Goal: Communication & Community: Answer question/provide support

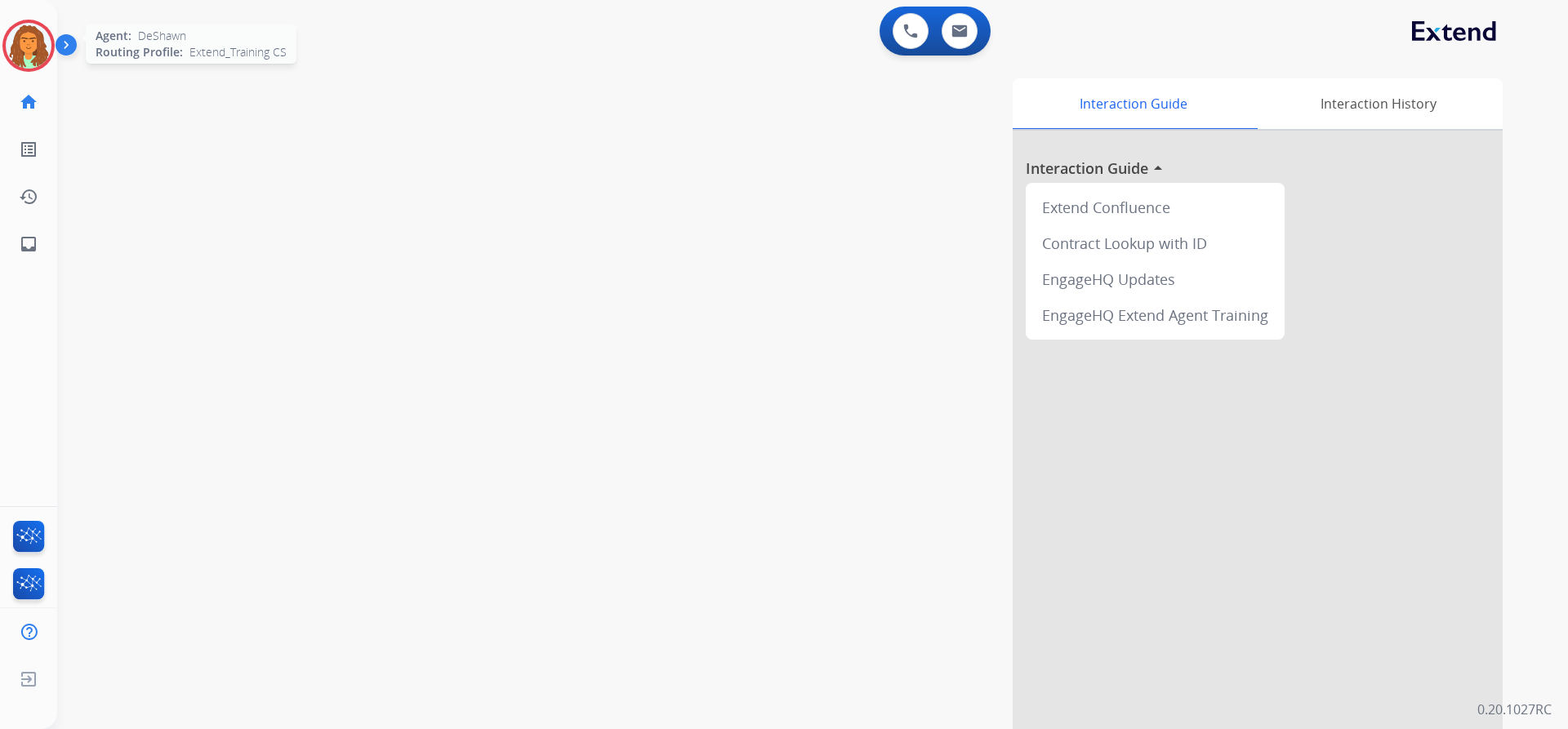
click at [43, 48] on img at bounding box center [29, 45] width 45 height 45
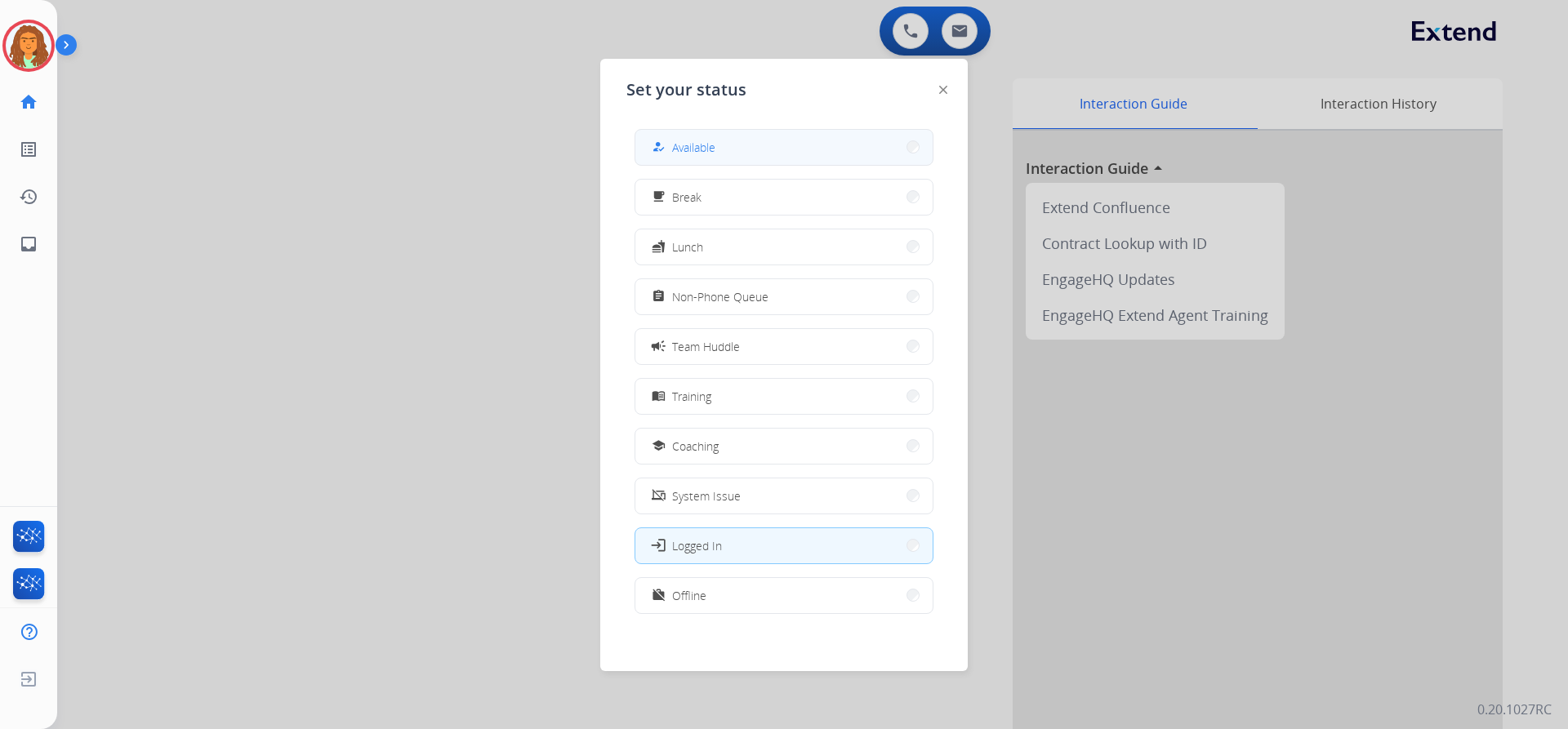
click at [686, 149] on span "Available" at bounding box center [694, 147] width 44 height 17
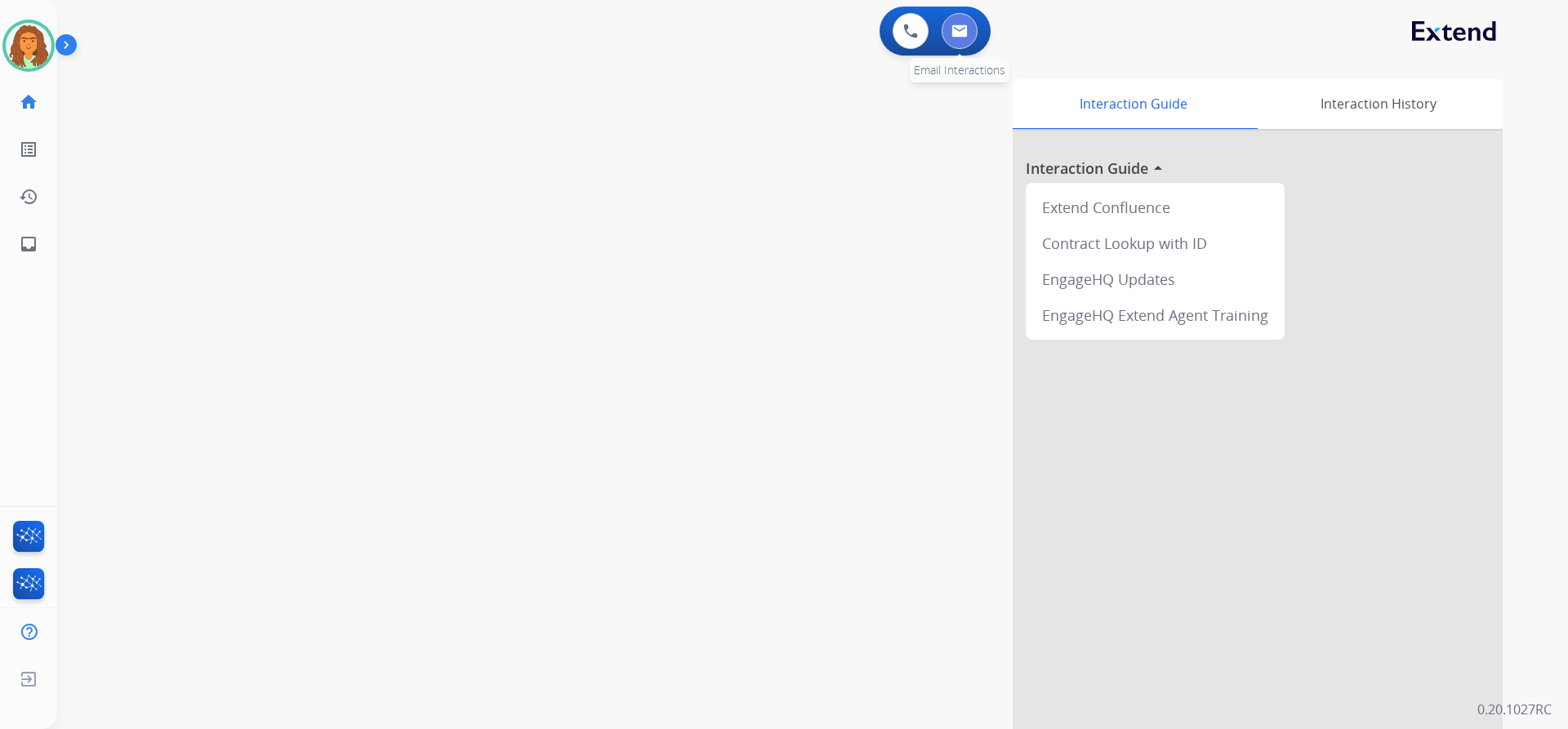
click at [758, 30] on button at bounding box center [959, 30] width 36 height 36
select select "**********"
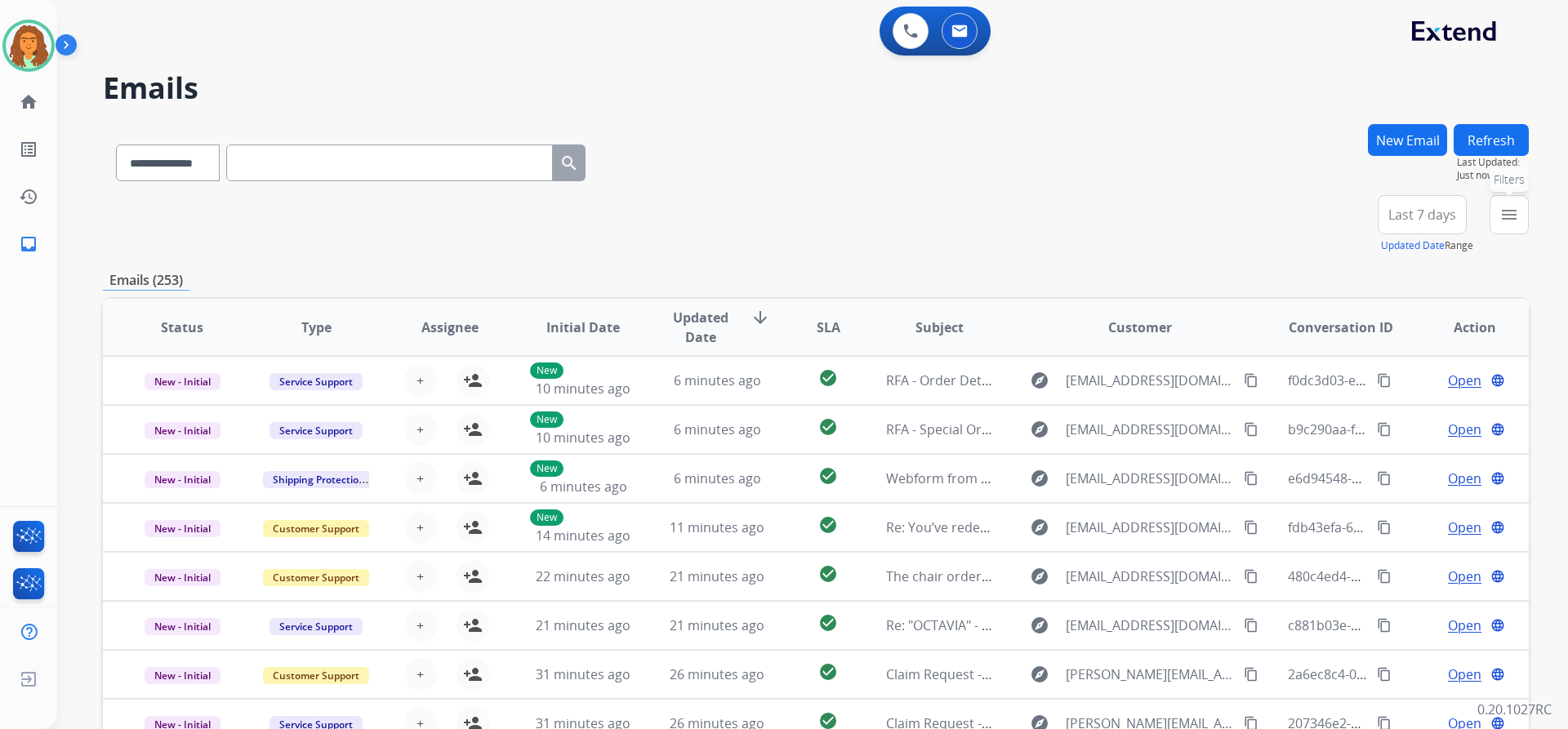
click at [758, 218] on mat-icon "menu" at bounding box center [1509, 214] width 19 height 19
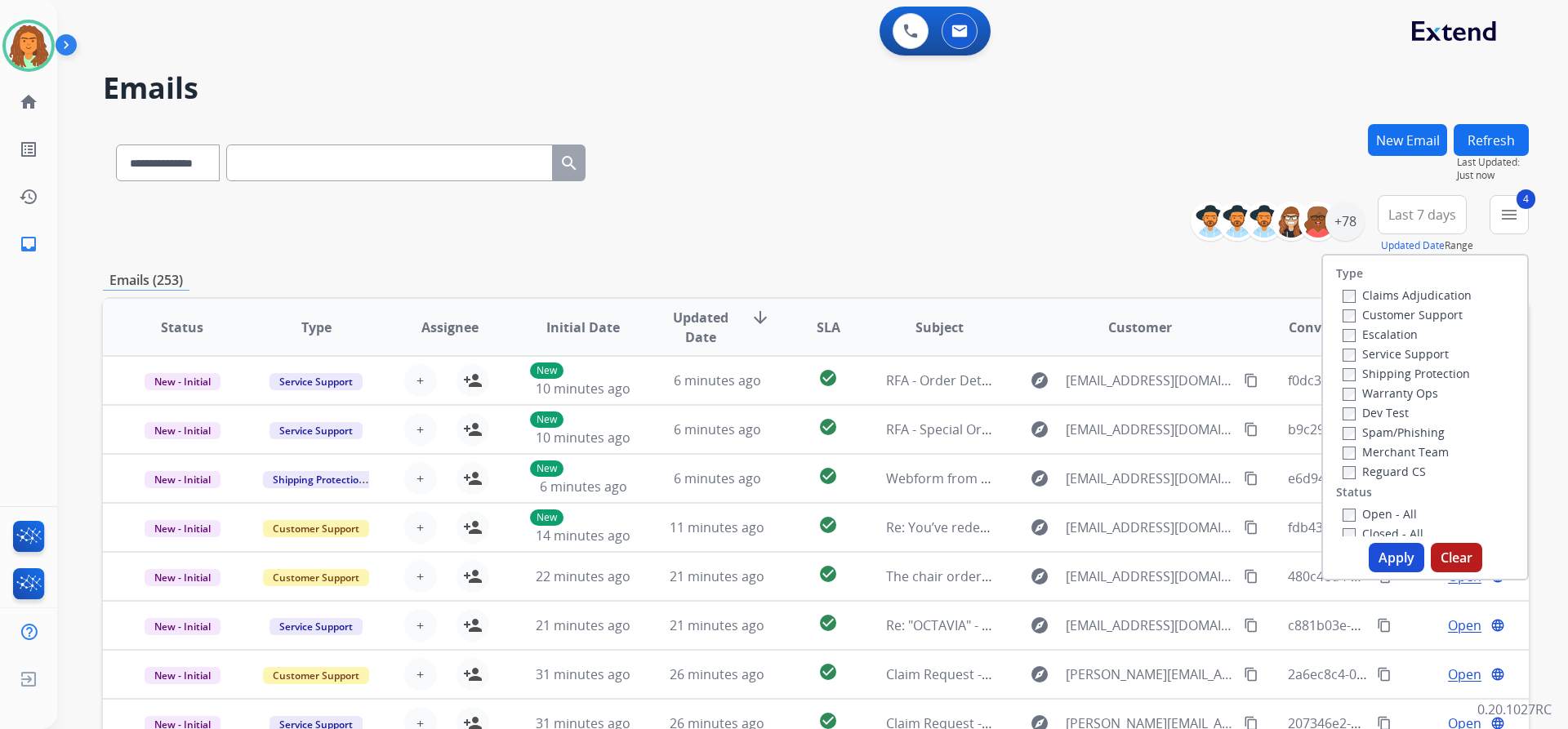
click at [758, 554] on button "Apply" at bounding box center [1396, 557] width 56 height 30
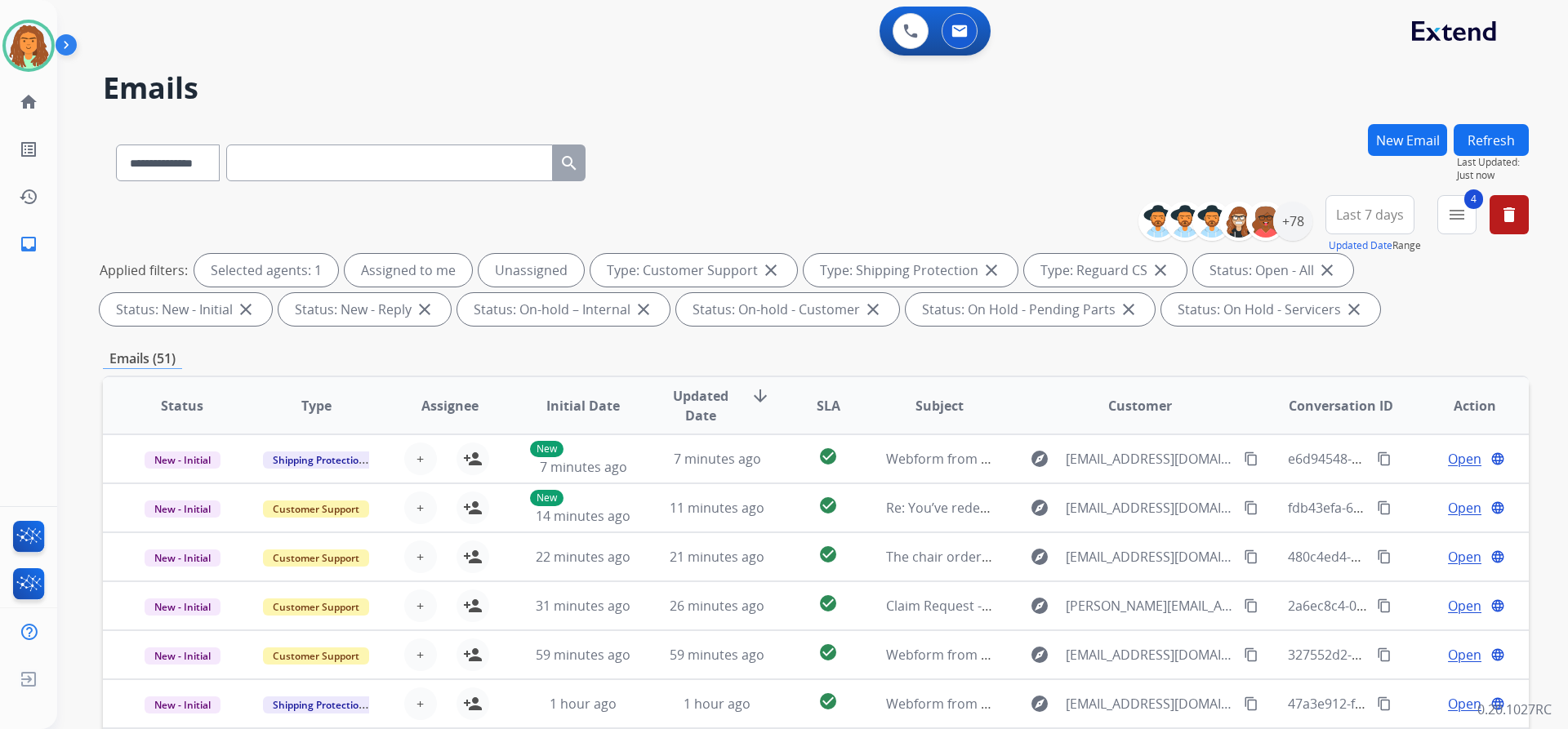
click at [758, 320] on div "Applied filters: Selected agents: 1 Assigned to me Unassigned Type: Customer Su…" at bounding box center [812, 290] width 1426 height 71
click at [758, 212] on span "Last 7 days" at bounding box center [1370, 214] width 68 height 6
click at [758, 411] on div "Last 90 days" at bounding box center [1364, 413] width 90 height 24
click at [758, 297] on div "Applied filters: Selected agents: 1 Assigned to me Unassigned Type: Customer Su…" at bounding box center [812, 290] width 1426 height 71
click at [758, 225] on div "+78" at bounding box center [1292, 221] width 39 height 39
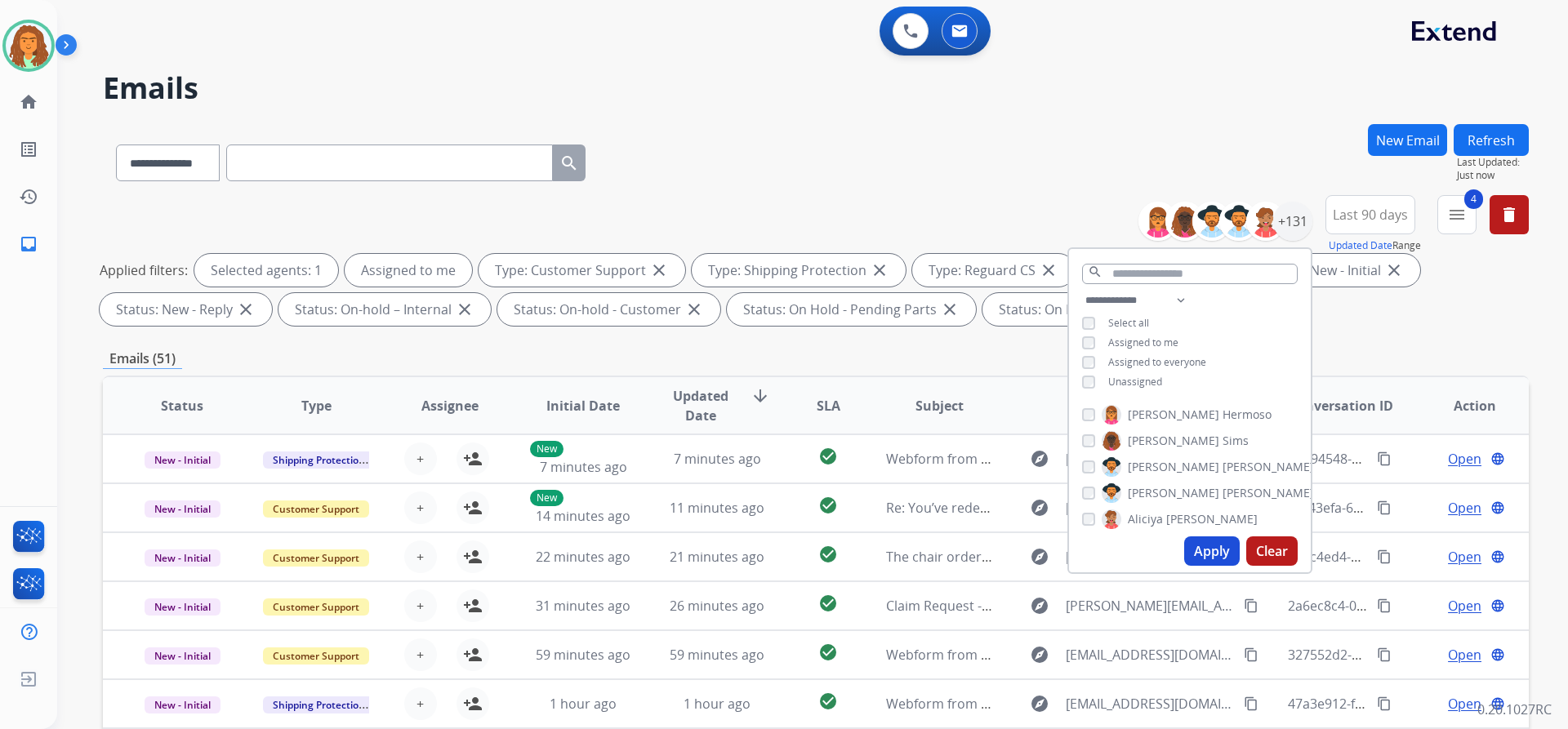
click at [758, 550] on button "Apply" at bounding box center [1212, 551] width 56 height 30
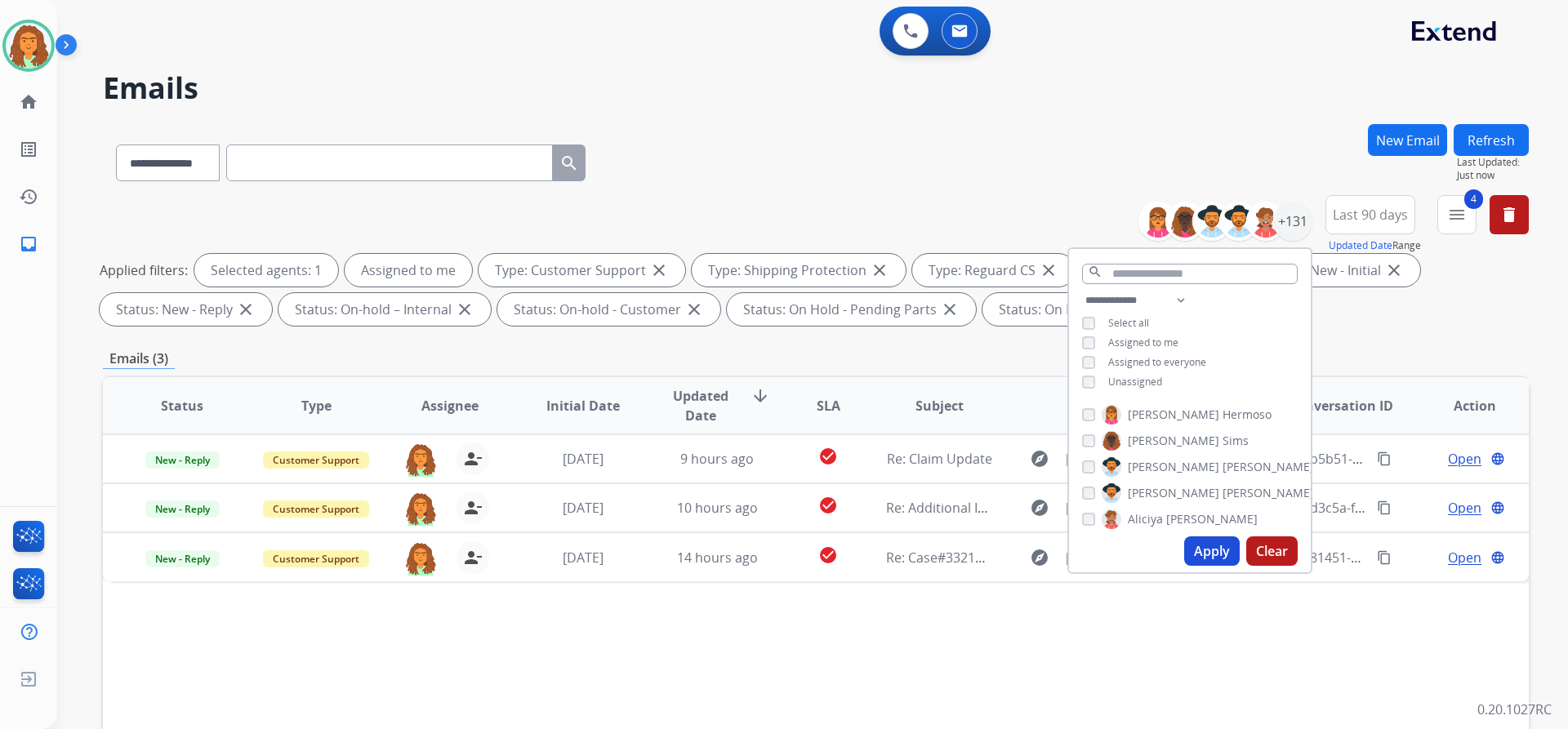
click at [758, 359] on div "Emails (3)" at bounding box center [815, 358] width 1426 height 20
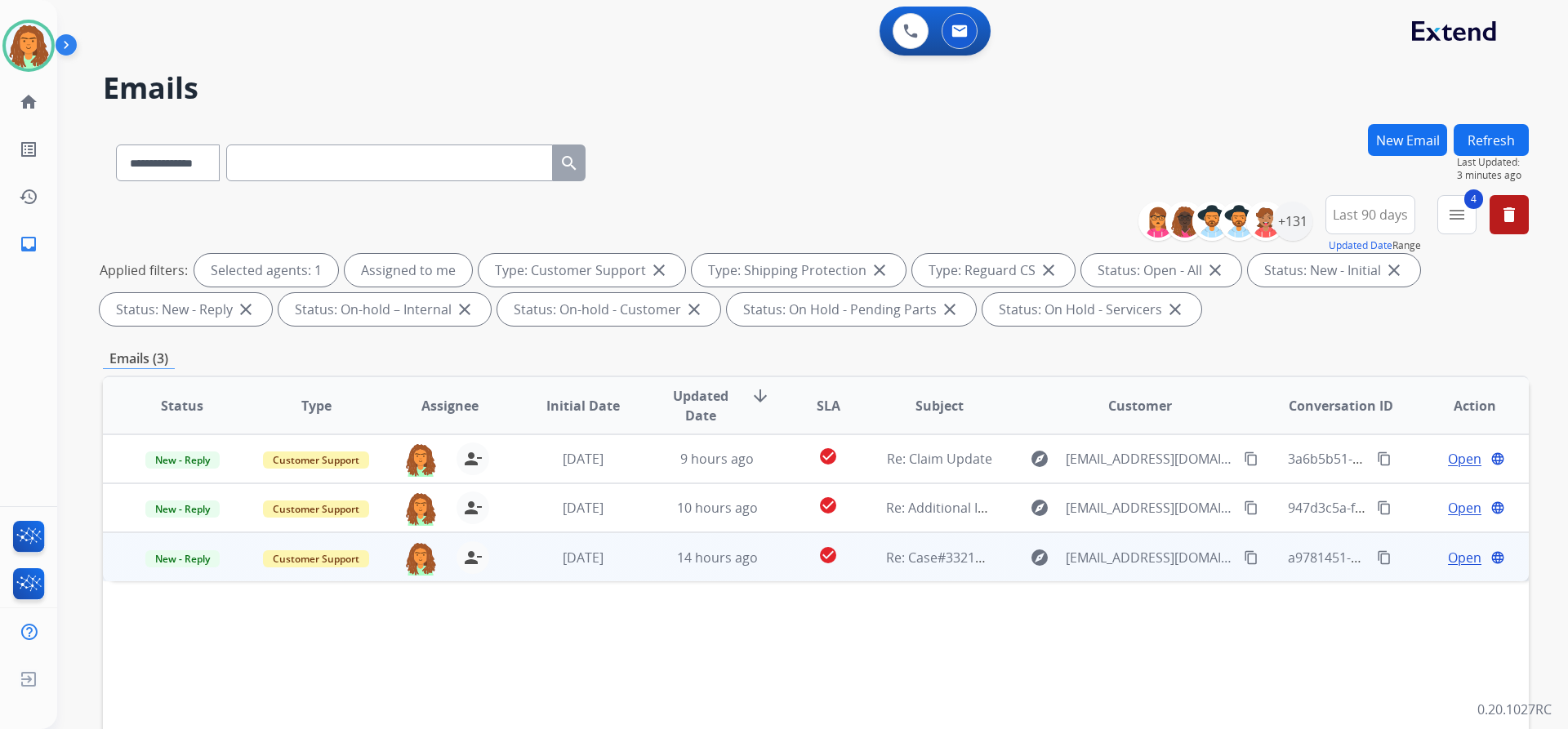
click at [758, 570] on td "check_circle" at bounding box center [815, 557] width 89 height 49
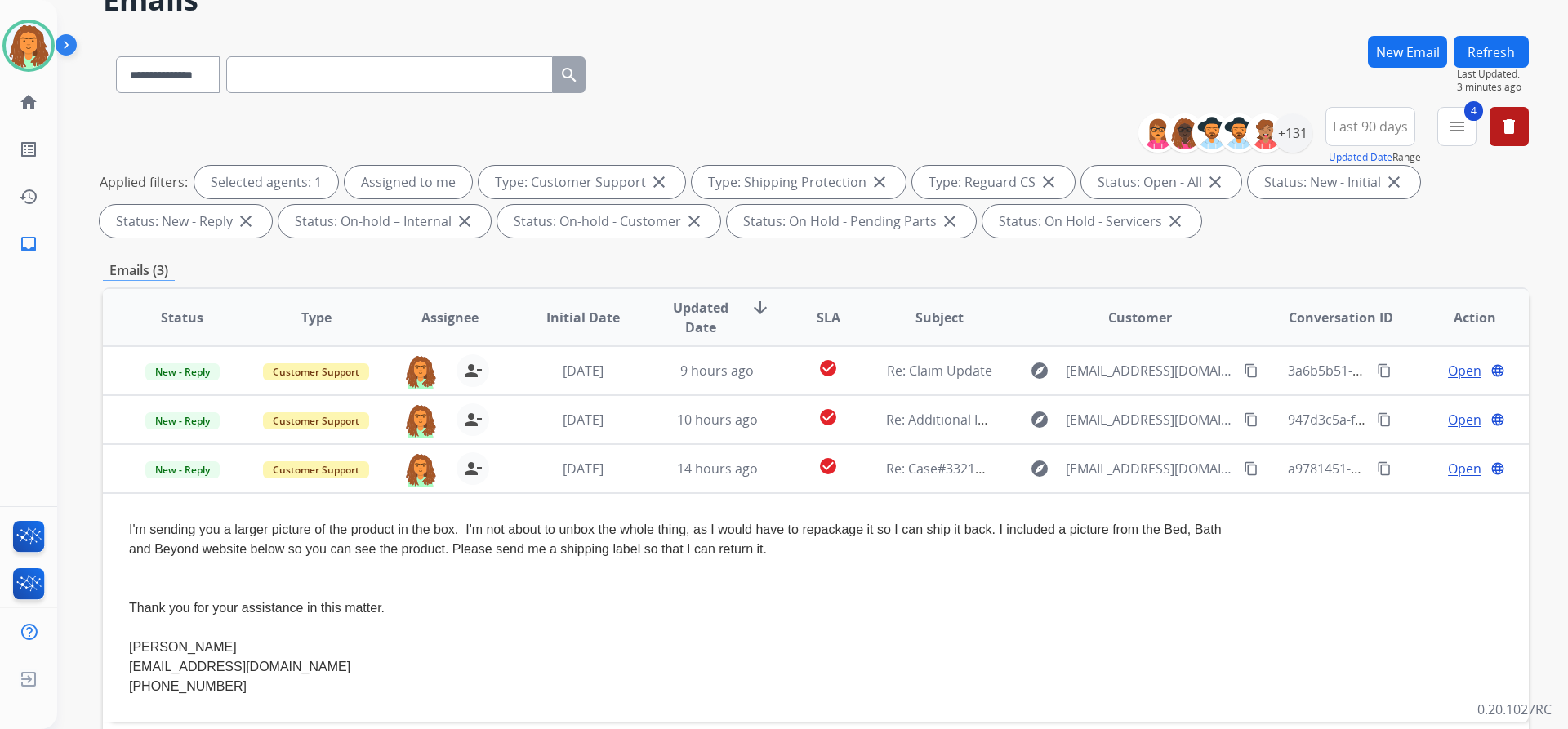
scroll to position [163, 0]
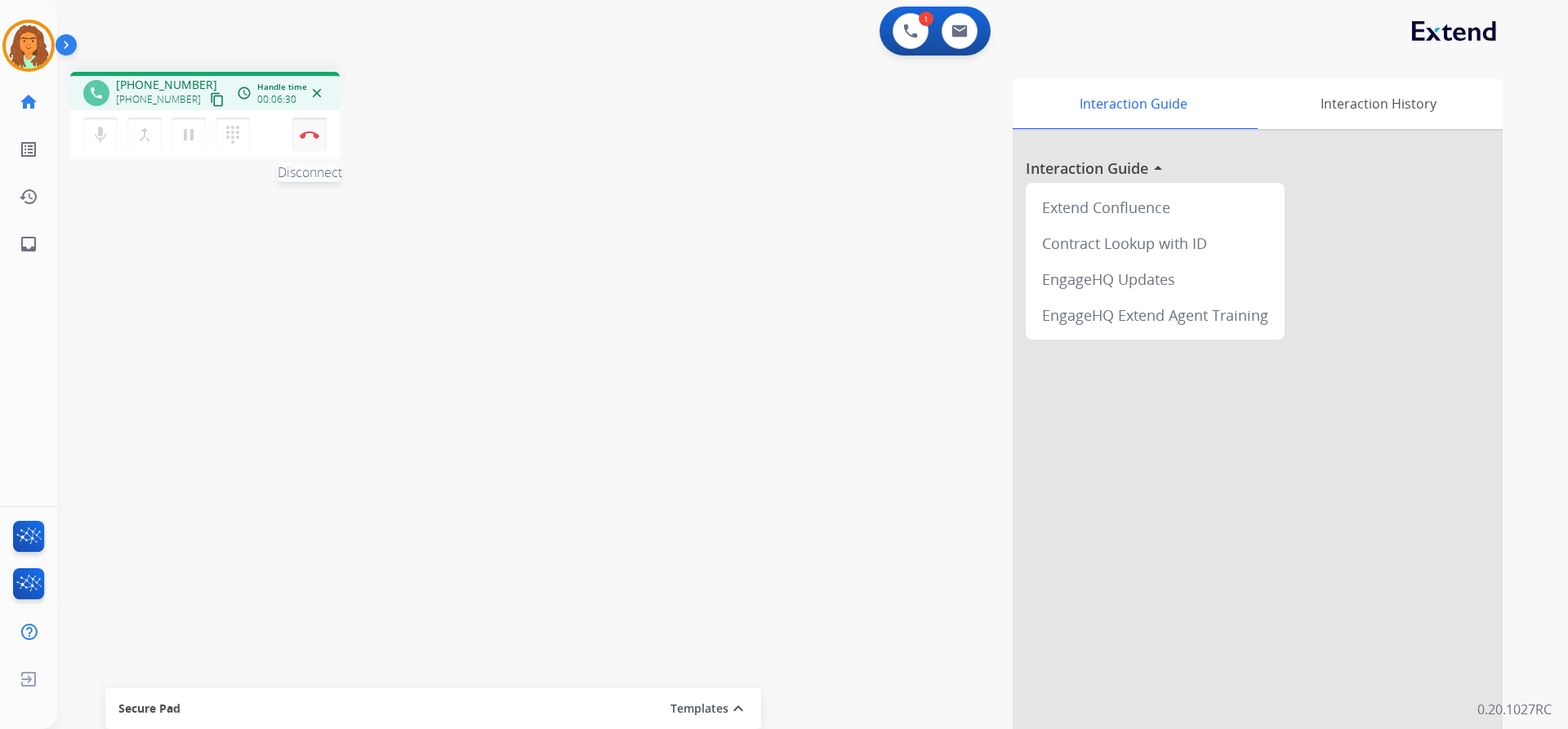
click at [314, 130] on button "Disconnect" at bounding box center [309, 134] width 34 height 34
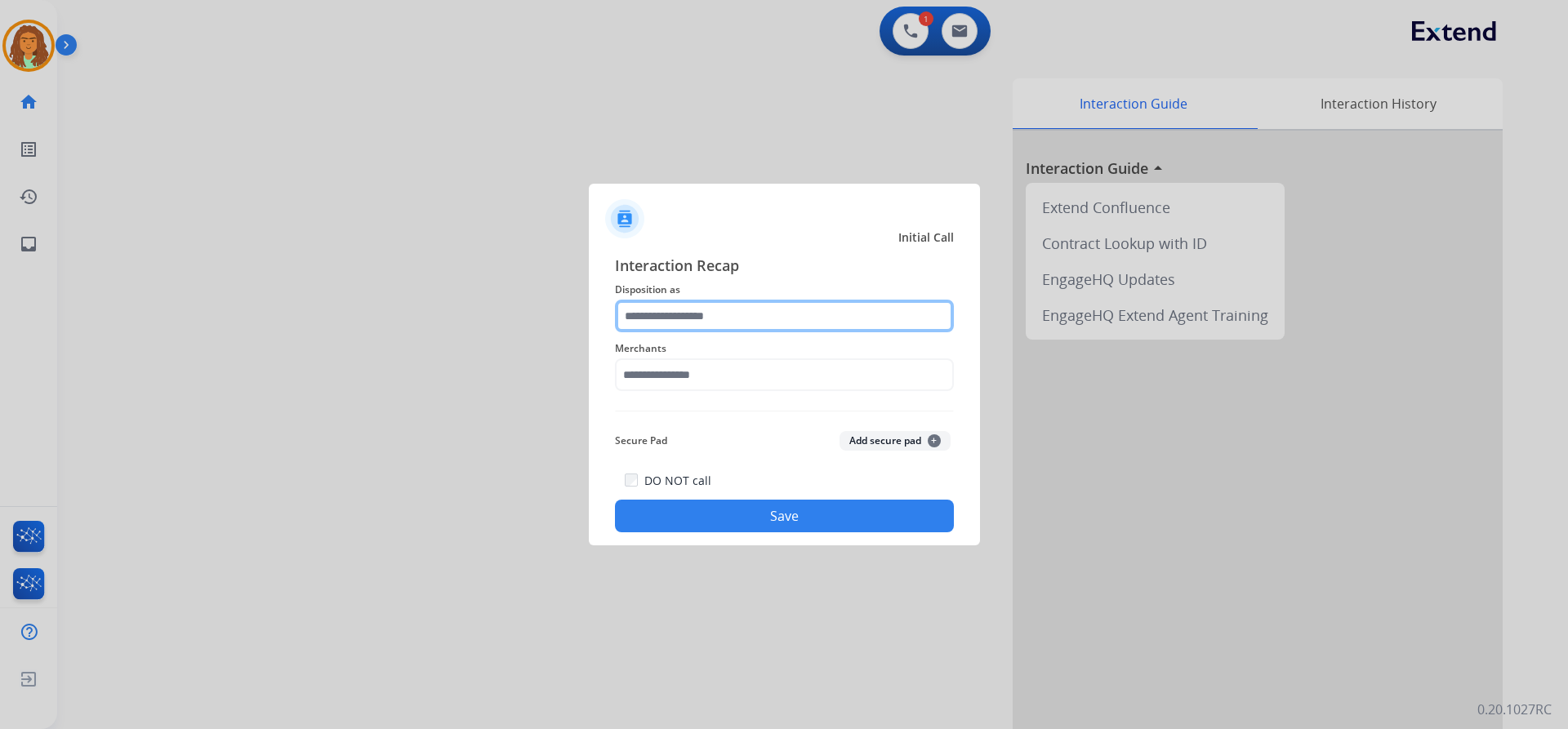
click at [642, 314] on input "text" at bounding box center [784, 315] width 339 height 32
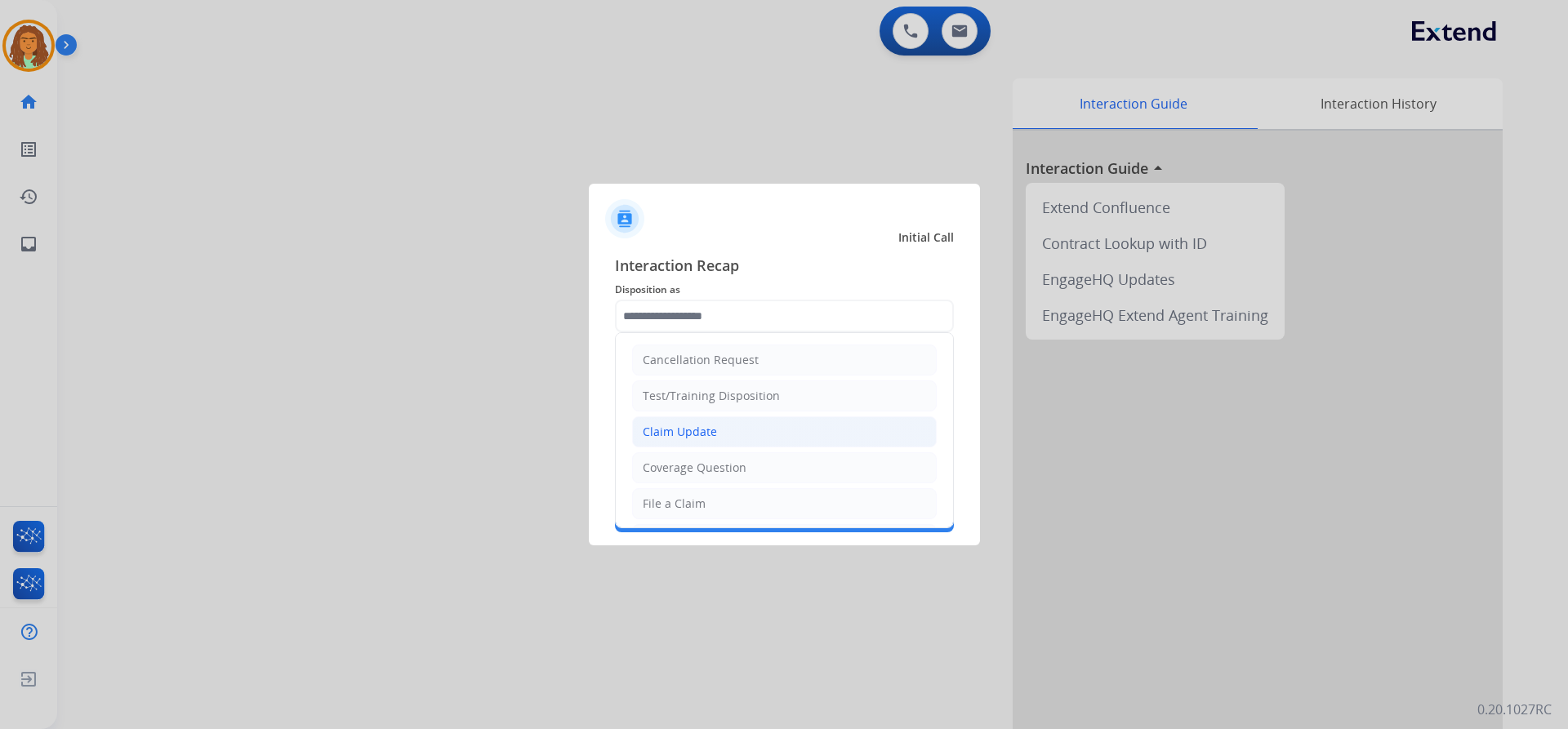
click at [698, 434] on div "Claim Update" at bounding box center [679, 432] width 74 height 17
type input "**********"
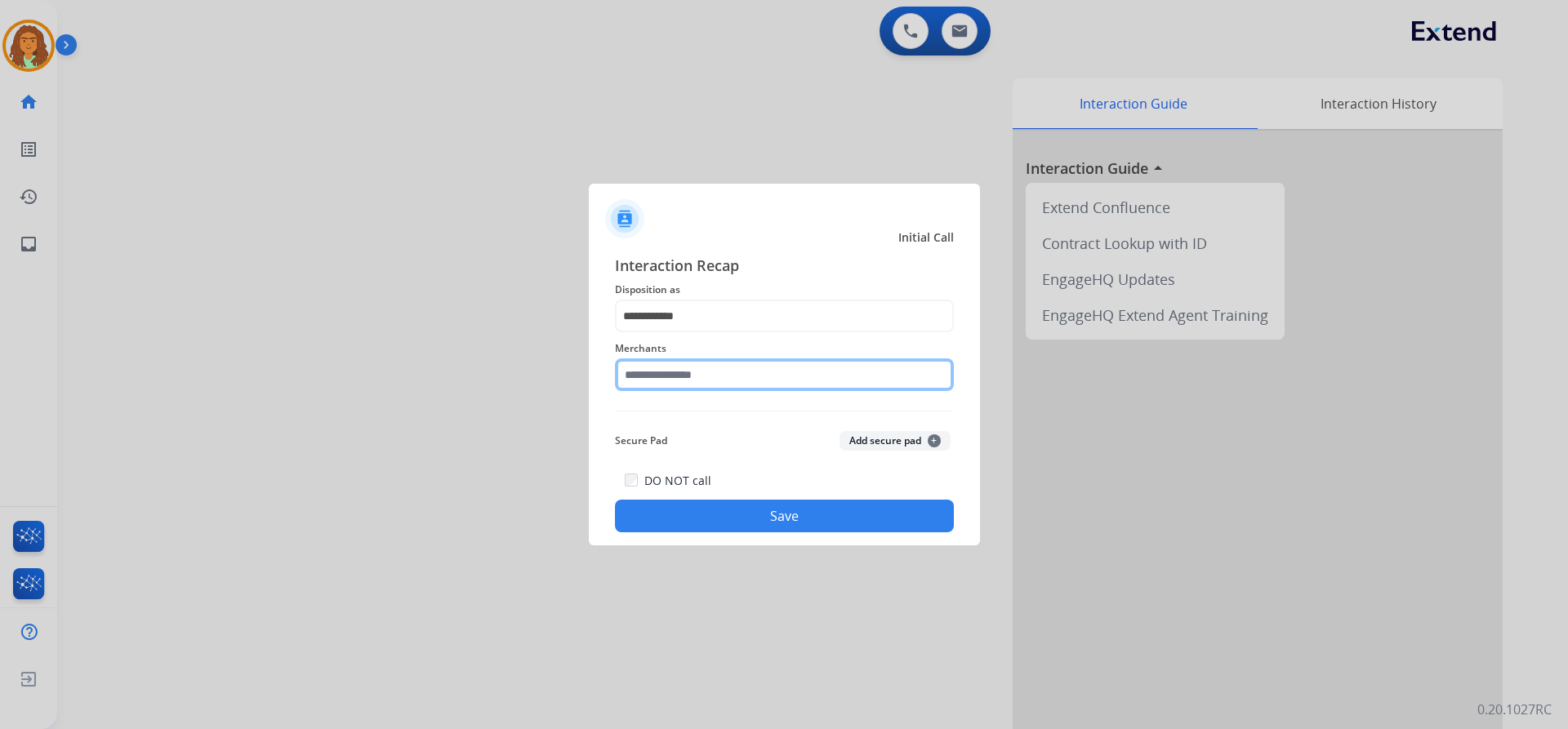
click at [652, 372] on input "text" at bounding box center [784, 375] width 339 height 32
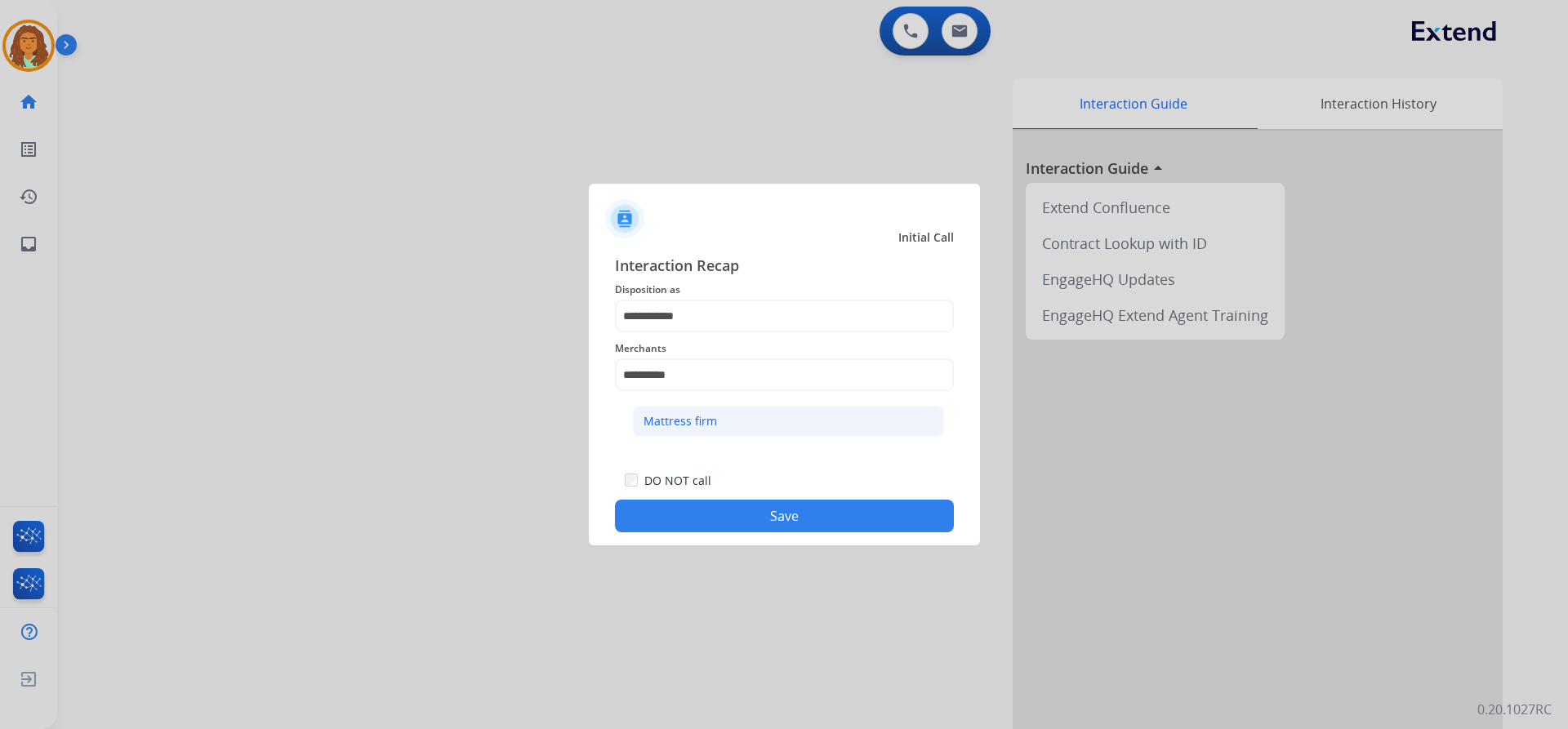
click at [670, 417] on div "Mattress firm" at bounding box center [680, 421] width 73 height 17
type input "**********"
click at [758, 516] on button "Save" at bounding box center [784, 516] width 339 height 32
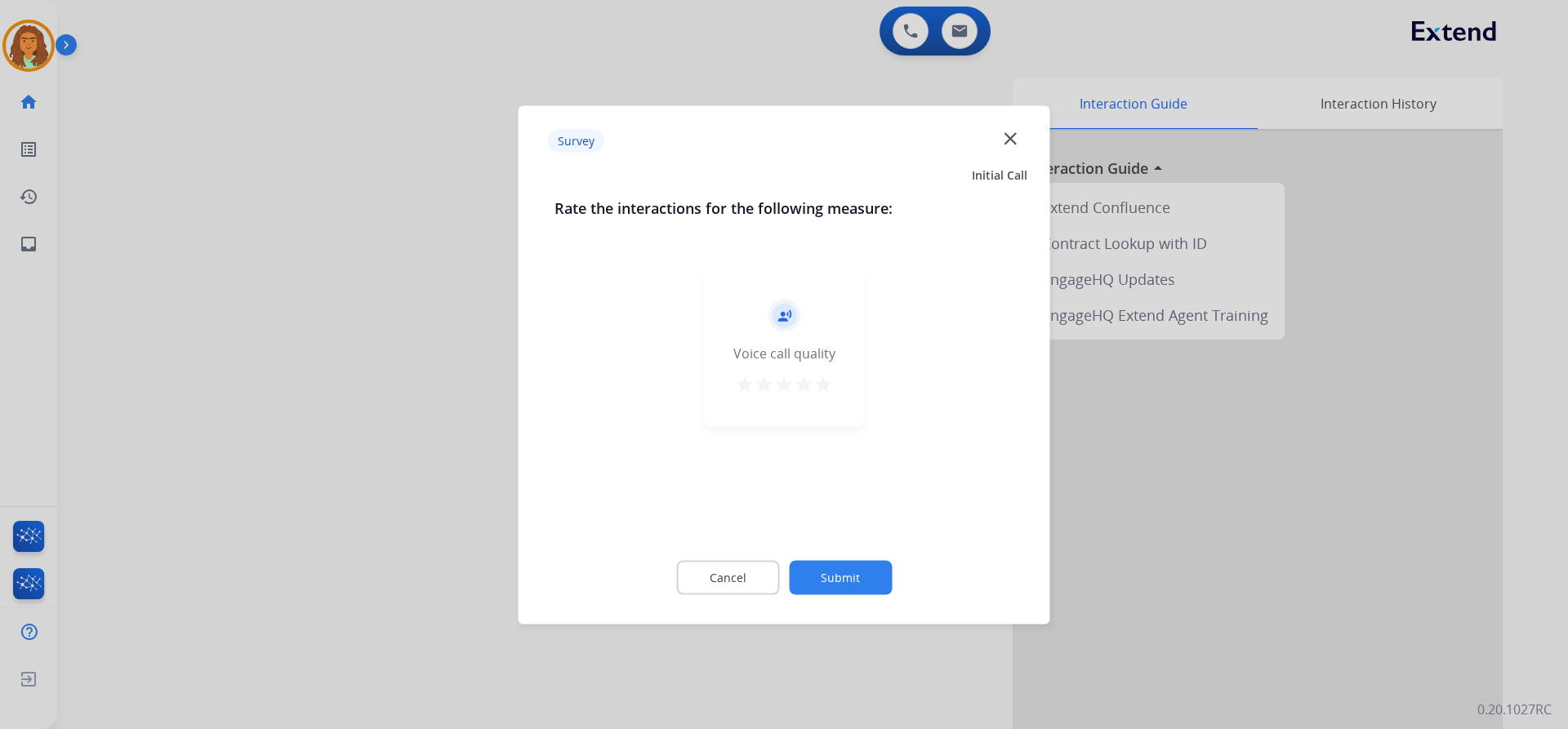
click at [758, 381] on mat-icon "star" at bounding box center [823, 383] width 19 height 19
click at [758, 575] on button "Submit" at bounding box center [841, 577] width 103 height 34
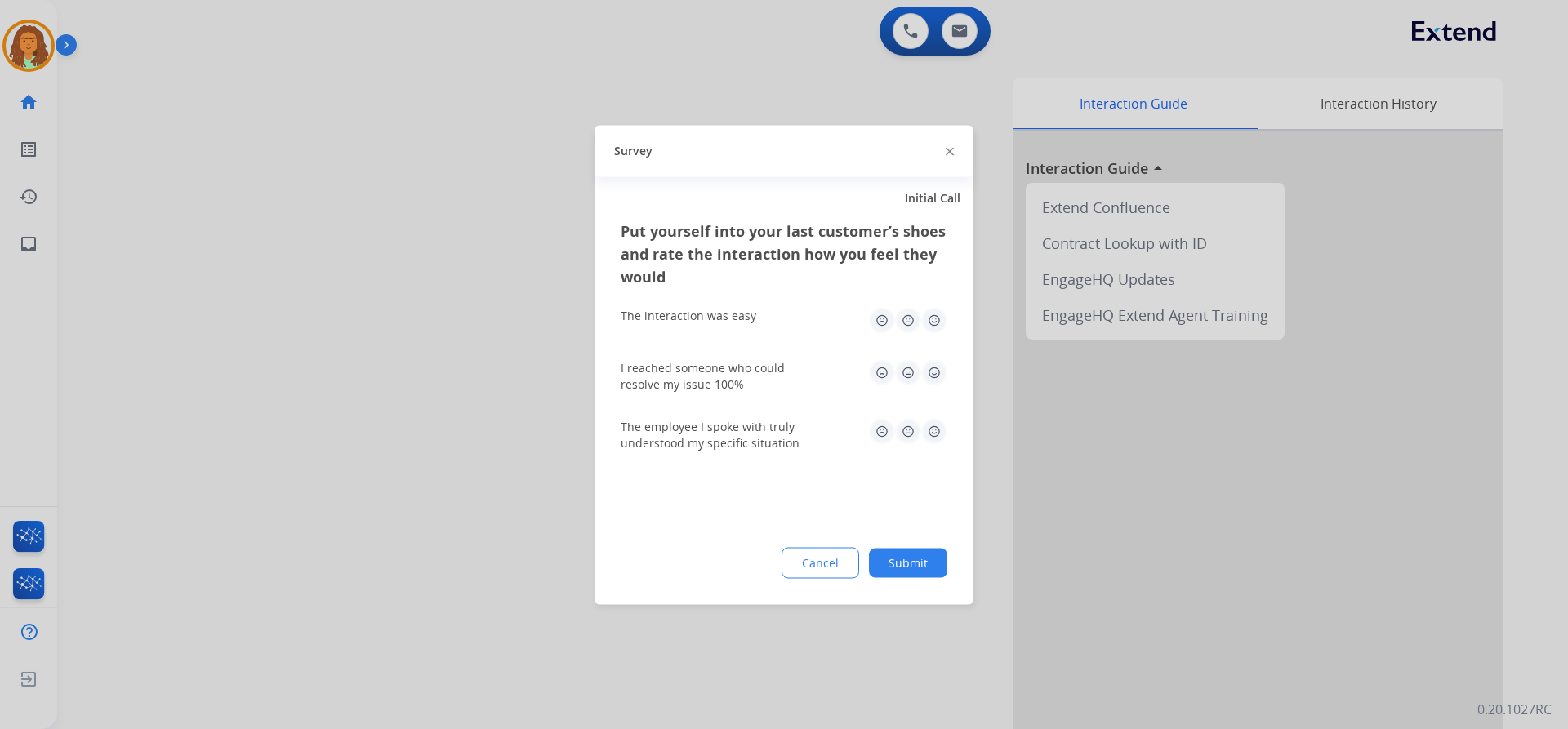
click at [758, 317] on img at bounding box center [934, 320] width 26 height 26
click at [758, 372] on img at bounding box center [934, 372] width 26 height 26
click at [758, 445] on div "The employee I spoke with truly understood my specific situation" at bounding box center [783, 434] width 327 height 32
click at [758, 434] on img at bounding box center [934, 431] width 26 height 26
click at [758, 560] on button "Submit" at bounding box center [908, 563] width 78 height 30
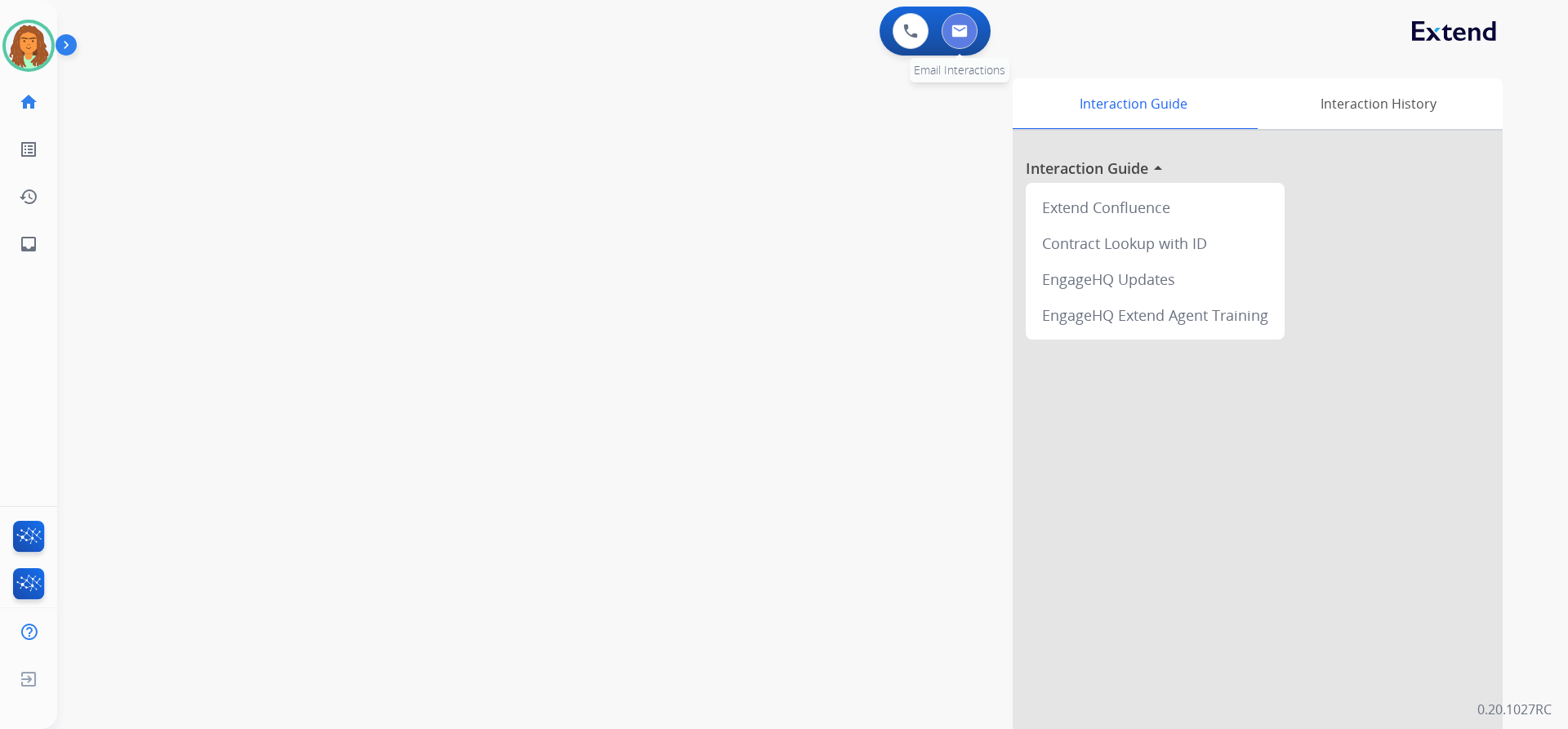
click at [758, 31] on img at bounding box center [959, 30] width 17 height 13
select select "**********"
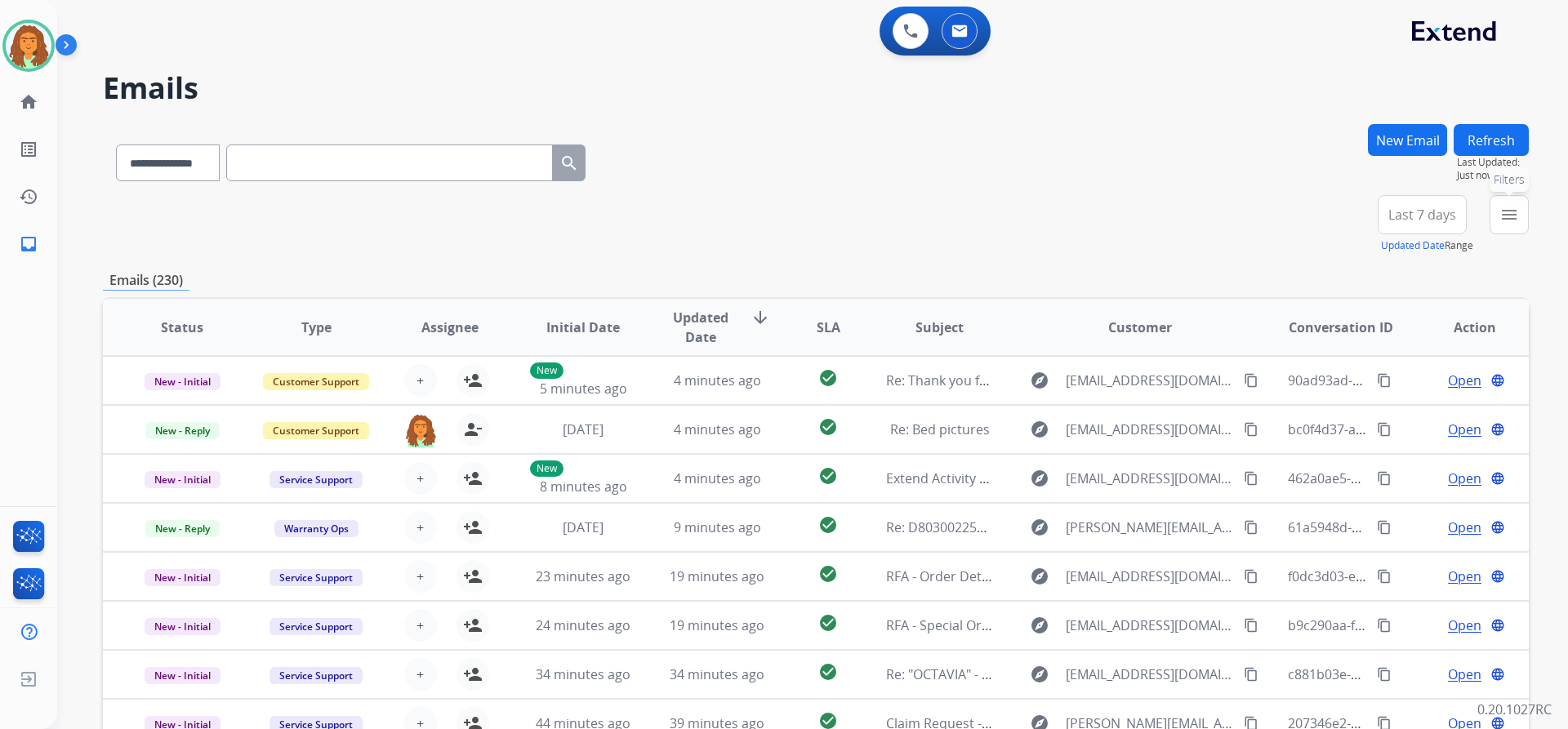
click at [758, 213] on mat-icon "menu" at bounding box center [1509, 214] width 19 height 19
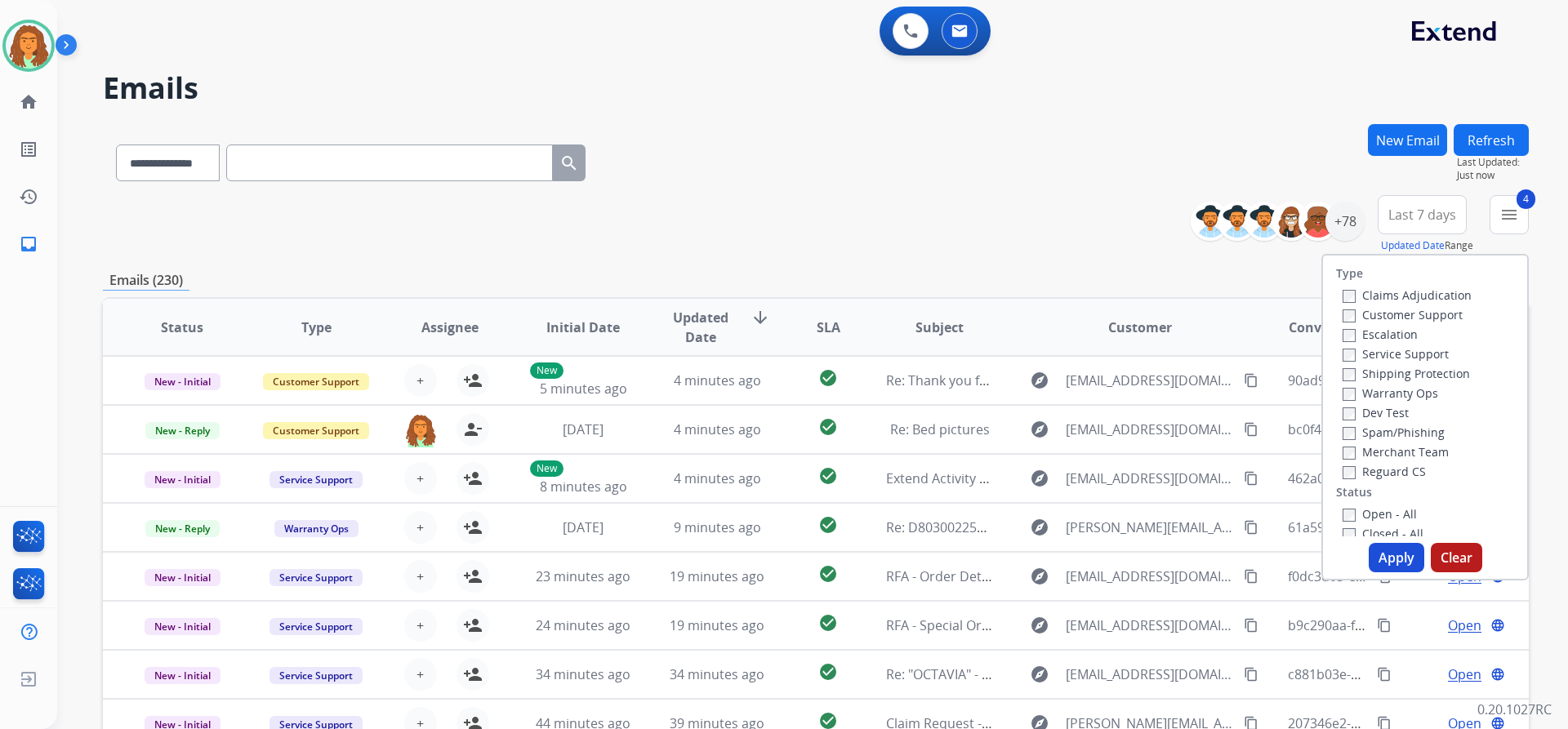
click at [758, 553] on button "Apply" at bounding box center [1396, 557] width 56 height 30
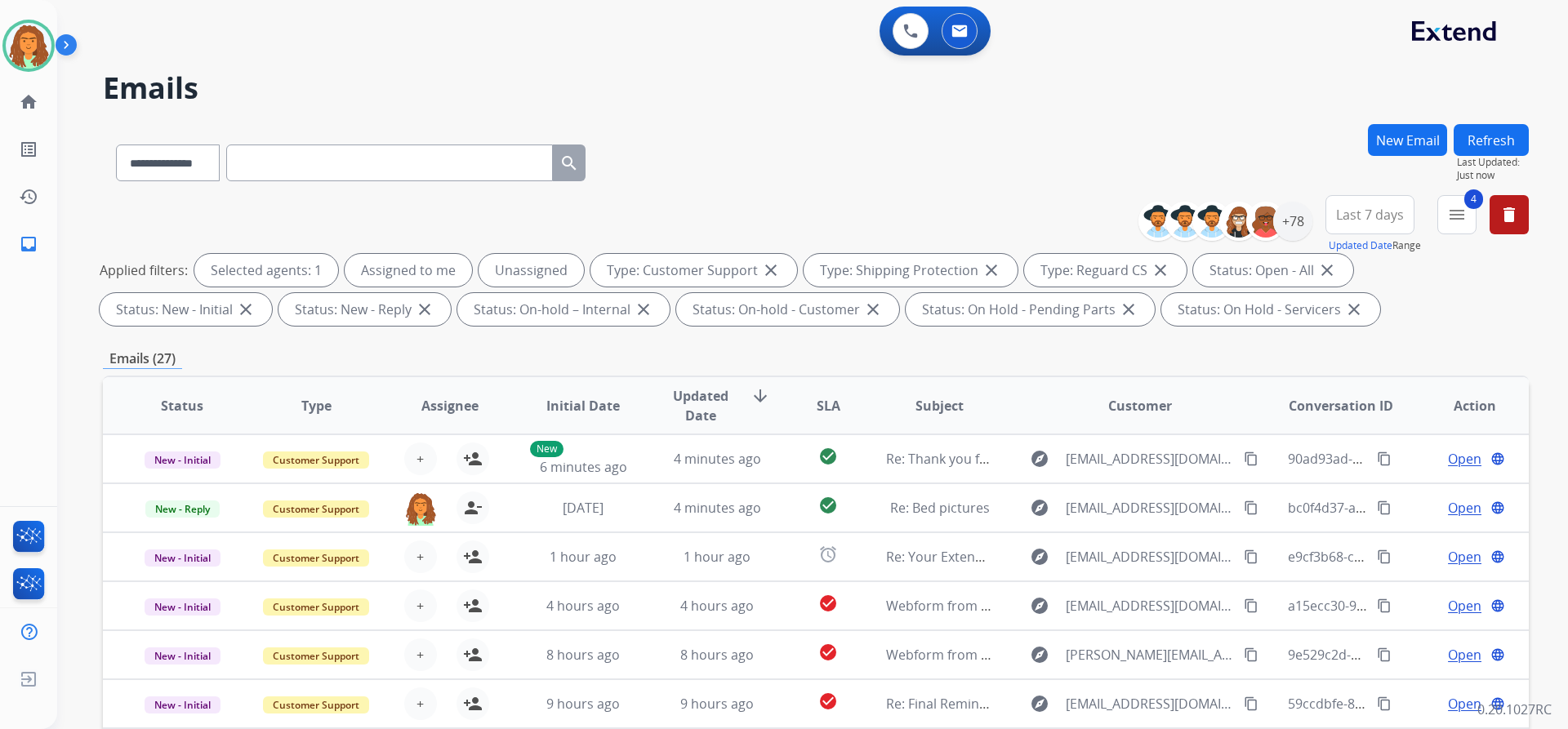
click at [758, 218] on span "Last 7 days" at bounding box center [1370, 214] width 68 height 6
click at [758, 416] on div "Last 90 days" at bounding box center [1364, 413] width 90 height 24
click at [758, 310] on div "Applied filters: Selected agents: 1 Assigned to me Unassigned Type: Customer Su…" at bounding box center [812, 290] width 1426 height 71
click at [758, 217] on div "+131" at bounding box center [1292, 221] width 39 height 39
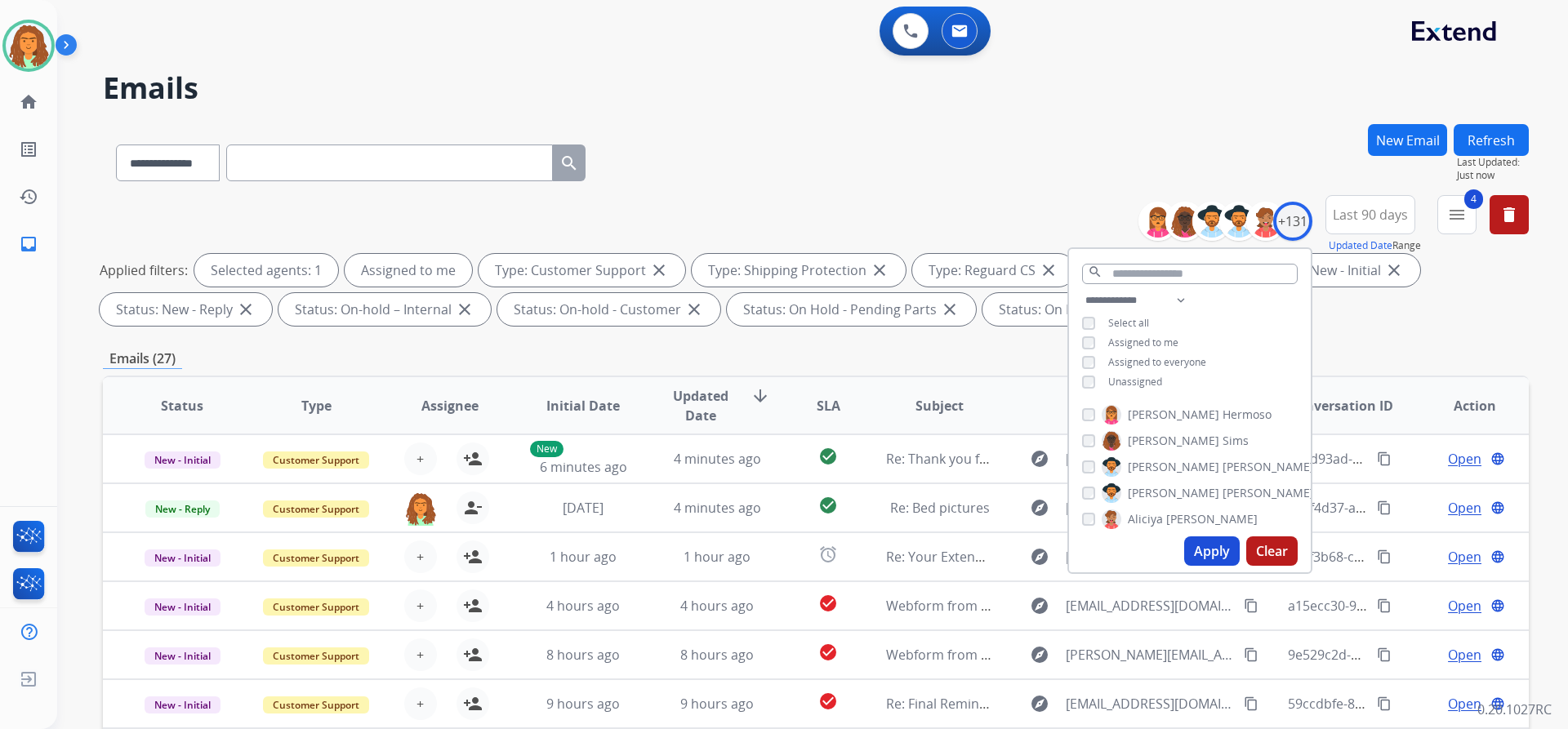
click at [758, 551] on button "Apply" at bounding box center [1212, 551] width 56 height 30
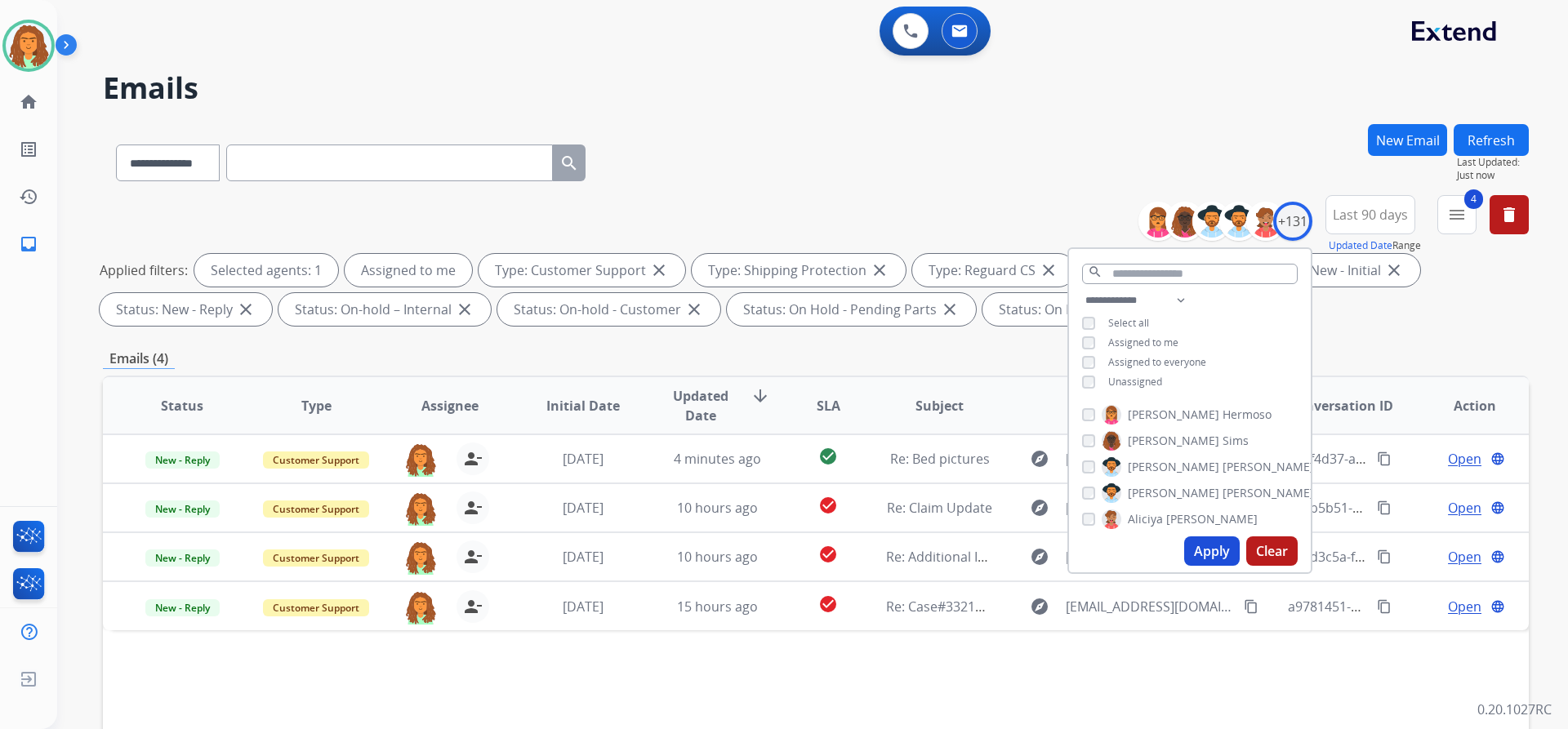
click at [758, 305] on div "Applied filters: Selected agents: 1 Assigned to me Type: Customer Support close…" at bounding box center [812, 290] width 1426 height 71
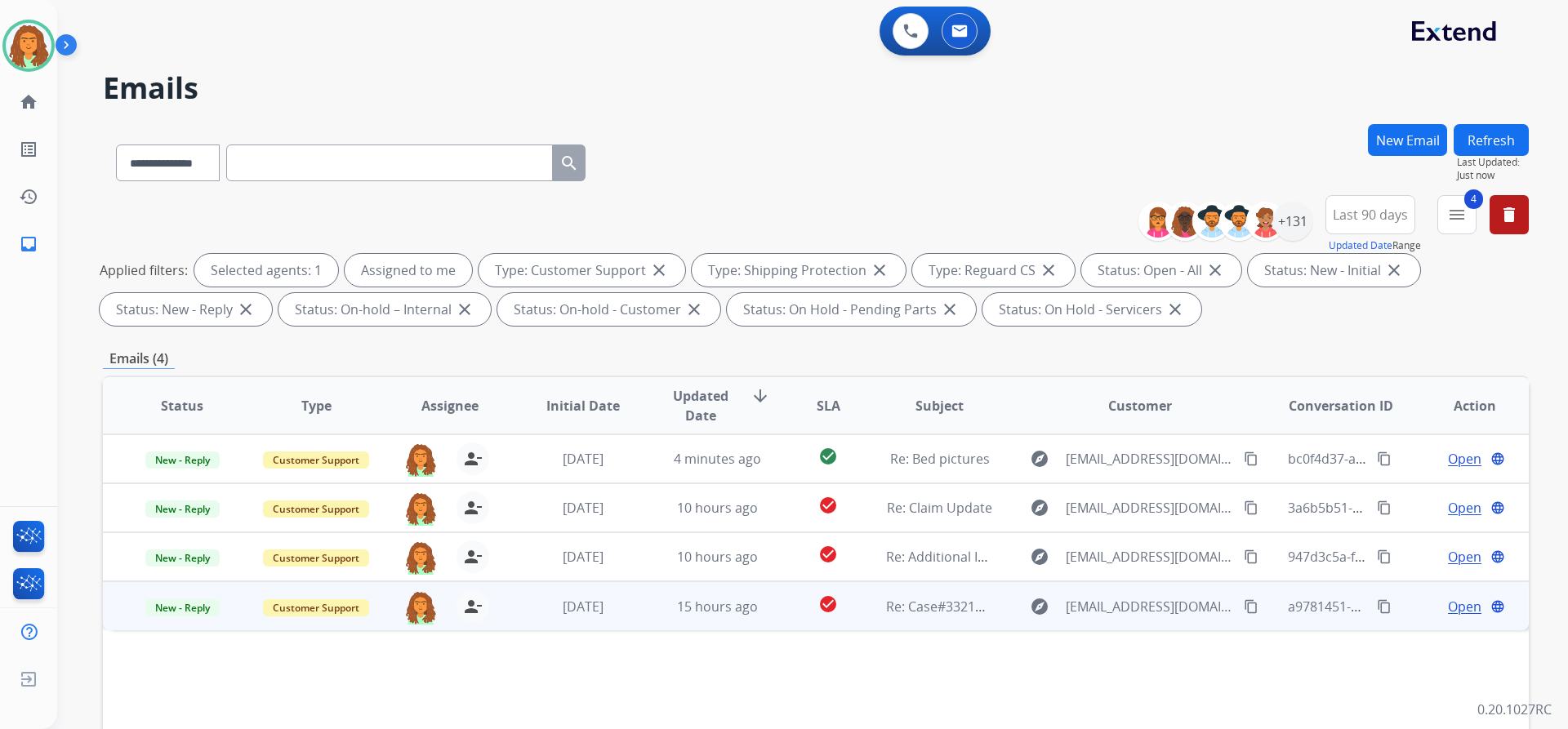
click at [758, 617] on td "check_circle" at bounding box center [815, 605] width 89 height 49
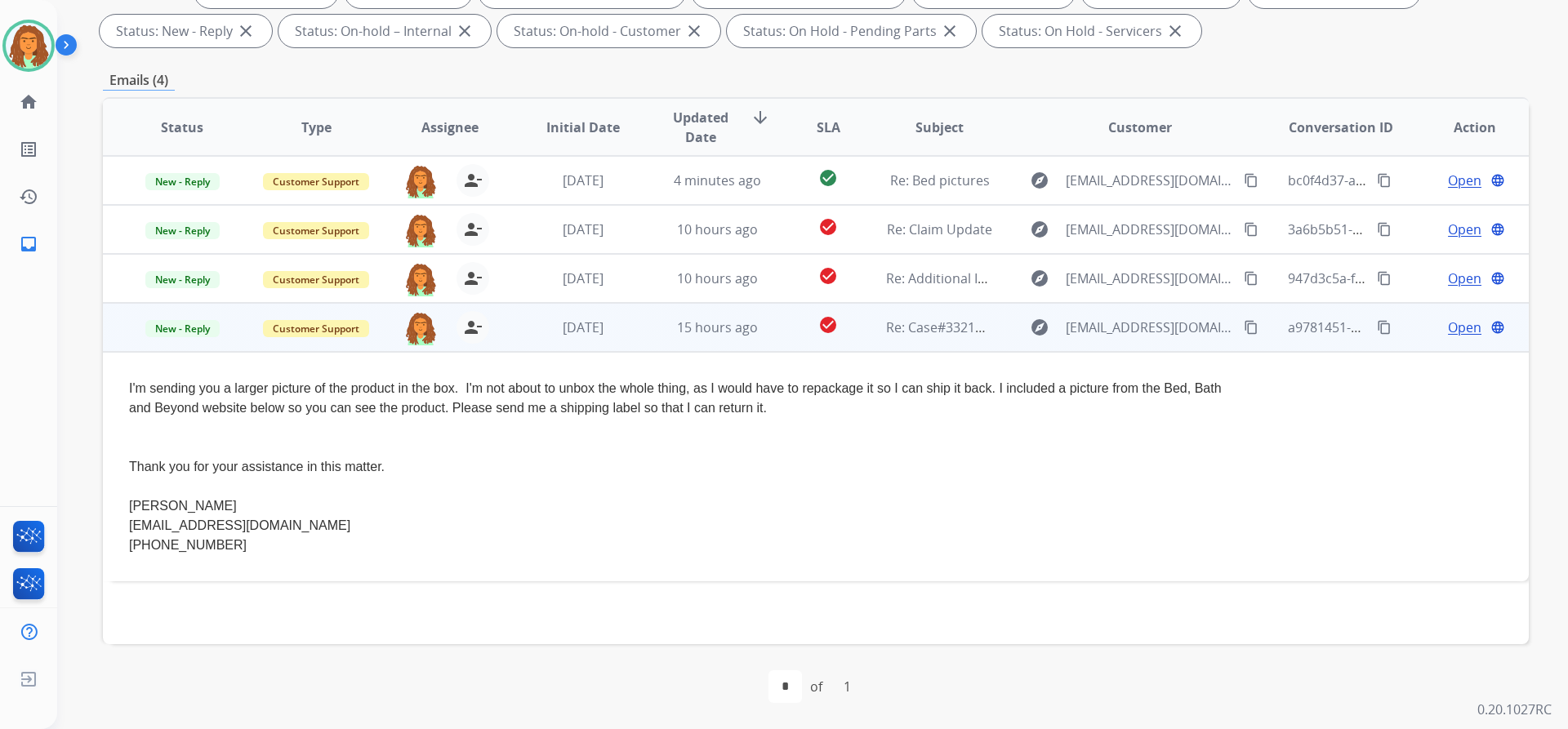
scroll to position [197, 0]
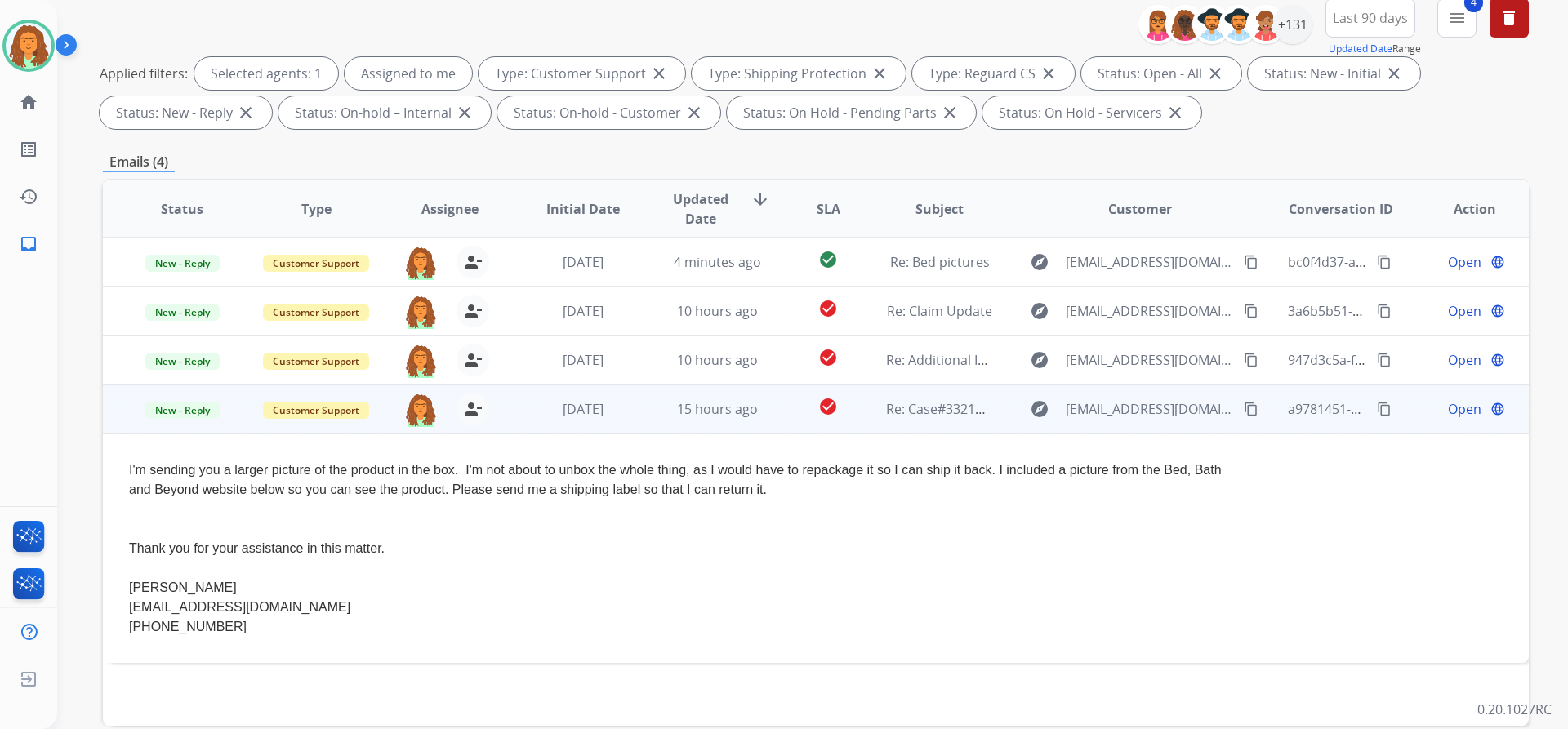
click at [758, 407] on mat-icon "content_copy" at bounding box center [1251, 408] width 15 height 15
drag, startPoint x: 122, startPoint y: 471, endPoint x: 771, endPoint y: 485, distance: 649.2
click at [758, 485] on td "I'm sending you a larger picture of the product in the box. I'm not about to un…" at bounding box center [682, 548] width 1159 height 229
copy div "I'm sending you a larger picture of the product in the box. I'm not about to un…"
drag, startPoint x: 394, startPoint y: 544, endPoint x: 125, endPoint y: 549, distance: 269.0
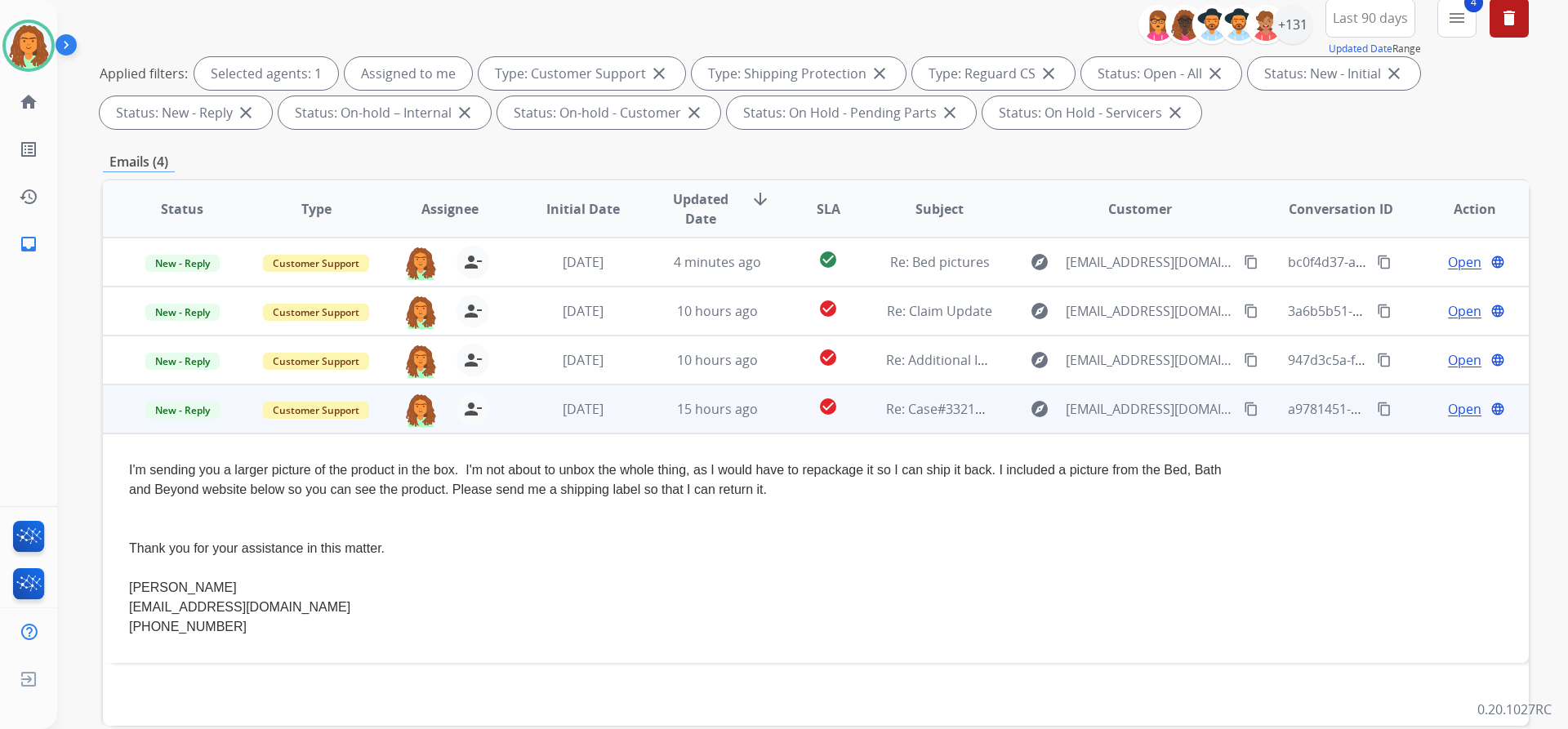
click at [125, 549] on td "I'm sending you a larger picture of the product in the box. I'm not about to un…" at bounding box center [682, 548] width 1159 height 229
copy div "Thank you for your assistance in this matter."
click at [758, 411] on span "Open" at bounding box center [1464, 408] width 33 height 19
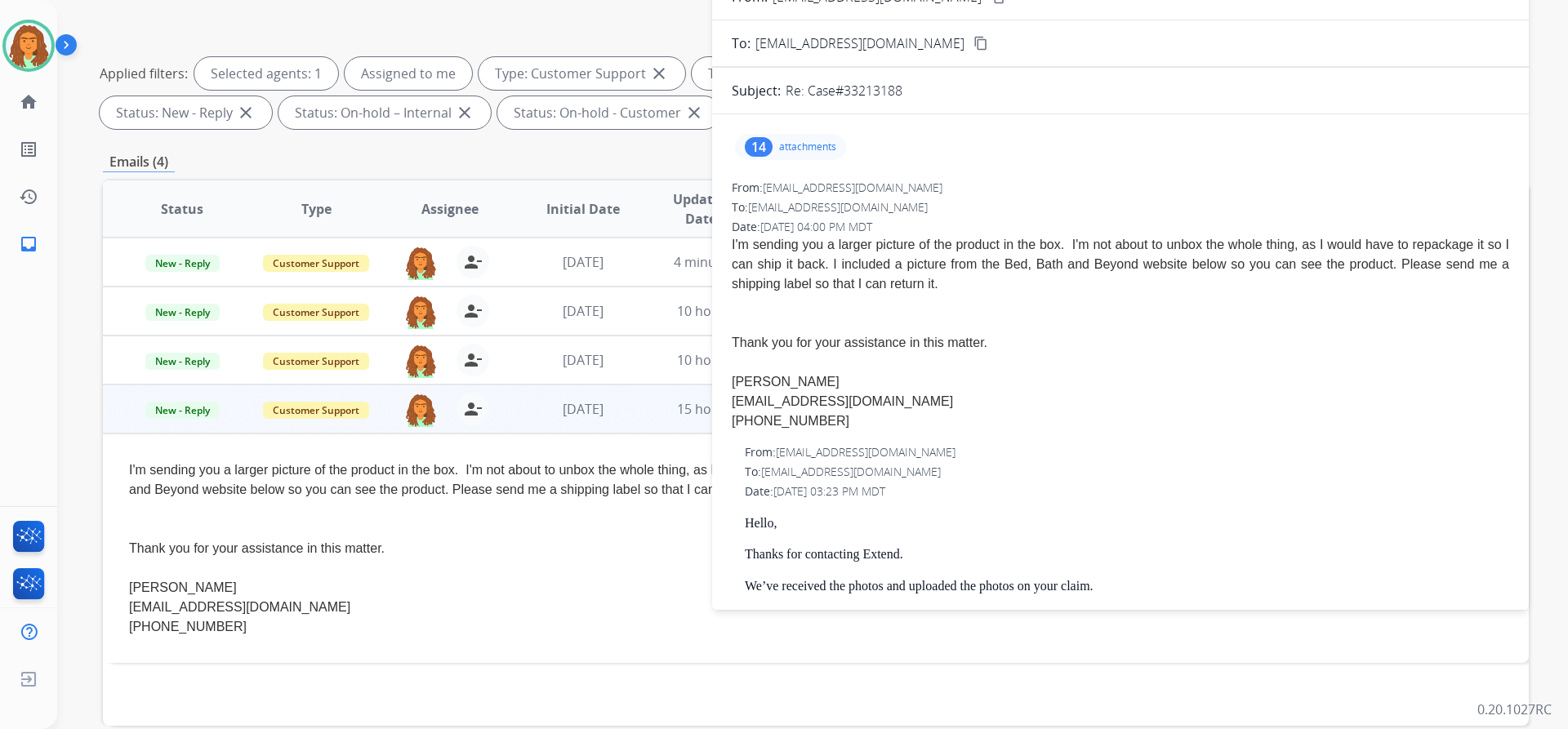
click at [758, 143] on div "14" at bounding box center [759, 146] width 28 height 19
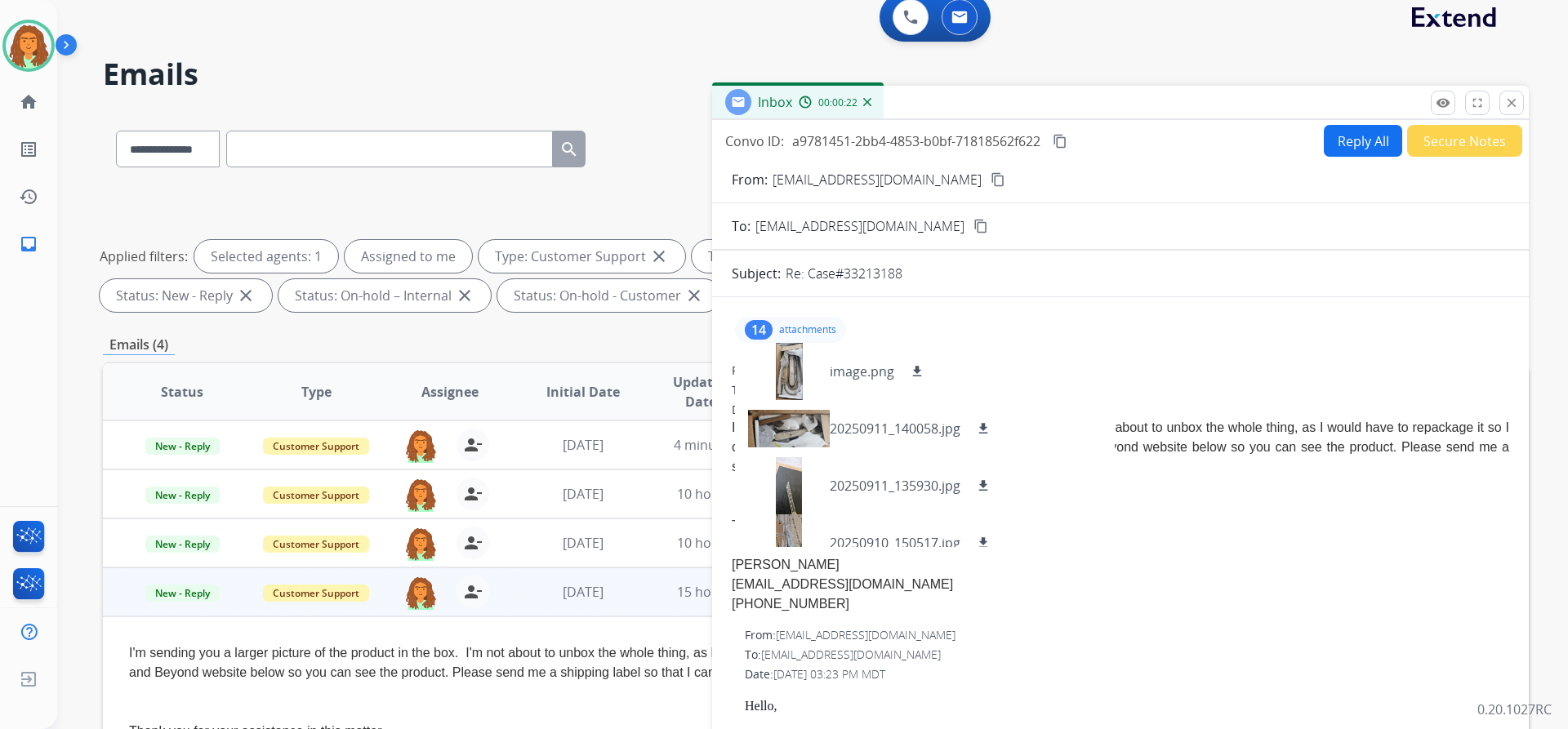
scroll to position [0, 0]
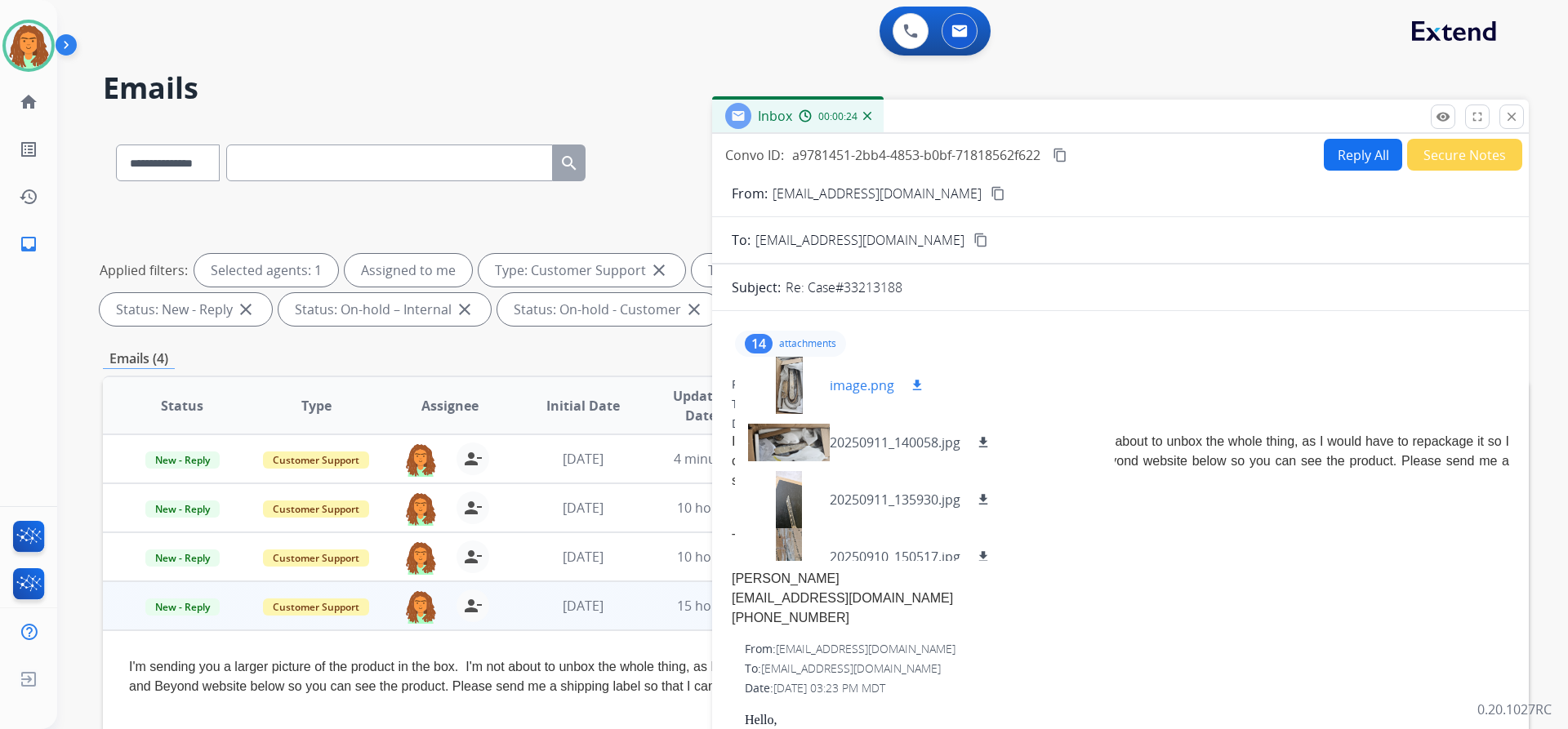
click at [758, 373] on div at bounding box center [789, 386] width 82 height 57
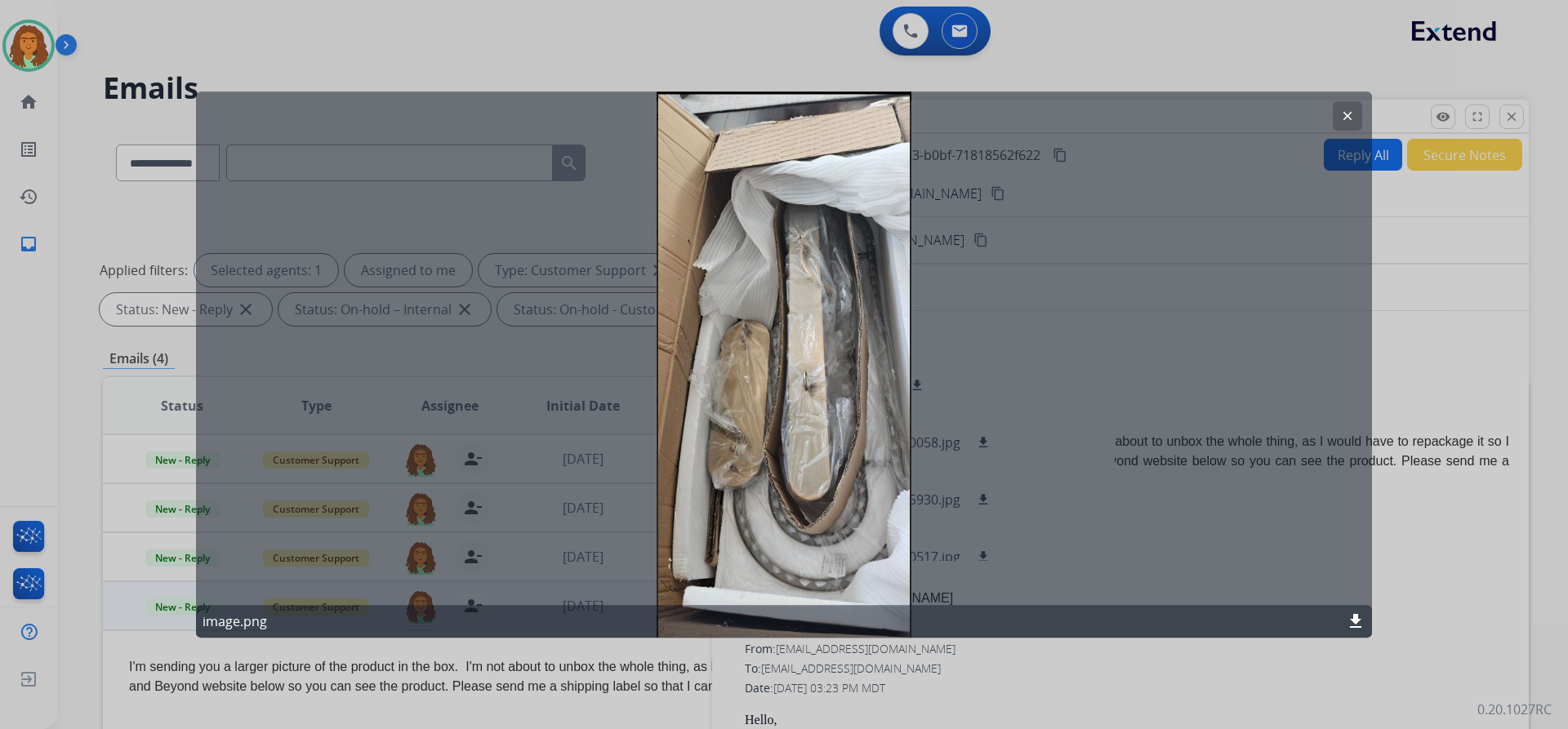
click at [758, 114] on mat-icon "clear" at bounding box center [1347, 116] width 15 height 15
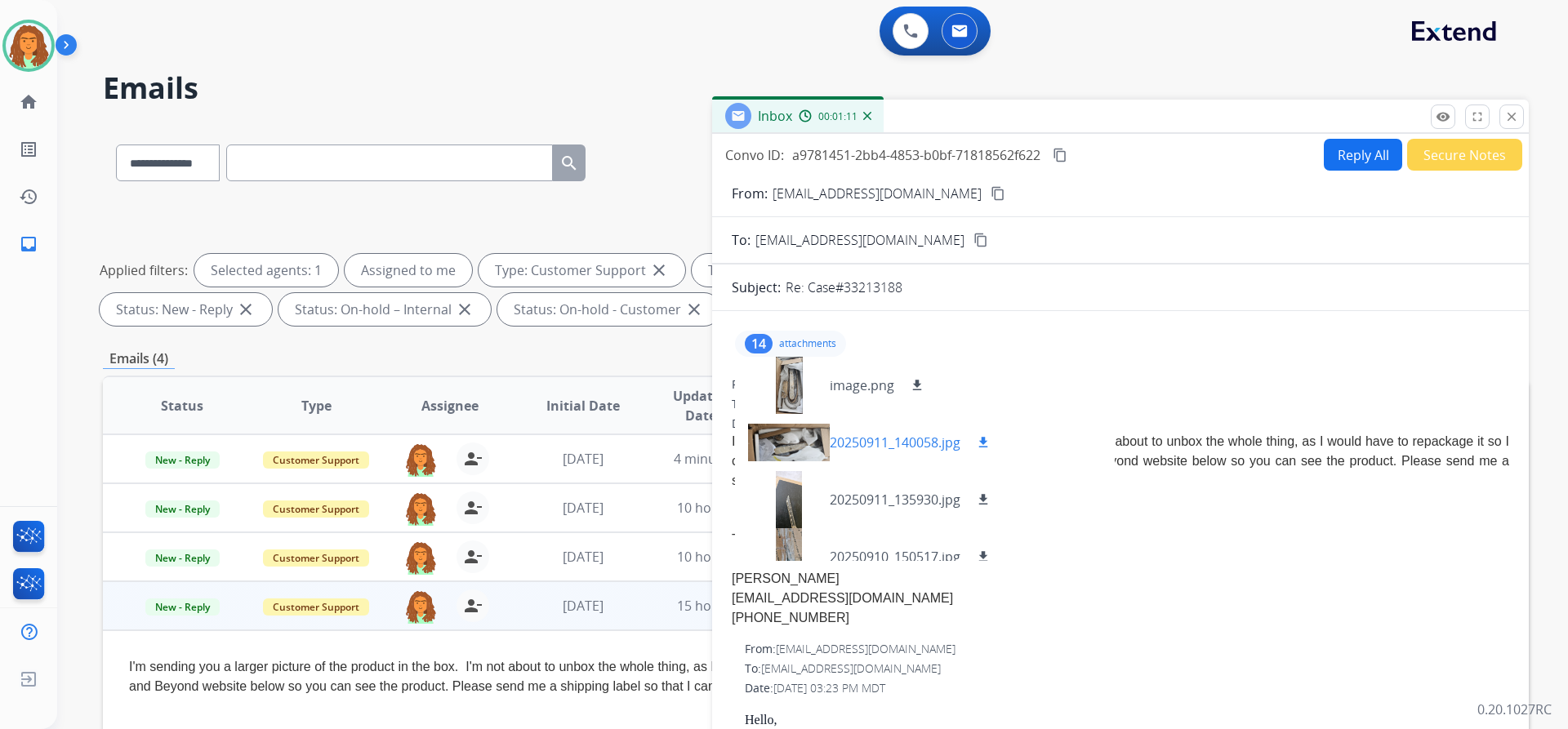
click at [758, 442] on div at bounding box center [789, 442] width 82 height 57
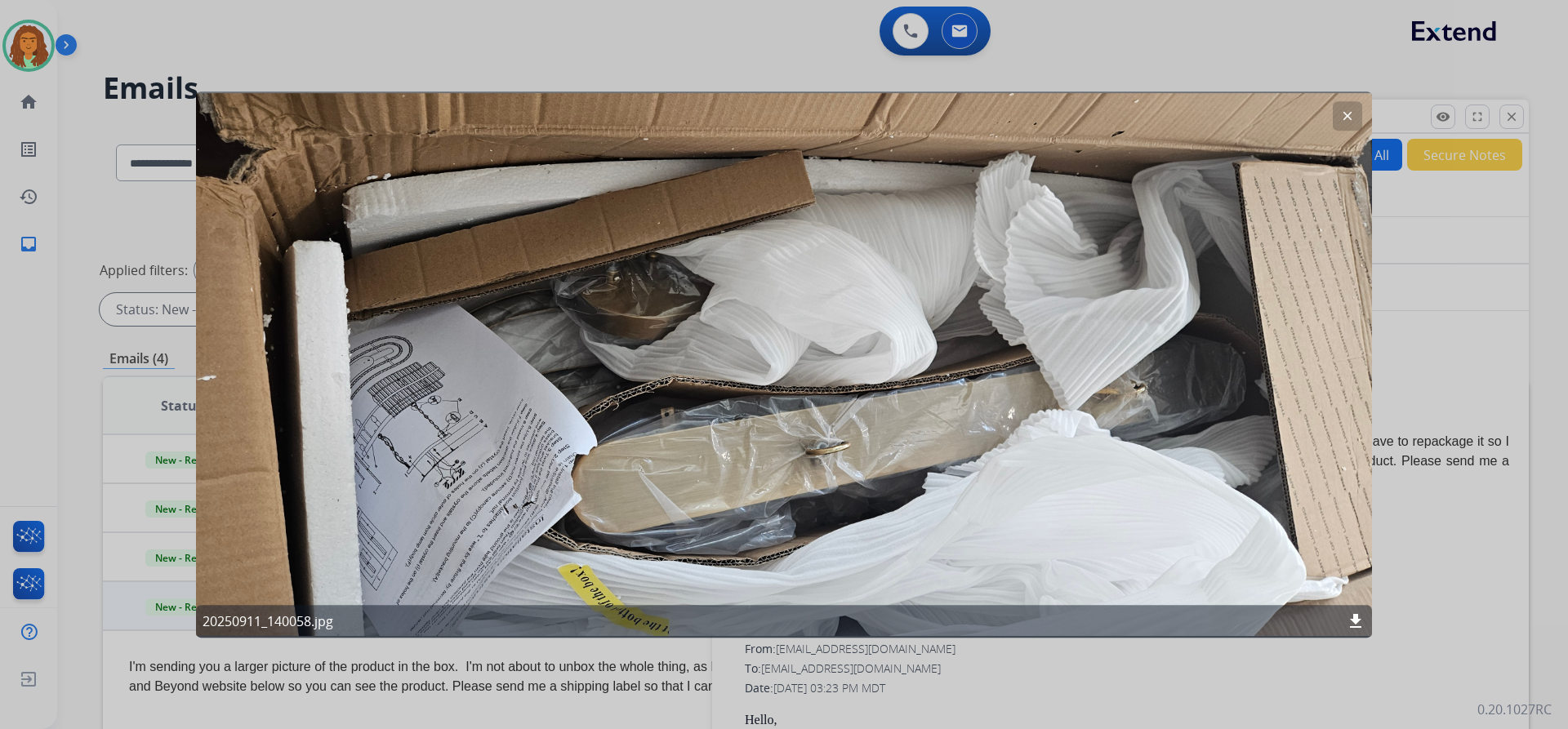
click at [758, 113] on mat-icon "clear" at bounding box center [1347, 116] width 15 height 15
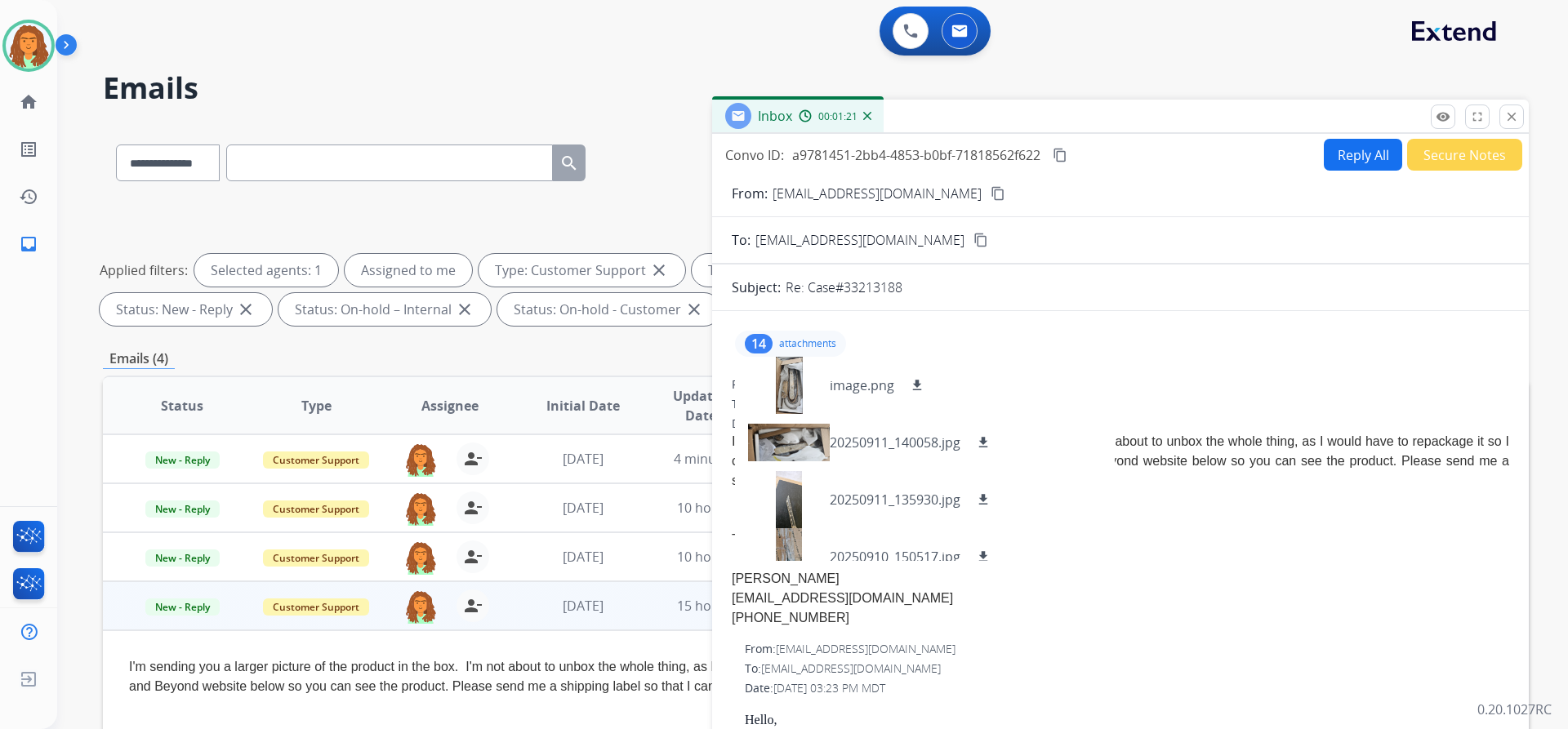
click at [758, 340] on p "attachments" at bounding box center [808, 343] width 57 height 13
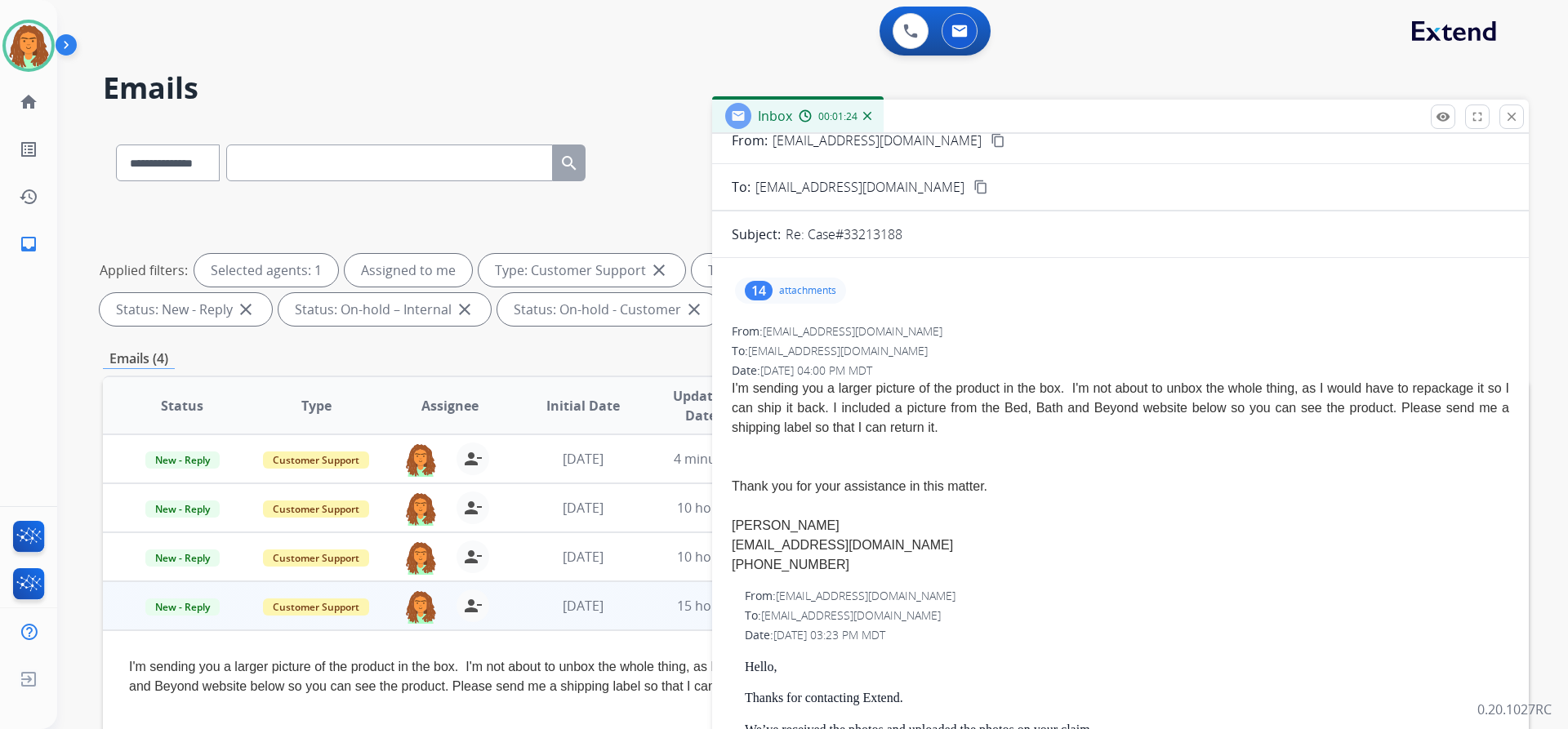
scroll to position [82, 0]
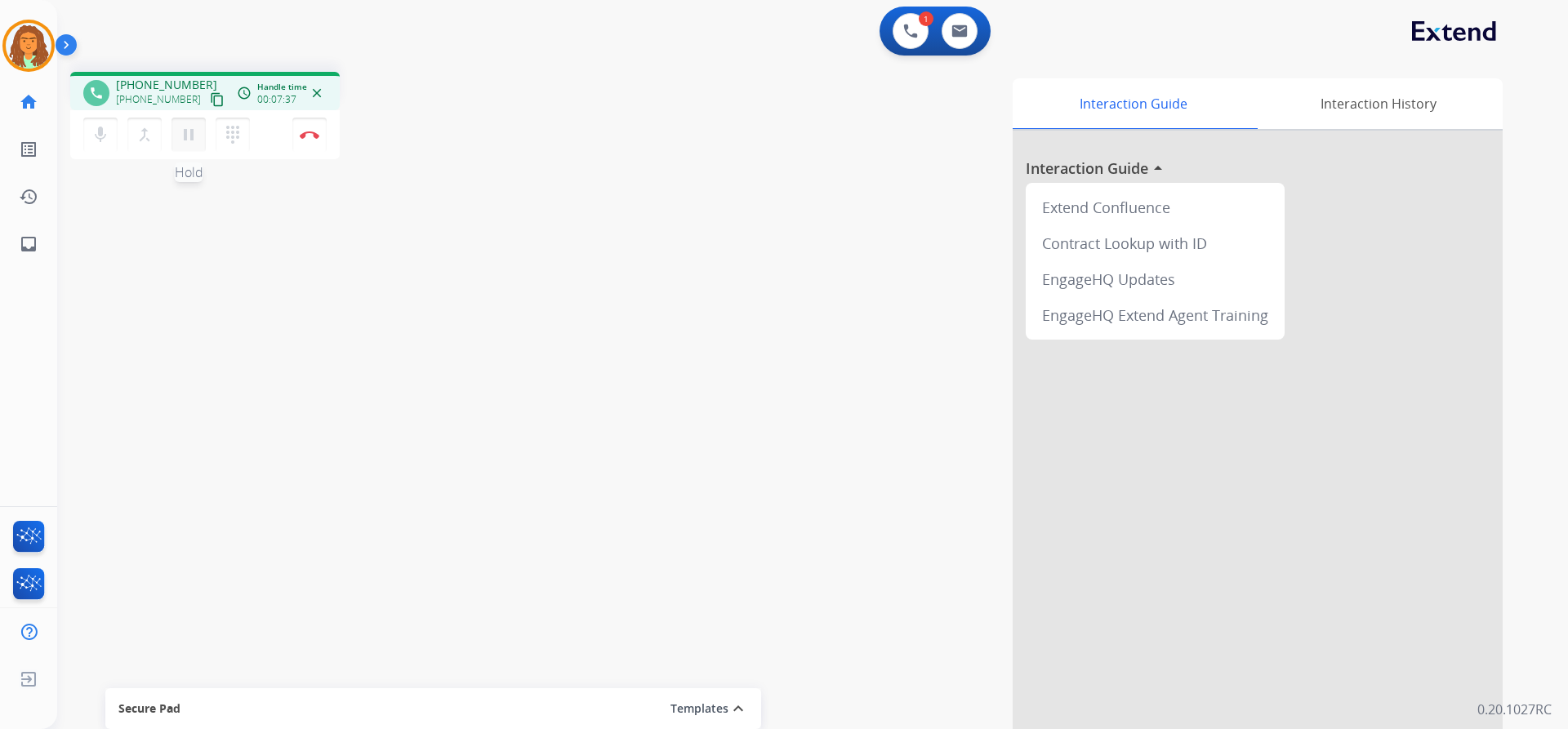
click at [179, 133] on mat-icon "pause" at bounding box center [188, 134] width 19 height 19
click at [186, 136] on mat-icon "play_arrow" at bounding box center [188, 134] width 19 height 19
click at [186, 137] on mat-icon "pause" at bounding box center [188, 134] width 19 height 19
click at [193, 134] on mat-icon "play_arrow" at bounding box center [188, 134] width 19 height 19
click at [181, 133] on mat-icon "pause" at bounding box center [188, 134] width 19 height 19
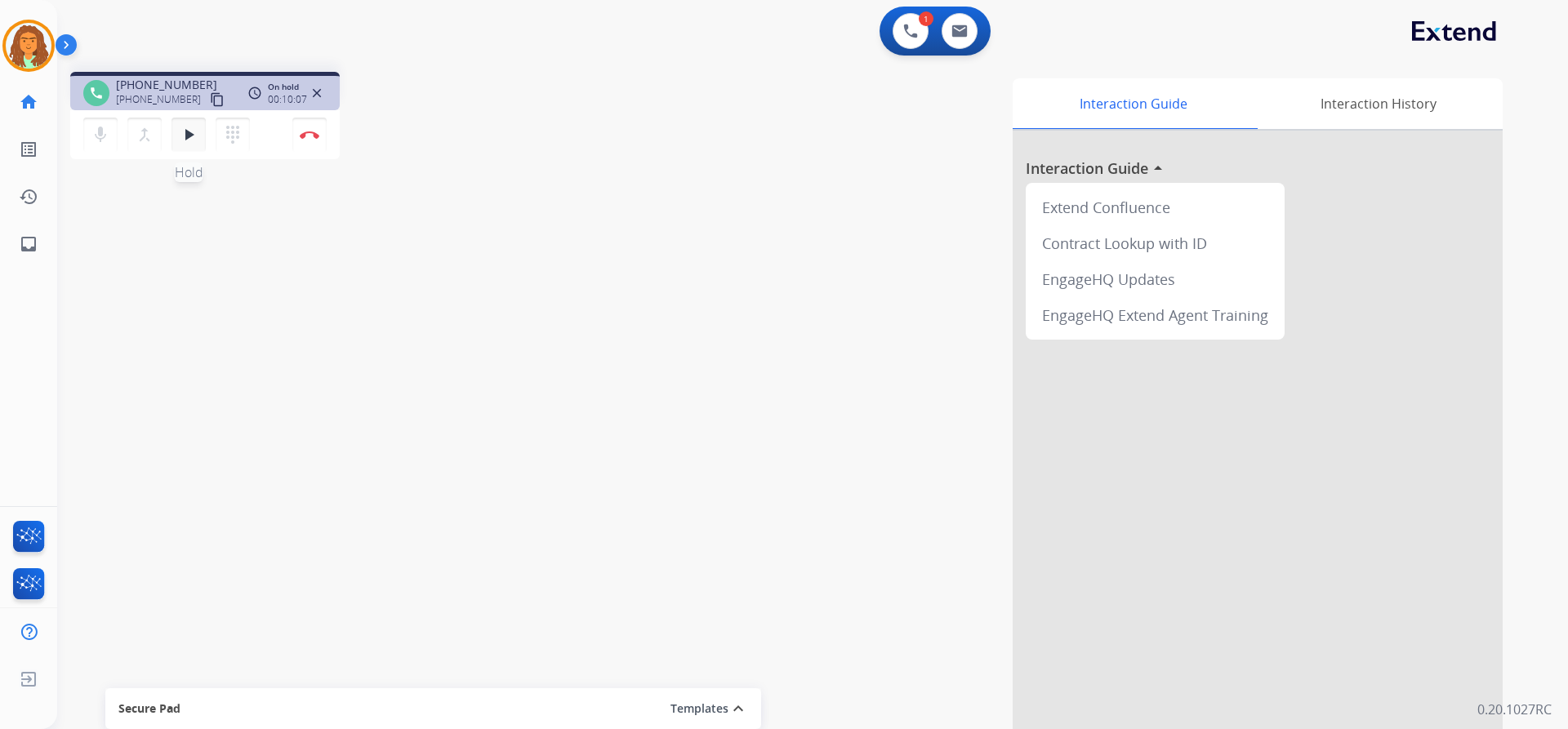
click at [180, 137] on mat-icon "play_arrow" at bounding box center [188, 134] width 19 height 19
click at [309, 132] on img at bounding box center [309, 134] width 19 height 8
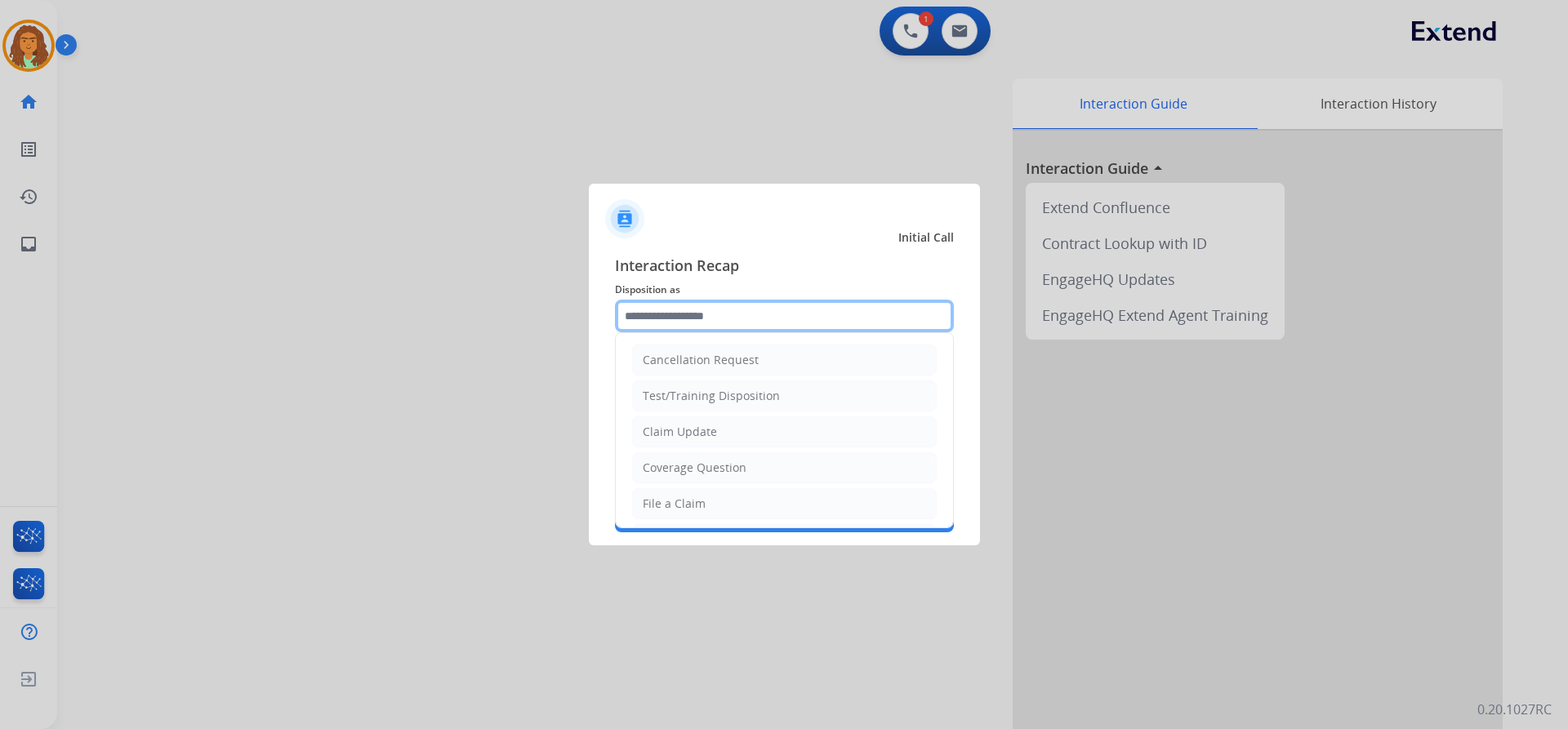
click at [683, 312] on input "text" at bounding box center [784, 315] width 339 height 32
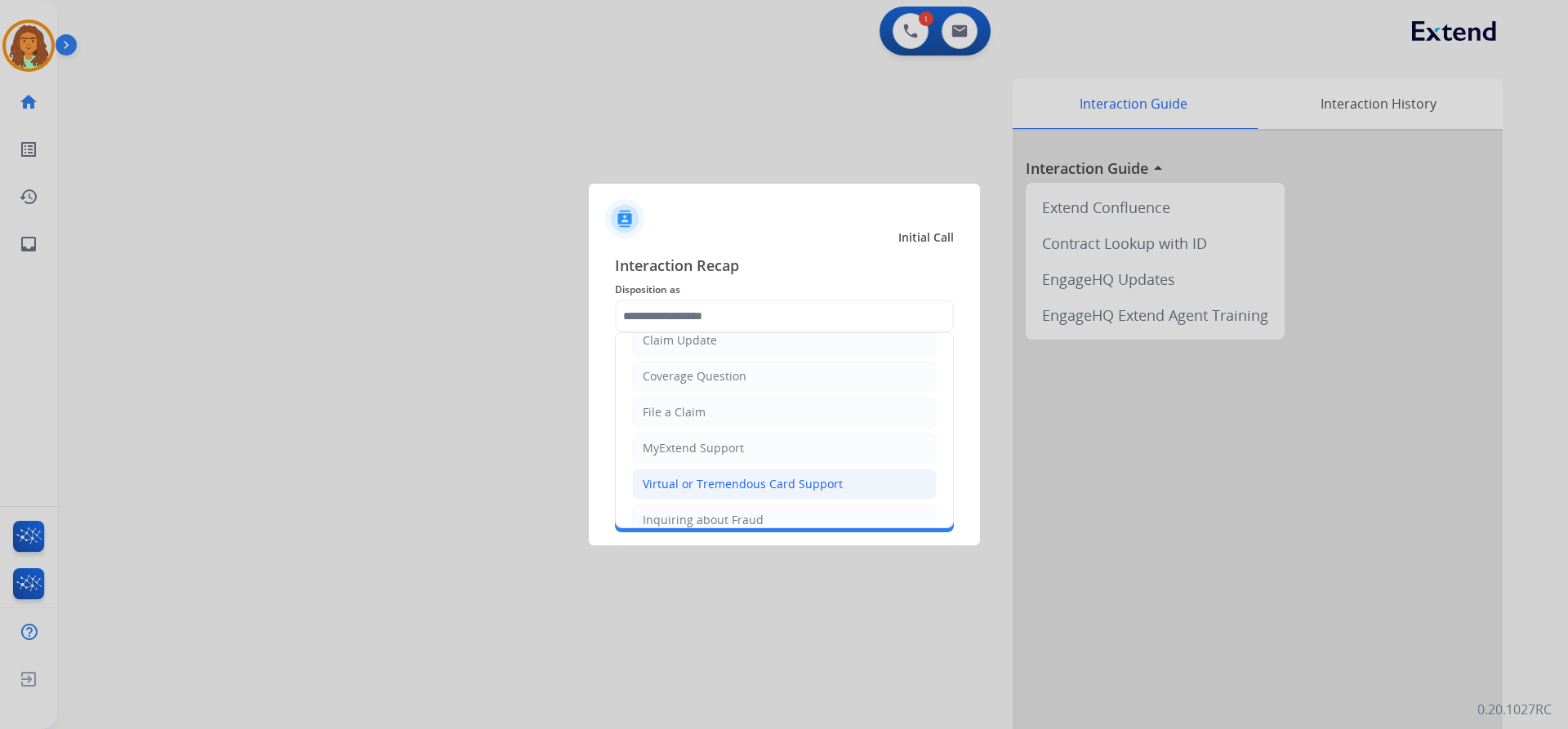
click at [713, 481] on div "Virtual or Tremendous Card Support" at bounding box center [743, 484] width 200 height 17
type input "**********"
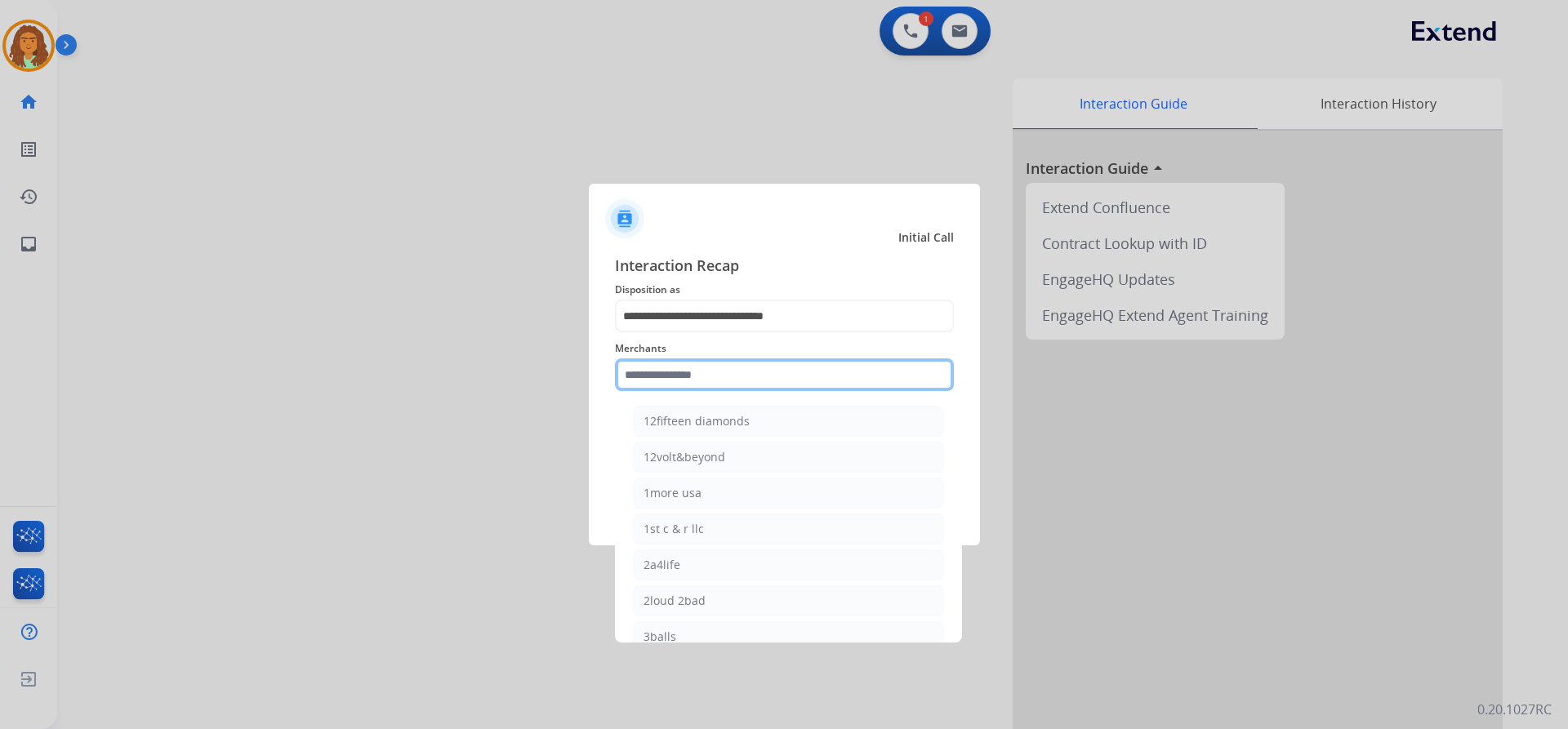
click at [672, 373] on input "text" at bounding box center [784, 375] width 339 height 32
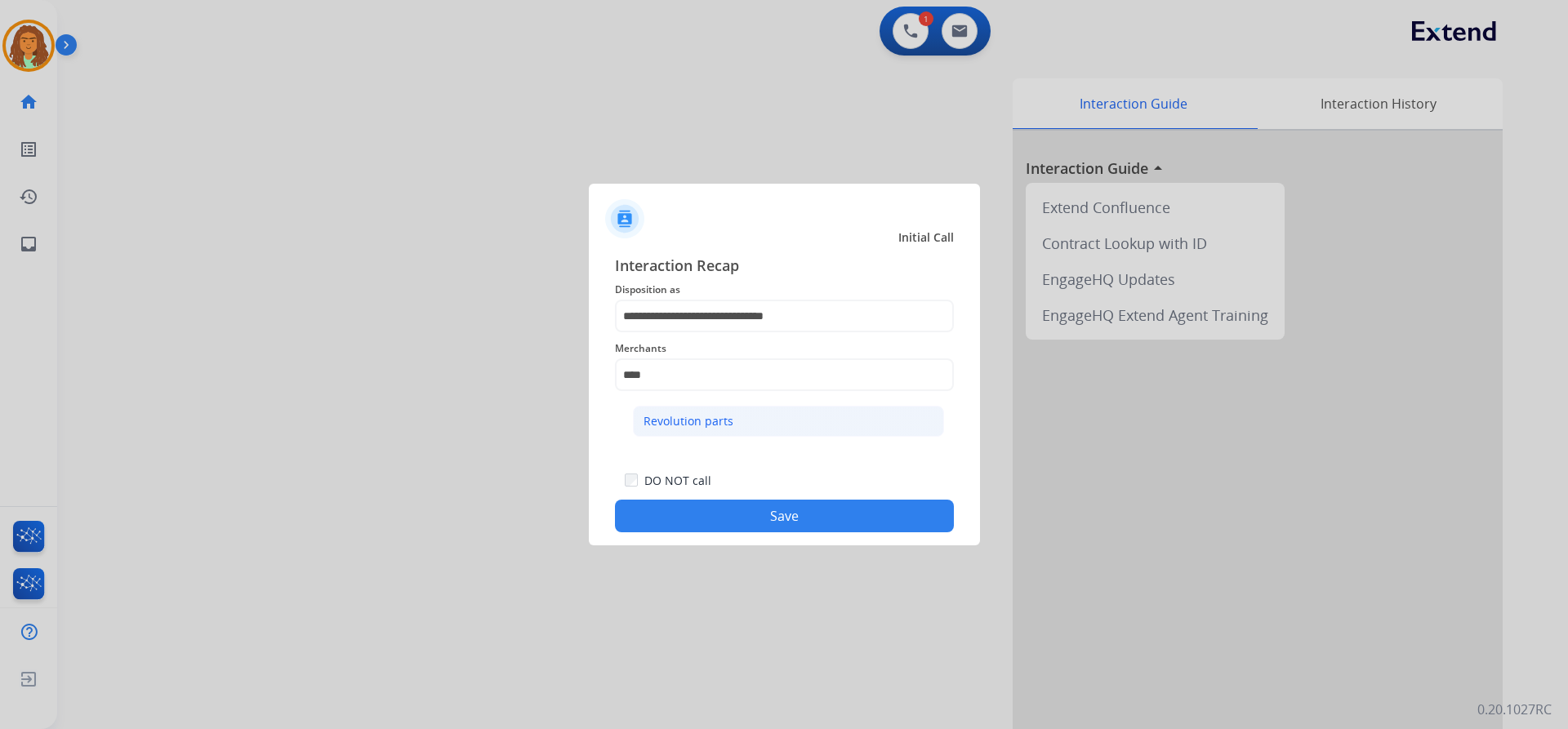
click at [721, 415] on div "Revolution parts" at bounding box center [688, 421] width 90 height 17
type input "**********"
click at [758, 505] on button "Save" at bounding box center [784, 516] width 339 height 32
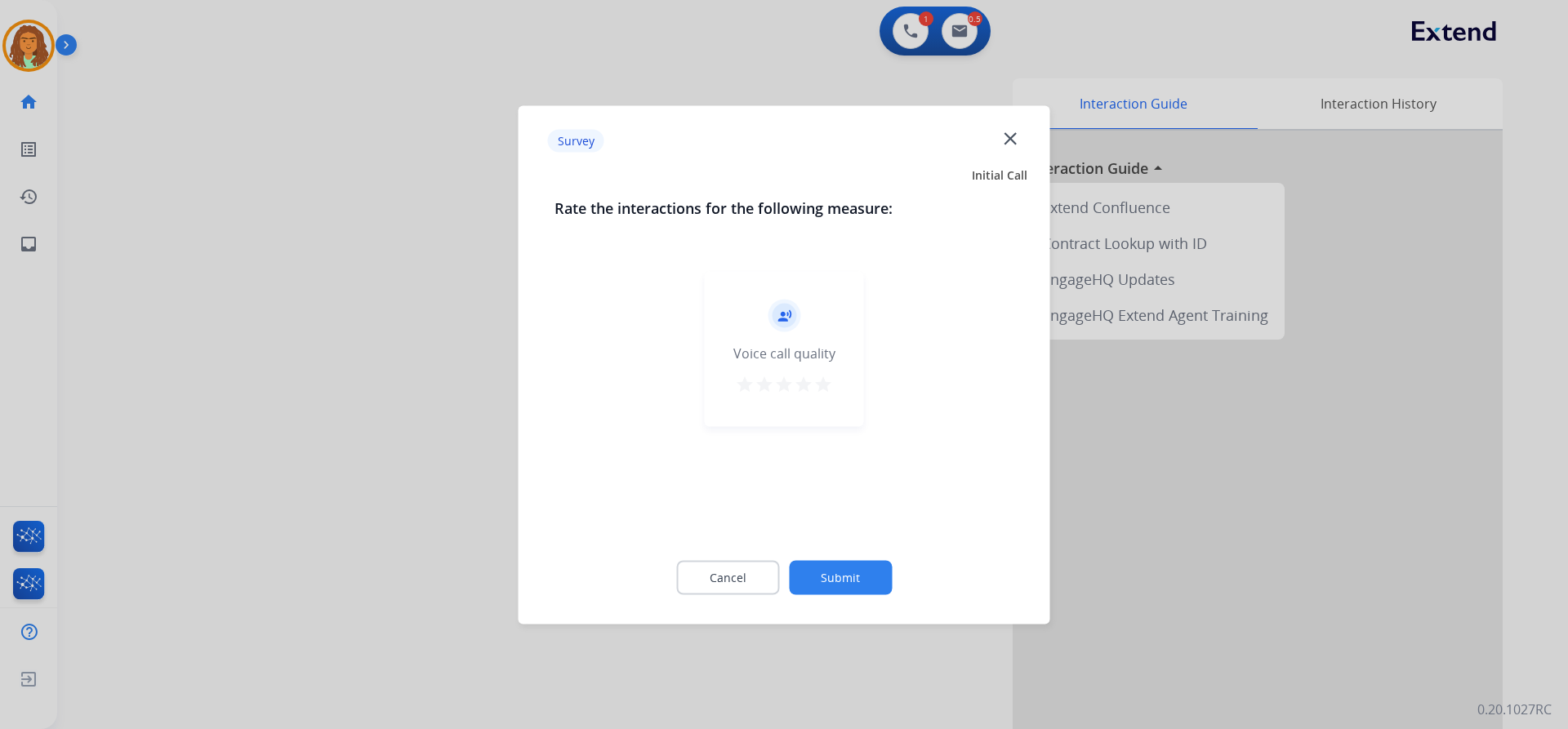
click at [758, 380] on mat-icon "star" at bounding box center [823, 383] width 19 height 19
click at [758, 569] on button "Submit" at bounding box center [841, 577] width 103 height 34
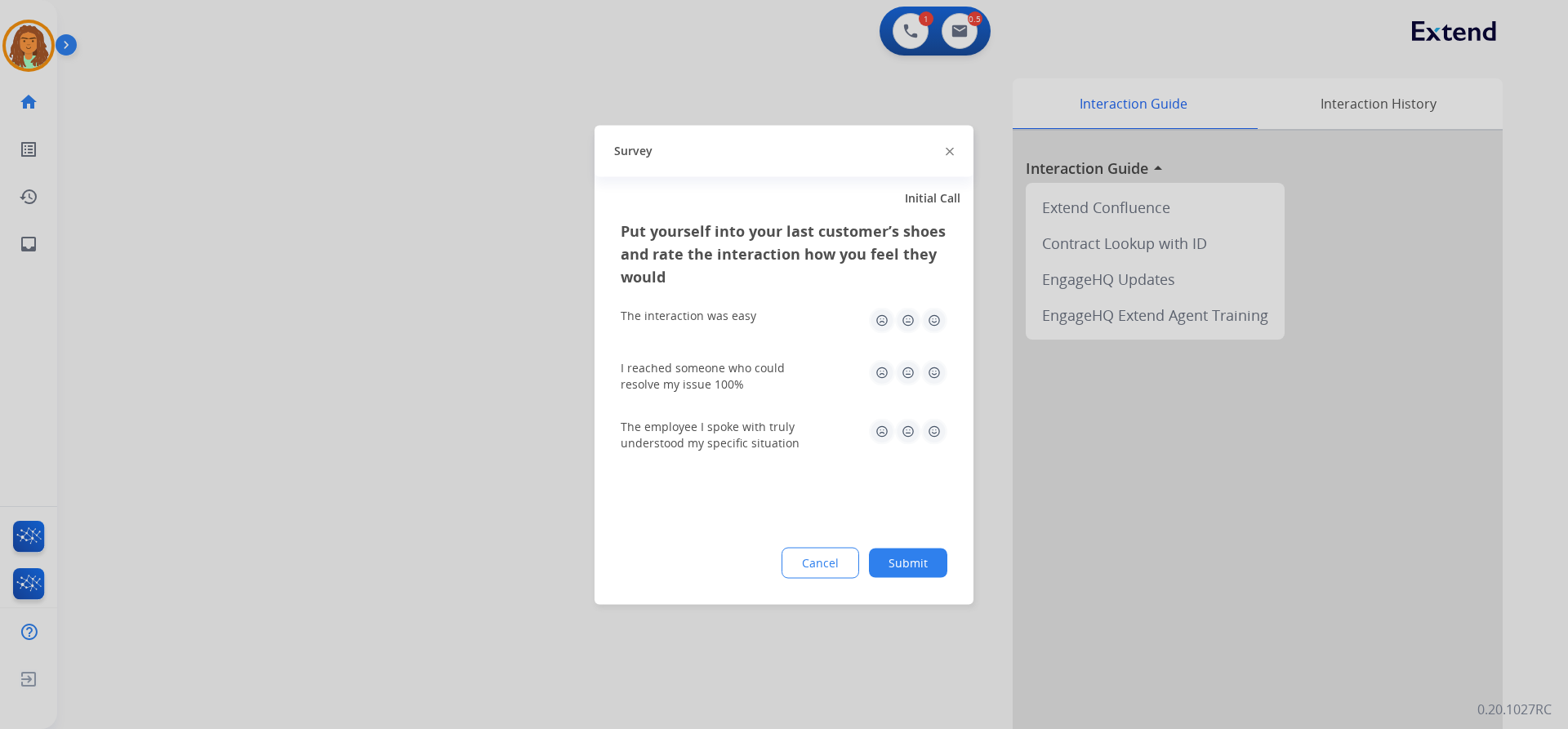
click at [758, 320] on img at bounding box center [934, 320] width 26 height 26
click at [758, 370] on img at bounding box center [934, 372] width 26 height 26
click at [758, 427] on img at bounding box center [934, 431] width 26 height 26
click at [758, 558] on button "Submit" at bounding box center [908, 563] width 78 height 30
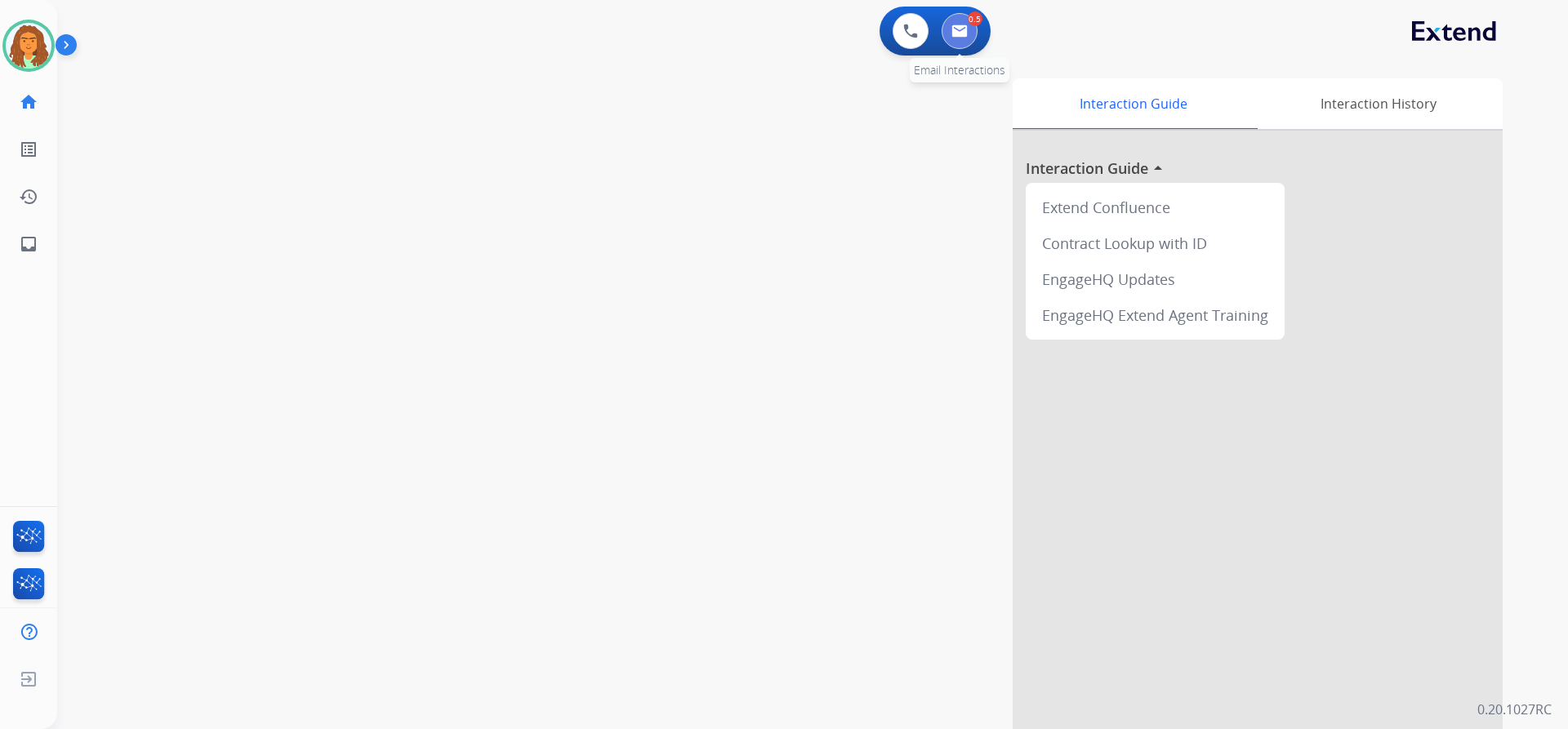
click at [758, 27] on img at bounding box center [959, 30] width 17 height 13
select select "**********"
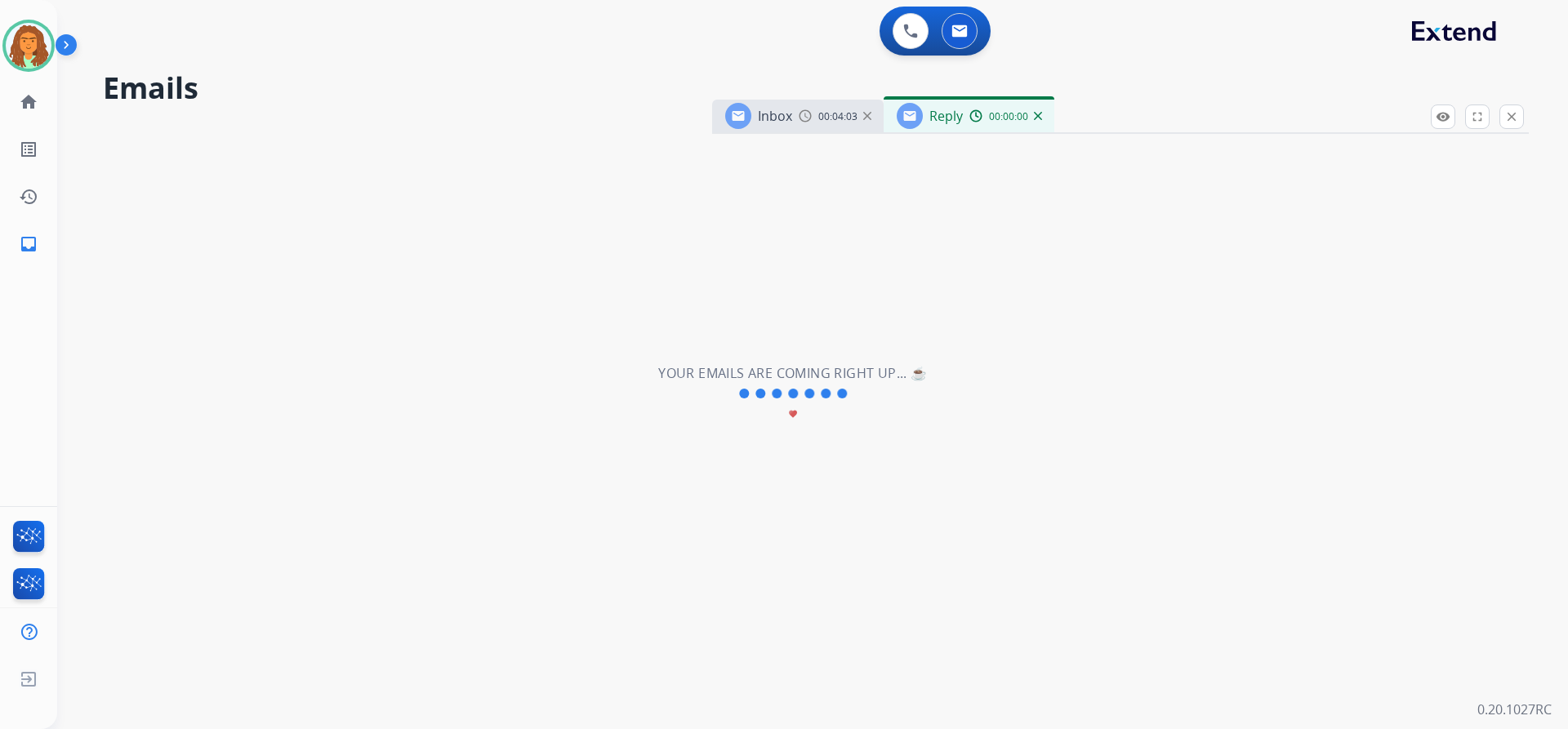
select select "**********"
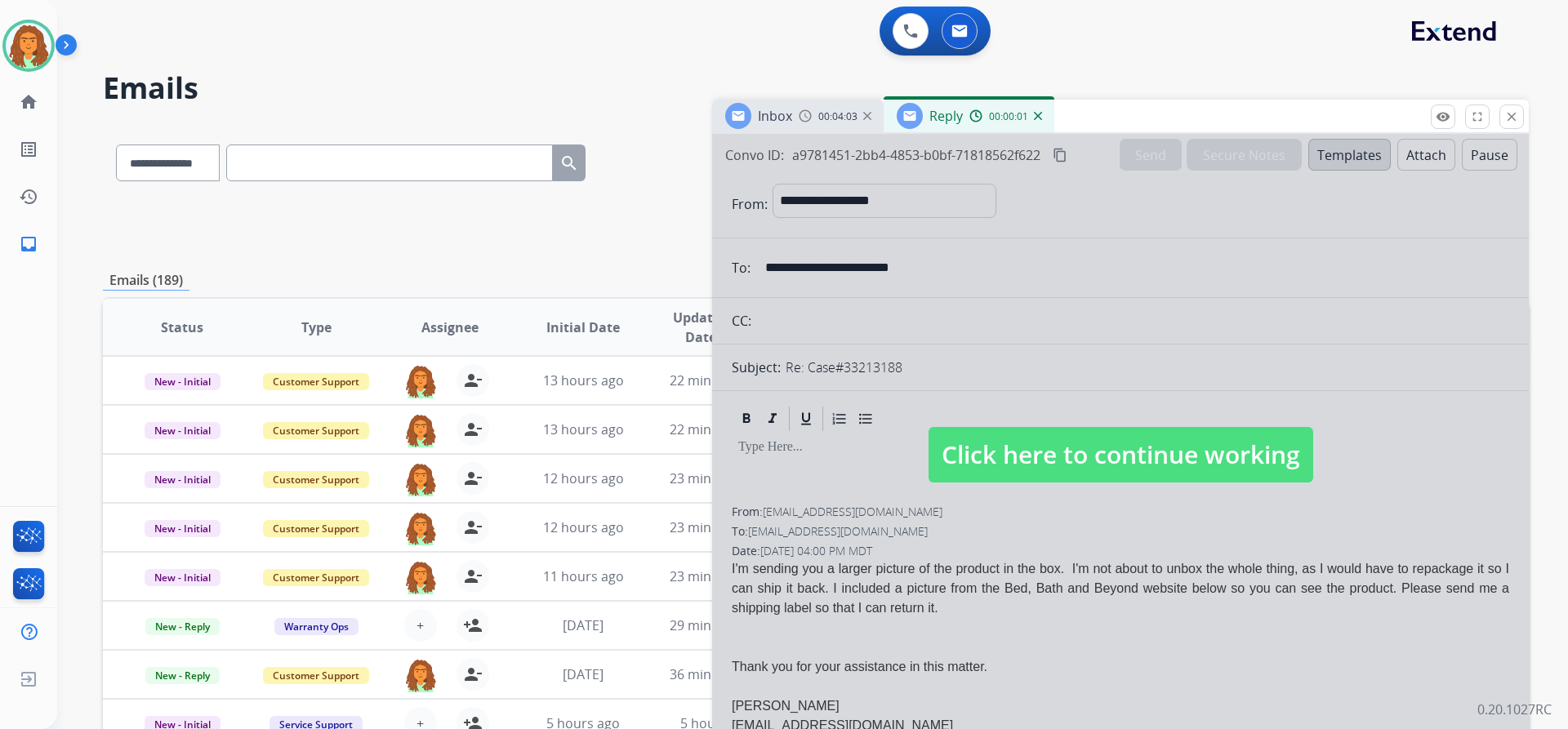
click at [758, 447] on span "Click here to continue working" at bounding box center [1121, 455] width 385 height 56
select select
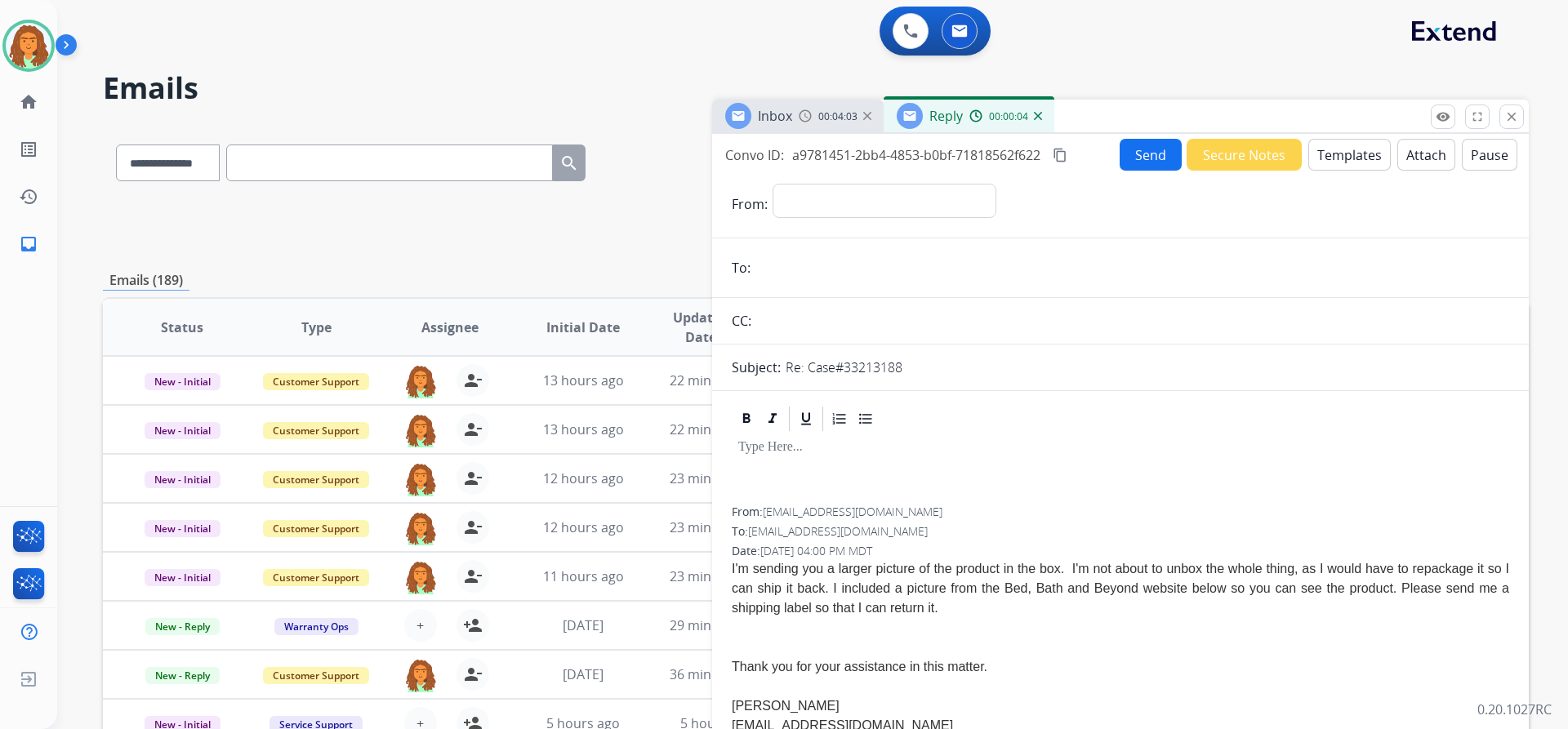
click at [758, 513] on div "From: estherpochron@comcast.net" at bounding box center [1120, 511] width 777 height 17
click at [758, 119] on mat-icon "close" at bounding box center [1511, 117] width 15 height 15
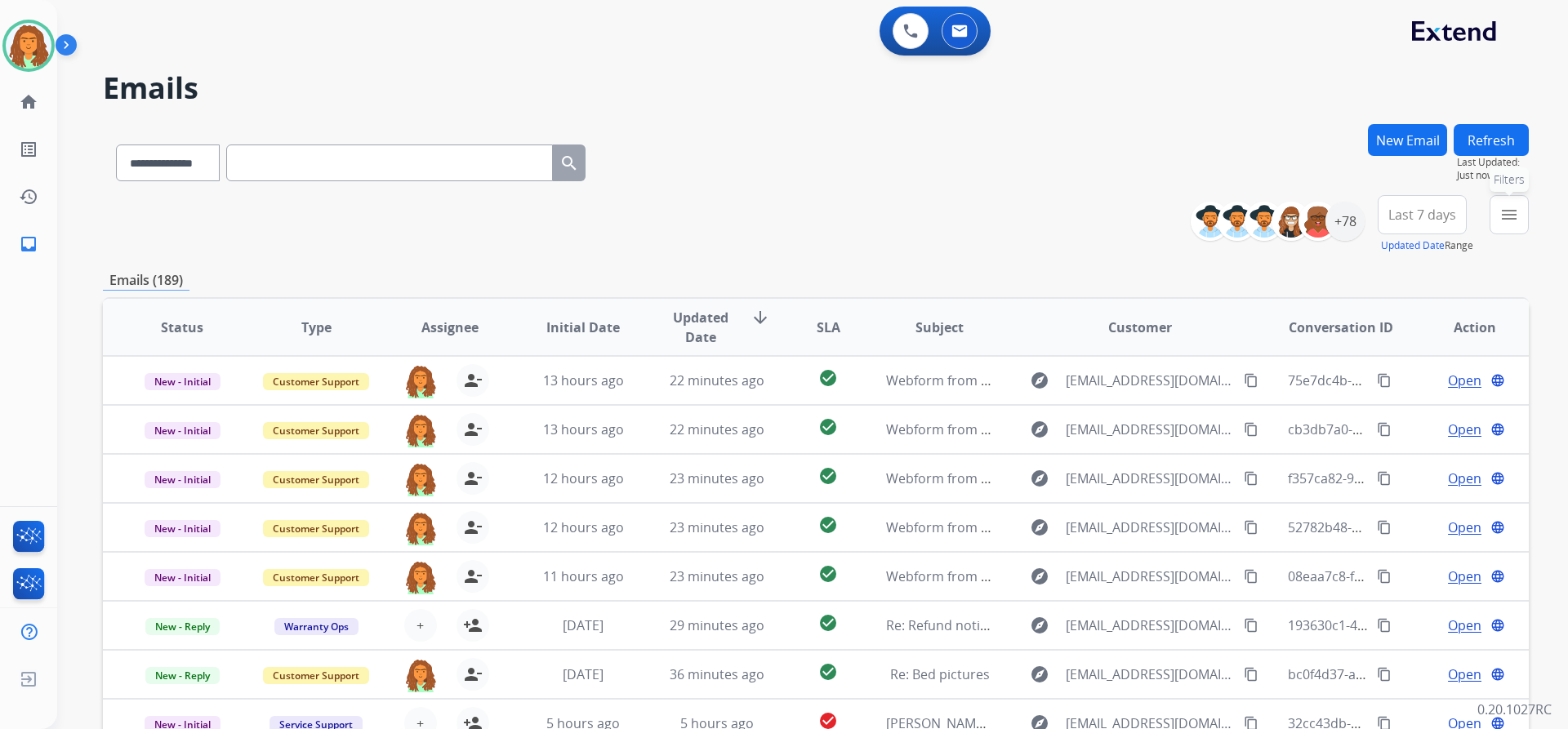
click at [758, 212] on mat-icon "menu" at bounding box center [1509, 214] width 19 height 19
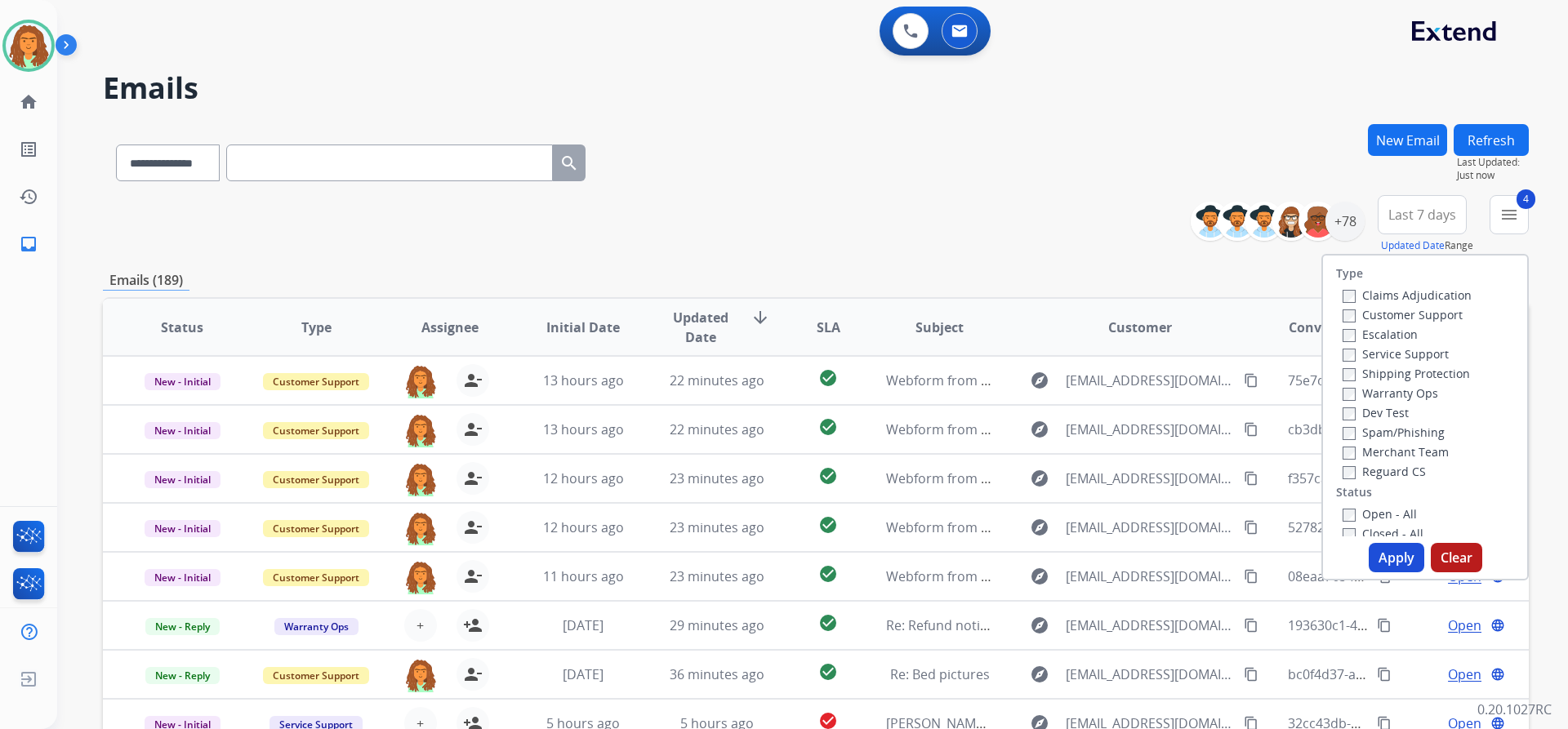
click at [758, 554] on button "Apply" at bounding box center [1396, 557] width 56 height 30
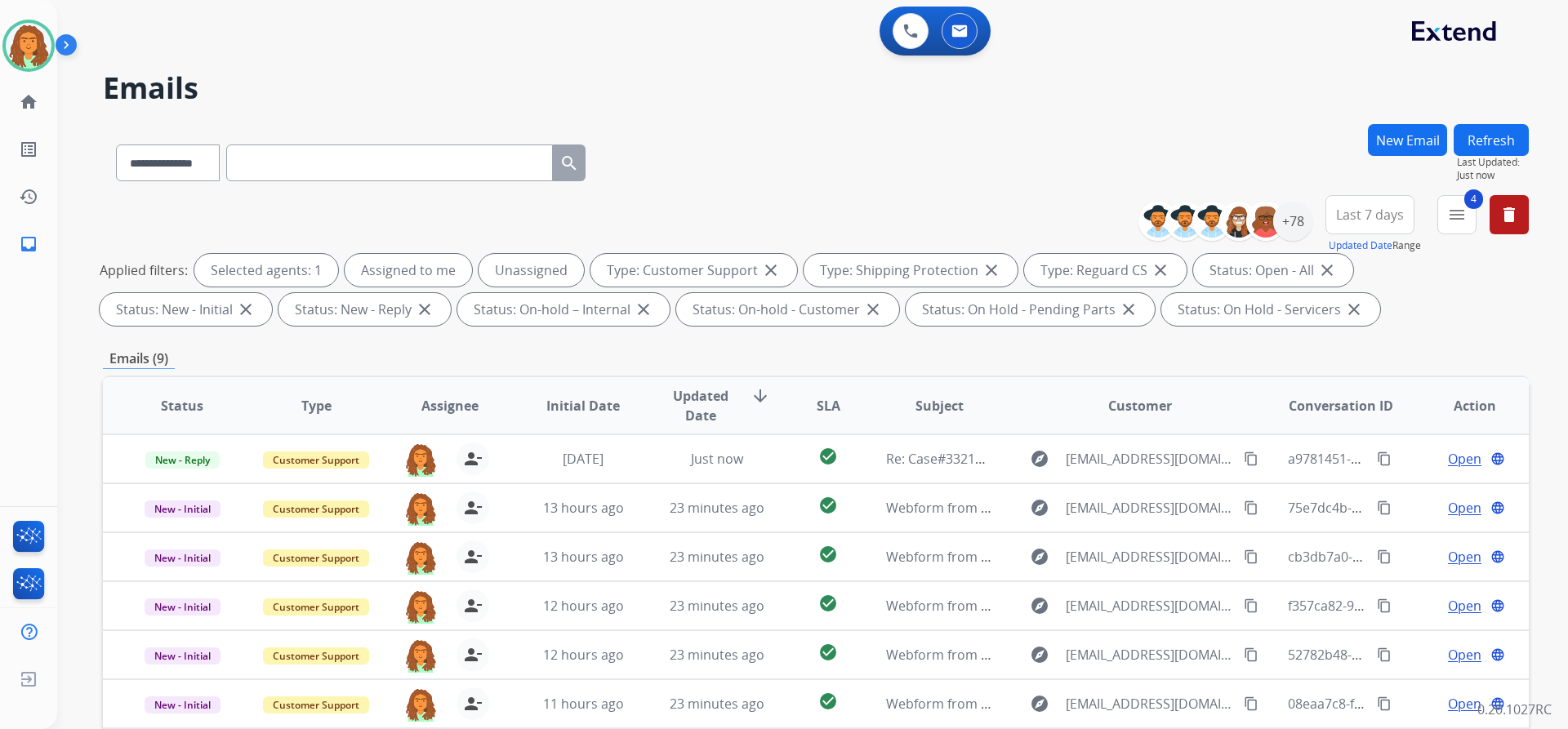
click at [758, 350] on div "Emails (9)" at bounding box center [815, 358] width 1426 height 20
click at [758, 215] on span "Last 7 days" at bounding box center [1370, 214] width 68 height 6
click at [758, 412] on div "Last 90 days" at bounding box center [1364, 413] width 90 height 24
click at [758, 331] on div "**********" at bounding box center [815, 263] width 1426 height 137
click at [758, 216] on div "+131" at bounding box center [1292, 221] width 39 height 39
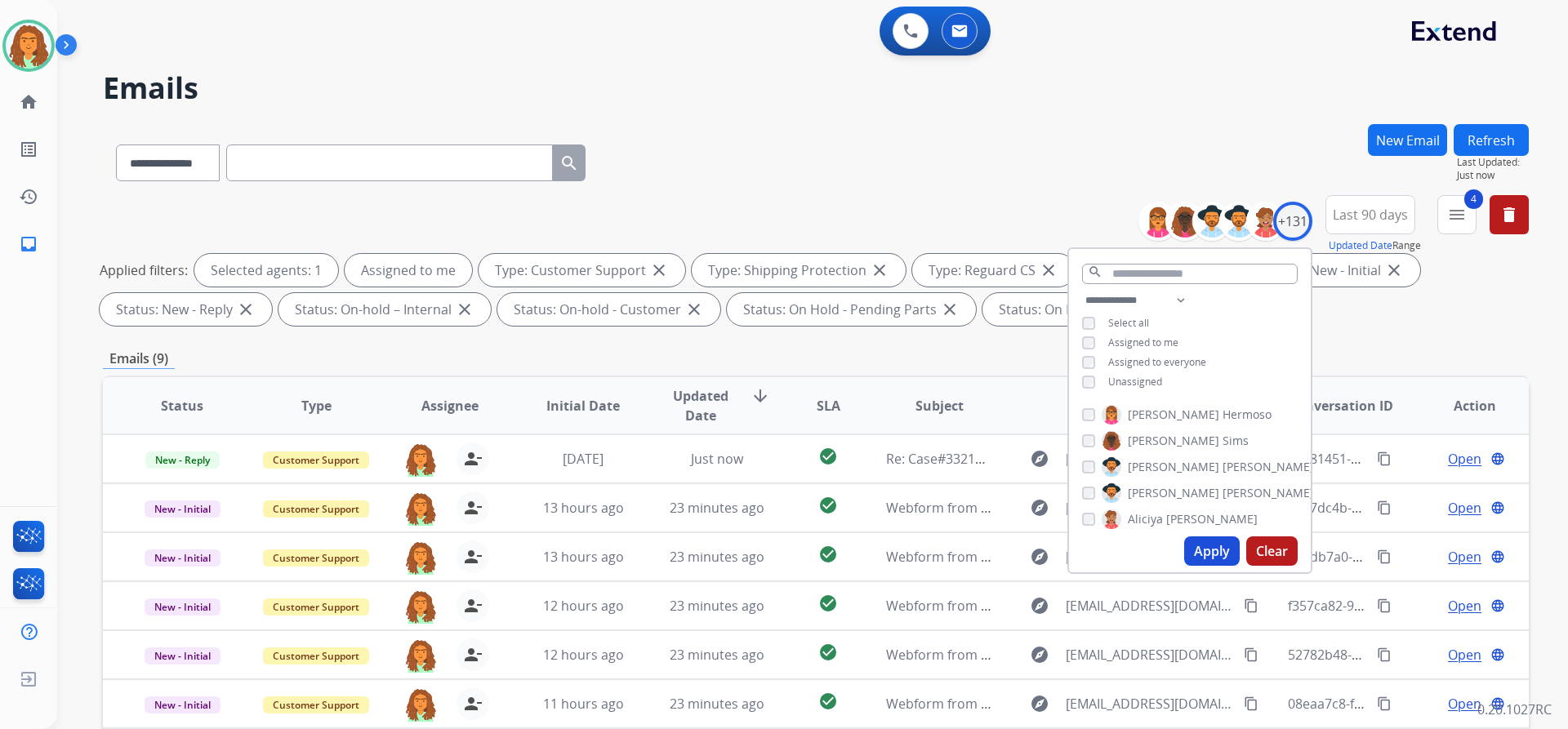
click at [758, 546] on button "Apply" at bounding box center [1212, 551] width 56 height 30
click at [758, 357] on div "Emails (9)" at bounding box center [815, 358] width 1426 height 20
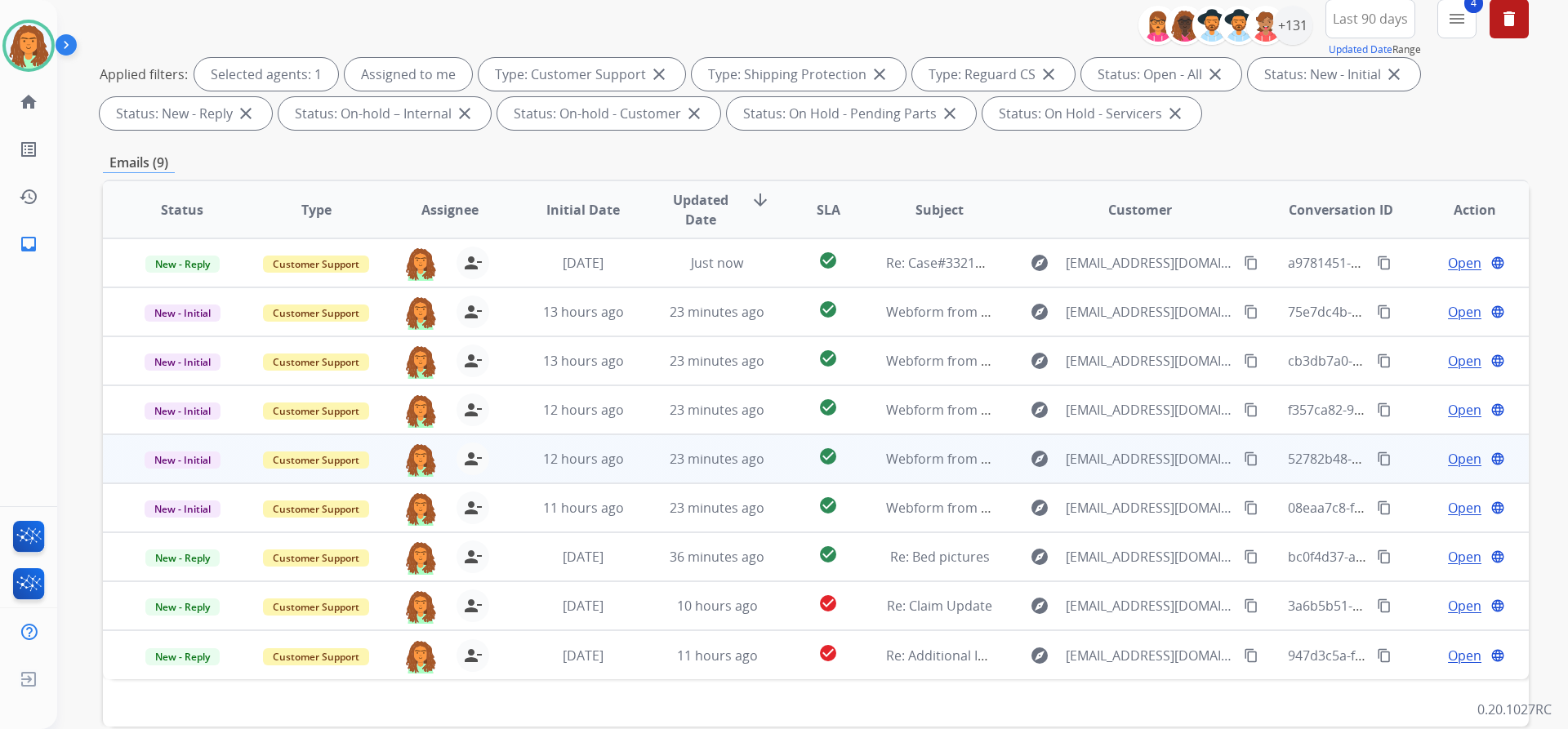
scroll to position [279, 0]
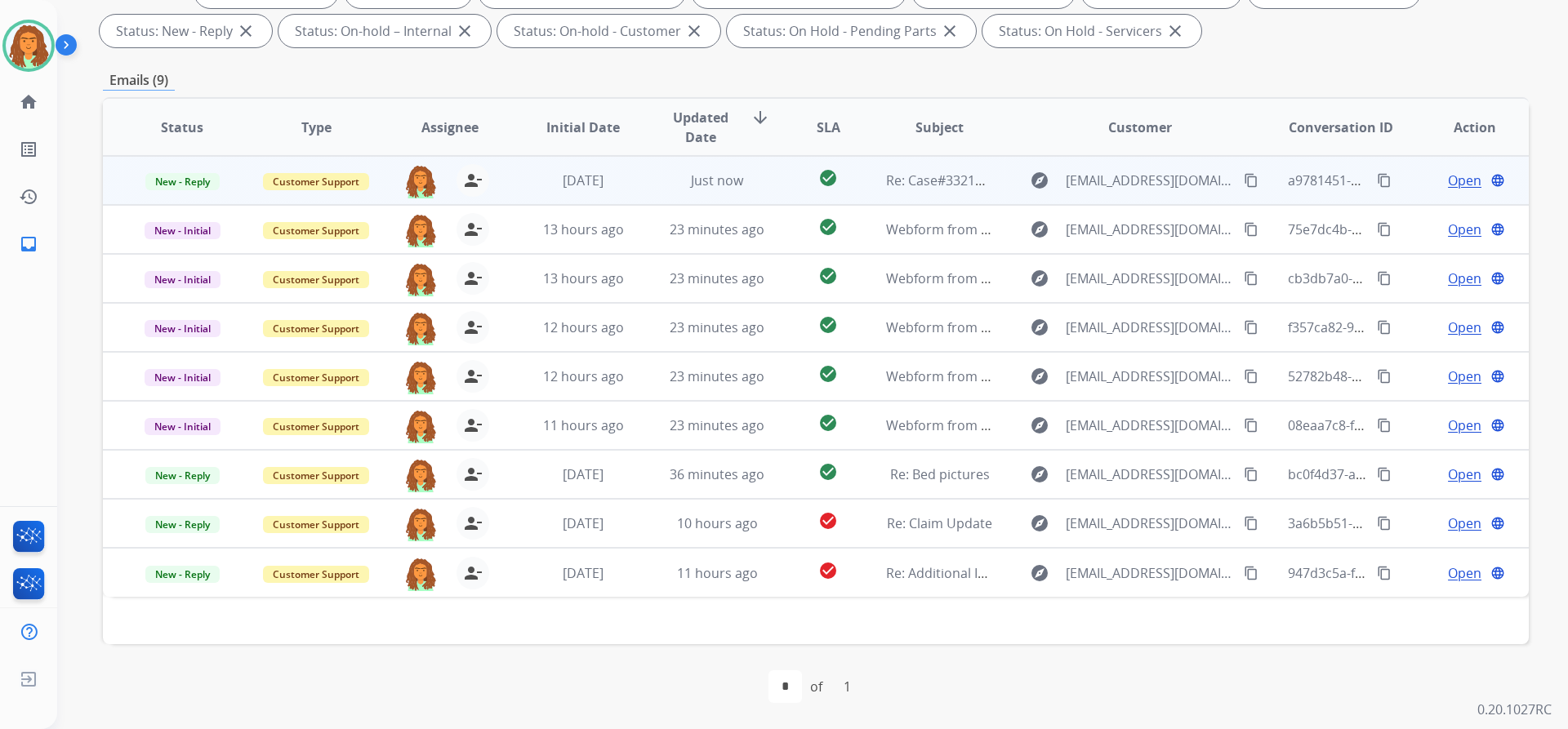
click at [758, 193] on td "Just now" at bounding box center [705, 180] width 134 height 49
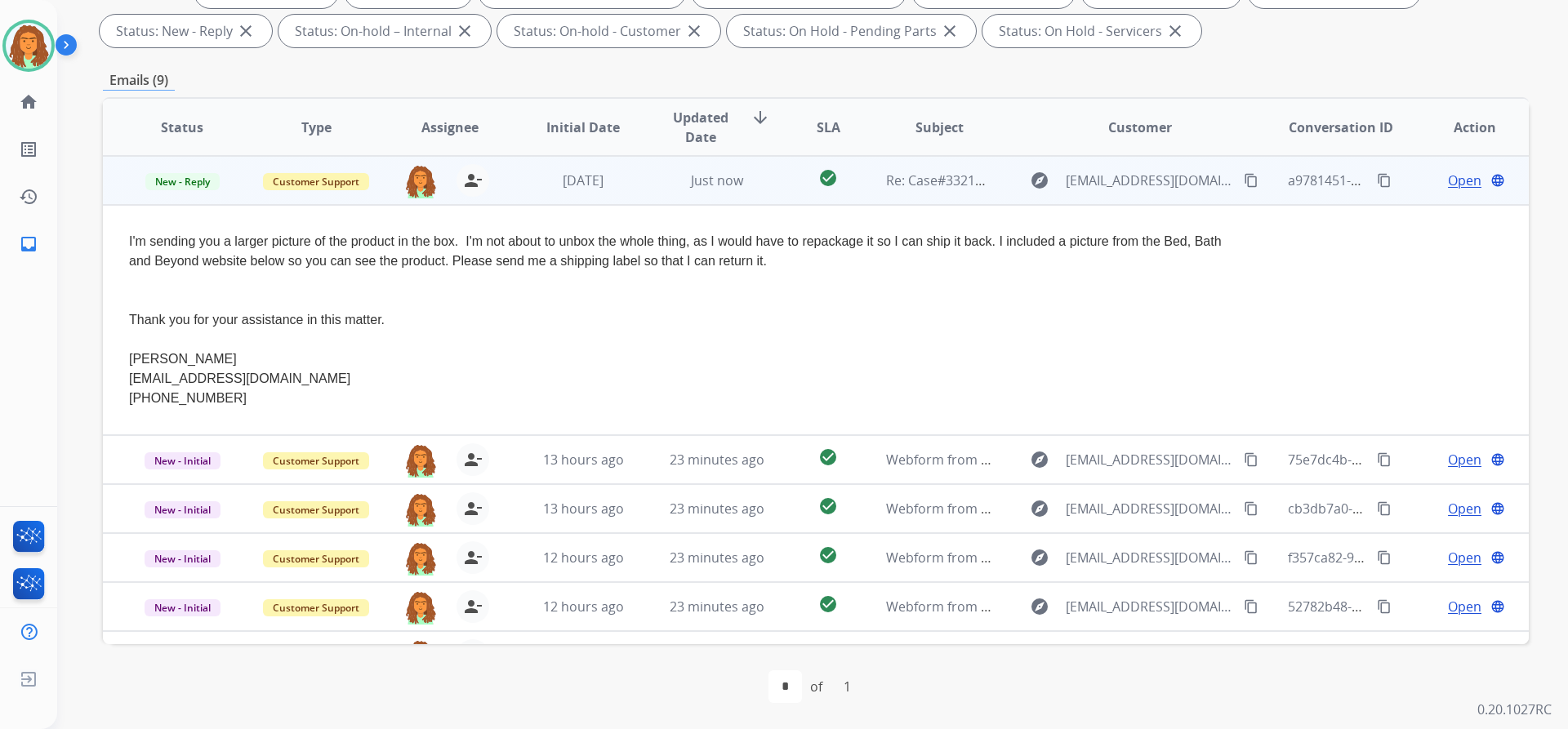
click at [758, 179] on span "Open" at bounding box center [1464, 180] width 33 height 19
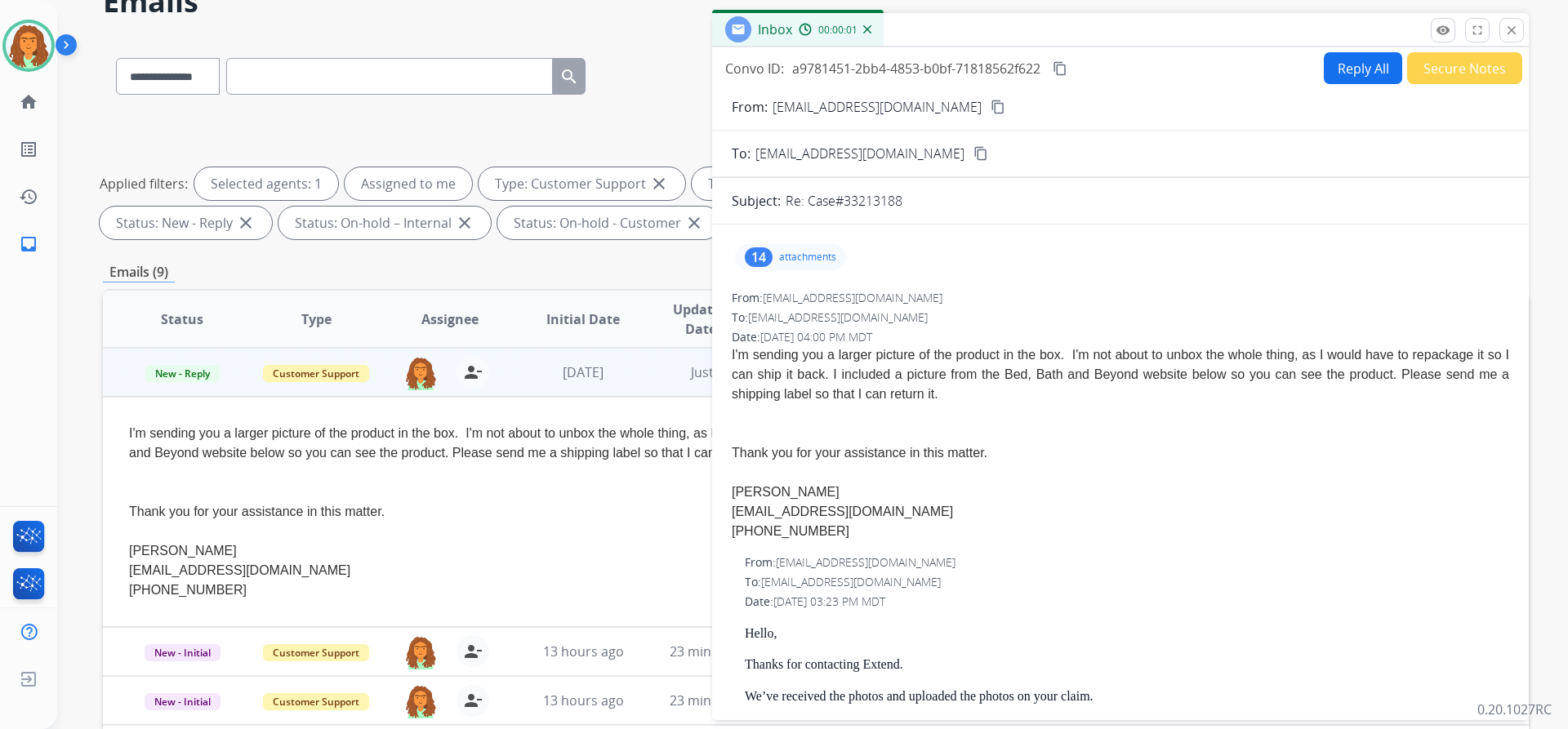
scroll to position [33, 0]
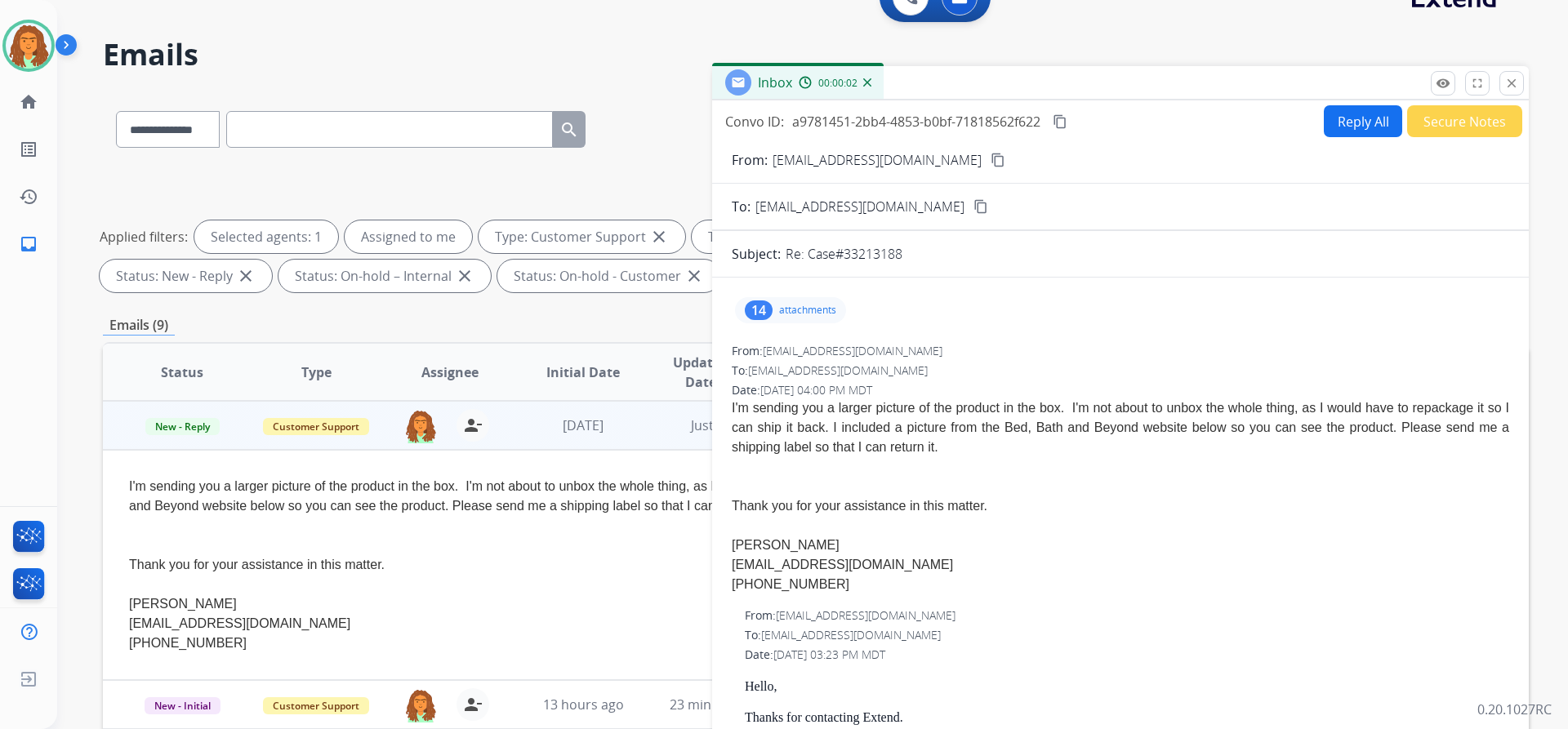
click at [758, 313] on div "14" at bounding box center [759, 310] width 28 height 19
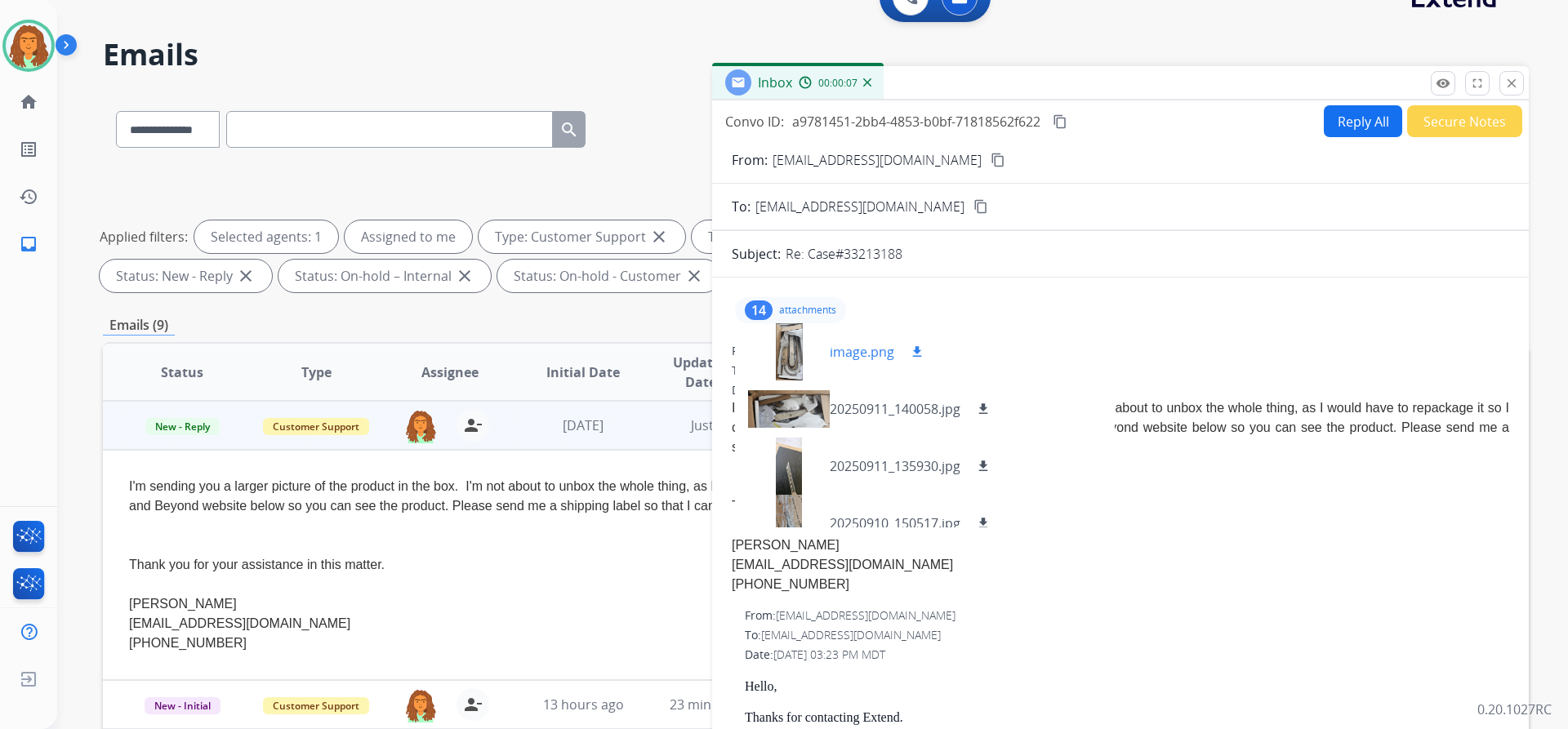
click at [758, 343] on div at bounding box center [789, 352] width 82 height 57
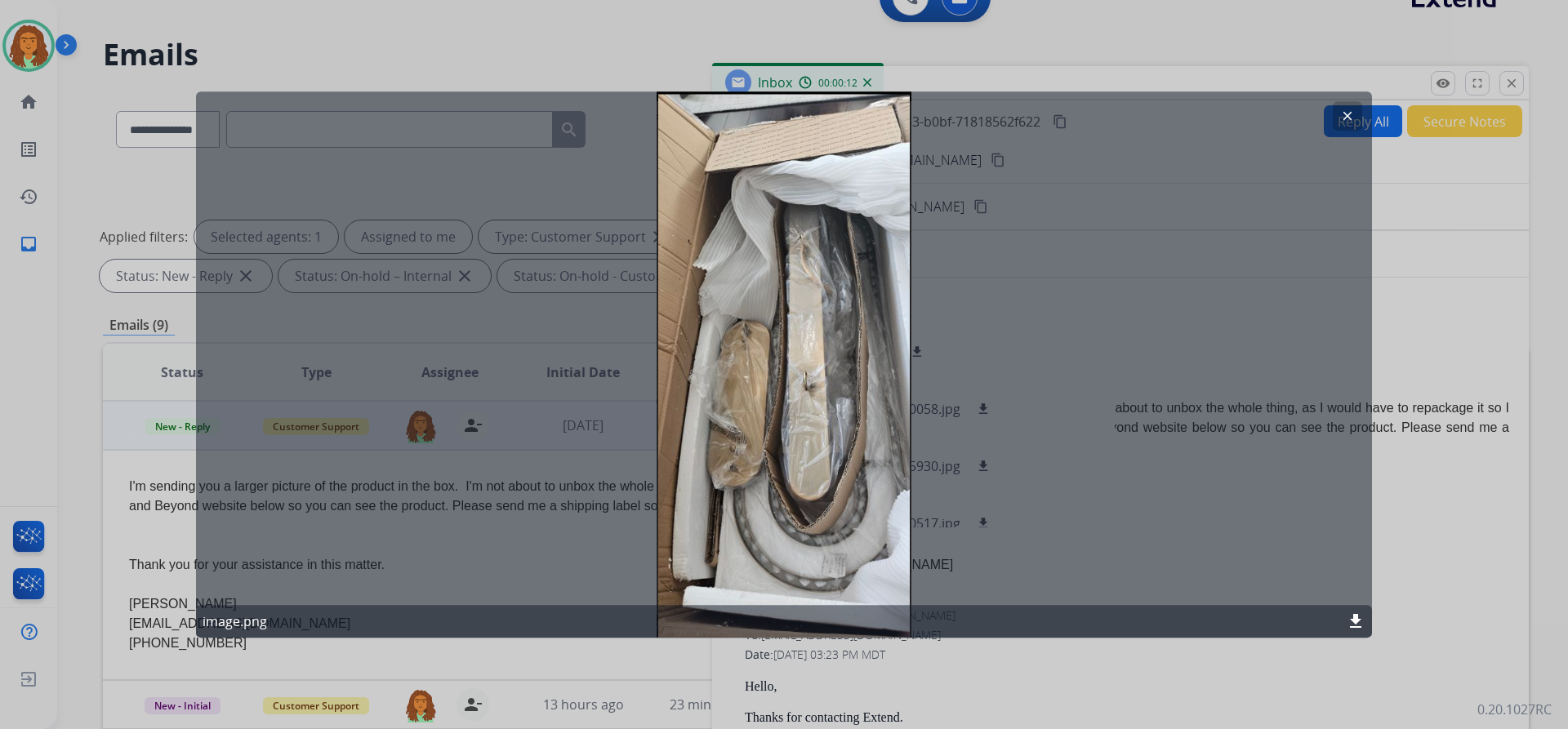
click at [758, 111] on mat-icon "clear" at bounding box center [1347, 116] width 15 height 15
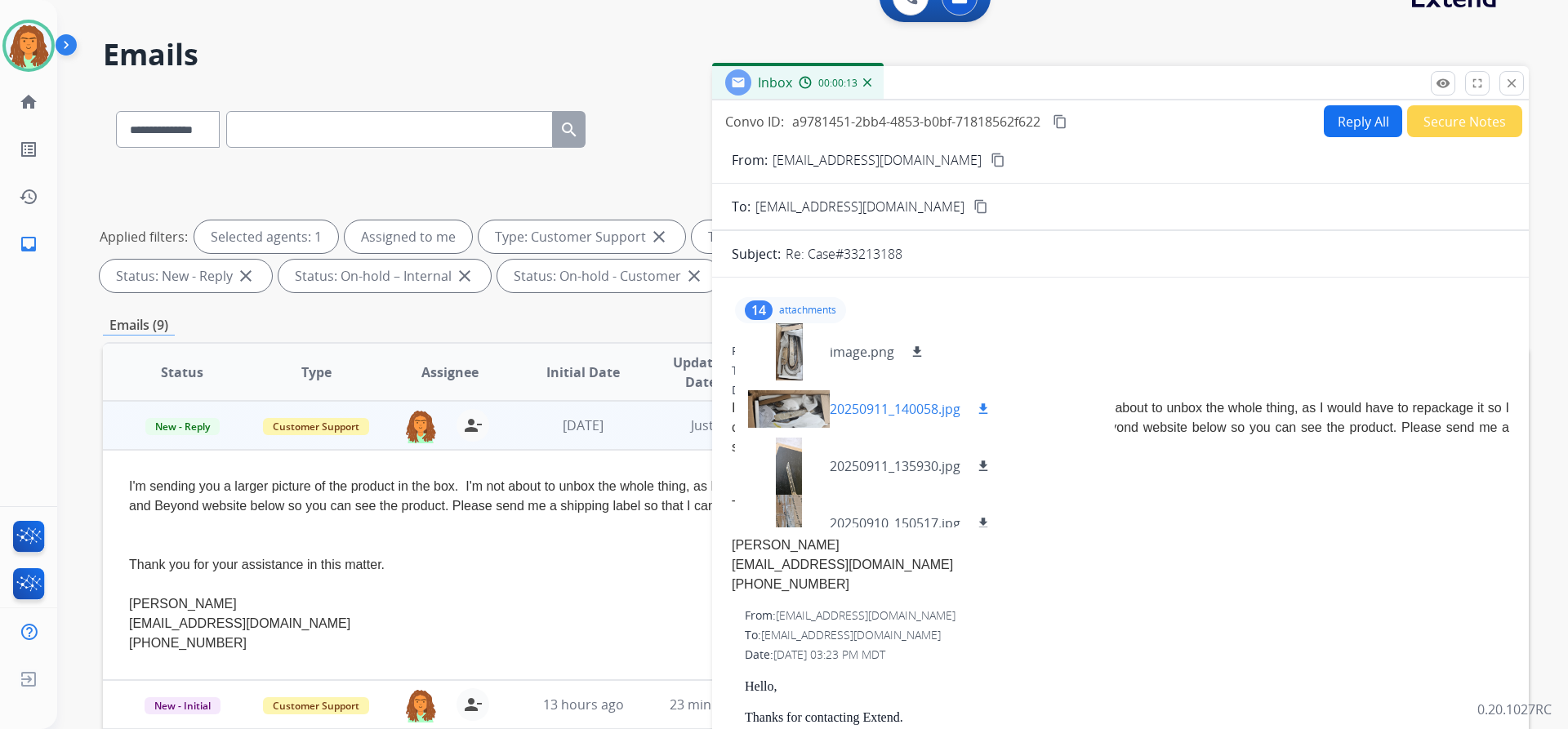
click at [758, 406] on div at bounding box center [789, 409] width 82 height 57
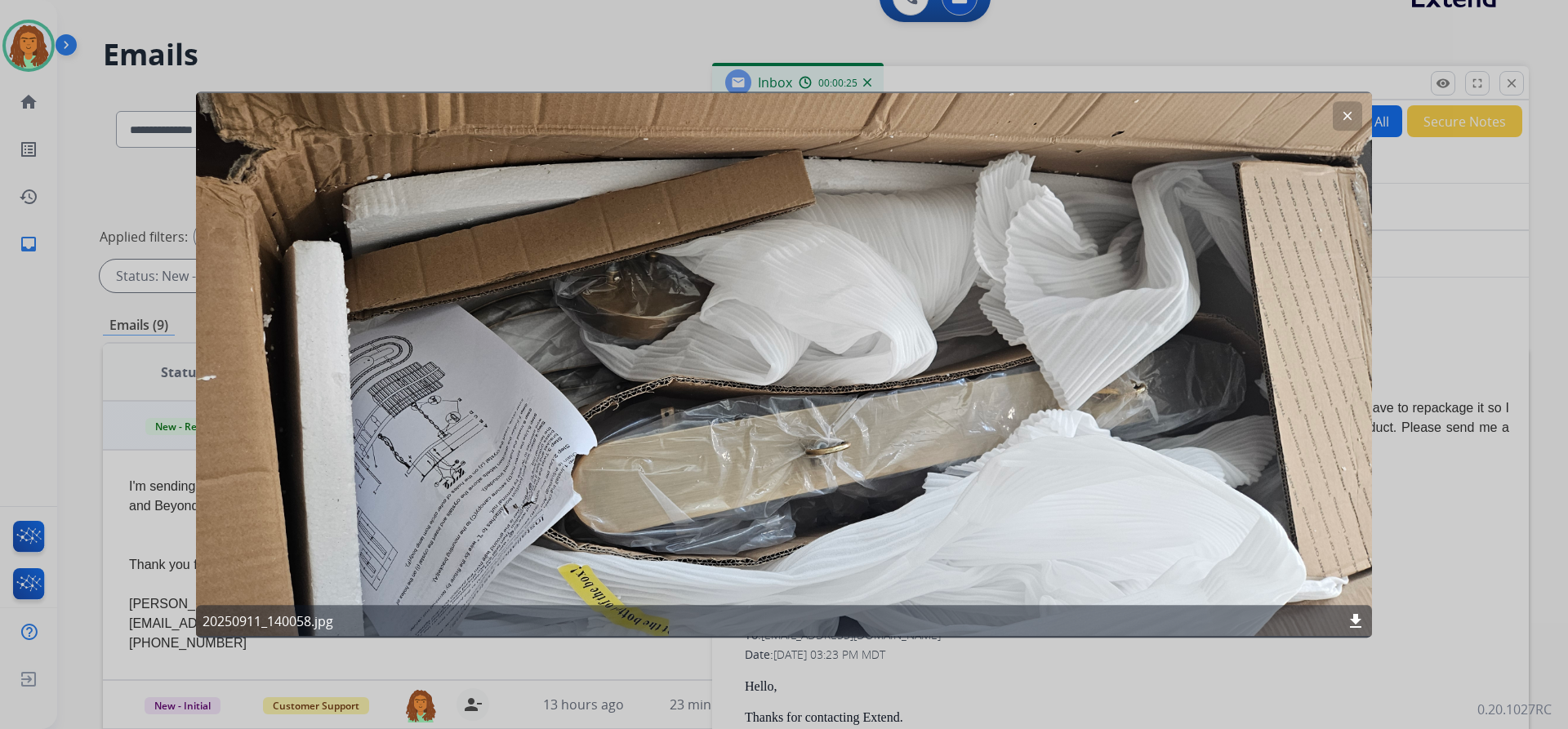
click at [758, 116] on mat-icon "clear" at bounding box center [1347, 116] width 15 height 15
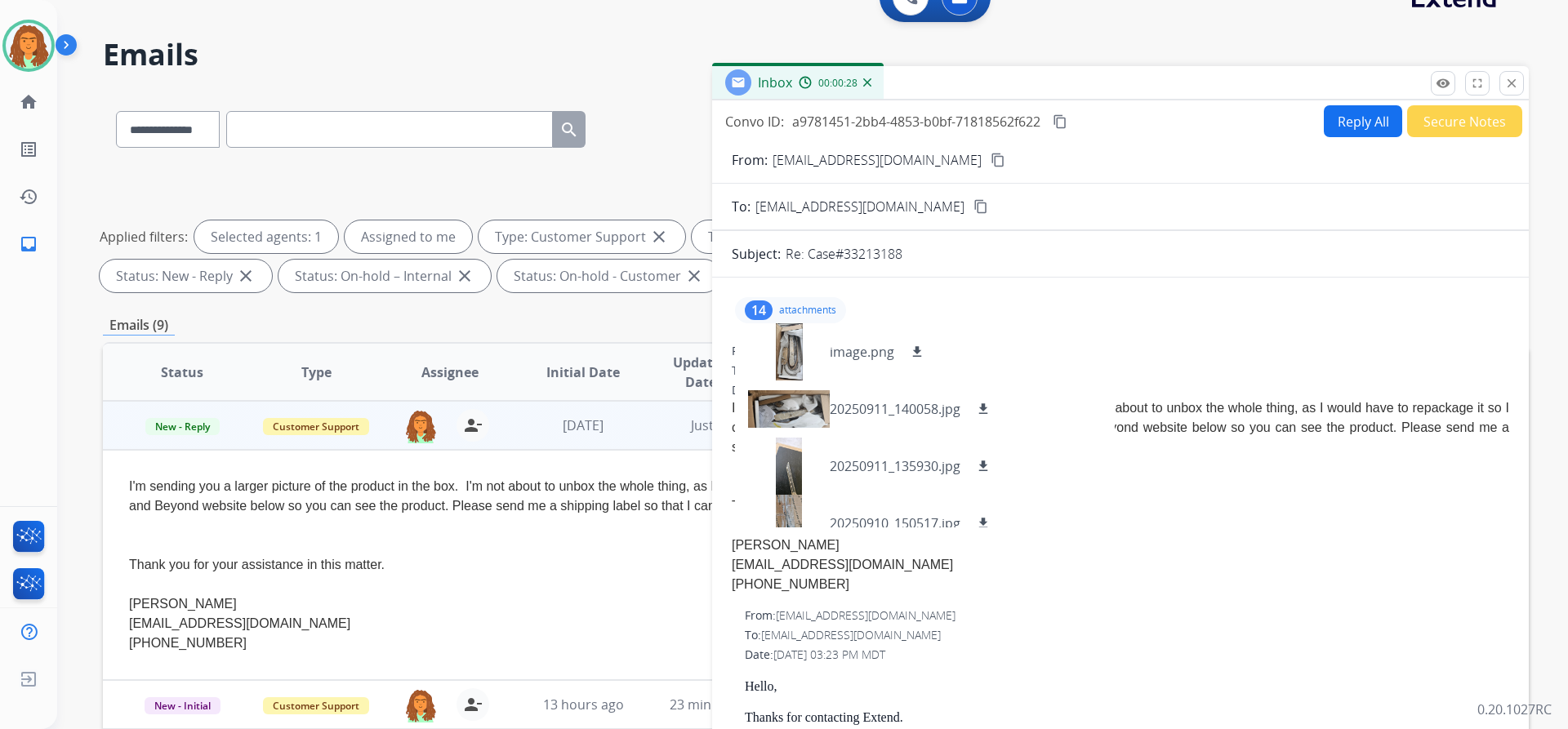
click at [758, 303] on div "14 attachments image.png download 20250911_140058.jpg download 20250911_135930.…" at bounding box center [790, 310] width 111 height 26
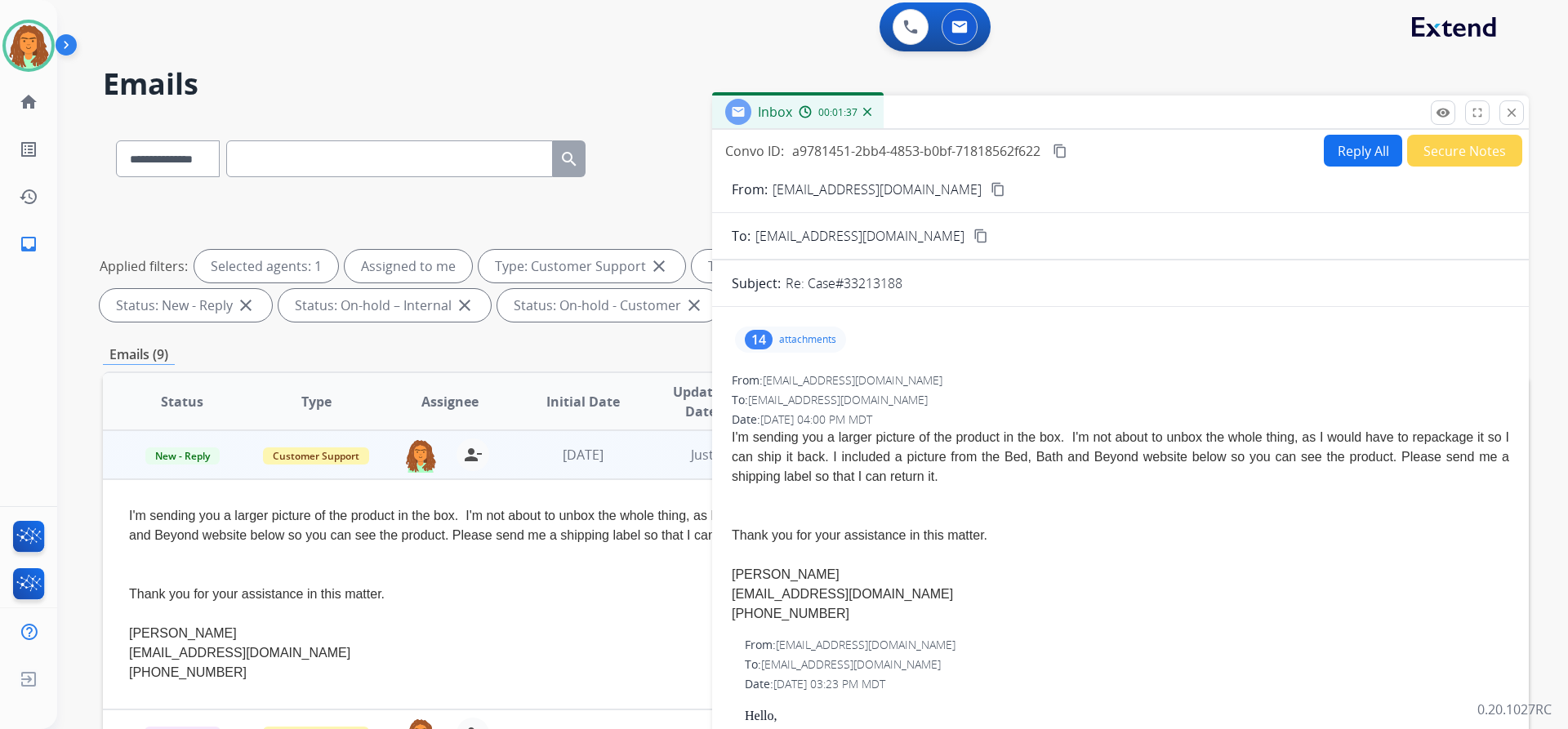
scroll to position [0, 0]
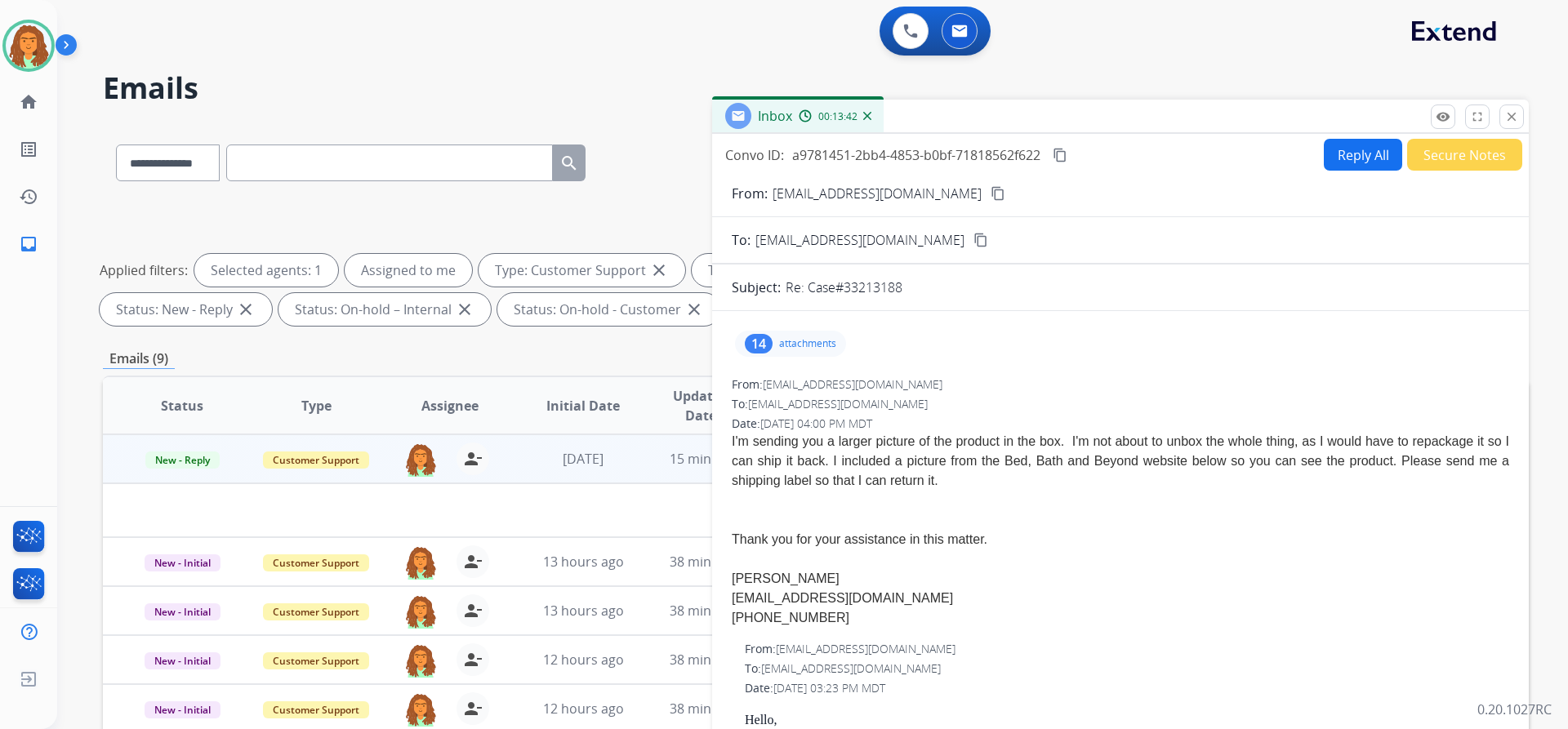
click at [758, 153] on button "Reply All" at bounding box center [1363, 154] width 78 height 32
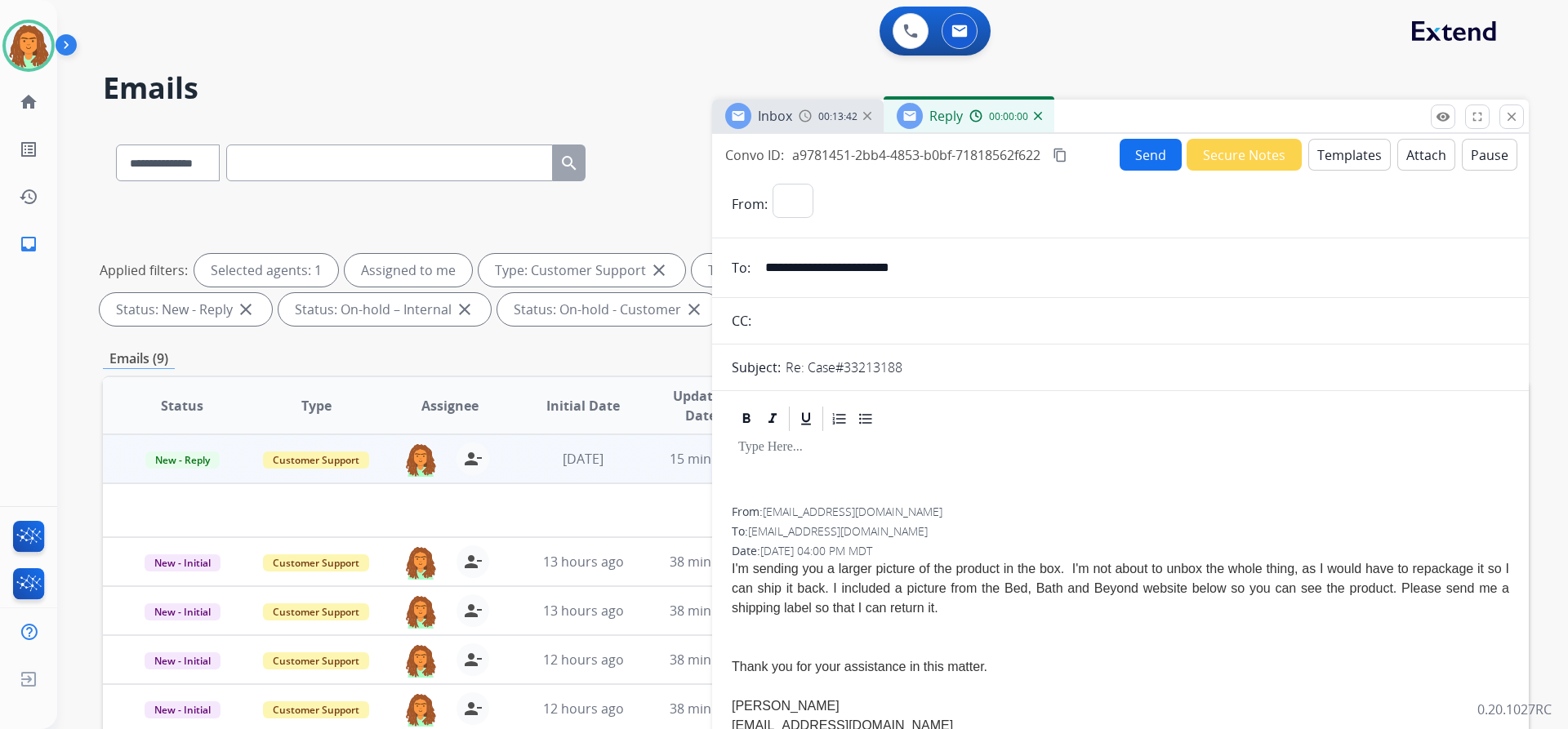
select select "**********"
click at [758, 155] on button "Templates" at bounding box center [1349, 154] width 83 height 32
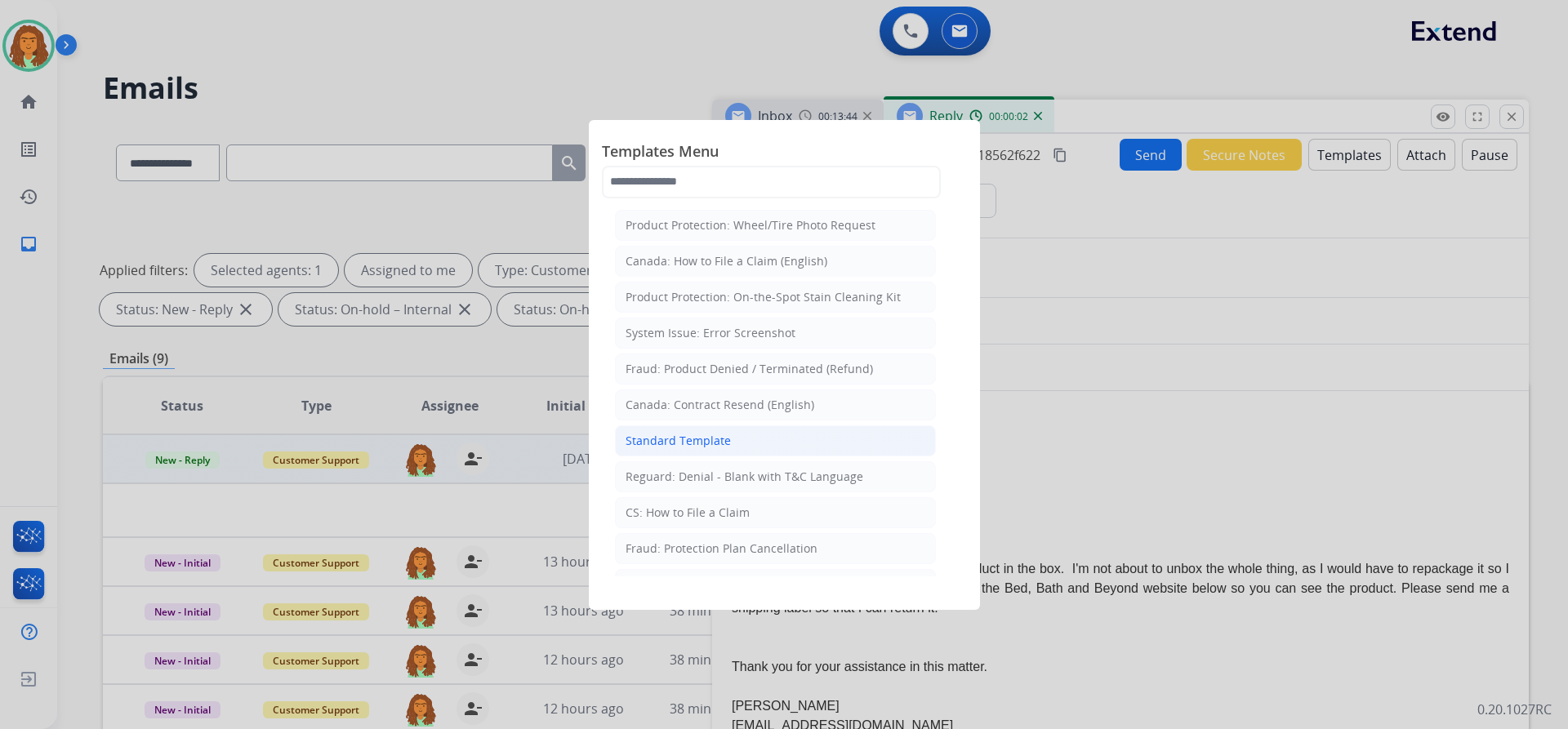
click at [695, 437] on div "Standard Template" at bounding box center [678, 441] width 105 height 17
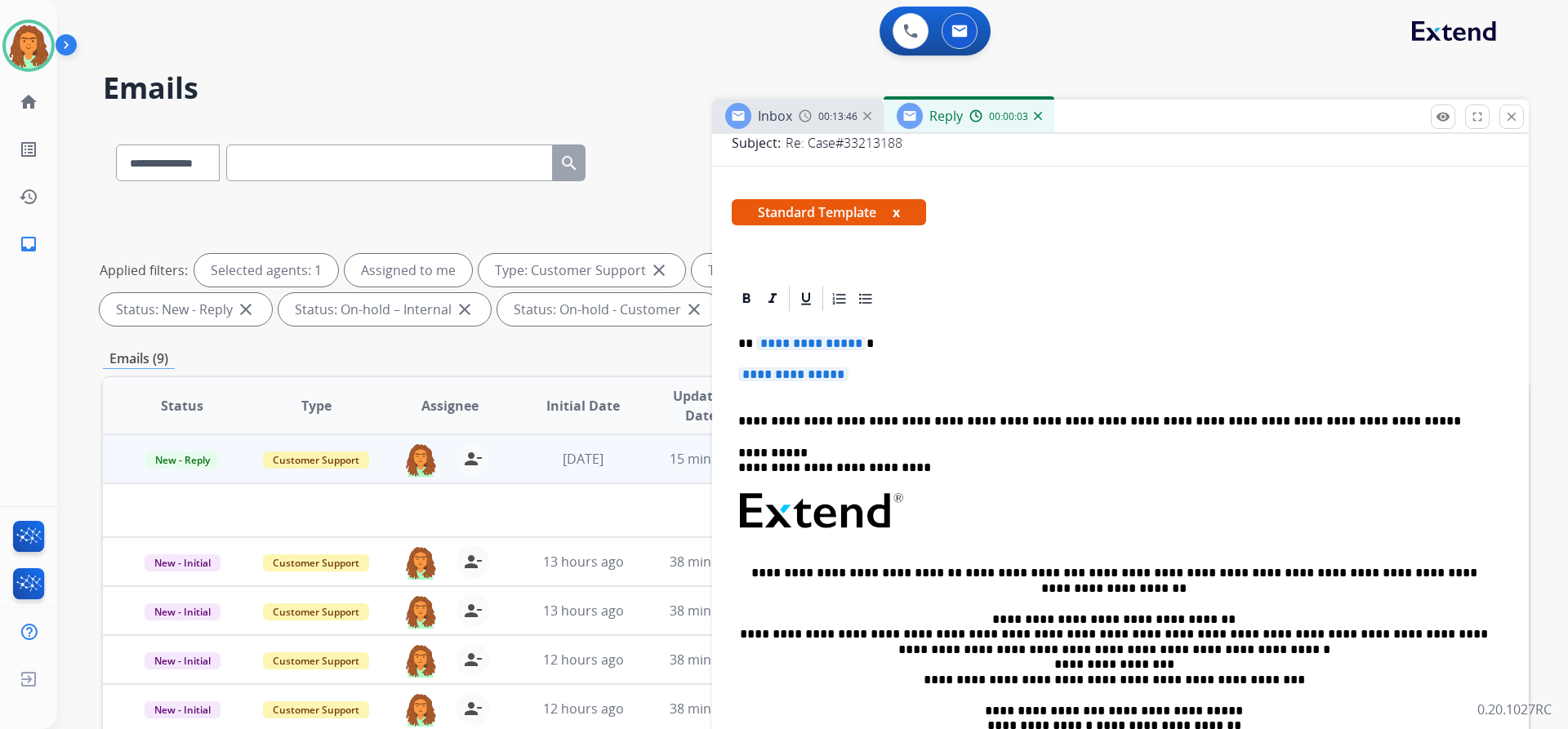
scroll to position [245, 0]
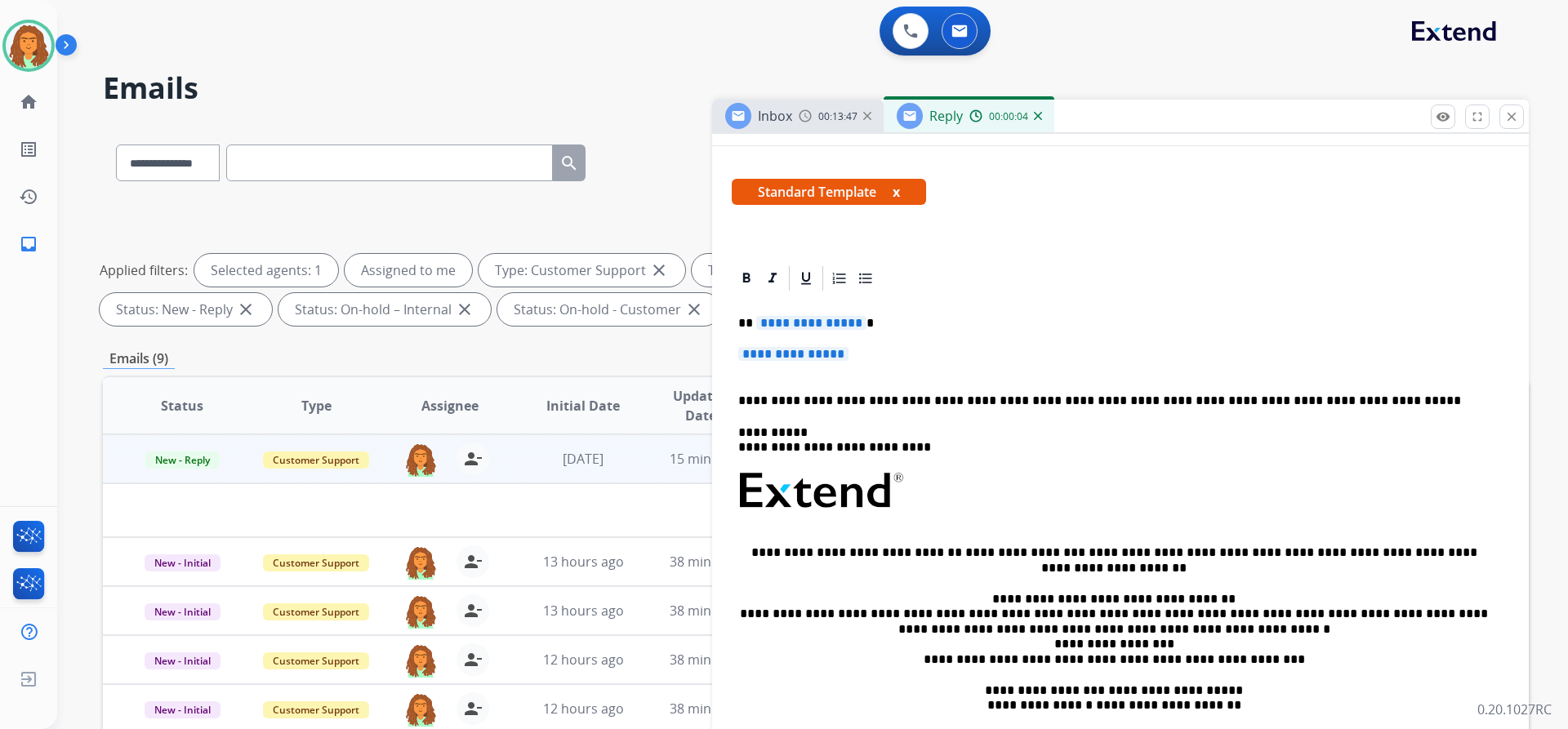
click at [758, 322] on span "**********" at bounding box center [811, 323] width 111 height 14
click at [751, 354] on span "**********" at bounding box center [793, 354] width 111 height 14
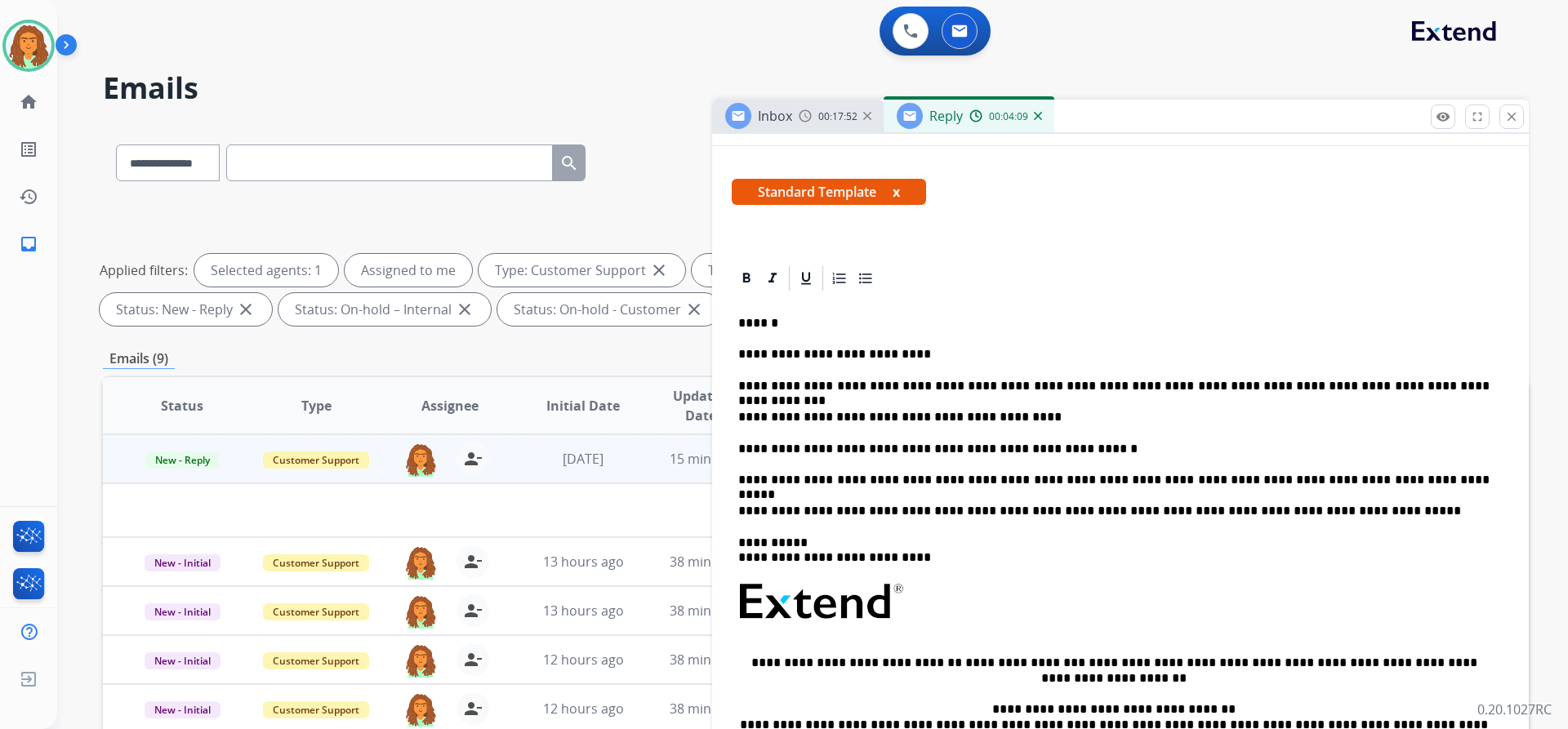
click at [758, 482] on p "**********" at bounding box center [1113, 480] width 751 height 15
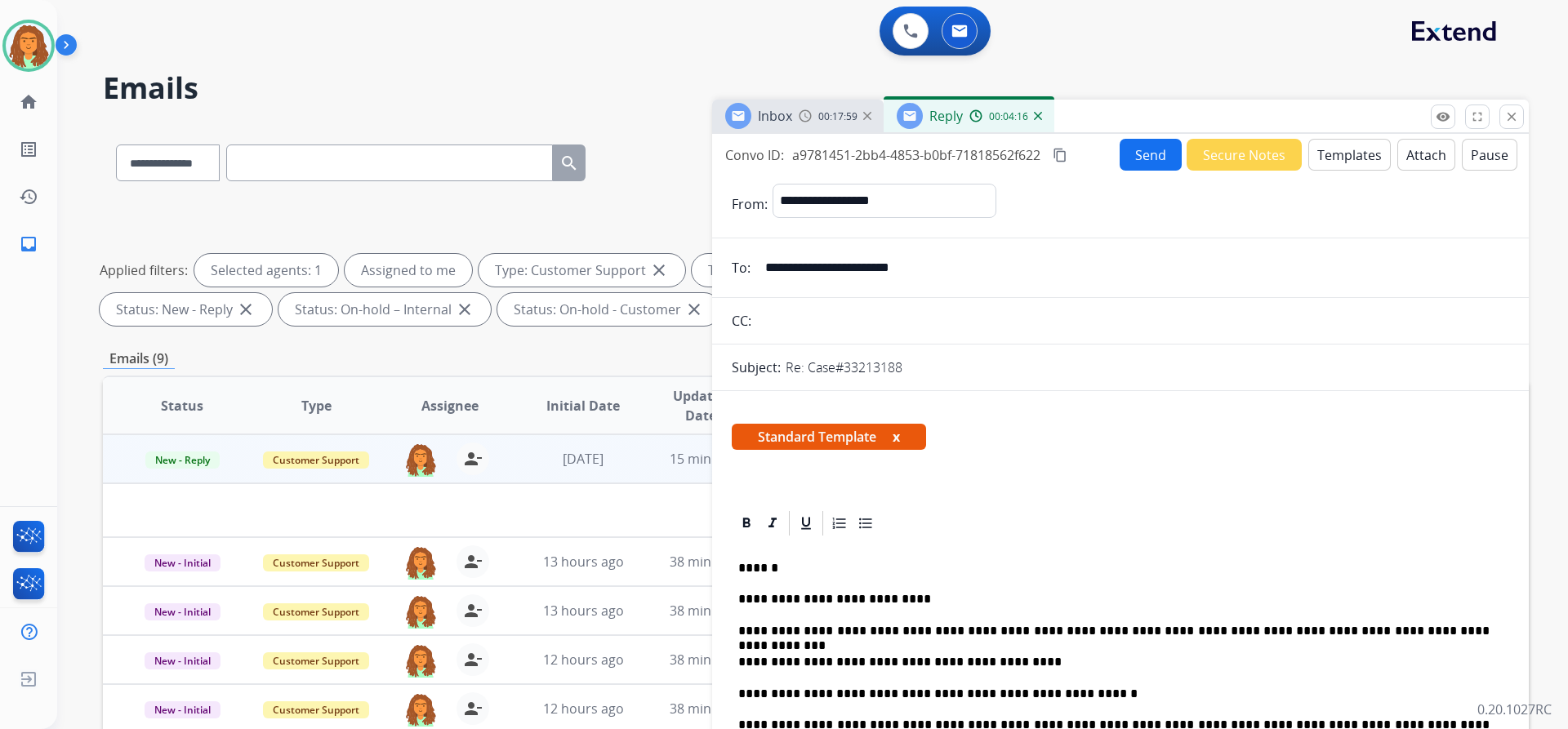
click at [758, 156] on mat-icon "content_copy" at bounding box center [1059, 155] width 15 height 15
click at [758, 151] on button "Send" at bounding box center [1150, 154] width 62 height 32
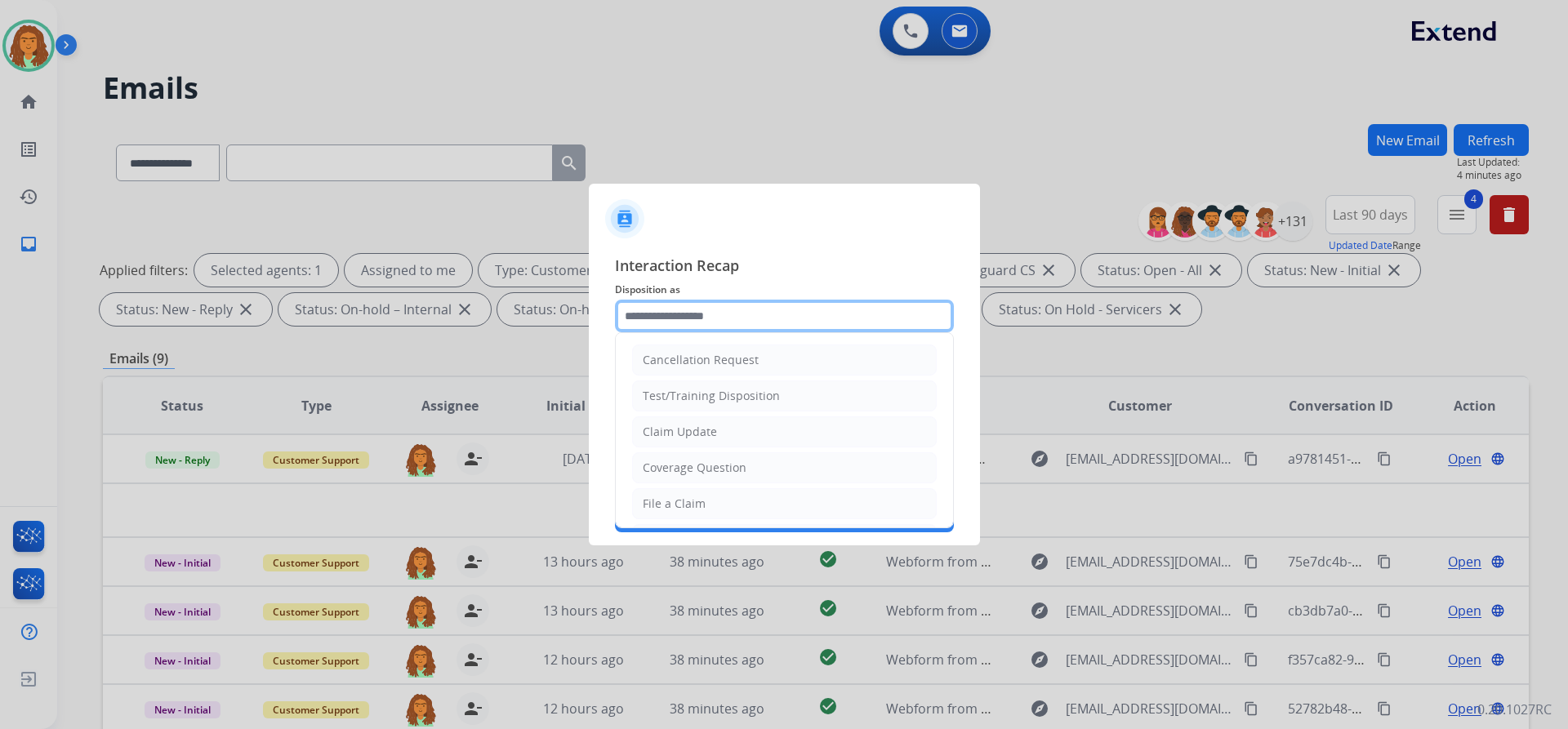
click at [648, 316] on input "text" at bounding box center [784, 315] width 339 height 32
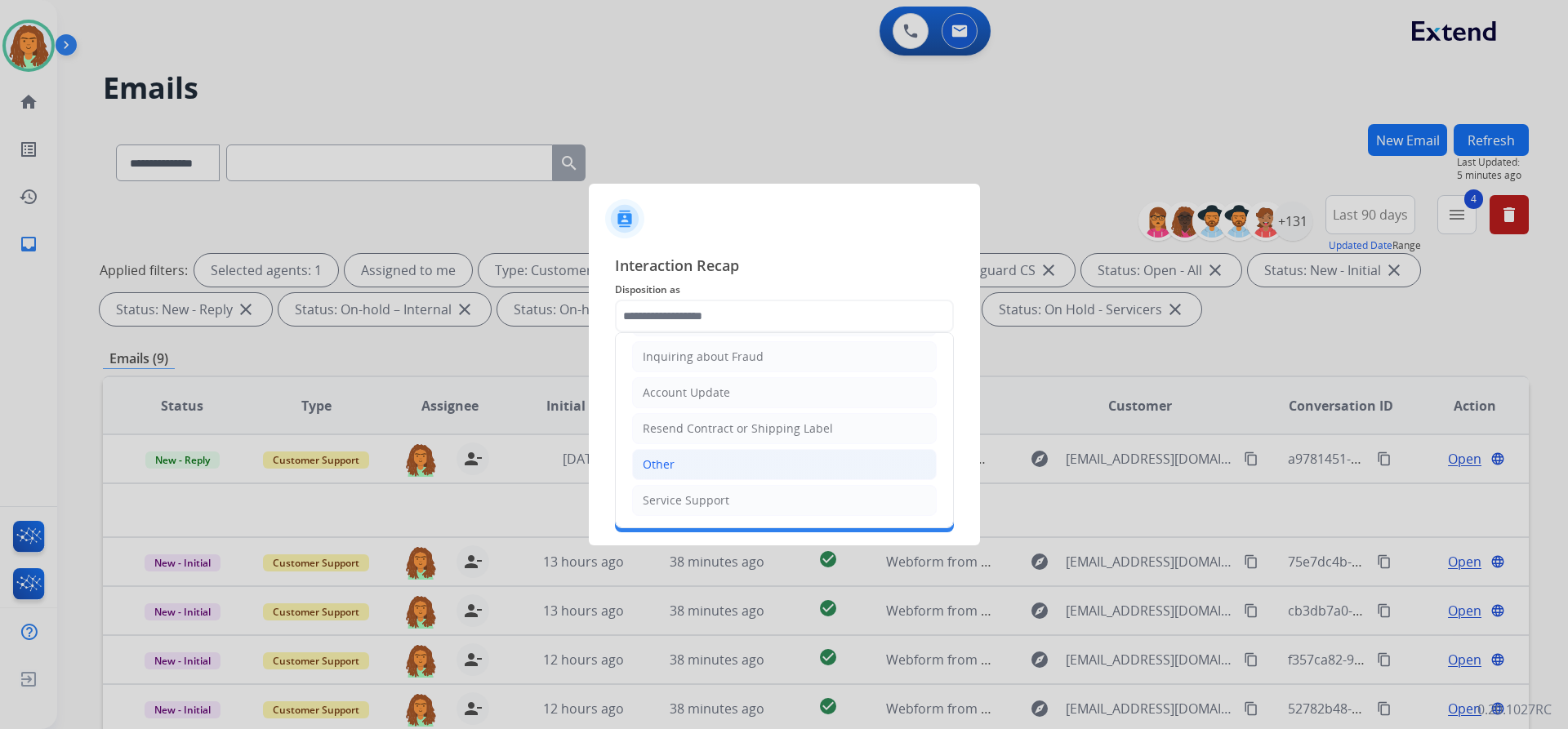
click at [662, 463] on div "Other" at bounding box center [659, 464] width 32 height 17
type input "*****"
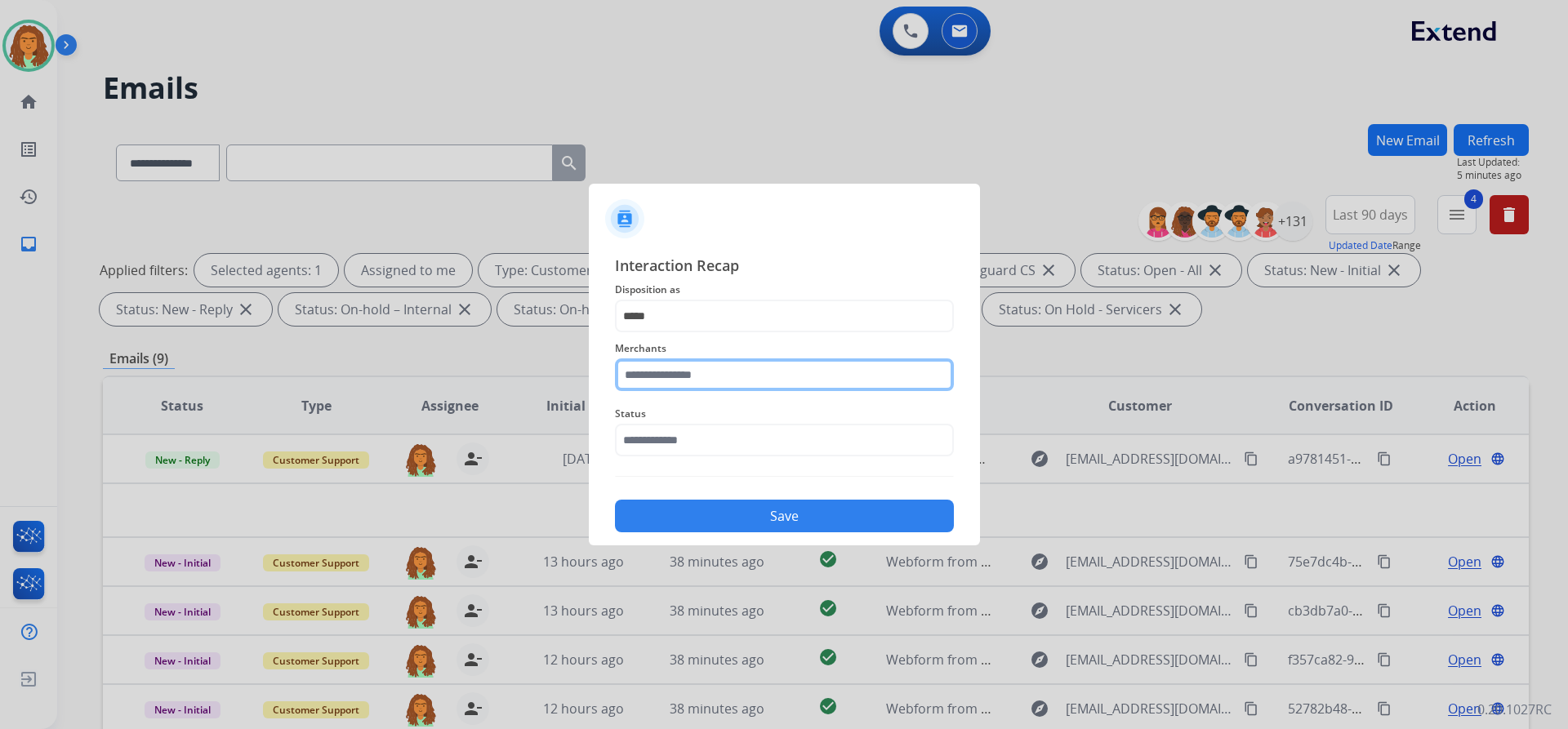
click at [672, 377] on input "text" at bounding box center [784, 375] width 339 height 32
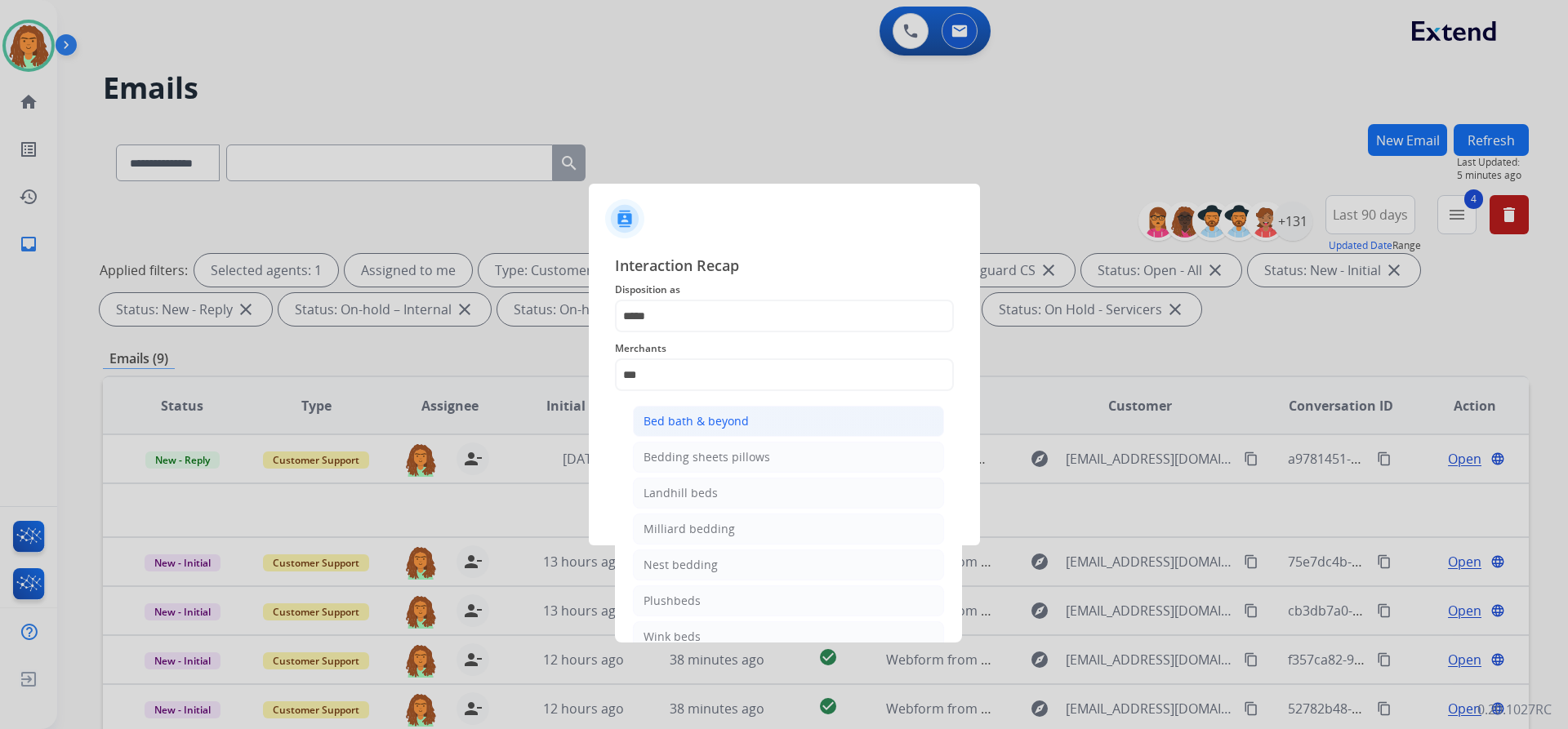
click at [679, 423] on div "Bed bath & beyond" at bounding box center [696, 421] width 105 height 17
type input "**********"
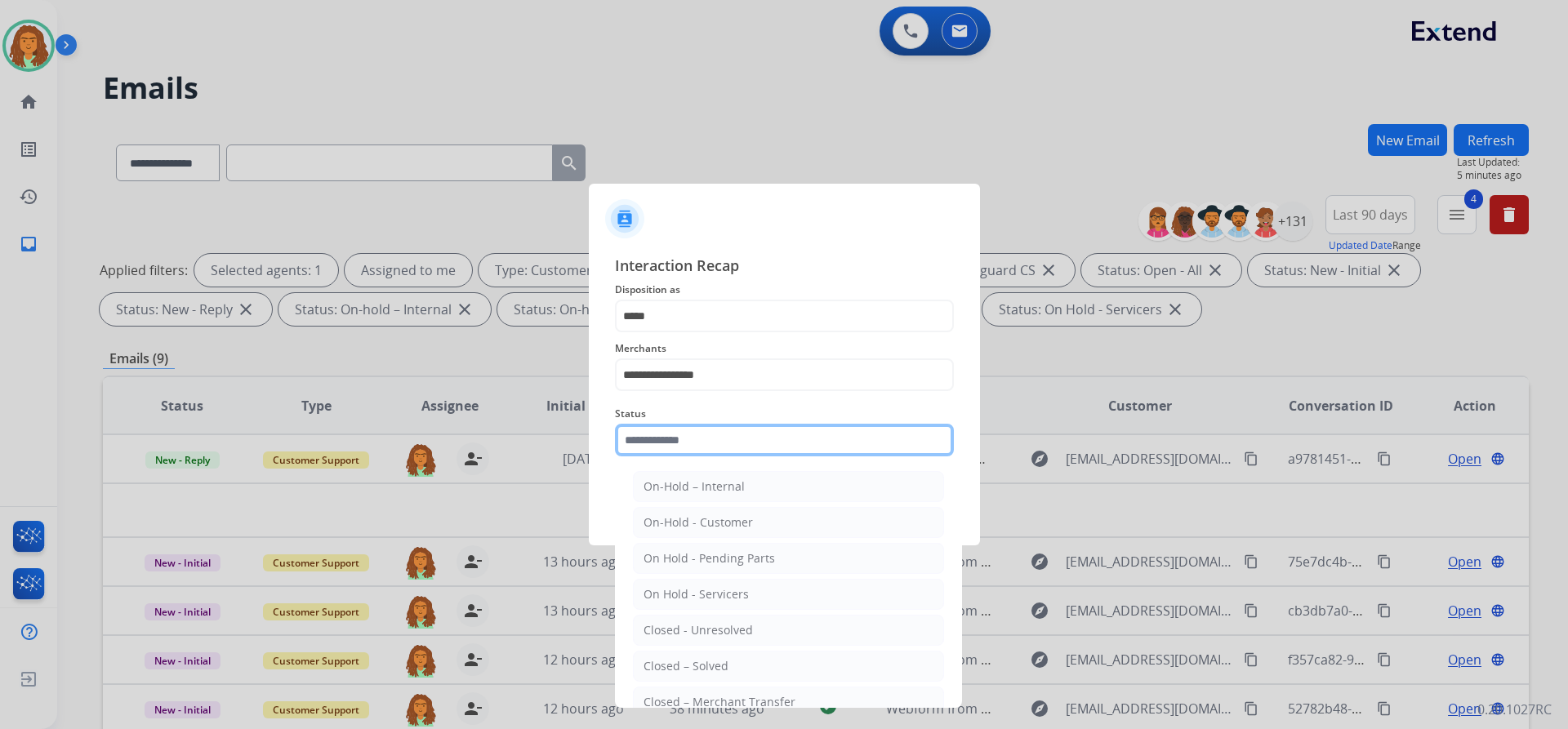
click at [678, 434] on input "text" at bounding box center [784, 440] width 339 height 32
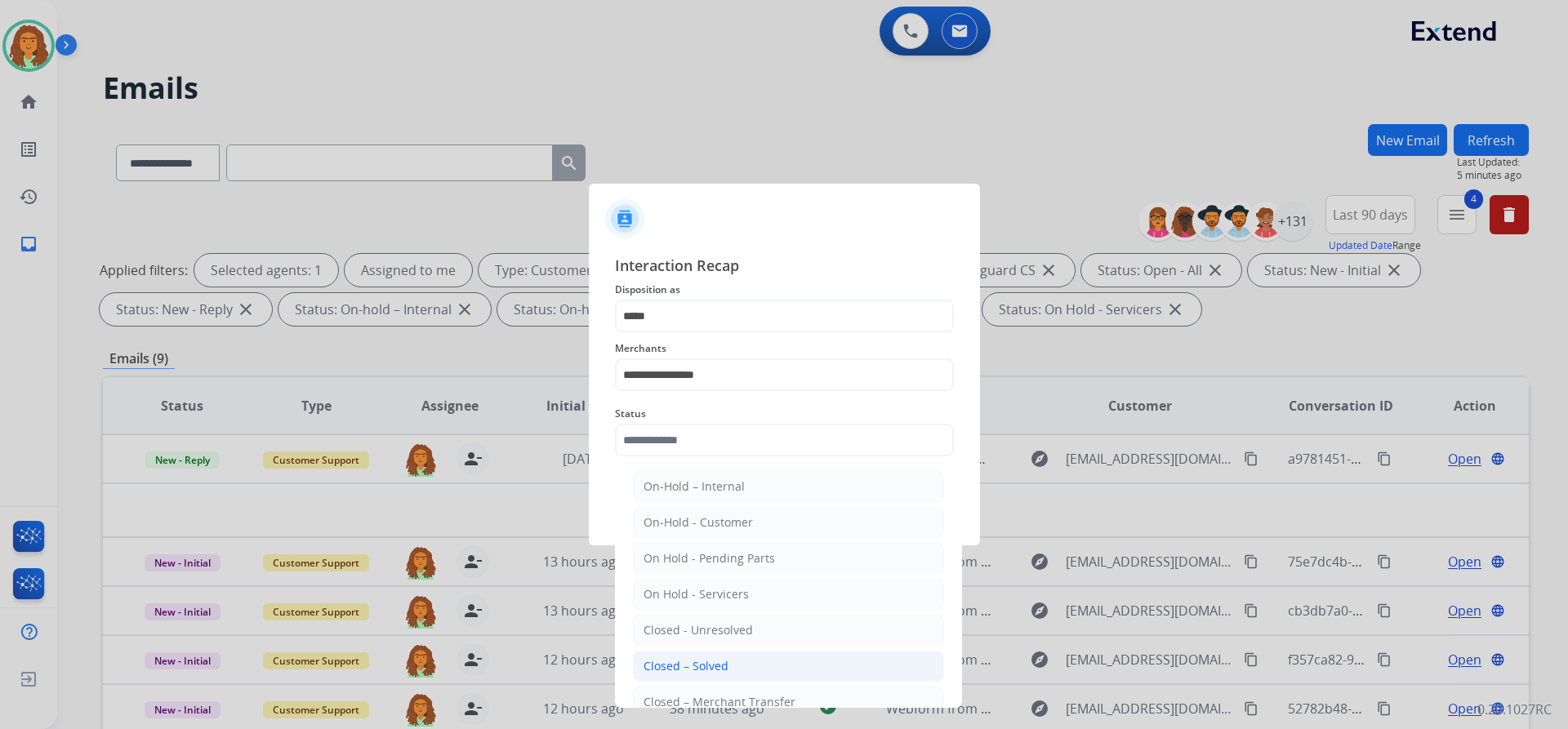
click at [699, 663] on div "Closed – Solved" at bounding box center [686, 666] width 84 height 17
type input "**********"
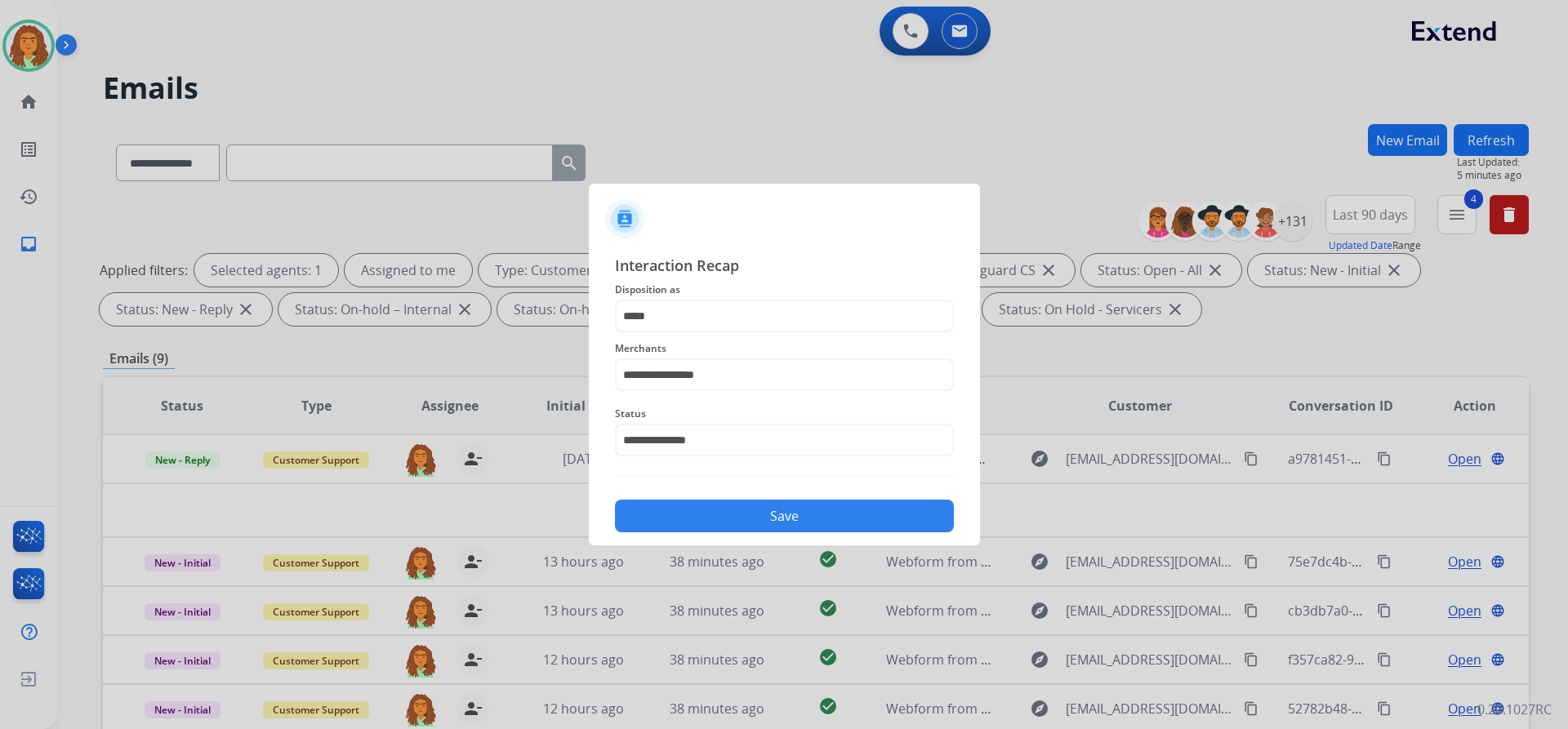
click at [758, 515] on button "Save" at bounding box center [784, 516] width 339 height 32
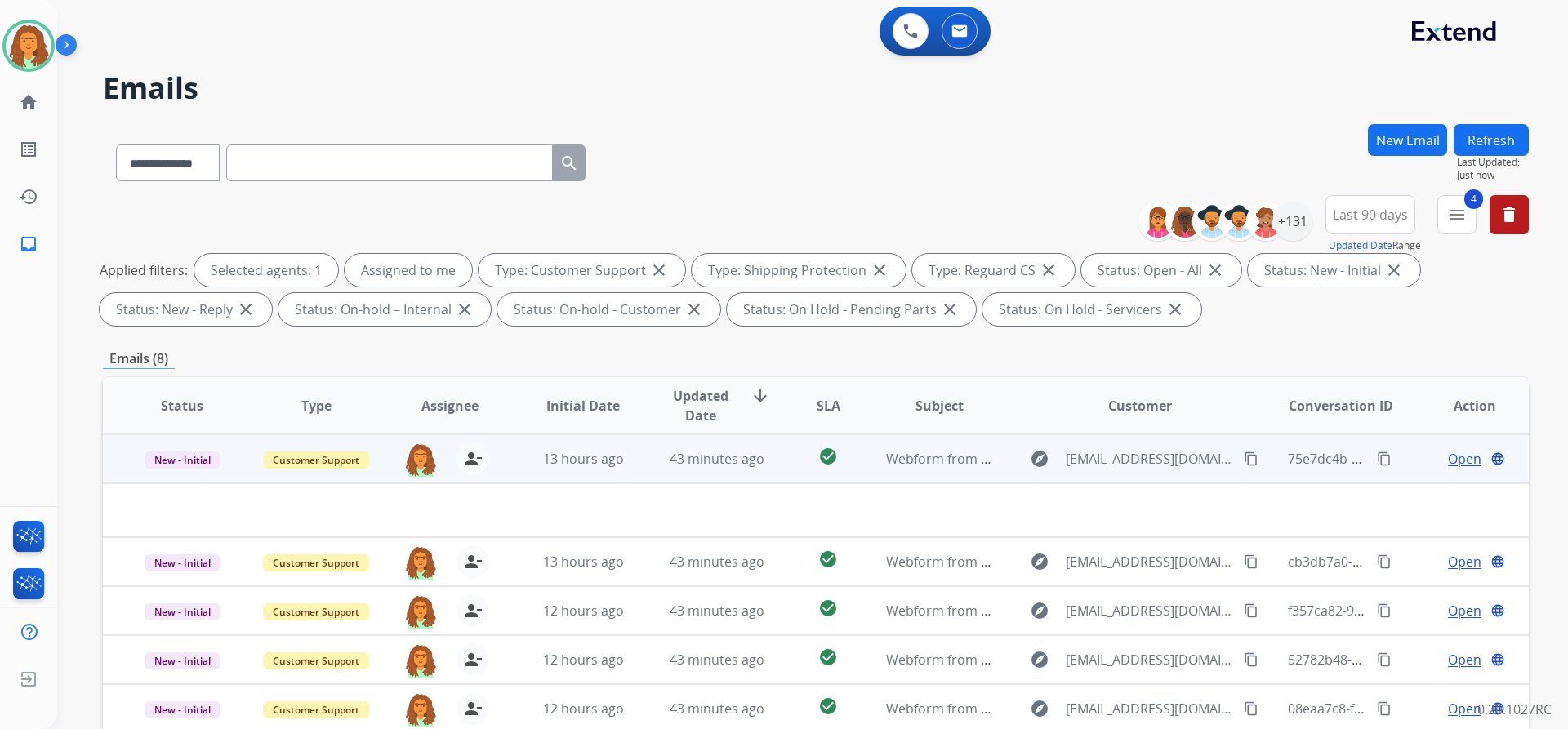
click at [621, 476] on td "13 hours ago" at bounding box center [571, 459] width 134 height 49
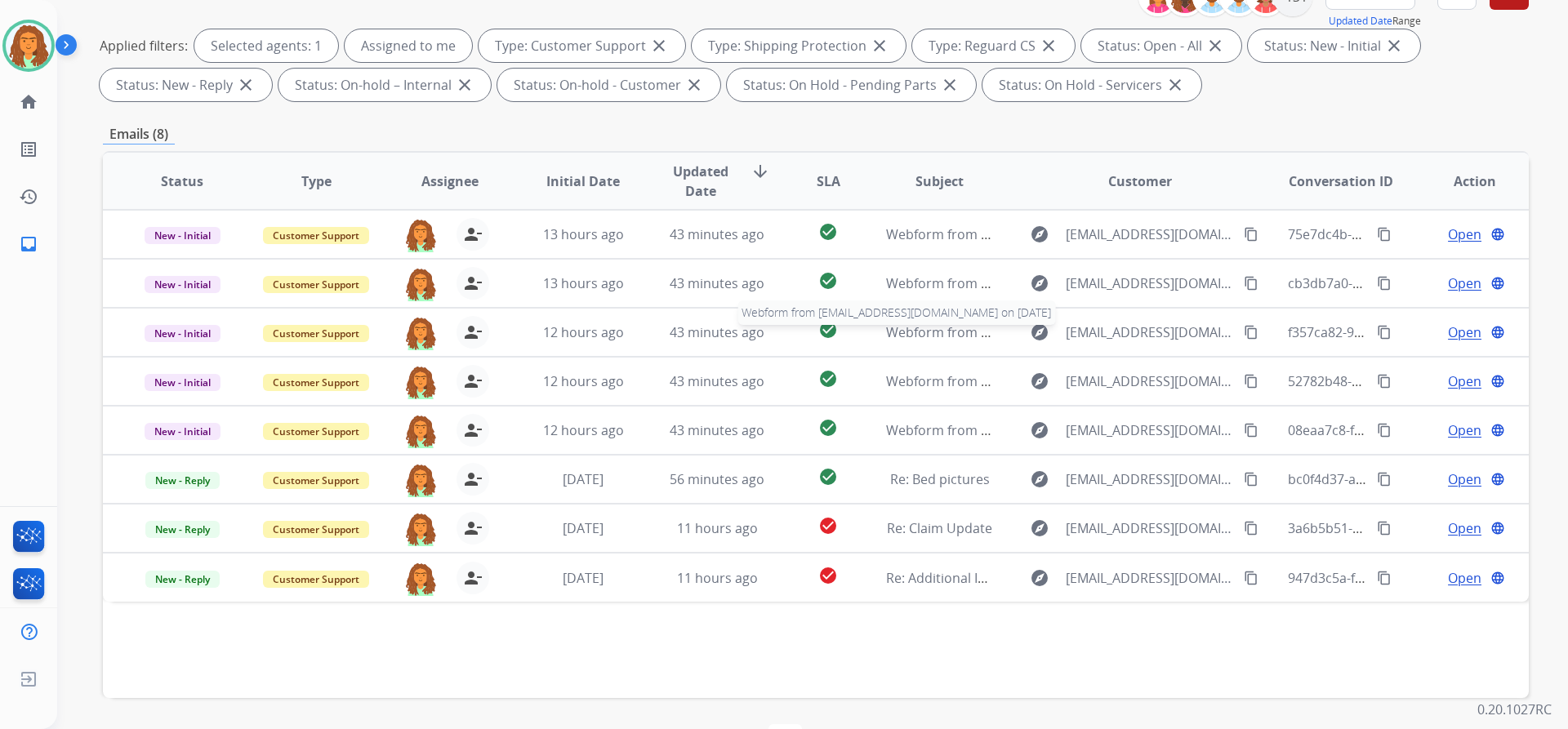
scroll to position [279, 0]
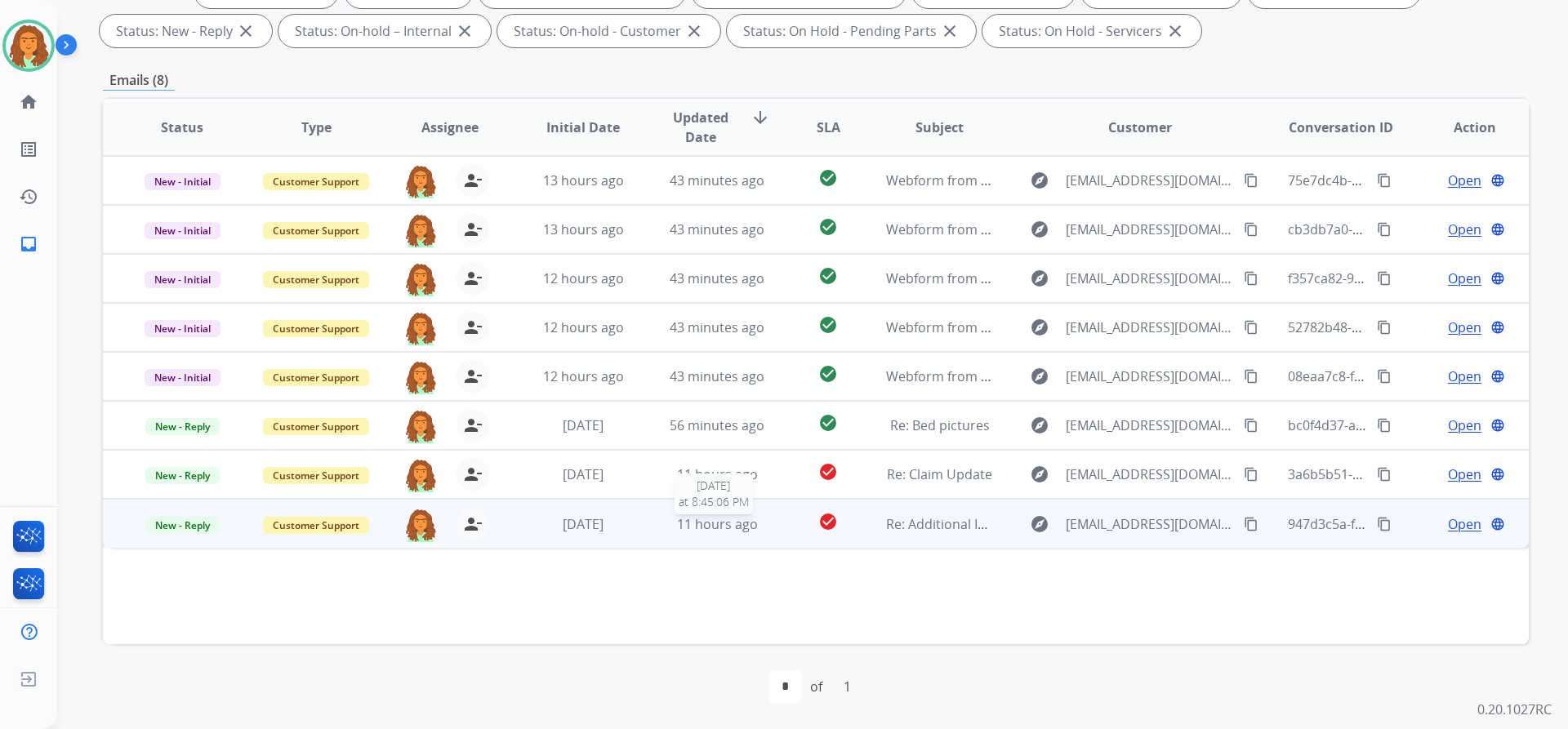
click at [758, 529] on div "11 hours ago" at bounding box center [717, 524] width 107 height 19
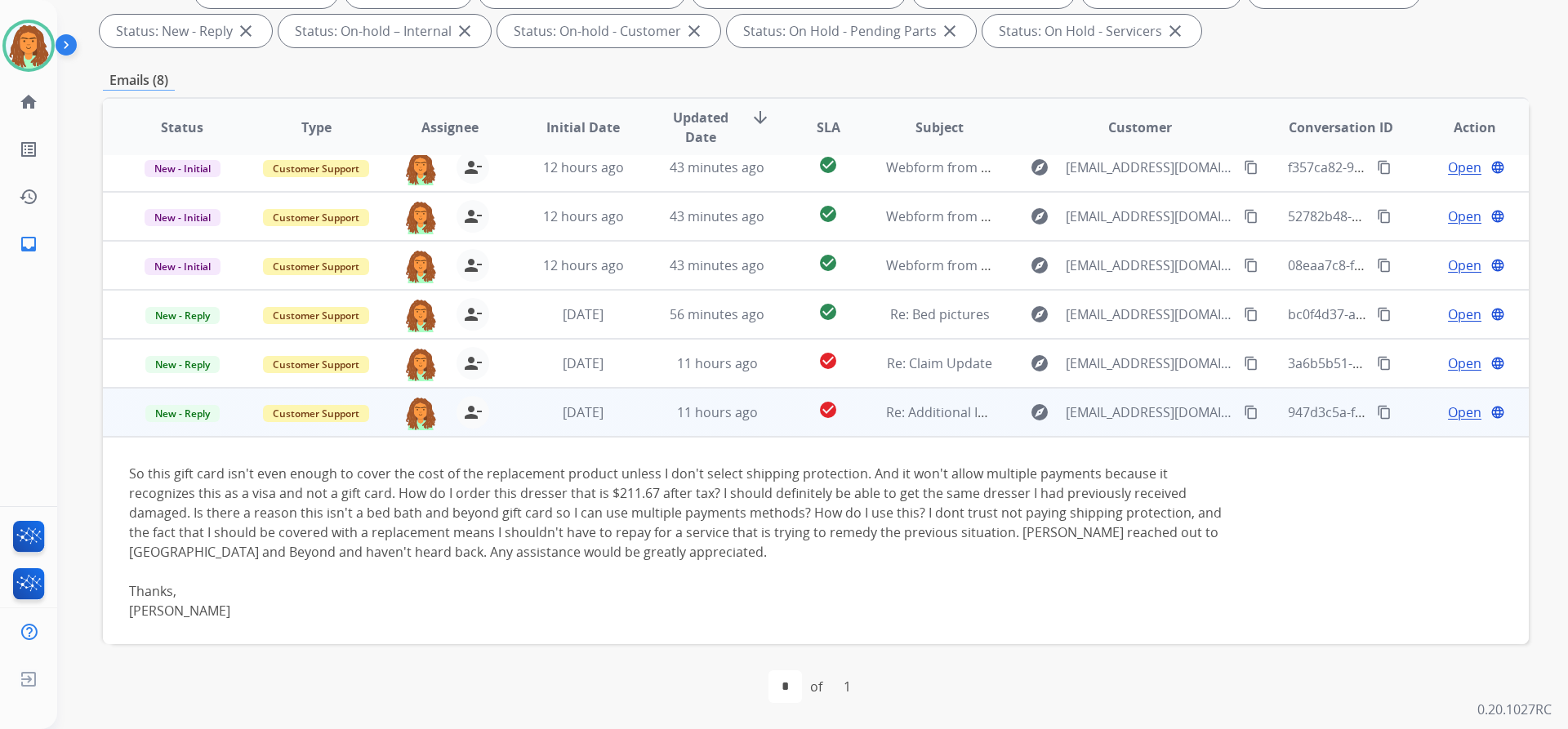
scroll to position [133, 0]
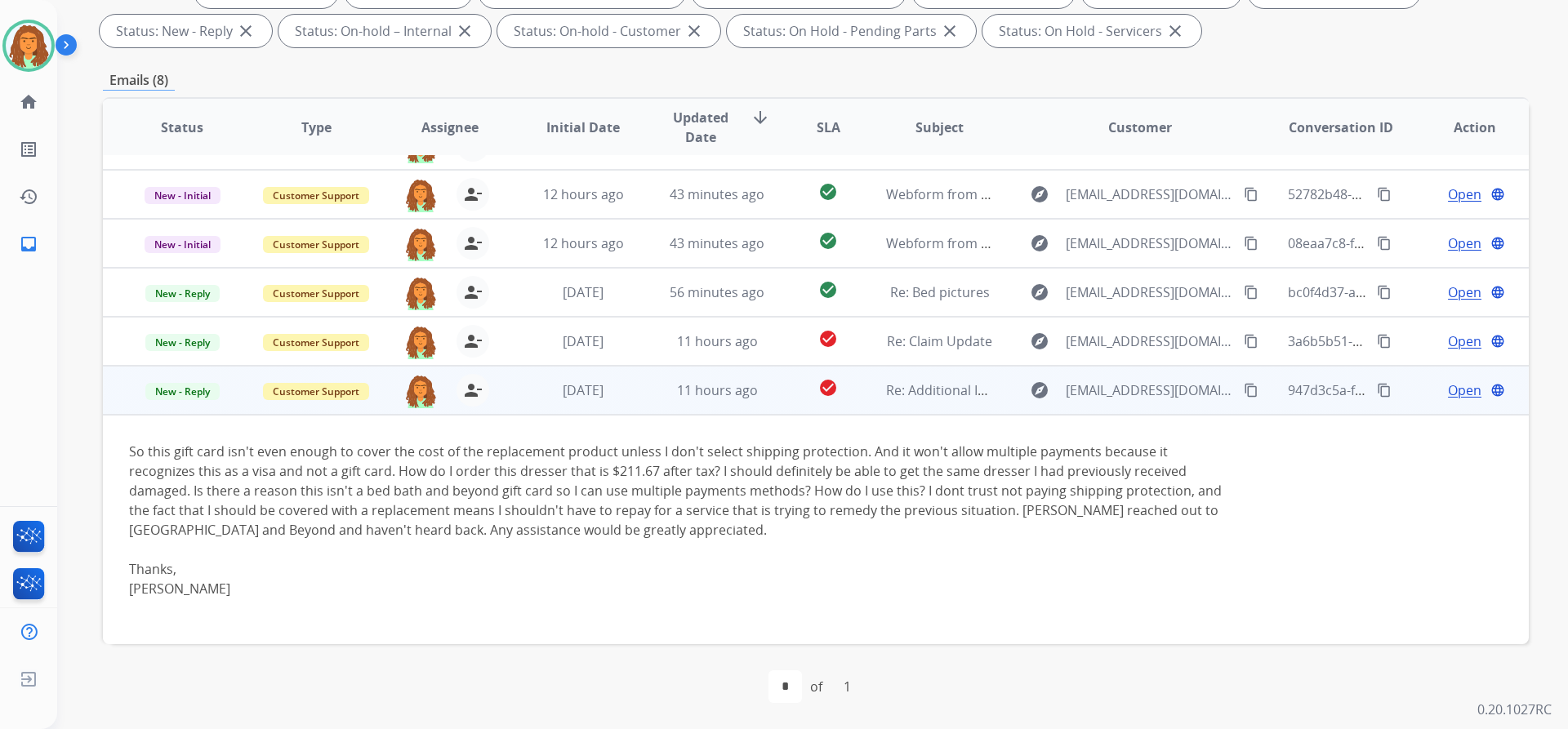
click at [758, 389] on mat-icon "content_copy" at bounding box center [1251, 390] width 15 height 15
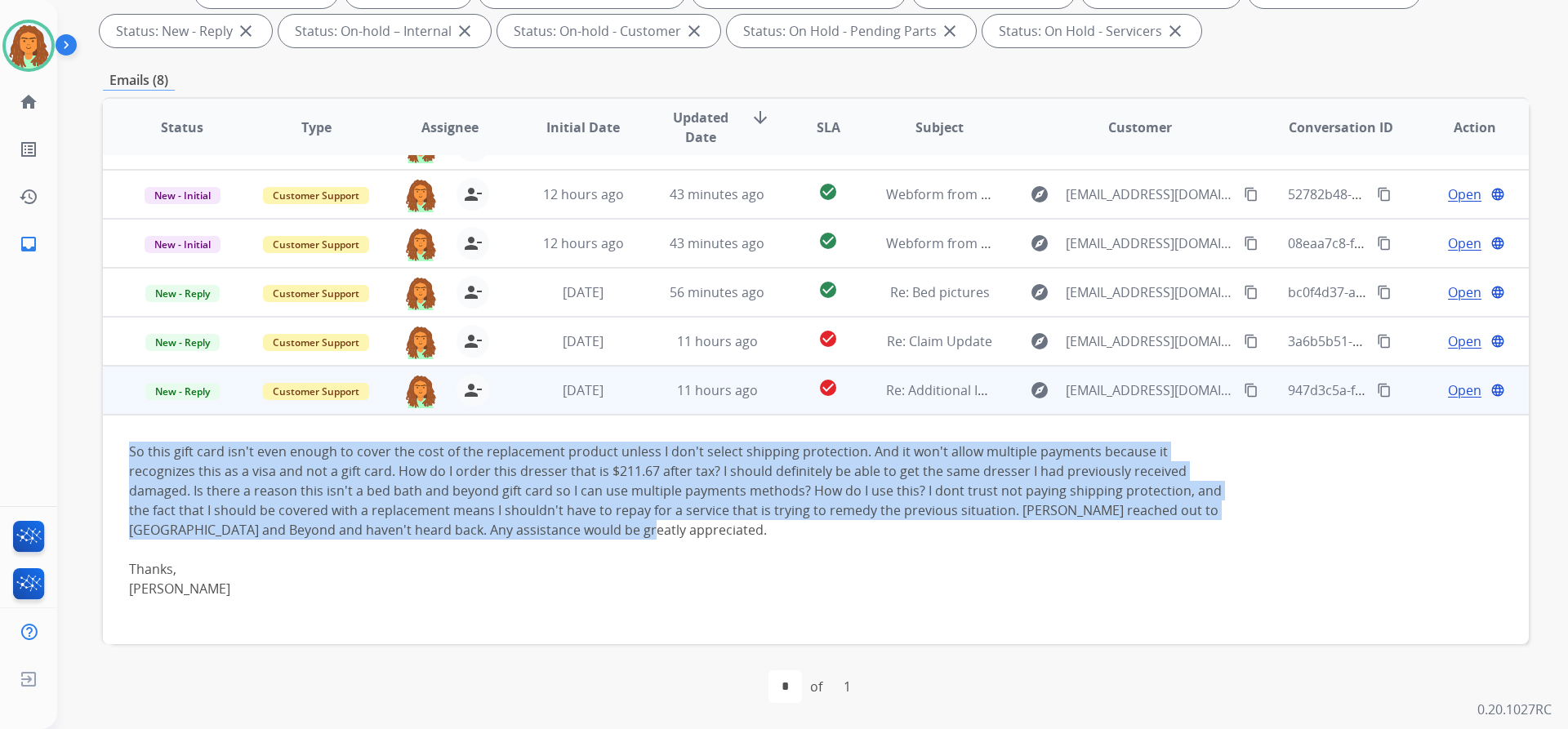
drag, startPoint x: 125, startPoint y: 449, endPoint x: 531, endPoint y: 530, distance: 414.0
click at [531, 530] on td "So this gift card isn't even enough to cover the cost of the replacement produc…" at bounding box center [682, 529] width 1159 height 229
copy div "So this gift card isn't even enough to cover the cost of the replacement produc…"
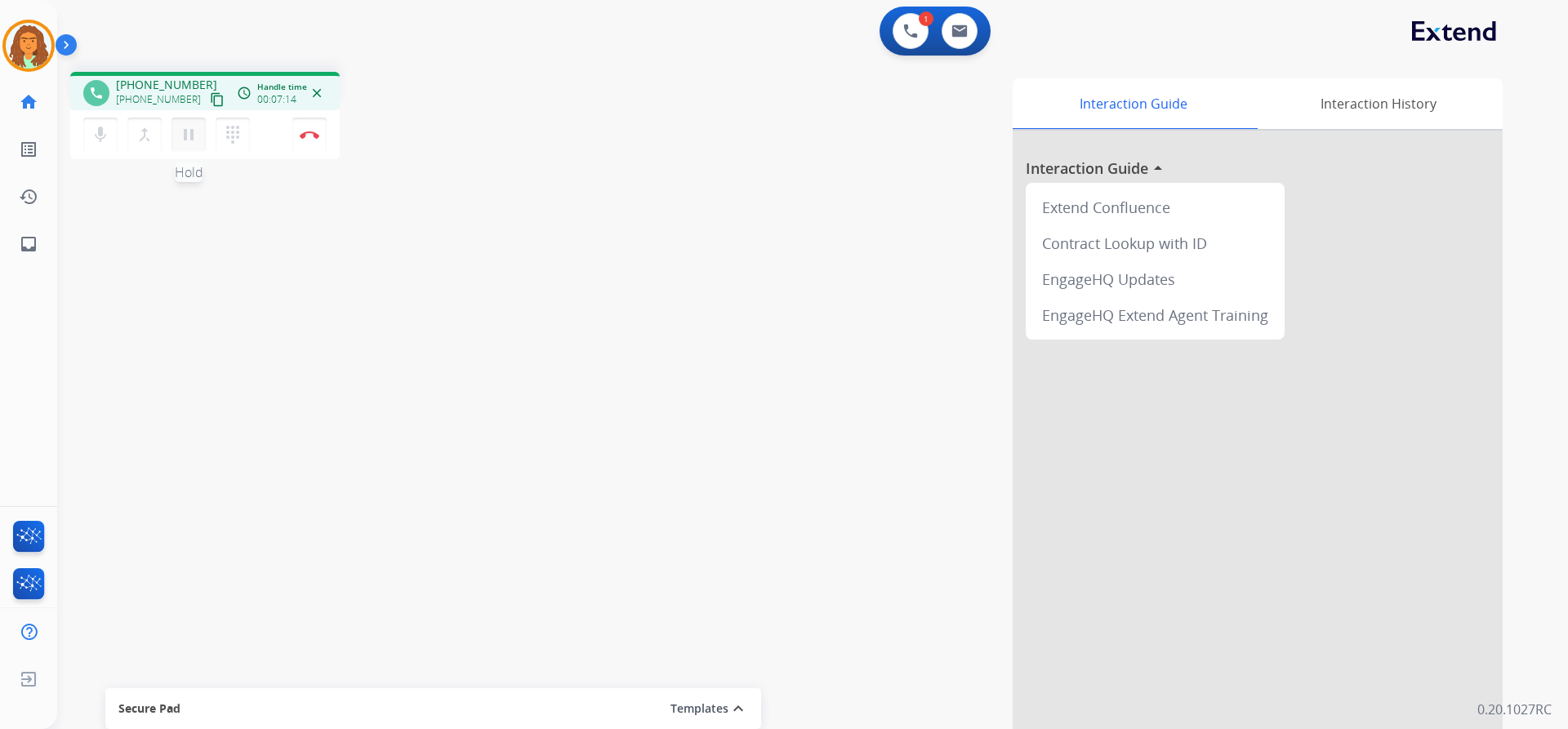
click at [186, 133] on mat-icon "pause" at bounding box center [188, 134] width 19 height 19
click at [183, 130] on mat-icon "play_arrow" at bounding box center [188, 134] width 19 height 19
click at [310, 133] on img at bounding box center [309, 134] width 19 height 8
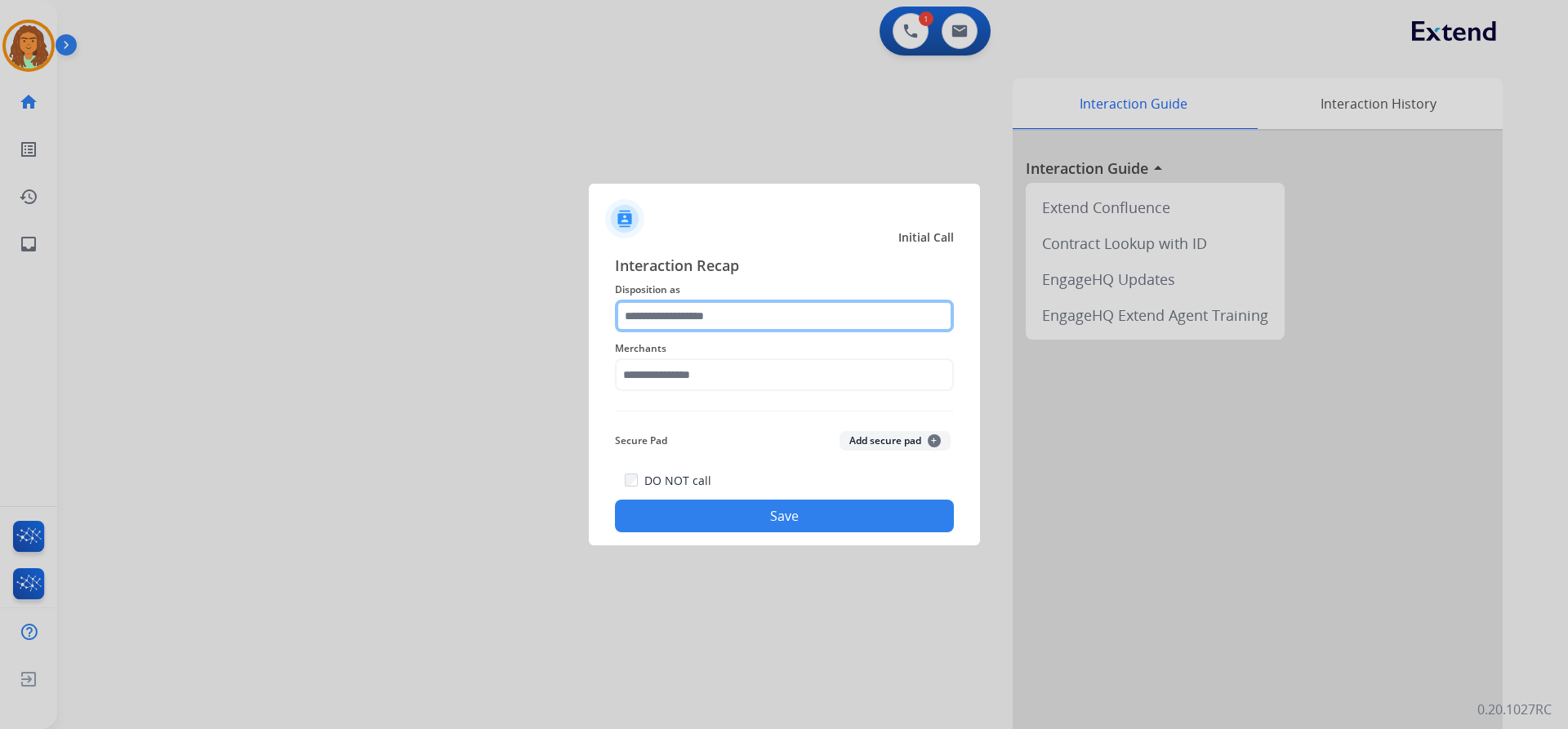
click at [685, 317] on input "text" at bounding box center [784, 315] width 339 height 32
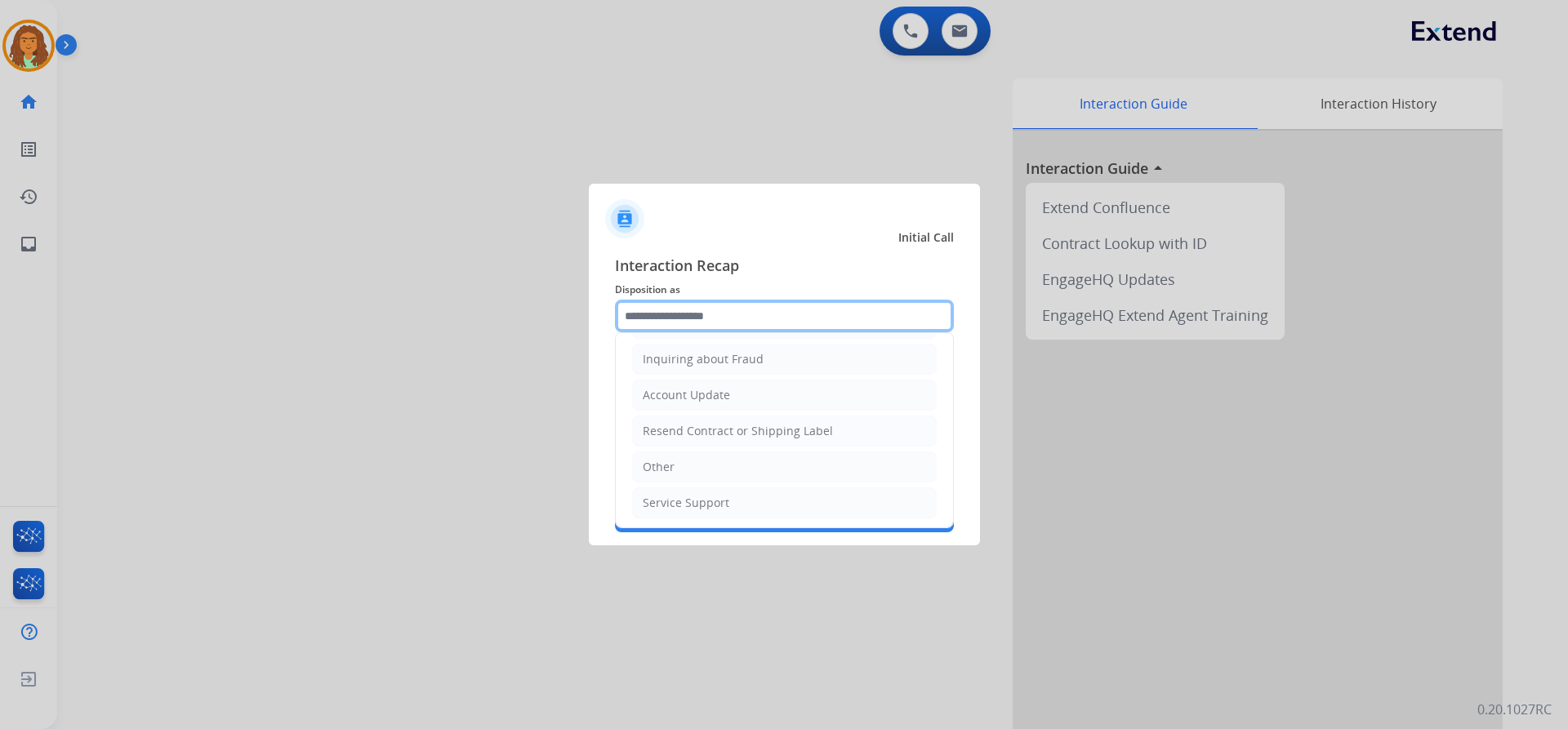
scroll to position [254, 0]
click at [668, 496] on div "Service Support" at bounding box center [686, 500] width 86 height 17
type input "**********"
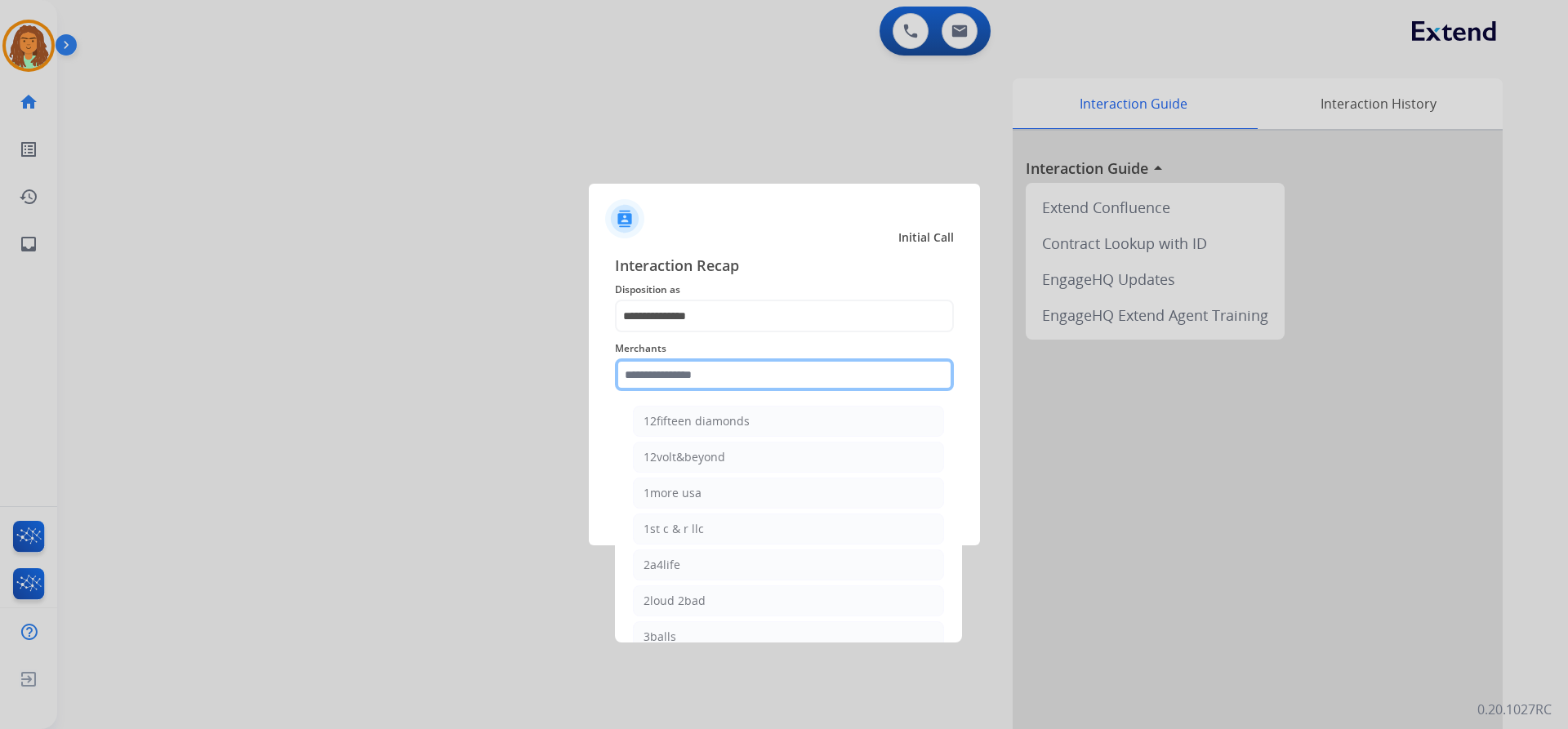
click at [678, 368] on input "text" at bounding box center [784, 375] width 339 height 32
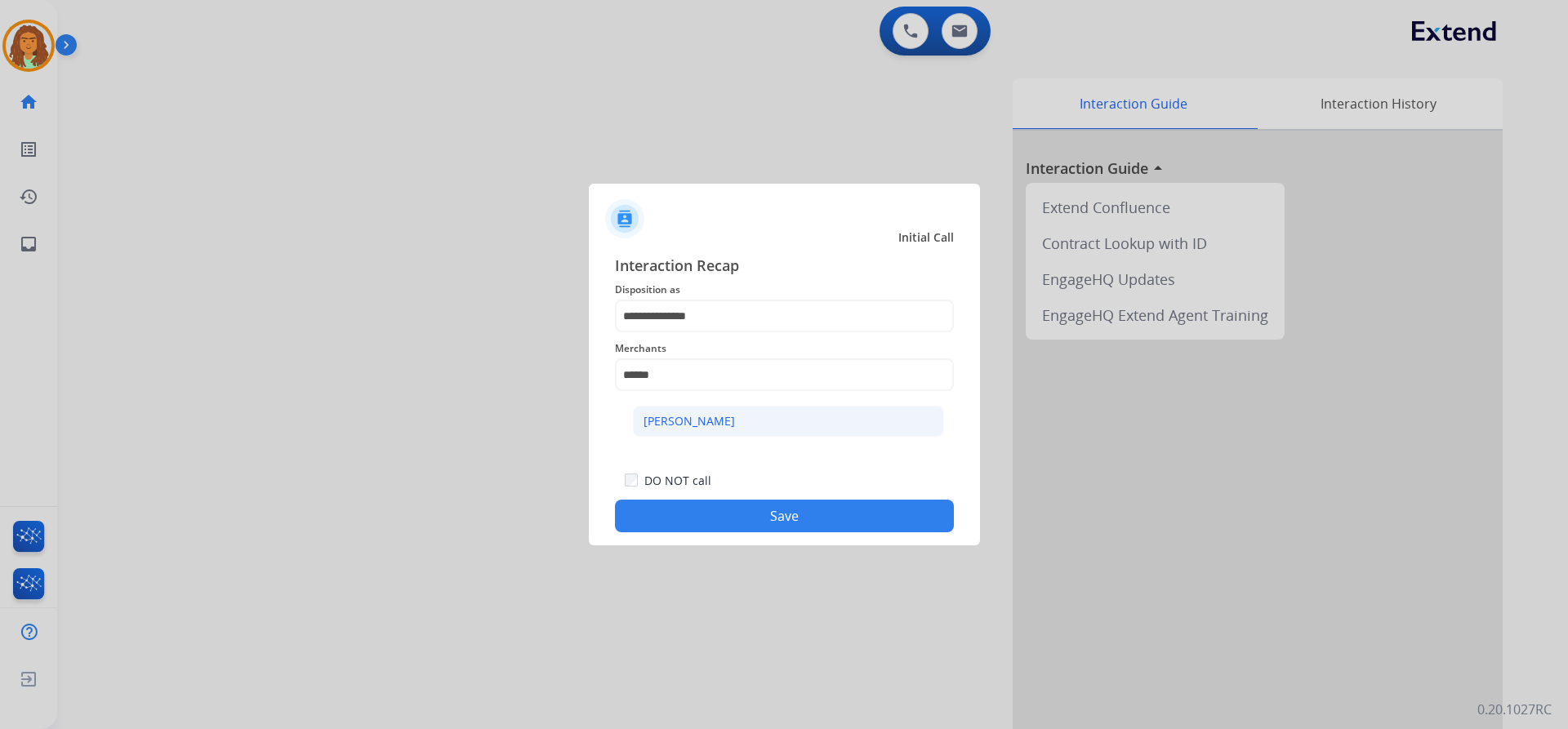
click at [703, 421] on div "Ashley - Reguard" at bounding box center [689, 421] width 91 height 17
type input "**********"
click at [758, 515] on button "Save" at bounding box center [784, 516] width 339 height 32
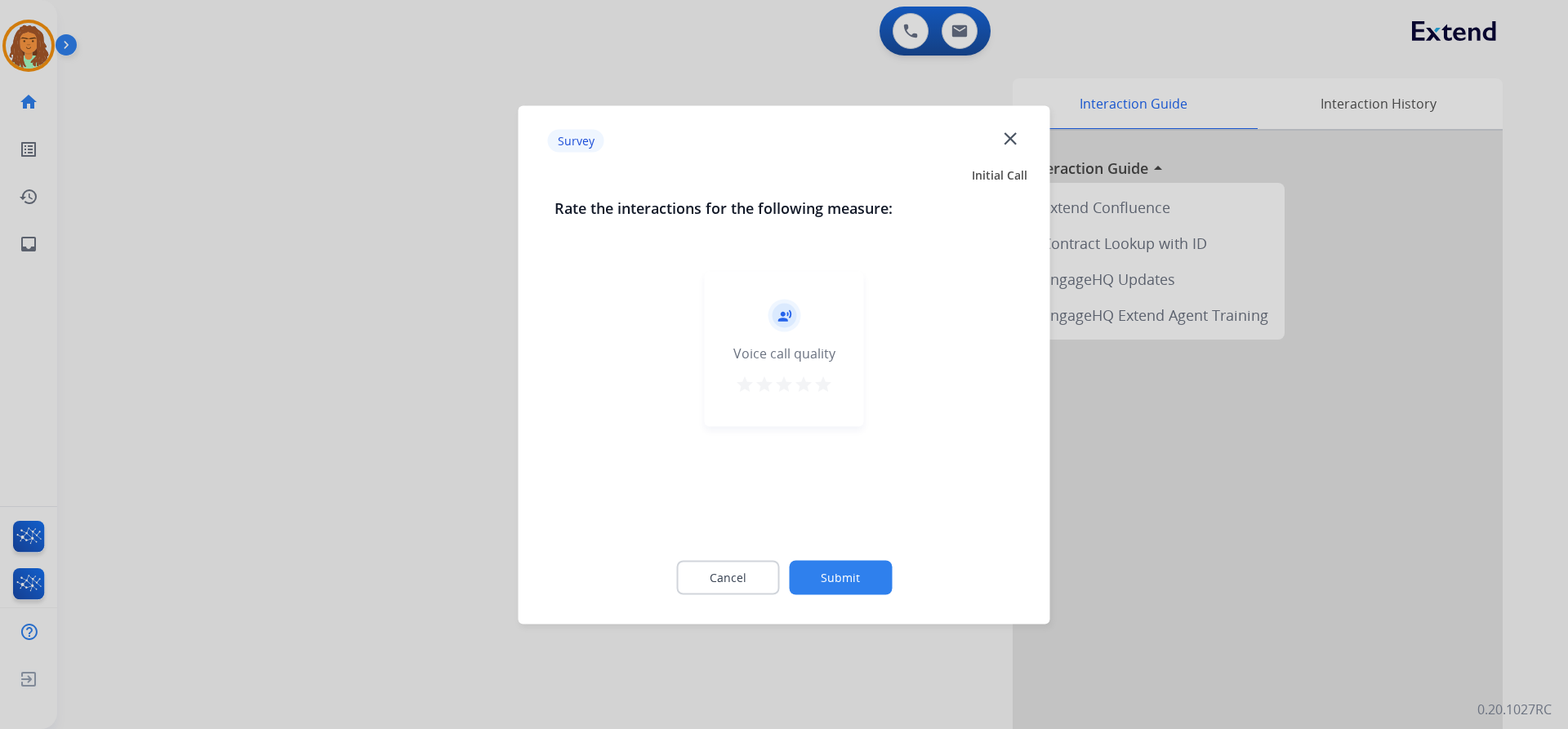
click at [758, 382] on mat-icon "star" at bounding box center [823, 383] width 19 height 19
click at [758, 572] on button "Submit" at bounding box center [841, 577] width 103 height 34
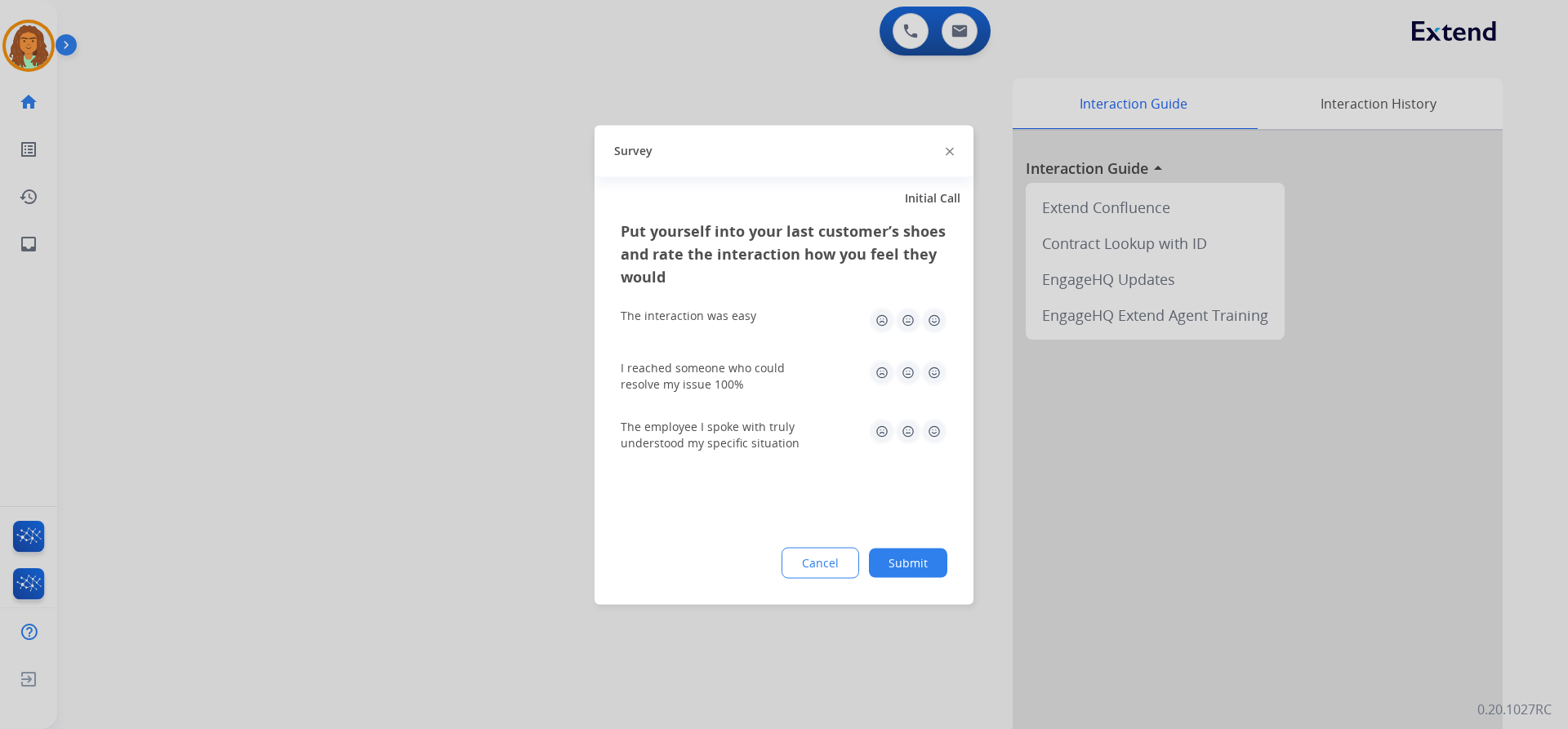
click at [758, 320] on img at bounding box center [934, 320] width 26 height 26
click at [758, 375] on img at bounding box center [934, 372] width 26 height 26
click at [758, 428] on img at bounding box center [934, 431] width 26 height 26
click at [758, 562] on button "Submit" at bounding box center [908, 563] width 78 height 30
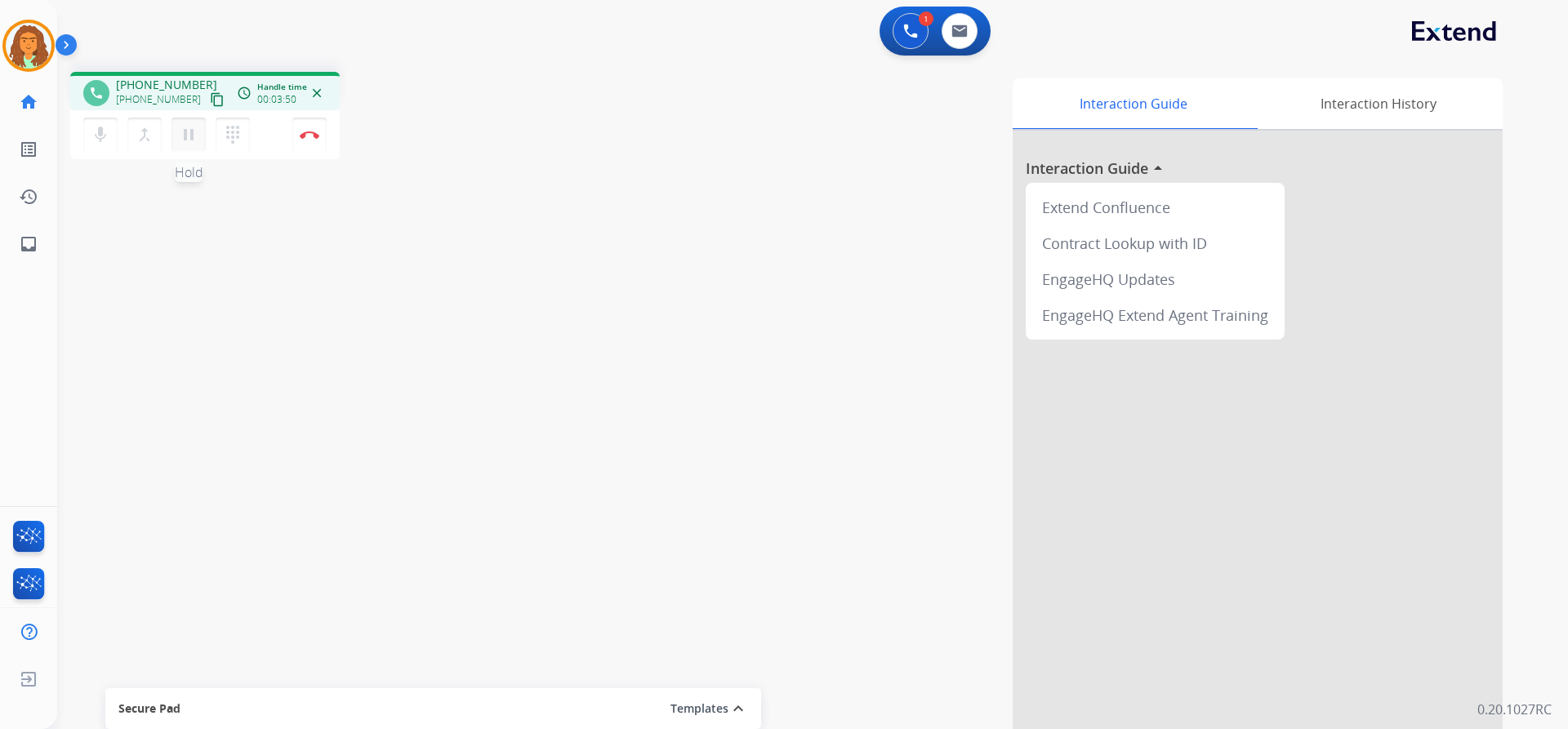
click at [179, 131] on mat-icon "pause" at bounding box center [188, 134] width 19 height 19
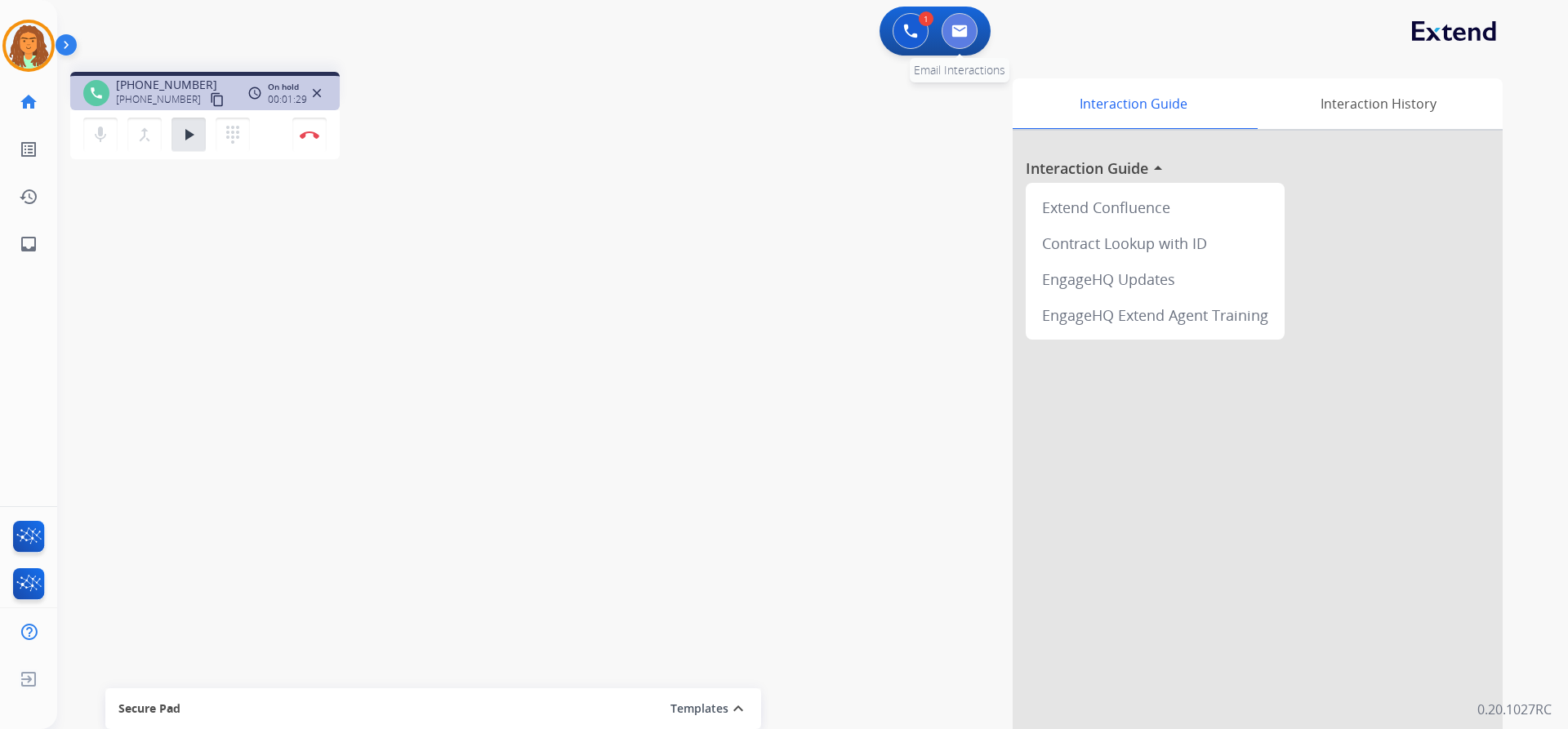
click at [758, 25] on img at bounding box center [959, 30] width 17 height 13
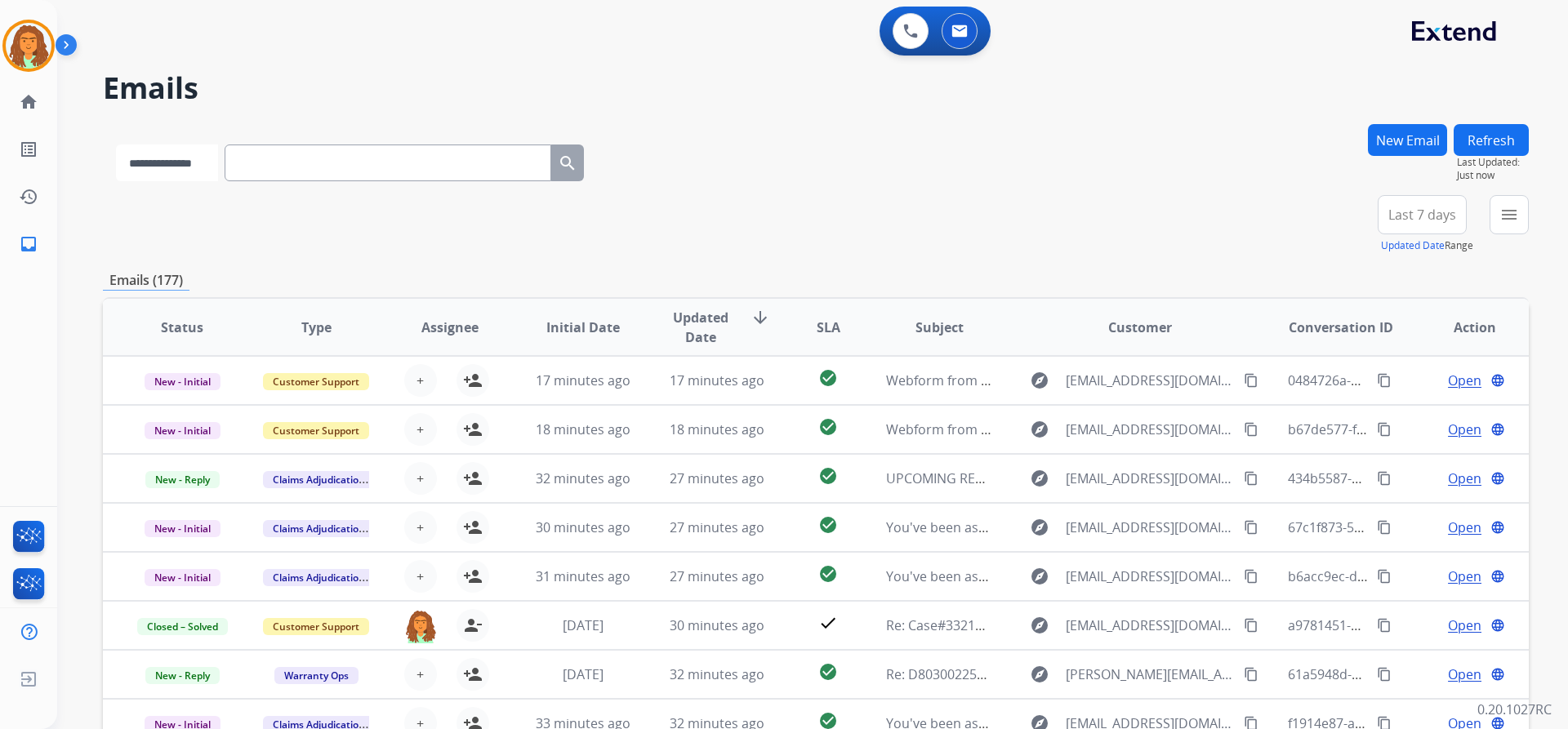
click at [217, 161] on select "**********" at bounding box center [166, 163] width 102 height 37
select select "**********"
click at [116, 145] on select "**********" at bounding box center [166, 163] width 102 height 37
click at [250, 152] on input "text" at bounding box center [389, 163] width 327 height 37
paste input "**********"
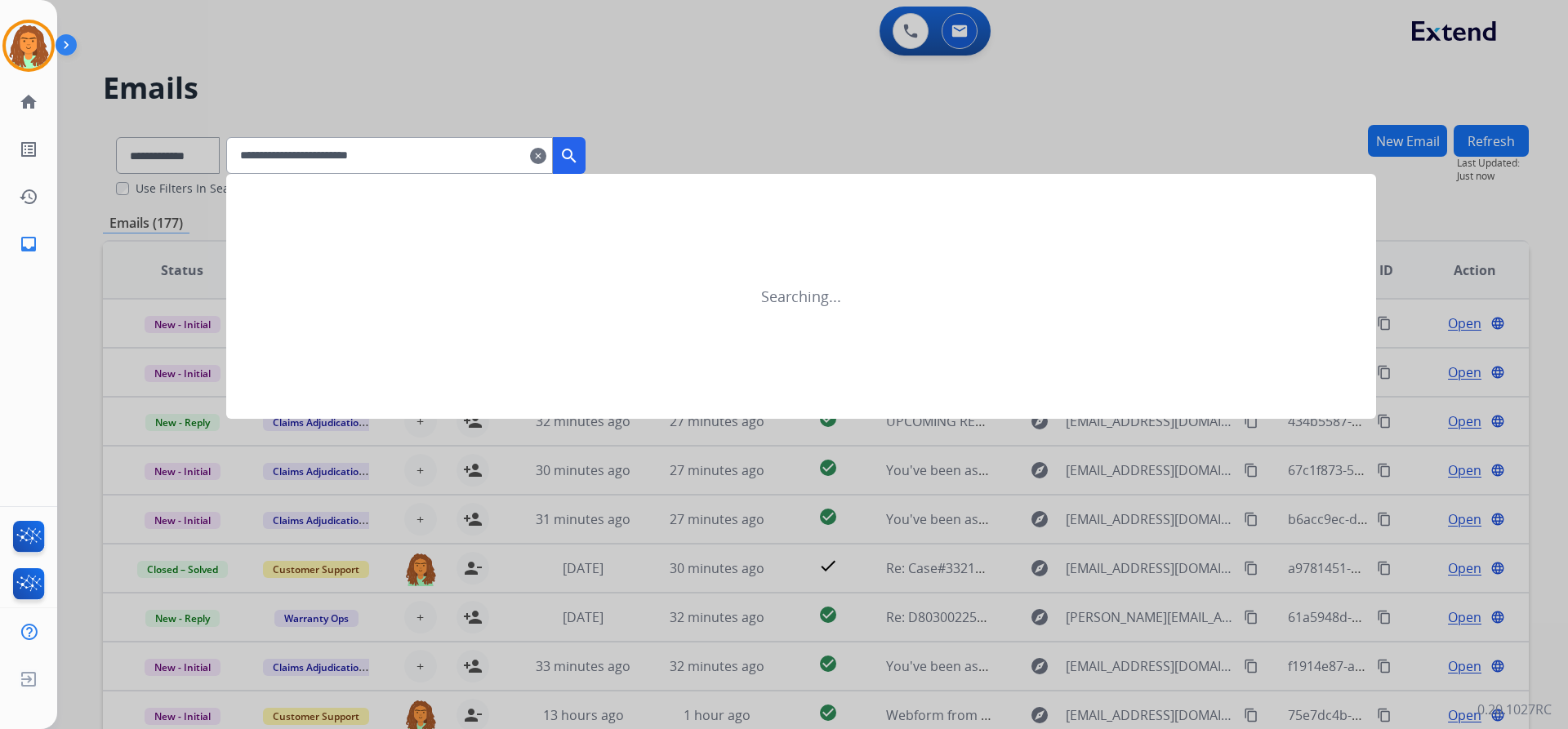
type input "**********"
click at [579, 150] on mat-icon "search" at bounding box center [569, 156] width 19 height 19
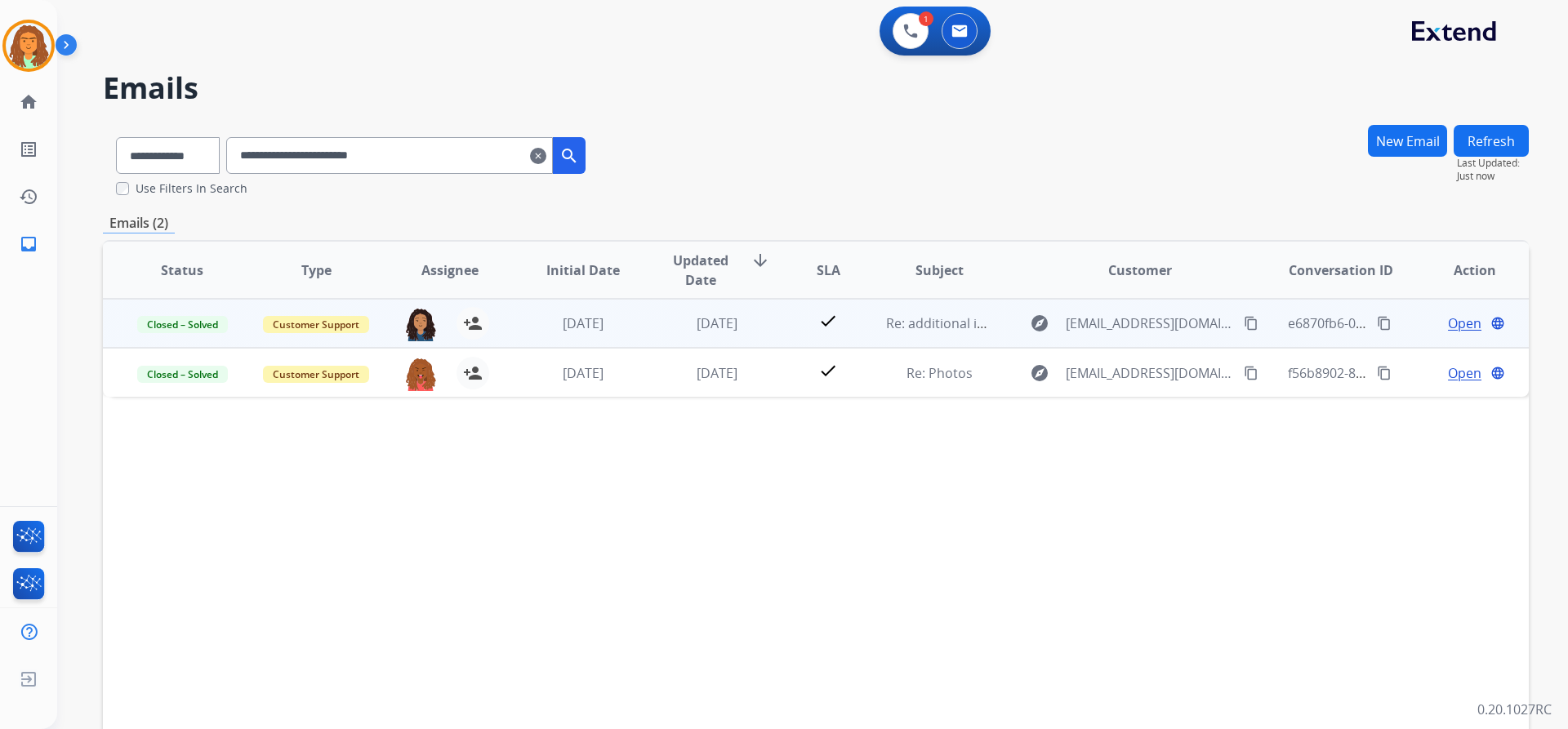
click at [638, 332] on td "1 month ago" at bounding box center [705, 323] width 134 height 49
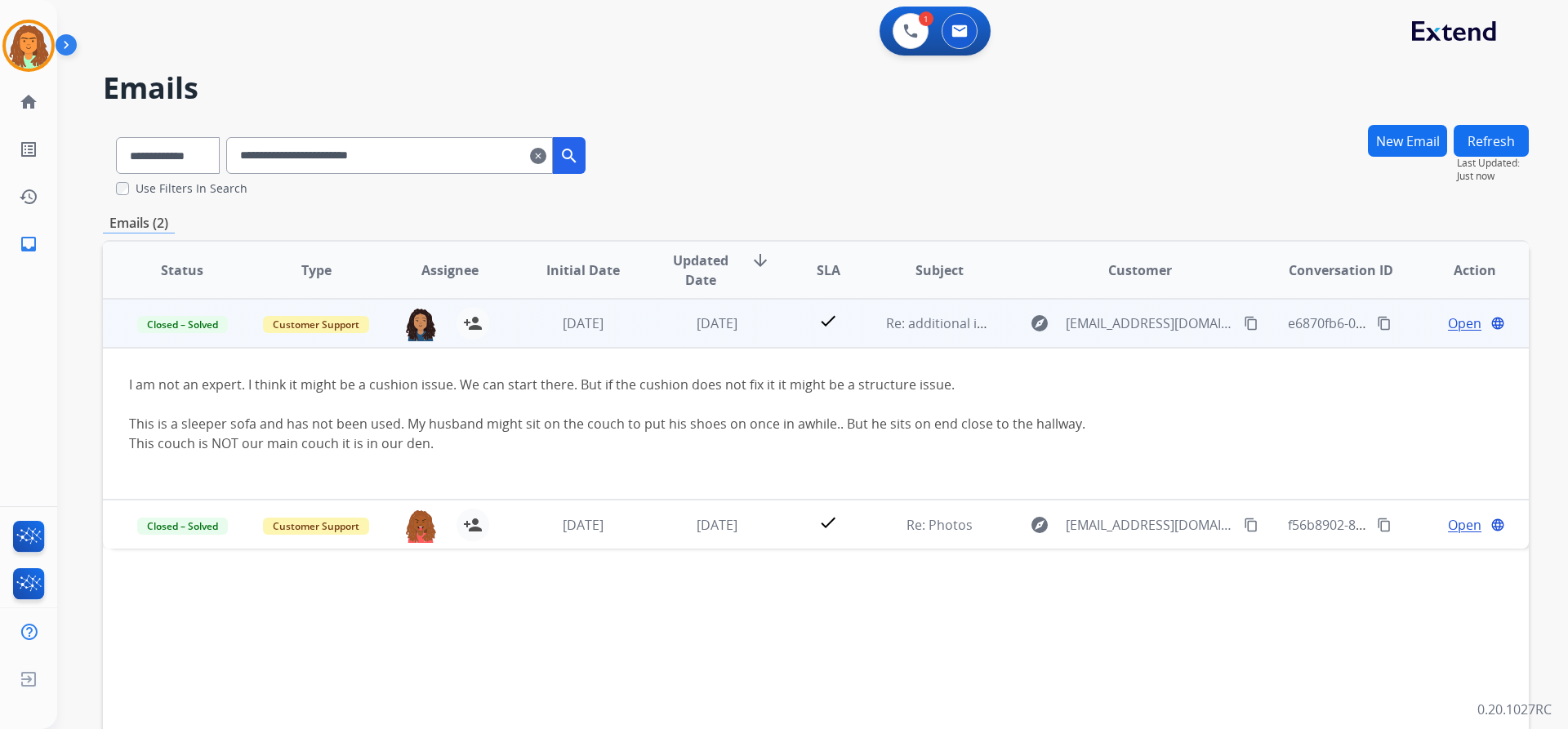
click at [638, 332] on td "1 month ago" at bounding box center [705, 323] width 134 height 49
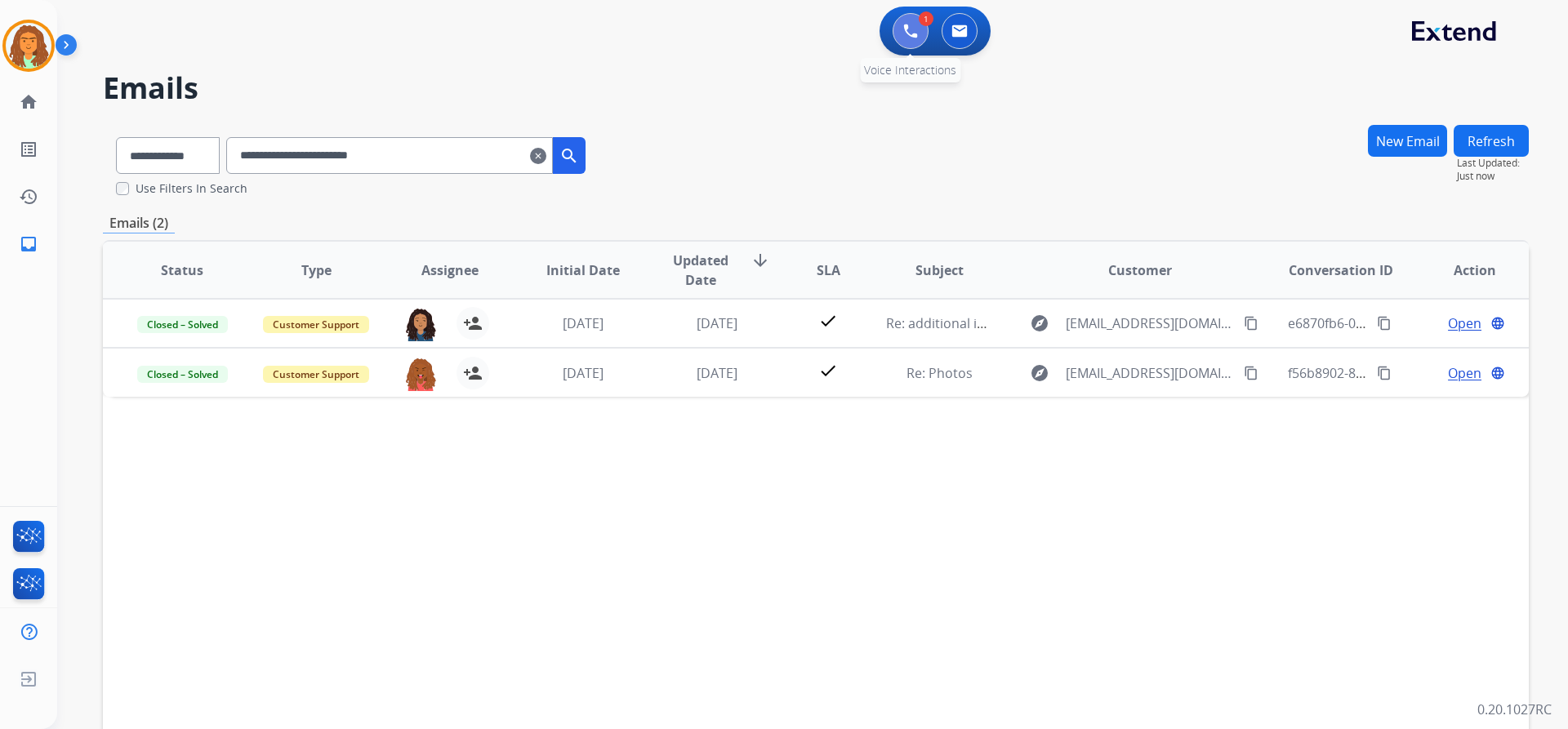
click at [758, 30] on img at bounding box center [910, 30] width 15 height 15
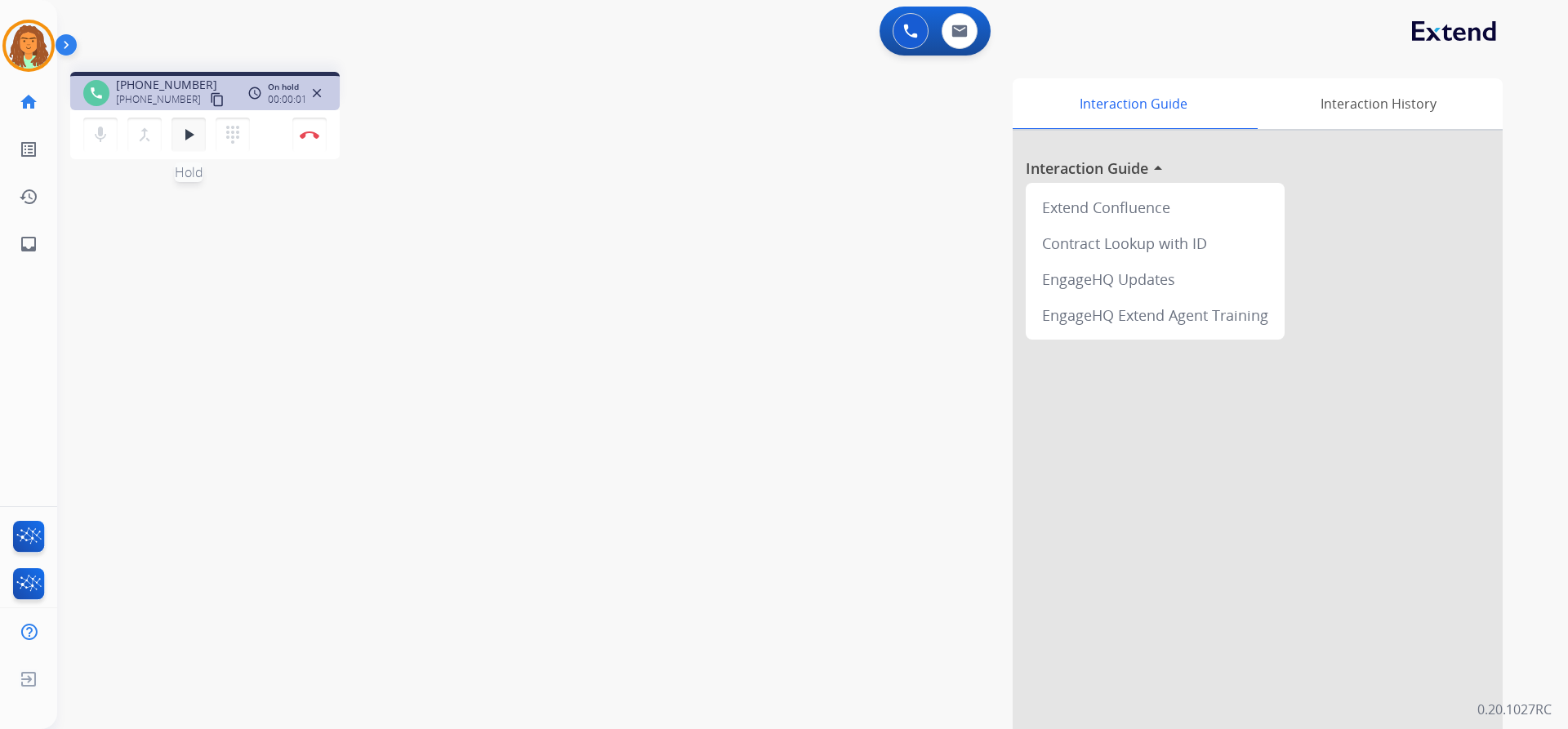
click at [194, 137] on mat-icon "play_arrow" at bounding box center [188, 134] width 19 height 19
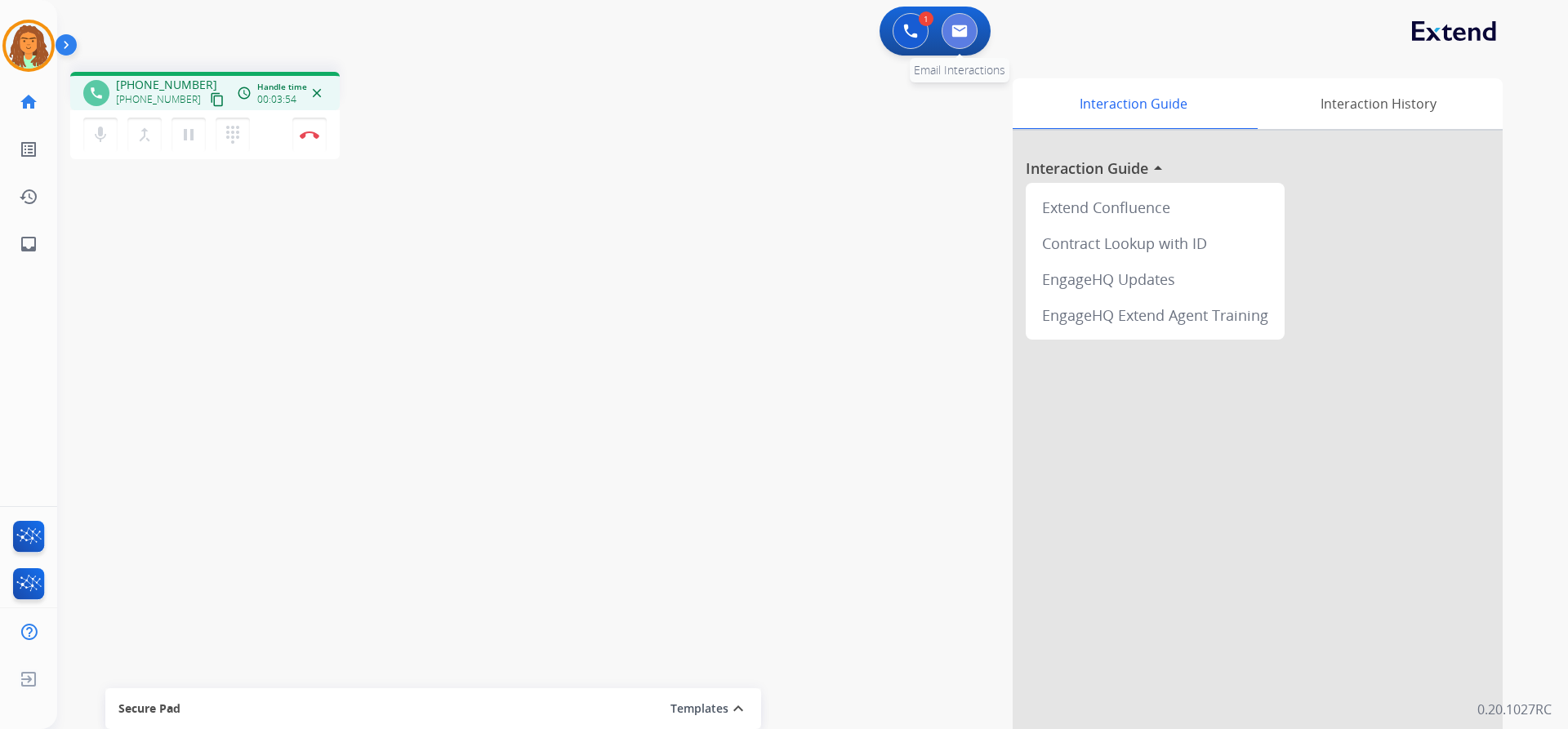
click at [758, 32] on button at bounding box center [959, 30] width 36 height 36
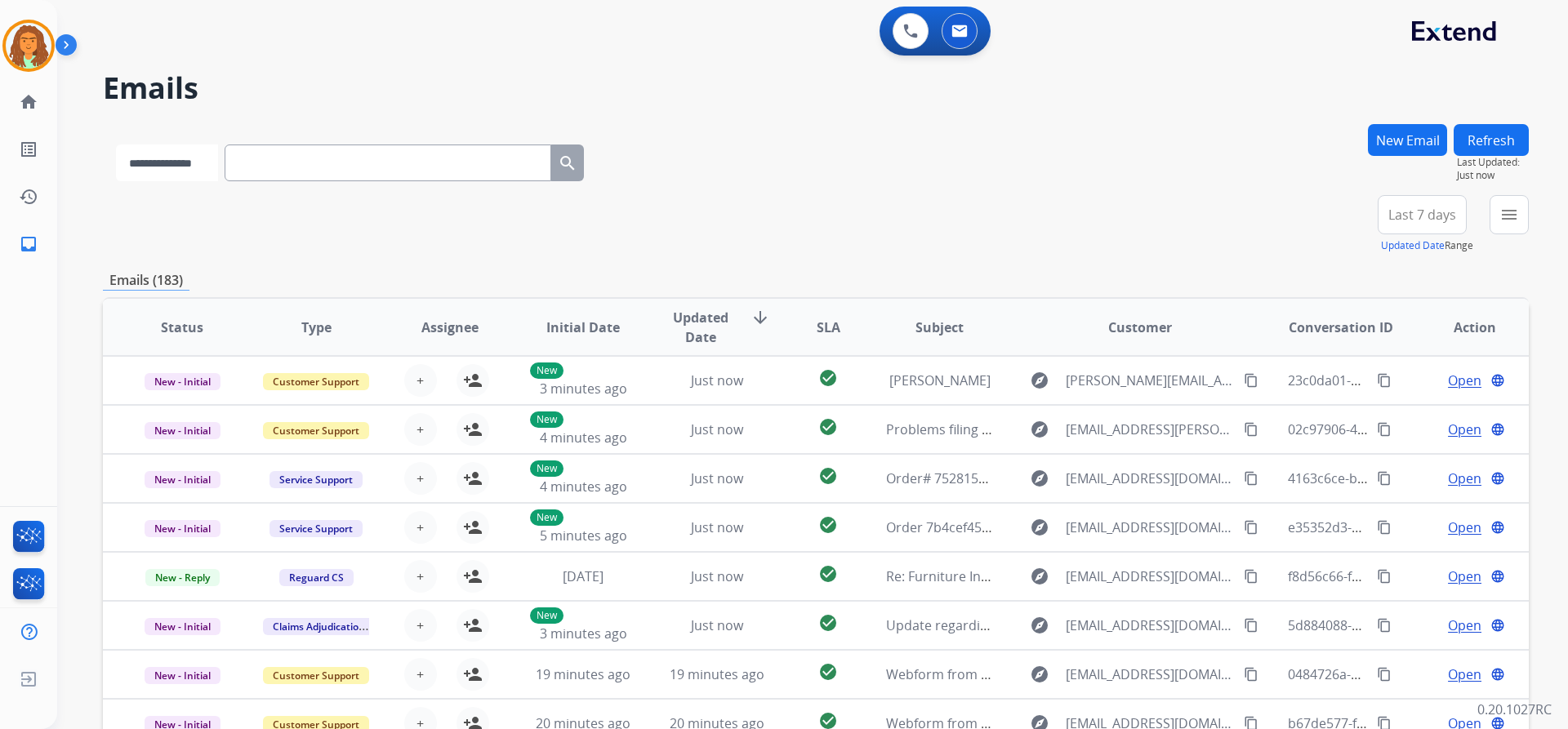
click at [217, 159] on select "**********" at bounding box center [166, 163] width 102 height 37
select select "**********"
click at [116, 145] on select "**********" at bounding box center [166, 163] width 102 height 37
click at [267, 163] on input "text" at bounding box center [389, 163] width 327 height 37
paste input "**********"
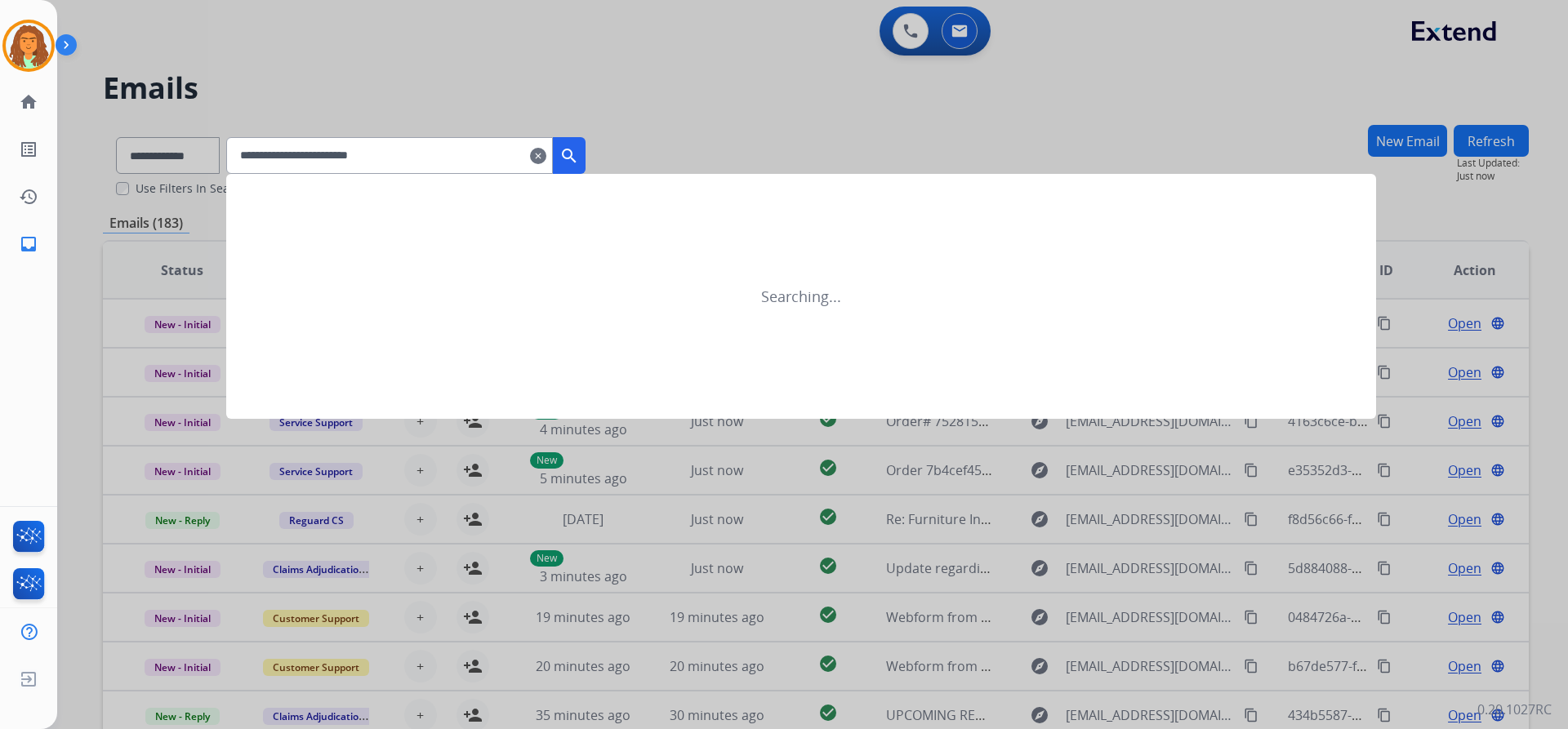
type input "**********"
click at [579, 152] on mat-icon "search" at bounding box center [569, 156] width 19 height 19
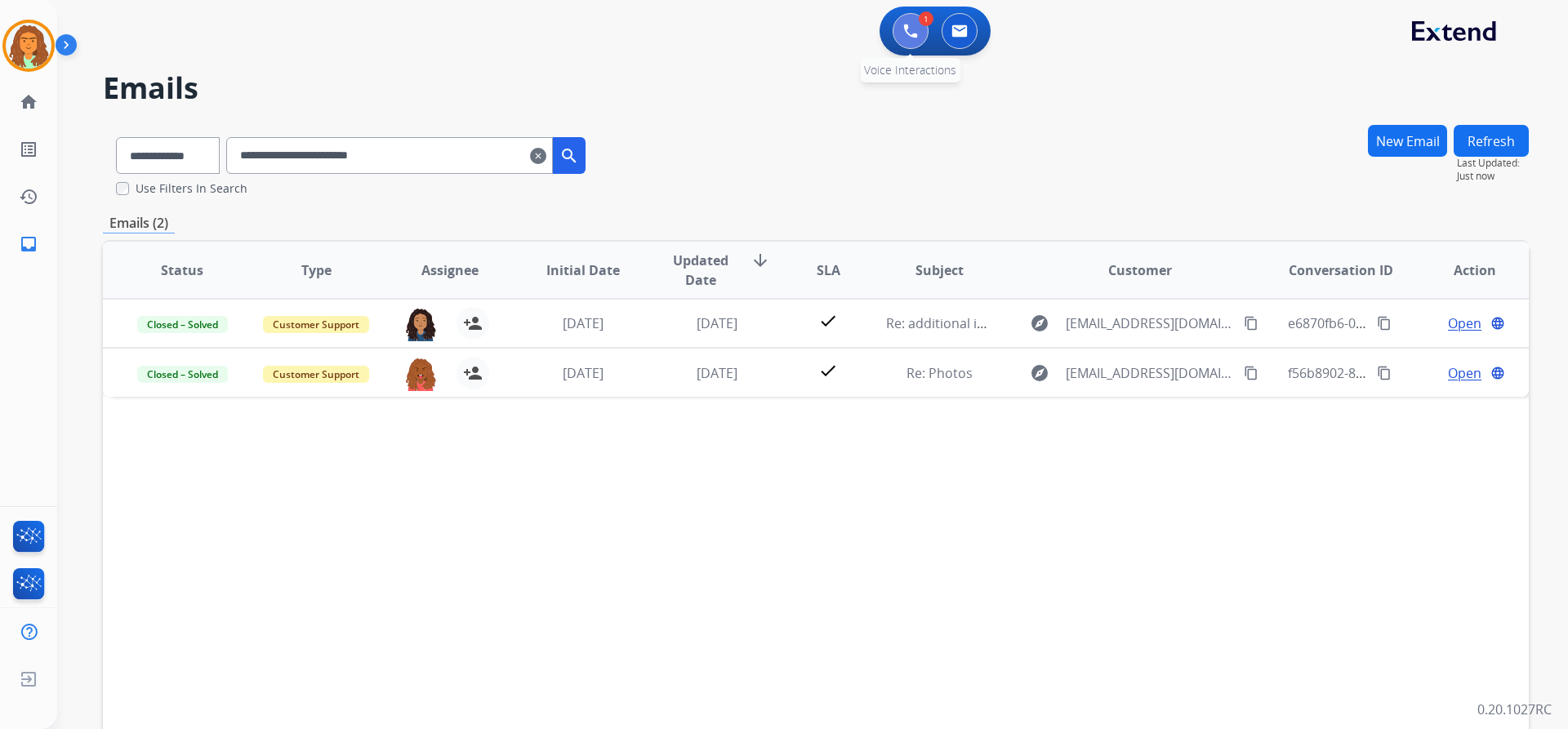
click at [758, 30] on button at bounding box center [910, 30] width 36 height 36
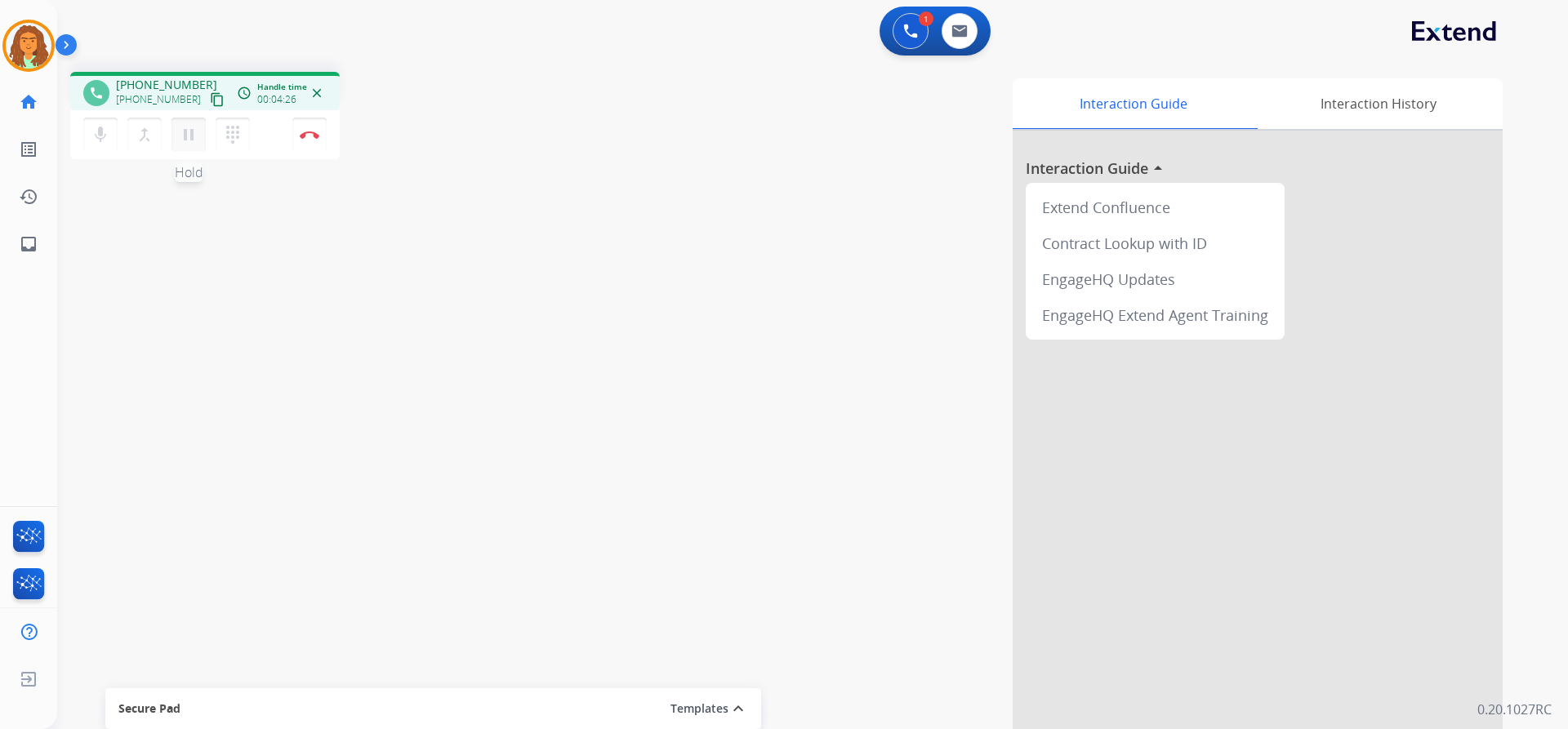
click at [188, 135] on mat-icon "pause" at bounding box center [188, 134] width 19 height 19
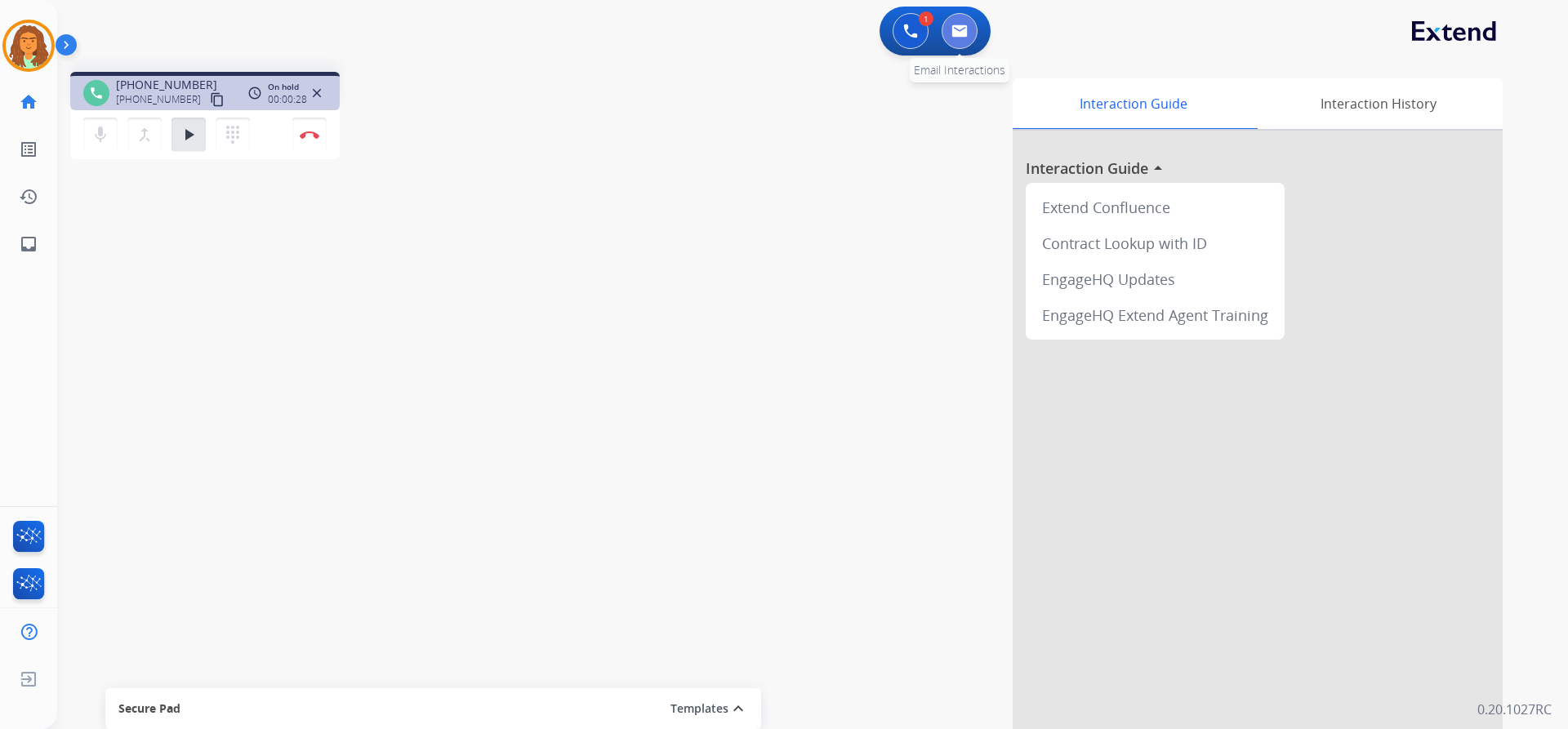
click at [758, 25] on img at bounding box center [959, 30] width 17 height 13
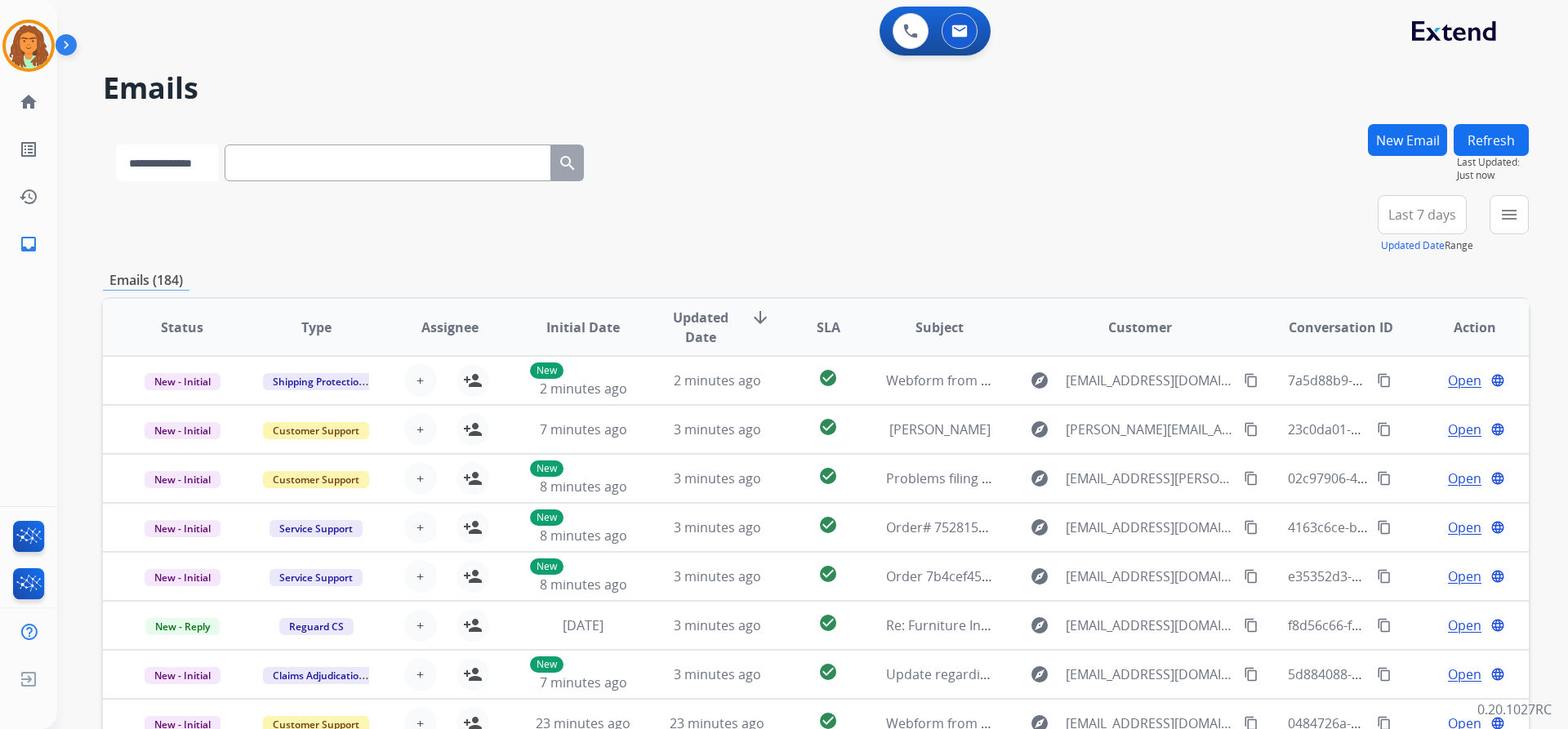
click at [218, 166] on select "**********" at bounding box center [166, 163] width 102 height 37
select select "**********"
click at [116, 145] on select "**********" at bounding box center [166, 163] width 102 height 37
click at [268, 167] on input "text" at bounding box center [389, 163] width 327 height 37
paste input "**********"
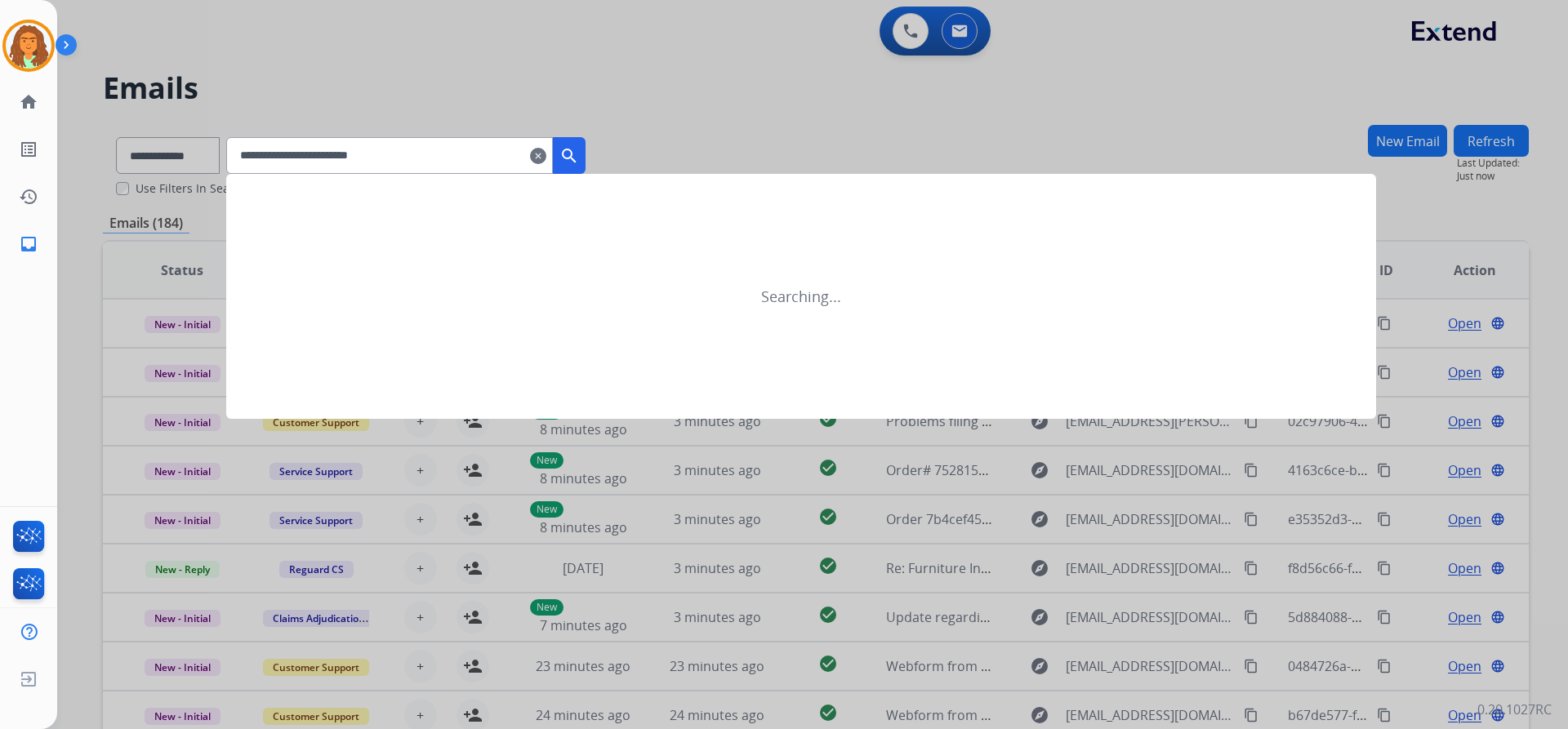
type input "**********"
click at [579, 150] on mat-icon "search" at bounding box center [569, 156] width 19 height 19
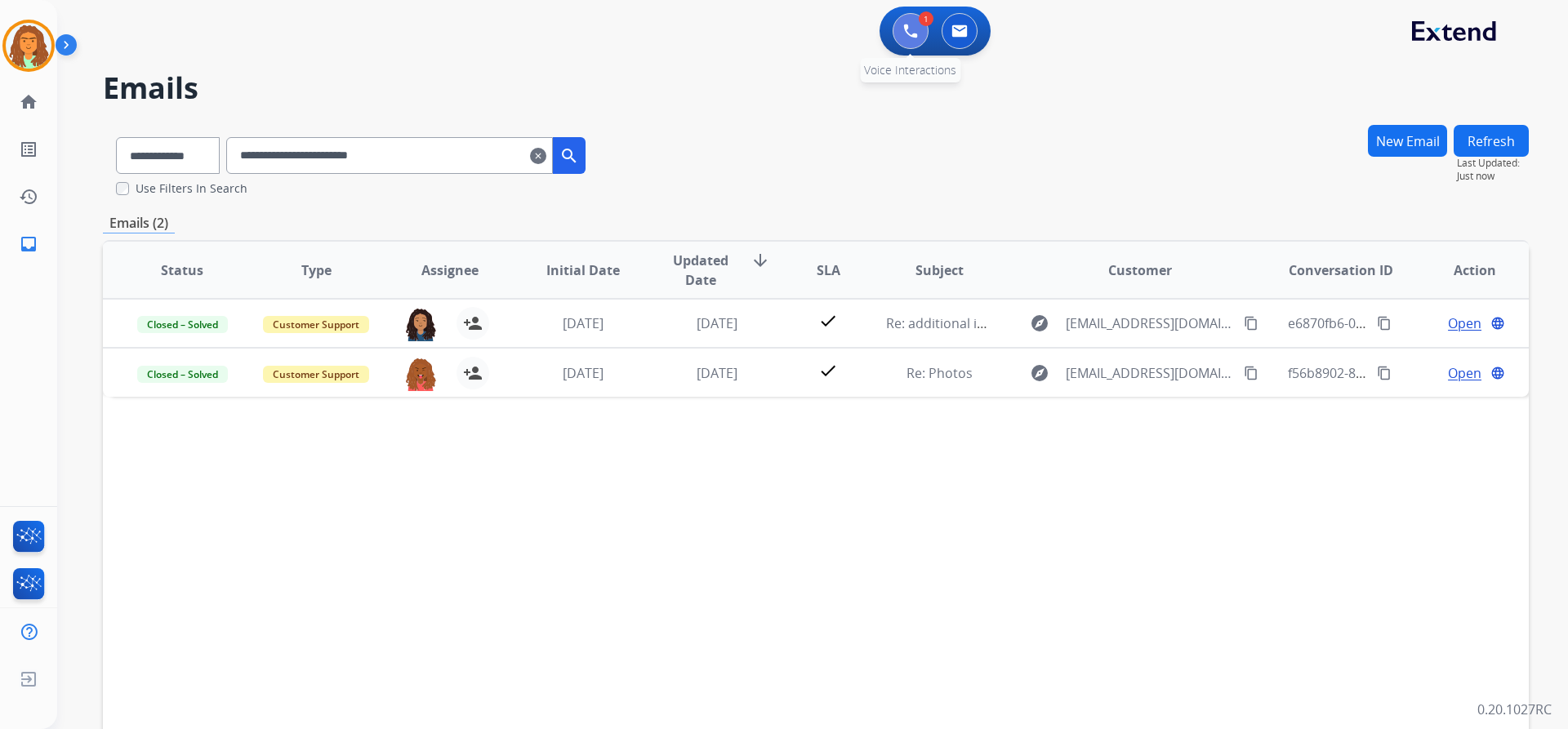
click at [758, 35] on img at bounding box center [910, 30] width 15 height 15
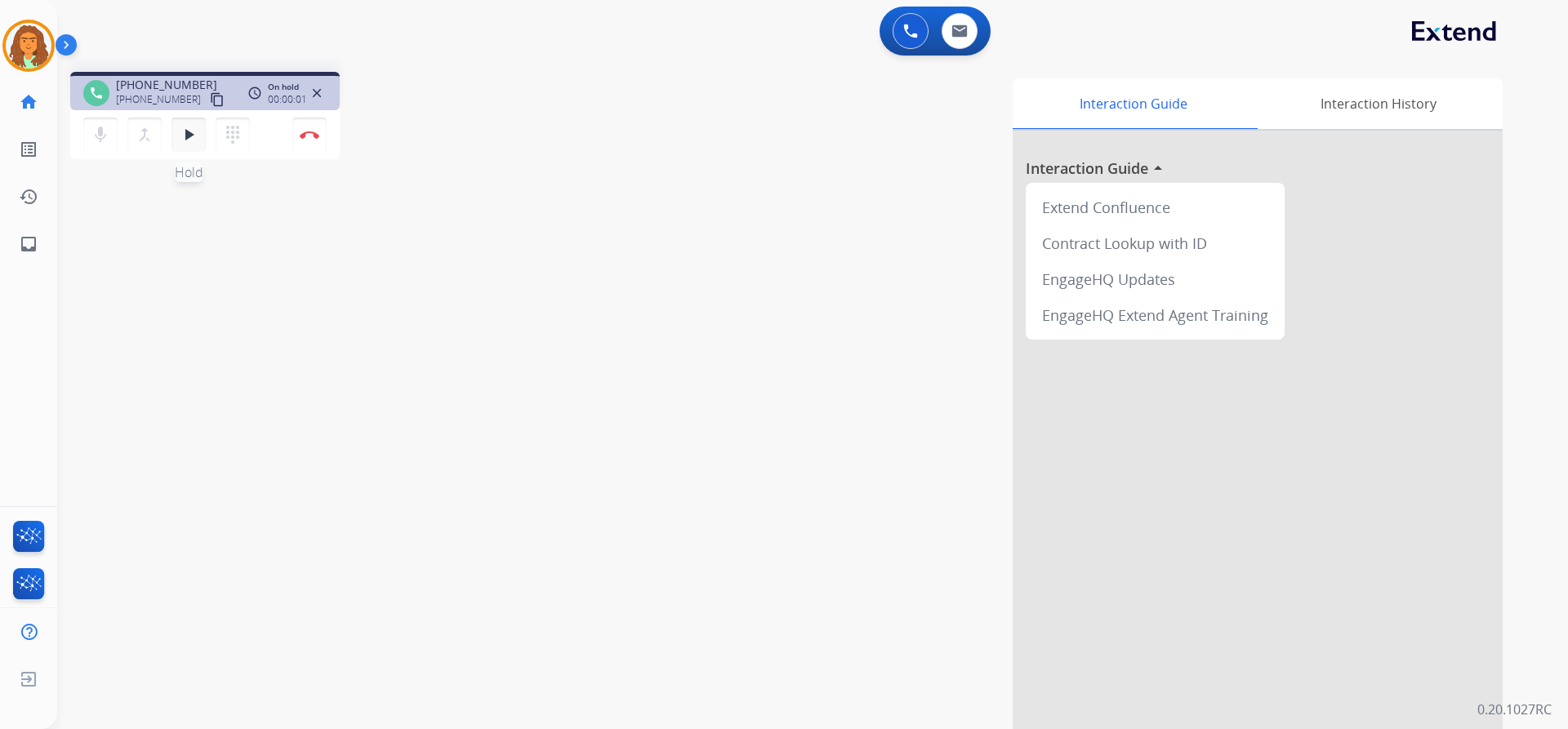
click at [181, 137] on mat-icon "play_arrow" at bounding box center [188, 134] width 19 height 19
click at [189, 135] on mat-icon "pause" at bounding box center [188, 134] width 19 height 19
click at [188, 142] on mat-icon "play_arrow" at bounding box center [188, 134] width 19 height 19
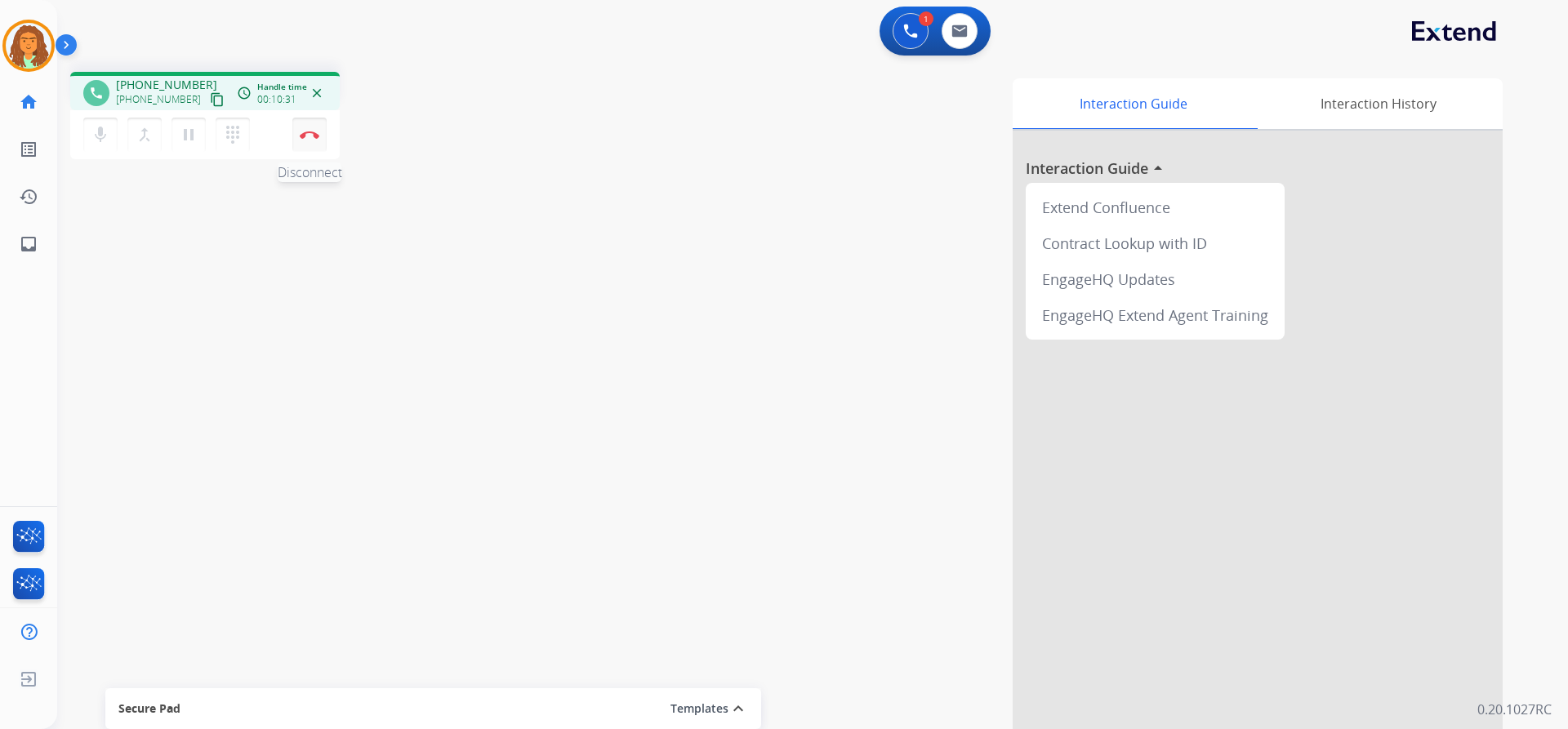
click at [308, 138] on button "Disconnect" at bounding box center [309, 134] width 34 height 34
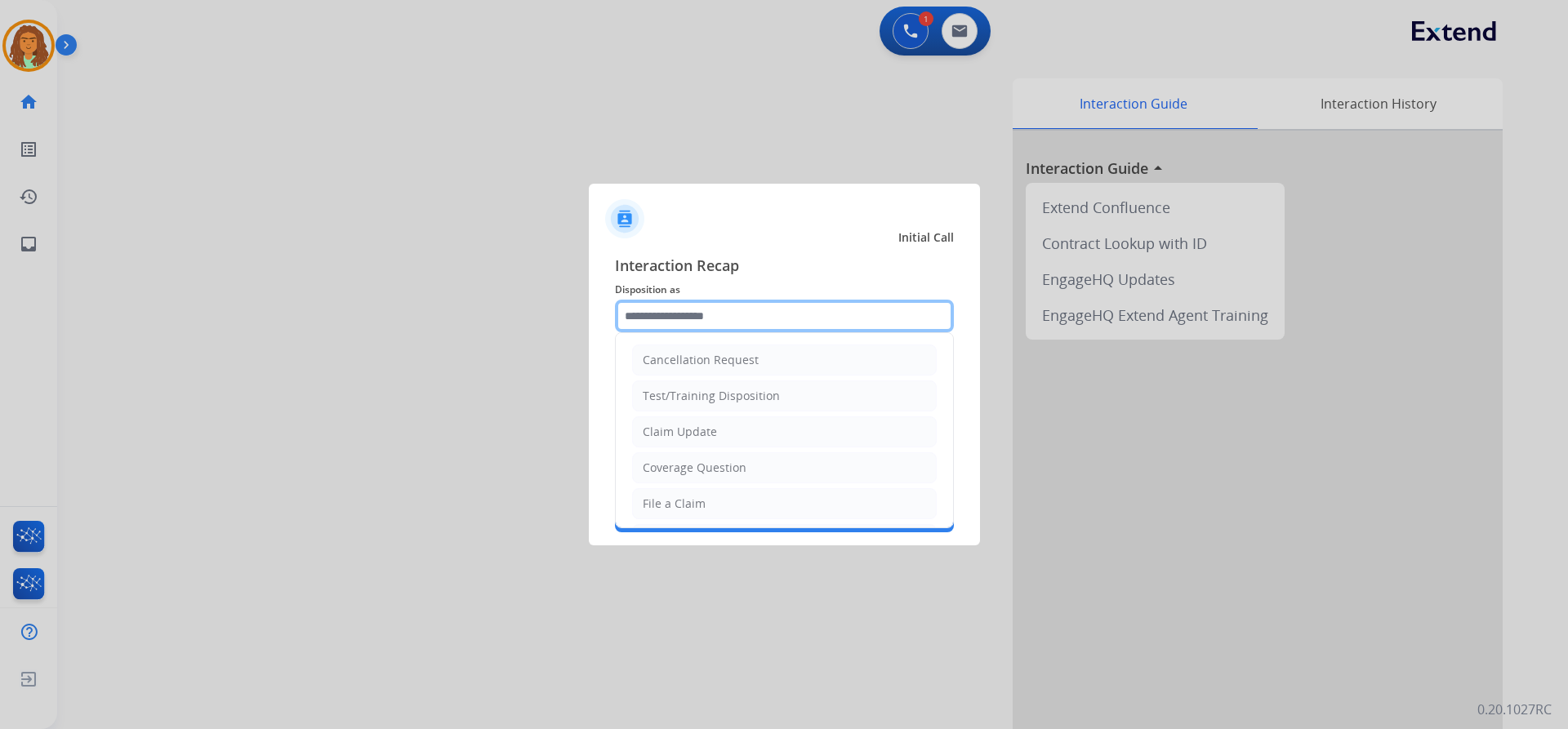
click at [713, 313] on input "text" at bounding box center [784, 315] width 339 height 32
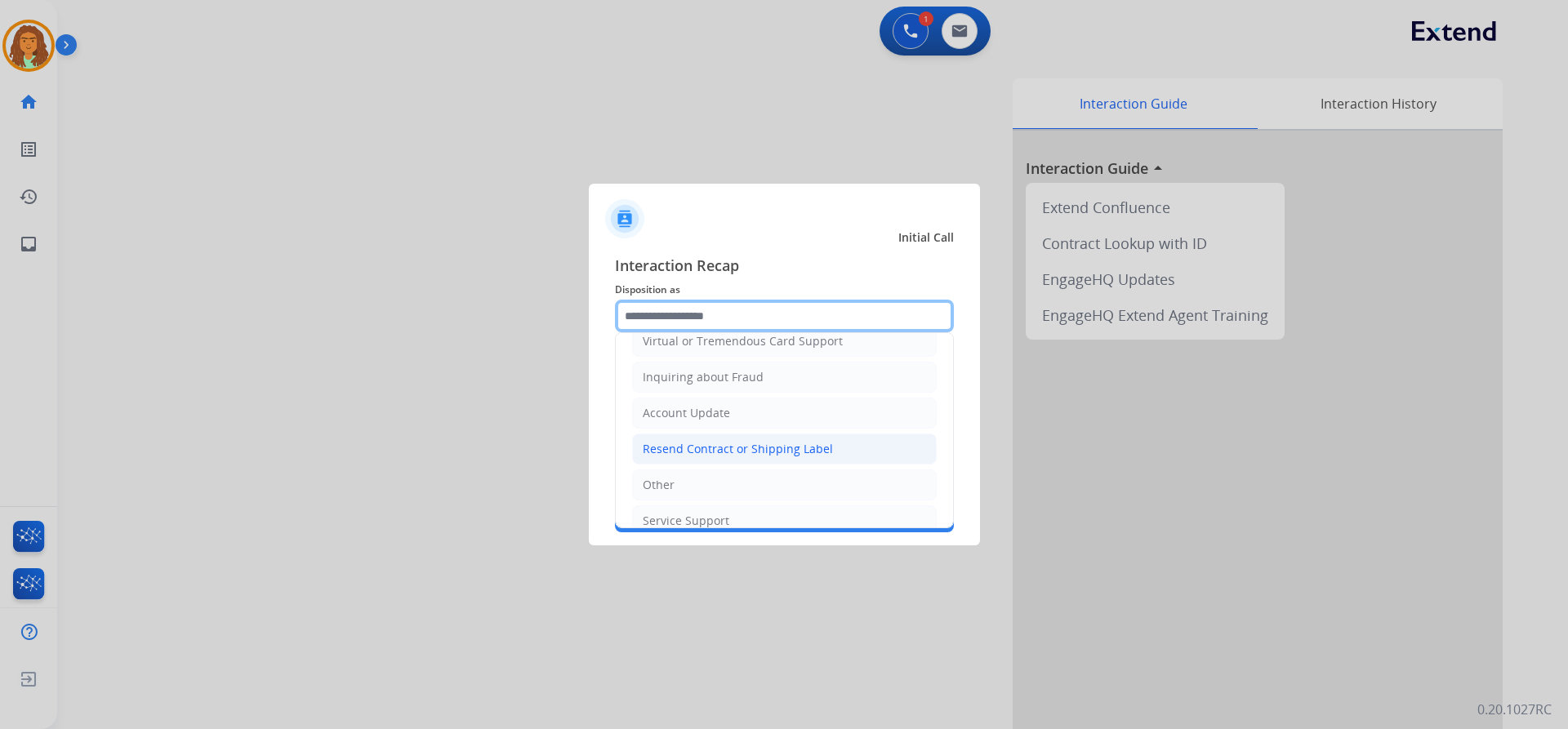
scroll to position [254, 0]
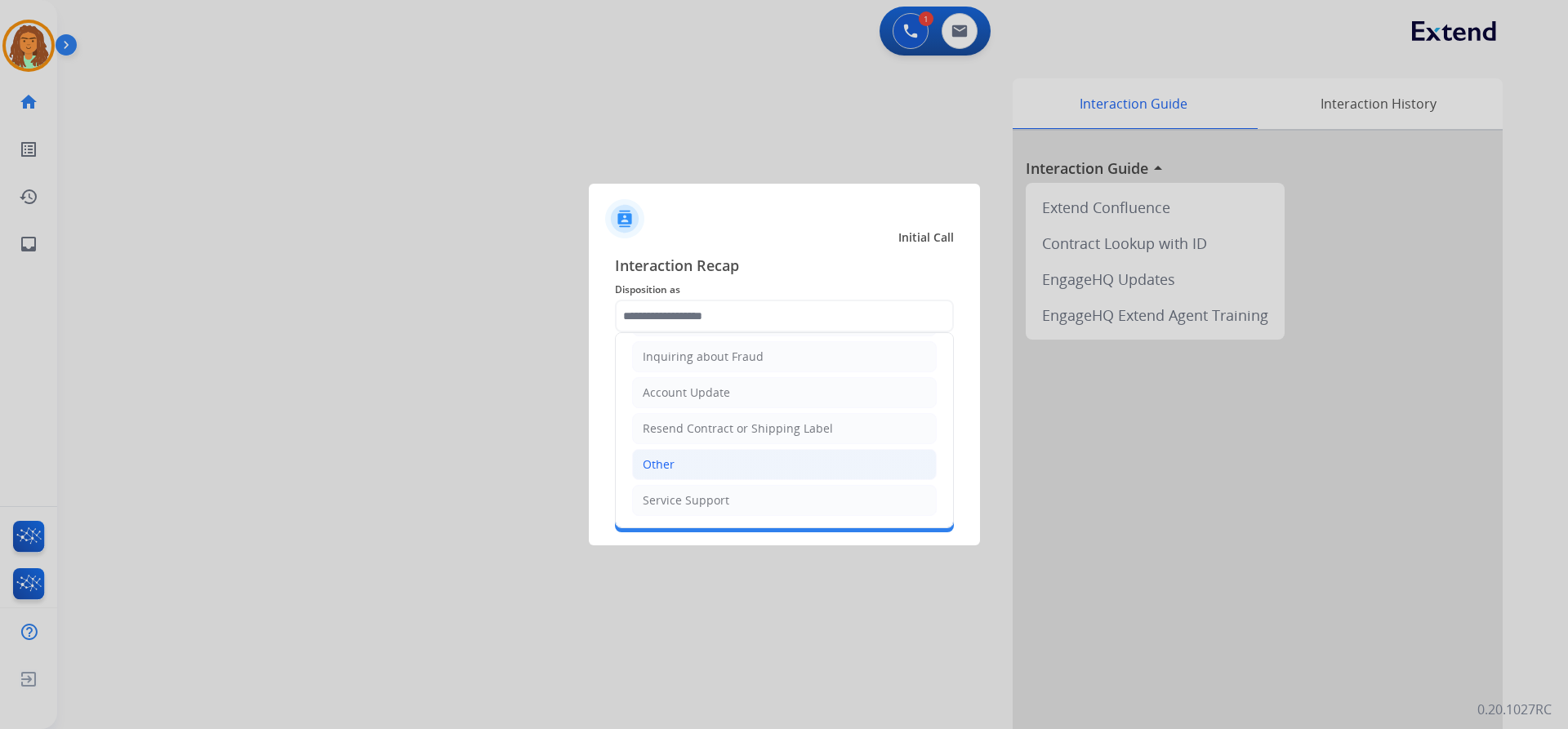
click at [678, 462] on li "Other" at bounding box center [785, 465] width 305 height 31
type input "*****"
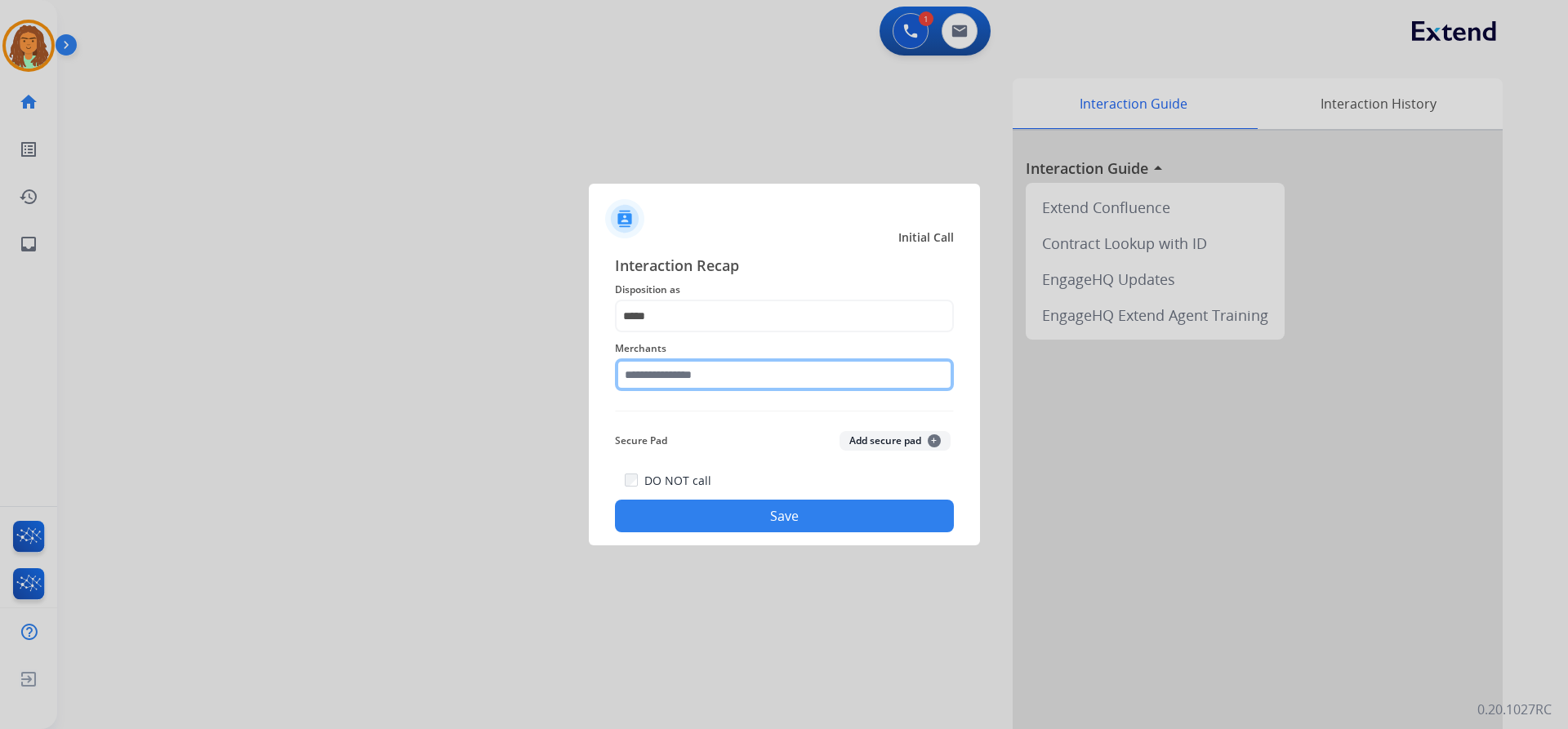
click at [672, 374] on input "text" at bounding box center [784, 375] width 339 height 32
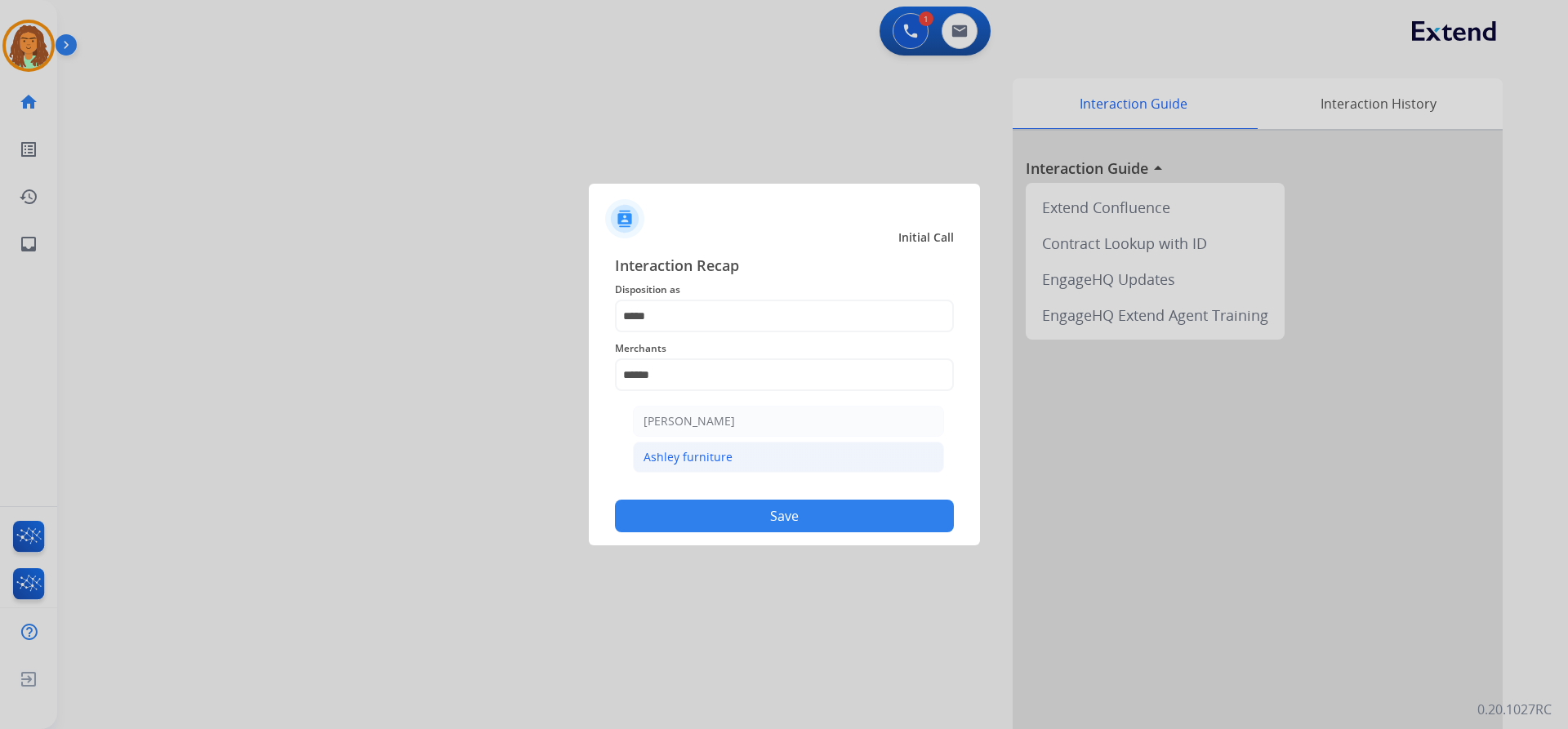
click at [683, 455] on div "Ashley furniture" at bounding box center [688, 457] width 89 height 17
type input "**********"
click at [758, 511] on button "Save" at bounding box center [784, 516] width 339 height 32
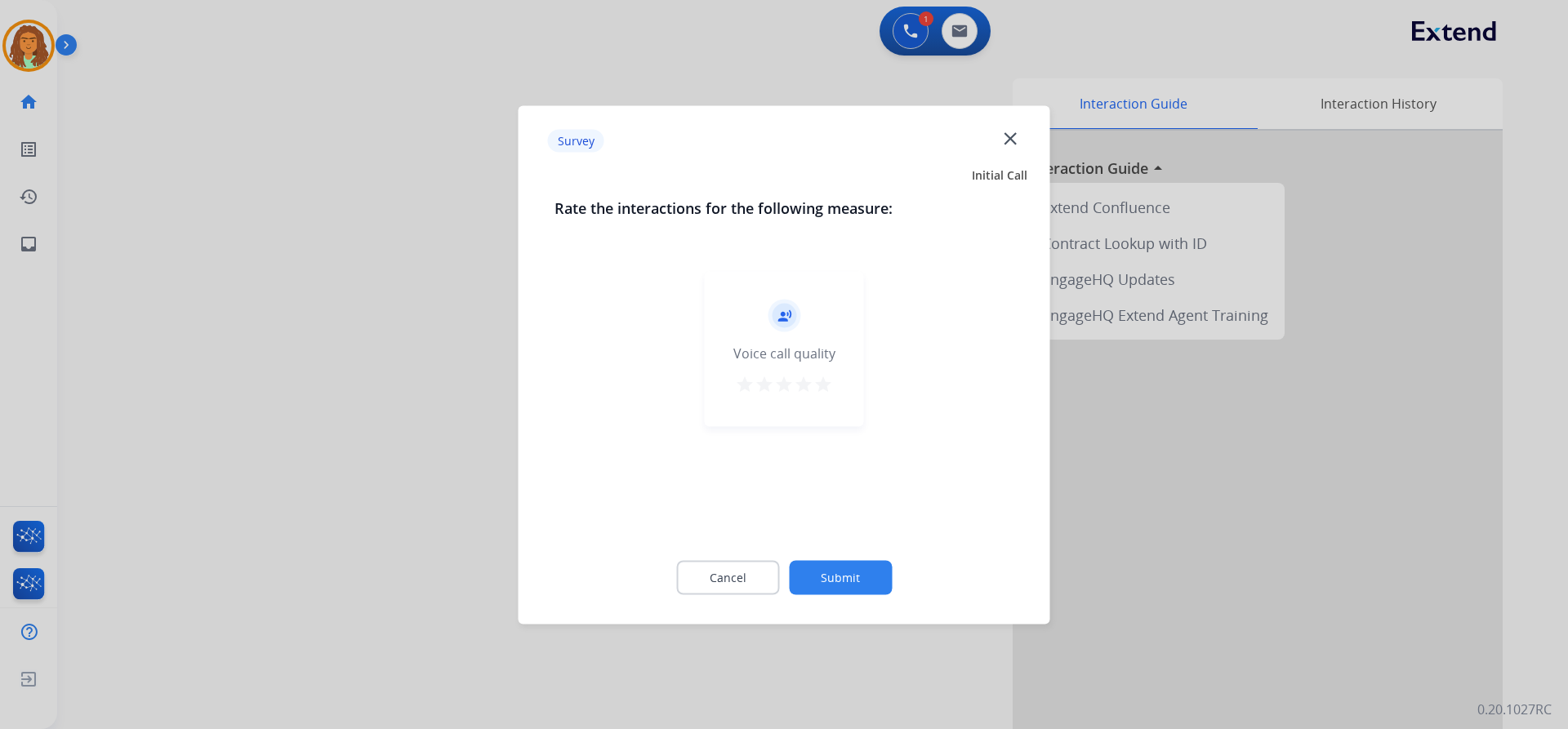
click at [758, 385] on mat-icon "star" at bounding box center [823, 383] width 19 height 19
click at [758, 570] on button "Submit" at bounding box center [841, 577] width 103 height 34
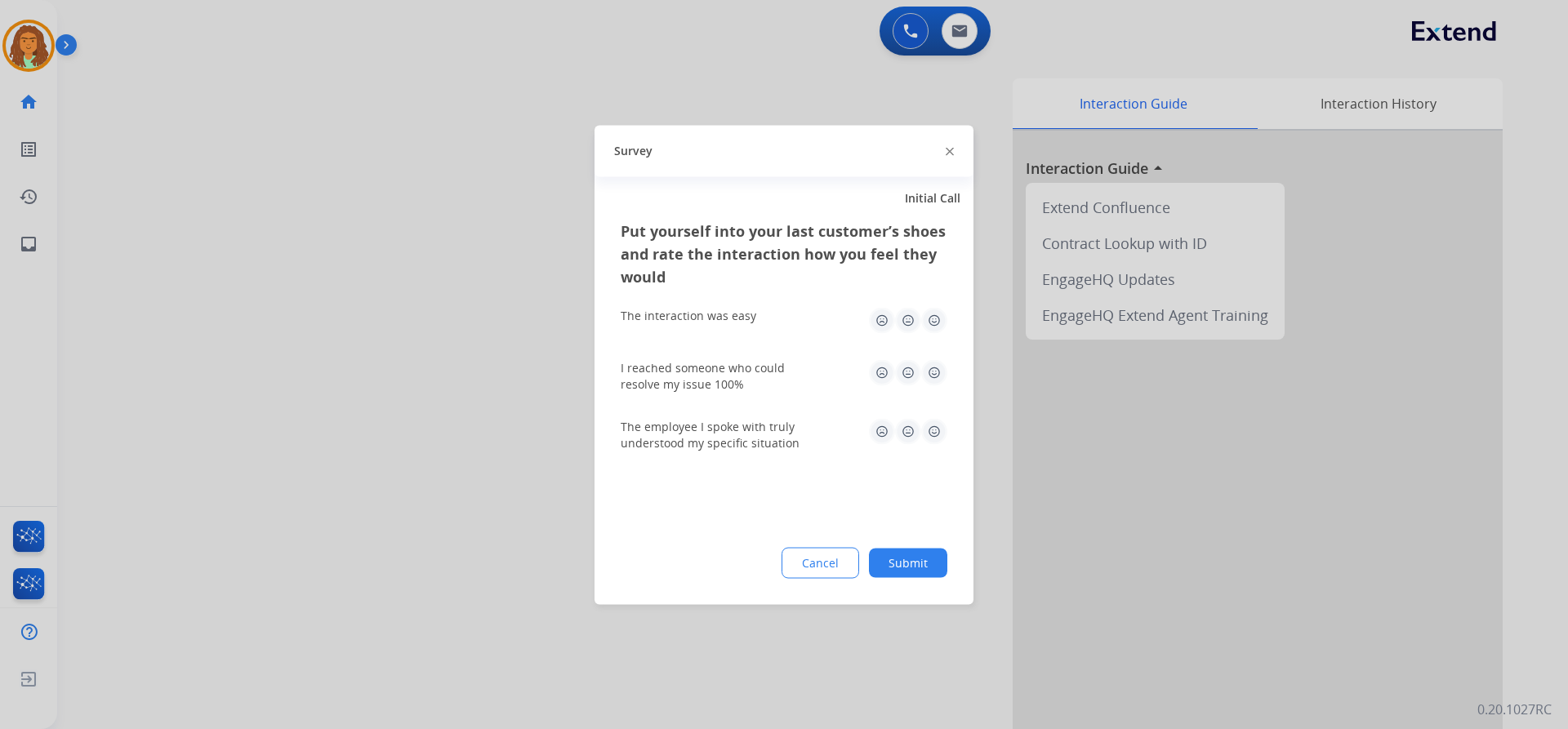
click at [758, 320] on img at bounding box center [934, 320] width 26 height 26
click at [758, 369] on img at bounding box center [934, 372] width 26 height 26
click at [758, 432] on img at bounding box center [934, 431] width 26 height 26
click at [758, 555] on button "Submit" at bounding box center [908, 563] width 78 height 30
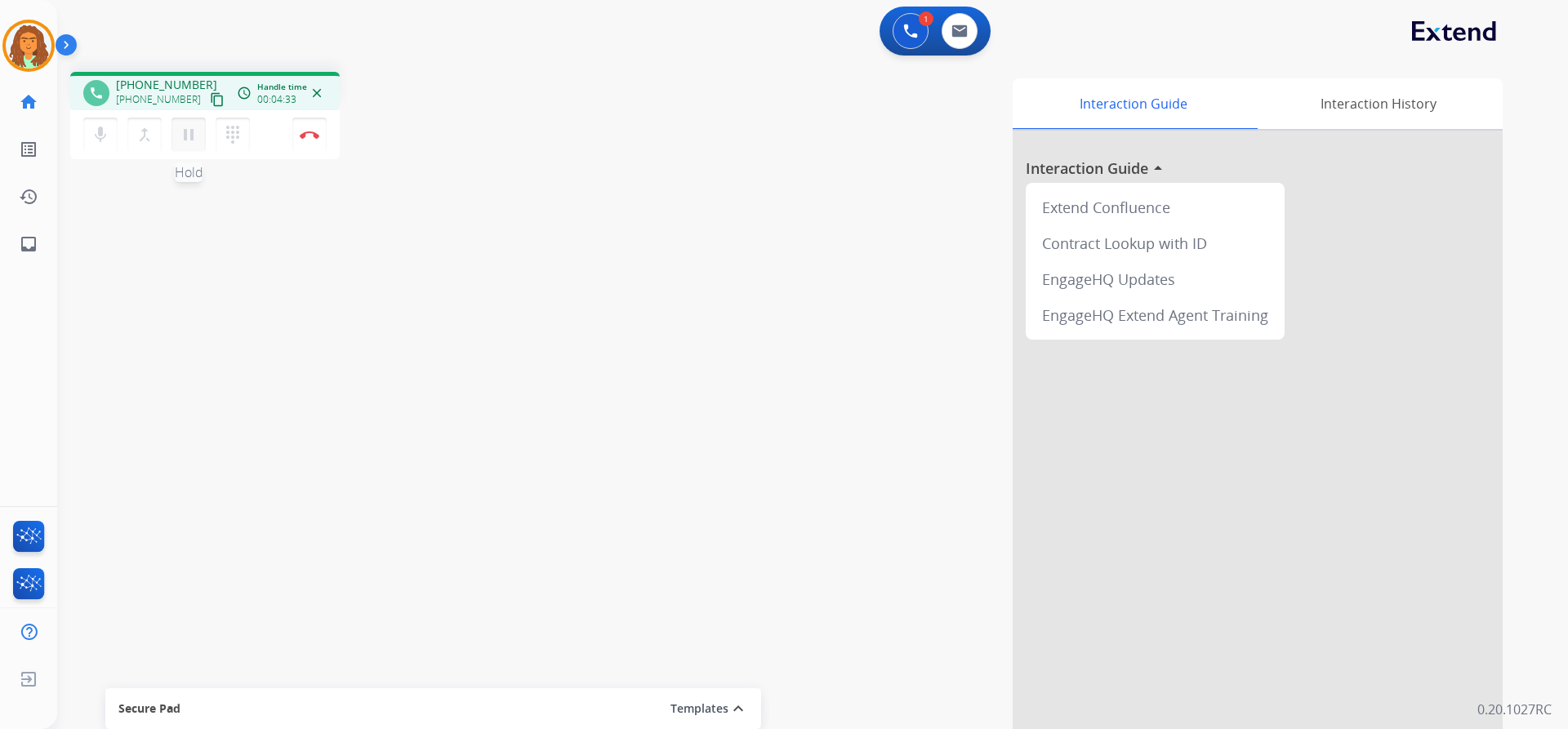
click at [179, 143] on mat-icon "pause" at bounding box center [188, 134] width 19 height 19
click at [185, 137] on mat-icon "play_arrow" at bounding box center [188, 134] width 19 height 19
click at [315, 134] on img at bounding box center [309, 134] width 19 height 8
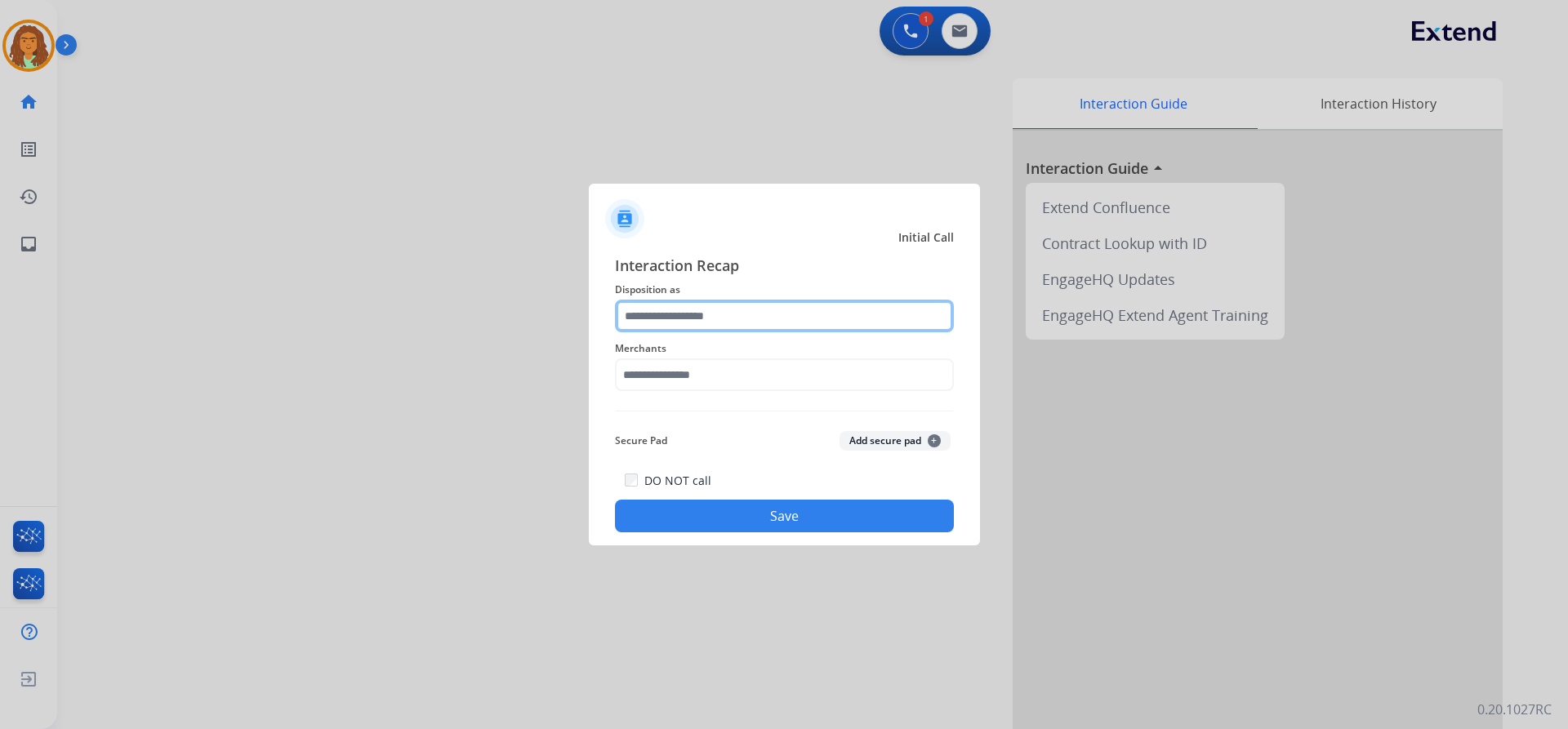
click at [666, 314] on input "text" at bounding box center [784, 315] width 339 height 32
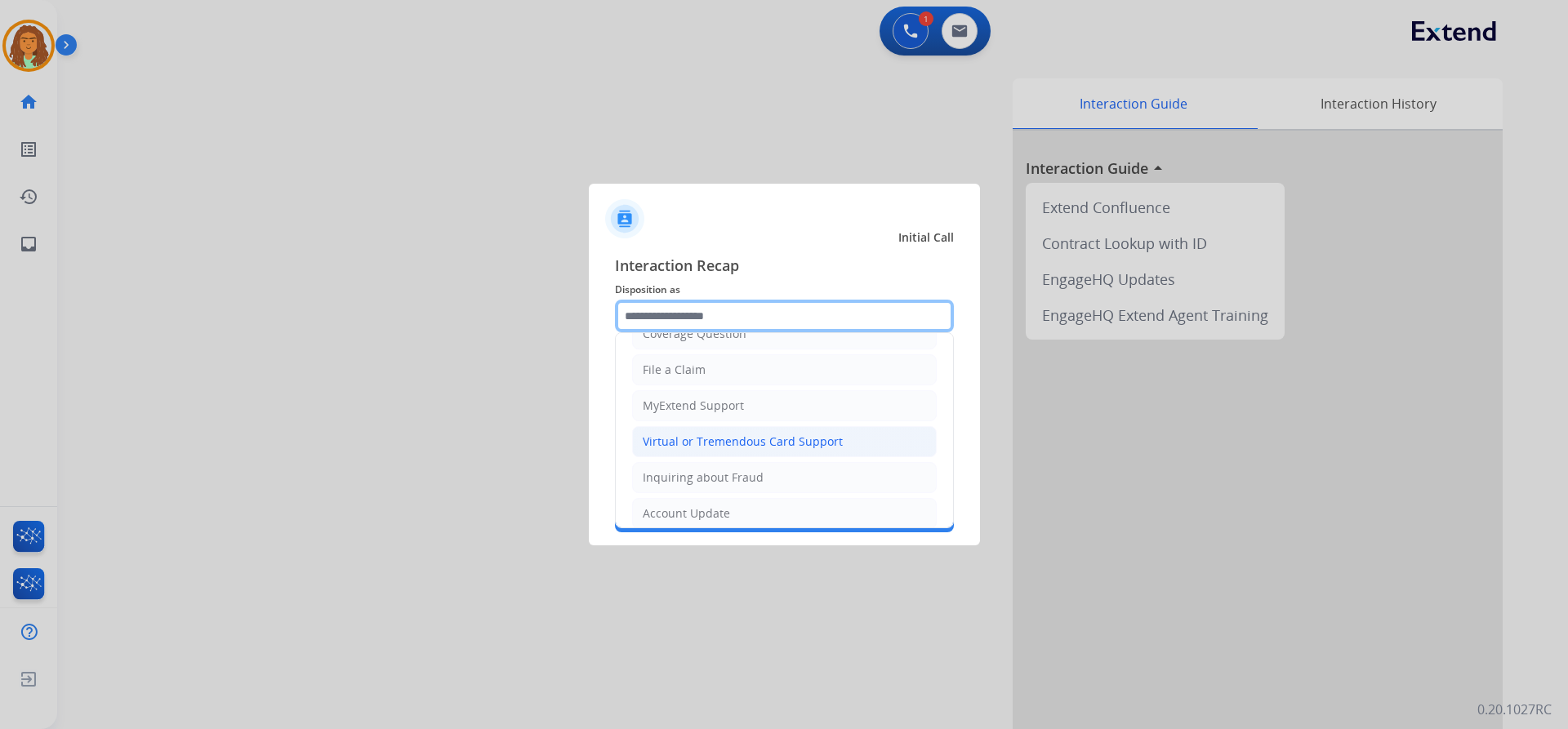
scroll to position [163, 0]
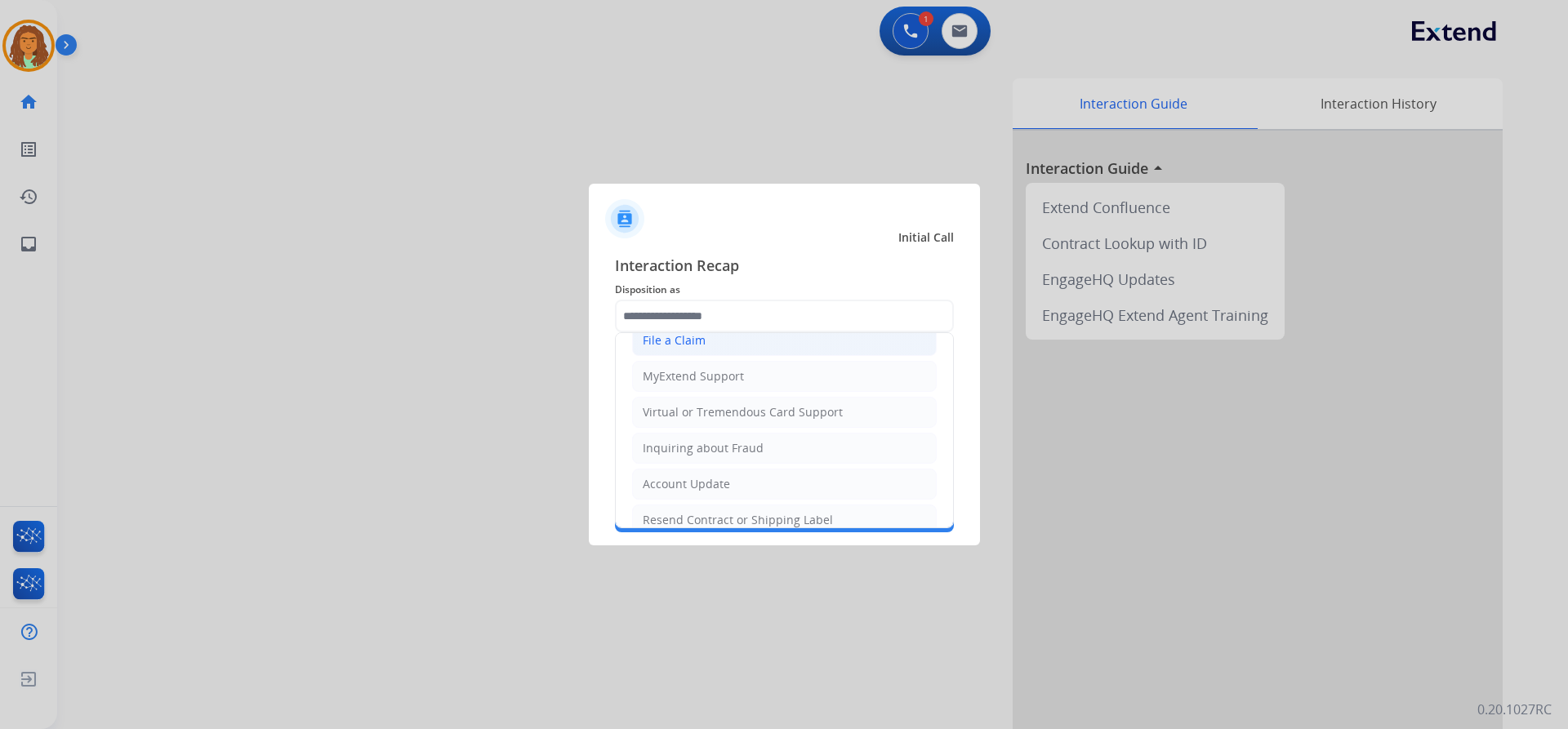
click at [689, 344] on div "File a Claim" at bounding box center [674, 341] width 63 height 17
type input "**********"
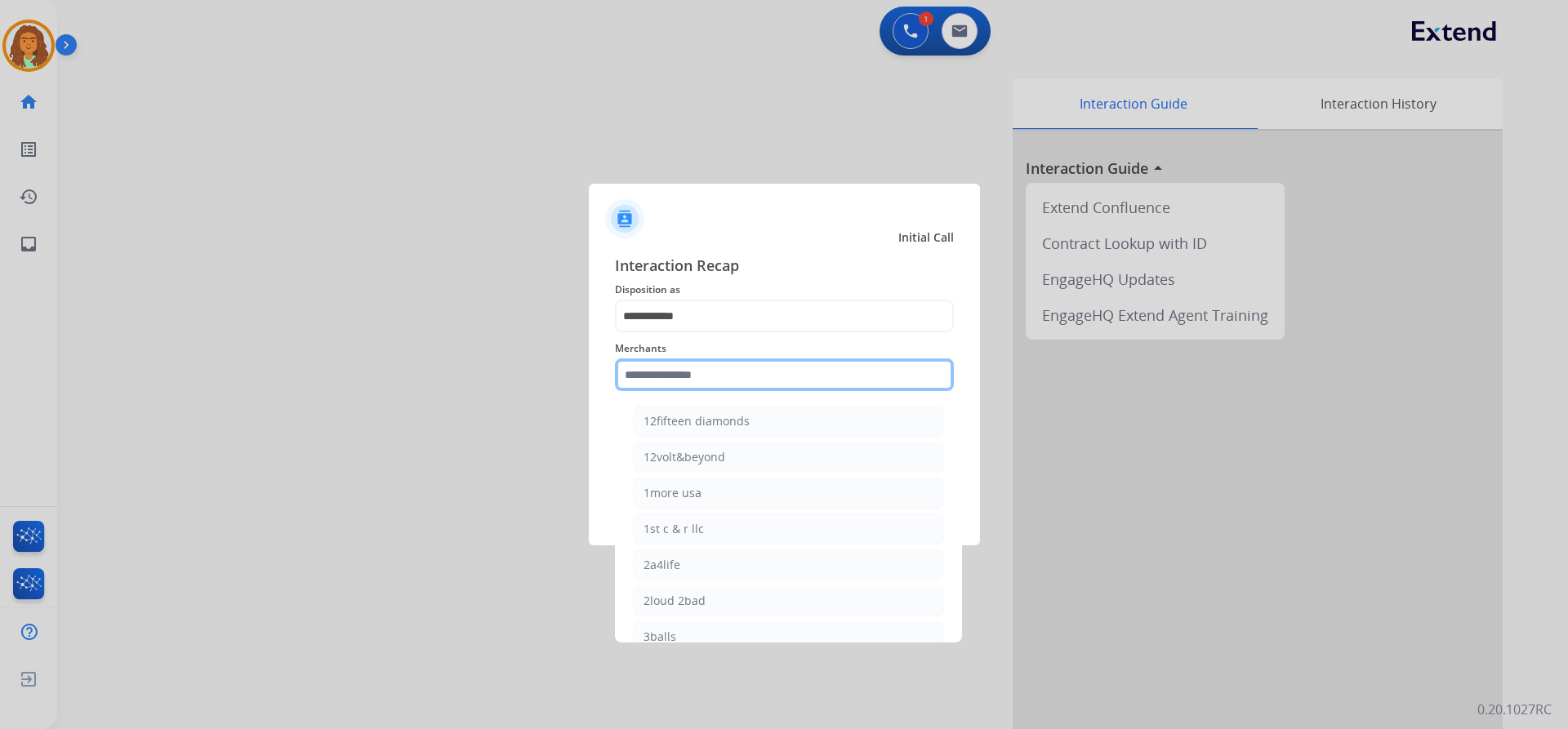
click at [661, 372] on input "text" at bounding box center [784, 375] width 339 height 32
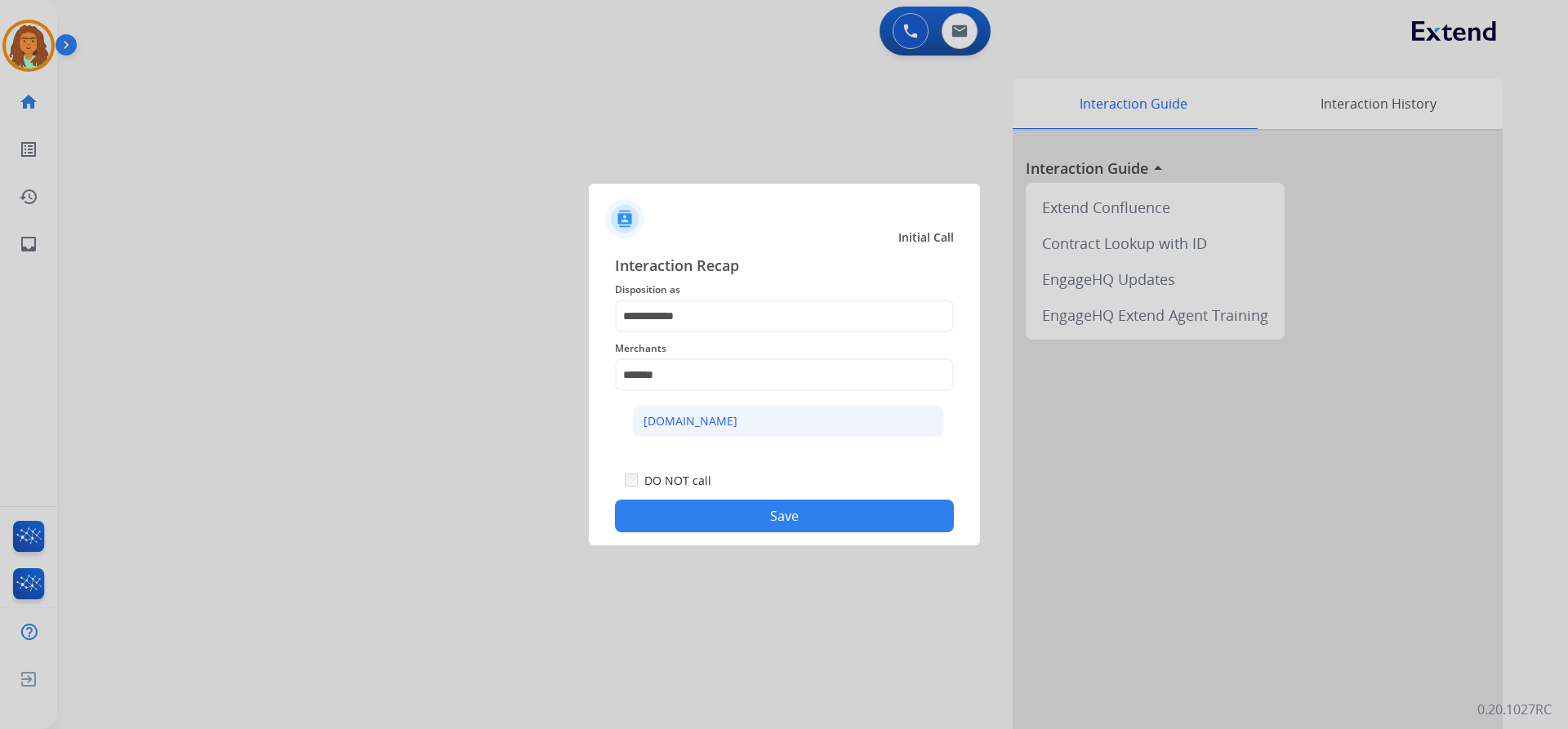
click at [686, 415] on div "Carparts.com" at bounding box center [691, 421] width 94 height 17
type input "**********"
click at [758, 520] on button "Save" at bounding box center [784, 516] width 339 height 32
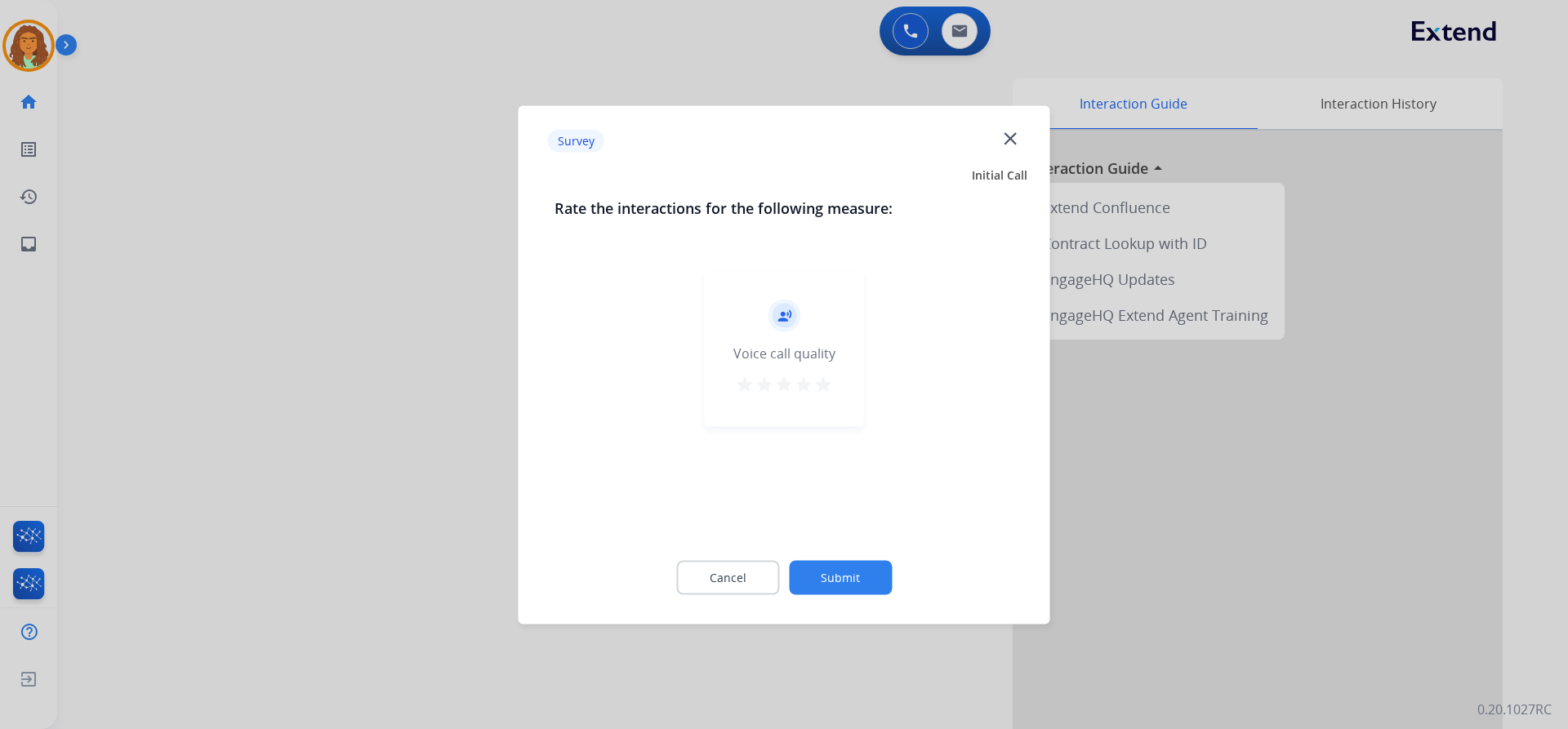
click at [758, 385] on mat-icon "star" at bounding box center [823, 383] width 19 height 19
click at [758, 579] on button "Submit" at bounding box center [841, 577] width 103 height 34
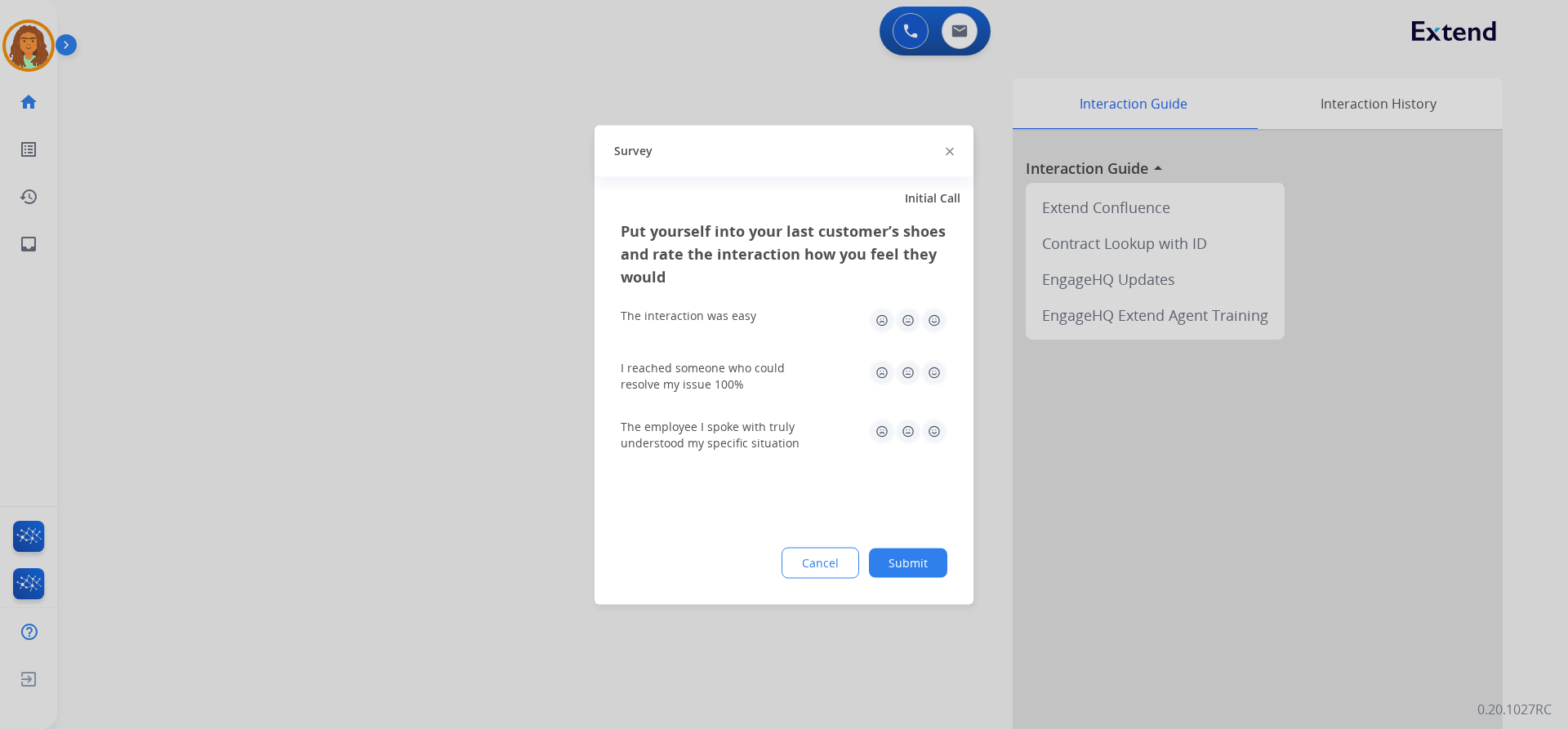
click at [758, 321] on img at bounding box center [934, 320] width 26 height 26
click at [758, 372] on img at bounding box center [934, 372] width 26 height 26
drag, startPoint x: 940, startPoint y: 429, endPoint x: 942, endPoint y: 456, distance: 27.1
click at [758, 430] on img at bounding box center [934, 431] width 26 height 26
drag, startPoint x: 929, startPoint y: 559, endPoint x: 915, endPoint y: 514, distance: 47.1
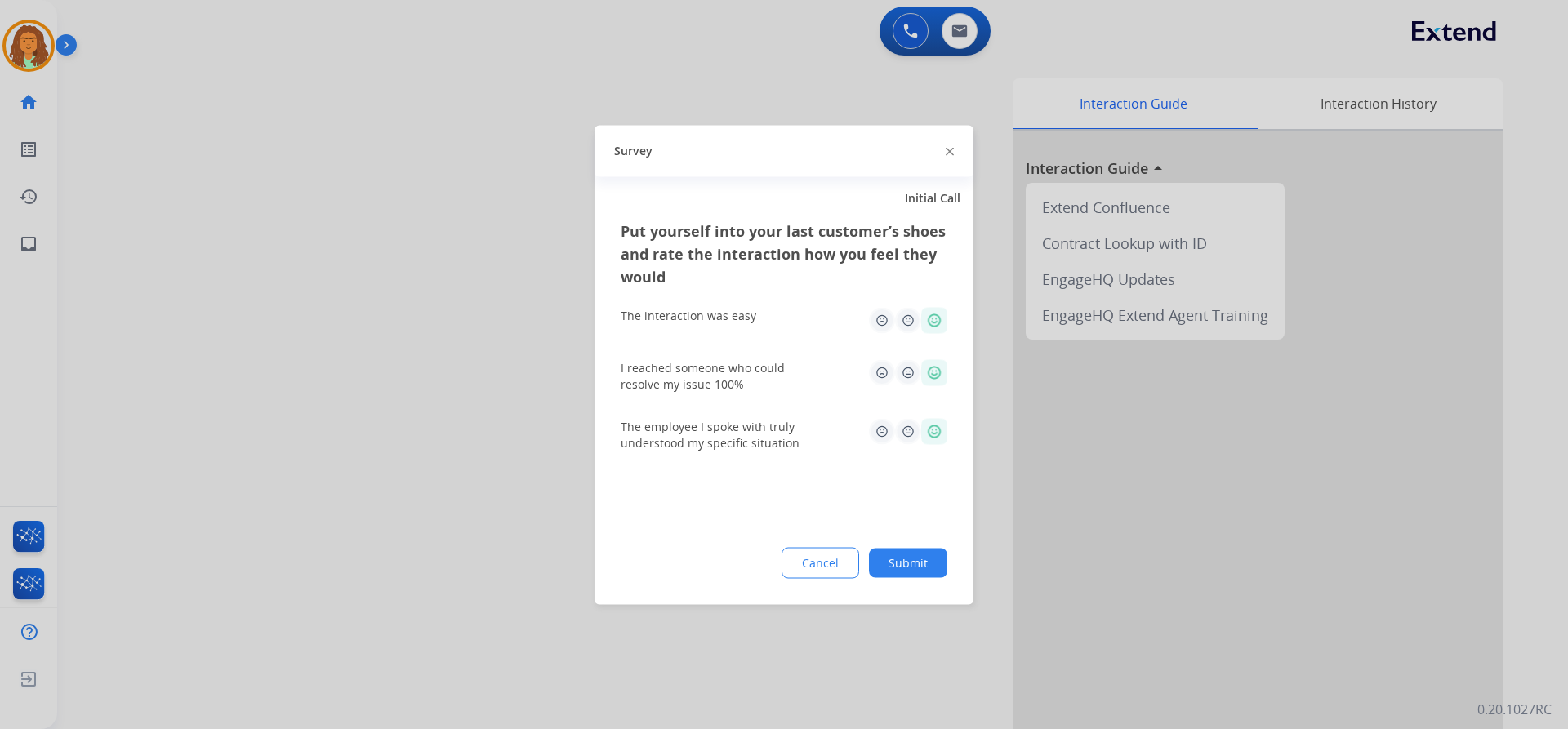
click at [758, 560] on button "Submit" at bounding box center [908, 563] width 78 height 30
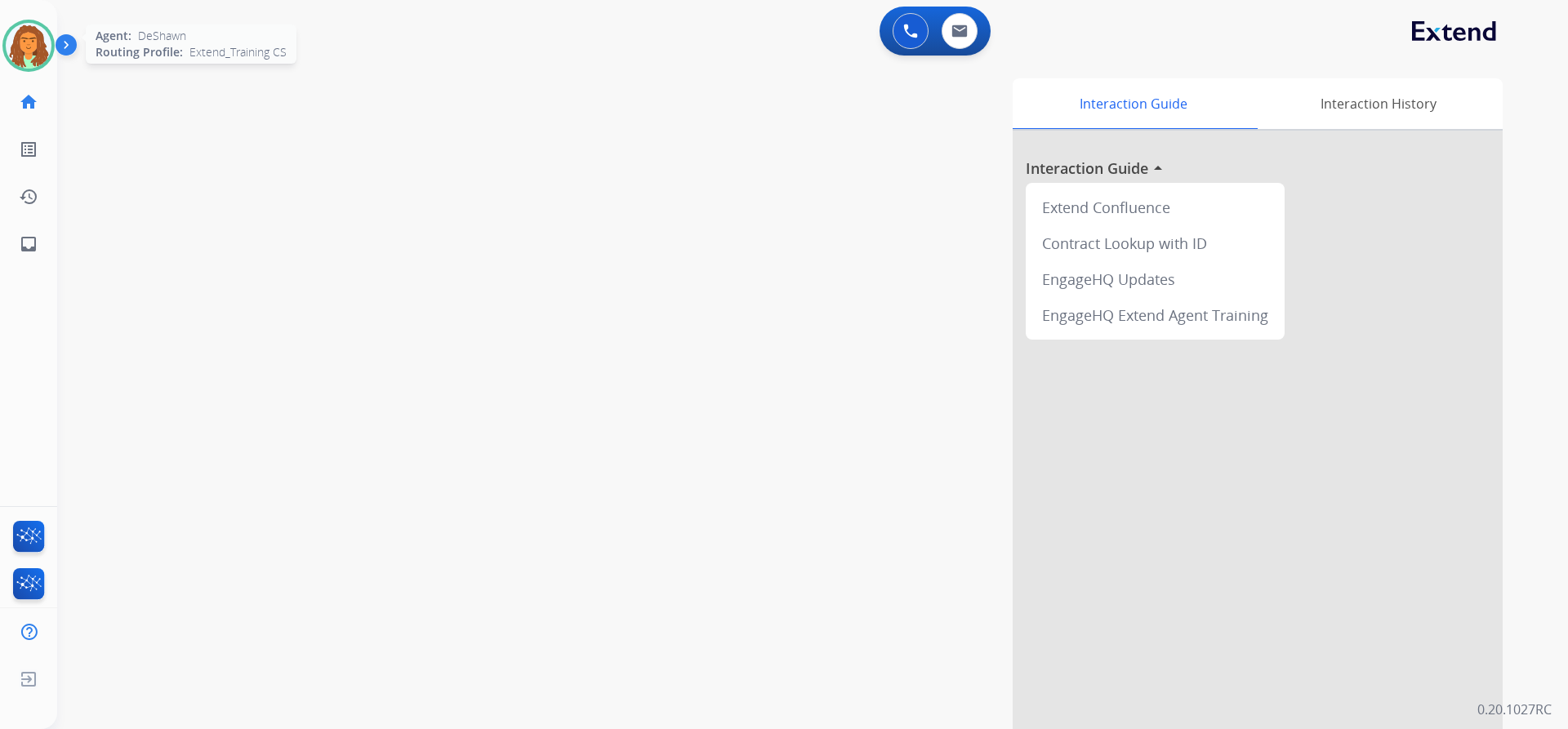
click at [32, 30] on img at bounding box center [29, 45] width 45 height 45
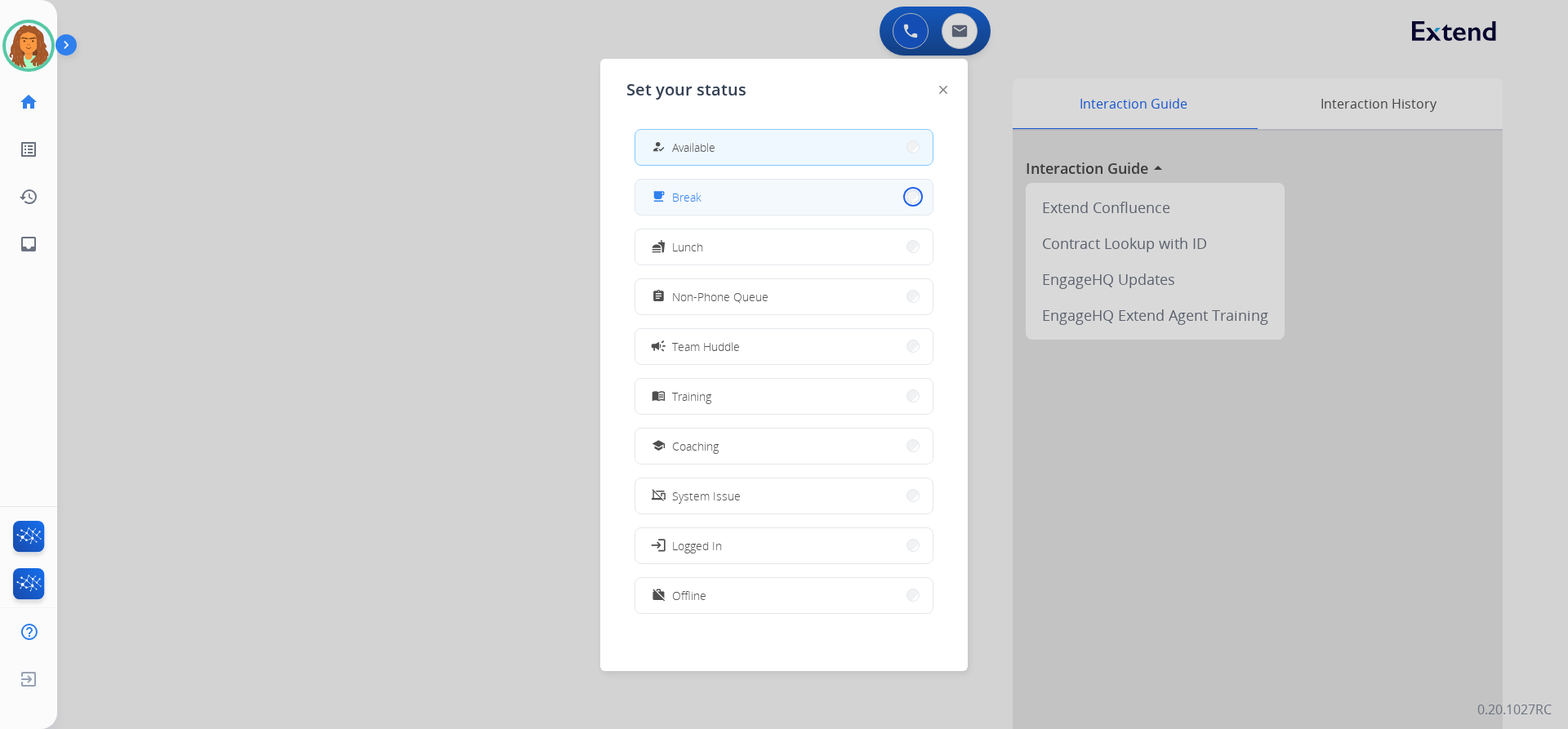
click at [758, 197] on button "free_breakfast Break" at bounding box center [783, 197] width 297 height 35
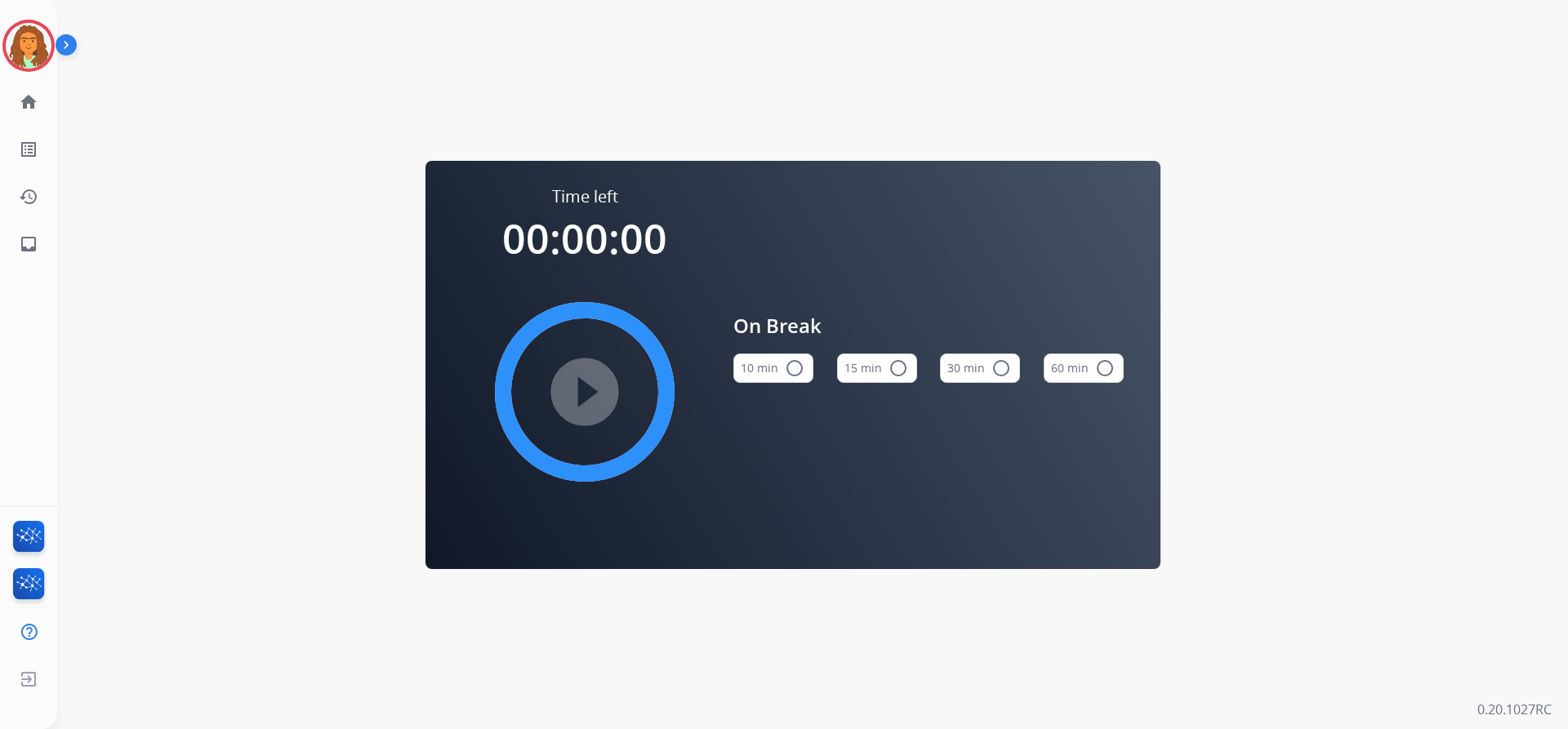
click at [758, 366] on mat-icon "radio_button_unchecked" at bounding box center [794, 368] width 19 height 19
click at [578, 395] on mat-icon "play_circle_filled" at bounding box center [585, 392] width 19 height 19
click at [33, 30] on img at bounding box center [29, 45] width 45 height 45
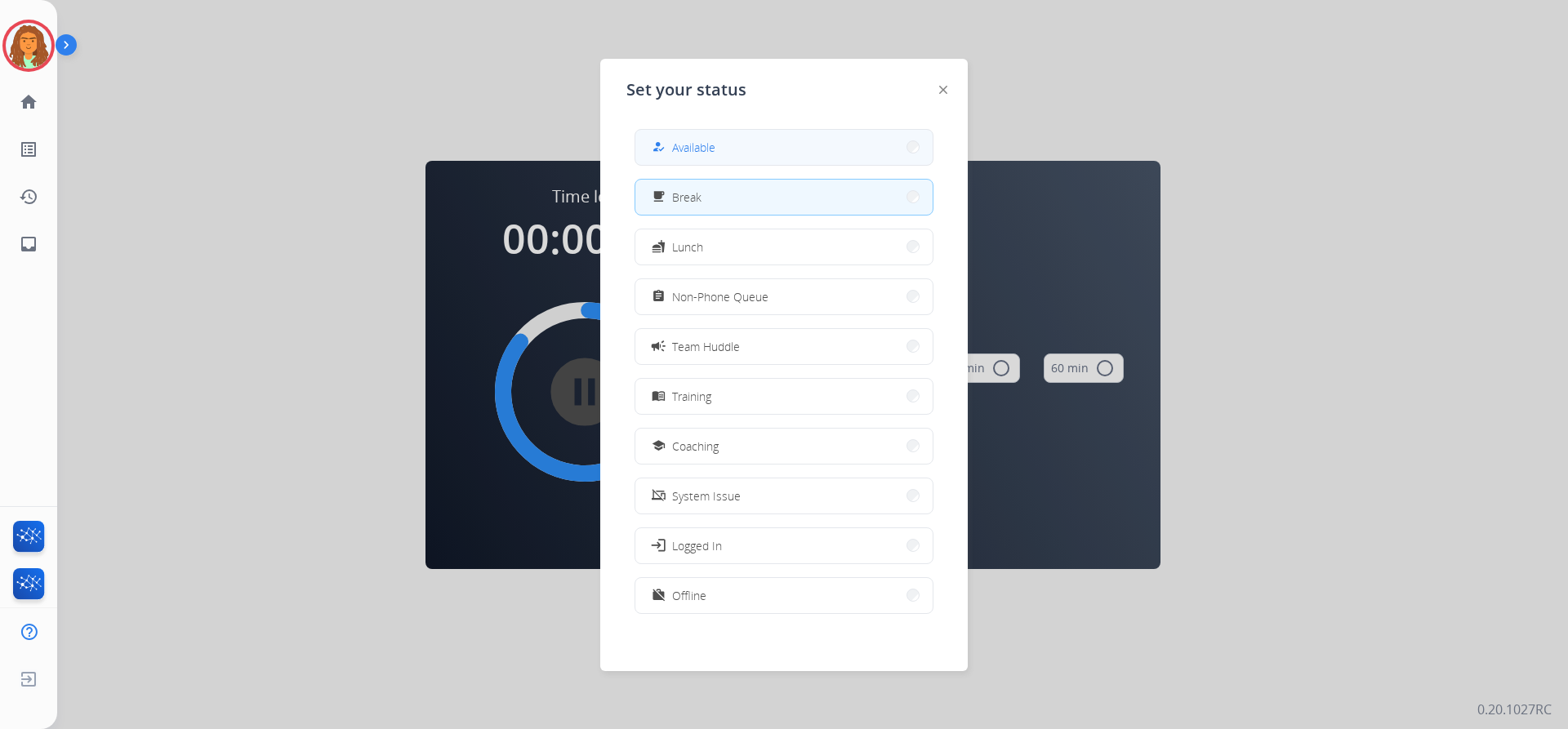
click at [758, 141] on button "how_to_reg Available" at bounding box center [783, 147] width 297 height 35
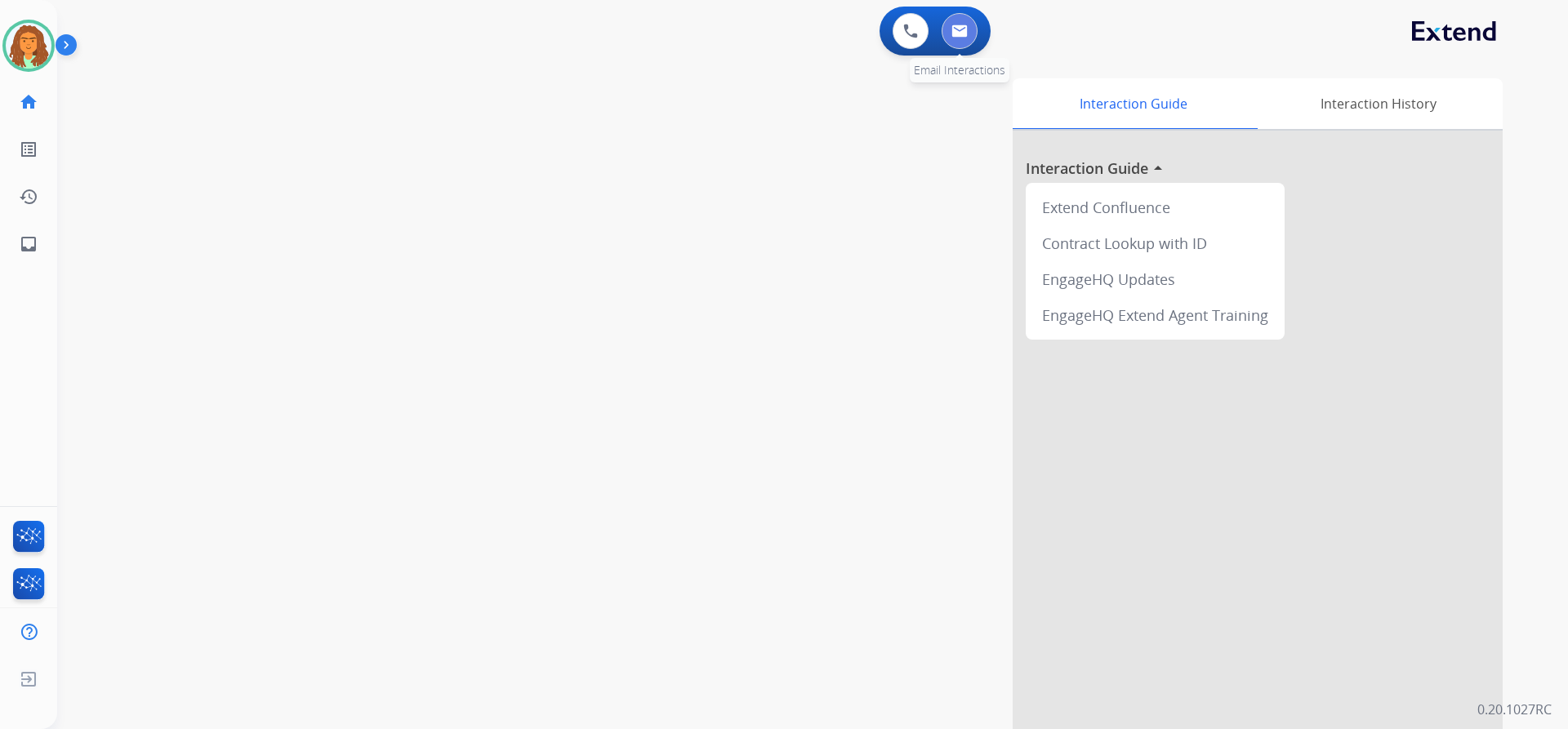
click at [758, 25] on img at bounding box center [959, 30] width 17 height 13
select select "**********"
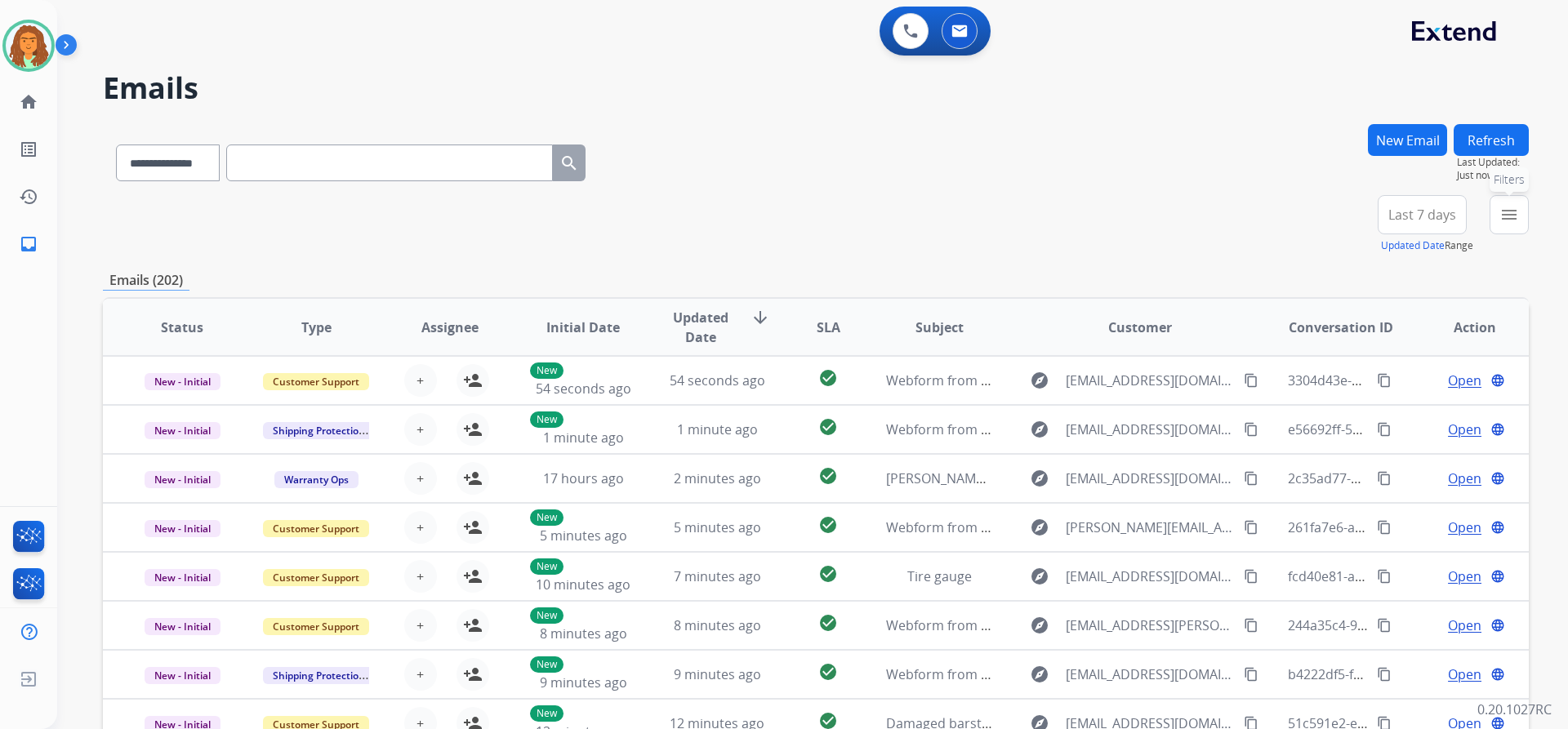
click at [758, 209] on mat-icon "menu" at bounding box center [1509, 214] width 19 height 19
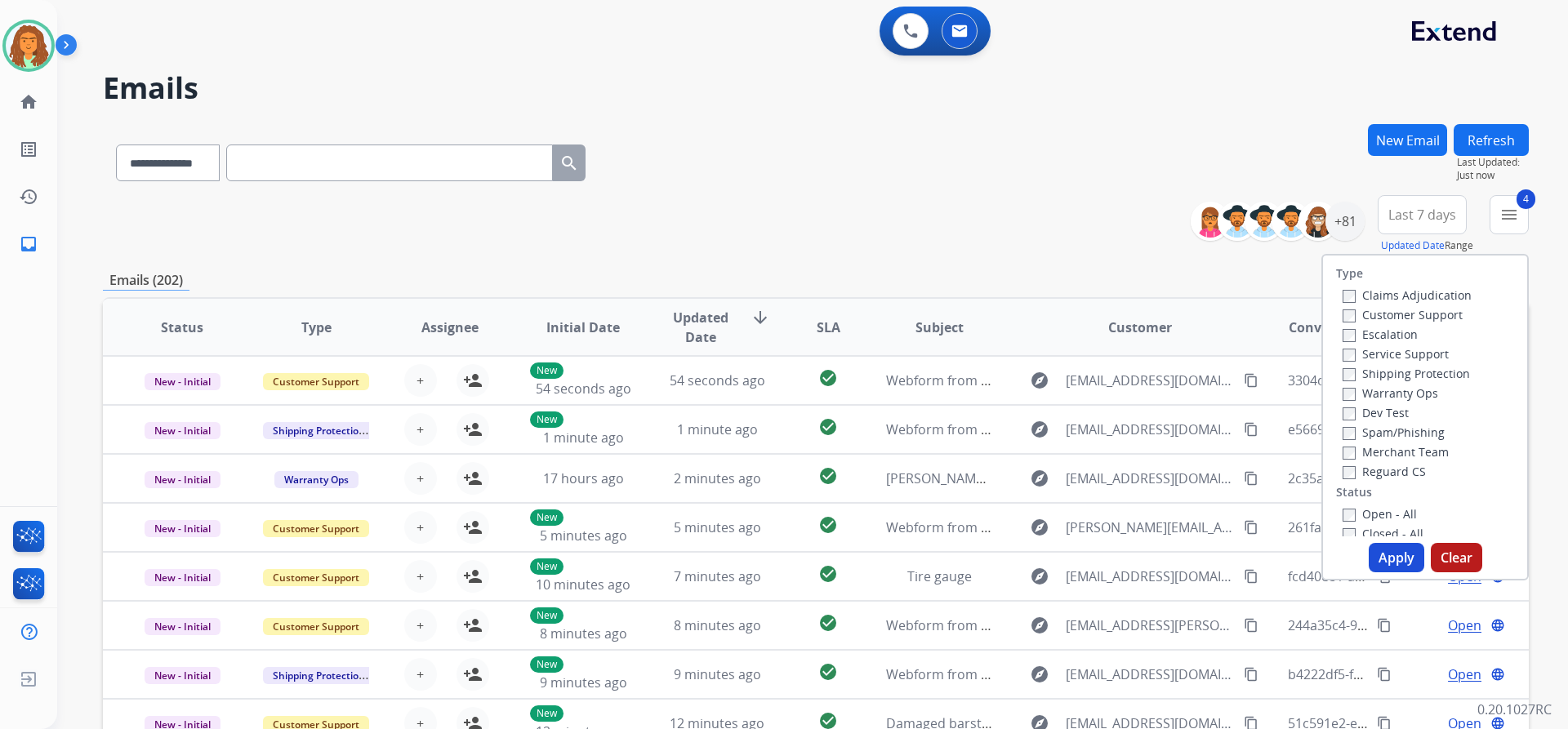
click at [758, 556] on button "Apply" at bounding box center [1396, 557] width 56 height 30
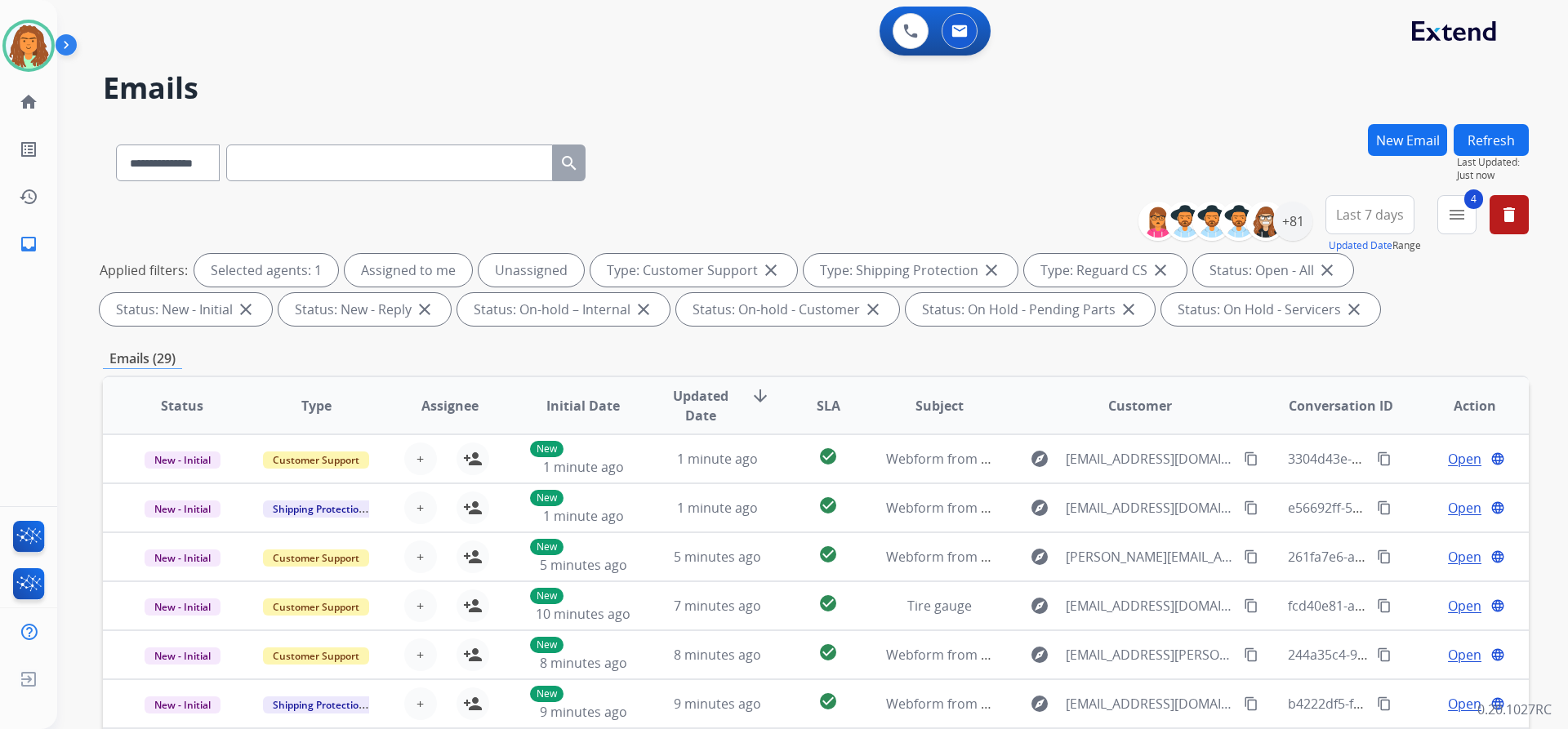
click at [758, 215] on span "Last 7 days" at bounding box center [1370, 214] width 68 height 6
click at [758, 417] on div "Last 90 days" at bounding box center [1364, 413] width 90 height 24
click at [758, 334] on div "**********" at bounding box center [815, 565] width 1426 height 883
click at [758, 228] on div "+81" at bounding box center [1292, 221] width 39 height 39
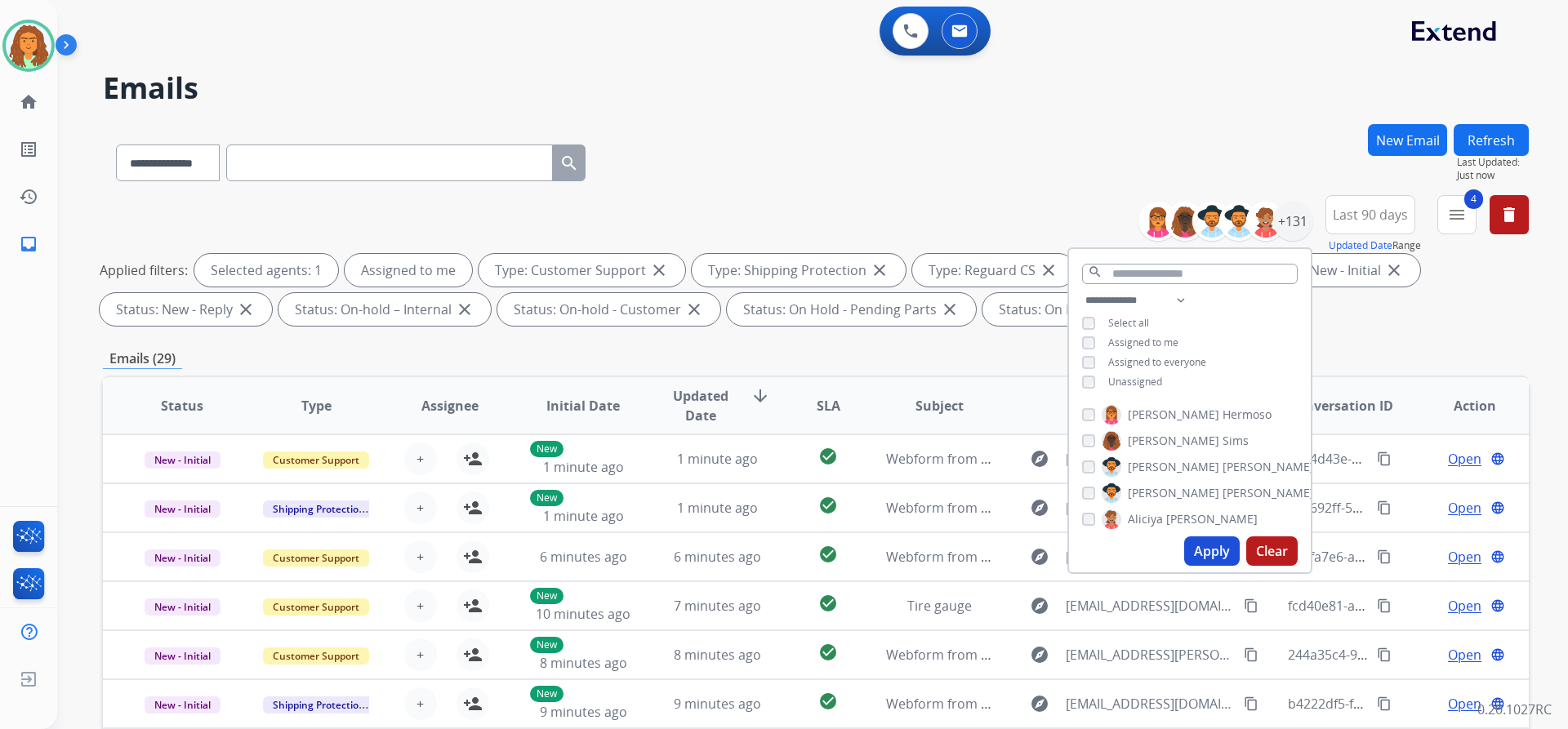
click at [758, 547] on button "Apply" at bounding box center [1212, 551] width 56 height 30
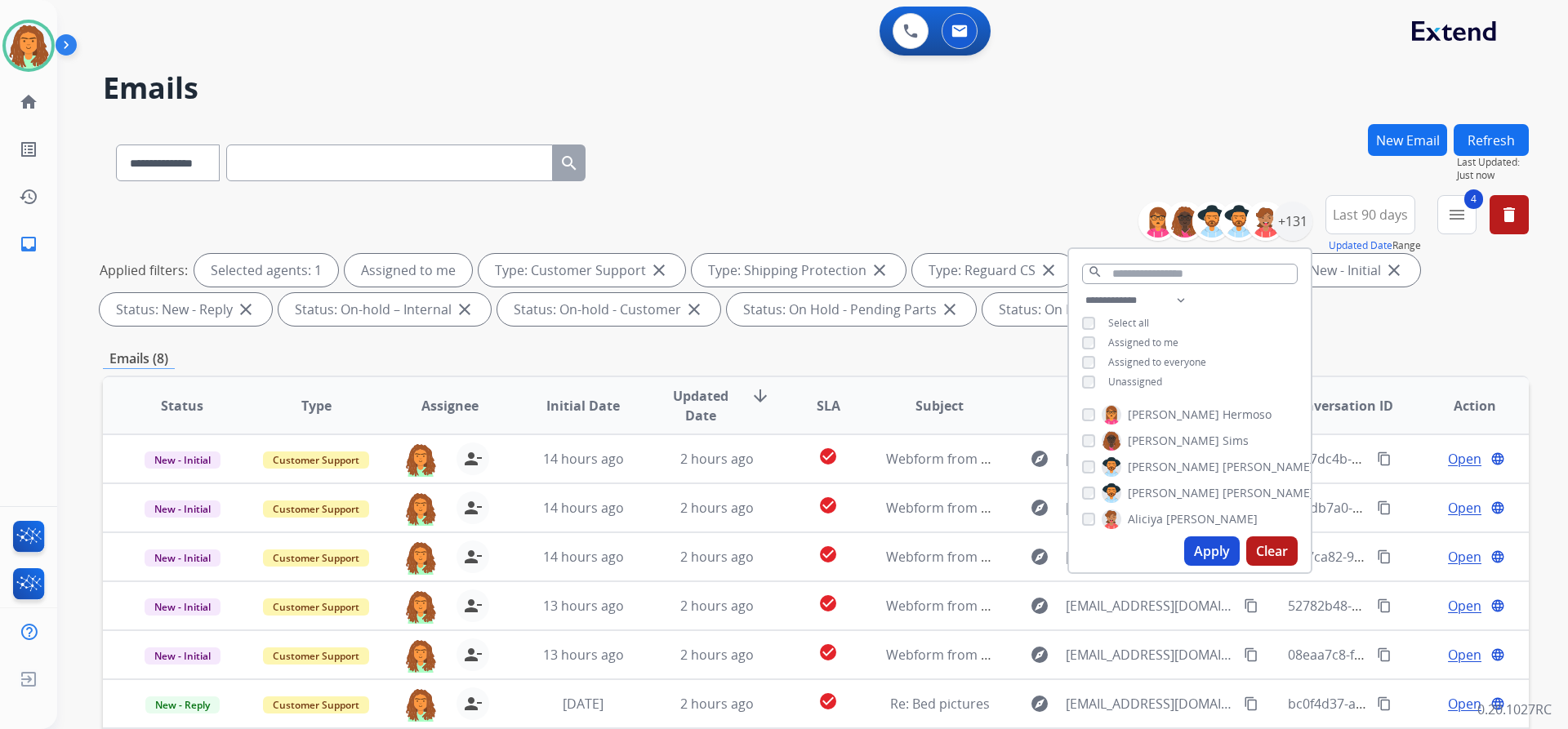
click at [758, 356] on div "Emails (8)" at bounding box center [815, 358] width 1426 height 20
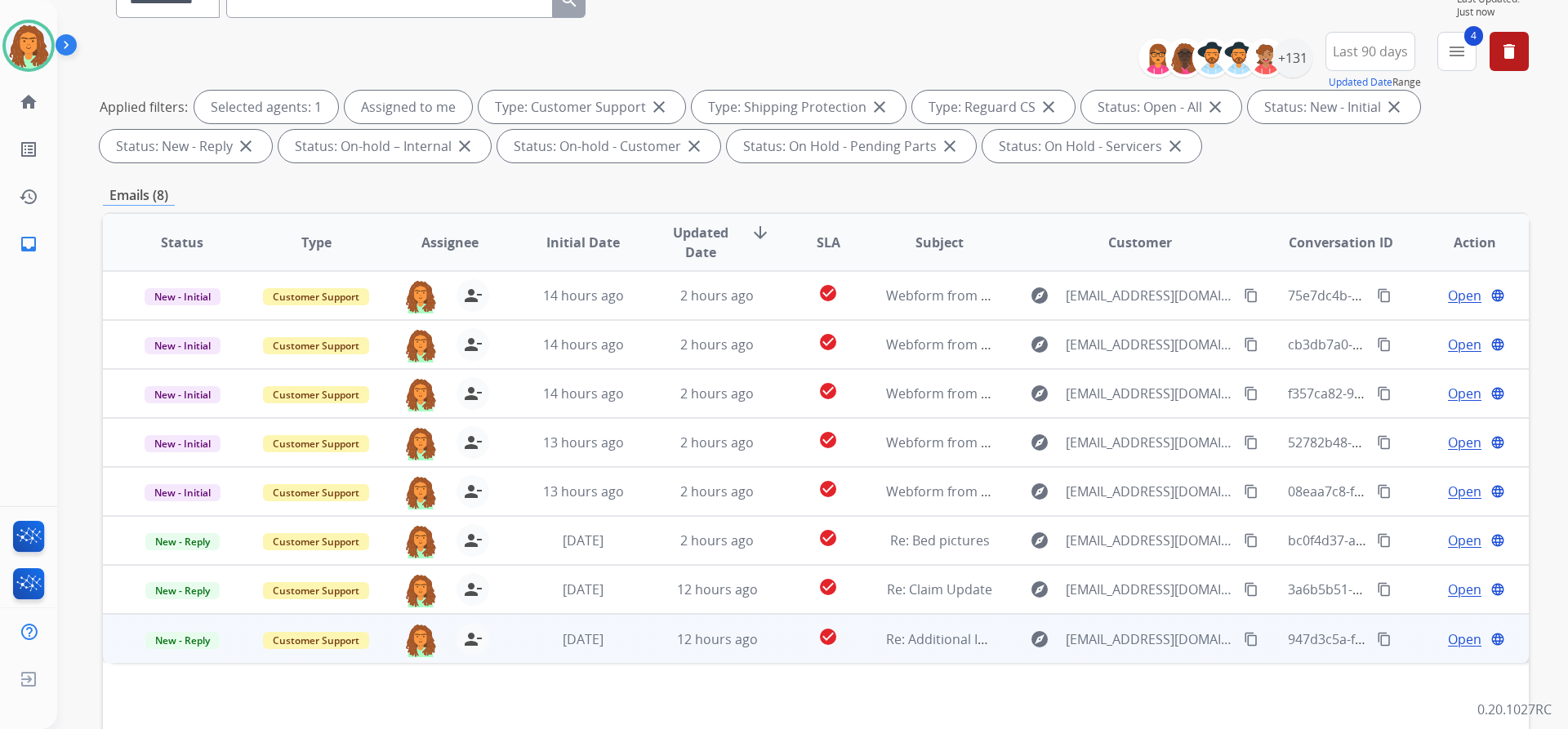
scroll to position [245, 0]
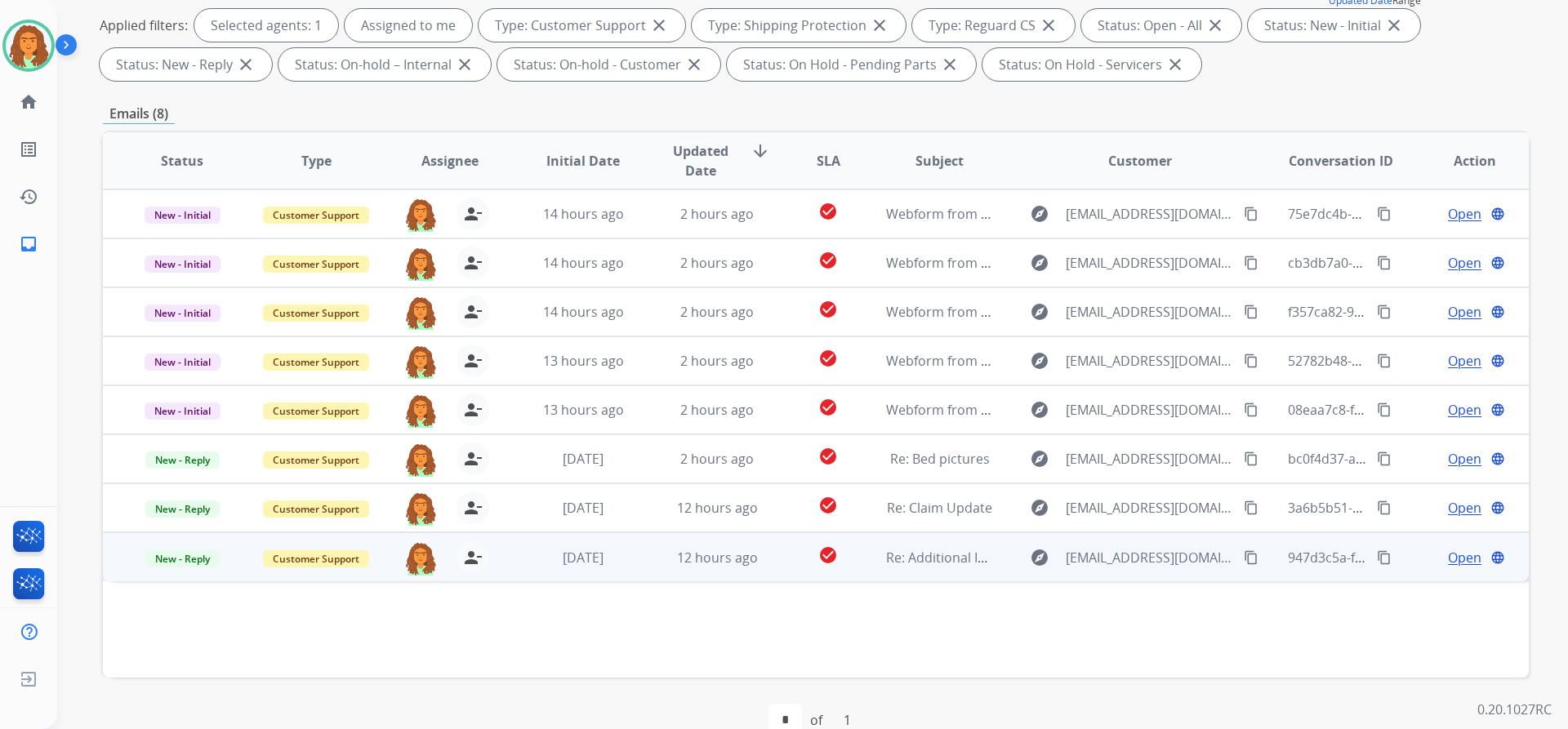
click at [639, 568] on td "12 hours ago" at bounding box center [705, 557] width 134 height 49
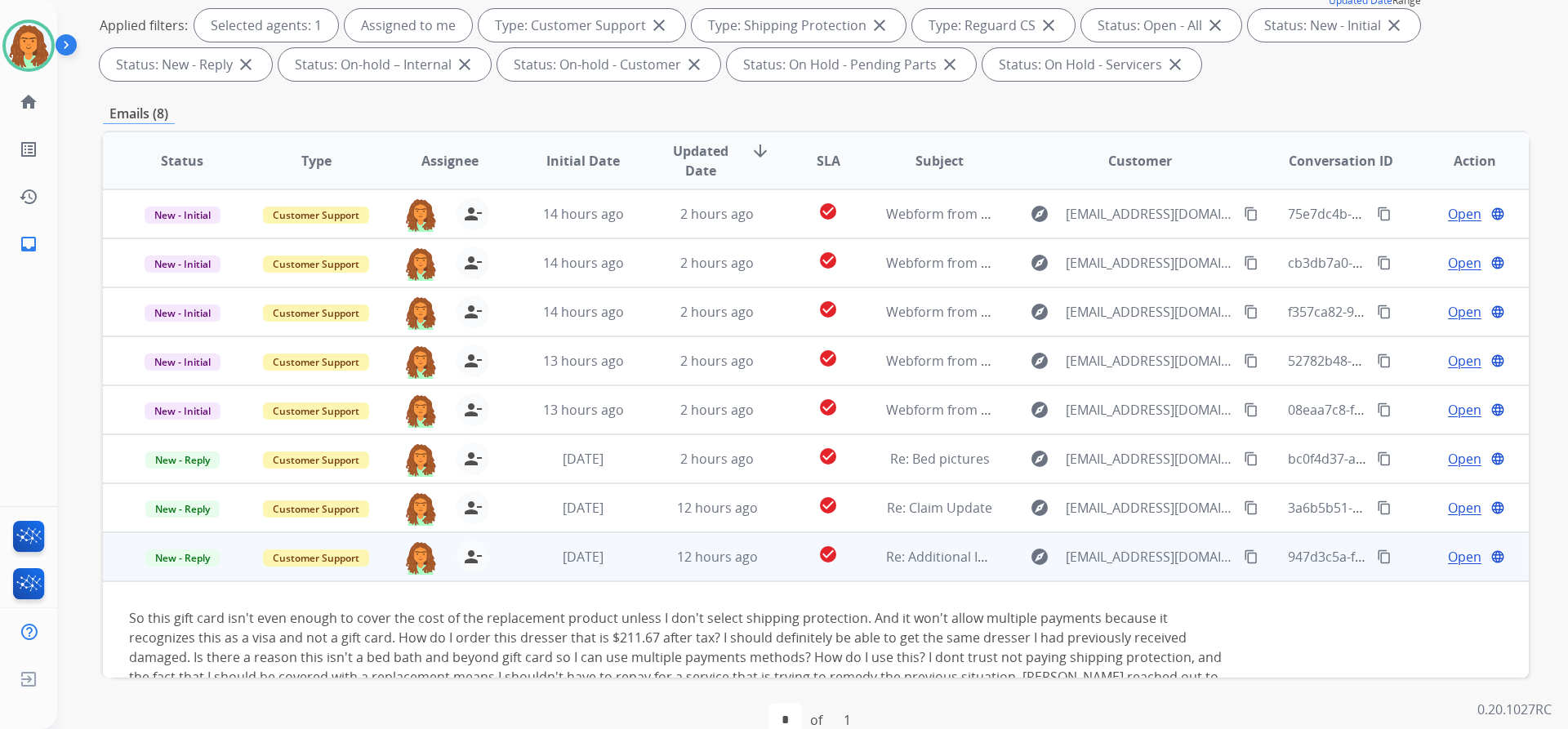
scroll to position [133, 0]
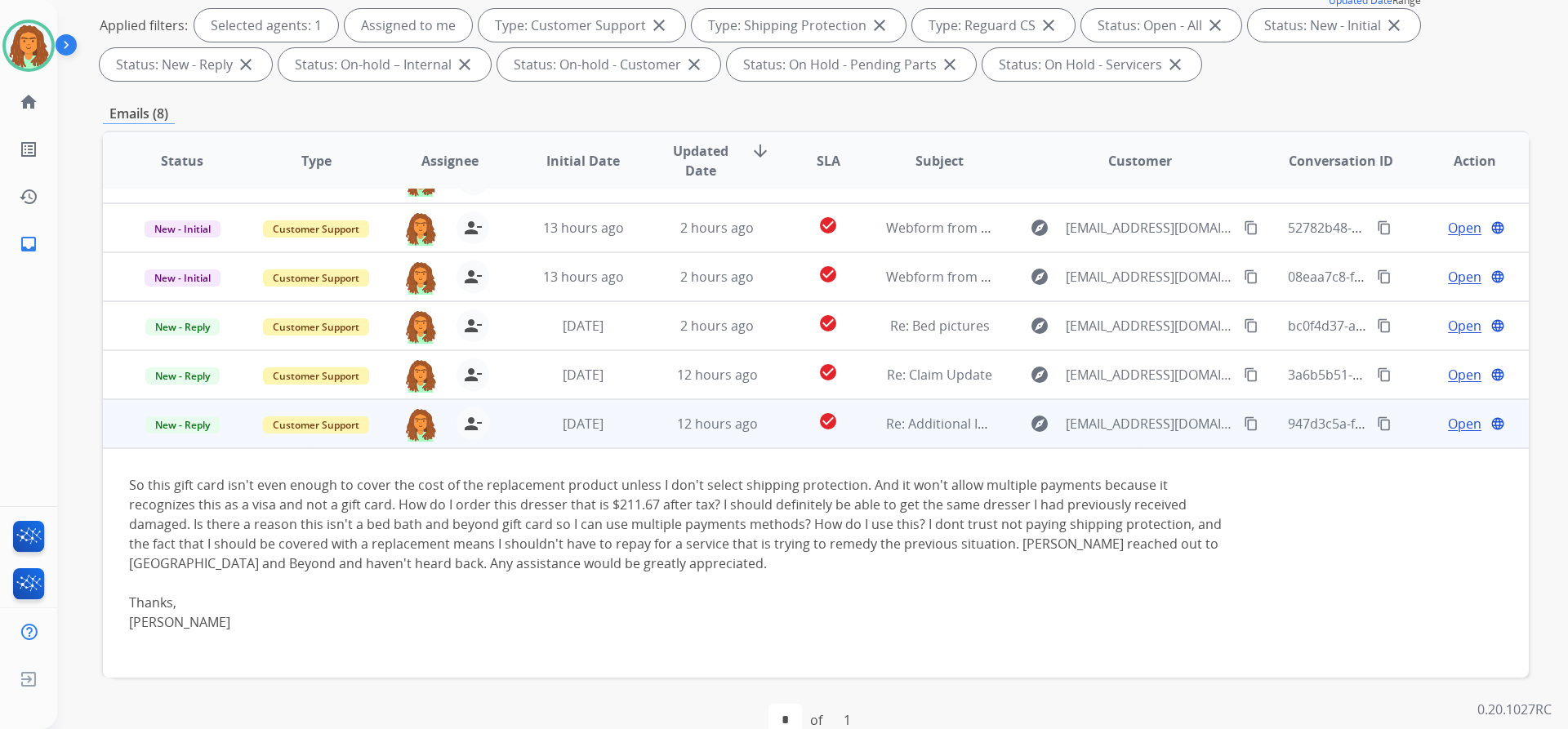
click at [758, 424] on span "Open" at bounding box center [1464, 423] width 33 height 19
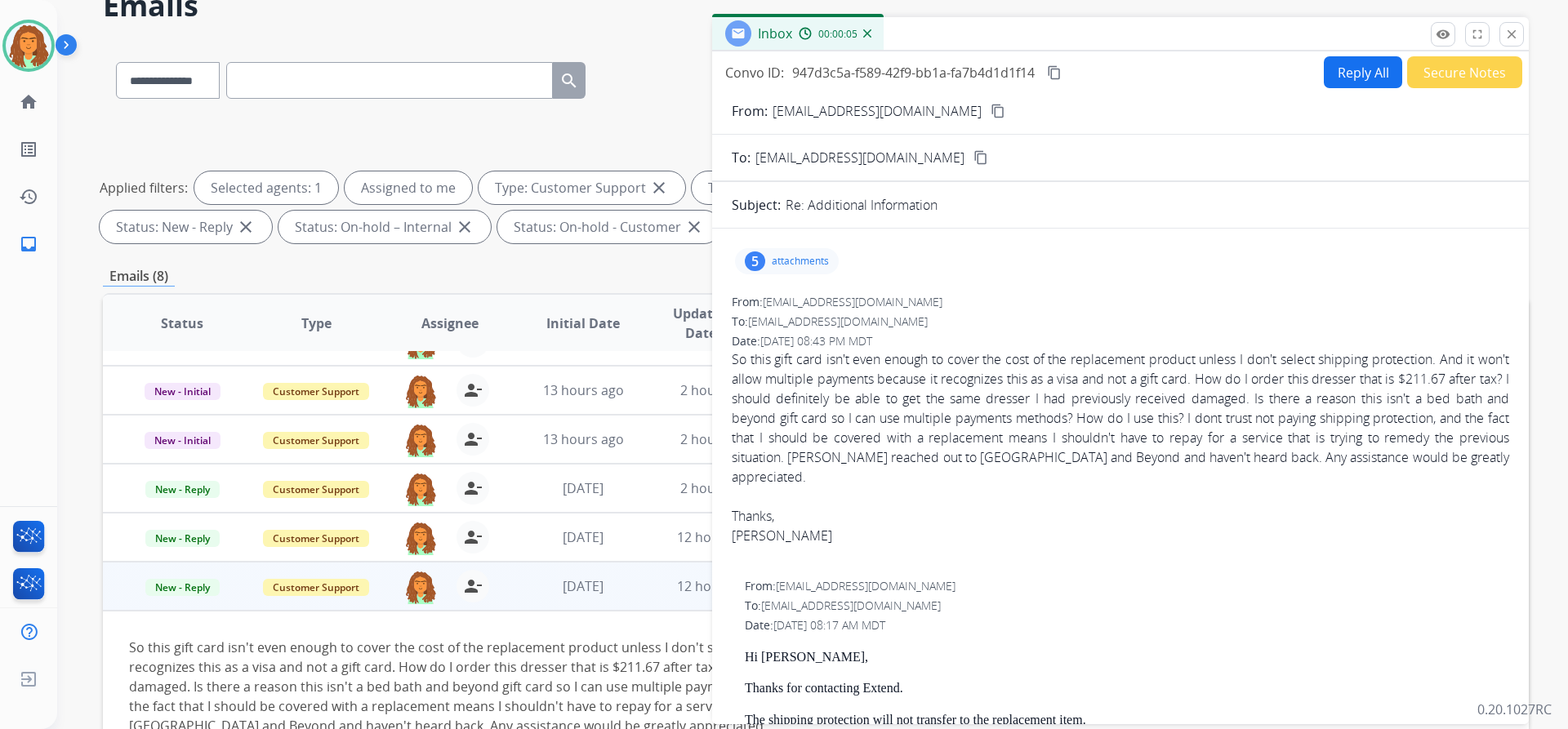
scroll to position [82, 0]
click at [758, 260] on div "5" at bounding box center [754, 262] width 20 height 19
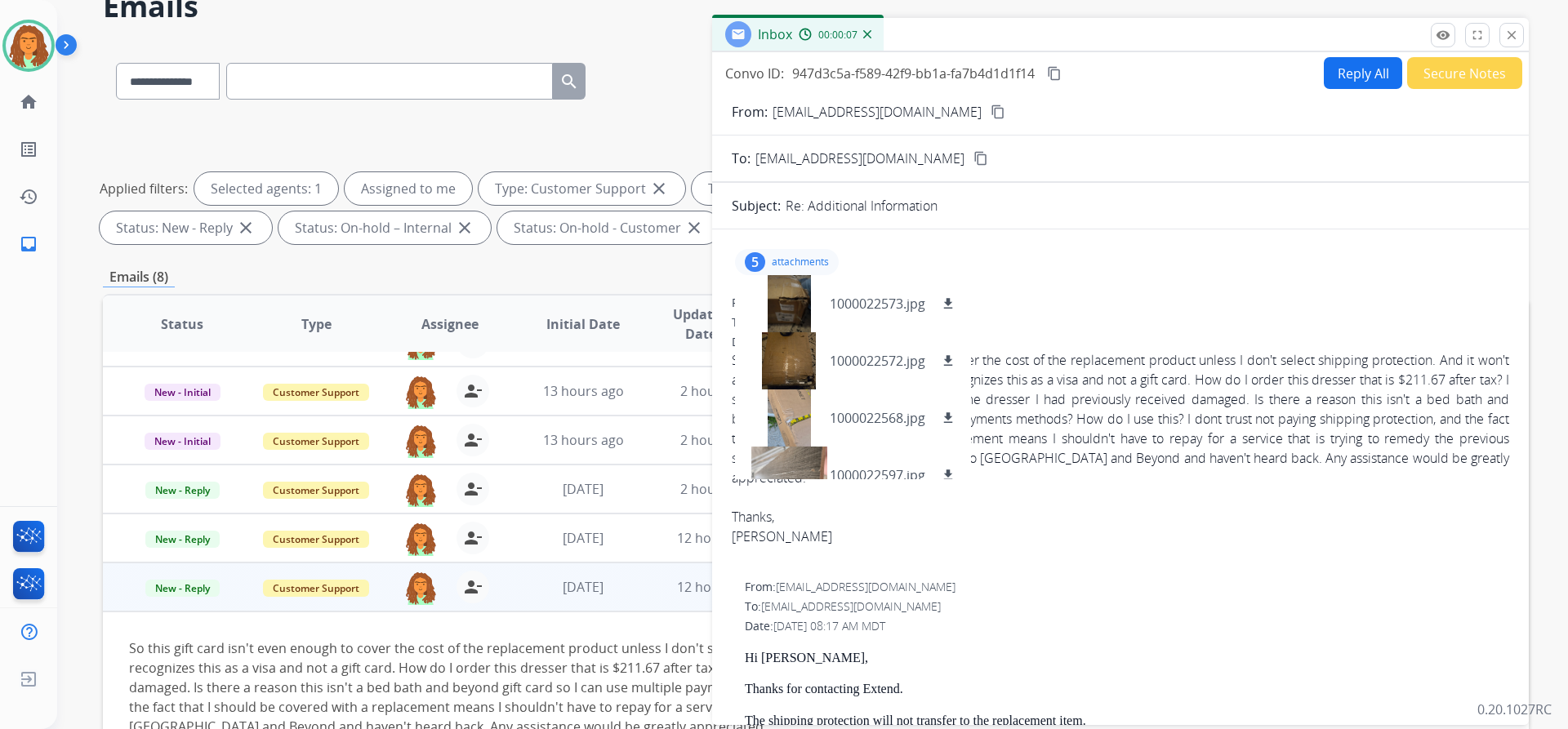
click at [758, 260] on div "5" at bounding box center [754, 262] width 20 height 19
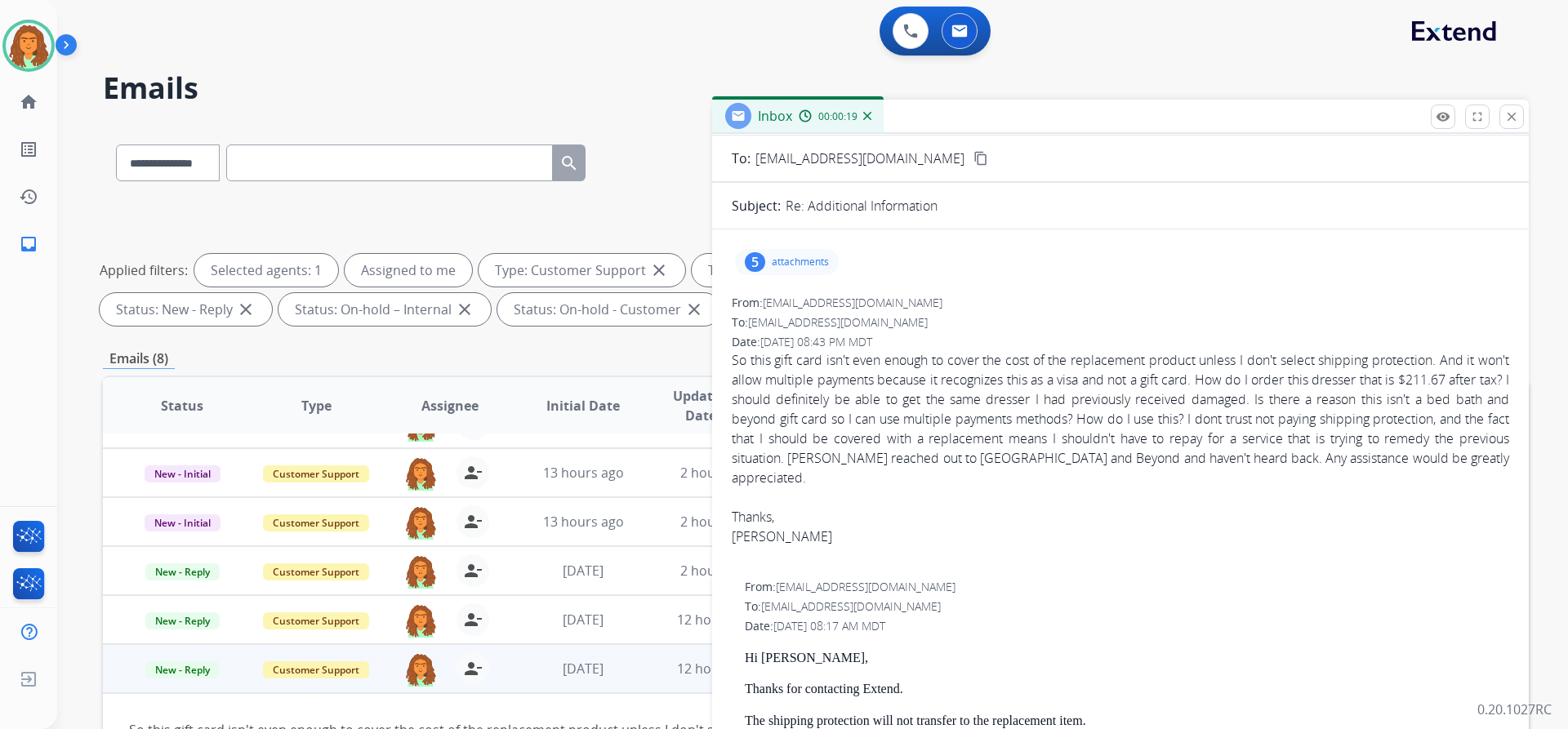
scroll to position [0, 0]
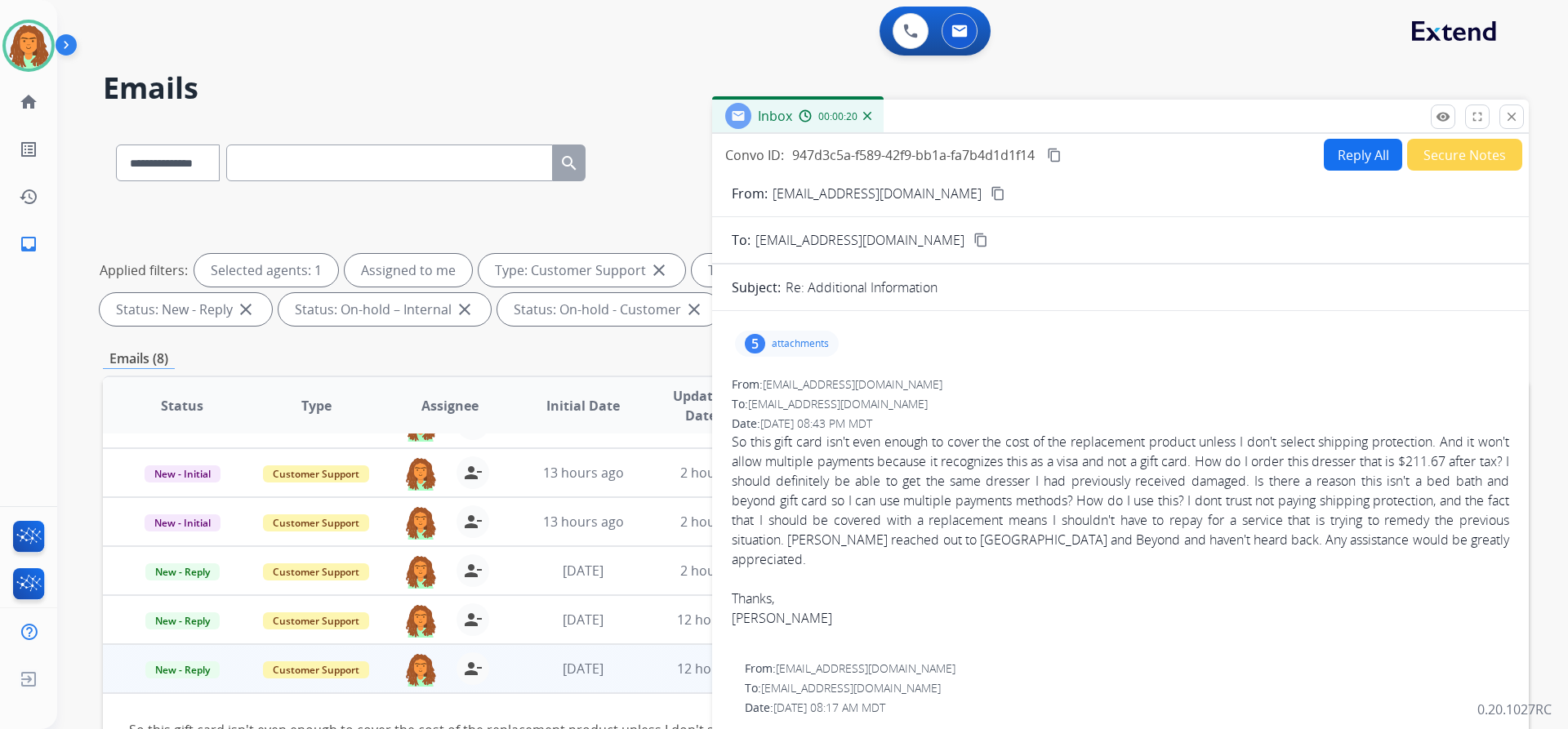
click at [758, 158] on button "Reply All" at bounding box center [1363, 154] width 78 height 32
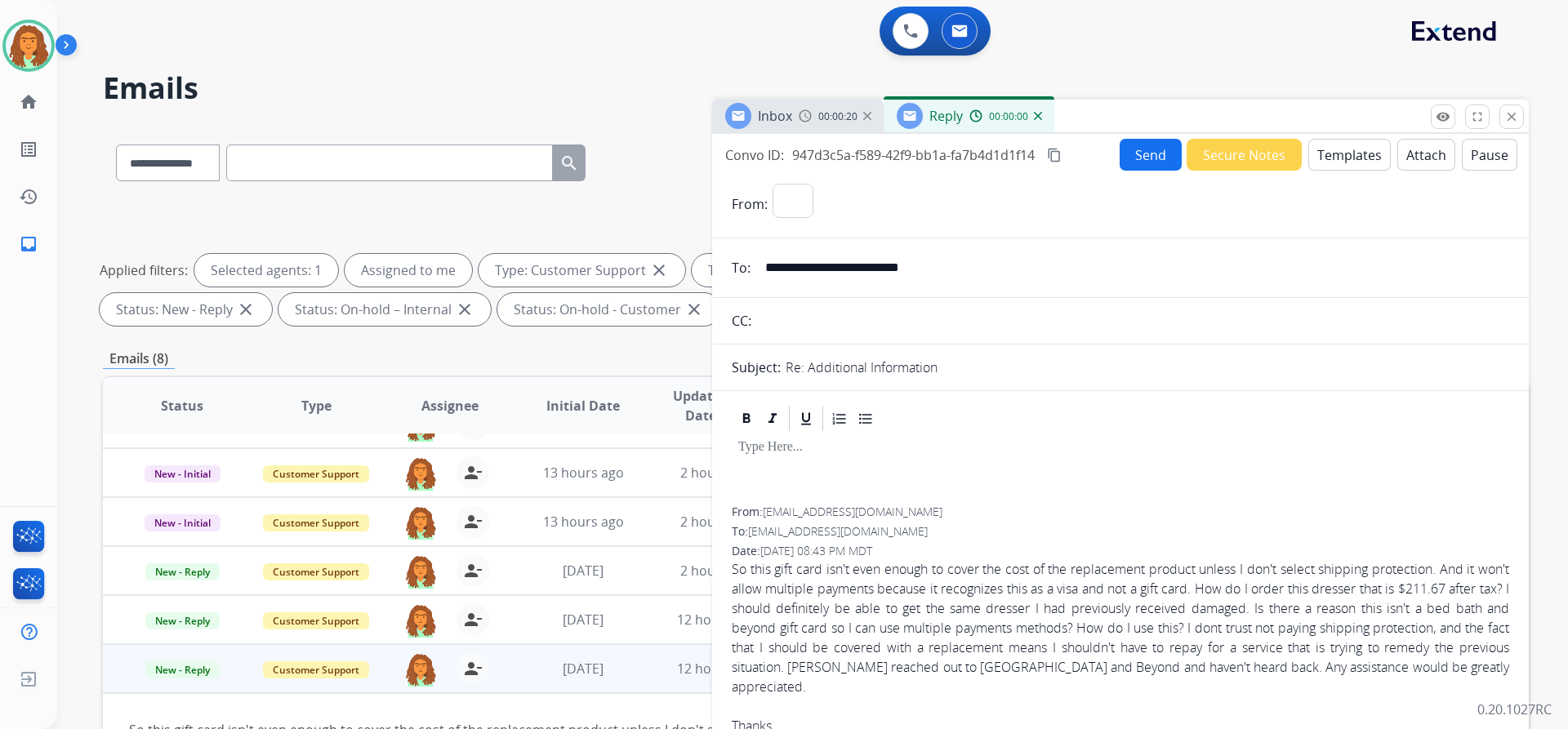
select select "**********"
click at [758, 154] on button "Templates" at bounding box center [1349, 154] width 83 height 32
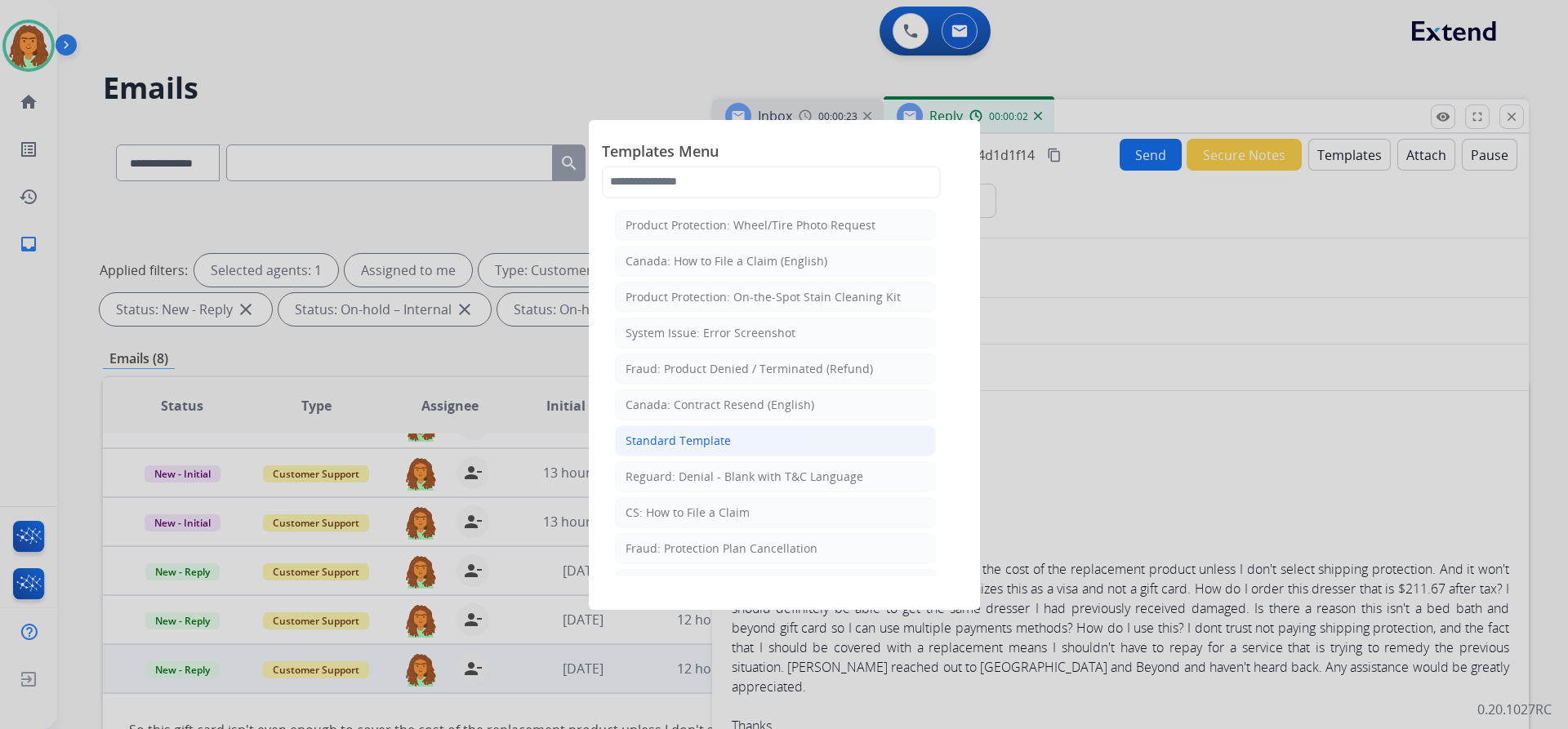
click at [714, 437] on div "Standard Template" at bounding box center [678, 441] width 105 height 17
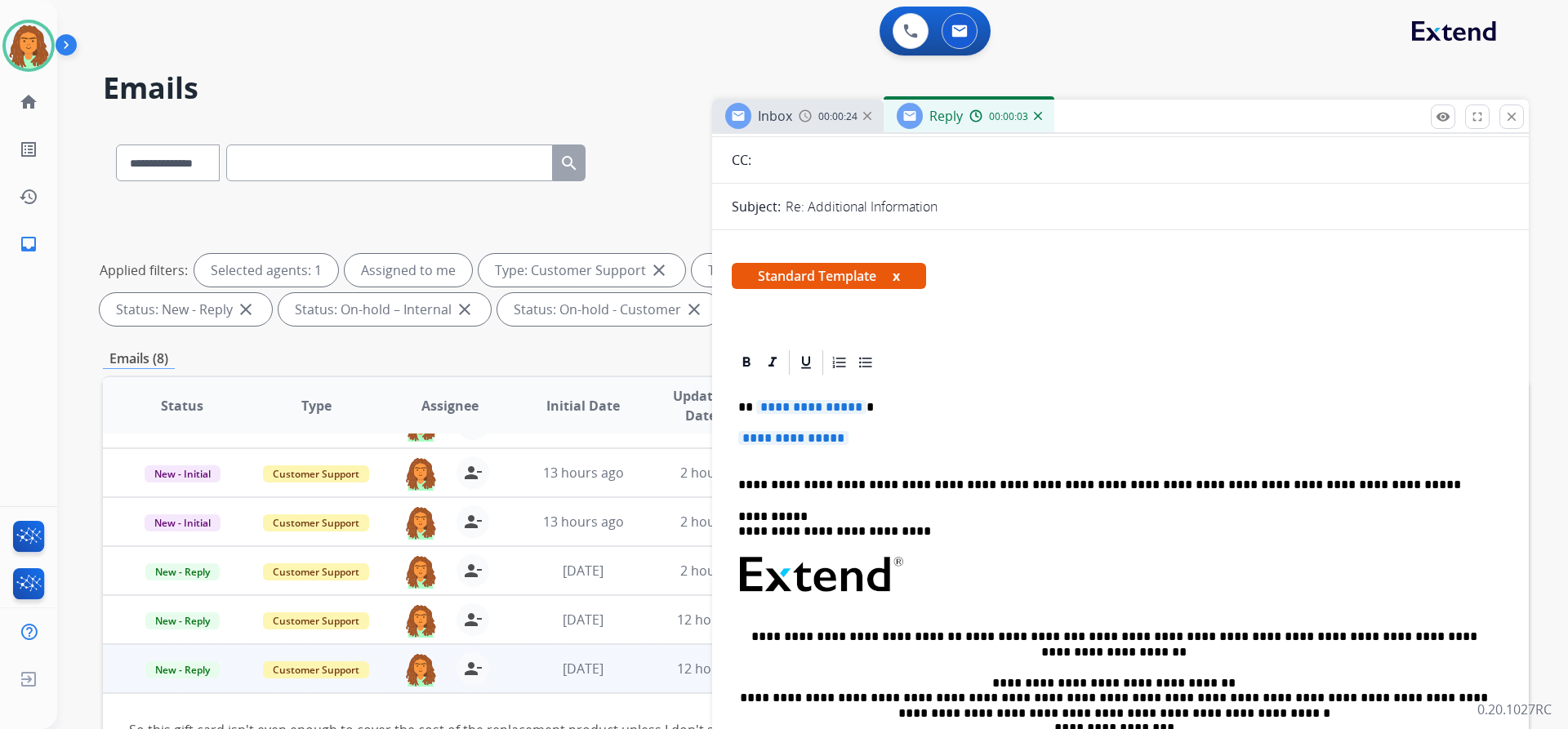
scroll to position [245, 0]
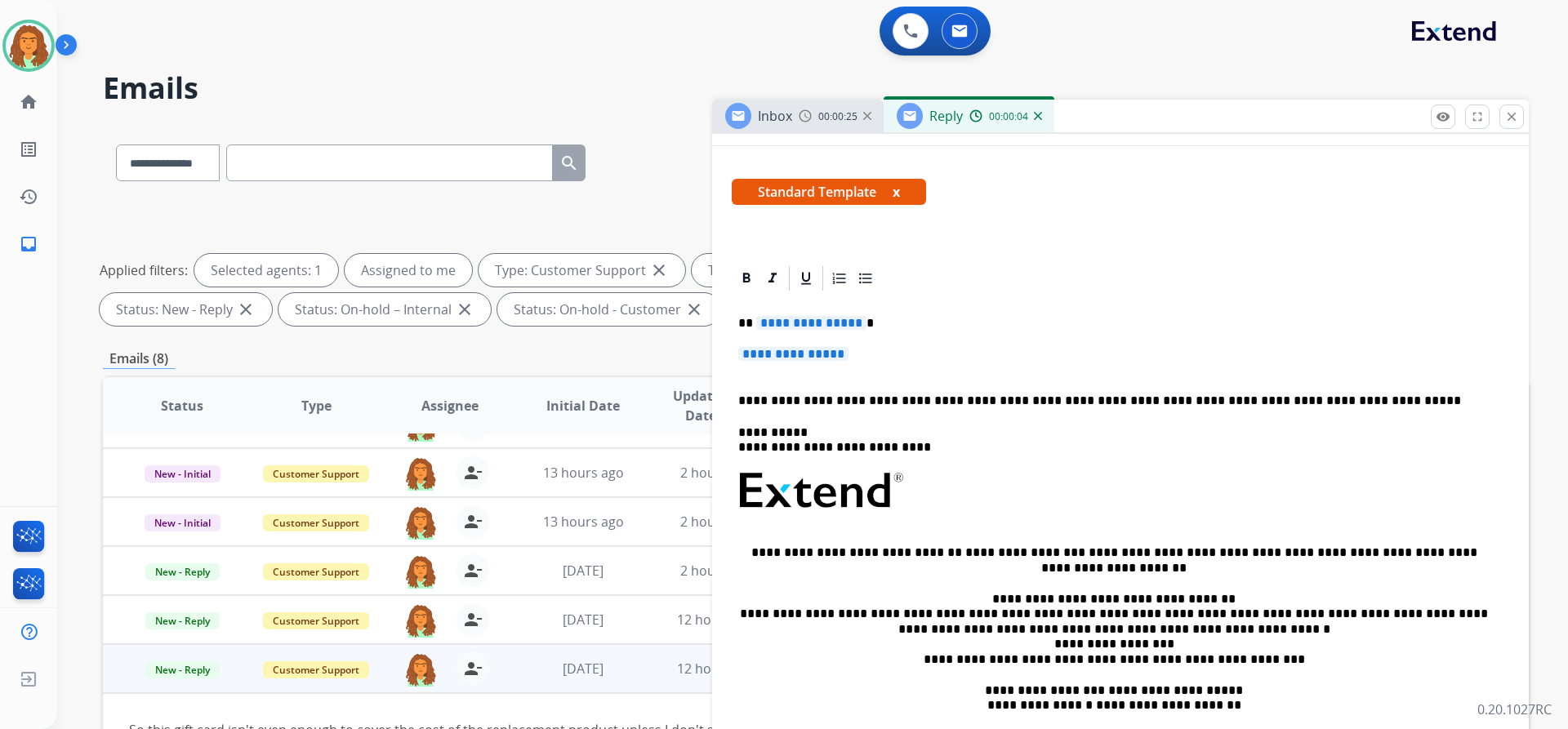
click at [758, 323] on span "**********" at bounding box center [811, 323] width 111 height 14
click at [758, 357] on span "**********" at bounding box center [793, 354] width 111 height 14
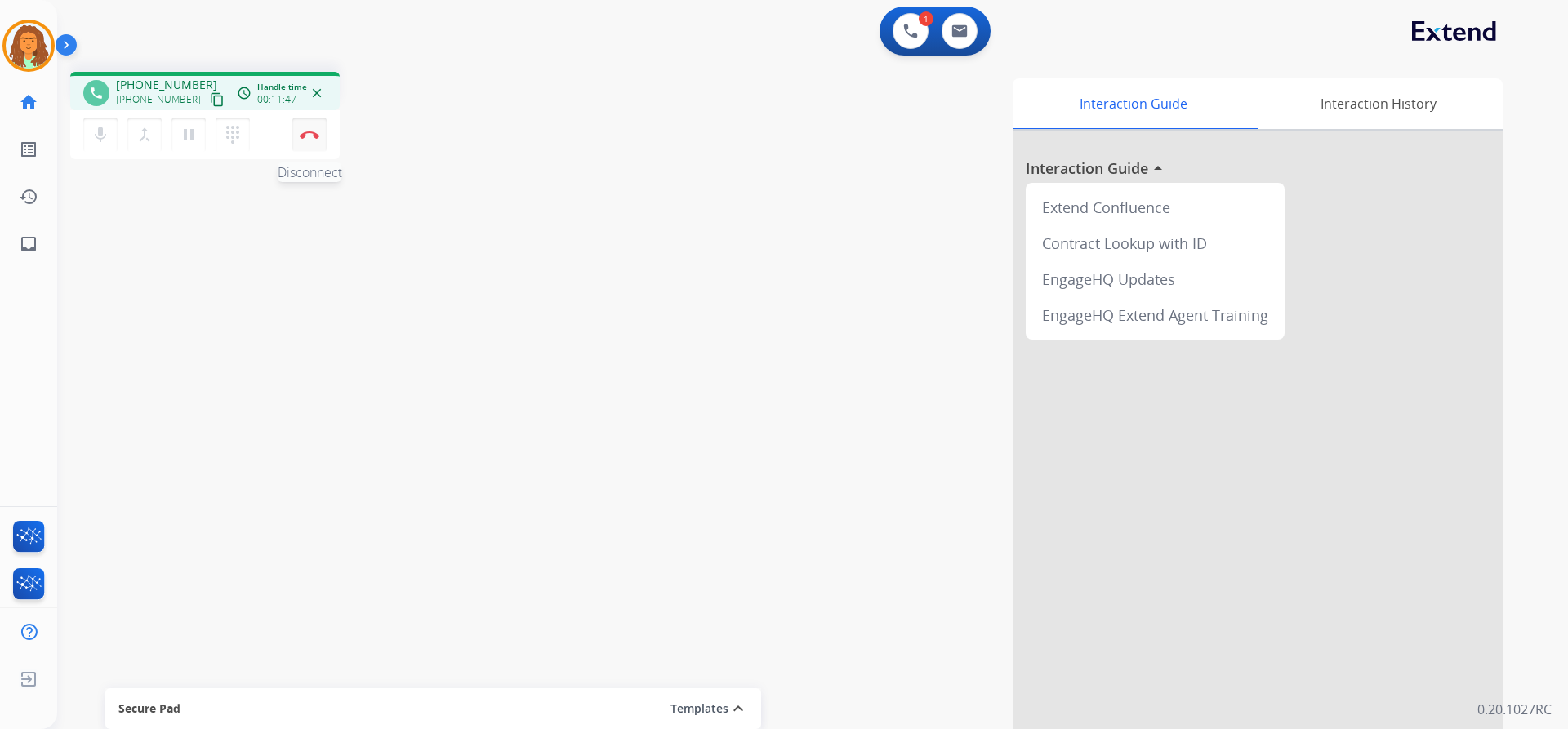
click at [308, 137] on img at bounding box center [309, 134] width 19 height 8
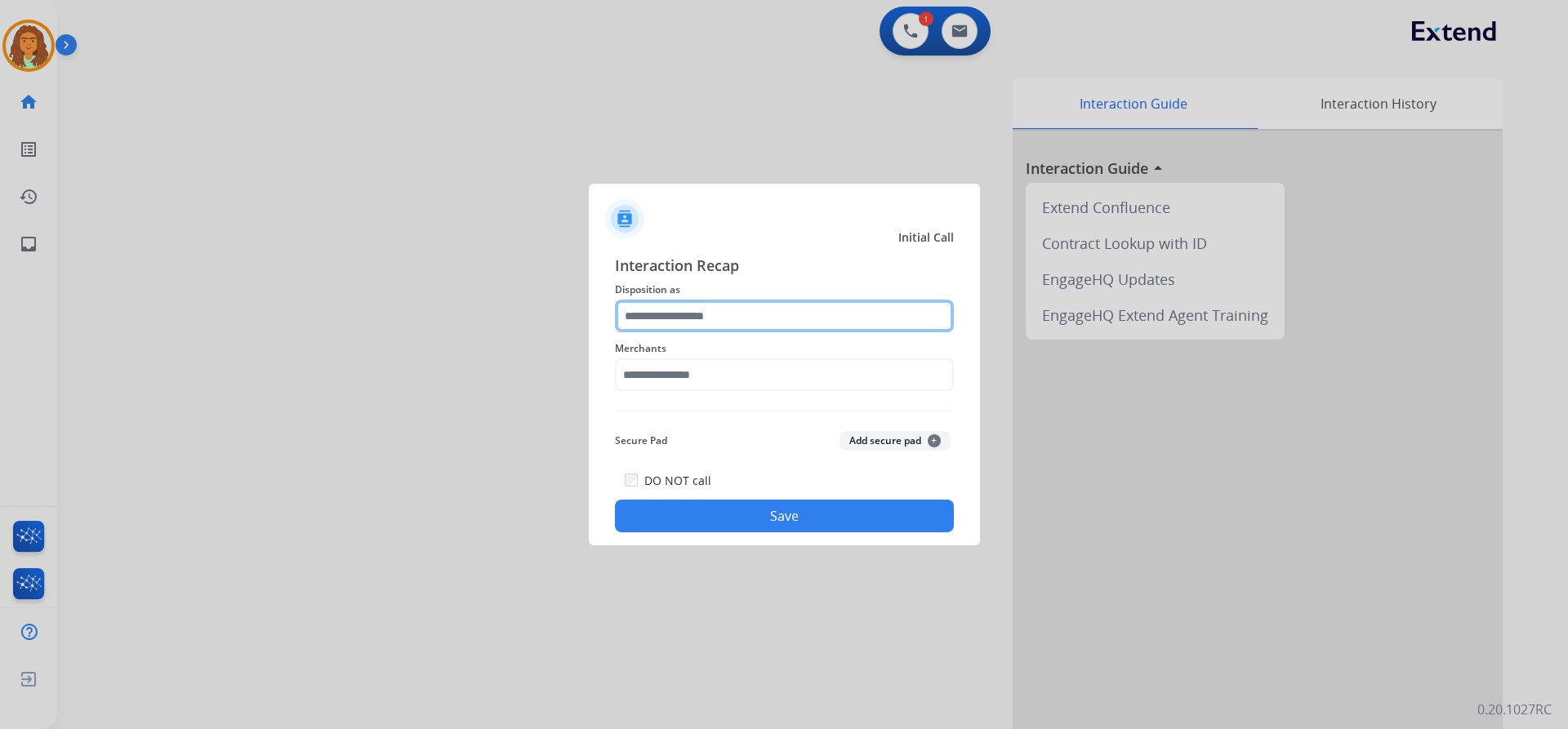
click at [734, 317] on input "text" at bounding box center [784, 315] width 339 height 32
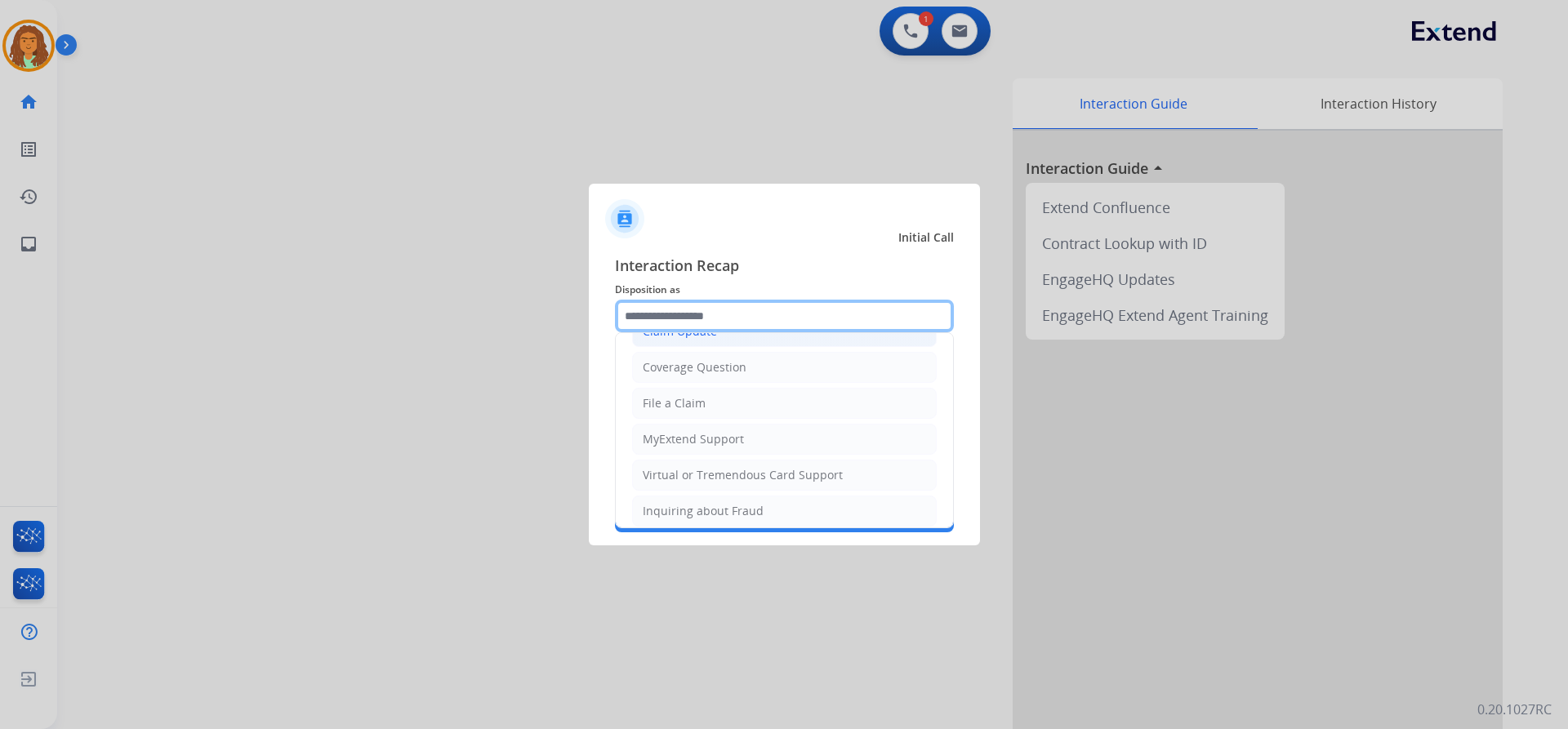
scroll to position [173, 0]
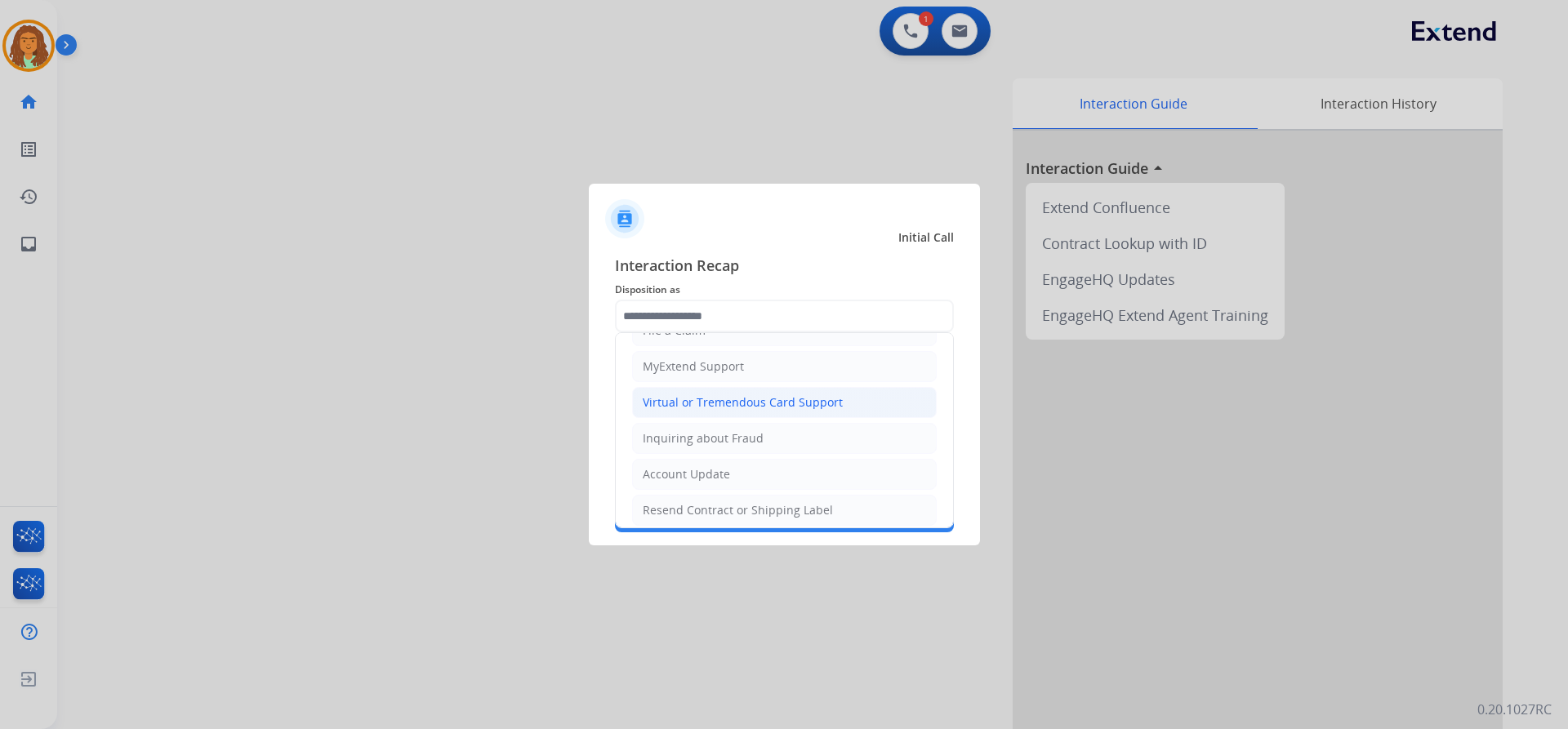
click at [754, 395] on div "Virtual or Tremendous Card Support" at bounding box center [743, 402] width 200 height 17
type input "**********"
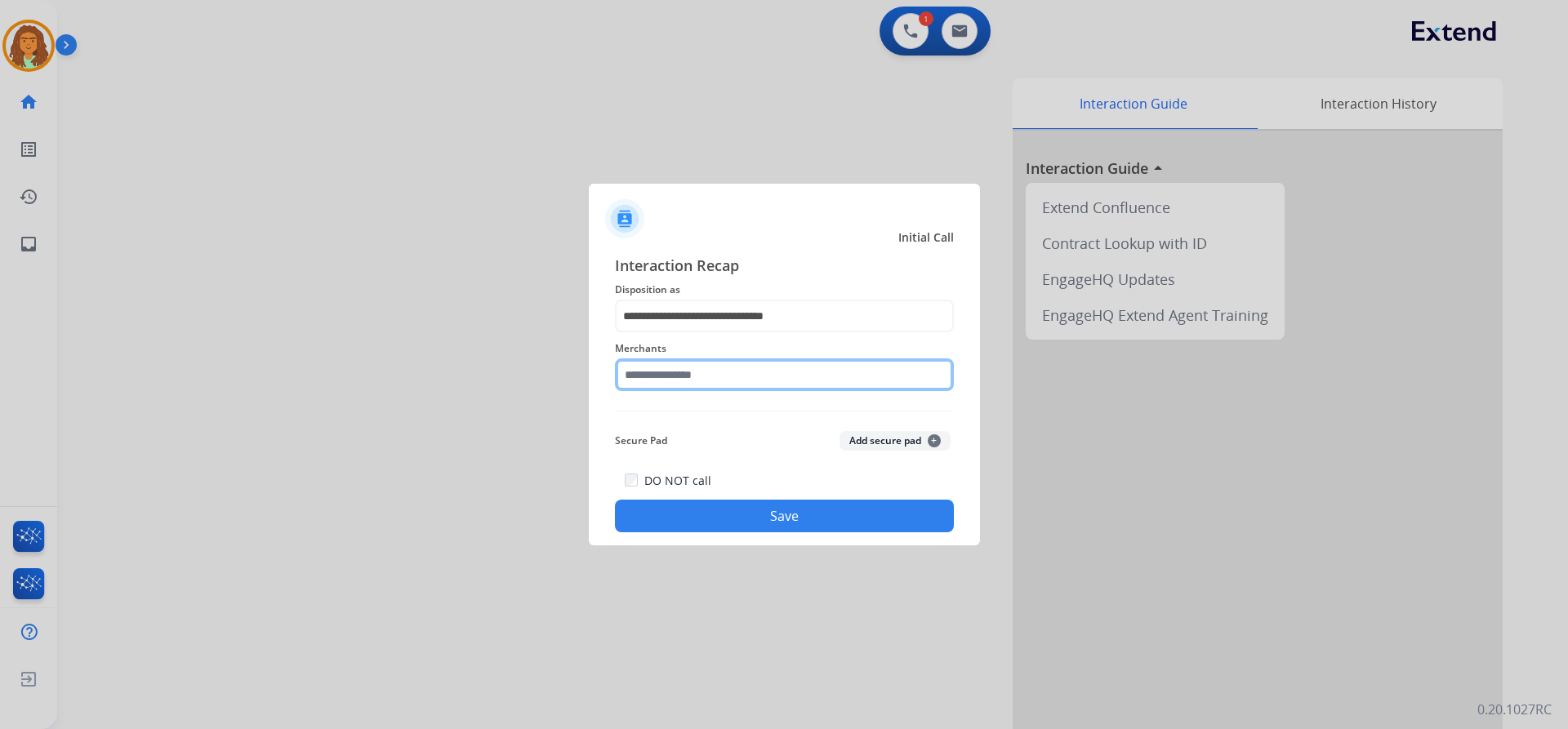
click at [667, 371] on input "text" at bounding box center [784, 375] width 339 height 32
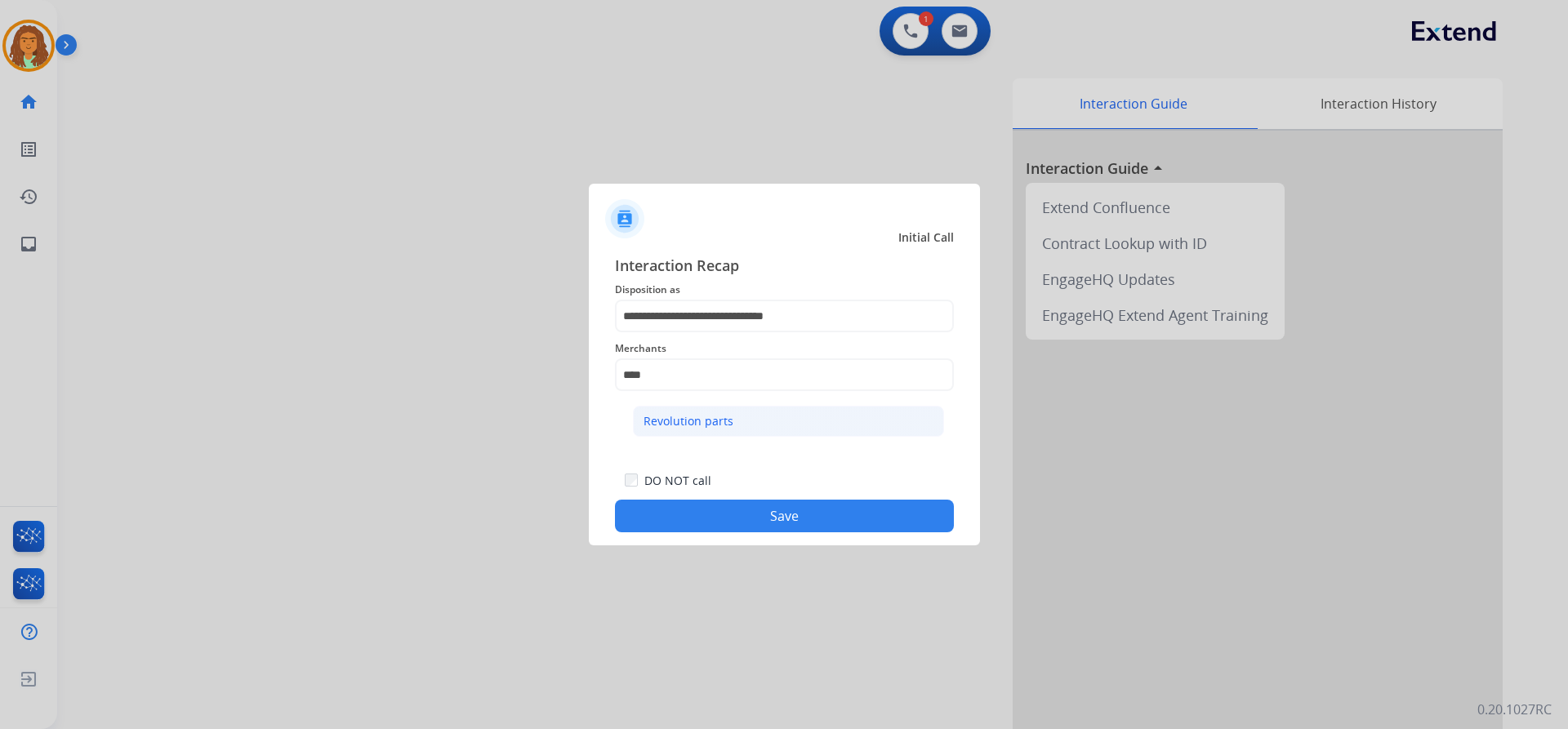
click at [698, 414] on div "Revolution parts" at bounding box center [688, 421] width 90 height 17
type input "**********"
click at [758, 511] on button "Save" at bounding box center [784, 516] width 339 height 32
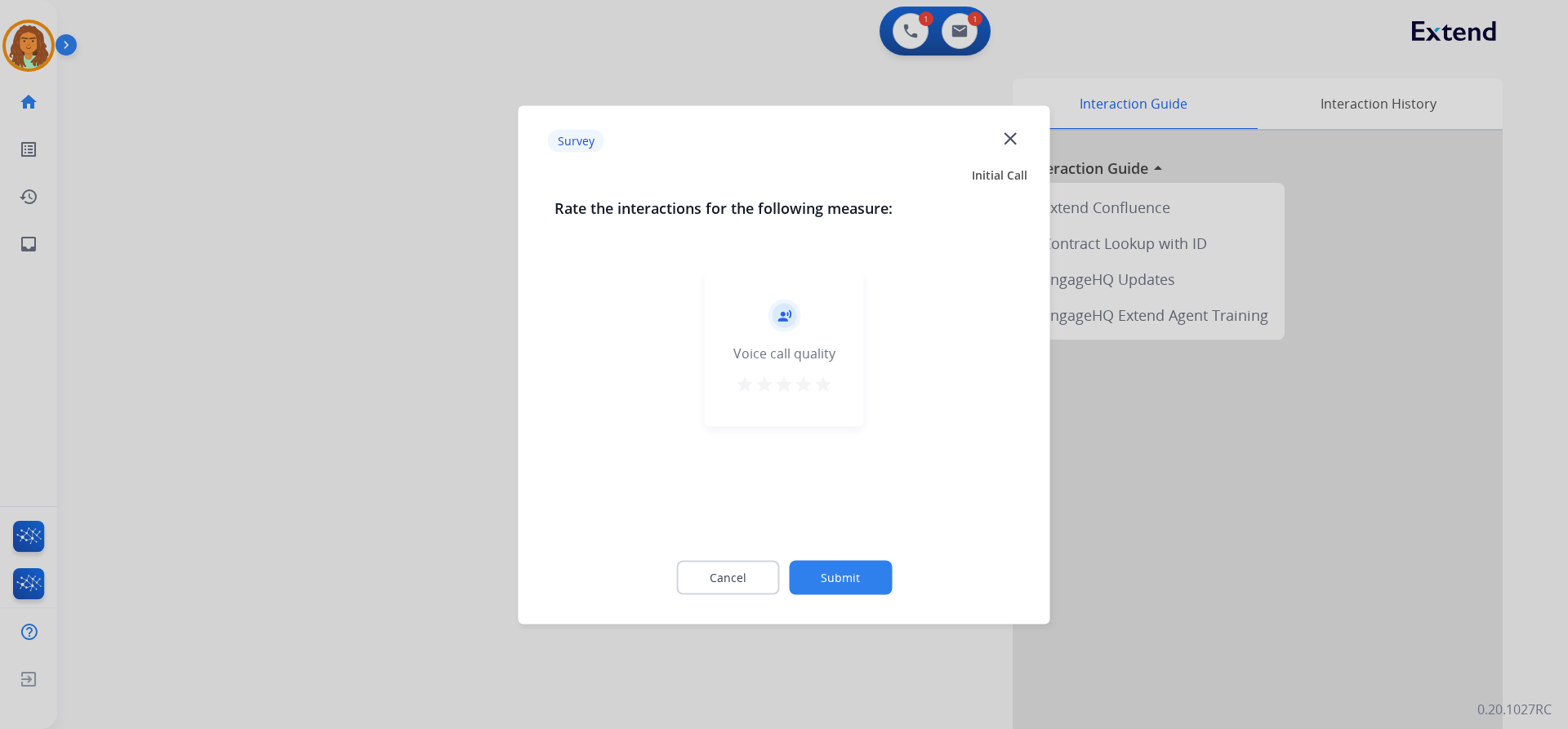
click at [758, 384] on mat-icon "star" at bounding box center [823, 383] width 19 height 19
click at [758, 576] on button "Submit" at bounding box center [841, 577] width 103 height 34
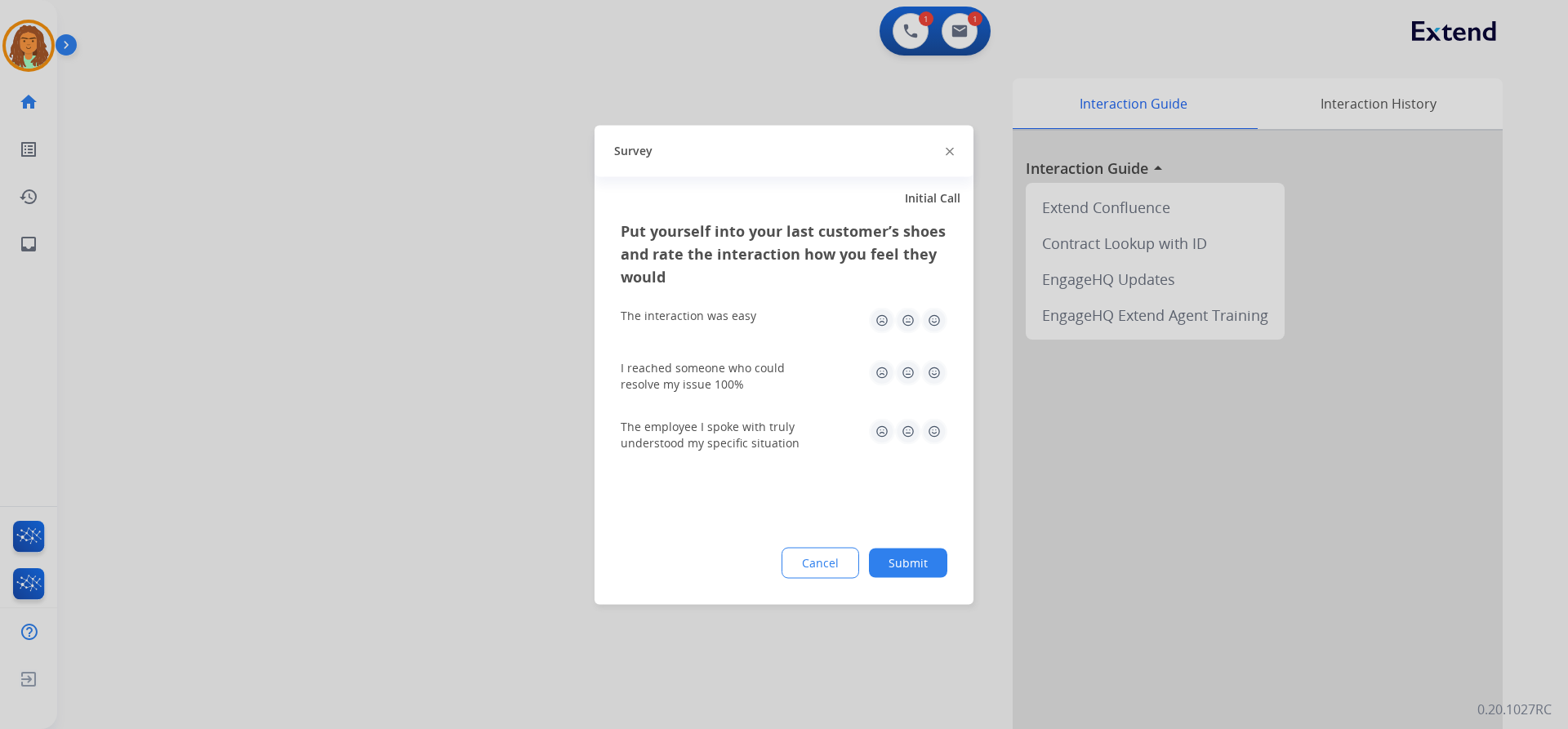
click at [758, 320] on img at bounding box center [934, 320] width 26 height 26
click at [758, 377] on img at bounding box center [934, 372] width 26 height 26
click at [758, 437] on img at bounding box center [934, 431] width 26 height 26
click at [758, 555] on button "Submit" at bounding box center [908, 563] width 78 height 30
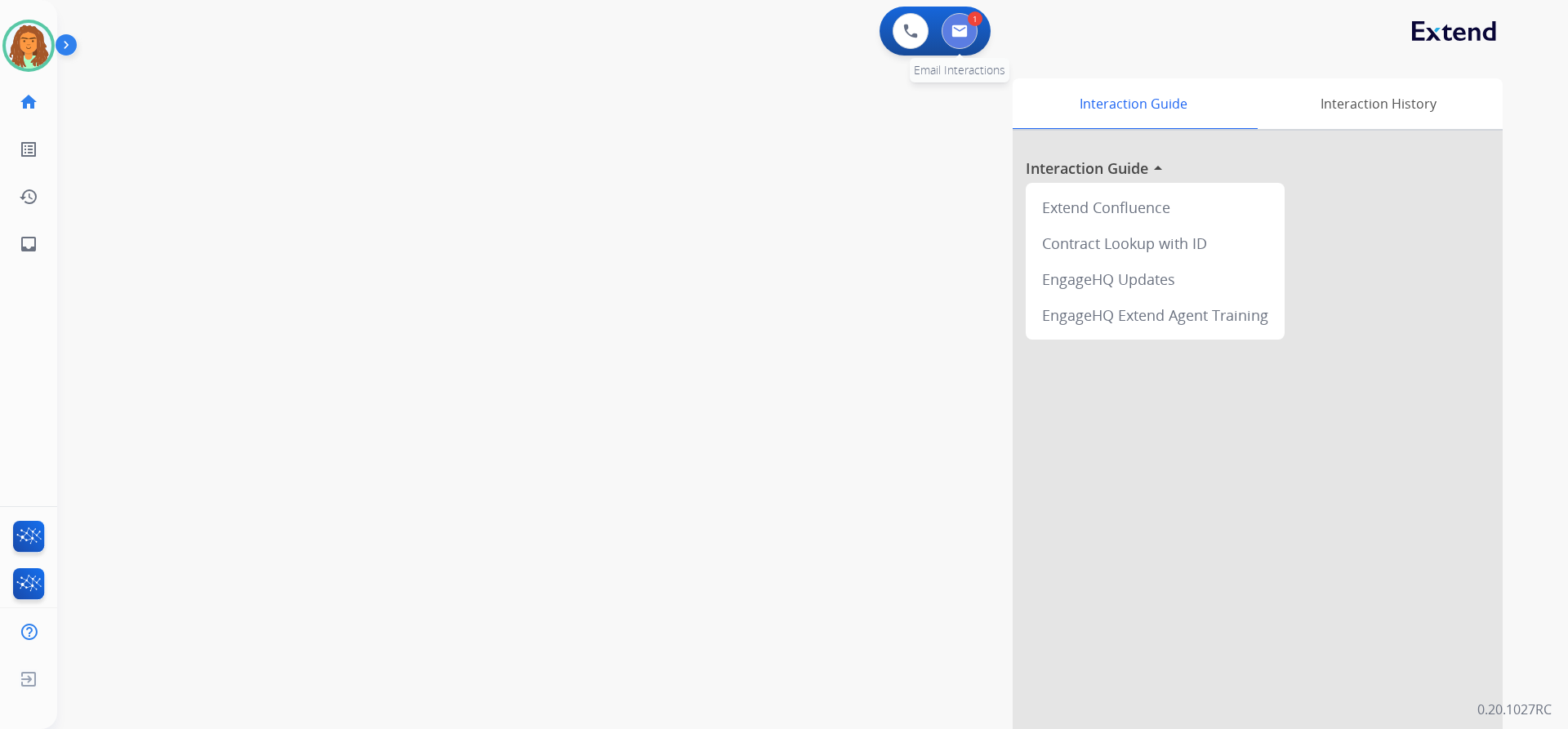
click at [758, 29] on img at bounding box center [959, 30] width 17 height 13
select select "**********"
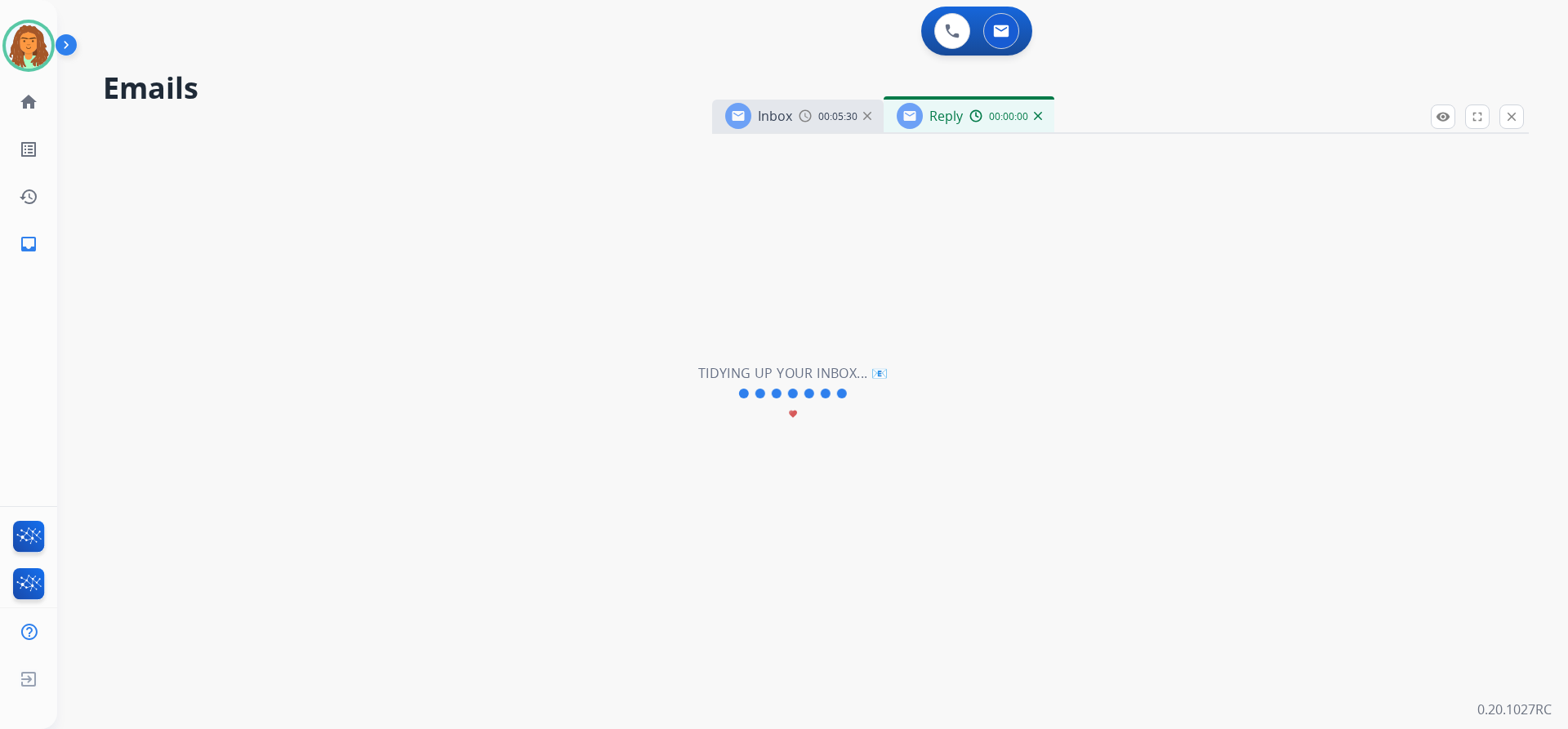
select select "**********"
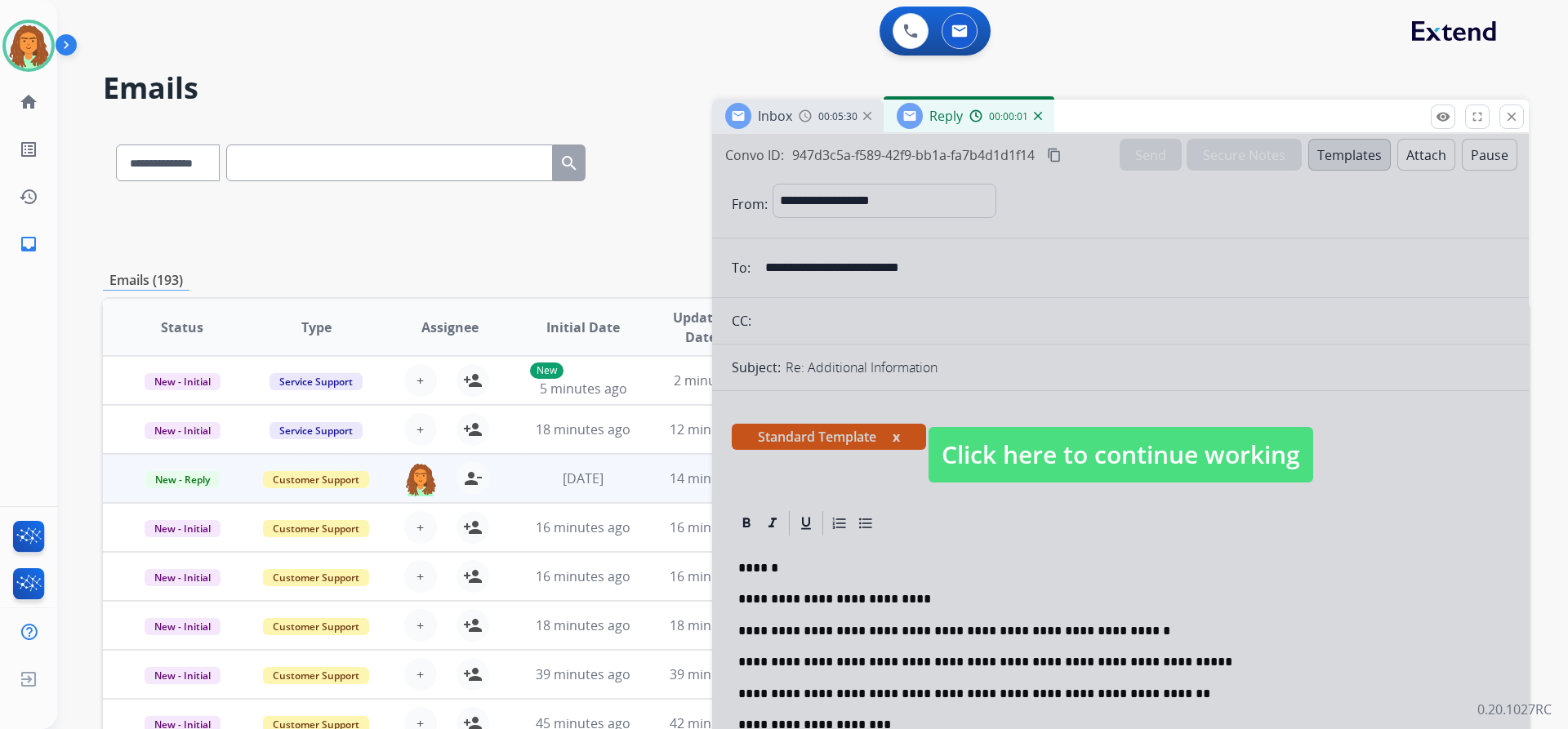
click at [758, 457] on span "Click here to continue working" at bounding box center [1121, 455] width 385 height 56
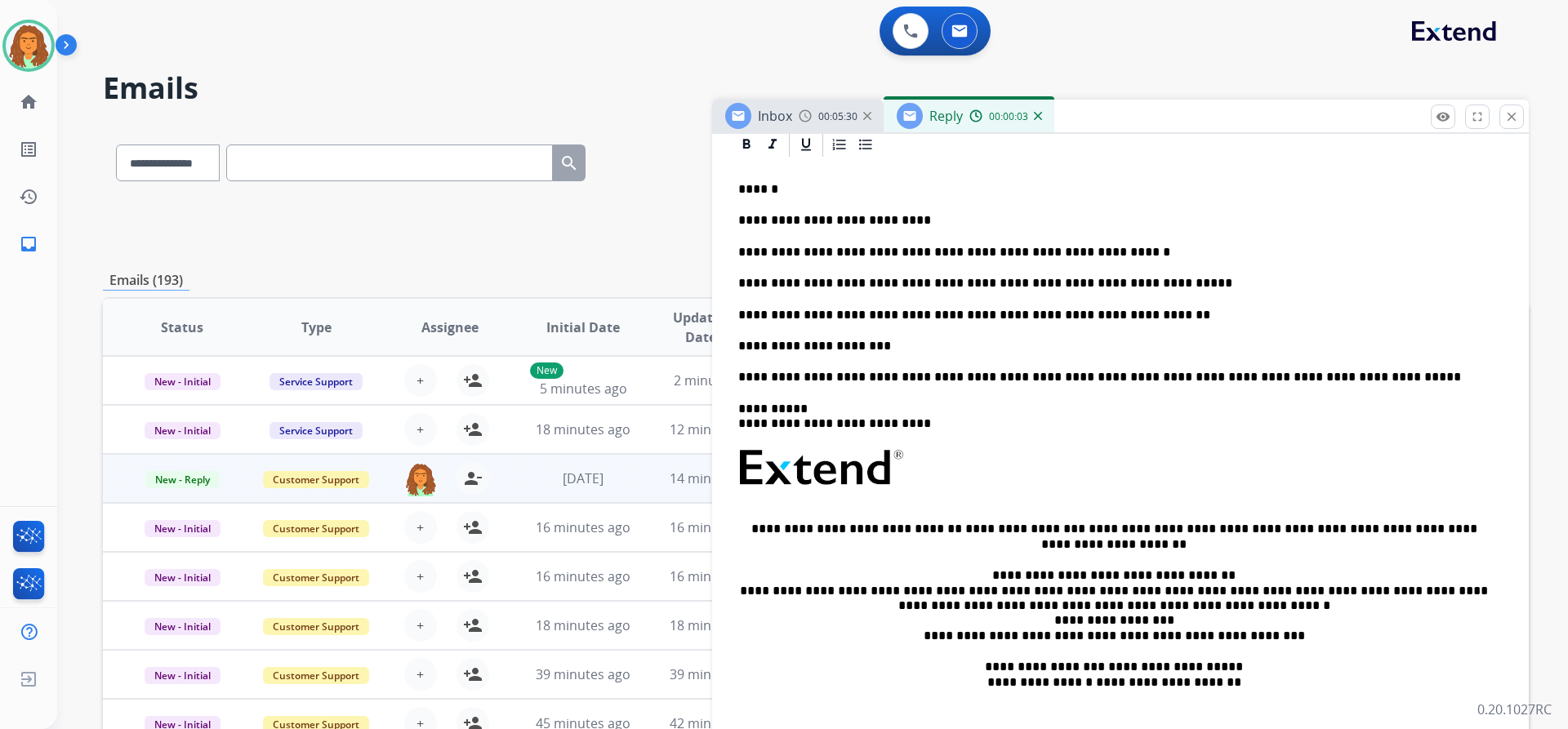
scroll to position [327, 0]
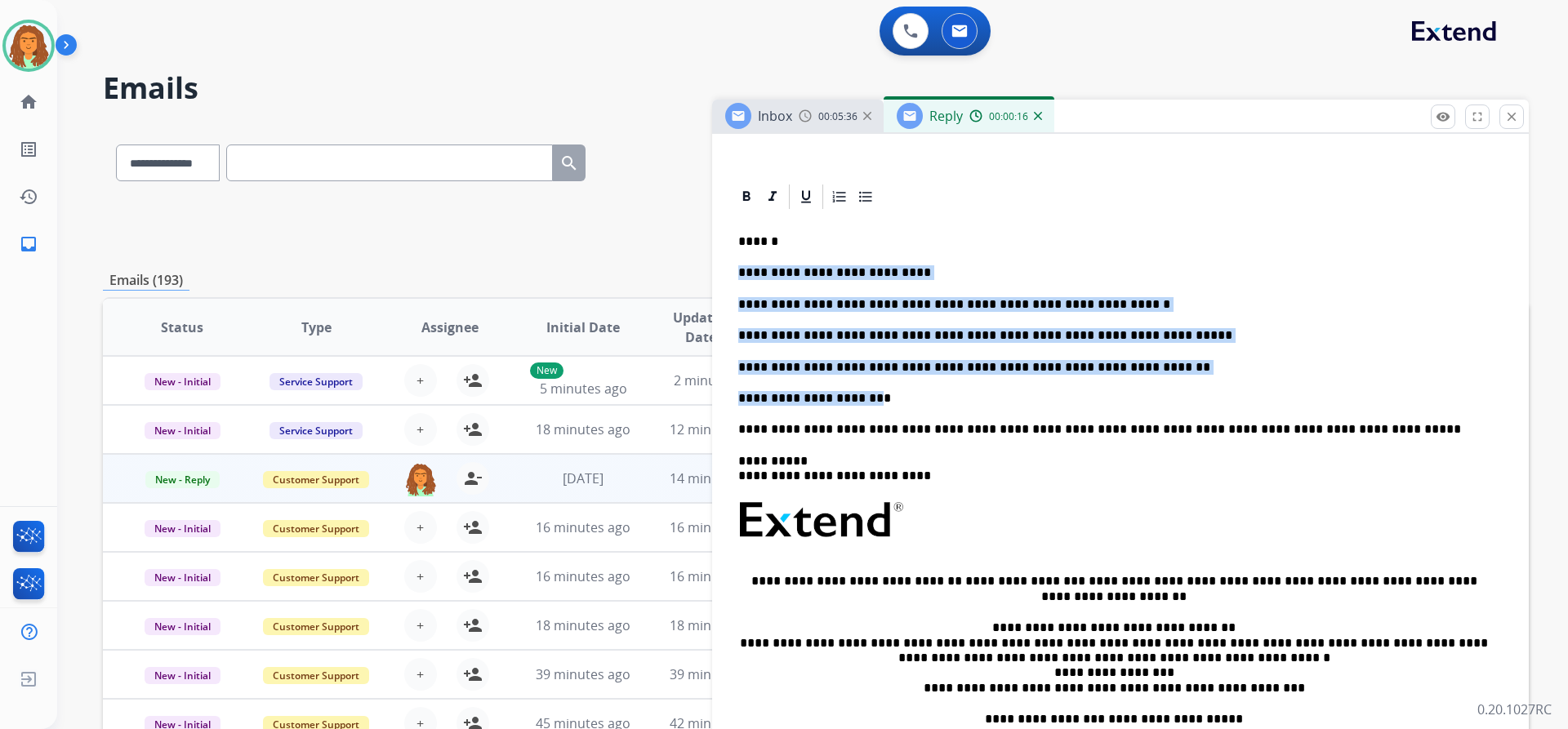
drag, startPoint x: 732, startPoint y: 270, endPoint x: 851, endPoint y: 402, distance: 177.7
click at [758, 402] on div "**********" at bounding box center [1120, 503] width 777 height 583
copy div "**********"
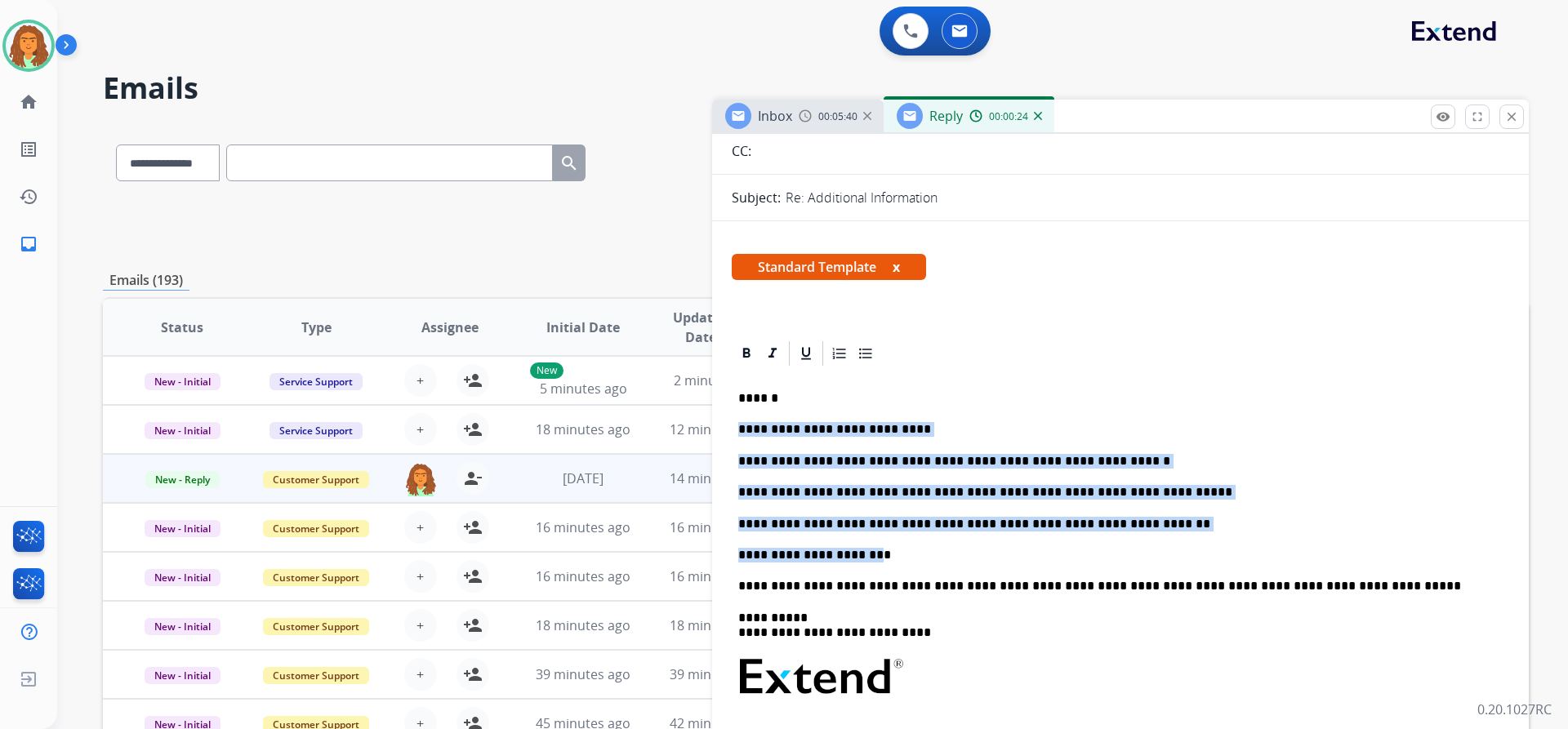
scroll to position [0, 0]
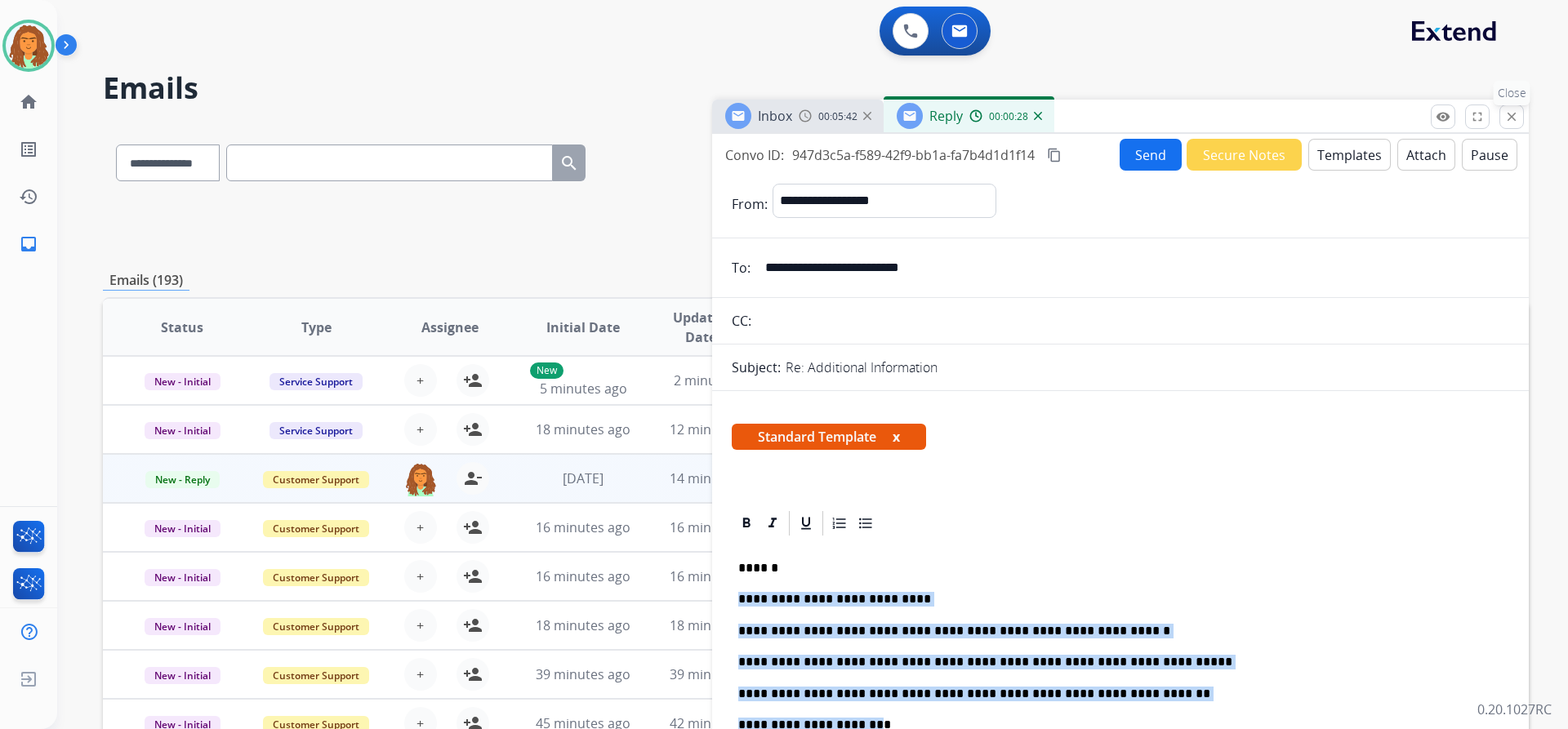
click at [758, 119] on mat-icon "close" at bounding box center [1511, 117] width 15 height 15
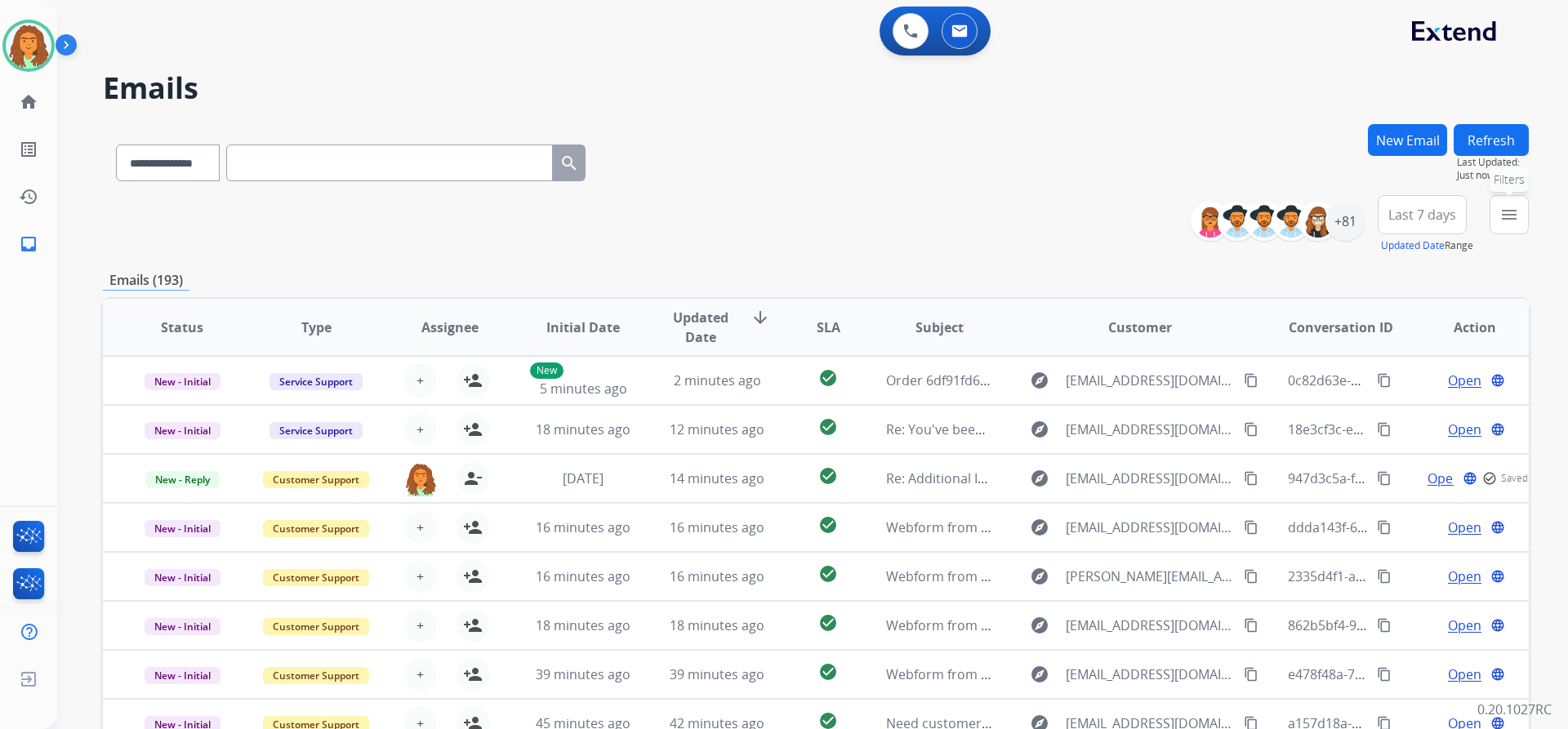
click at [758, 214] on mat-icon "menu" at bounding box center [1509, 214] width 19 height 19
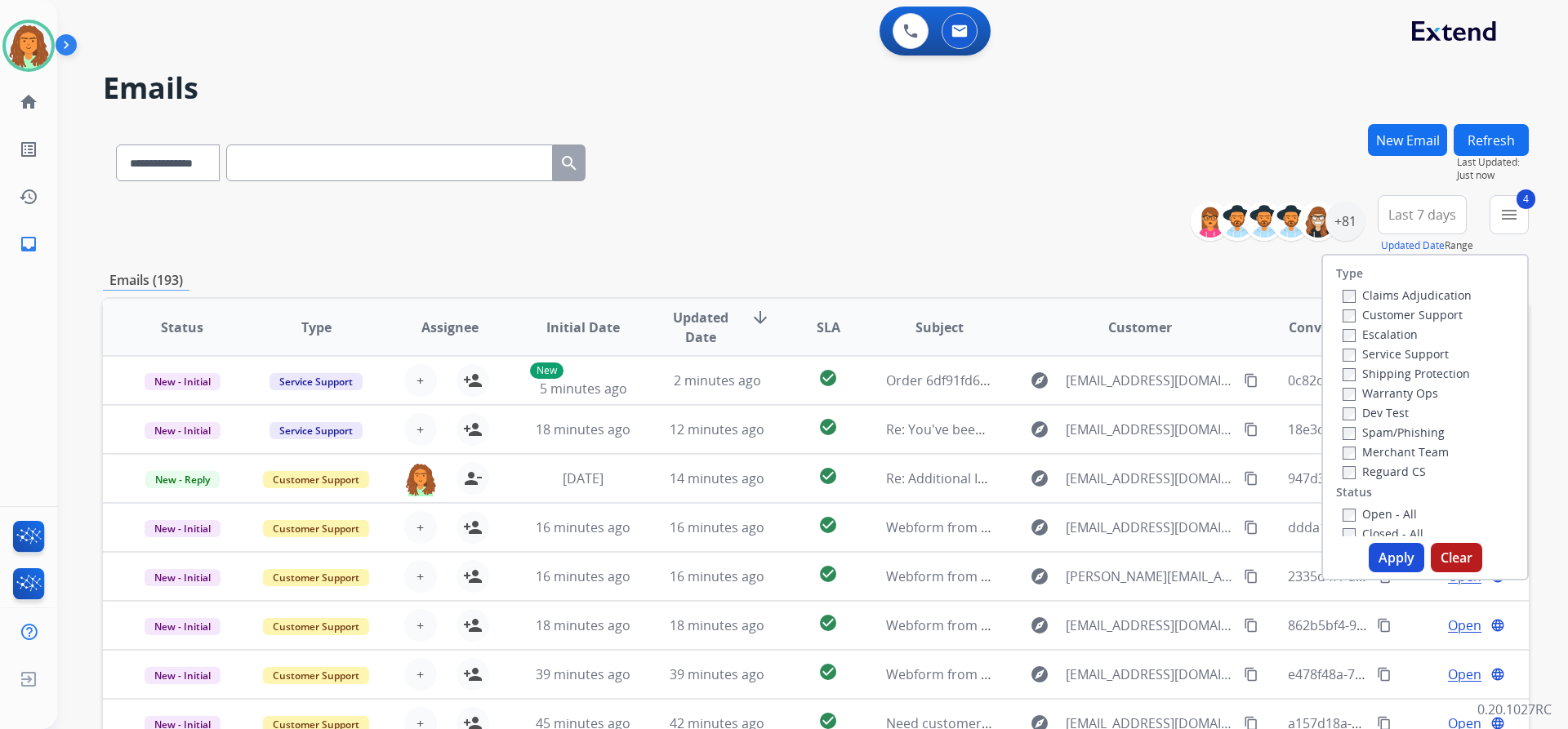
click at [758, 560] on button "Apply" at bounding box center [1396, 557] width 56 height 30
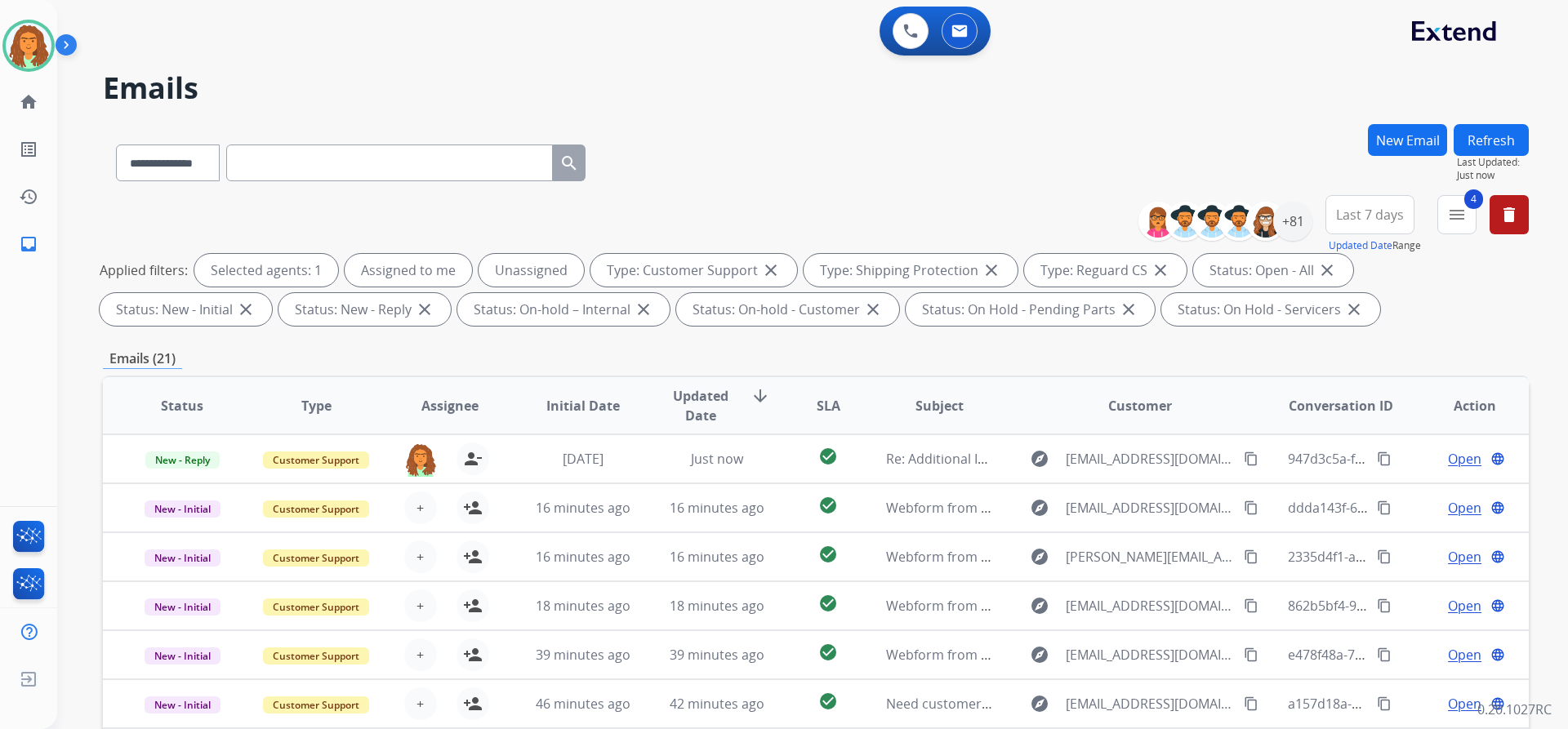
click at [758, 212] on span "Last 7 days" at bounding box center [1370, 214] width 68 height 6
click at [758, 415] on div "Last 90 days" at bounding box center [1364, 413] width 90 height 24
click at [758, 339] on div "**********" at bounding box center [815, 565] width 1426 height 883
click at [758, 222] on div "+81" at bounding box center [1292, 221] width 39 height 39
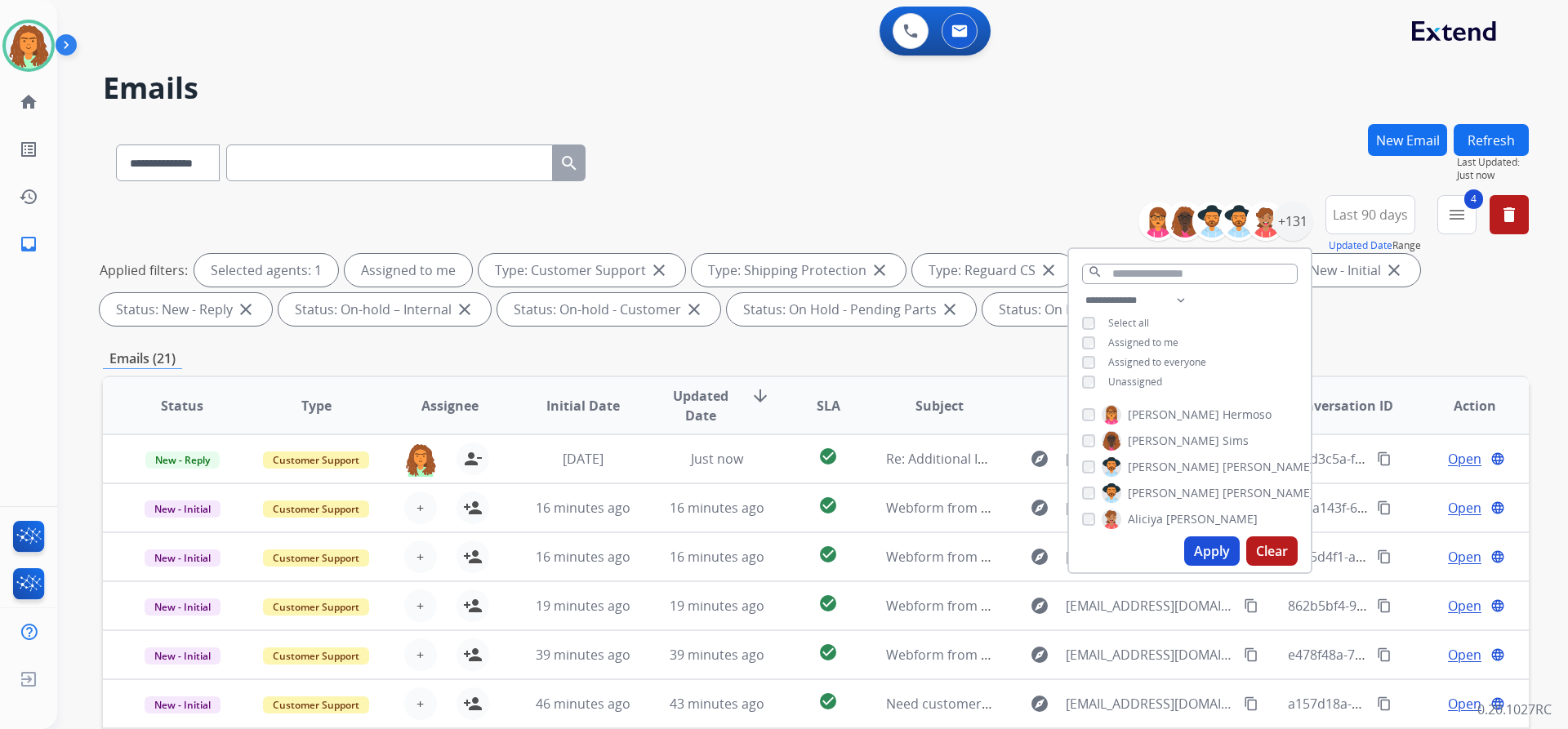
click at [758, 550] on button "Apply" at bounding box center [1212, 551] width 56 height 30
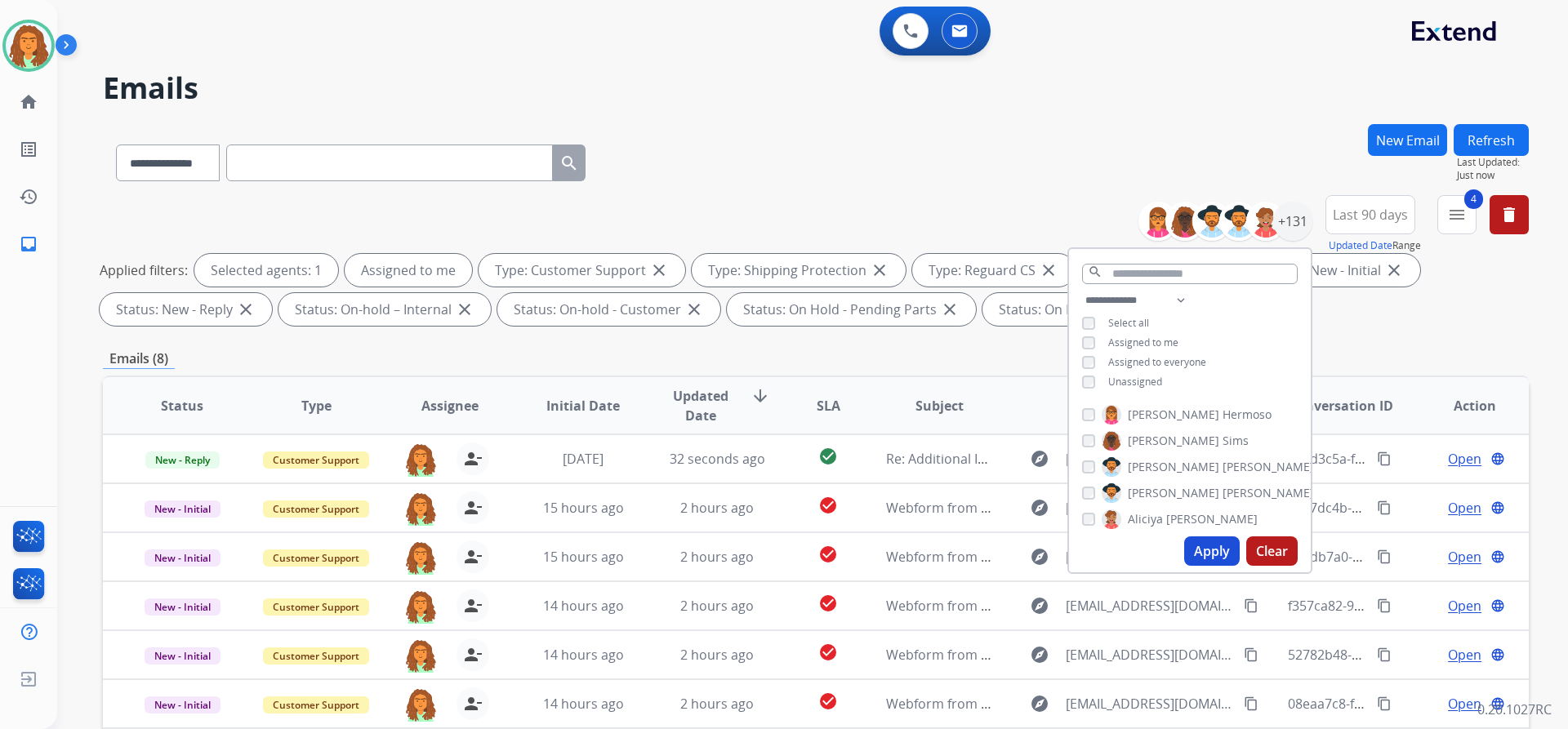
click at [758, 332] on div "**********" at bounding box center [815, 263] width 1426 height 137
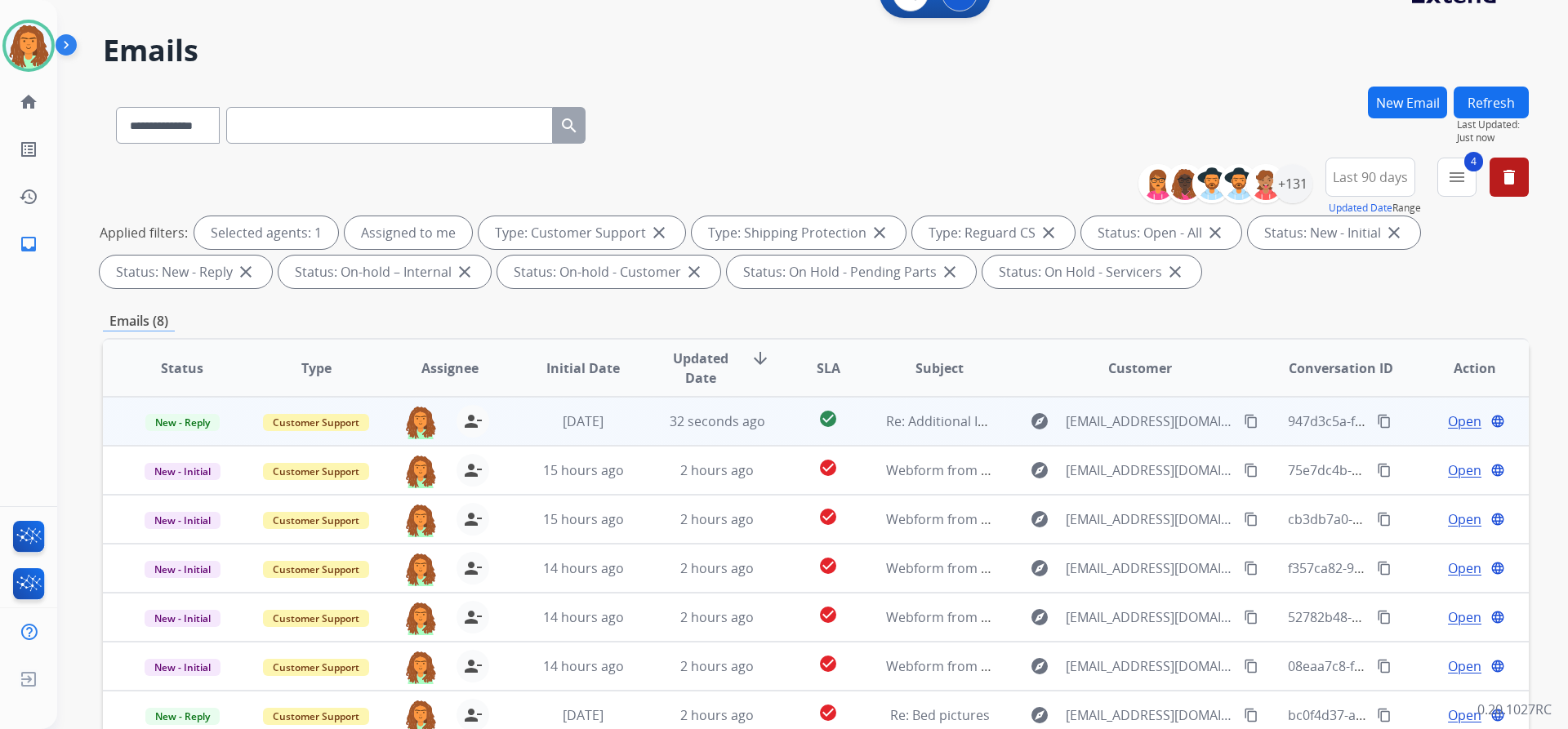
scroll to position [163, 0]
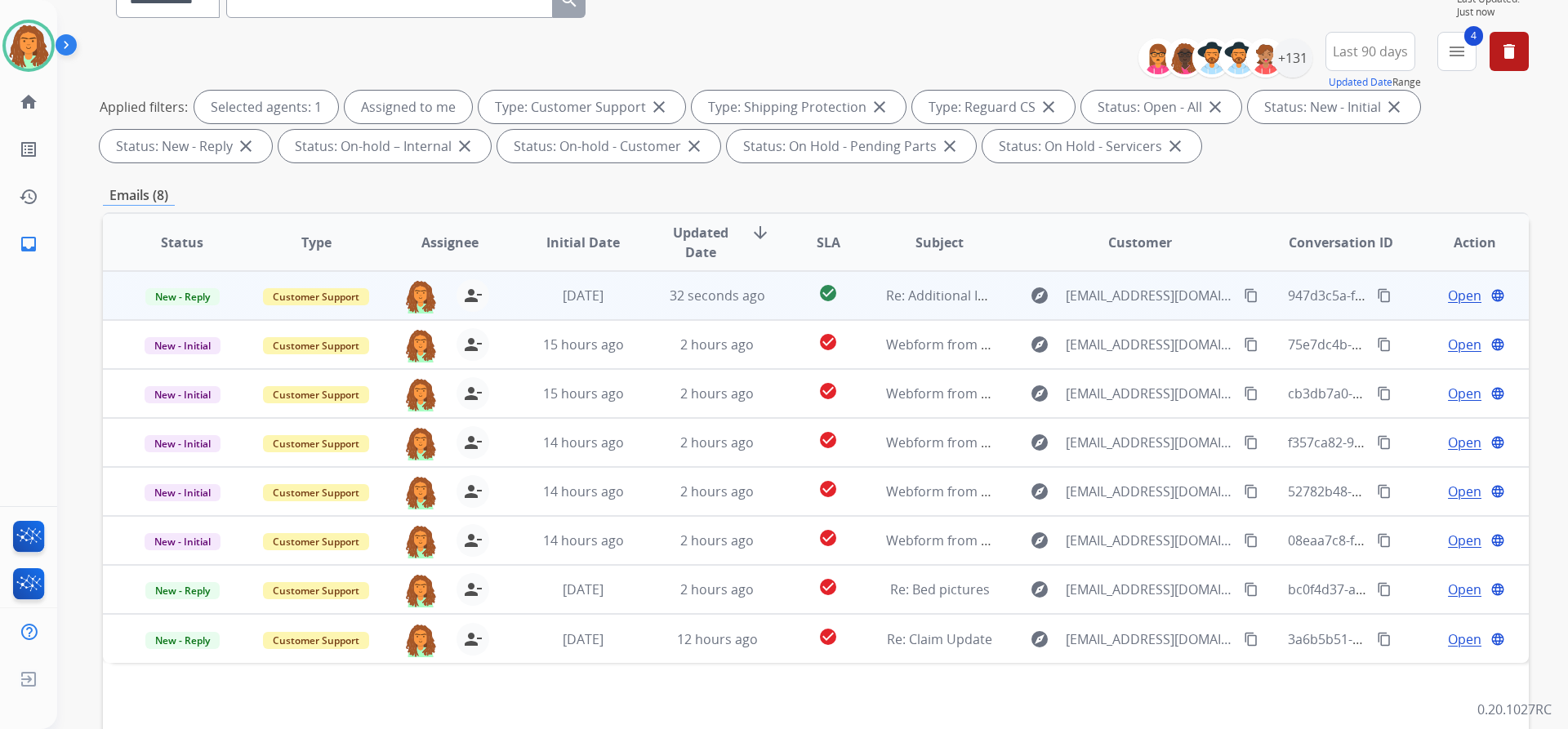
click at [758, 310] on td "check_circle" at bounding box center [815, 295] width 89 height 49
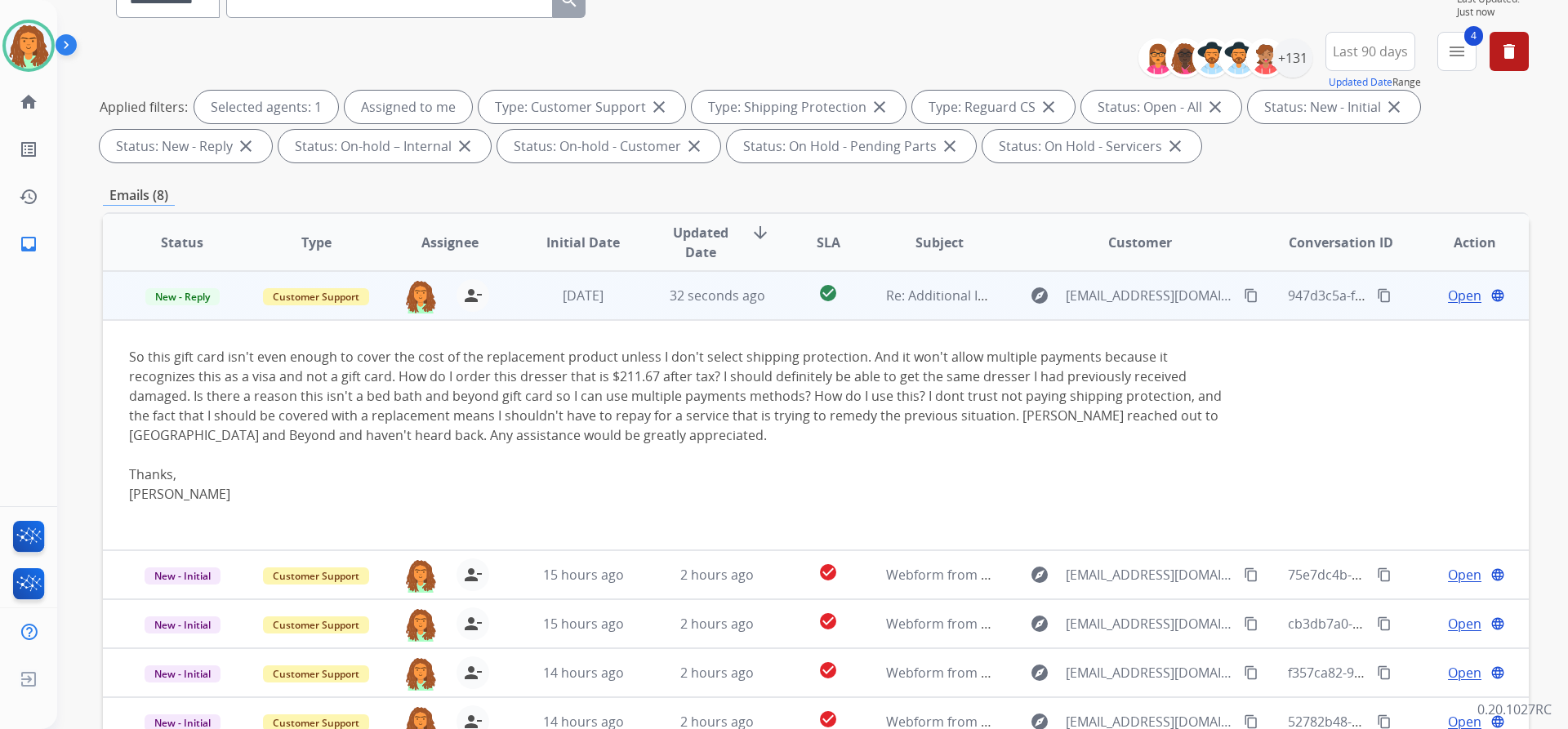
click at [758, 294] on span "Open" at bounding box center [1464, 295] width 33 height 19
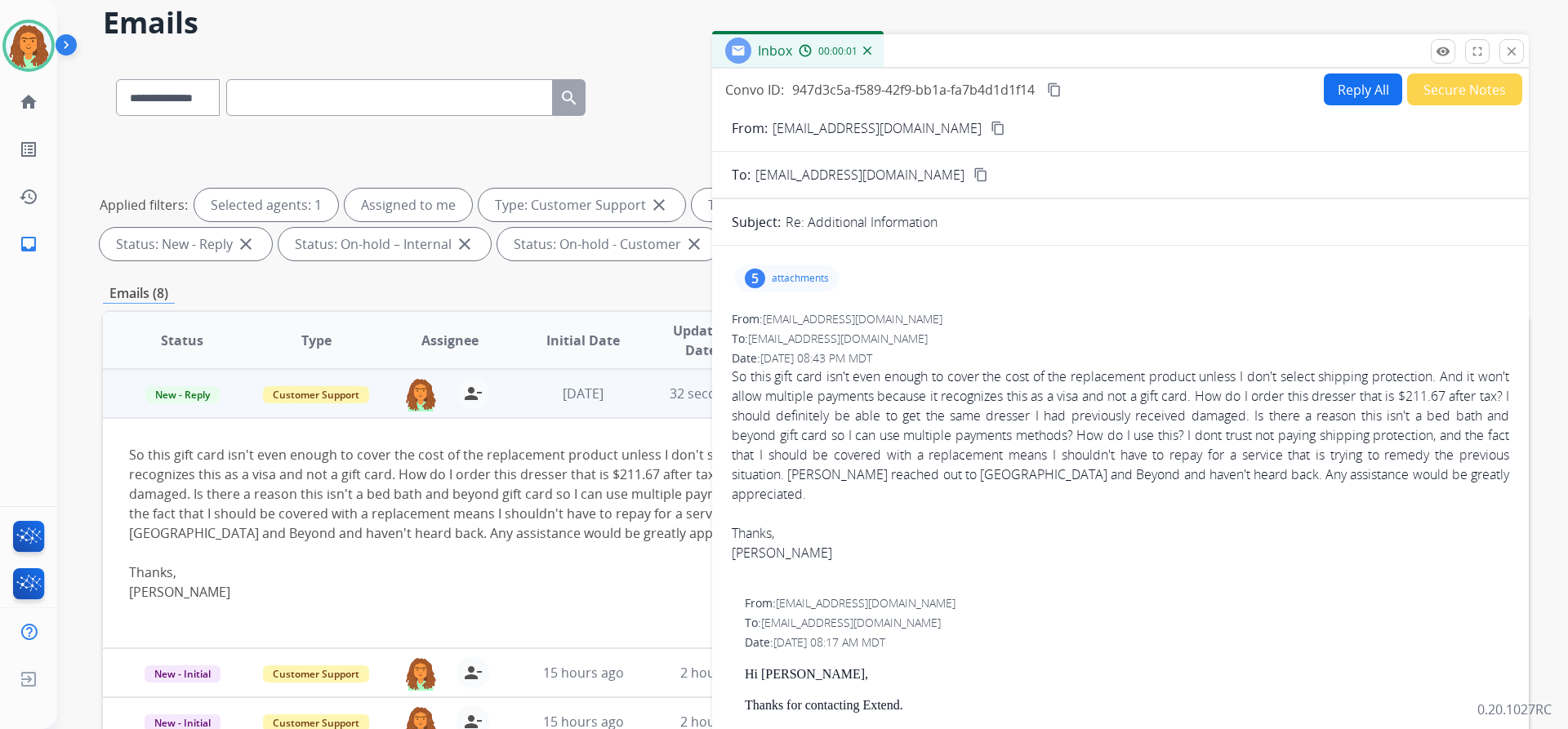
scroll to position [0, 0]
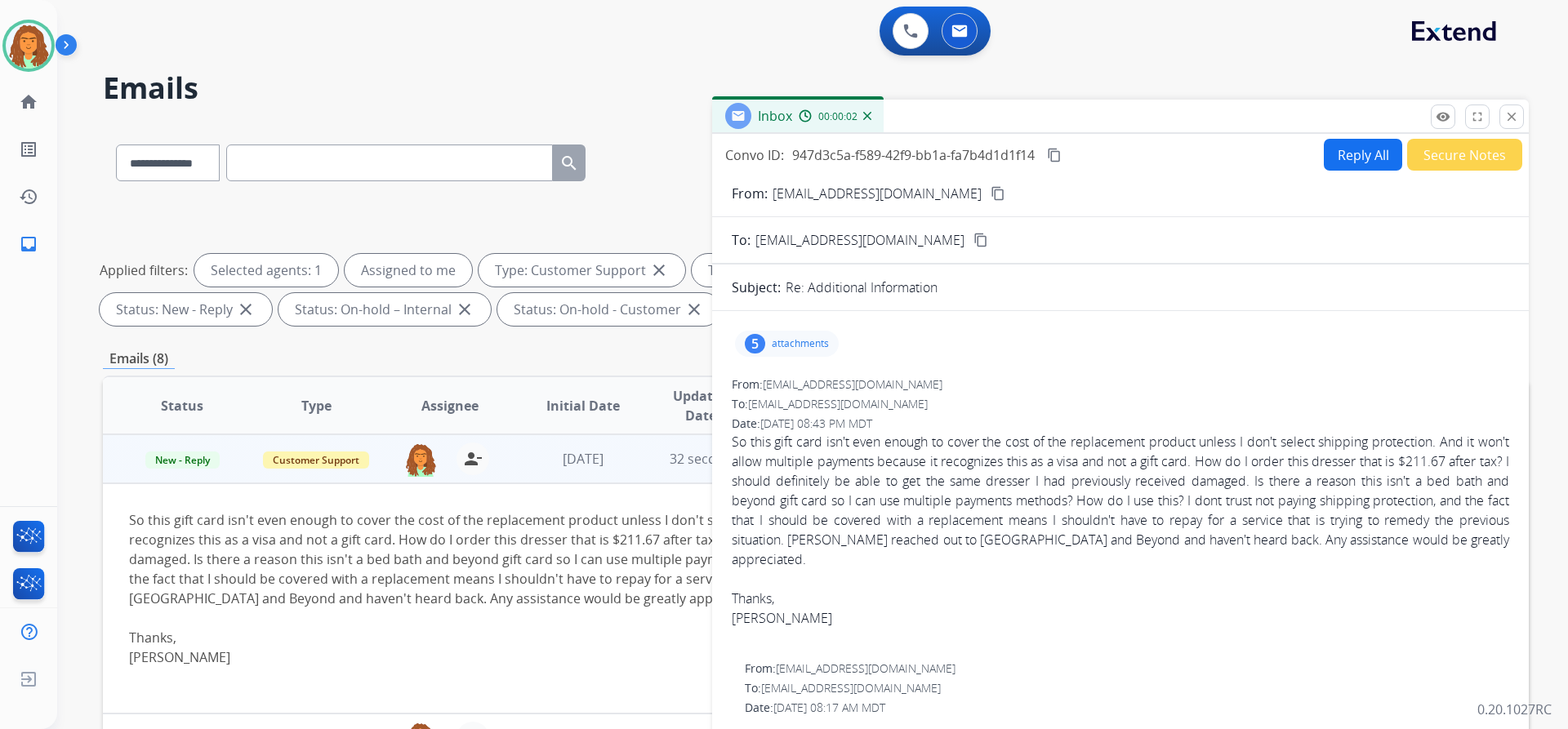
click at [758, 152] on button "Reply All" at bounding box center [1363, 154] width 78 height 32
select select "**********"
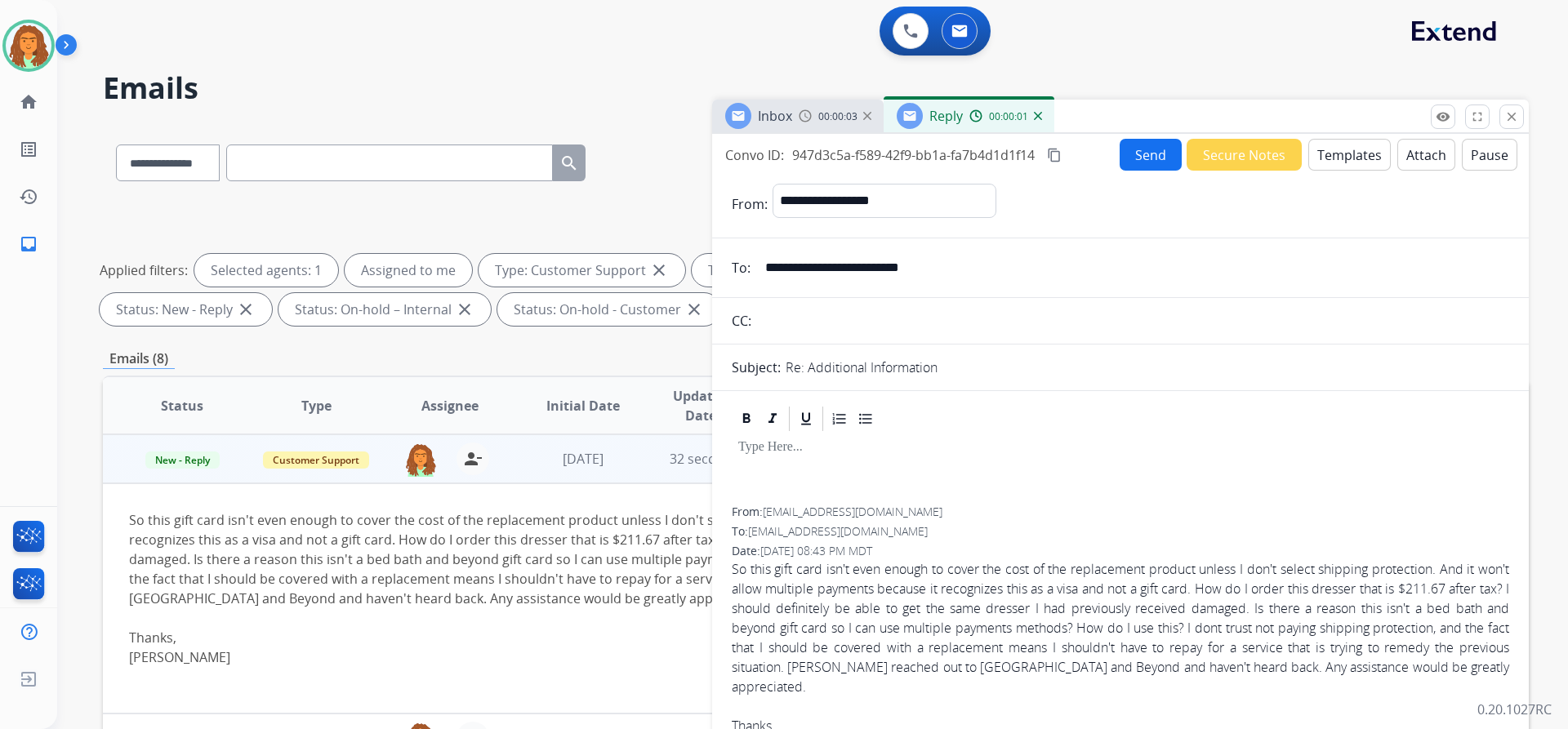
click at [758, 146] on button "Templates" at bounding box center [1349, 154] width 83 height 32
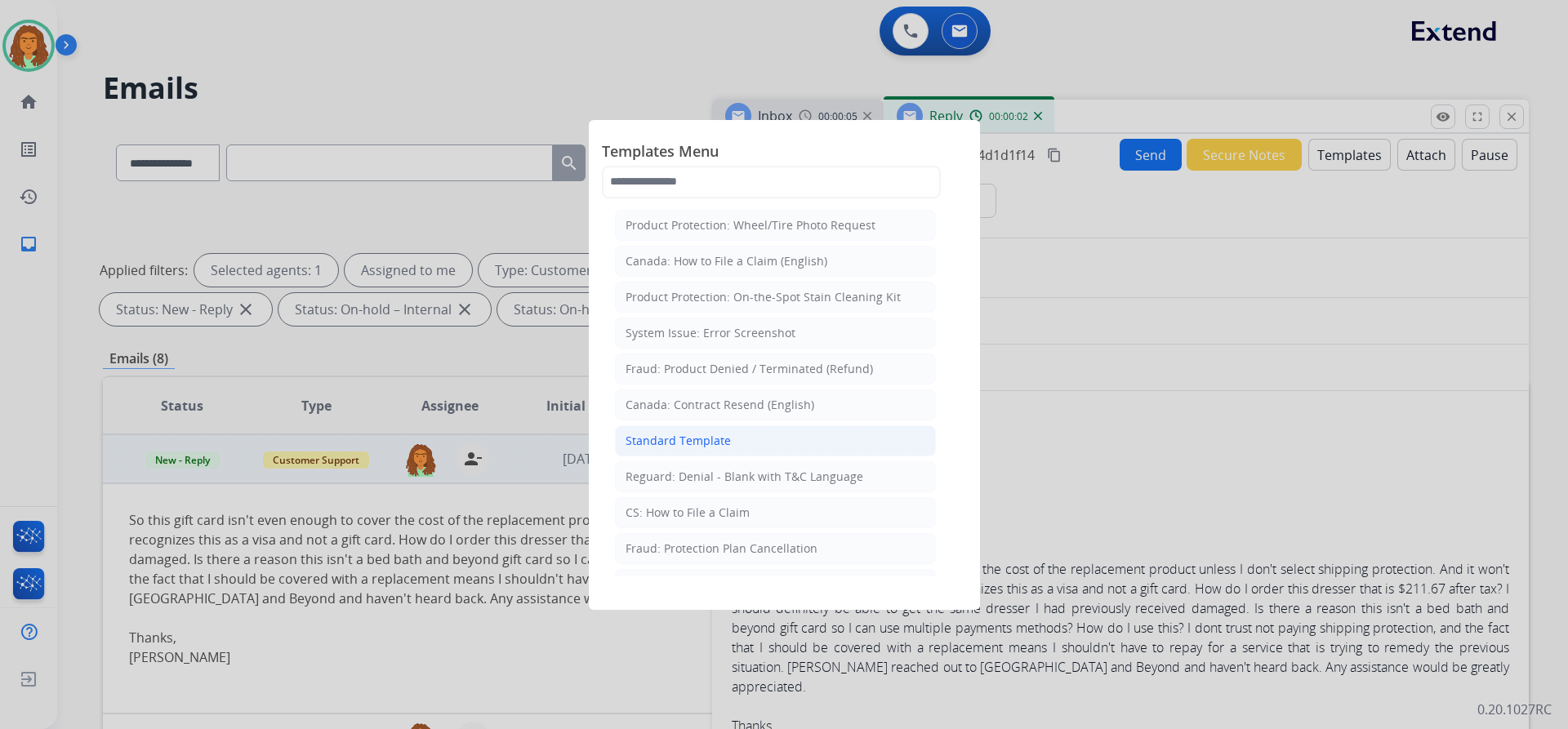
click at [698, 441] on div "Standard Template" at bounding box center [678, 441] width 105 height 17
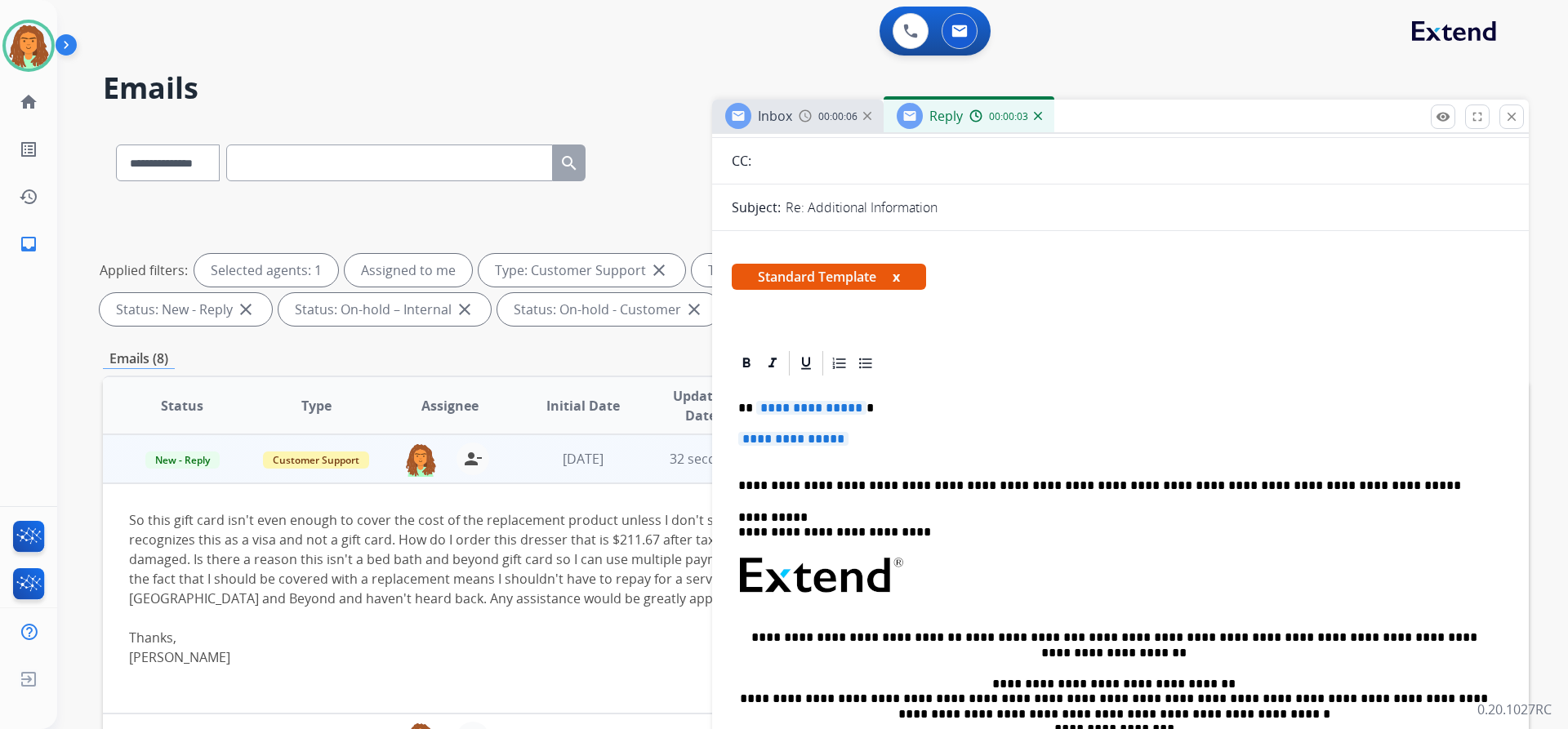
scroll to position [163, 0]
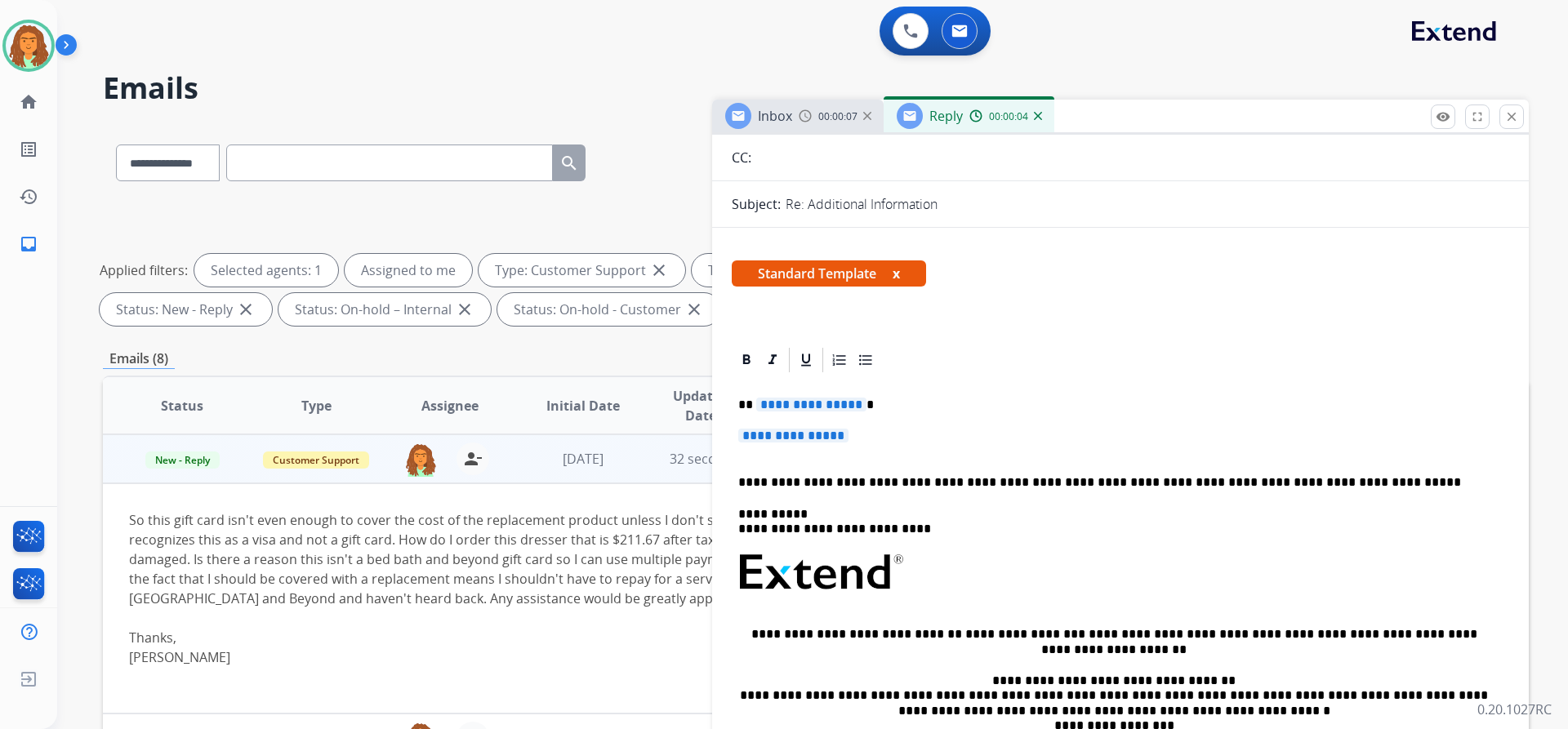
click at [758, 404] on span "**********" at bounding box center [811, 405] width 111 height 14
click at [744, 435] on span "**********" at bounding box center [793, 435] width 111 height 14
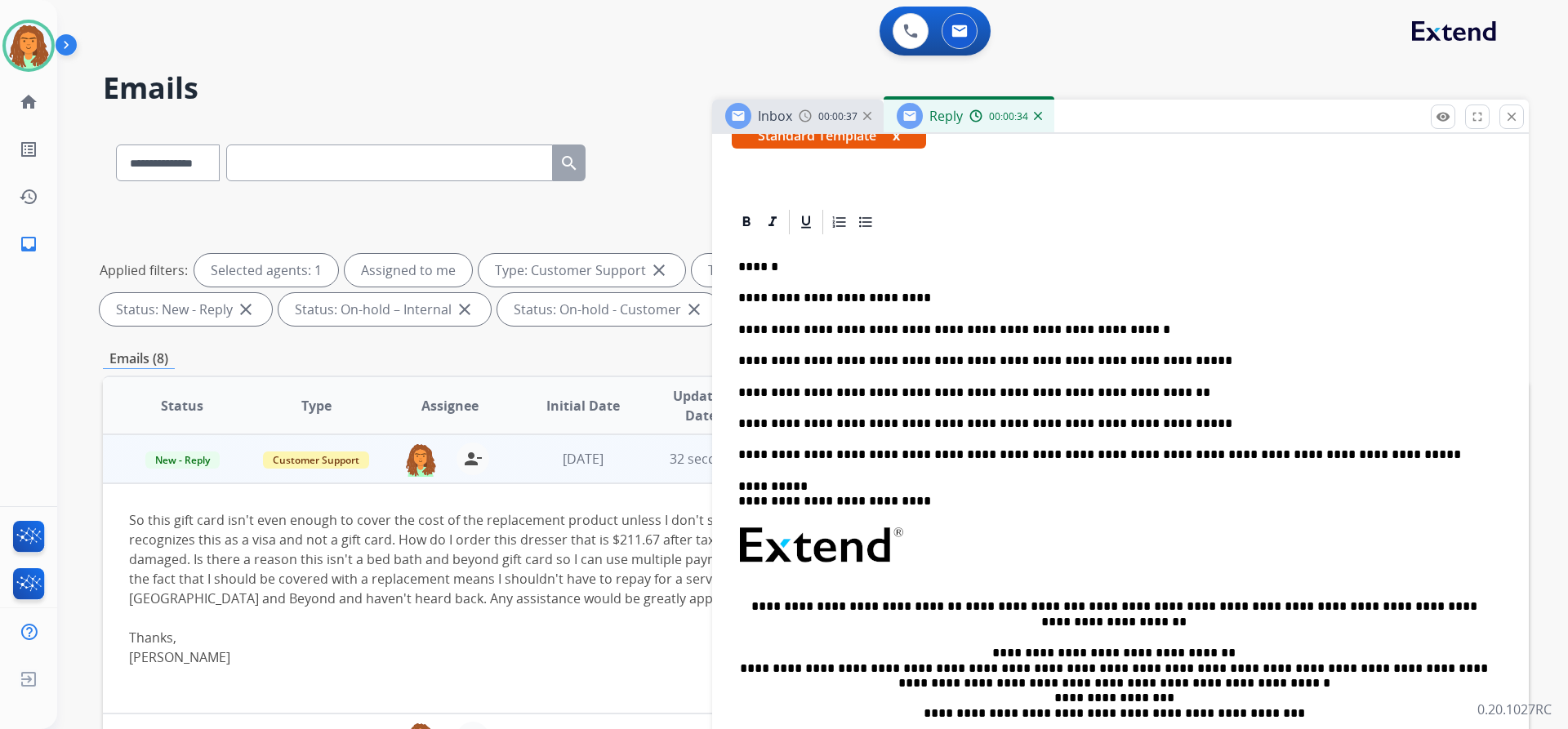
scroll to position [0, 0]
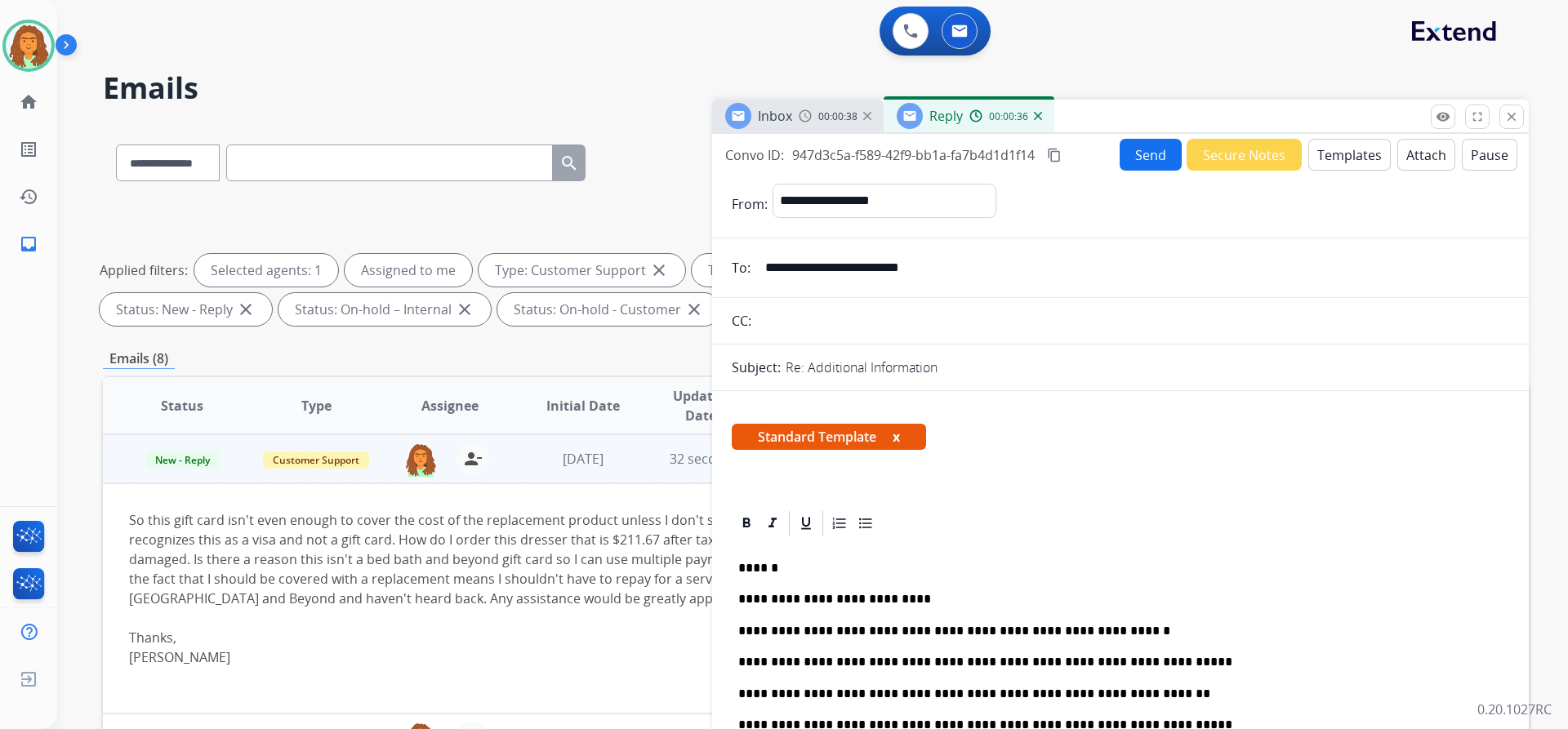
click at [758, 154] on mat-icon "content_copy" at bounding box center [1054, 155] width 15 height 15
click at [758, 160] on button "Send" at bounding box center [1150, 154] width 62 height 32
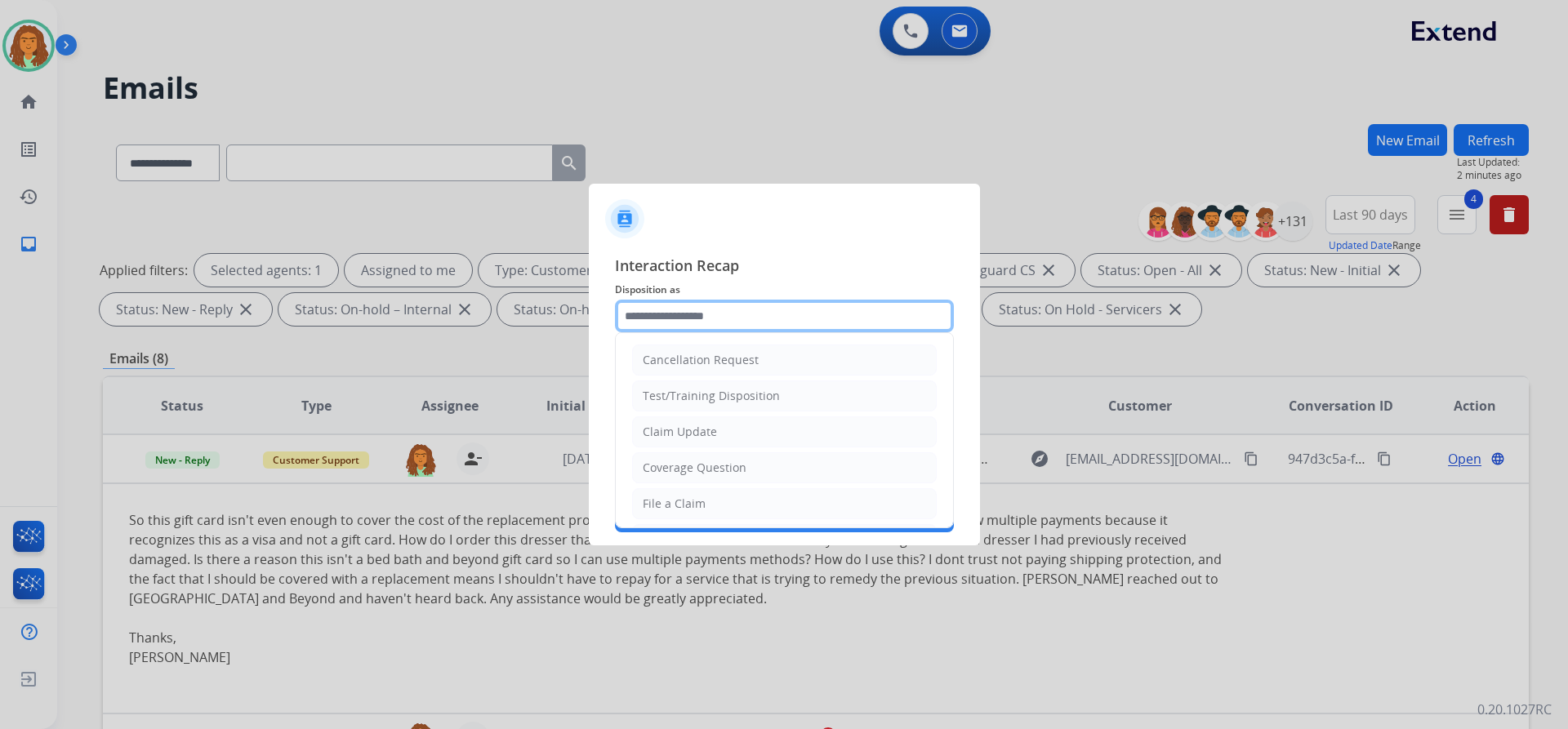
click at [660, 316] on input "text" at bounding box center [784, 315] width 339 height 32
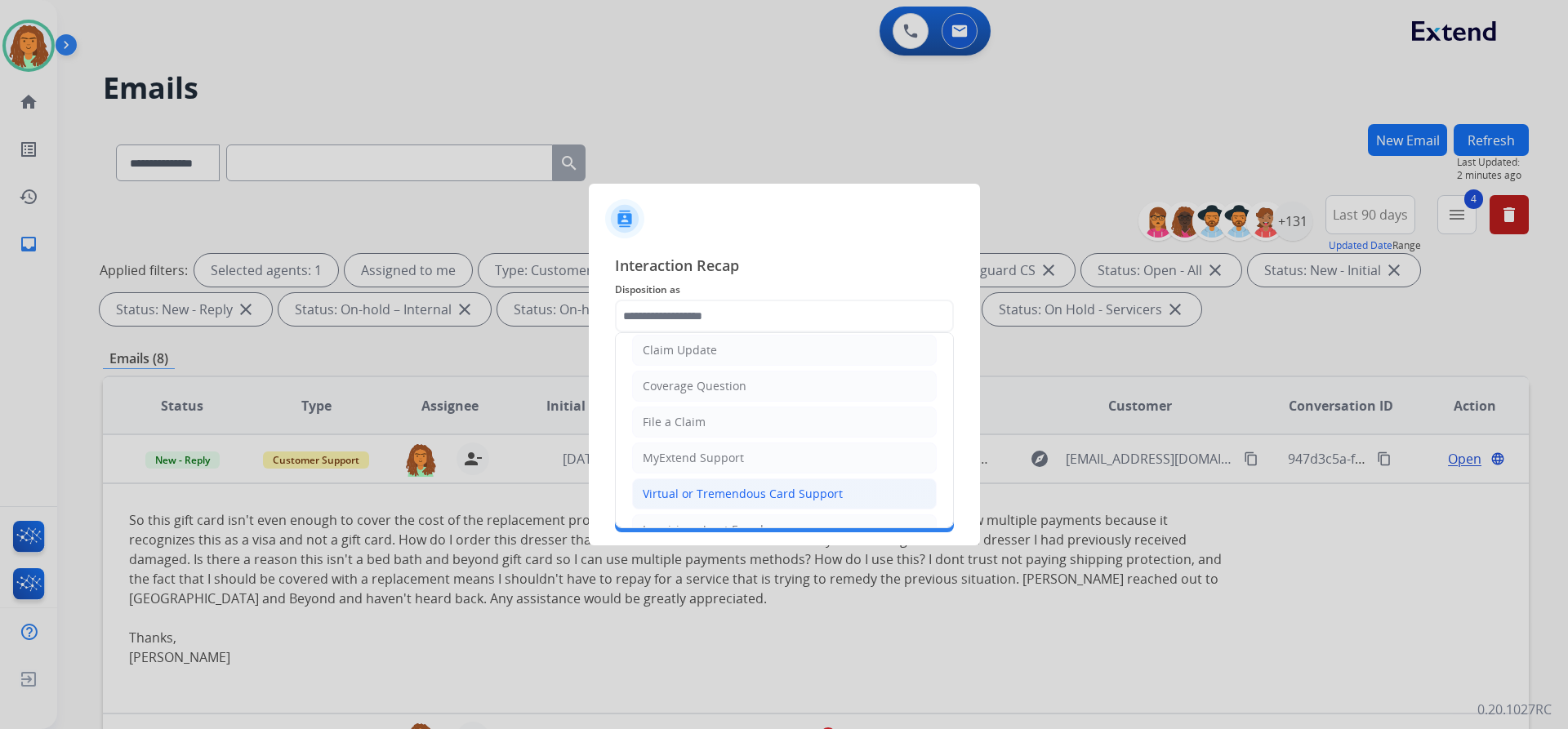
click at [713, 491] on div "Virtual or Tremendous Card Support" at bounding box center [743, 494] width 200 height 17
type input "**********"
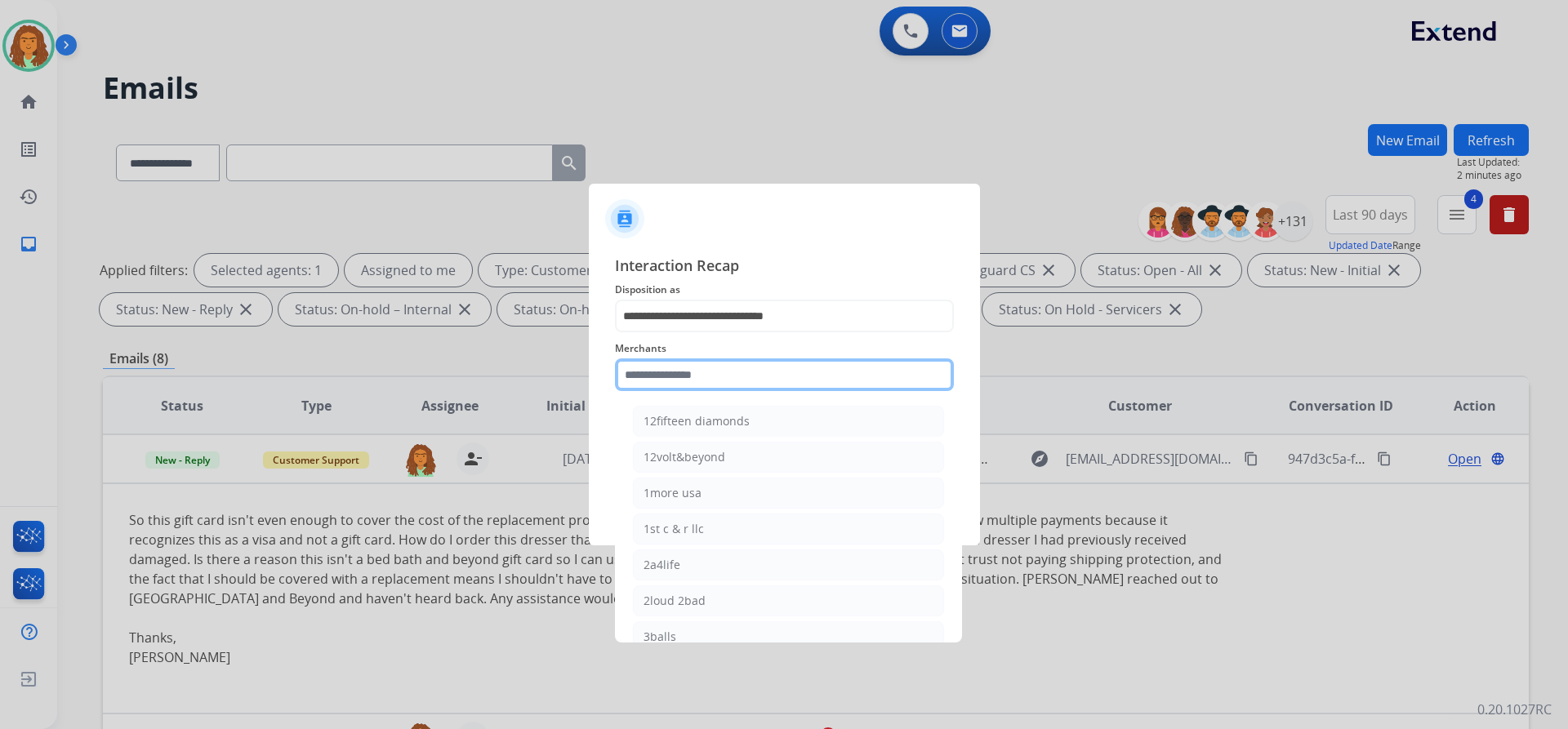
click at [659, 370] on input "text" at bounding box center [784, 375] width 339 height 32
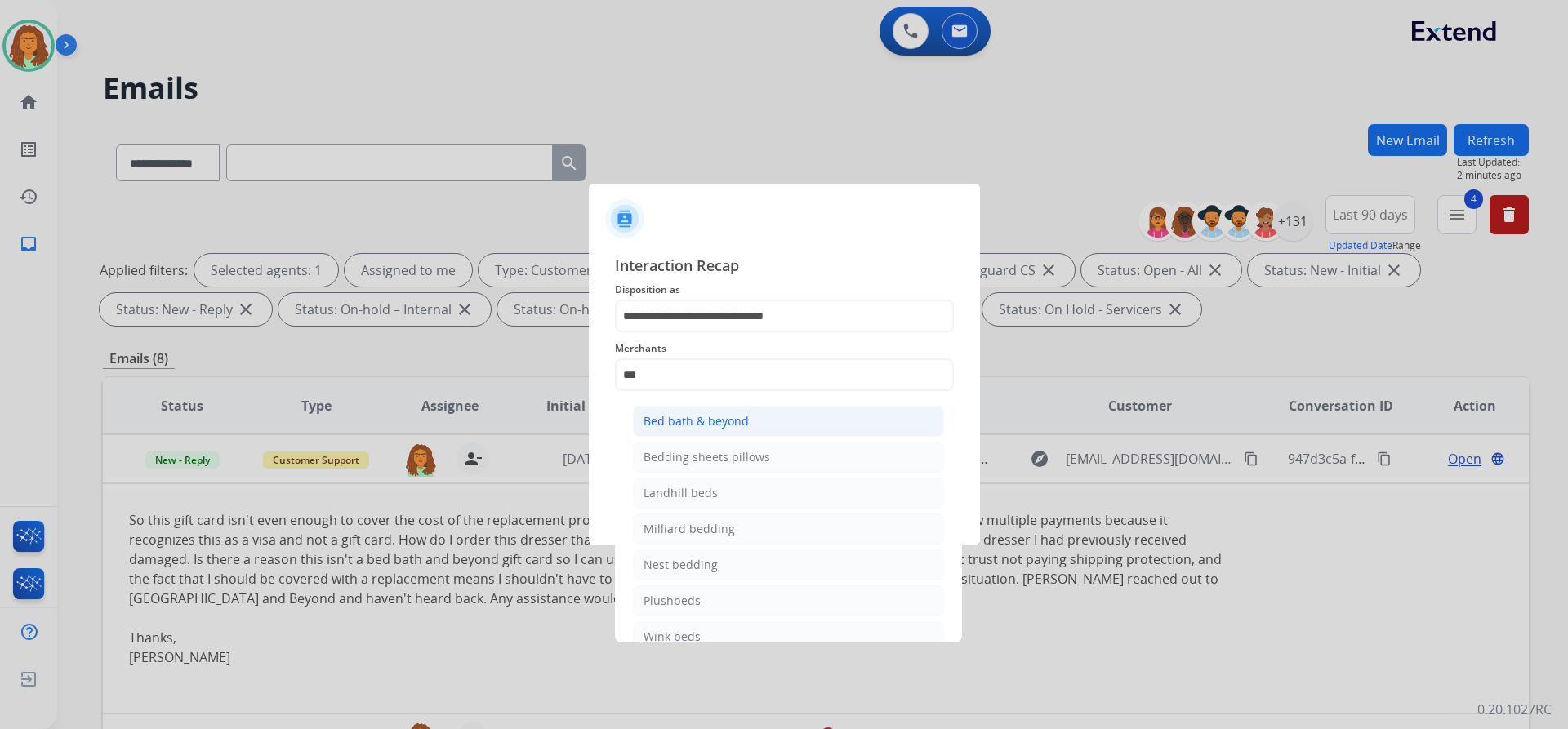
click at [709, 417] on div "Bed bath & beyond" at bounding box center [696, 421] width 105 height 17
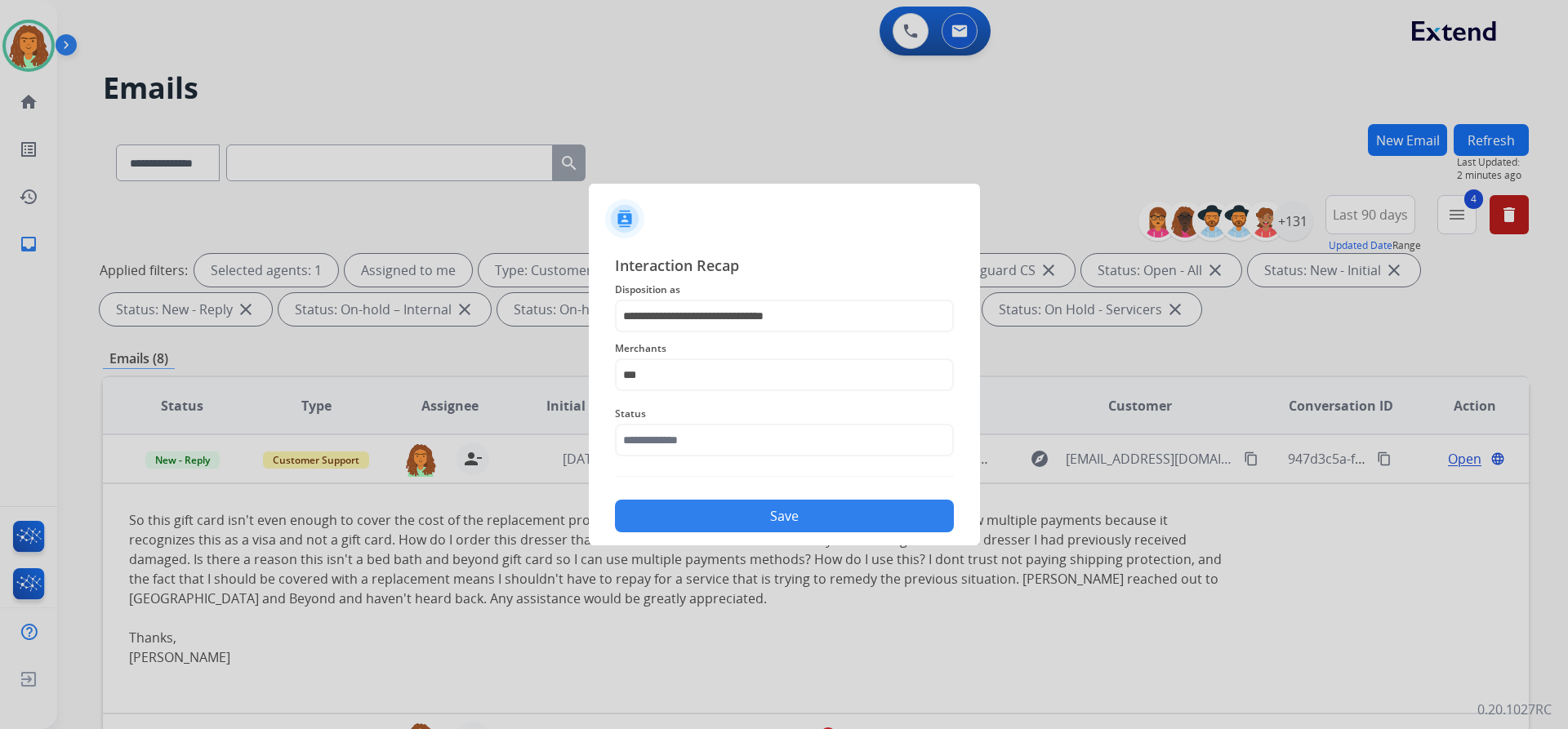
type input "**********"
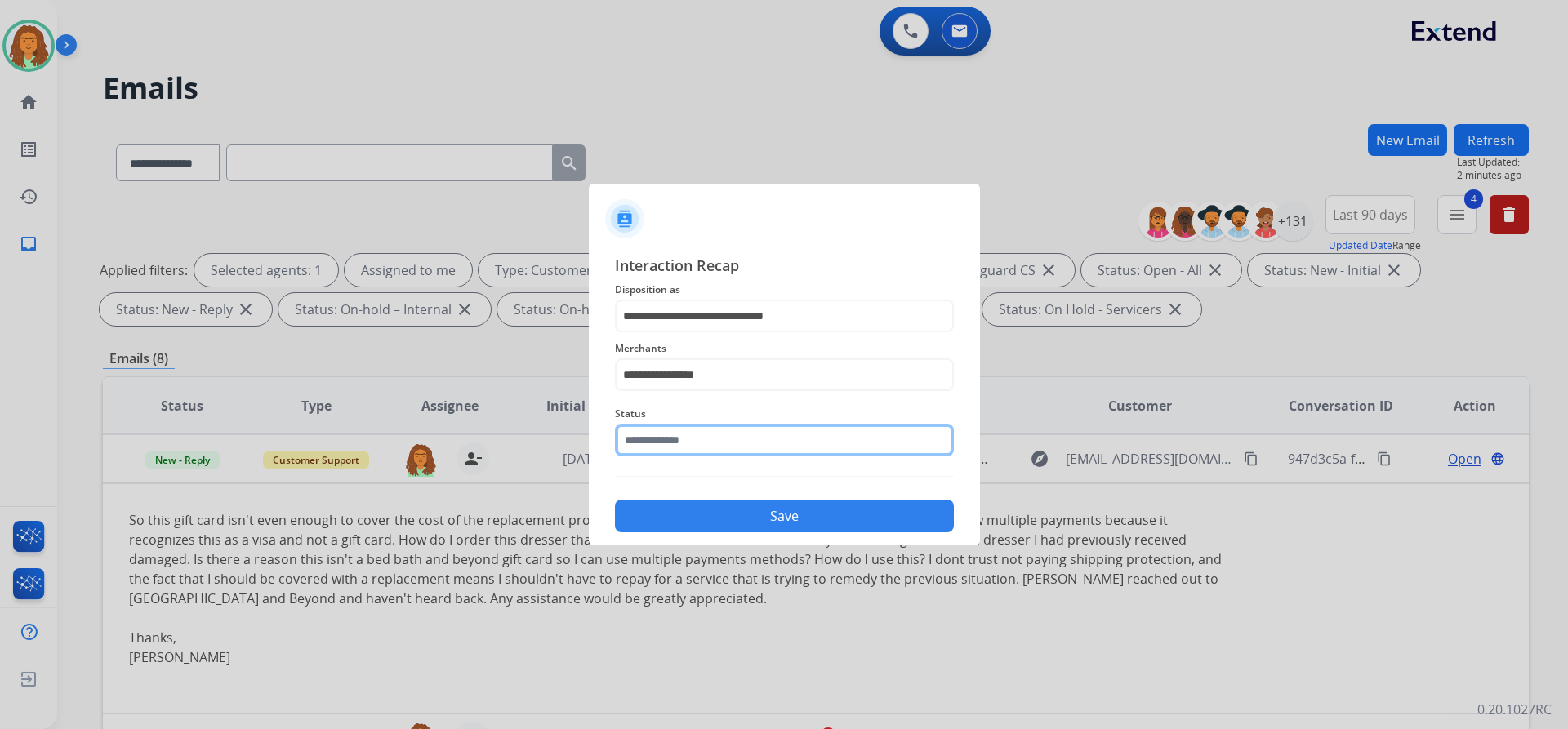
click at [681, 435] on input "text" at bounding box center [784, 440] width 339 height 32
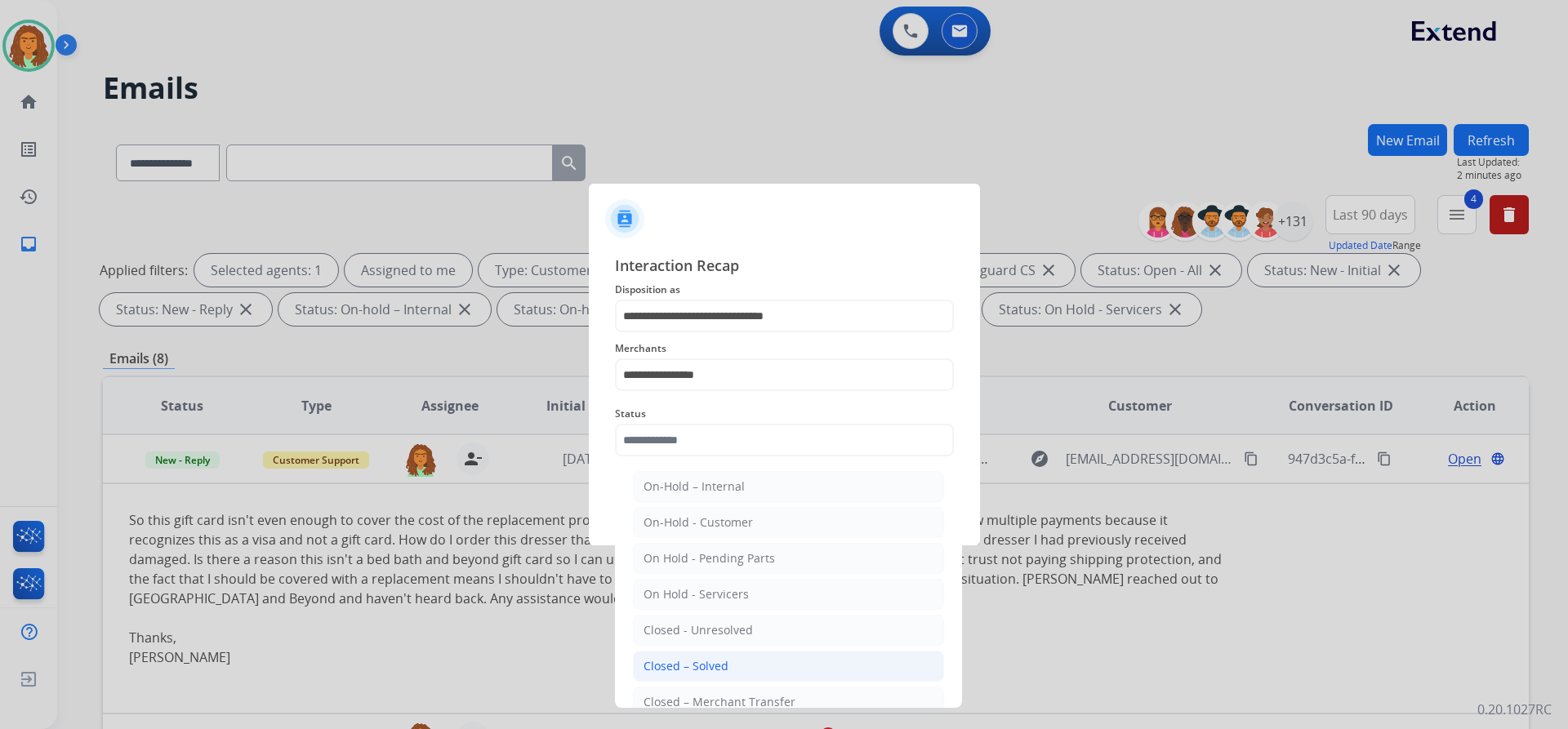
click at [686, 659] on div "Closed – Solved" at bounding box center [686, 666] width 84 height 17
type input "**********"
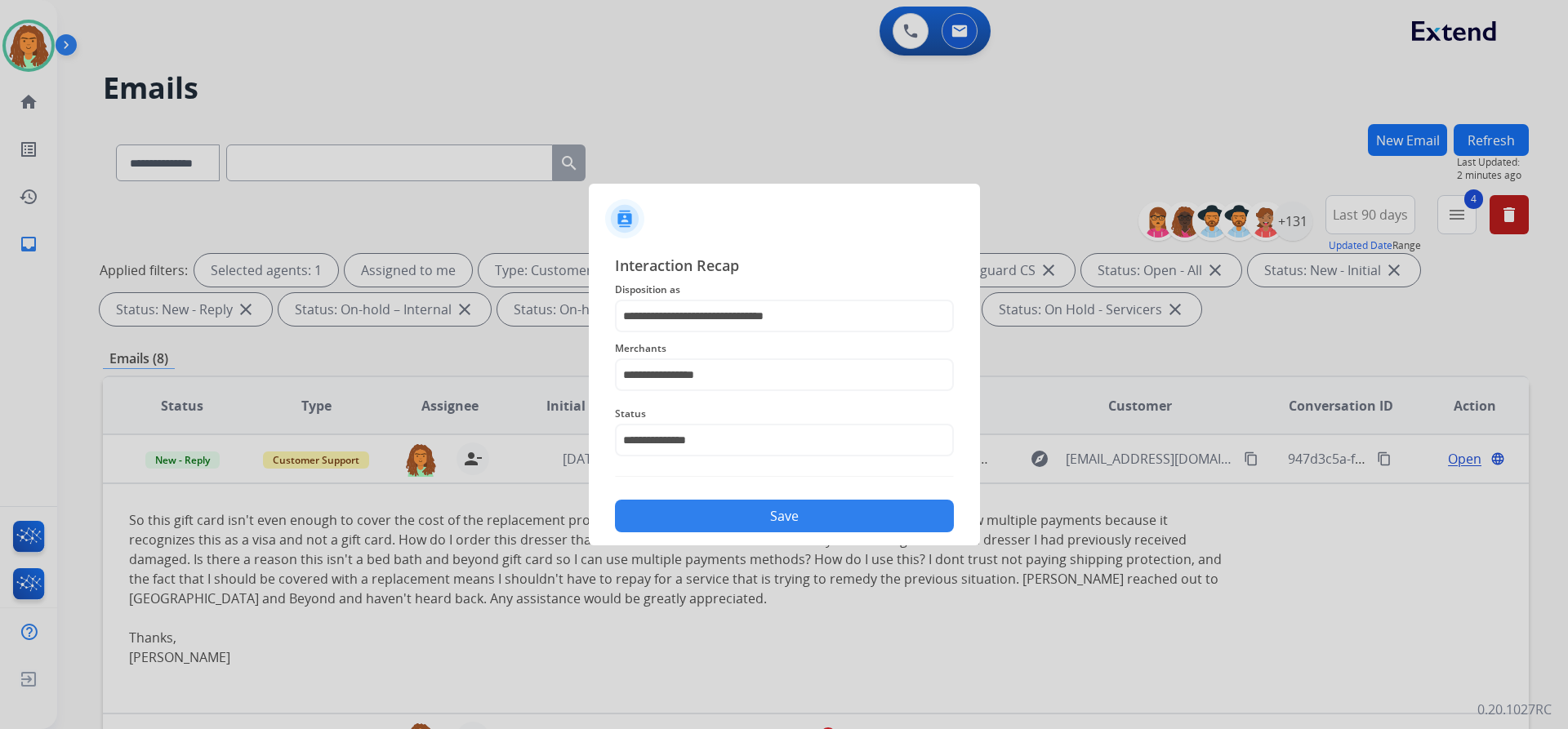
click at [758, 510] on button "Save" at bounding box center [784, 516] width 339 height 32
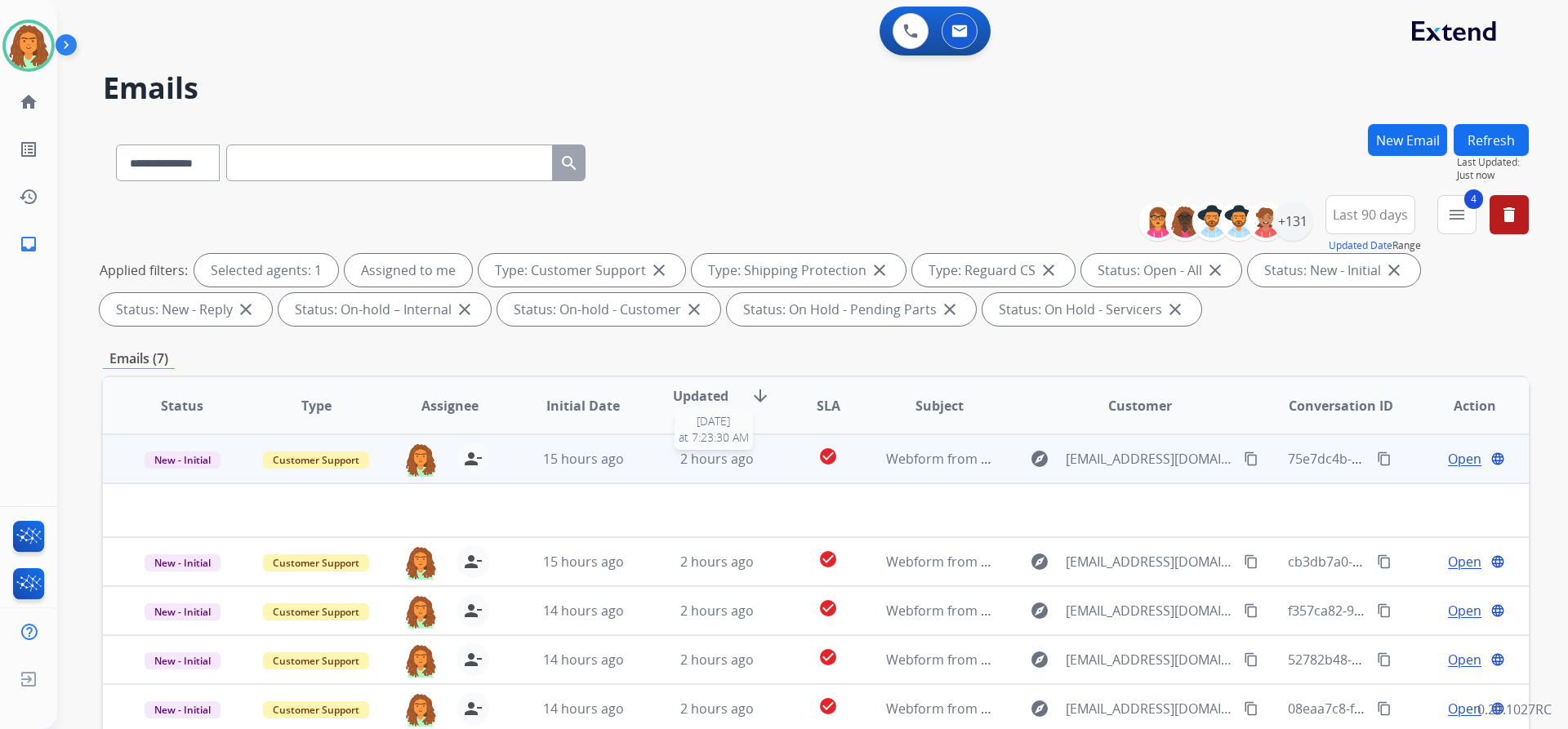
click at [758, 459] on div "2 hours ago" at bounding box center [717, 459] width 107 height 19
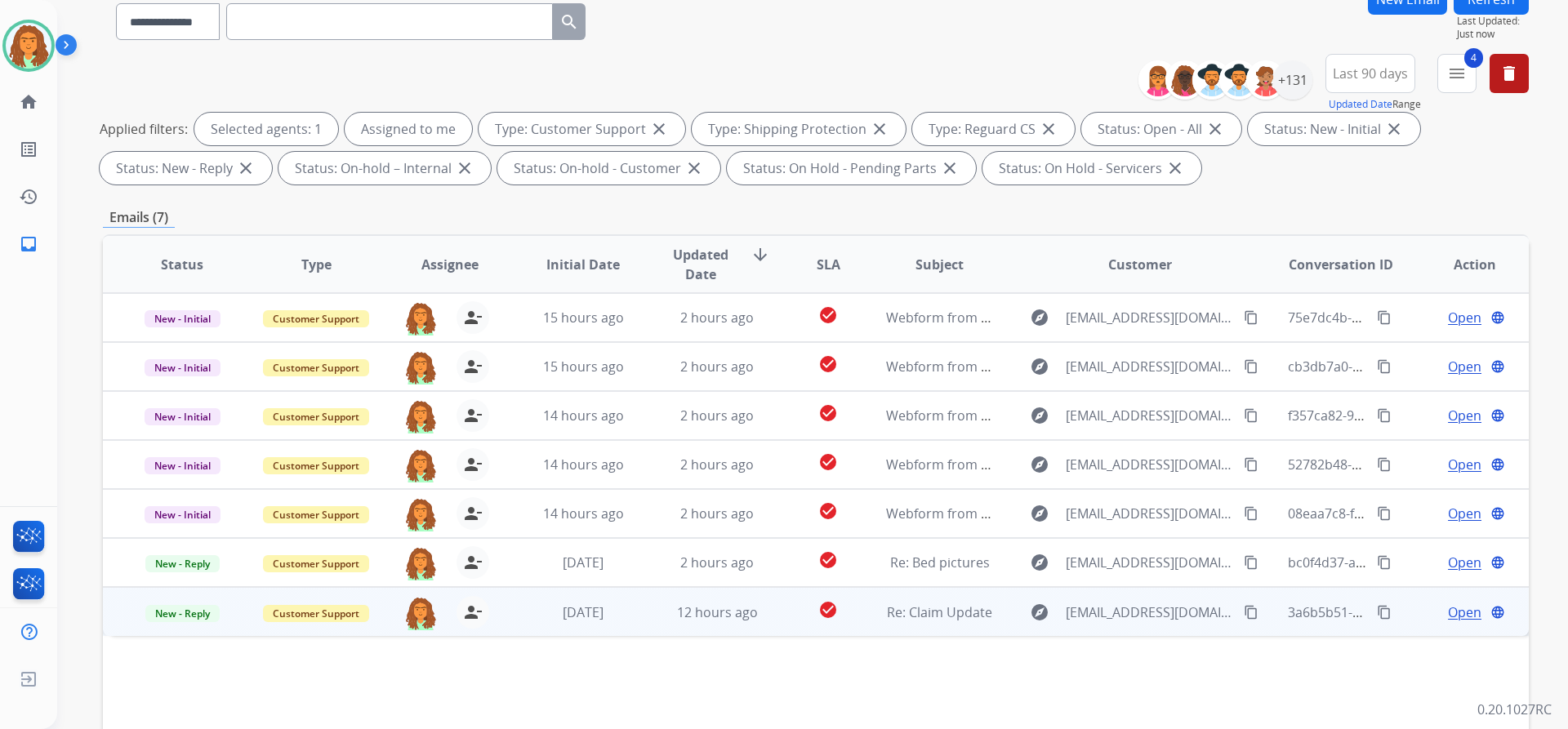
scroll to position [279, 0]
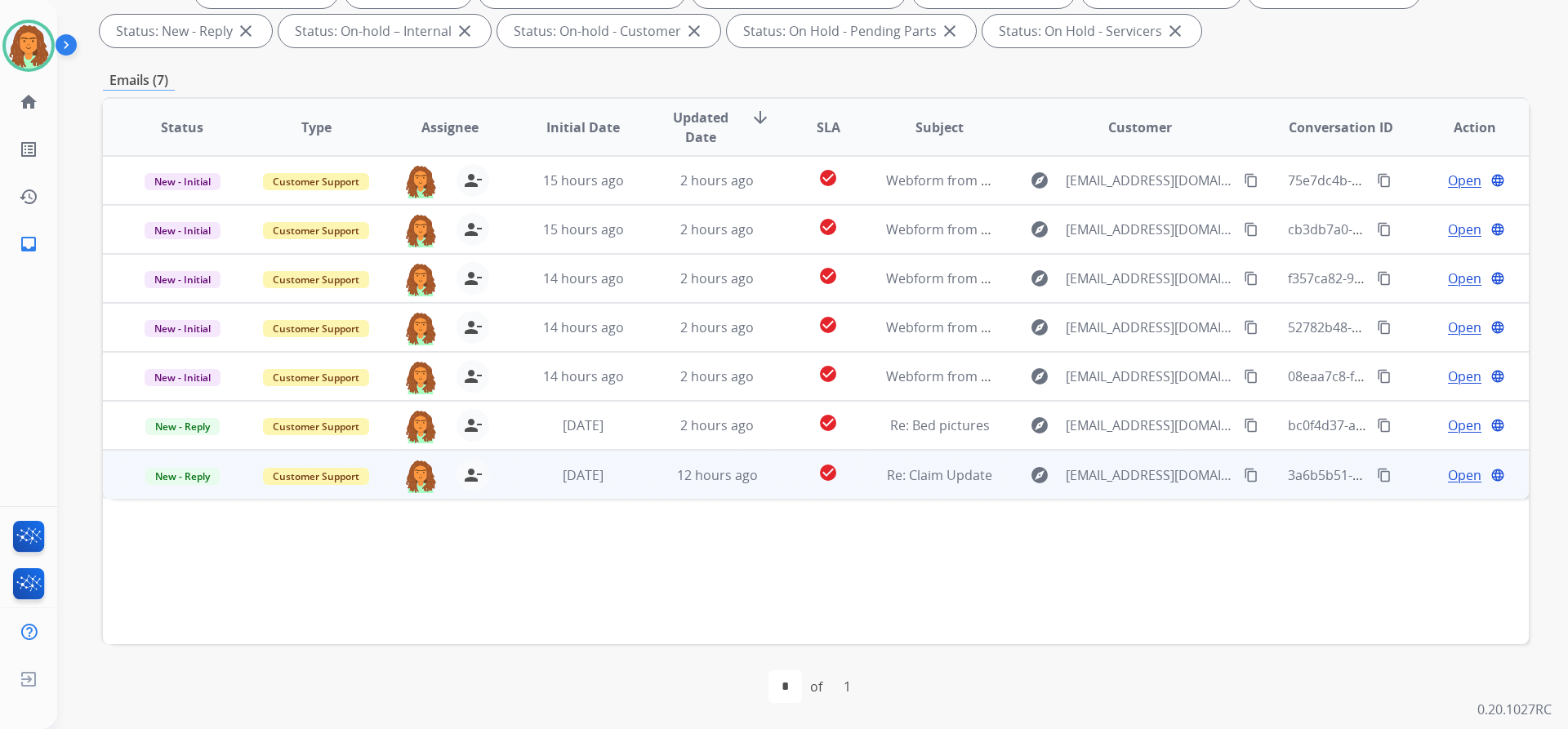
click at [758, 482] on td "check_circle" at bounding box center [815, 475] width 89 height 49
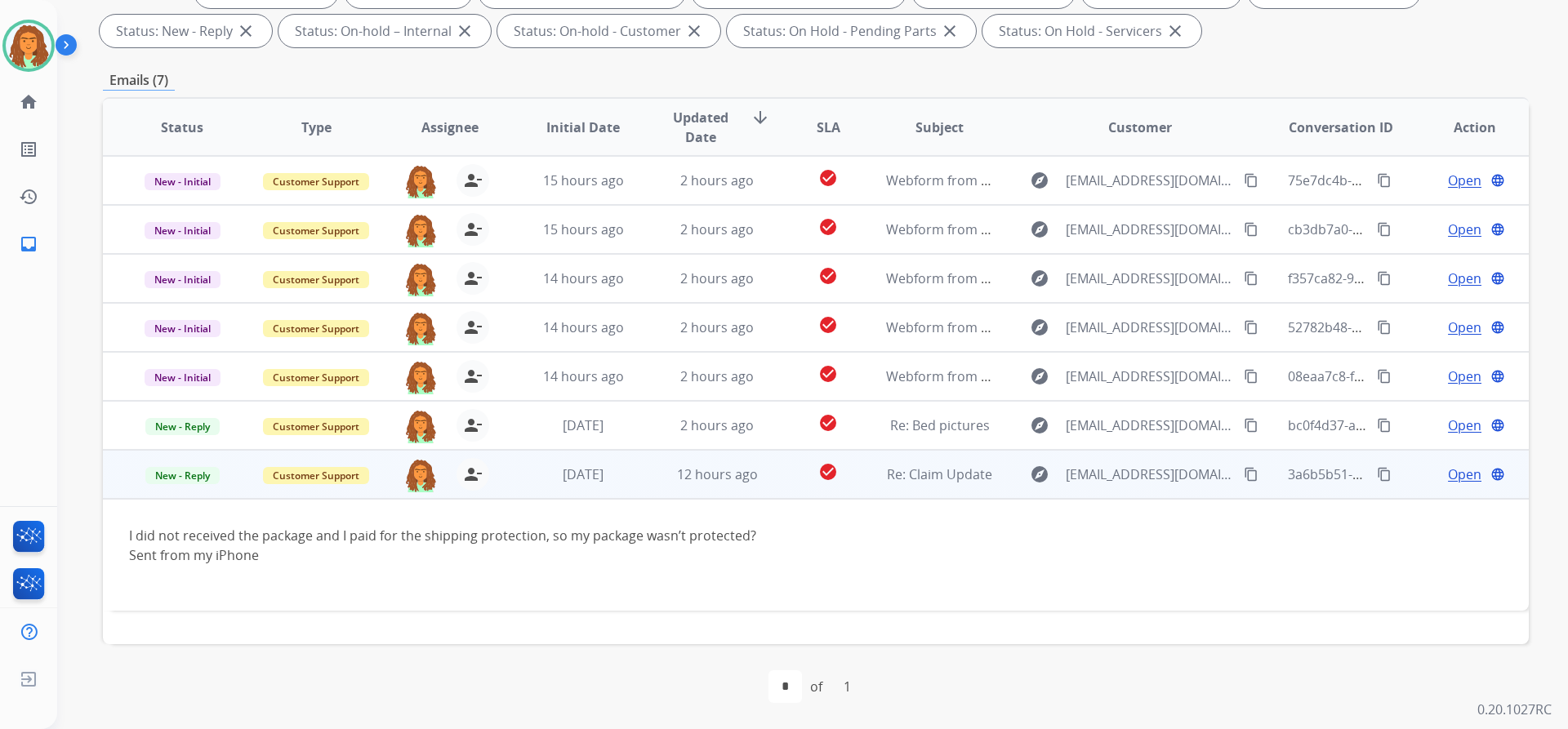
click at [758, 469] on mat-icon "content_copy" at bounding box center [1251, 474] width 15 height 15
click at [758, 475] on span "Open" at bounding box center [1464, 474] width 33 height 19
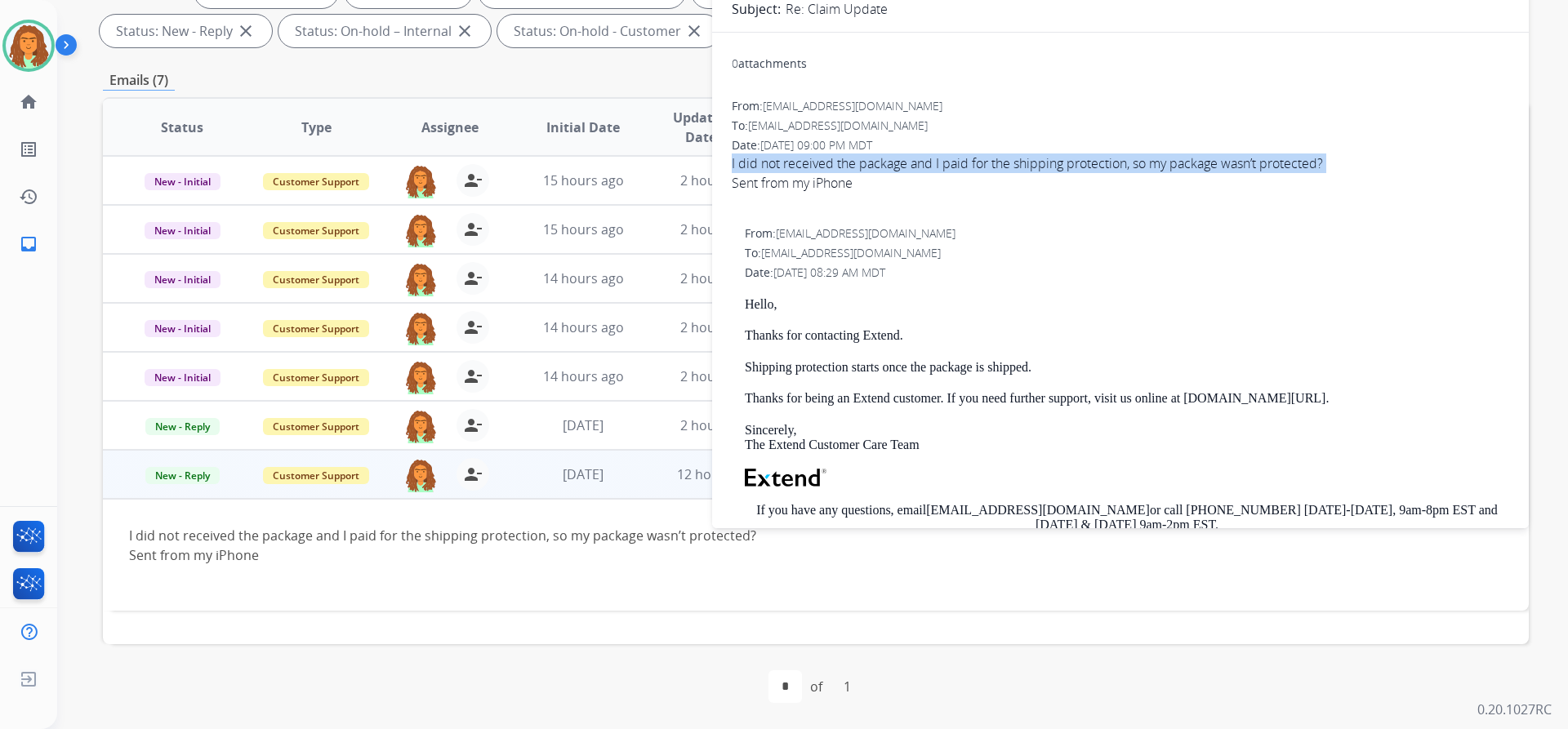
drag, startPoint x: 729, startPoint y: 166, endPoint x: 730, endPoint y: 175, distance: 9.1
copy span "I did not received the package and I paid for the shipping protection, so my pa…"
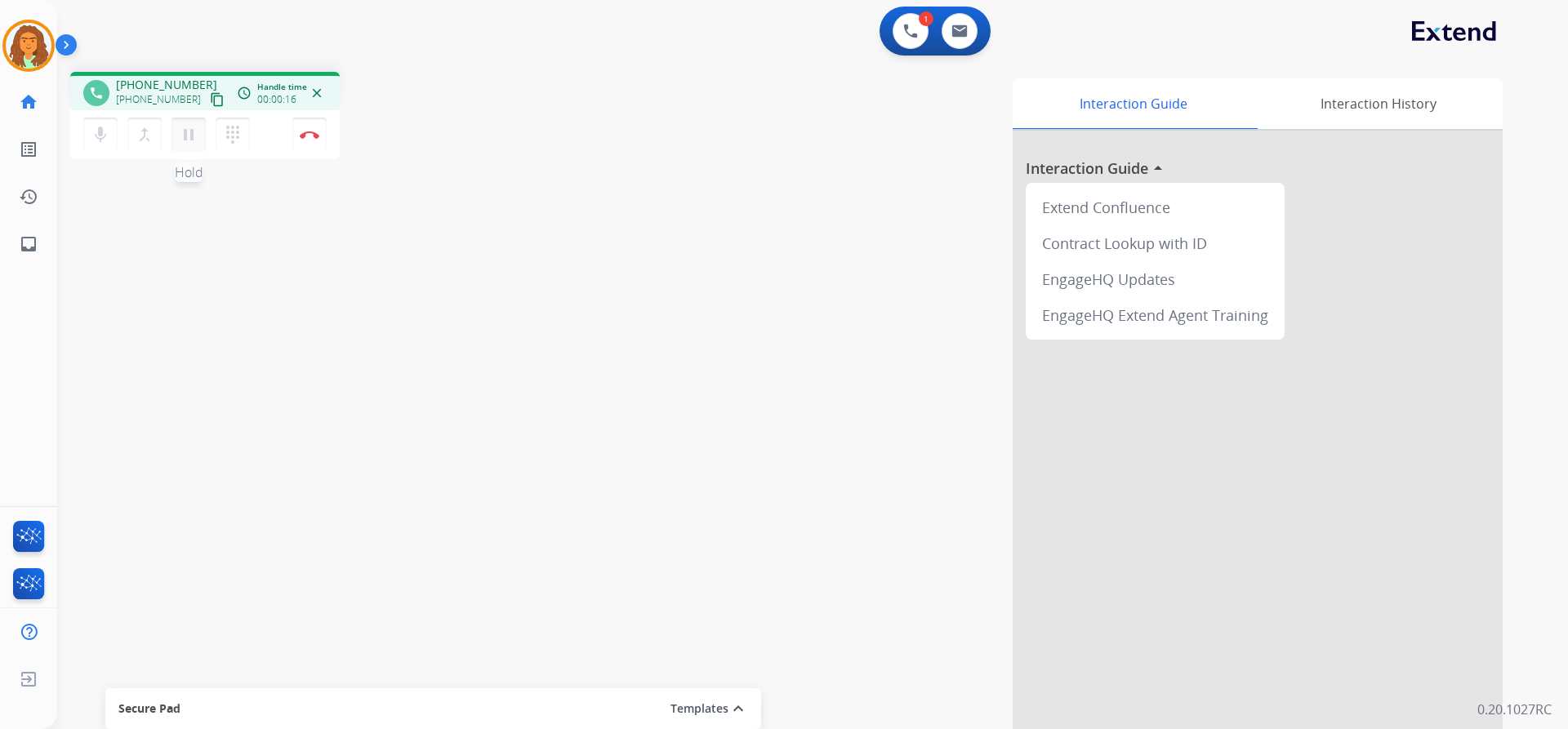
click at [190, 133] on mat-icon "pause" at bounding box center [188, 134] width 19 height 19
click at [233, 132] on mat-icon "dialpad" at bounding box center [233, 134] width 19 height 19
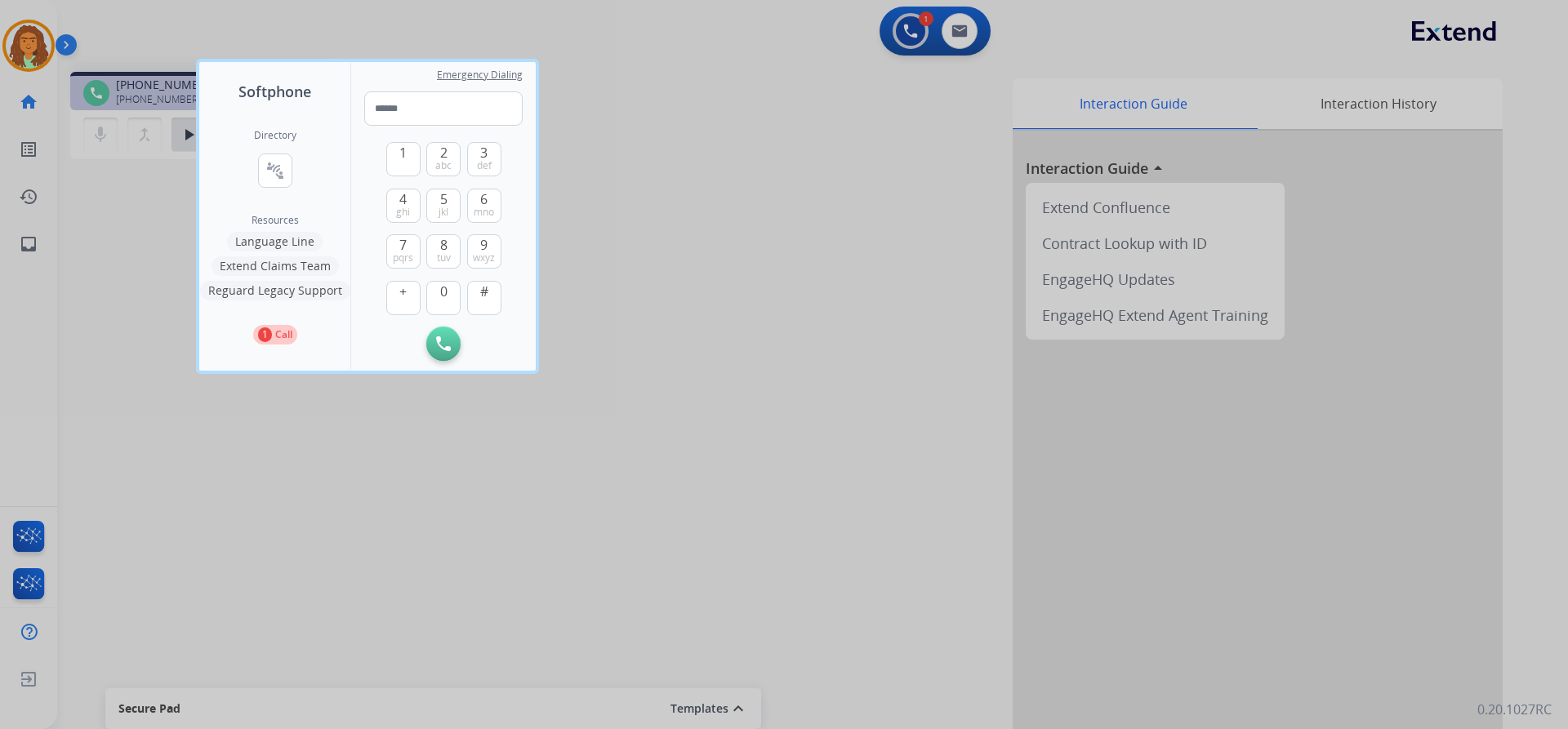
click at [290, 241] on button "Language Line" at bounding box center [275, 241] width 96 height 19
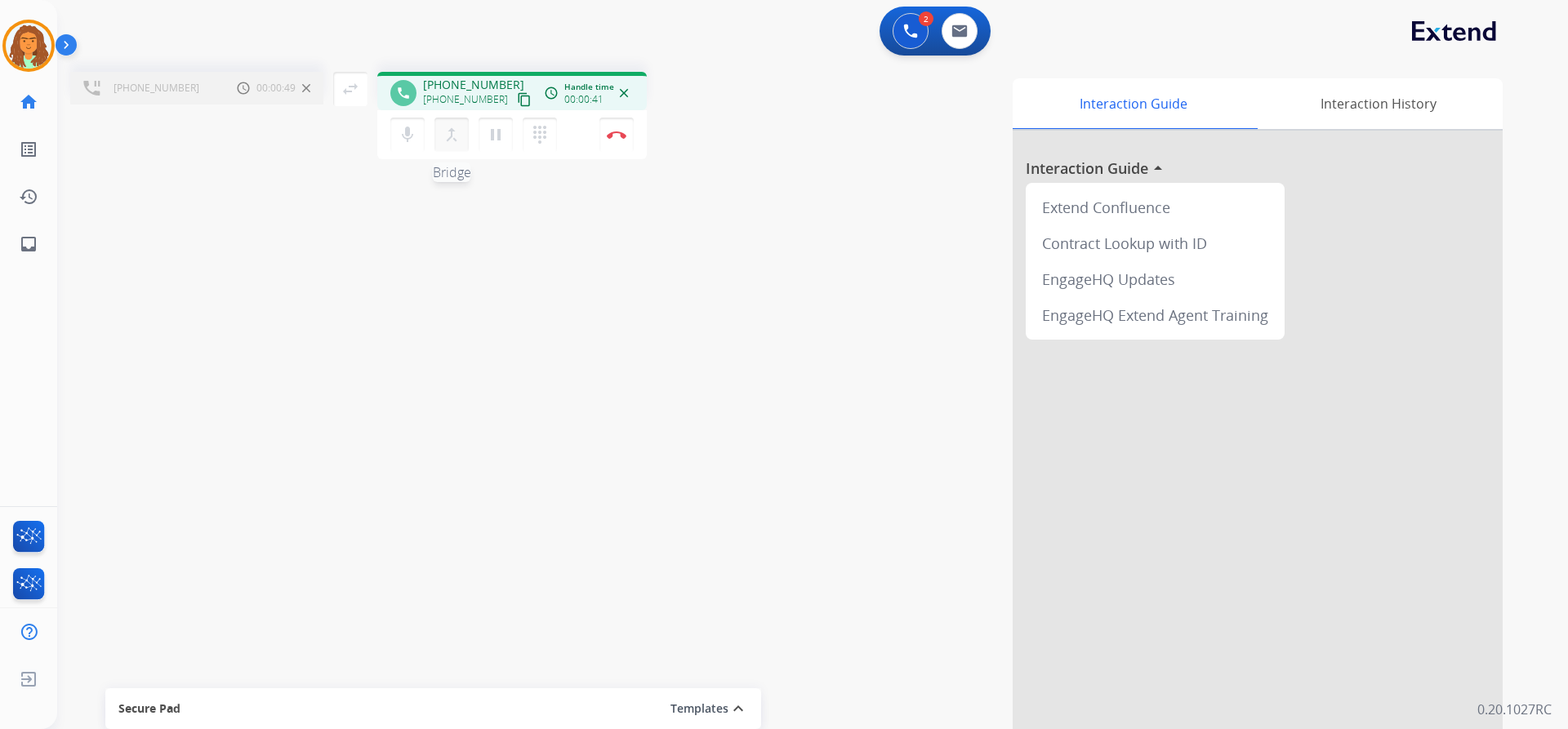
click at [450, 134] on mat-icon "merge_type" at bounding box center [451, 134] width 19 height 19
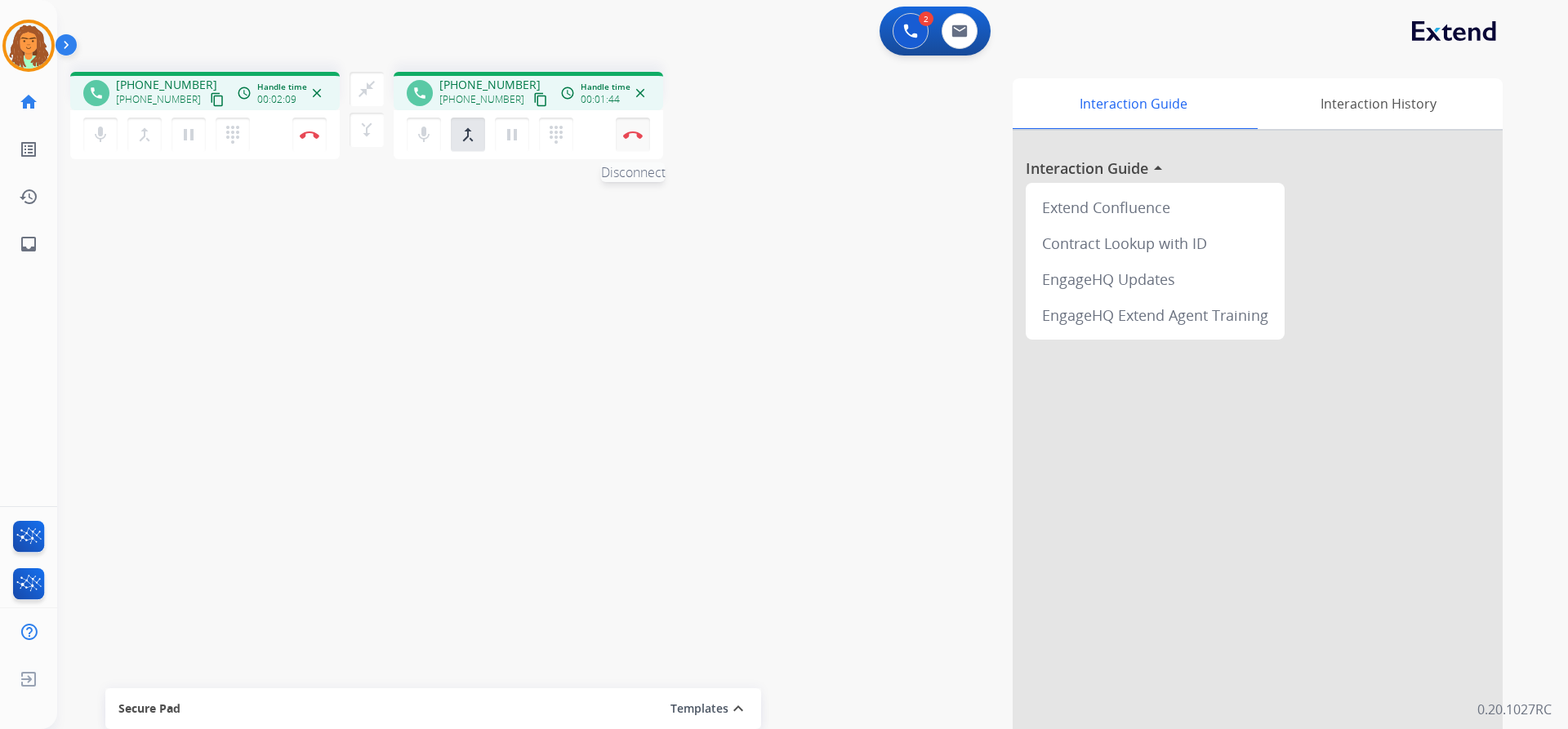
click at [638, 137] on img at bounding box center [632, 134] width 19 height 8
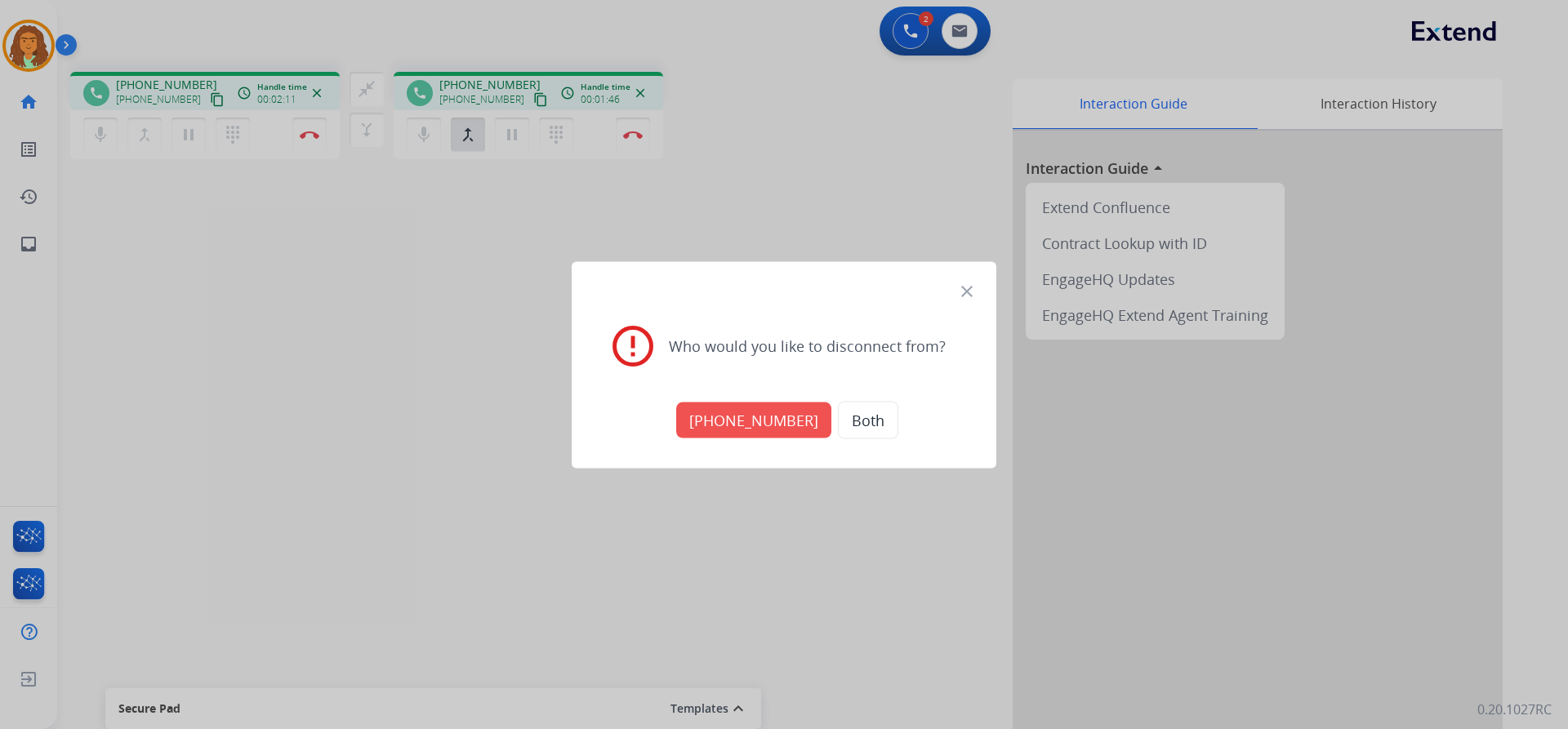
click at [758, 421] on button "+18005568467" at bounding box center [754, 419] width 155 height 36
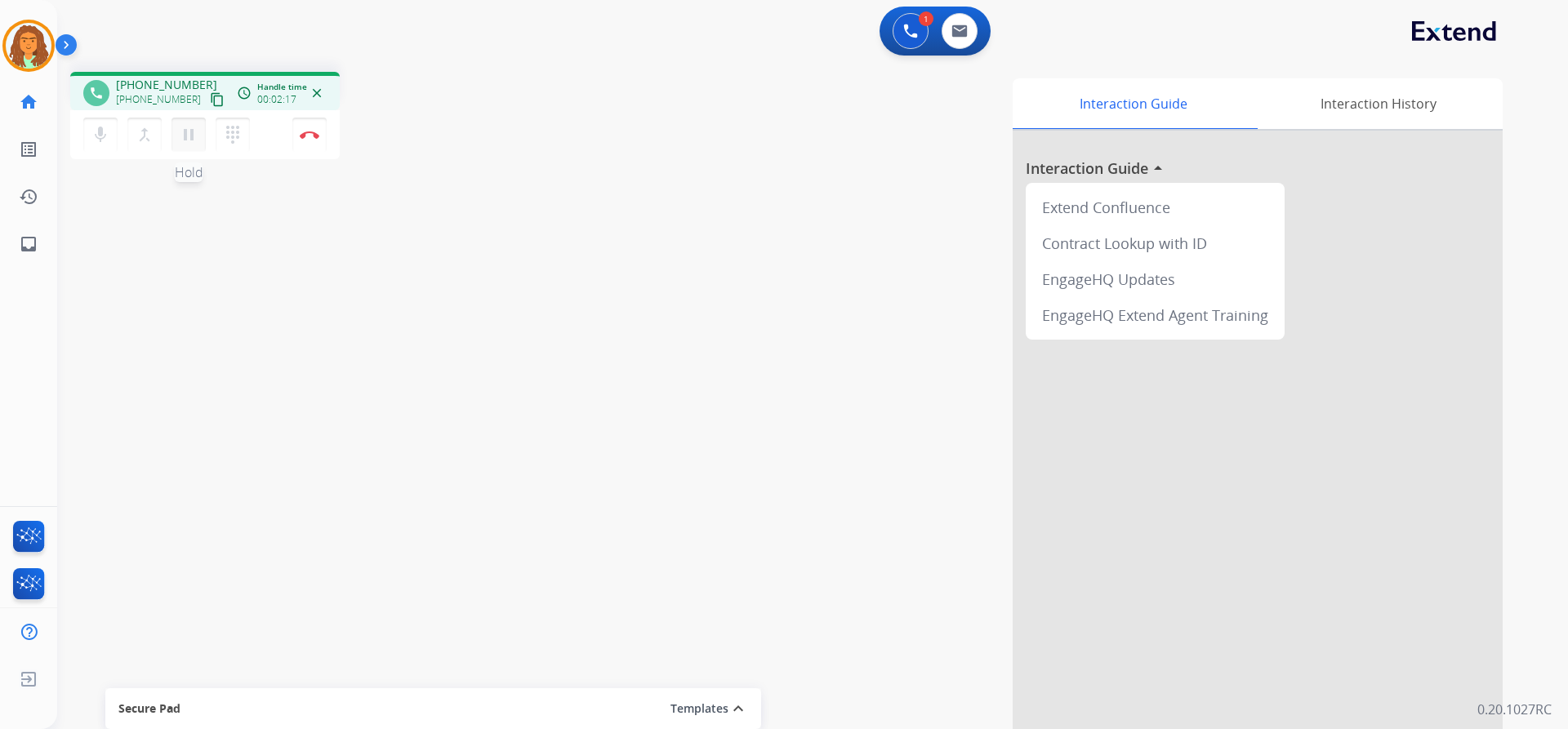
click at [188, 137] on mat-icon "pause" at bounding box center [188, 134] width 19 height 19
click at [235, 131] on mat-icon "dialpad" at bounding box center [233, 134] width 19 height 19
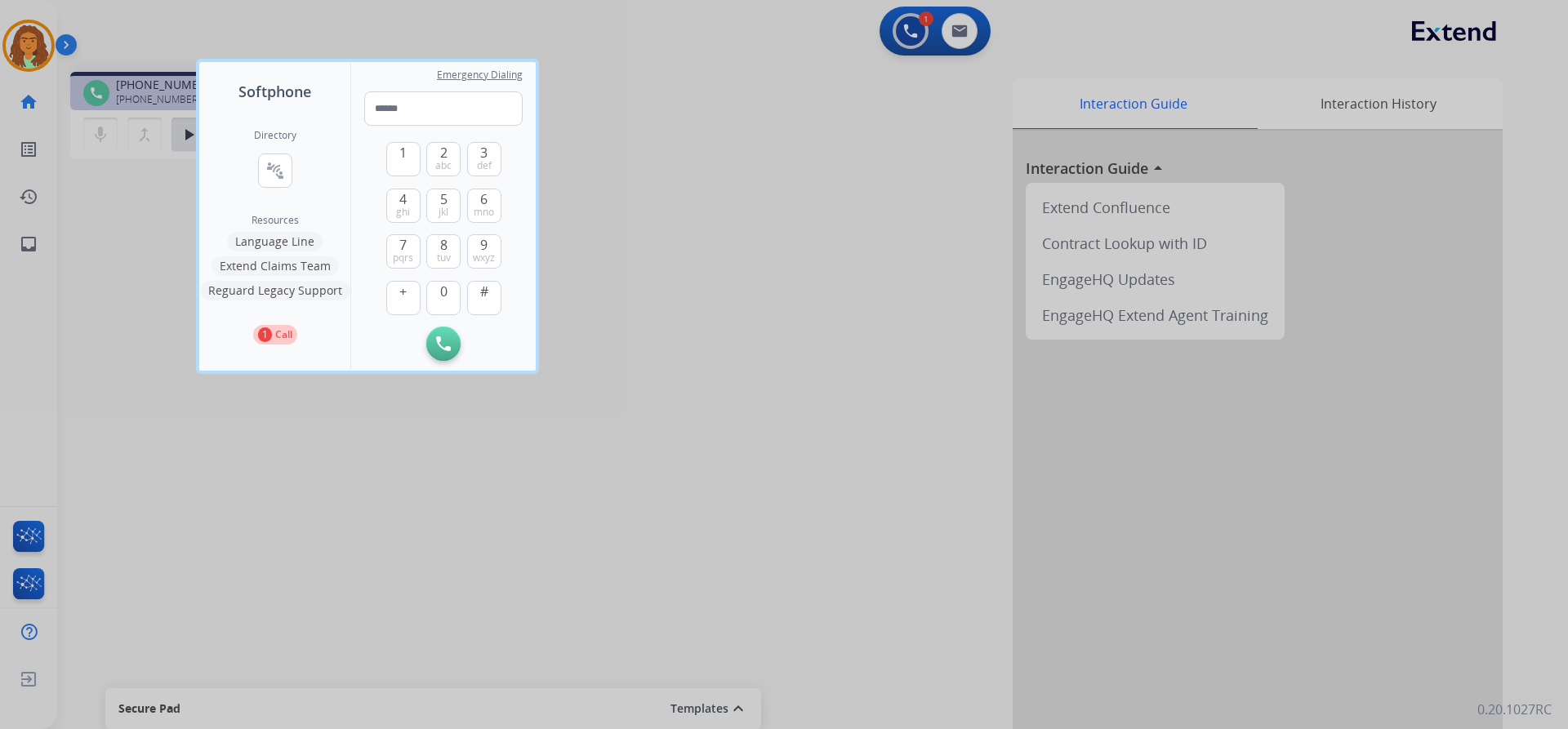
click at [271, 240] on button "Language Line" at bounding box center [275, 241] width 96 height 19
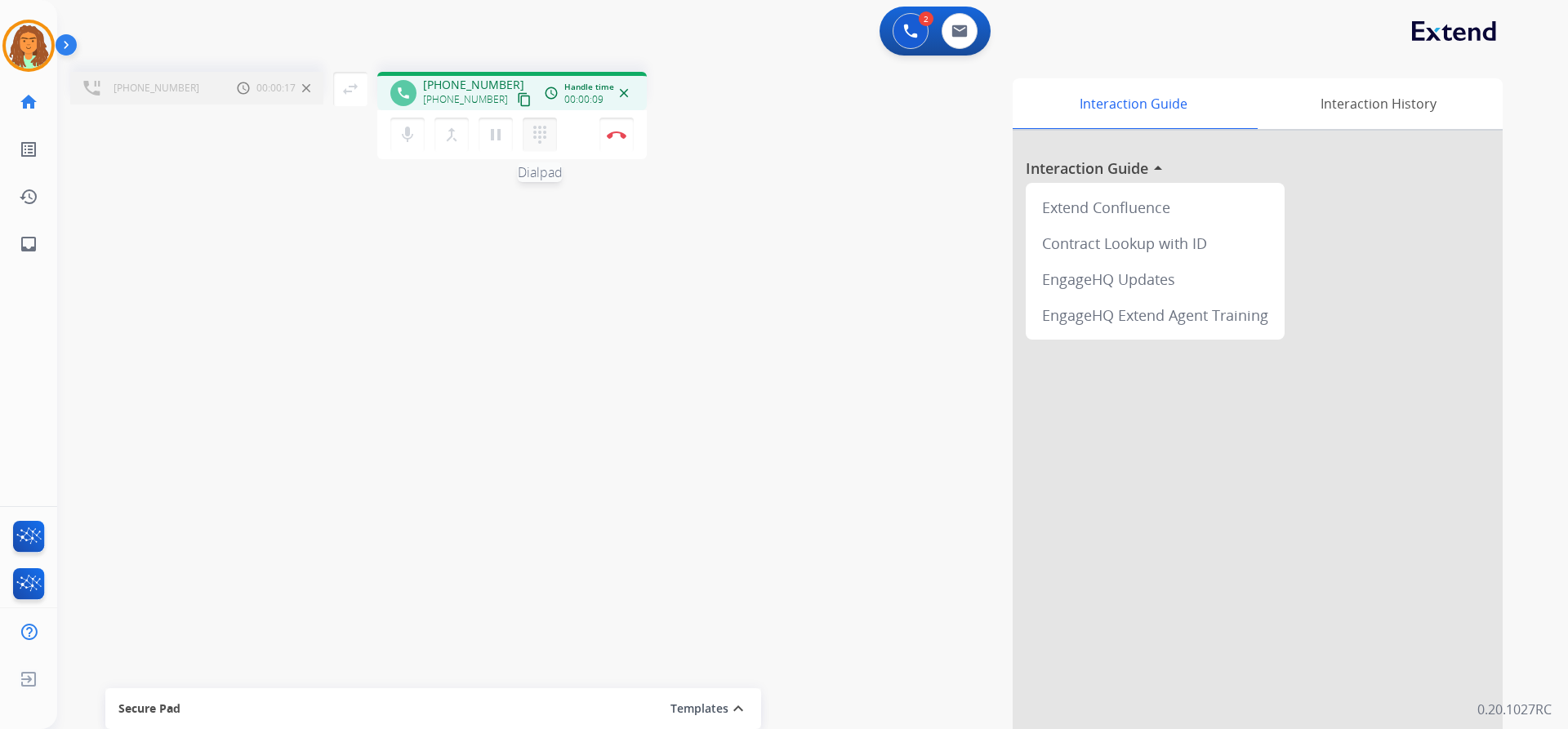
click at [535, 134] on mat-icon "dialpad" at bounding box center [539, 134] width 19 height 19
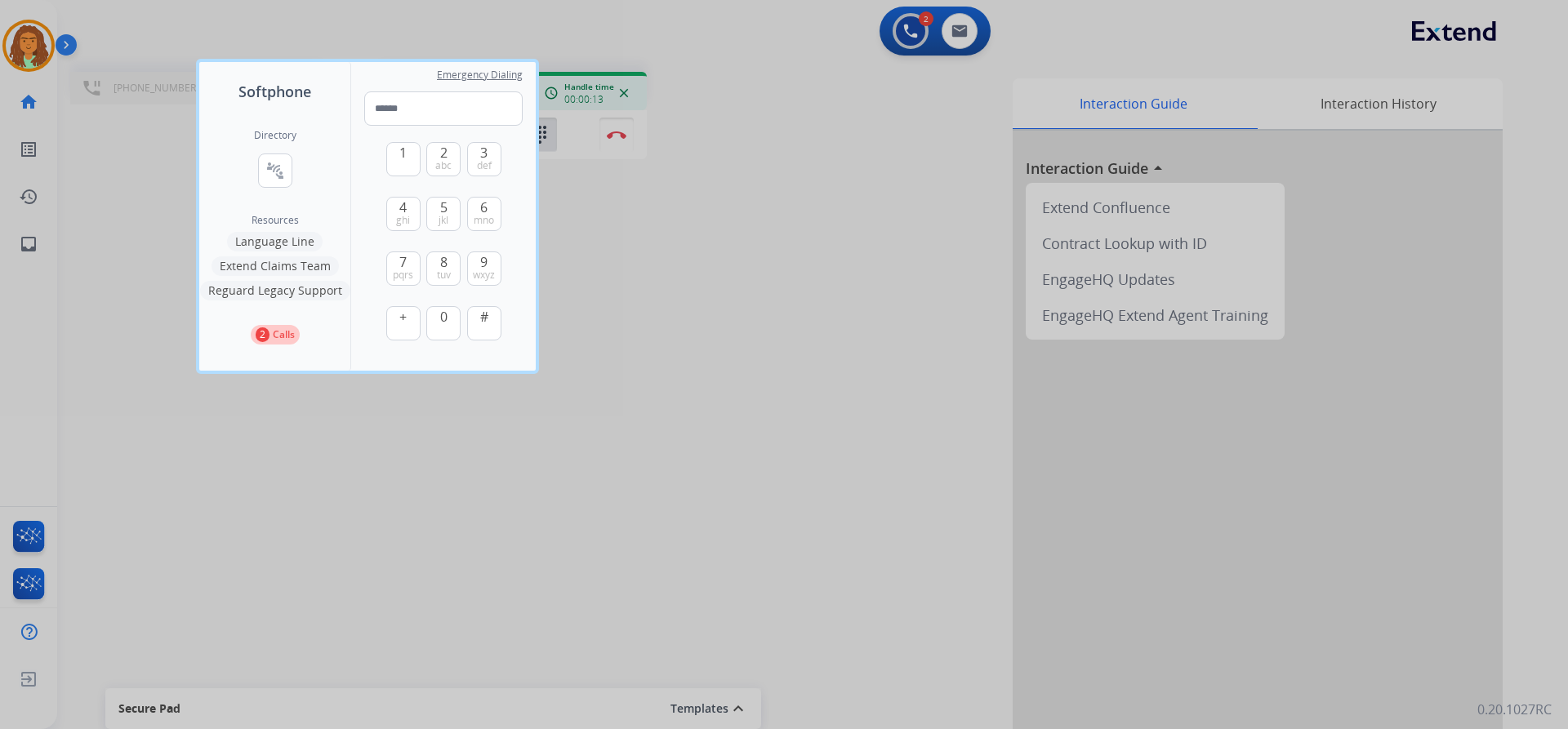
click at [591, 240] on div at bounding box center [784, 364] width 1568 height 729
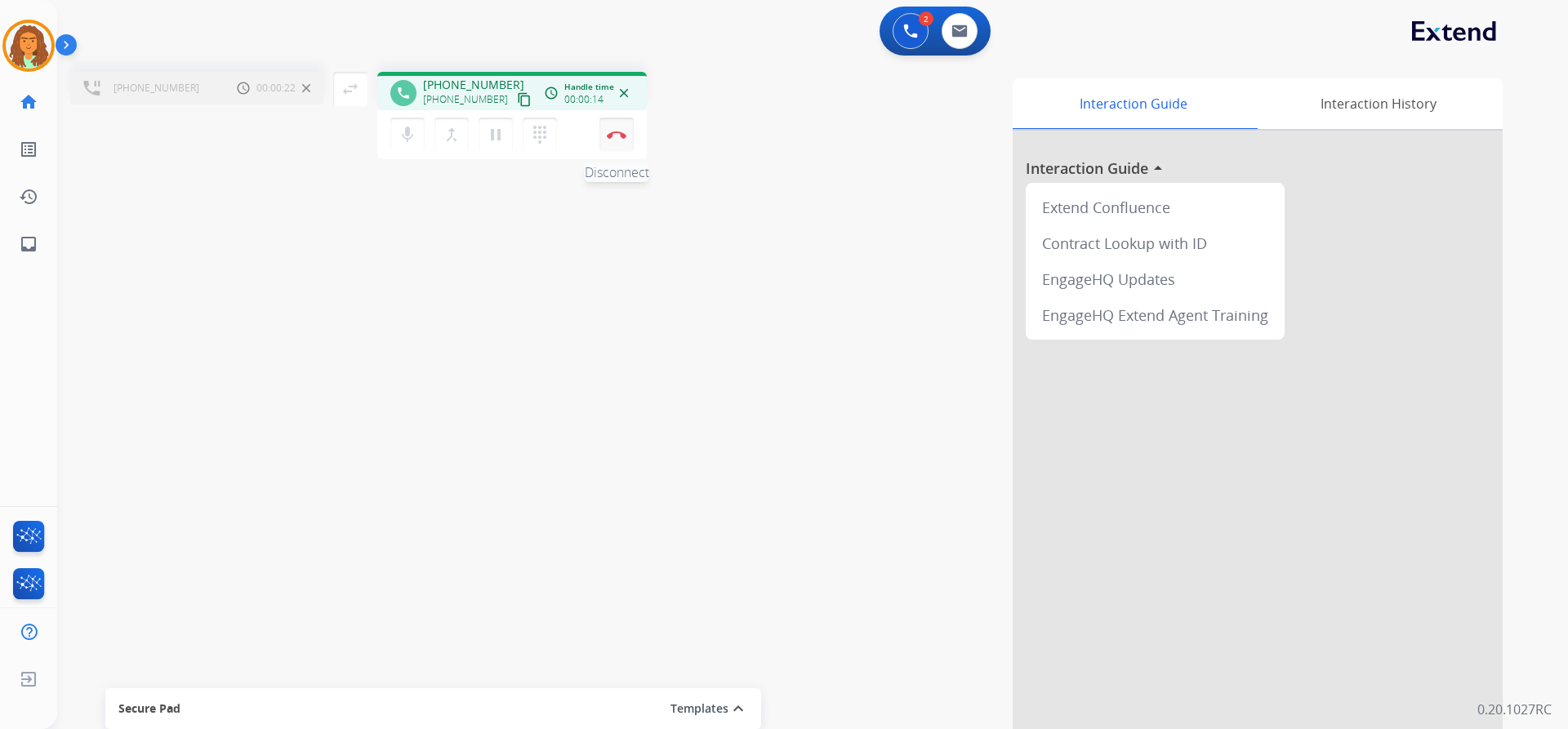
click at [612, 137] on img at bounding box center [617, 134] width 19 height 8
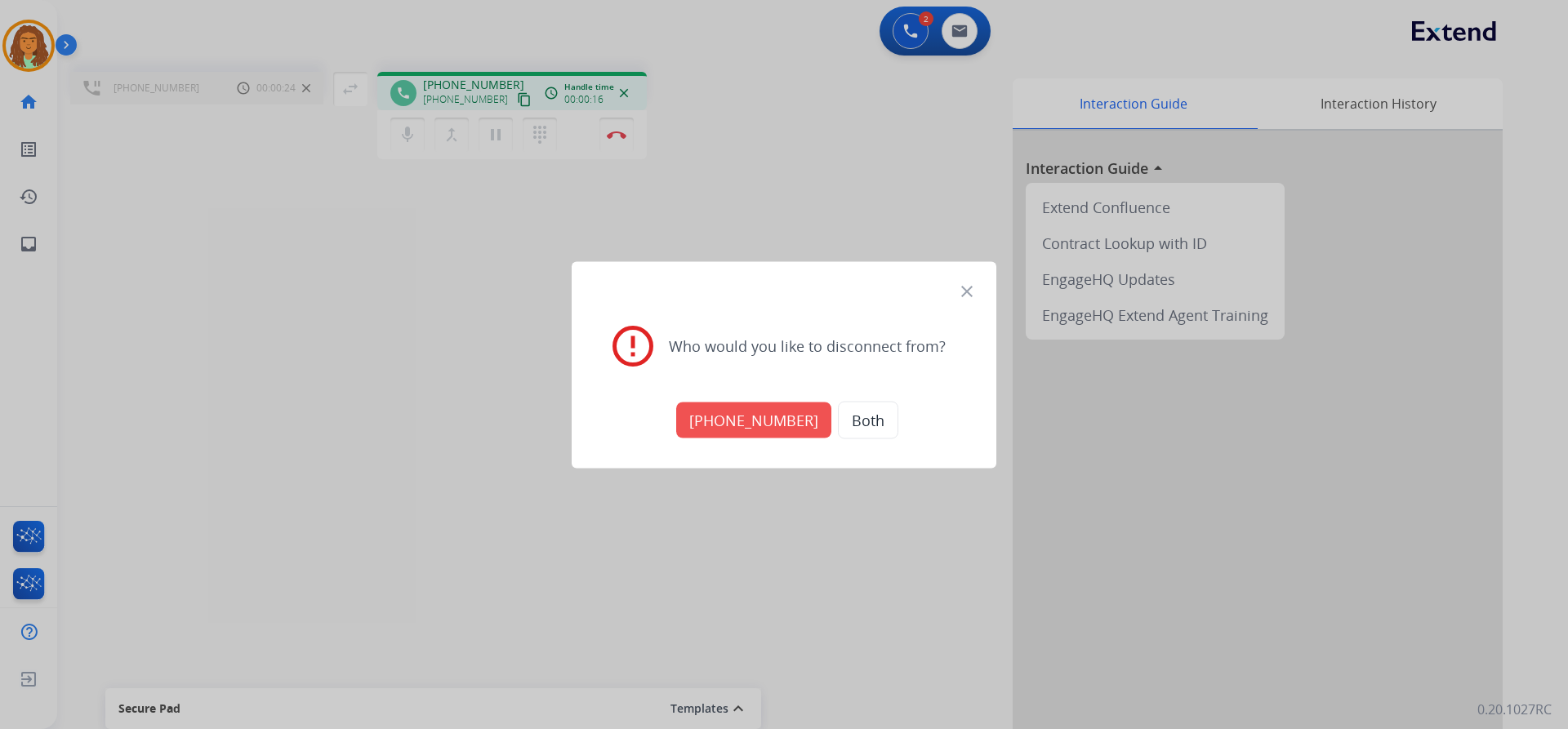
click at [745, 421] on button "+18005568467" at bounding box center [754, 419] width 155 height 36
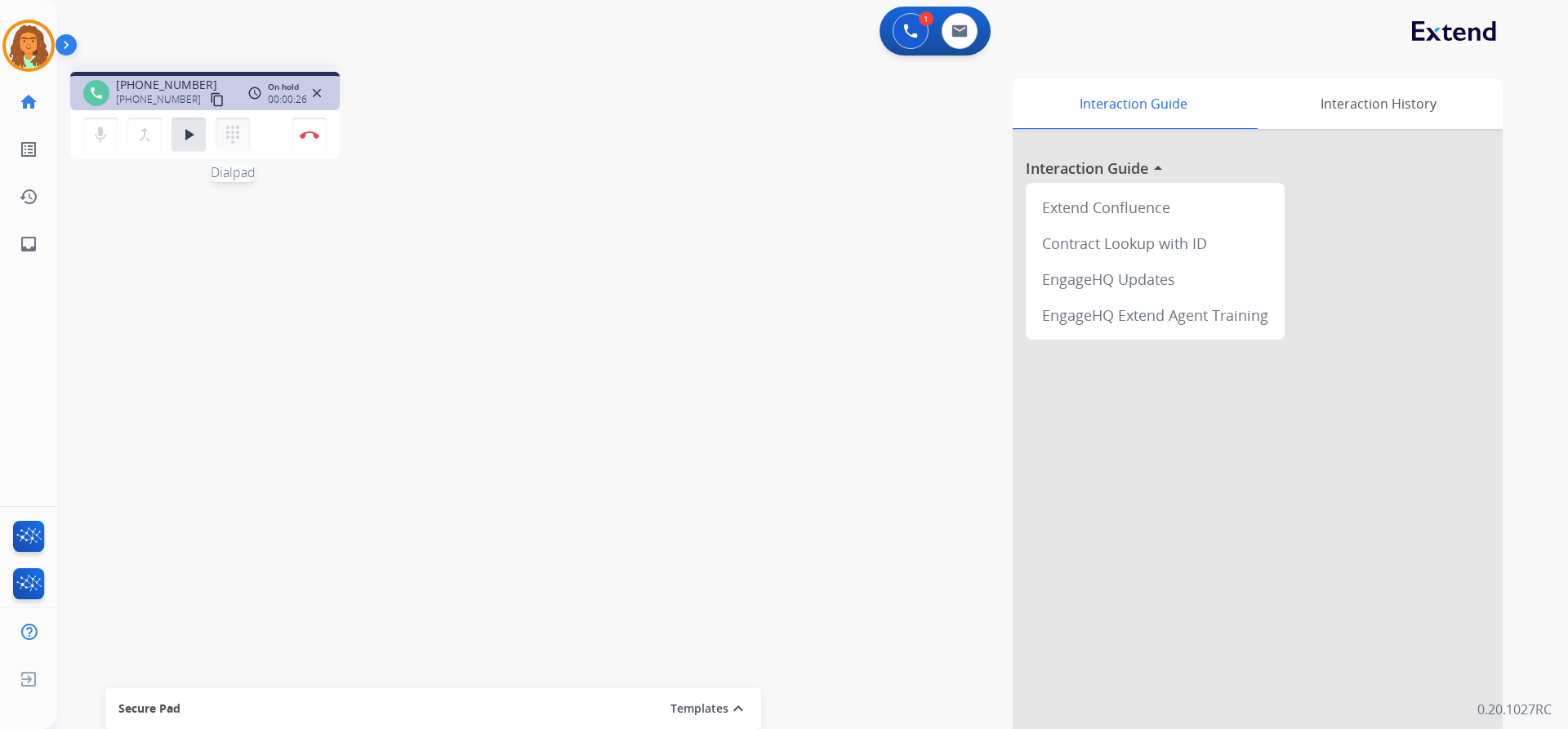
click at [229, 131] on mat-icon "dialpad" at bounding box center [233, 134] width 19 height 19
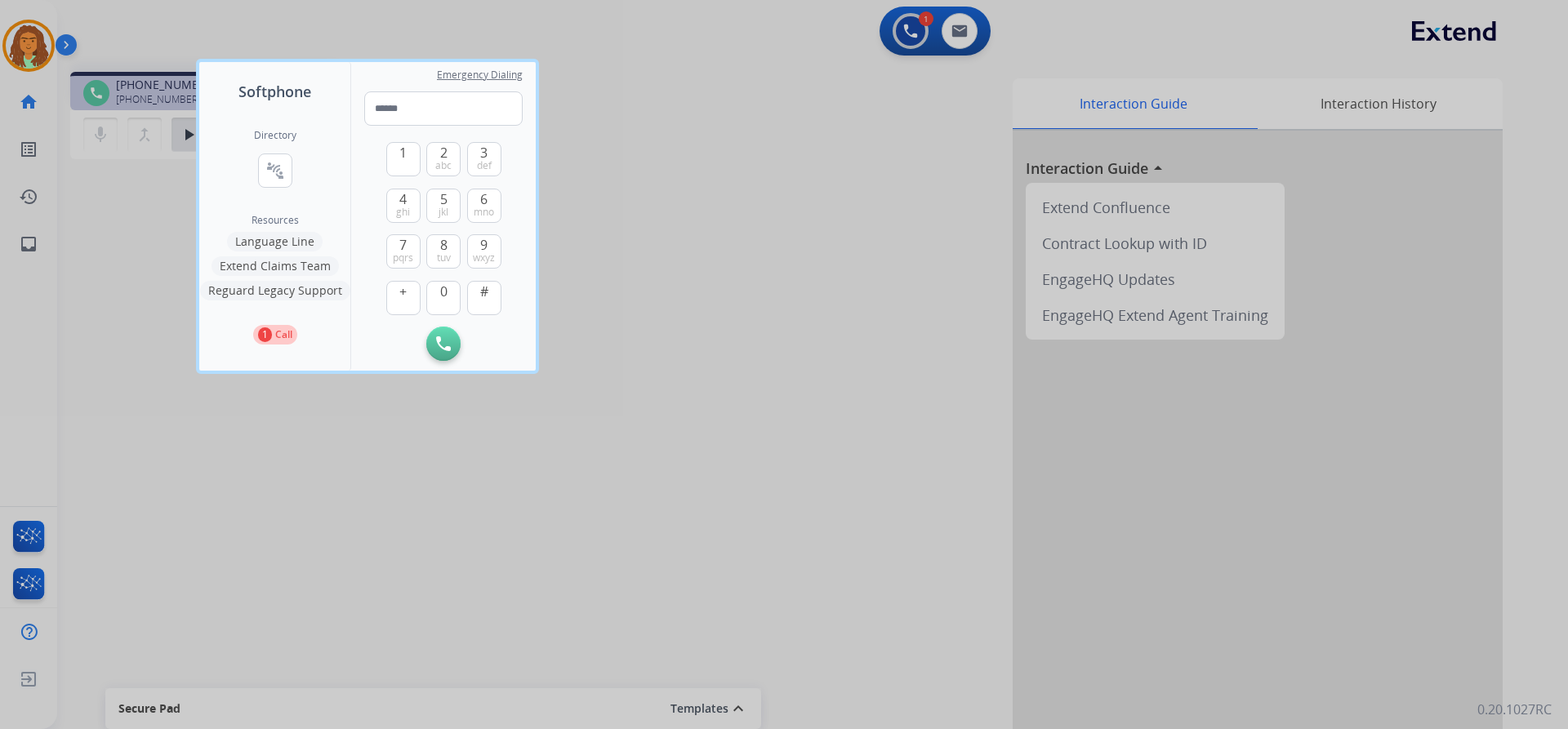
click at [284, 235] on button "Language Line" at bounding box center [275, 241] width 96 height 19
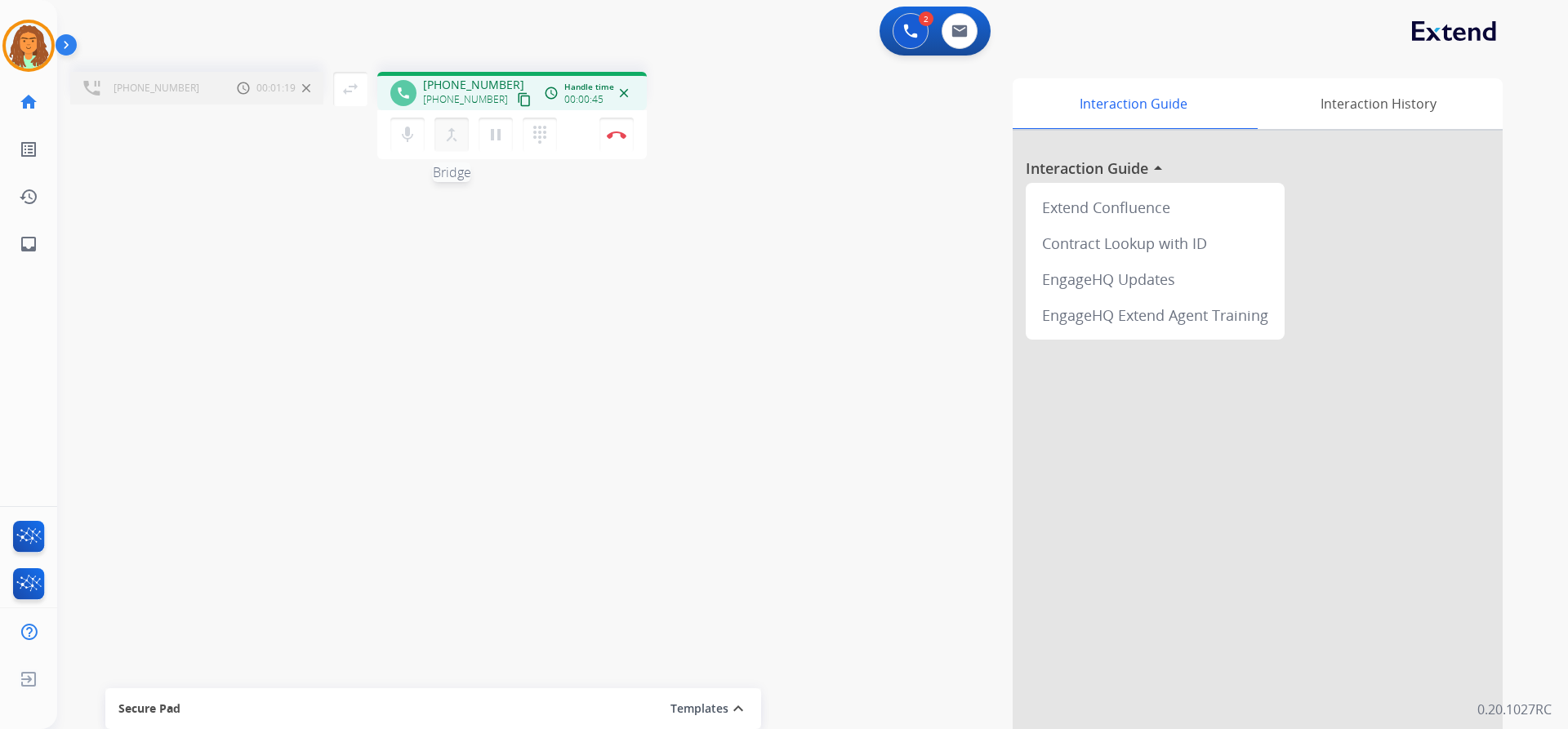
click at [450, 137] on mat-icon "merge_type" at bounding box center [451, 134] width 19 height 19
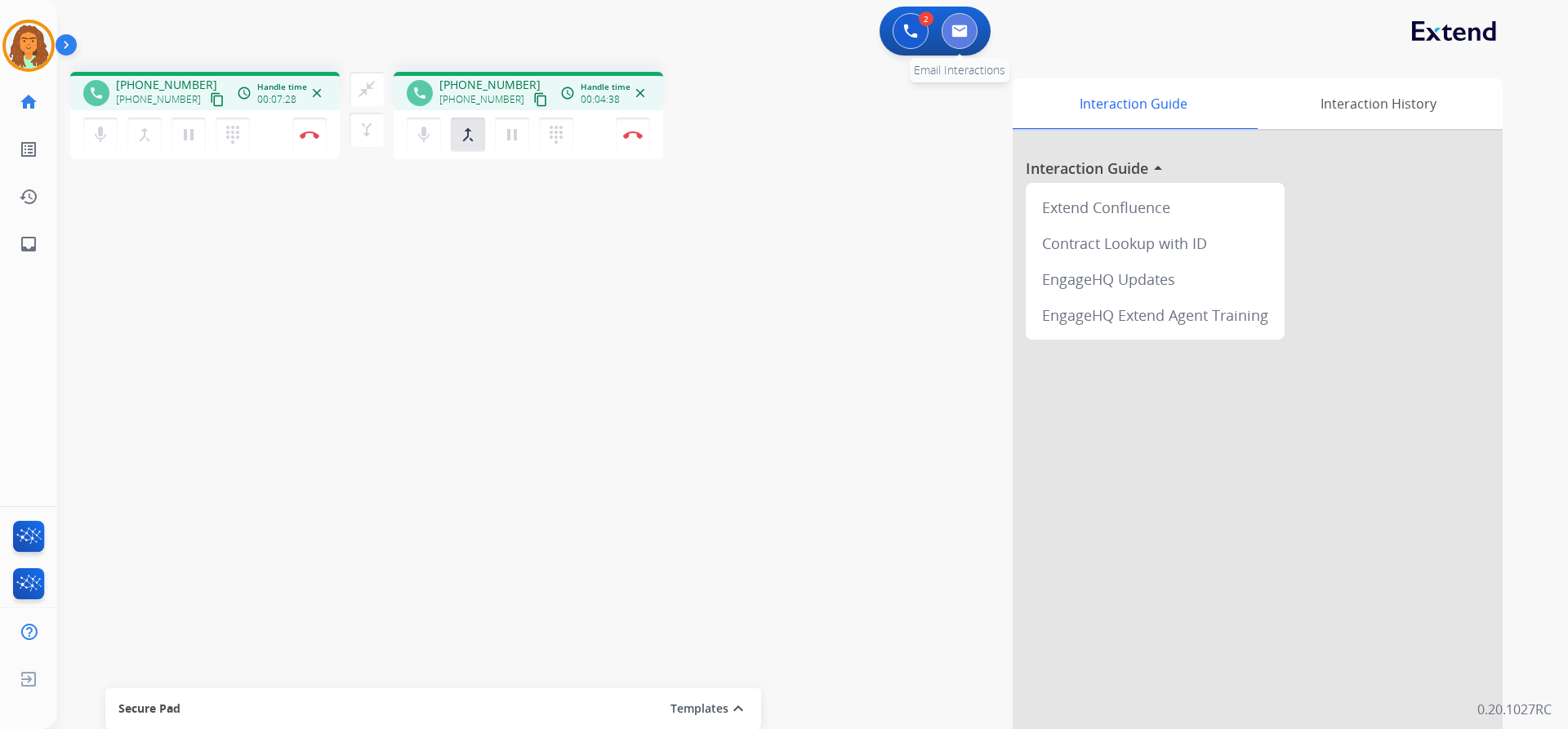
click at [758, 29] on img at bounding box center [959, 30] width 17 height 13
select select "**********"
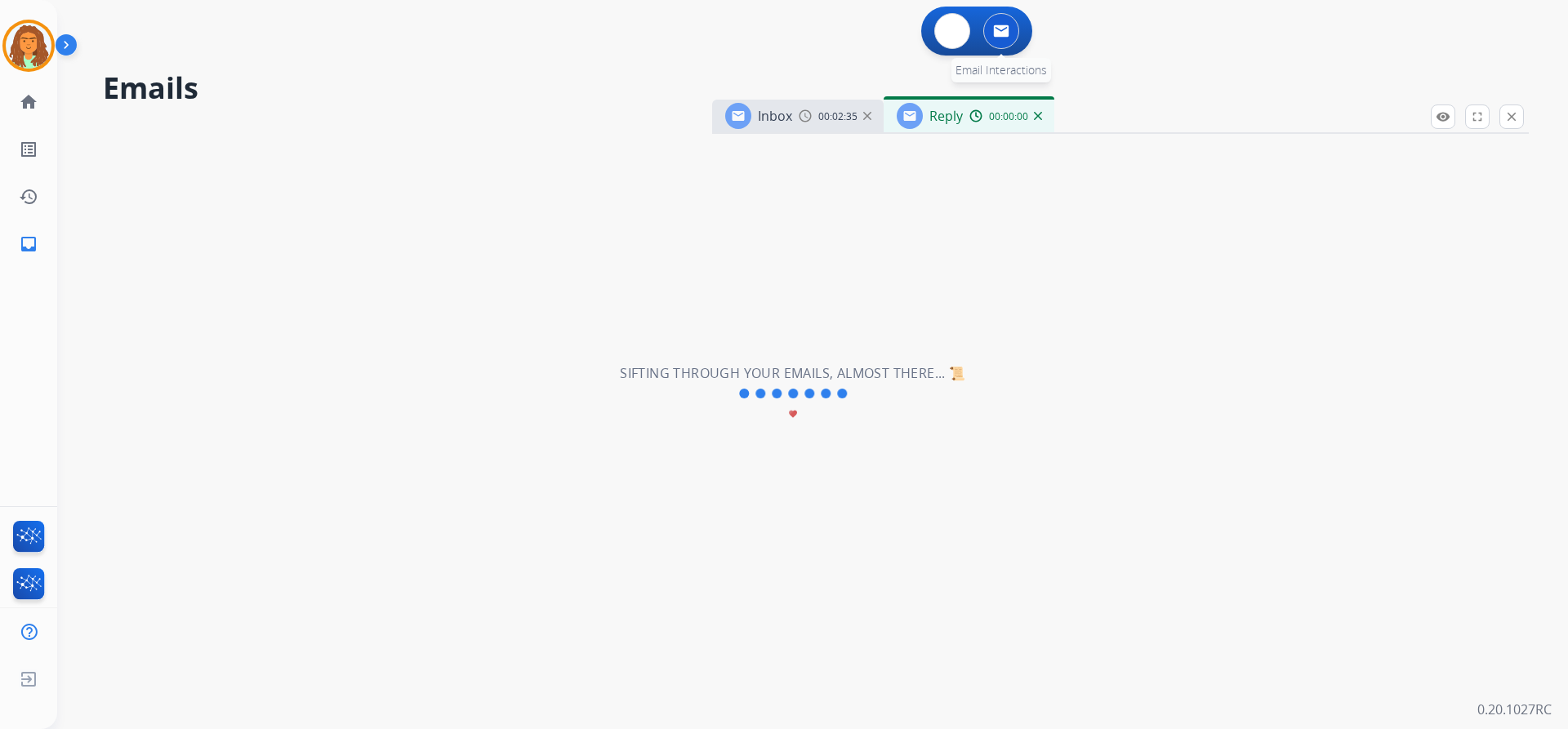
select select "**********"
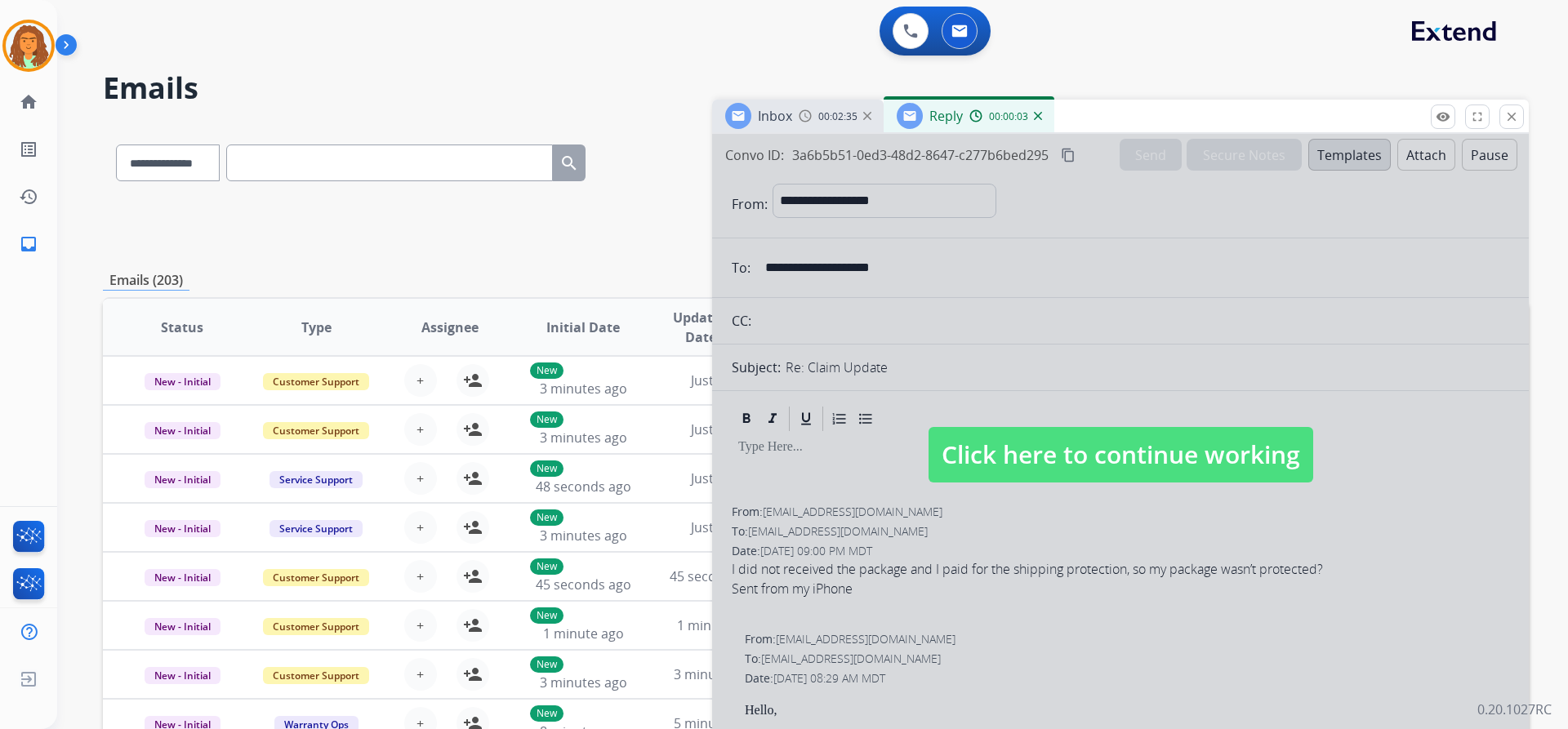
click at [758, 450] on span "Click here to continue working" at bounding box center [1121, 455] width 385 height 56
select select
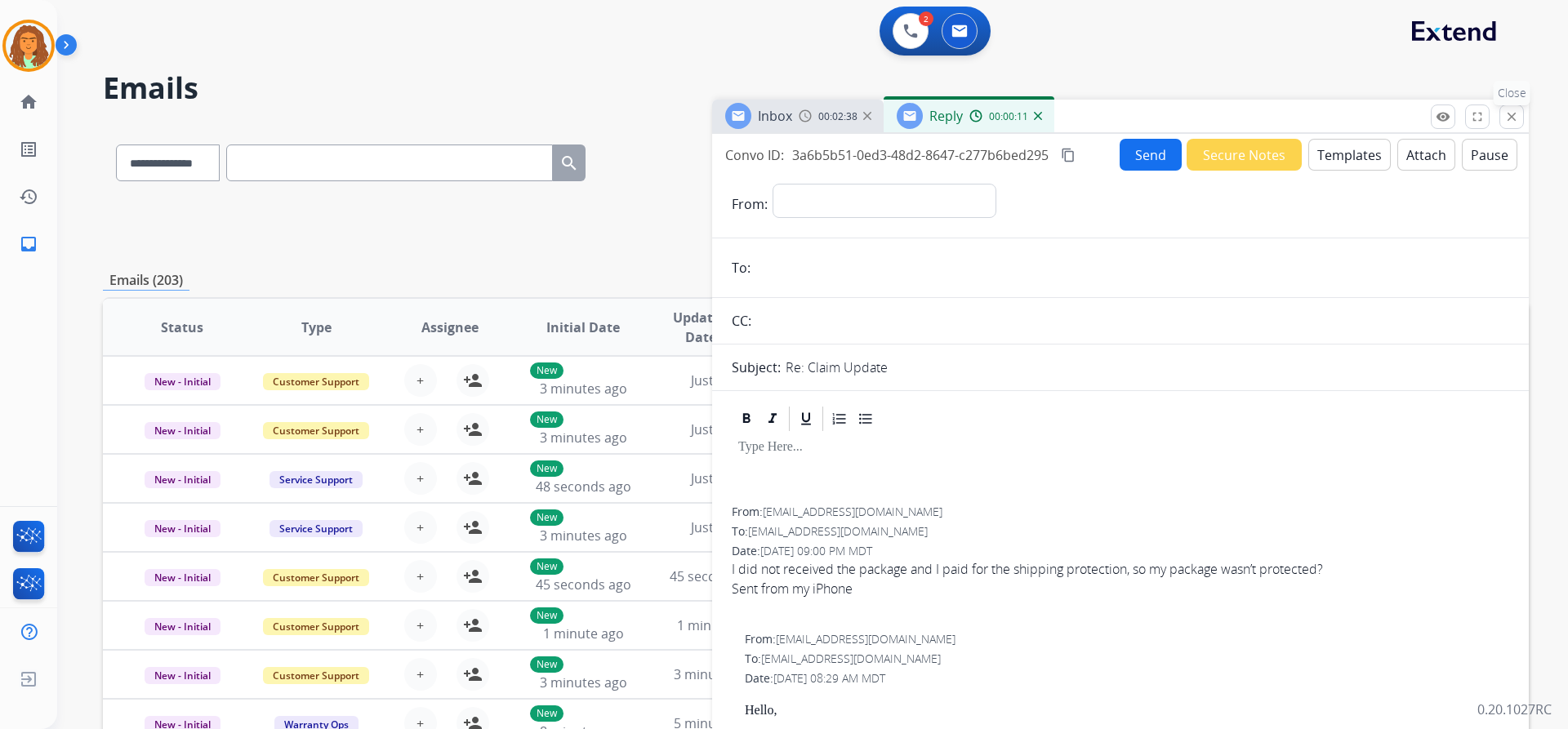
click at [758, 117] on mat-icon "close" at bounding box center [1511, 117] width 15 height 15
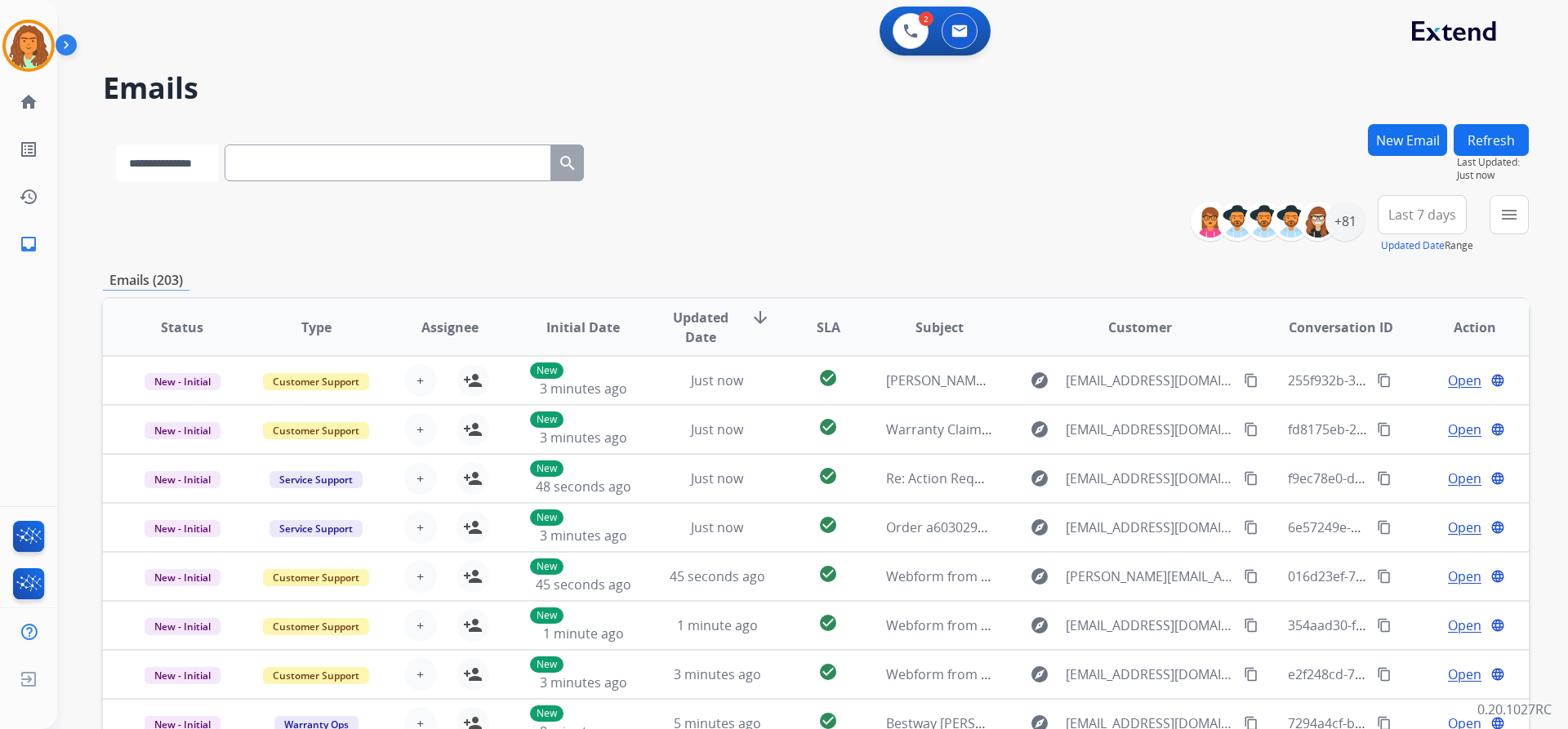
click at [211, 163] on select "**********" at bounding box center [166, 163] width 102 height 37
select select "**********"
click at [116, 145] on select "**********" at bounding box center [166, 163] width 102 height 37
click at [280, 157] on input "text" at bounding box center [389, 163] width 327 height 37
paste input "**********"
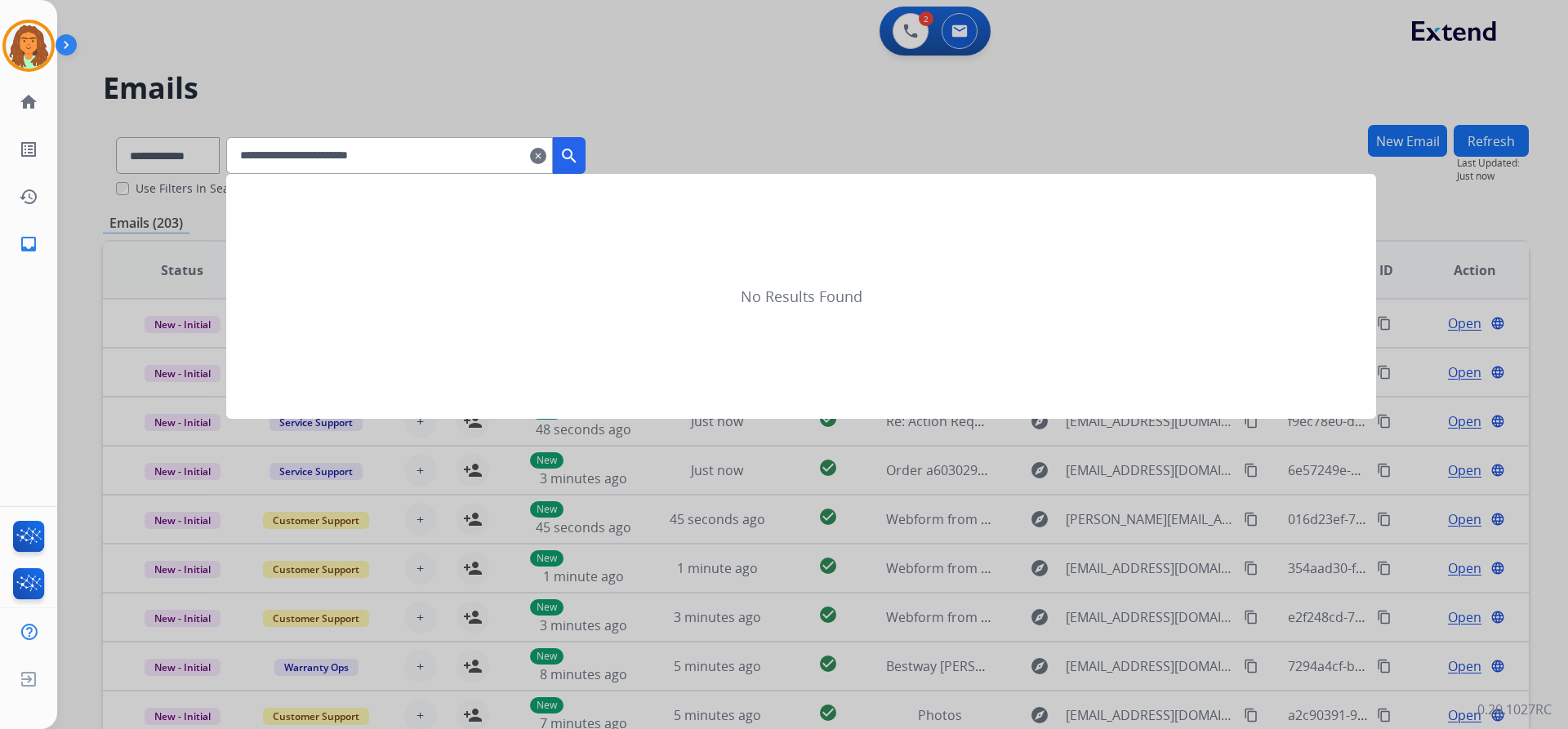
type input "**********"
click at [579, 150] on mat-icon "search" at bounding box center [569, 156] width 19 height 19
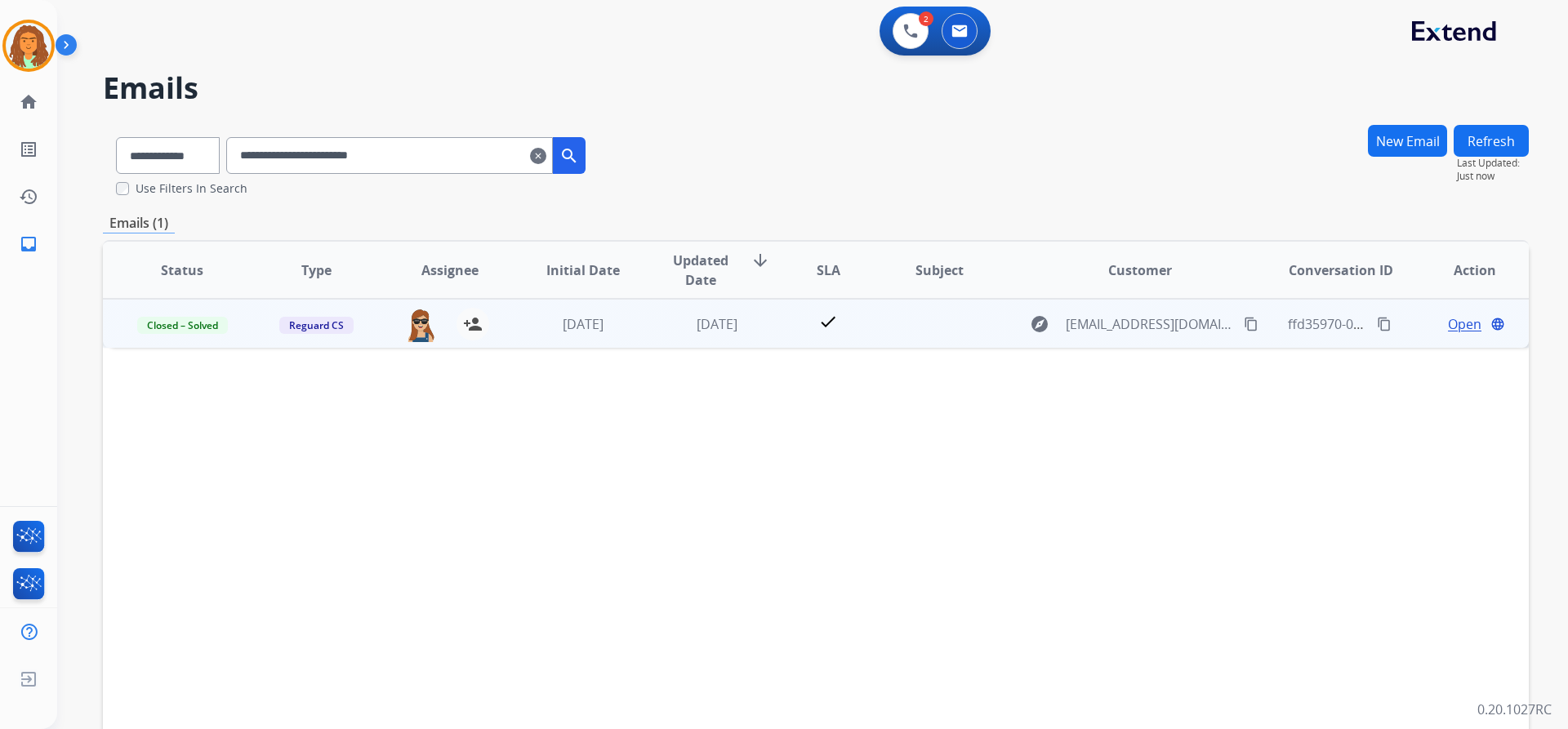
click at [620, 339] on td "3 months ago" at bounding box center [571, 323] width 134 height 49
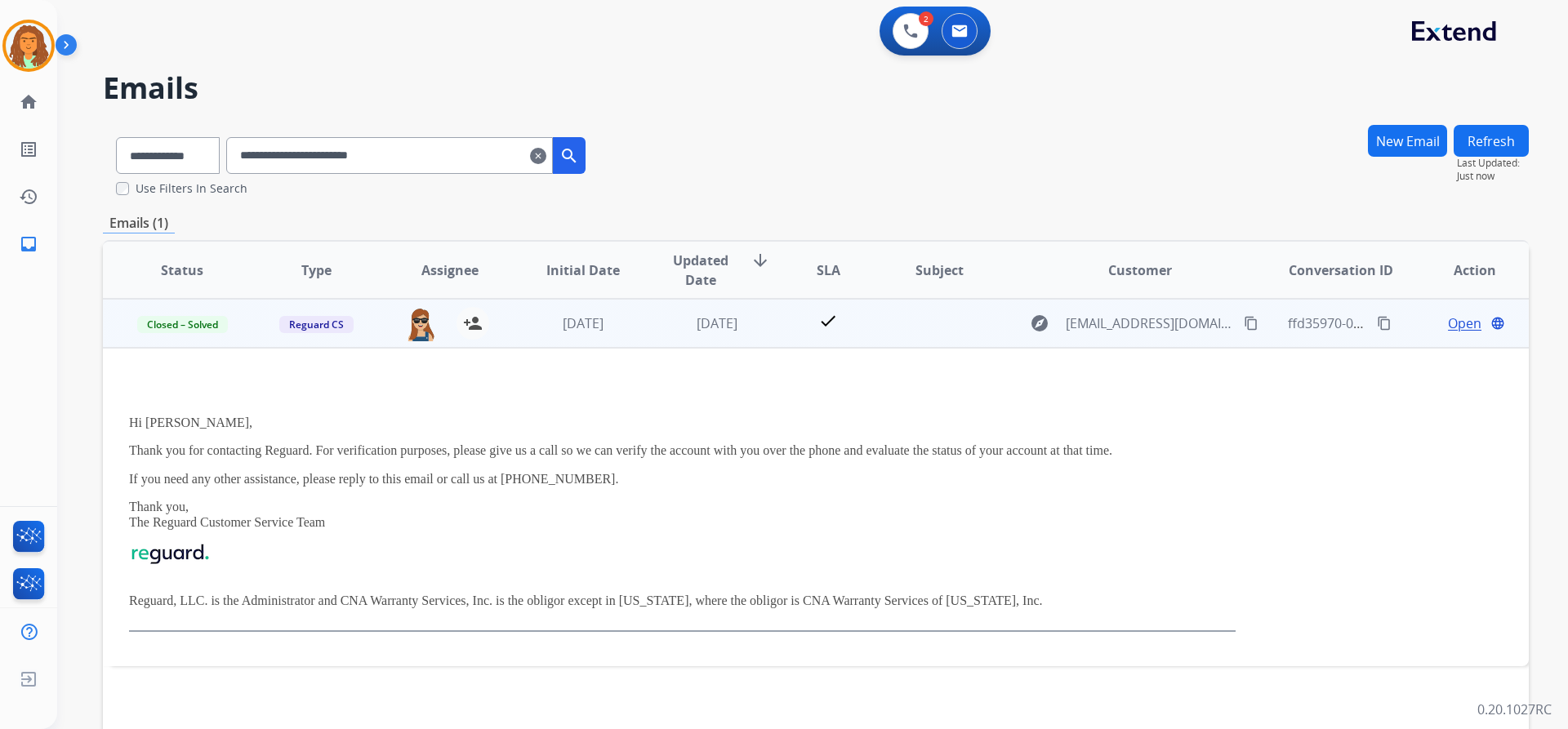
click at [620, 339] on td "3 months ago" at bounding box center [571, 323] width 134 height 49
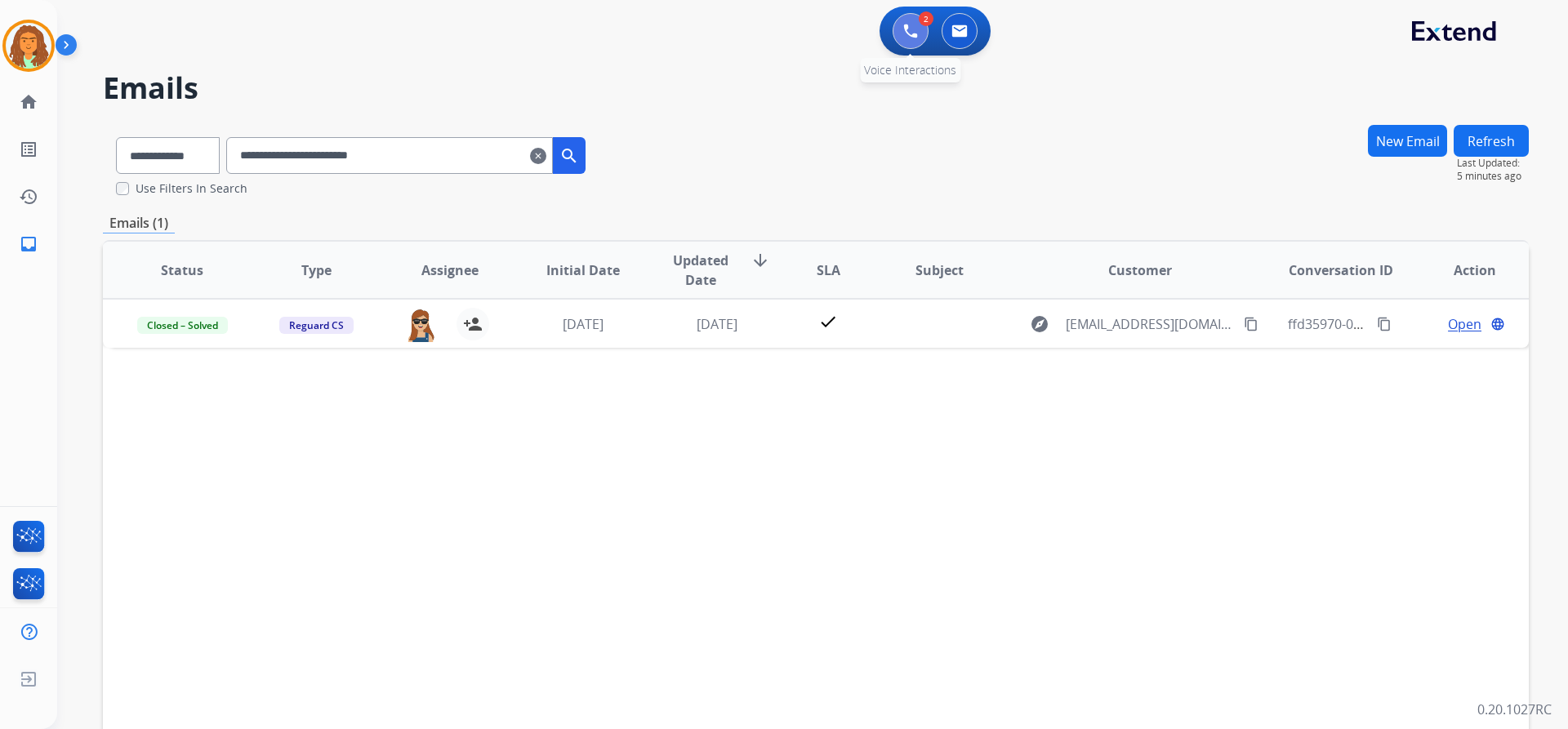
click at [758, 26] on img at bounding box center [910, 30] width 15 height 15
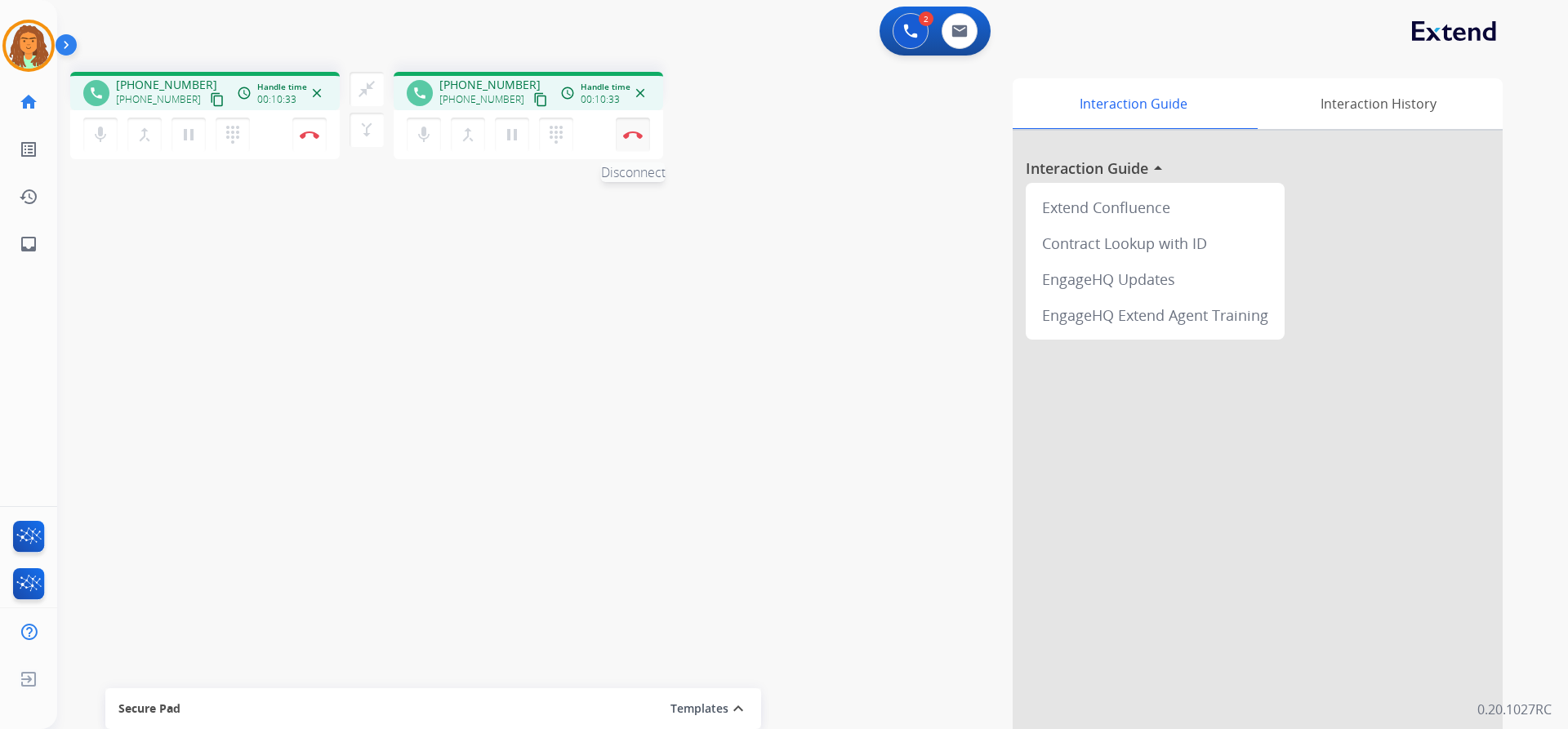
click at [635, 134] on img at bounding box center [632, 134] width 19 height 8
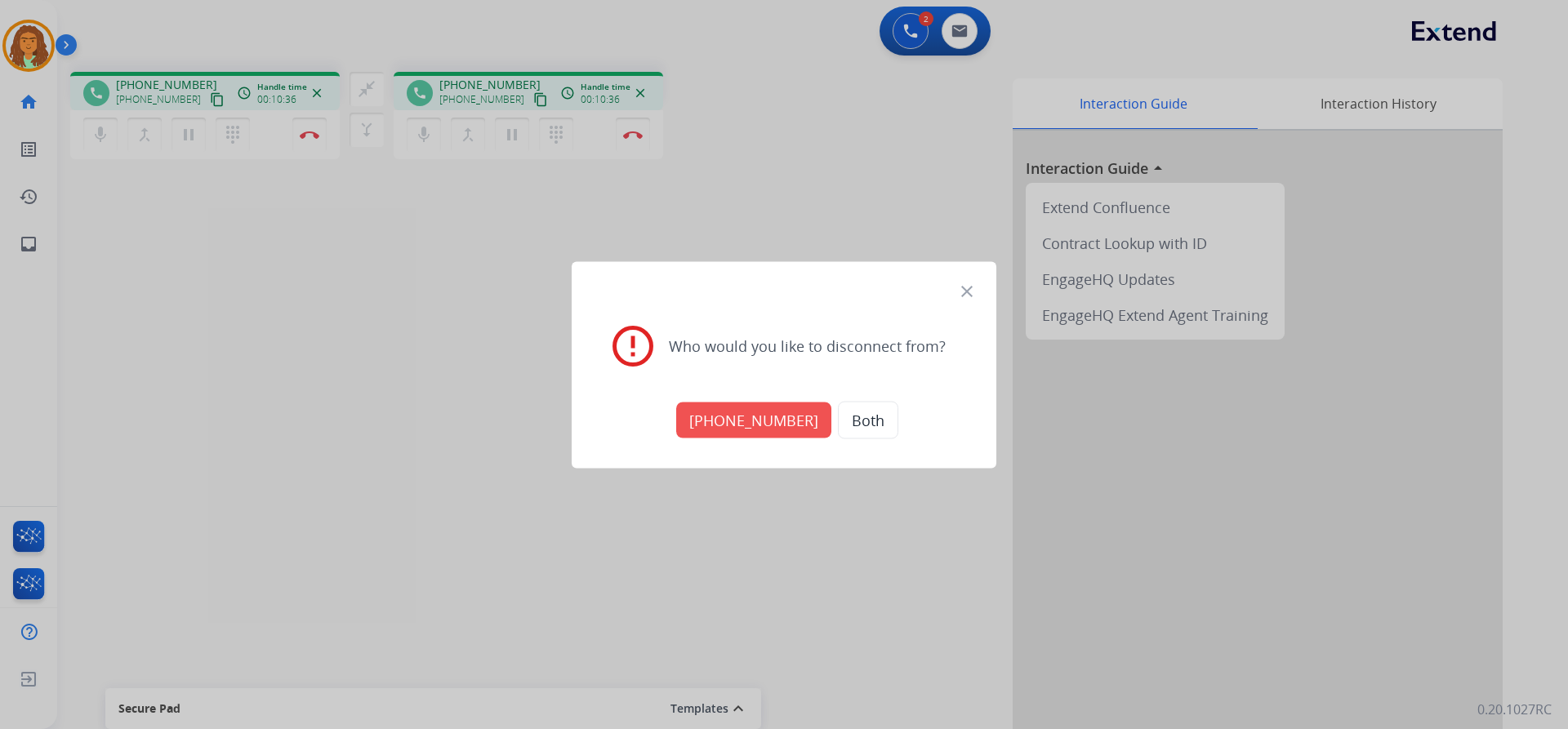
click at [758, 415] on button "Both" at bounding box center [868, 419] width 60 height 37
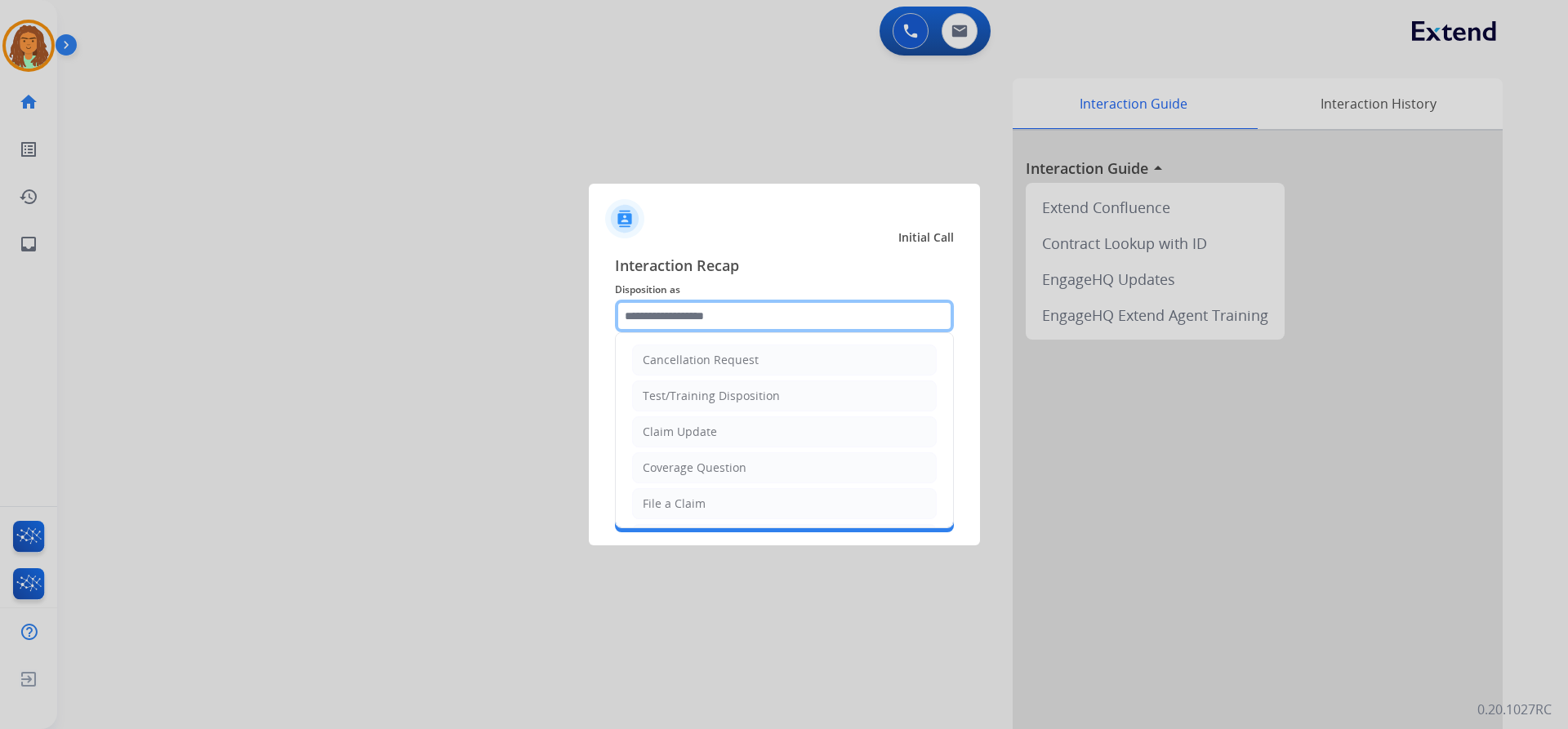
click at [663, 311] on input "text" at bounding box center [784, 315] width 339 height 32
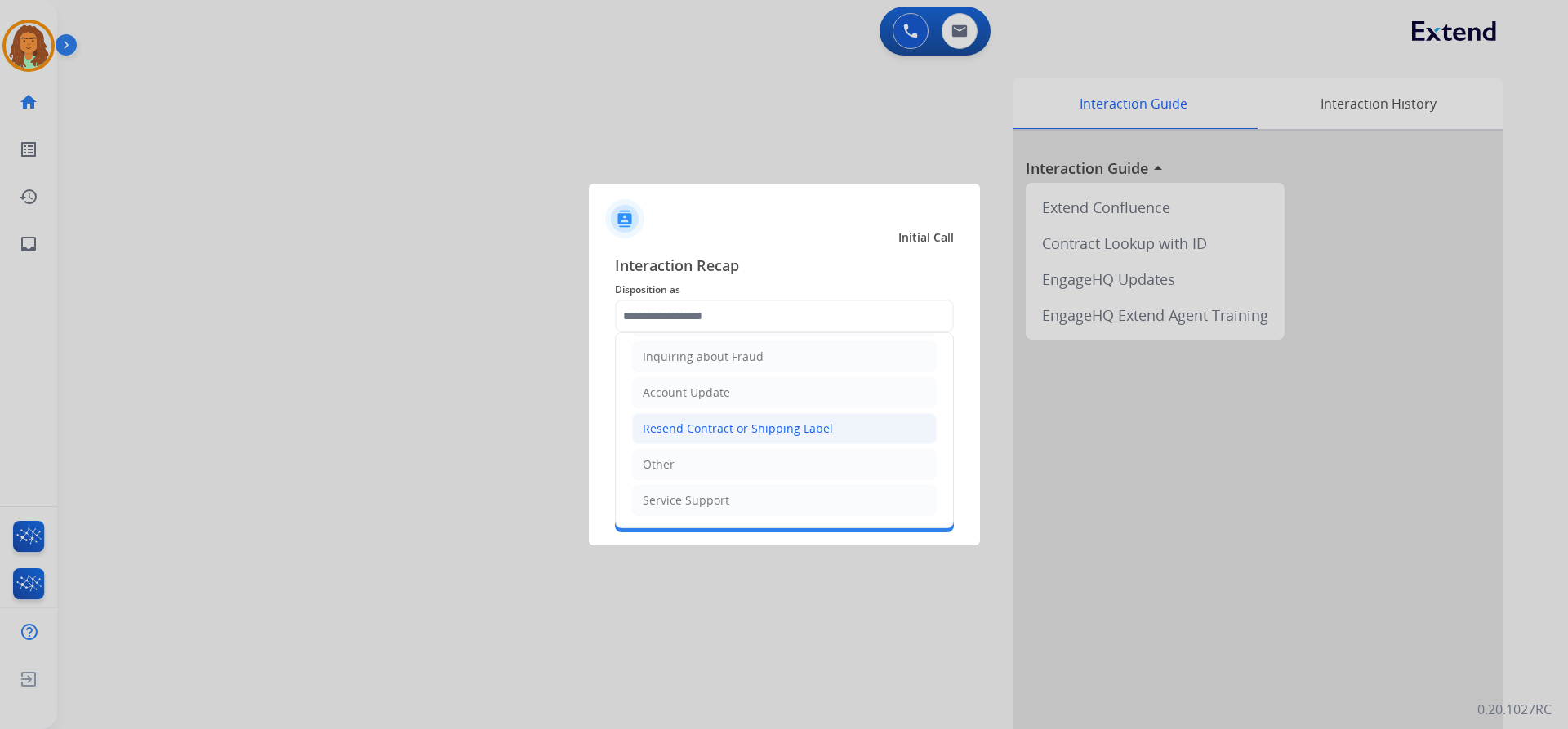
click at [704, 427] on div "Resend Contract or Shipping Label" at bounding box center [738, 429] width 190 height 17
type input "**********"
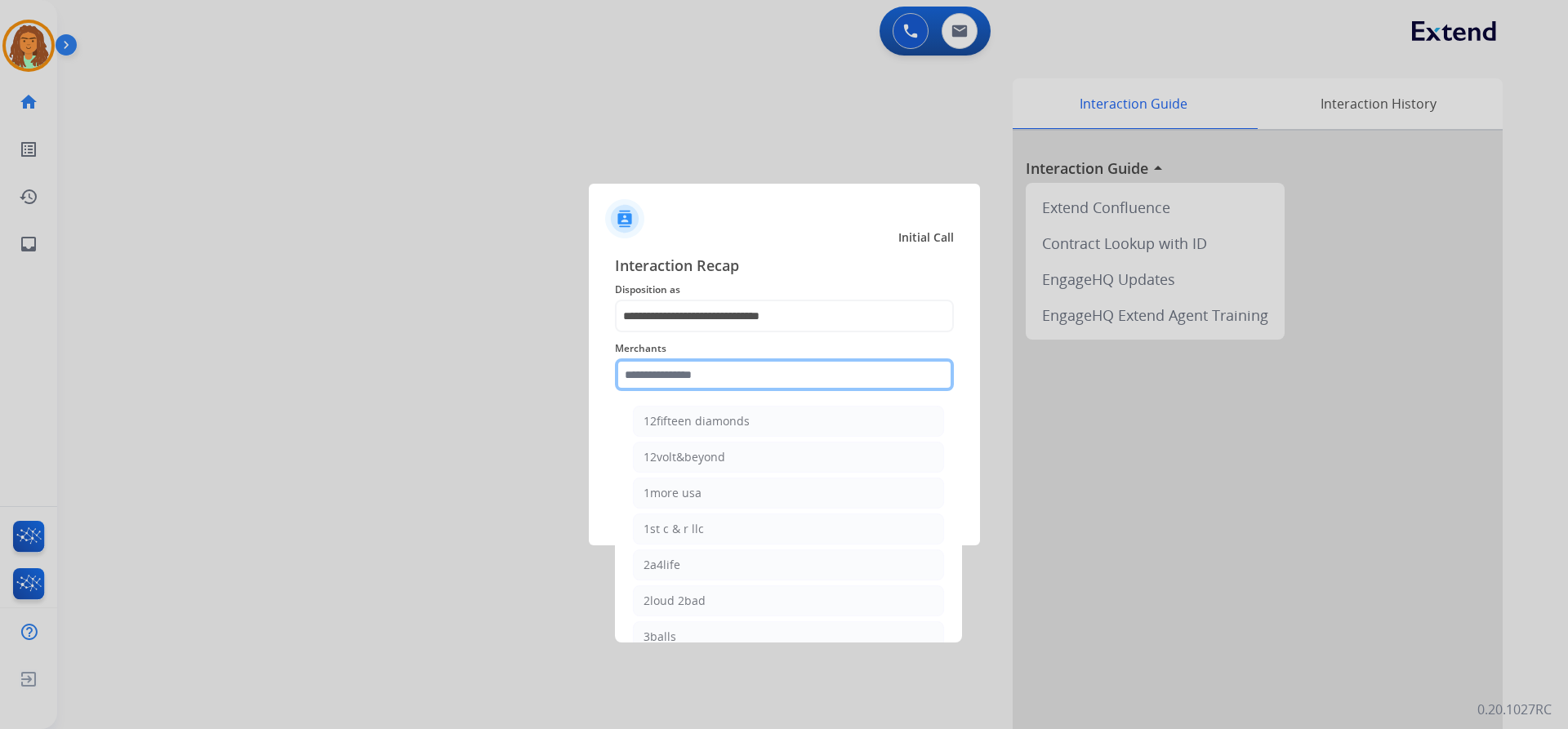
click at [692, 374] on input "text" at bounding box center [784, 375] width 339 height 32
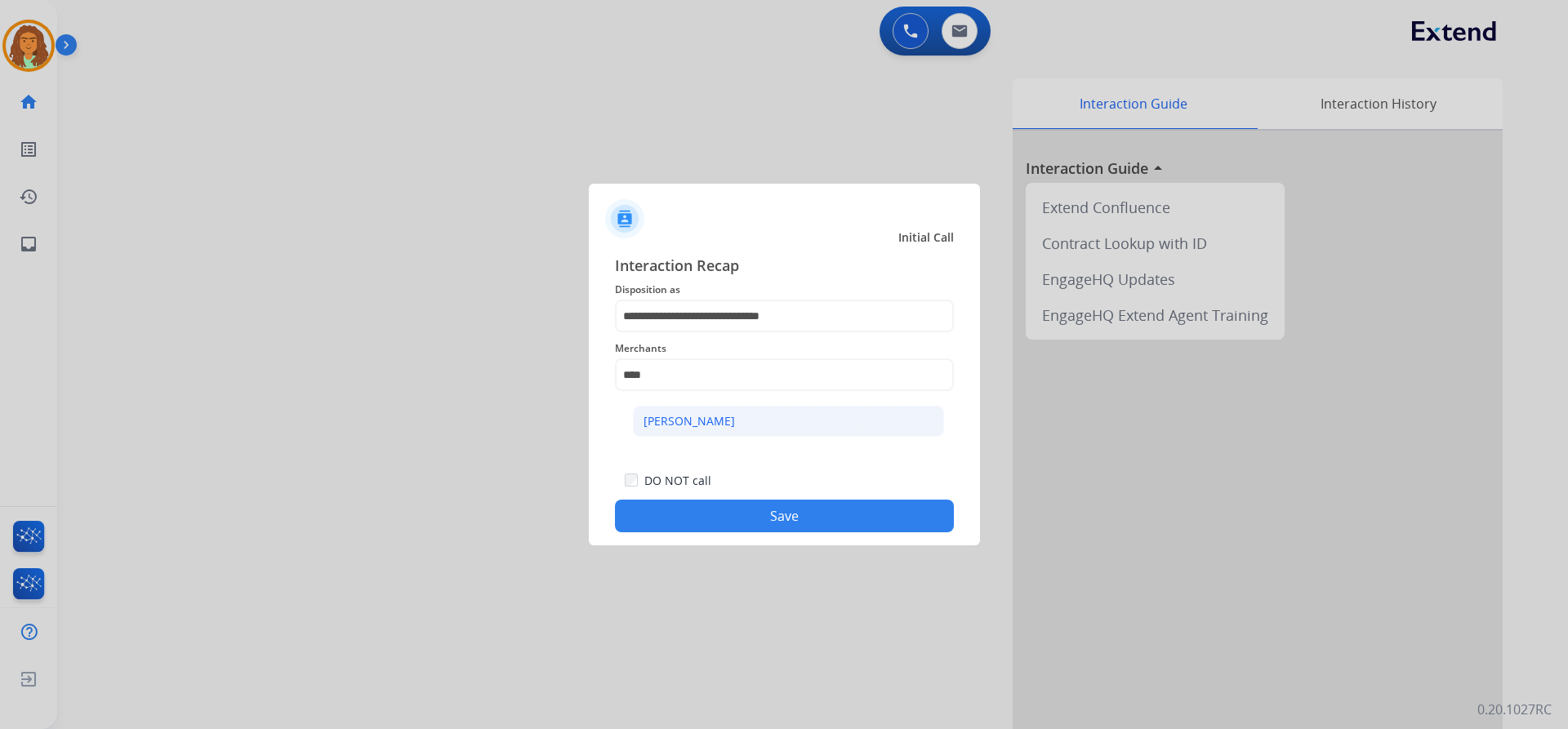
click at [706, 412] on li "Ashley - Reguard" at bounding box center [788, 422] width 311 height 31
type input "**********"
click at [742, 511] on button "Save" at bounding box center [784, 516] width 339 height 32
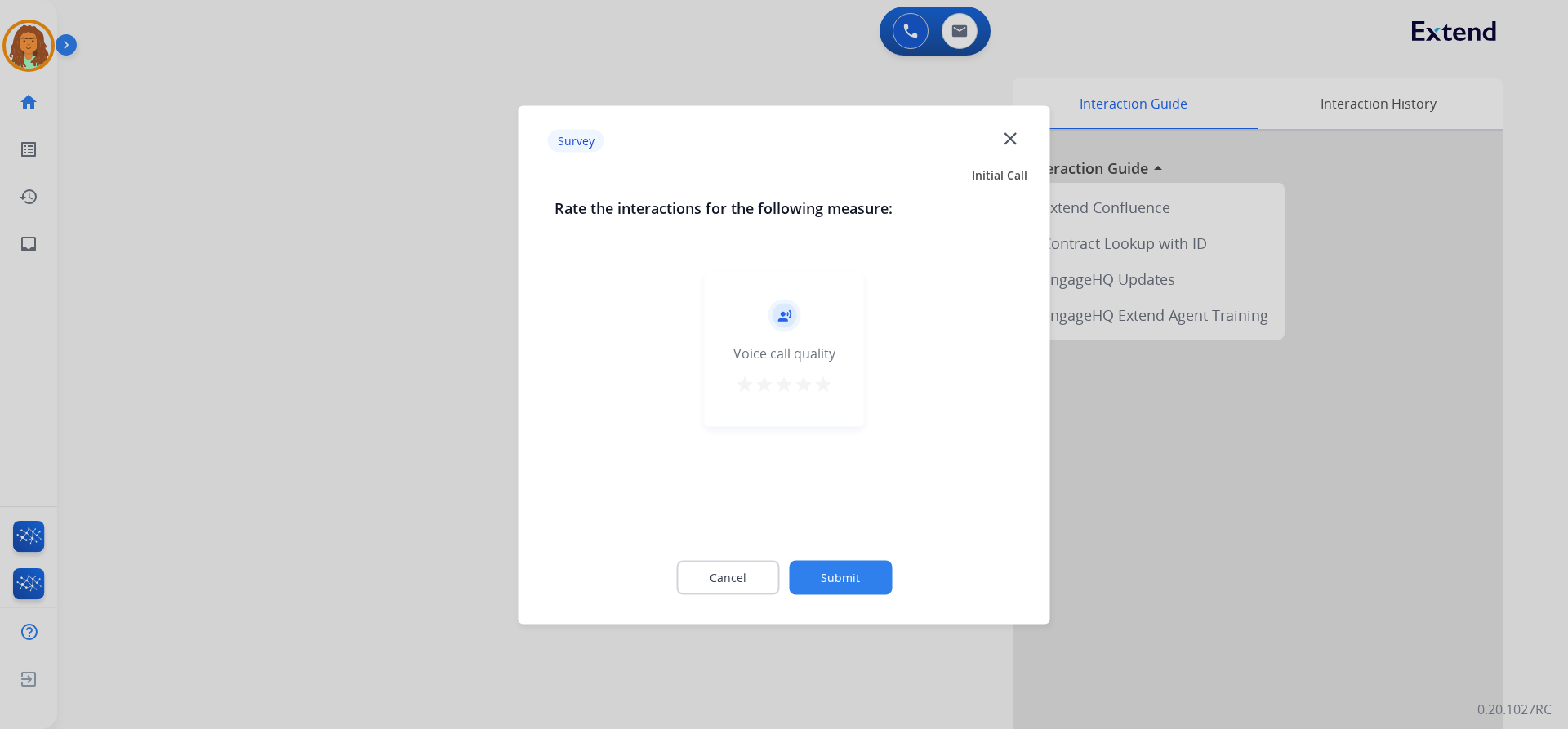
click at [758, 381] on mat-icon "star" at bounding box center [823, 383] width 19 height 19
click at [758, 568] on button "Submit" at bounding box center [841, 577] width 103 height 34
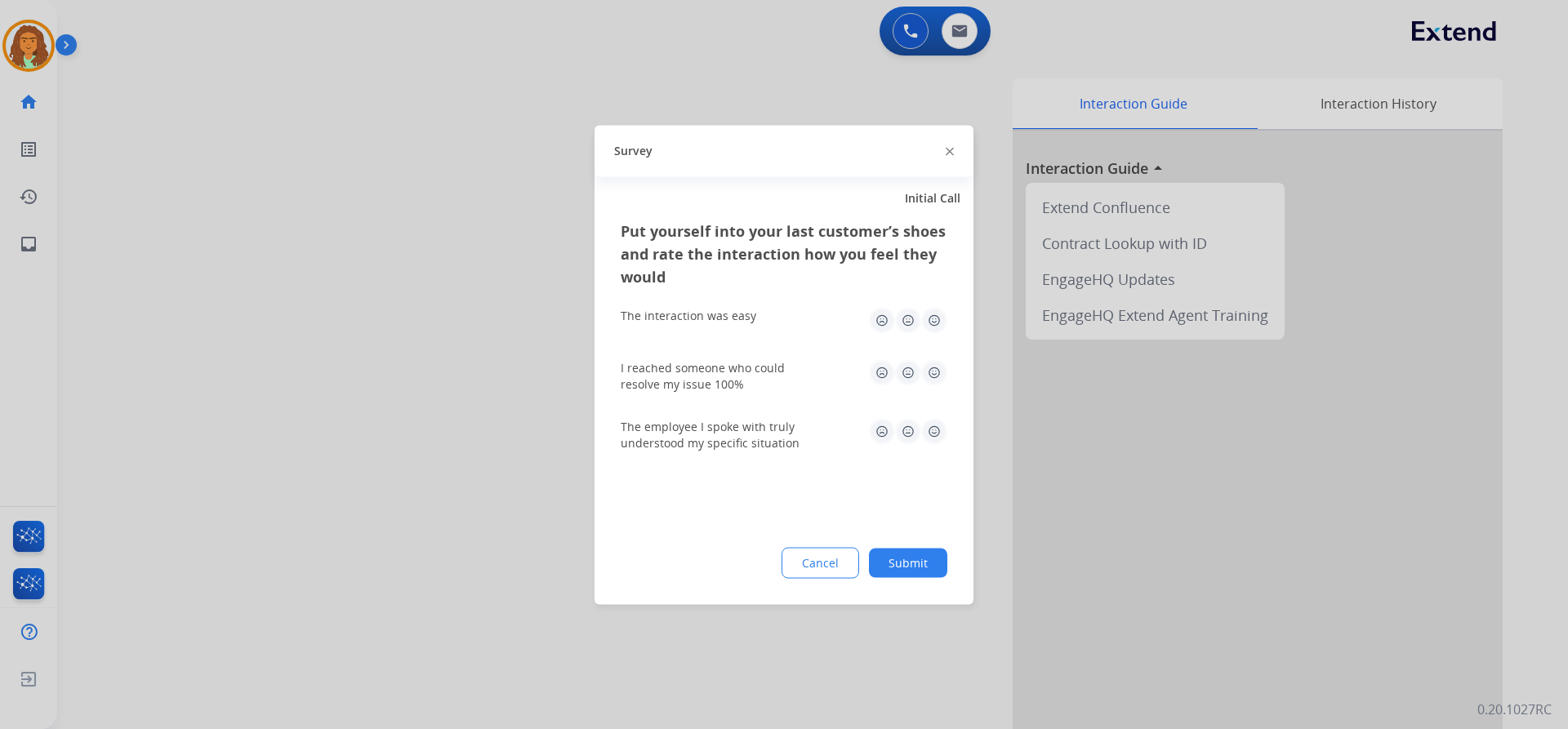
click at [758, 315] on img at bounding box center [934, 320] width 26 height 26
click at [758, 365] on img at bounding box center [934, 372] width 26 height 26
click at [758, 421] on img at bounding box center [934, 431] width 26 height 26
drag, startPoint x: 910, startPoint y: 563, endPoint x: 899, endPoint y: 534, distance: 31.0
click at [758, 562] on button "Submit" at bounding box center [908, 563] width 78 height 30
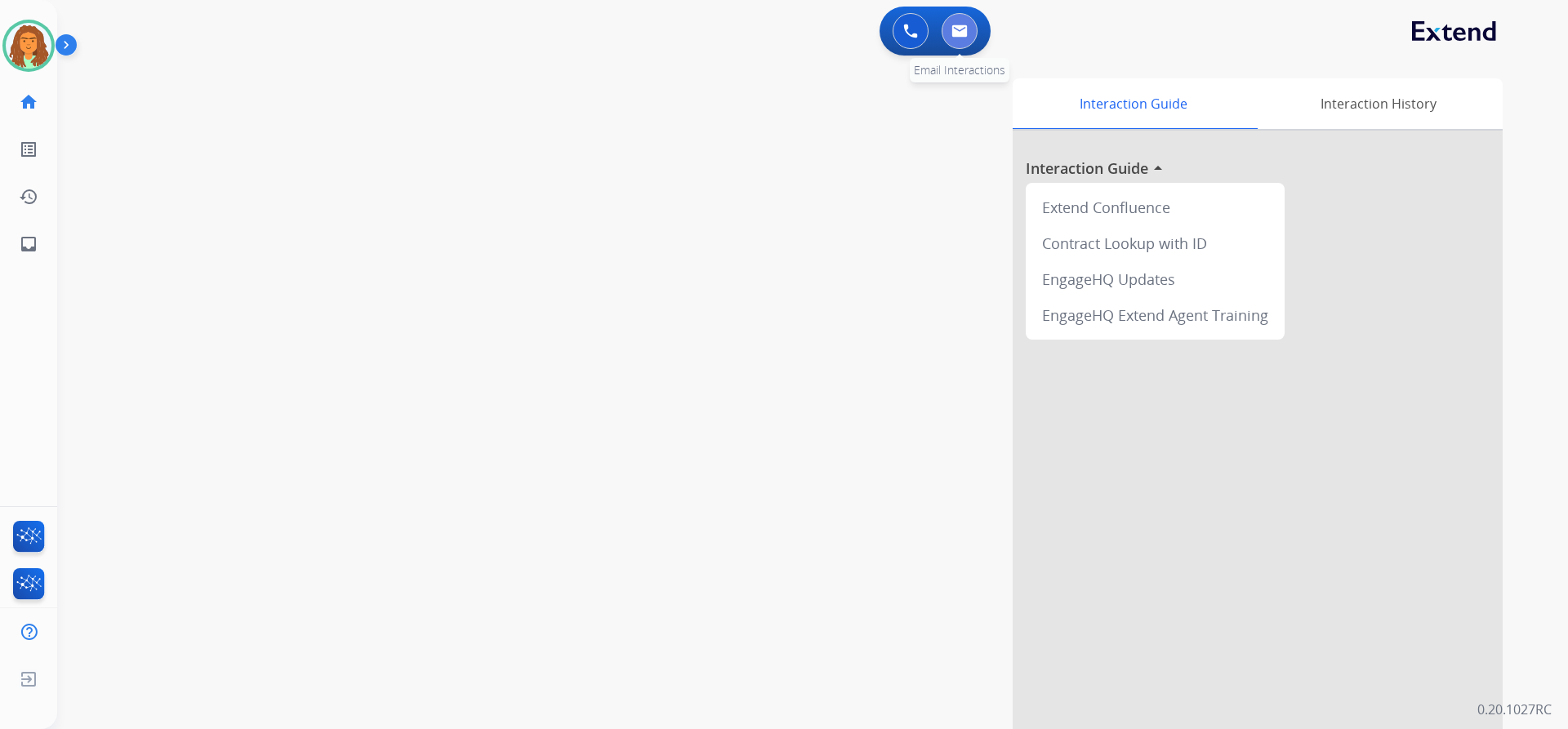
click at [758, 24] on img at bounding box center [959, 30] width 17 height 13
select select "**********"
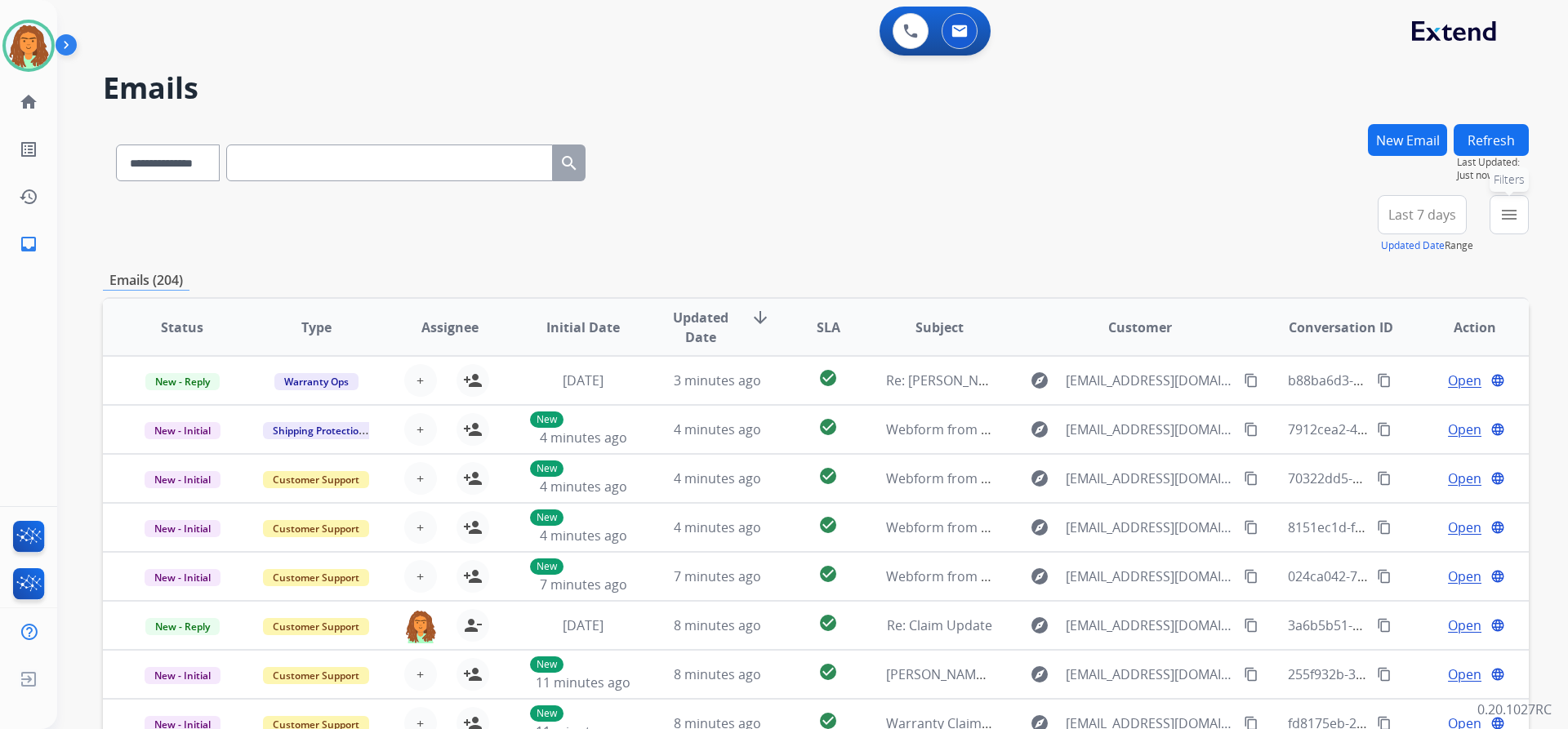
click at [758, 212] on mat-icon "menu" at bounding box center [1509, 214] width 19 height 19
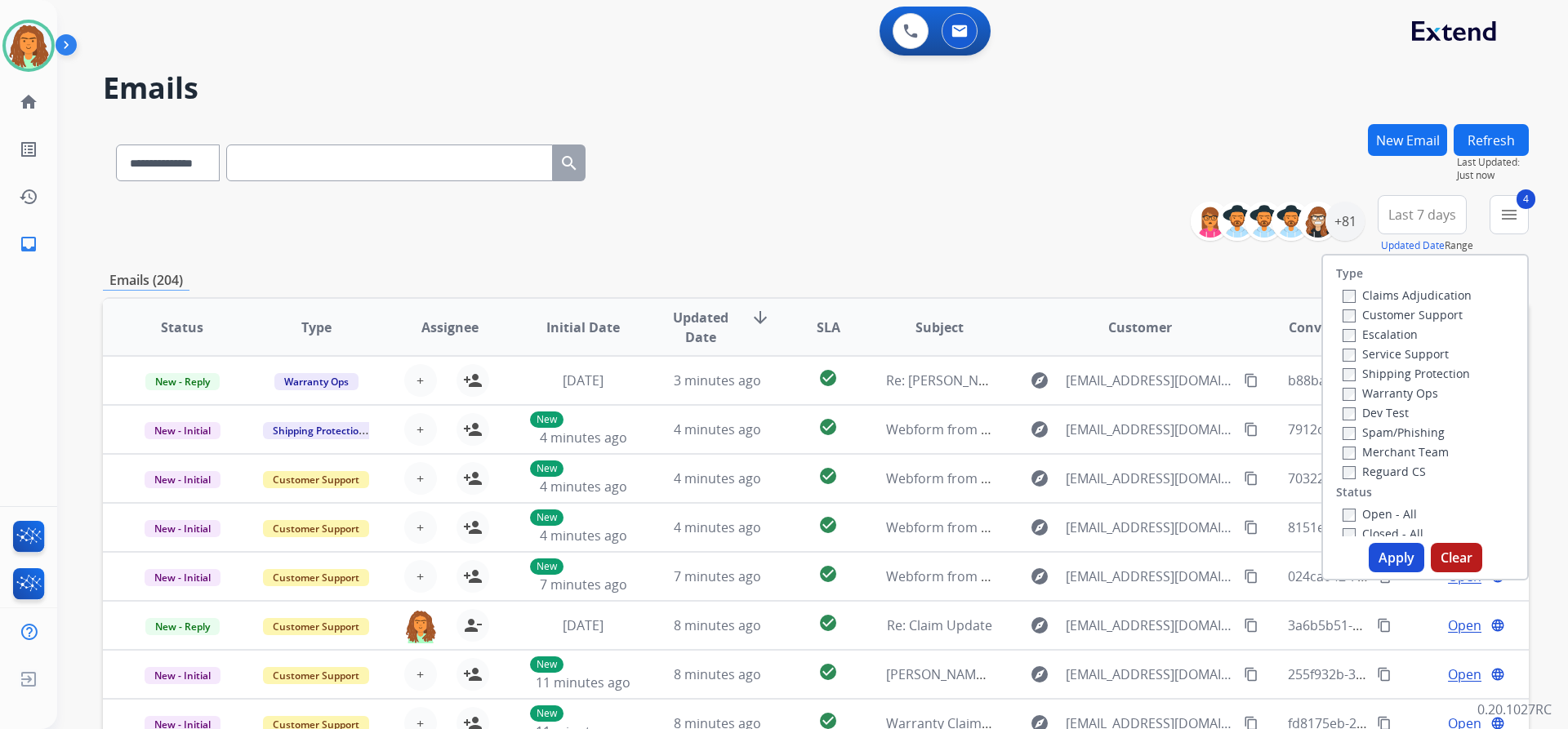
click at [758, 549] on button "Apply" at bounding box center [1396, 557] width 56 height 30
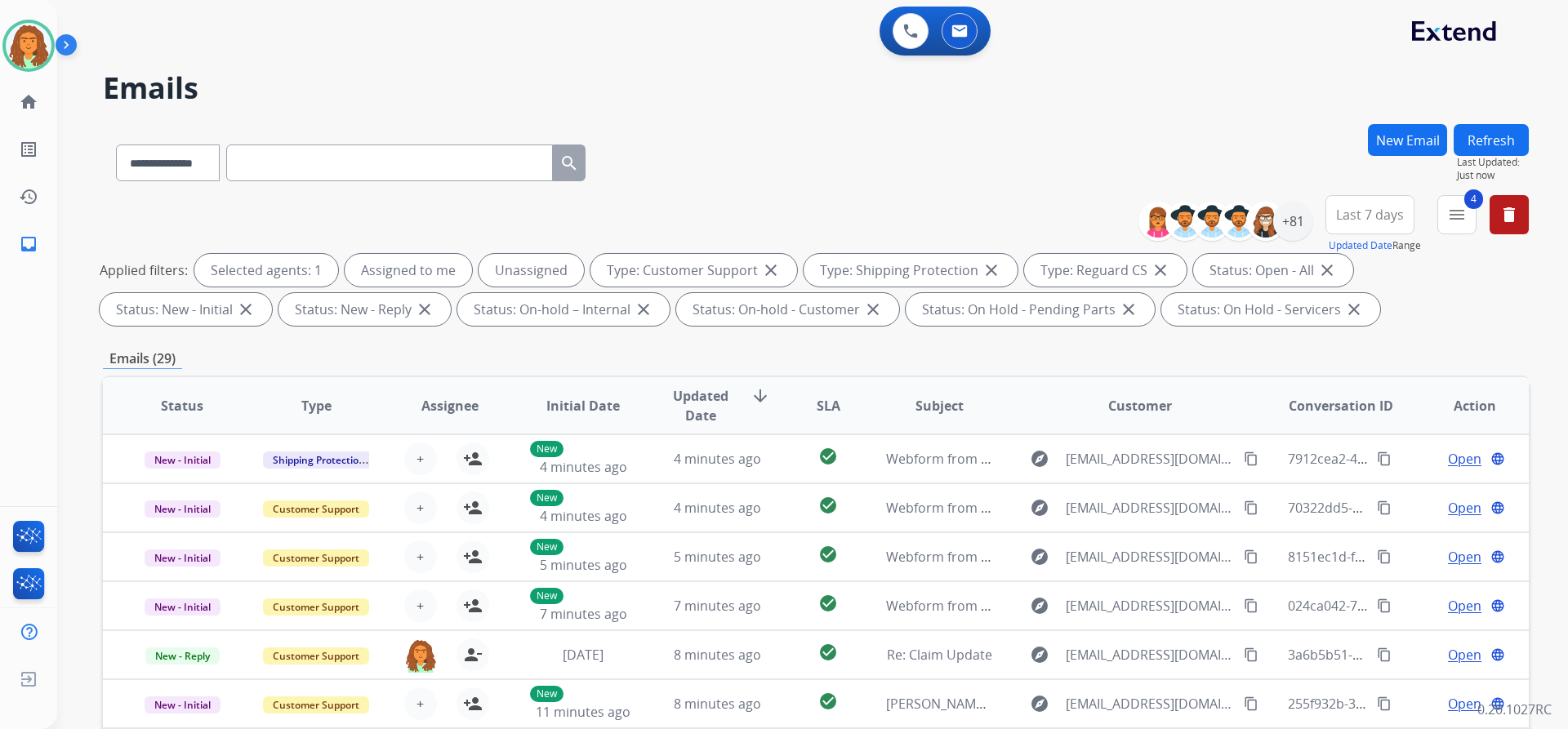
click at [758, 213] on span "Last 7 days" at bounding box center [1370, 214] width 68 height 6
click at [758, 411] on div "Last 90 days" at bounding box center [1364, 413] width 90 height 24
click at [758, 346] on div "**********" at bounding box center [815, 565] width 1426 height 883
click at [758, 226] on div "+81" at bounding box center [1292, 221] width 39 height 39
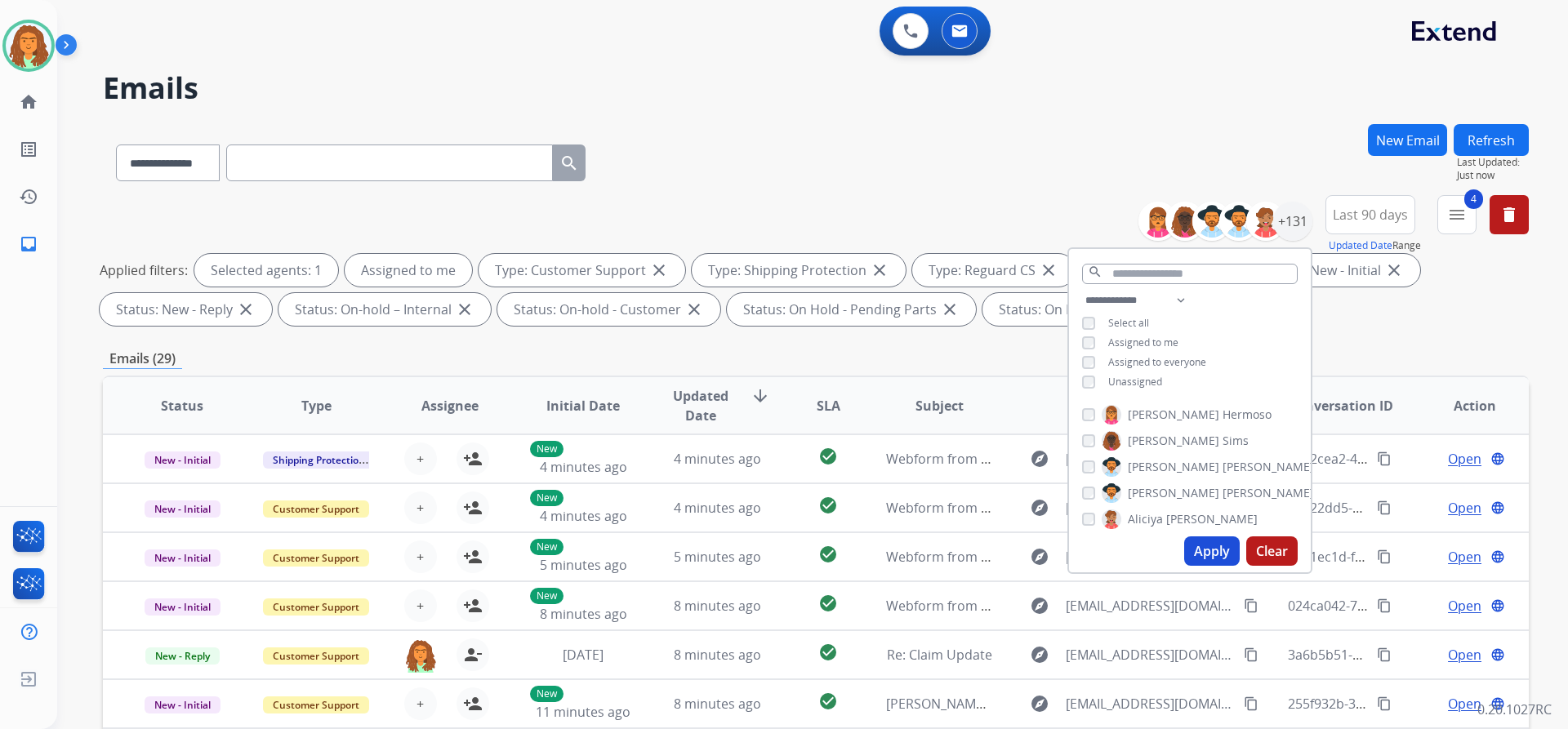
click at [758, 547] on button "Apply" at bounding box center [1212, 551] width 56 height 30
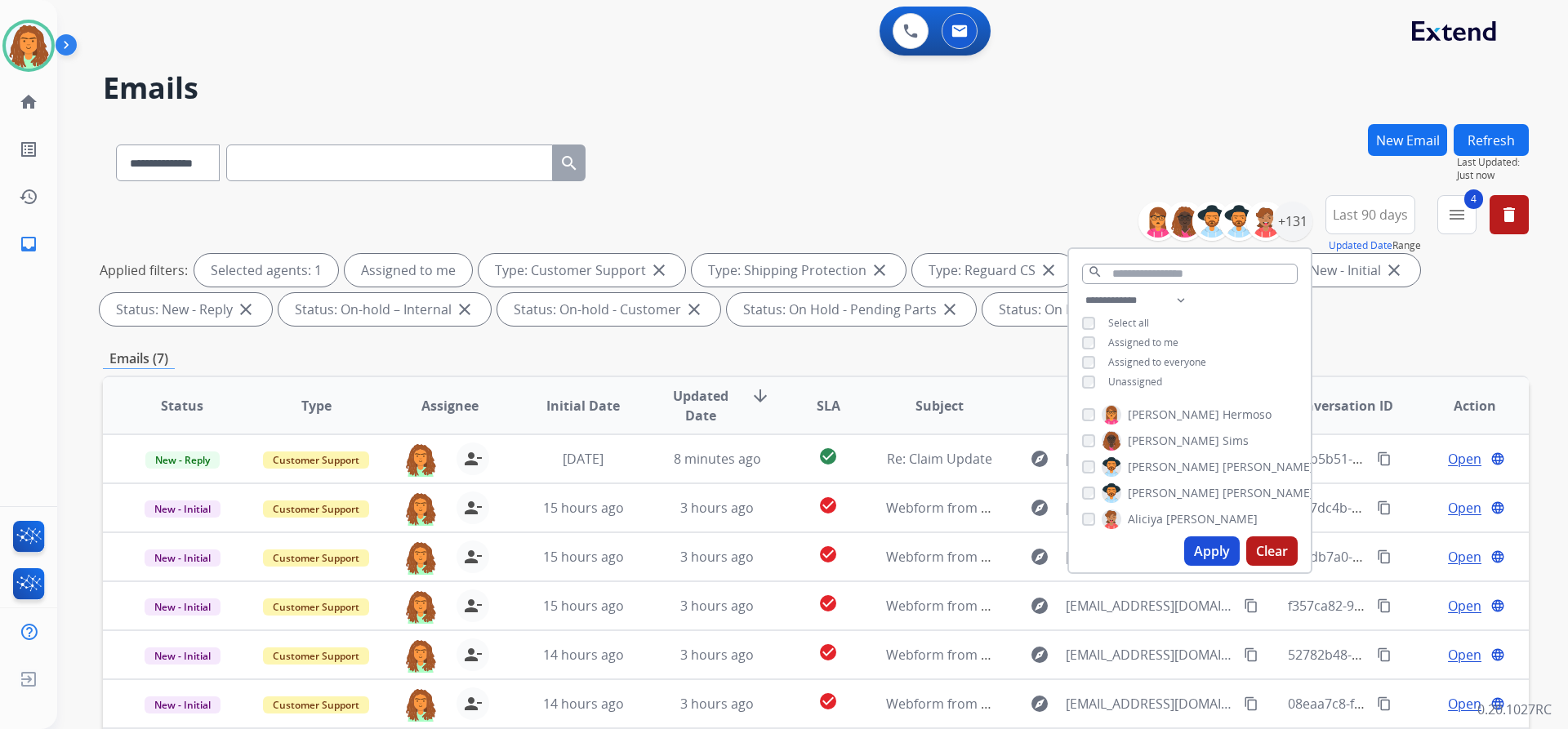
click at [758, 346] on div "**********" at bounding box center [815, 565] width 1426 height 883
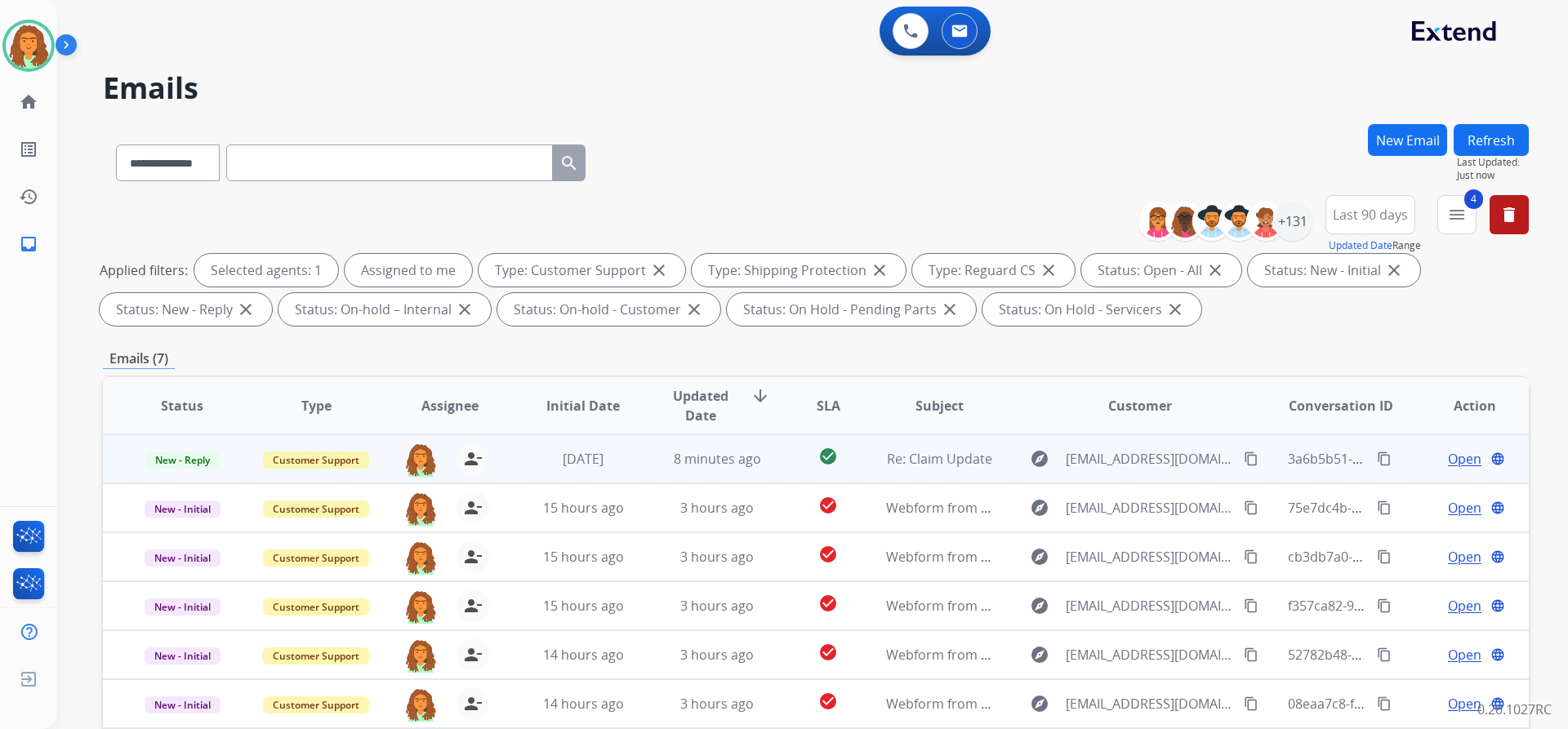
click at [758, 457] on span "Open" at bounding box center [1464, 459] width 33 height 19
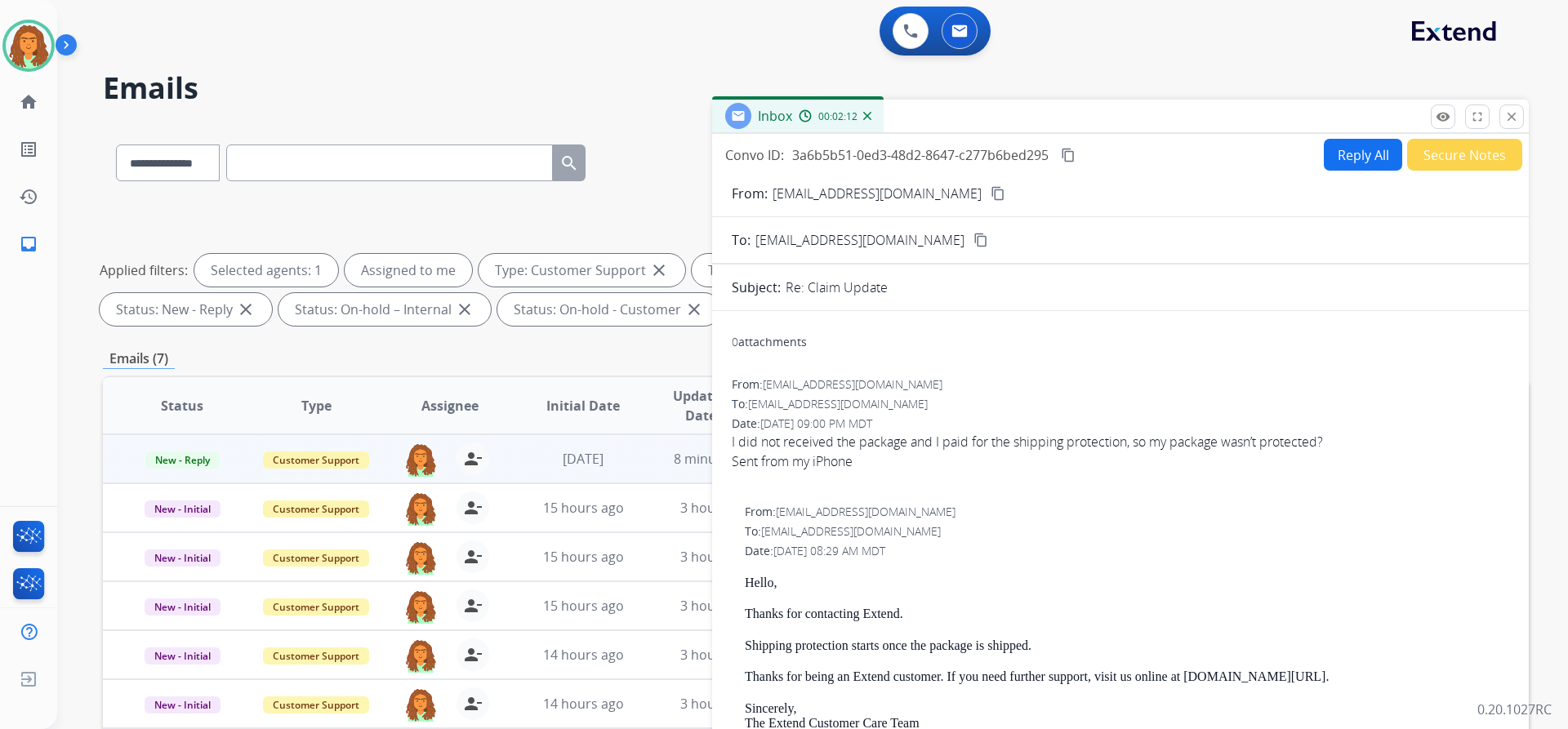
click at [758, 160] on button "Reply All" at bounding box center [1363, 154] width 78 height 32
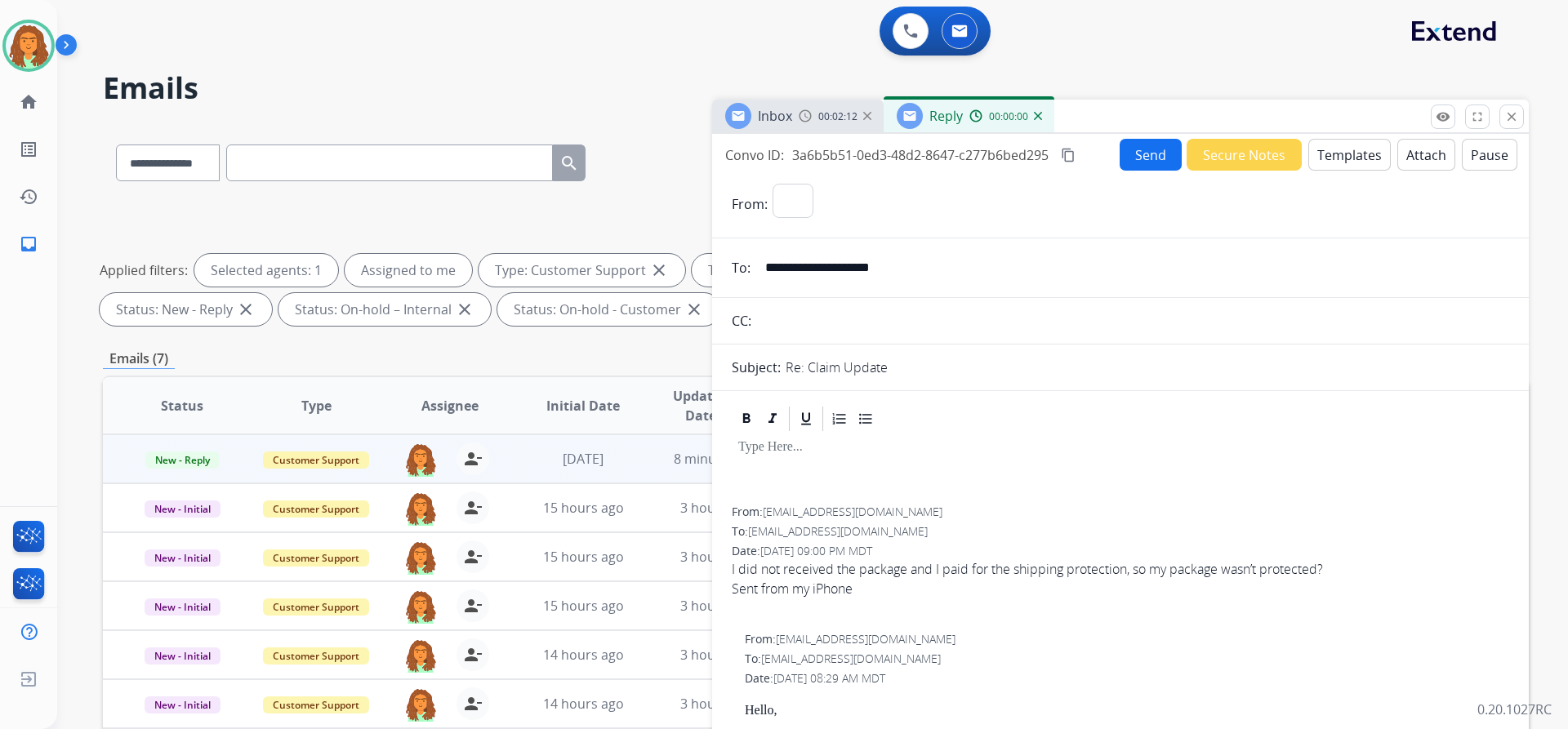
select select "**********"
click at [758, 154] on button "Templates" at bounding box center [1349, 154] width 83 height 32
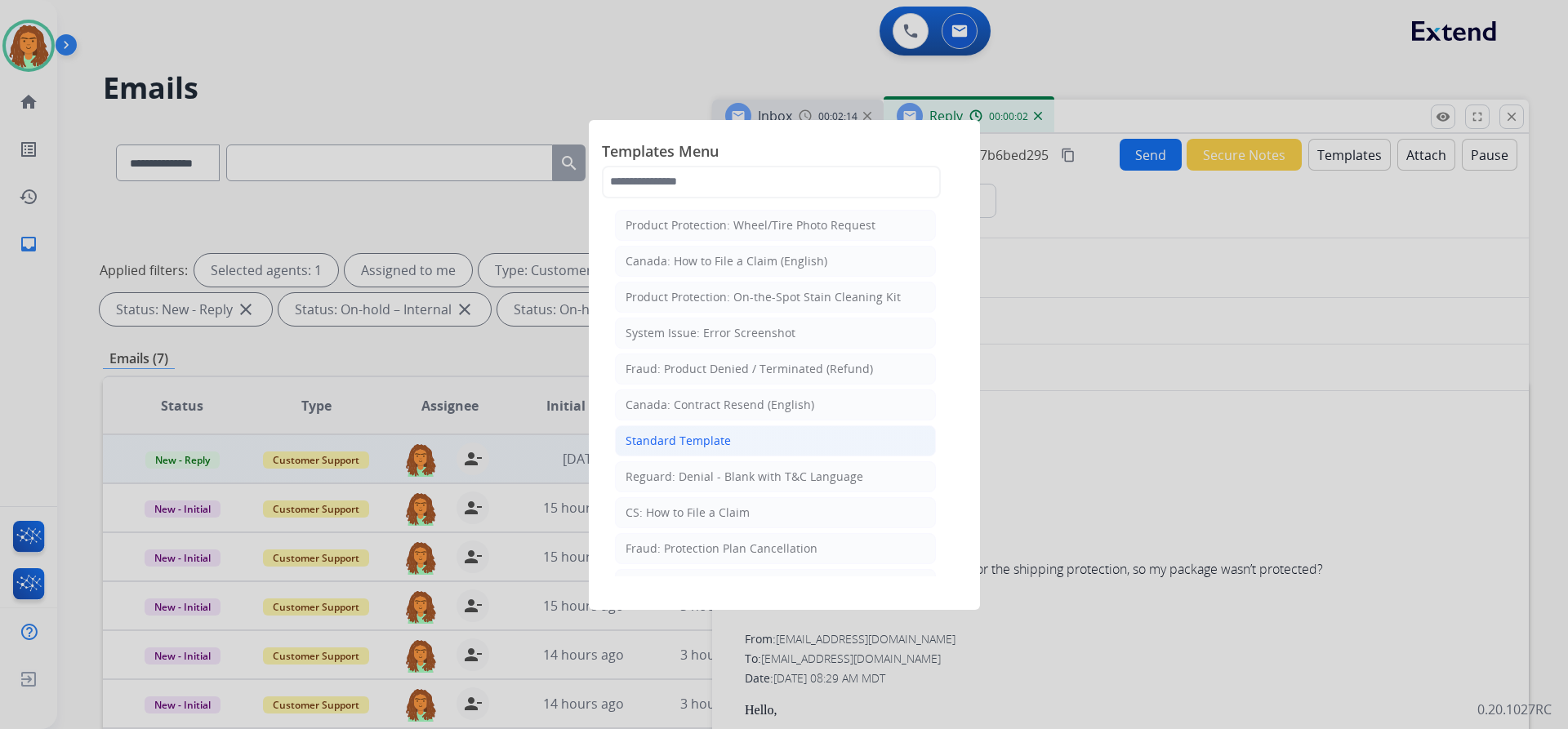
click at [695, 433] on div "Standard Template" at bounding box center [678, 441] width 105 height 17
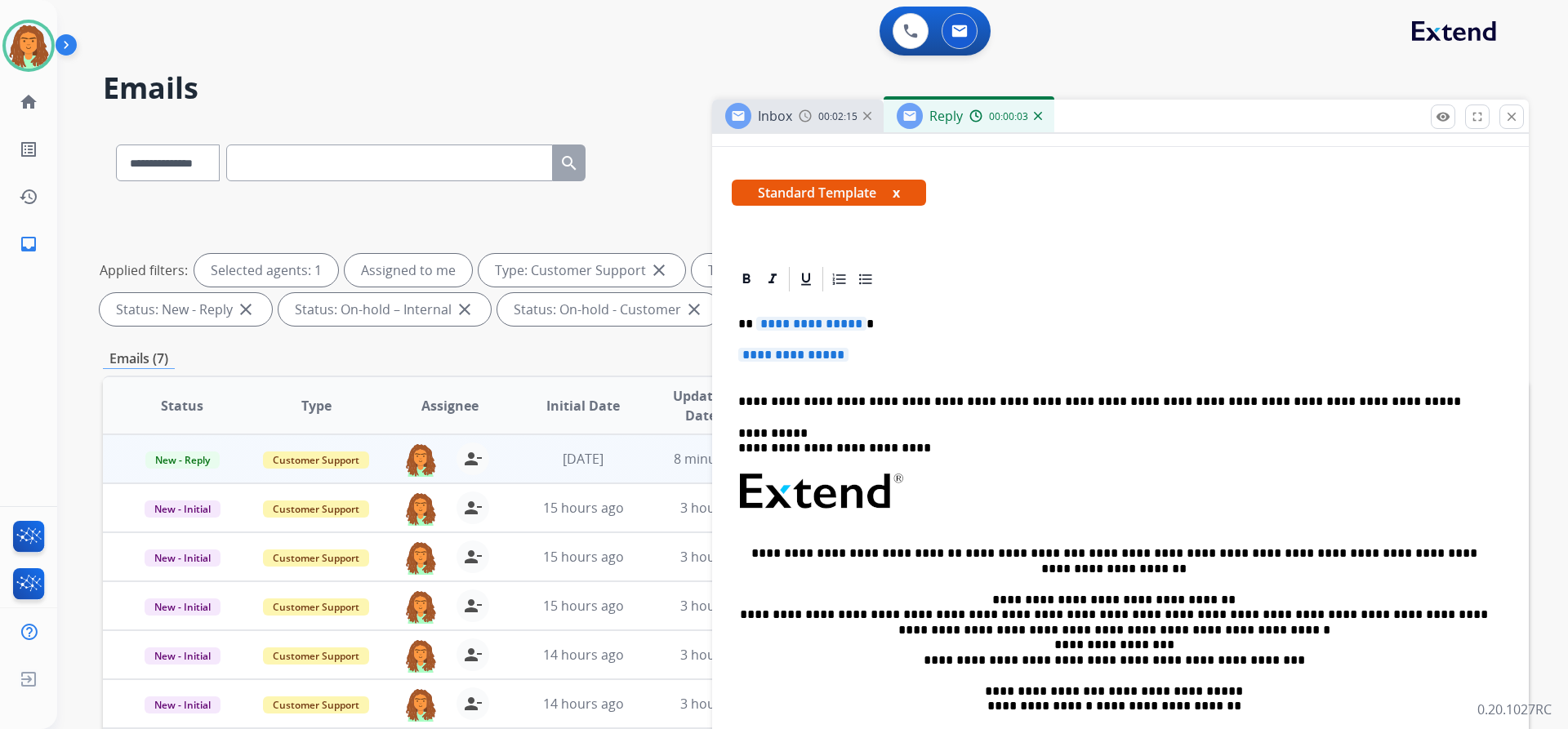
scroll to position [245, 0]
click at [758, 325] on span "**********" at bounding box center [811, 323] width 111 height 14
click at [754, 353] on span "**********" at bounding box center [793, 354] width 111 height 14
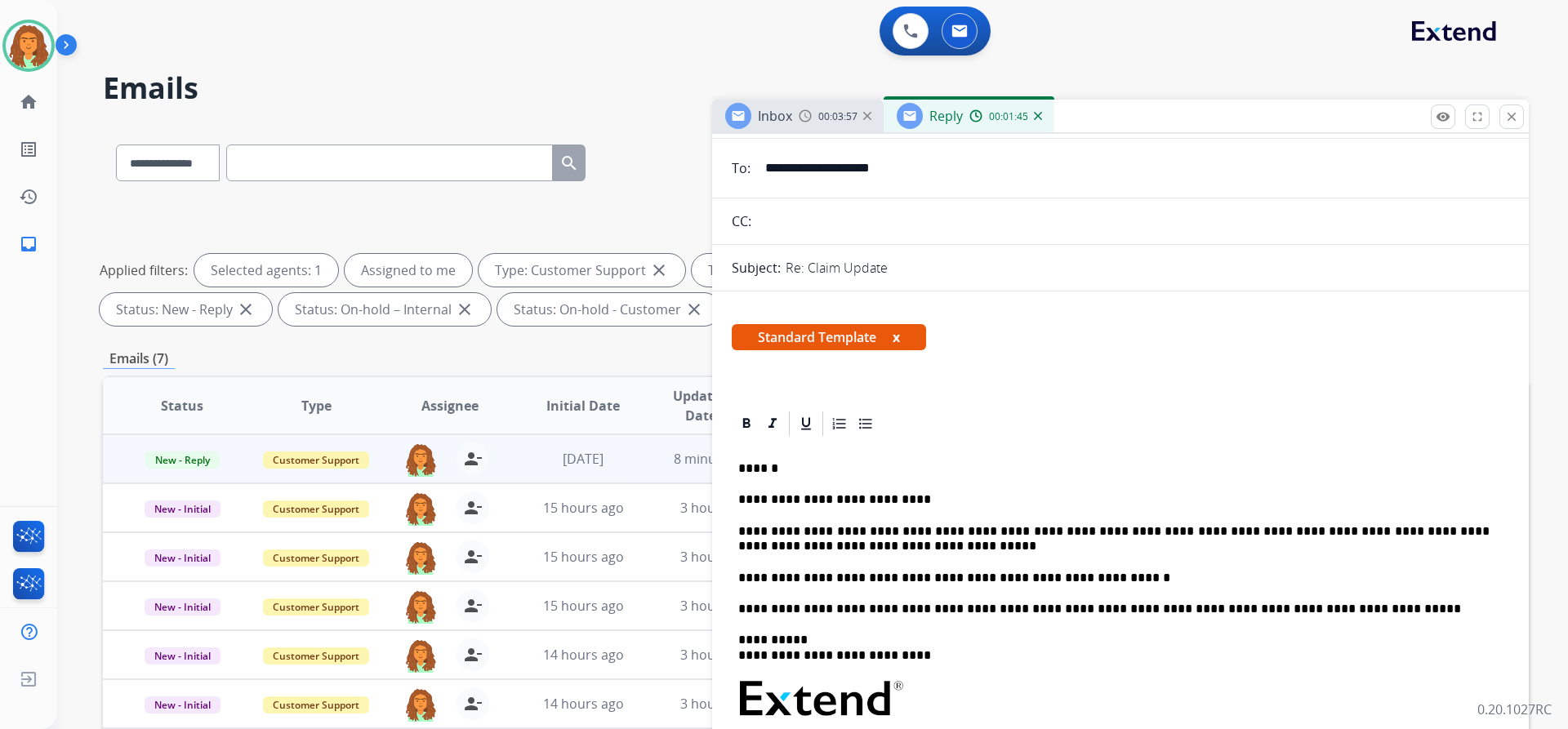
scroll to position [0, 0]
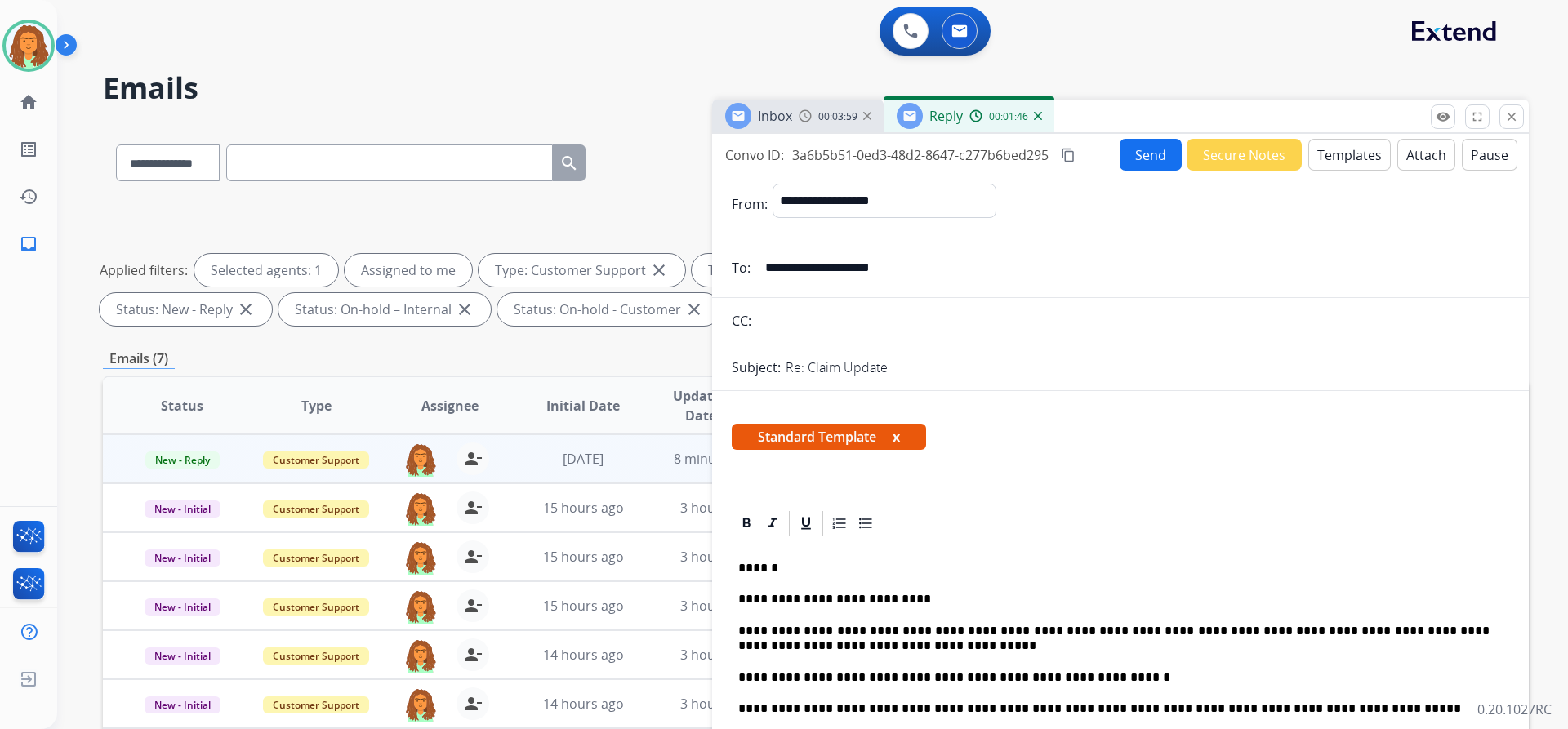
click at [758, 155] on mat-icon "content_copy" at bounding box center [1068, 155] width 15 height 15
click at [758, 163] on button "Send" at bounding box center [1150, 154] width 62 height 32
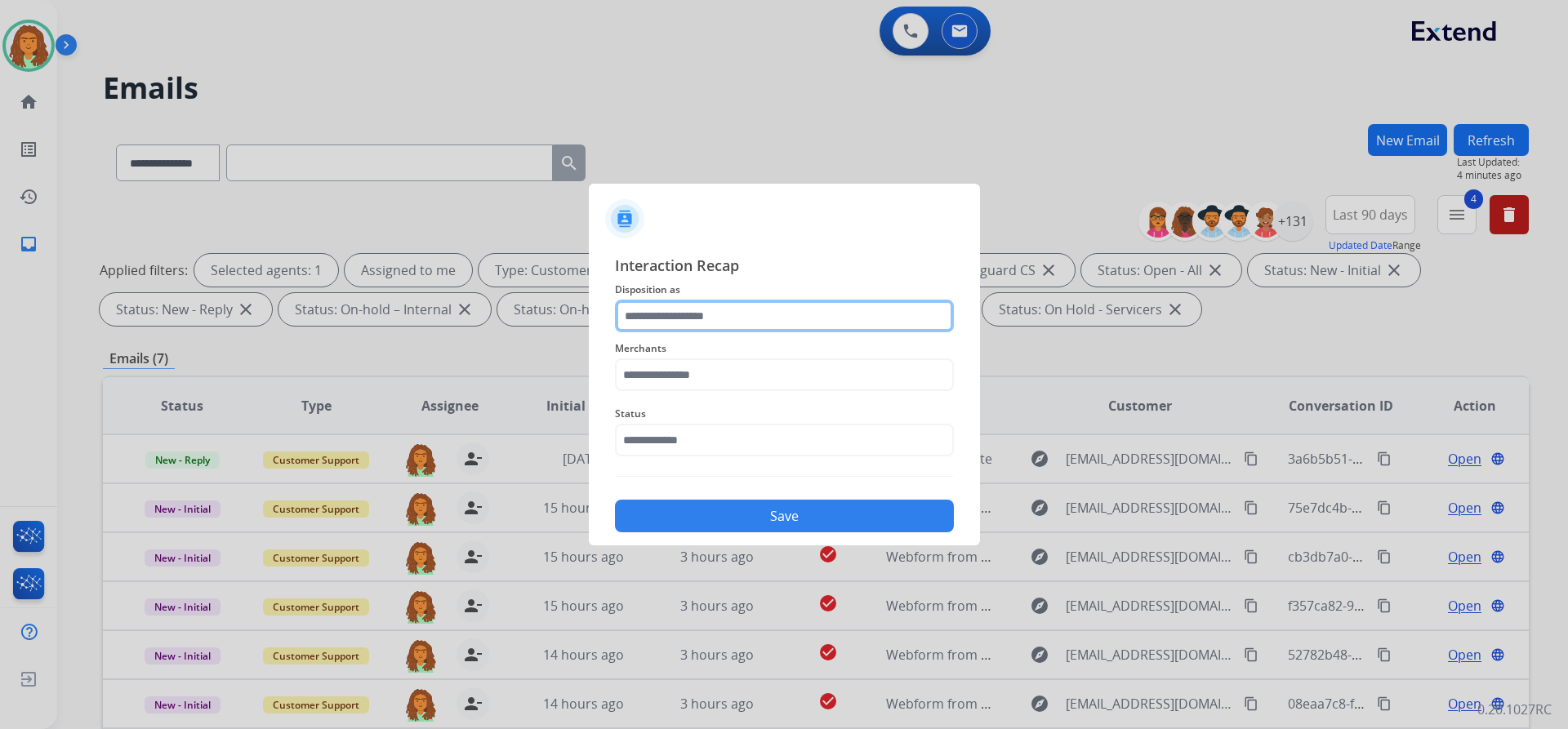
click at [659, 315] on input "text" at bounding box center [784, 315] width 339 height 32
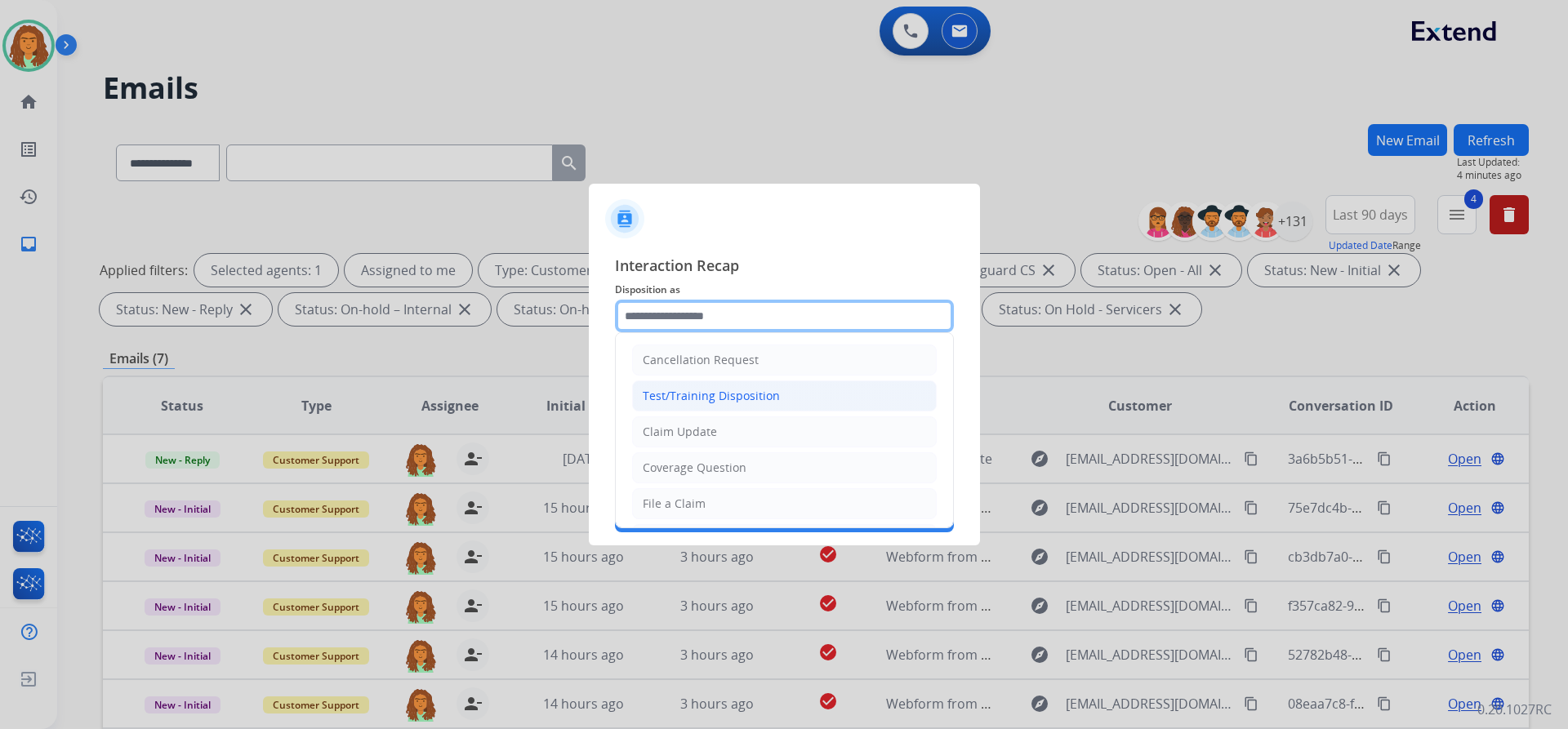
scroll to position [82, 0]
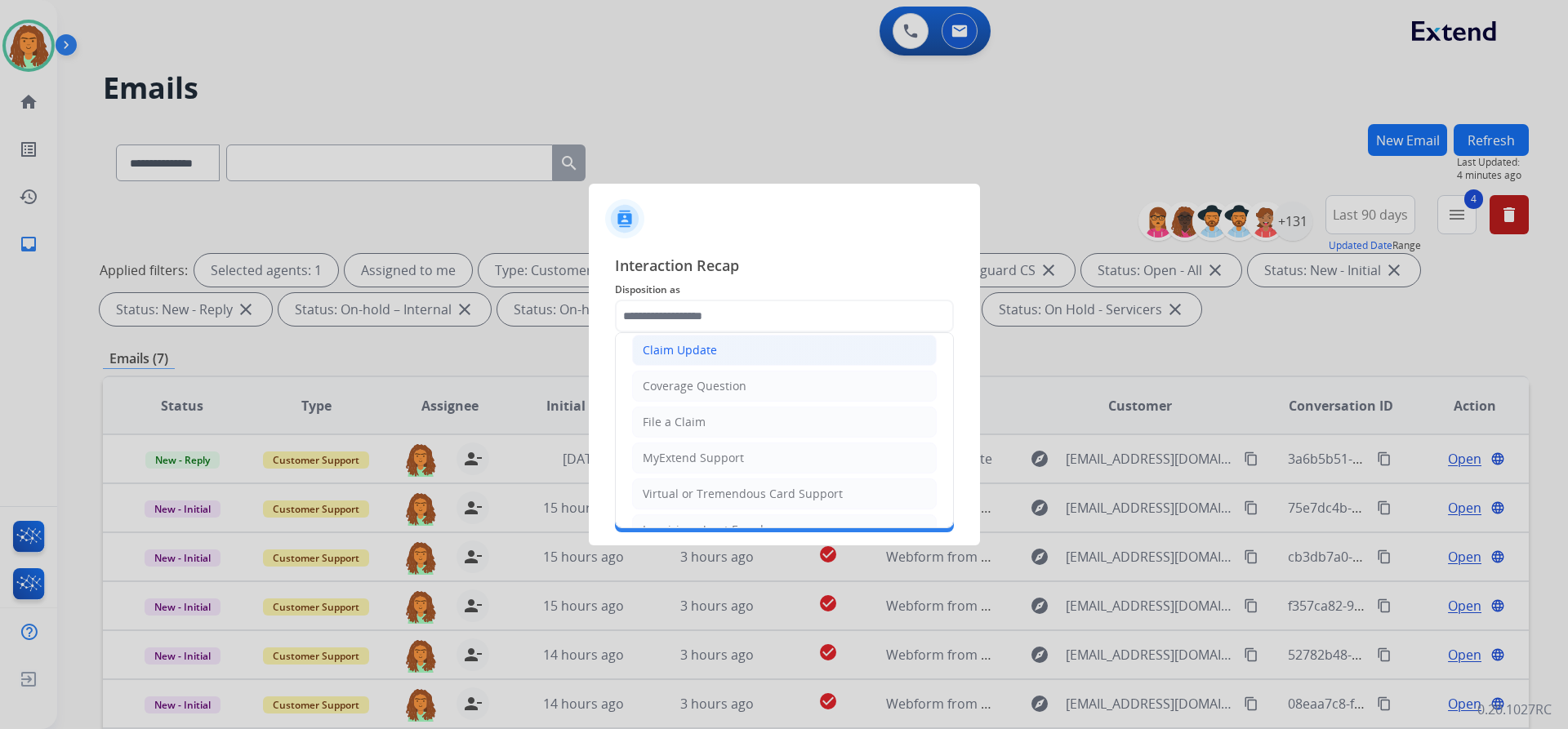
click at [699, 348] on div "Claim Update" at bounding box center [679, 350] width 74 height 17
type input "**********"
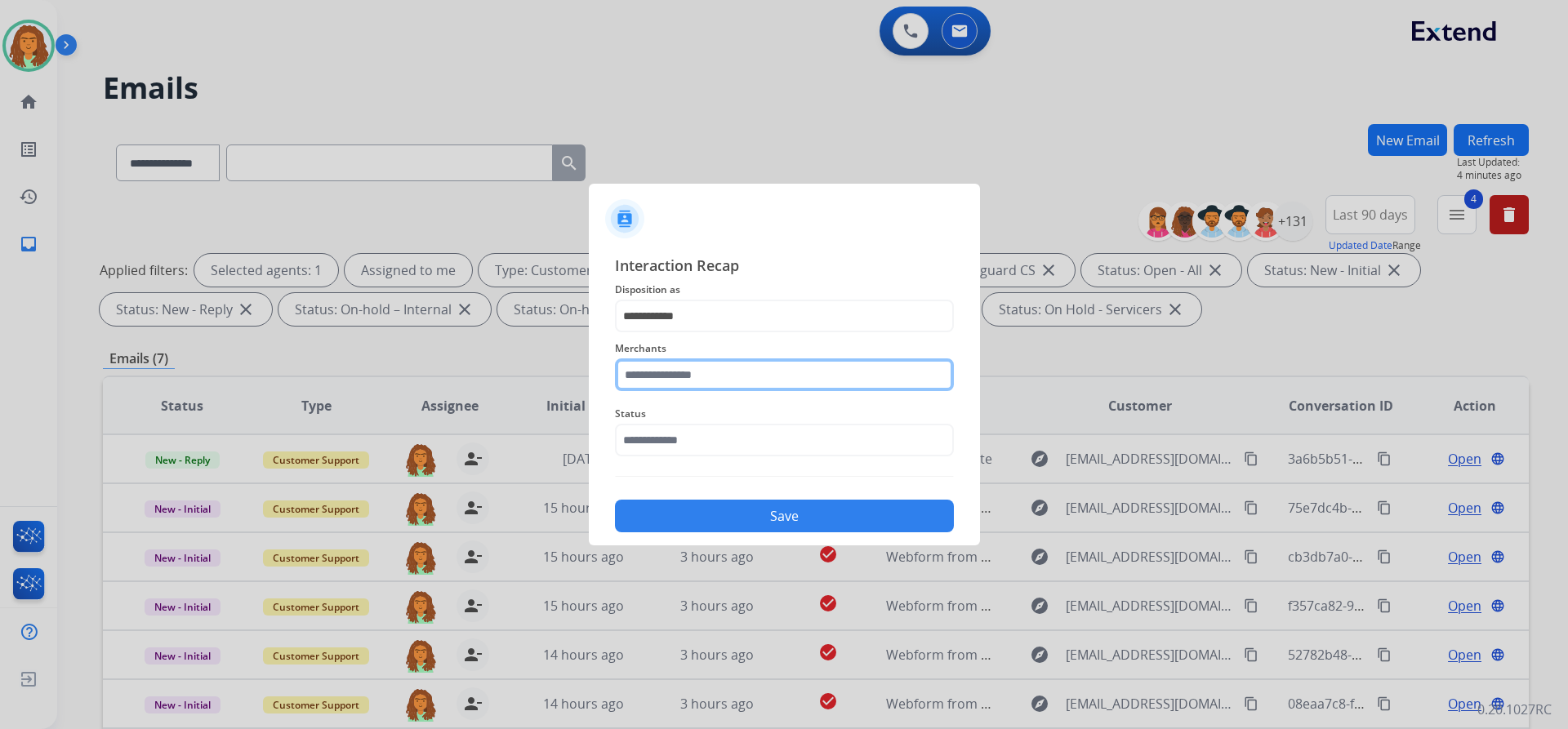
click at [666, 378] on input "text" at bounding box center [784, 375] width 339 height 32
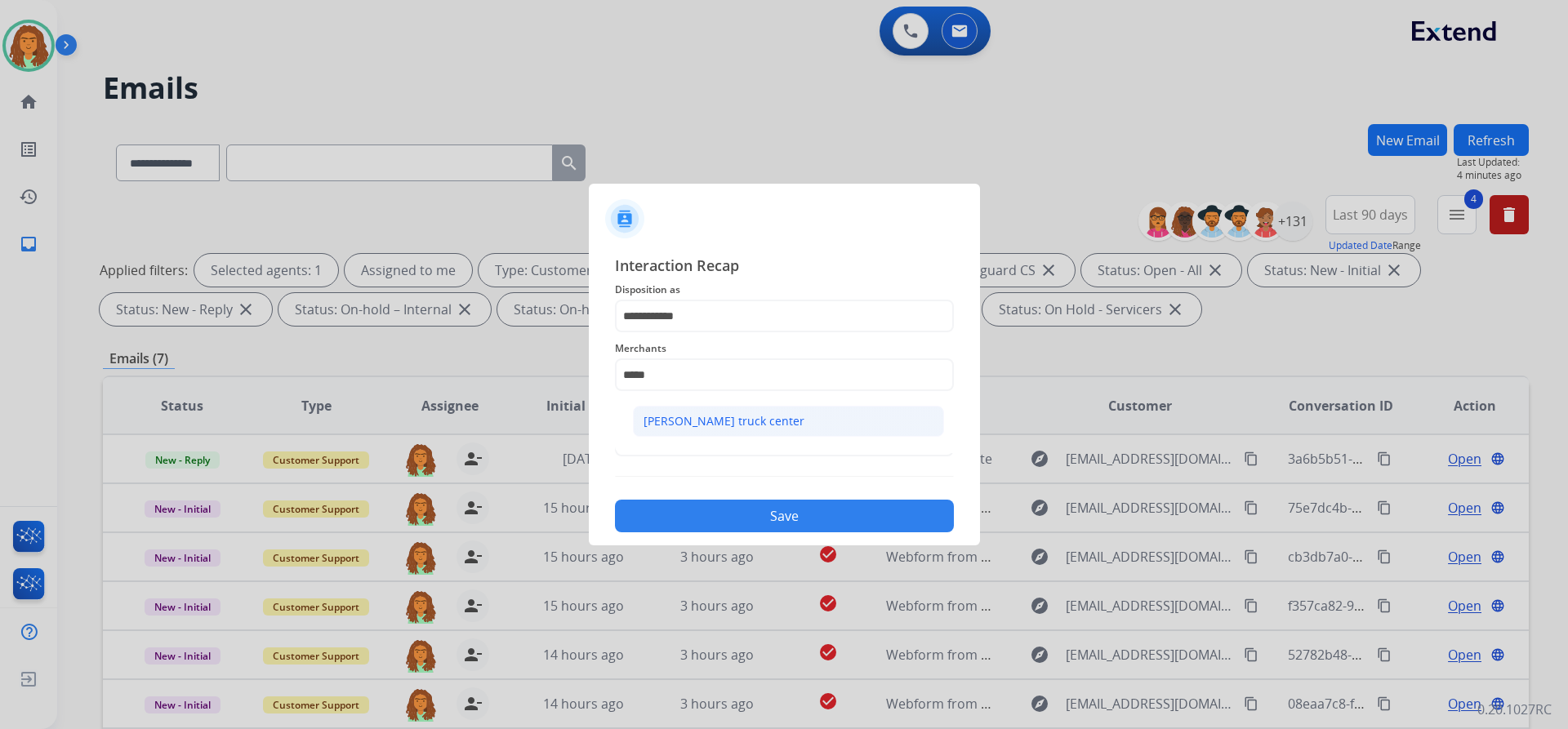
click at [668, 415] on div "Raney's truck center" at bounding box center [724, 421] width 161 height 17
type input "**********"
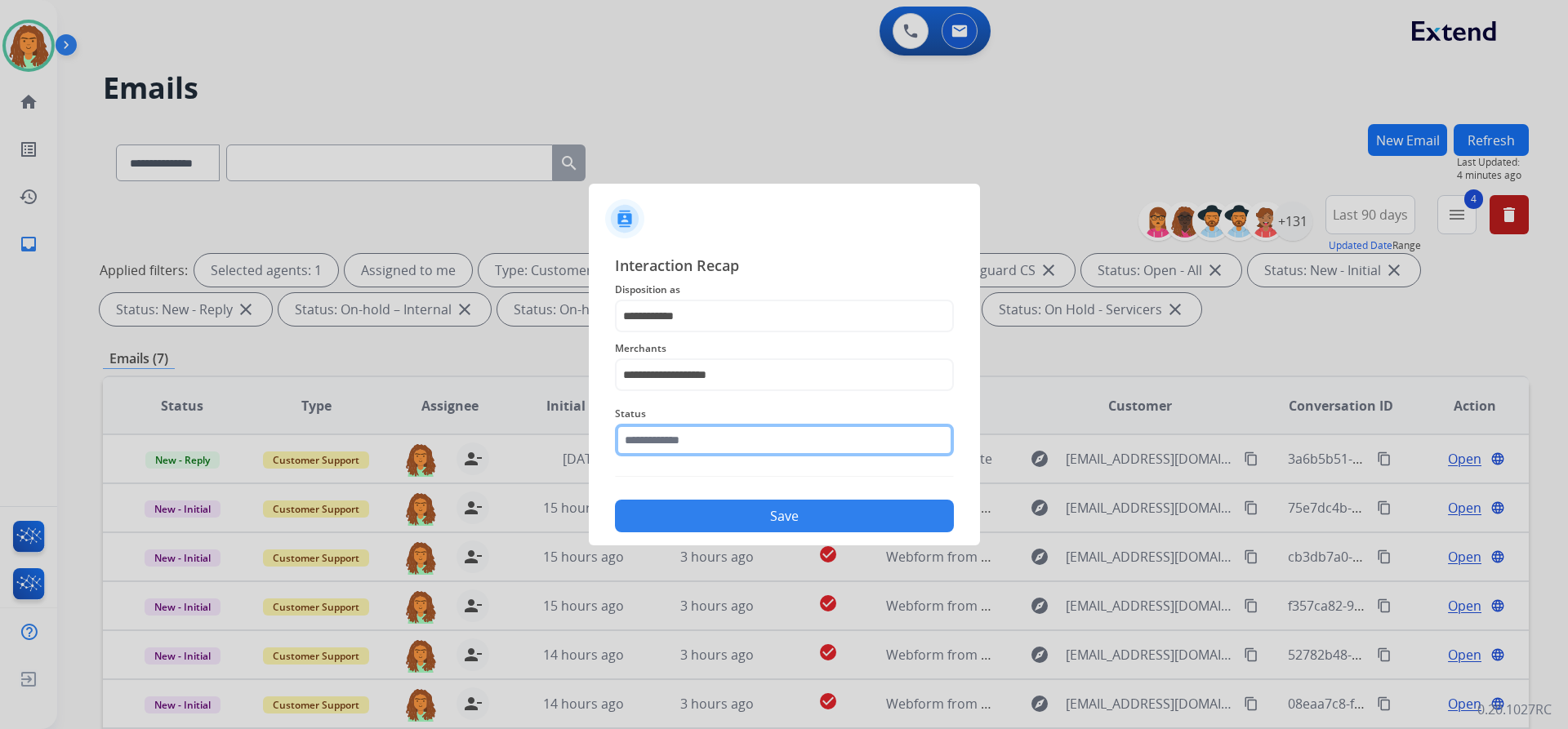
click at [687, 439] on input "text" at bounding box center [784, 440] width 339 height 32
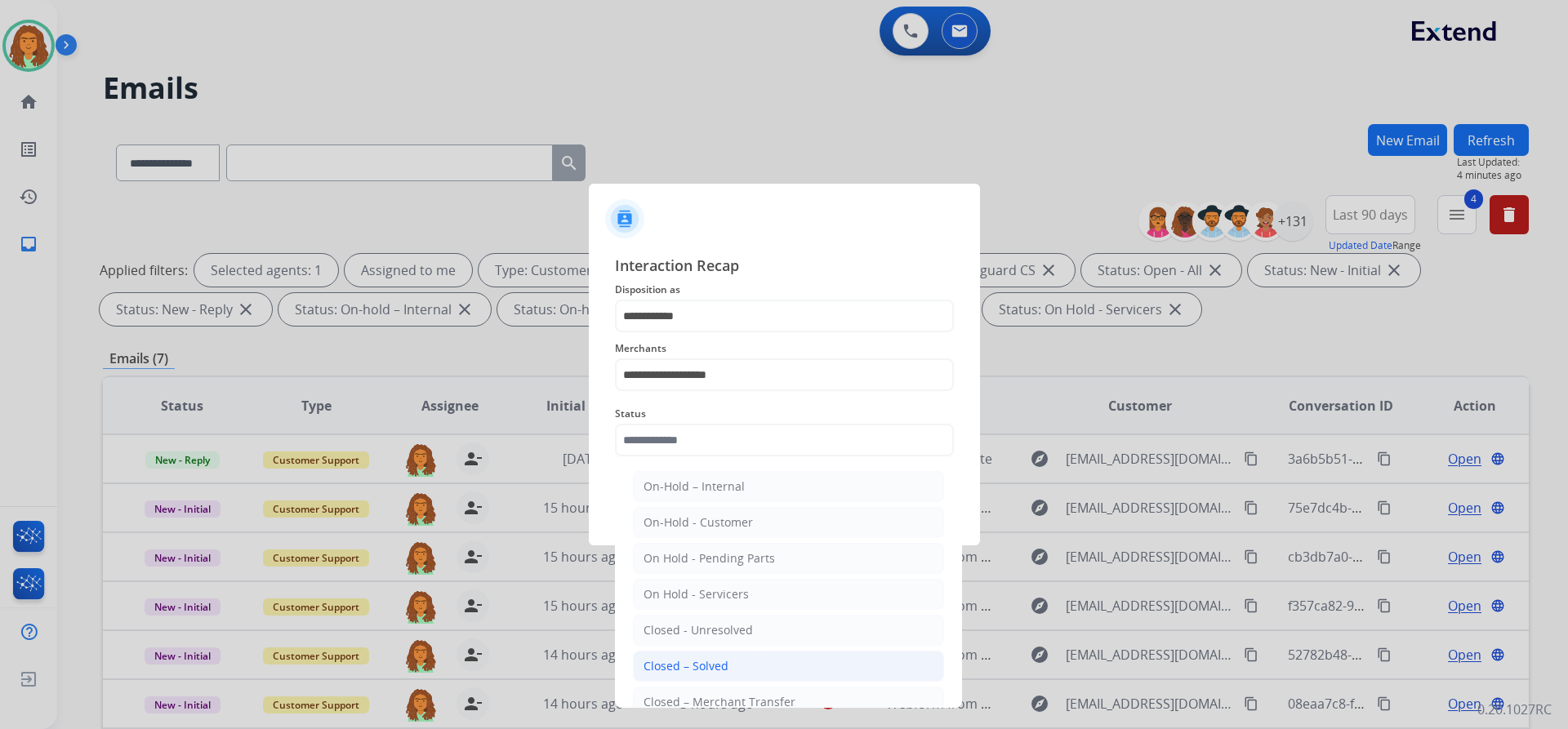
click at [682, 666] on div "Closed – Solved" at bounding box center [686, 666] width 84 height 17
type input "**********"
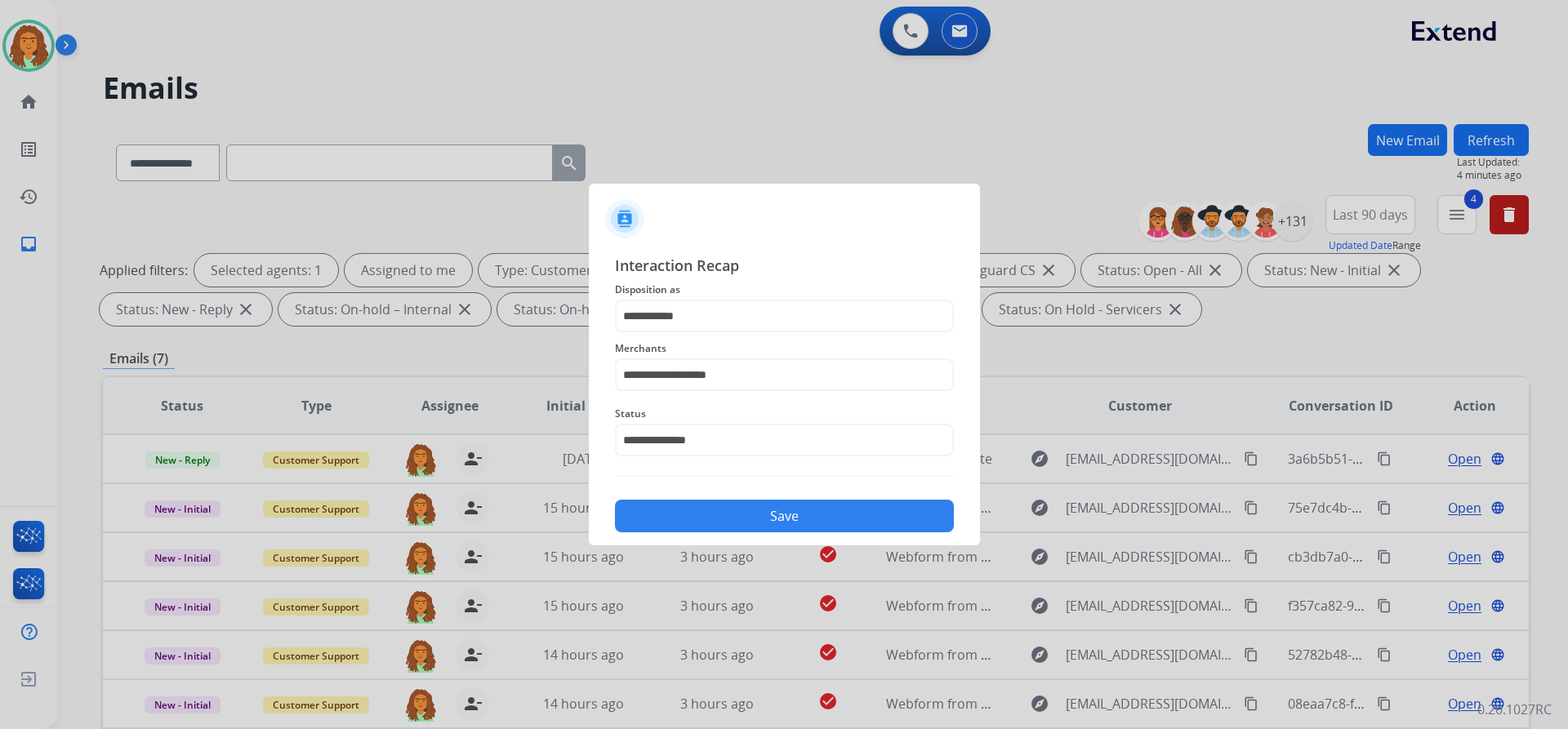
click at [758, 516] on button "Save" at bounding box center [784, 516] width 339 height 32
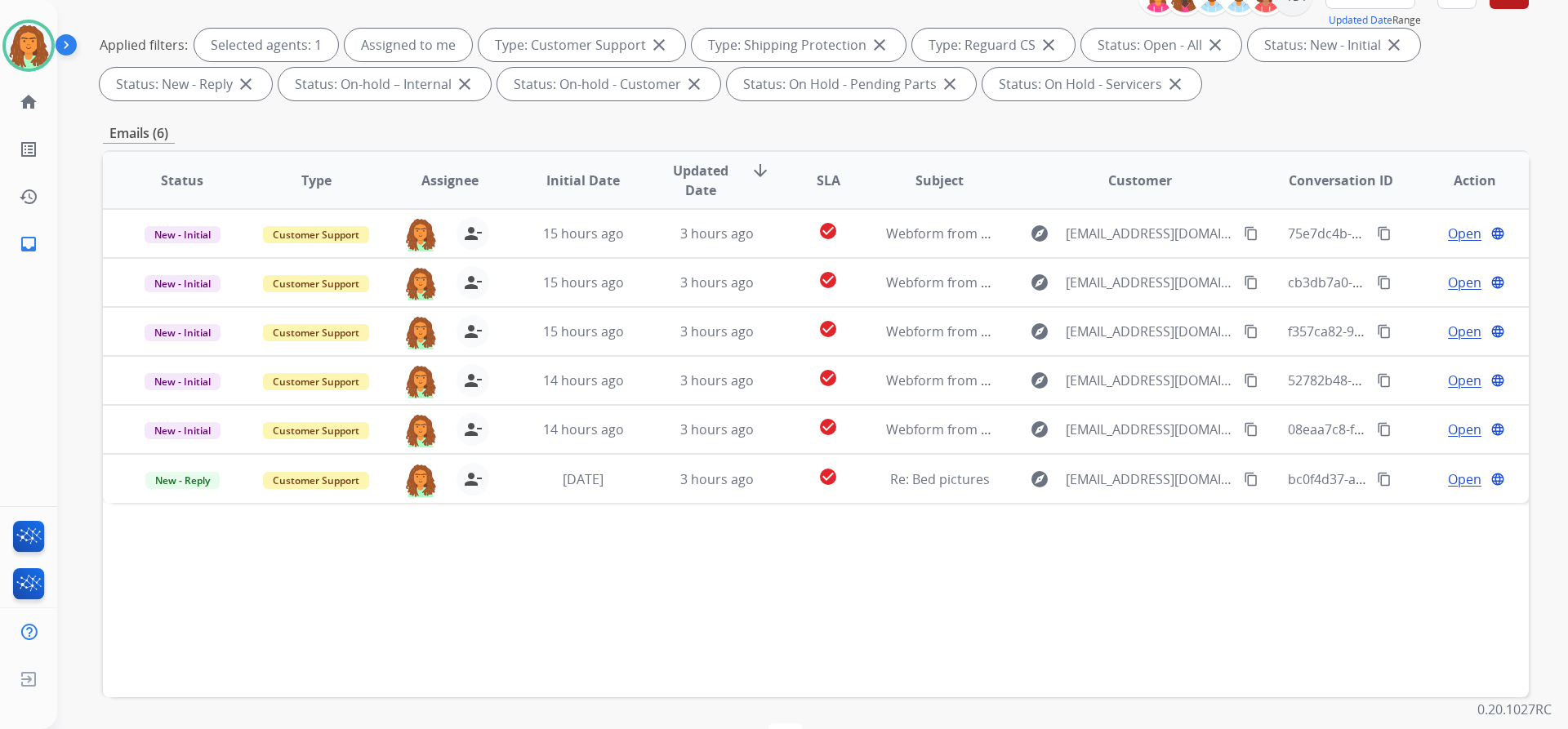
scroll to position [245, 0]
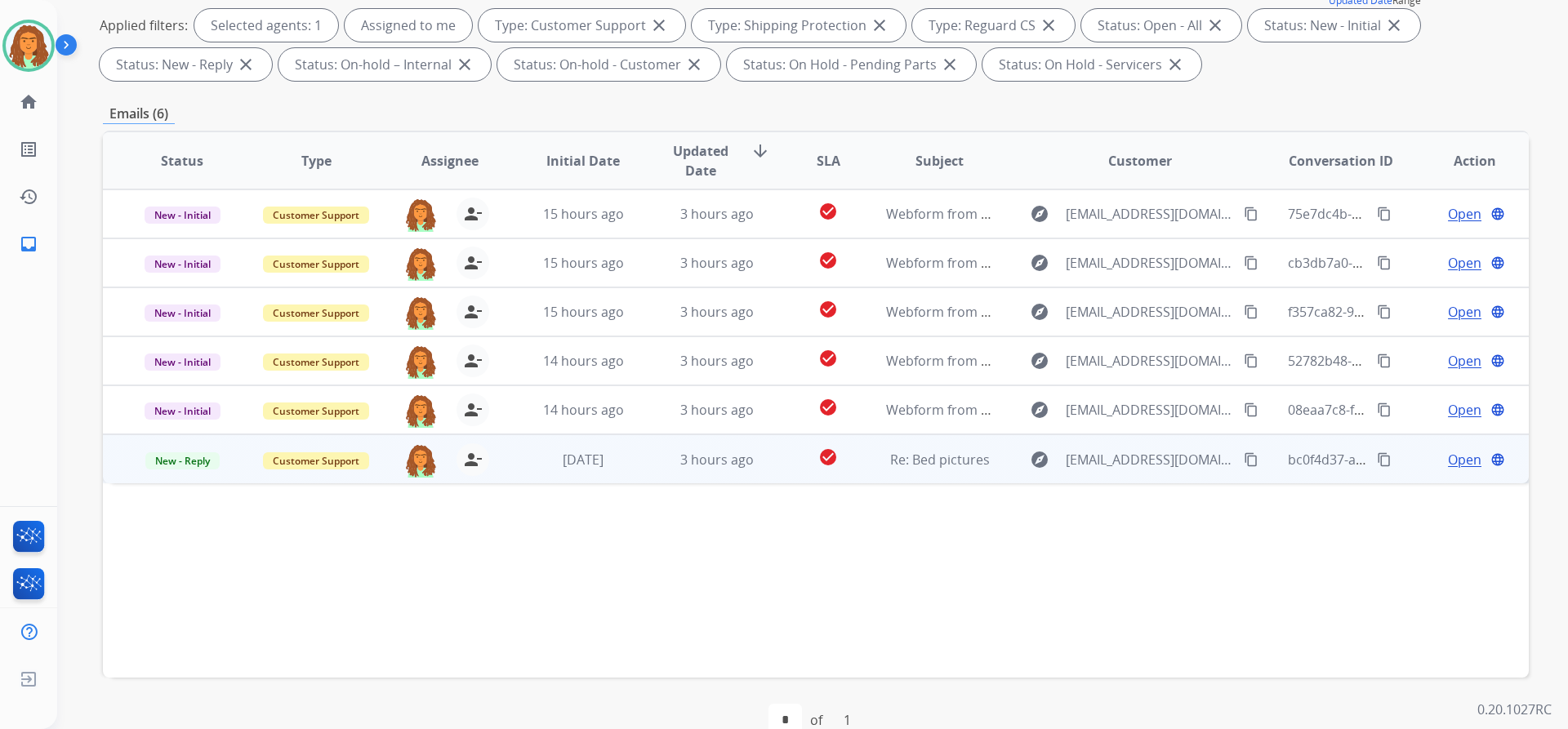
click at [758, 476] on td "check_circle" at bounding box center [815, 459] width 89 height 49
click at [758, 455] on mat-icon "content_copy" at bounding box center [1251, 458] width 15 height 15
click at [758, 462] on span "Open" at bounding box center [1464, 459] width 33 height 19
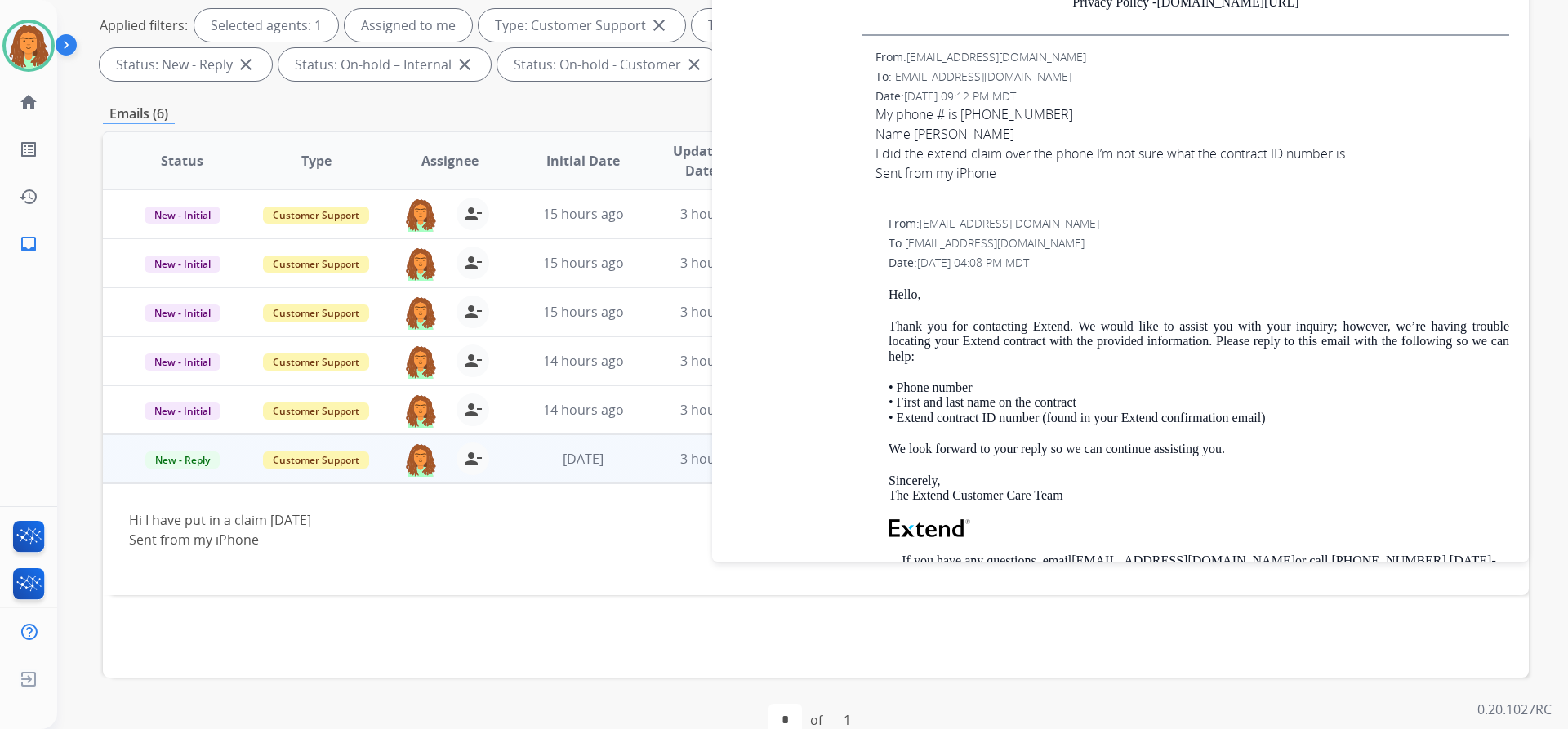
scroll to position [4327, 0]
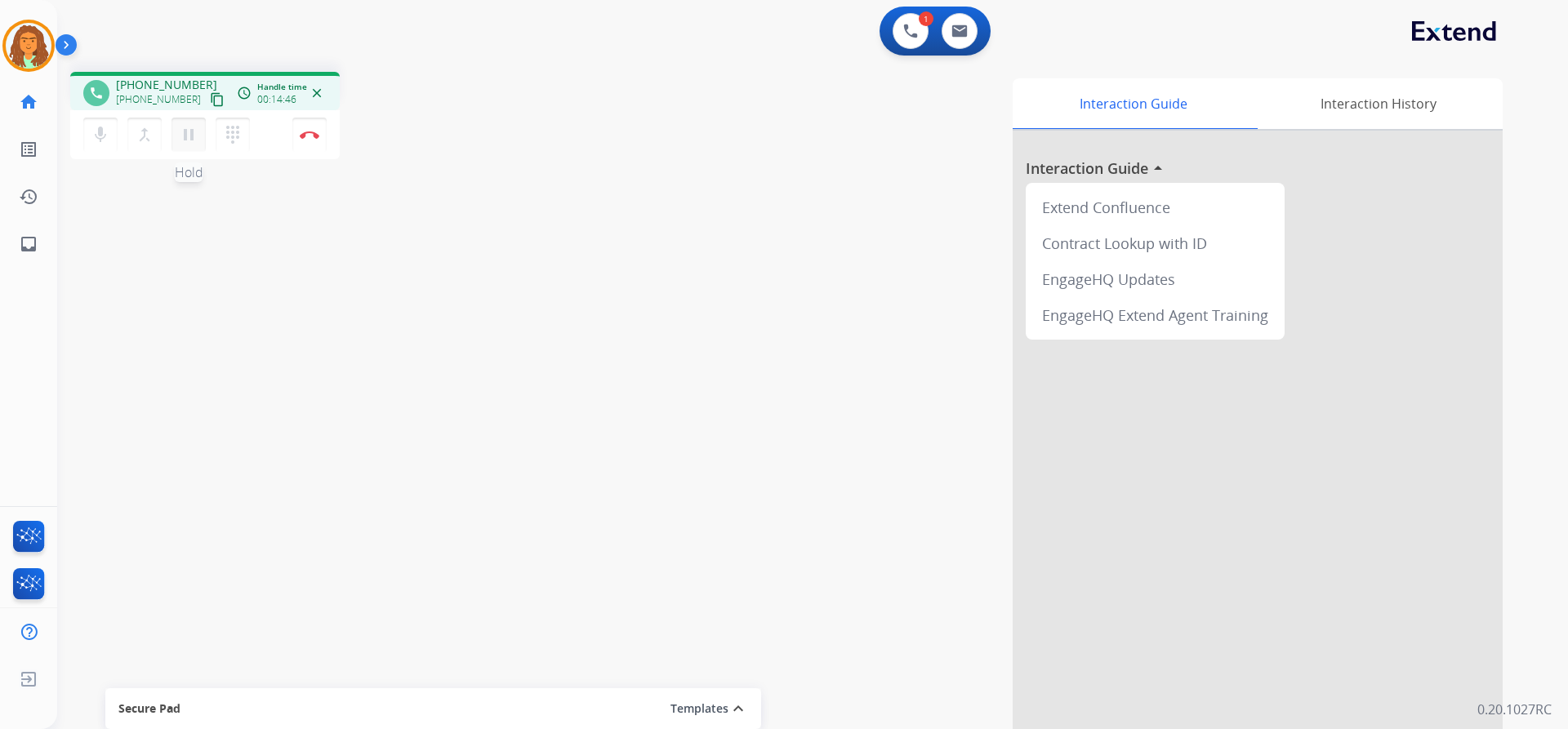
click at [193, 130] on mat-icon "pause" at bounding box center [188, 134] width 19 height 19
click at [184, 133] on mat-icon "play_arrow" at bounding box center [188, 134] width 19 height 19
click at [309, 131] on img at bounding box center [309, 134] width 19 height 8
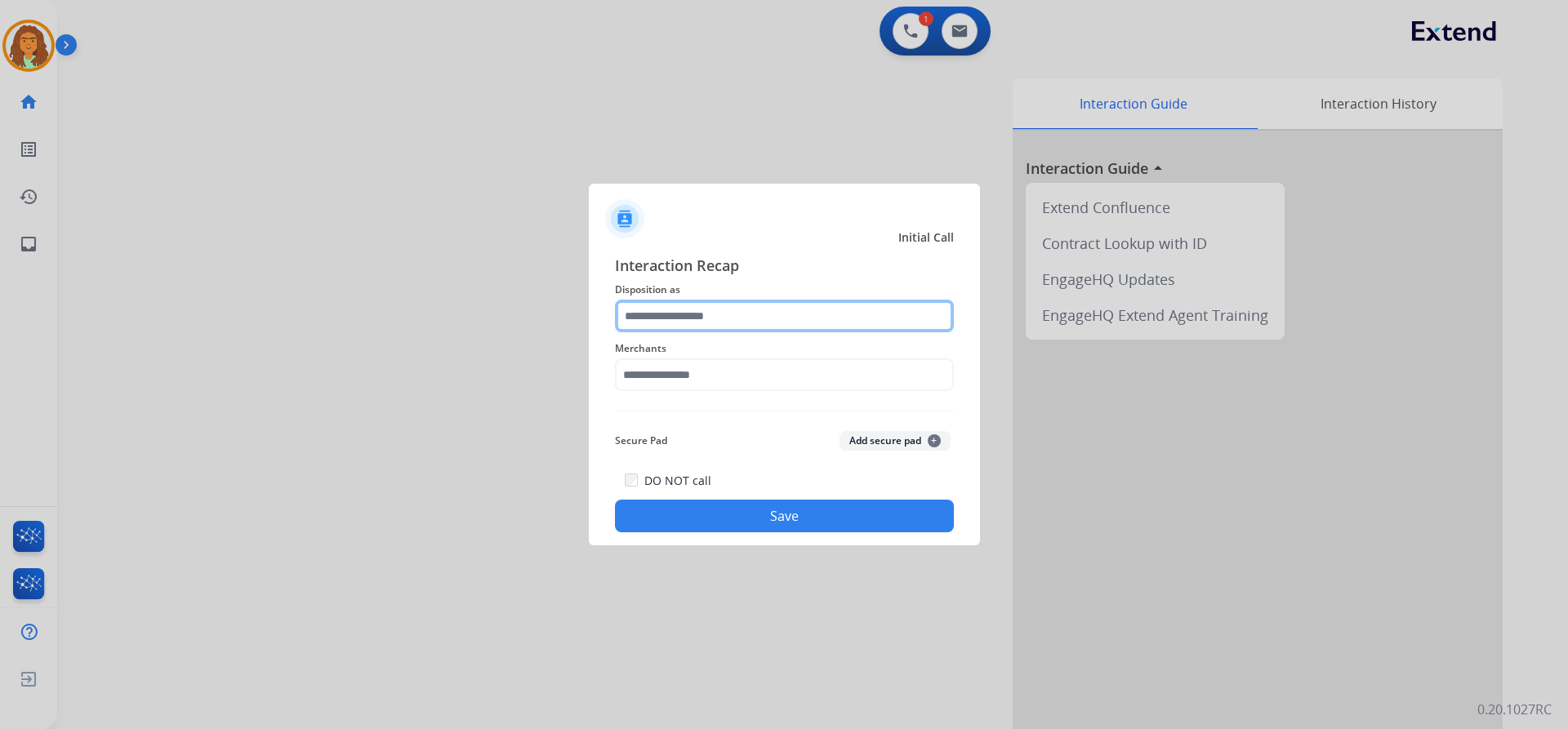
click at [685, 314] on input "text" at bounding box center [784, 315] width 339 height 32
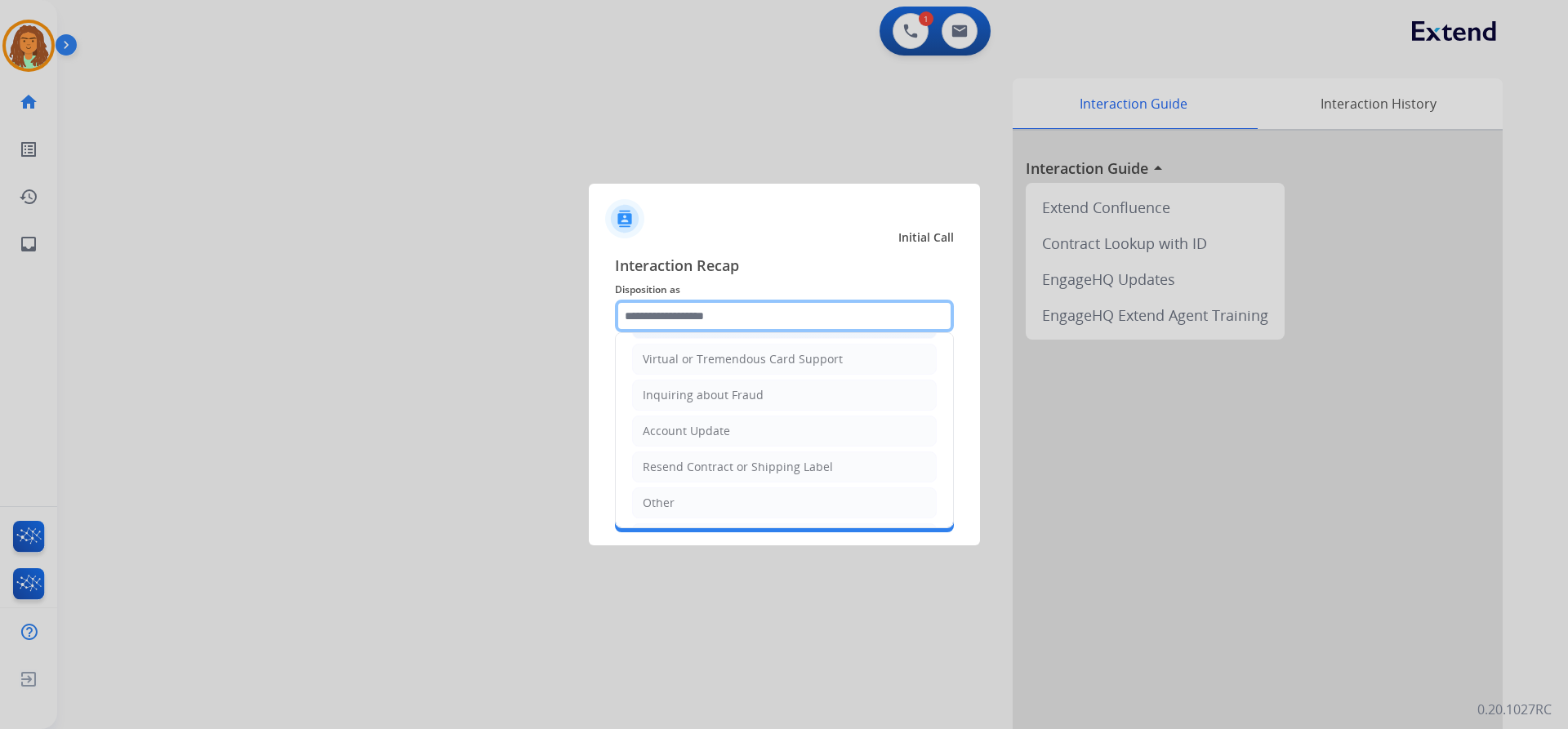
scroll to position [254, 0]
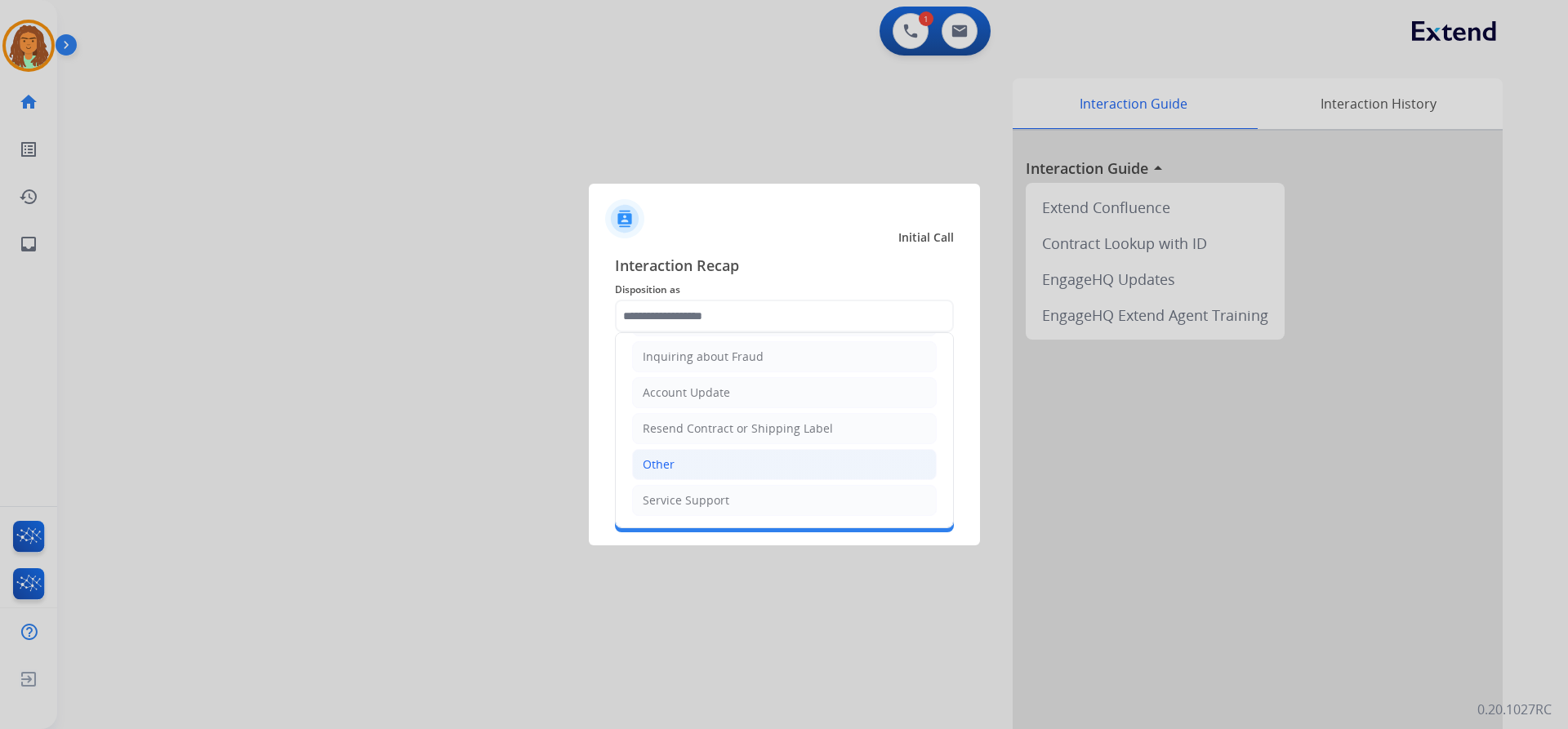
click at [689, 462] on li "Other" at bounding box center [785, 465] width 305 height 31
type input "*****"
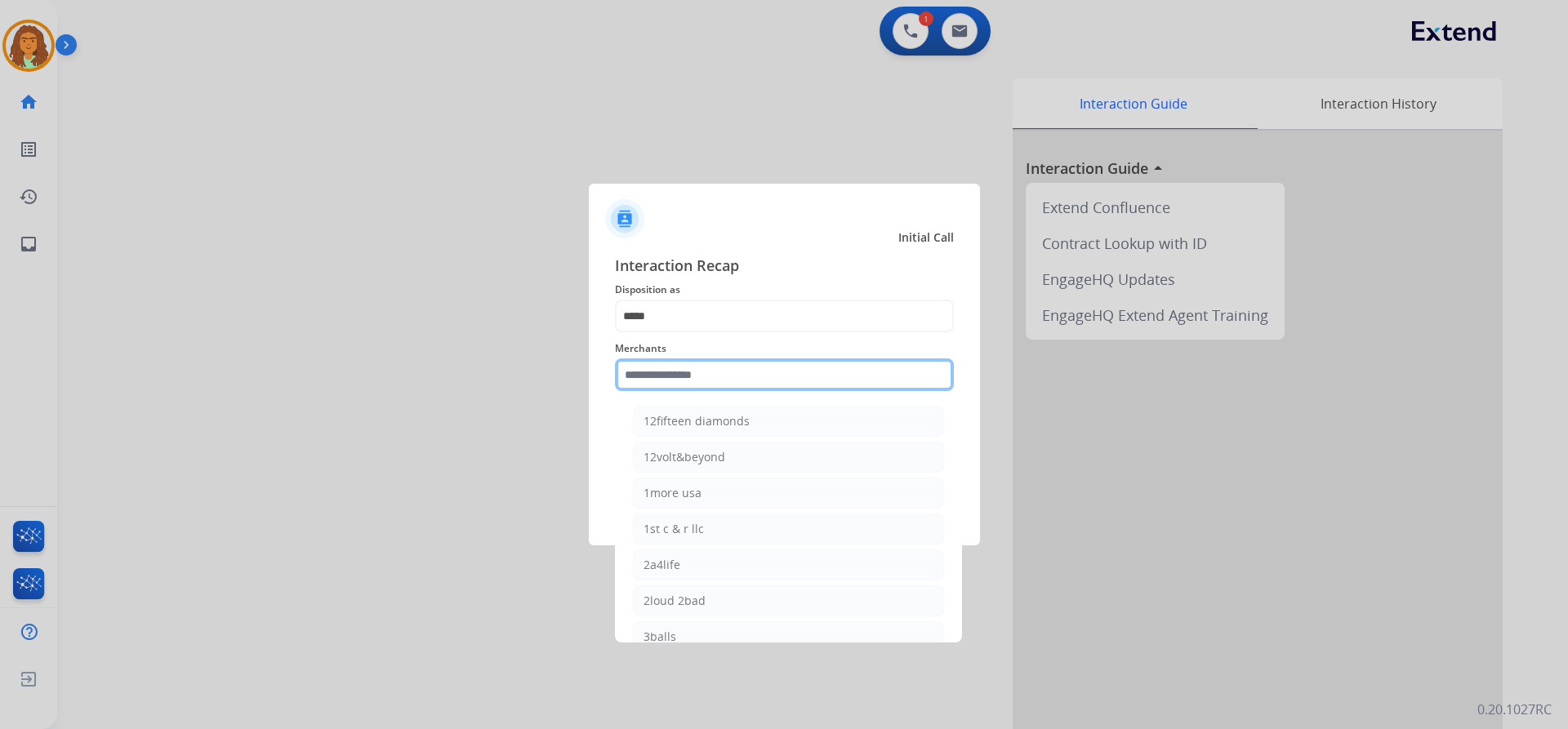
click at [664, 373] on input "text" at bounding box center [784, 375] width 339 height 32
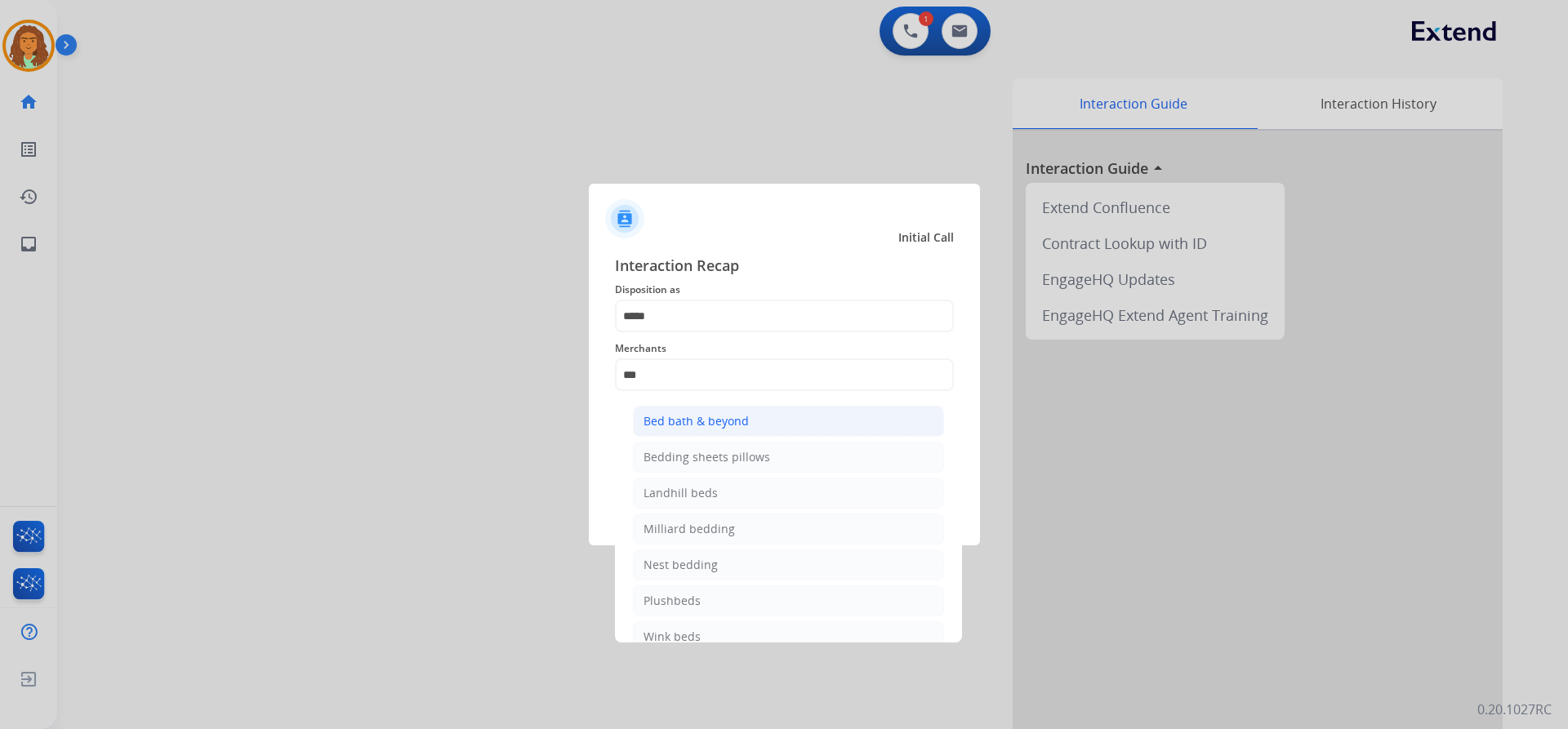
click at [691, 419] on div "Bed bath & beyond" at bounding box center [696, 421] width 105 height 17
type input "**********"
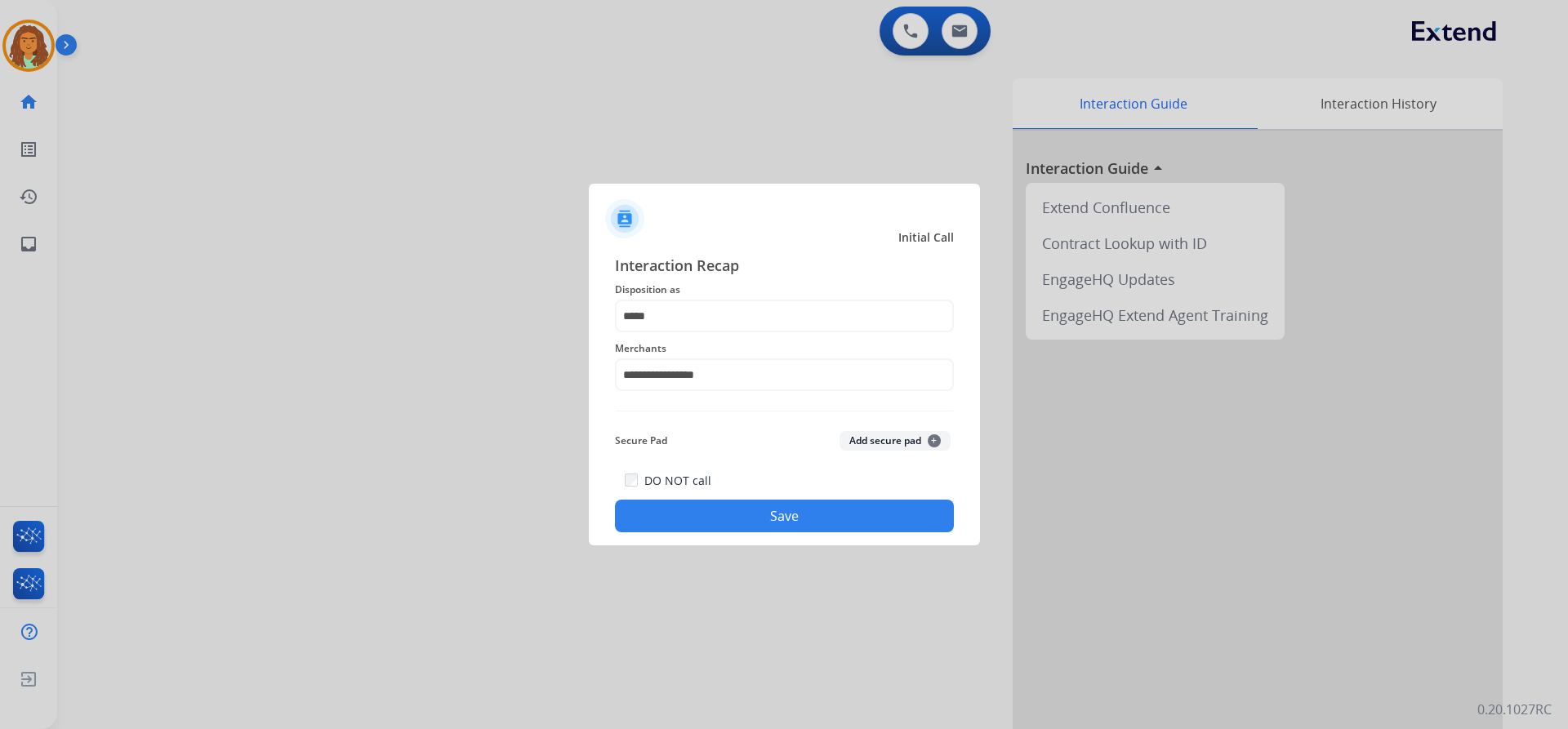
click at [777, 516] on button "Save" at bounding box center [784, 516] width 339 height 32
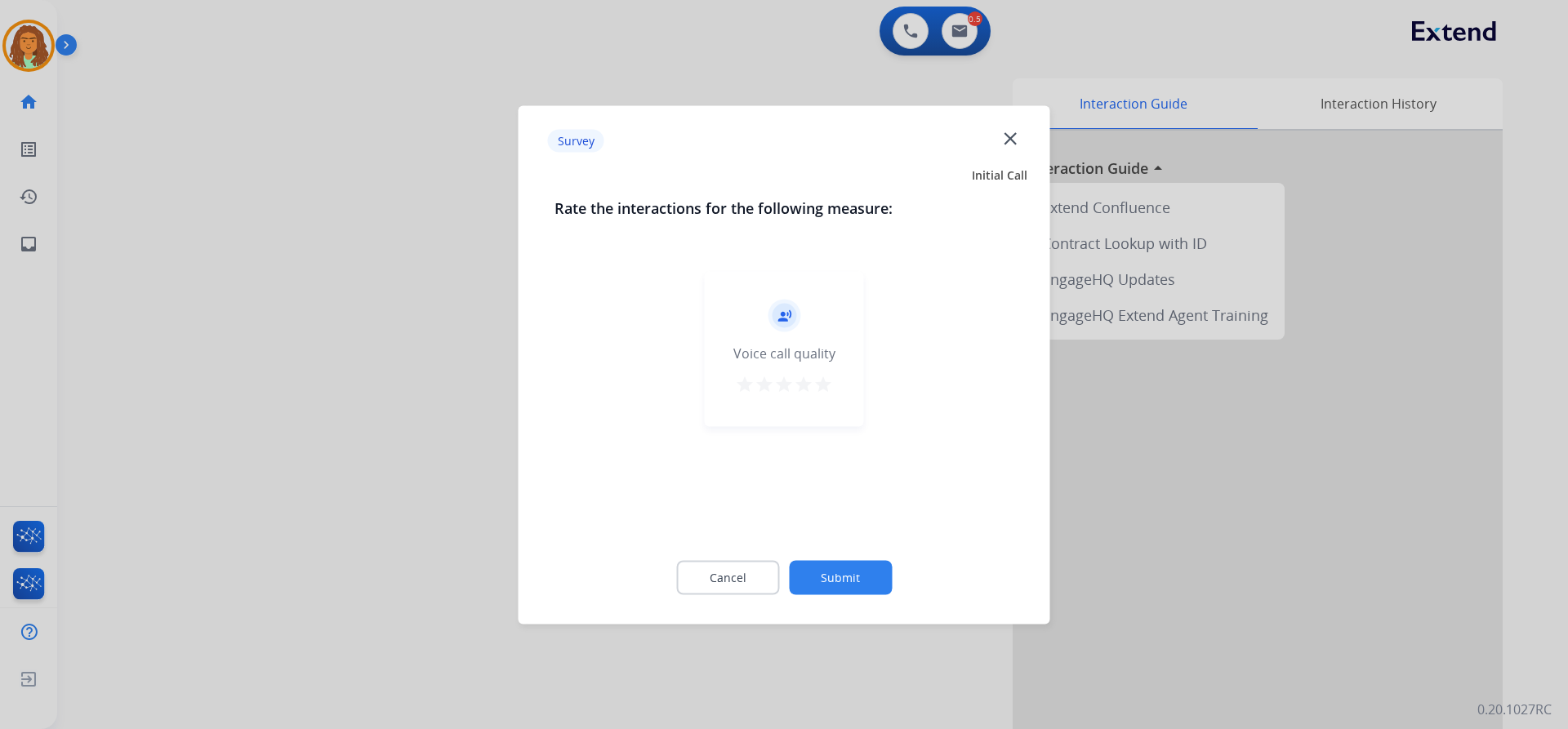
click at [828, 387] on mat-icon "star" at bounding box center [823, 383] width 19 height 19
click at [860, 575] on button "Submit" at bounding box center [841, 577] width 103 height 34
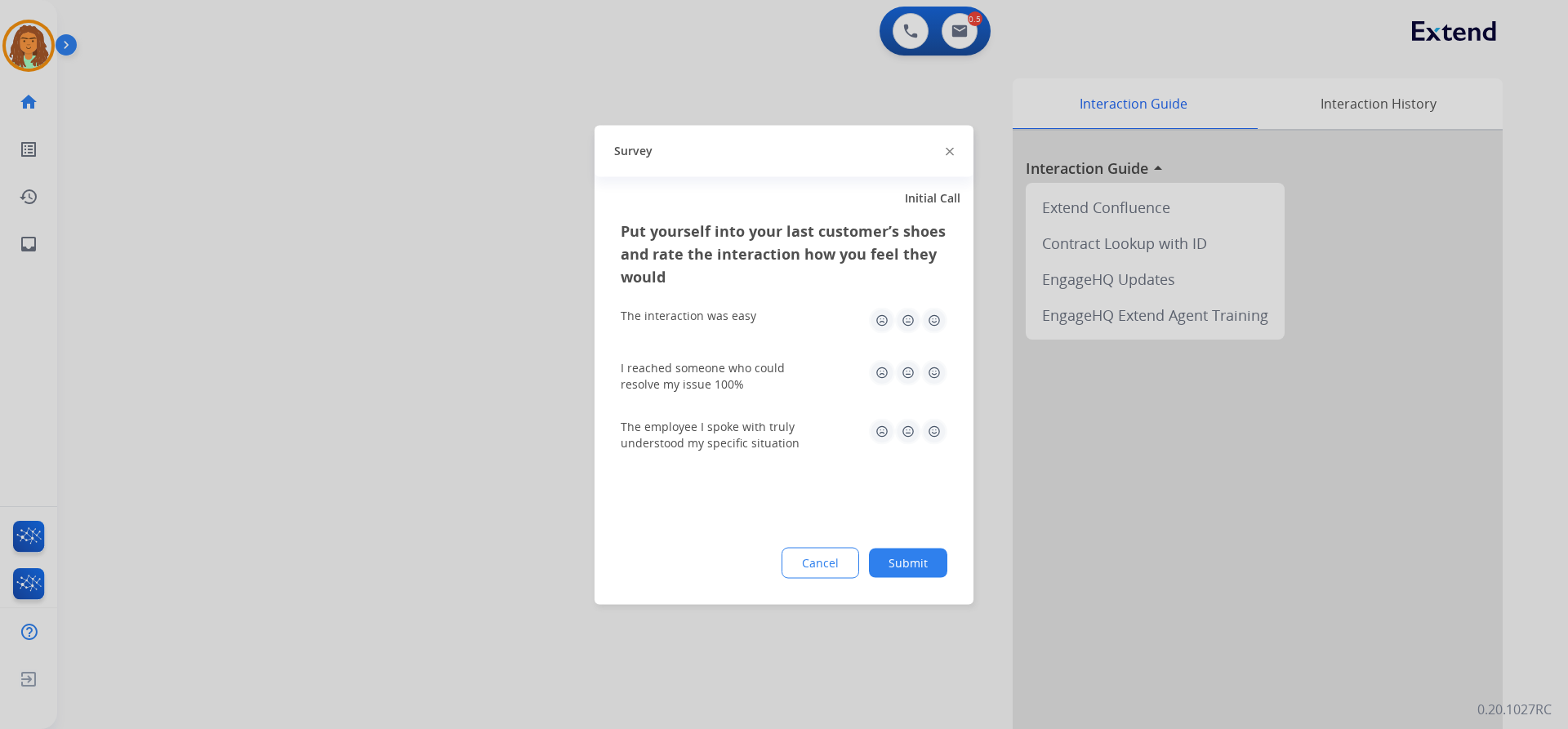
click at [937, 320] on img at bounding box center [934, 320] width 26 height 26
click at [933, 370] on img at bounding box center [934, 372] width 26 height 26
drag, startPoint x: 933, startPoint y: 425, endPoint x: 940, endPoint y: 443, distance: 19.3
click at [933, 425] on img at bounding box center [934, 431] width 26 height 26
click at [910, 563] on button "Submit" at bounding box center [908, 563] width 78 height 30
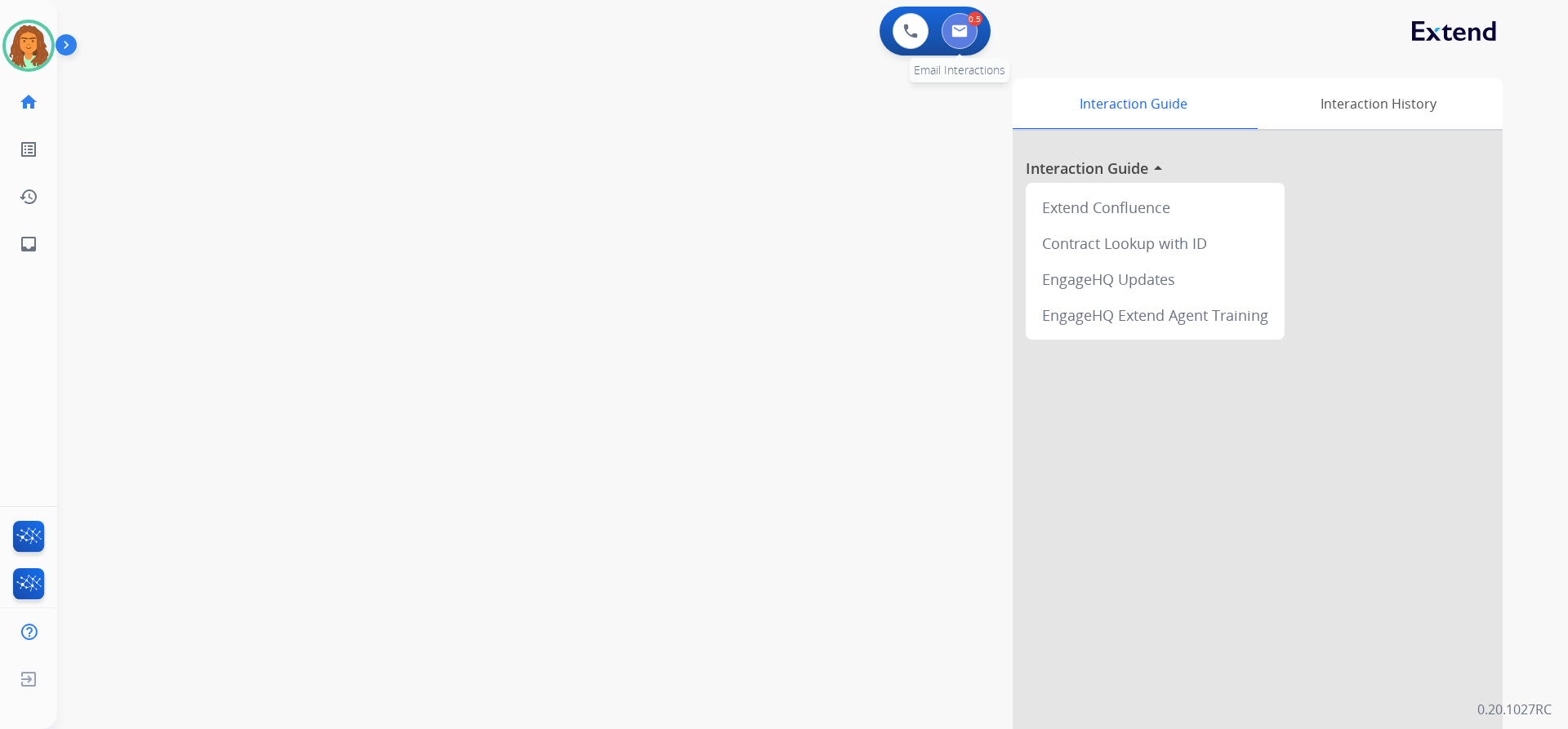
click at [970, 28] on button at bounding box center [959, 30] width 36 height 36
select select "**********"
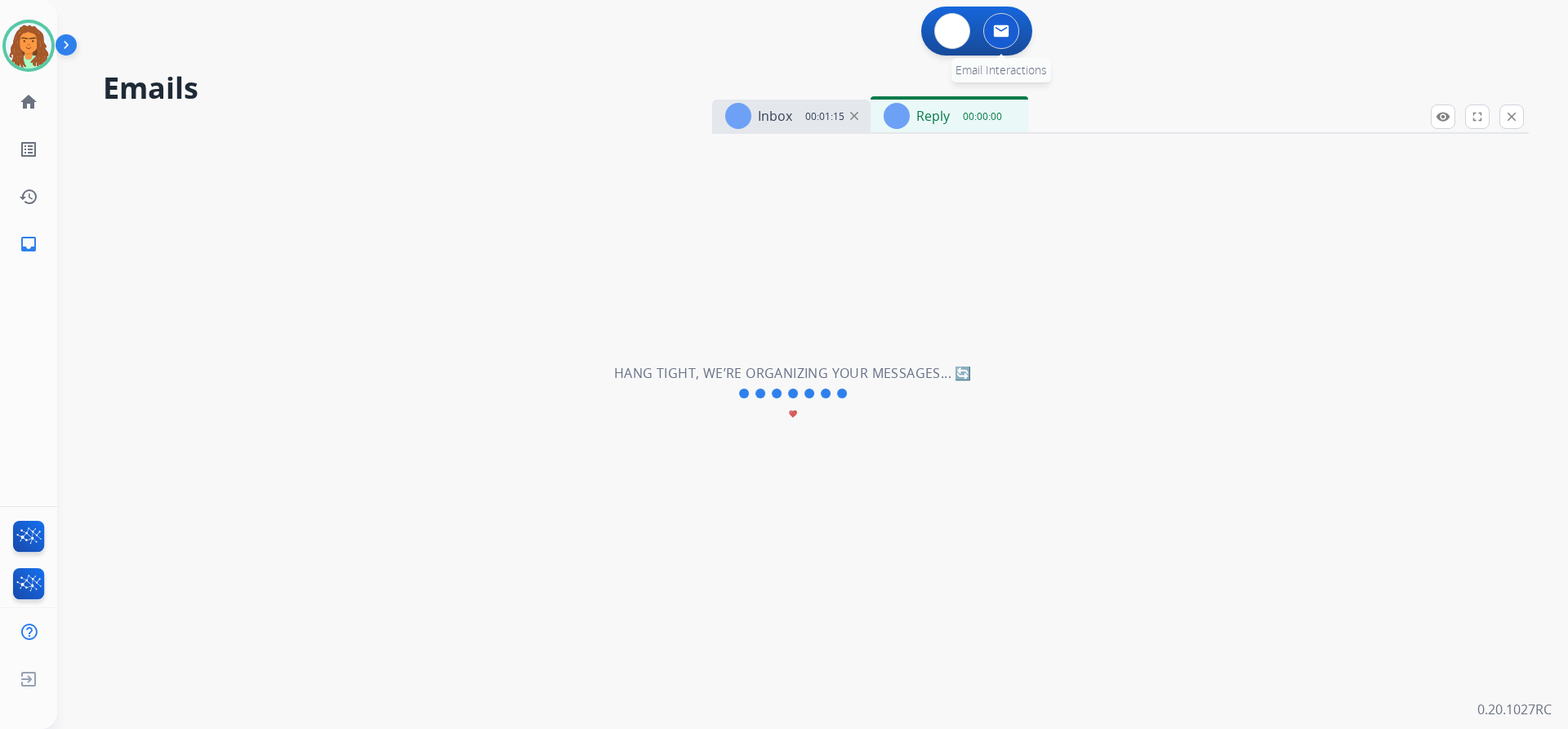
select select "**********"
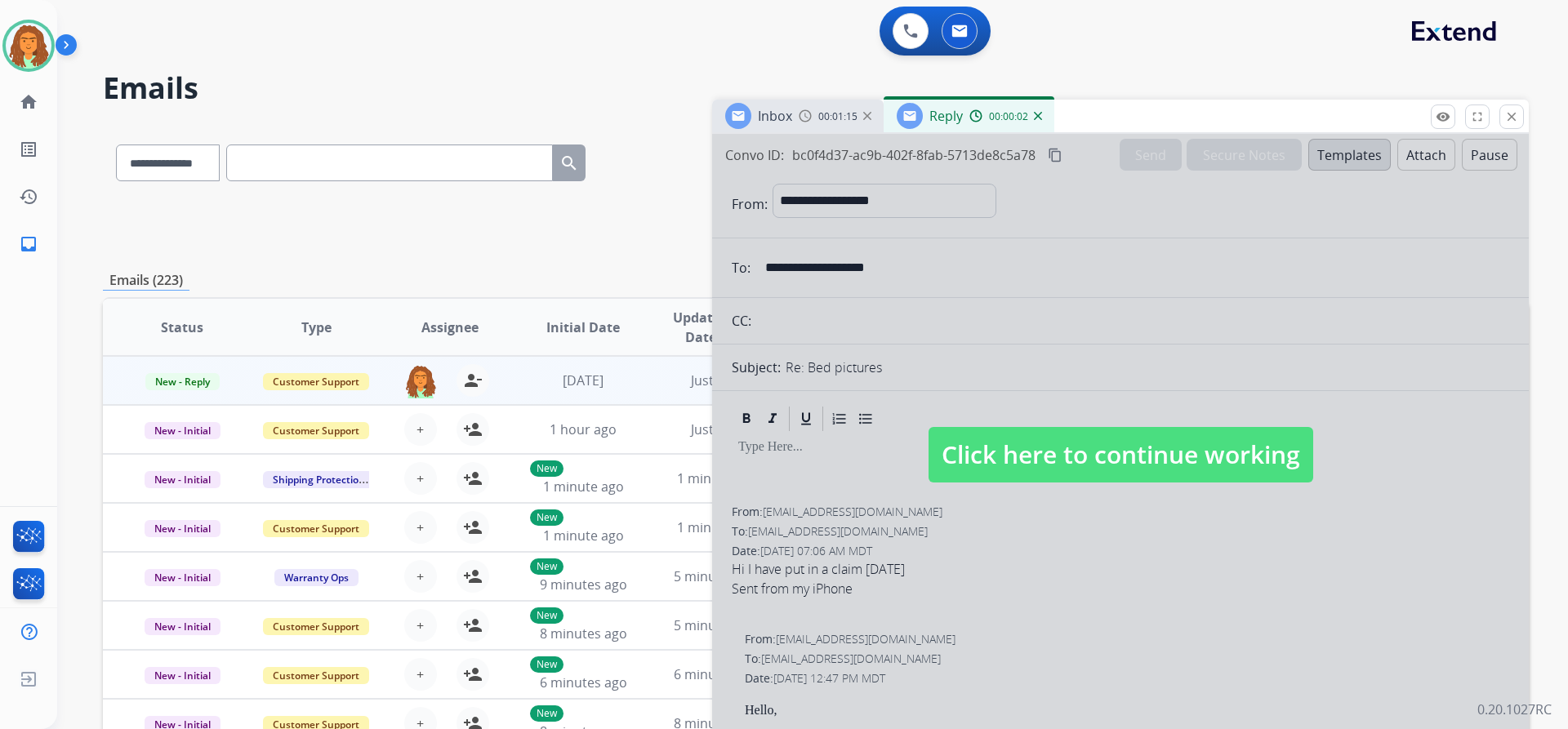
click at [1121, 438] on span "Click here to continue working" at bounding box center [1121, 455] width 385 height 56
select select
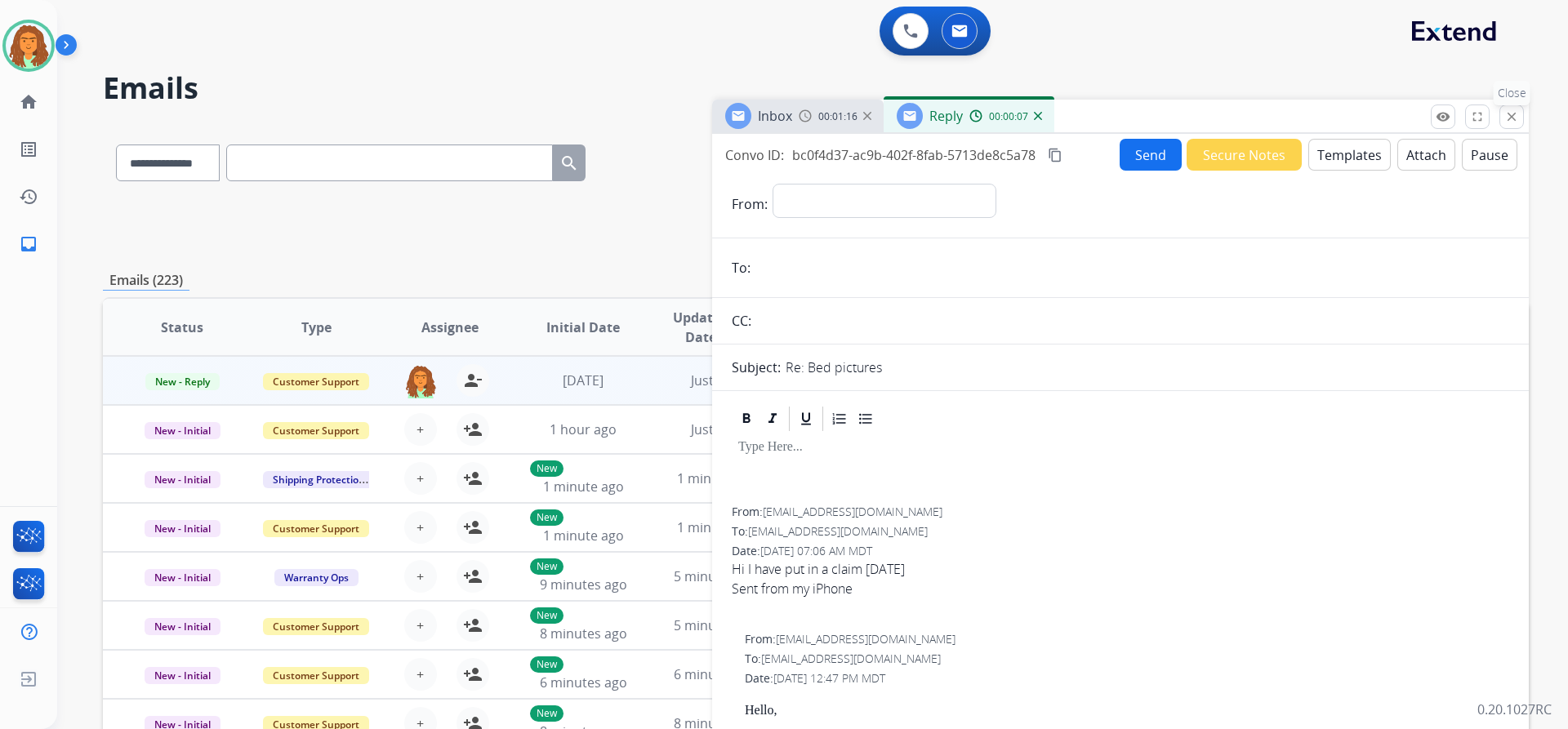
click at [1509, 111] on mat-icon "close" at bounding box center [1511, 117] width 15 height 15
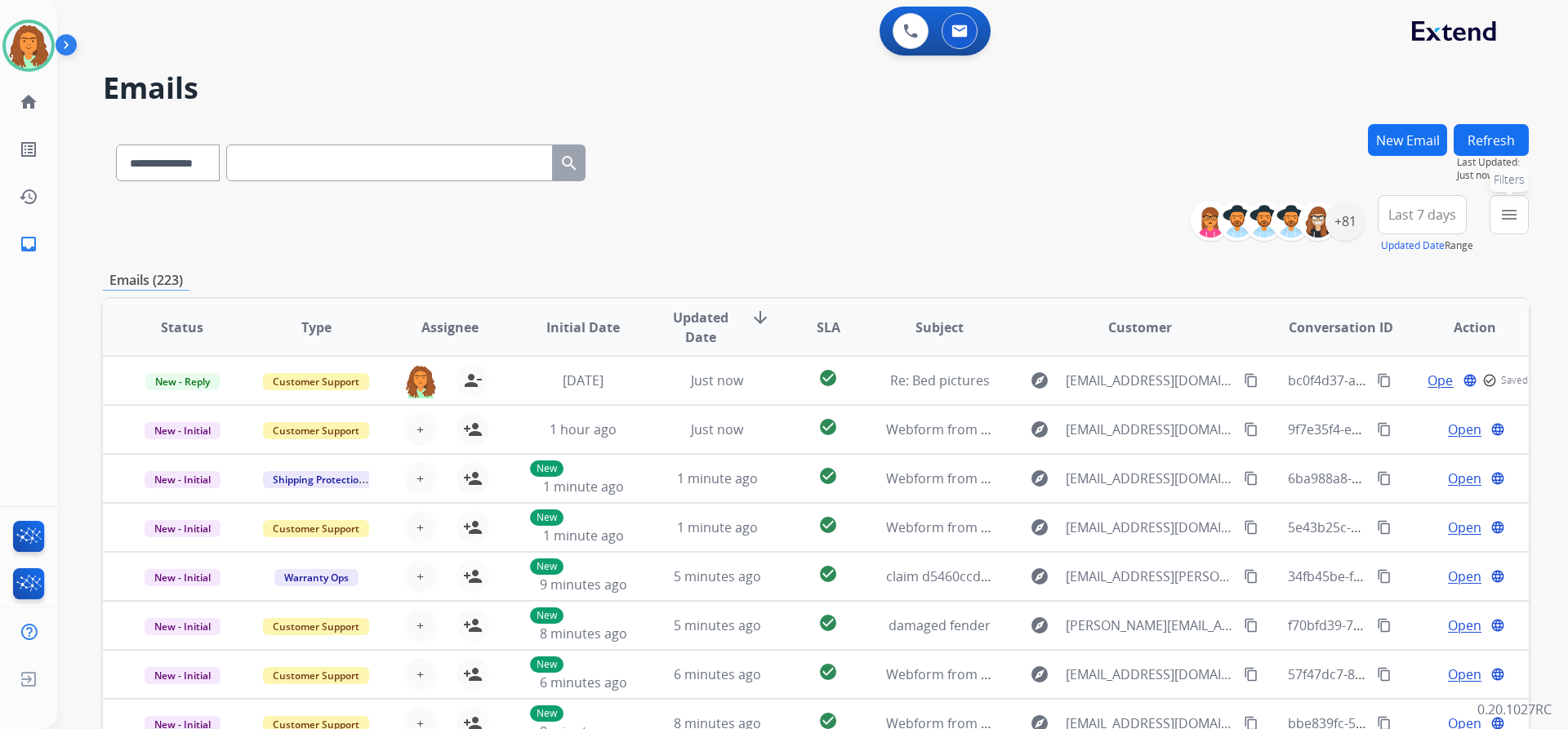
click at [1511, 212] on mat-icon "menu" at bounding box center [1509, 214] width 19 height 19
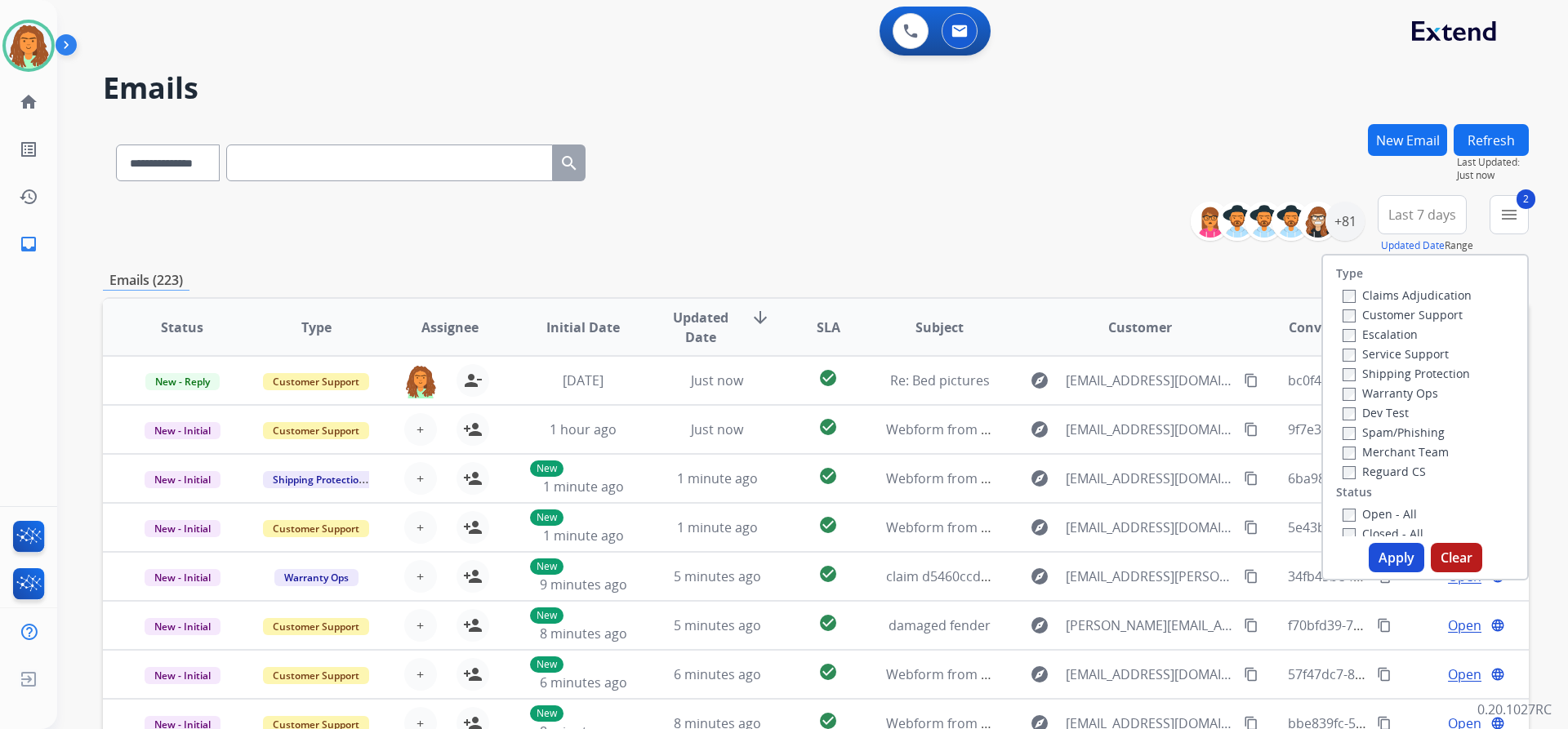
click at [1345, 476] on label "Reguard CS" at bounding box center [1384, 471] width 84 height 16
click at [1393, 560] on button "Apply" at bounding box center [1396, 557] width 56 height 30
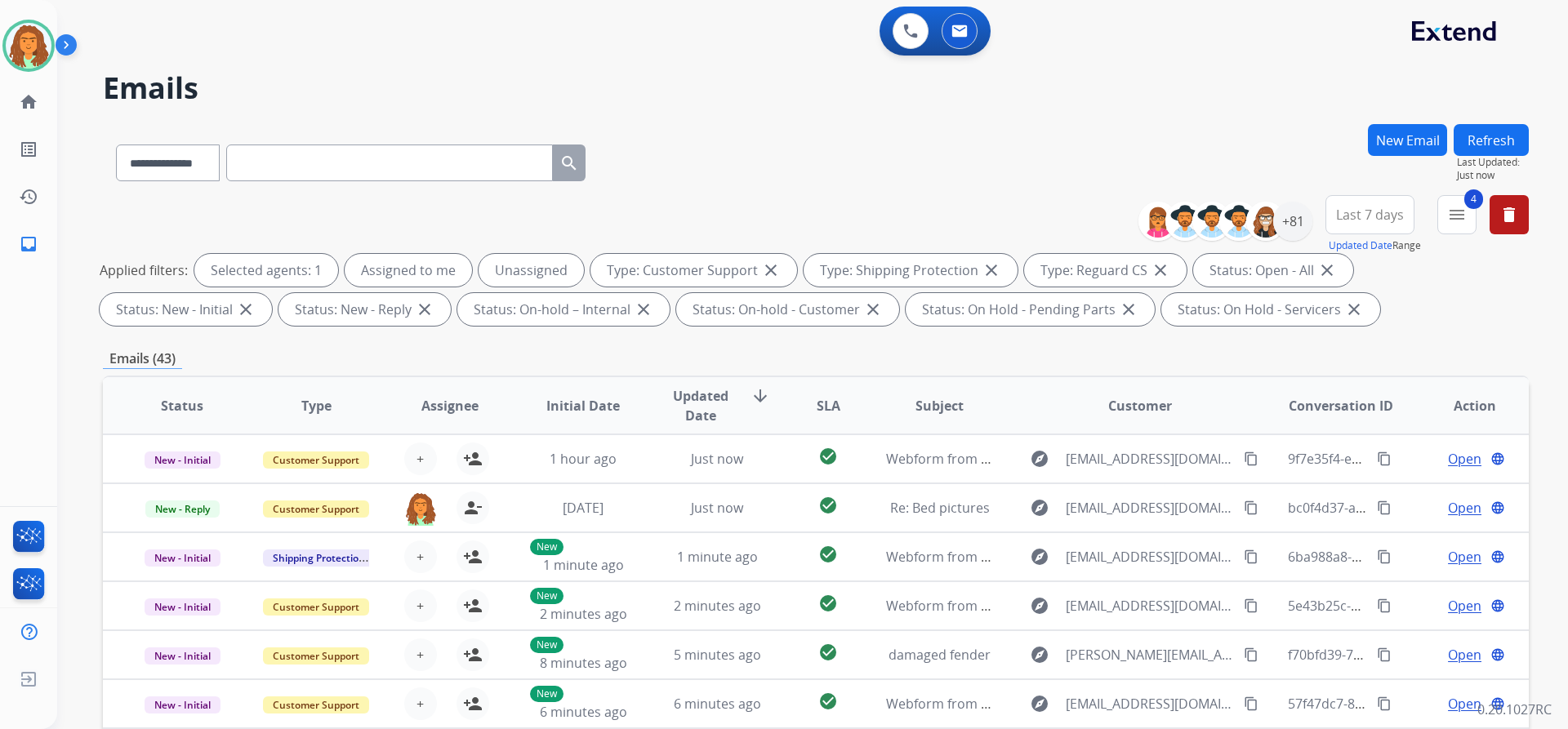
click at [1287, 354] on div "Emails (43)" at bounding box center [815, 358] width 1426 height 20
click at [1369, 214] on span "Last 7 days" at bounding box center [1370, 214] width 68 height 6
click at [1360, 408] on div "Last 90 days" at bounding box center [1364, 413] width 90 height 24
drag, startPoint x: 1232, startPoint y: 343, endPoint x: 1247, endPoint y: 317, distance: 30.0
click at [1232, 342] on div "**********" at bounding box center [815, 565] width 1426 height 883
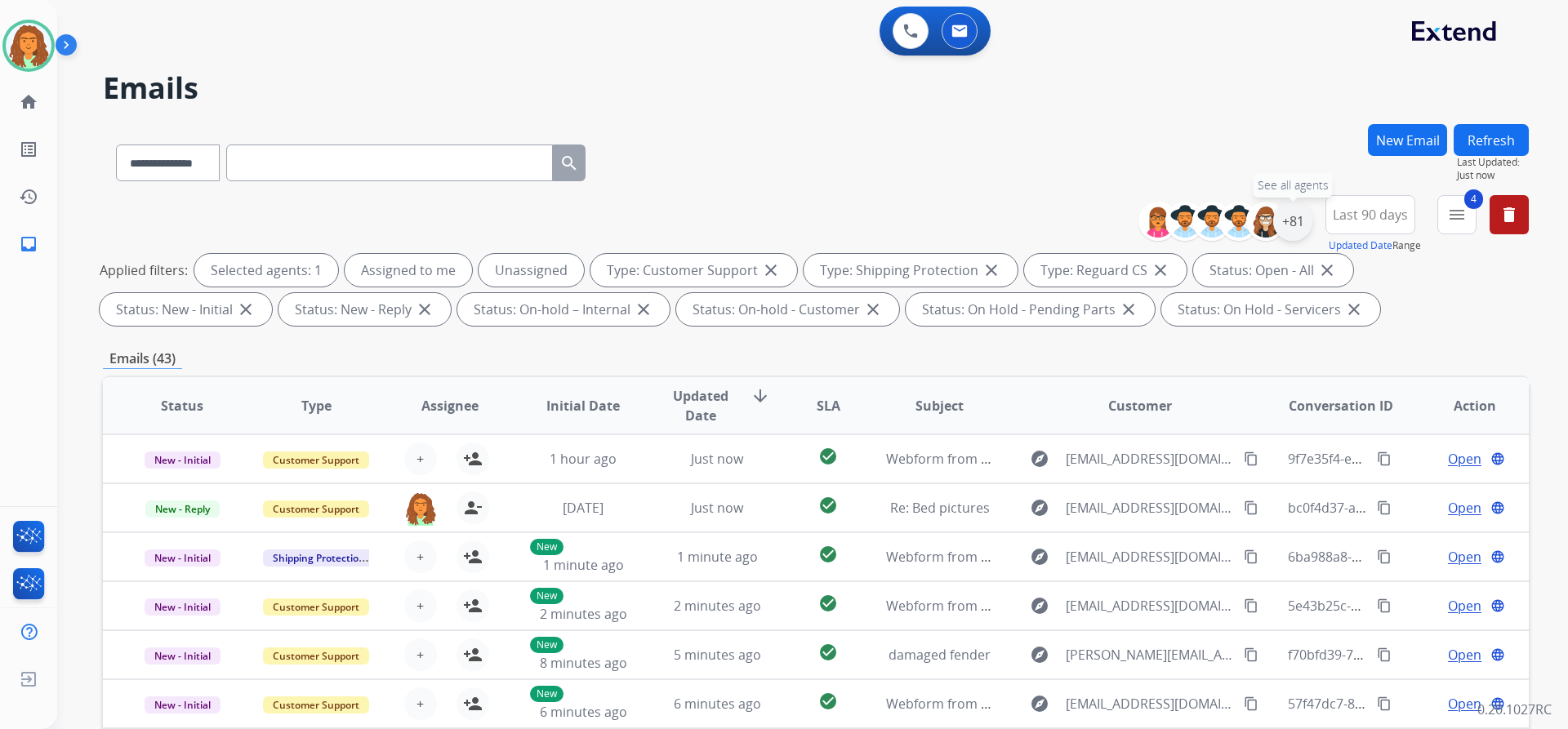
click at [1292, 219] on div "+81" at bounding box center [1292, 221] width 39 height 39
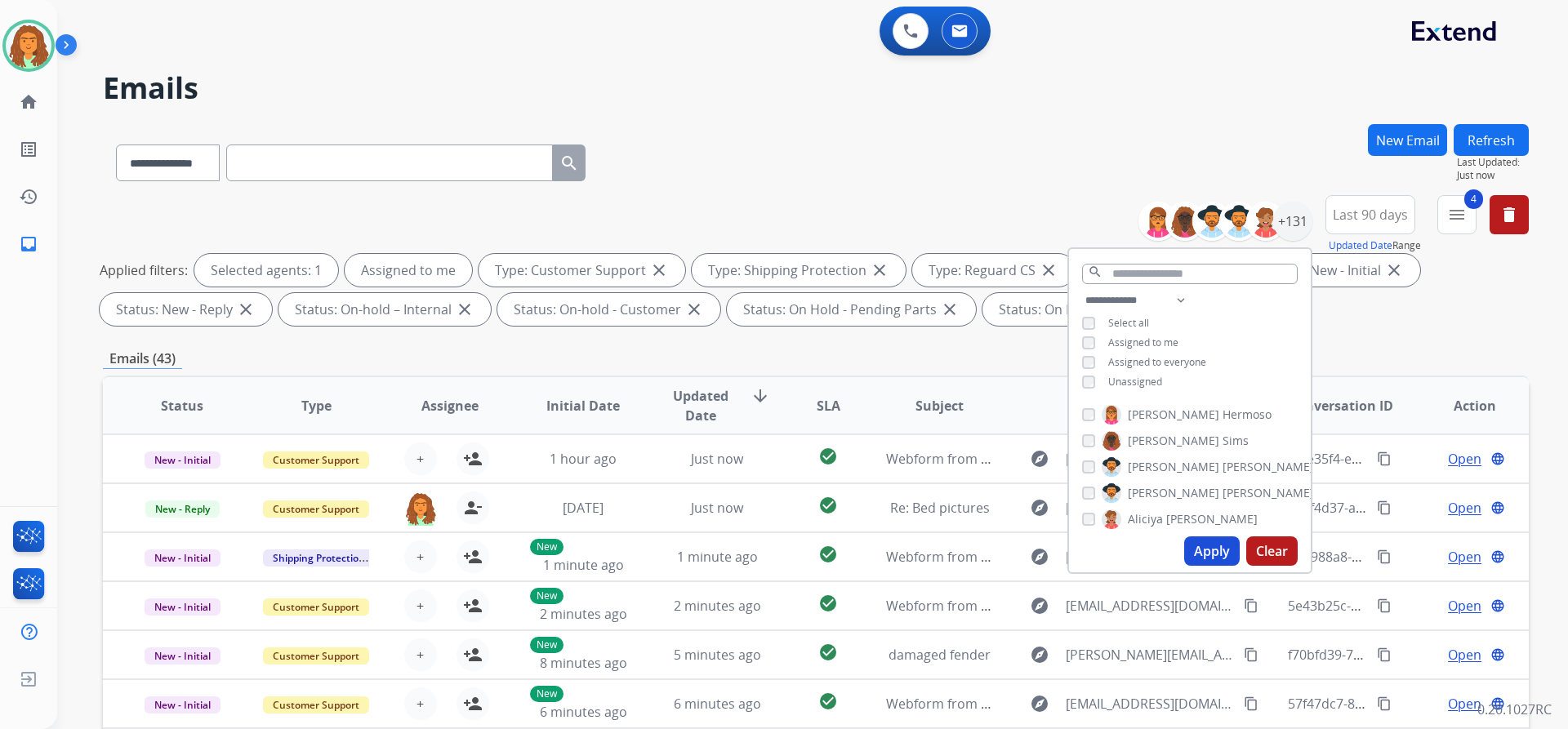
click at [1197, 547] on button "Apply" at bounding box center [1212, 551] width 56 height 30
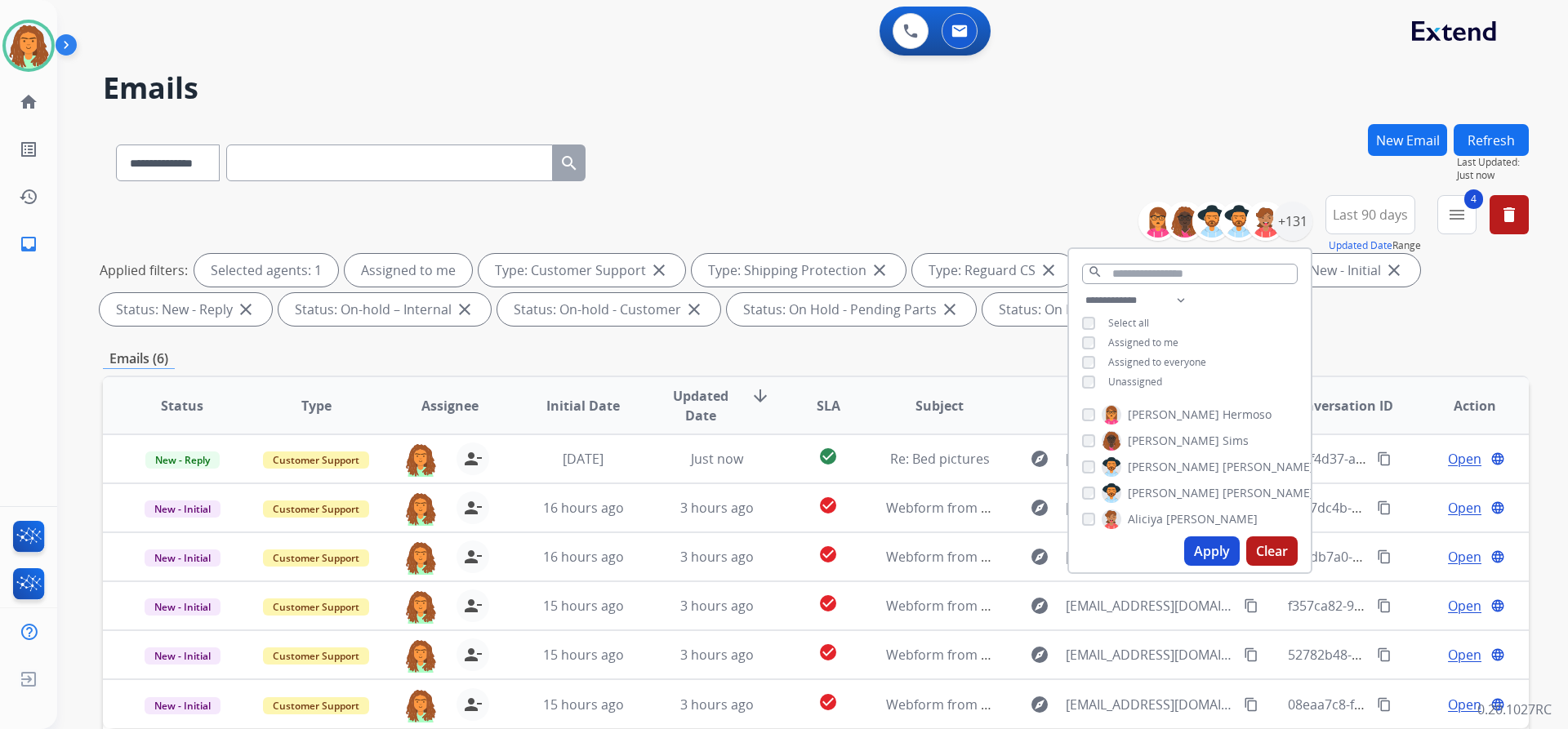
click at [1014, 354] on div "Emails (6)" at bounding box center [815, 358] width 1426 height 20
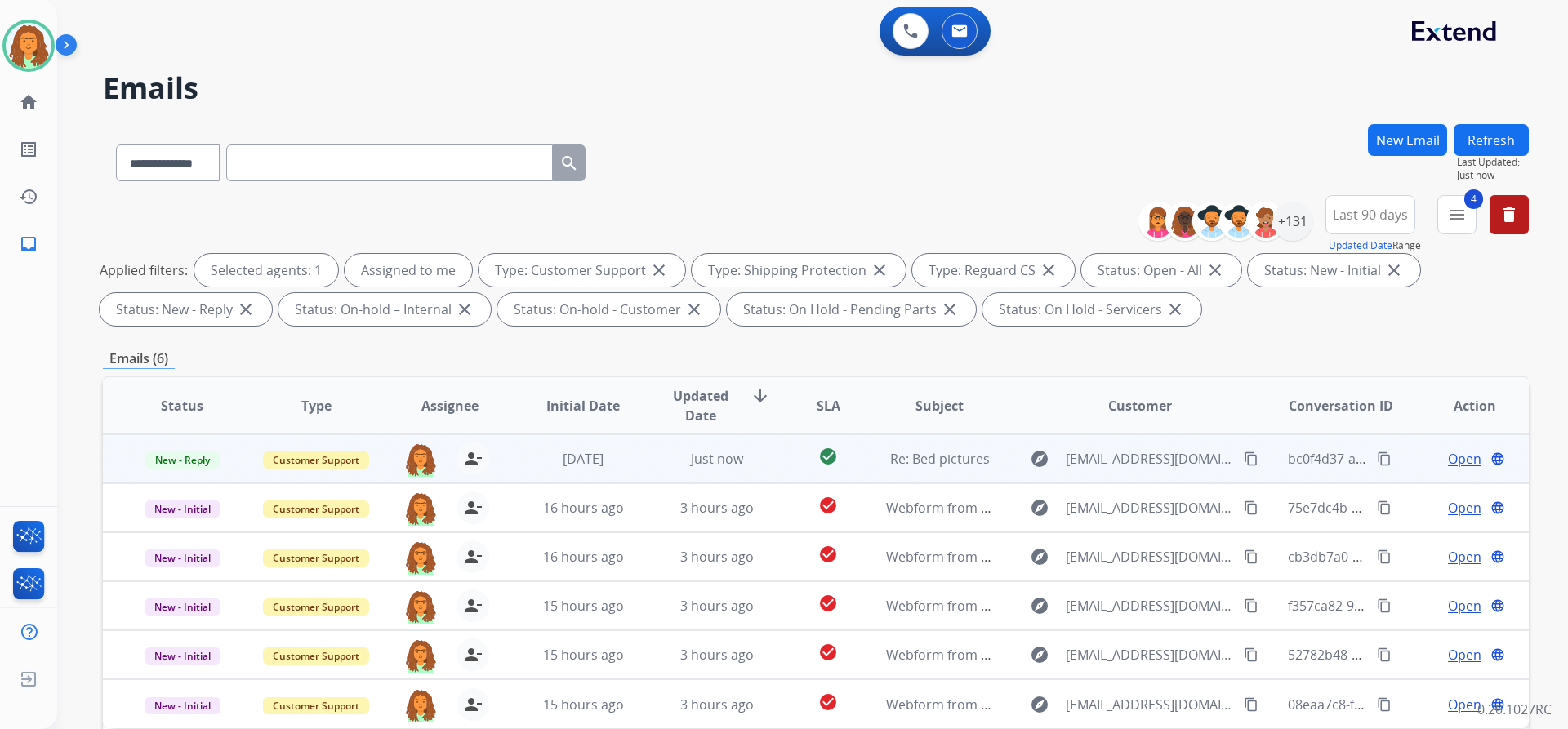
click at [771, 469] on td "check_circle" at bounding box center [815, 459] width 89 height 49
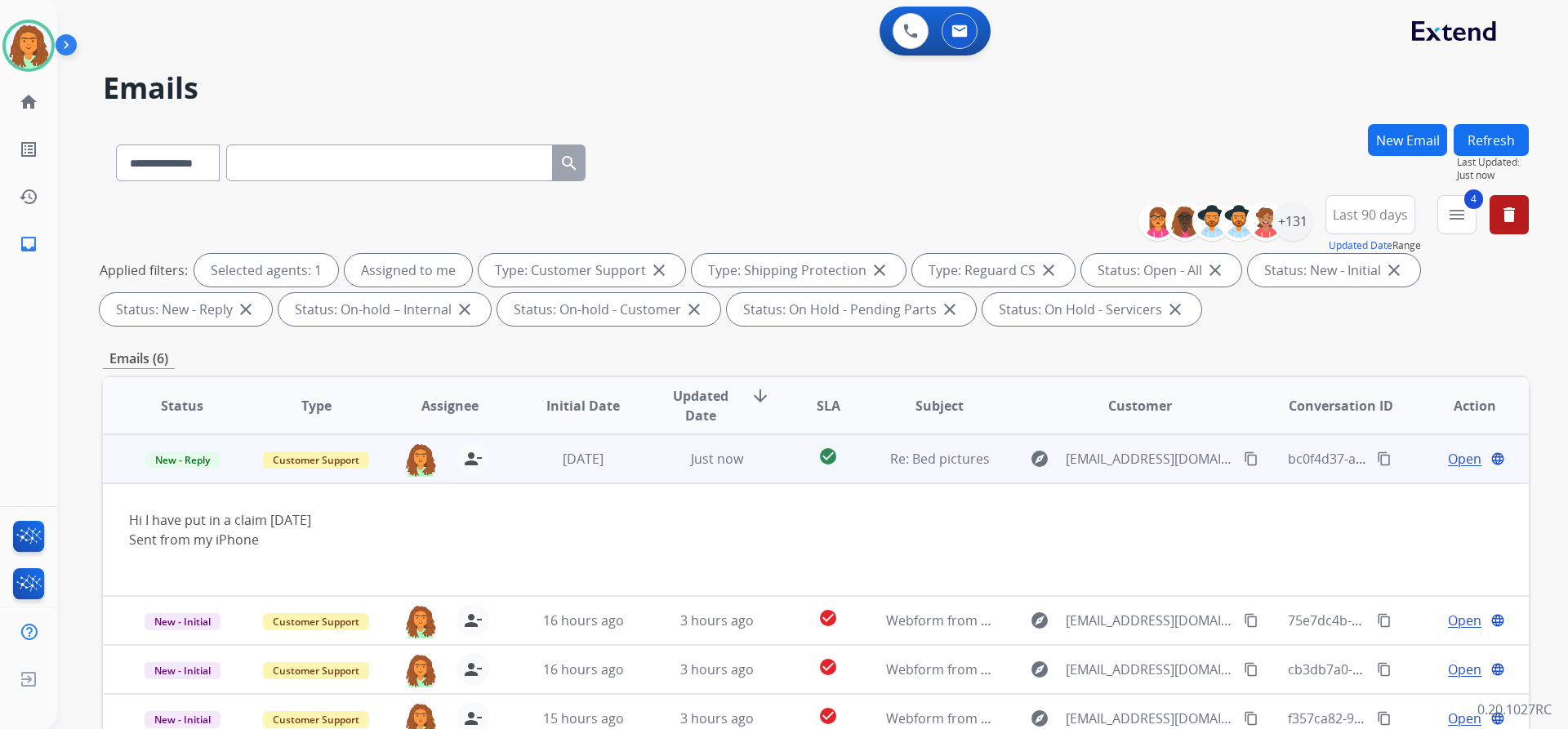
click at [1448, 459] on span "Open" at bounding box center [1464, 459] width 33 height 19
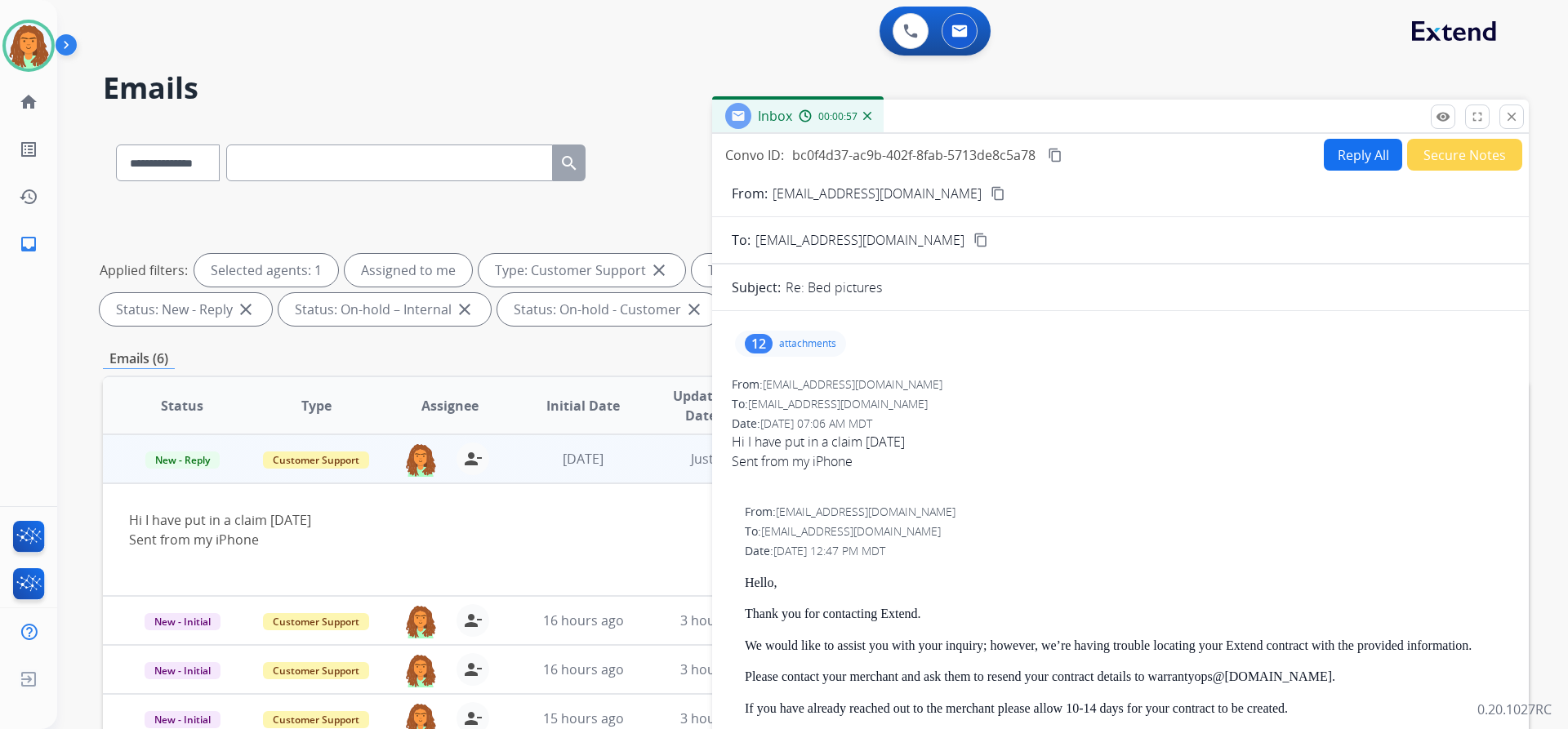
click at [1328, 156] on button "Reply All" at bounding box center [1363, 154] width 78 height 32
select select "**********"
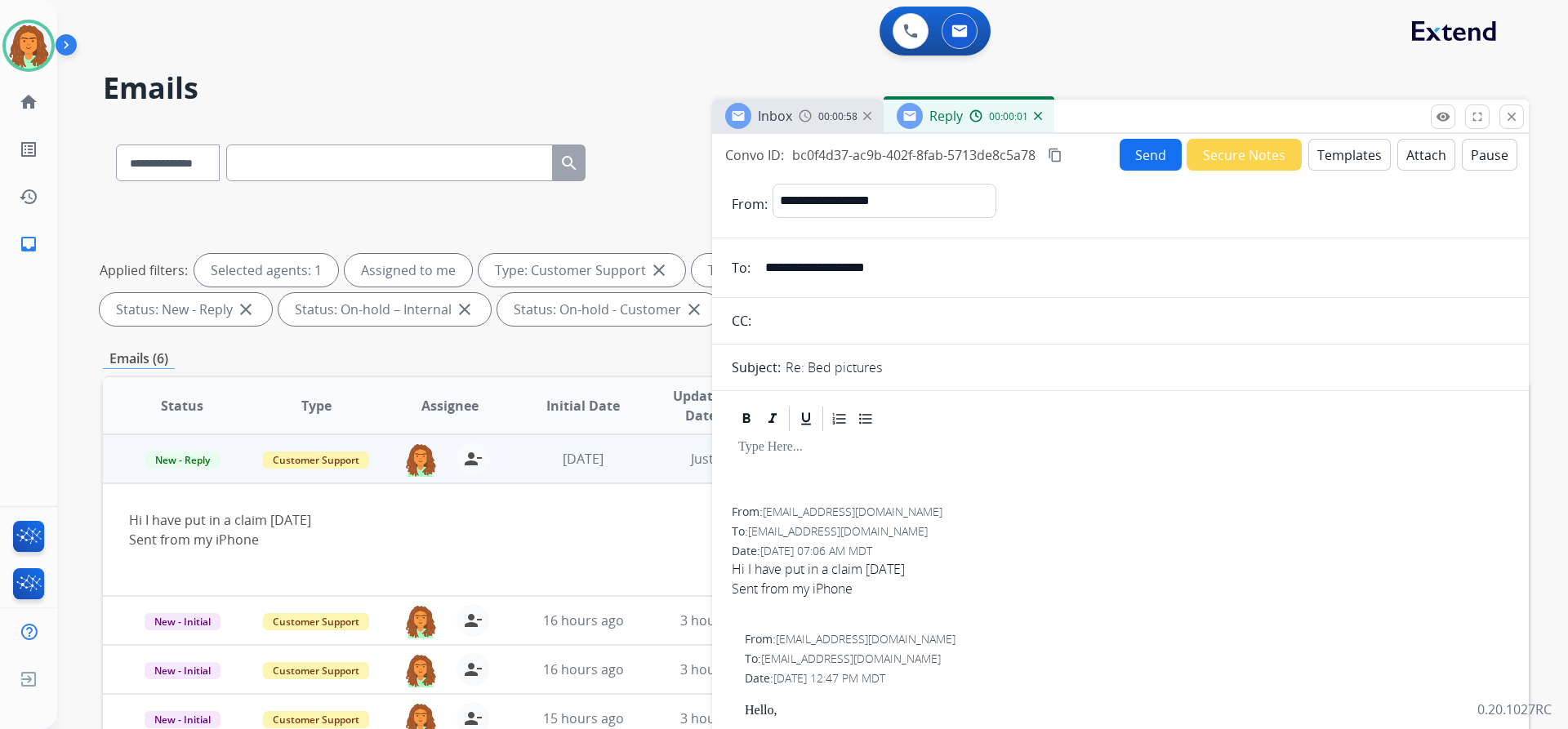
click at [1326, 156] on button "Templates" at bounding box center [1349, 154] width 83 height 32
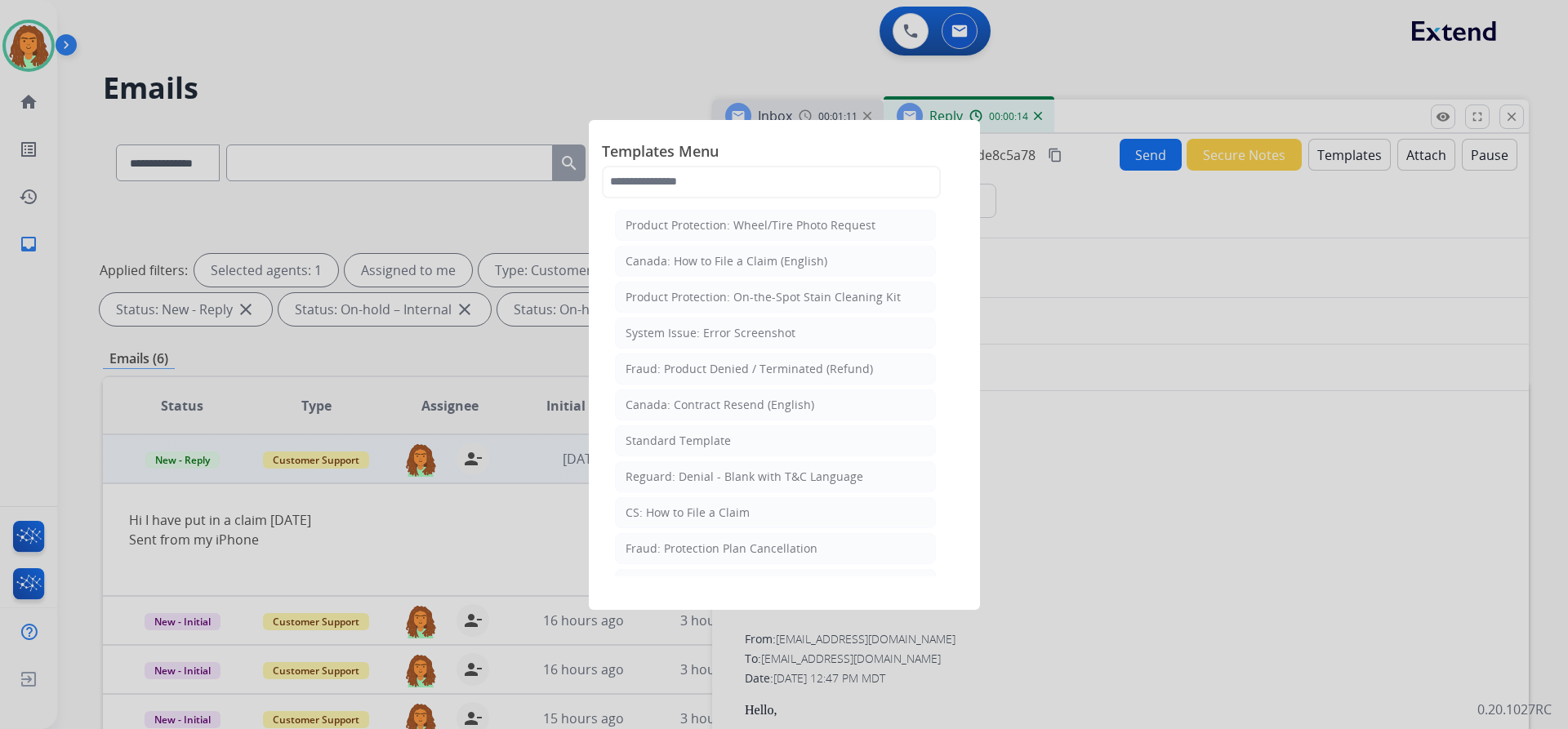
click at [1187, 450] on div at bounding box center [784, 364] width 1568 height 729
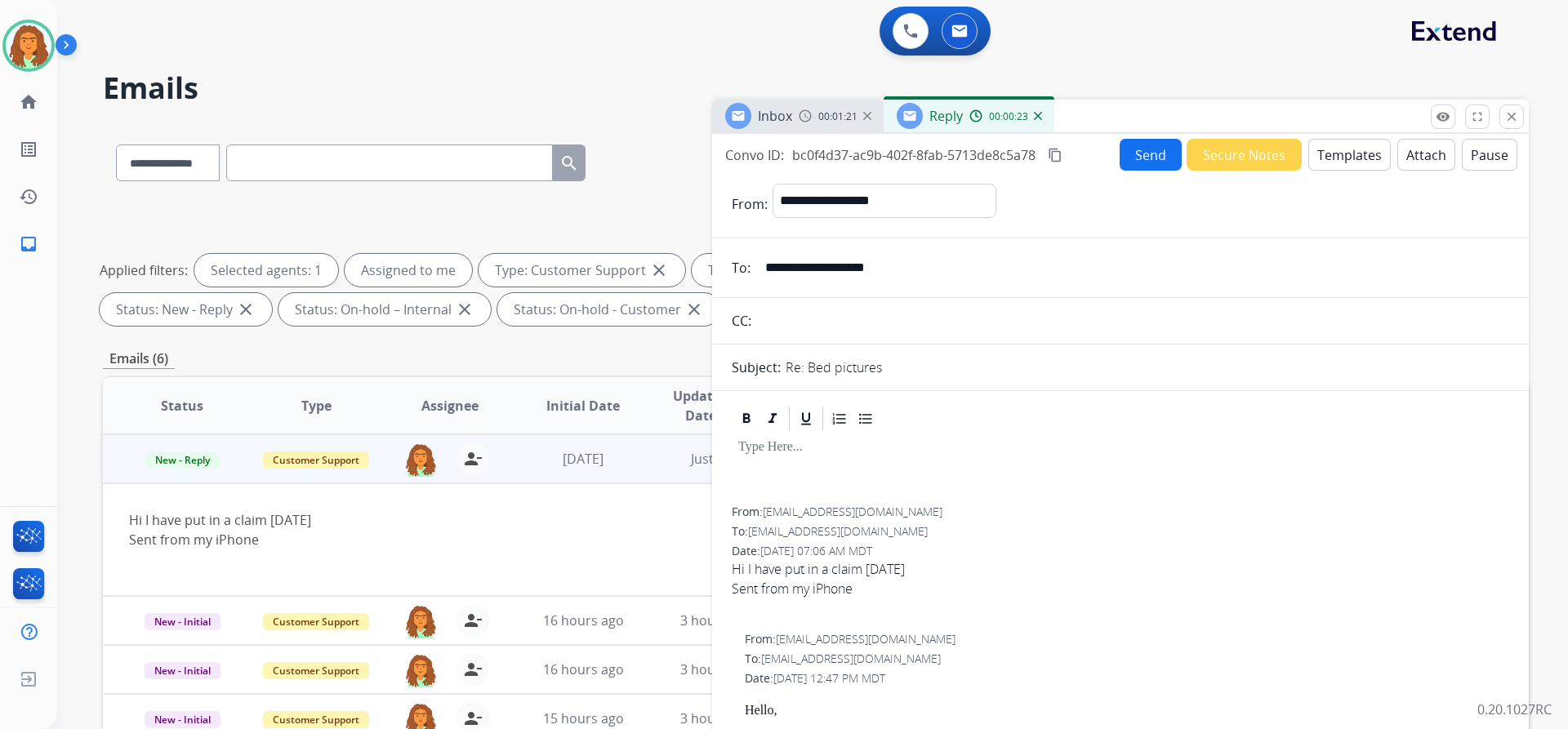
click at [1334, 155] on button "Templates" at bounding box center [1349, 154] width 83 height 32
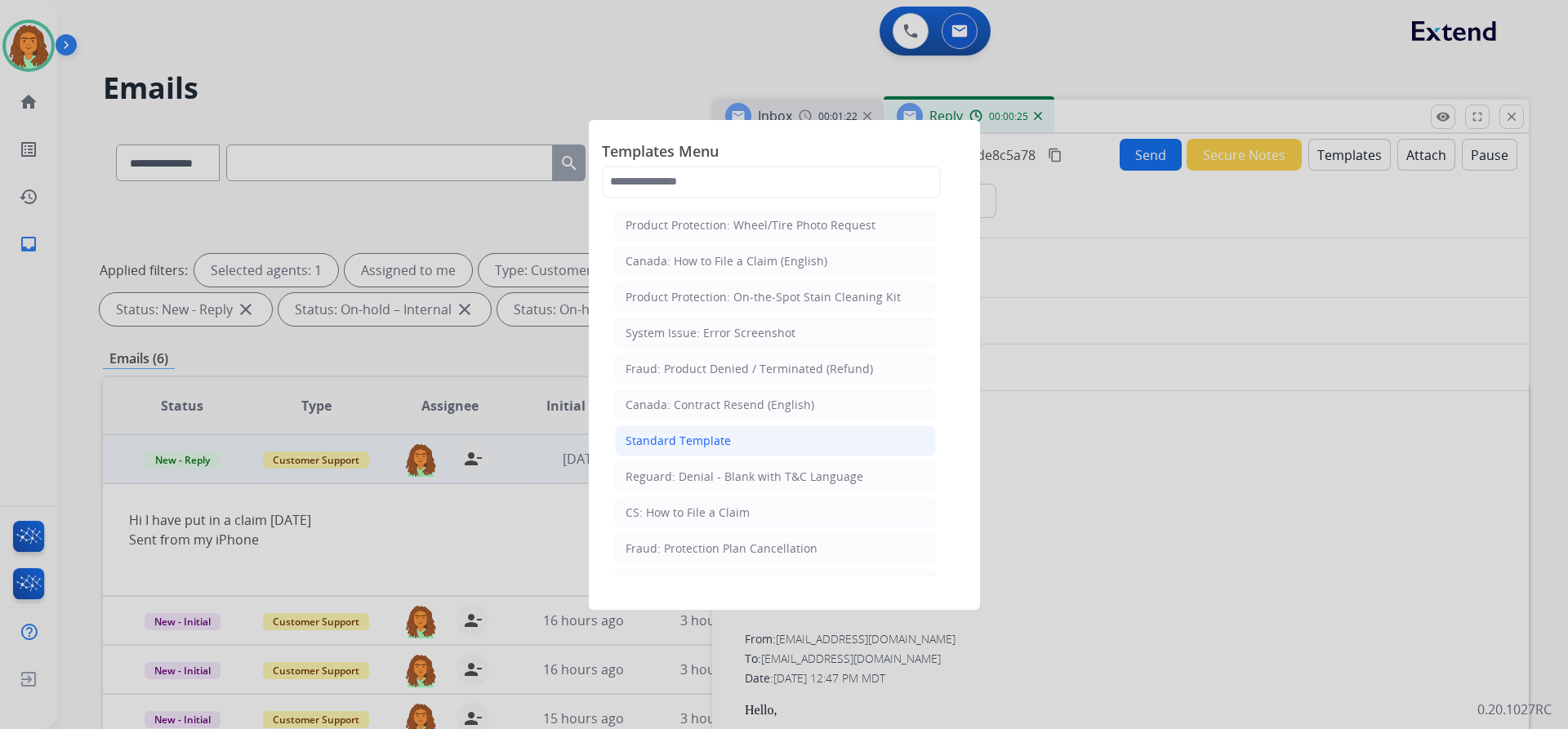
click at [676, 439] on div "Standard Template" at bounding box center [678, 441] width 105 height 17
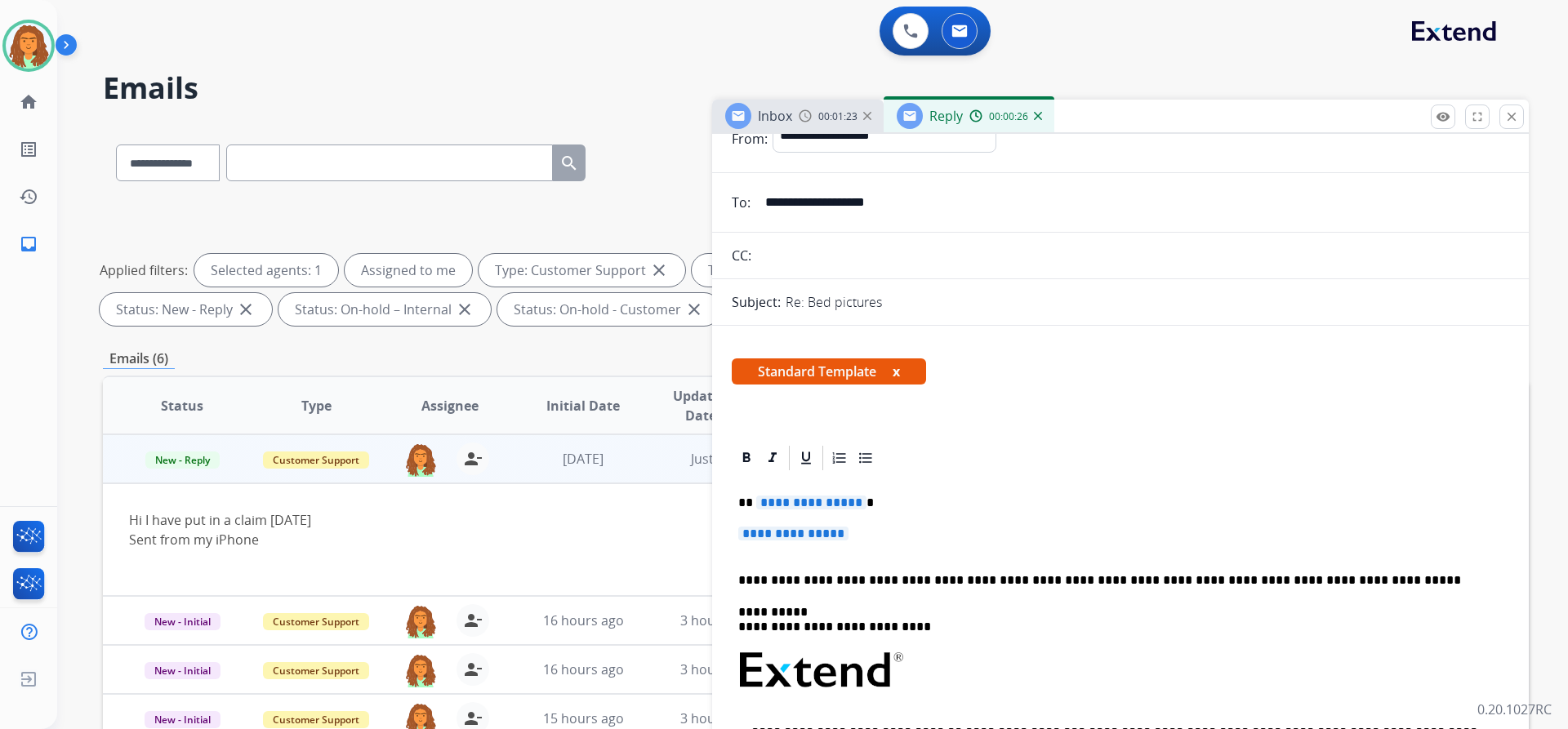
scroll to position [82, 0]
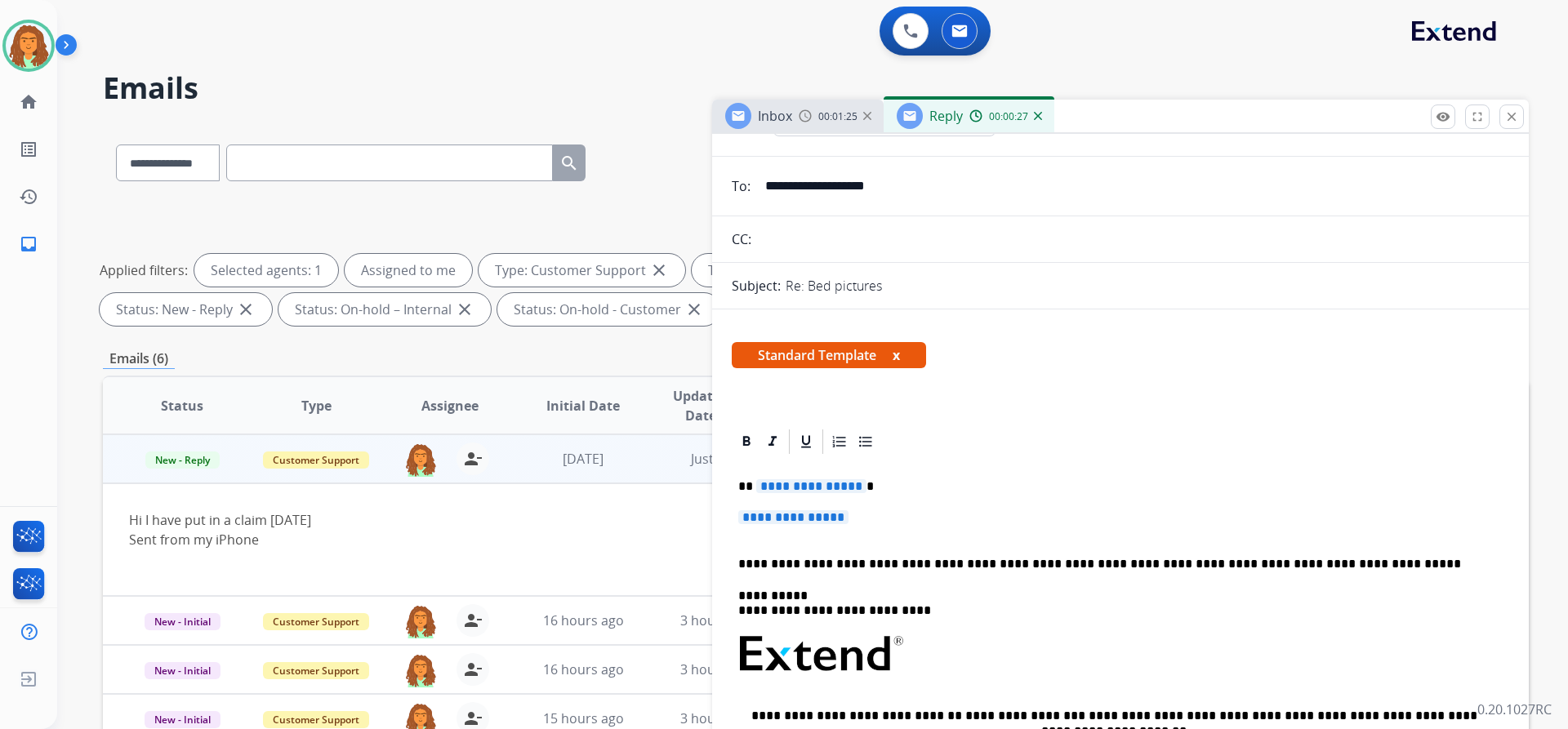
click at [854, 485] on span "**********" at bounding box center [811, 486] width 111 height 14
click at [763, 515] on span "**********" at bounding box center [793, 517] width 111 height 14
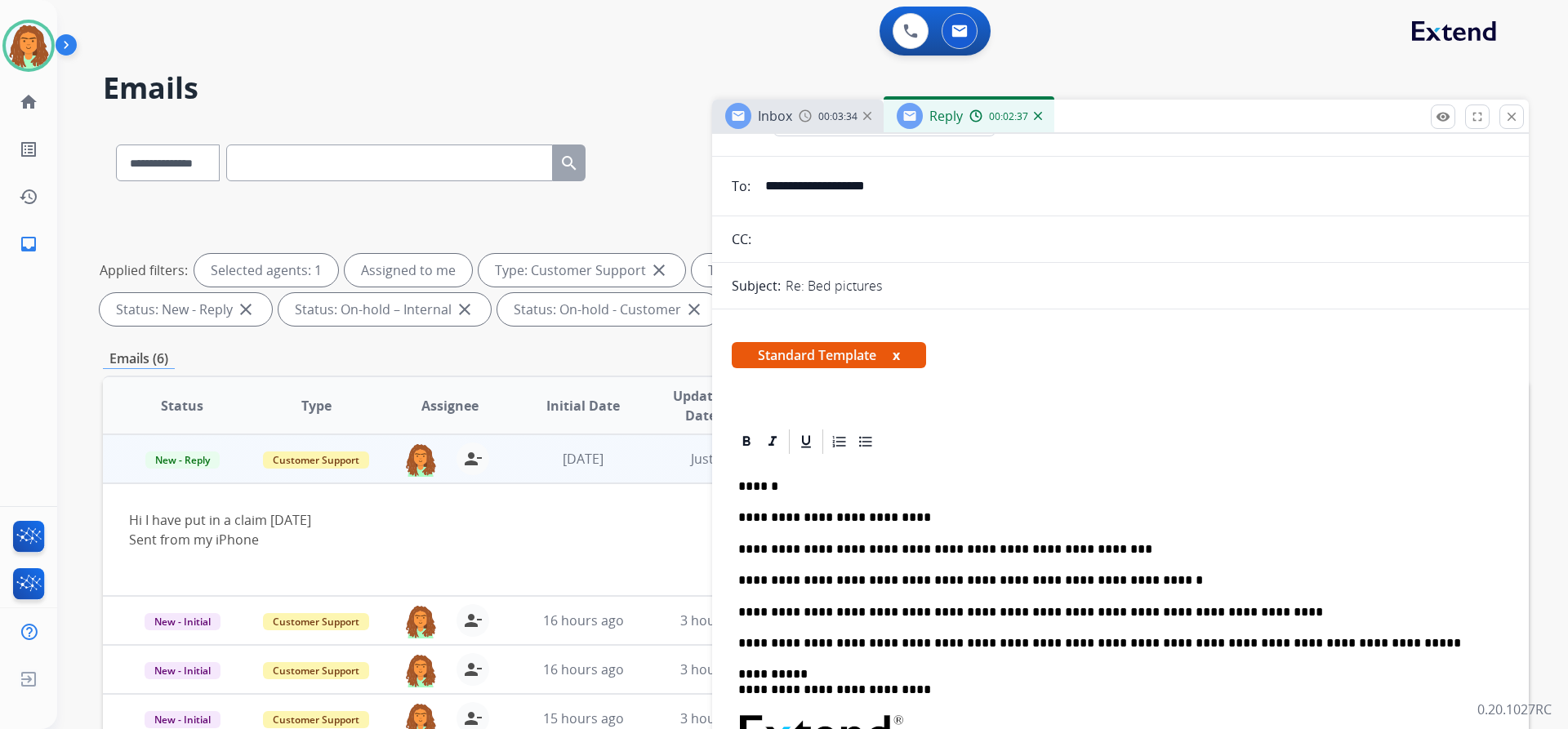
click at [1040, 612] on p "**********" at bounding box center [1113, 612] width 751 height 15
click at [1185, 613] on p "**********" at bounding box center [1113, 612] width 751 height 15
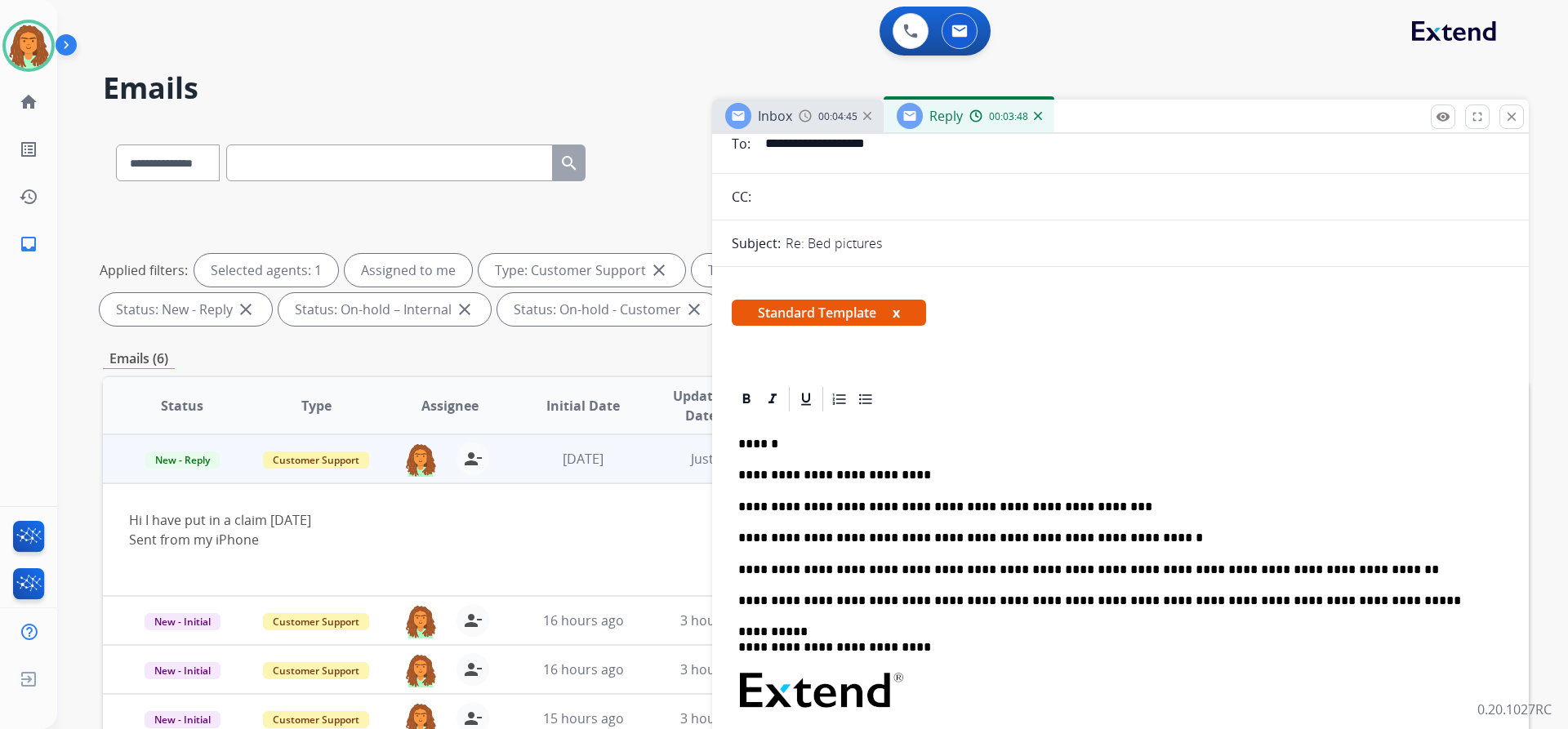
scroll to position [163, 0]
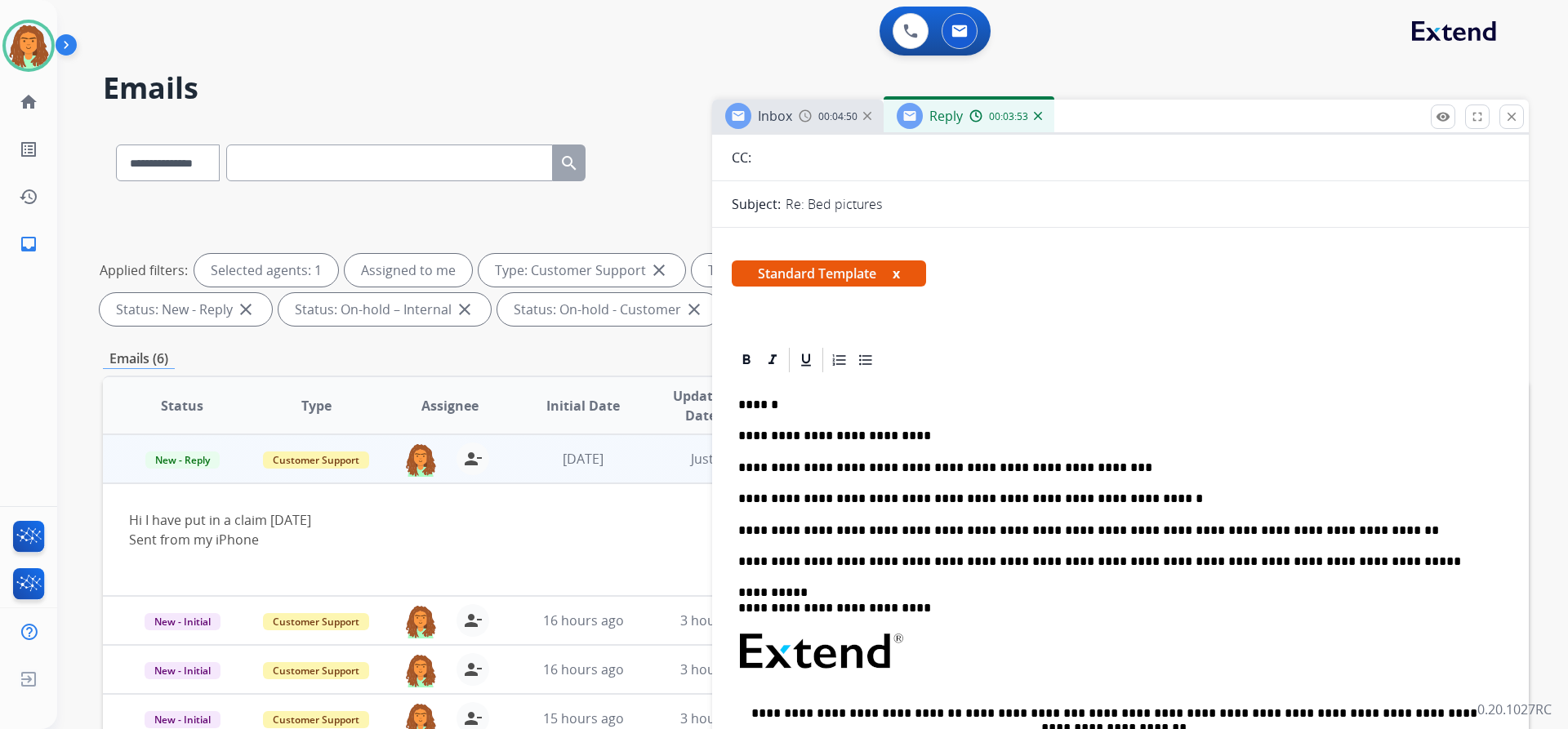
click at [1286, 530] on p "**********" at bounding box center [1113, 530] width 751 height 15
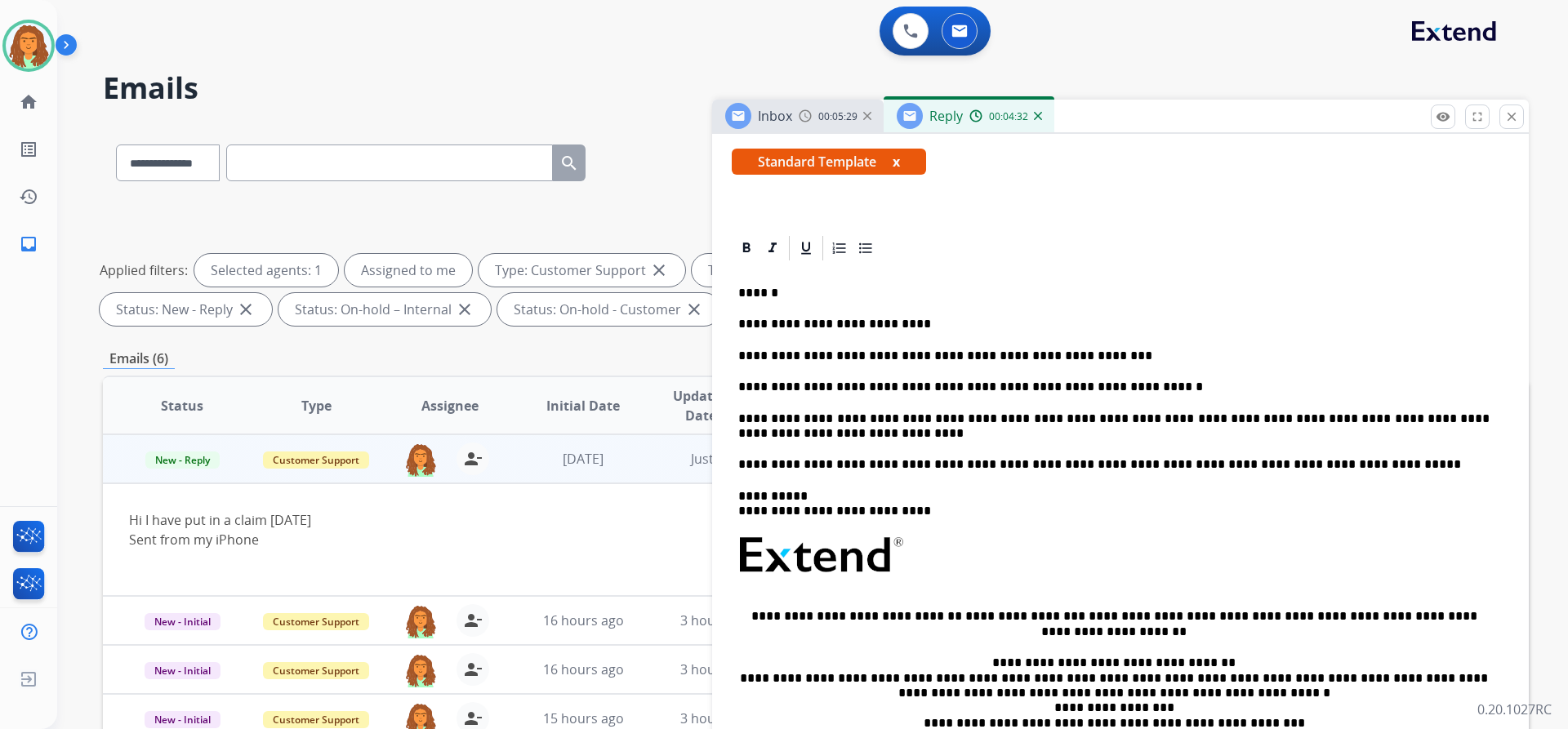
scroll to position [0, 0]
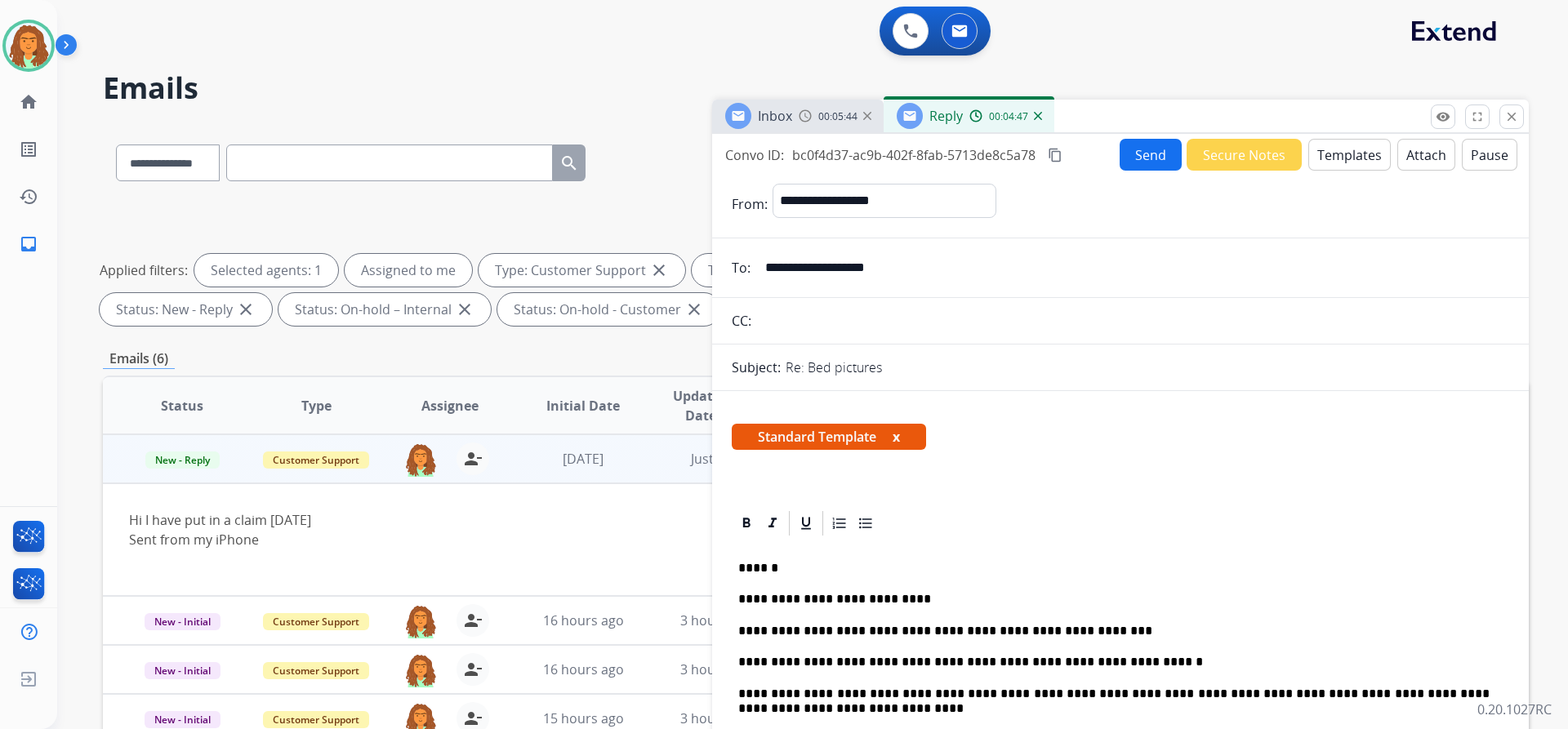
click at [1058, 152] on mat-icon "content_copy" at bounding box center [1055, 155] width 15 height 15
drag, startPoint x: 333, startPoint y: 523, endPoint x: 124, endPoint y: 523, distance: 209.0
click at [124, 523] on td "Hi I have put in a claim yesterday Sent from my iPhone" at bounding box center [682, 539] width 1159 height 112
copy div "Hi I have put in a claim yesterday"
click at [1137, 155] on button "Send" at bounding box center [1150, 154] width 62 height 32
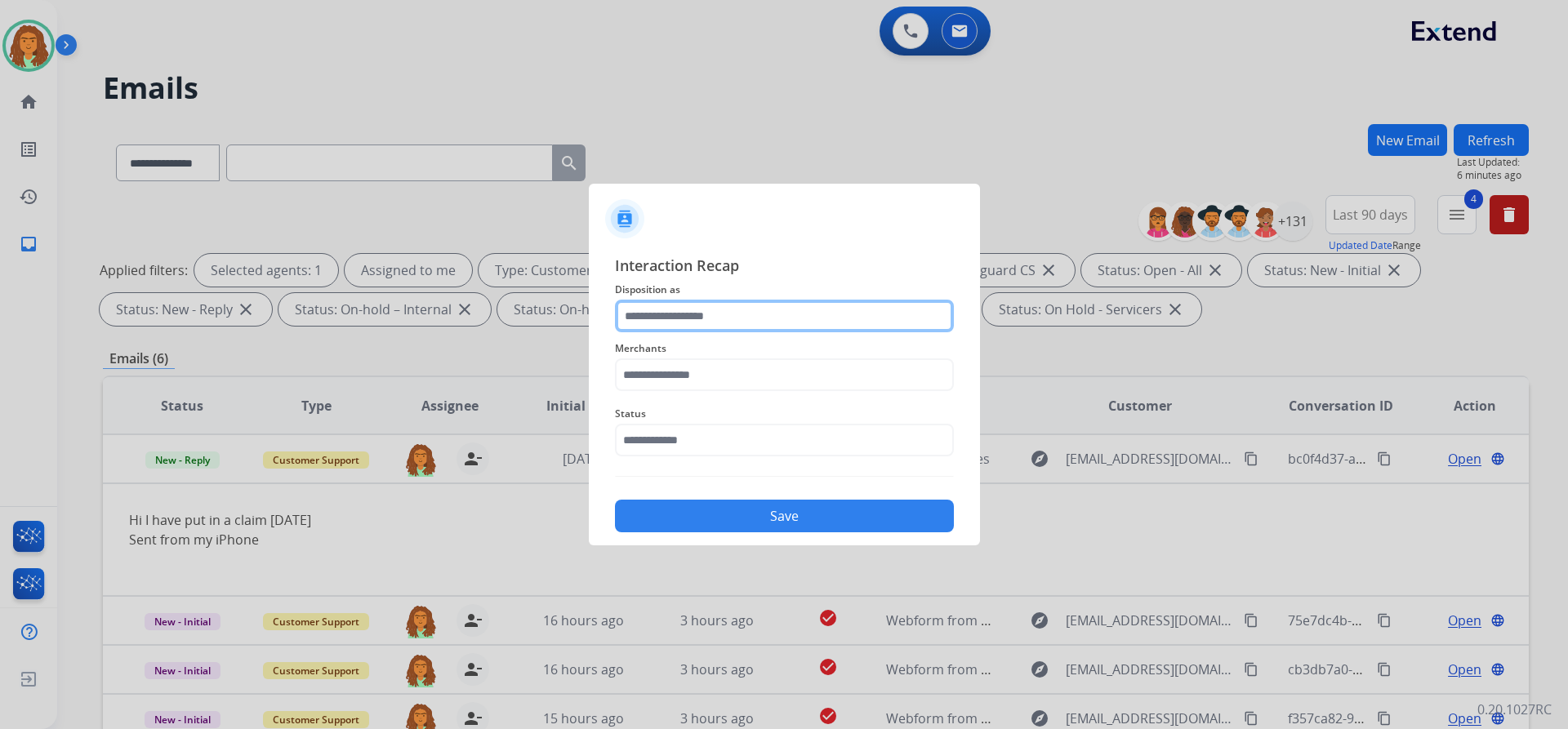
click at [681, 313] on input "text" at bounding box center [784, 315] width 339 height 32
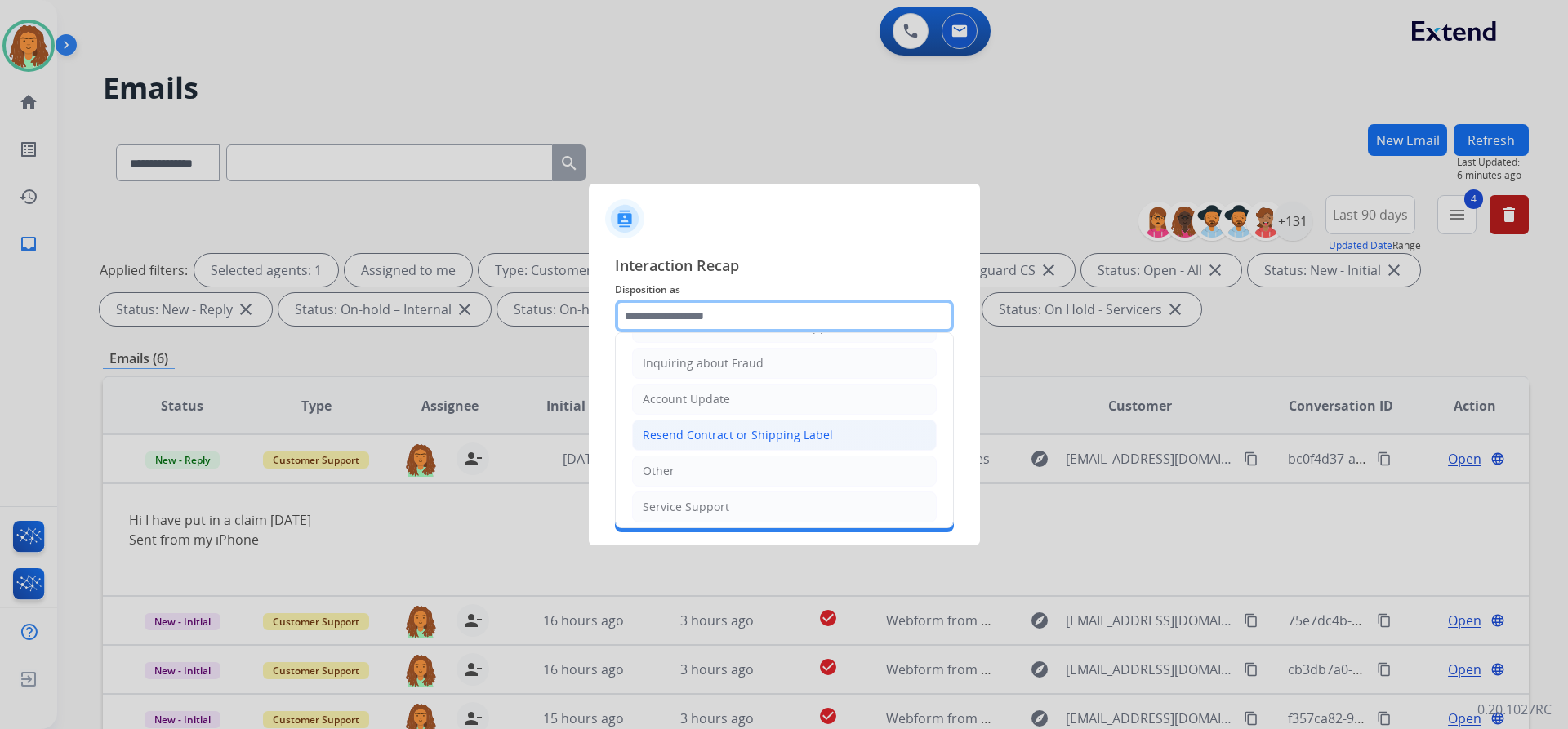
scroll to position [254, 0]
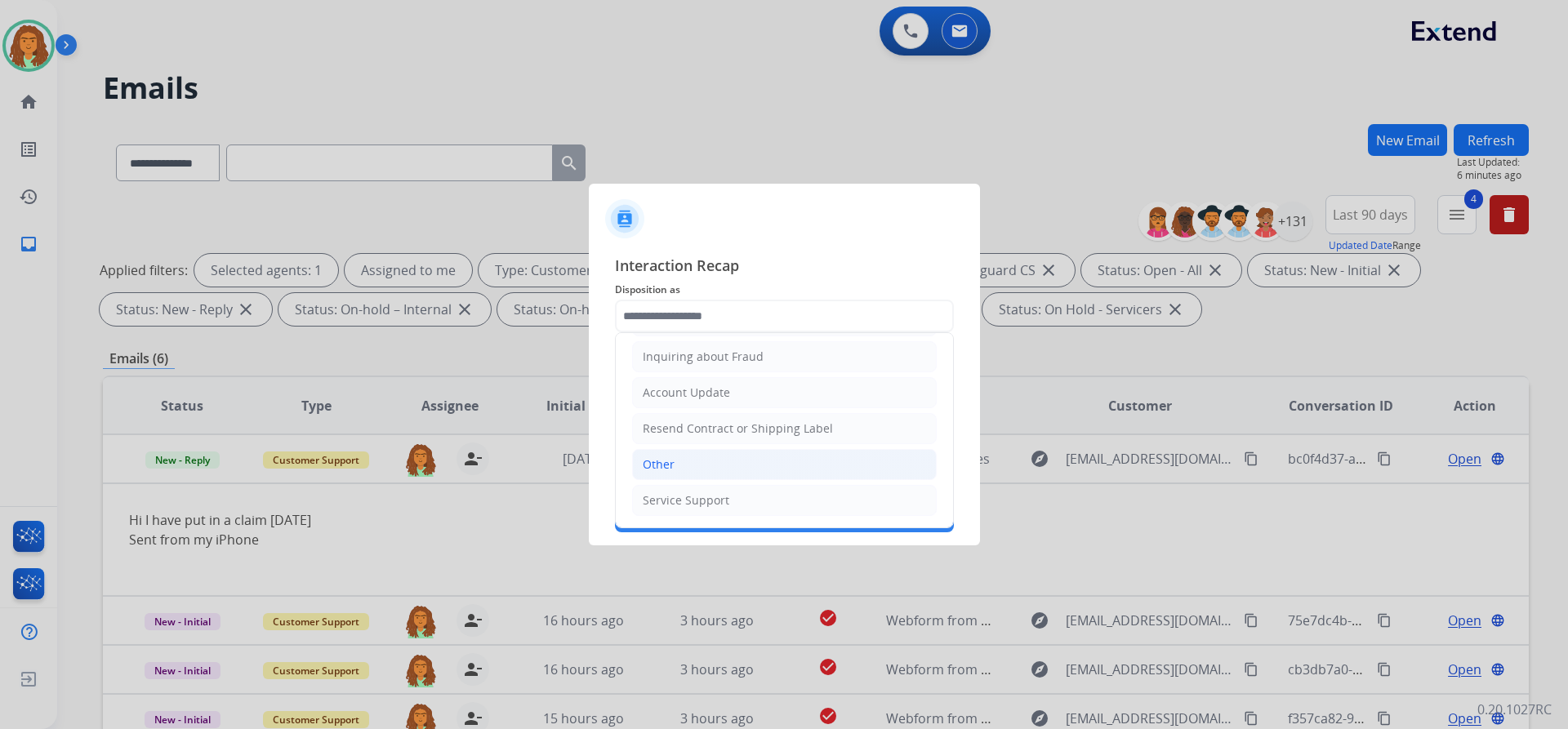
click at [680, 458] on li "Other" at bounding box center [785, 465] width 305 height 31
type input "*****"
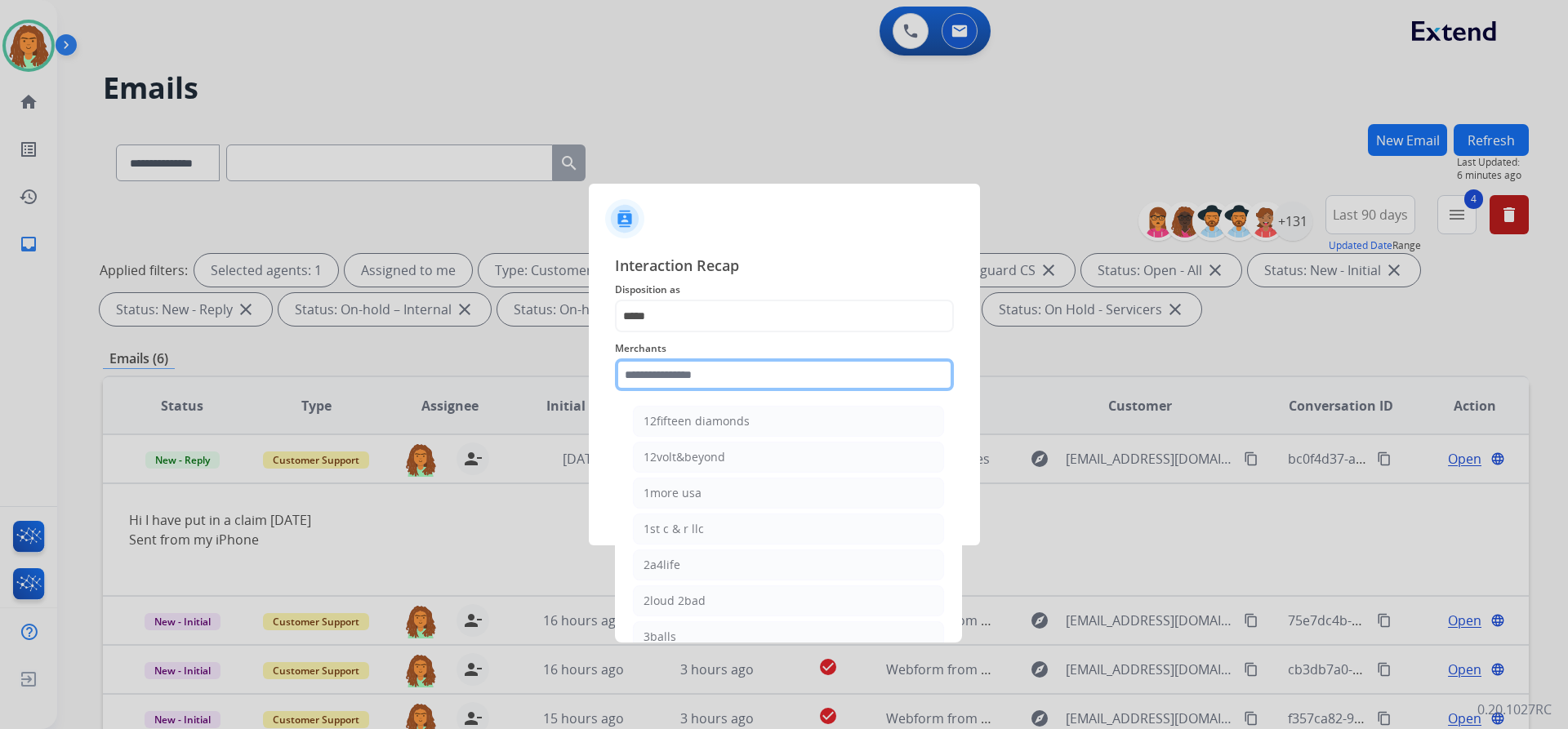
click at [672, 379] on input "text" at bounding box center [784, 375] width 339 height 32
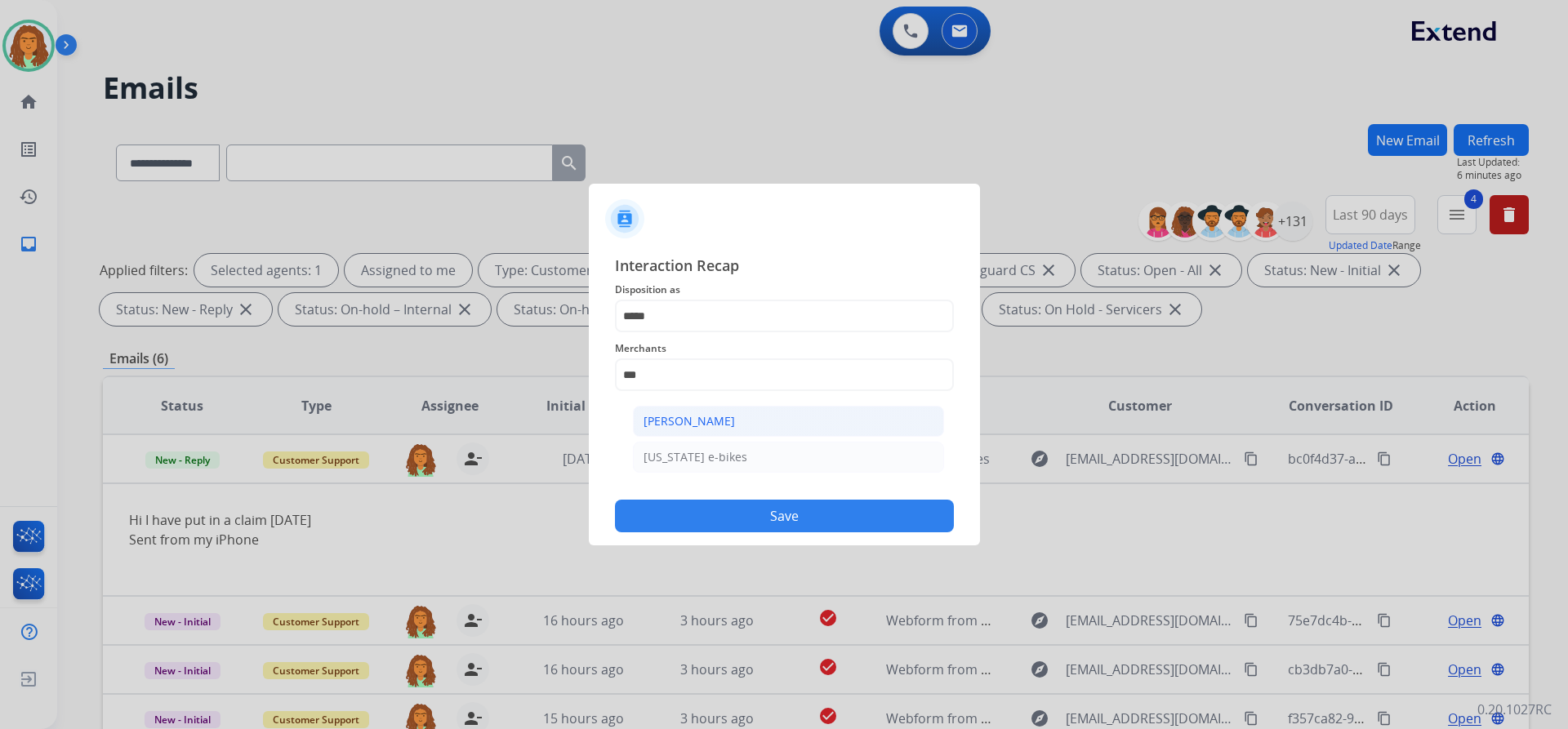
click at [693, 418] on div "Ashley - Reguard" at bounding box center [689, 421] width 91 height 17
type input "**********"
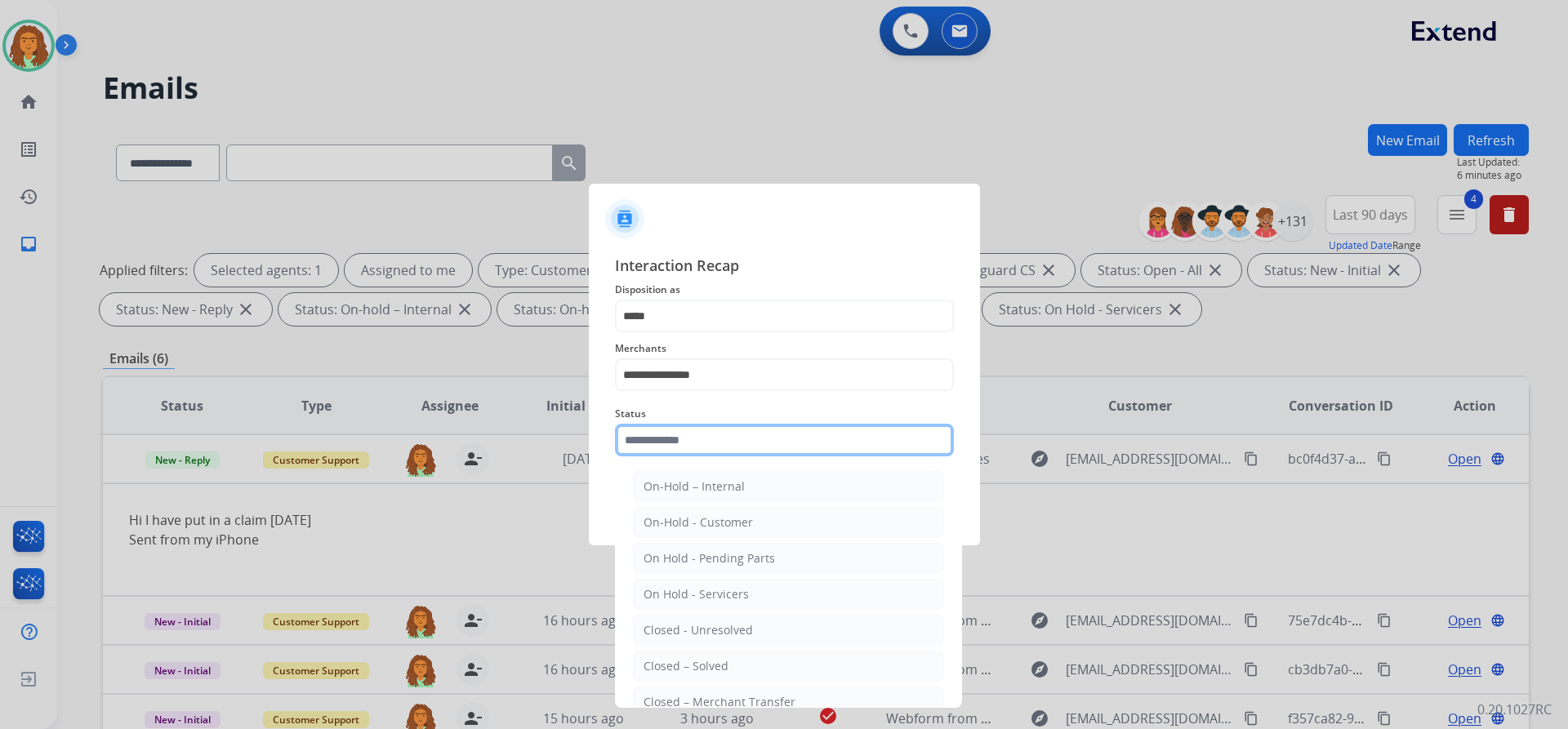
click at [706, 447] on input "text" at bounding box center [784, 440] width 339 height 32
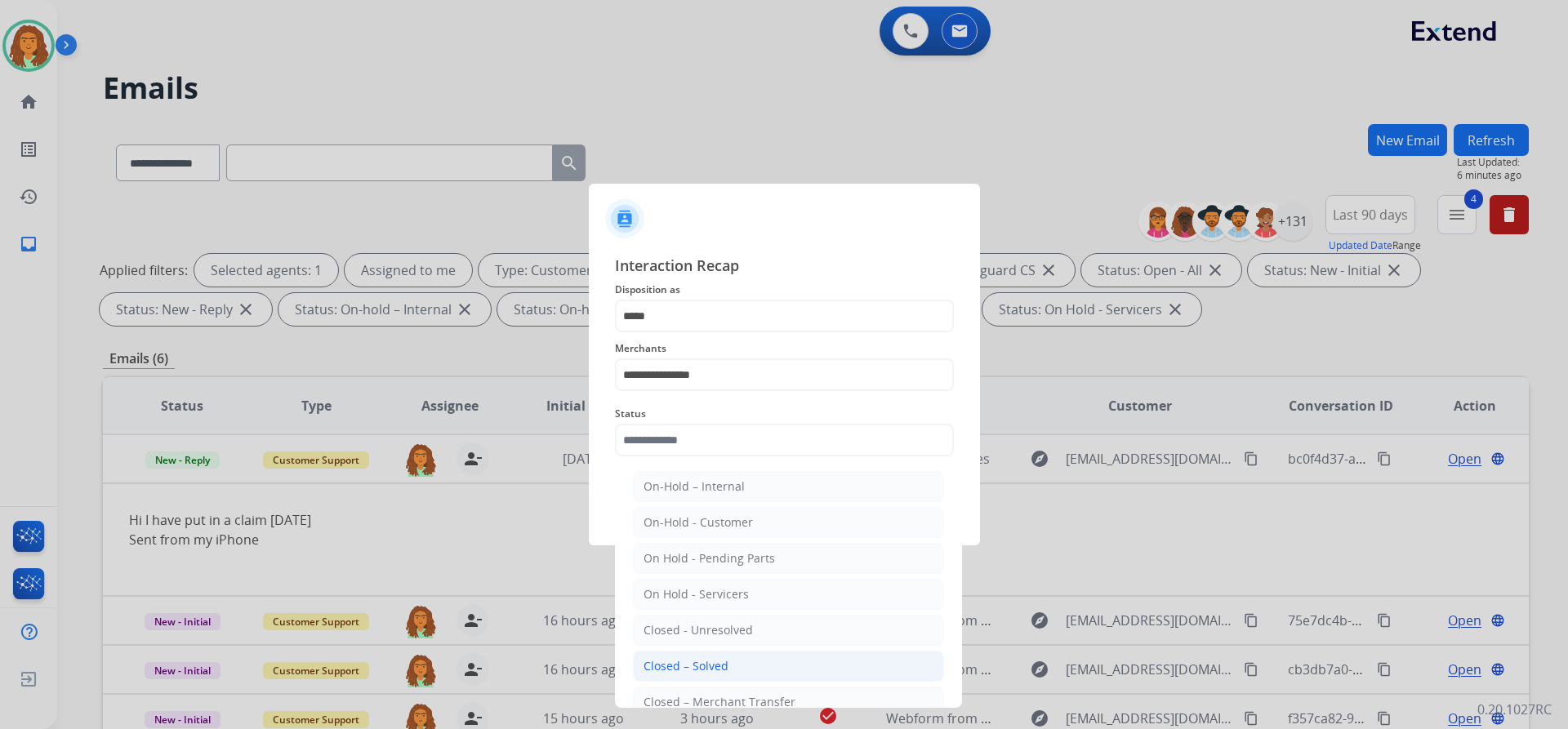
click at [686, 668] on div "Closed – Solved" at bounding box center [686, 666] width 84 height 17
type input "**********"
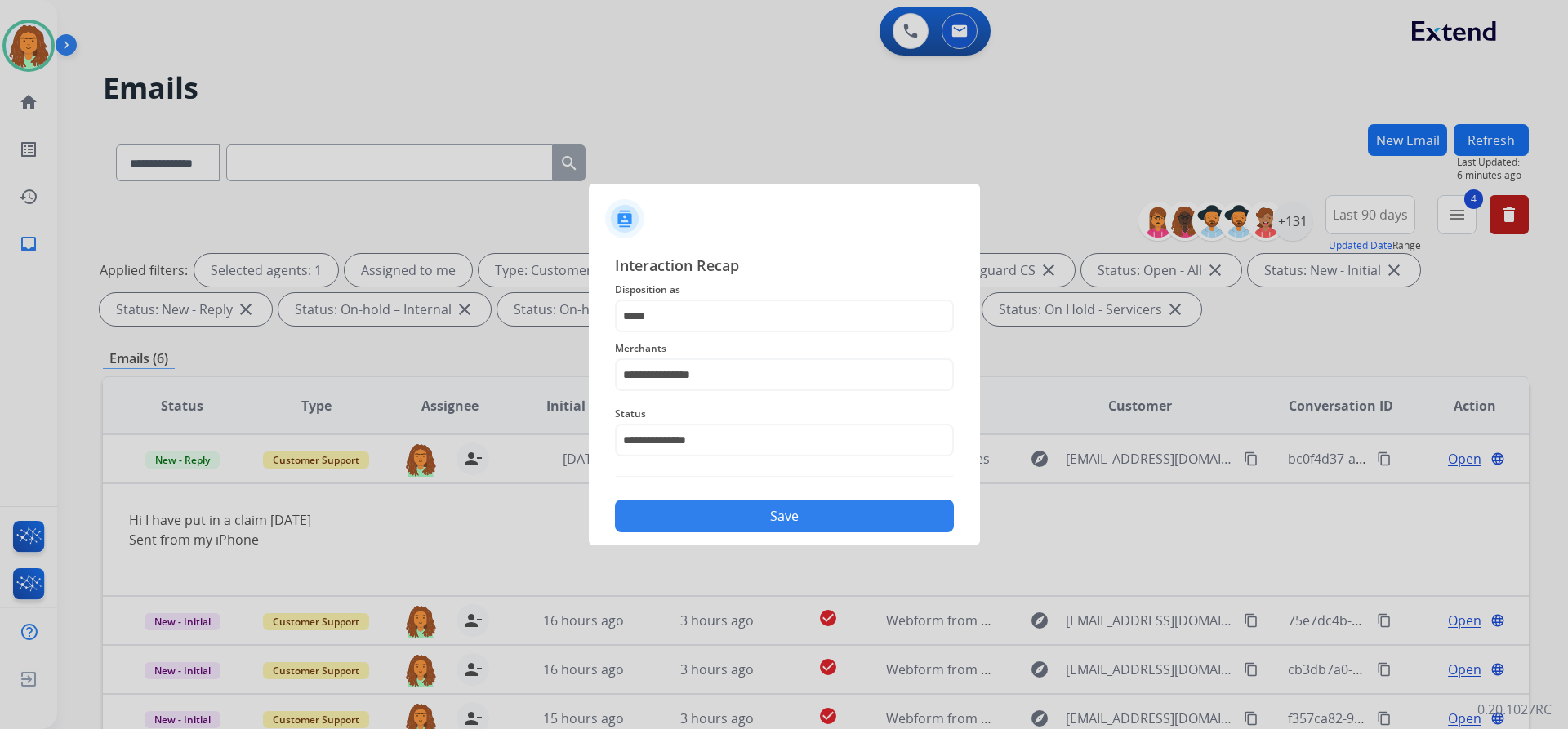
click at [756, 515] on button "Save" at bounding box center [784, 516] width 339 height 32
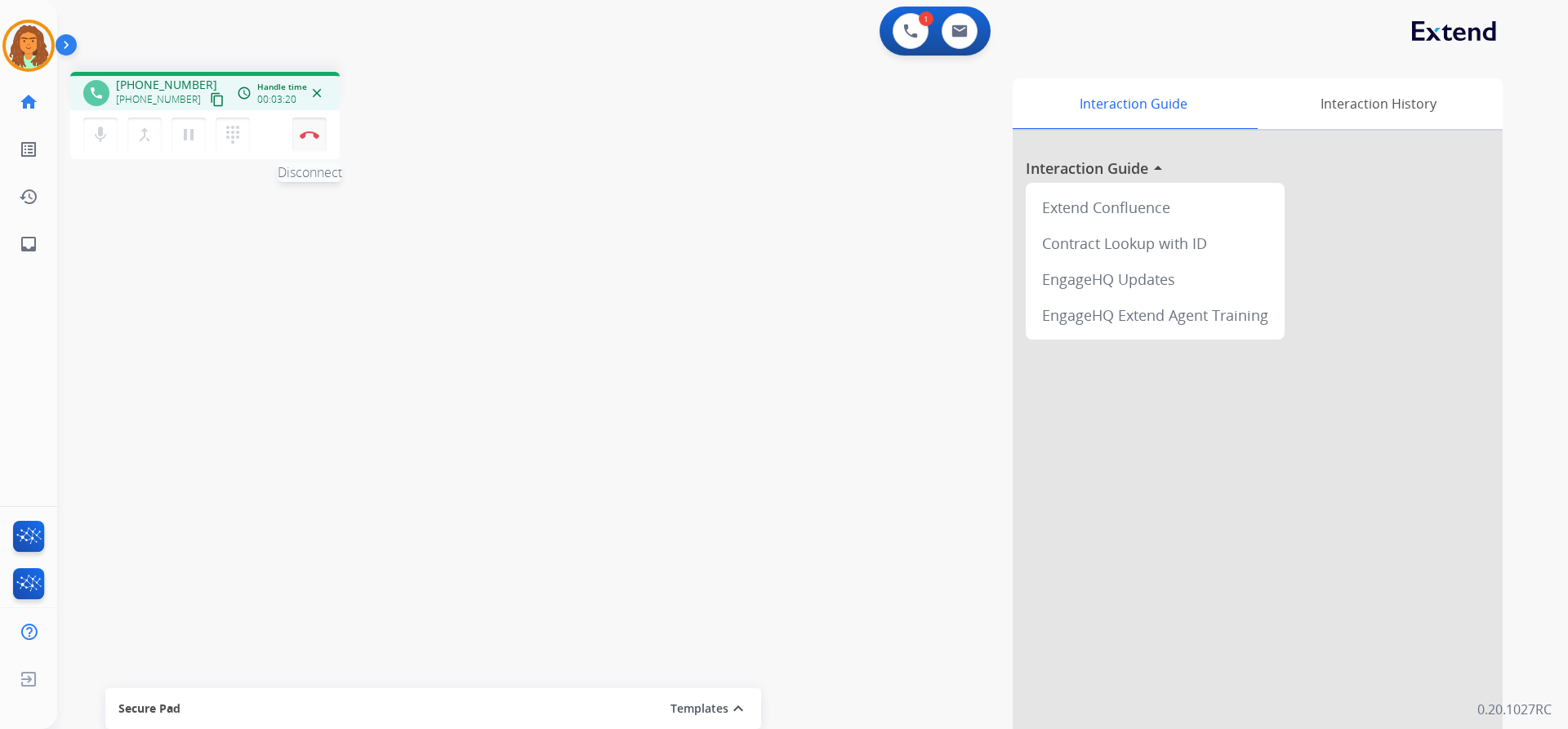
click at [307, 133] on img at bounding box center [309, 134] width 19 height 8
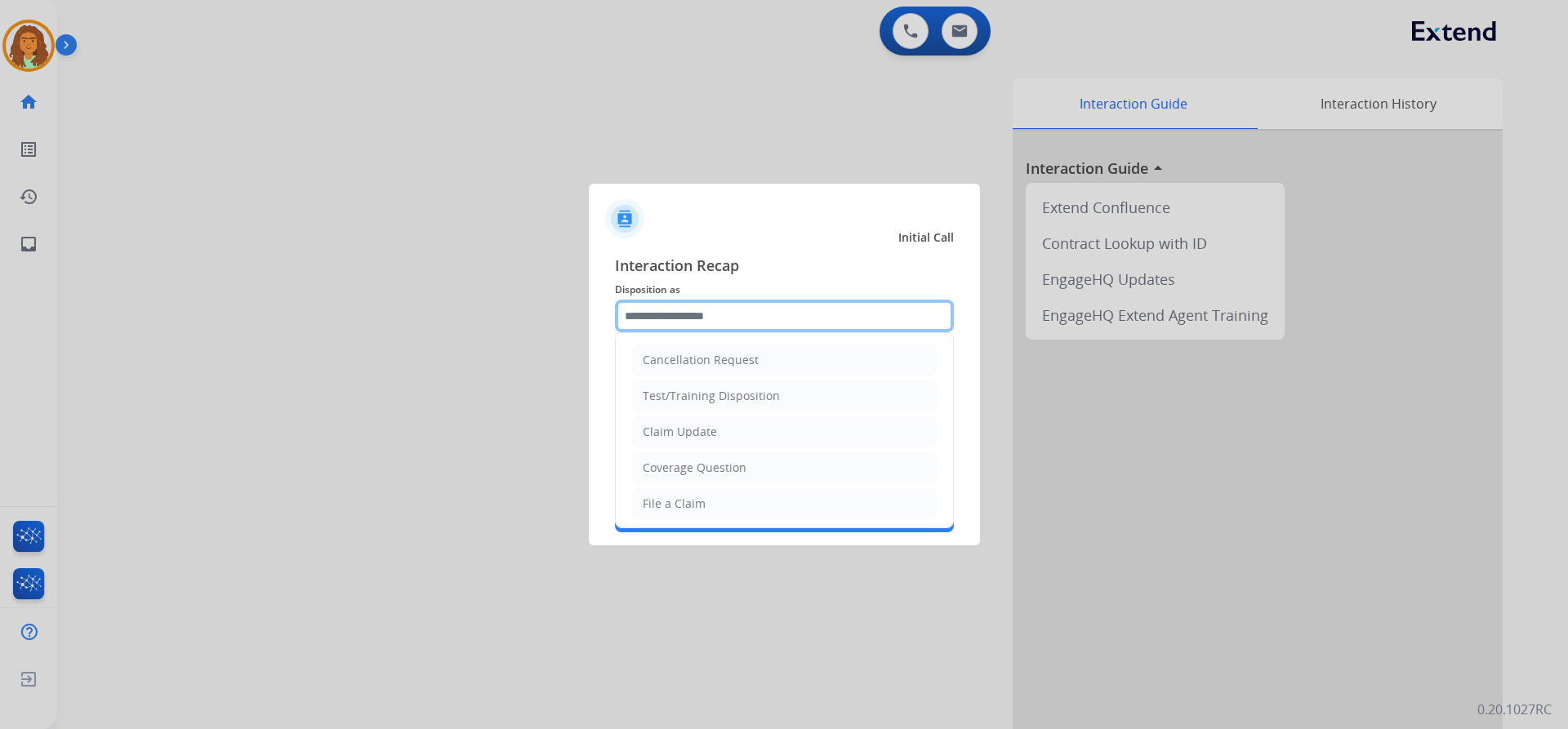
click at [686, 317] on input "text" at bounding box center [784, 315] width 339 height 32
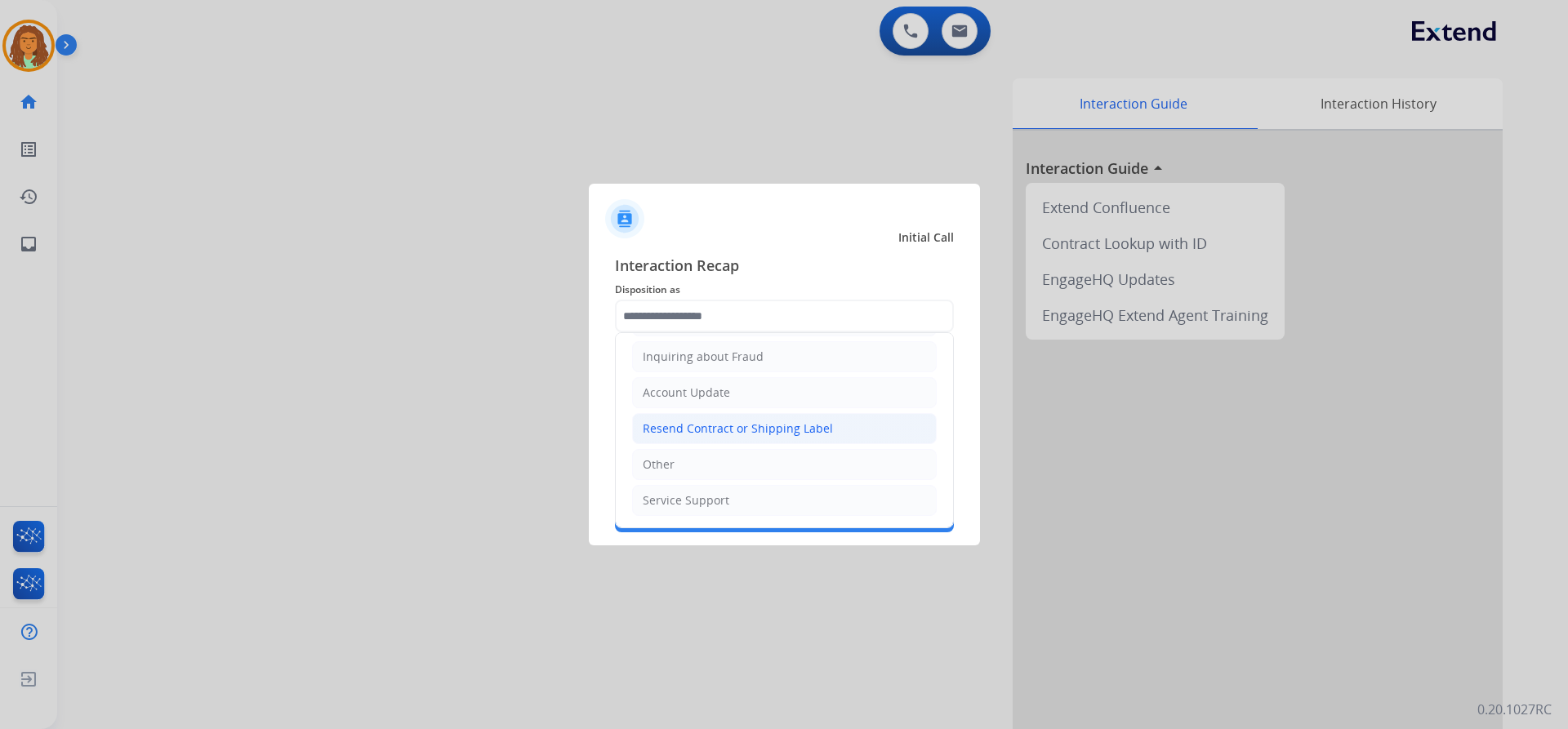
click at [688, 427] on div "Resend Contract or Shipping Label" at bounding box center [738, 429] width 190 height 17
type input "**********"
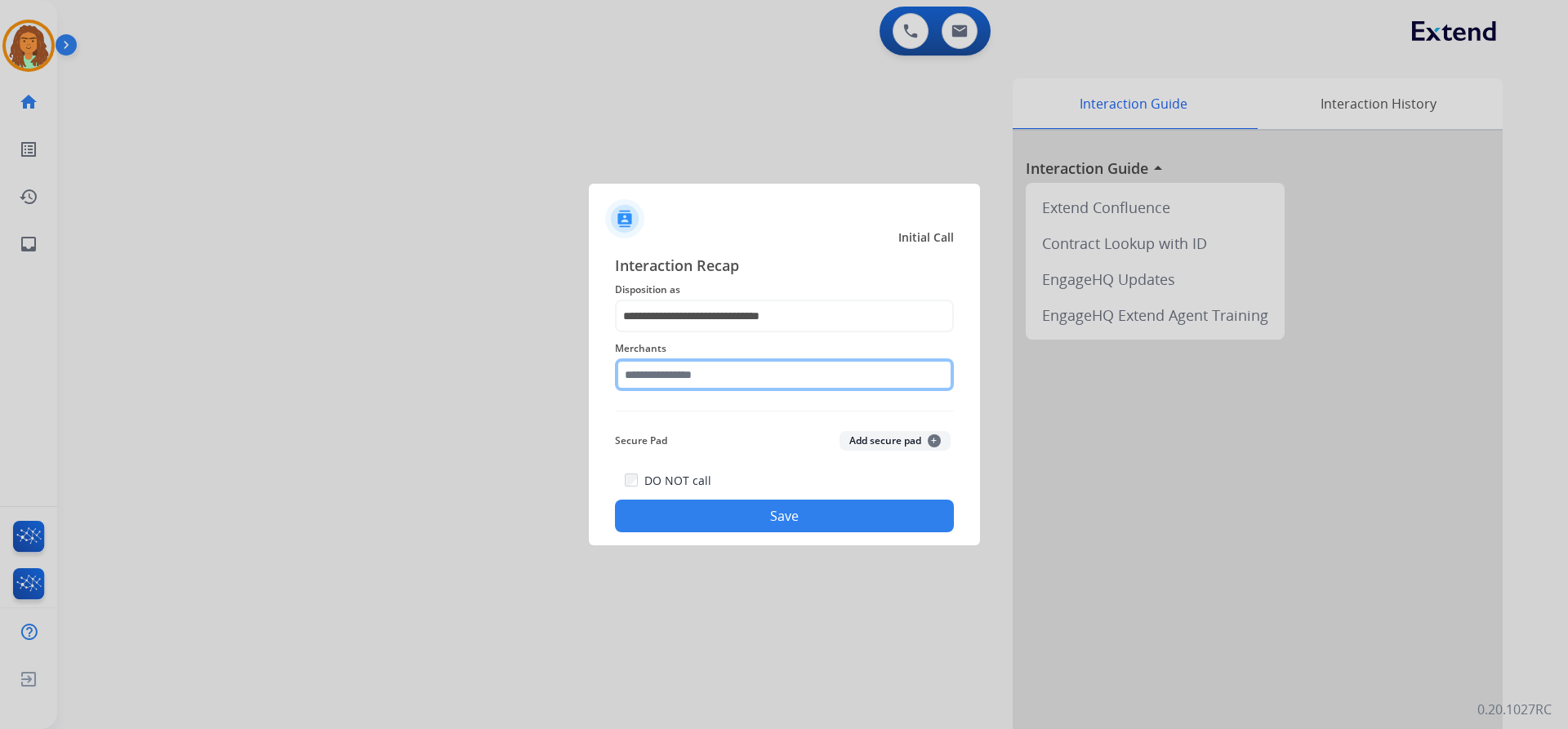
click at [675, 374] on input "text" at bounding box center [784, 375] width 339 height 32
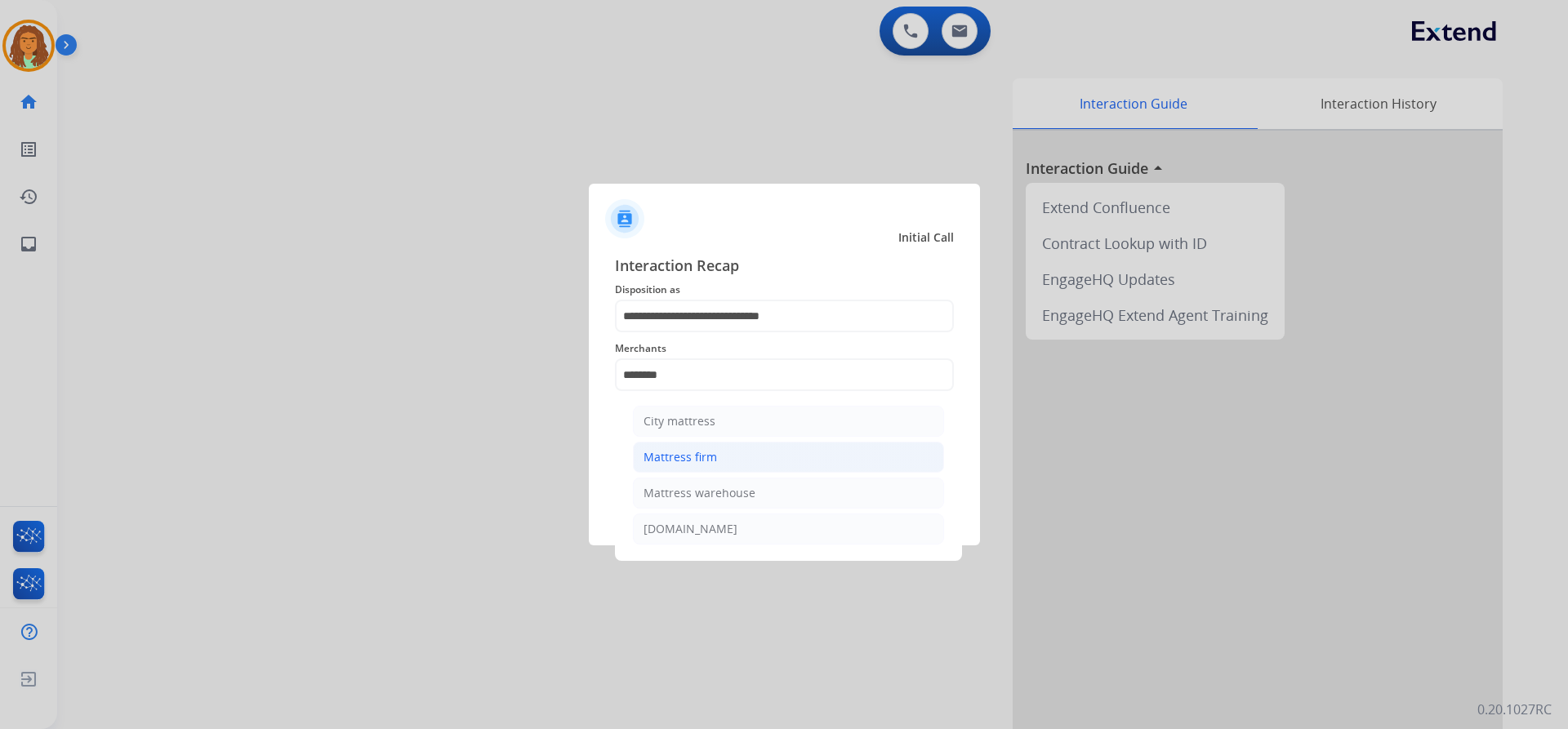
click at [675, 461] on div "Mattress firm" at bounding box center [680, 457] width 73 height 17
type input "**********"
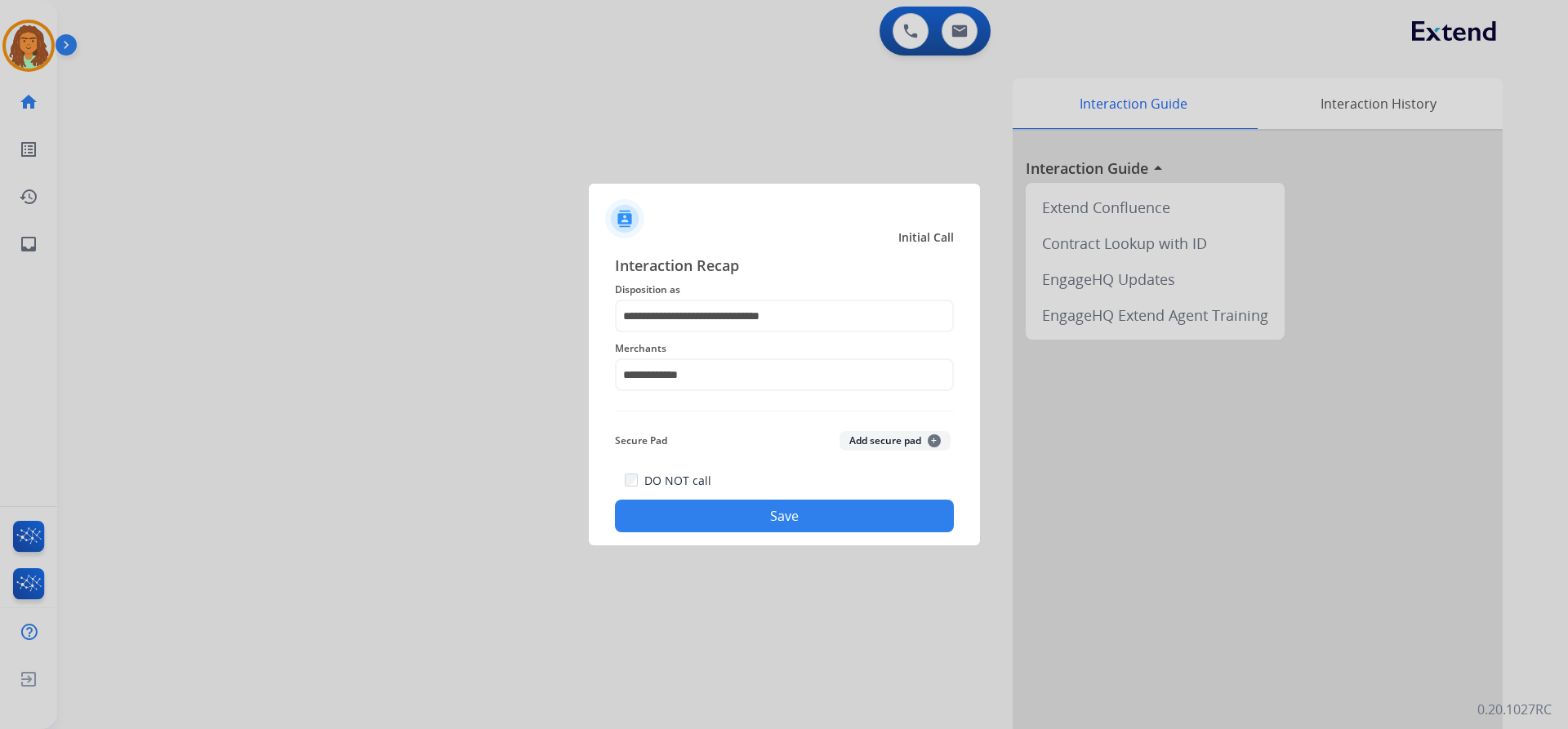
click at [767, 513] on button "Save" at bounding box center [784, 516] width 339 height 32
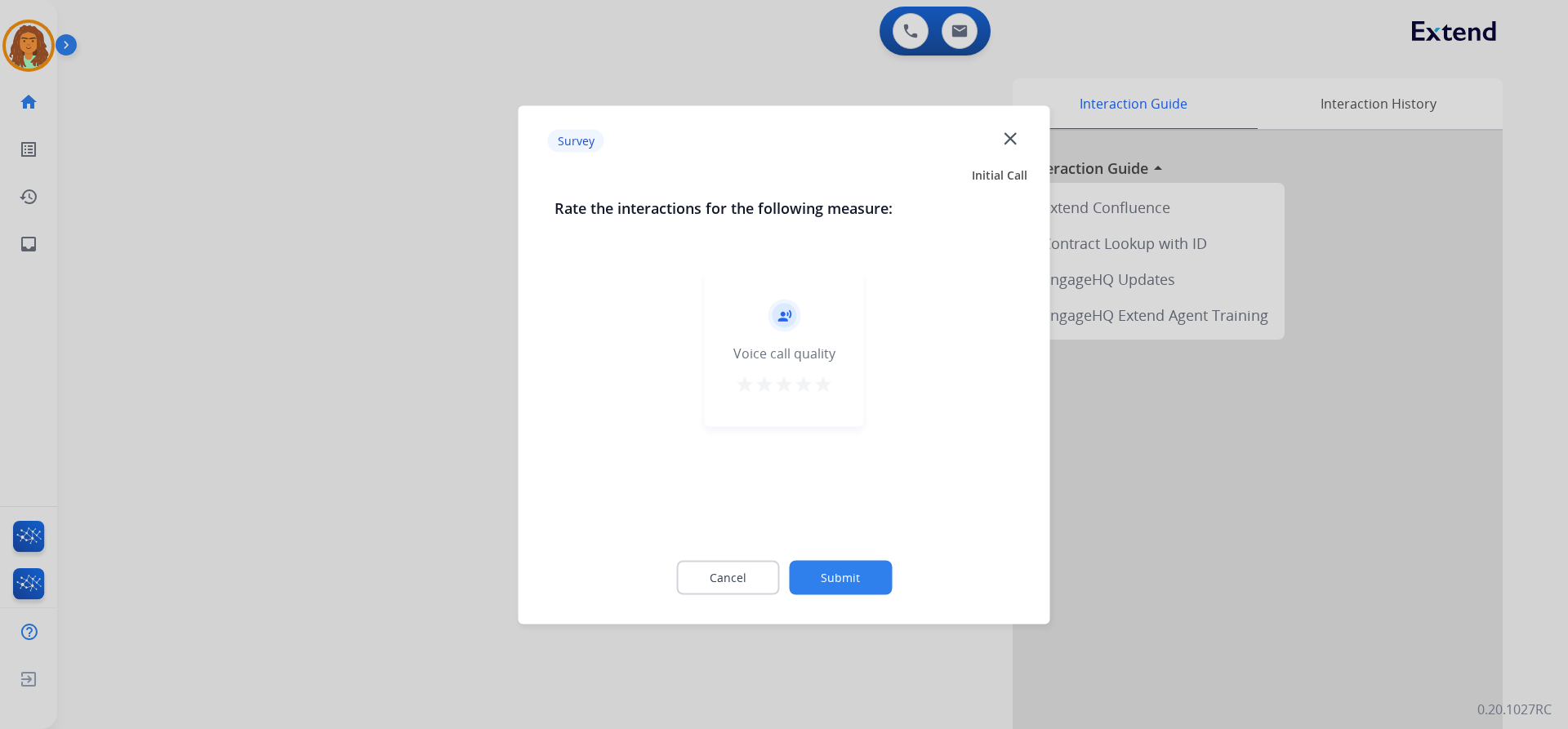
click at [826, 384] on mat-icon "star" at bounding box center [823, 383] width 19 height 19
click at [835, 575] on button "Submit" at bounding box center [841, 577] width 103 height 34
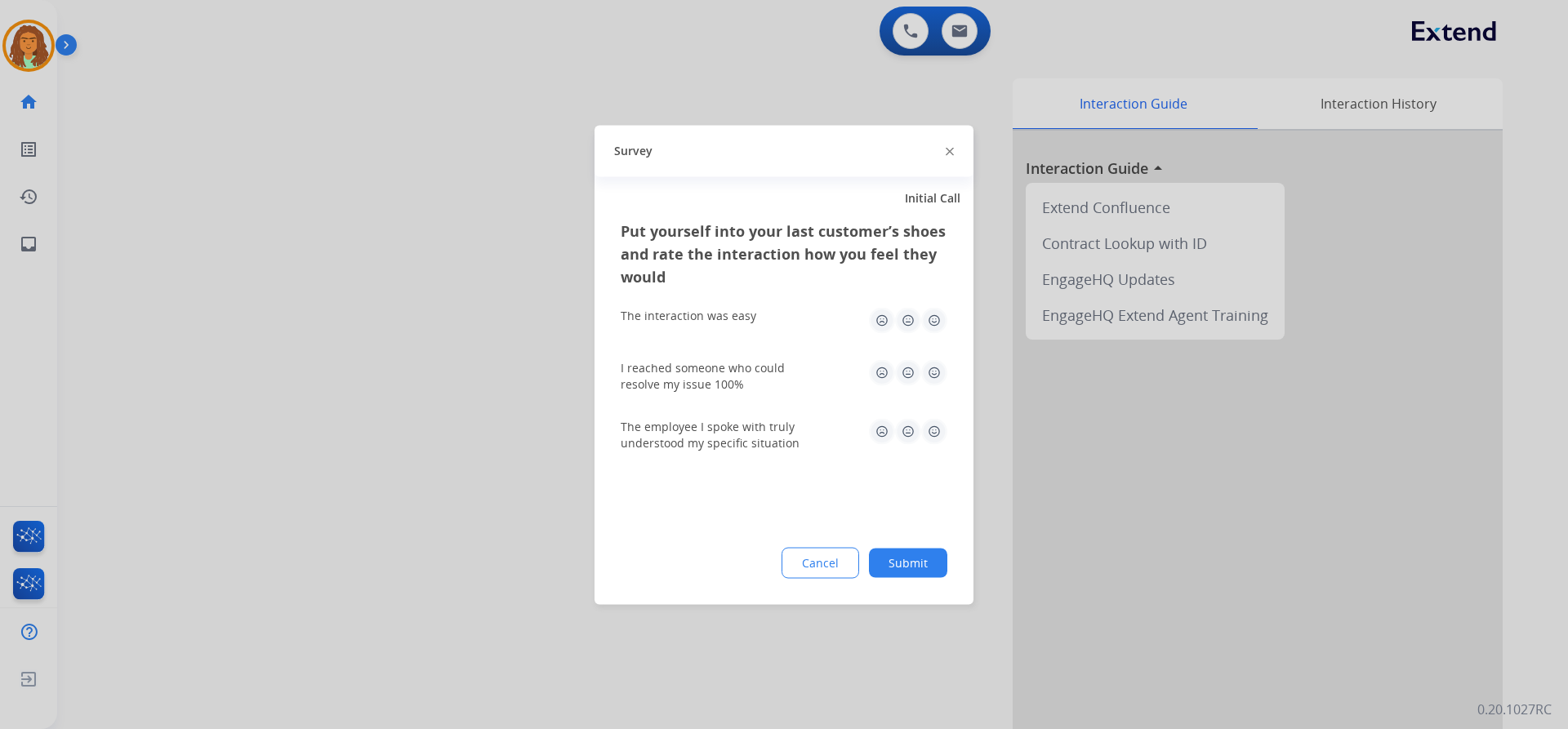
click at [933, 320] on img at bounding box center [934, 320] width 26 height 26
click at [936, 371] on img at bounding box center [934, 372] width 26 height 26
click at [934, 422] on img at bounding box center [934, 431] width 26 height 26
click at [920, 564] on button "Submit" at bounding box center [908, 563] width 78 height 30
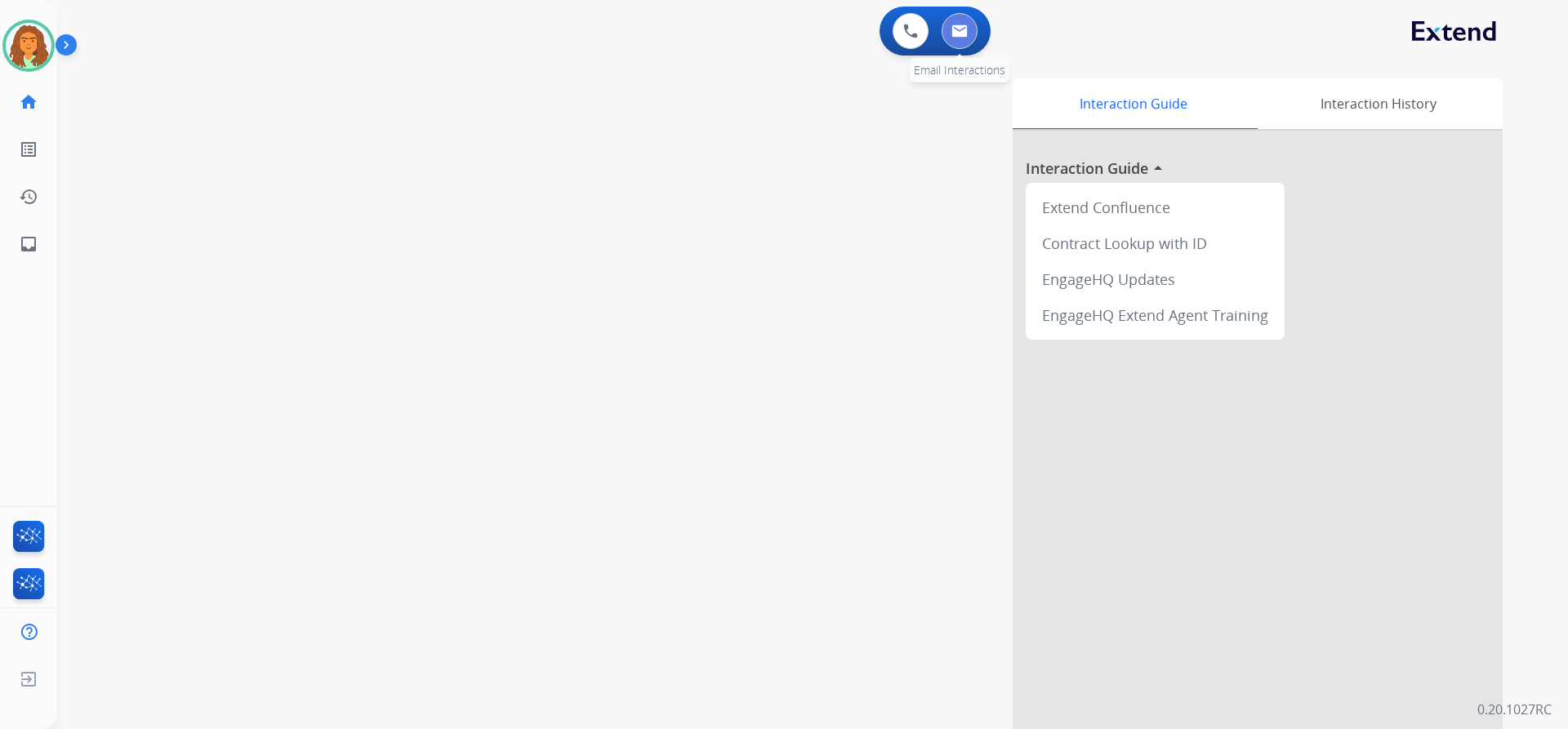
click at [957, 24] on img at bounding box center [959, 30] width 17 height 13
select select "**********"
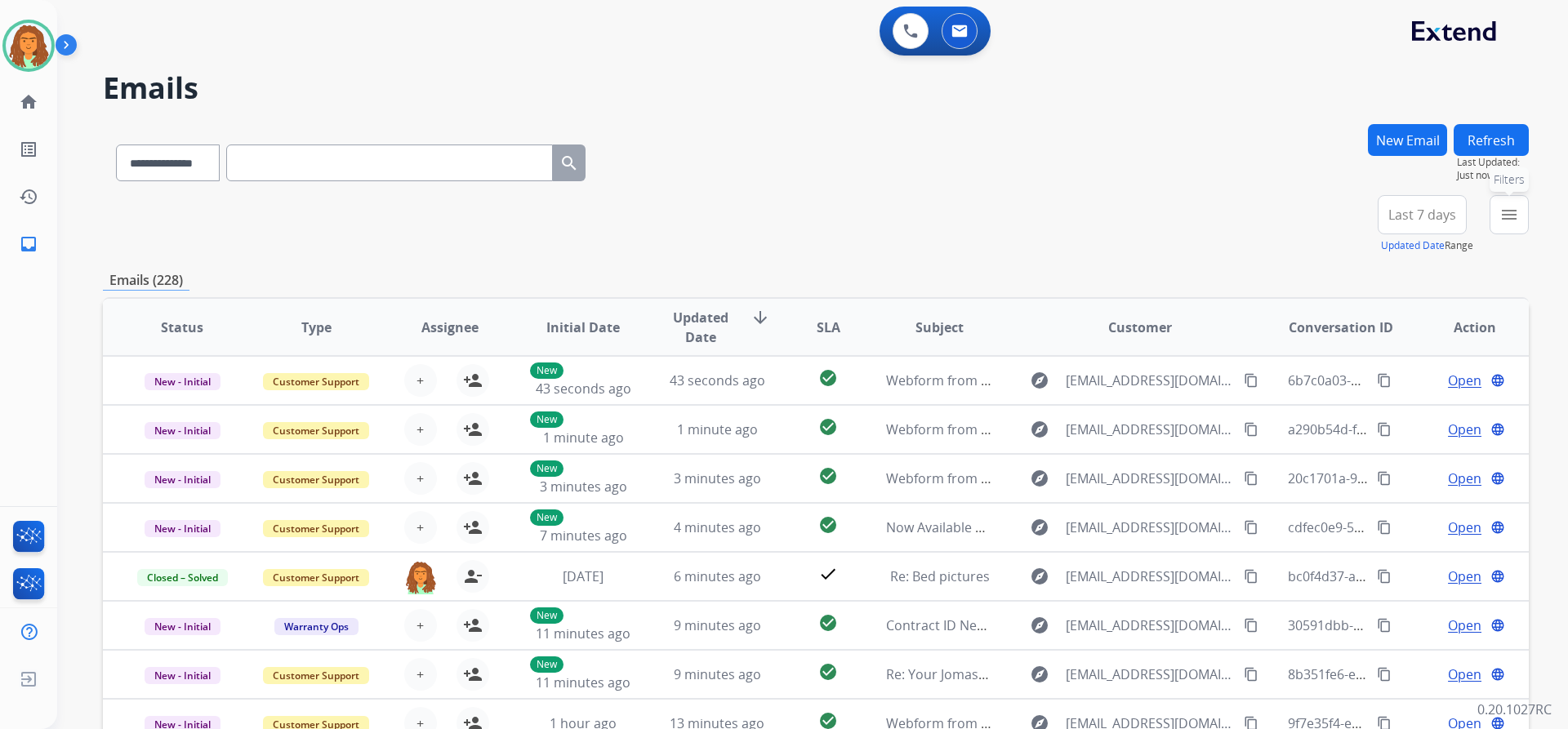
click at [1504, 213] on mat-icon "menu" at bounding box center [1509, 214] width 19 height 19
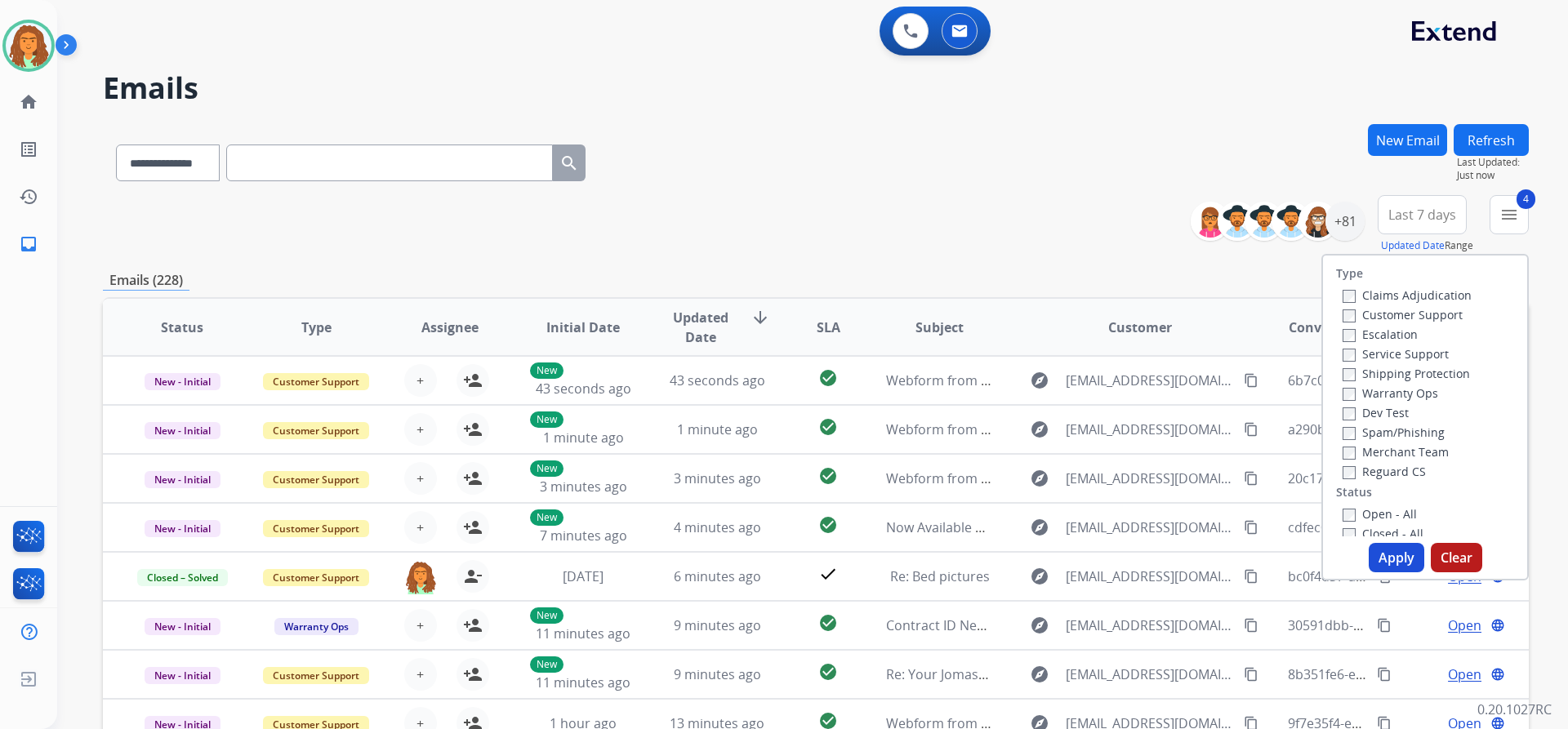
click at [1383, 557] on button "Apply" at bounding box center [1396, 557] width 56 height 30
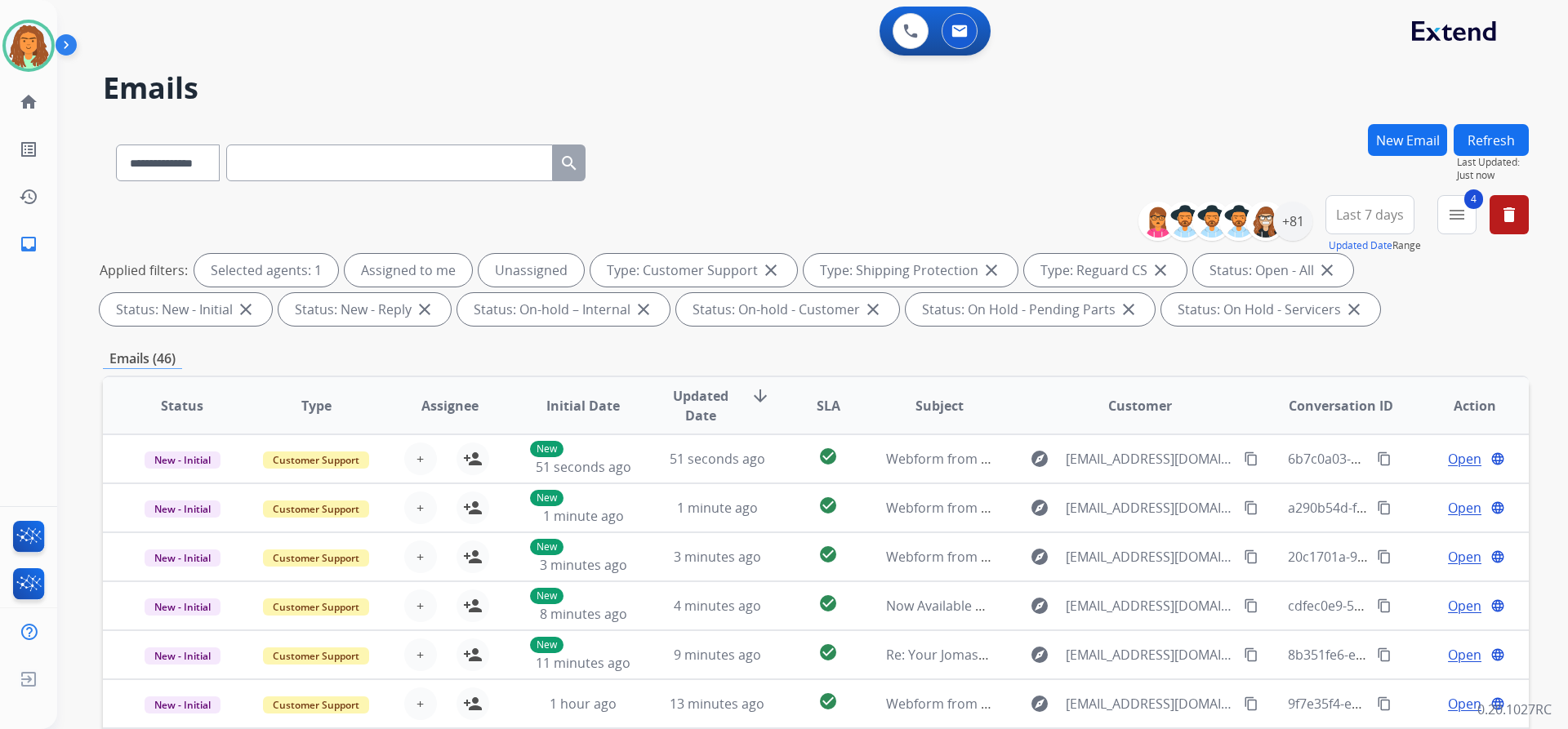
click at [1372, 214] on span "Last 7 days" at bounding box center [1370, 214] width 68 height 6
click at [1370, 415] on div "Last 90 days" at bounding box center [1364, 413] width 90 height 24
click at [1250, 348] on div "Emails (46)" at bounding box center [815, 358] width 1426 height 20
click at [1301, 222] on div "+131" at bounding box center [1292, 221] width 39 height 39
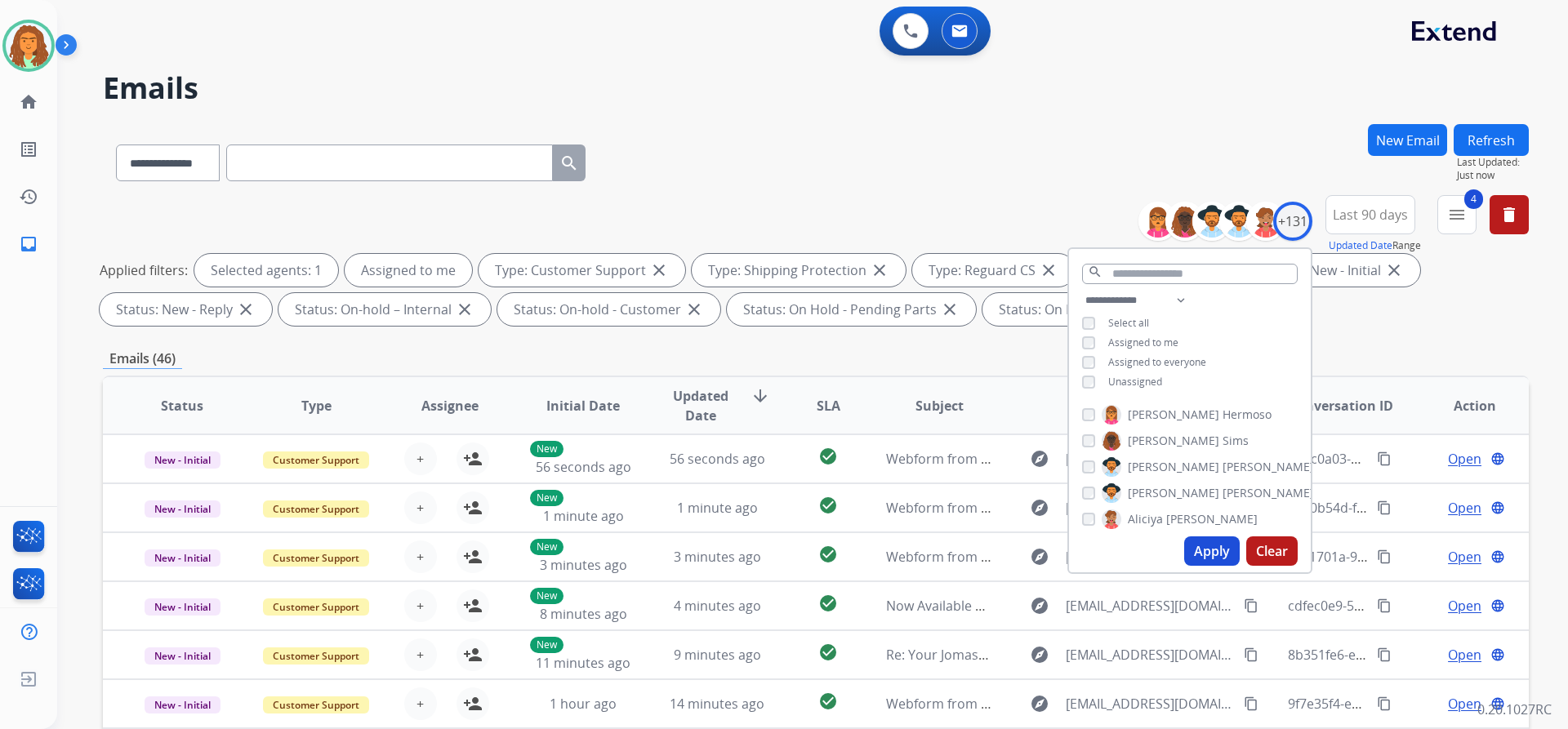
click at [1203, 555] on button "Apply" at bounding box center [1212, 551] width 56 height 30
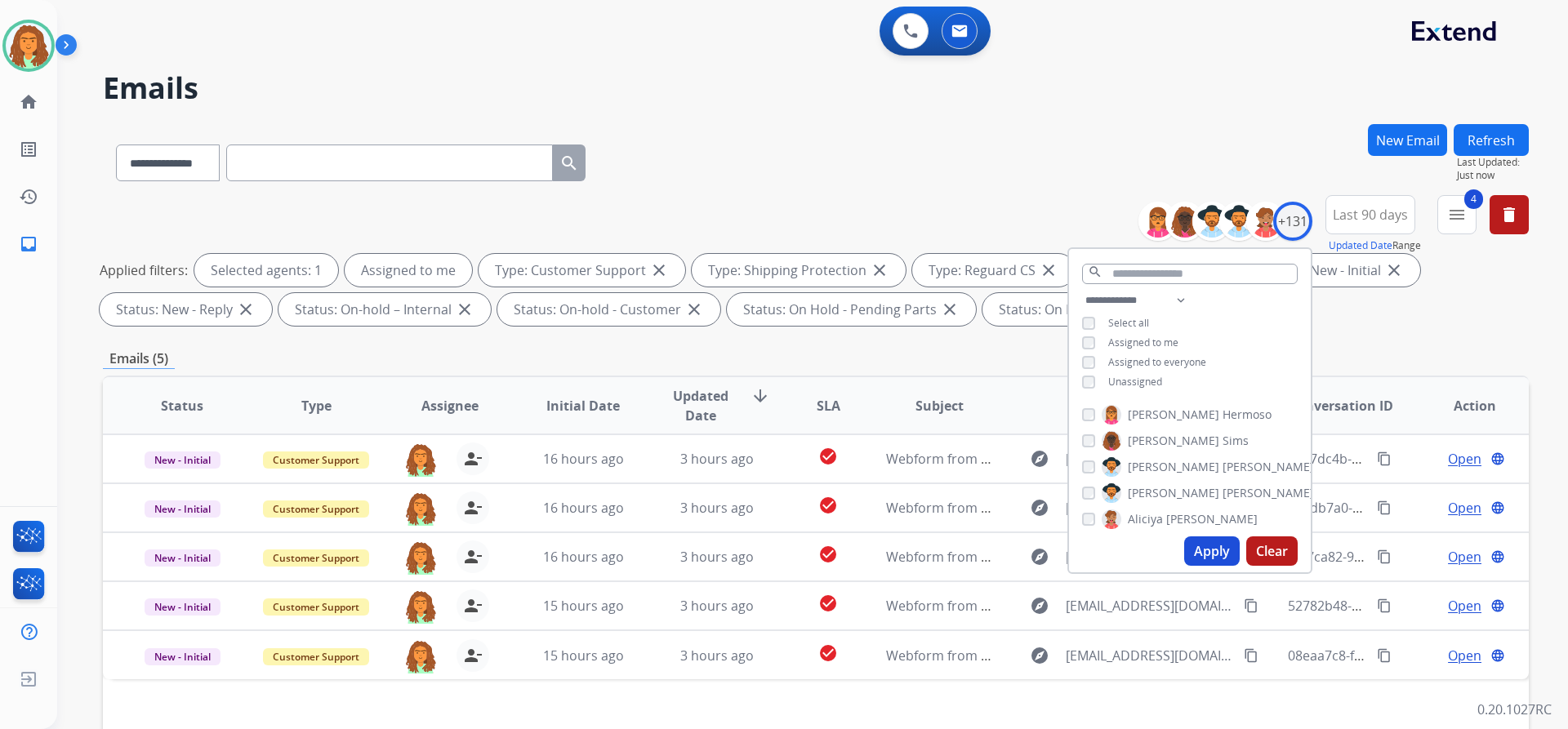
click at [992, 352] on div "Emails (5)" at bounding box center [815, 358] width 1426 height 20
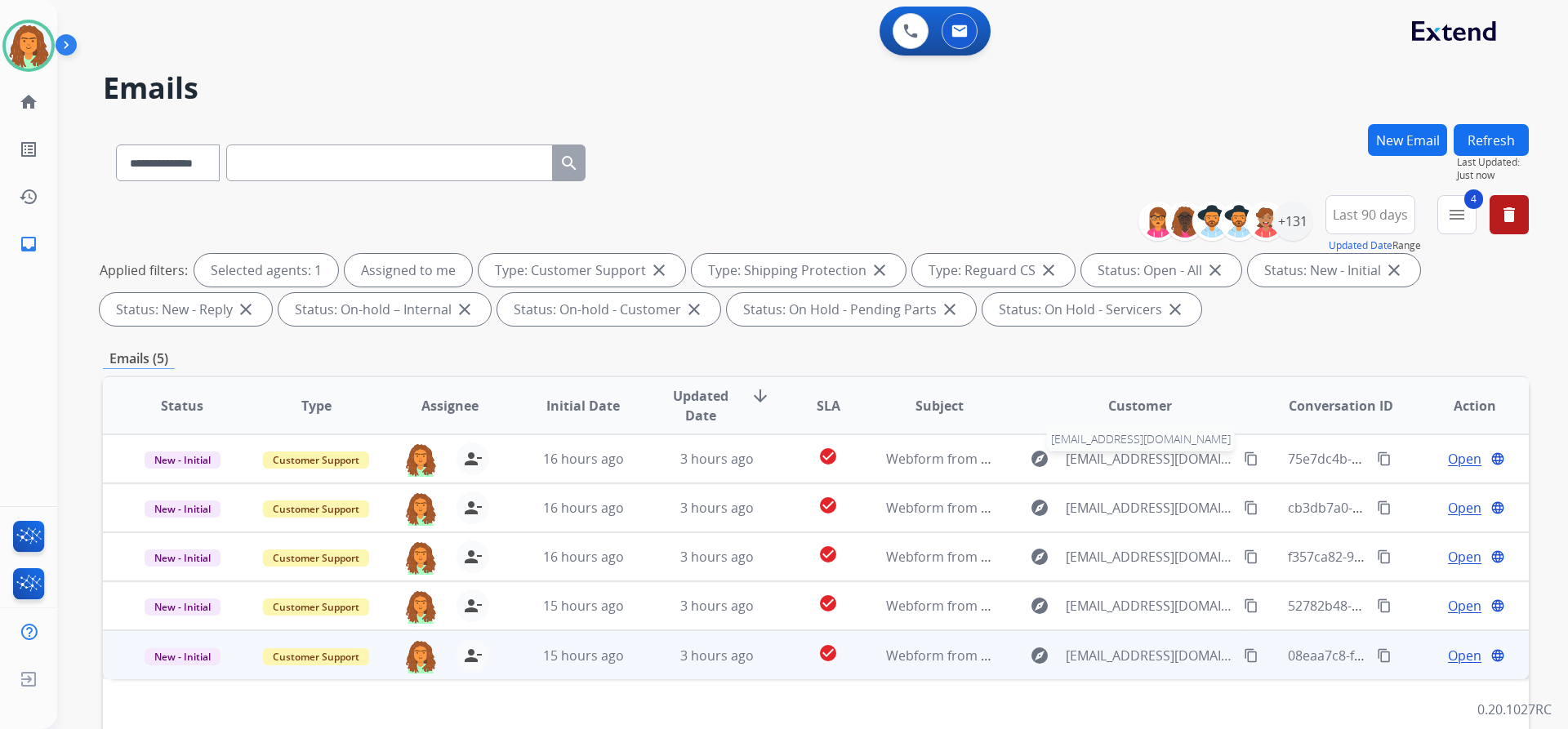
scroll to position [279, 0]
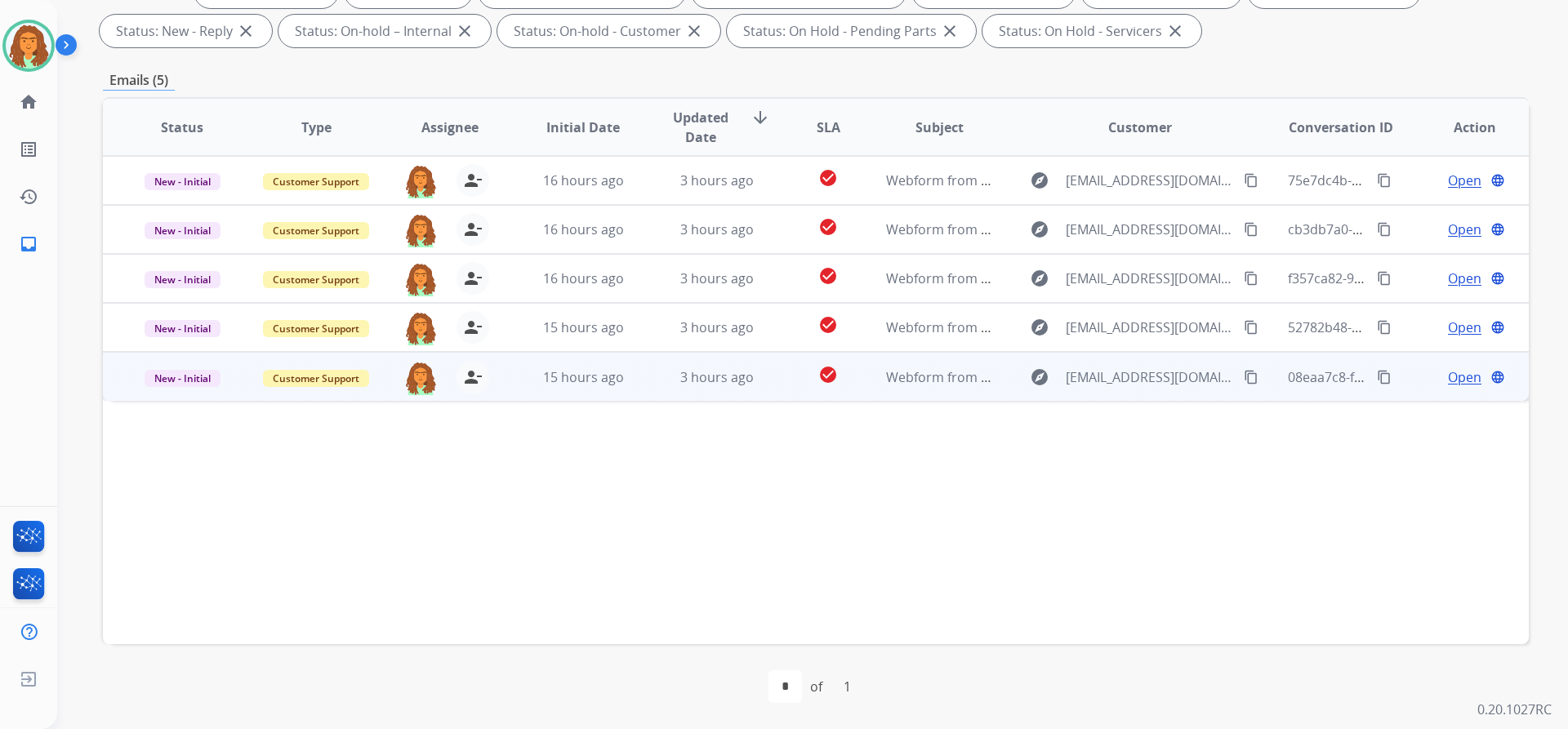
click at [756, 392] on td "3 hours ago" at bounding box center [705, 376] width 134 height 49
click at [1244, 375] on mat-icon "content_copy" at bounding box center [1251, 376] width 15 height 15
click at [1454, 377] on span "Open" at bounding box center [1464, 376] width 33 height 19
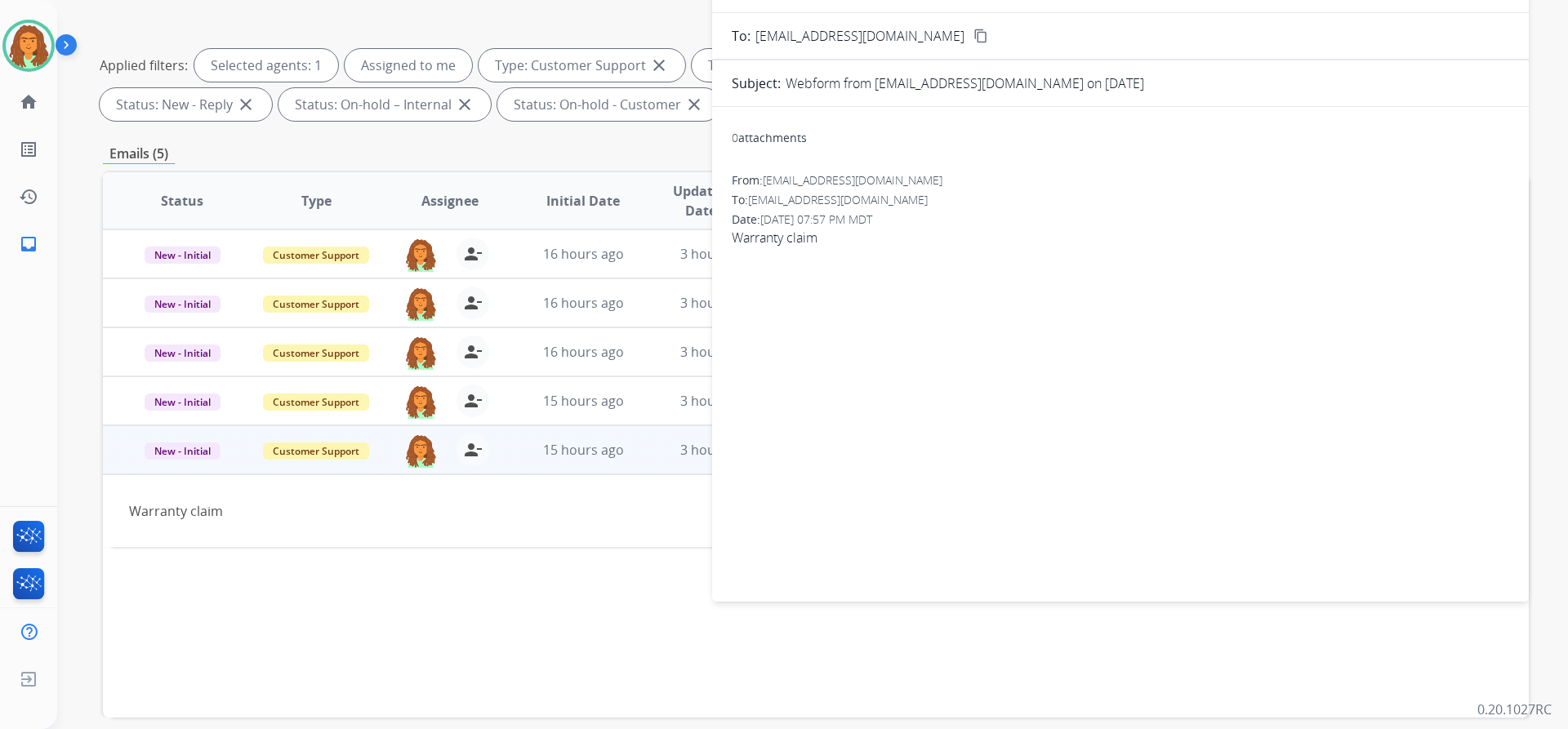
scroll to position [0, 0]
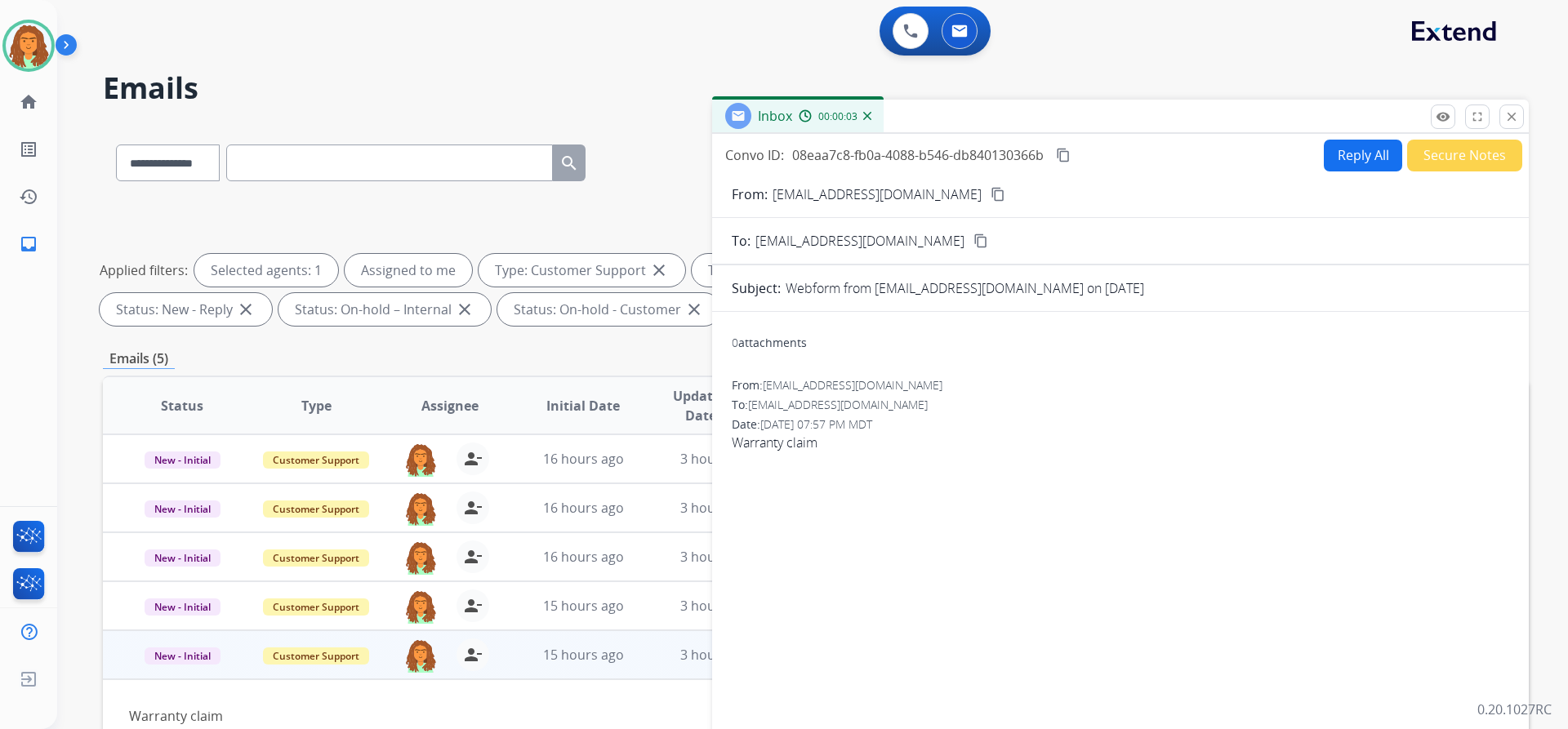
click at [1343, 155] on button "Reply All" at bounding box center [1363, 155] width 78 height 32
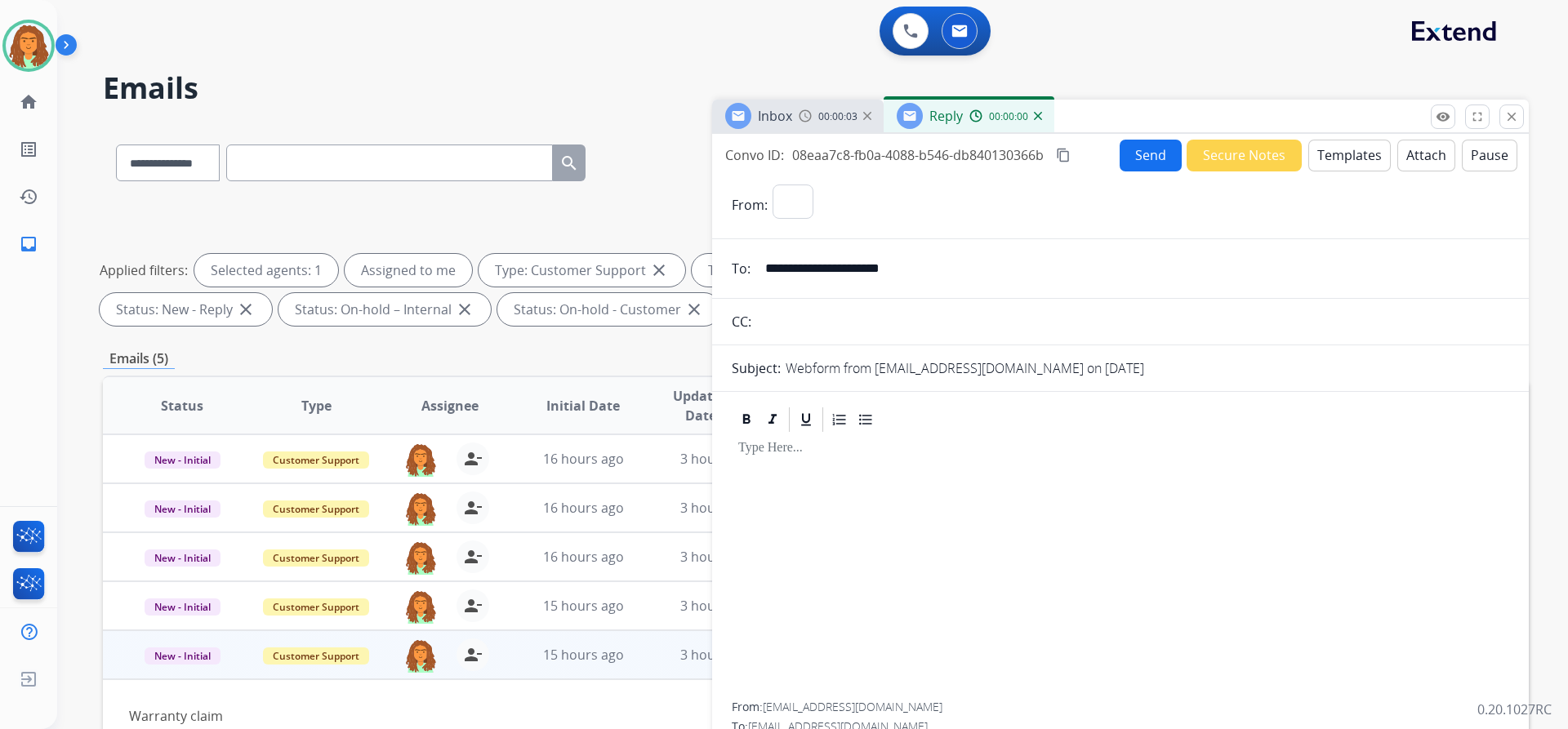
select select "**********"
click at [1328, 153] on button "Templates" at bounding box center [1349, 155] width 83 height 32
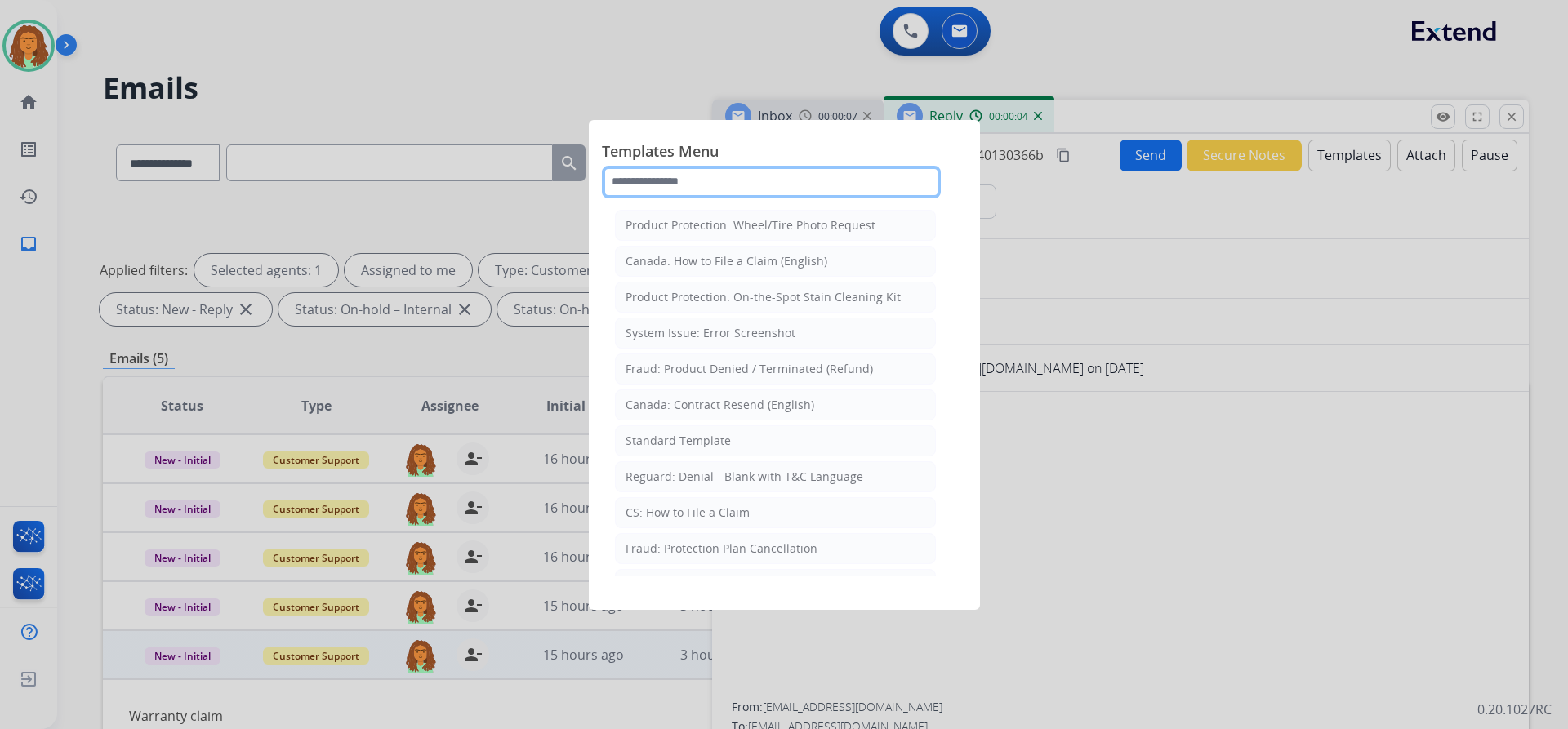
click at [624, 181] on input "text" at bounding box center [771, 181] width 339 height 32
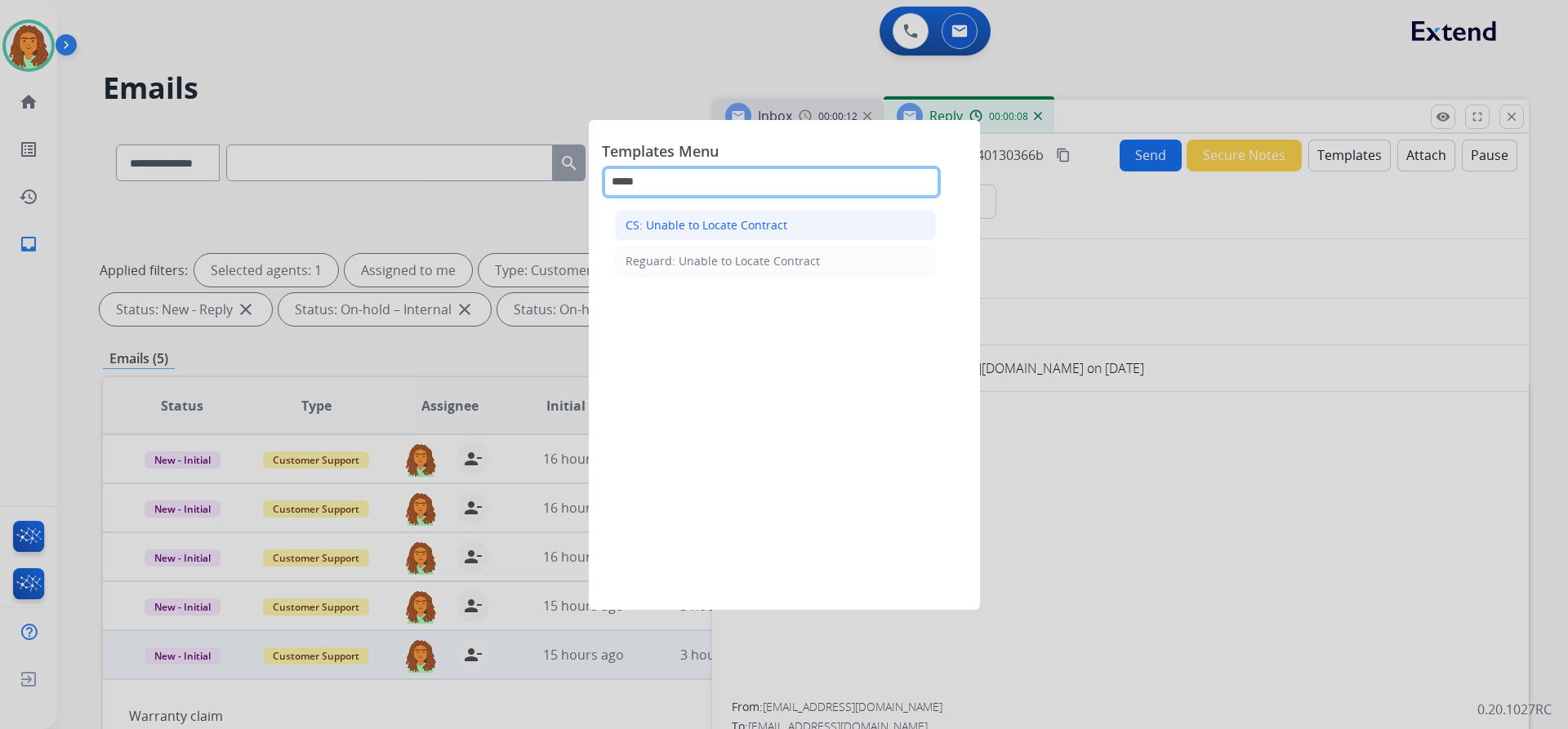
type input "*****"
click at [727, 220] on div "CS: Unable to Locate Contract" at bounding box center [706, 225] width 162 height 17
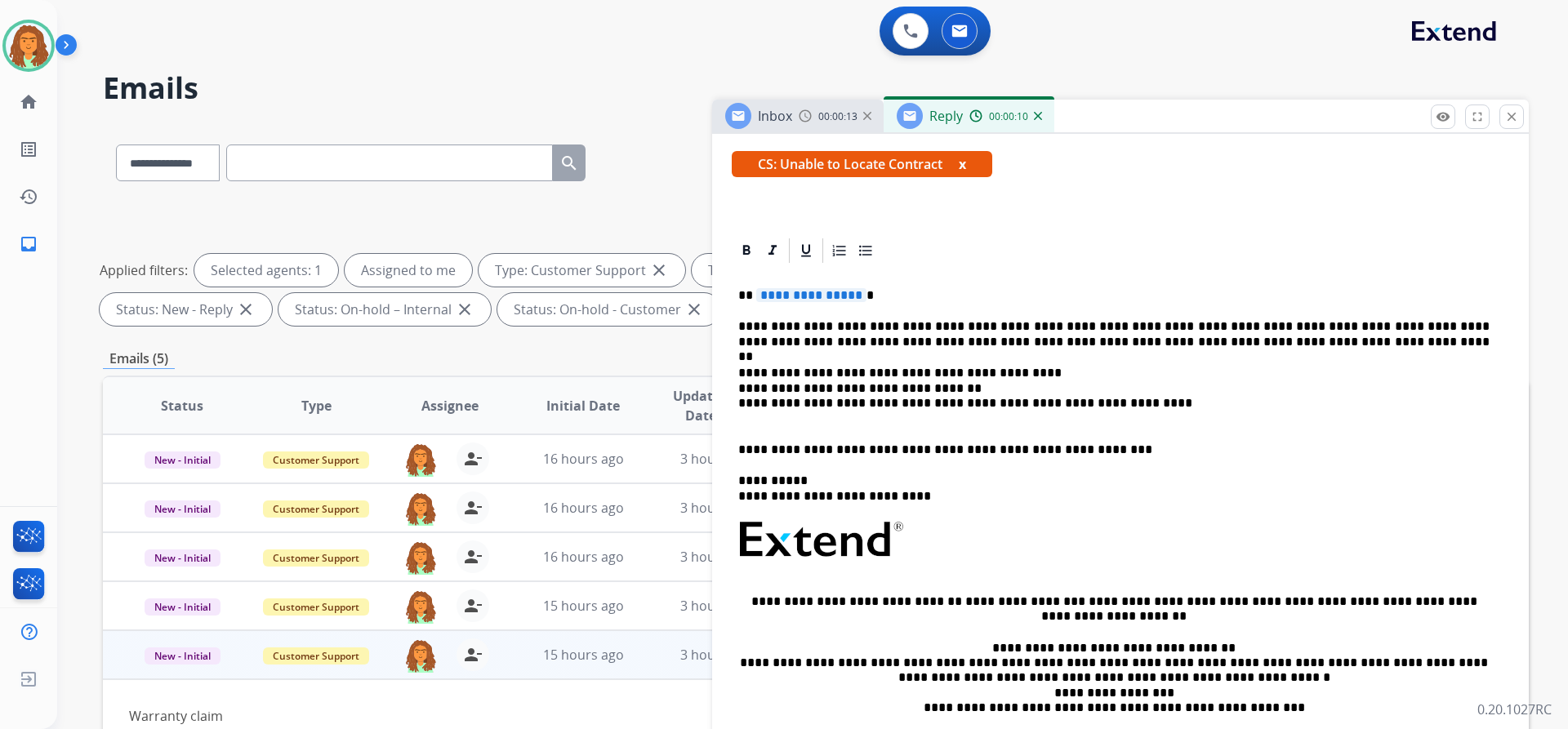
scroll to position [327, 0]
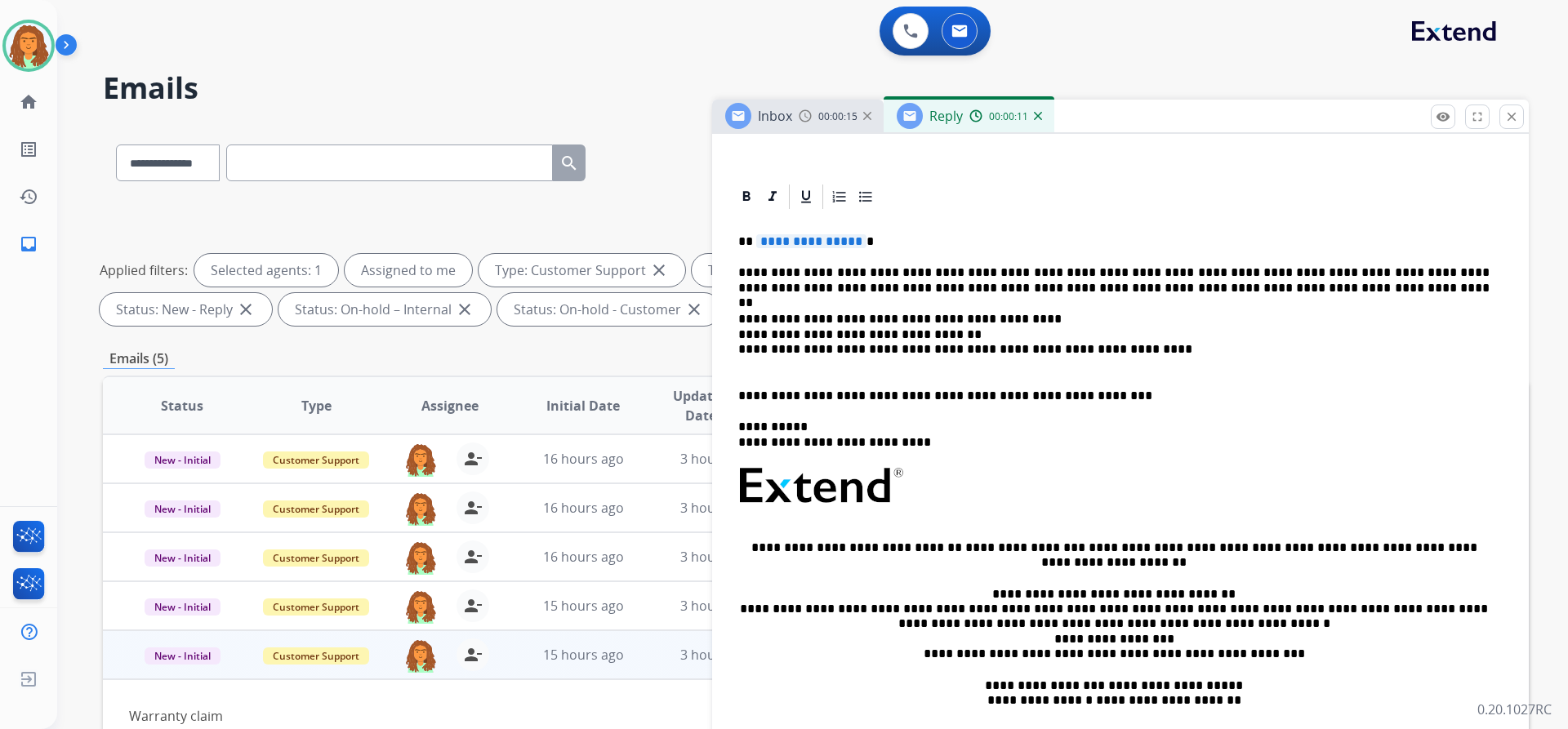
click at [856, 240] on p "**********" at bounding box center [1113, 241] width 751 height 15
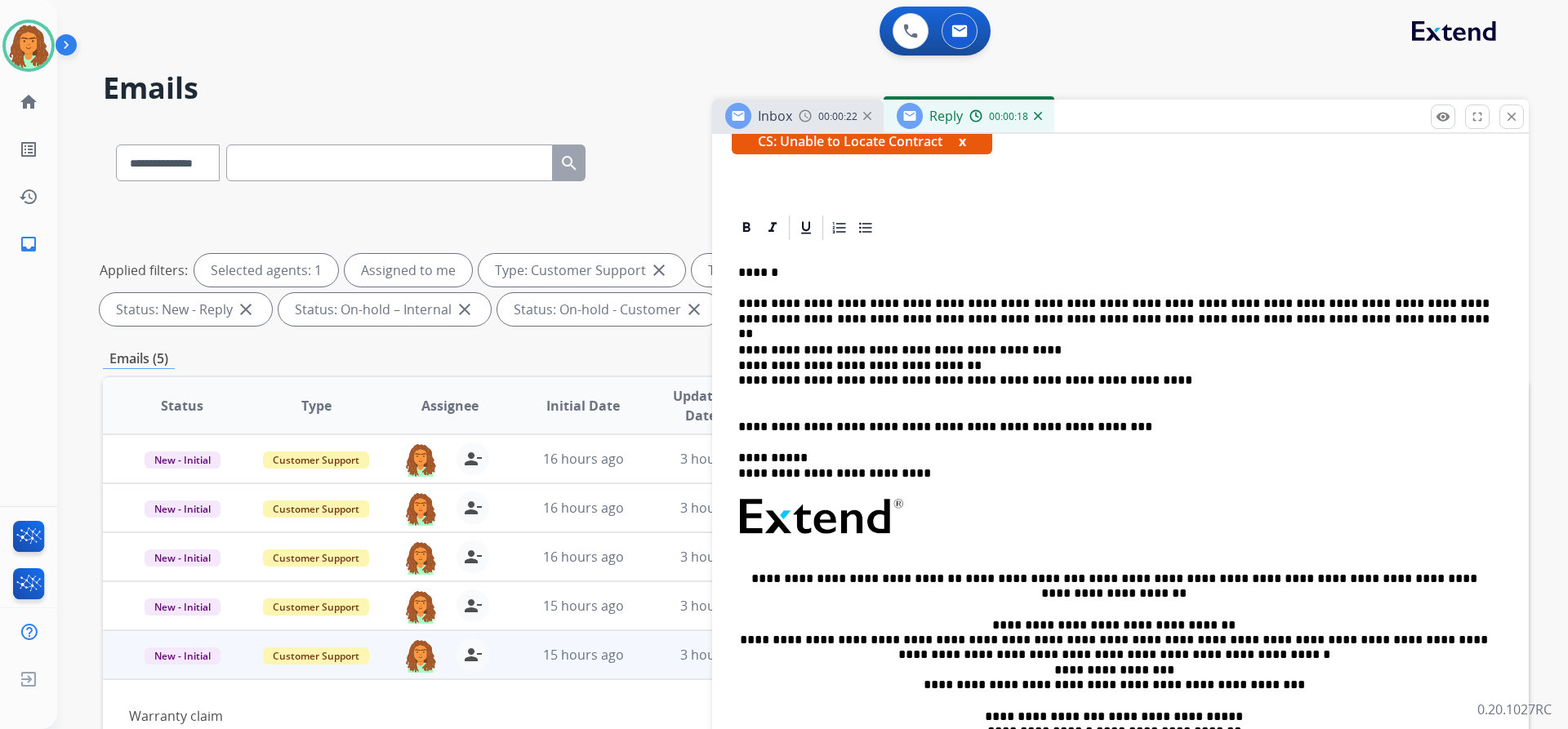
scroll to position [0, 0]
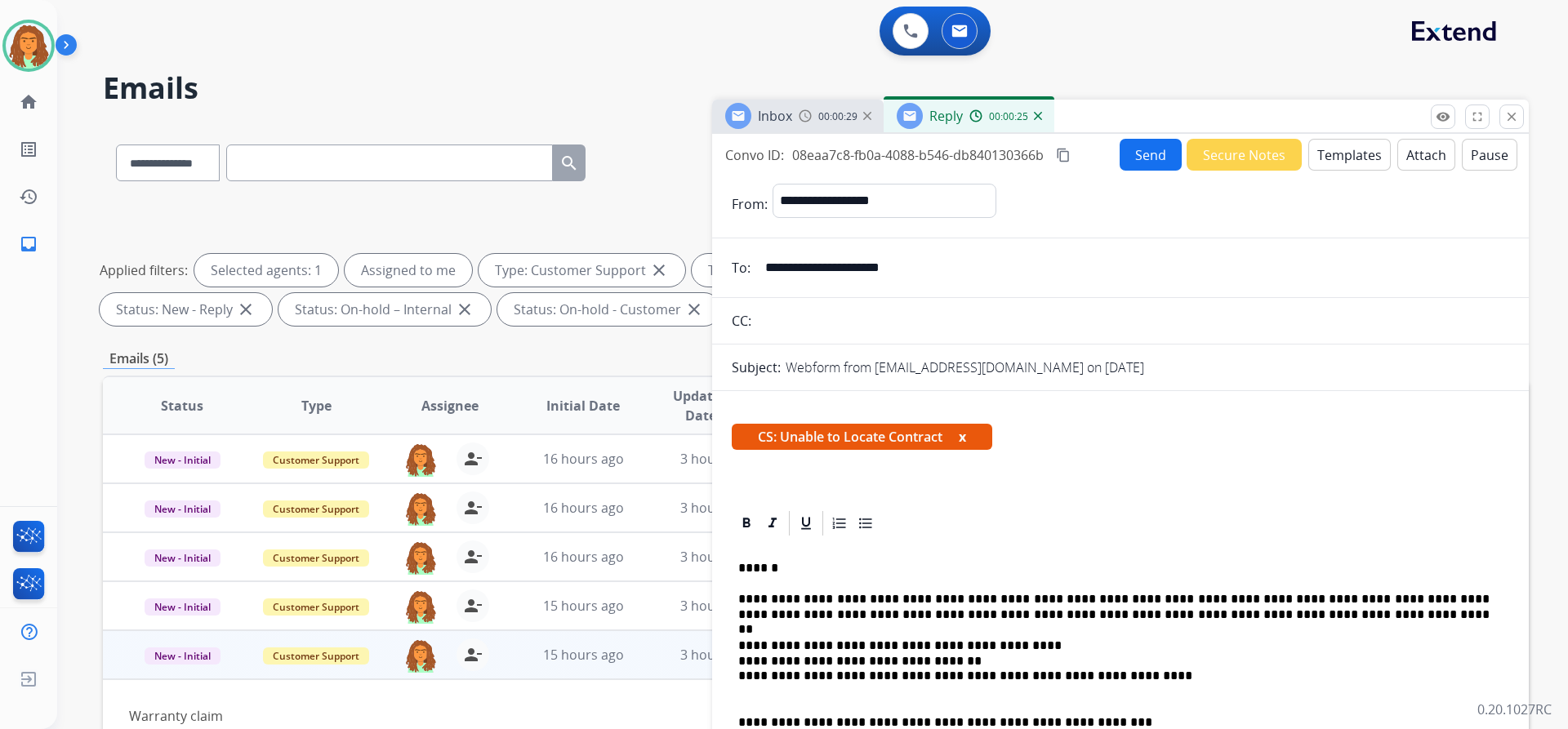
click at [1134, 159] on button "Send" at bounding box center [1150, 154] width 62 height 32
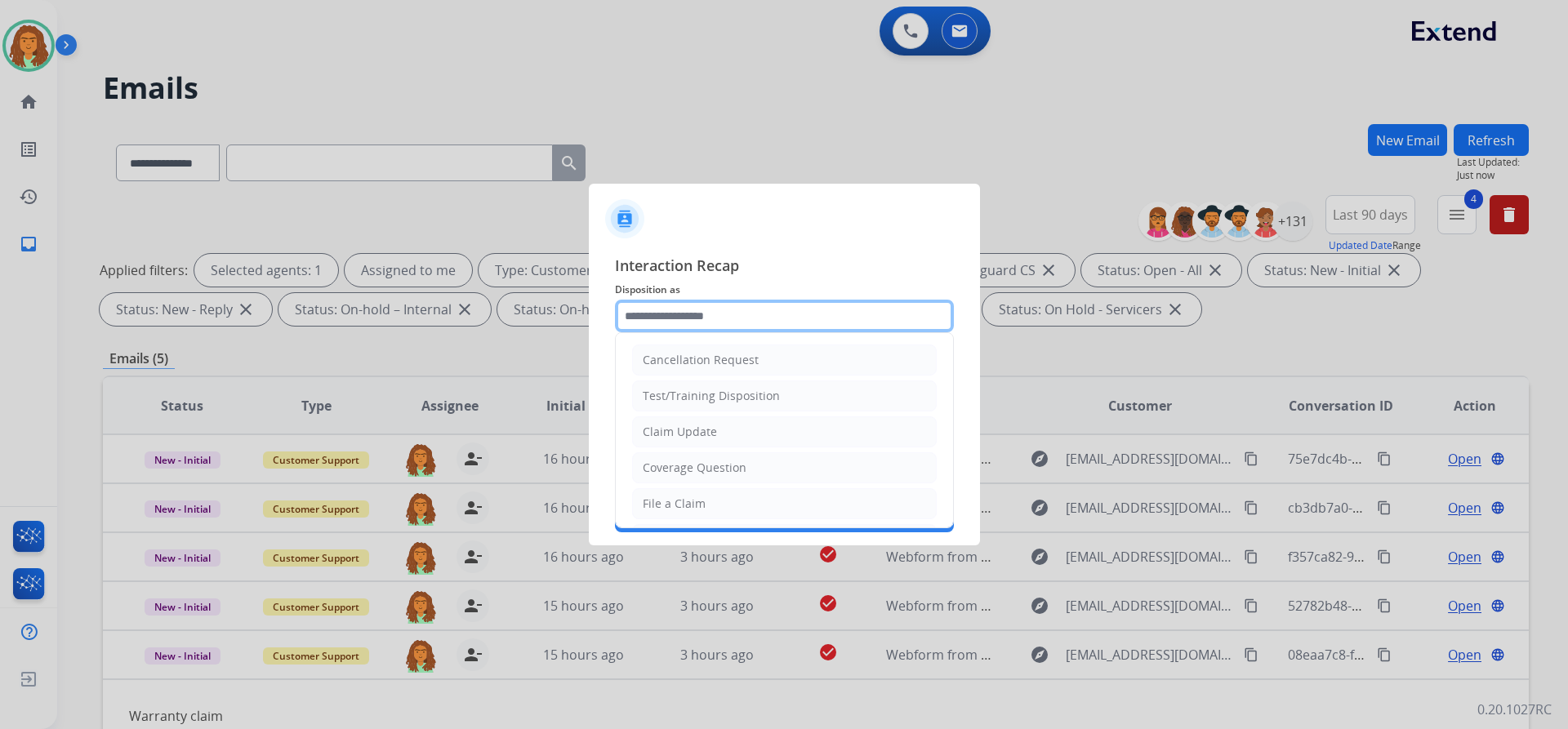
click at [637, 318] on input "text" at bounding box center [784, 315] width 339 height 32
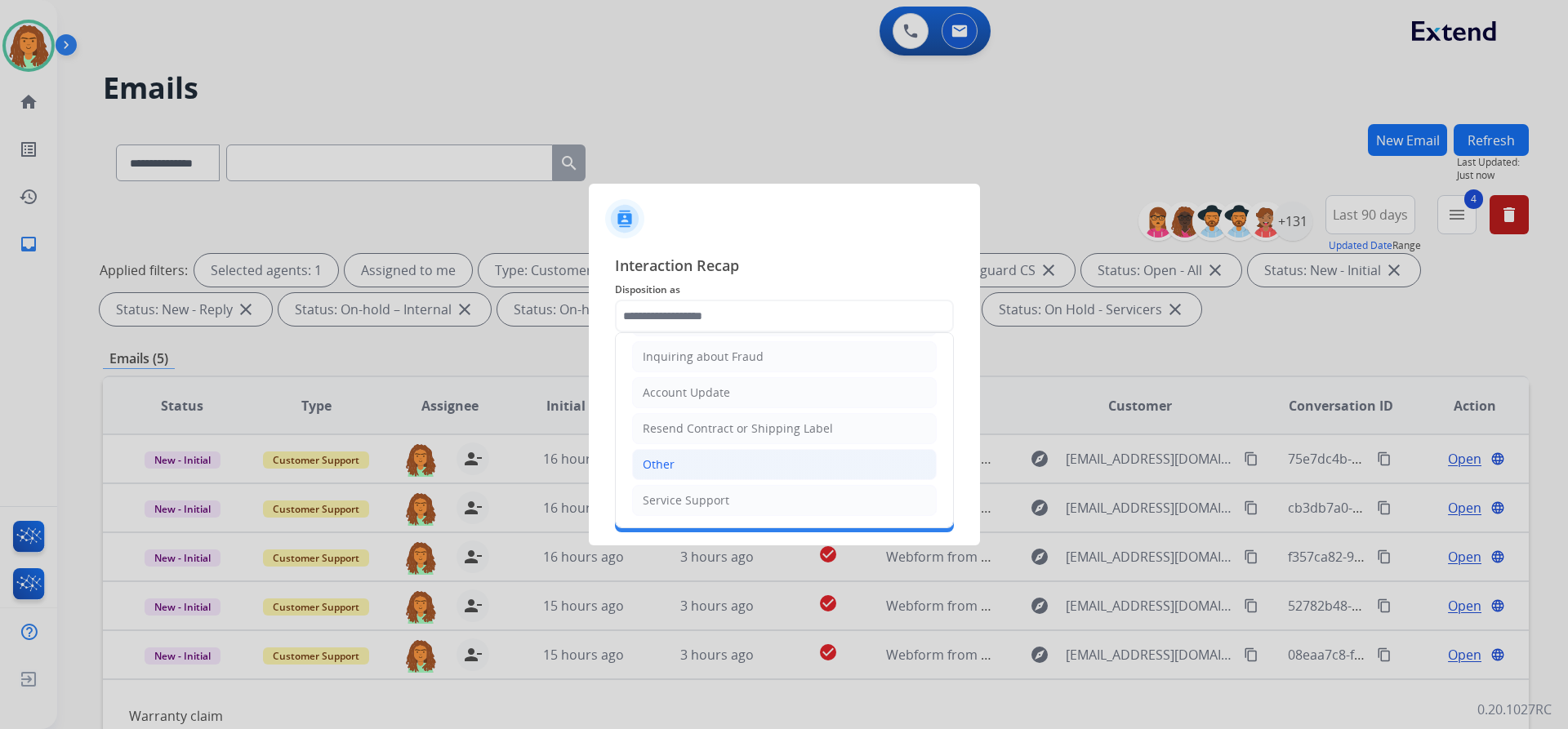
click at [663, 463] on div "Other" at bounding box center [659, 464] width 32 height 17
type input "*****"
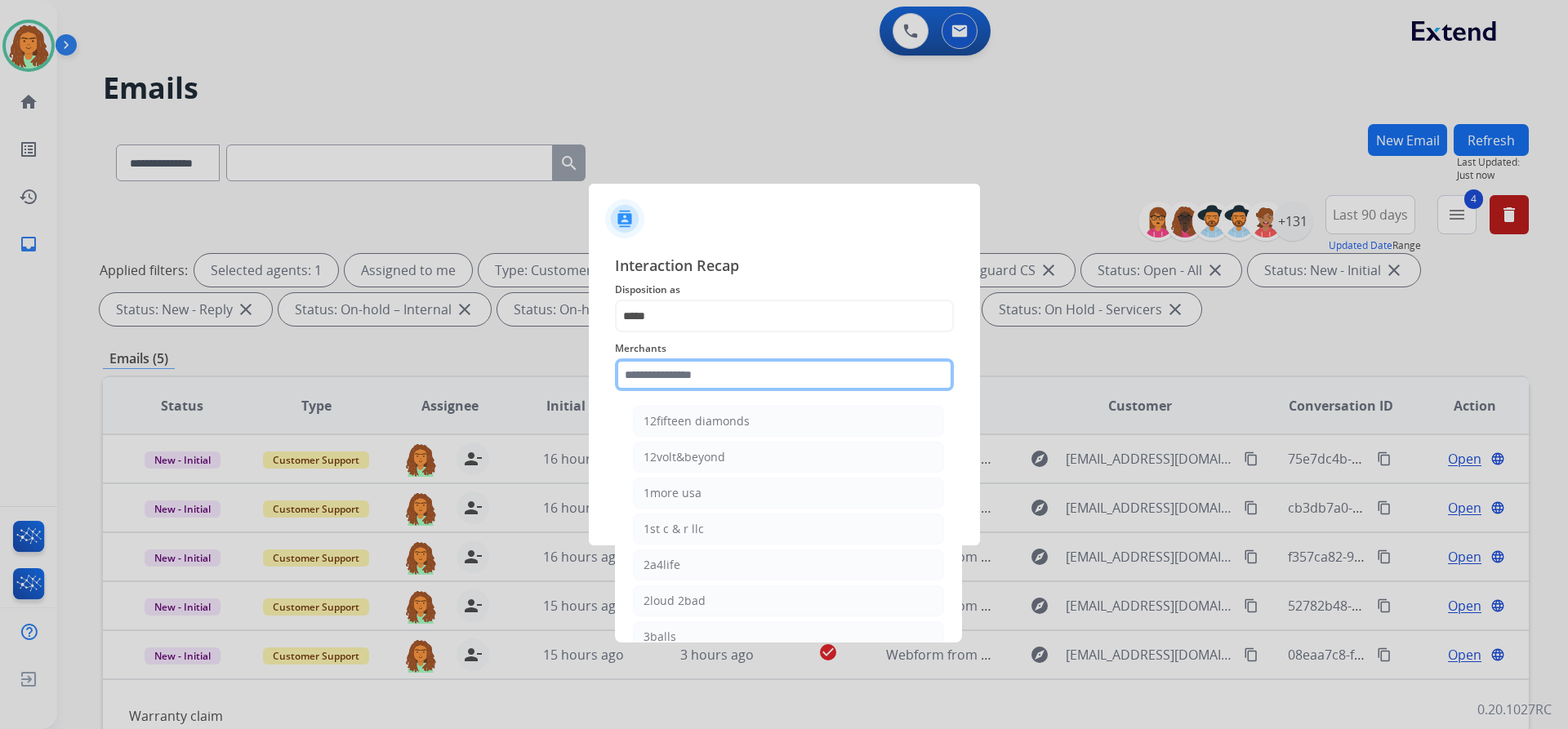
click at [666, 372] on input "text" at bounding box center [784, 375] width 339 height 32
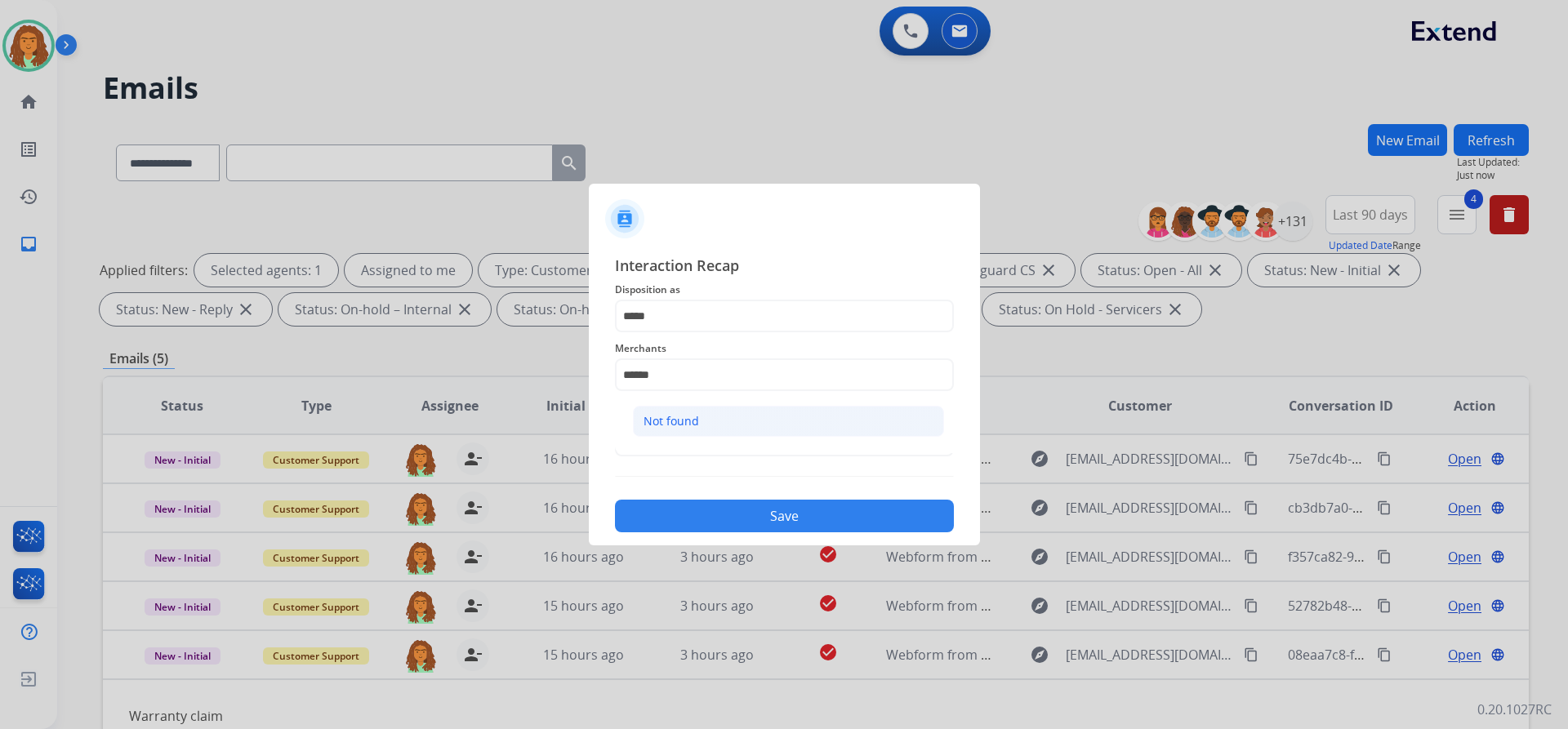
click at [674, 416] on div "Not found" at bounding box center [672, 421] width 56 height 17
type input "*********"
click at [690, 442] on input "text" at bounding box center [784, 440] width 339 height 32
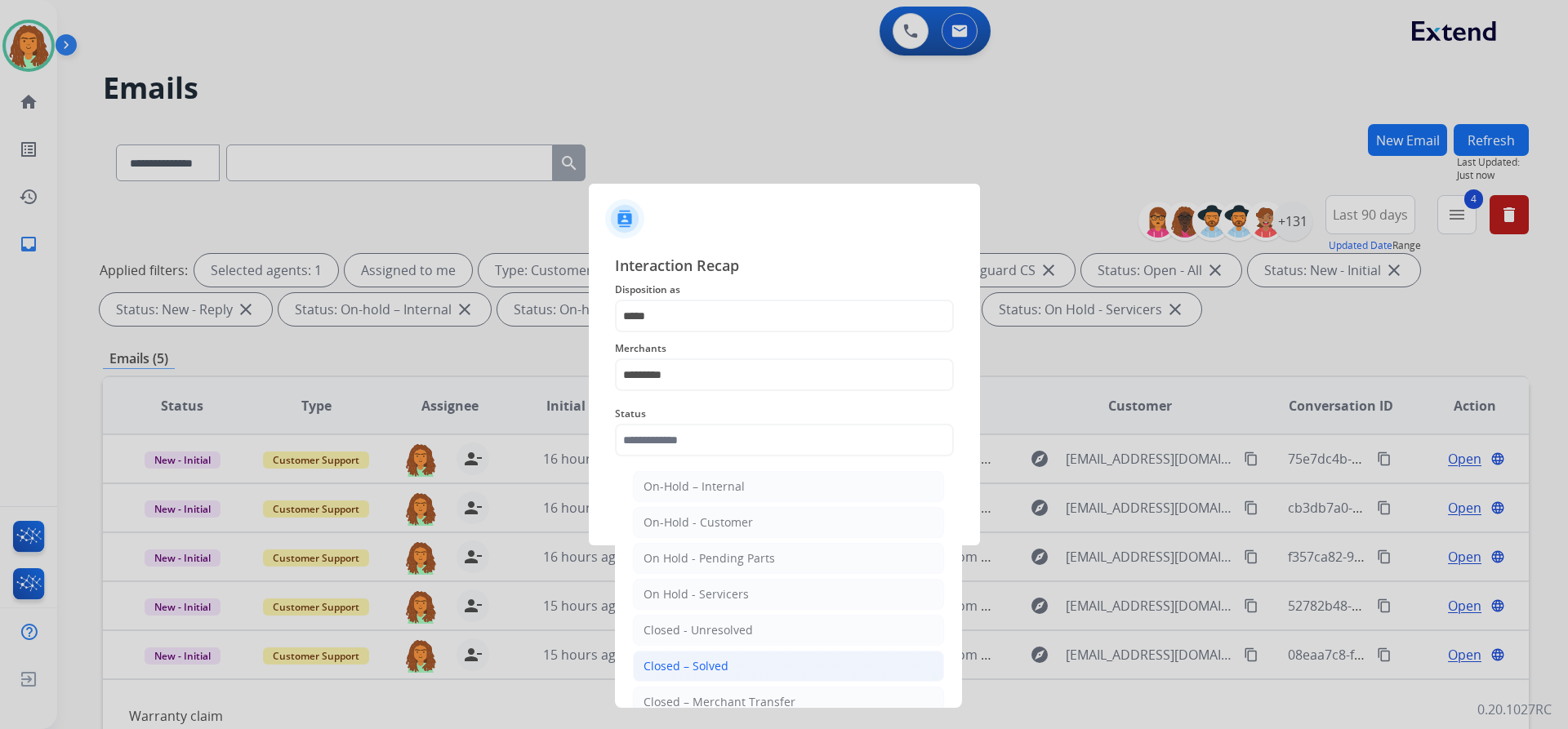
click at [700, 666] on div "Closed – Solved" at bounding box center [686, 666] width 84 height 17
type input "**********"
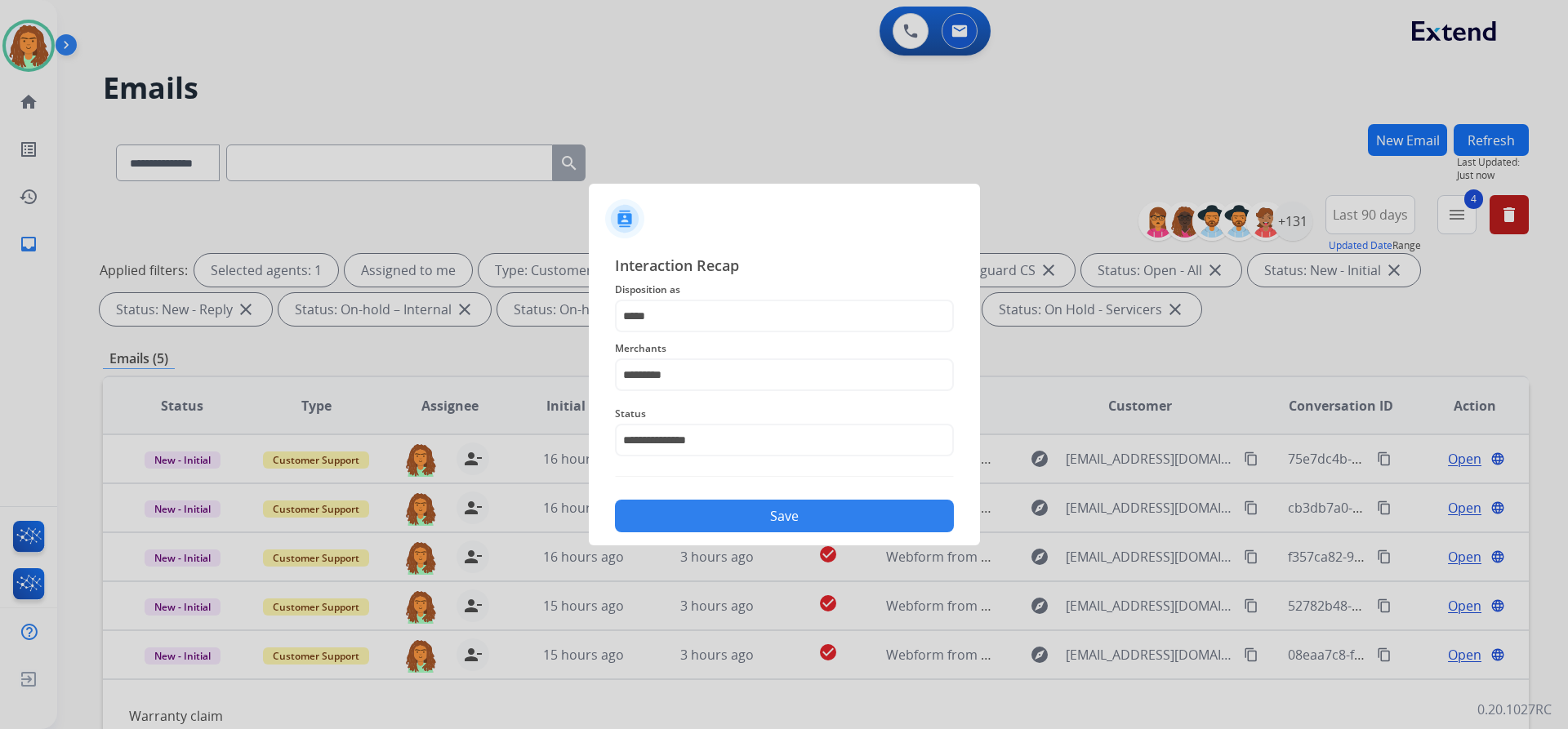
click at [776, 514] on button "Save" at bounding box center [784, 516] width 339 height 32
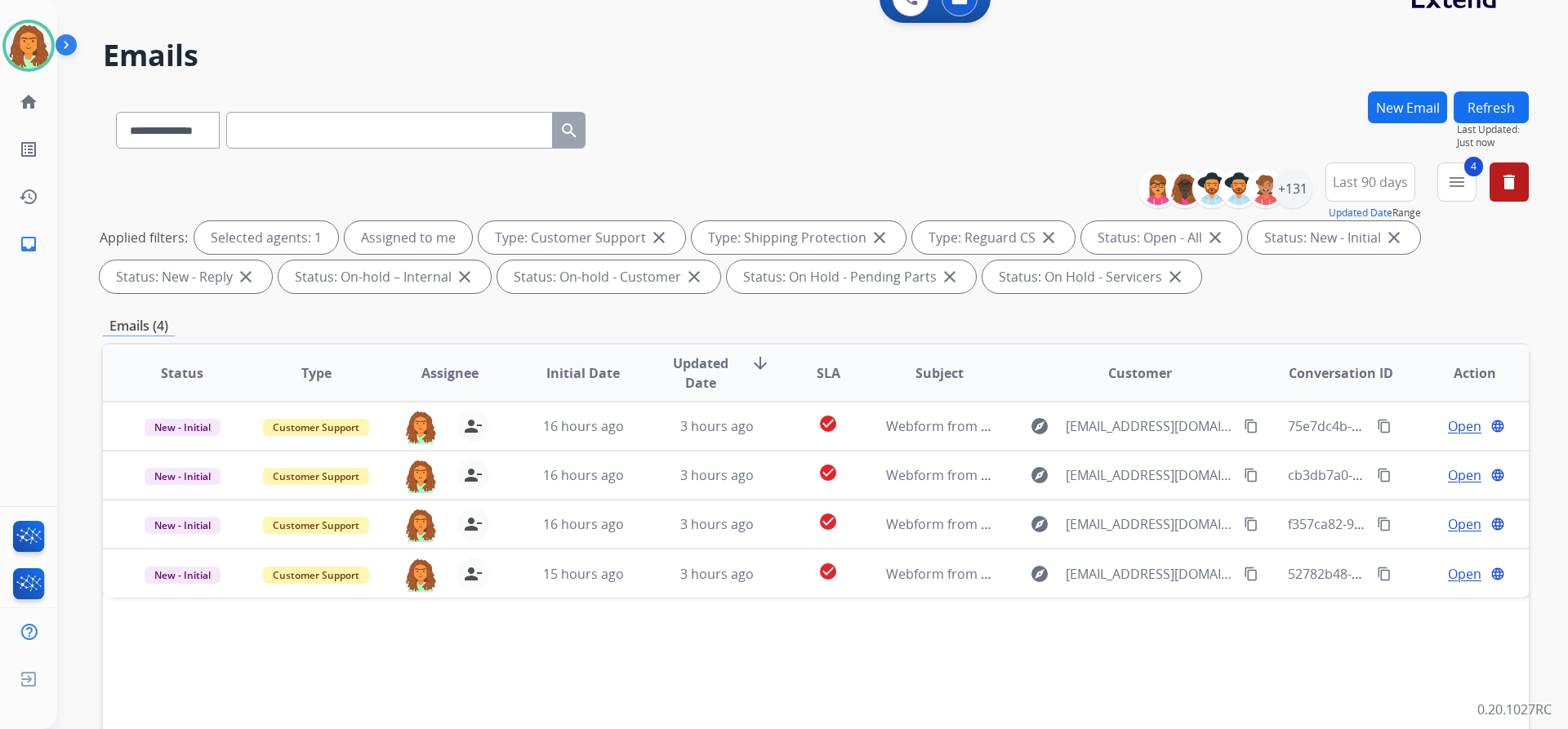
scroll to position [163, 0]
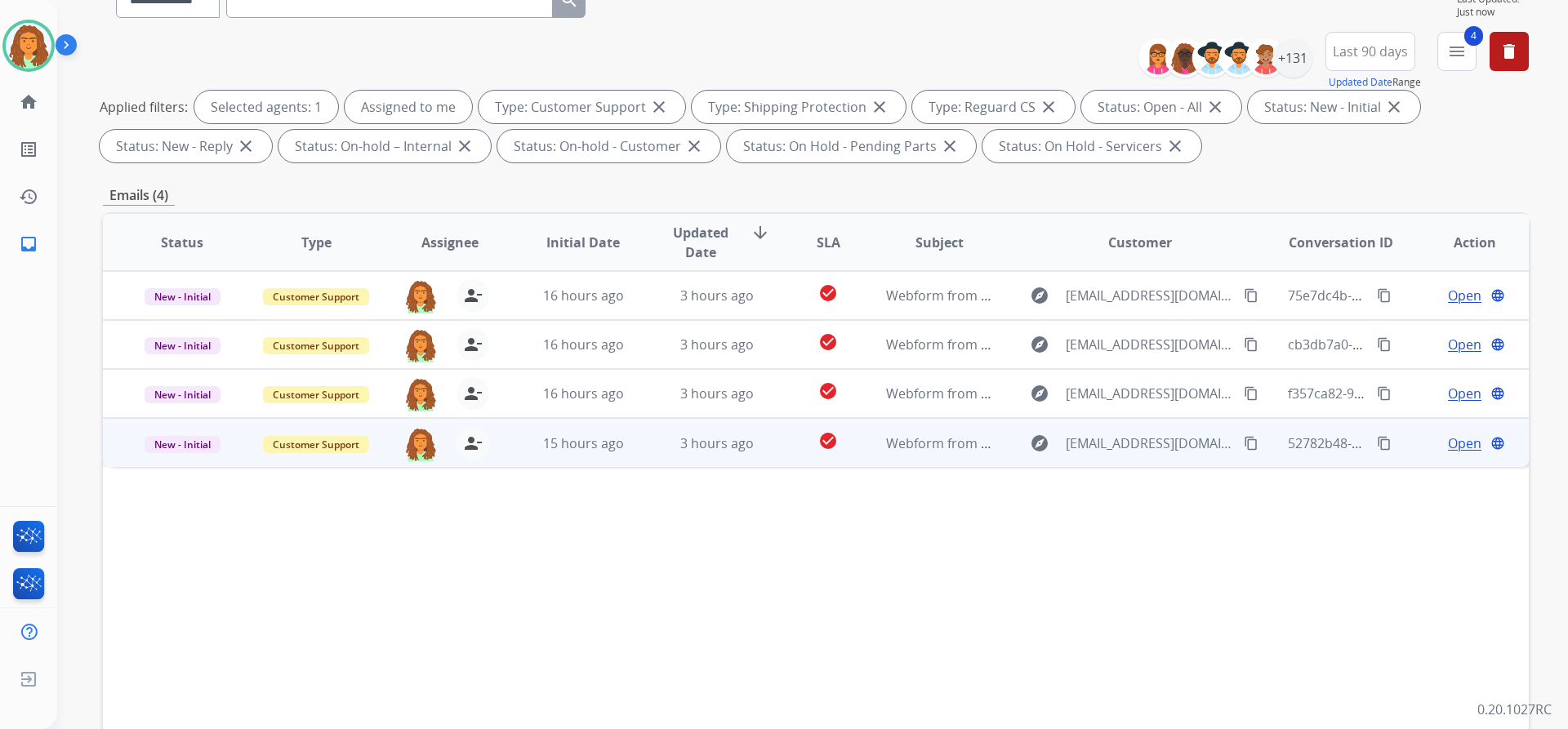
click at [641, 450] on td "3 hours ago" at bounding box center [705, 442] width 134 height 49
click at [1244, 442] on mat-icon "content_copy" at bounding box center [1251, 442] width 15 height 15
click at [1451, 443] on span "Open" at bounding box center [1464, 442] width 33 height 19
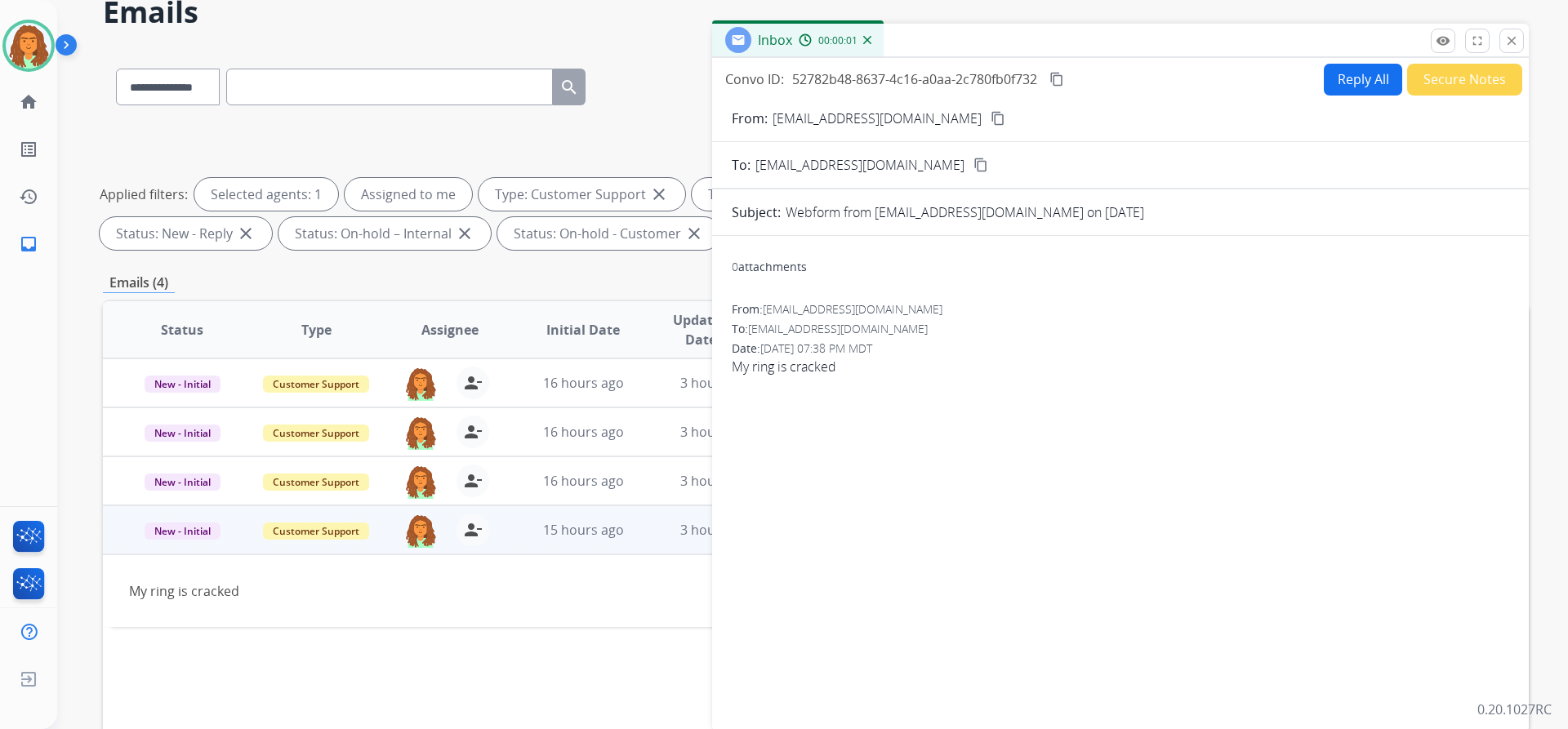
scroll to position [0, 0]
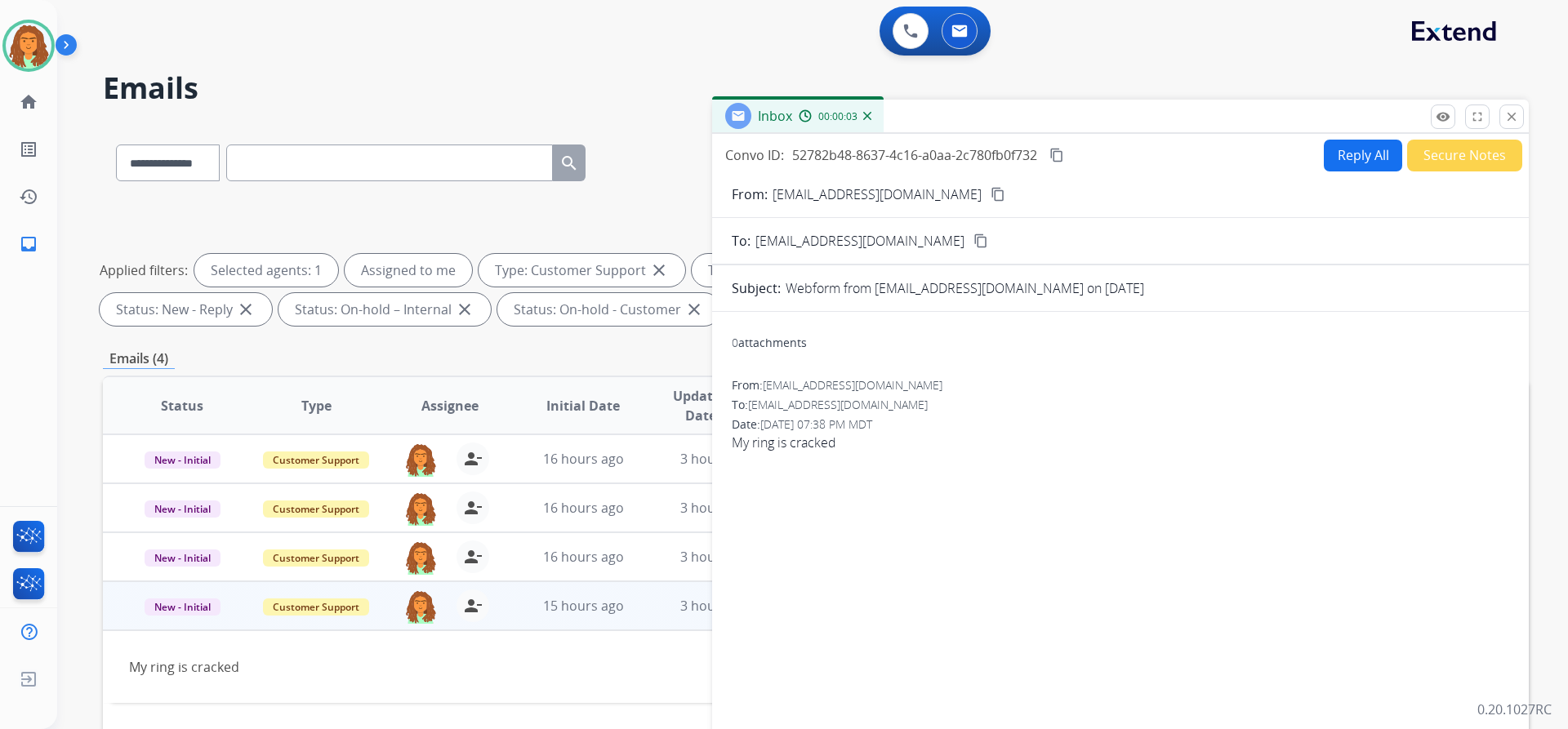
click at [1335, 148] on button "Reply All" at bounding box center [1363, 155] width 78 height 32
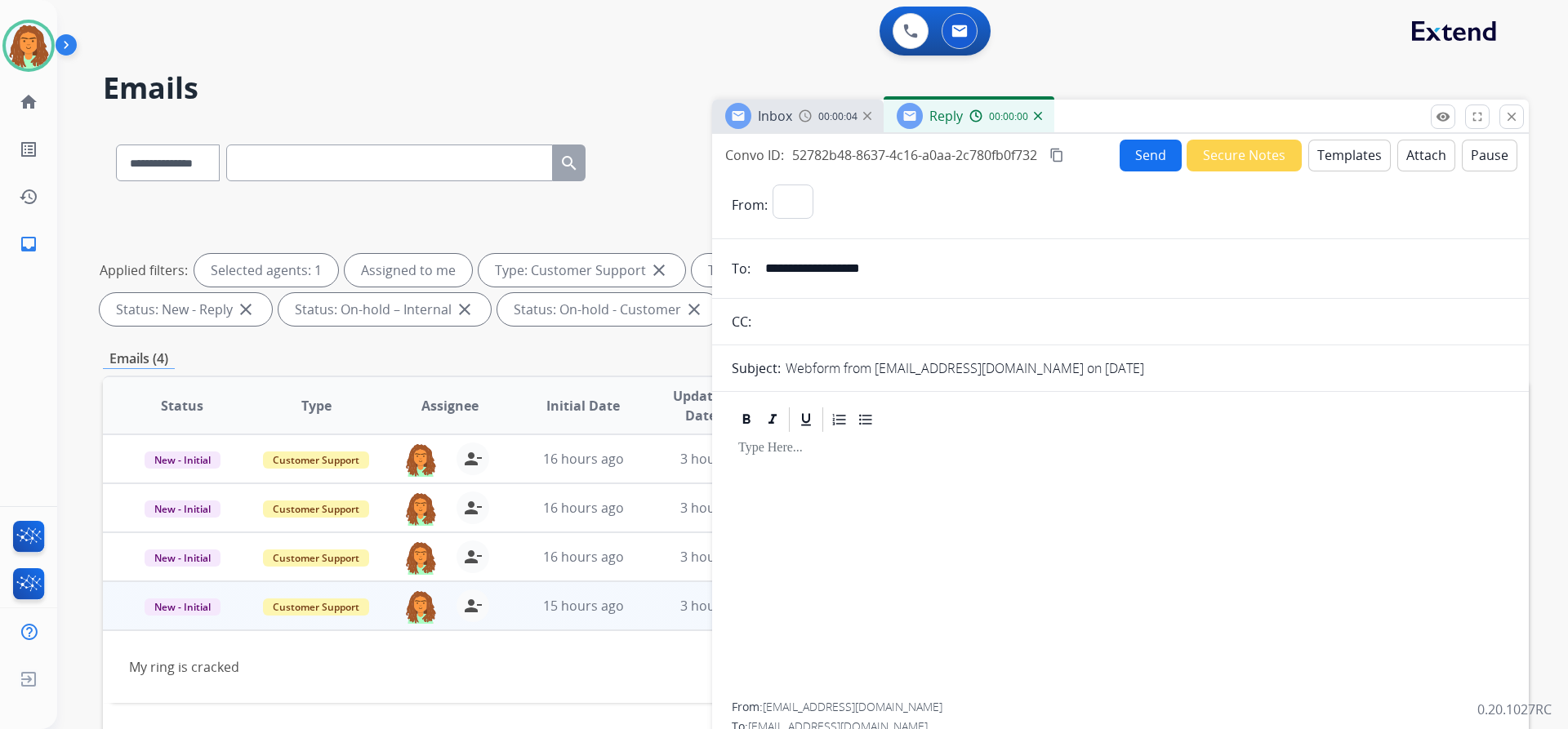
select select "**********"
click at [1336, 145] on button "Templates" at bounding box center [1349, 155] width 83 height 32
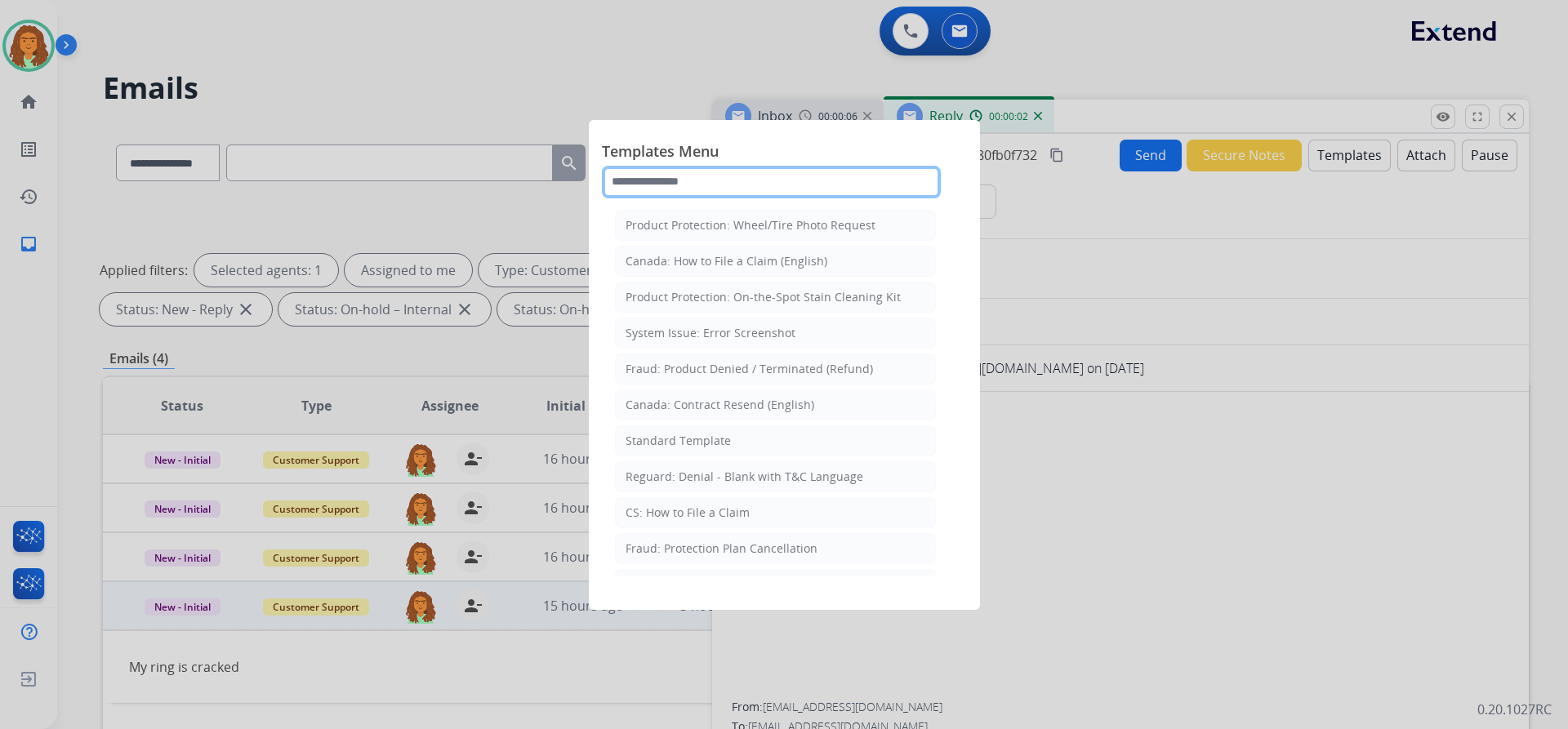
click at [661, 186] on input "text" at bounding box center [771, 181] width 339 height 32
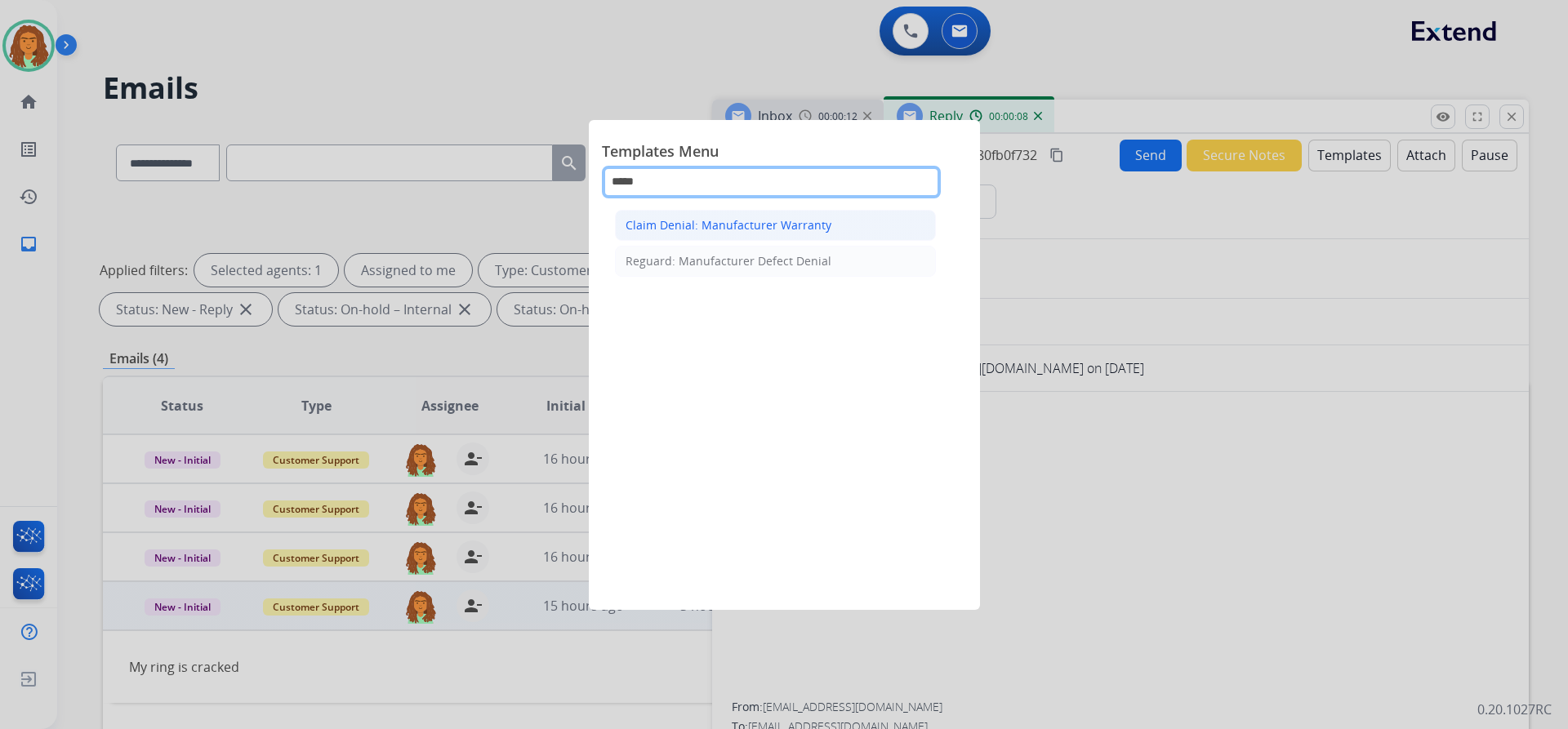
type input "*****"
click at [745, 227] on div "Claim Denial: Manufacturer Warranty" at bounding box center [728, 225] width 206 height 17
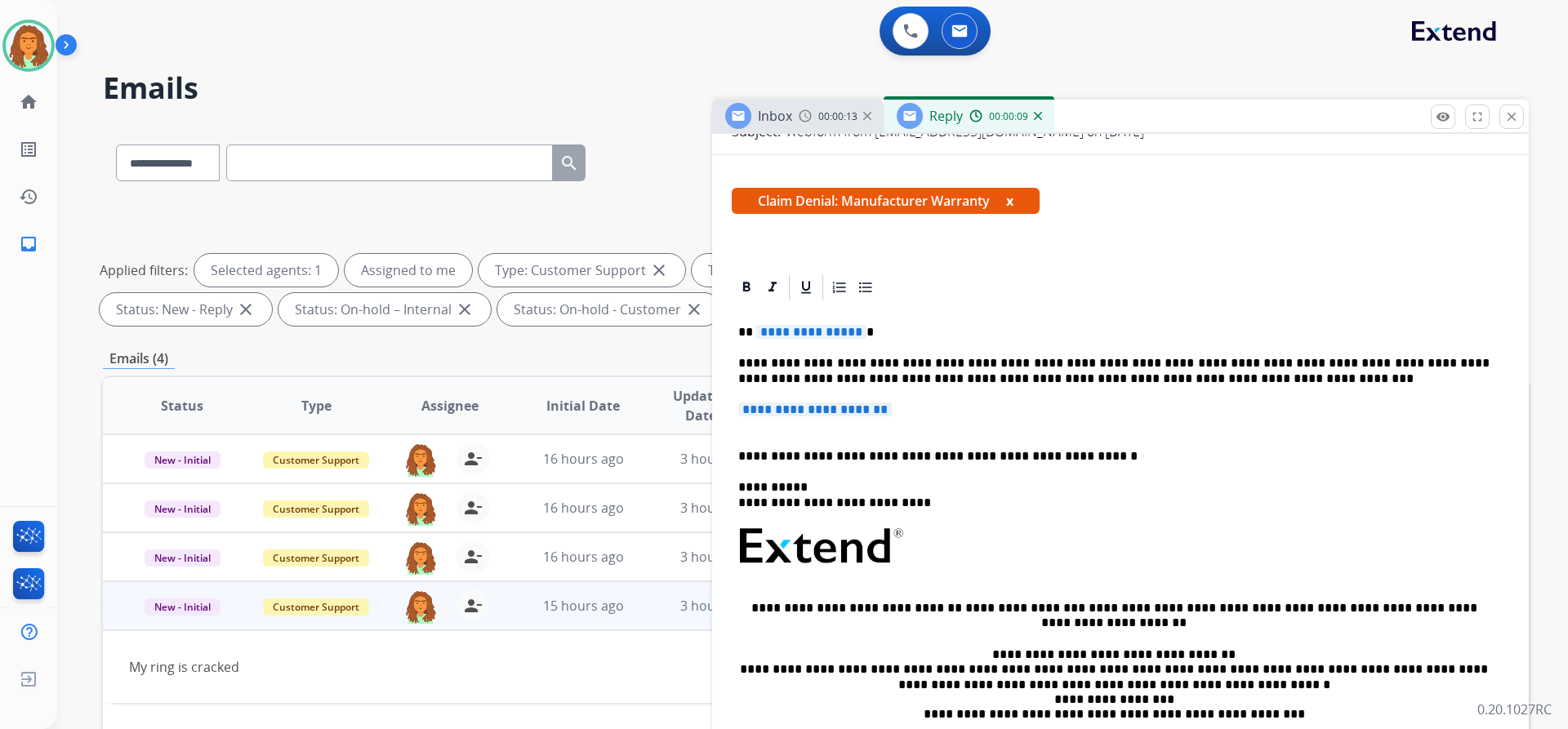
scroll to position [245, 0]
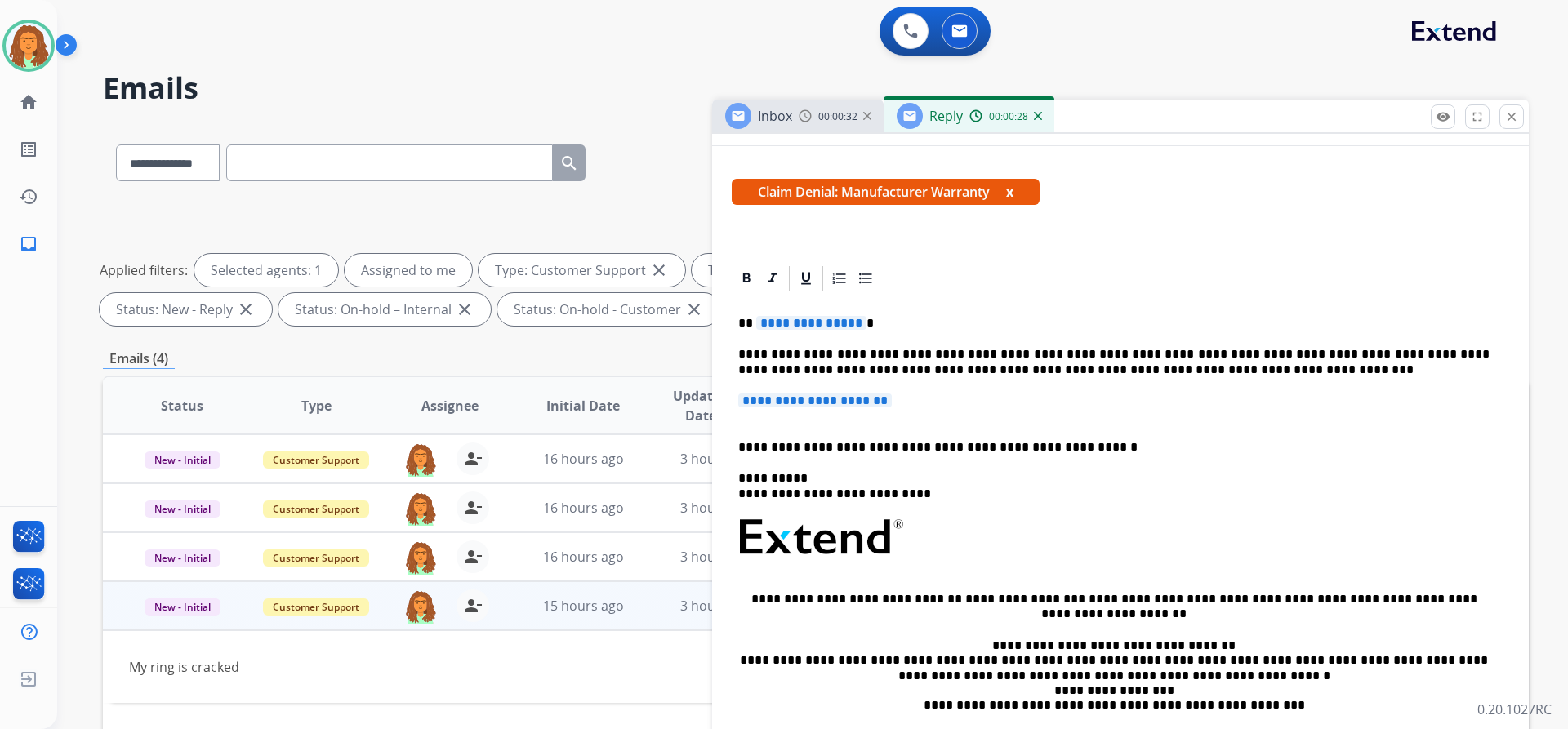
click at [854, 321] on span "**********" at bounding box center [811, 323] width 111 height 14
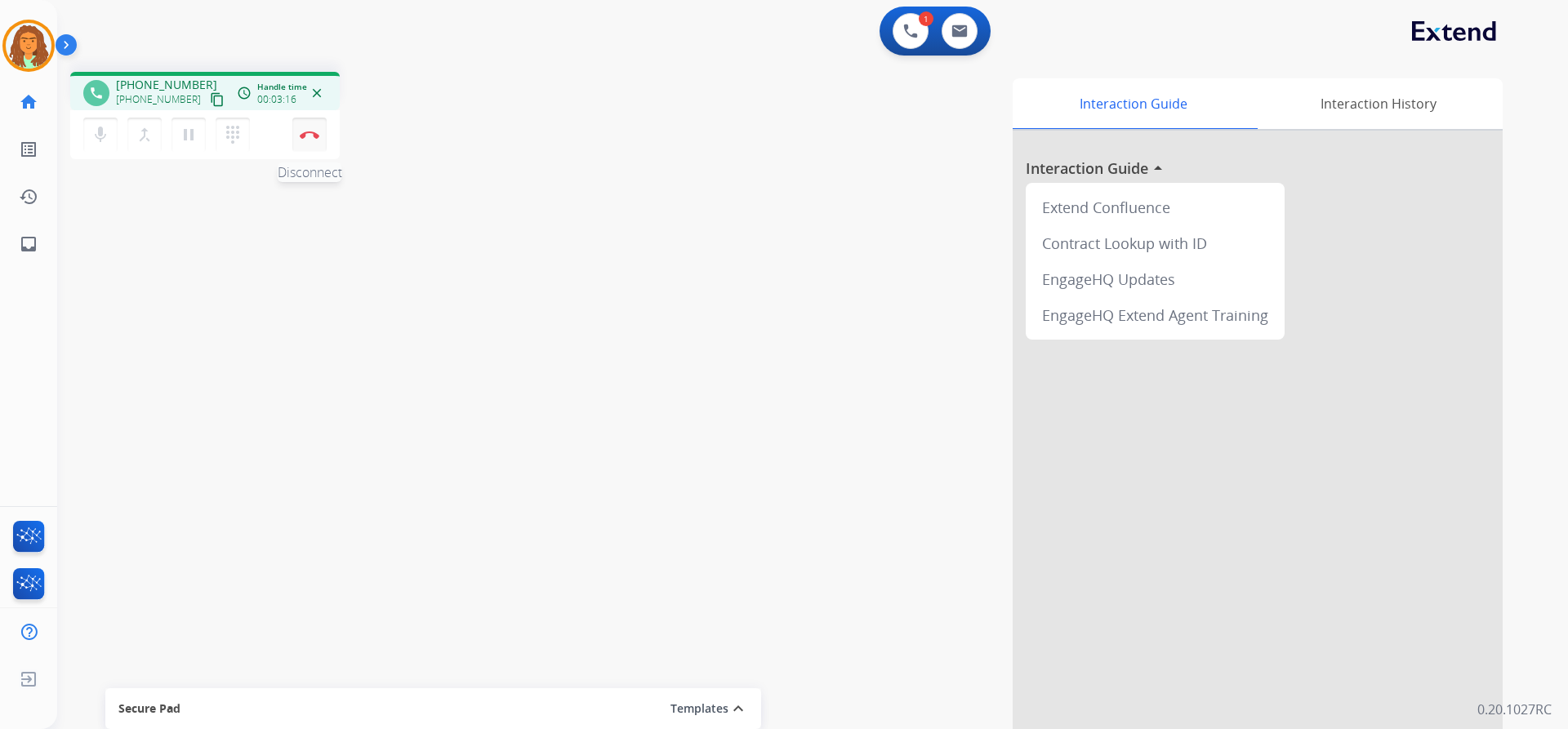
click at [314, 134] on img at bounding box center [309, 134] width 19 height 8
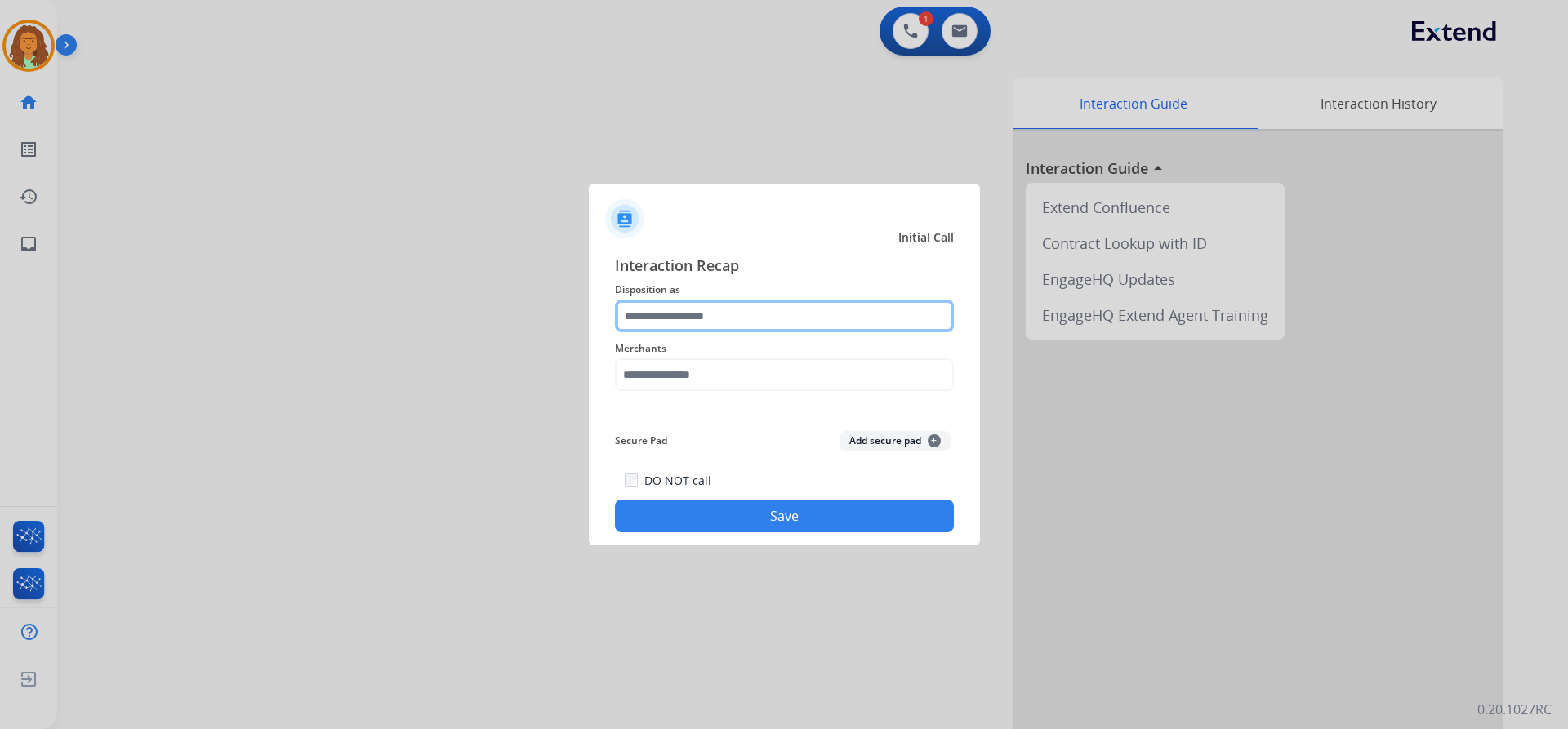
click at [680, 320] on input "text" at bounding box center [784, 315] width 339 height 32
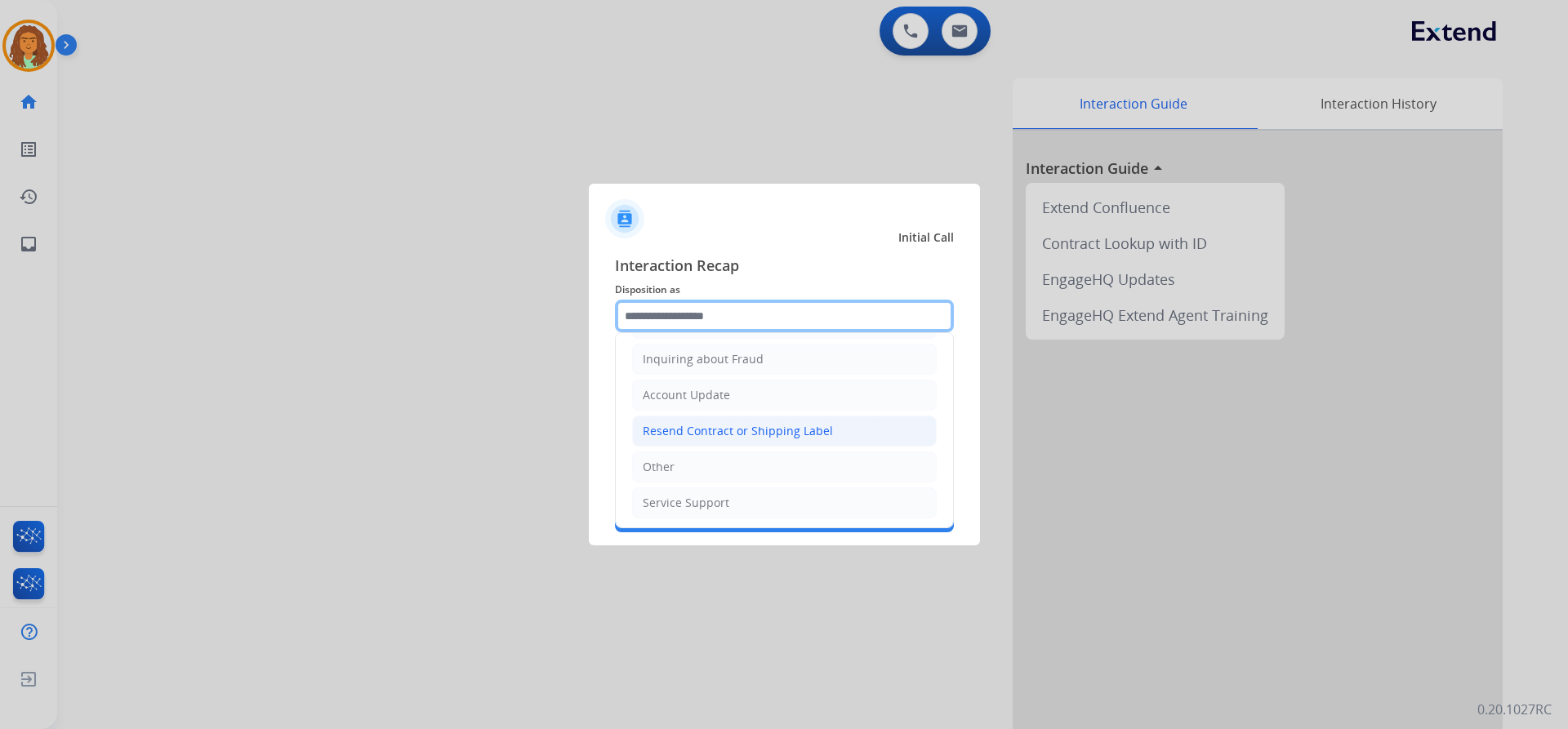
scroll to position [254, 0]
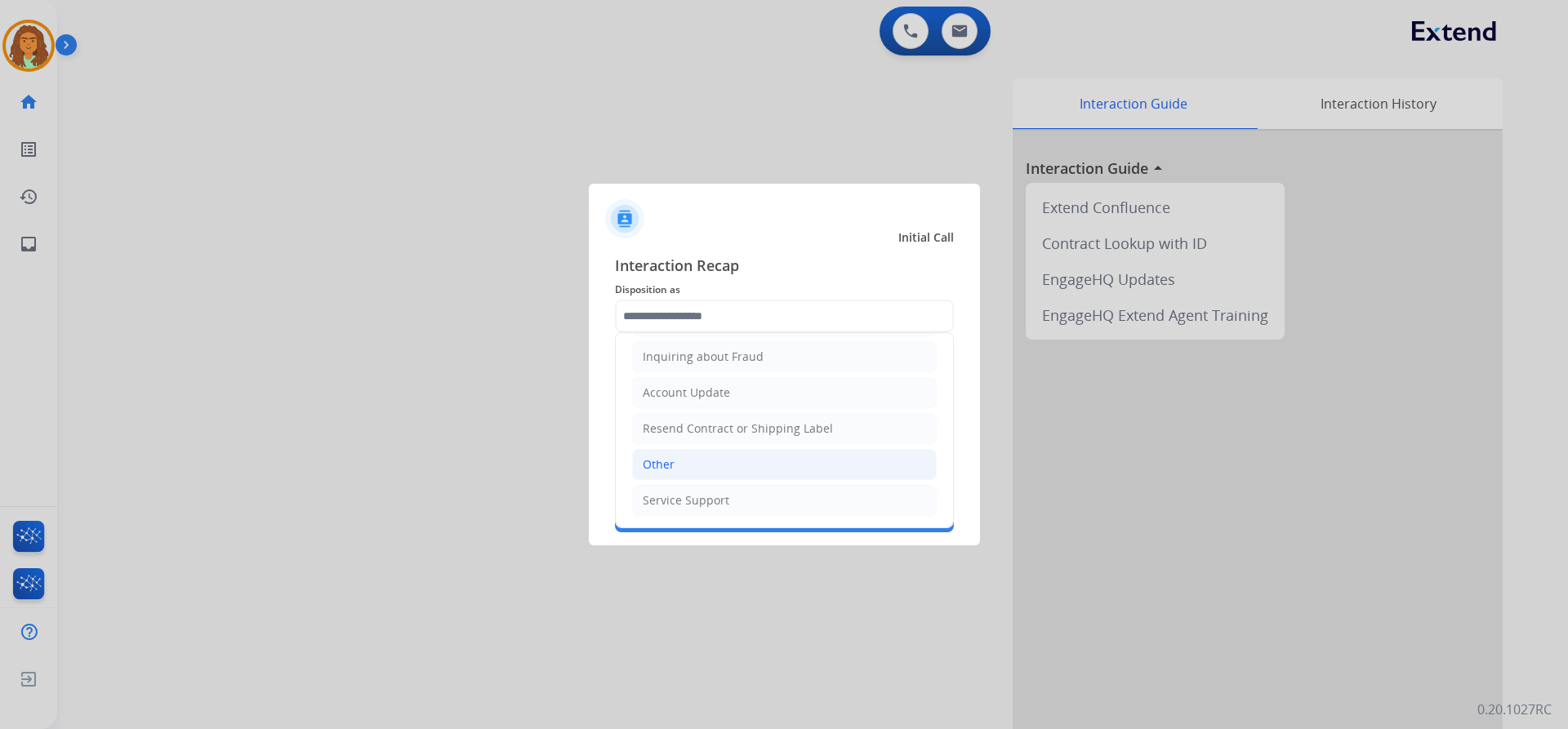
click at [686, 459] on li "Other" at bounding box center [785, 465] width 305 height 31
type input "*****"
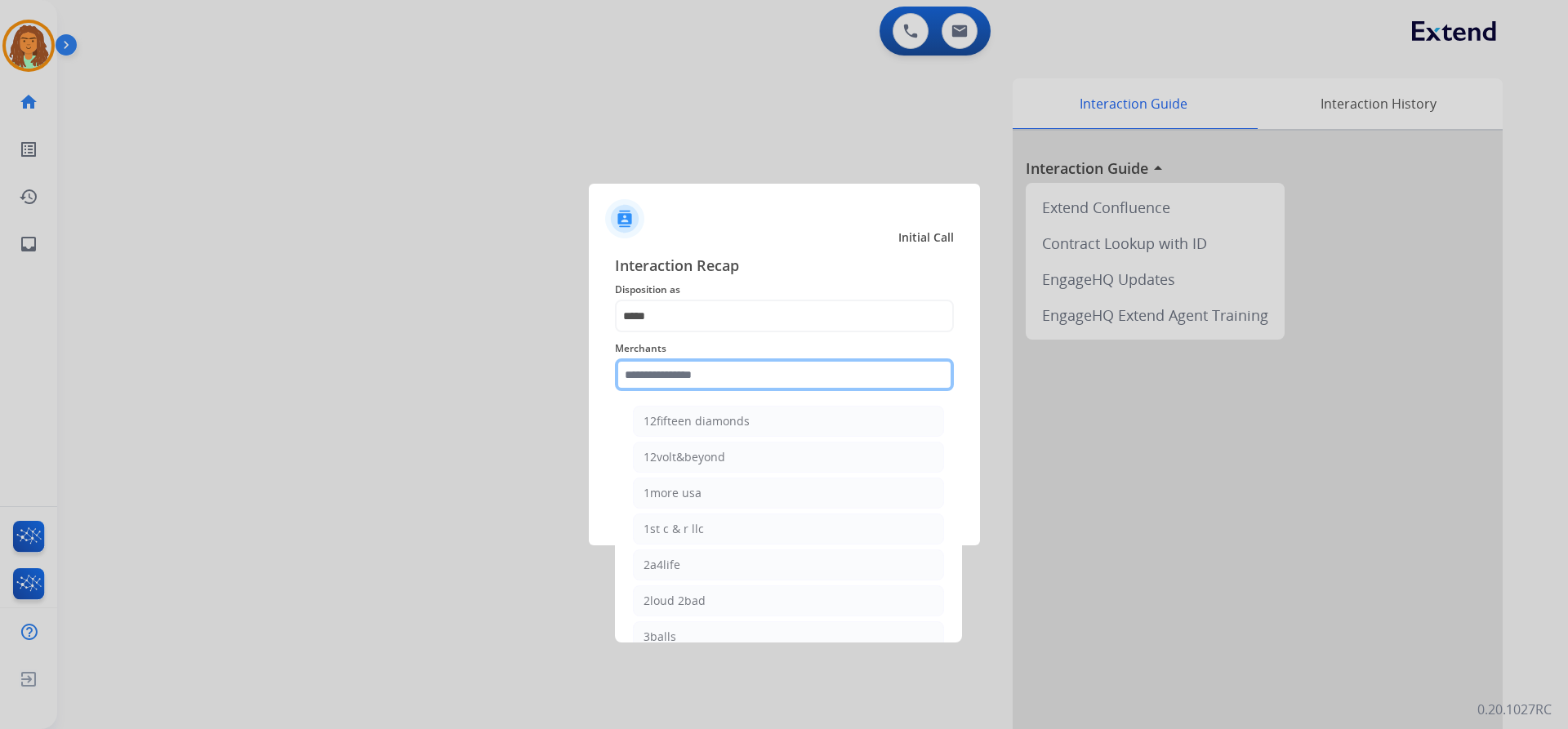
click at [687, 372] on input "text" at bounding box center [784, 375] width 339 height 32
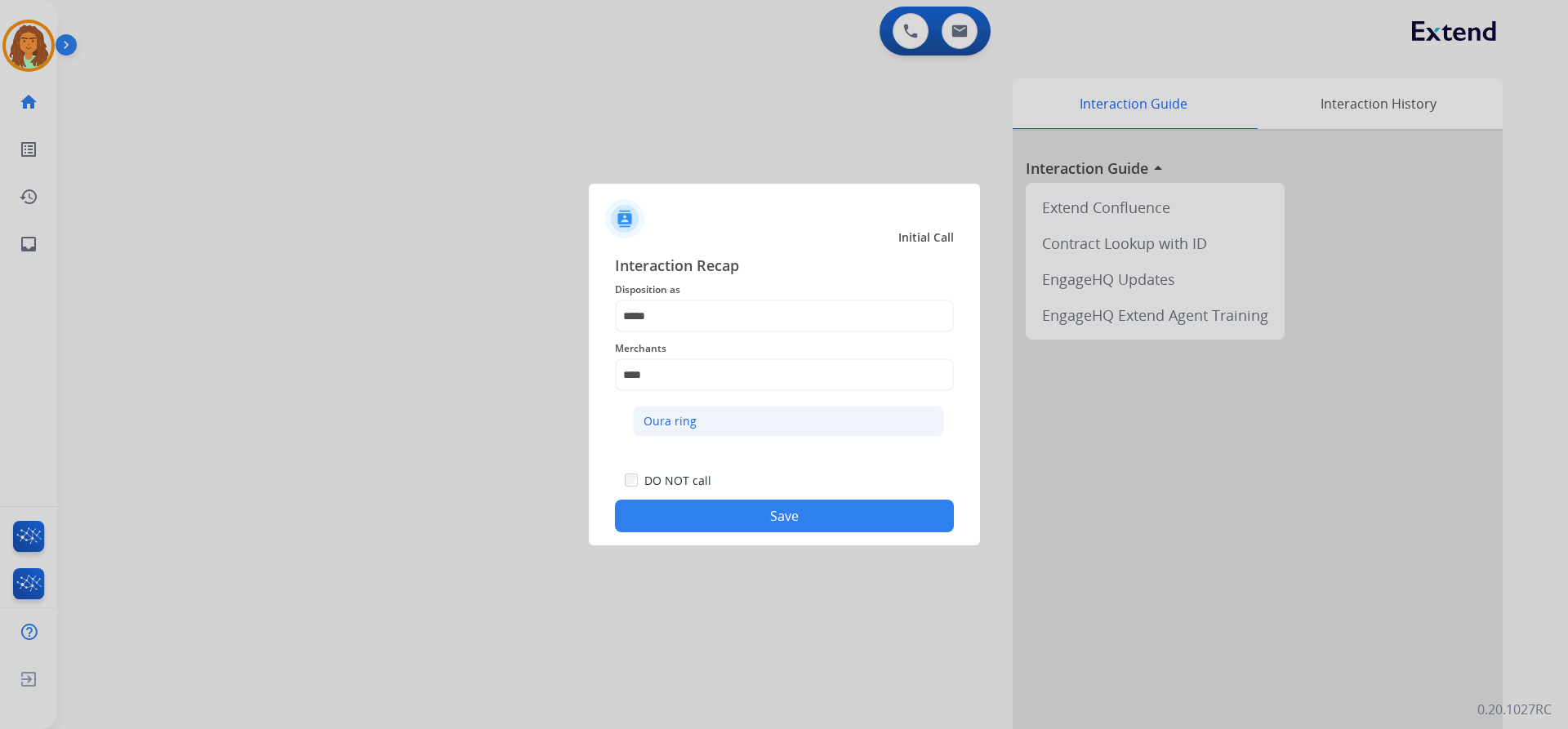
click at [674, 424] on div "Oura ring" at bounding box center [670, 421] width 53 height 17
type input "*********"
click at [775, 513] on button "Save" at bounding box center [784, 516] width 339 height 32
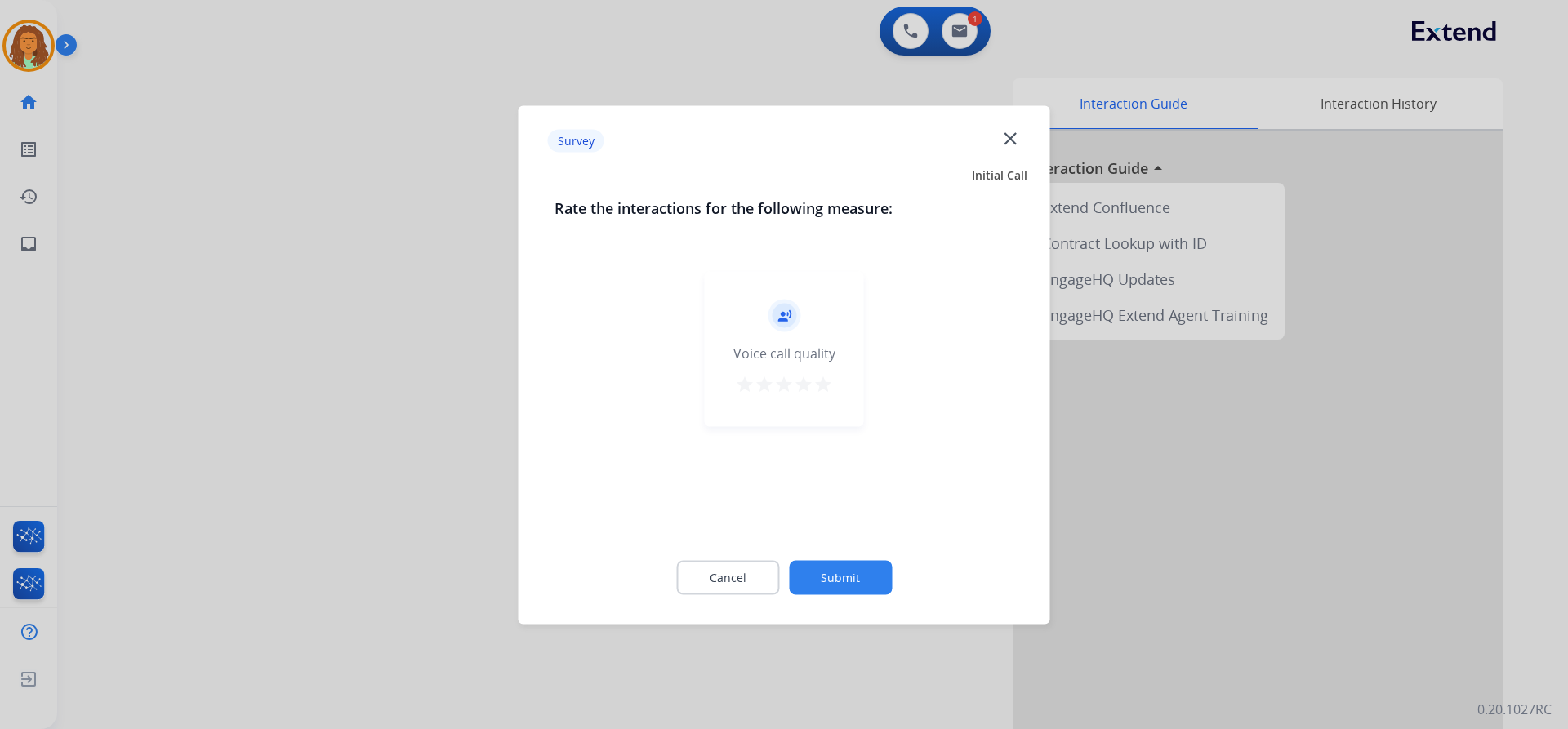
click at [821, 381] on mat-icon "star" at bounding box center [823, 383] width 19 height 19
click at [835, 577] on button "Submit" at bounding box center [841, 577] width 103 height 34
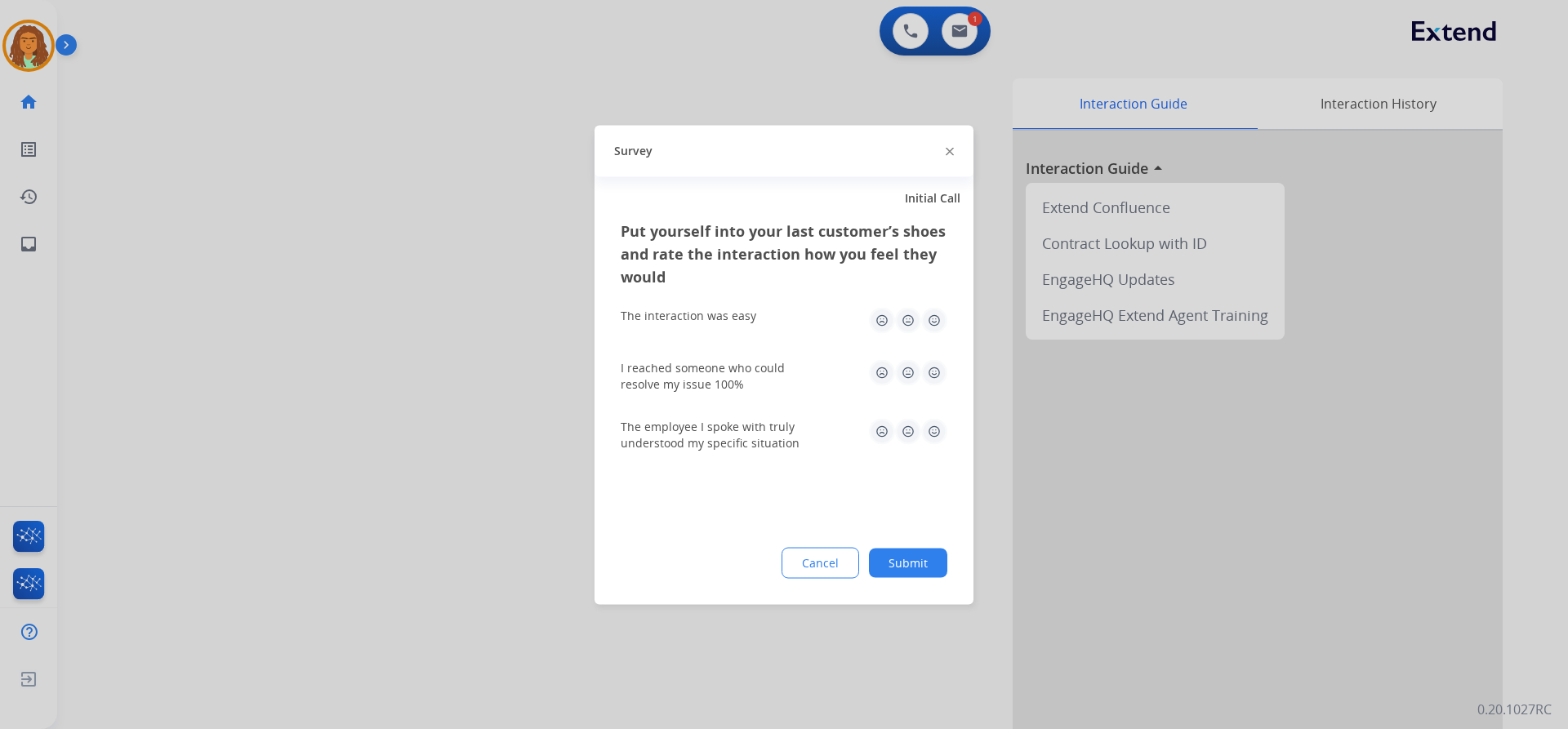
click at [928, 319] on img at bounding box center [934, 320] width 26 height 26
click at [932, 370] on img at bounding box center [934, 372] width 26 height 26
click at [939, 424] on img at bounding box center [934, 431] width 26 height 26
click at [925, 550] on button "Submit" at bounding box center [908, 563] width 78 height 30
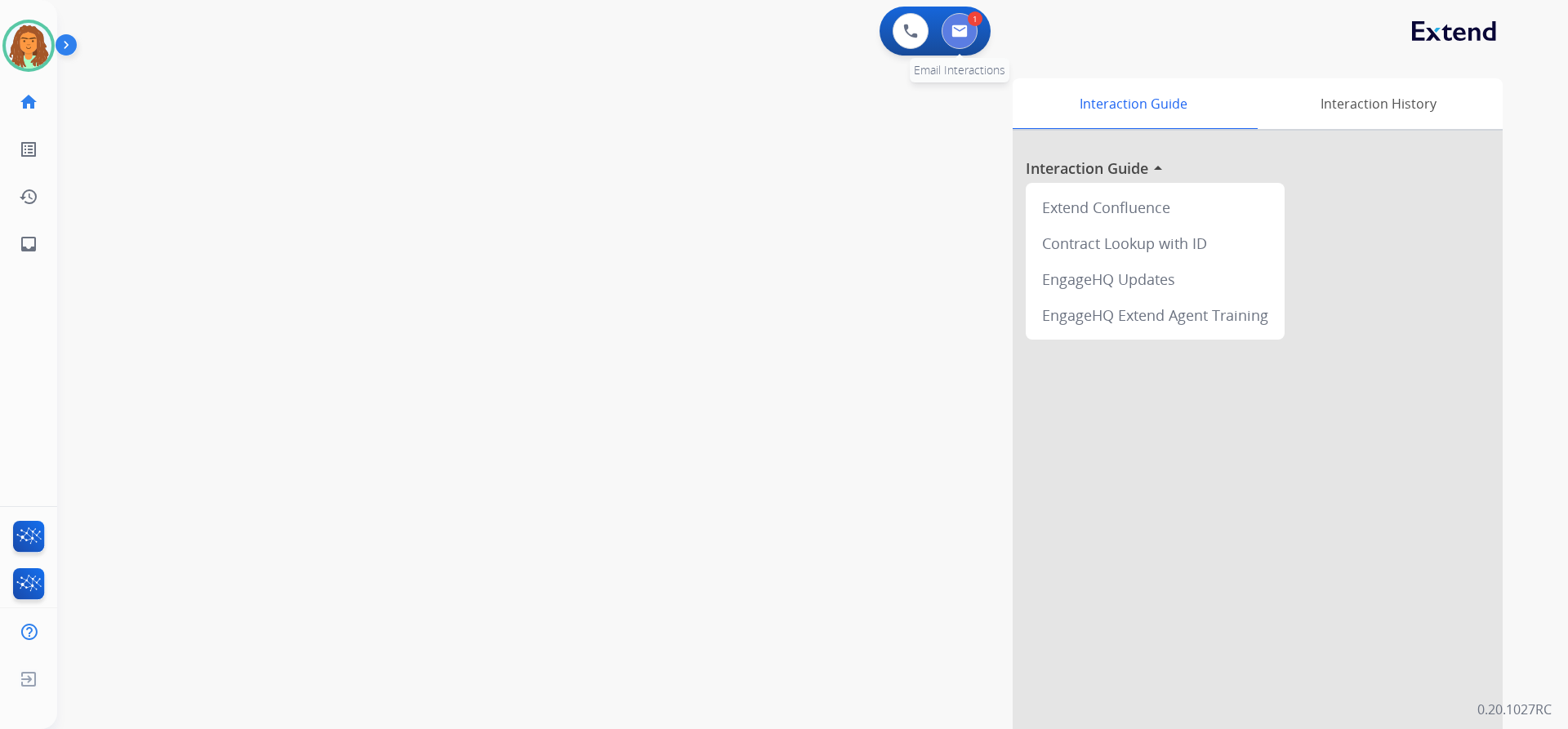
click at [955, 30] on img at bounding box center [959, 30] width 17 height 13
select select "**********"
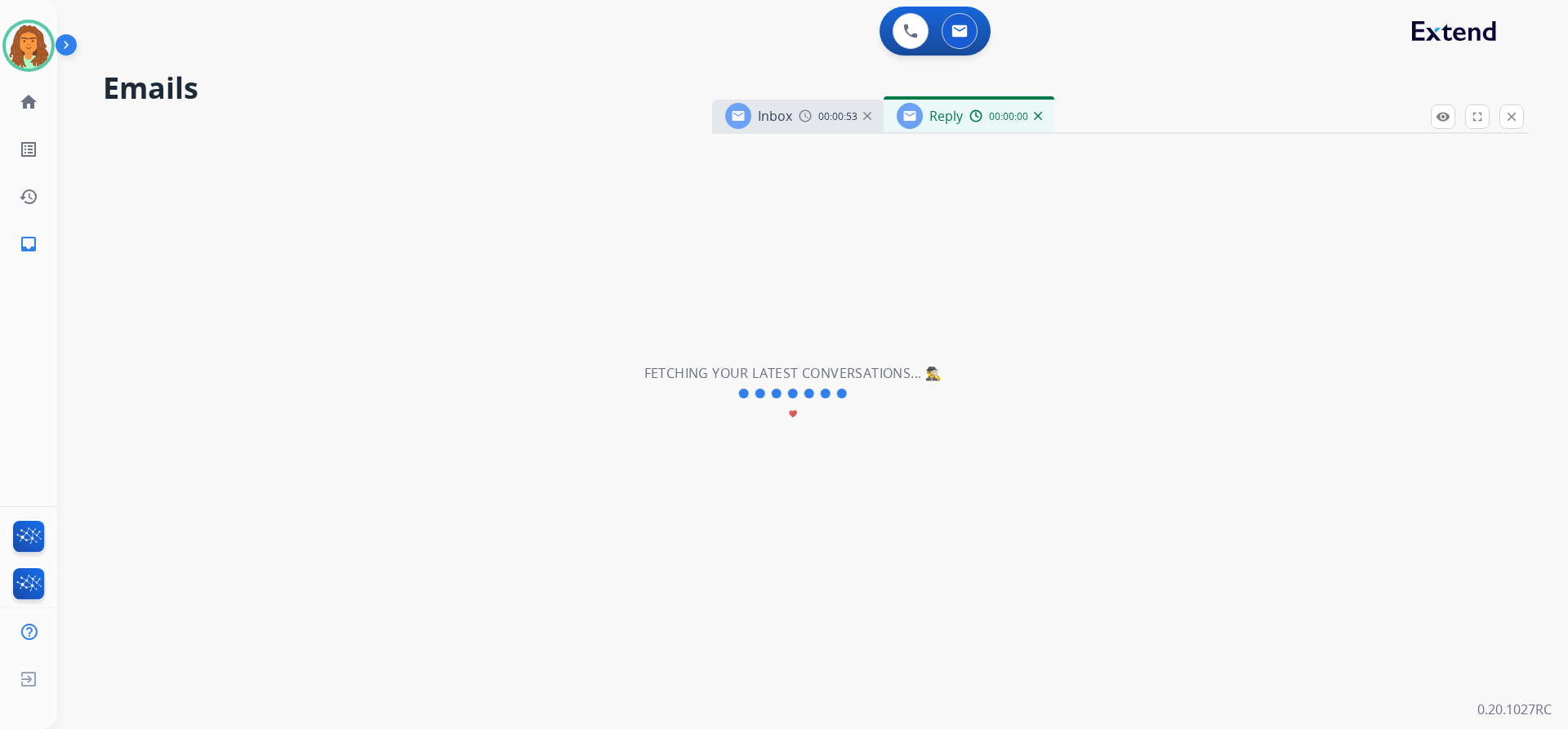
select select "**********"
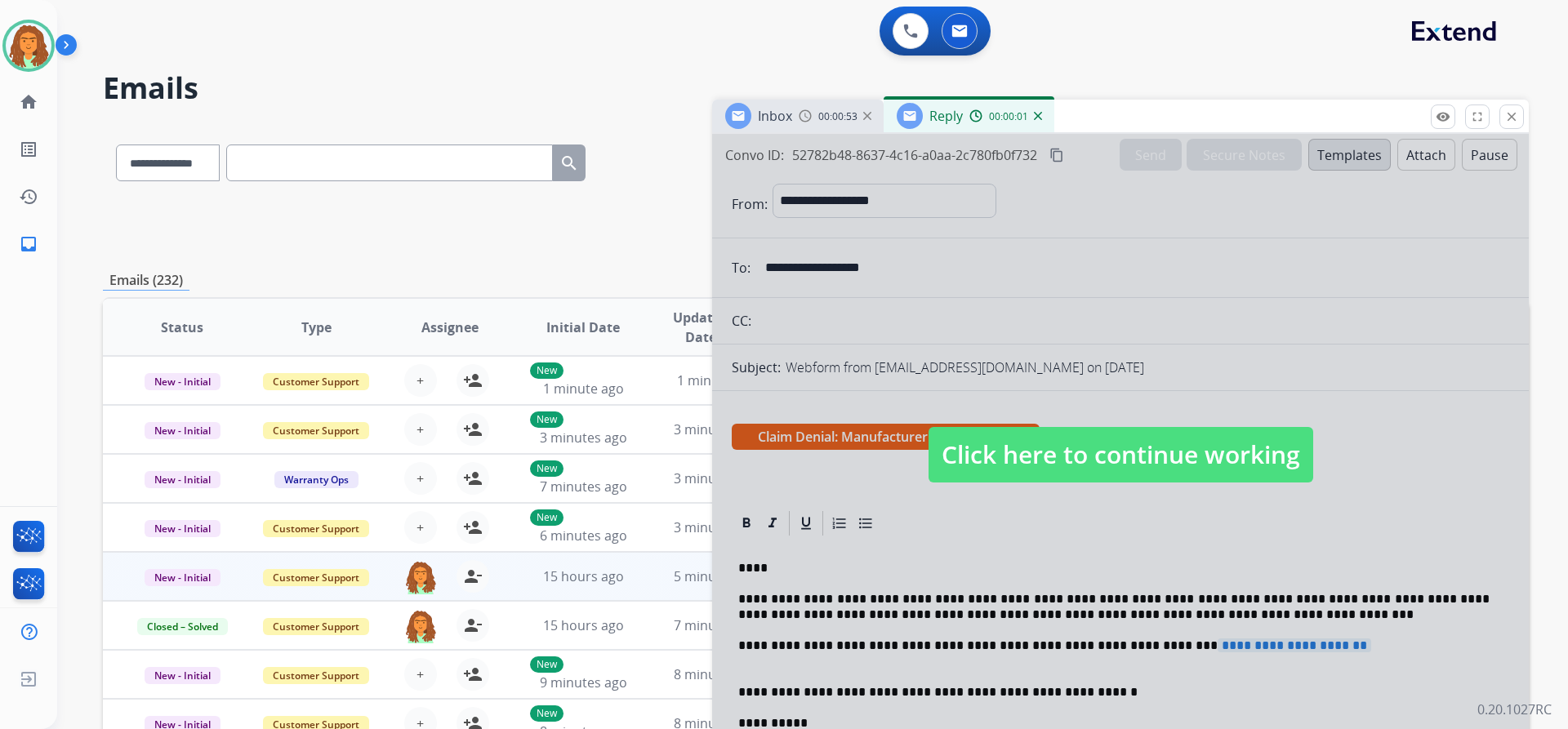
click at [1071, 452] on span "Click here to continue working" at bounding box center [1121, 455] width 385 height 56
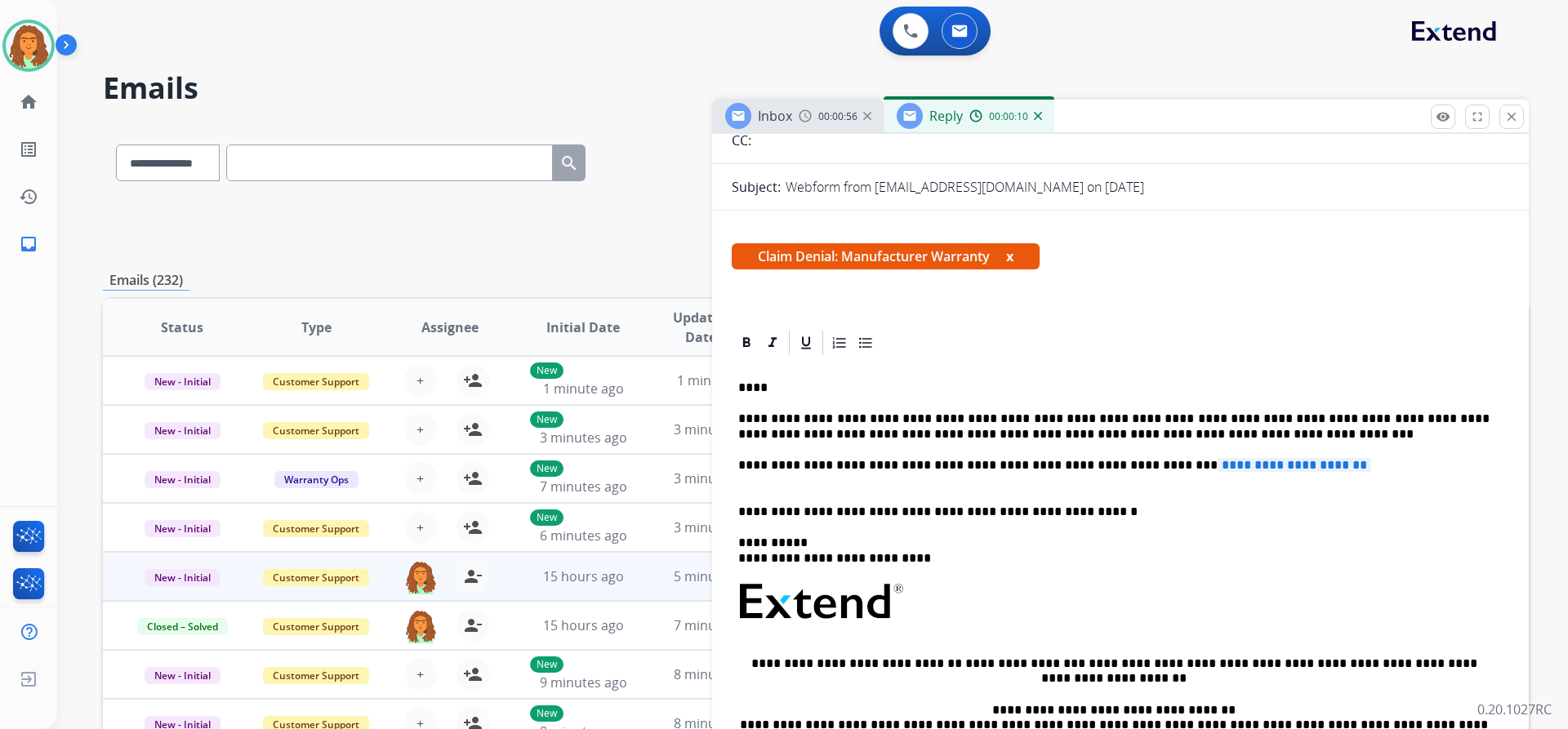
scroll to position [163, 0]
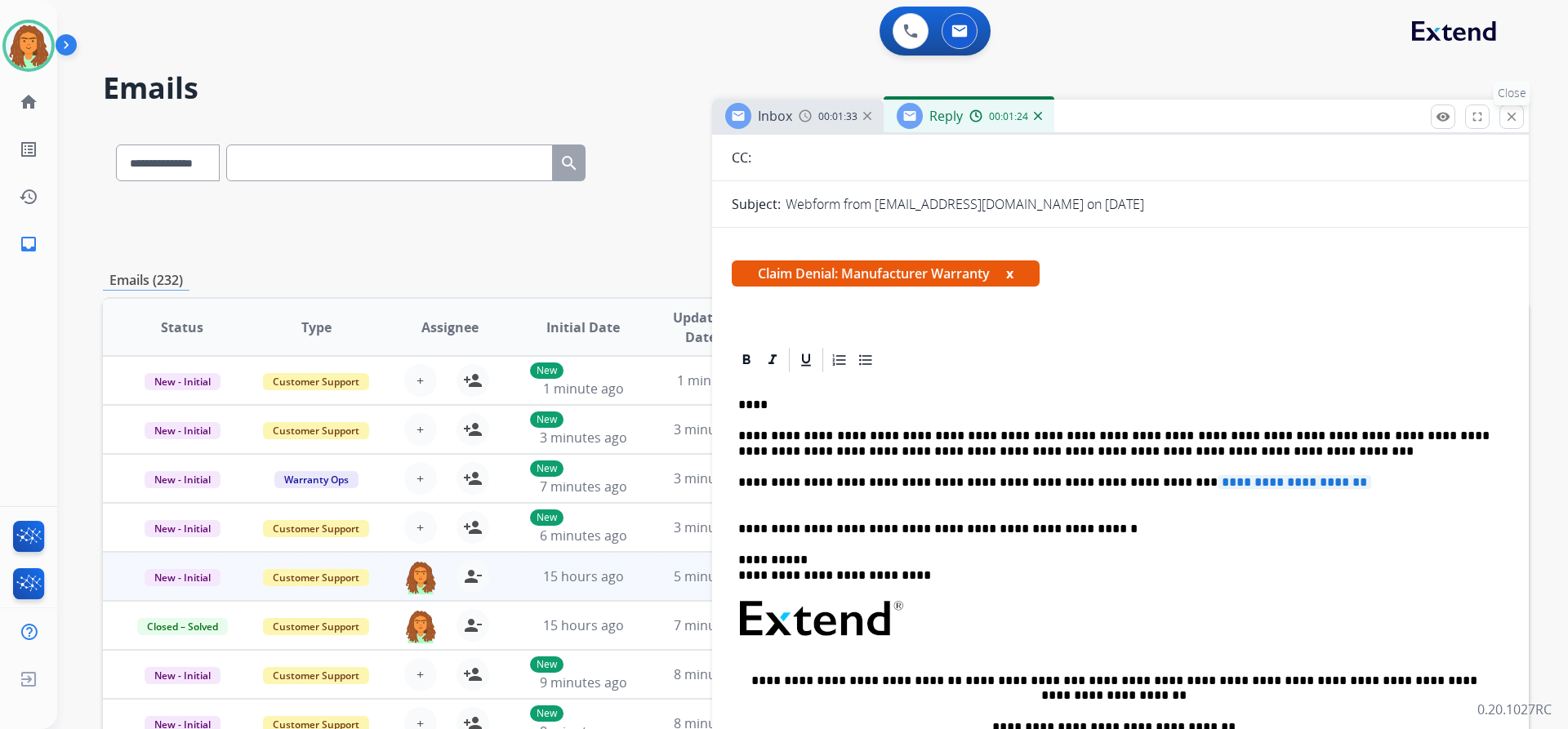
click at [1508, 119] on mat-icon "close" at bounding box center [1511, 117] width 15 height 15
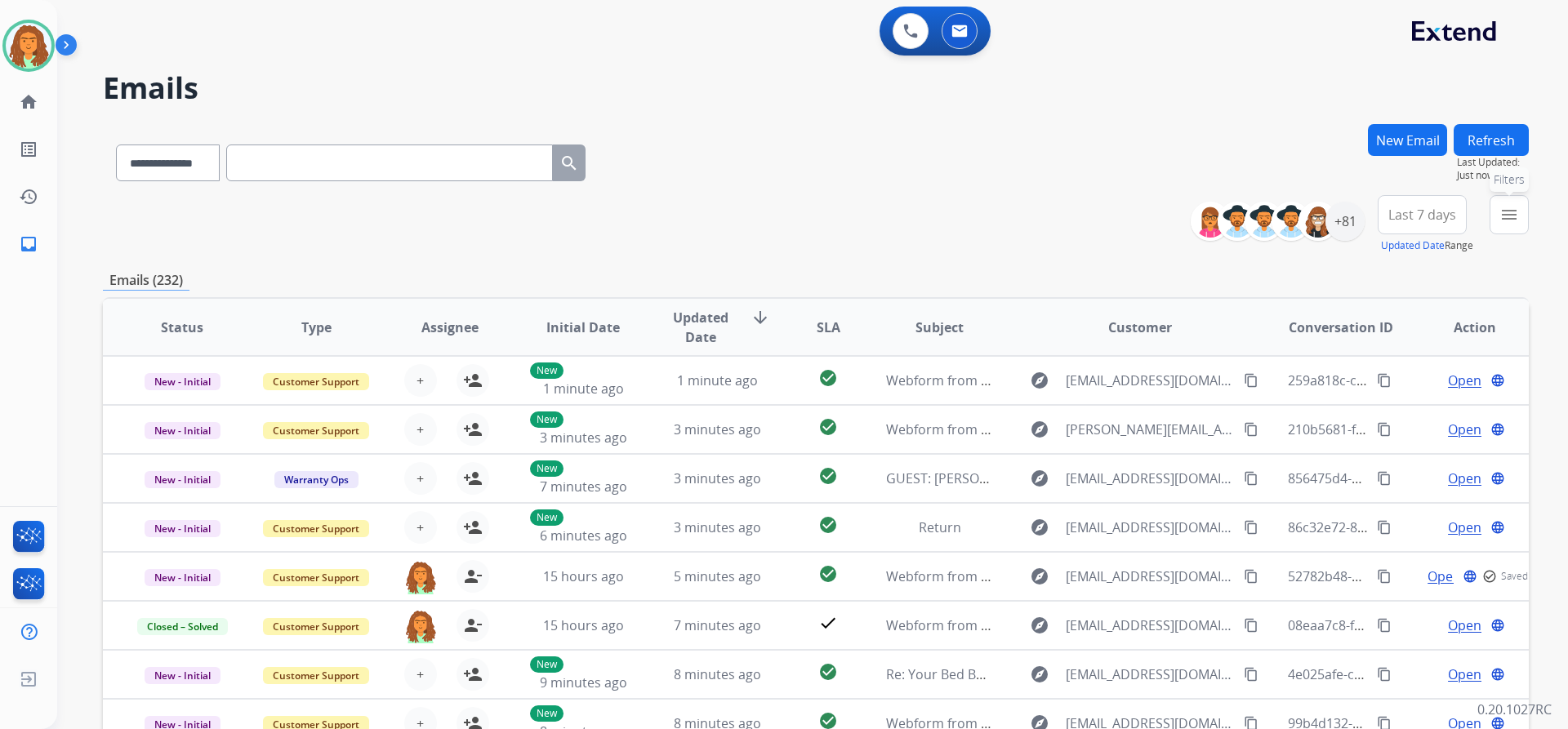
click at [1504, 208] on mat-icon "menu" at bounding box center [1509, 214] width 19 height 19
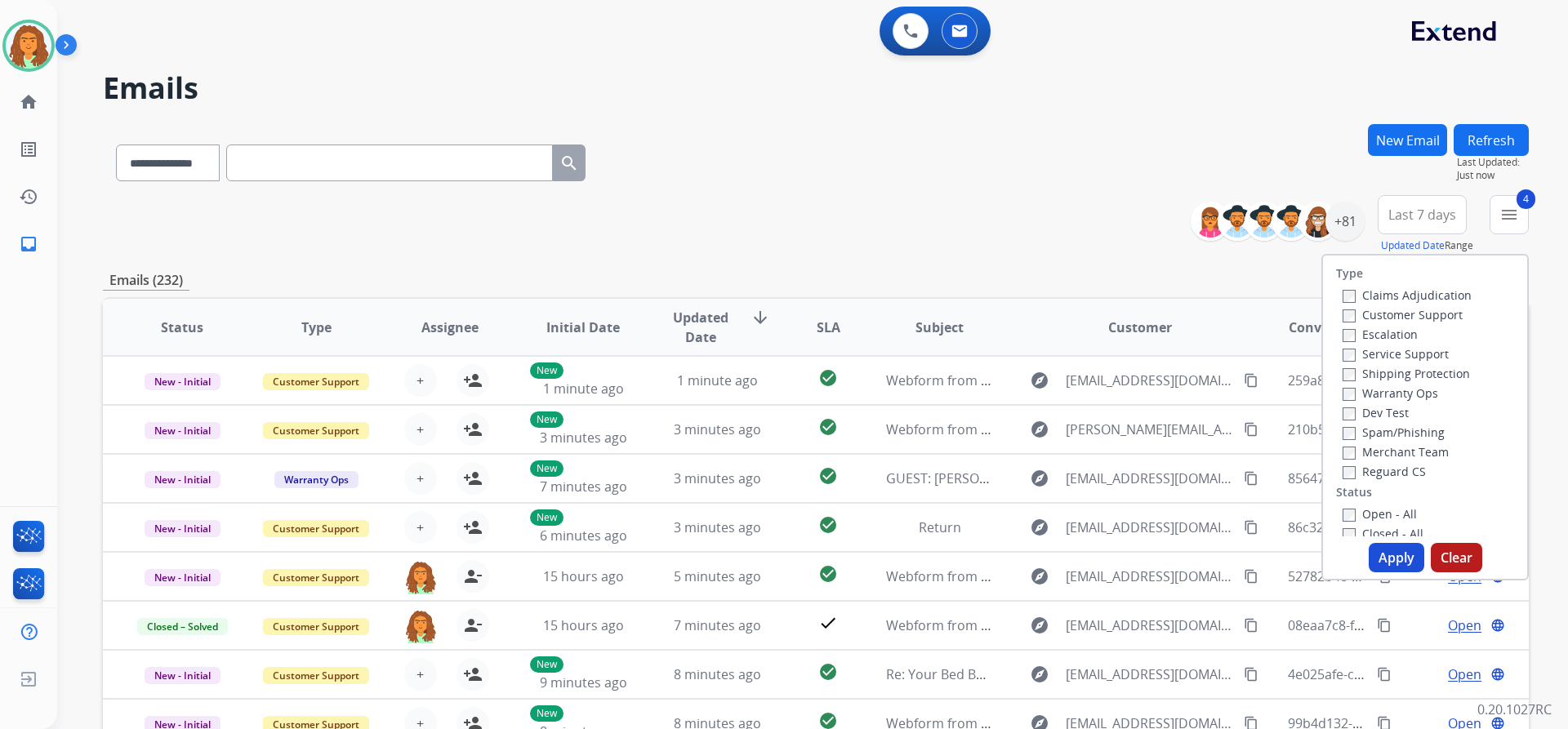
click at [1398, 551] on button "Apply" at bounding box center [1396, 557] width 56 height 30
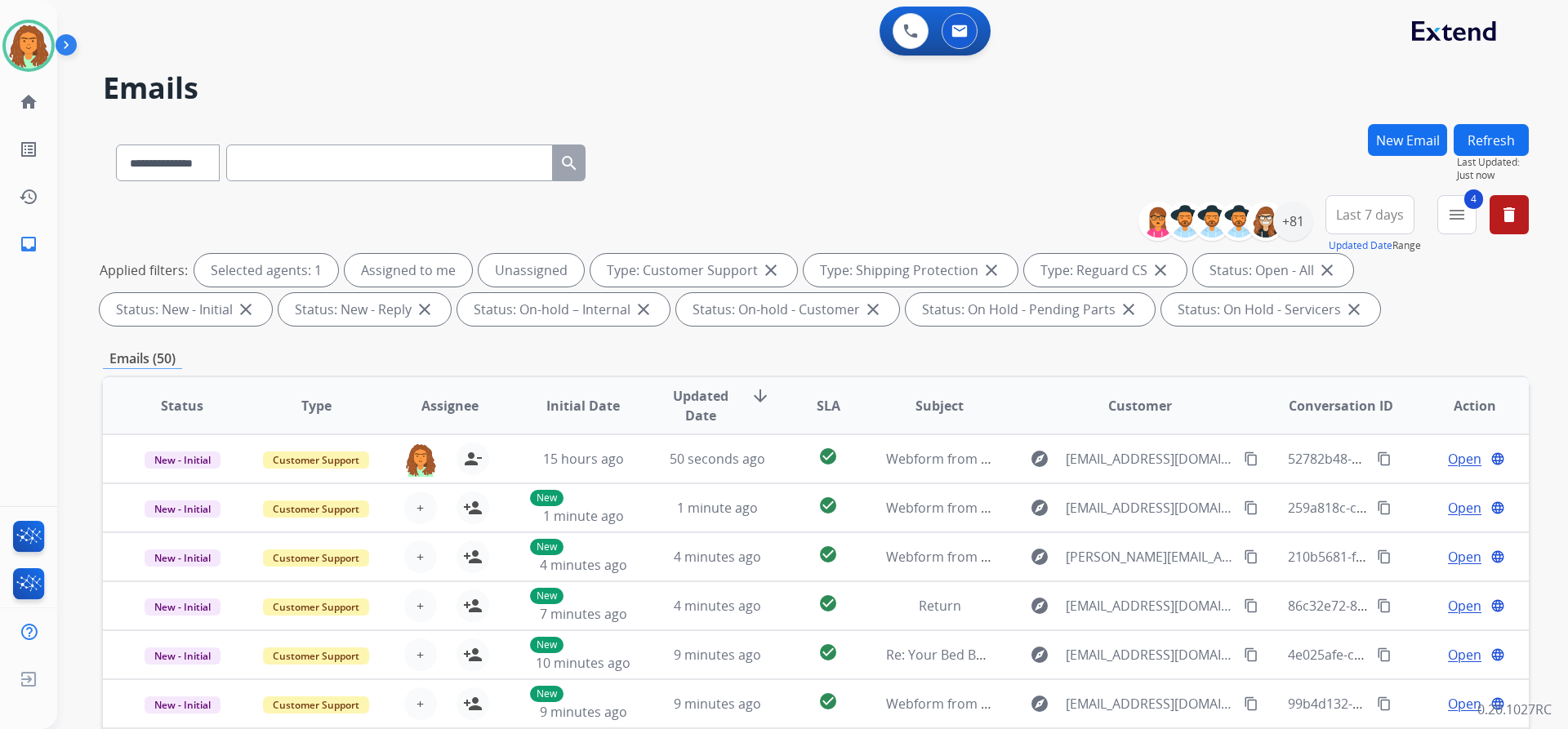
click at [1369, 216] on span "Last 7 days" at bounding box center [1370, 214] width 68 height 6
click at [1359, 410] on div "Last 90 days" at bounding box center [1364, 413] width 90 height 24
click at [1232, 345] on div "**********" at bounding box center [815, 565] width 1426 height 883
click at [1293, 221] on div "+81" at bounding box center [1292, 221] width 39 height 39
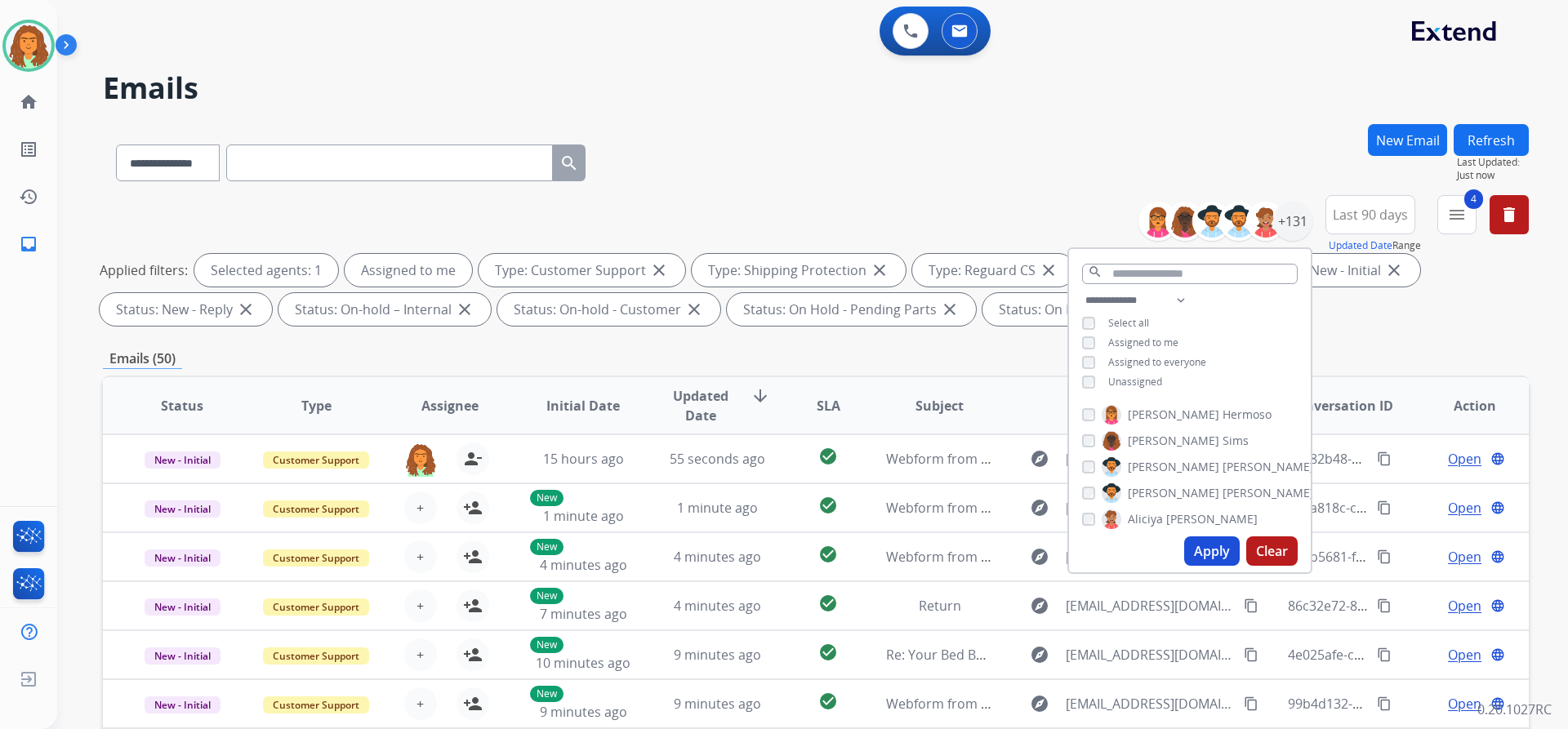
click at [1212, 542] on button "Apply" at bounding box center [1212, 551] width 56 height 30
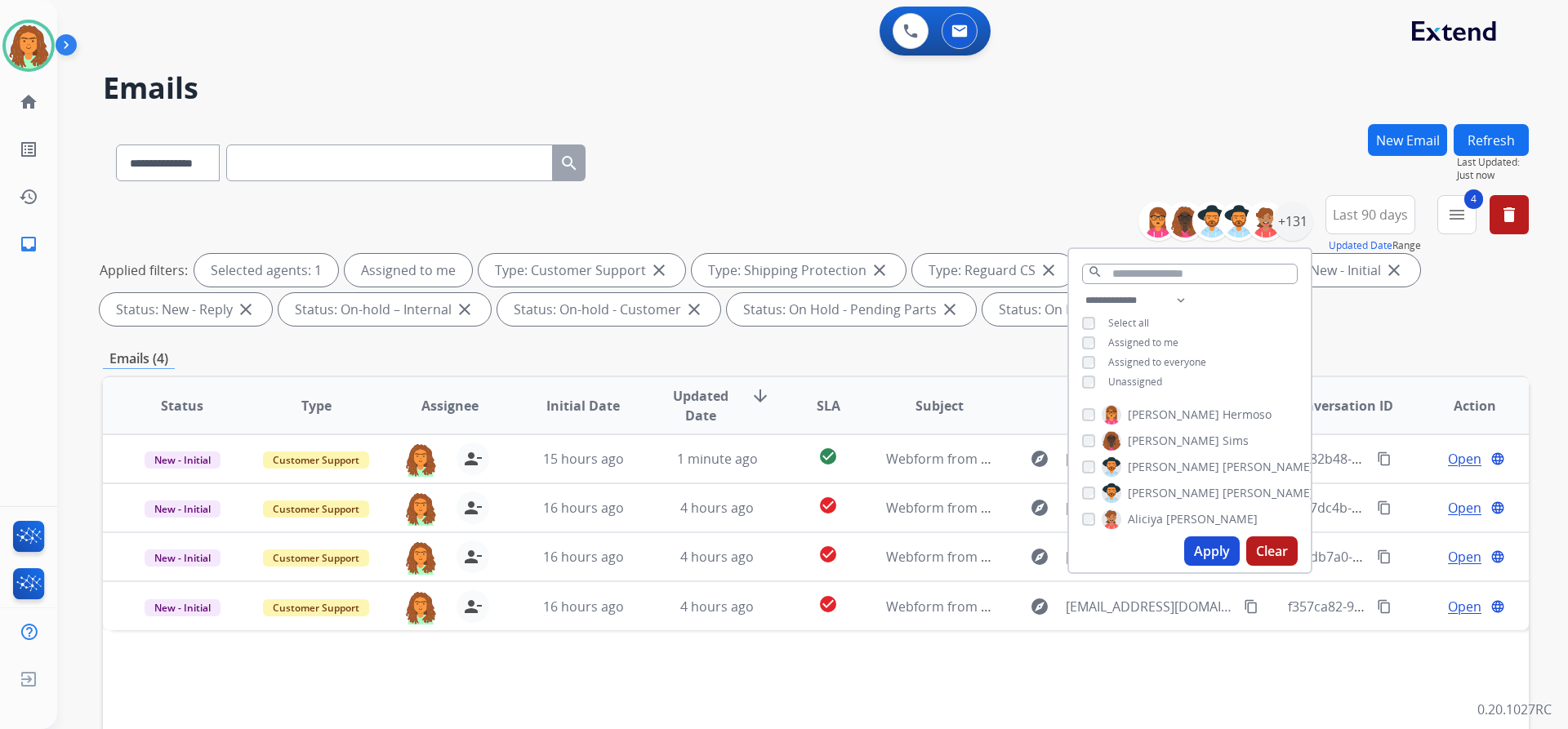
click at [1342, 314] on div "Applied filters: Selected agents: 1 Assigned to me Type: Customer Support close…" at bounding box center [812, 290] width 1426 height 71
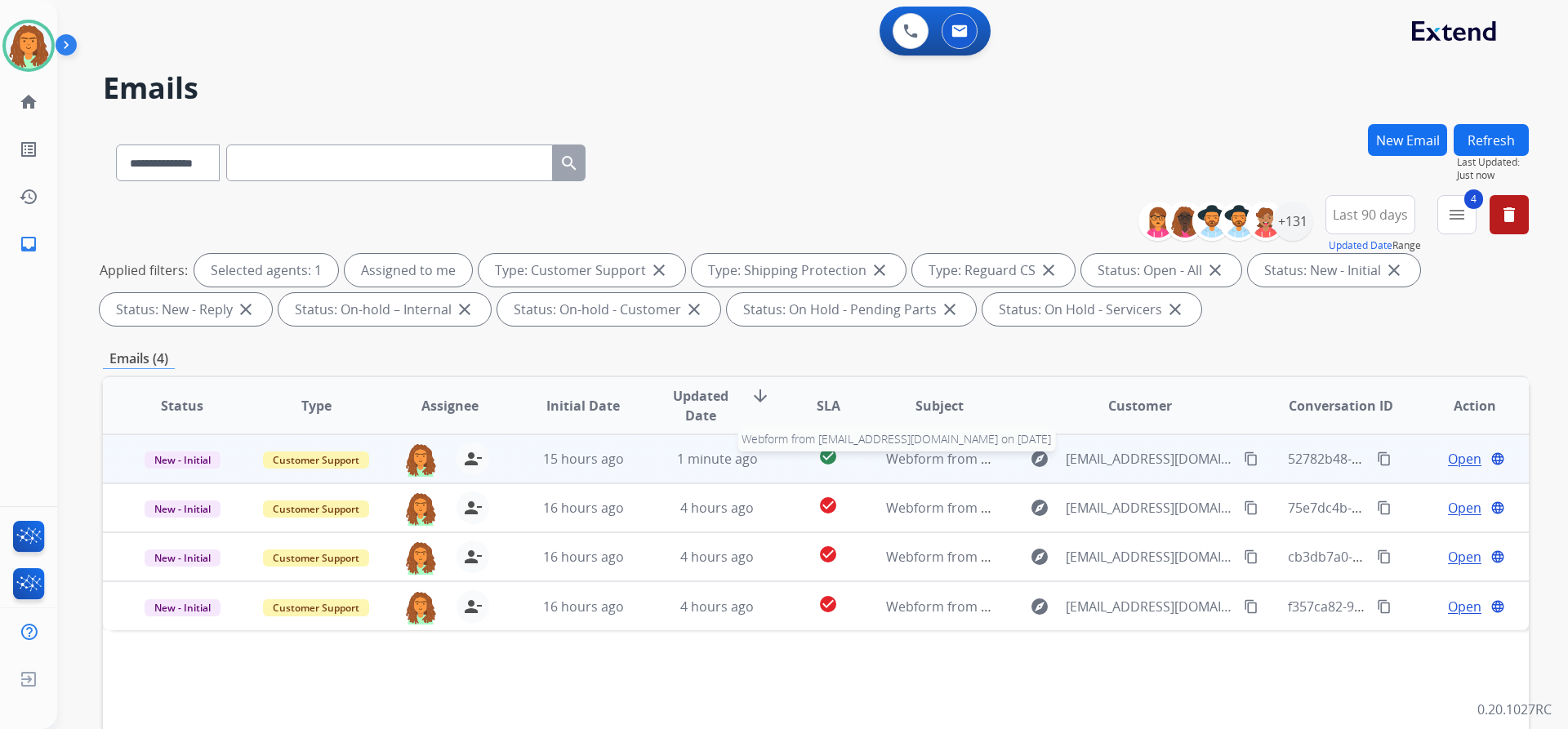
click at [895, 466] on span "Webform from carlee09@icloud.com on 09/12/2025" at bounding box center [1071, 459] width 370 height 18
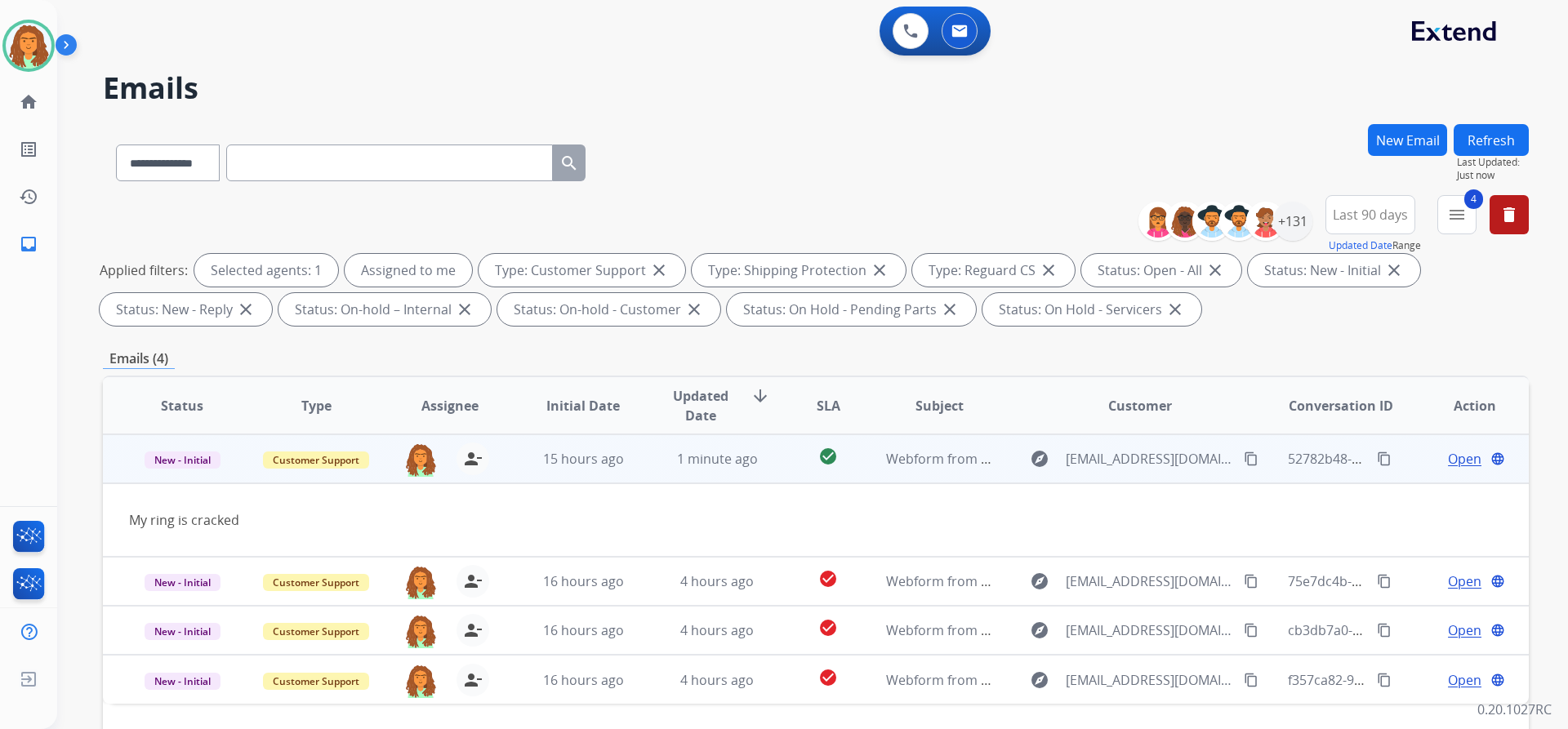
click at [1462, 457] on span "Open" at bounding box center [1464, 459] width 33 height 19
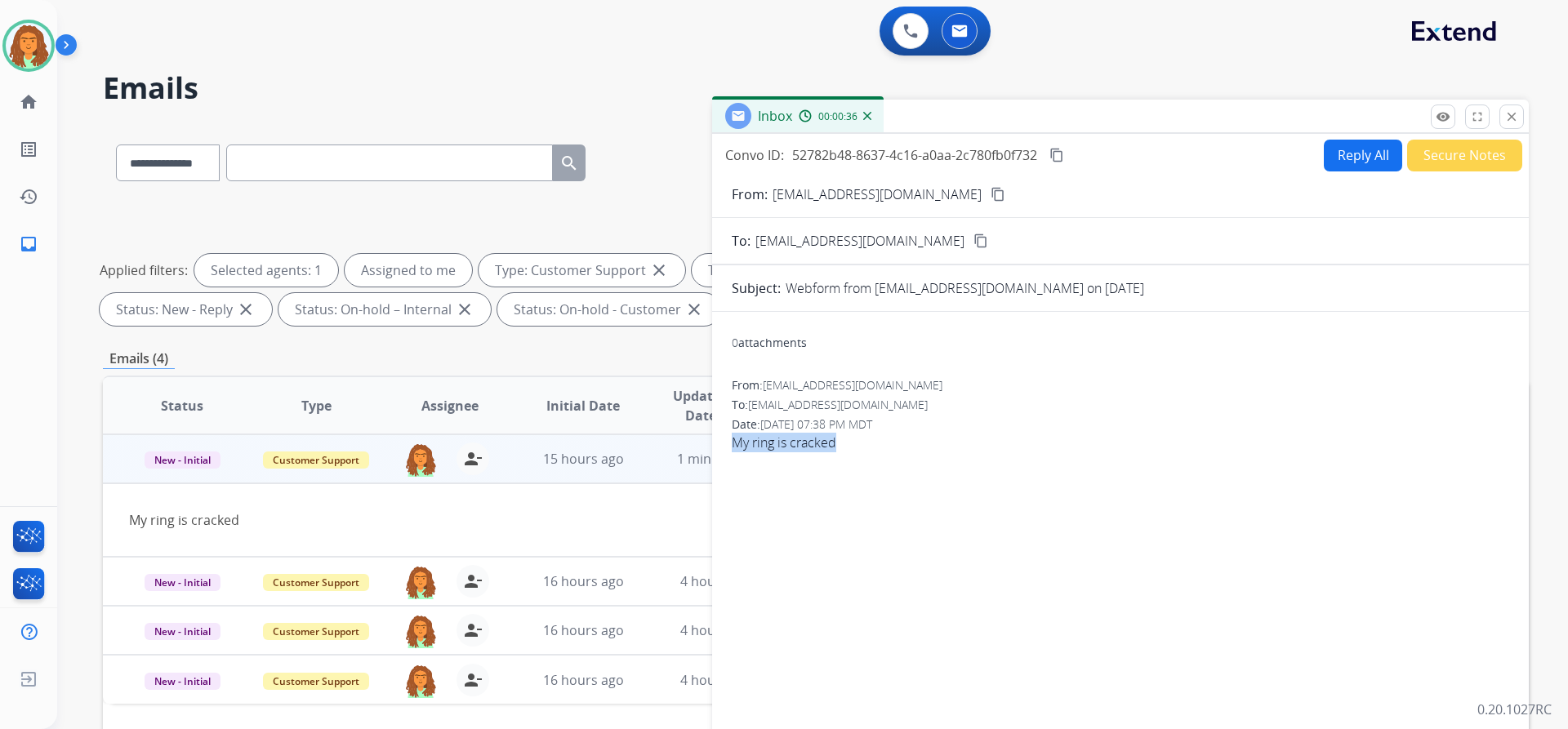
drag, startPoint x: 852, startPoint y: 450, endPoint x: 728, endPoint y: 452, distance: 124.0
click at [728, 452] on div "0 attachments From: carlee09@icloud.com To: support@extend.com Date: 09/11/2025…" at bounding box center [1119, 556] width 816 height 462
copy span "My ring is cracked"
drag, startPoint x: 1159, startPoint y: 497, endPoint x: 1188, endPoint y: 453, distance: 52.7
click at [1159, 497] on div "0 attachments From: carlee09@icloud.com To: support@extend.com Date: 09/11/2025…" at bounding box center [1119, 556] width 816 height 462
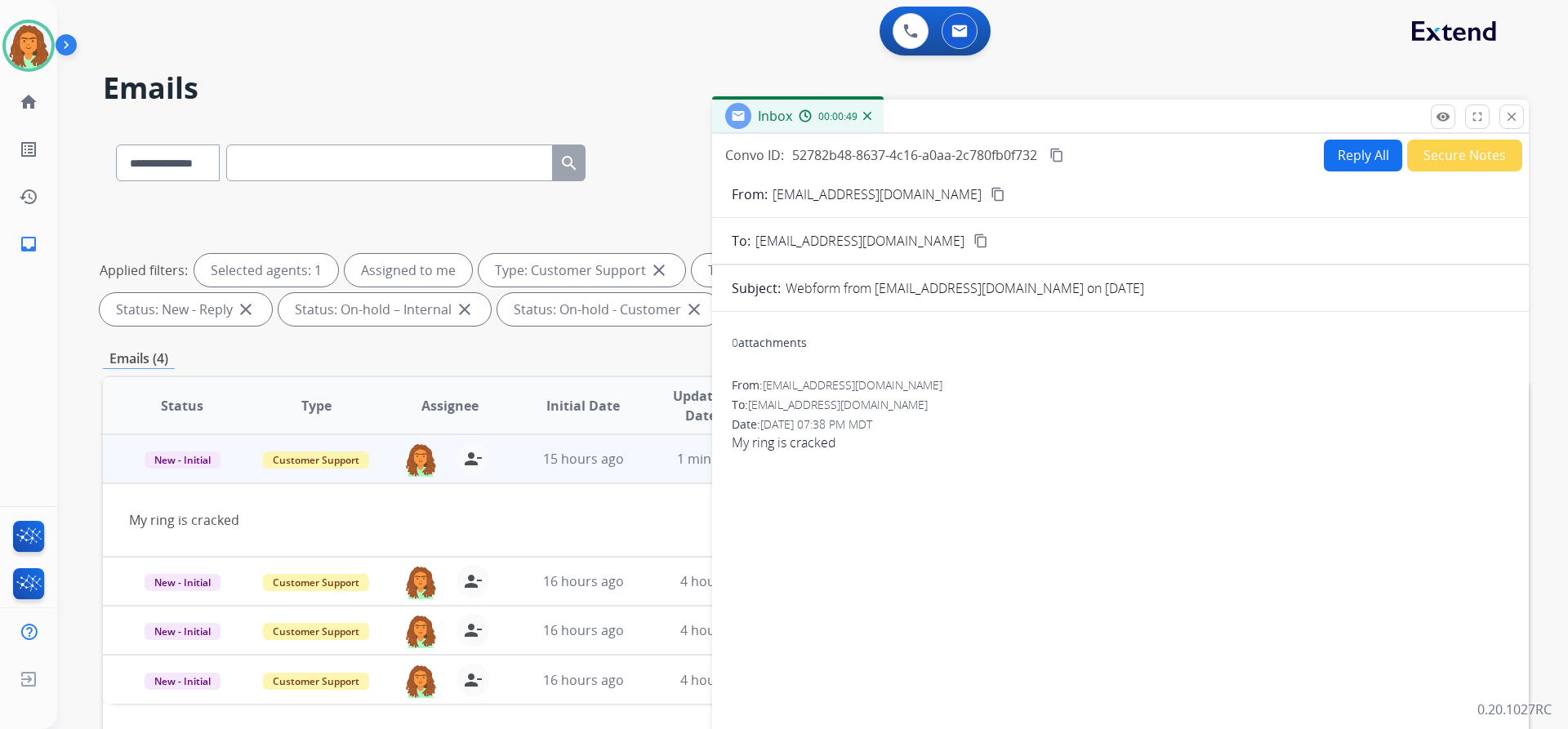
click at [1337, 153] on button "Reply All" at bounding box center [1363, 155] width 78 height 32
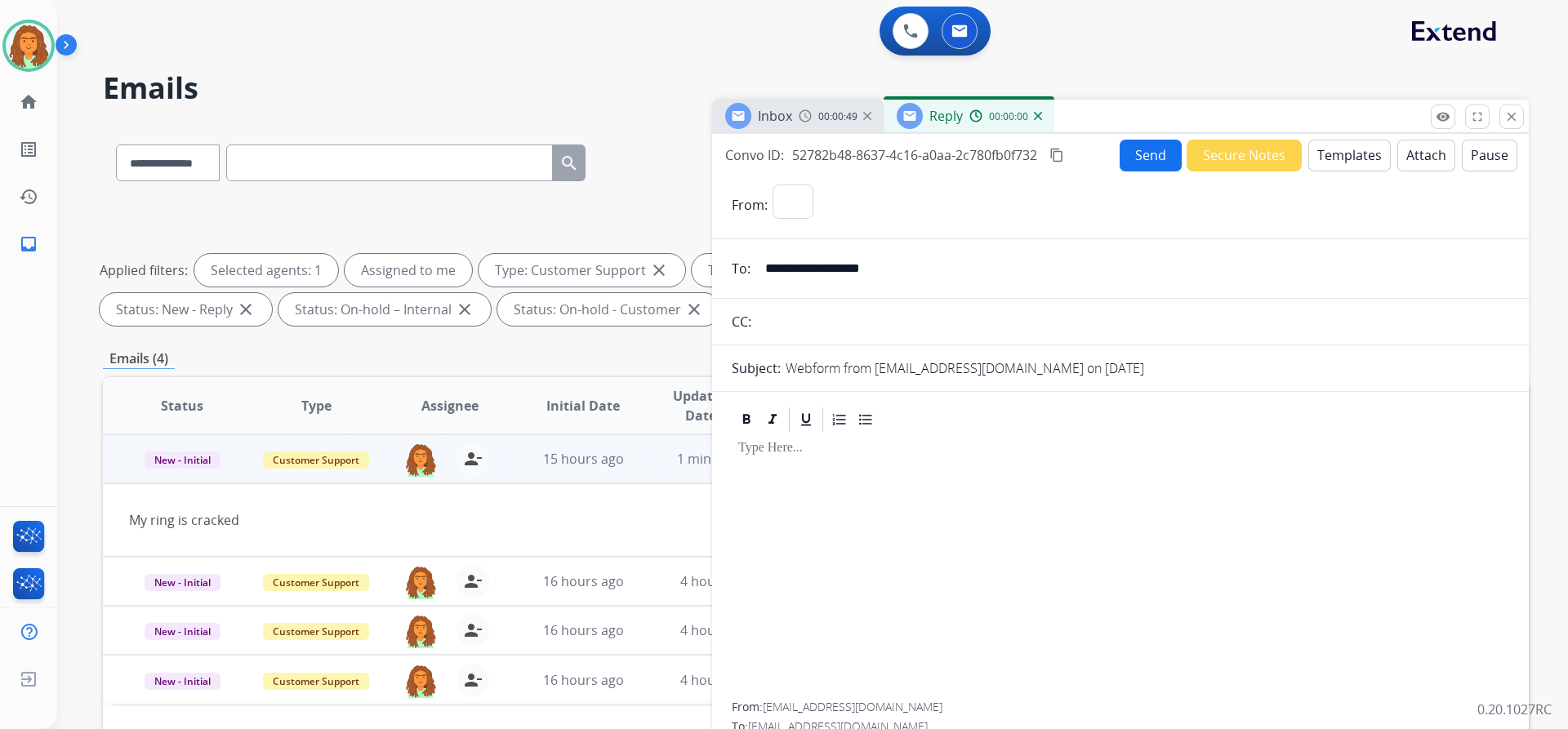
select select "**********"
click at [1338, 154] on button "Templates" at bounding box center [1349, 155] width 83 height 32
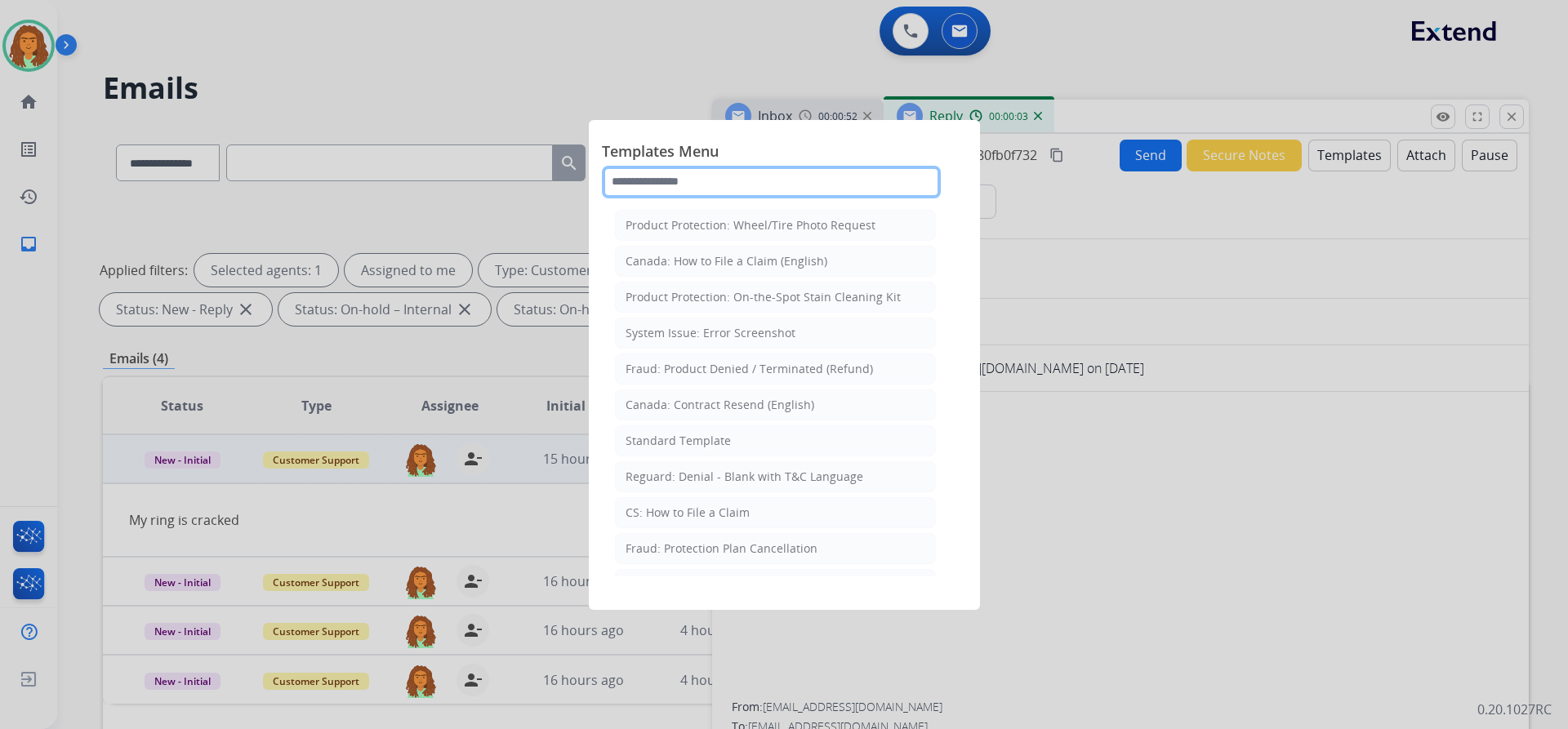
click at [625, 179] on input "text" at bounding box center [771, 181] width 339 height 32
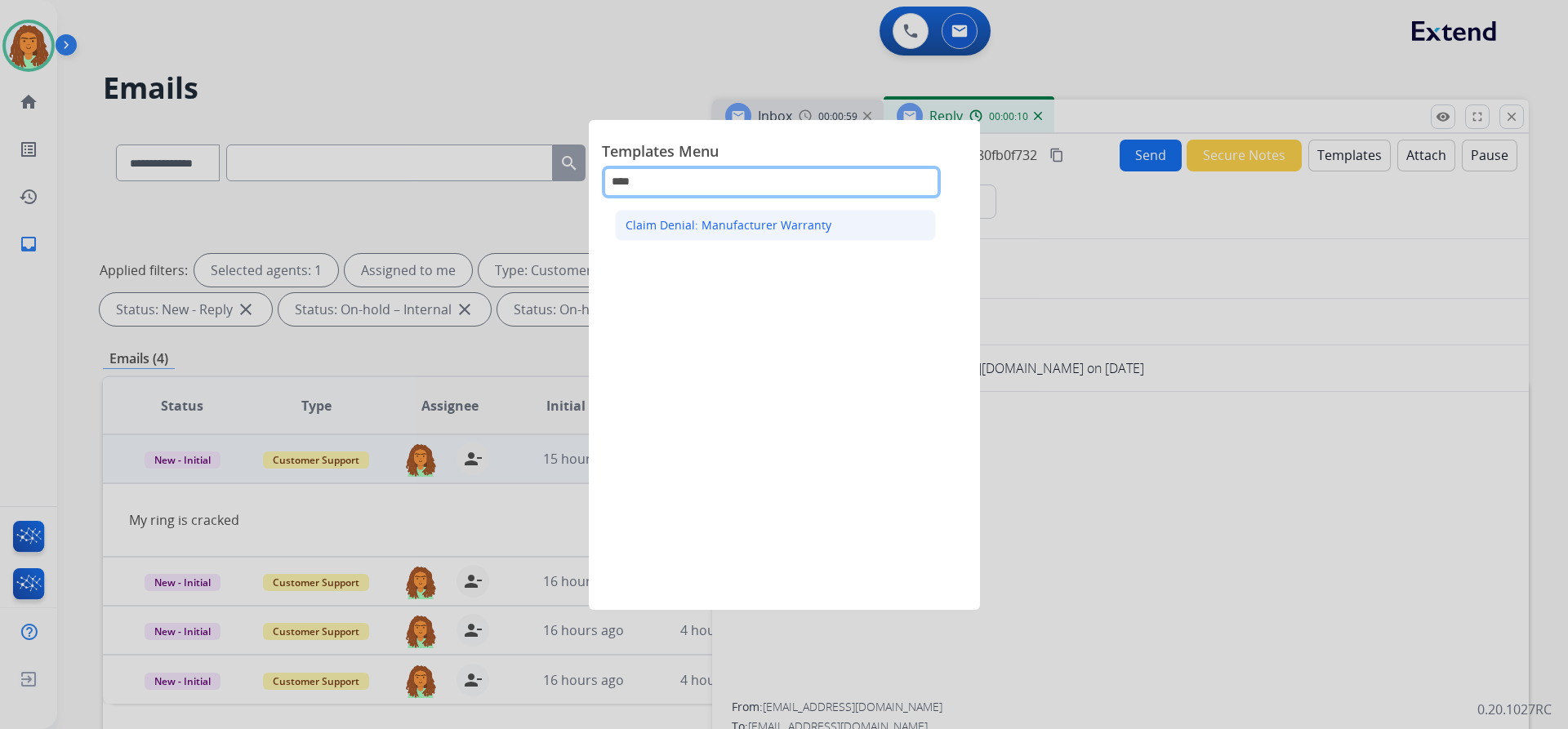
type input "****"
click at [782, 225] on div "Claim Denial: Manufacturer Warranty" at bounding box center [728, 225] width 206 height 17
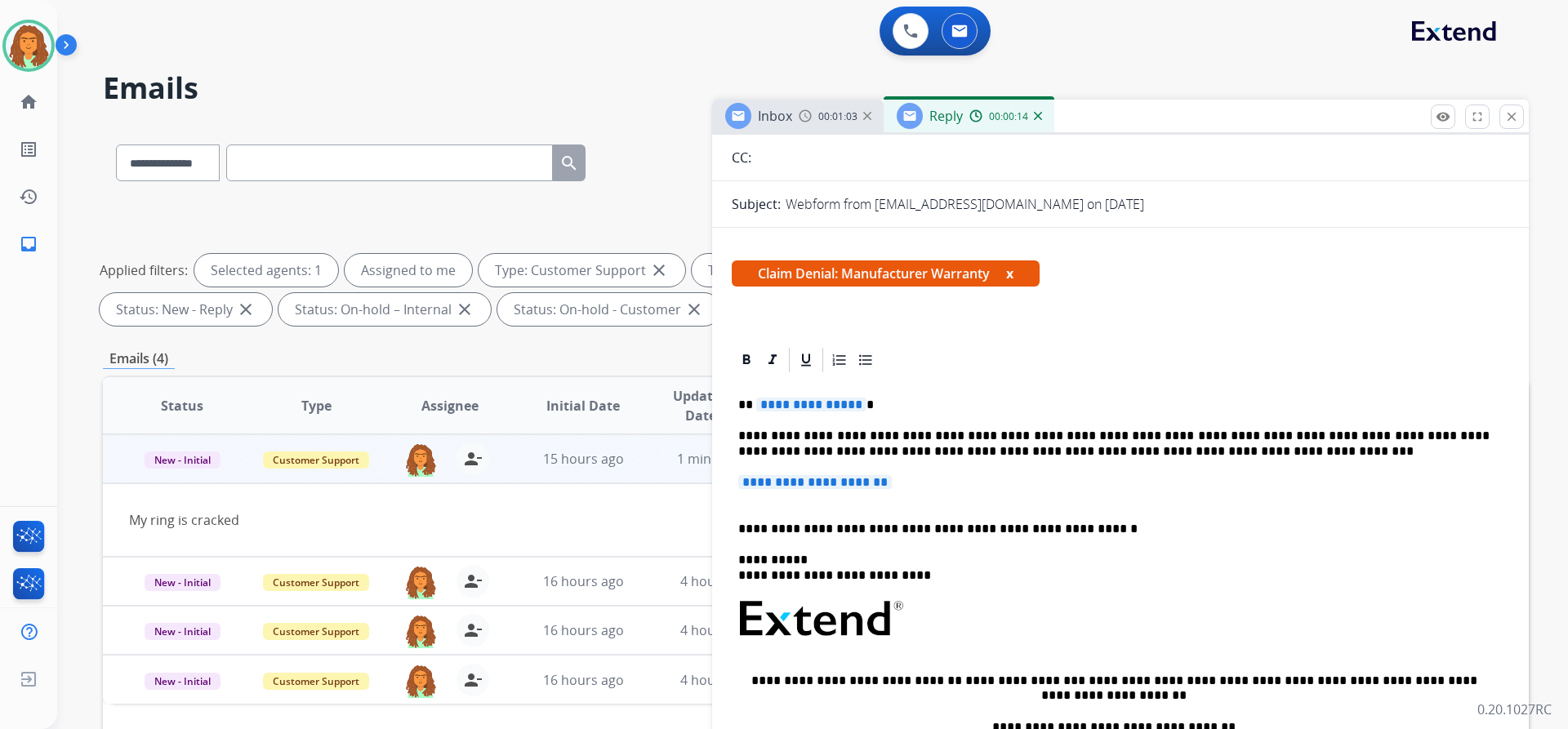
click at [922, 484] on p "**********" at bounding box center [1119, 490] width 764 height 30
click at [921, 483] on p "**********" at bounding box center [1119, 490] width 764 height 30
click at [918, 483] on p "**********" at bounding box center [1119, 490] width 764 height 30
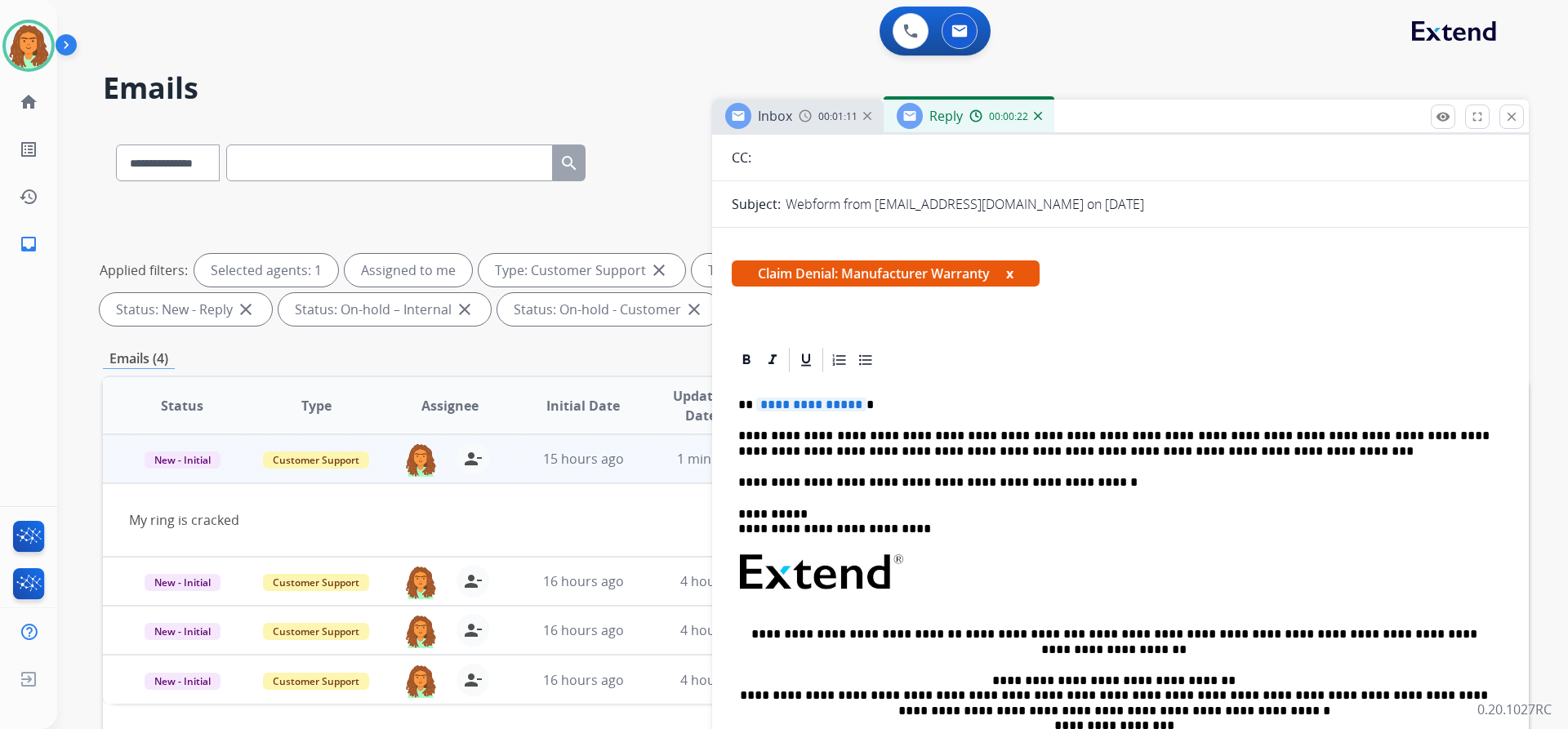
click at [1078, 489] on p "**********" at bounding box center [1113, 483] width 751 height 15
click at [855, 406] on span "**********" at bounding box center [811, 405] width 111 height 14
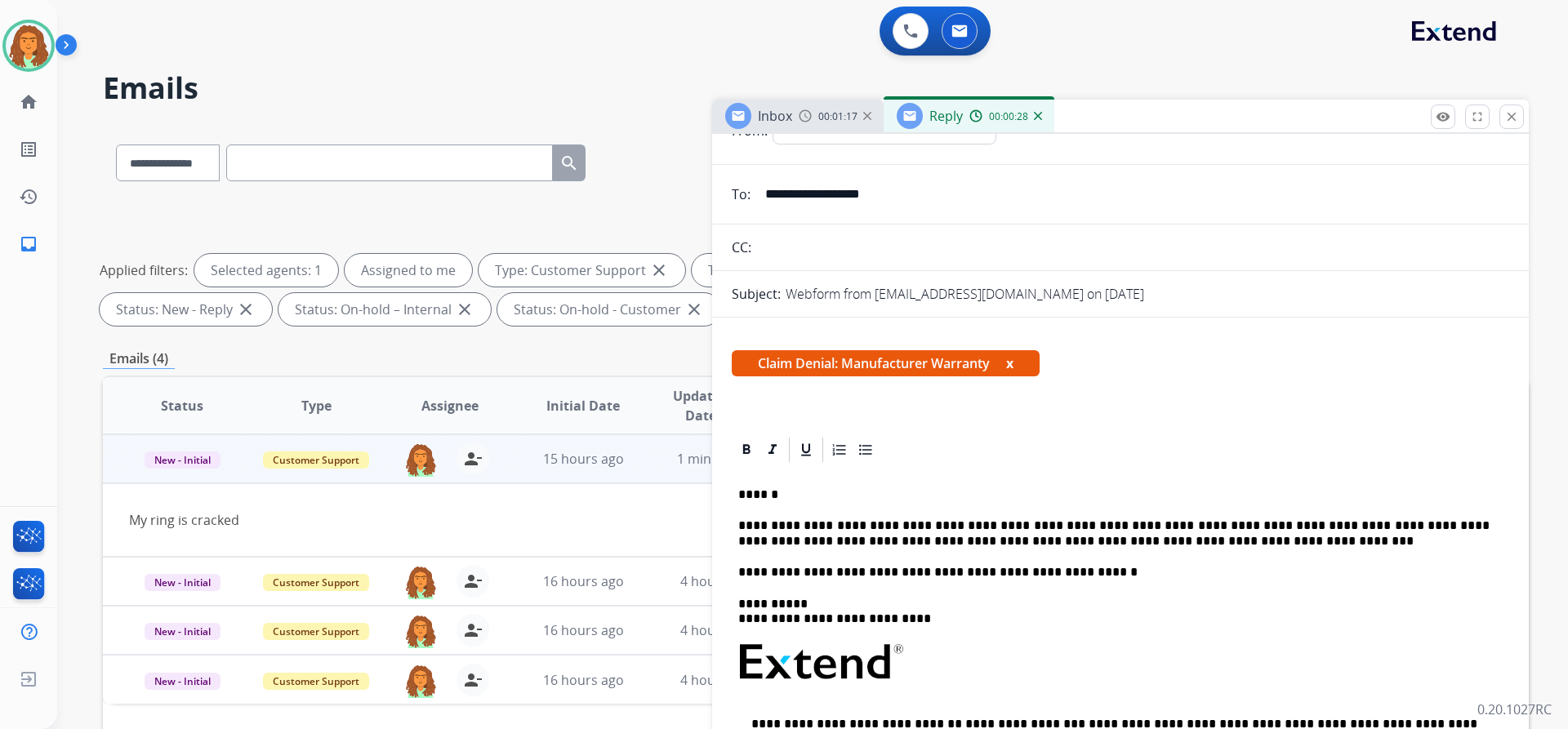
scroll to position [0, 0]
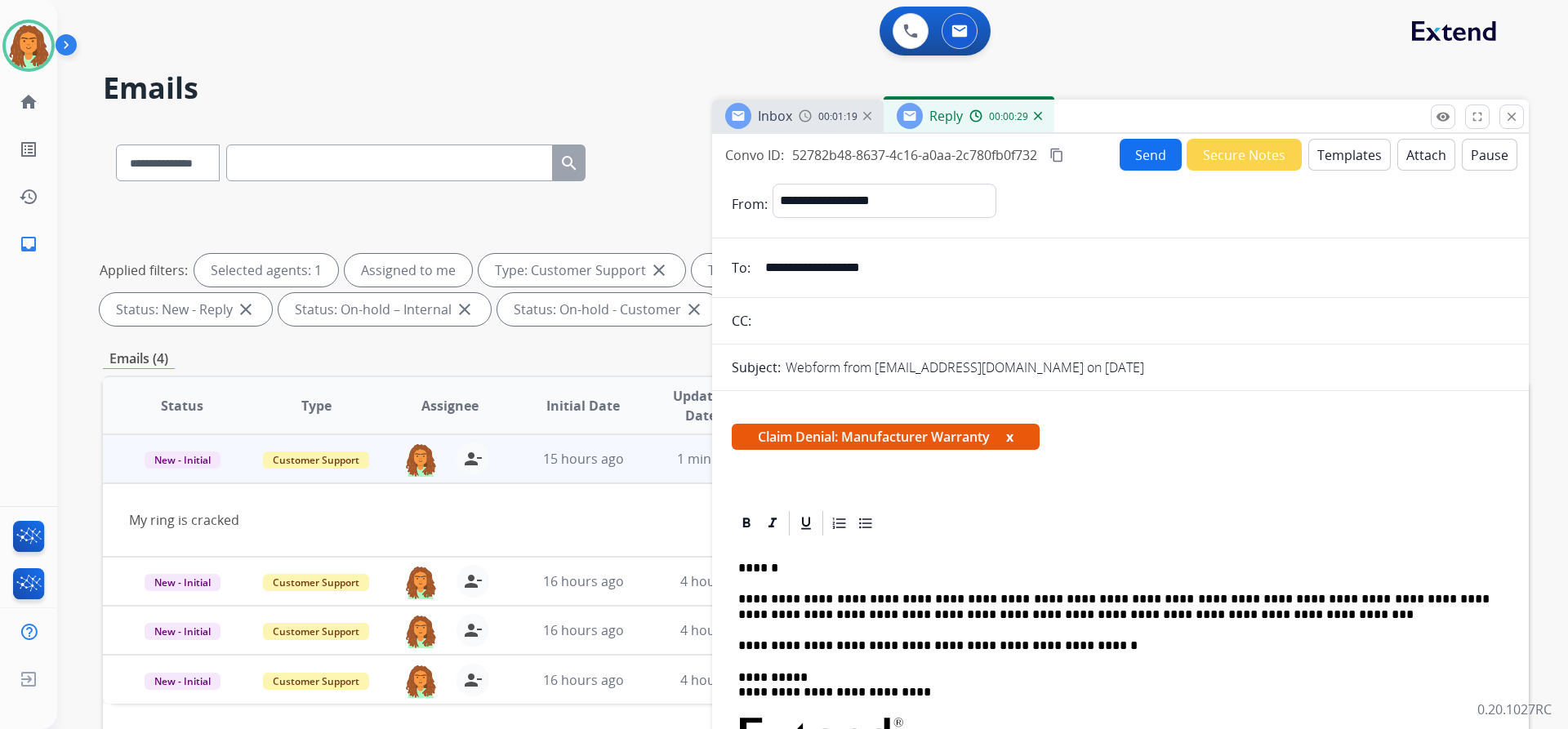
click at [1058, 153] on mat-icon "content_copy" at bounding box center [1057, 155] width 15 height 15
click at [1139, 155] on button "Send" at bounding box center [1150, 154] width 62 height 32
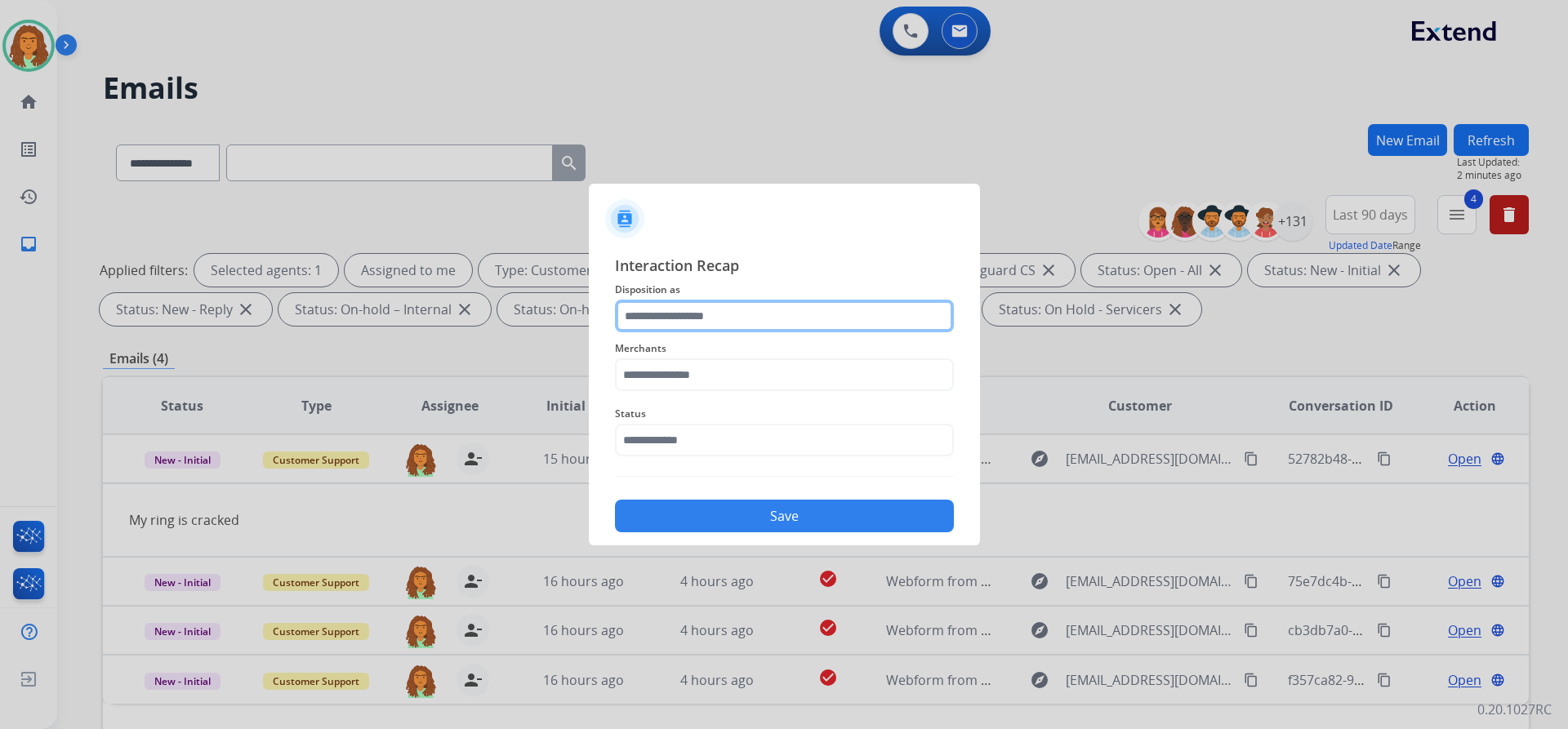
click at [645, 321] on input "text" at bounding box center [784, 315] width 339 height 32
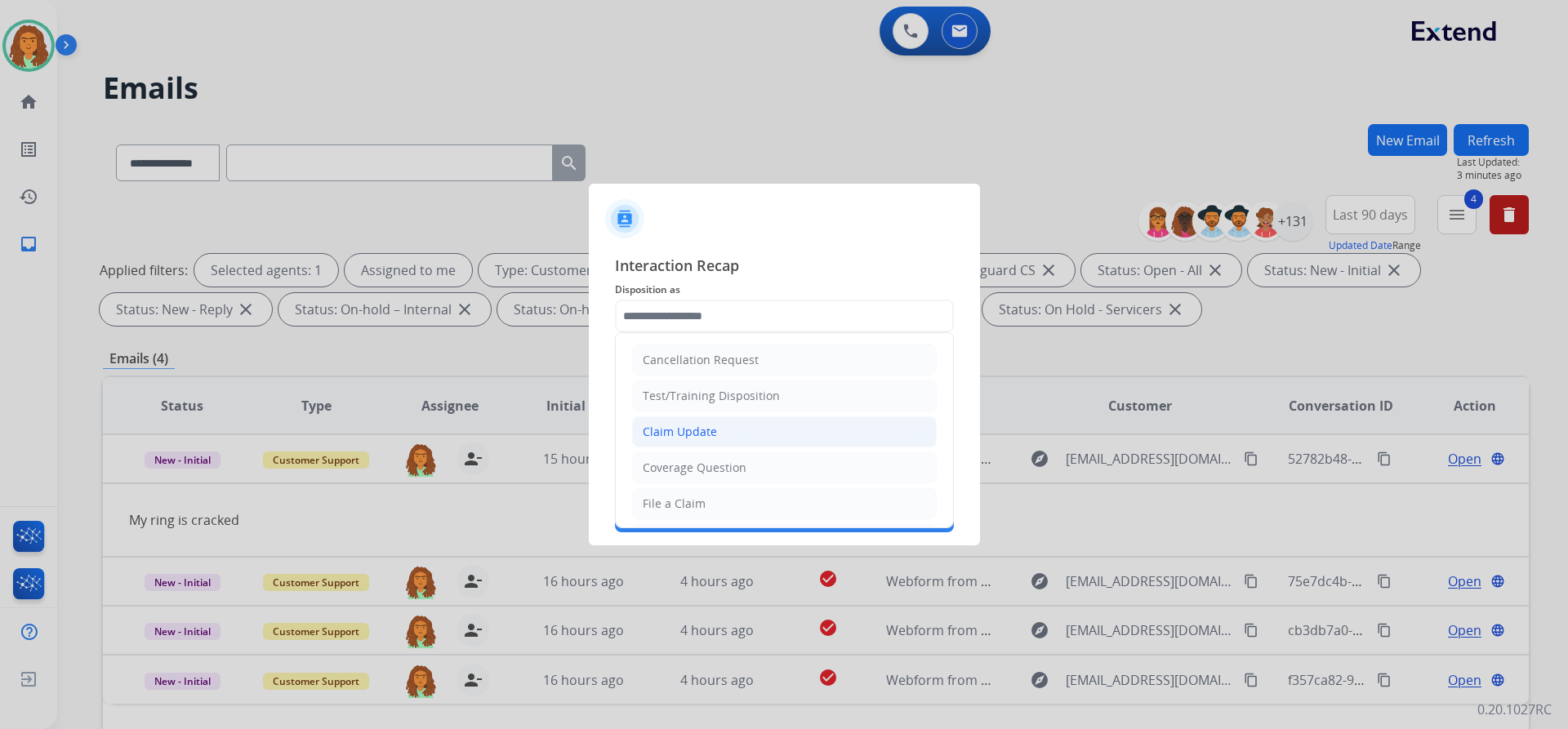
click at [701, 434] on div "Claim Update" at bounding box center [679, 432] width 74 height 17
type input "**********"
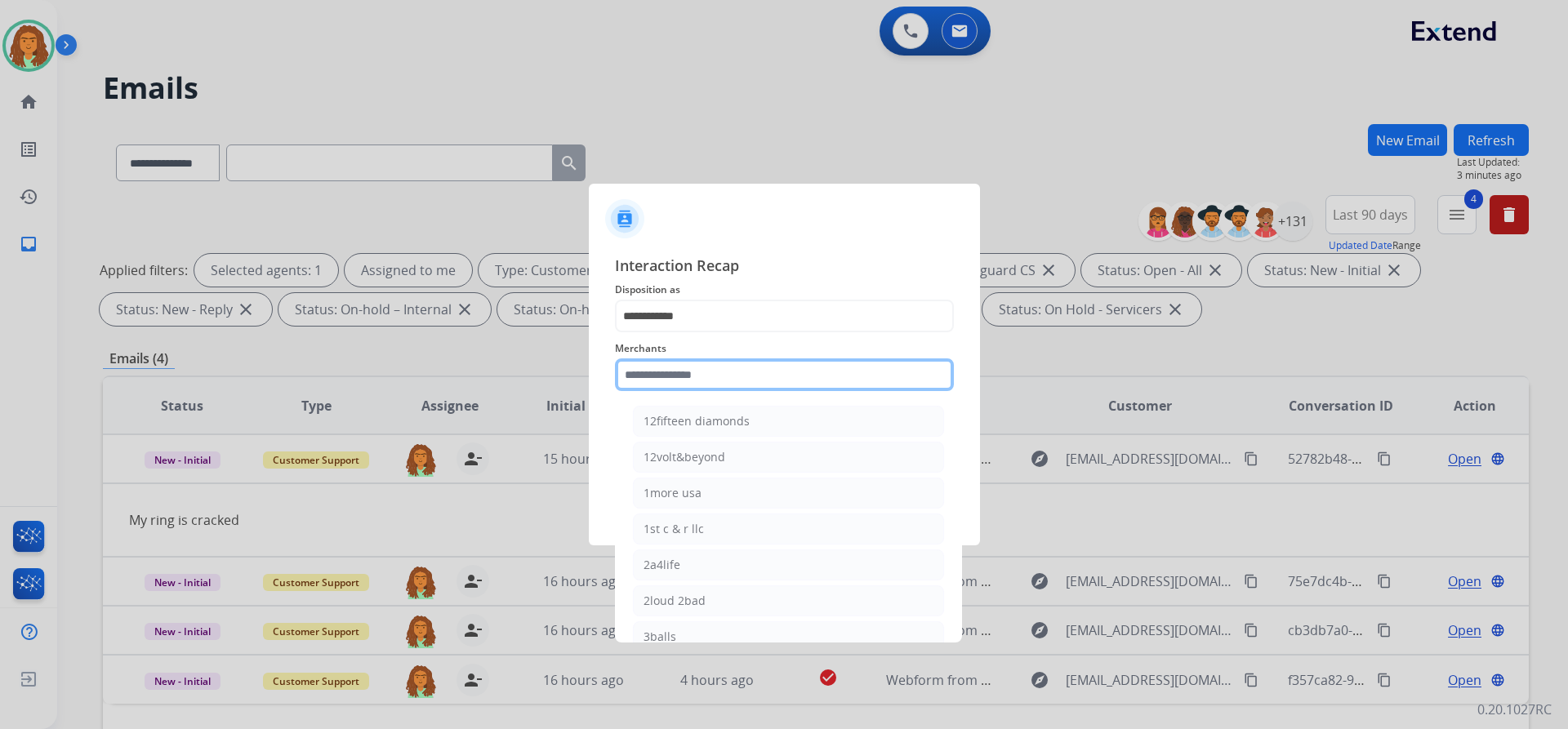
click at [674, 376] on input "text" at bounding box center [784, 375] width 339 height 32
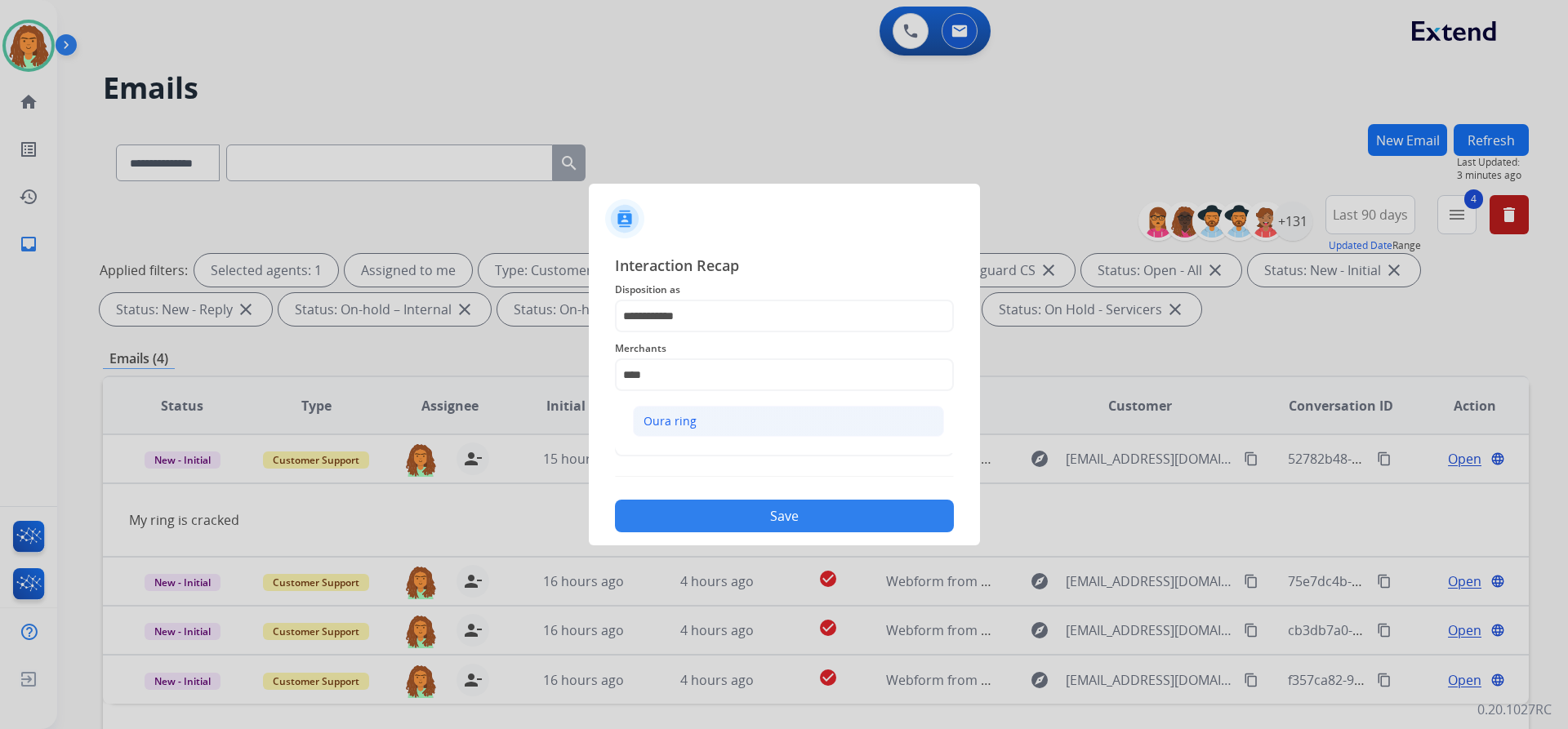
click at [674, 415] on div "Oura ring" at bounding box center [670, 421] width 53 height 17
type input "*********"
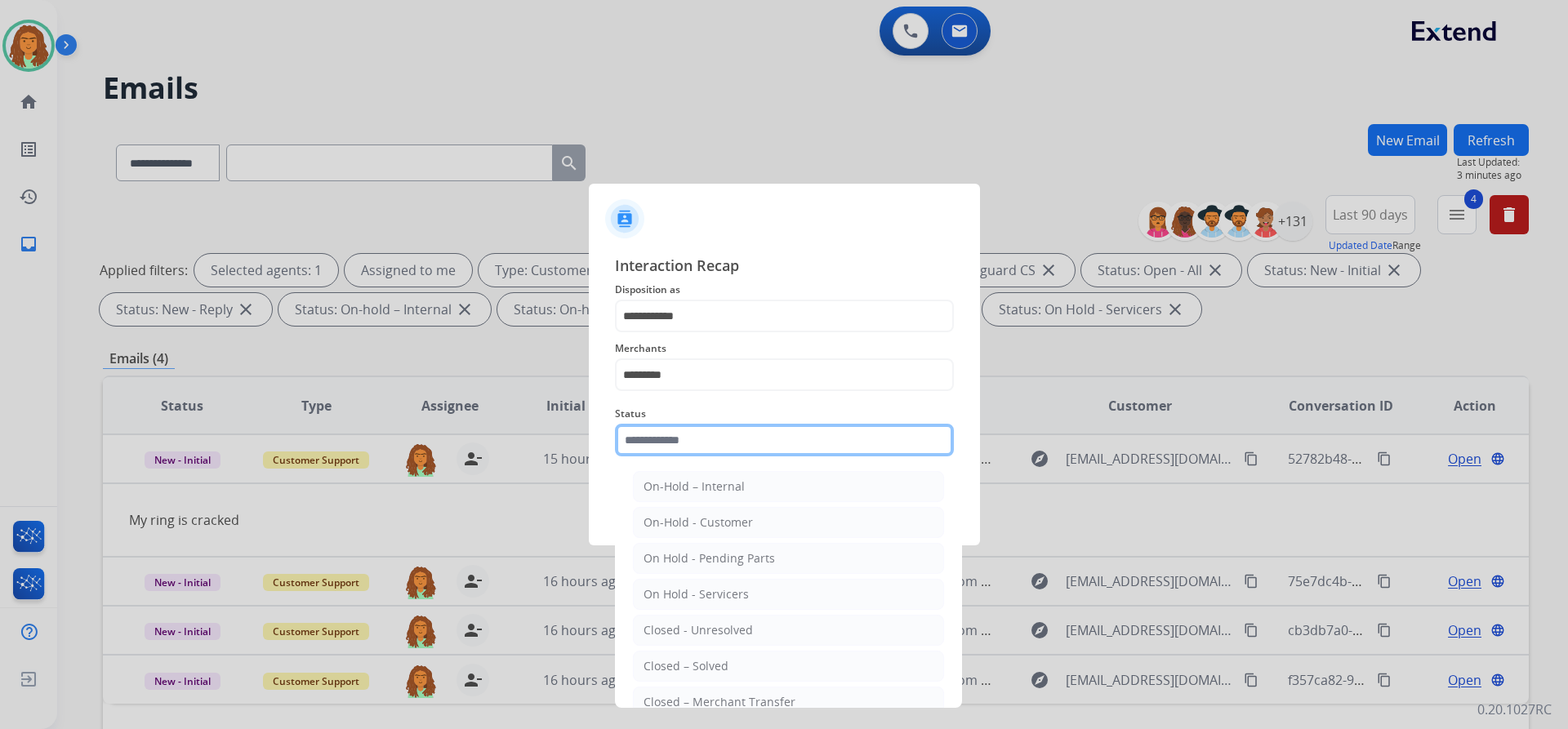
click at [687, 433] on input "text" at bounding box center [784, 440] width 339 height 32
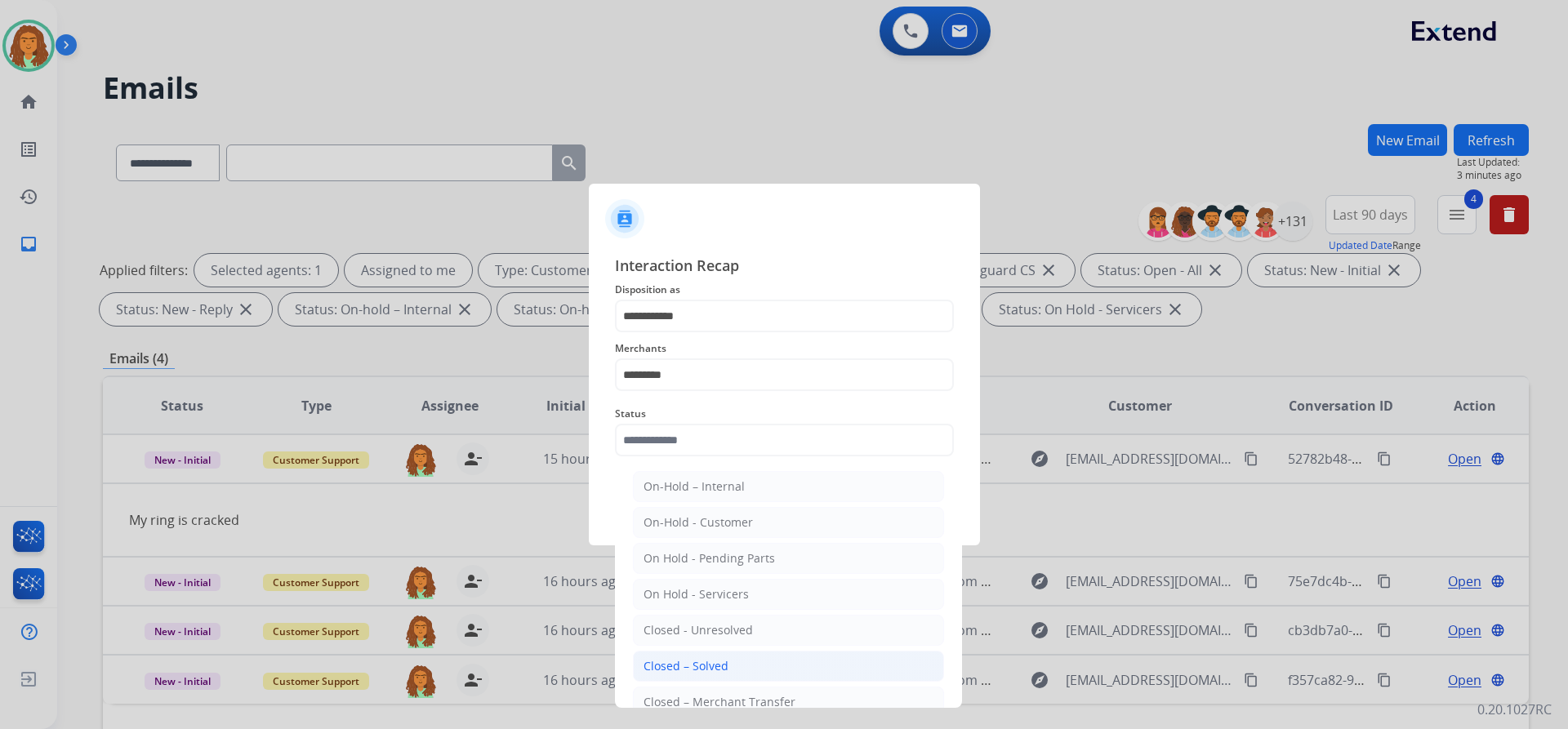
click at [691, 663] on div "Closed – Solved" at bounding box center [686, 666] width 84 height 17
type input "**********"
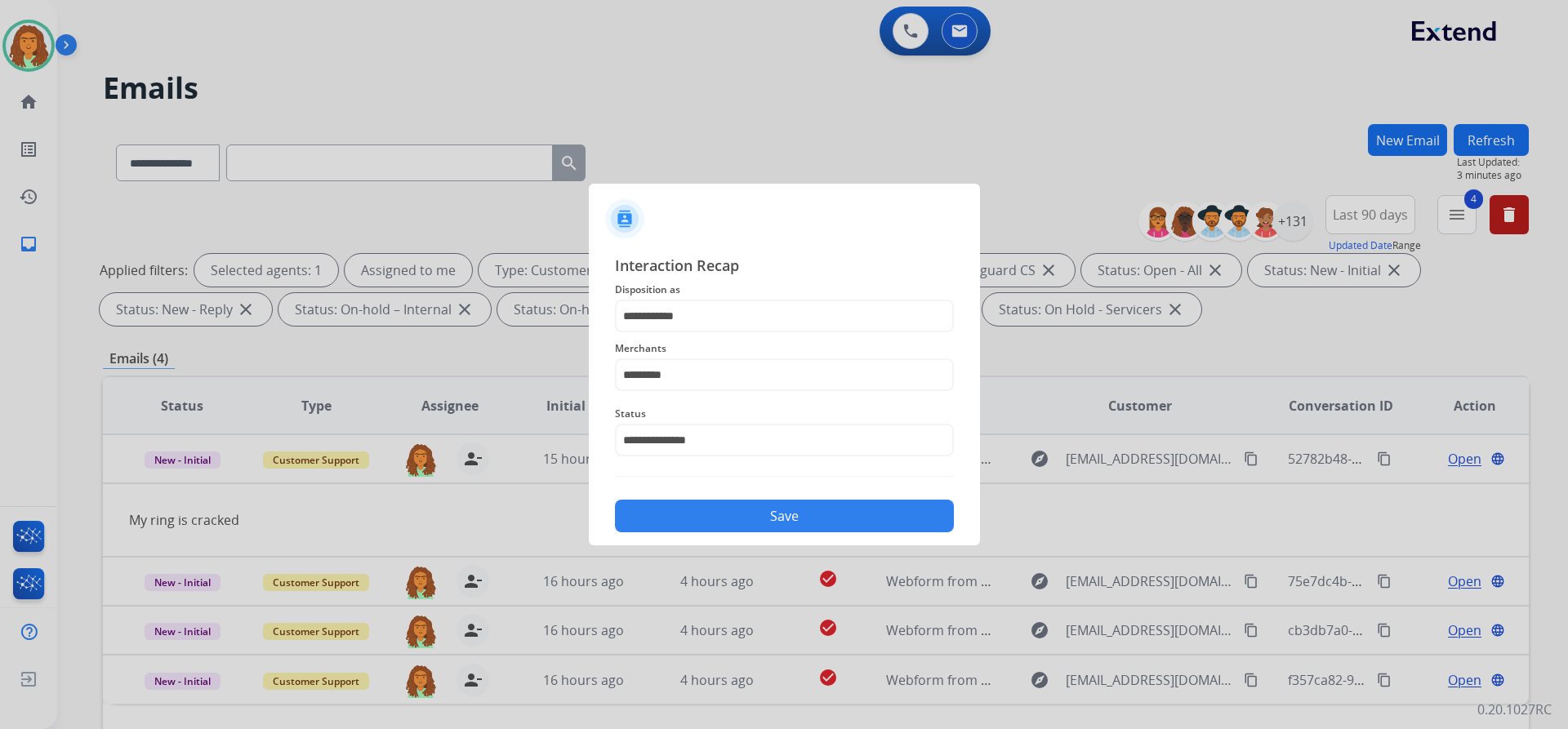
click at [771, 514] on button "Save" at bounding box center [784, 516] width 339 height 32
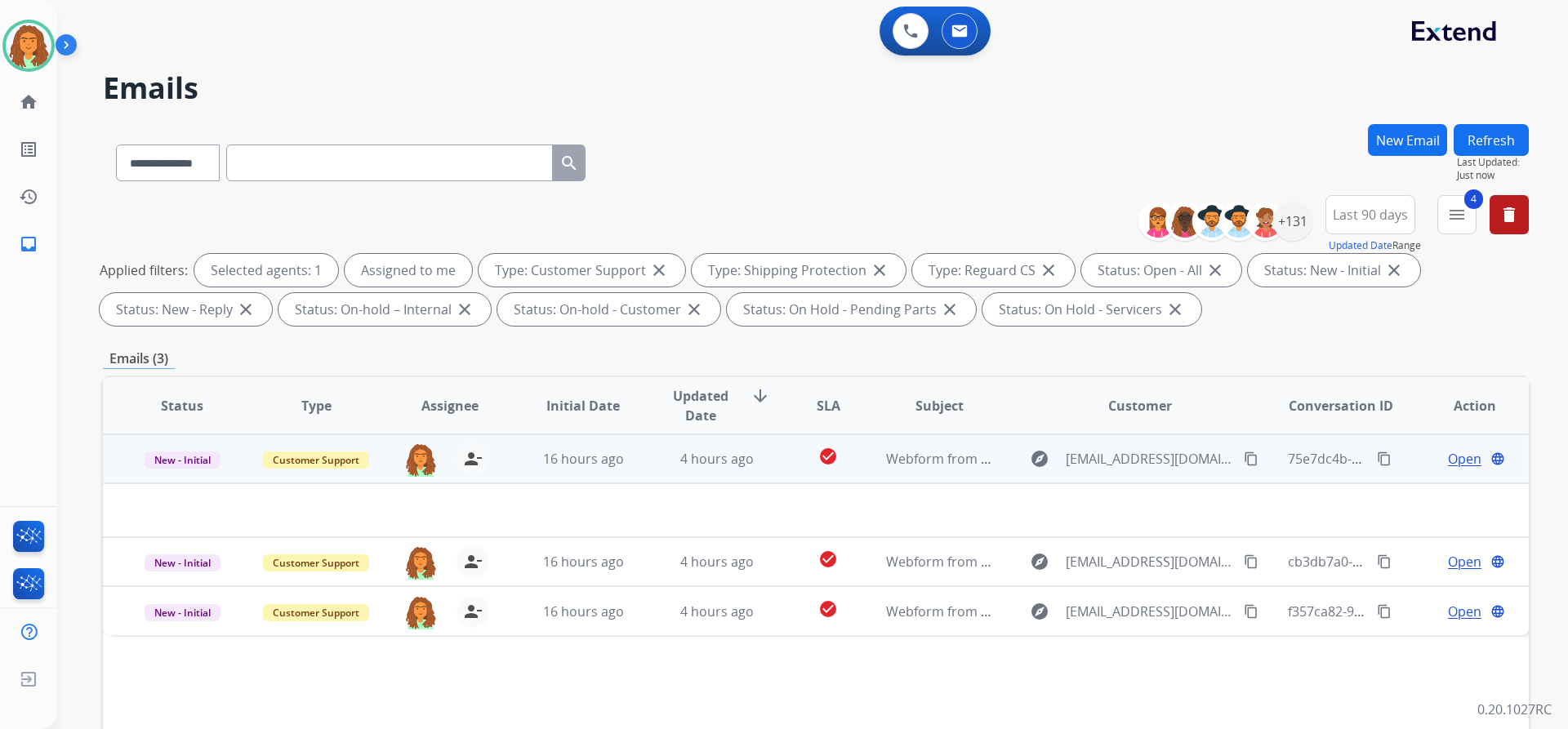
click at [758, 471] on td "4 hours ago" at bounding box center [705, 459] width 134 height 49
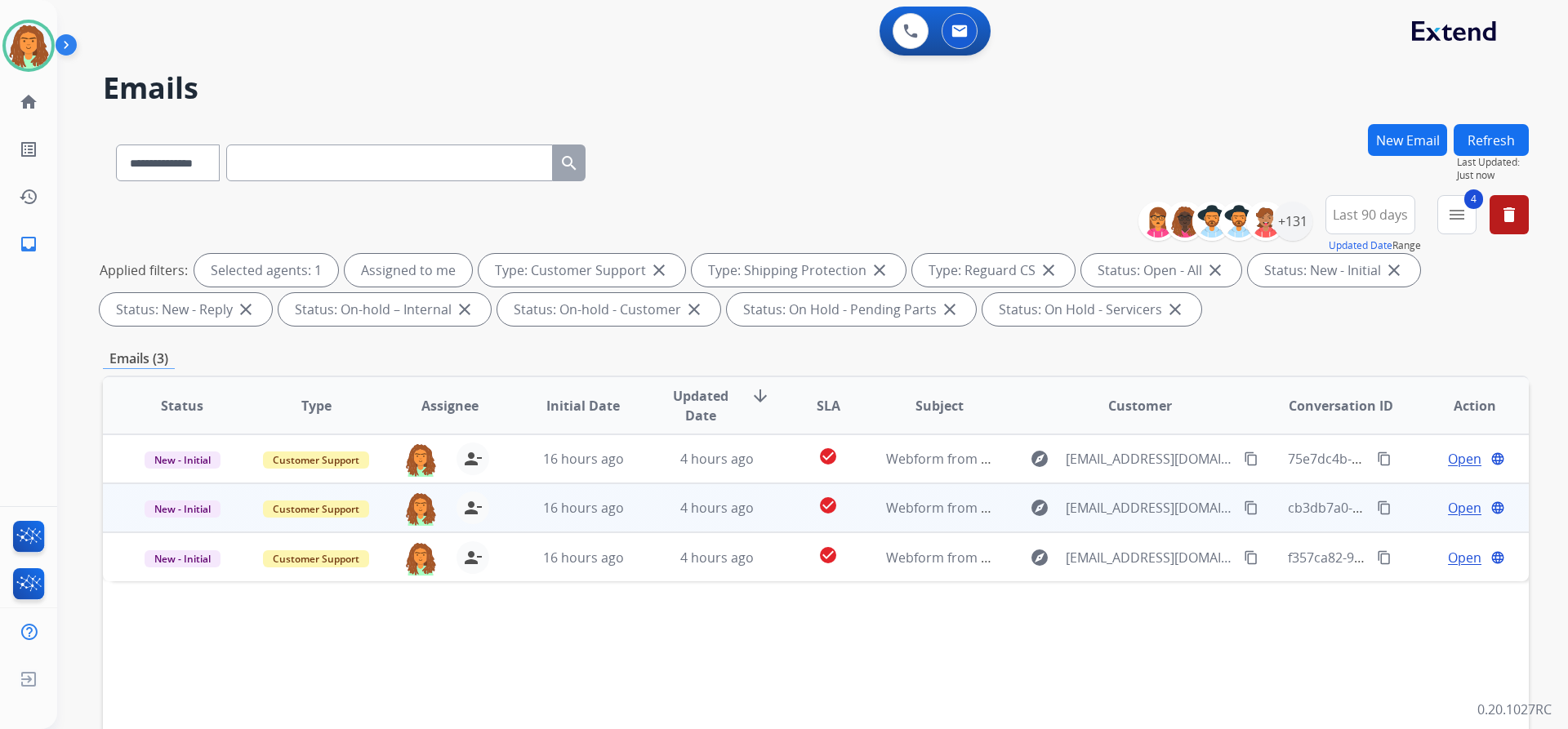
scroll to position [163, 0]
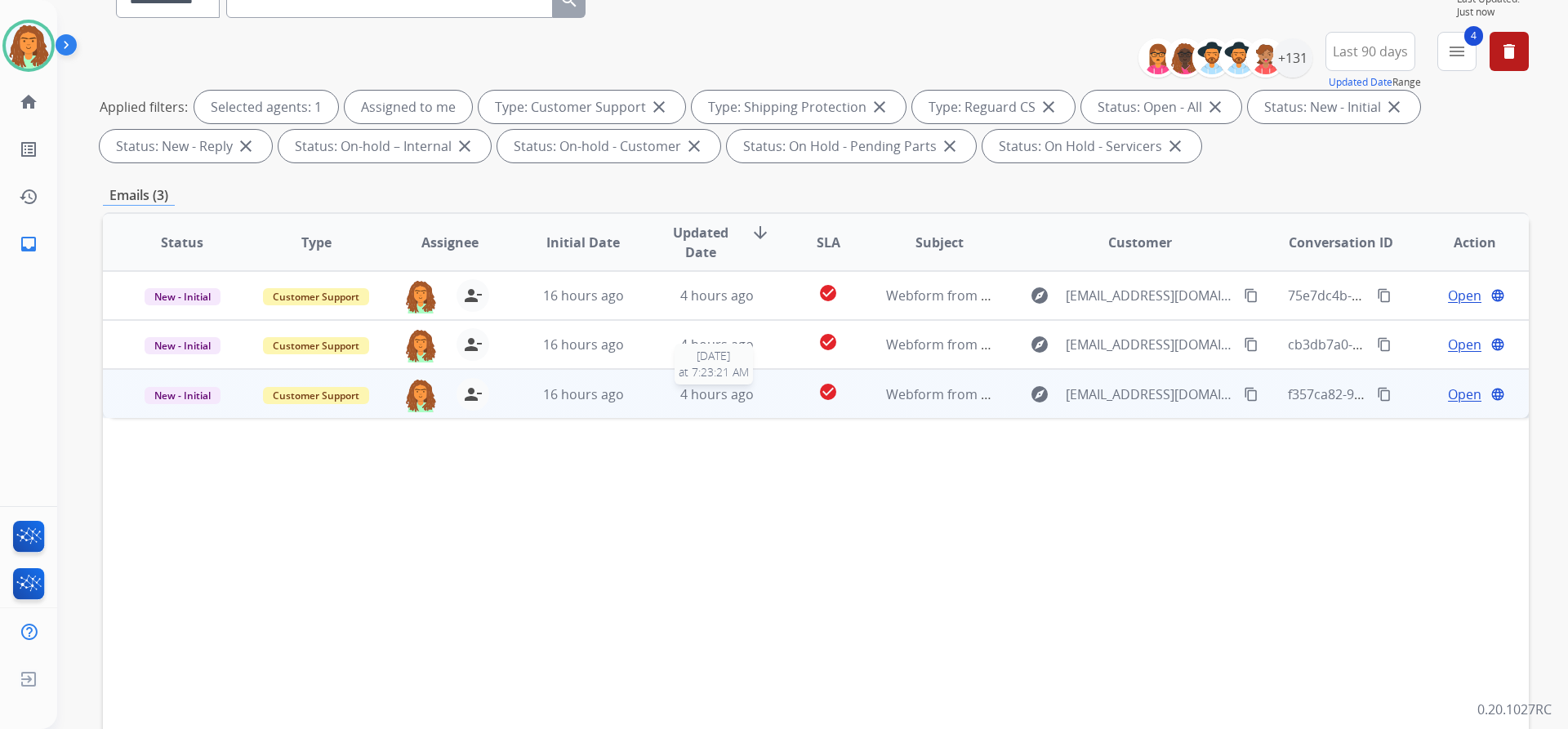
click at [747, 402] on span "4 hours ago" at bounding box center [717, 394] width 73 height 18
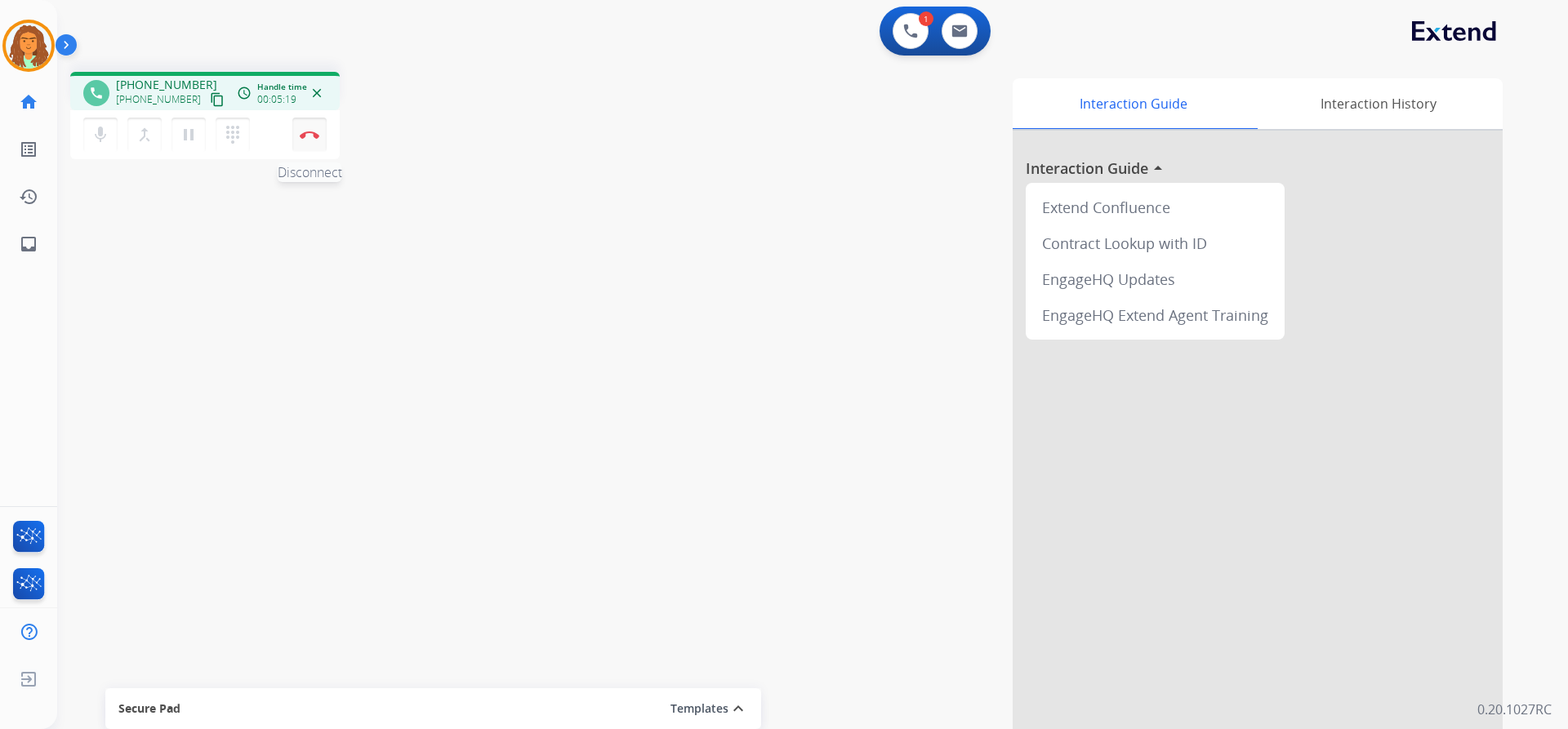
click at [305, 145] on button "Disconnect" at bounding box center [309, 134] width 34 height 34
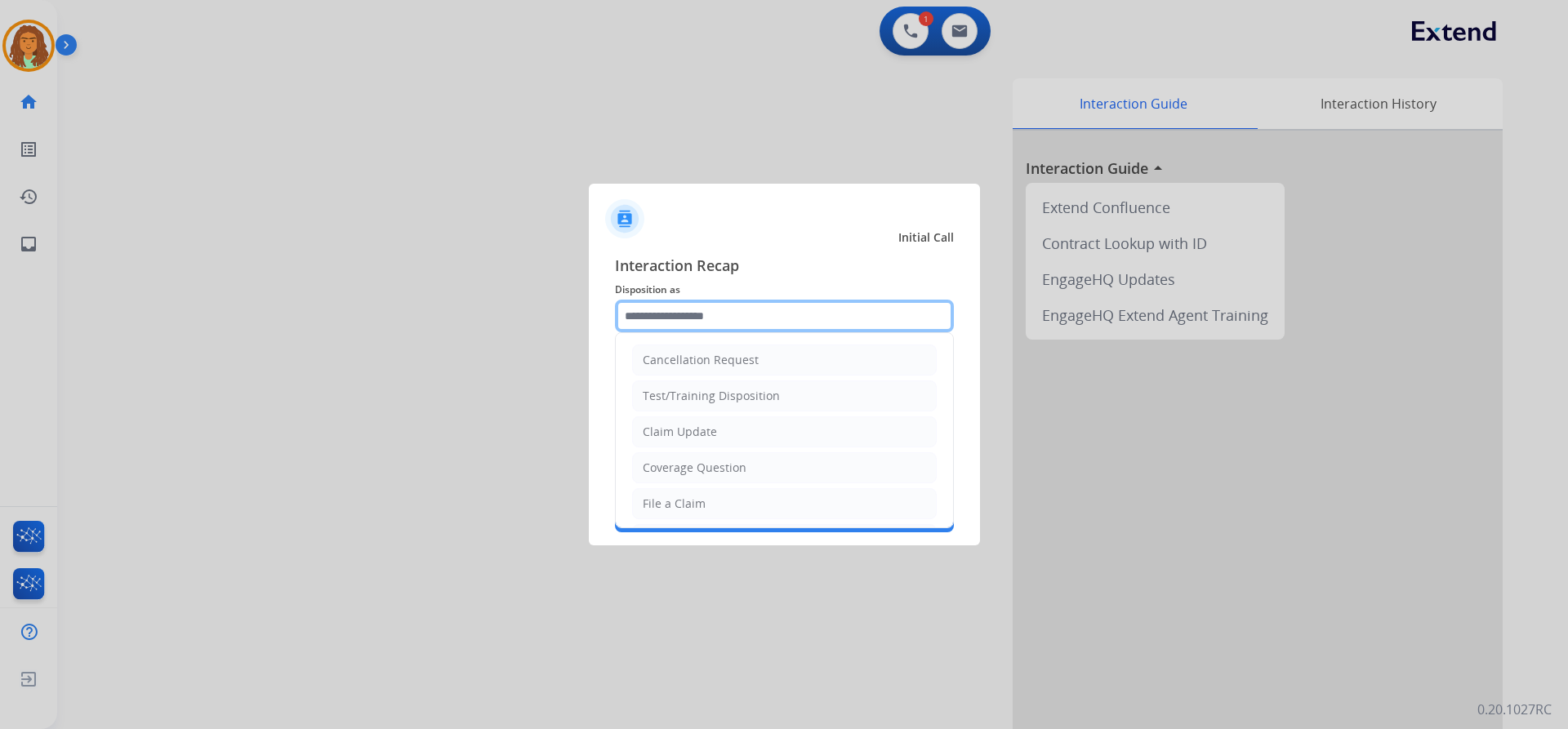
click at [701, 320] on input "text" at bounding box center [784, 315] width 339 height 32
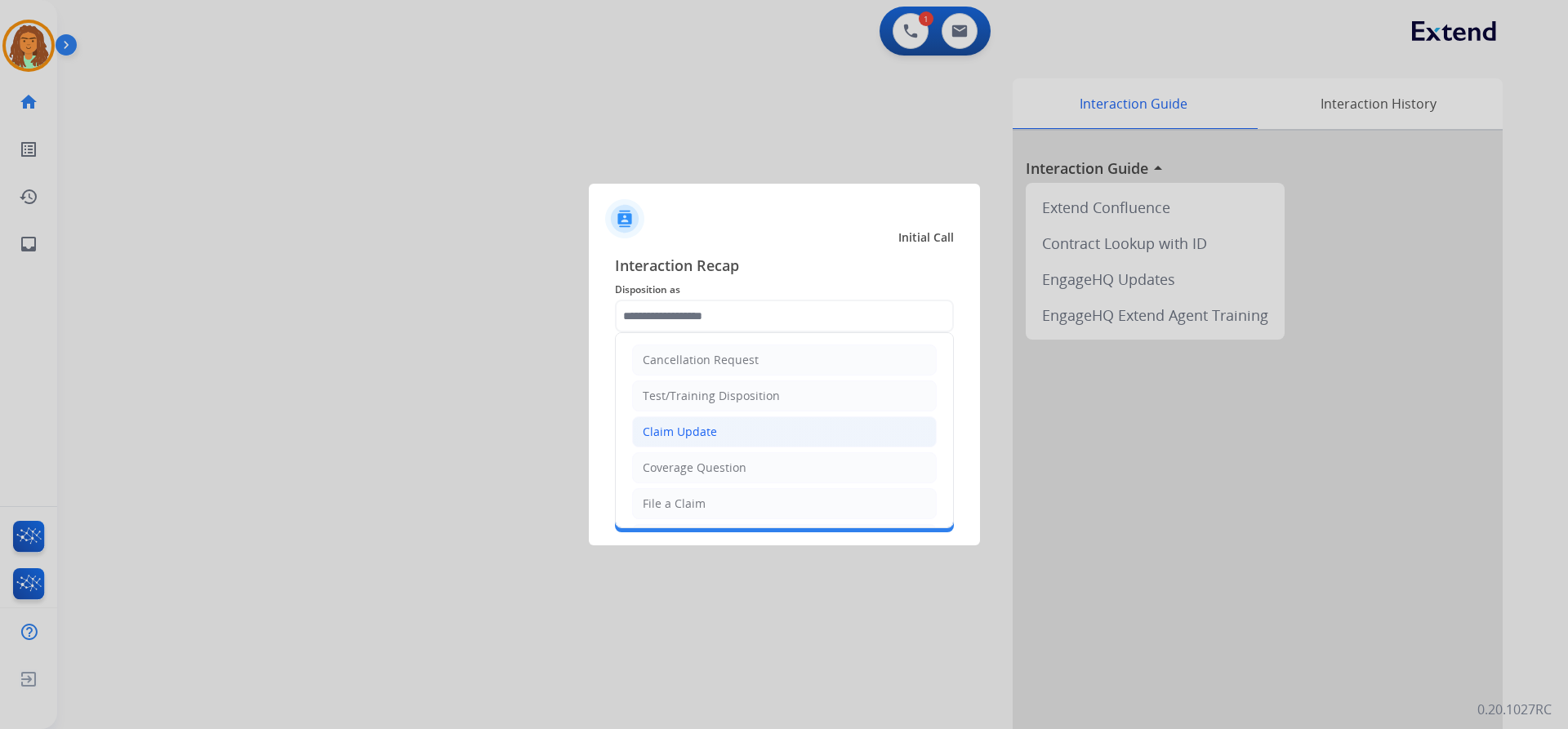
click at [695, 430] on div "Claim Update" at bounding box center [679, 432] width 74 height 17
type input "**********"
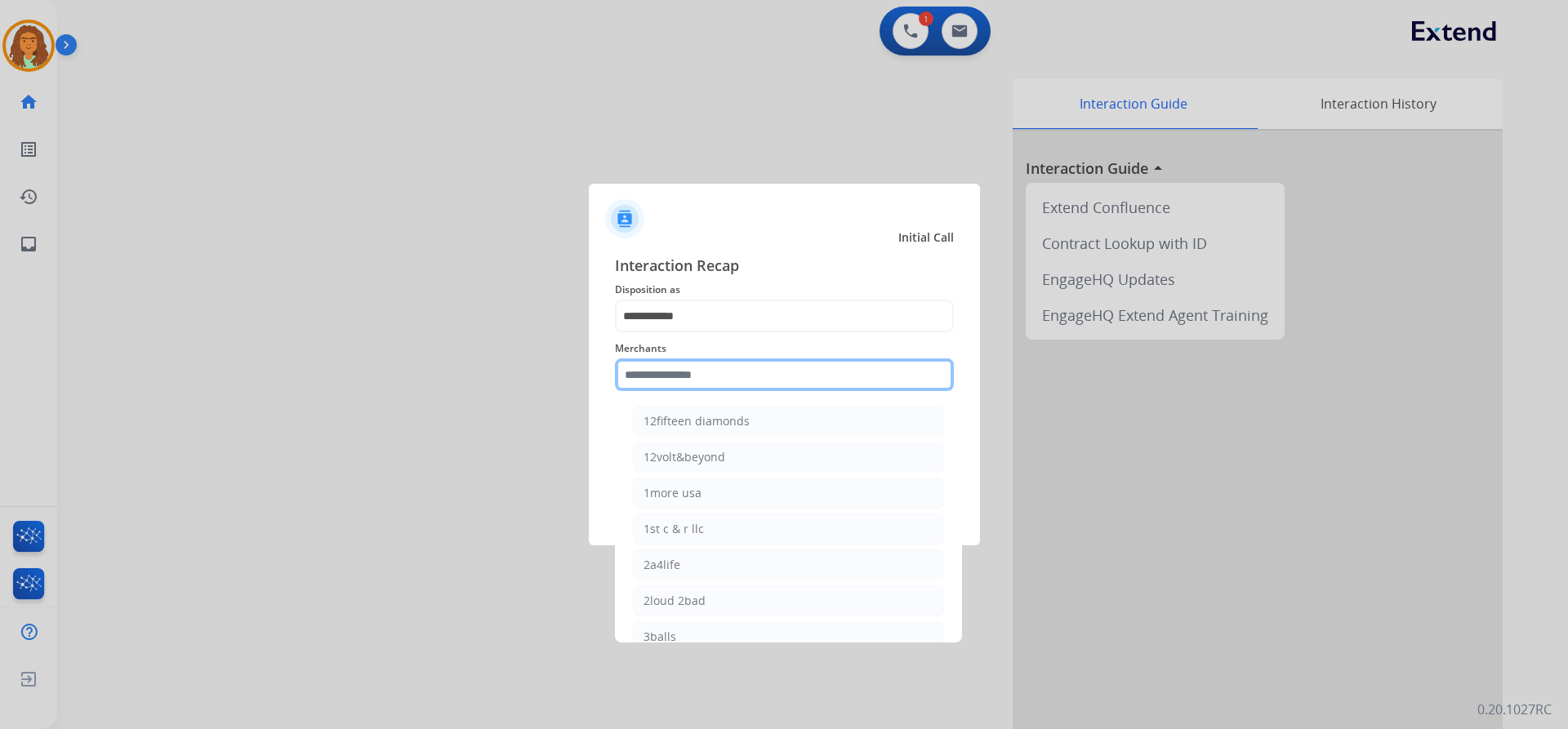
click at [672, 379] on input "text" at bounding box center [784, 375] width 339 height 32
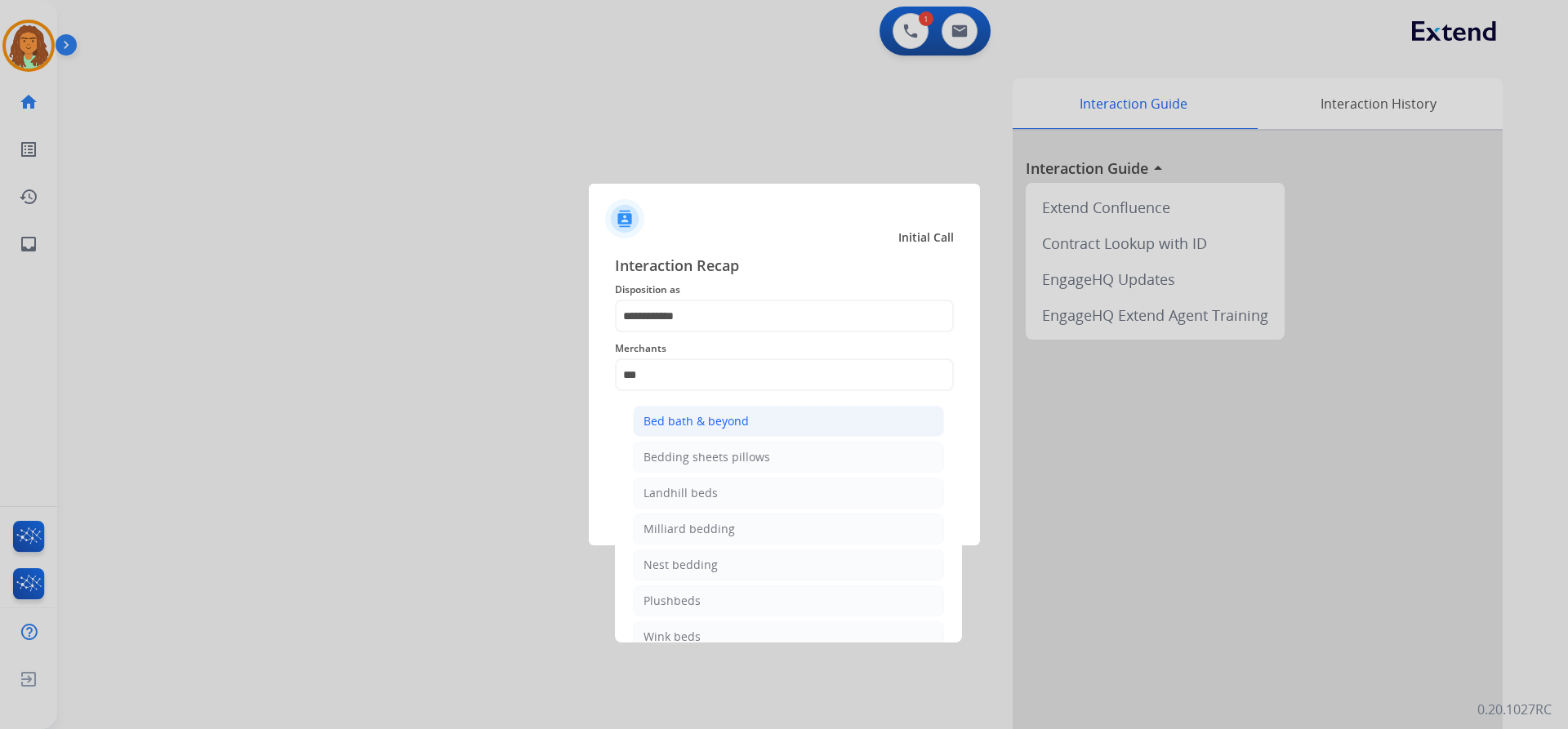
click at [680, 414] on div "Bed bath & beyond" at bounding box center [696, 421] width 105 height 17
type input "**********"
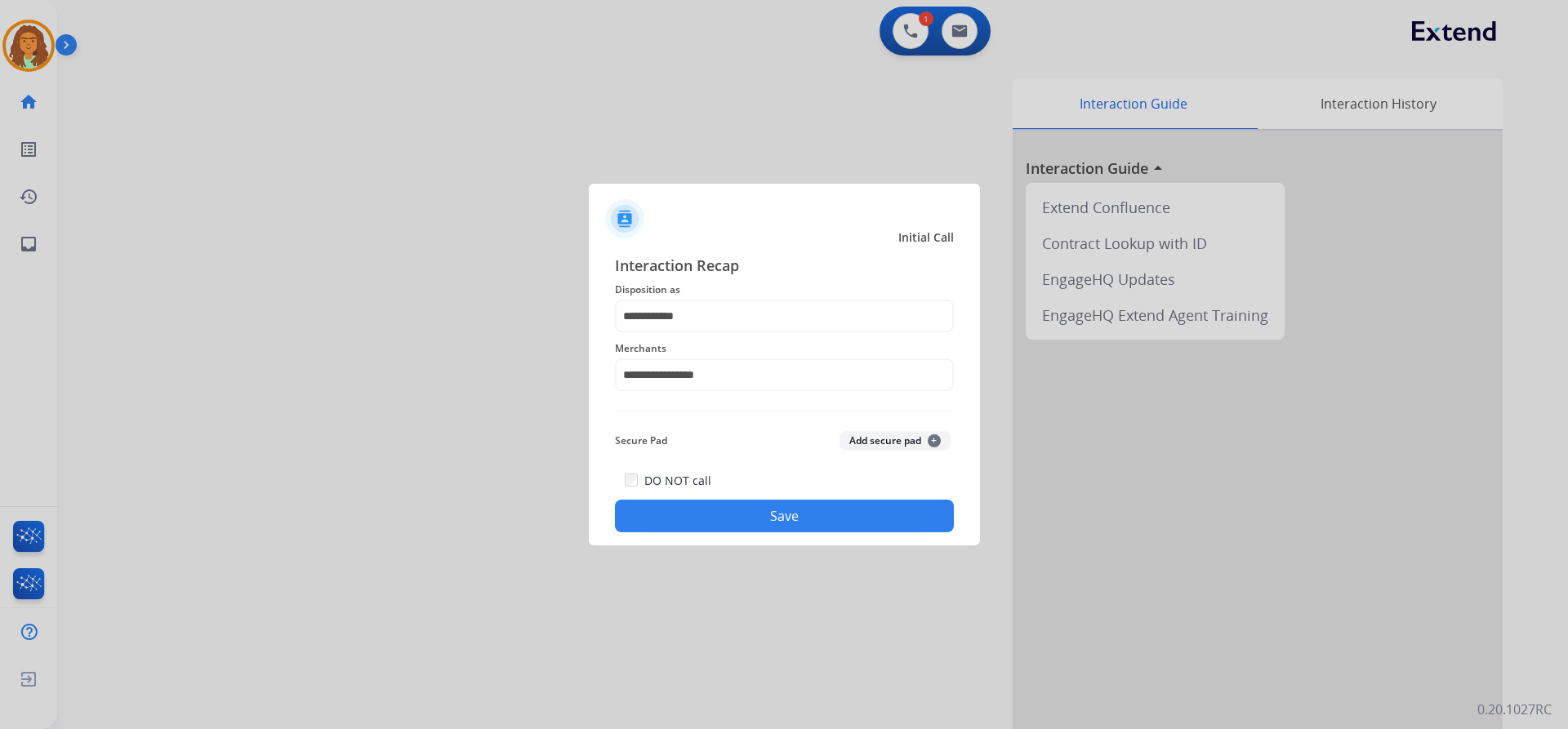
click at [751, 508] on button "Save" at bounding box center [784, 516] width 339 height 32
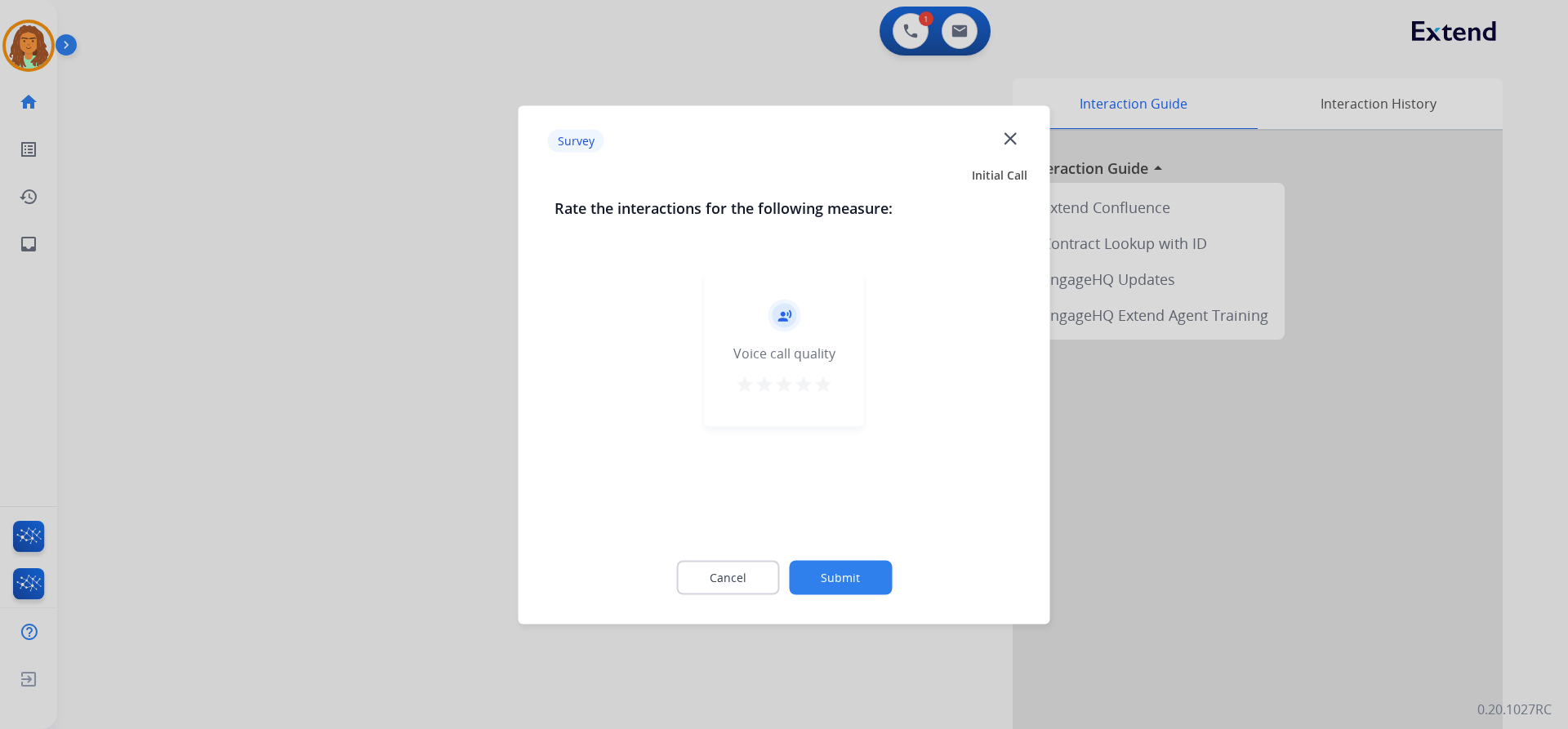
click at [815, 377] on mat-icon "star" at bounding box center [823, 383] width 19 height 19
click at [838, 575] on button "Submit" at bounding box center [841, 577] width 103 height 34
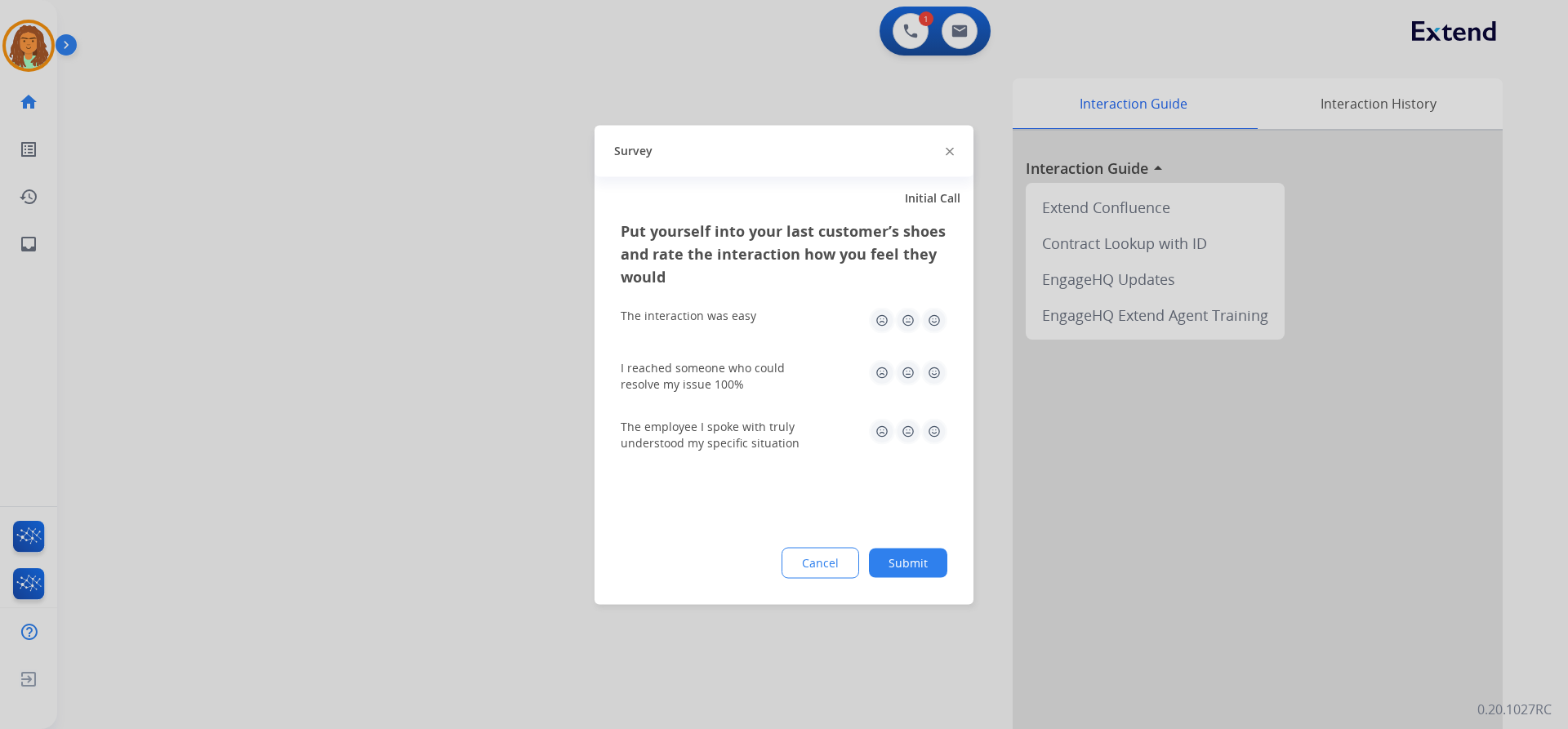
click at [937, 321] on img at bounding box center [934, 320] width 26 height 26
click at [936, 372] on img at bounding box center [934, 372] width 26 height 26
click at [937, 429] on img at bounding box center [934, 431] width 26 height 26
click at [921, 557] on button "Submit" at bounding box center [908, 563] width 78 height 30
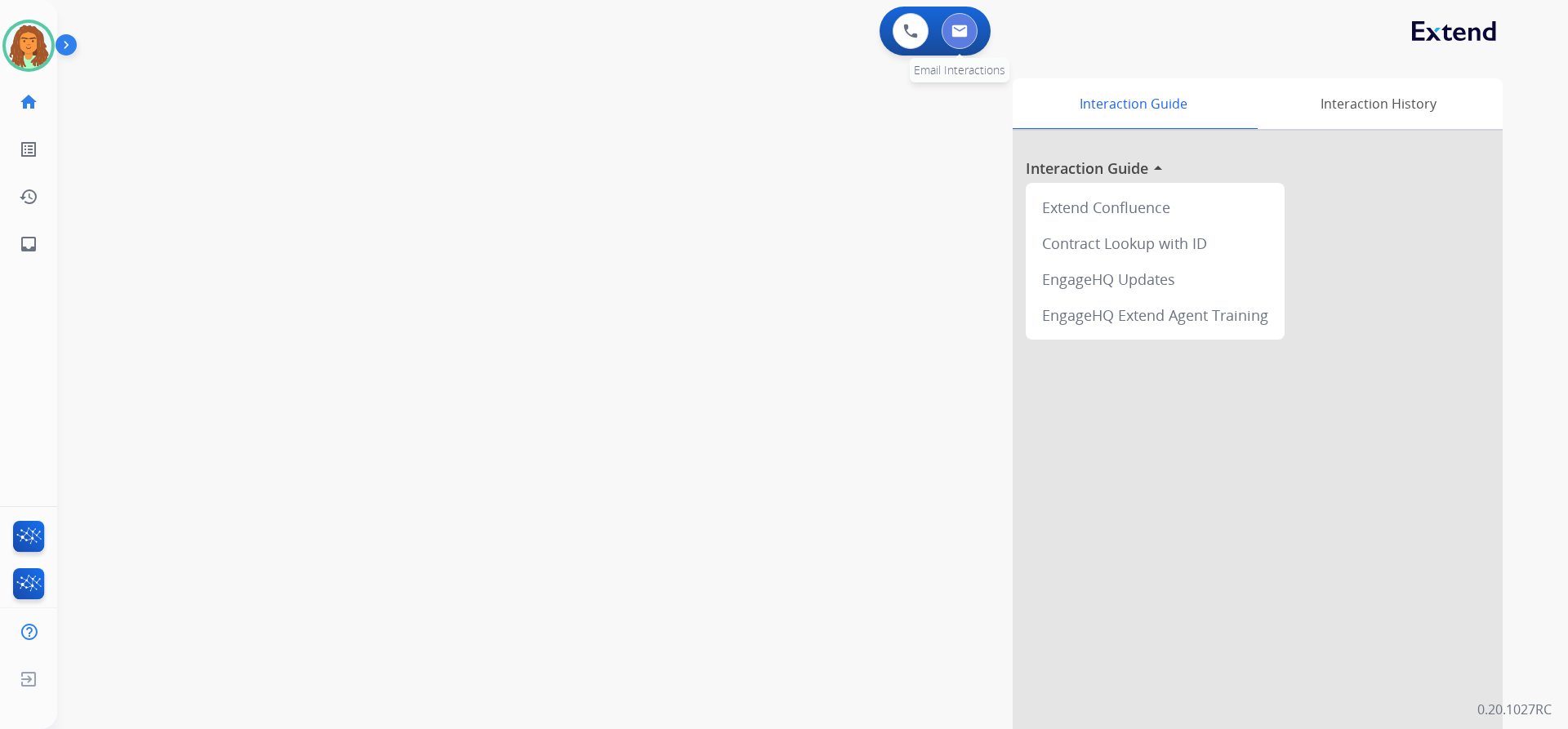
click at [968, 24] on button at bounding box center [959, 30] width 36 height 36
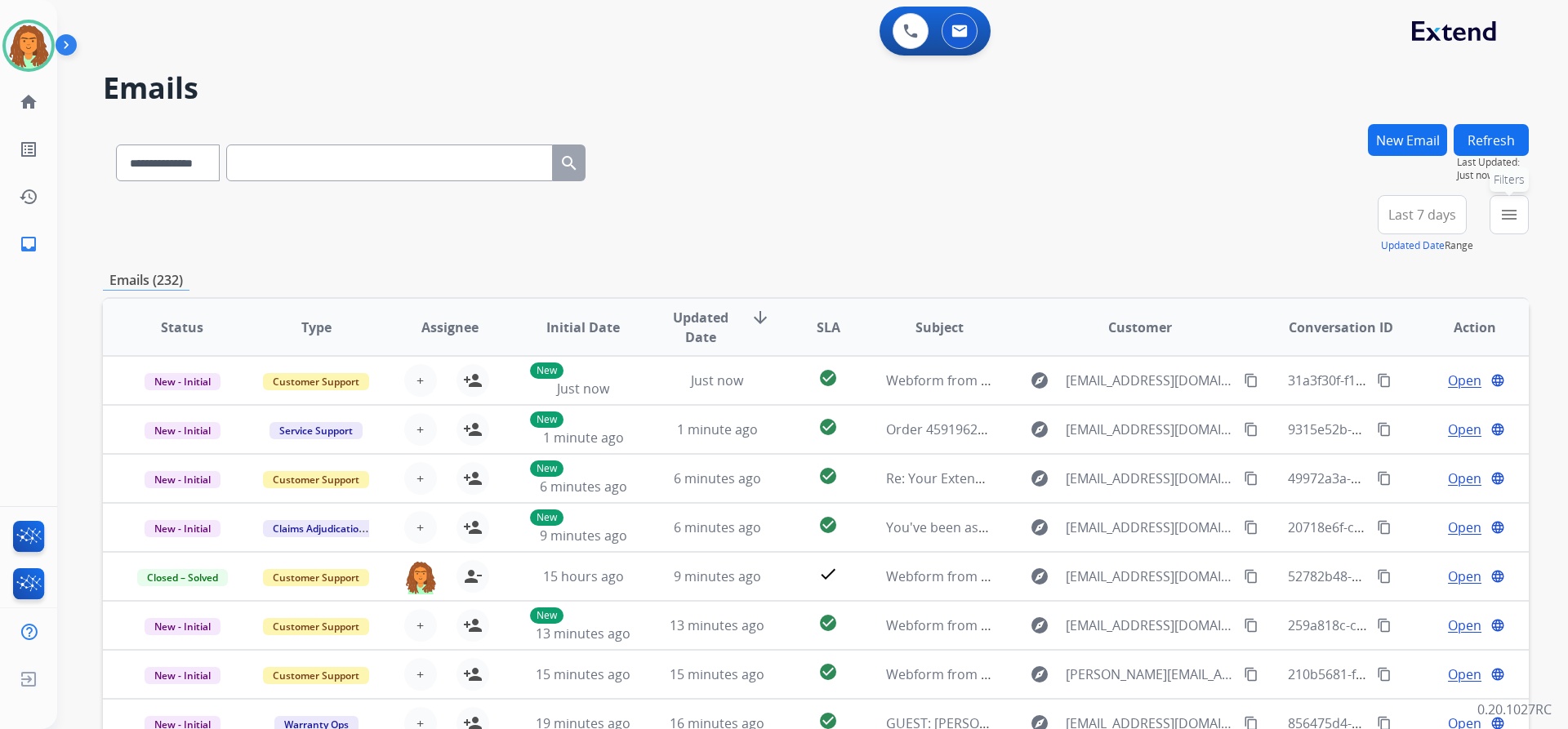
click at [1507, 216] on mat-icon "menu" at bounding box center [1509, 214] width 19 height 19
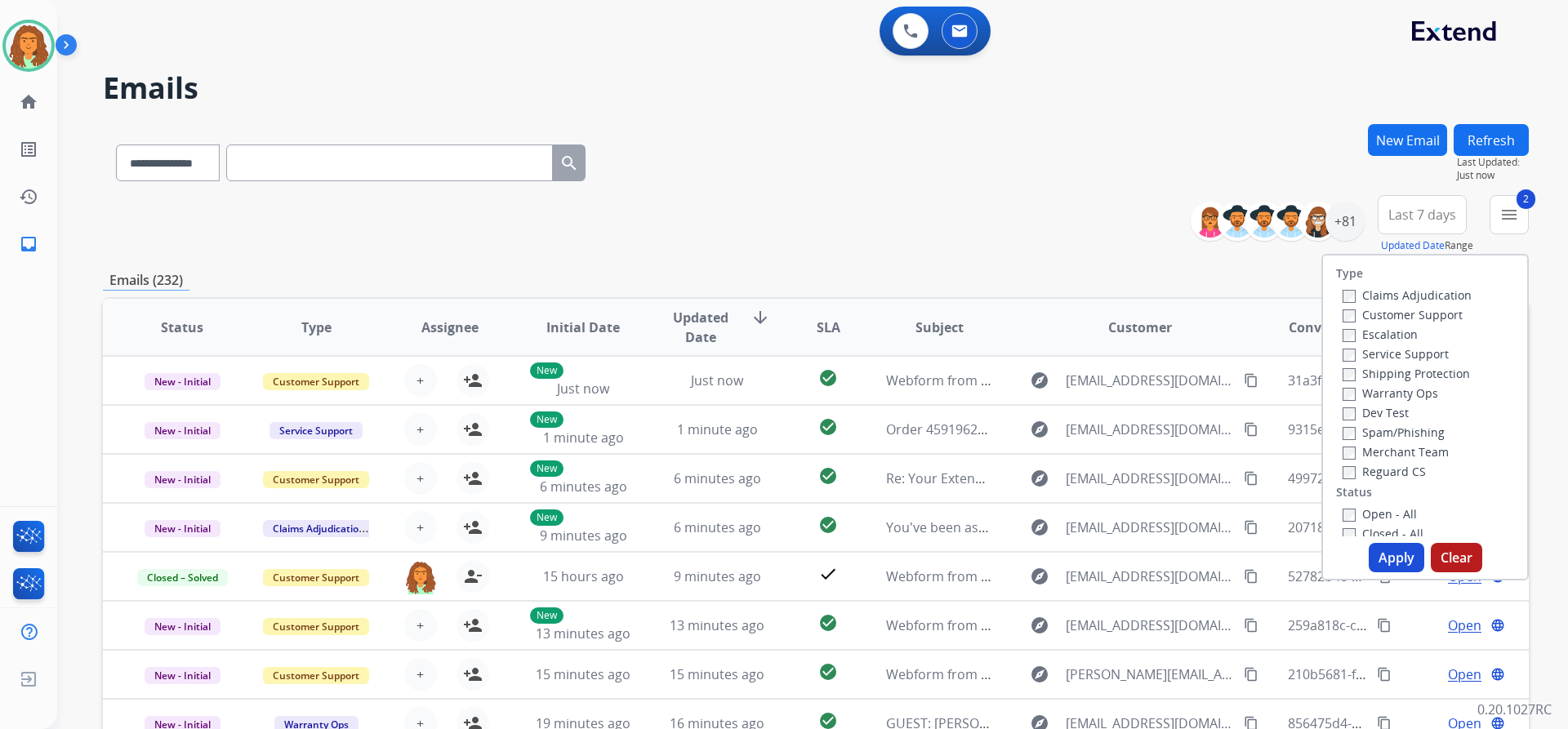
click at [1342, 465] on label "Reguard CS" at bounding box center [1384, 471] width 84 height 16
click at [1385, 550] on button "Apply" at bounding box center [1396, 557] width 56 height 30
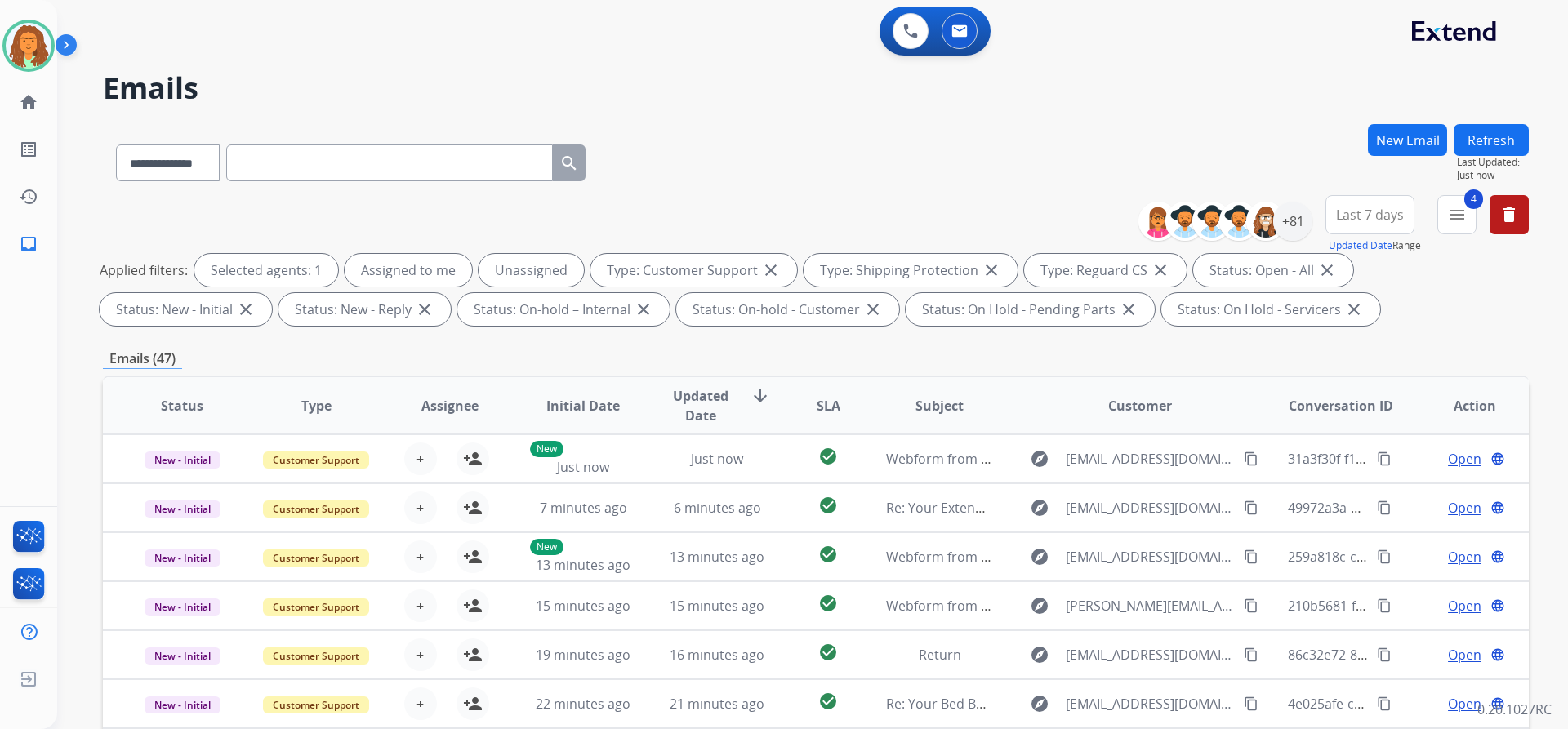
click at [1370, 215] on span "Last 7 days" at bounding box center [1370, 214] width 68 height 6
click at [1357, 415] on div "Last 90 days" at bounding box center [1364, 413] width 90 height 24
click at [1259, 327] on div "**********" at bounding box center [815, 263] width 1426 height 137
click at [1297, 223] on div "+131" at bounding box center [1292, 221] width 39 height 39
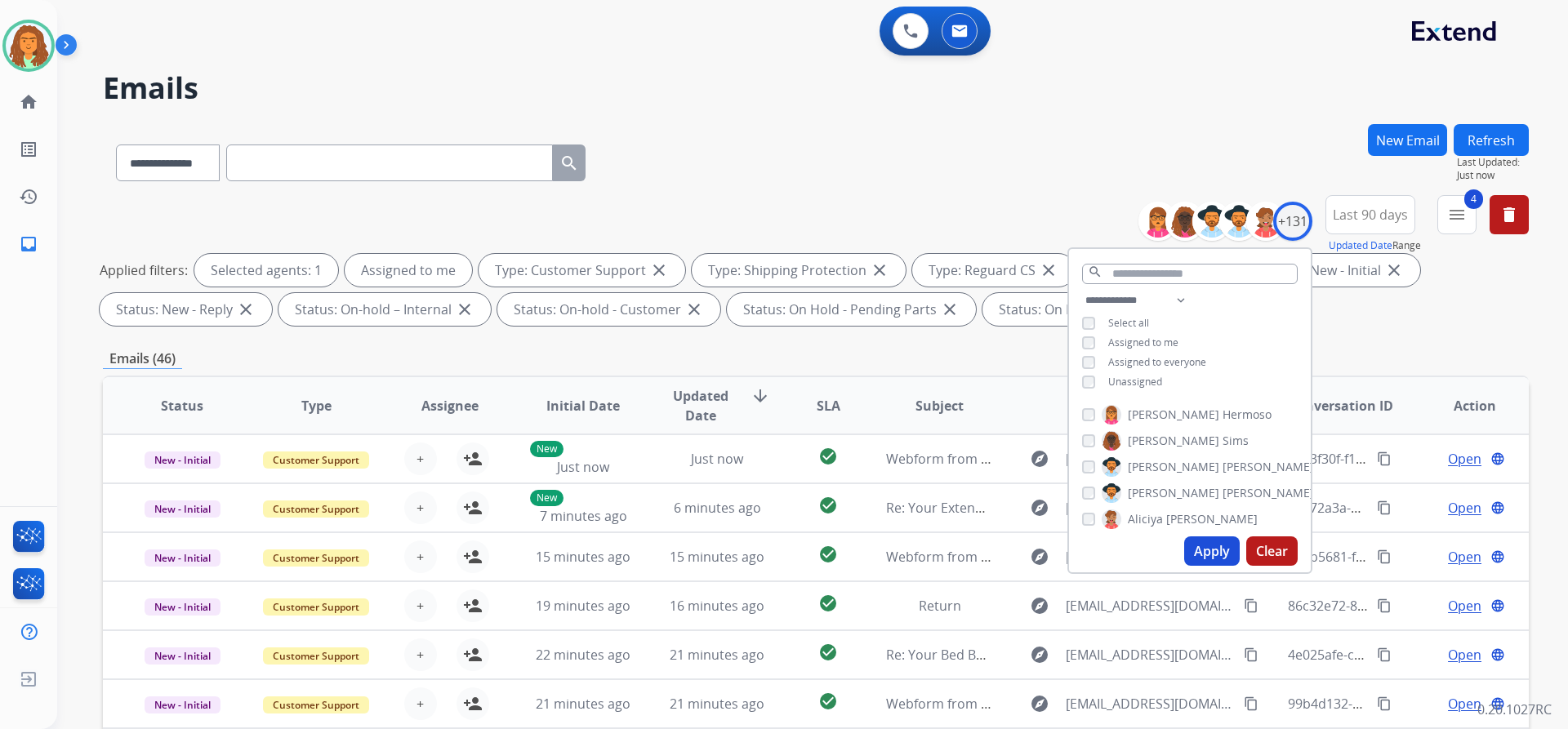
click at [1213, 550] on button "Apply" at bounding box center [1212, 551] width 56 height 30
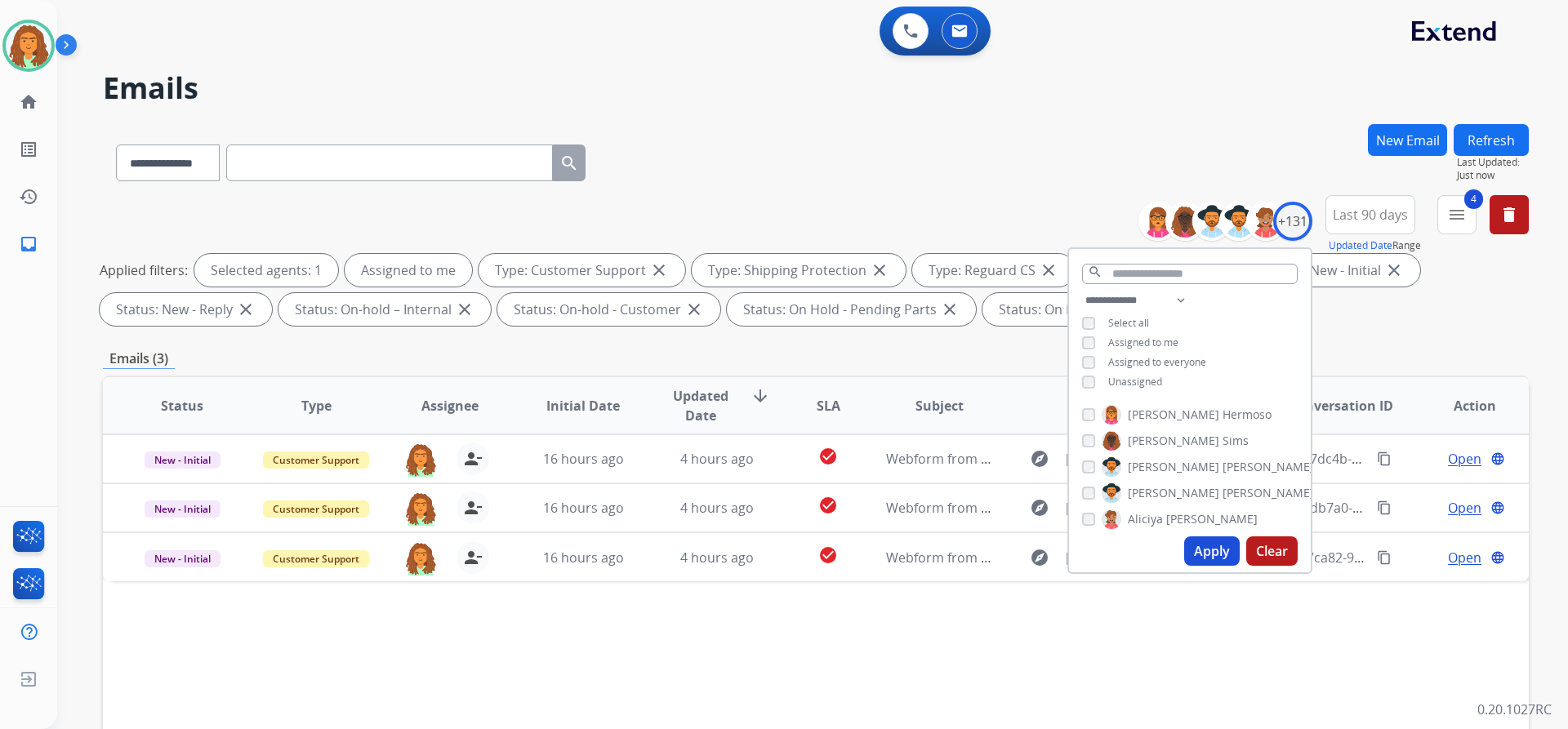
click at [1401, 338] on div "**********" at bounding box center [815, 565] width 1426 height 883
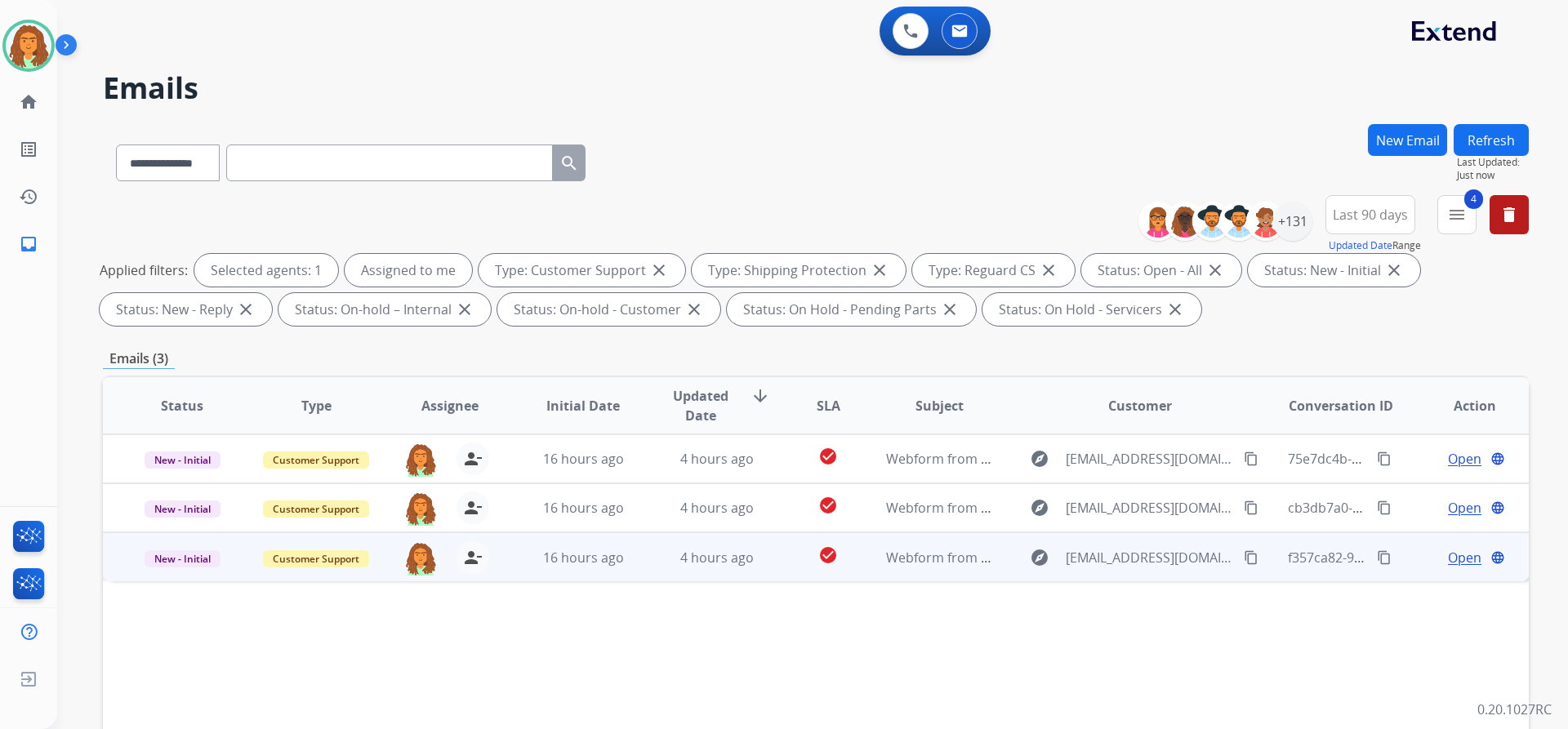
click at [777, 573] on td "check_circle" at bounding box center [815, 557] width 89 height 49
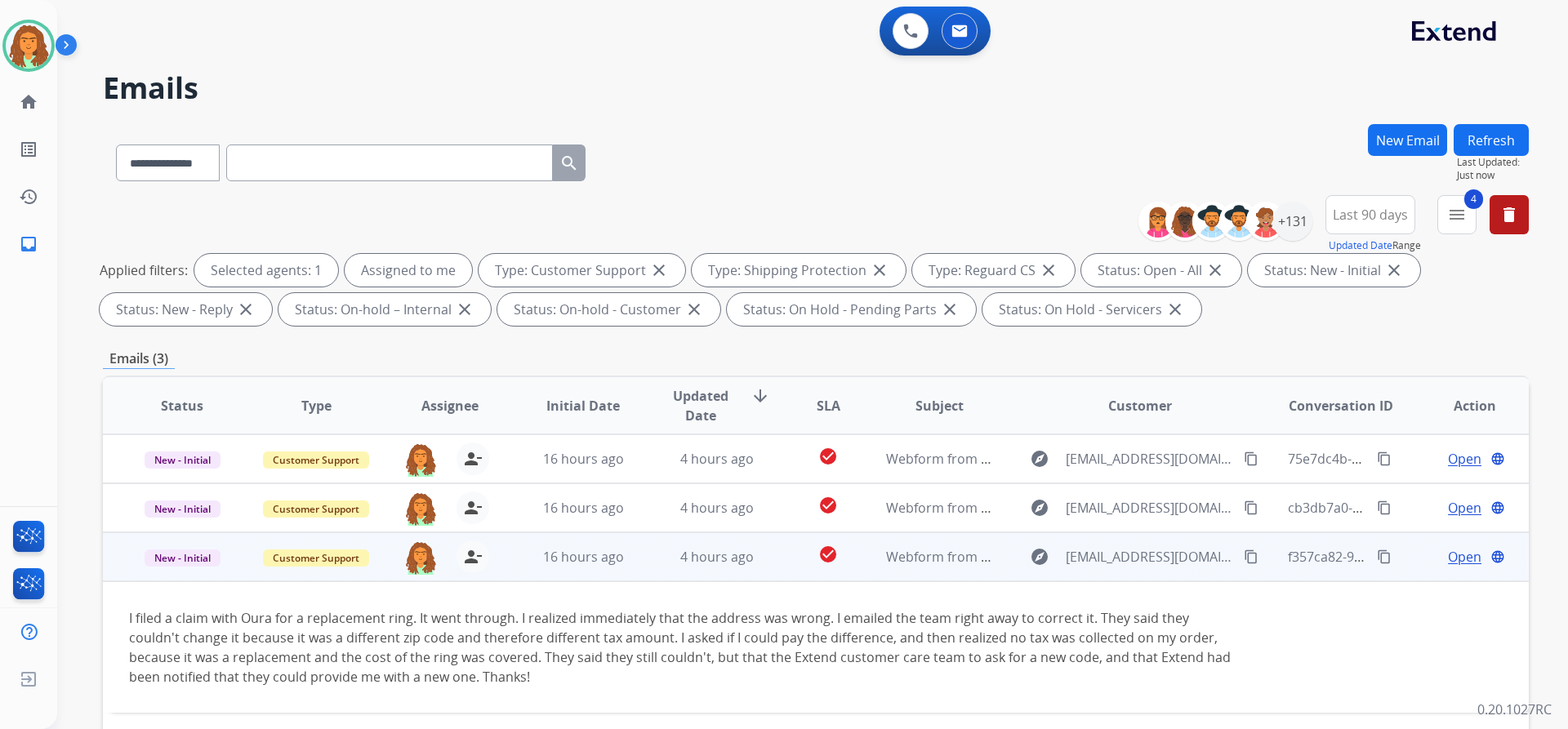
click at [1244, 558] on mat-icon "content_copy" at bounding box center [1251, 557] width 15 height 15
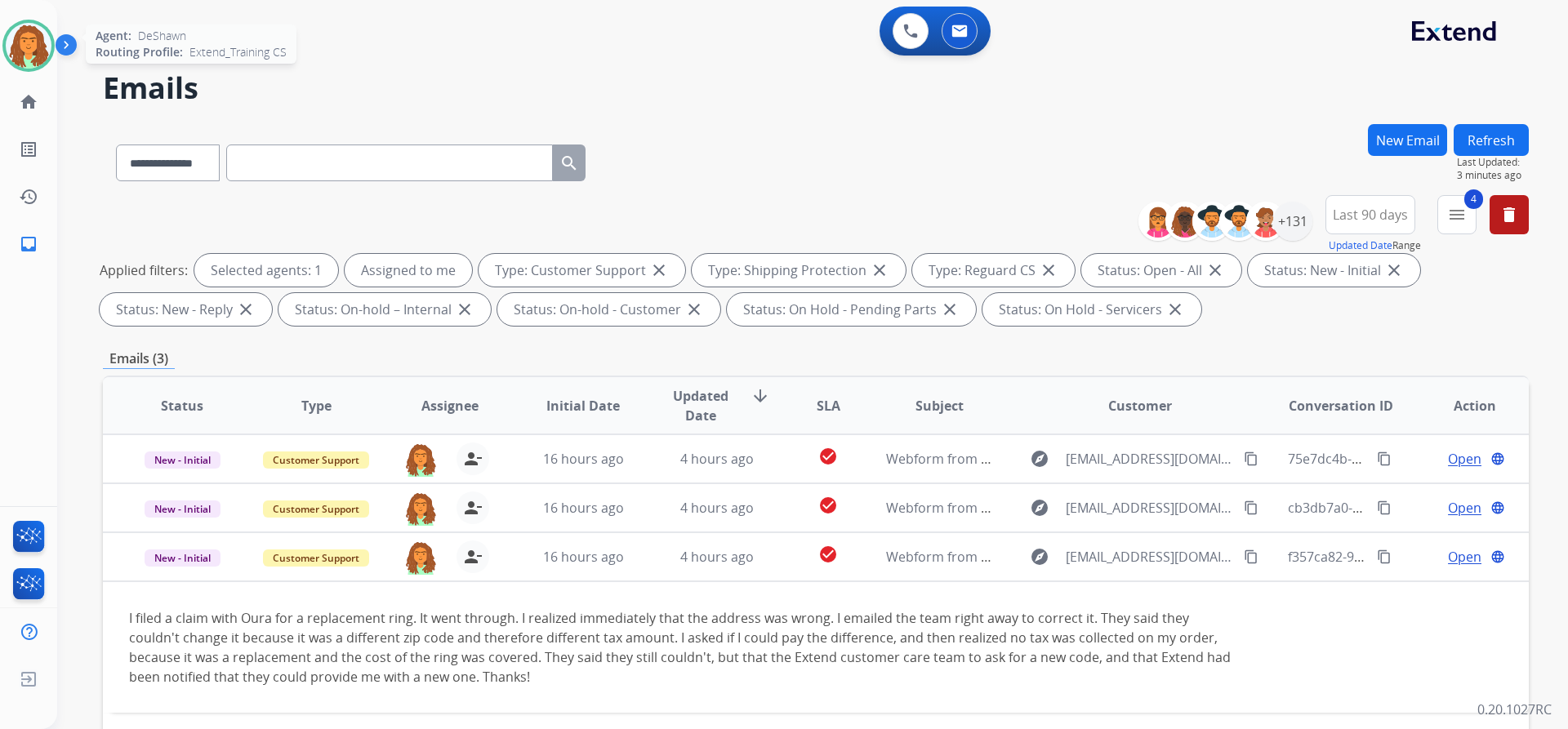
click at [46, 44] on img at bounding box center [29, 45] width 45 height 45
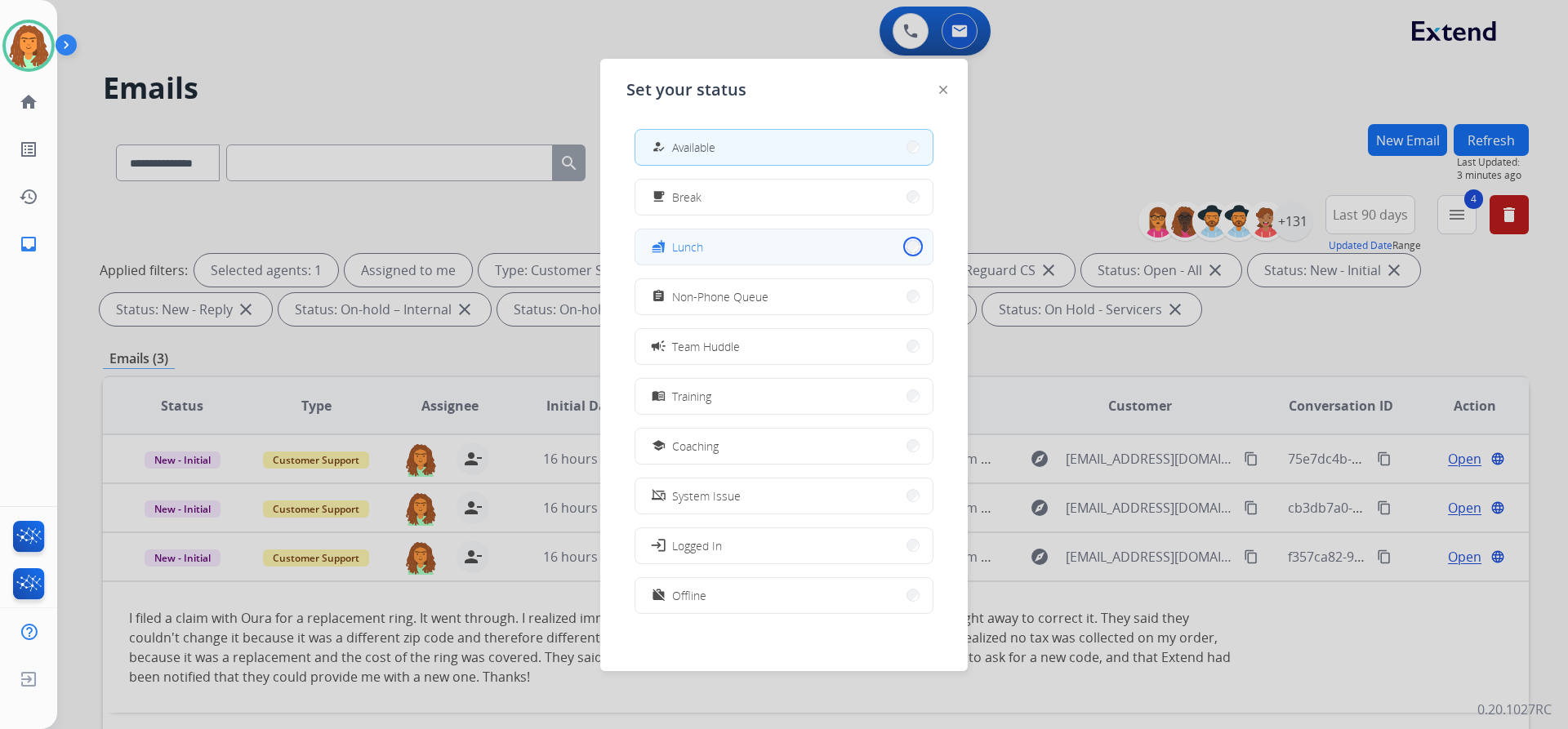
click at [901, 244] on button "fastfood Lunch" at bounding box center [783, 246] width 297 height 35
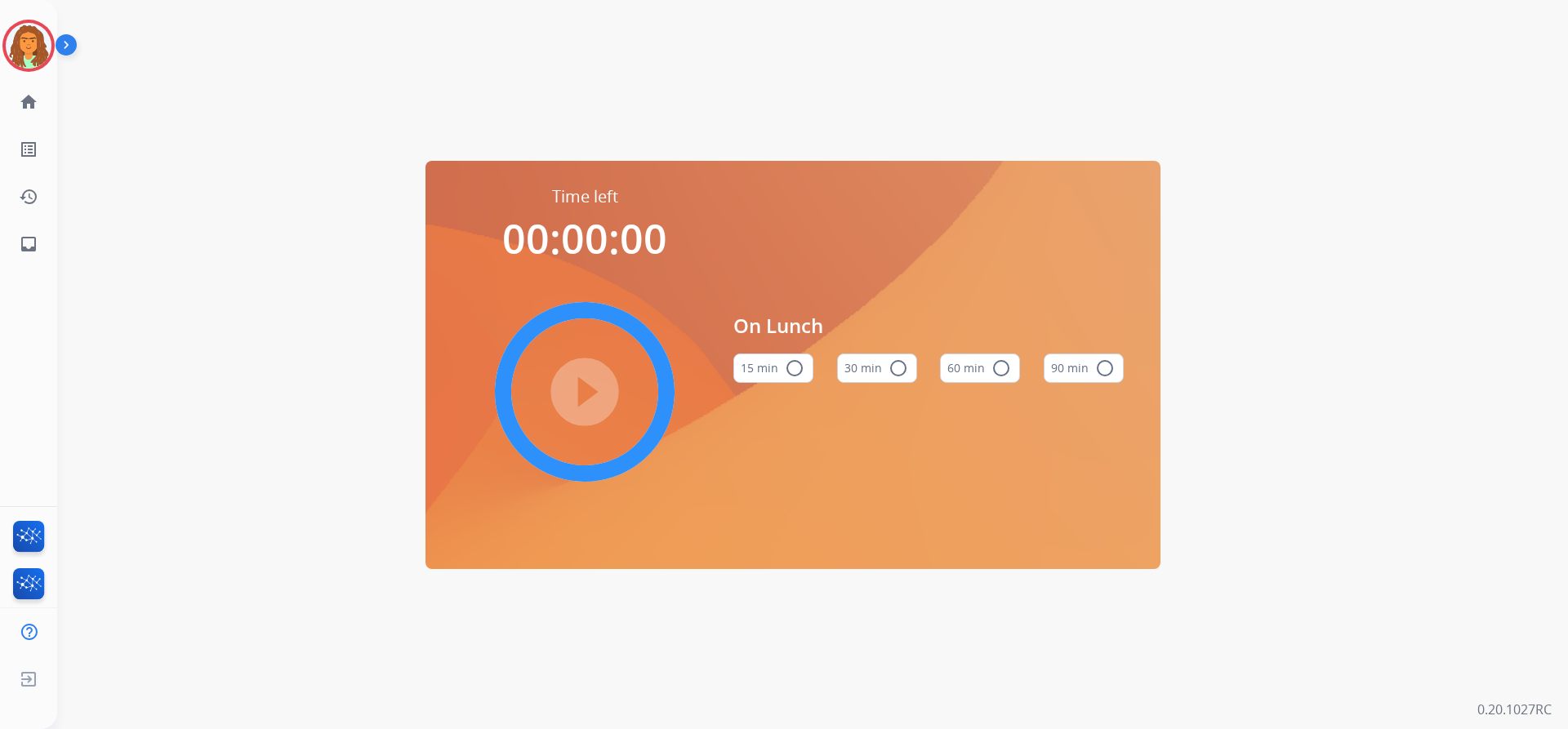
click at [889, 362] on mat-icon "radio_button_unchecked" at bounding box center [898, 368] width 19 height 19
click at [581, 386] on mat-icon "play_circle_filled" at bounding box center [585, 392] width 19 height 19
drag, startPoint x: 43, startPoint y: 40, endPoint x: 65, endPoint y: 47, distance: 23.1
click at [43, 39] on img at bounding box center [29, 45] width 45 height 45
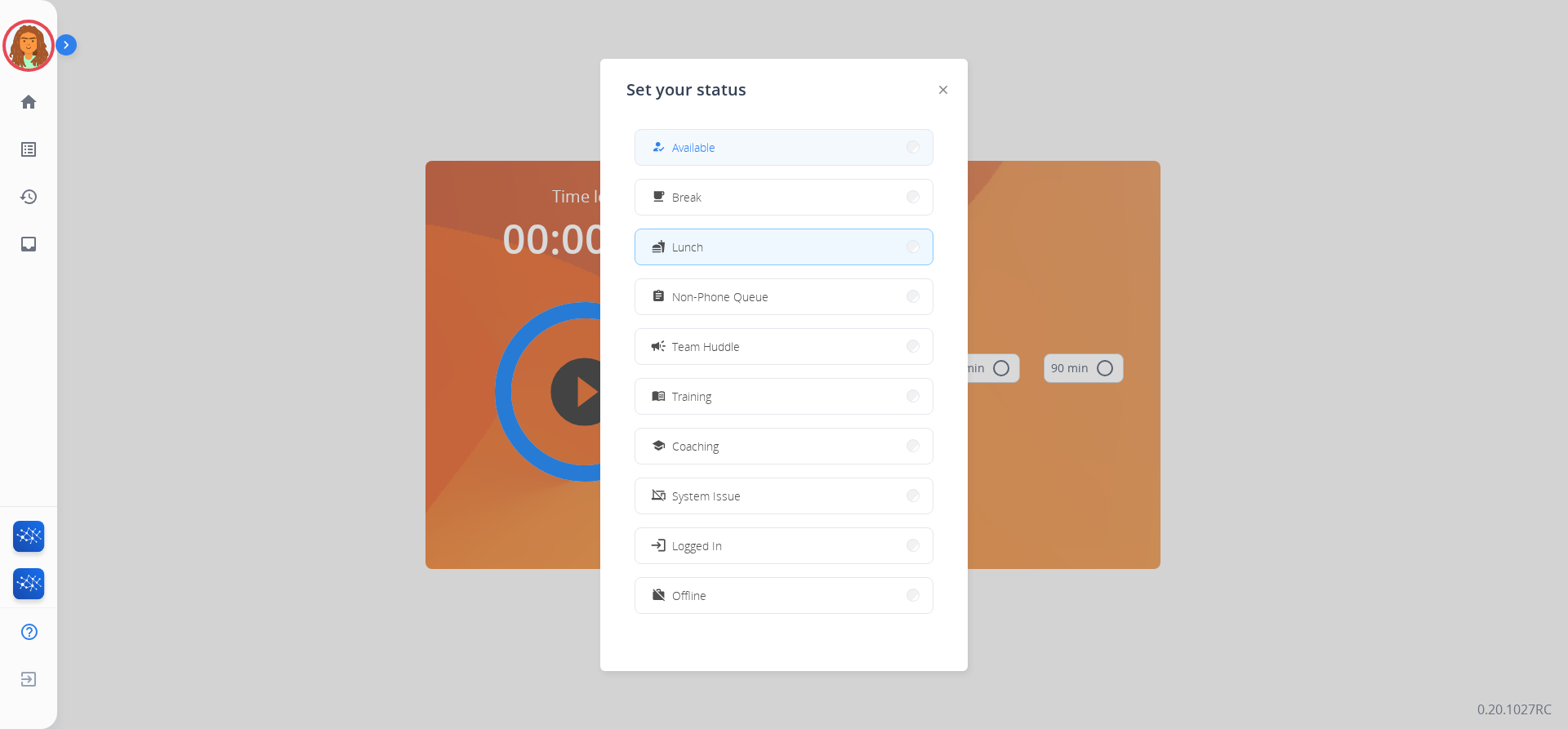
click at [653, 145] on button "how_to_reg Available" at bounding box center [783, 147] width 297 height 35
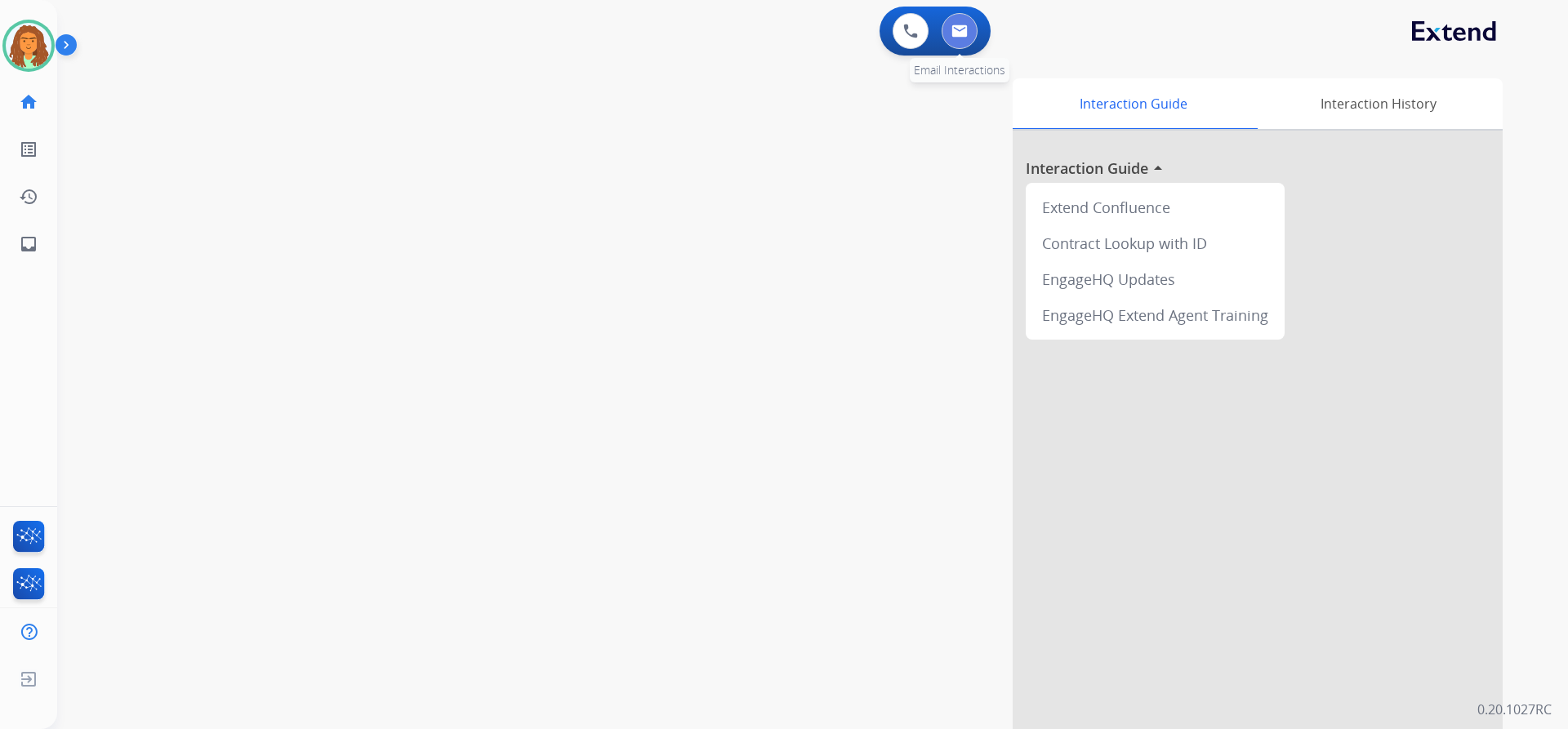
click at [958, 26] on img at bounding box center [959, 30] width 17 height 13
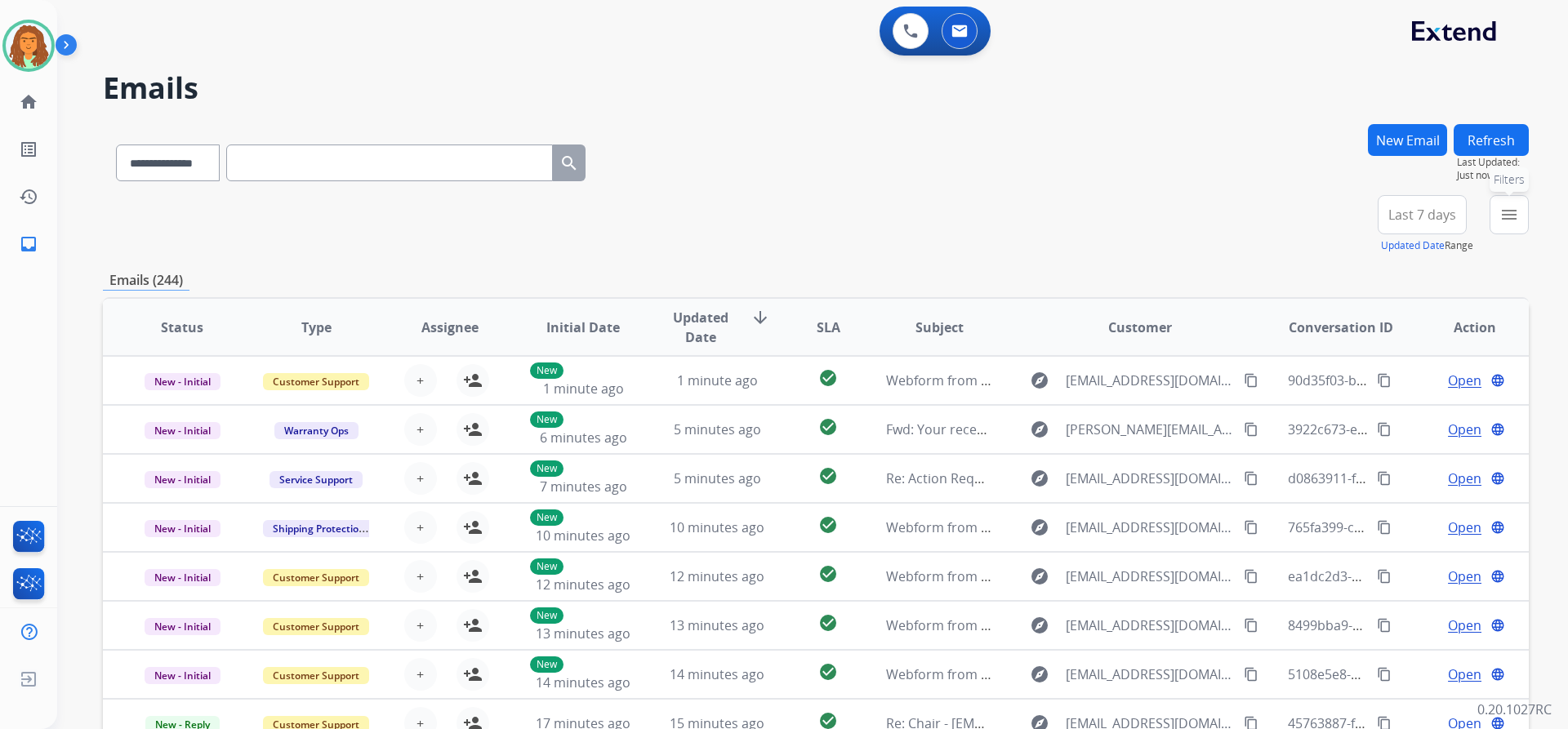
click at [1506, 216] on mat-icon "menu" at bounding box center [1509, 214] width 19 height 19
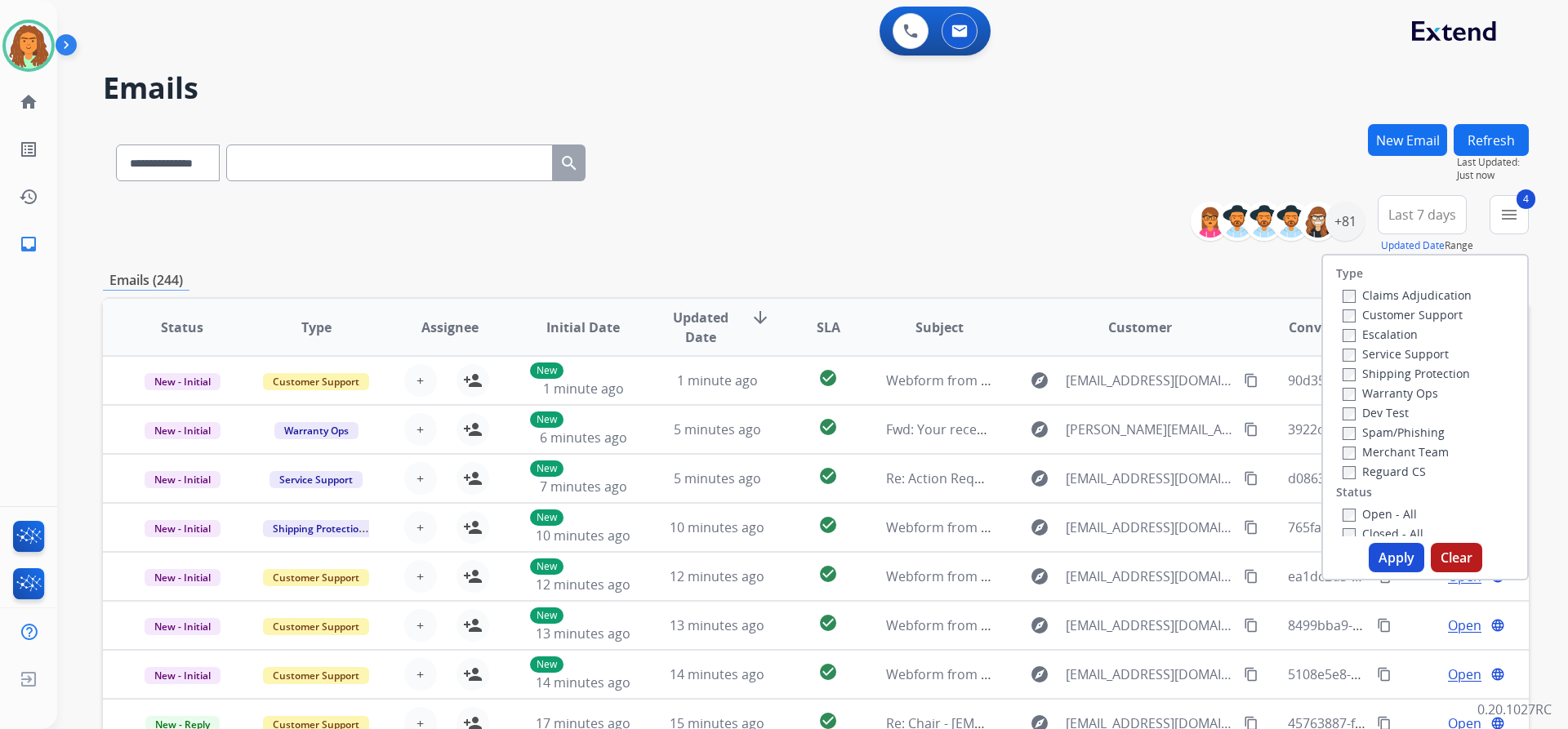
click at [1387, 553] on button "Apply" at bounding box center [1396, 557] width 56 height 30
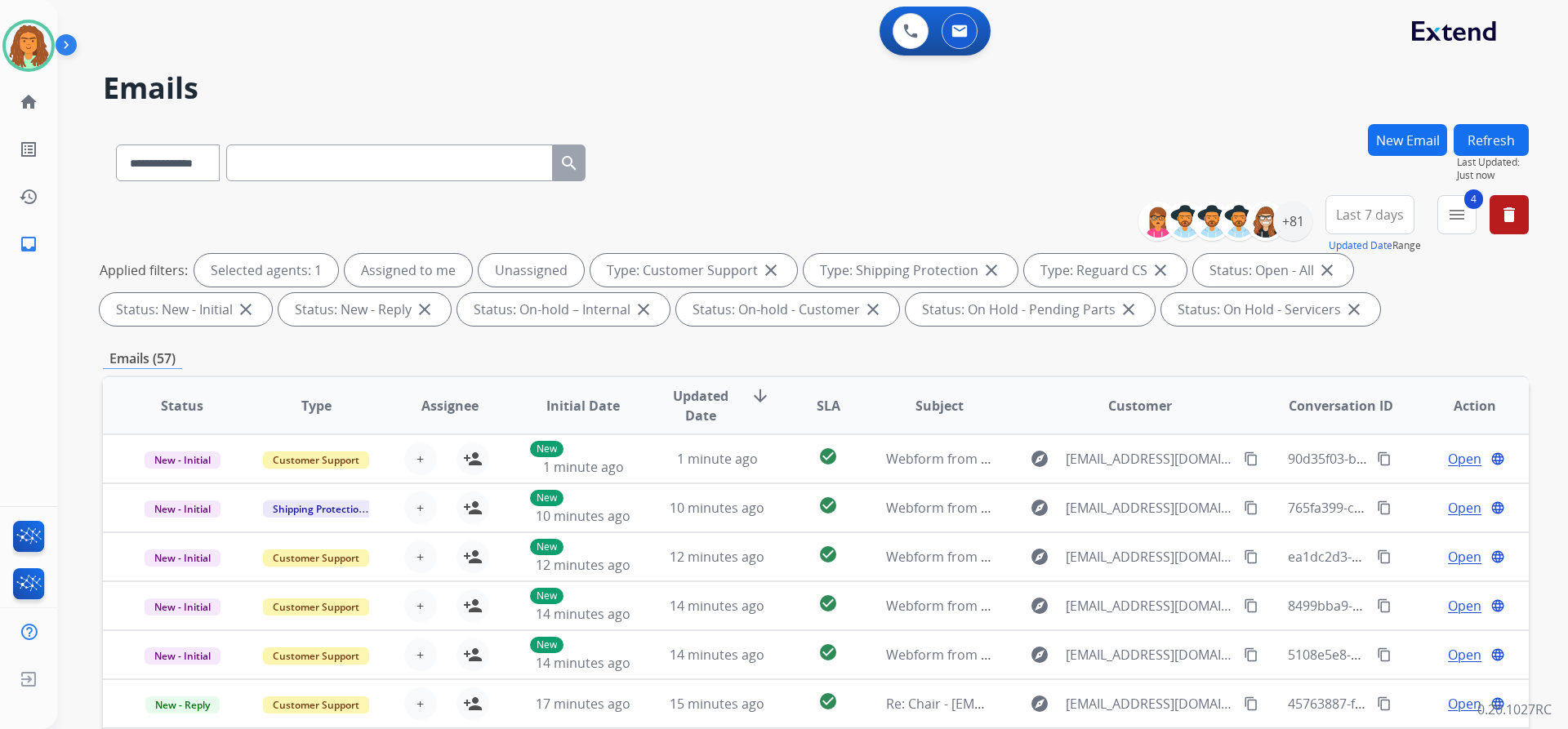
click at [1377, 218] on span "Last 7 days" at bounding box center [1370, 214] width 68 height 6
click at [1354, 411] on div "Last 90 days" at bounding box center [1364, 413] width 90 height 24
click at [1240, 335] on div "**********" at bounding box center [815, 565] width 1426 height 883
click at [1297, 219] on div "+131" at bounding box center [1292, 221] width 39 height 39
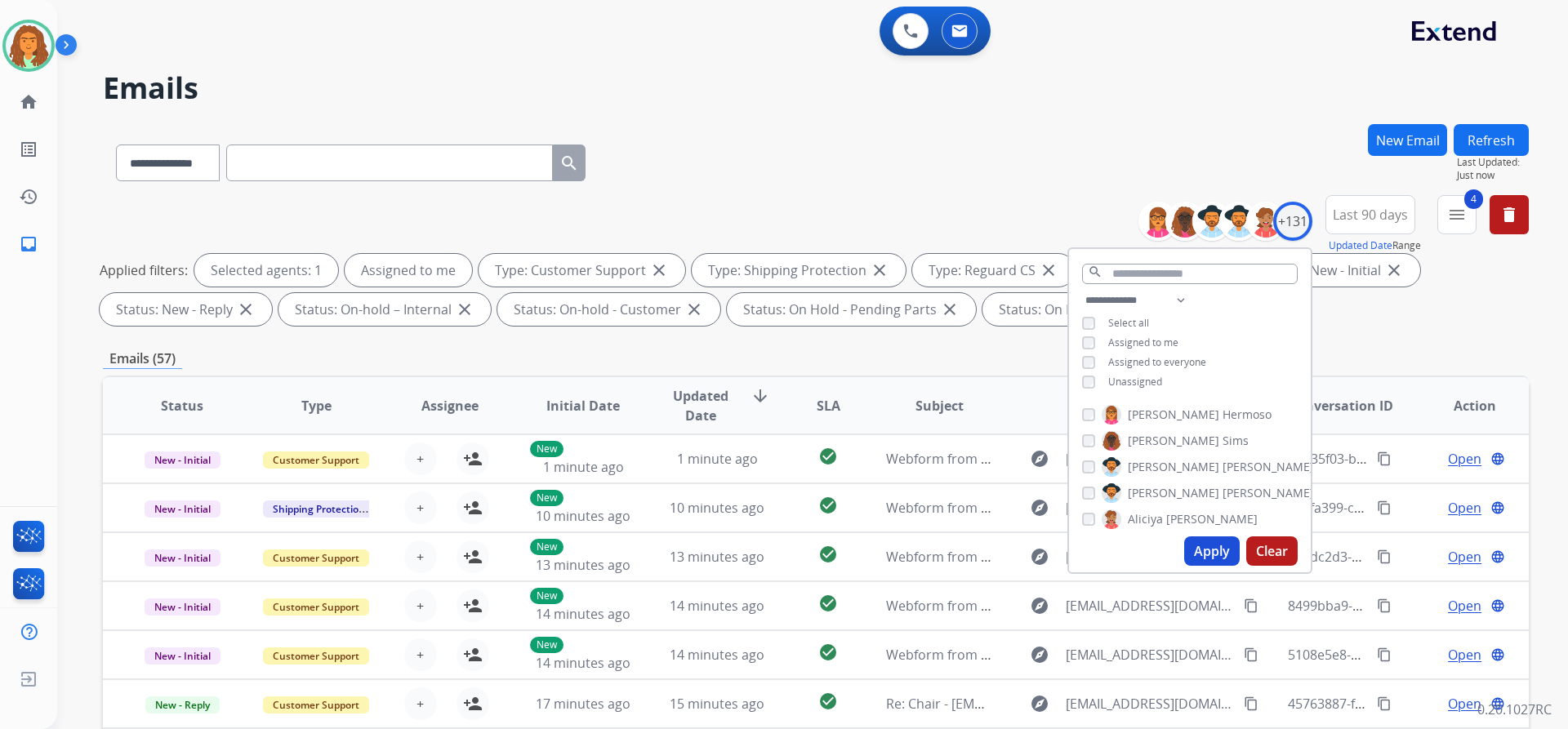
click at [1197, 548] on button "Apply" at bounding box center [1212, 551] width 56 height 30
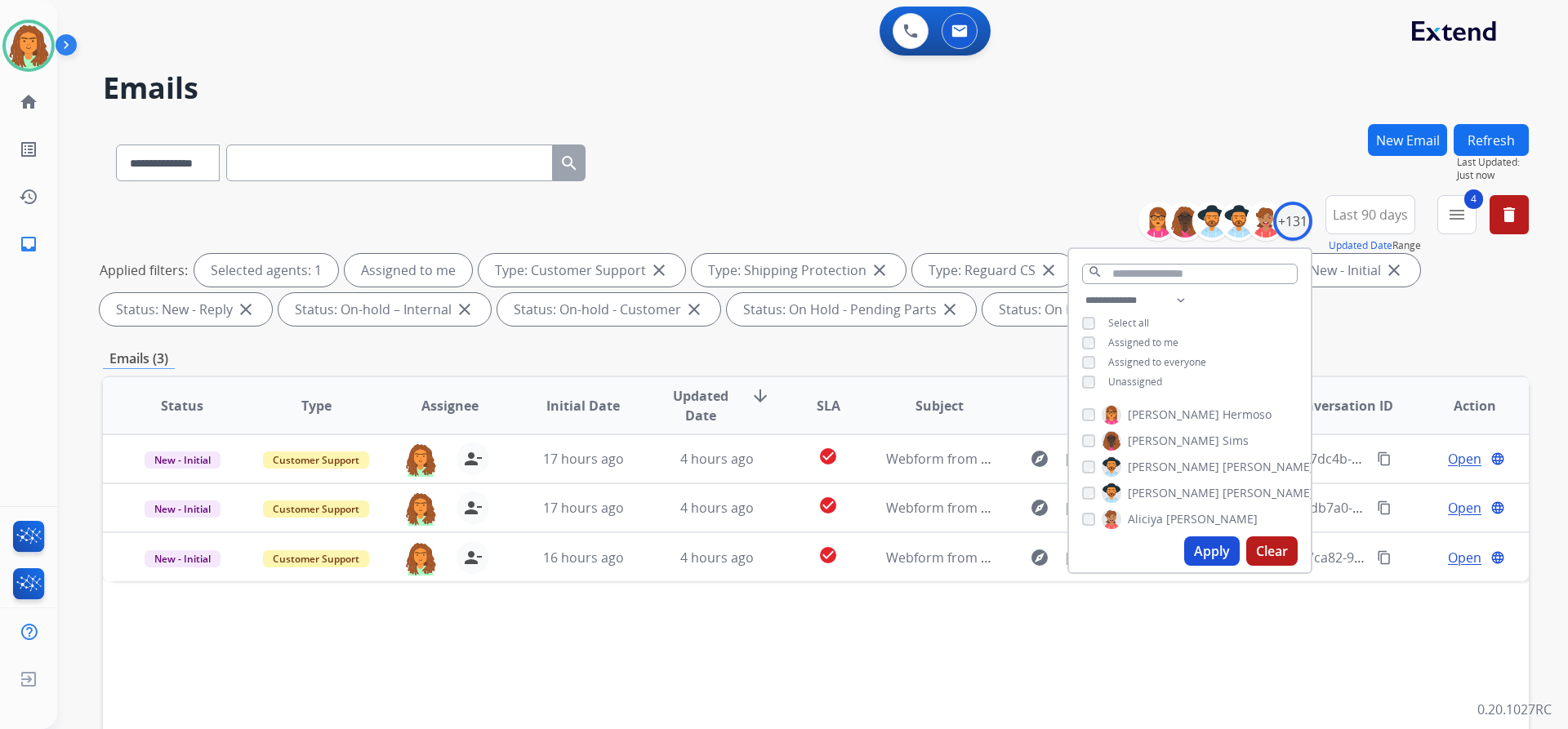
click at [1364, 294] on div "Applied filters: Selected agents: 1 Assigned to me Type: Customer Support close…" at bounding box center [812, 290] width 1426 height 71
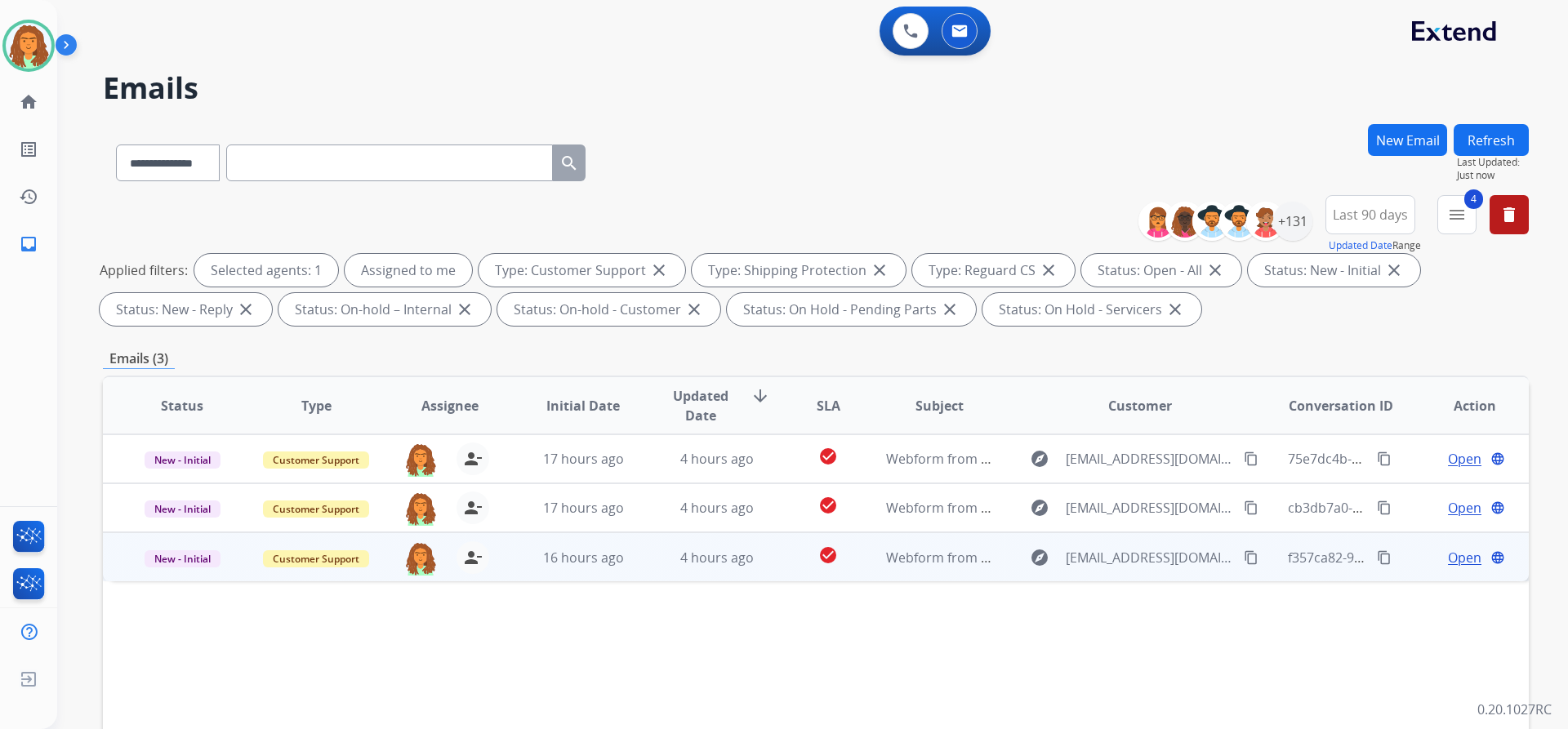
click at [752, 570] on td "4 hours ago" at bounding box center [705, 557] width 134 height 49
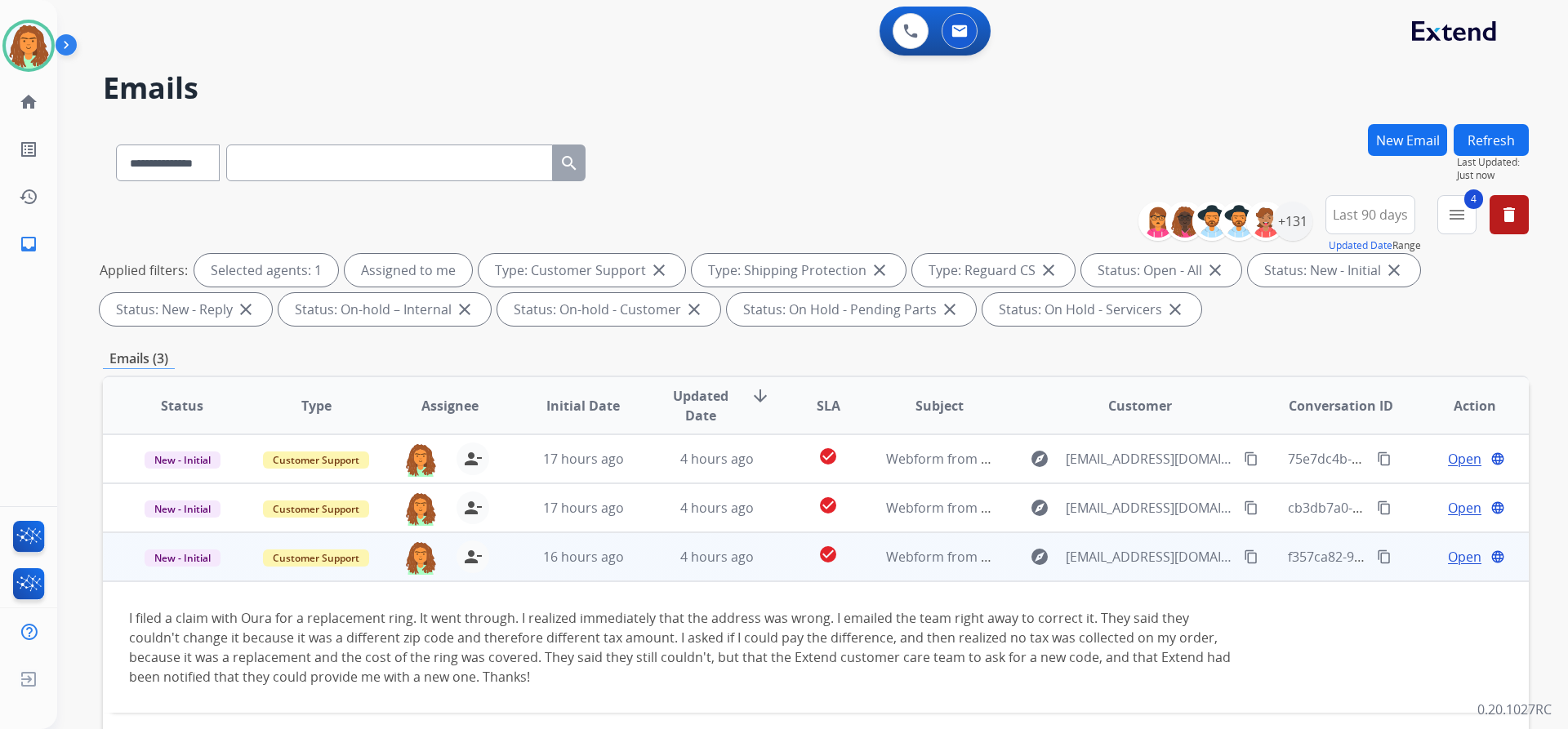
scroll to position [82, 0]
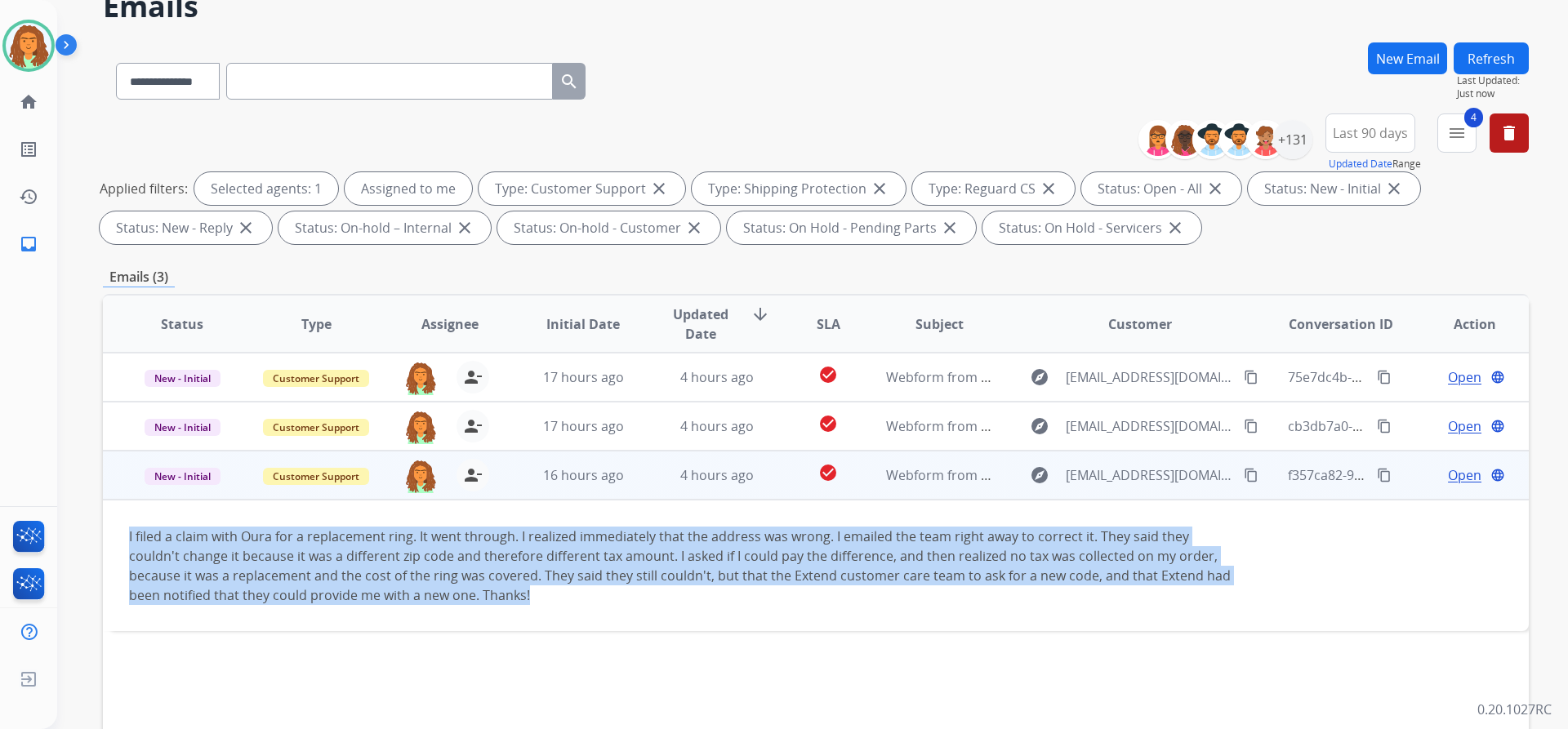
drag, startPoint x: 124, startPoint y: 533, endPoint x: 542, endPoint y: 605, distance: 424.2
click at [542, 605] on td "I filed a claim with Oura for a replacement ring. It went through. I realized i…" at bounding box center [682, 565] width 1159 height 132
copy div "I filed a claim with Oura for a replacement ring. It went through. I realized i…"
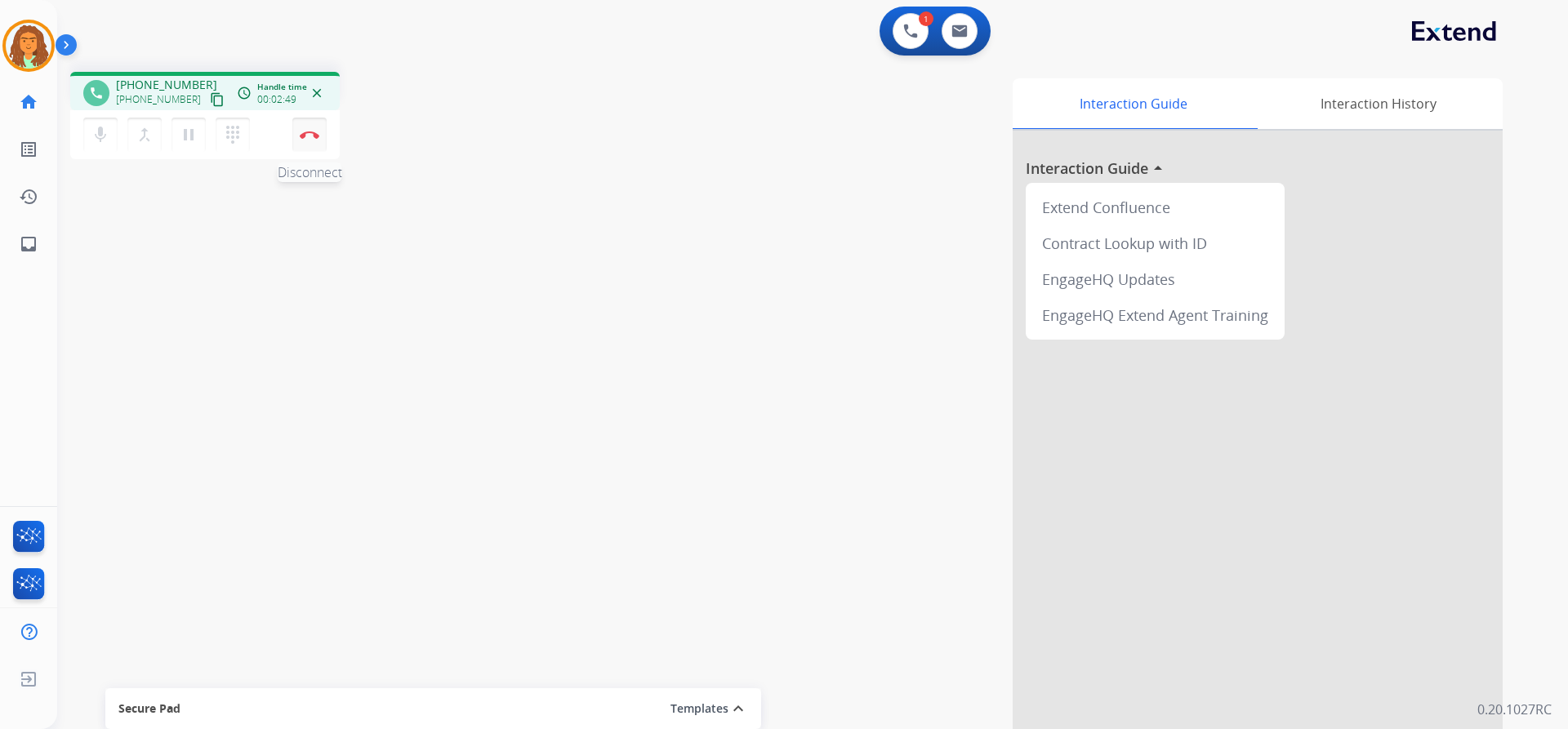
click at [307, 132] on img at bounding box center [309, 134] width 19 height 8
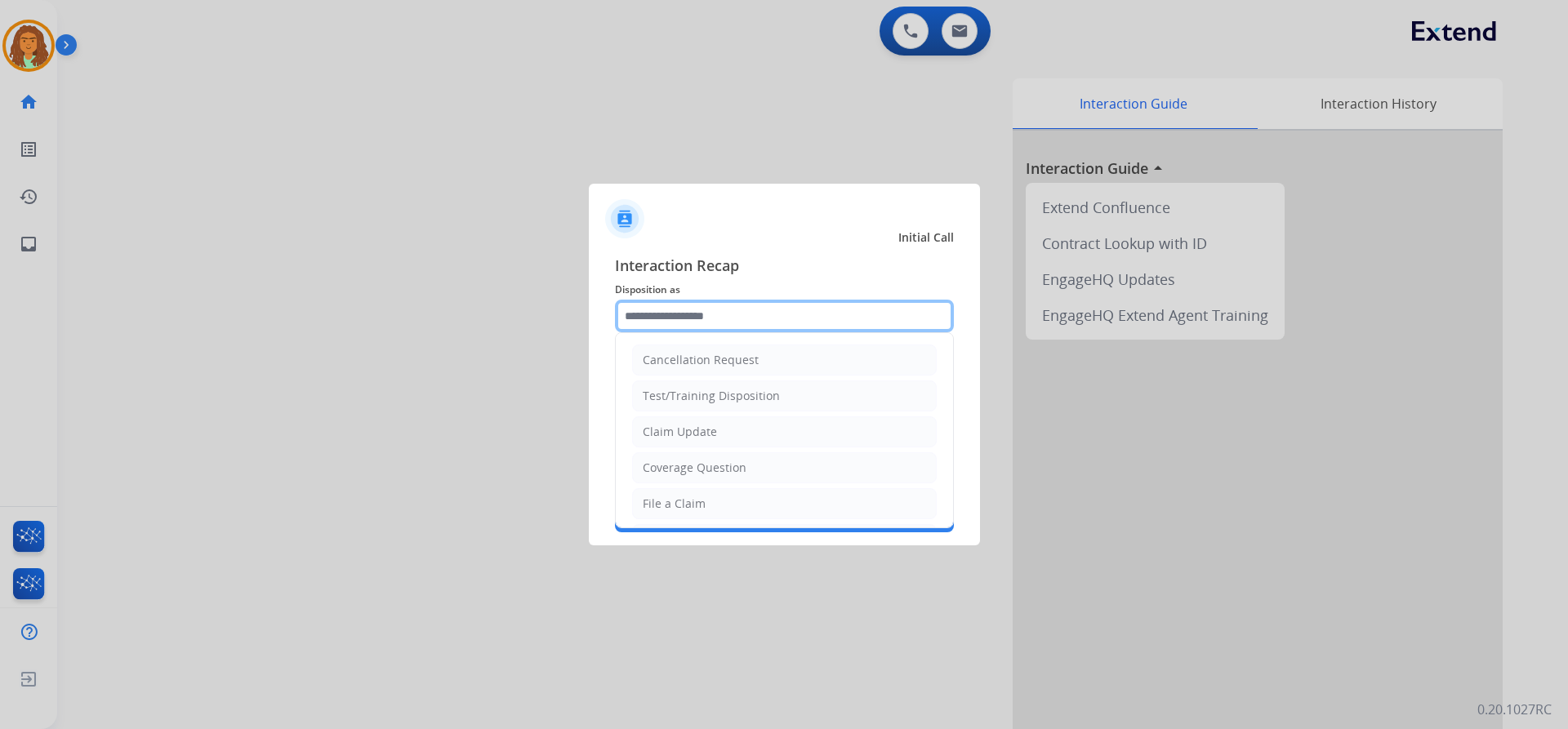
click at [670, 311] on input "text" at bounding box center [784, 315] width 339 height 32
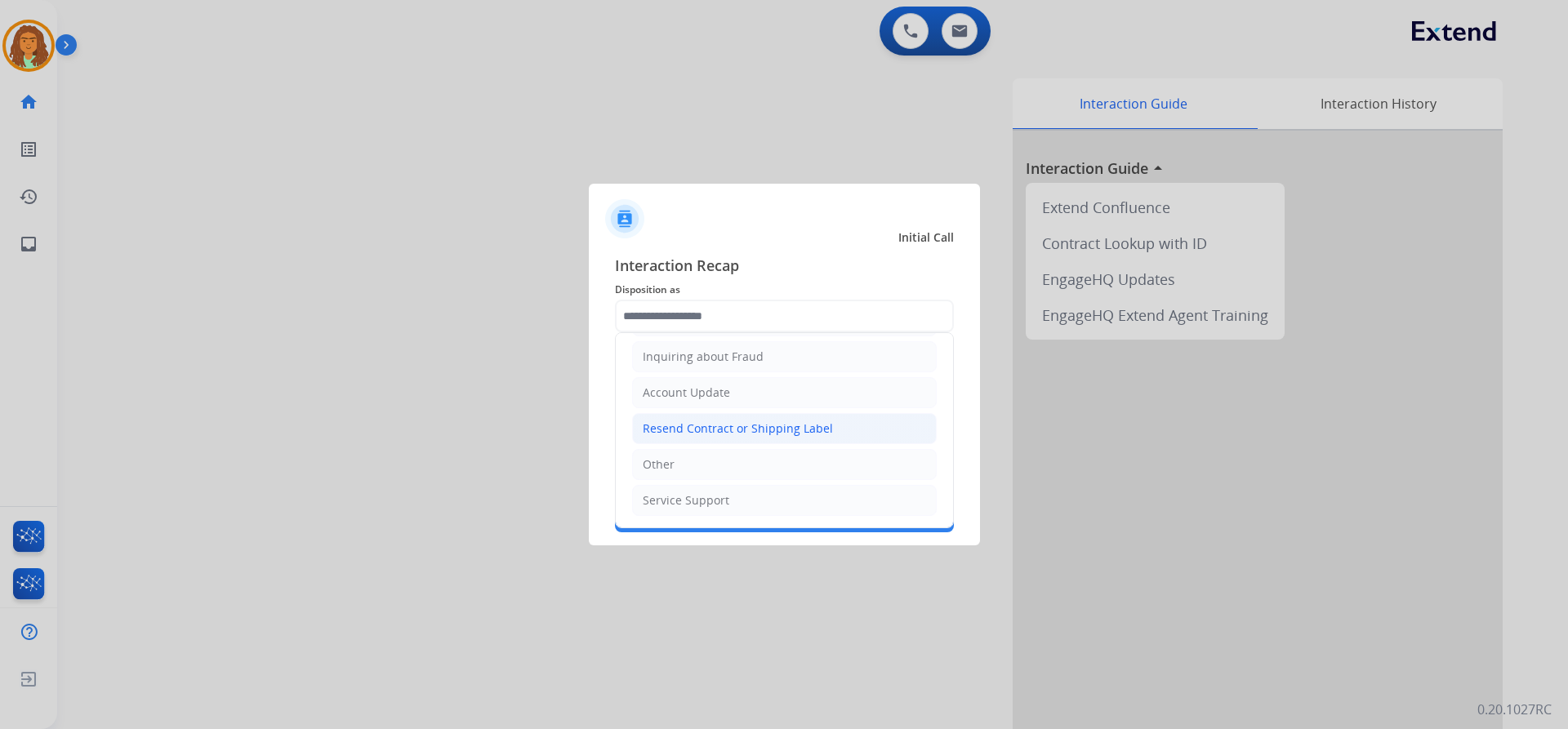
click at [694, 429] on div "Resend Contract or Shipping Label" at bounding box center [738, 429] width 190 height 17
type input "**********"
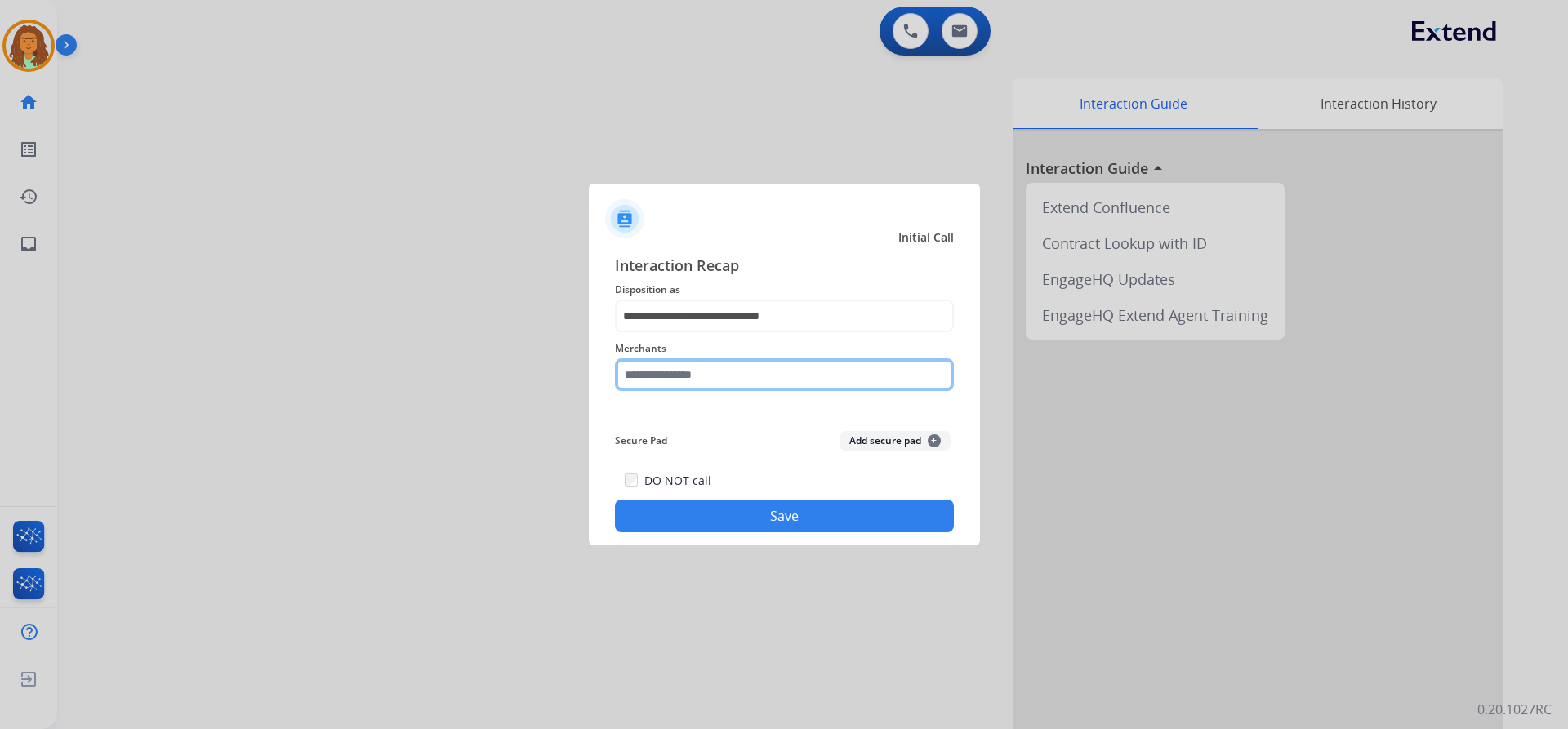
click at [679, 372] on input "text" at bounding box center [784, 375] width 339 height 32
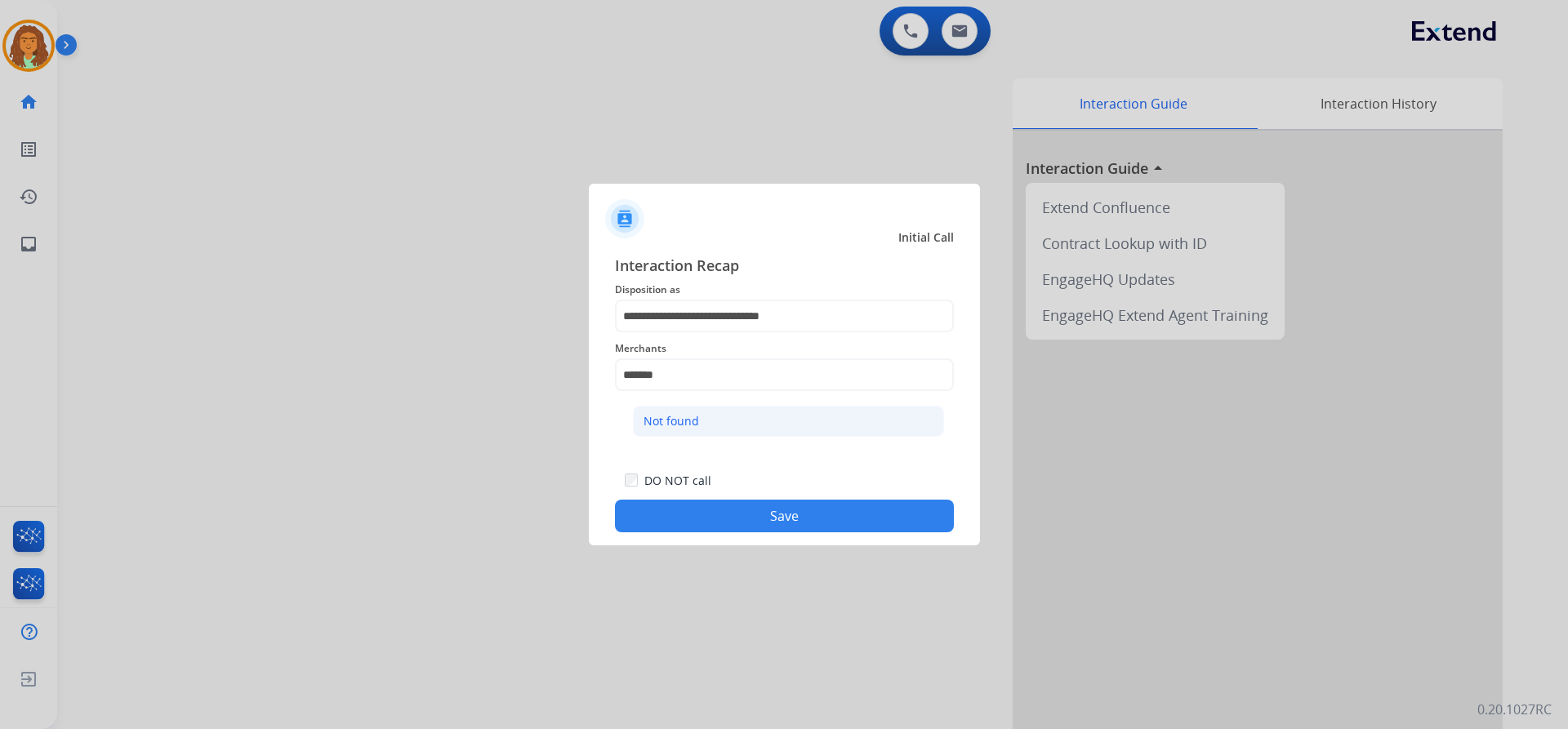
click at [681, 418] on div "Not found" at bounding box center [672, 421] width 56 height 17
type input "*********"
click at [790, 511] on button "Save" at bounding box center [784, 516] width 339 height 32
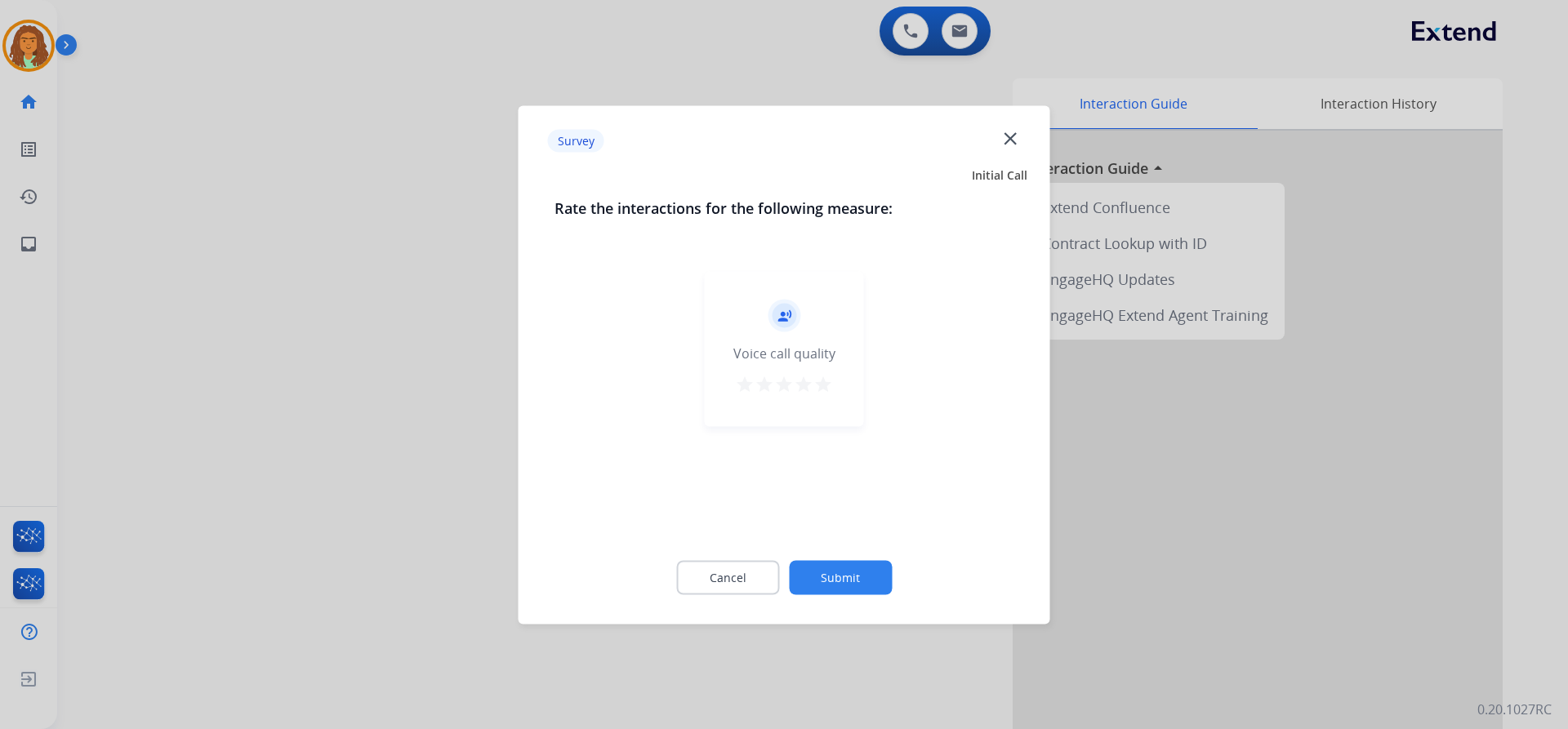
click at [825, 381] on mat-icon "star" at bounding box center [823, 383] width 19 height 19
click at [852, 568] on button "Submit" at bounding box center [841, 577] width 103 height 34
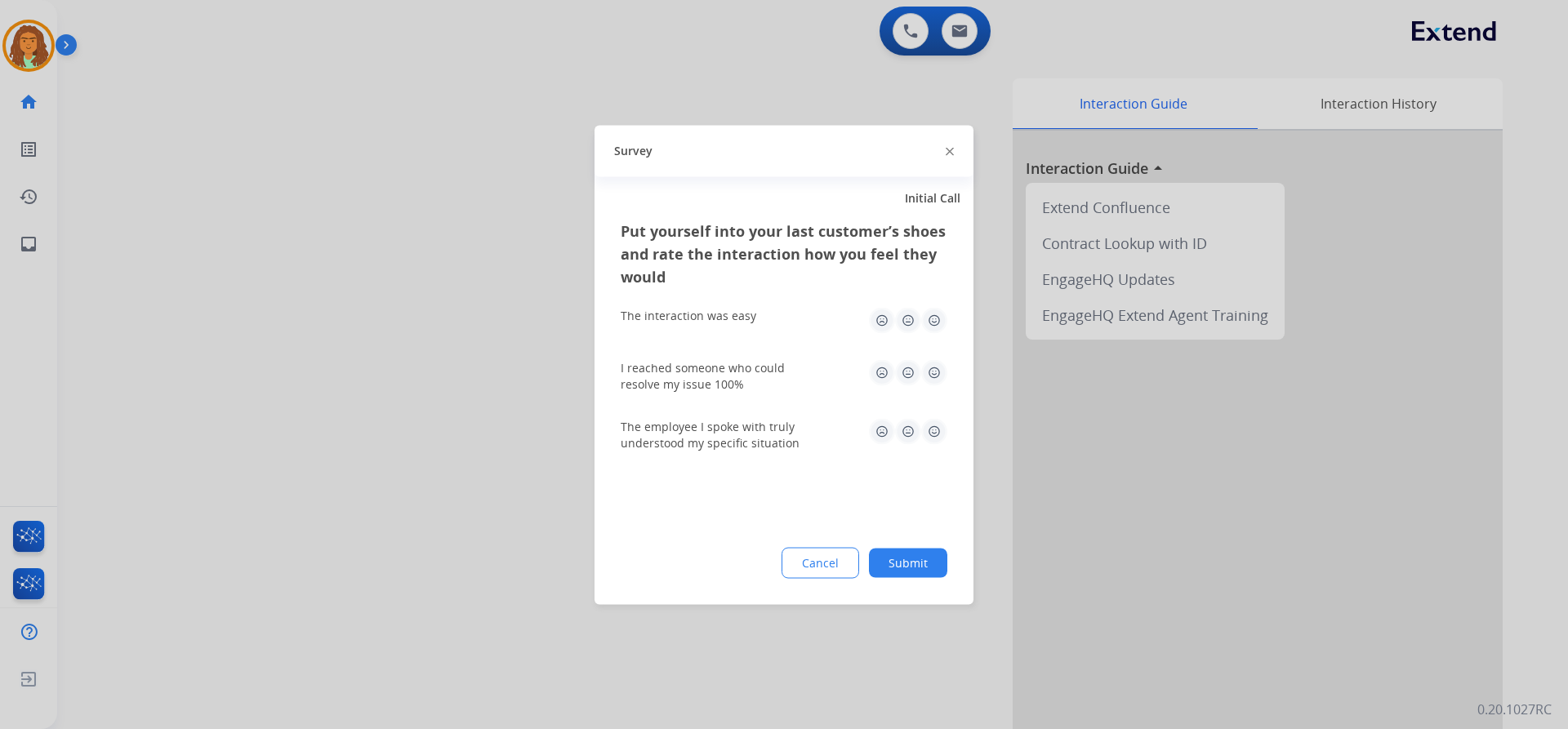
click at [935, 321] on img at bounding box center [934, 320] width 26 height 26
click at [934, 379] on img at bounding box center [934, 372] width 26 height 26
click at [933, 424] on img at bounding box center [934, 431] width 26 height 26
click at [913, 557] on button "Submit" at bounding box center [908, 563] width 78 height 30
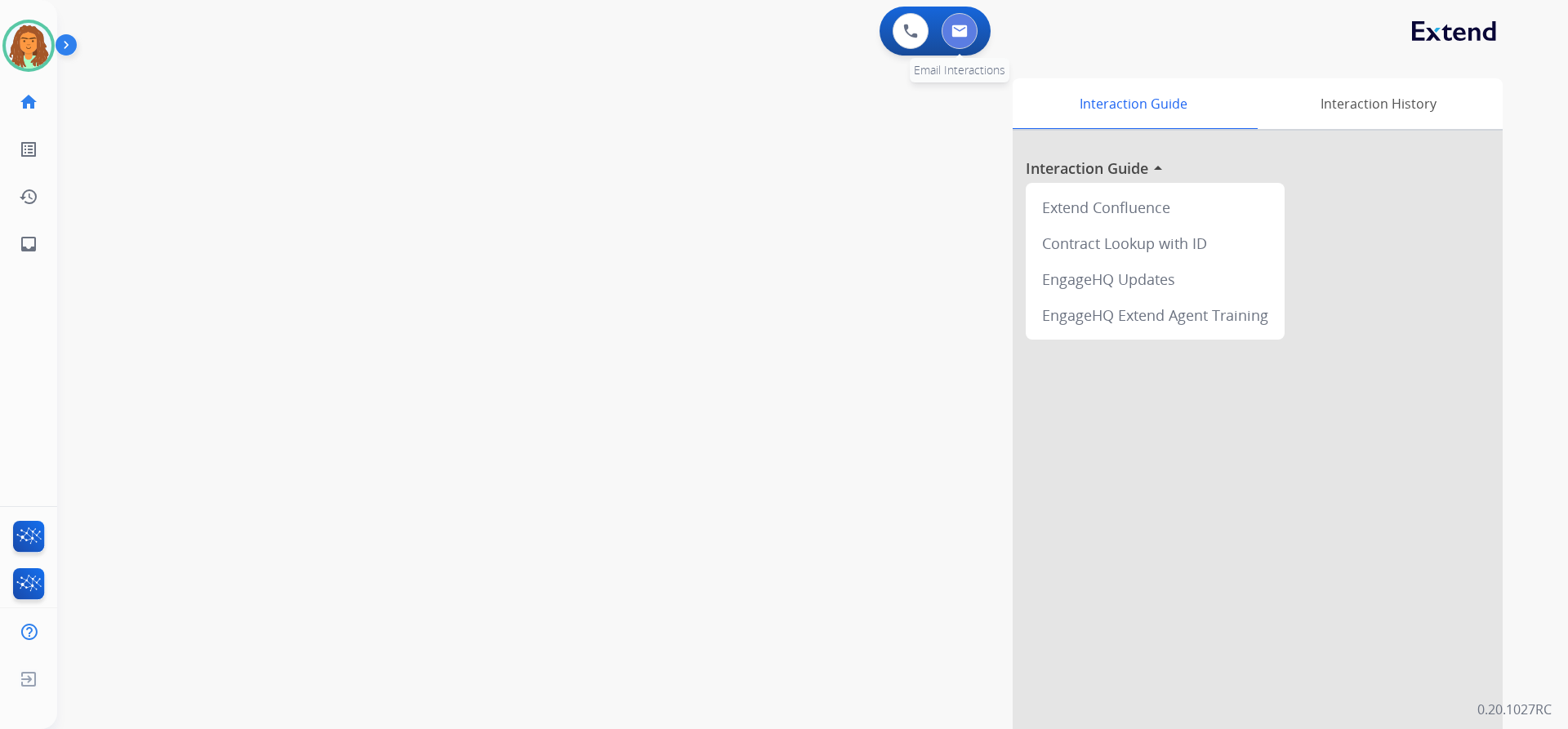
click at [960, 29] on img at bounding box center [959, 30] width 17 height 13
select select "**********"
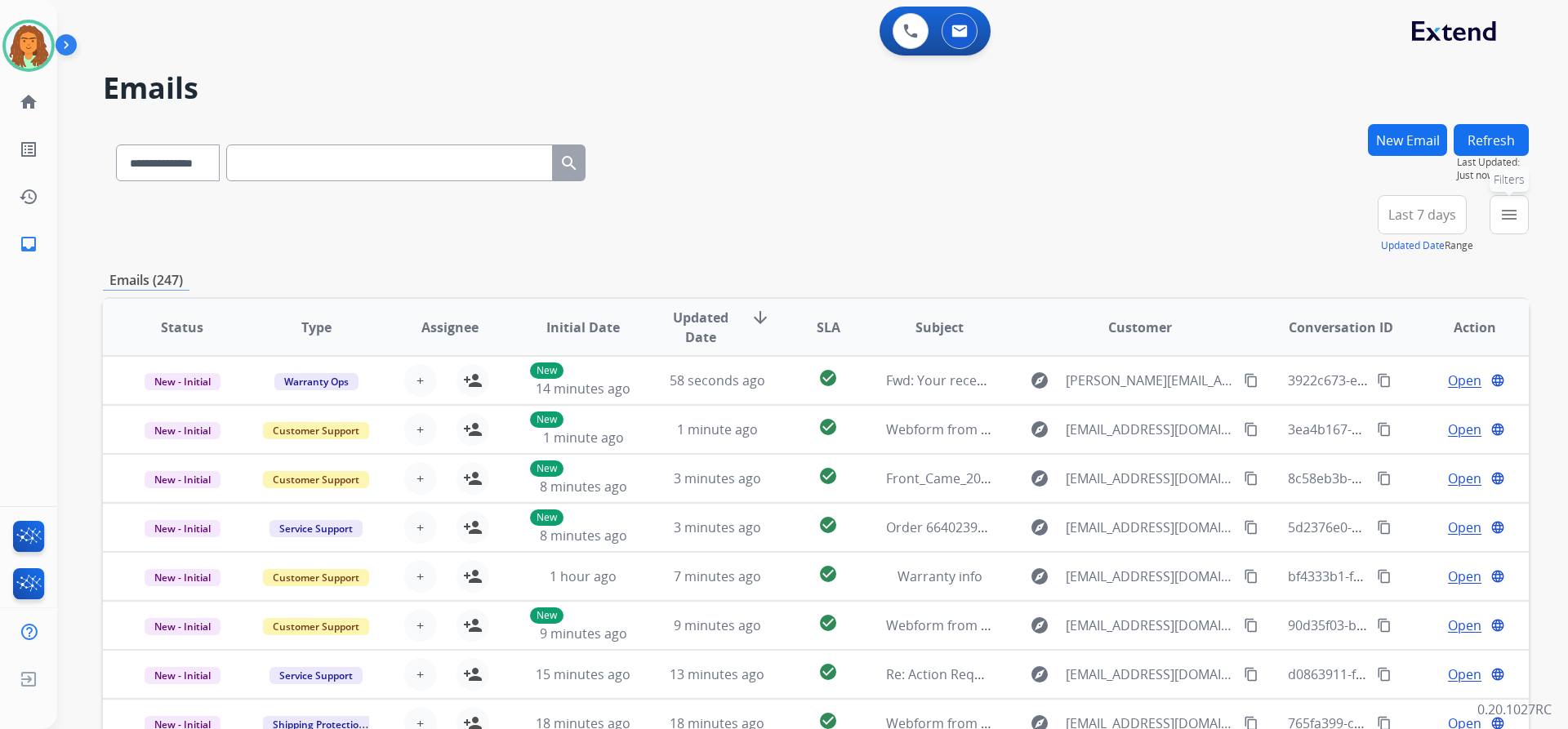
click at [1503, 216] on mat-icon "menu" at bounding box center [1509, 214] width 19 height 19
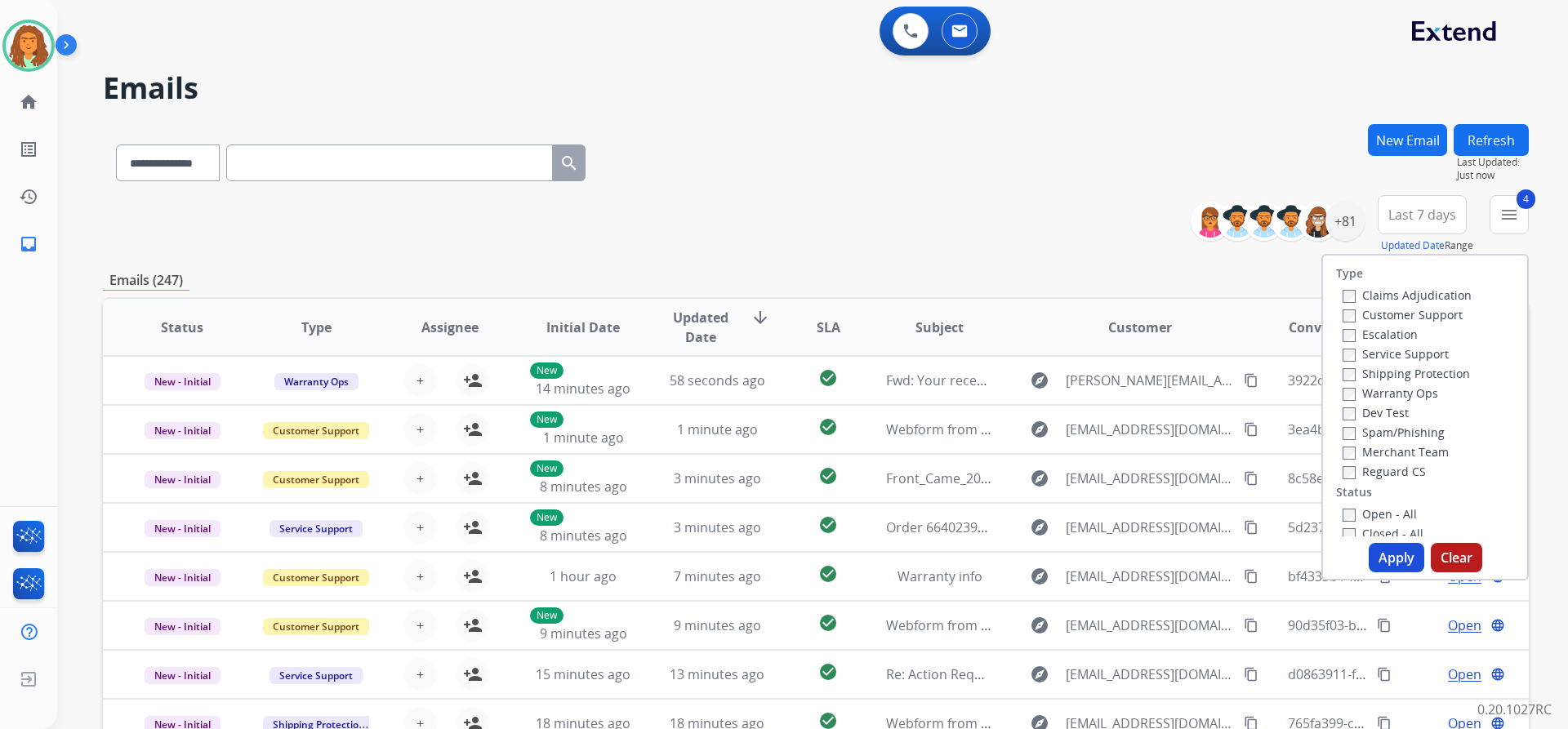
click at [1387, 553] on button "Apply" at bounding box center [1396, 557] width 56 height 30
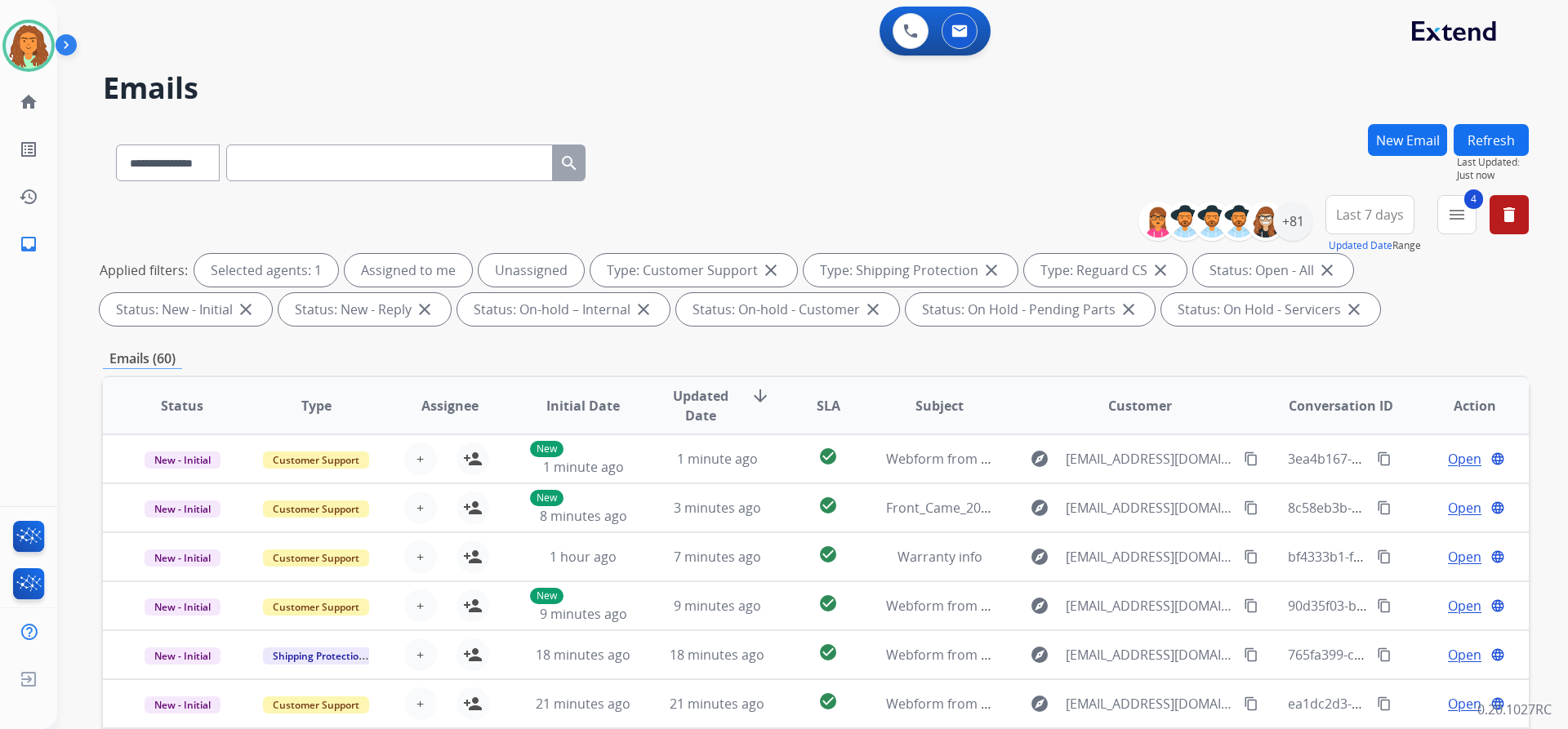
click at [1374, 215] on span "Last 7 days" at bounding box center [1370, 214] width 68 height 6
click at [1351, 408] on div "Last 90 days" at bounding box center [1364, 413] width 90 height 24
click at [1253, 322] on div "Applied filters: Selected agents: 1 Assigned to me Unassigned Type: Customer Su…" at bounding box center [812, 290] width 1426 height 71
click at [1299, 213] on div "+131" at bounding box center [1292, 221] width 39 height 39
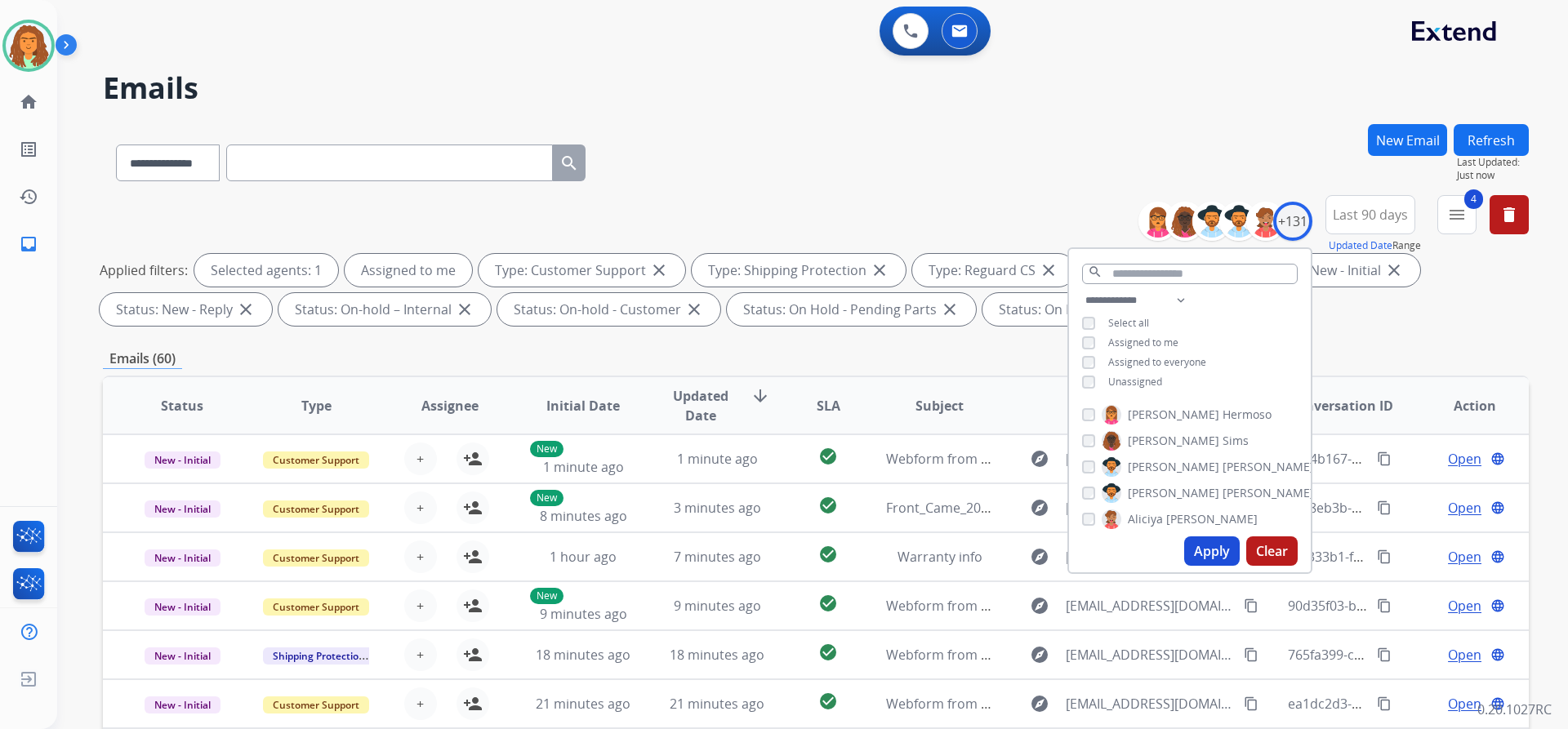
click at [1205, 551] on button "Apply" at bounding box center [1212, 551] width 56 height 30
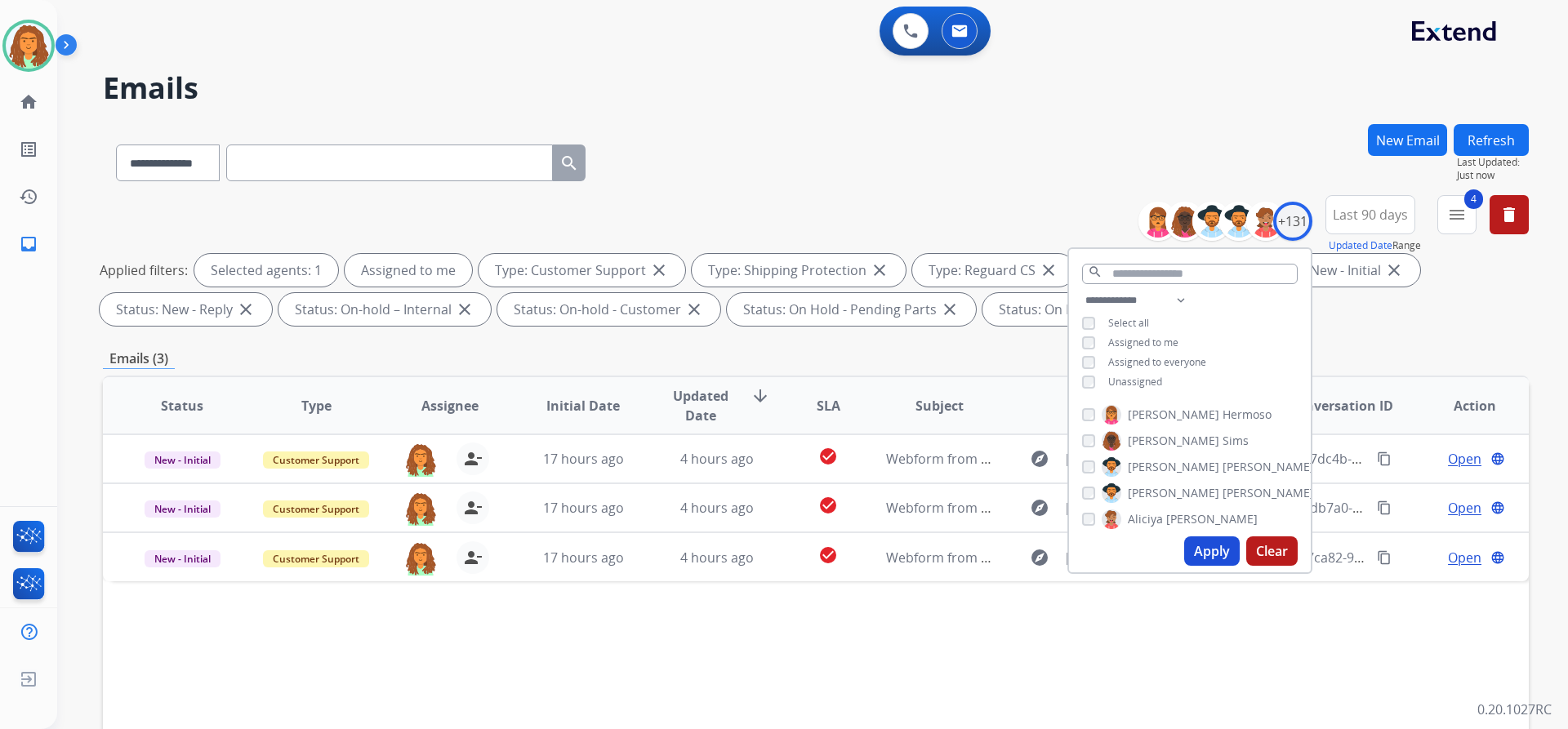
click at [1026, 346] on div "**********" at bounding box center [815, 565] width 1426 height 883
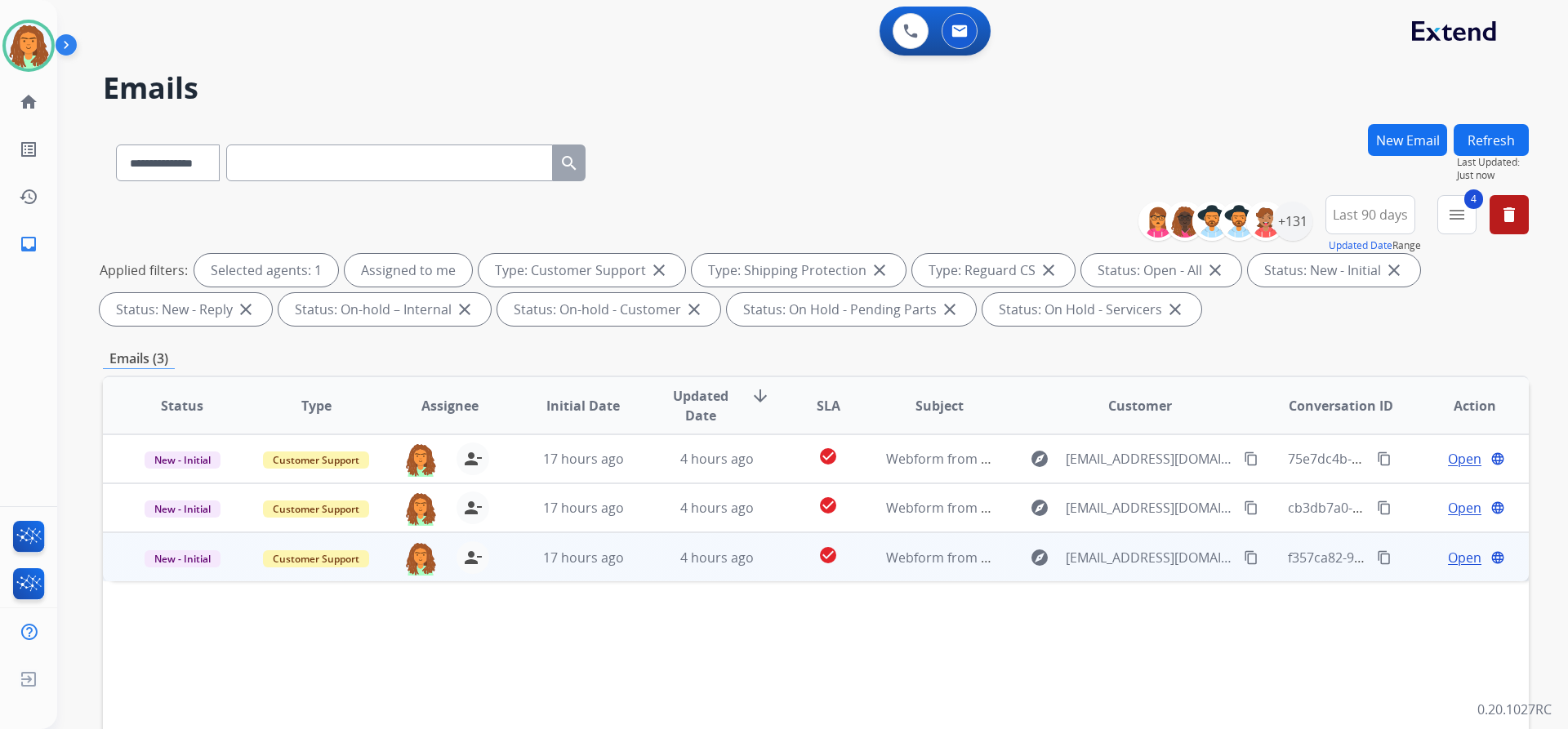
click at [771, 560] on td "check_circle" at bounding box center [815, 557] width 89 height 49
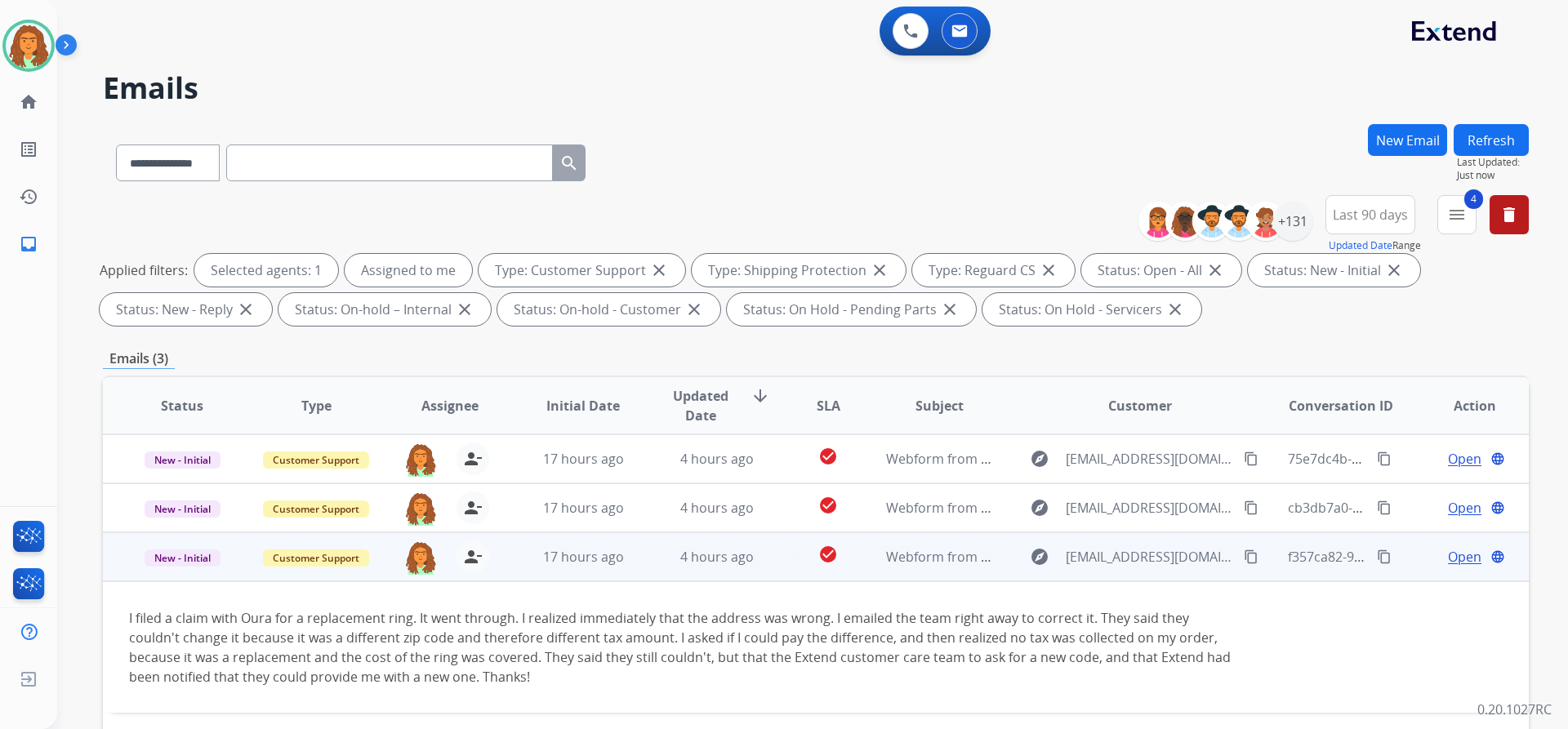
scroll to position [82, 0]
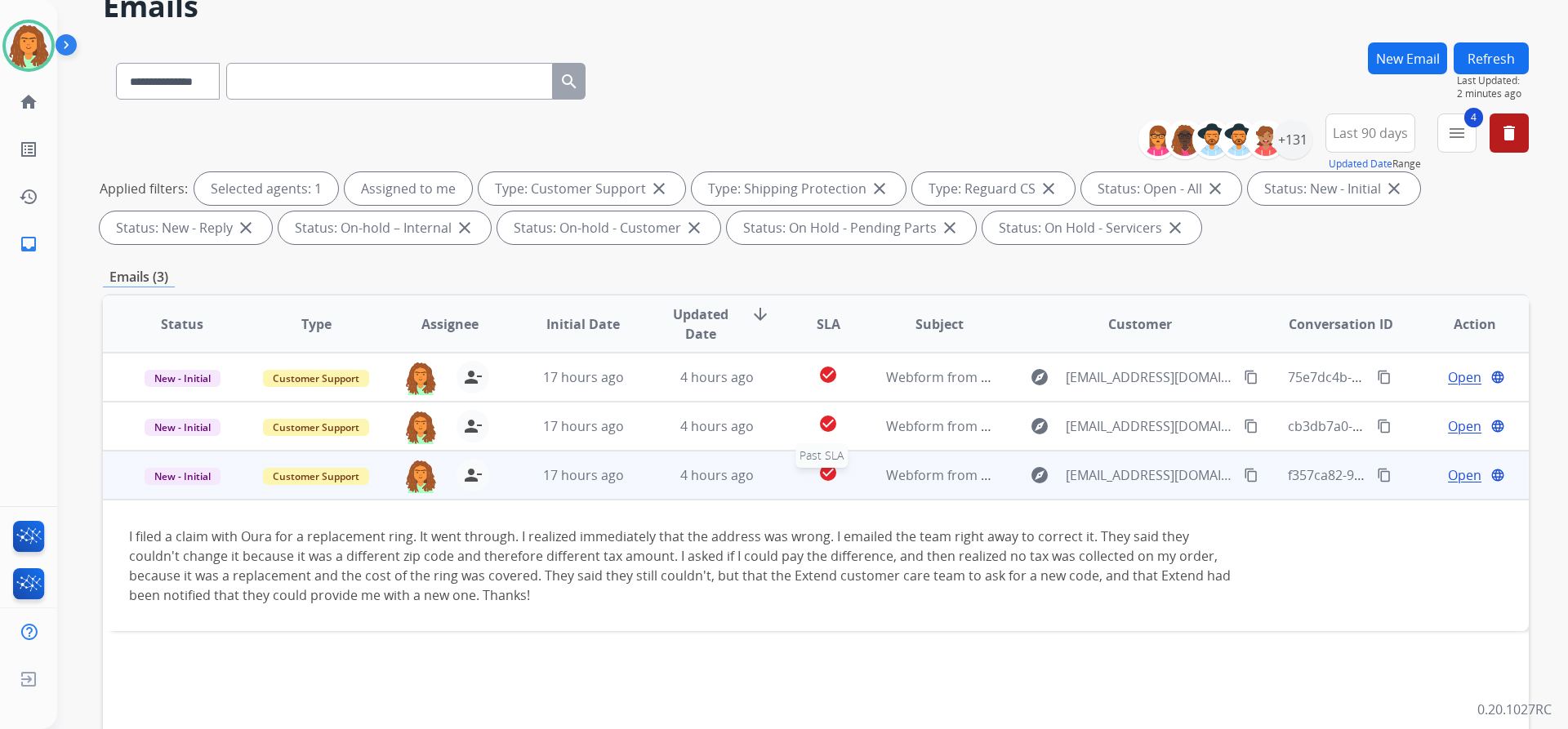
click at [797, 477] on div "check_circle" at bounding box center [828, 476] width 62 height 24
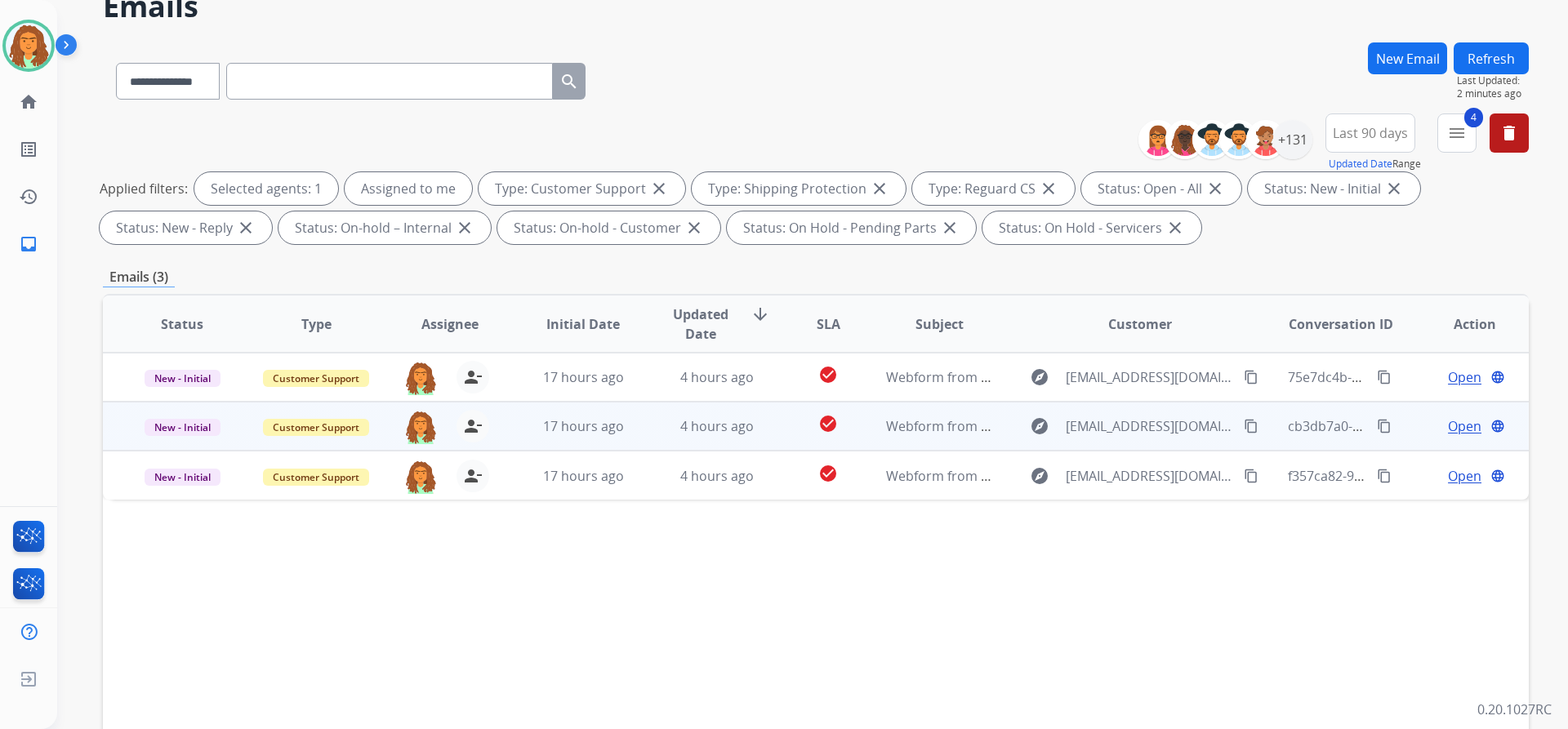
click at [781, 436] on td "check_circle" at bounding box center [815, 426] width 89 height 49
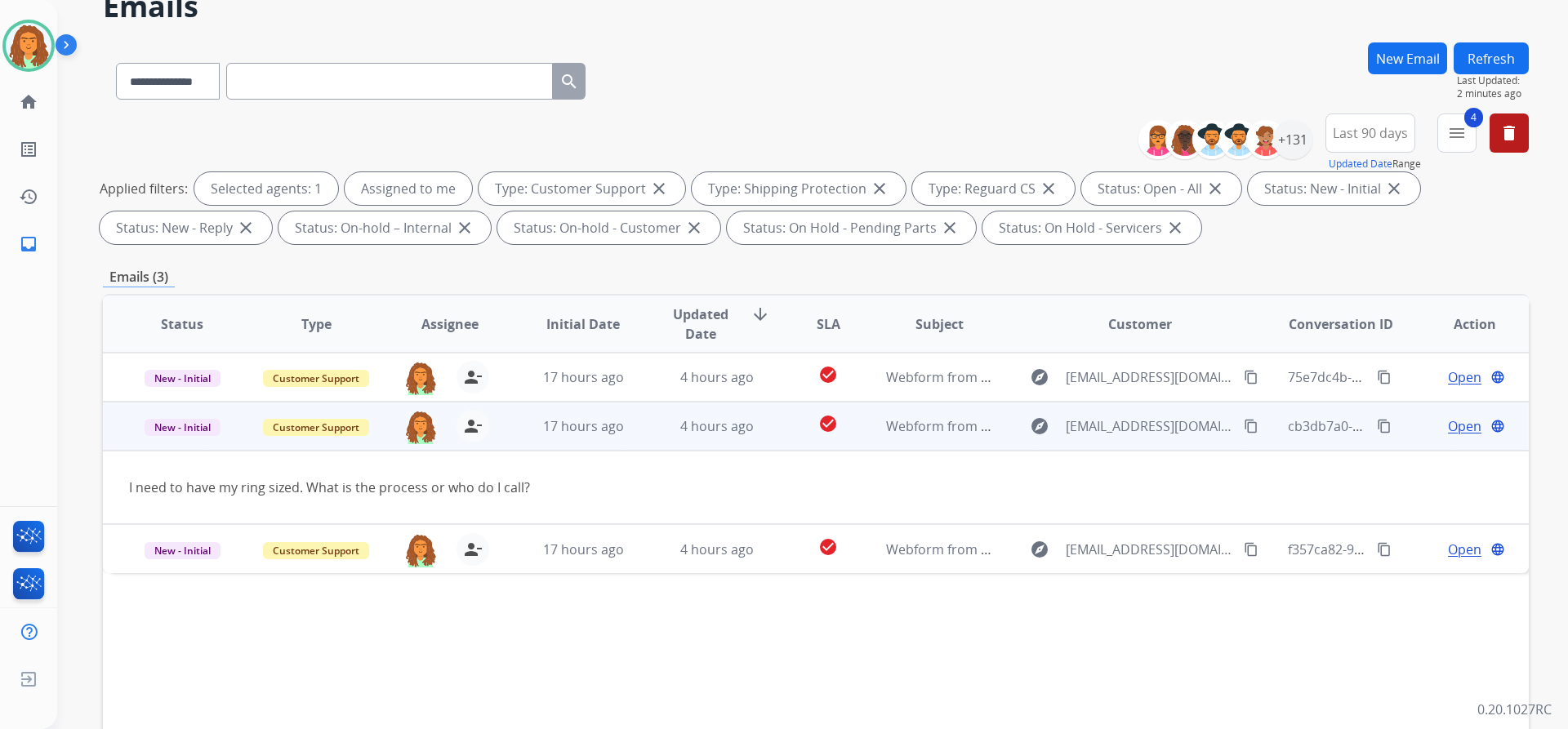
click at [1244, 429] on mat-icon "content_copy" at bounding box center [1251, 426] width 15 height 15
drag, startPoint x: 541, startPoint y: 486, endPoint x: 111, endPoint y: 492, distance: 430.0
click at [111, 492] on td "I need to have my ring sized. What is the process or who do I call?" at bounding box center [682, 487] width 1159 height 73
copy div "I need to have my ring sized. What is the process or who do I call?"
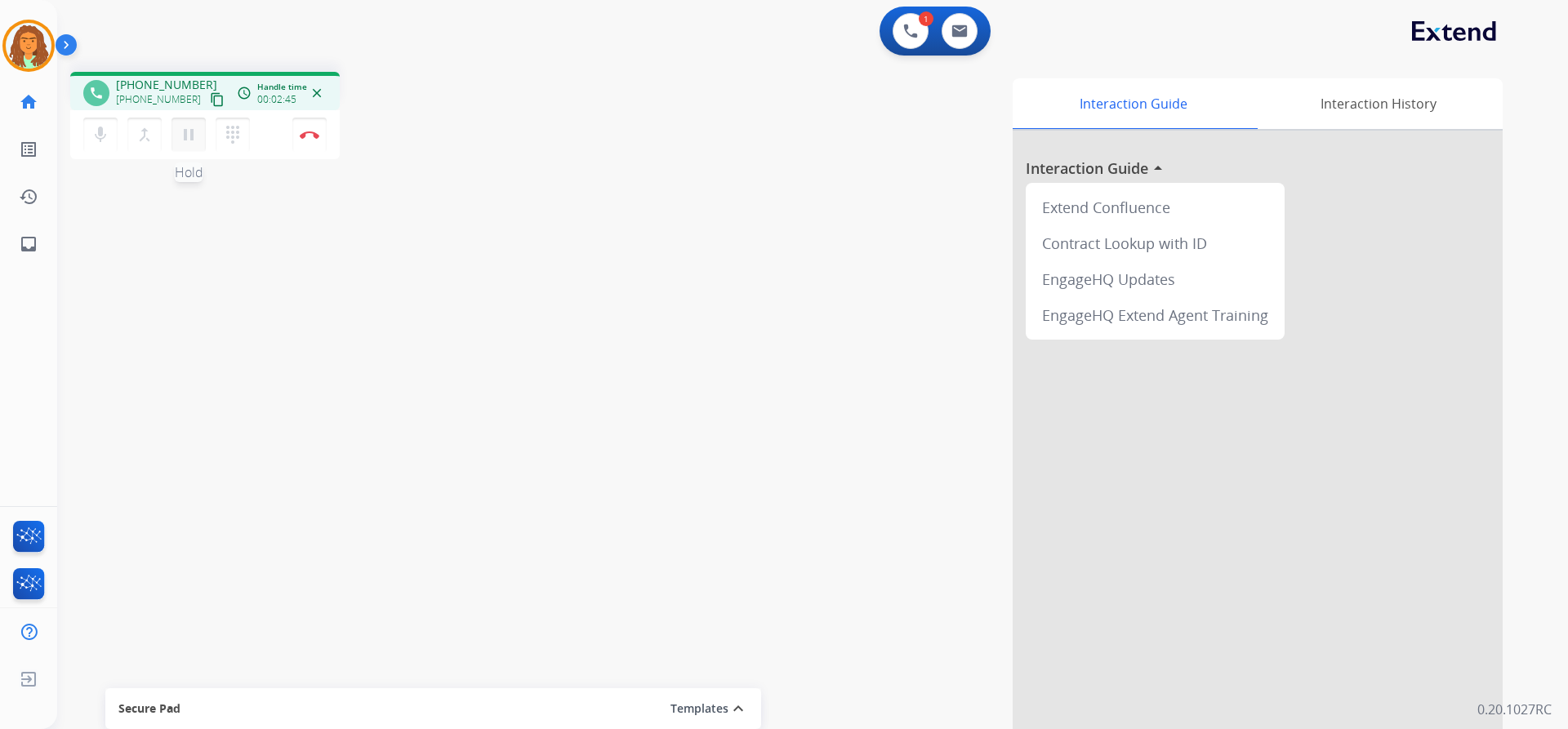
click at [191, 134] on mat-icon "pause" at bounding box center [188, 134] width 19 height 19
click at [192, 137] on mat-icon "play_arrow" at bounding box center [188, 134] width 19 height 19
click at [191, 139] on mat-icon "pause" at bounding box center [188, 134] width 19 height 19
click at [191, 131] on mat-icon "play_arrow" at bounding box center [188, 134] width 19 height 19
click at [188, 141] on mat-icon "pause" at bounding box center [188, 134] width 19 height 19
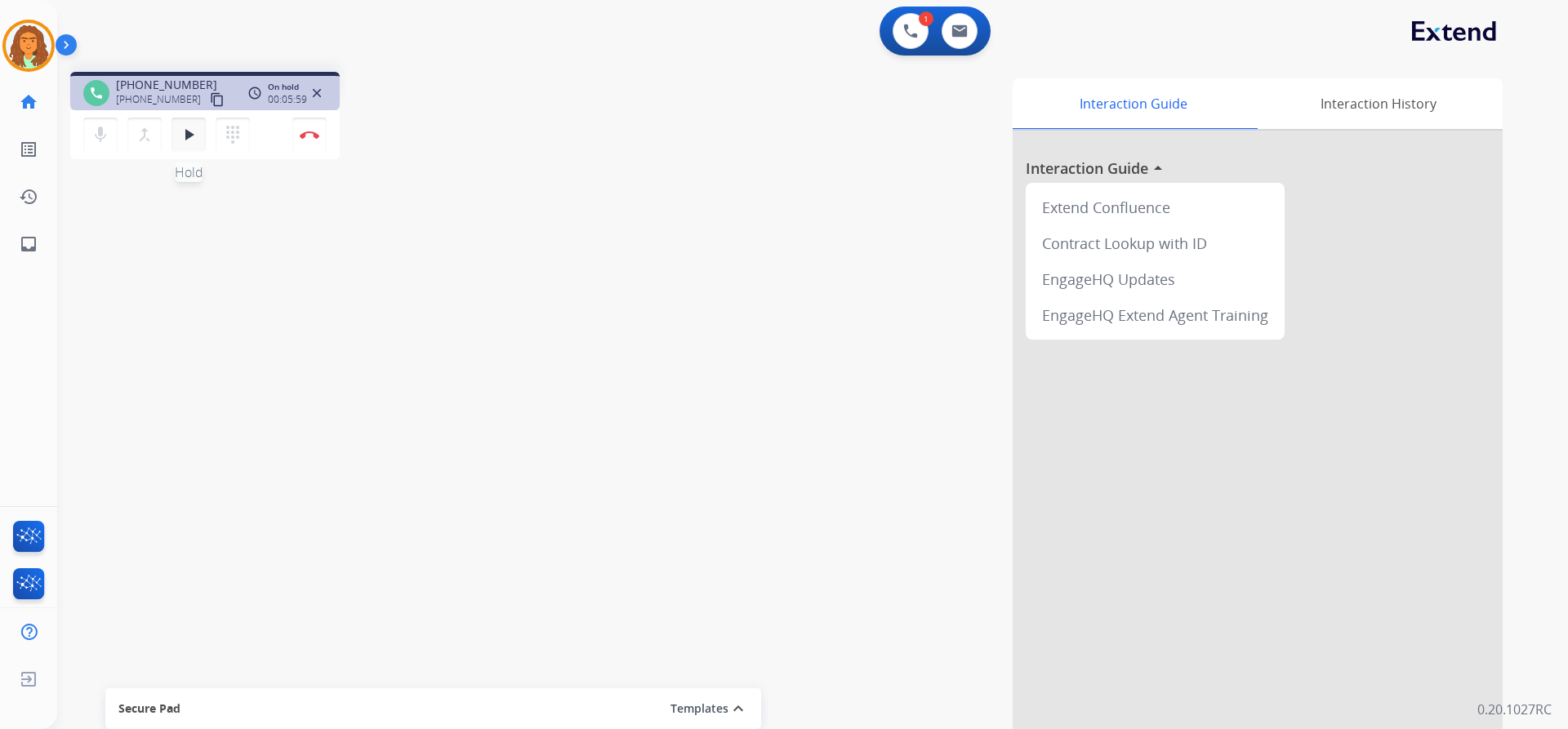
click at [186, 136] on mat-icon "play_arrow" at bounding box center [188, 134] width 19 height 19
click at [182, 131] on mat-icon "pause" at bounding box center [188, 134] width 19 height 19
click at [183, 133] on mat-icon "play_arrow" at bounding box center [188, 134] width 19 height 19
click at [309, 135] on img at bounding box center [309, 134] width 19 height 8
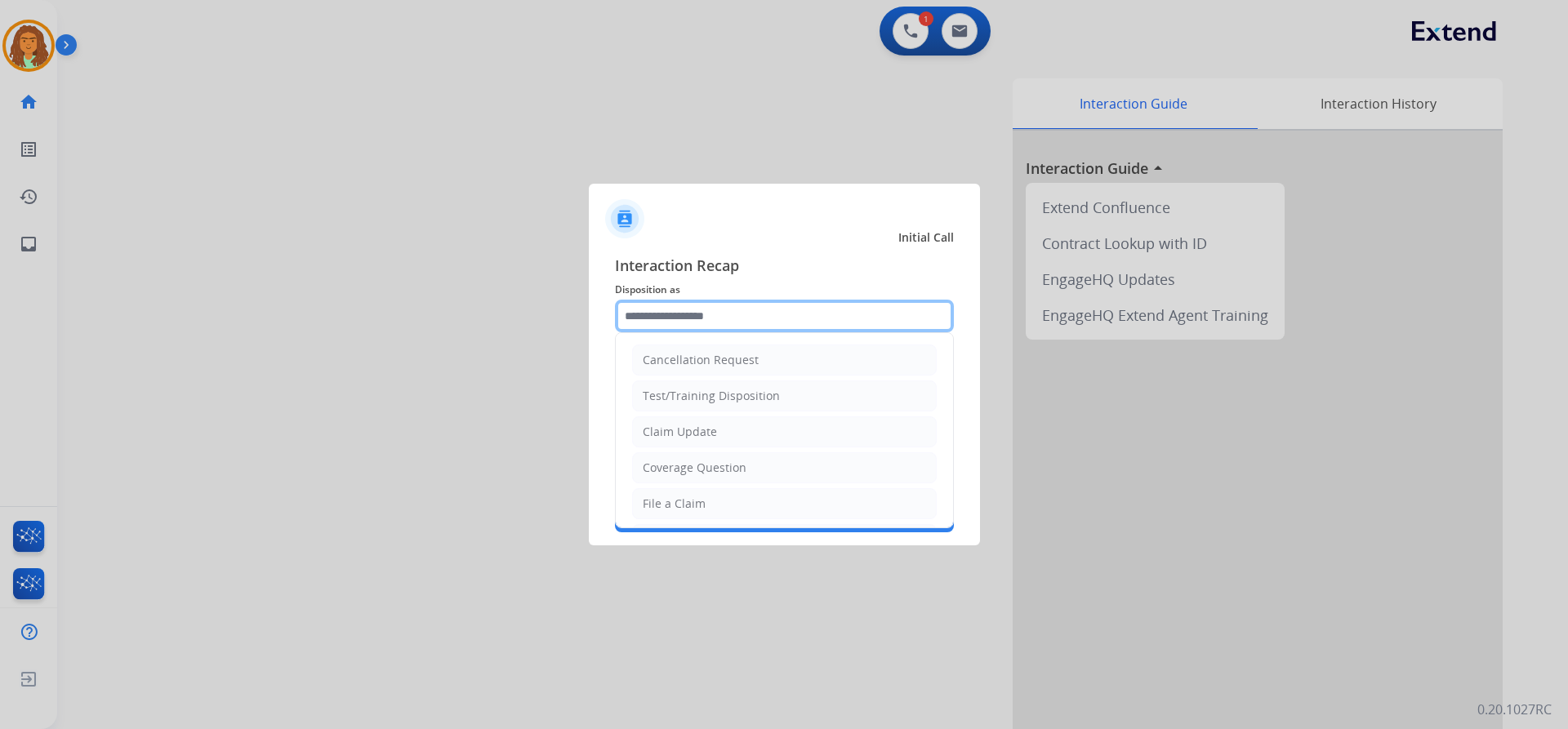
click at [674, 312] on input "text" at bounding box center [784, 315] width 339 height 32
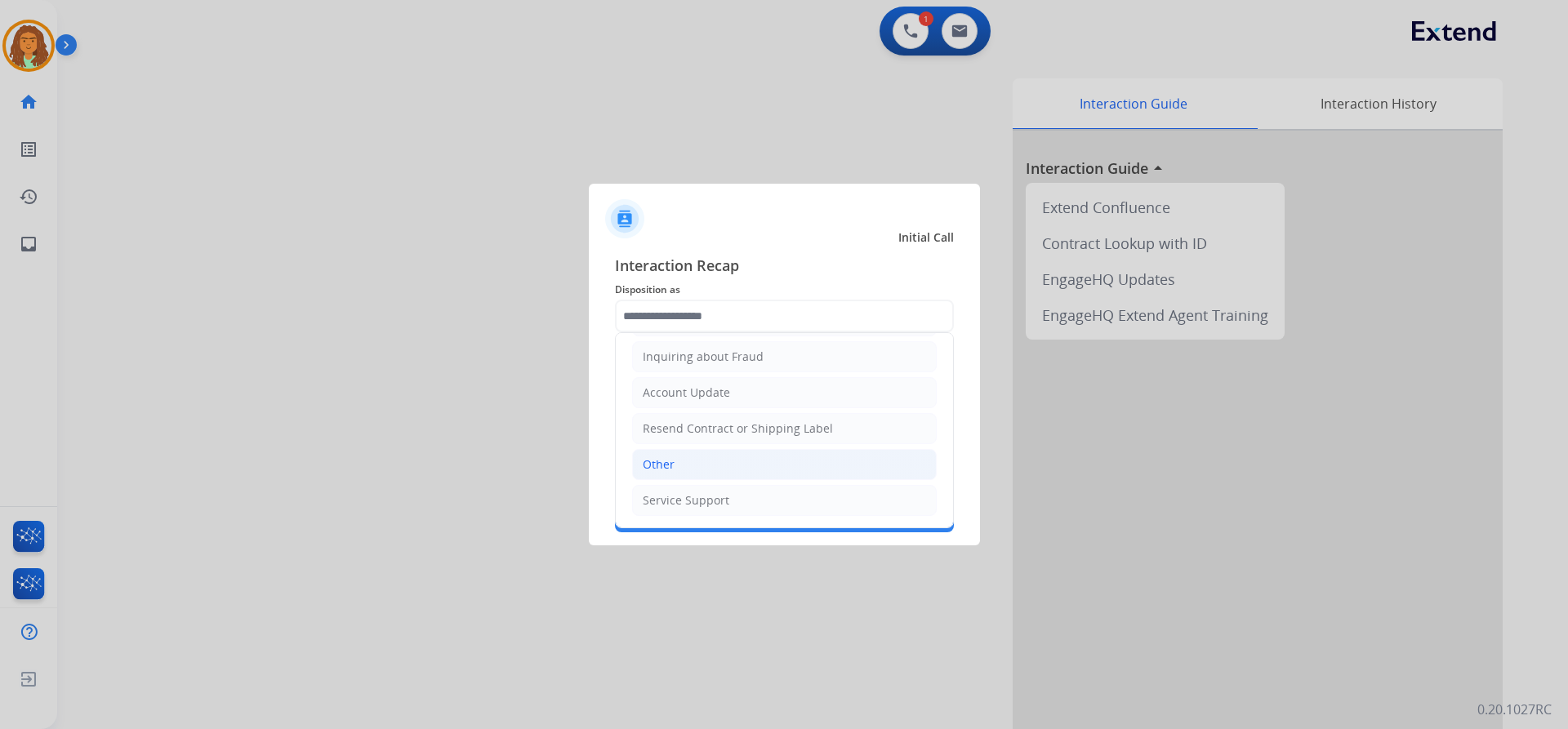
click at [661, 462] on div "Other" at bounding box center [659, 464] width 32 height 17
type input "*****"
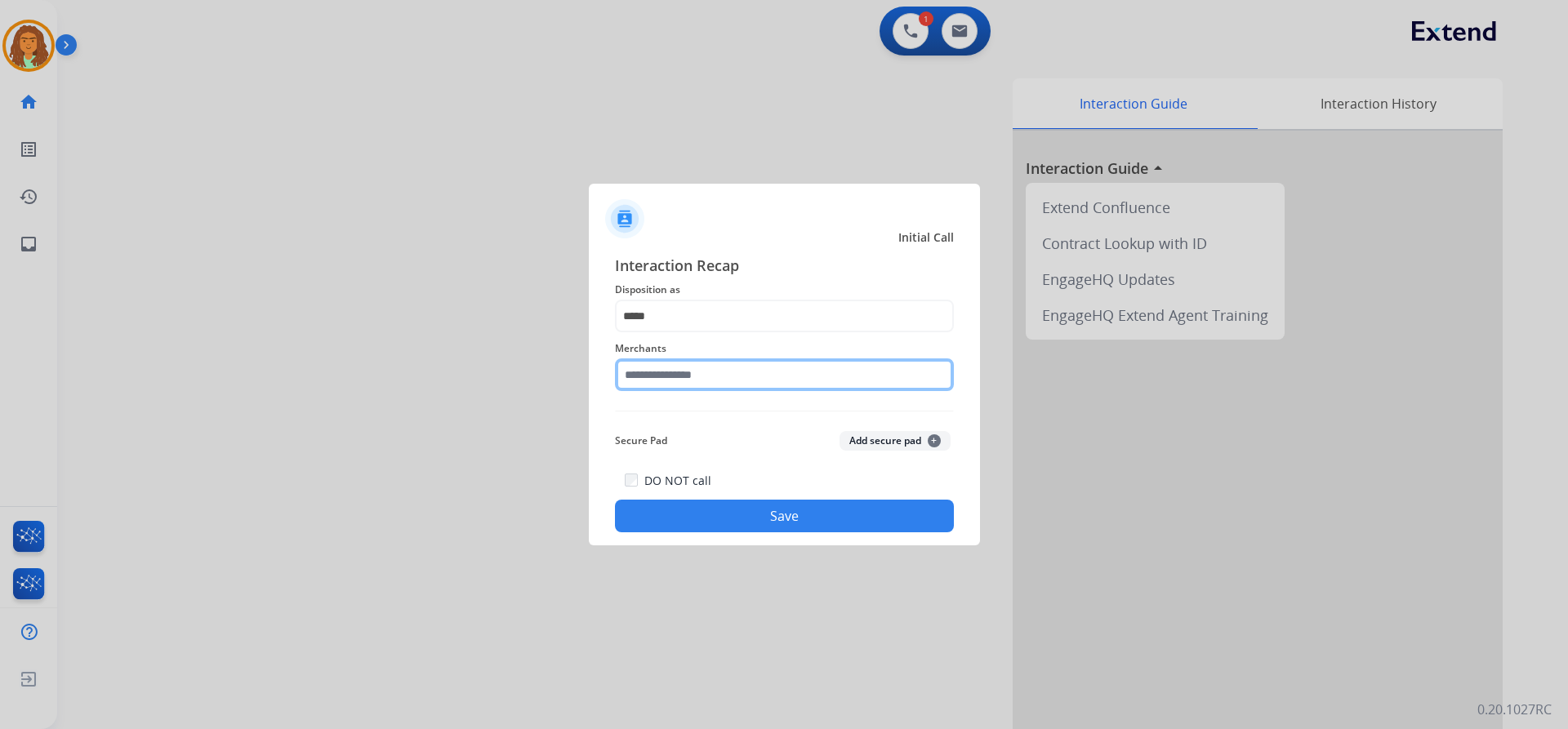
click at [686, 375] on input "text" at bounding box center [784, 375] width 339 height 32
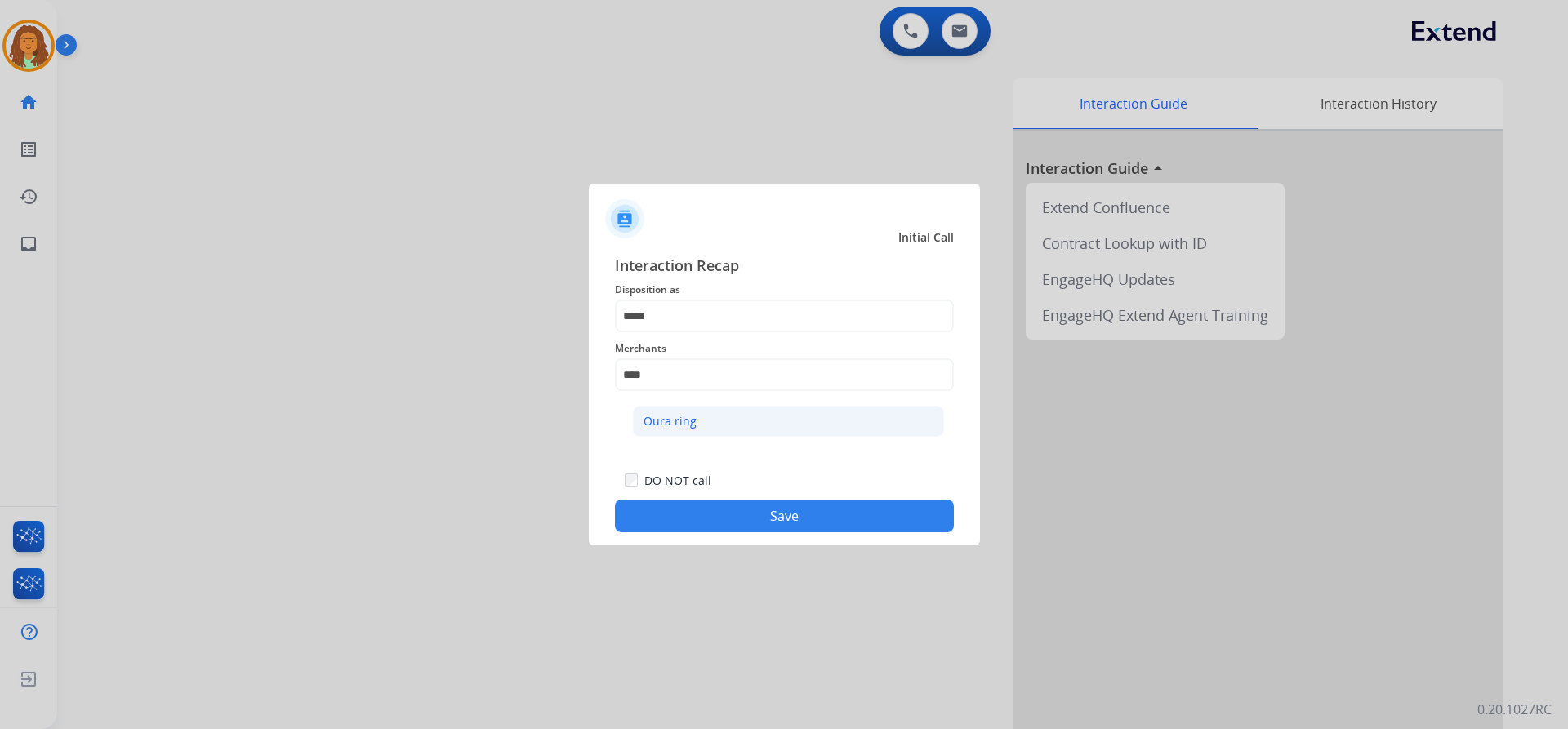
click at [693, 419] on div "Oura ring" at bounding box center [670, 421] width 53 height 17
type input "*********"
click at [744, 517] on button "Save" at bounding box center [784, 516] width 339 height 32
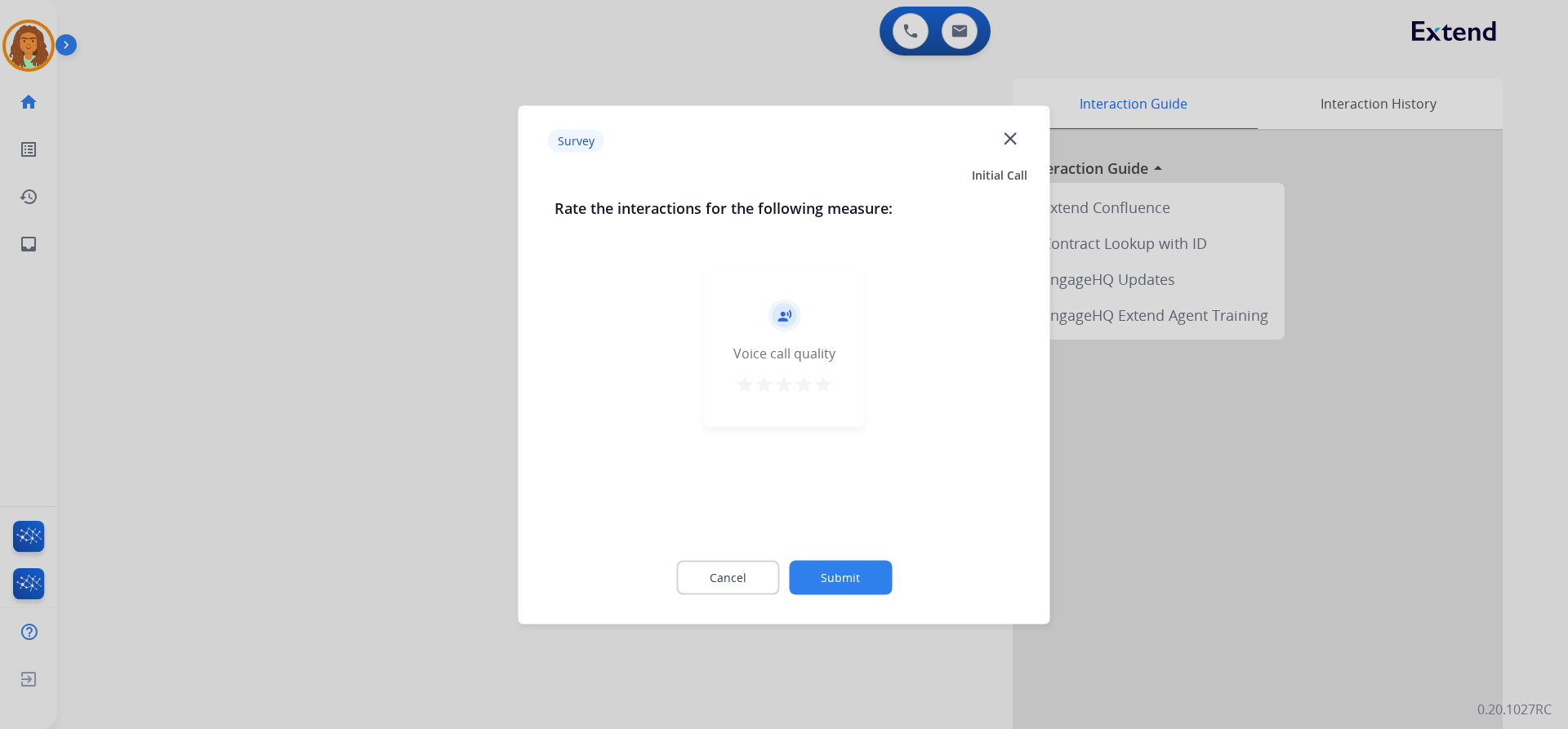
click at [821, 387] on mat-icon "star" at bounding box center [823, 383] width 19 height 19
click at [832, 570] on button "Submit" at bounding box center [841, 577] width 103 height 34
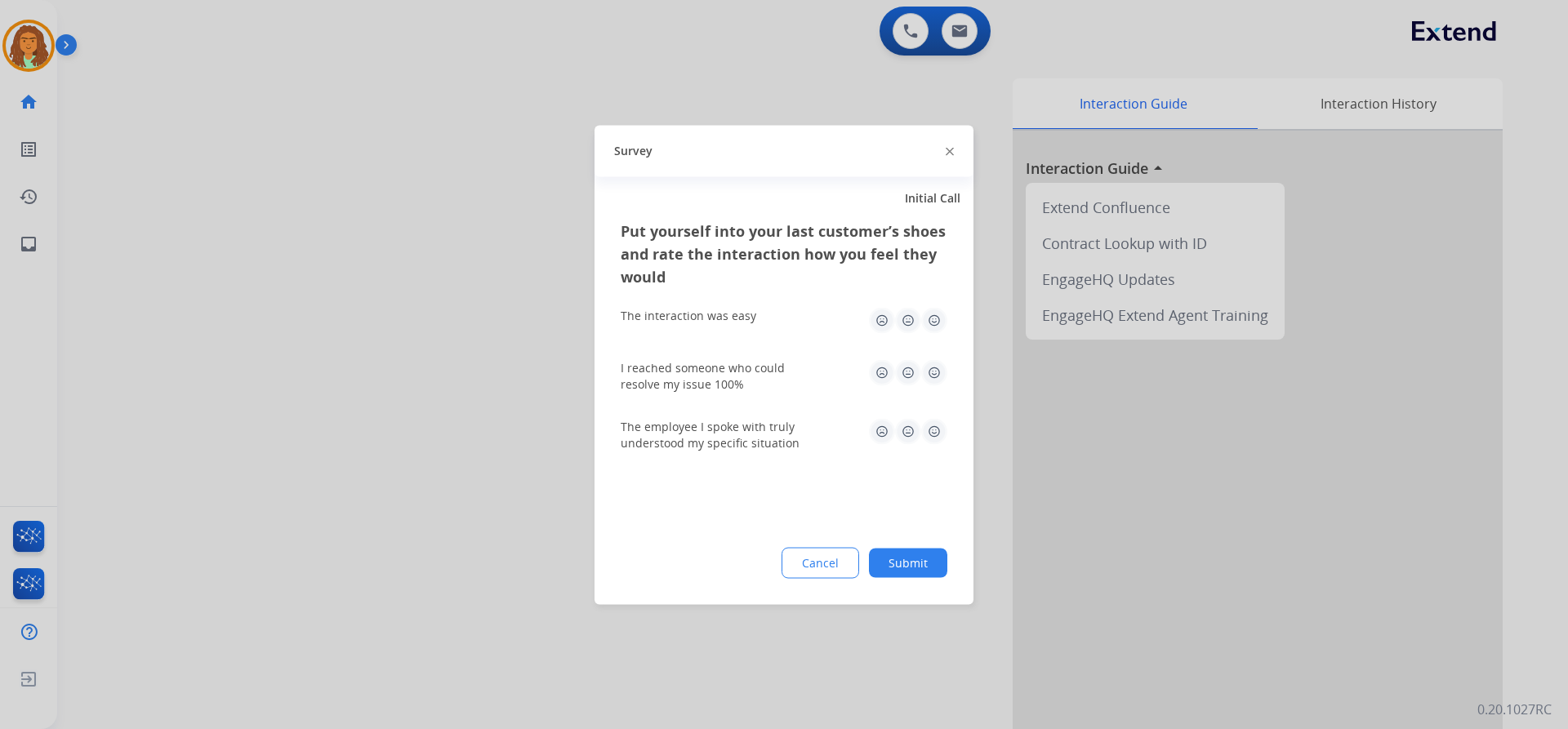
drag, startPoint x: 934, startPoint y: 320, endPoint x: 936, endPoint y: 348, distance: 28.1
click at [933, 320] on img at bounding box center [934, 320] width 26 height 26
click at [935, 372] on img at bounding box center [934, 372] width 26 height 26
click at [936, 432] on img at bounding box center [934, 431] width 26 height 26
click at [905, 543] on div "Put yourself into your last customer’s shoes and rate the interaction how you f…" at bounding box center [783, 411] width 379 height 385
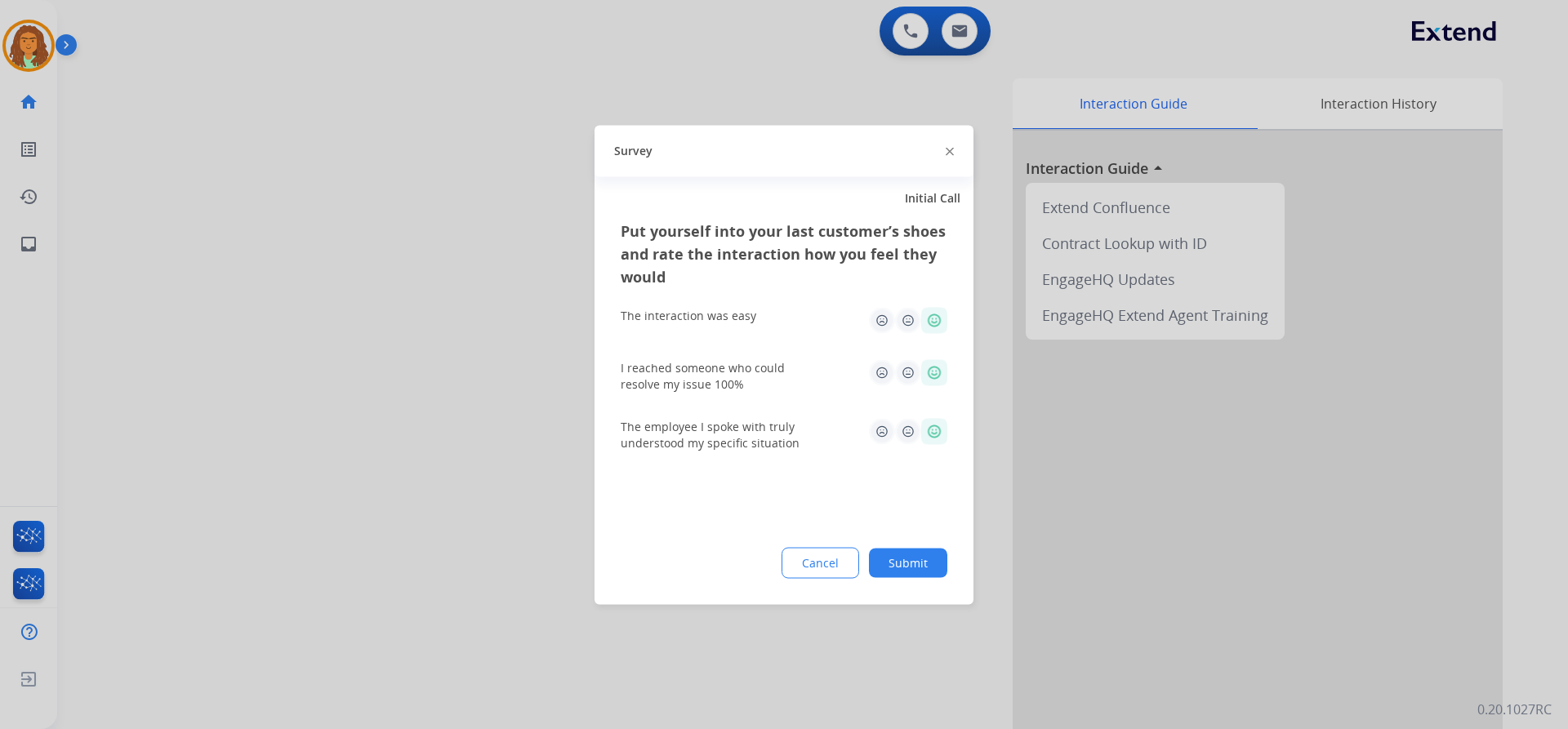
click at [900, 557] on button "Submit" at bounding box center [908, 563] width 78 height 30
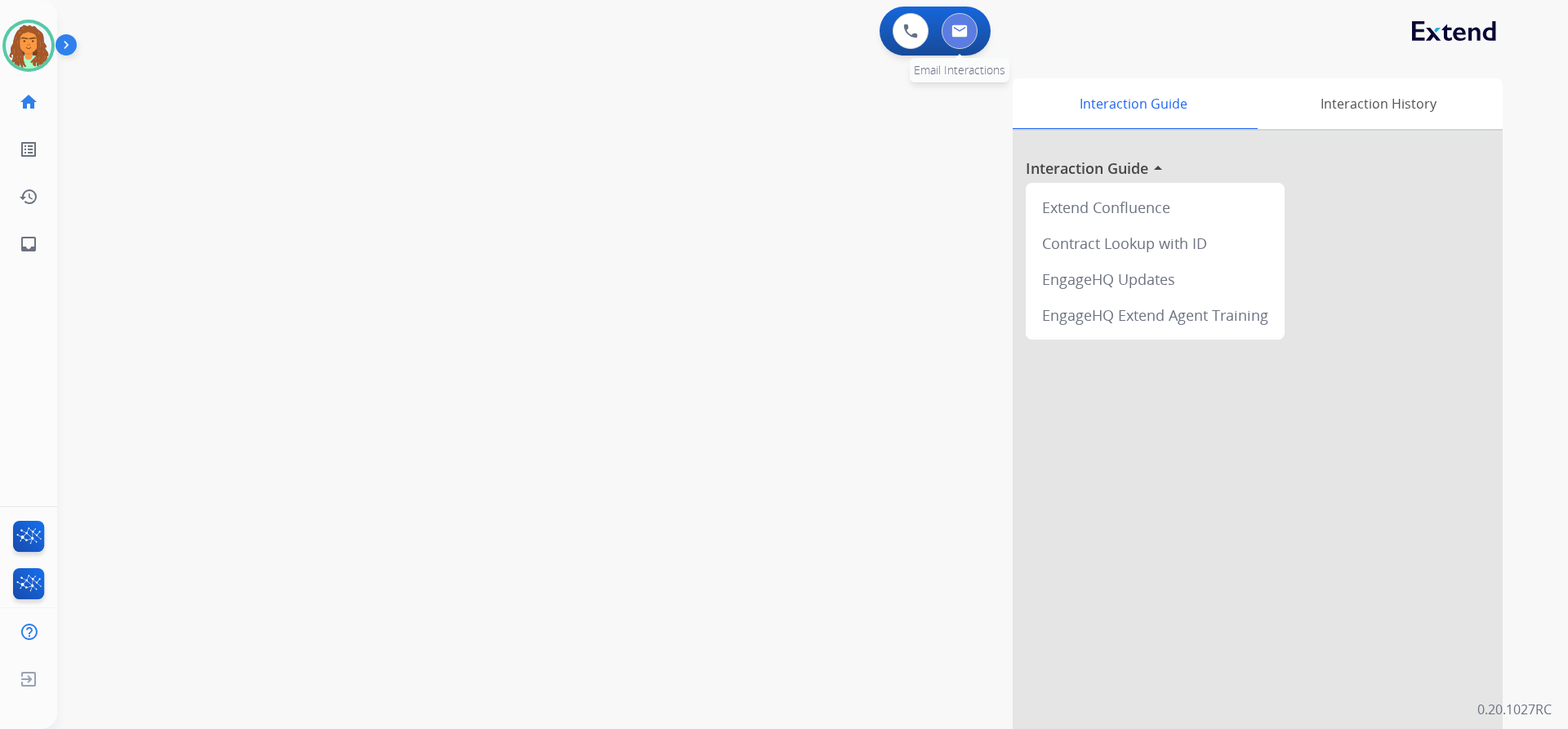
click at [959, 30] on img at bounding box center [959, 30] width 17 height 13
select select "**********"
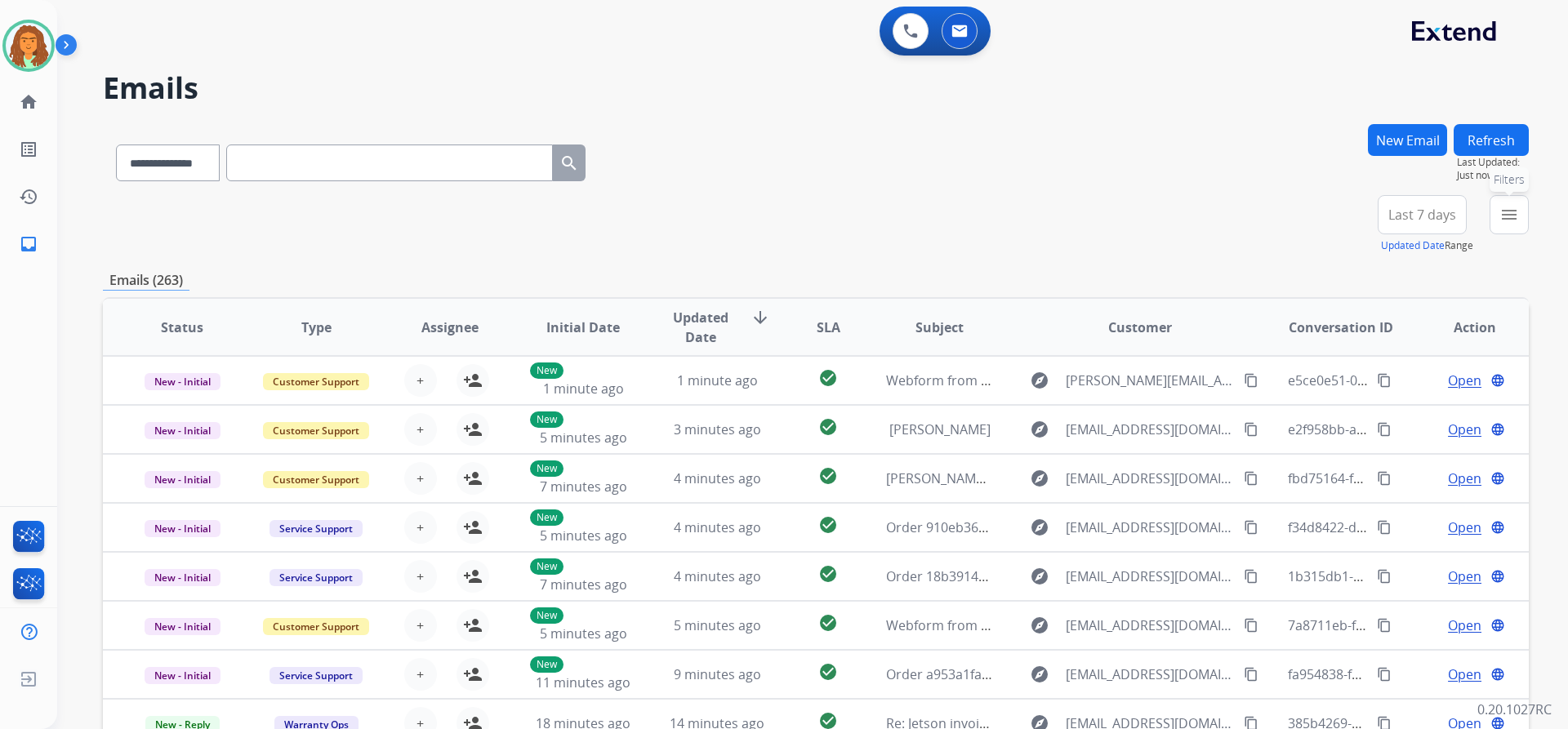
click at [1511, 219] on mat-icon "menu" at bounding box center [1509, 214] width 19 height 19
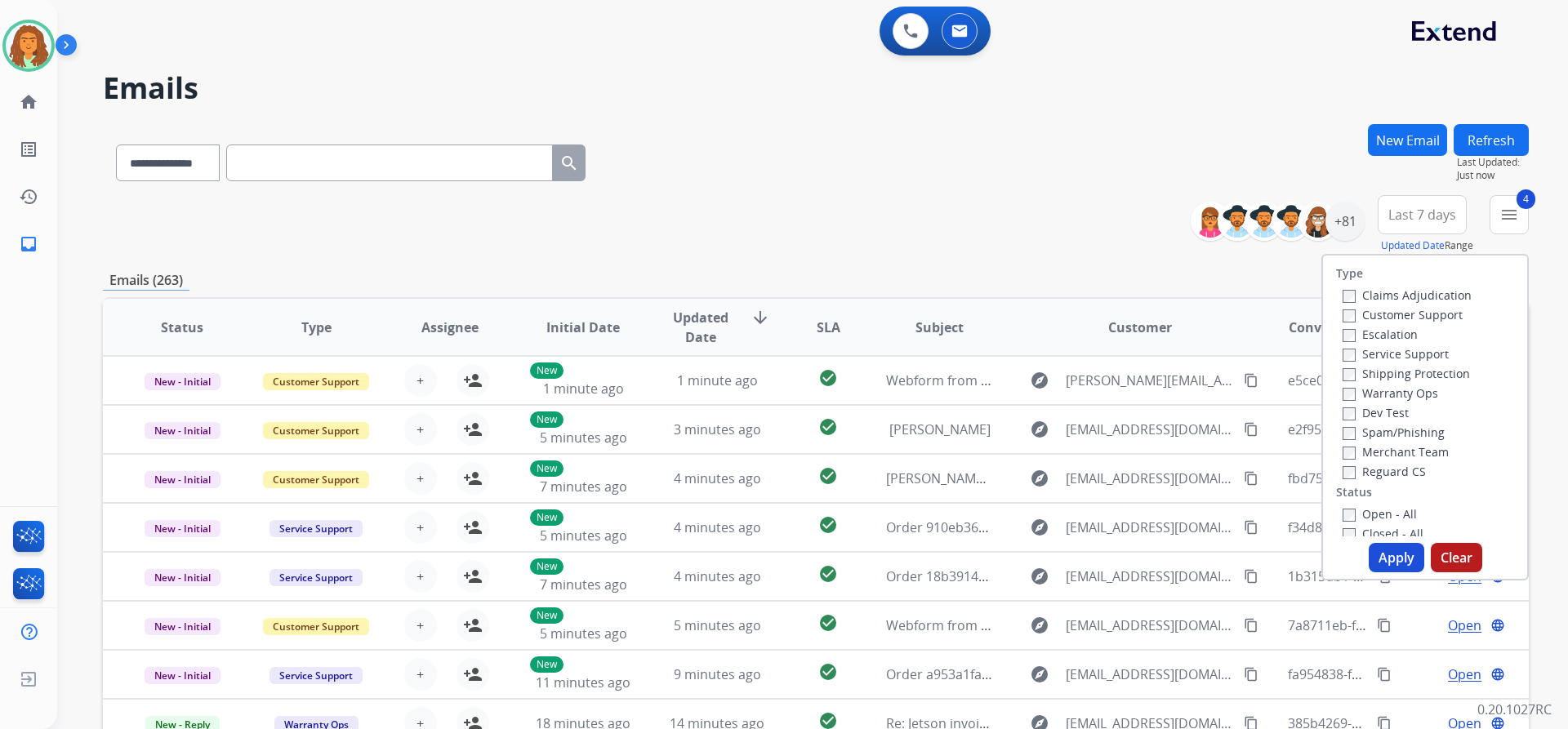
click at [1393, 557] on button "Apply" at bounding box center [1396, 557] width 56 height 30
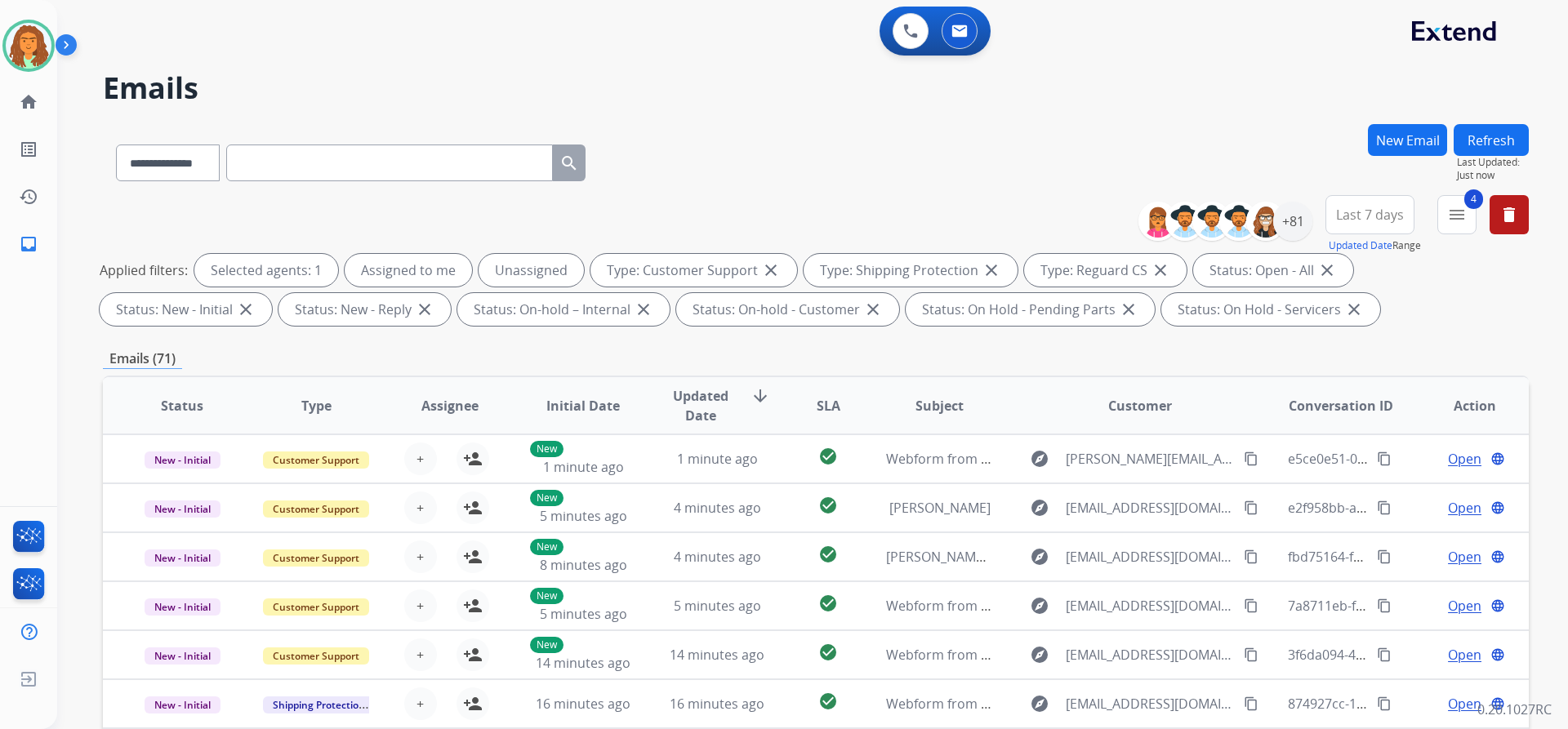
click at [1330, 325] on div "Applied filters: Selected agents: 1 Assigned to me Unassigned Type: Customer Su…" at bounding box center [812, 290] width 1426 height 71
click at [1353, 212] on span "Last 7 days" at bounding box center [1370, 214] width 68 height 6
click at [1352, 411] on div "Last 90 days" at bounding box center [1364, 413] width 90 height 24
click at [1247, 352] on div "Emails (71)" at bounding box center [815, 358] width 1426 height 20
click at [1294, 228] on div "+131" at bounding box center [1292, 221] width 39 height 39
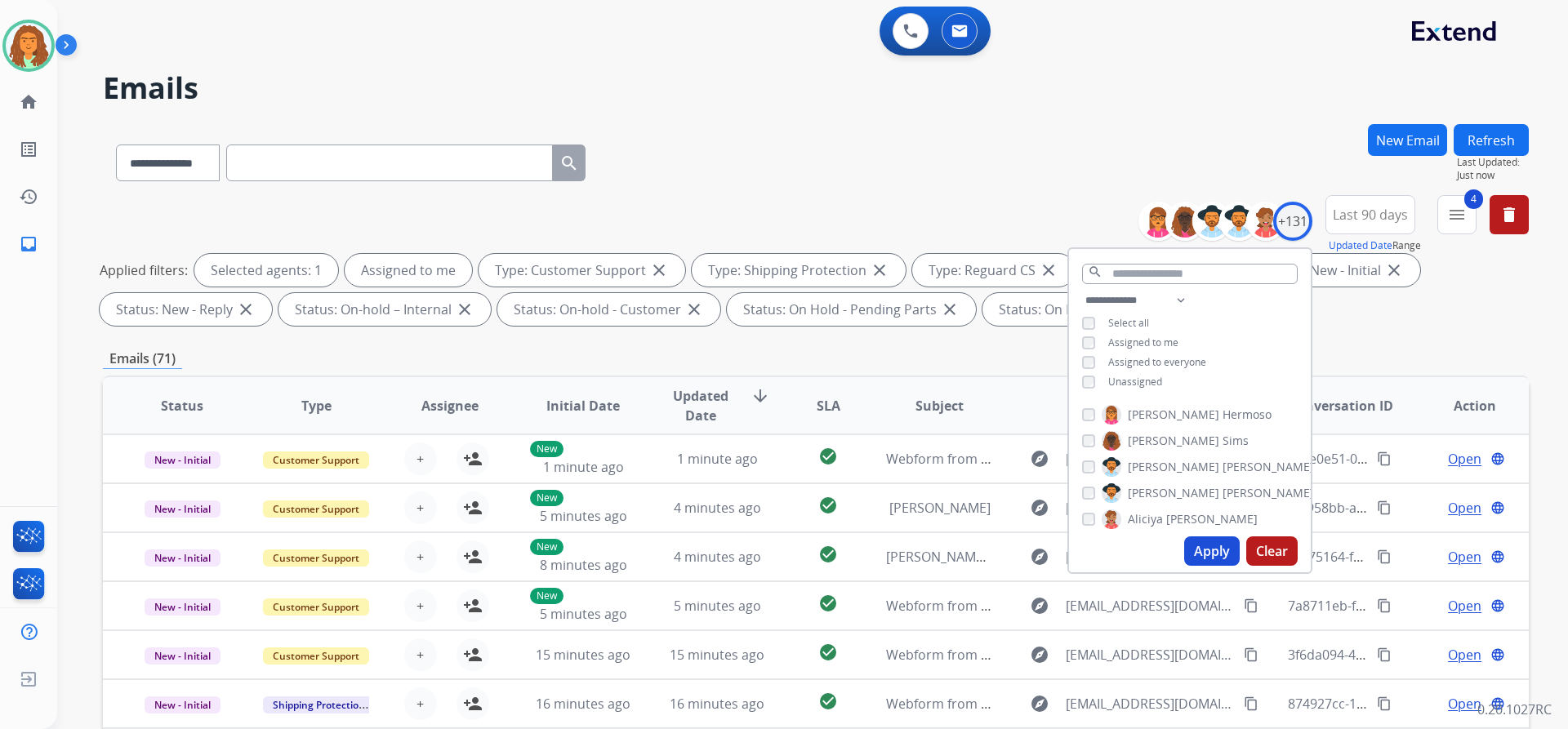
click at [1213, 544] on button "Apply" at bounding box center [1212, 551] width 56 height 30
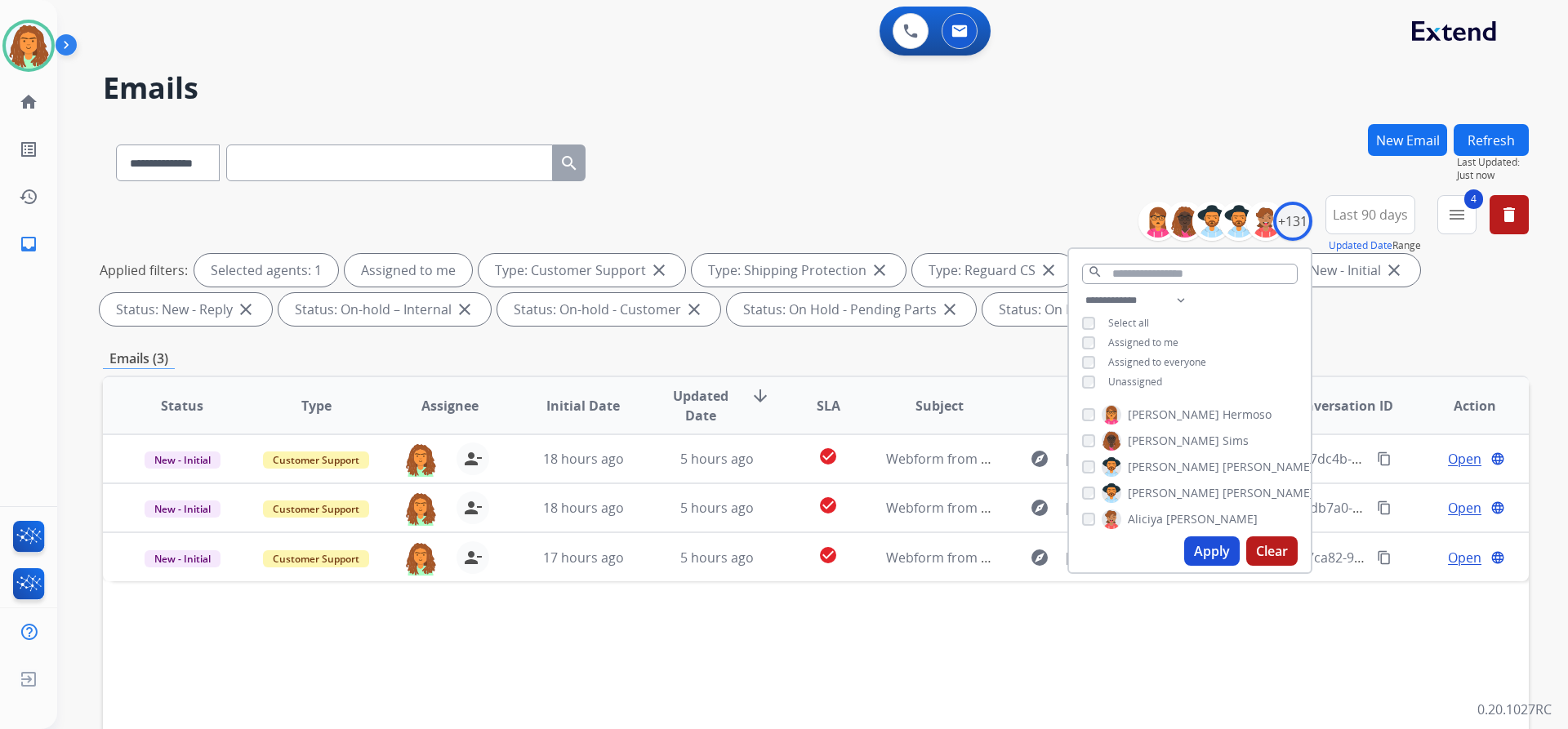
click at [1388, 313] on div "Applied filters: Selected agents: 1 Assigned to me Type: Customer Support close…" at bounding box center [812, 290] width 1426 height 71
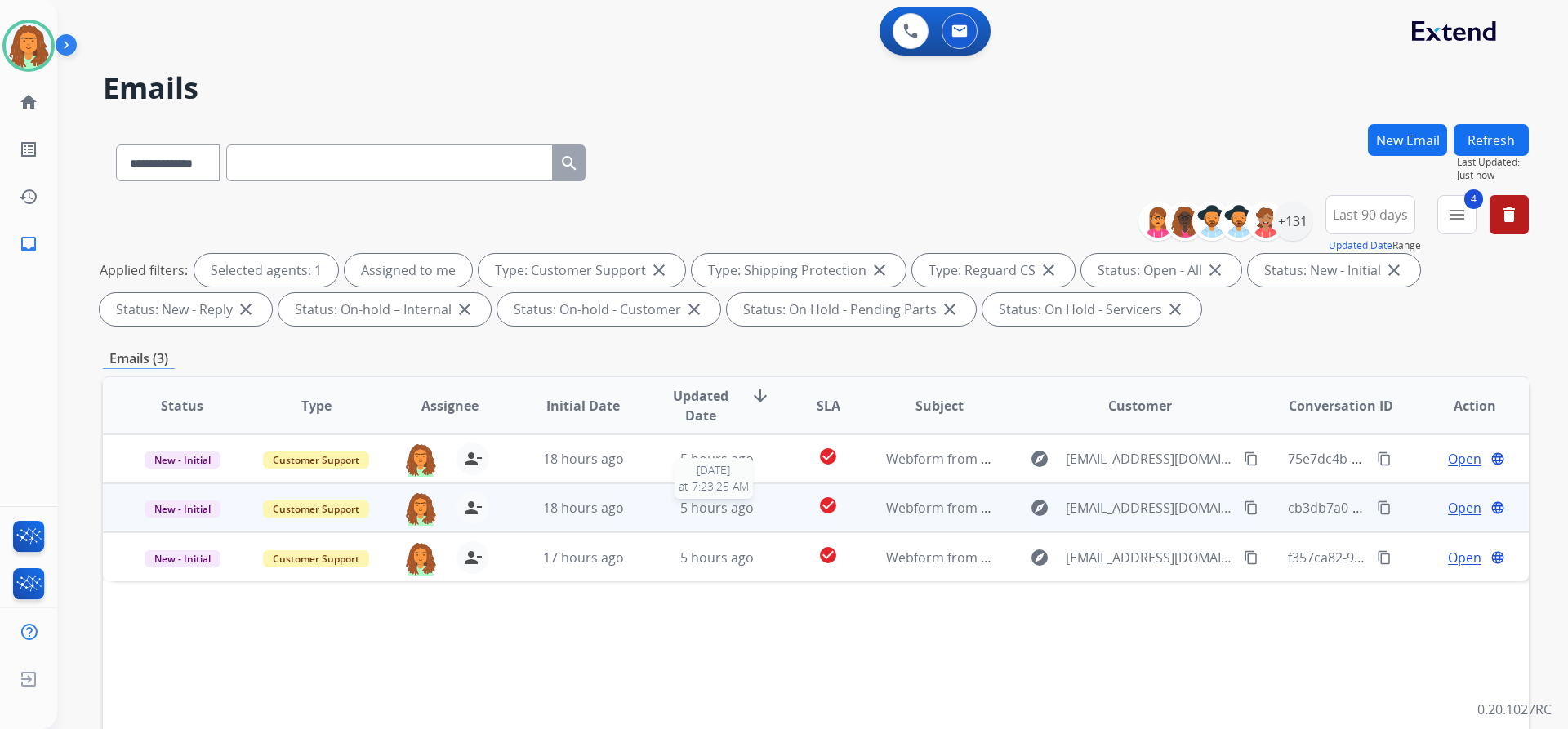
click at [747, 516] on span "5 hours ago" at bounding box center [717, 508] width 73 height 18
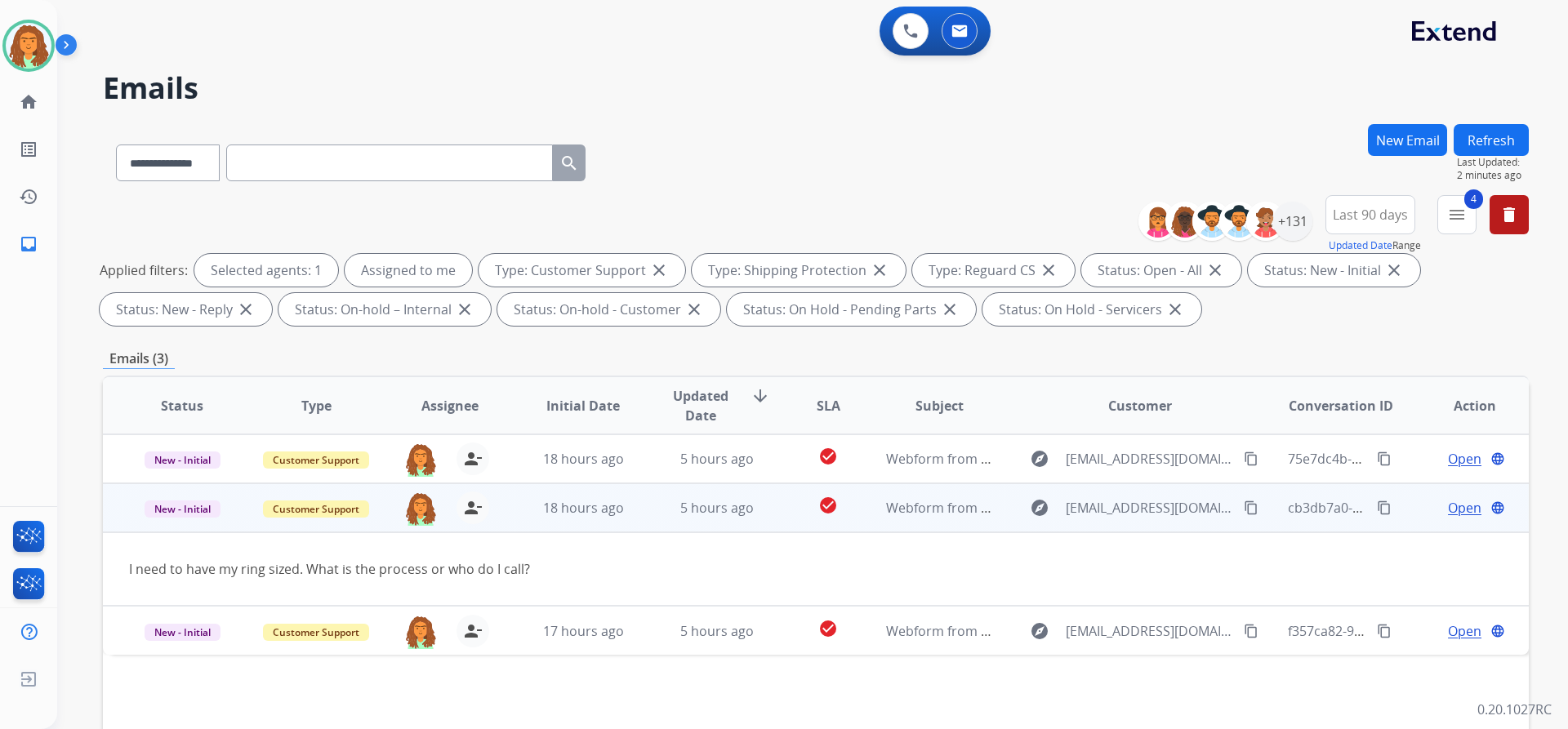
click at [1448, 507] on span "Open" at bounding box center [1464, 508] width 33 height 19
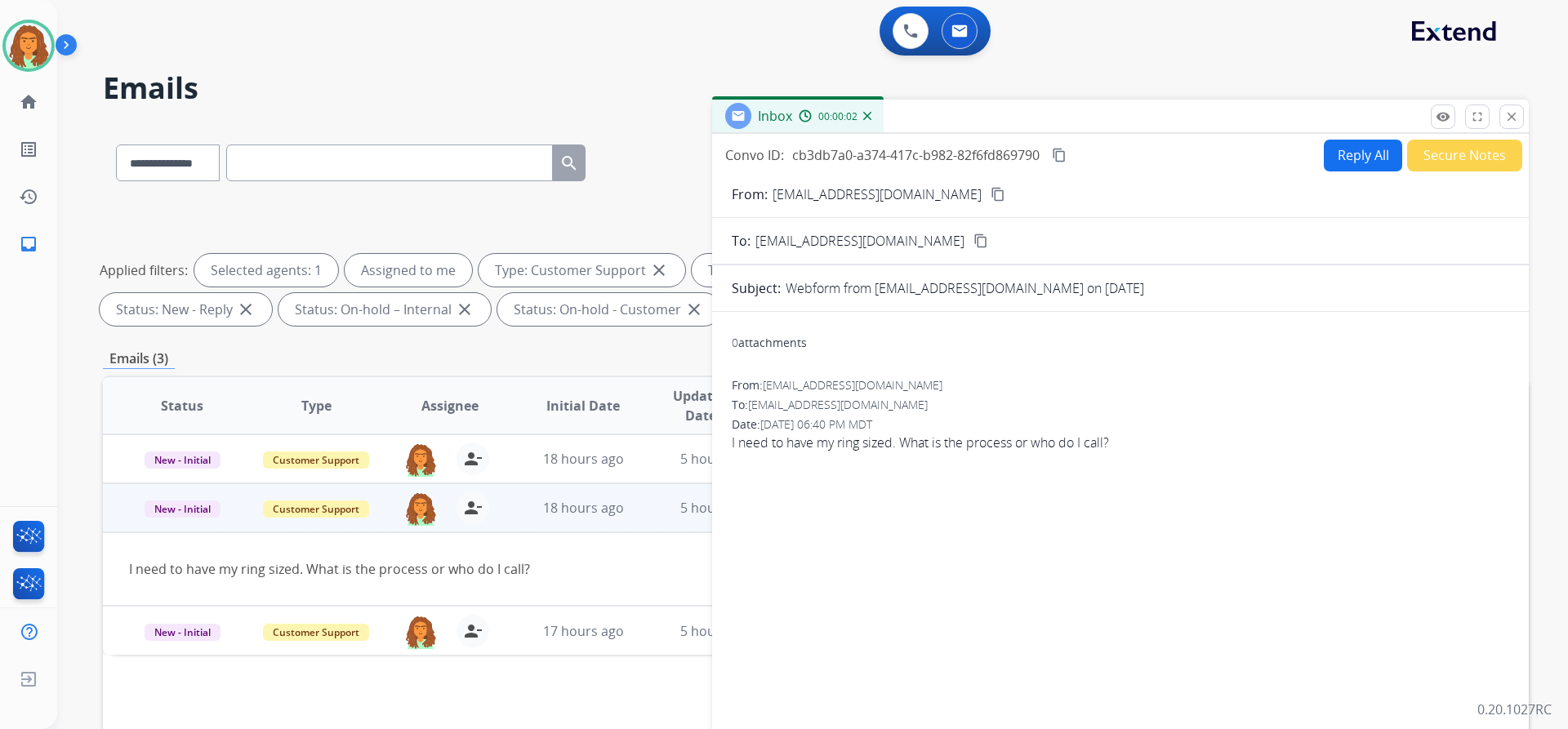
click at [1342, 152] on button "Reply All" at bounding box center [1363, 155] width 78 height 32
select select "**********"
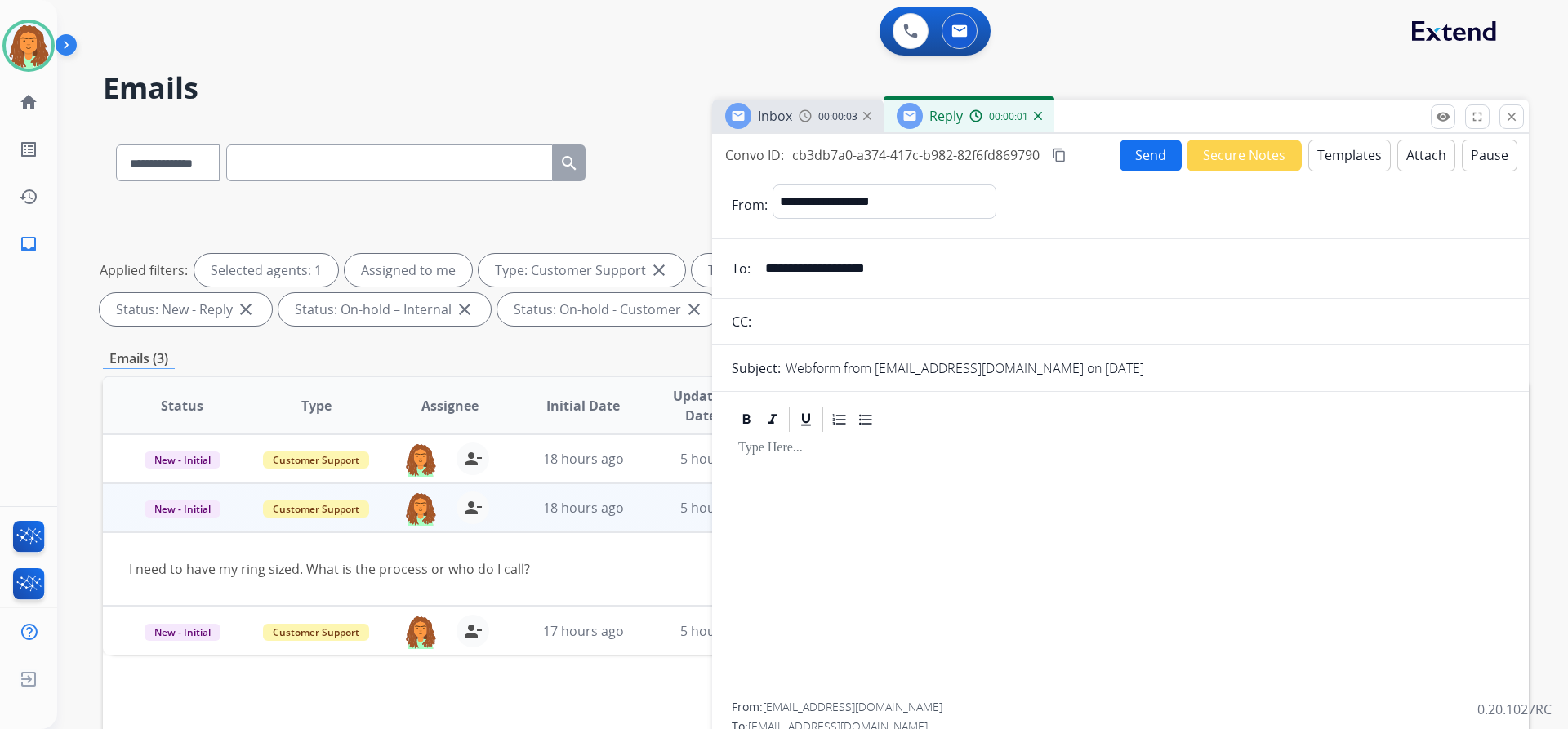
click at [1327, 156] on button "Templates" at bounding box center [1349, 155] width 83 height 32
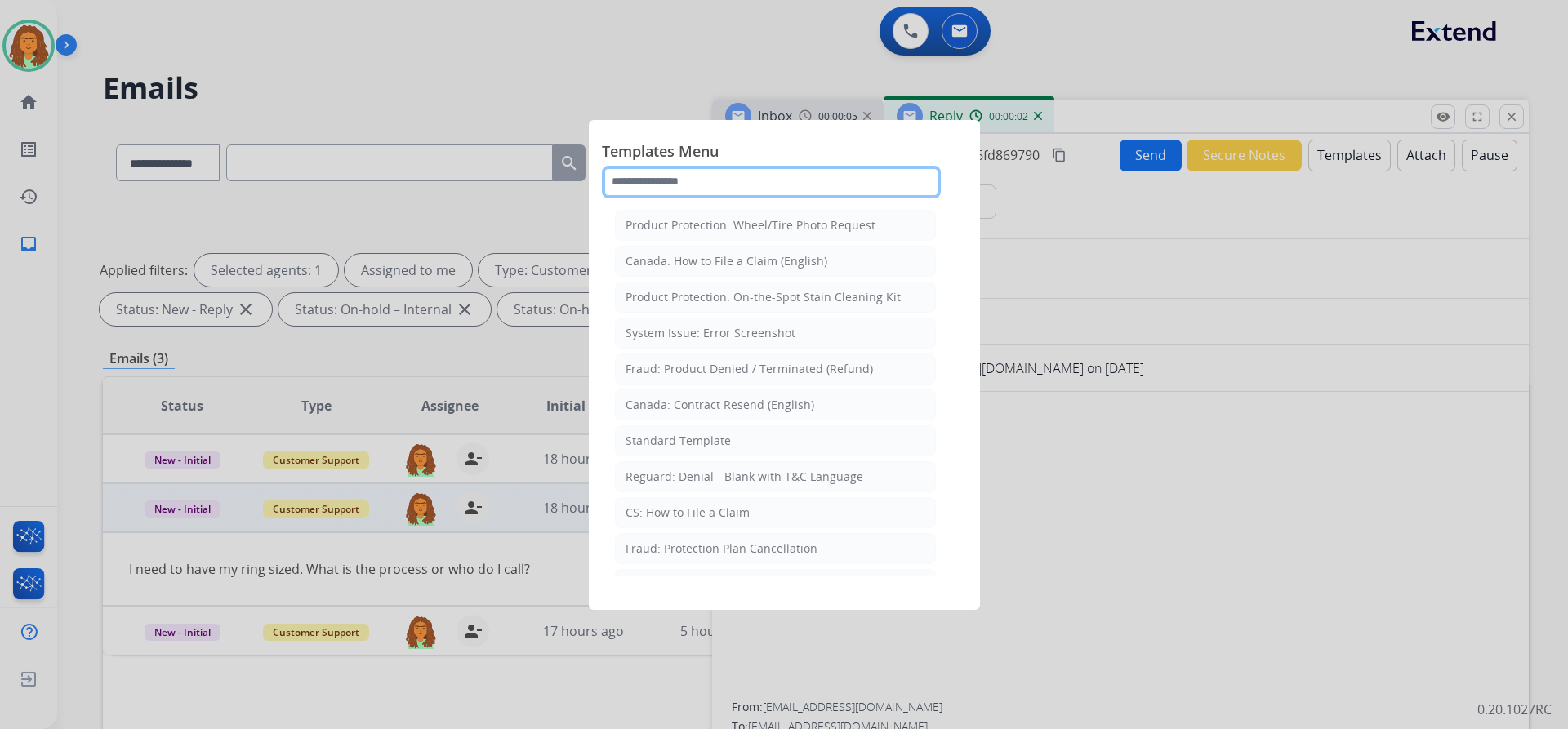
click at [691, 180] on input "text" at bounding box center [771, 181] width 339 height 32
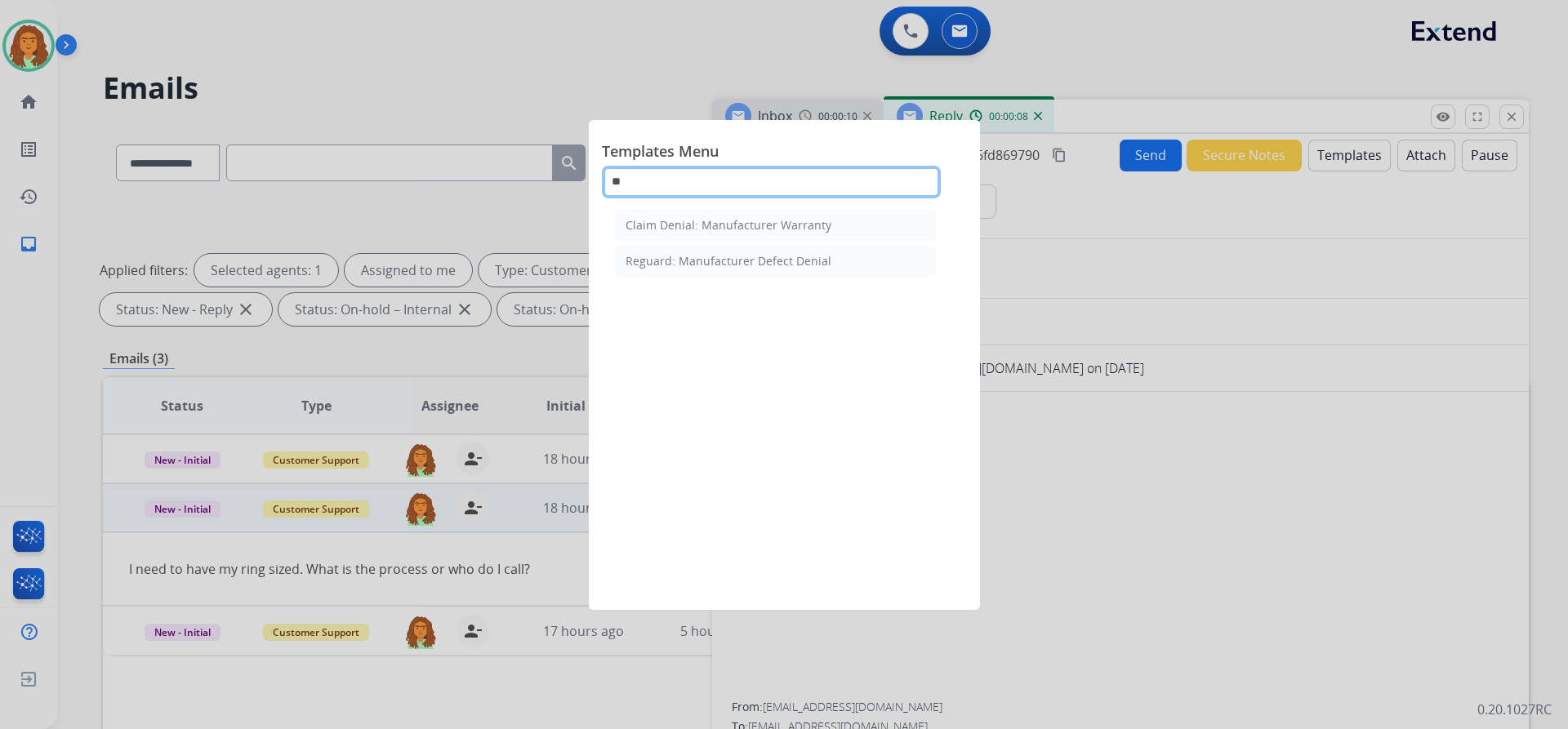
type input "*"
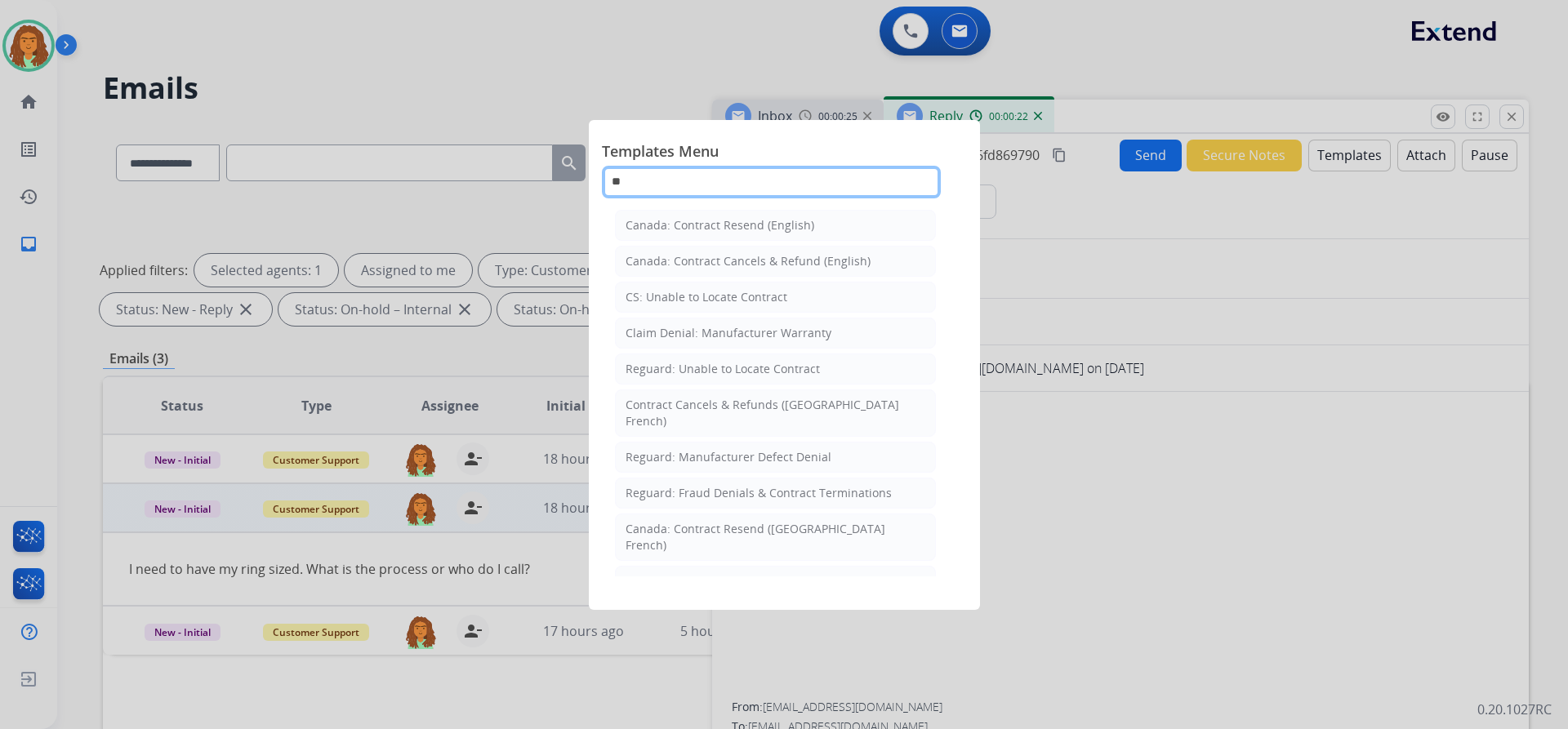
type input "*"
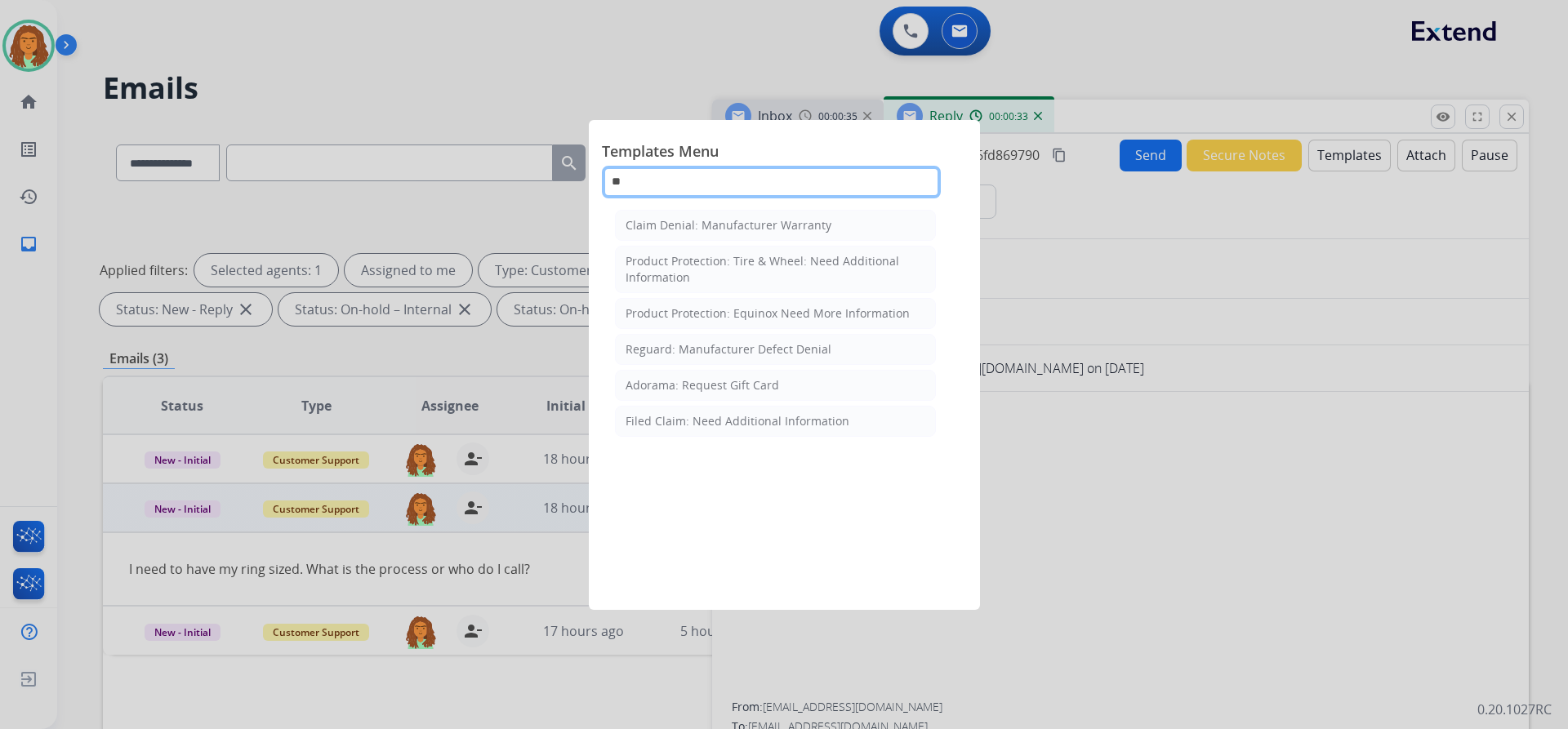
type input "*"
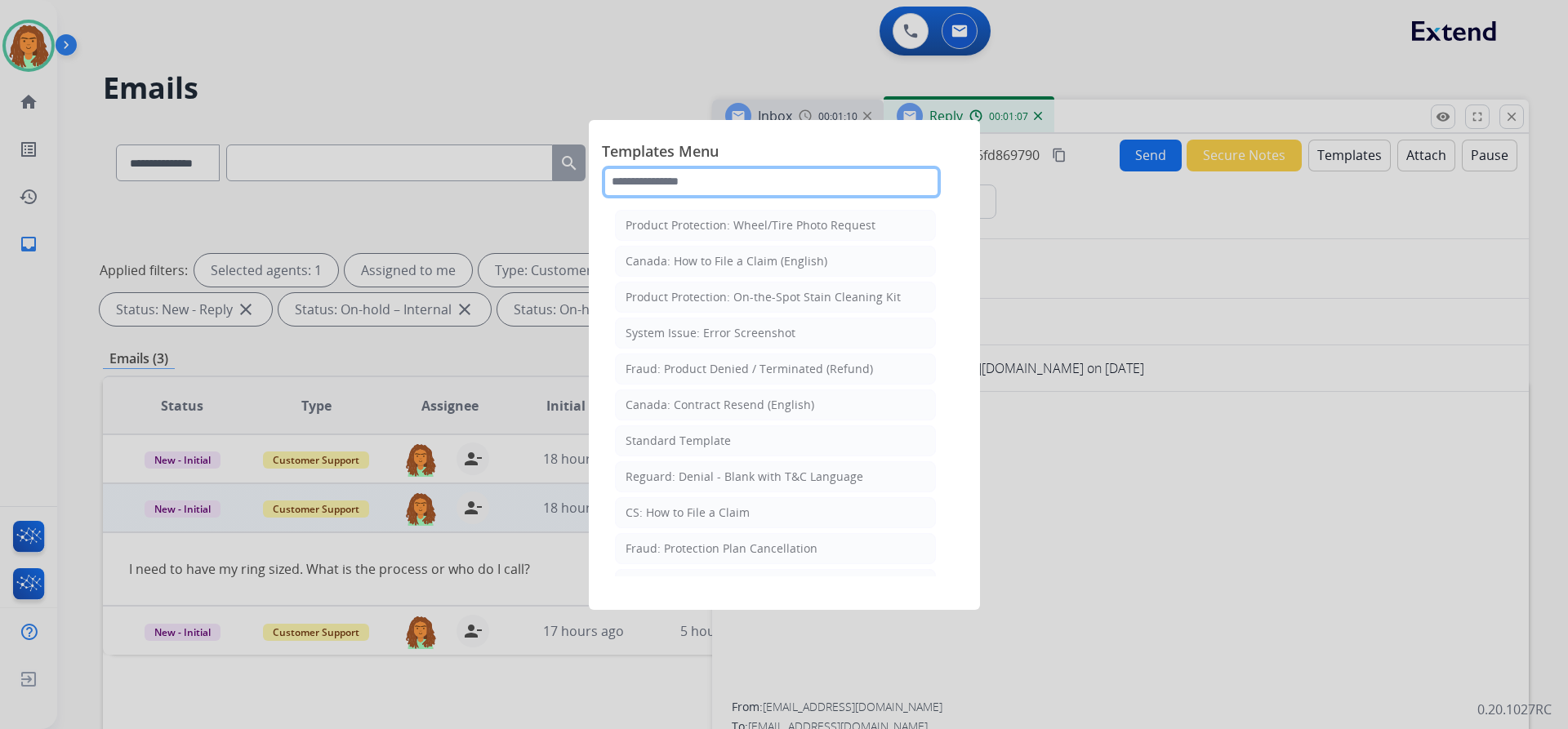
click at [708, 184] on input "text" at bounding box center [771, 181] width 339 height 32
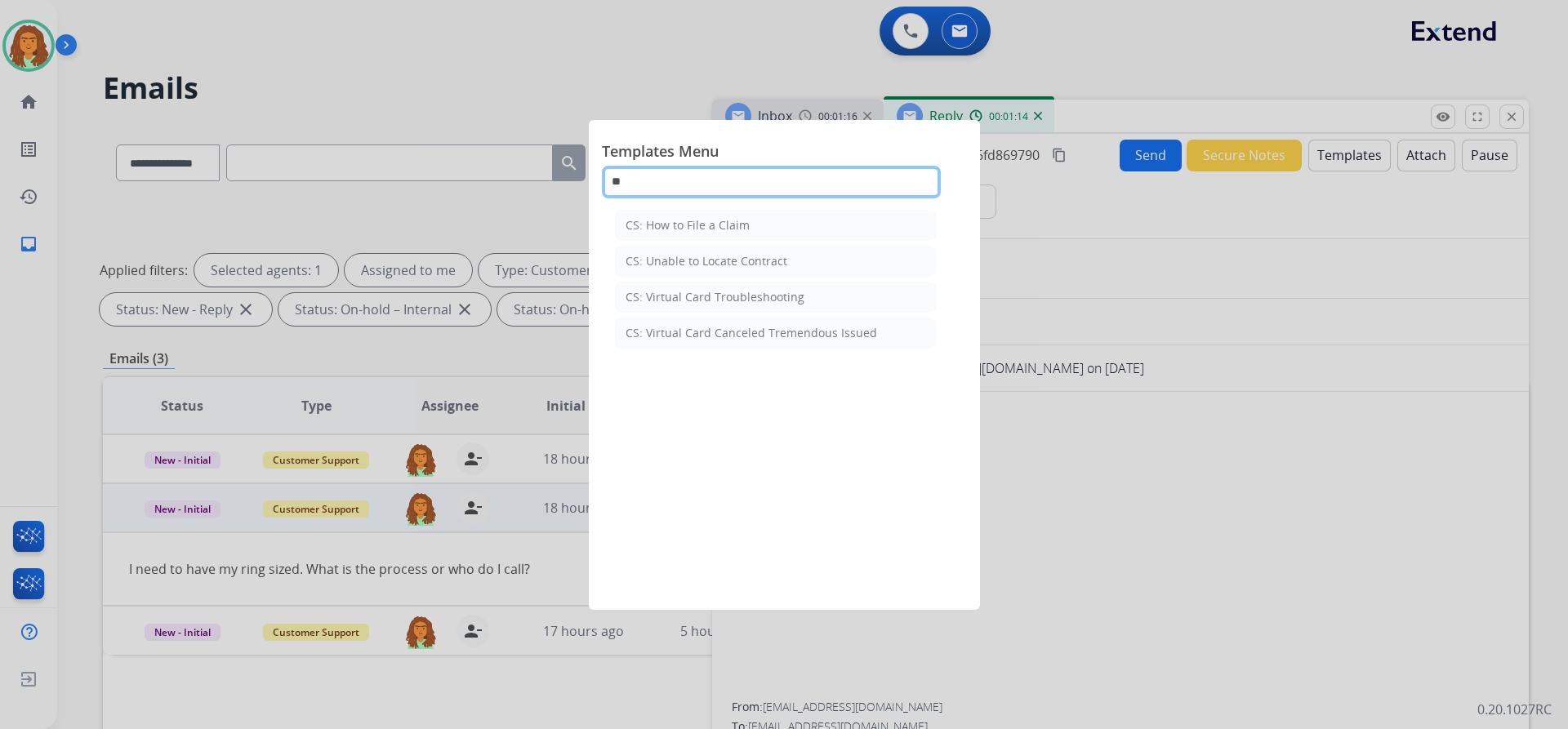
type input "*"
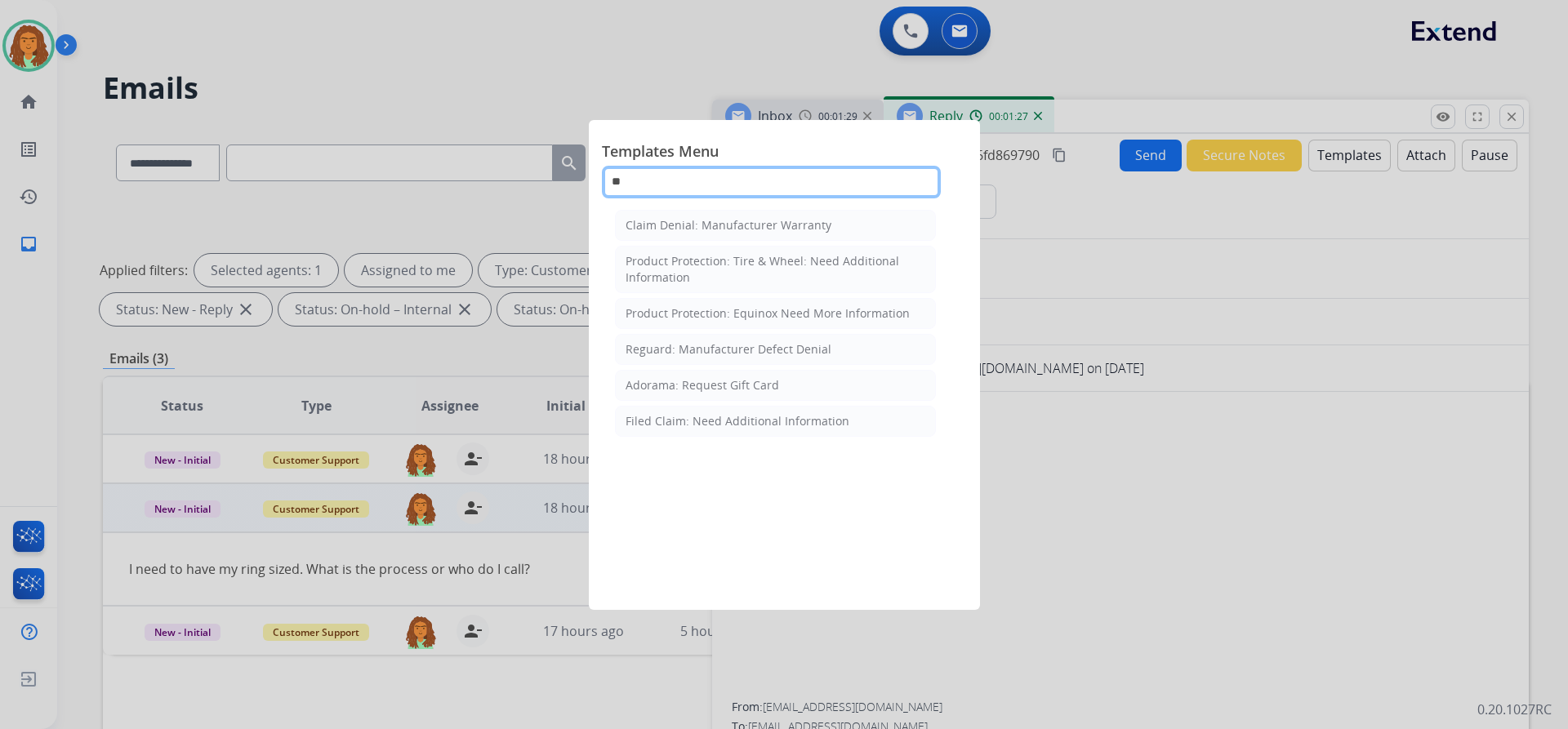
type input "*"
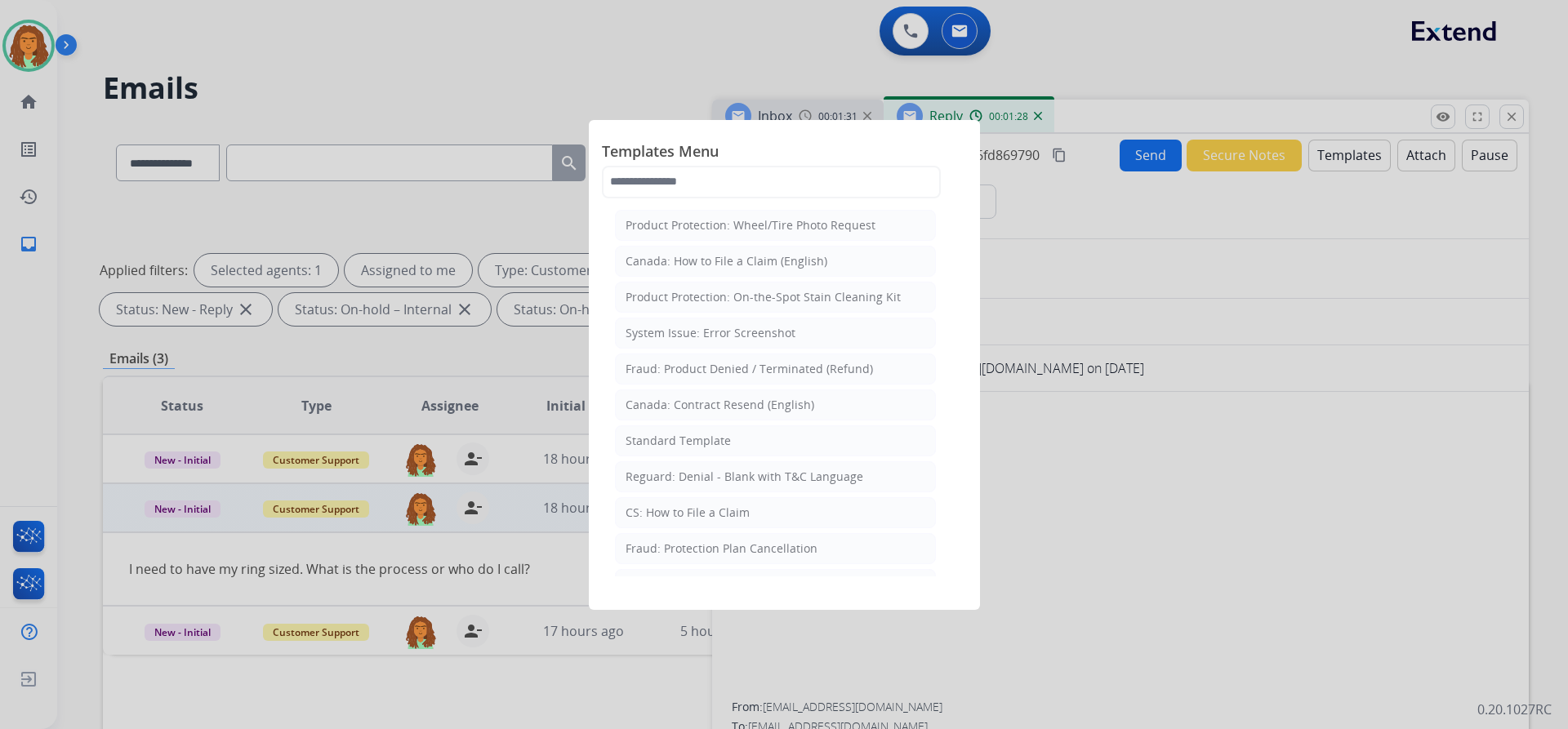
click at [1058, 427] on div at bounding box center [784, 364] width 1568 height 729
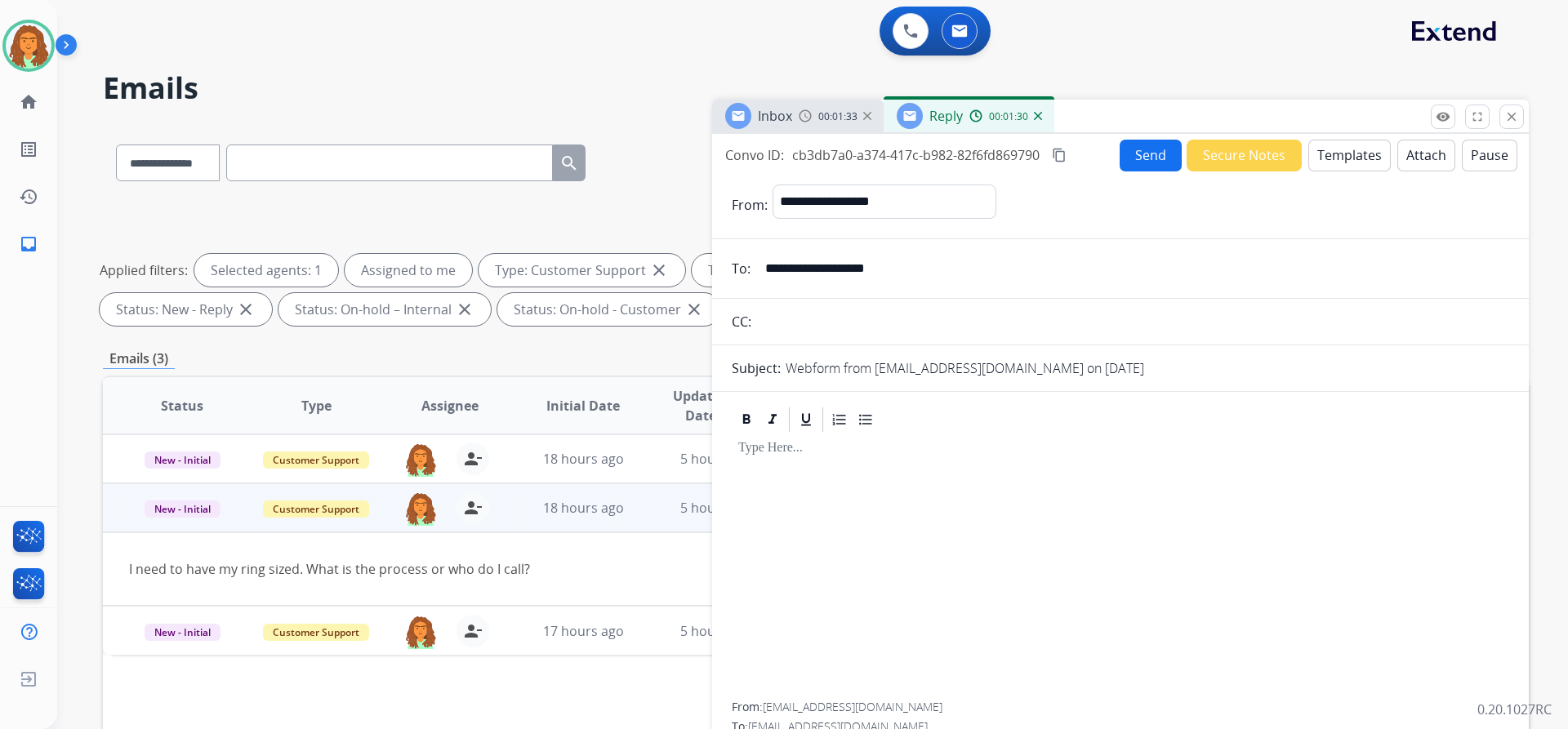
click at [1343, 158] on button "Templates" at bounding box center [1349, 155] width 83 height 32
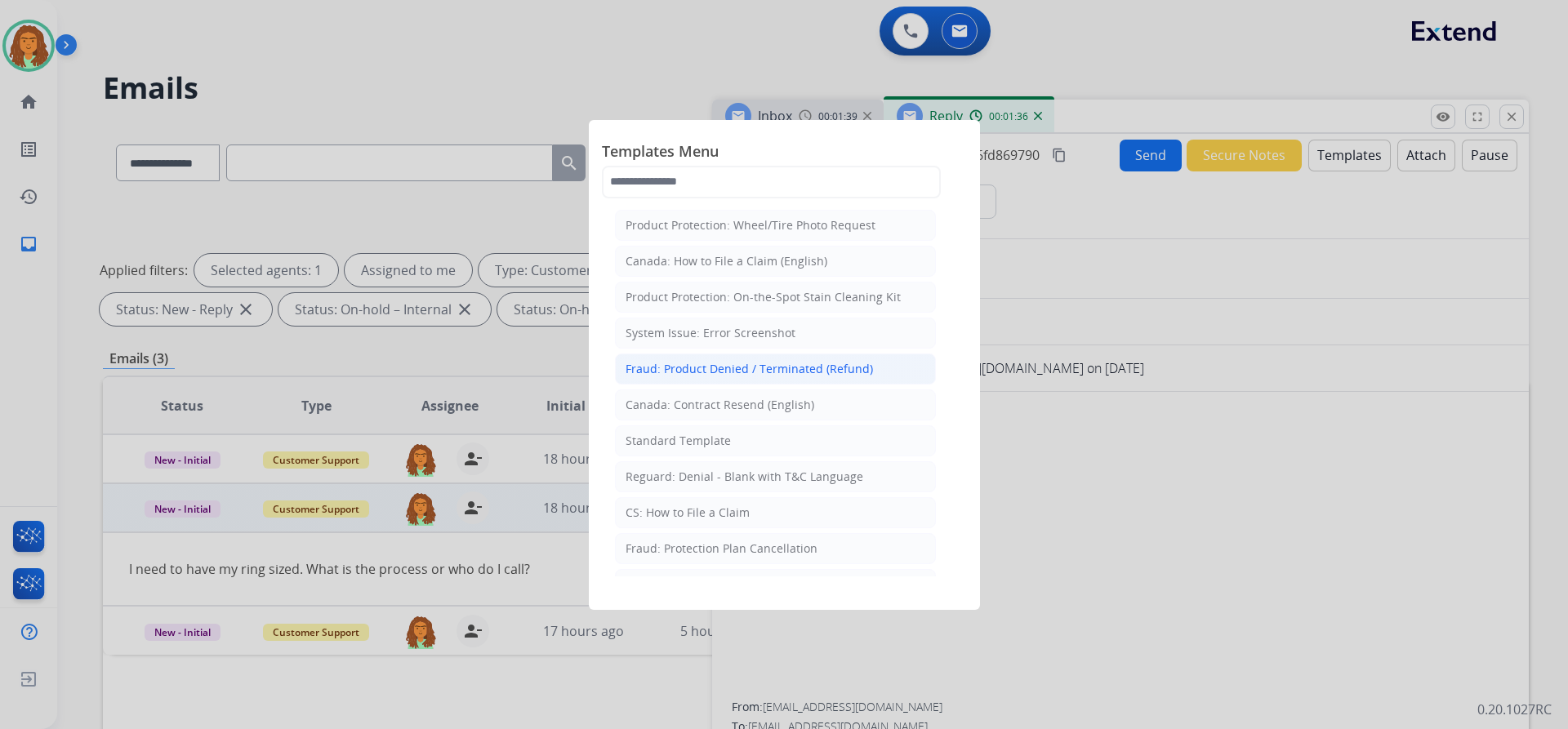
scroll to position [82, 0]
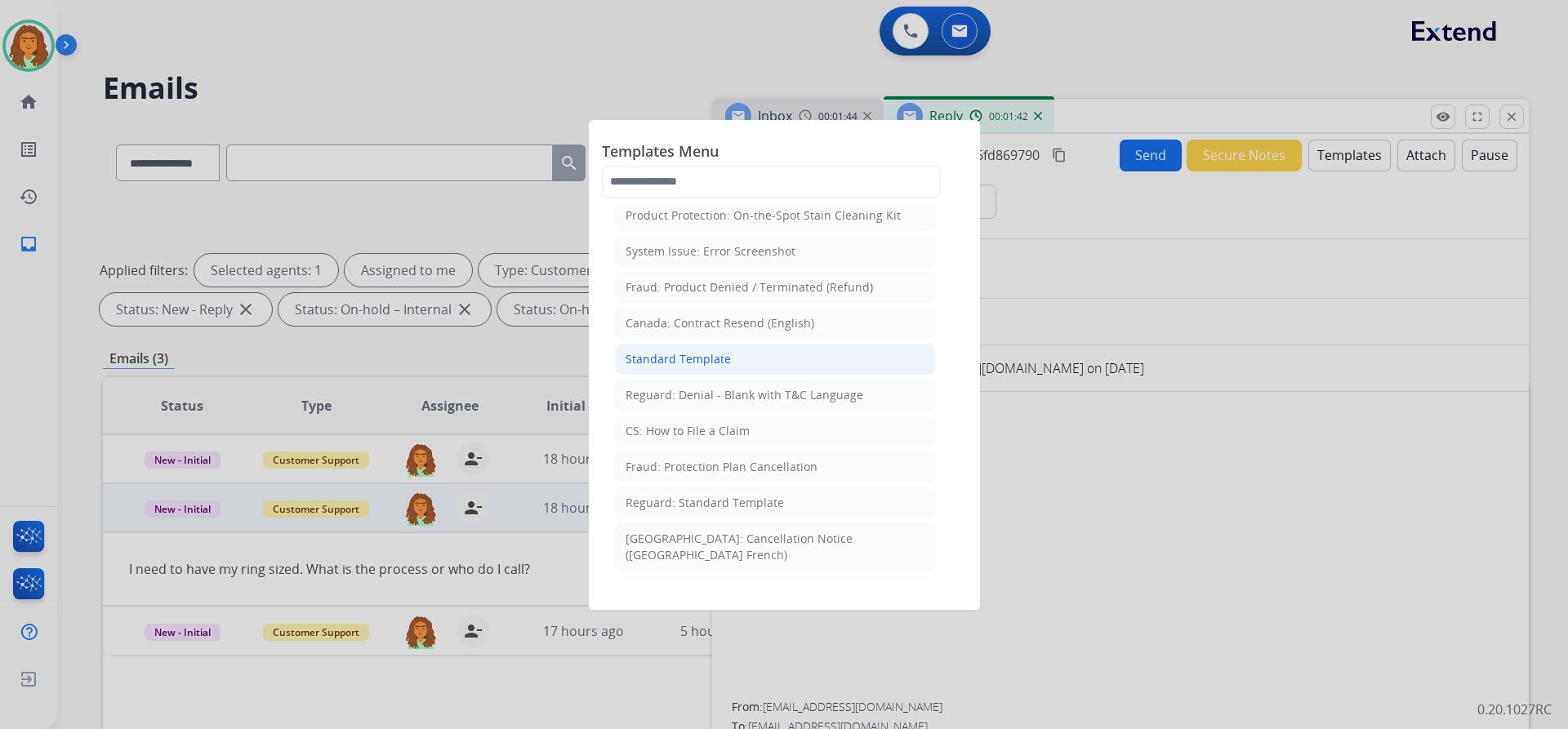
click at [711, 358] on div "Standard Template" at bounding box center [678, 359] width 105 height 17
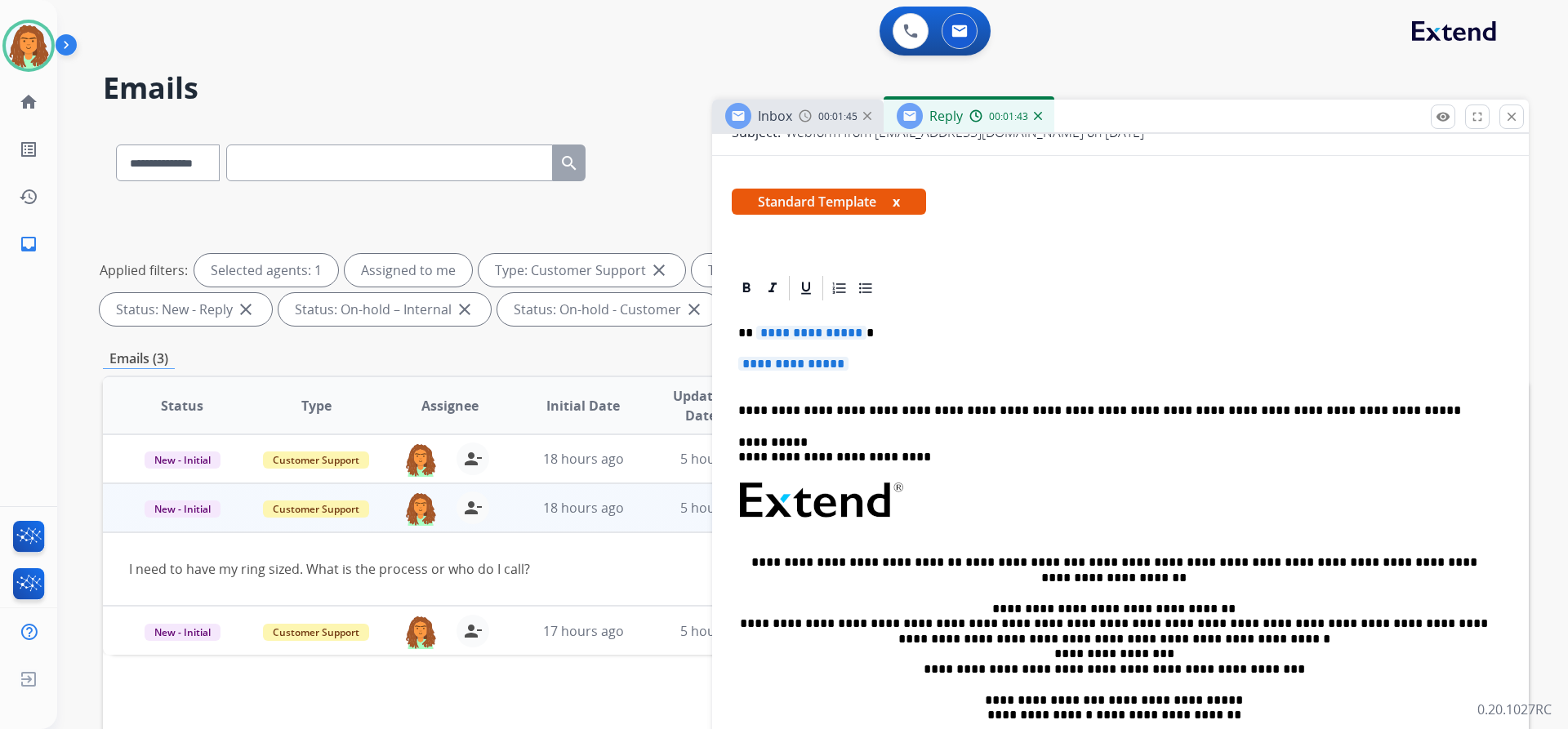
scroll to position [245, 0]
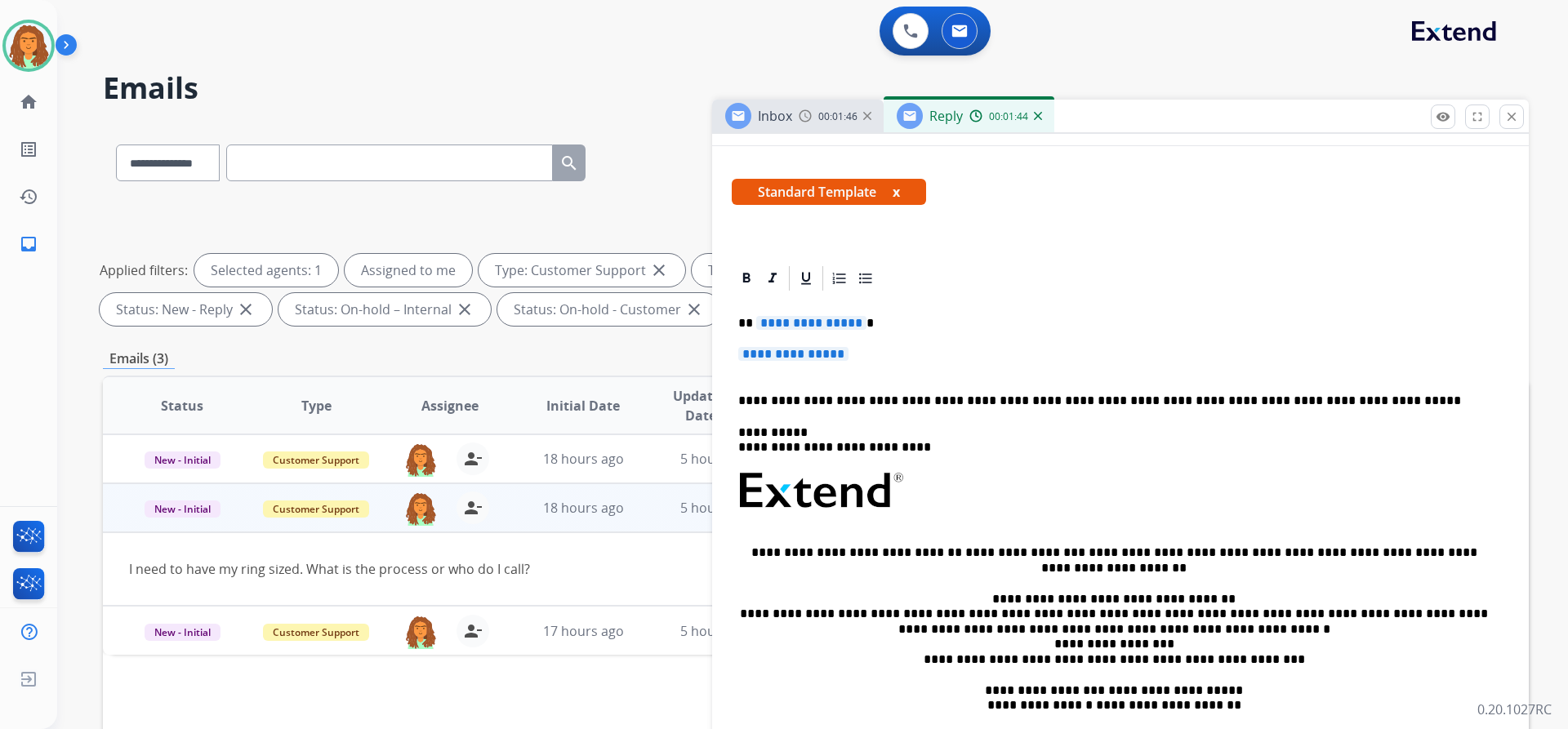
click at [855, 323] on span "**********" at bounding box center [811, 323] width 111 height 14
click at [763, 350] on span "**********" at bounding box center [793, 354] width 111 height 14
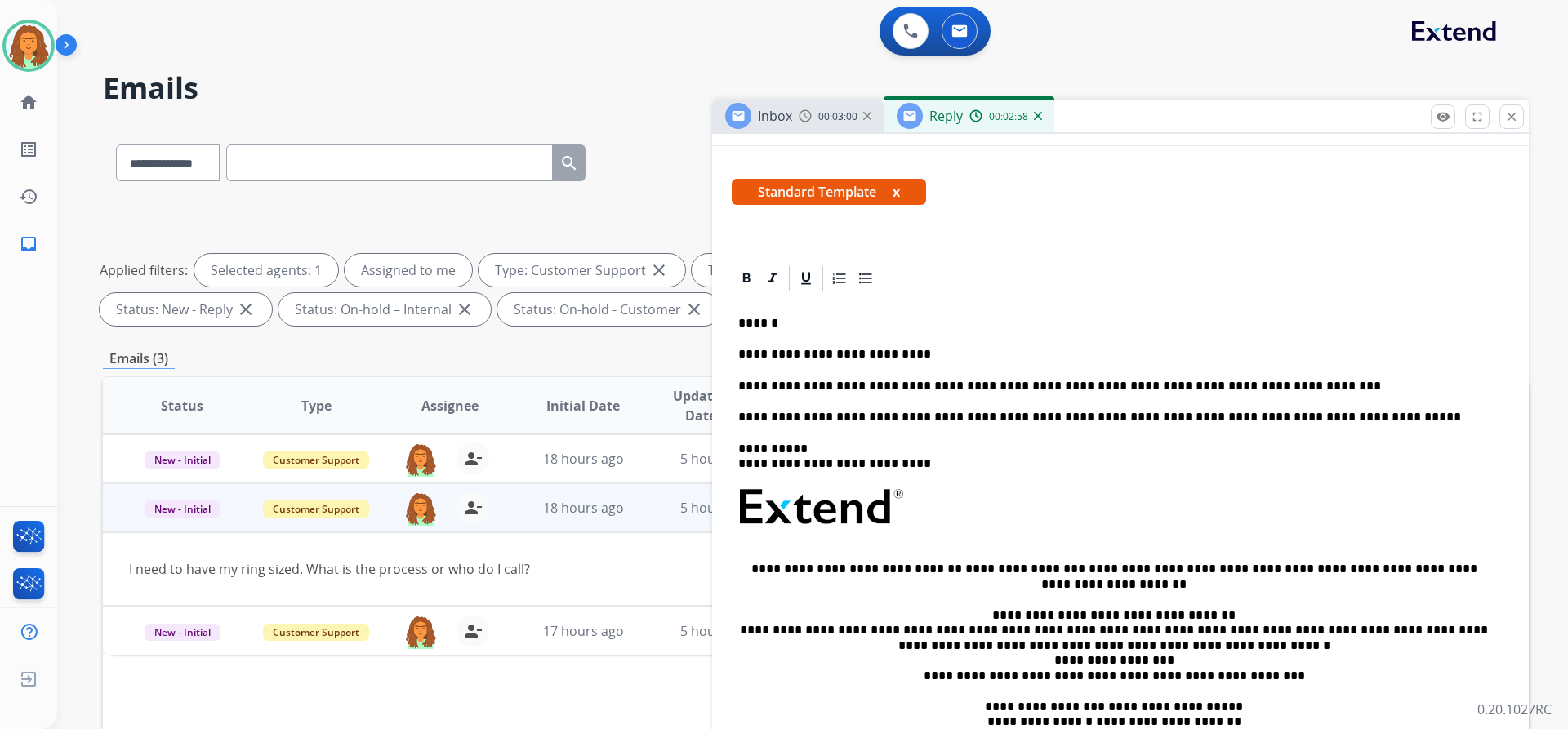
click at [968, 387] on p "**********" at bounding box center [1113, 386] width 751 height 15
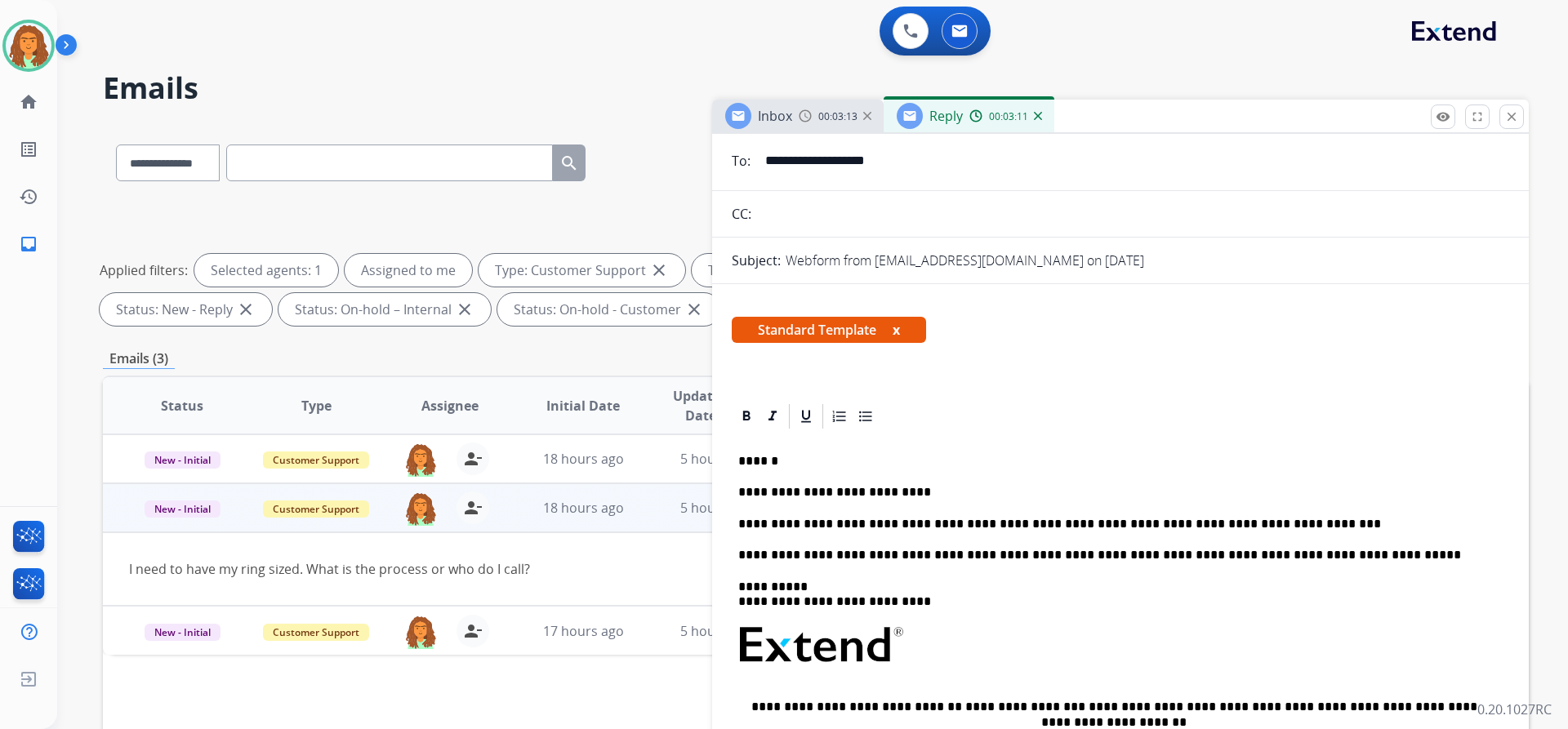
scroll to position [0, 0]
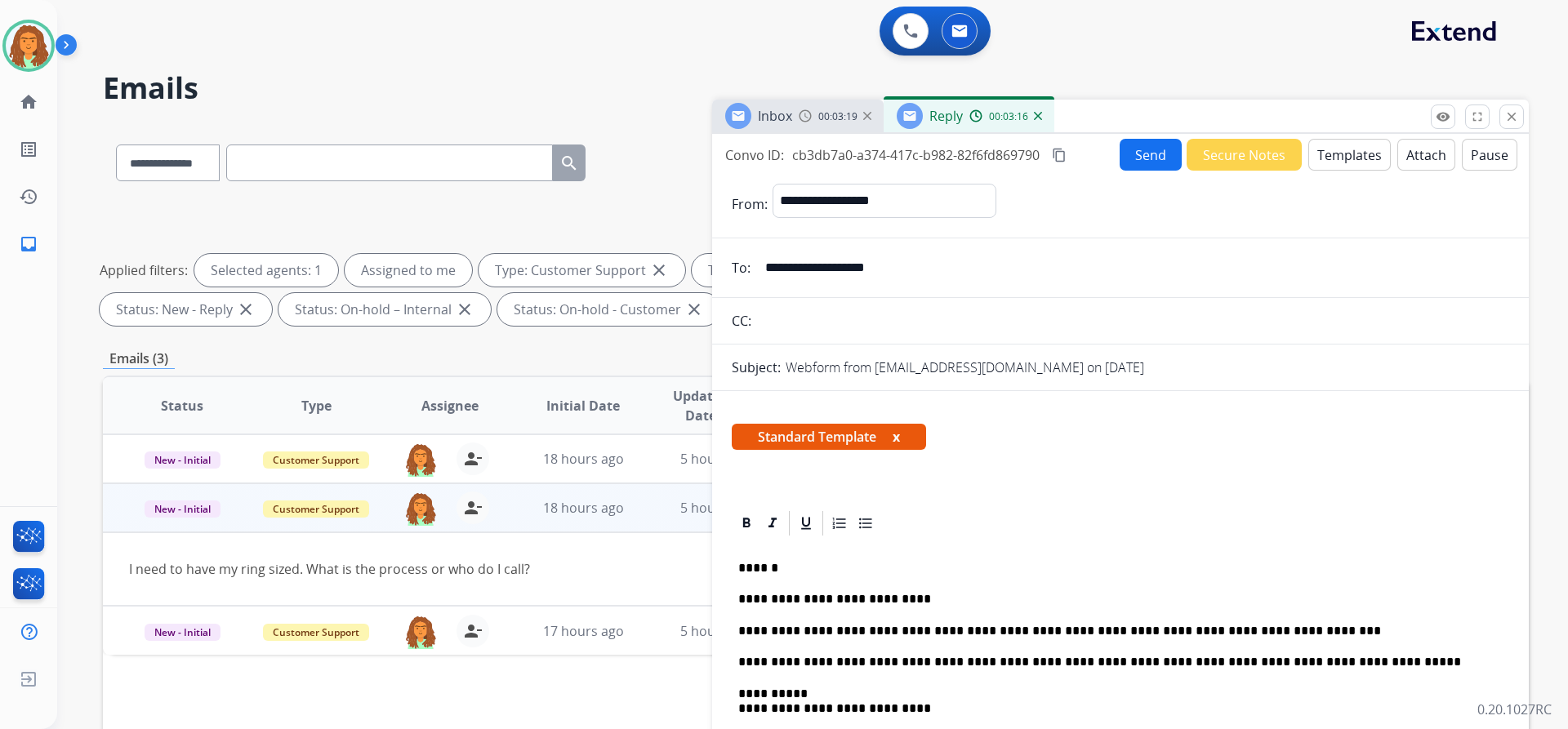
click at [1057, 154] on mat-icon "content_copy" at bounding box center [1058, 155] width 15 height 15
click at [1138, 159] on button "Send" at bounding box center [1150, 154] width 62 height 32
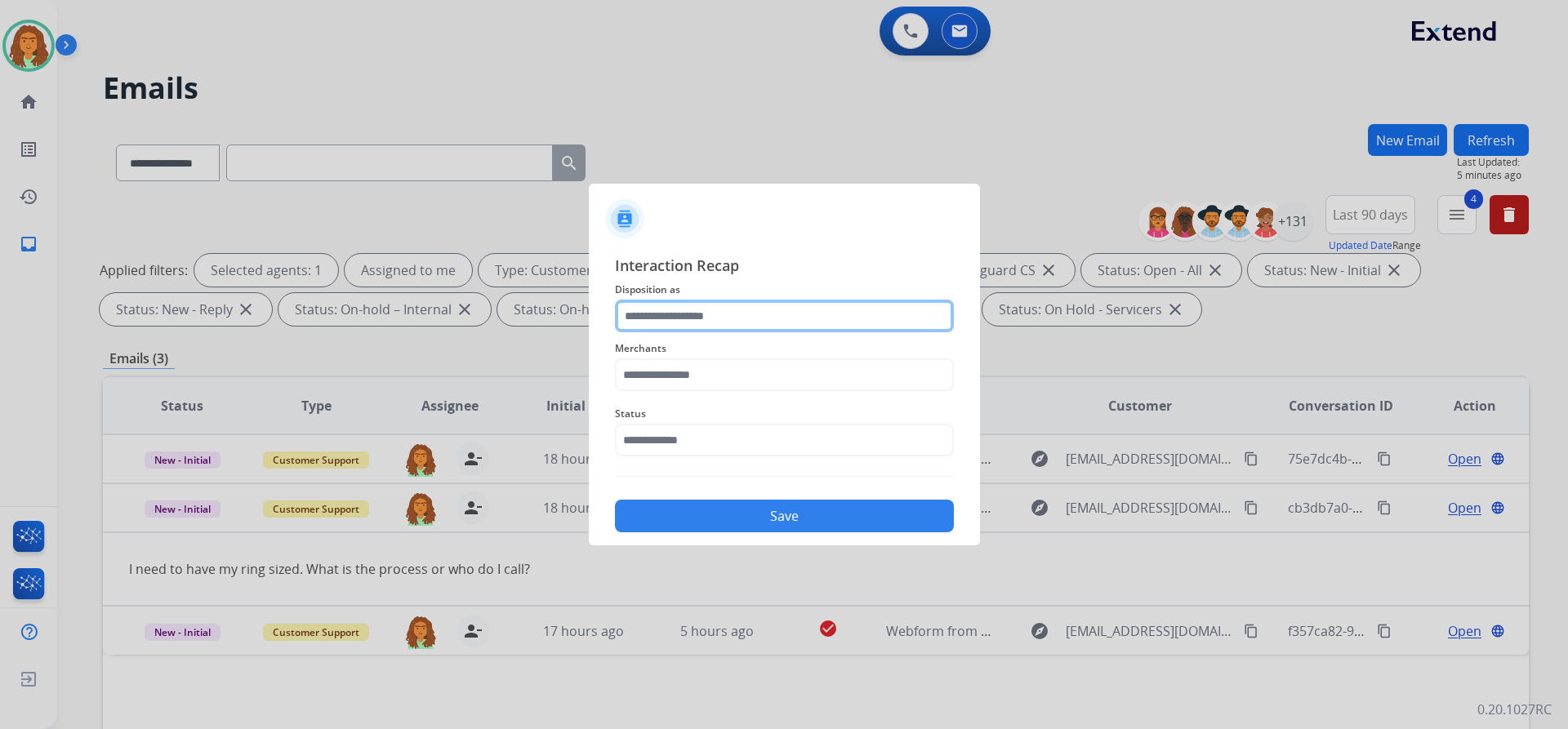
click at [666, 314] on input "text" at bounding box center [784, 315] width 339 height 32
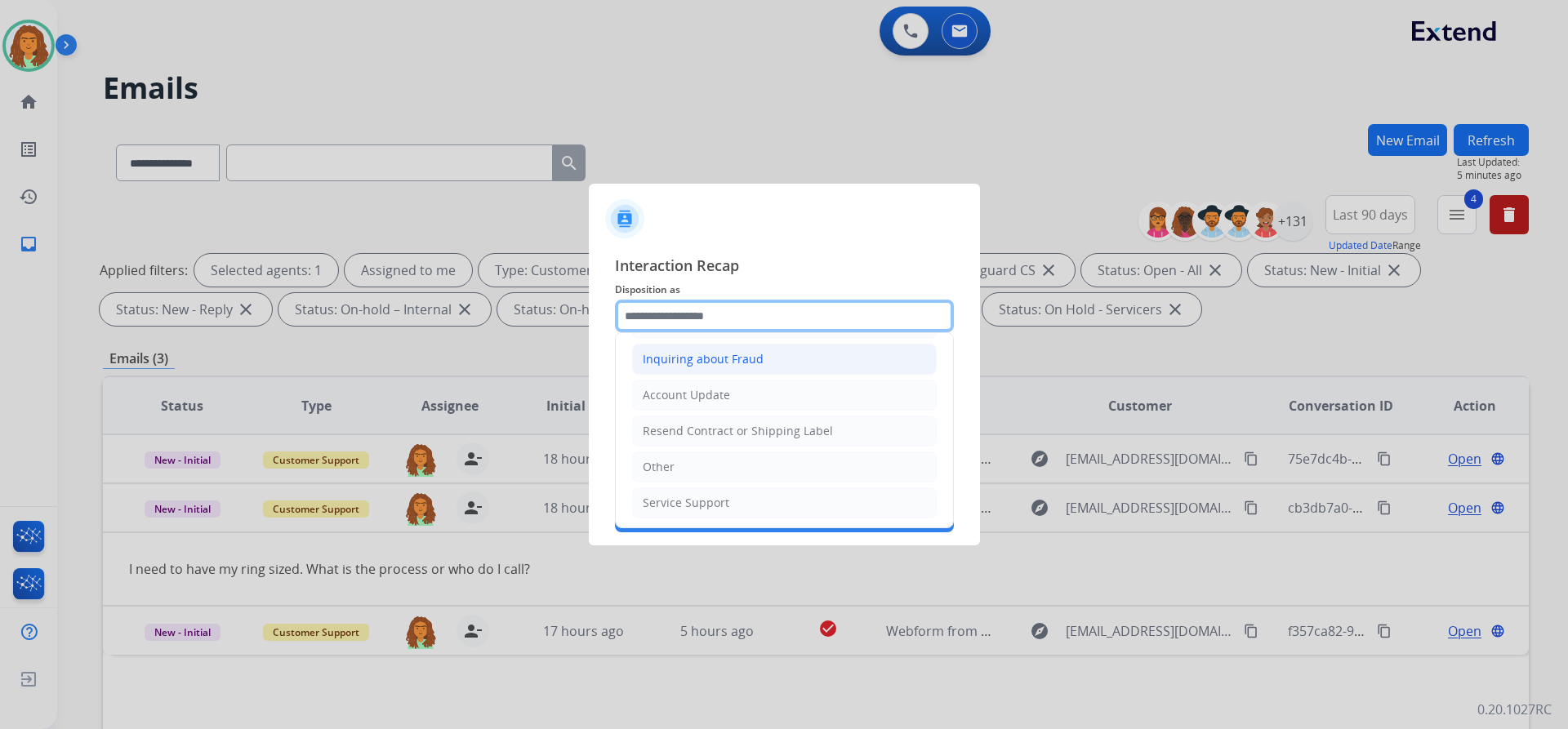
scroll to position [254, 0]
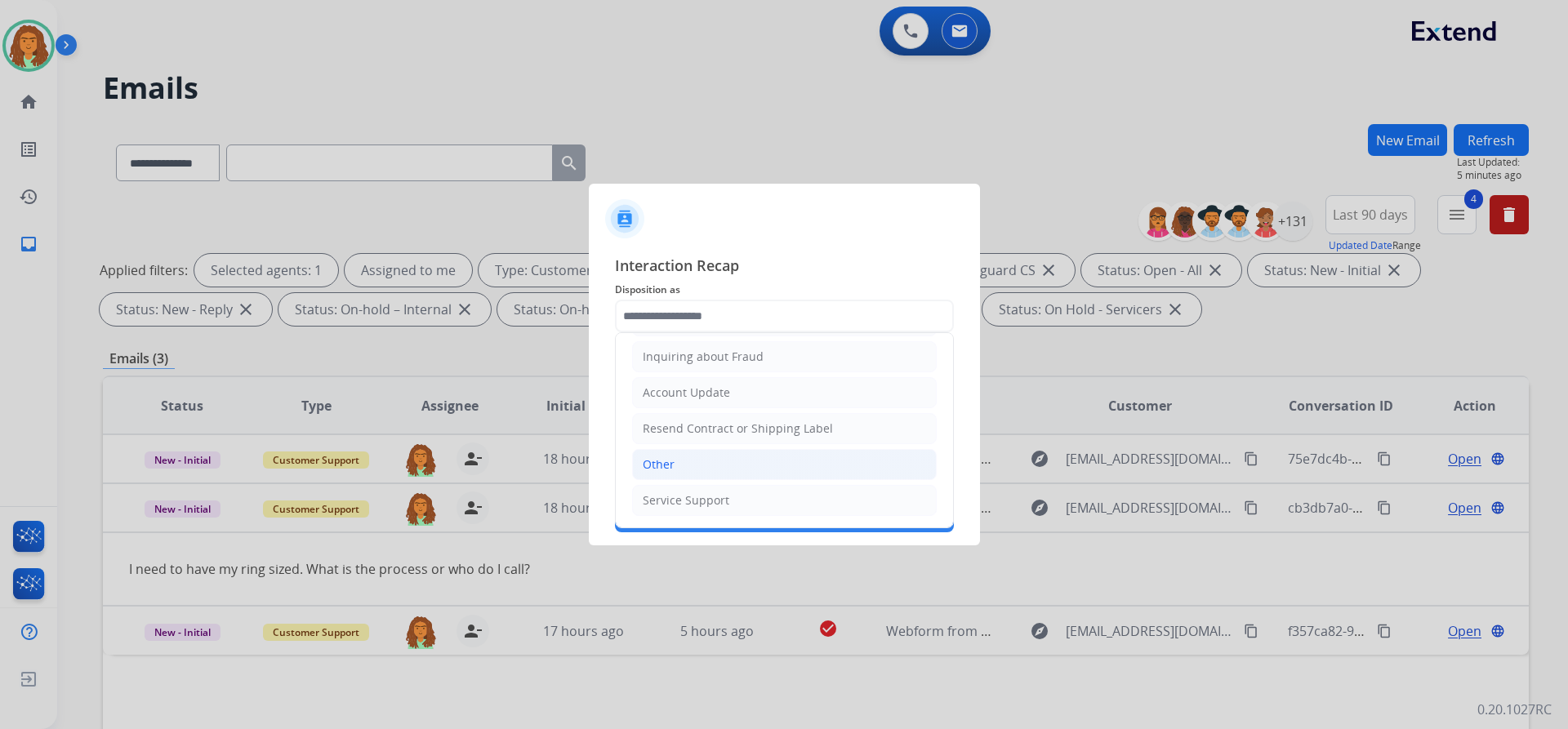
click at [677, 462] on li "Other" at bounding box center [785, 465] width 305 height 31
type input "*****"
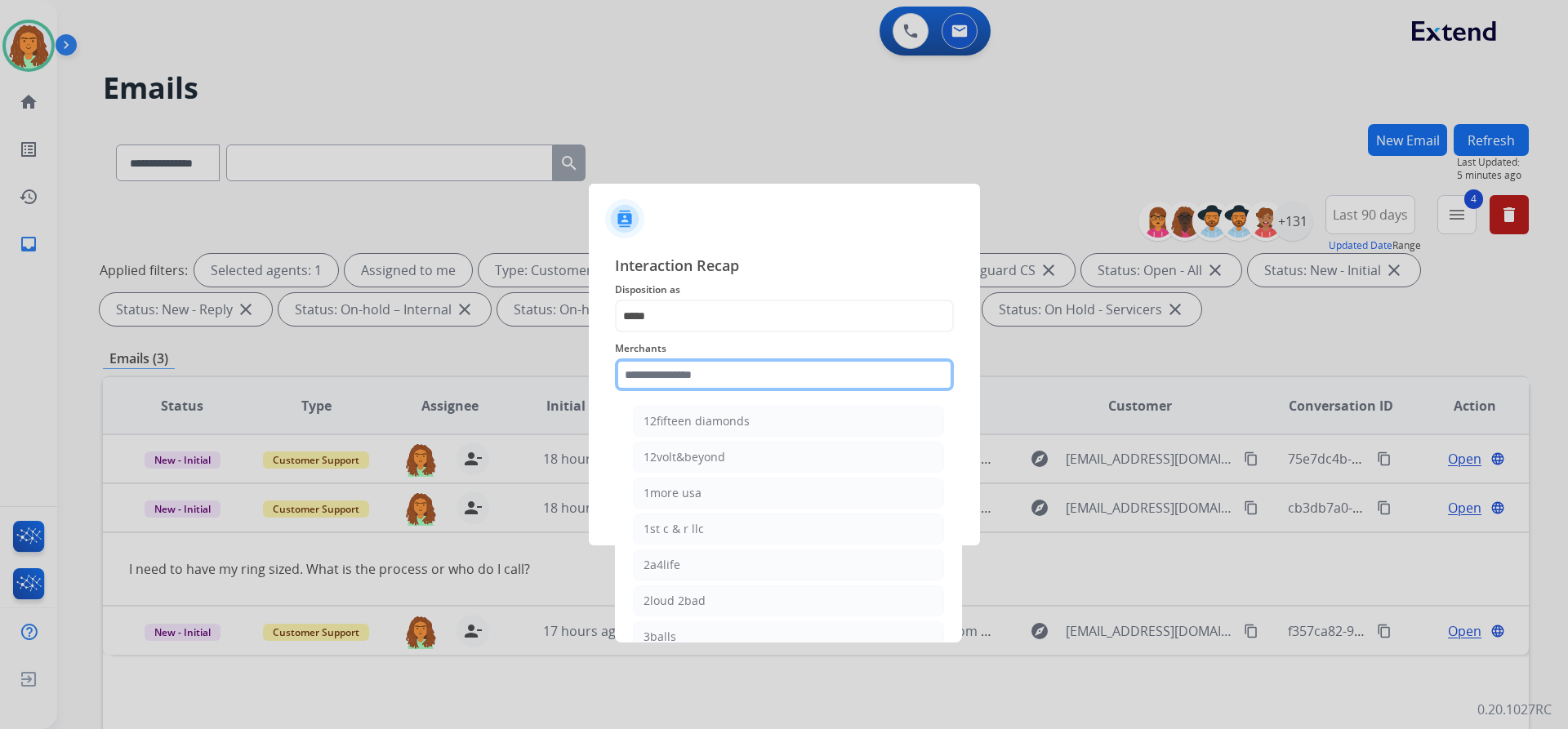
click at [674, 382] on input "text" at bounding box center [784, 375] width 339 height 32
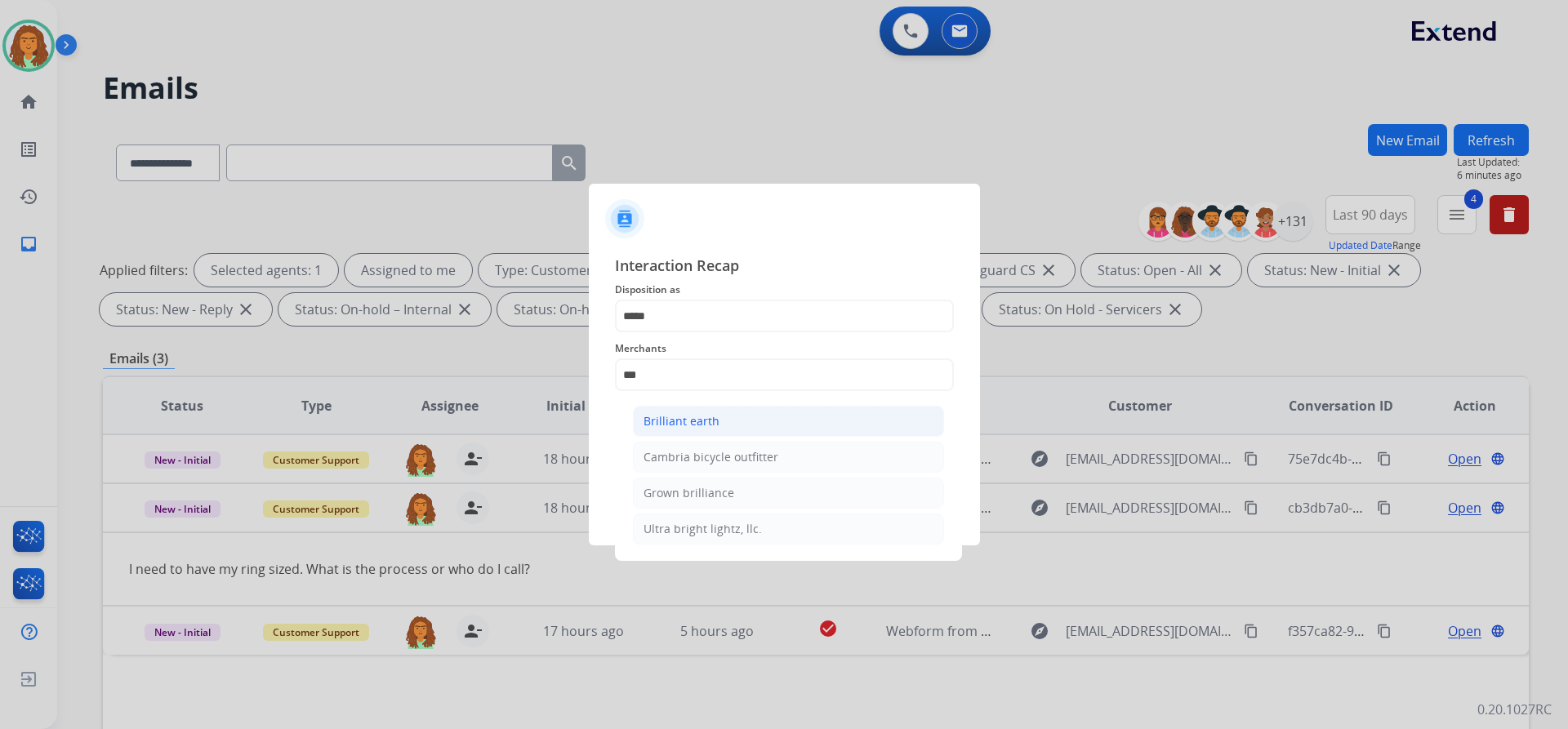
click at [677, 420] on div "Brilliant earth" at bounding box center [681, 421] width 76 height 17
type input "**********"
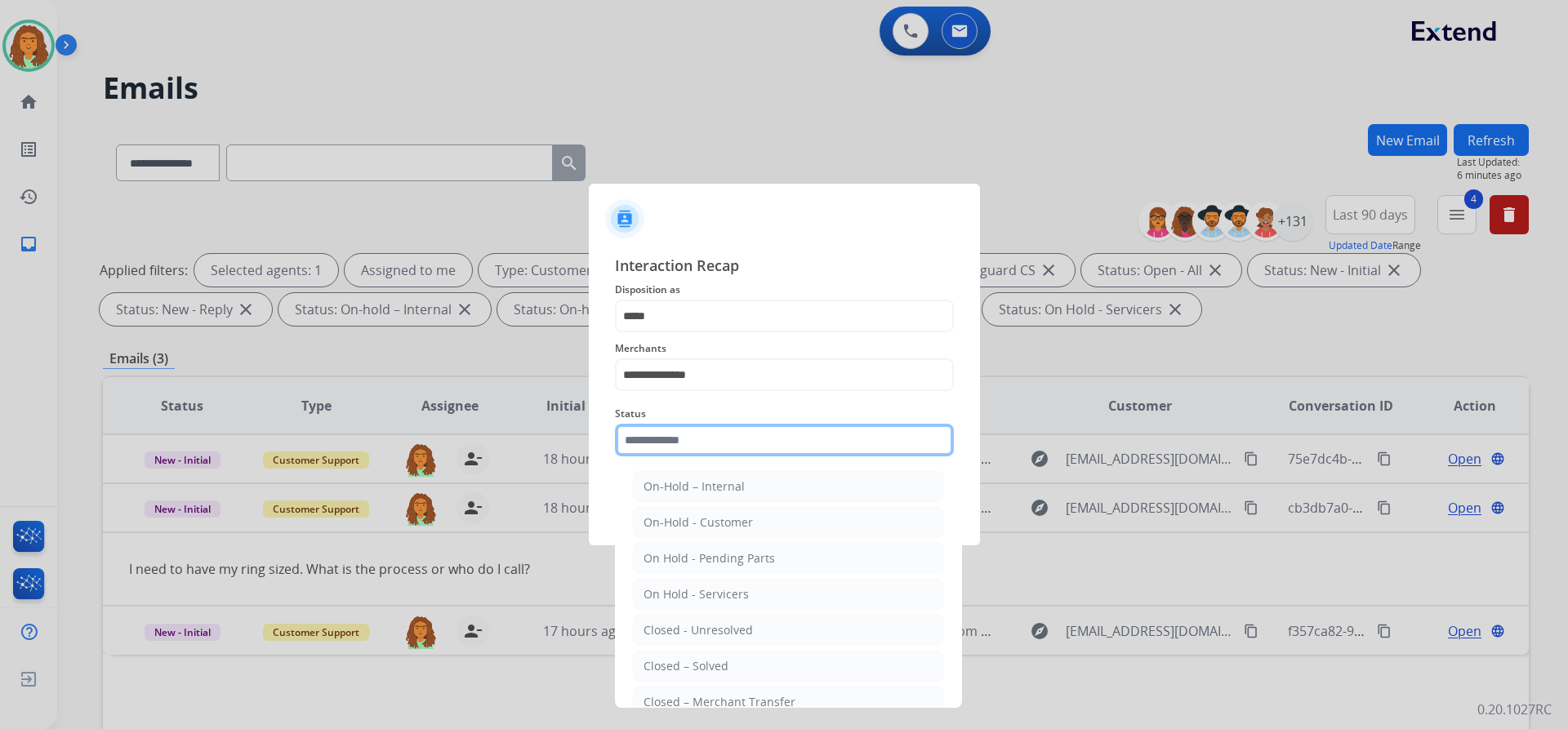
click at [672, 435] on input "text" at bounding box center [784, 440] width 339 height 32
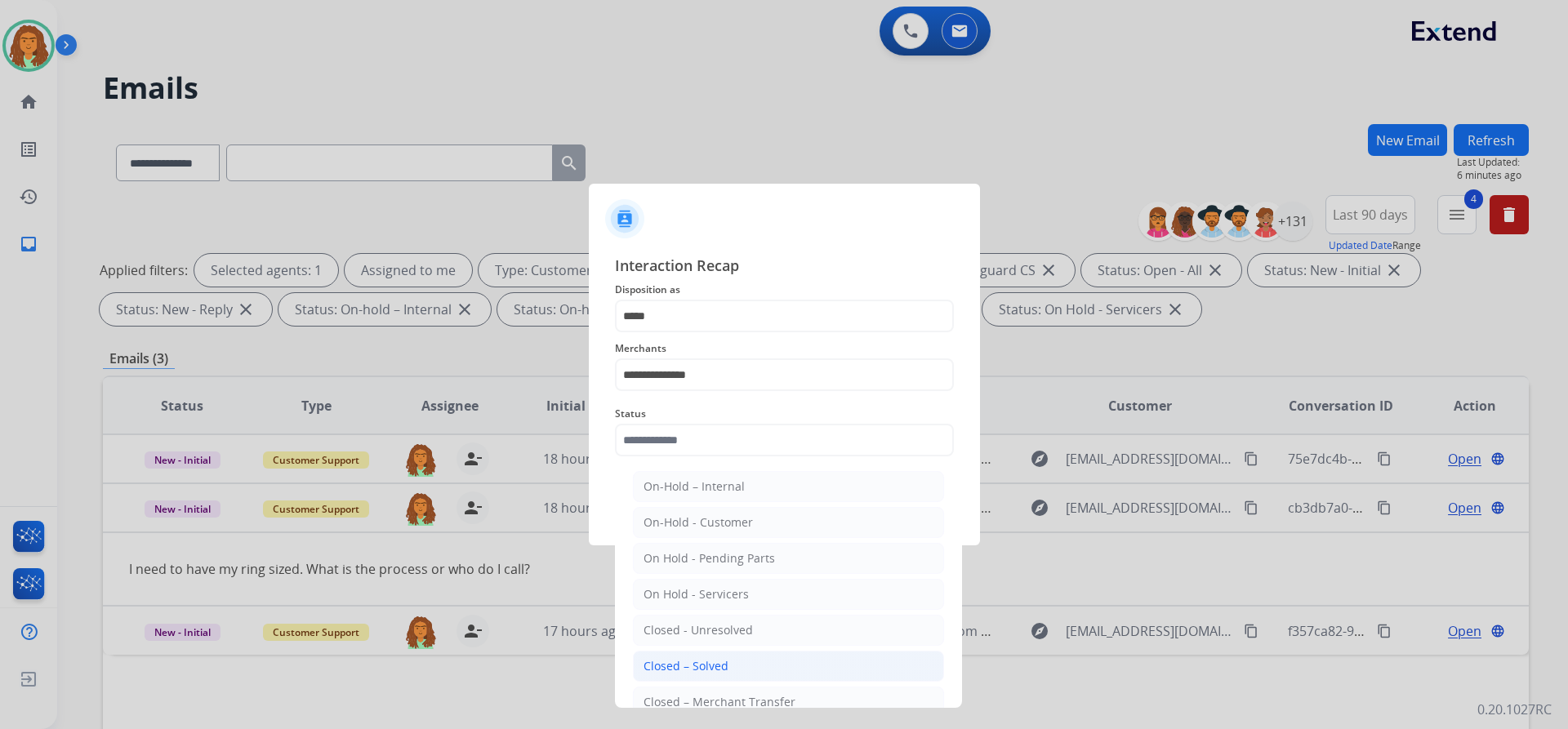
click at [683, 662] on div "Closed – Solved" at bounding box center [686, 666] width 84 height 17
type input "**********"
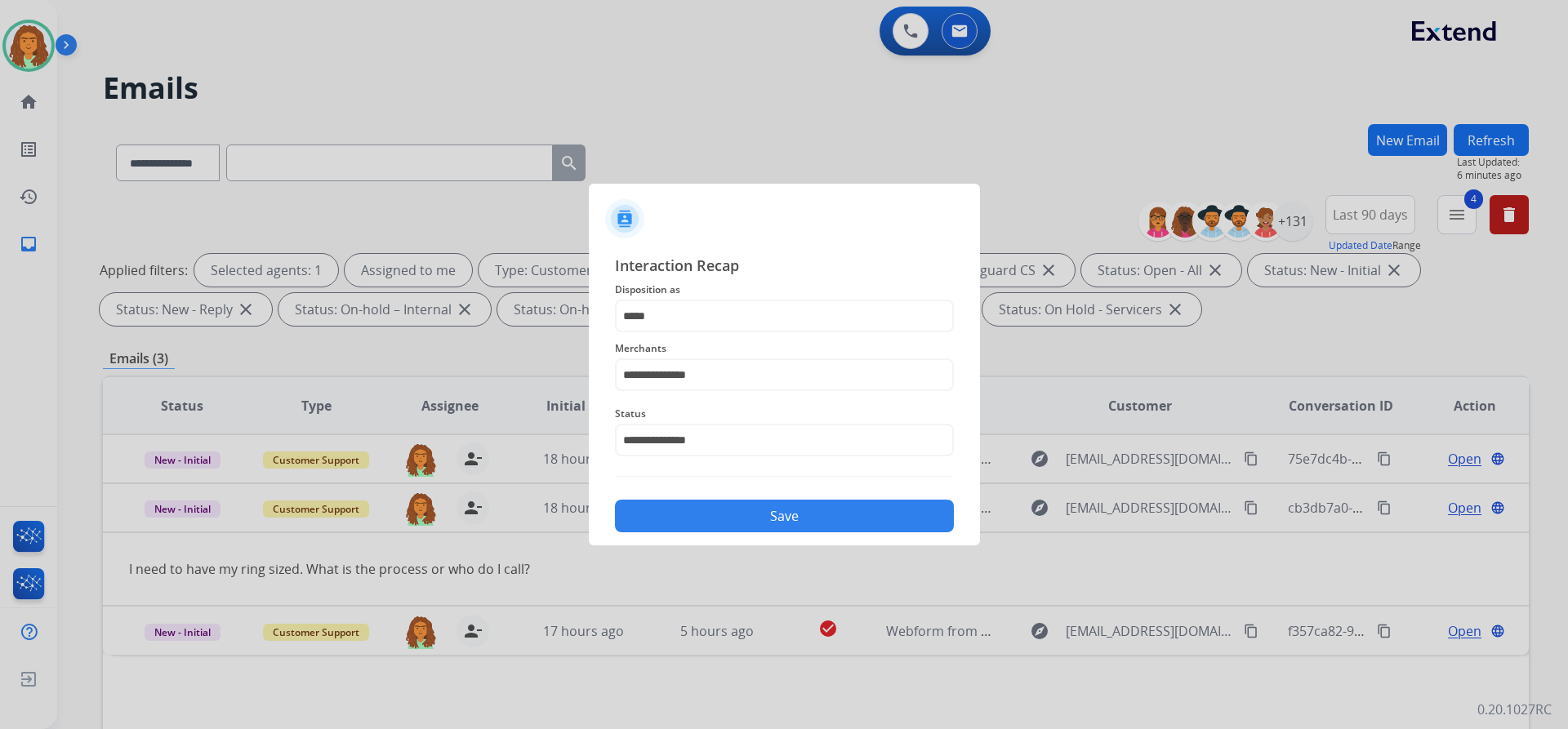
click at [765, 515] on button "Save" at bounding box center [784, 516] width 339 height 32
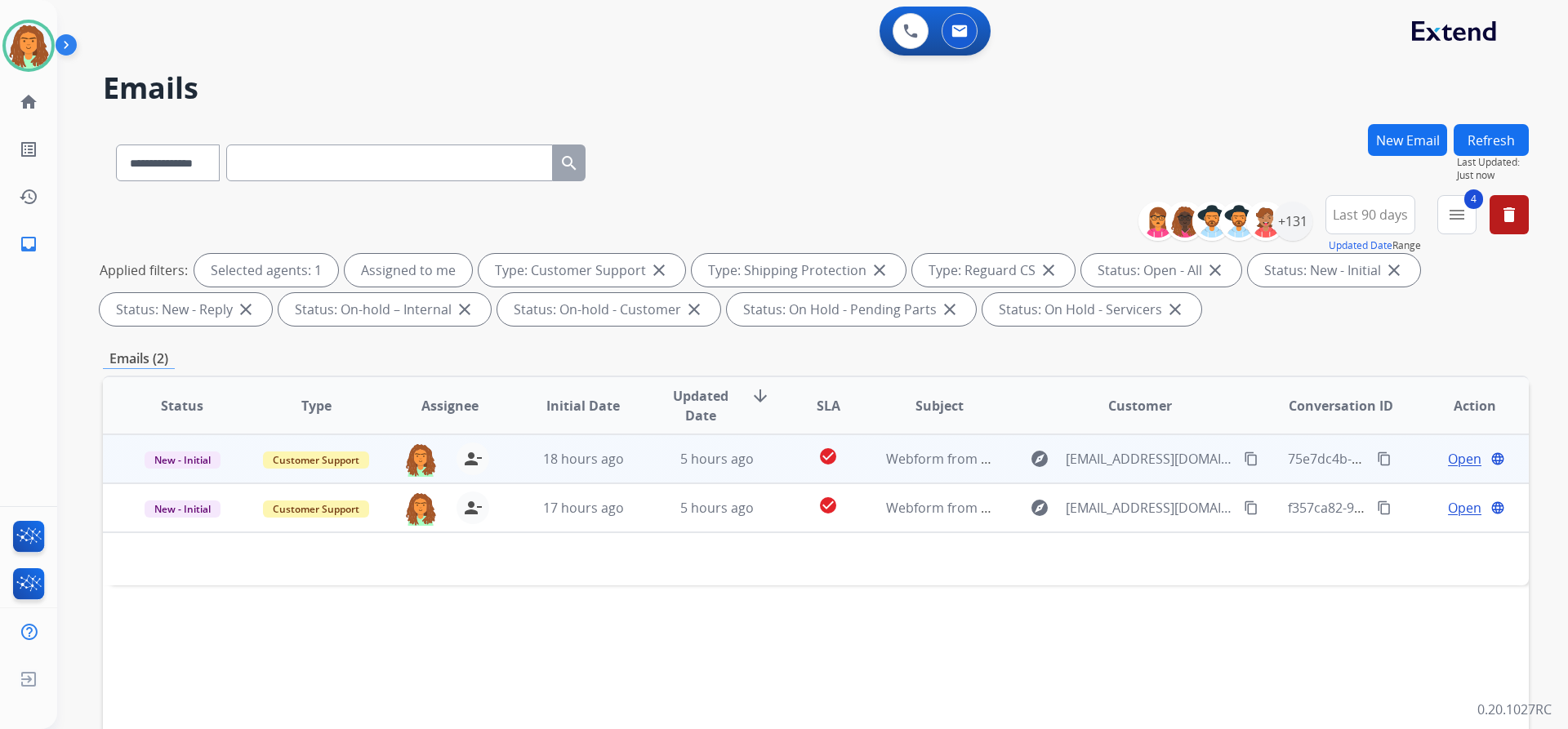
click at [774, 466] on td "check_circle" at bounding box center [815, 459] width 89 height 49
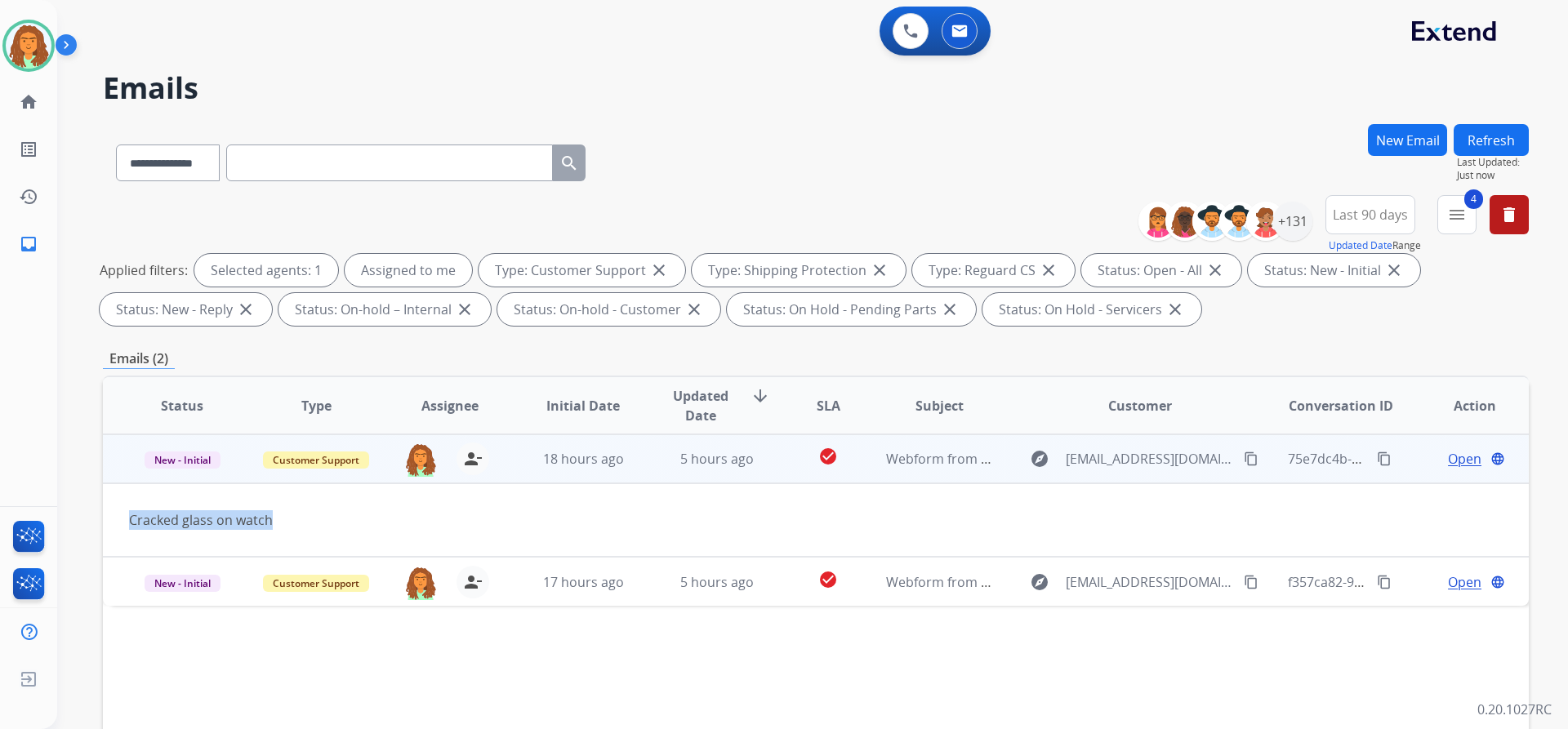
drag, startPoint x: 274, startPoint y: 518, endPoint x: 121, endPoint y: 518, distance: 153.0
click at [121, 518] on td "Cracked glass on watch" at bounding box center [682, 520] width 1159 height 73
copy div "Cracked glass on watch"
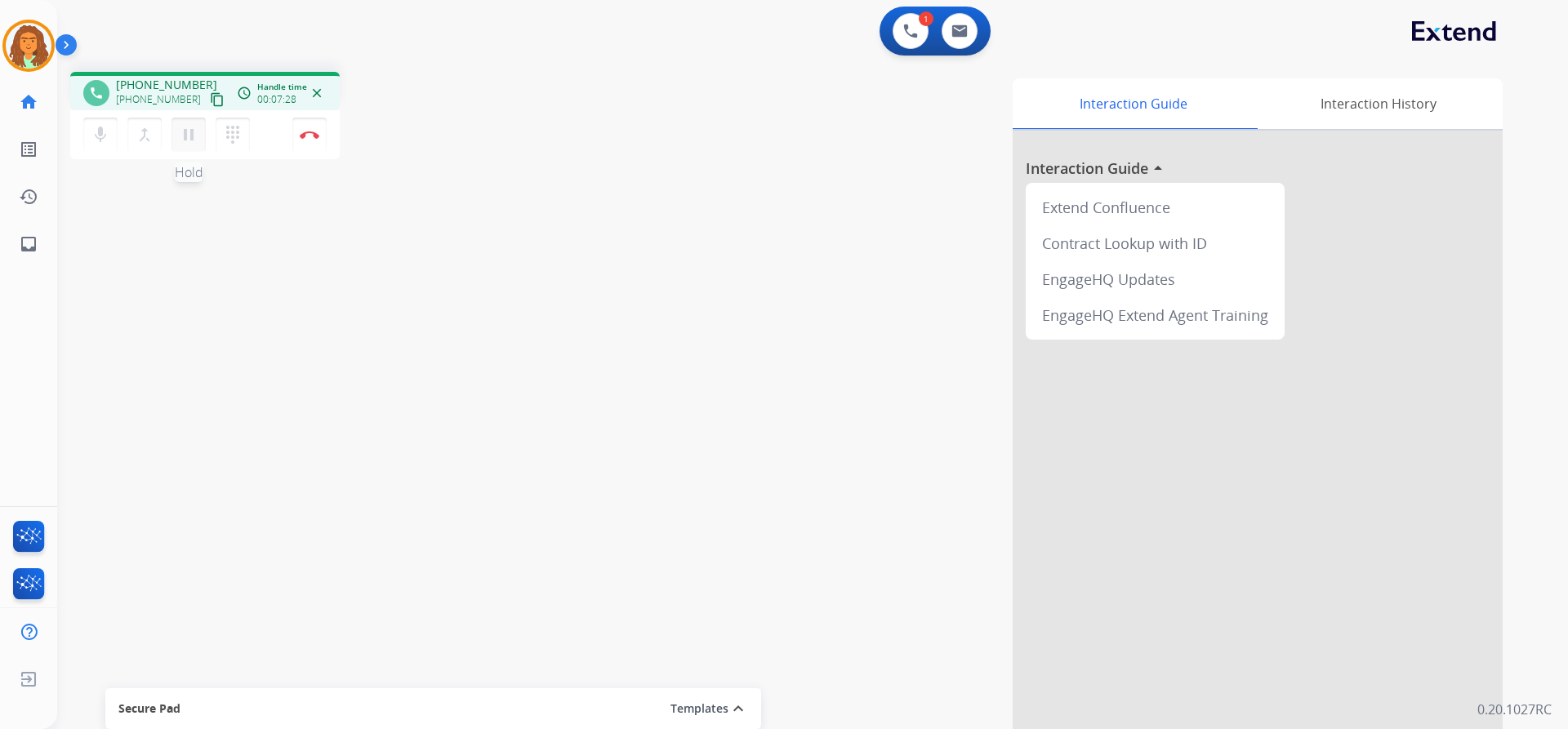
click at [187, 137] on mat-icon "pause" at bounding box center [188, 134] width 19 height 19
click at [183, 137] on mat-icon "play_arrow" at bounding box center [188, 134] width 19 height 19
click at [308, 136] on img at bounding box center [309, 134] width 19 height 8
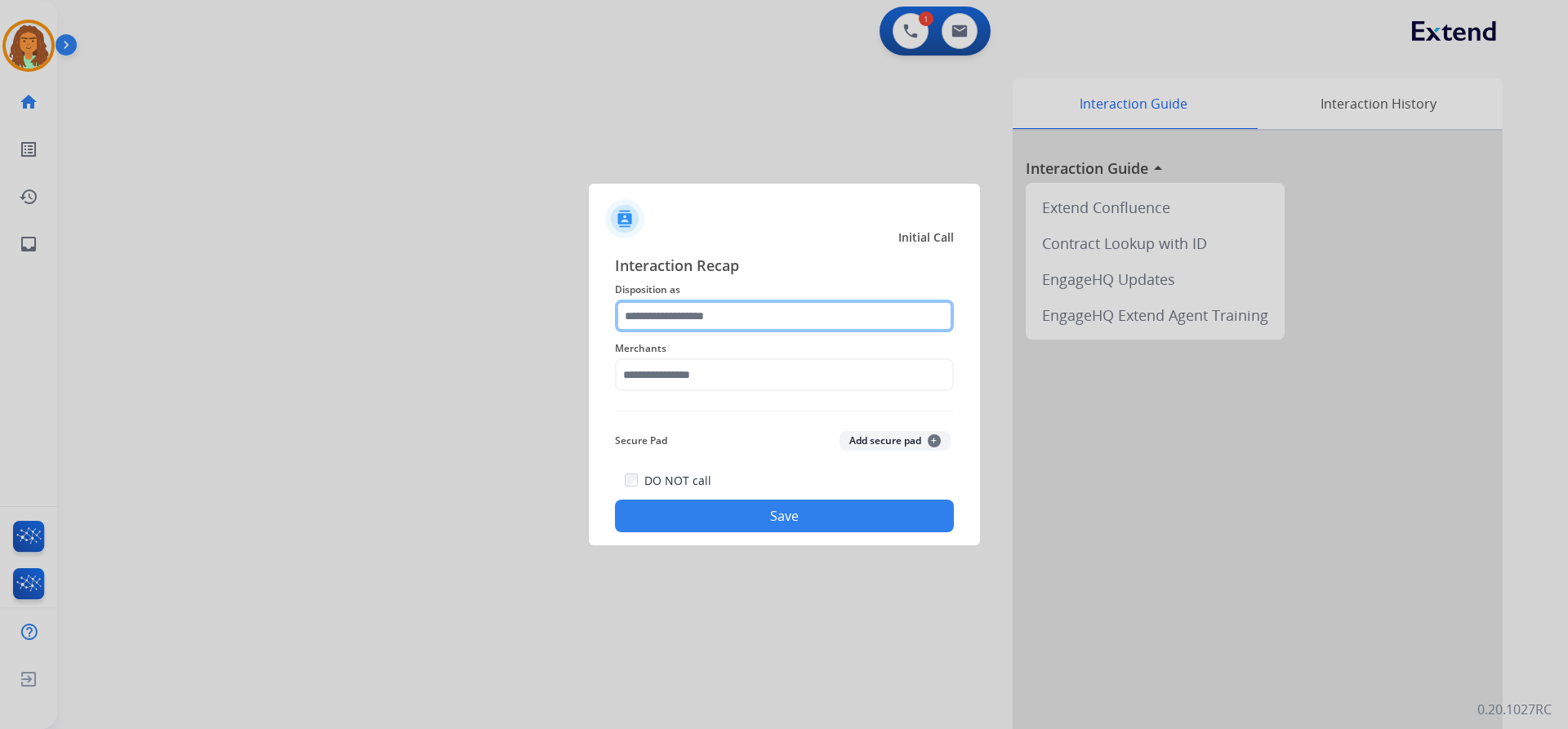
click at [672, 311] on input "text" at bounding box center [784, 315] width 339 height 32
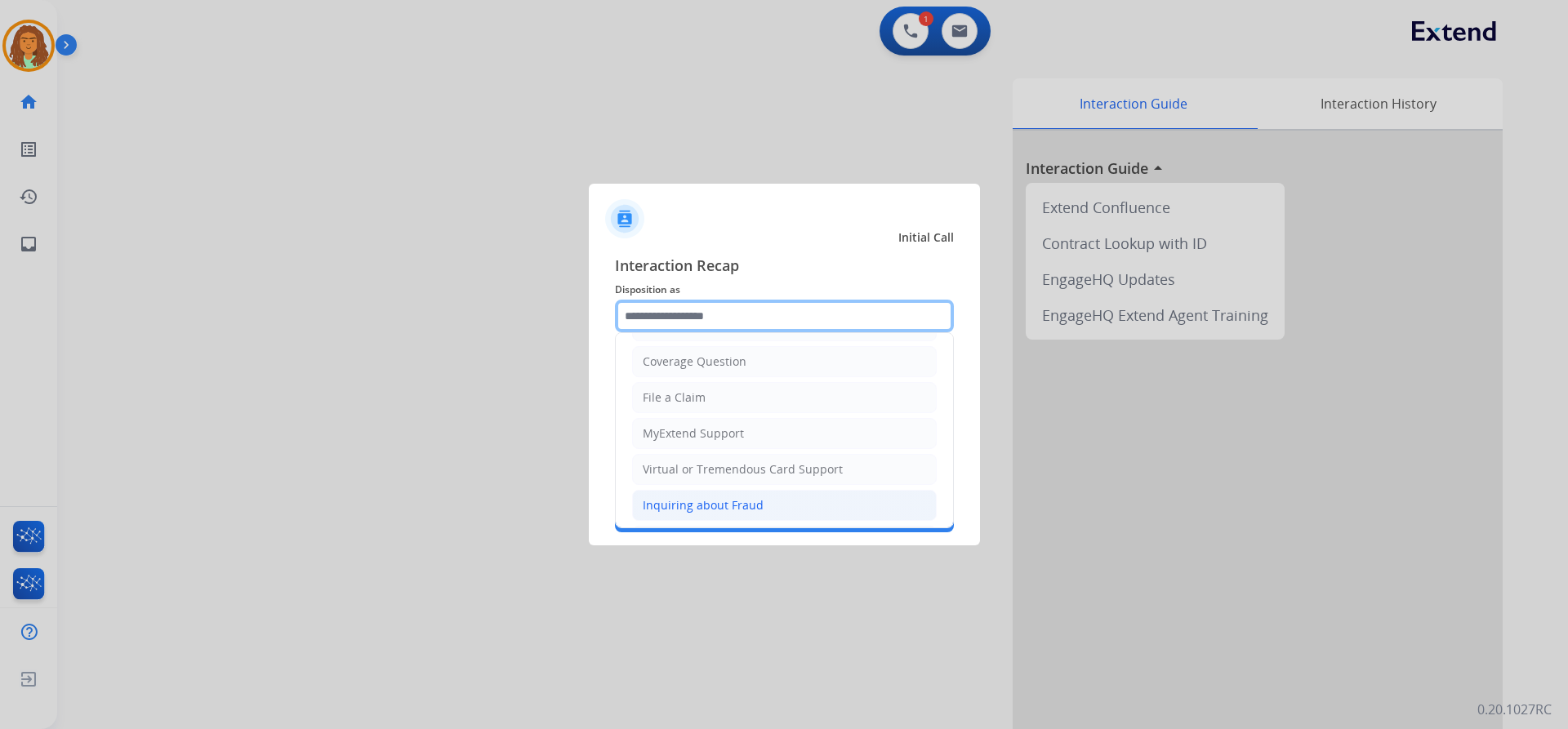
scroll to position [254, 0]
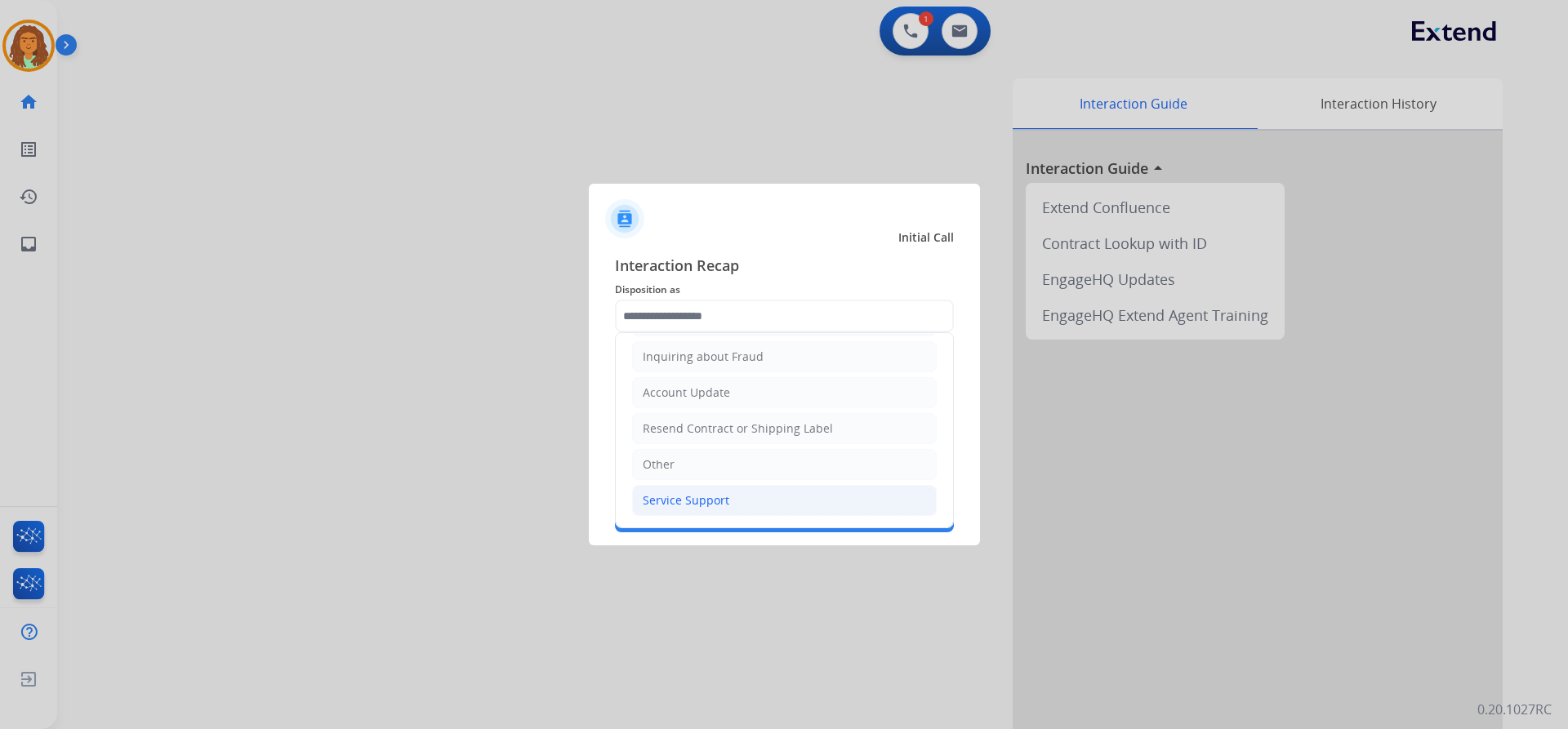
click at [683, 500] on div "Service Support" at bounding box center [686, 500] width 86 height 17
type input "**********"
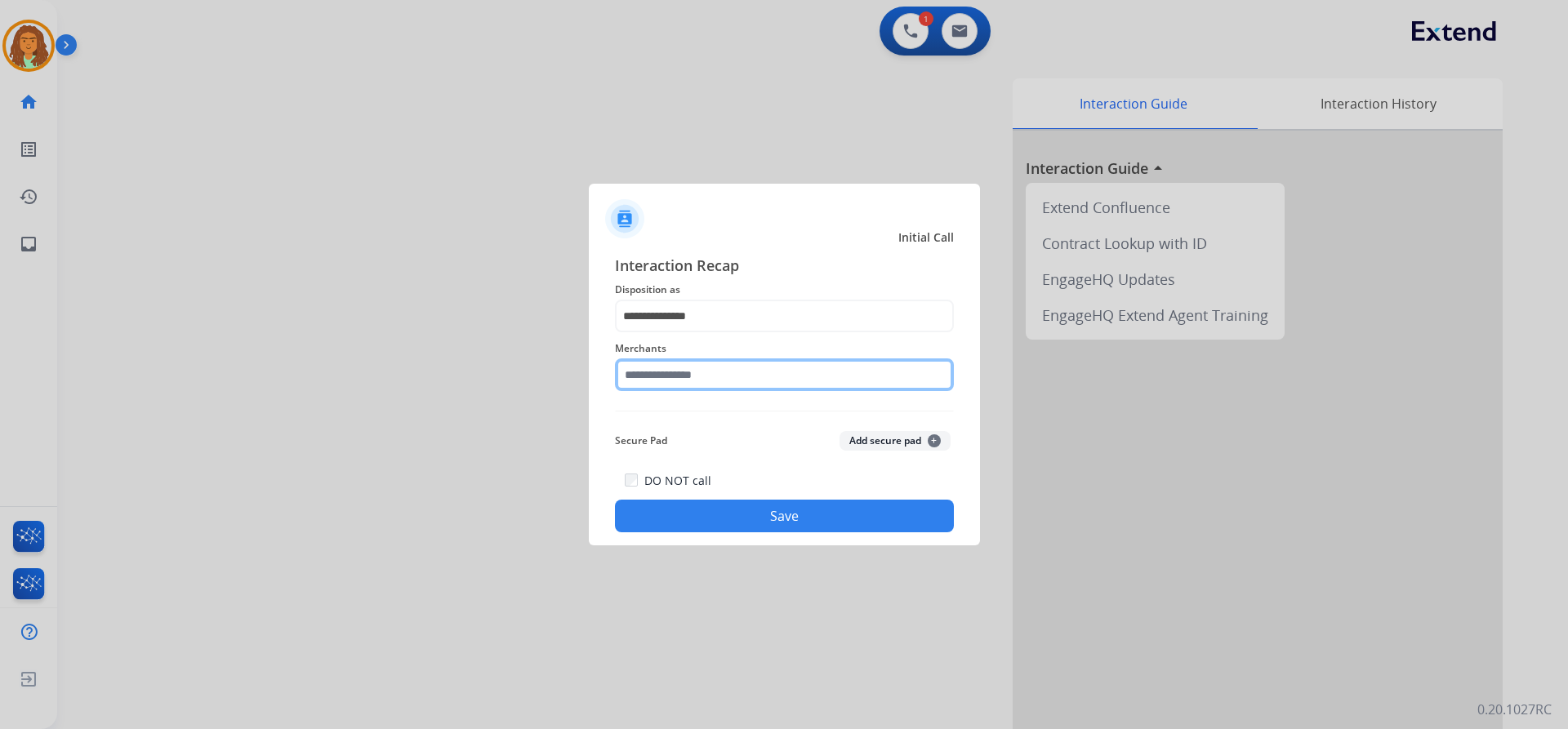
click at [681, 375] on input "text" at bounding box center [784, 375] width 339 height 32
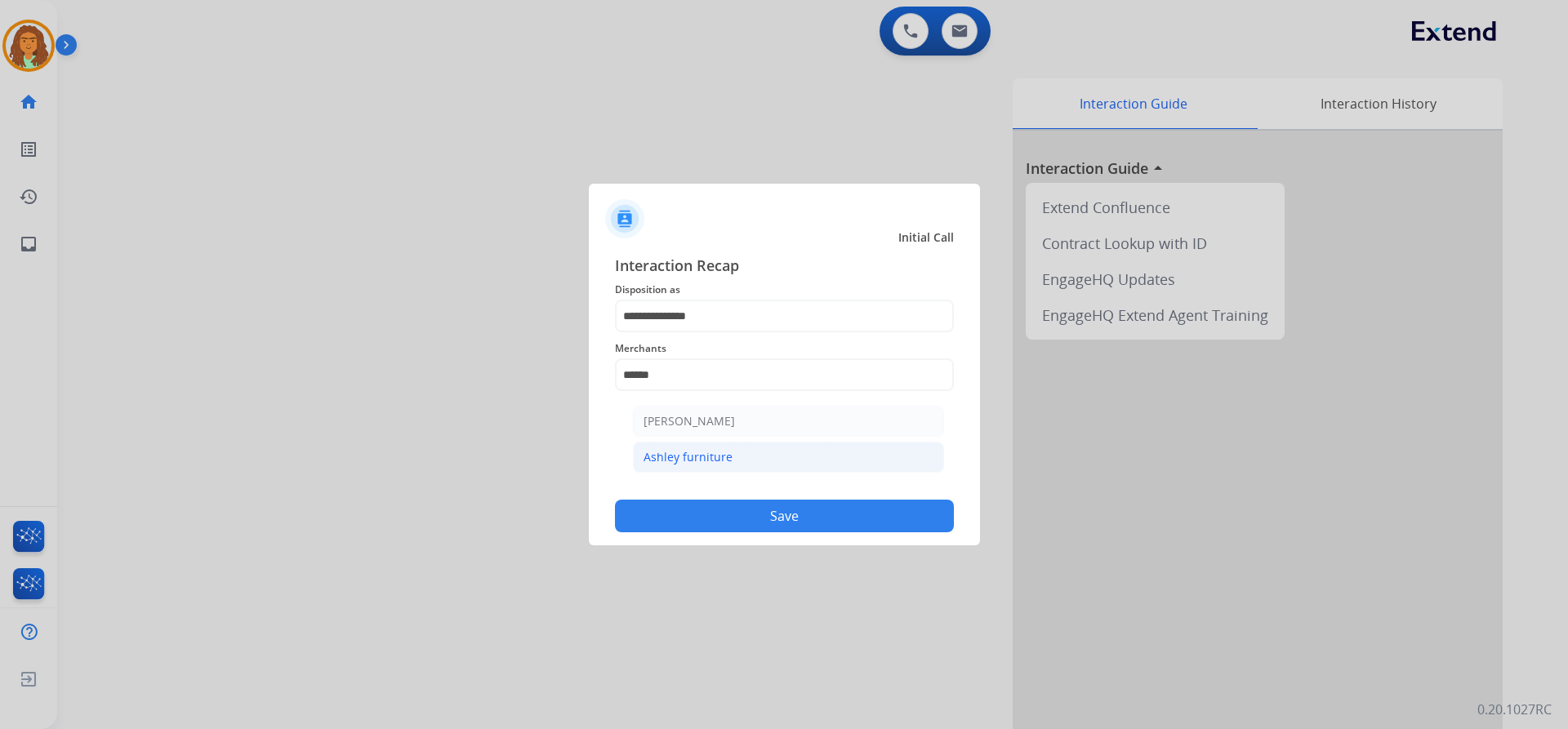
click at [701, 456] on div "Ashley furniture" at bounding box center [688, 457] width 89 height 17
type input "**********"
click at [799, 503] on button "Save" at bounding box center [784, 516] width 339 height 32
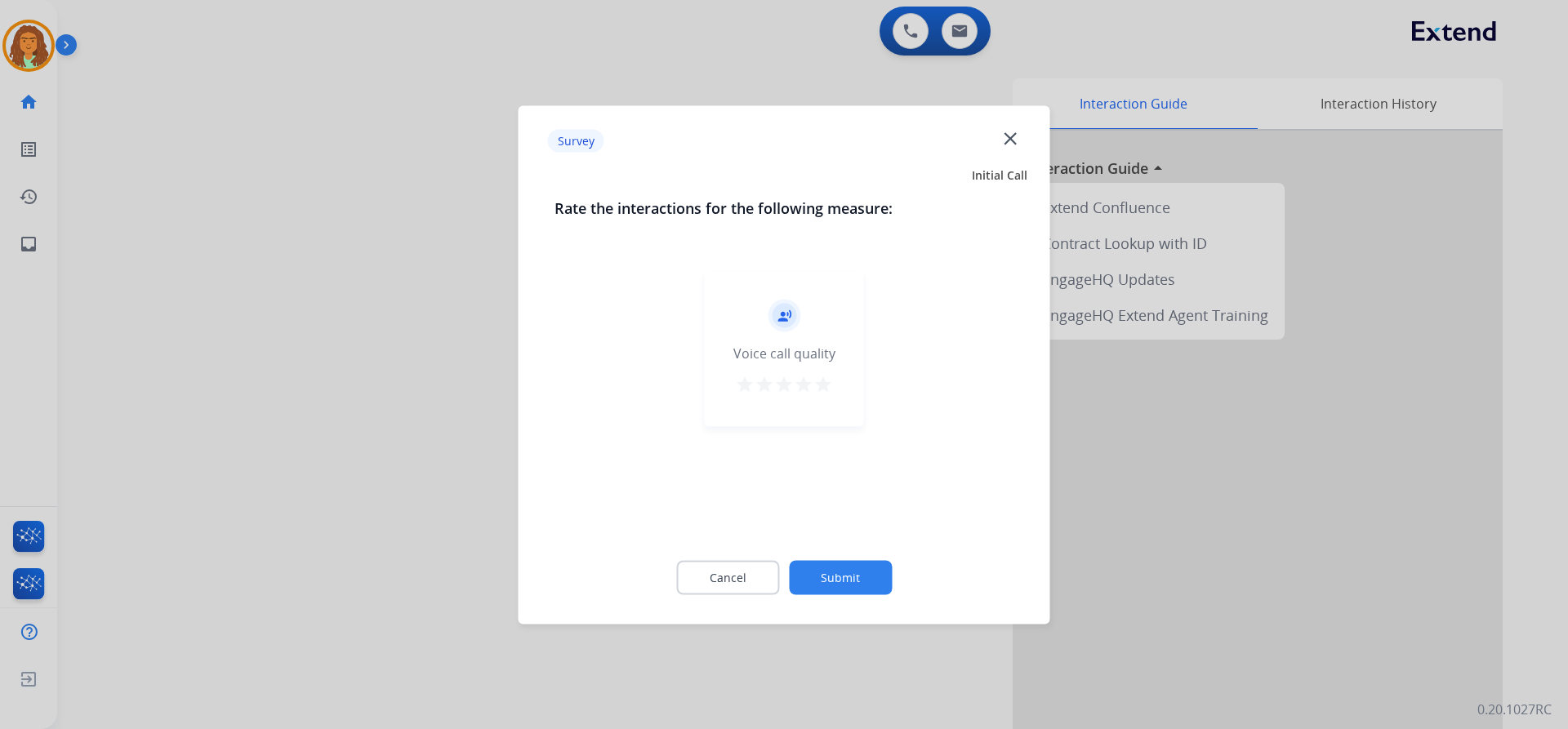
click at [825, 385] on mat-icon "star" at bounding box center [823, 383] width 19 height 19
click at [855, 569] on button "Submit" at bounding box center [841, 577] width 103 height 34
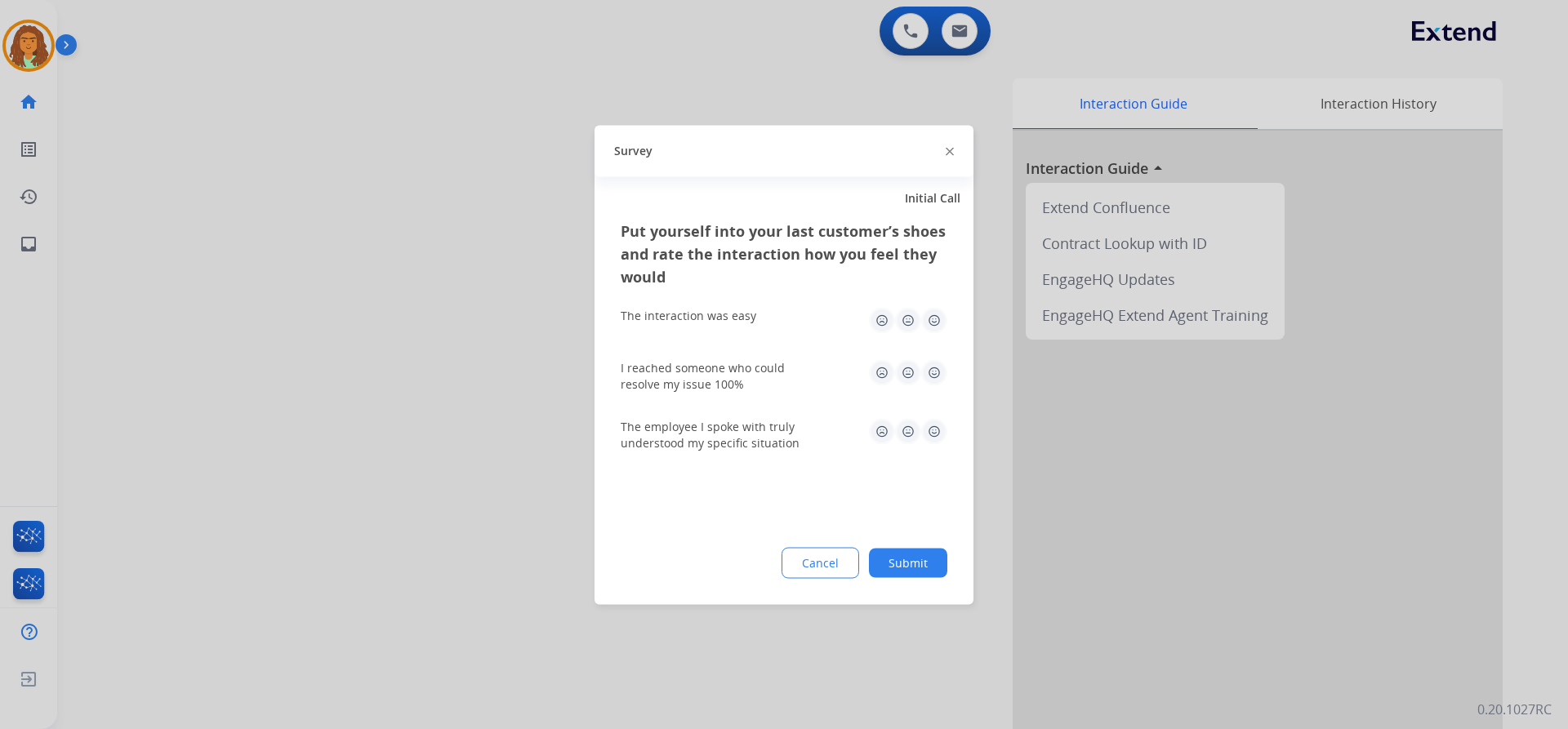
drag, startPoint x: 938, startPoint y: 317, endPoint x: 939, endPoint y: 329, distance: 12.0
click at [937, 317] on img at bounding box center [934, 320] width 26 height 26
click at [939, 368] on img at bounding box center [934, 372] width 26 height 26
click at [930, 431] on img at bounding box center [934, 431] width 26 height 26
drag, startPoint x: 913, startPoint y: 558, endPoint x: 913, endPoint y: 547, distance: 11.0
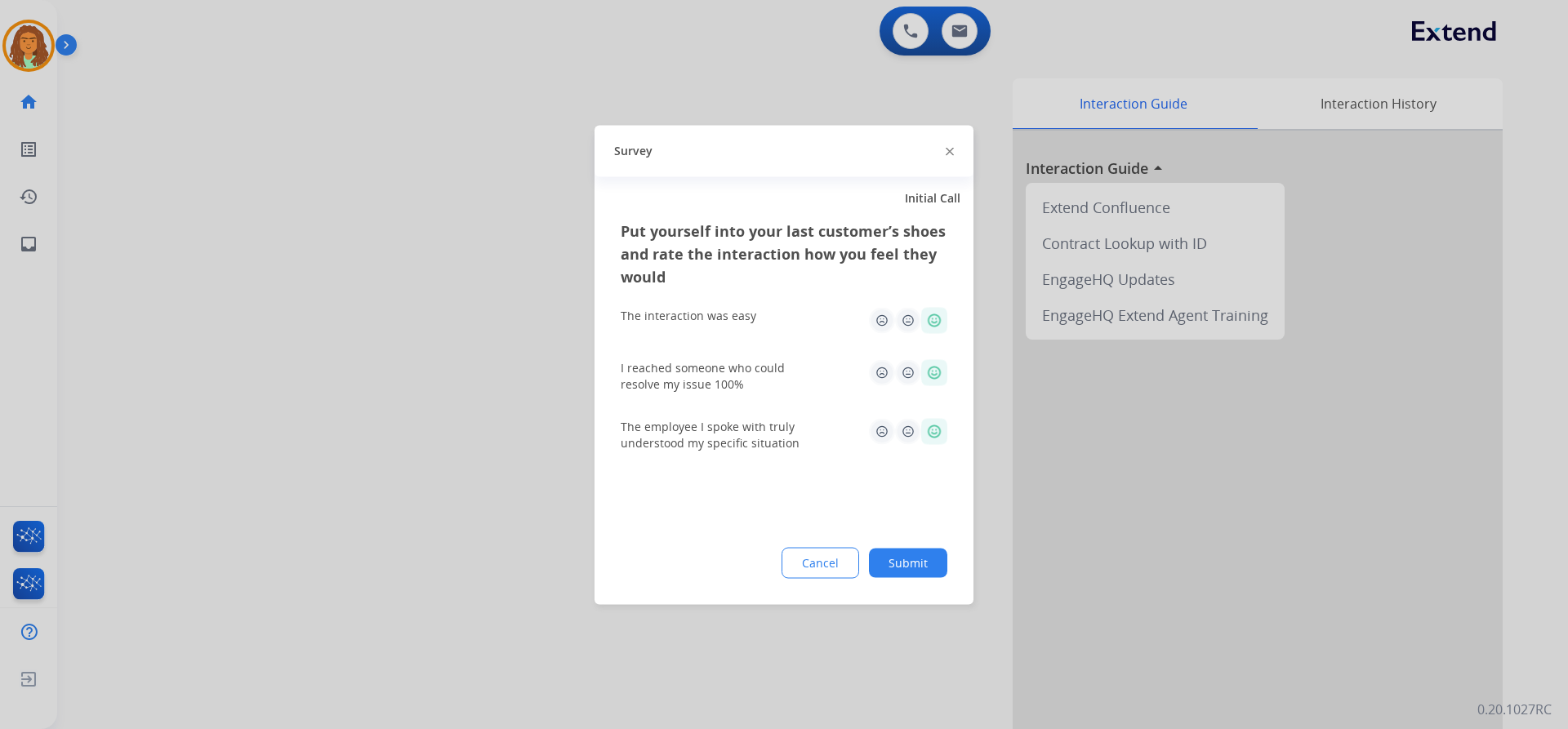
click at [913, 556] on button "Submit" at bounding box center [908, 563] width 78 height 30
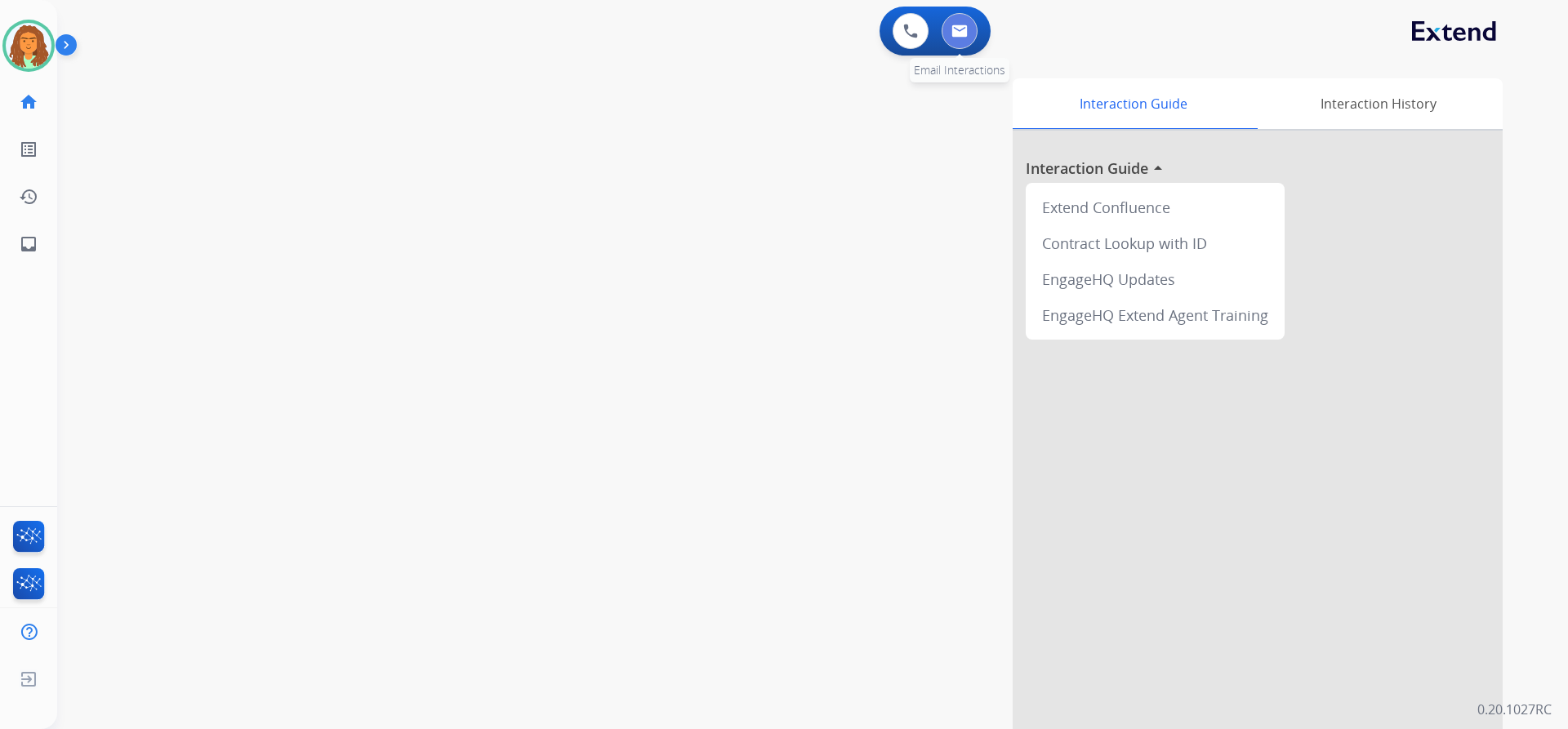
click at [957, 25] on img at bounding box center [959, 30] width 17 height 13
select select "**********"
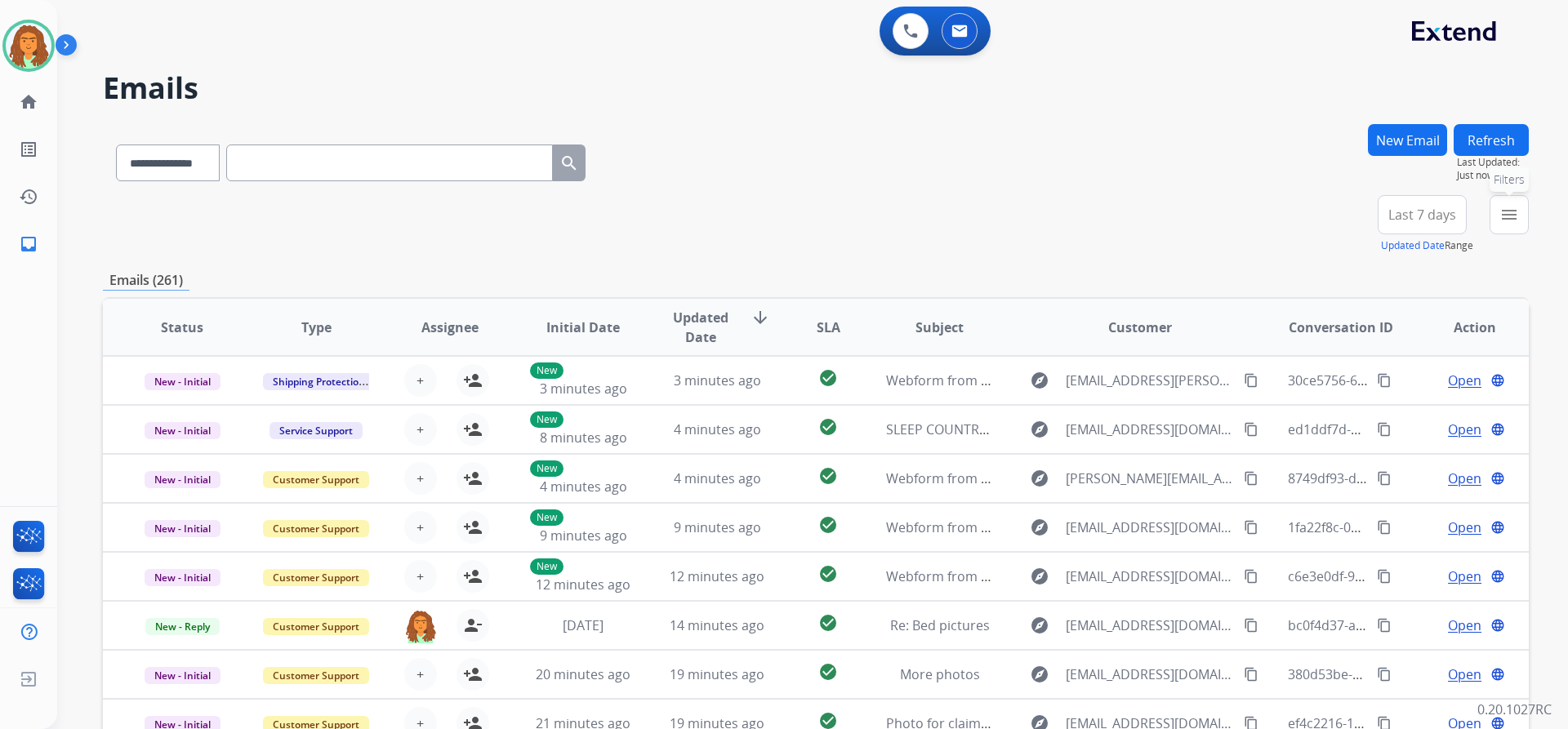
click at [1514, 213] on mat-icon "menu" at bounding box center [1509, 214] width 19 height 19
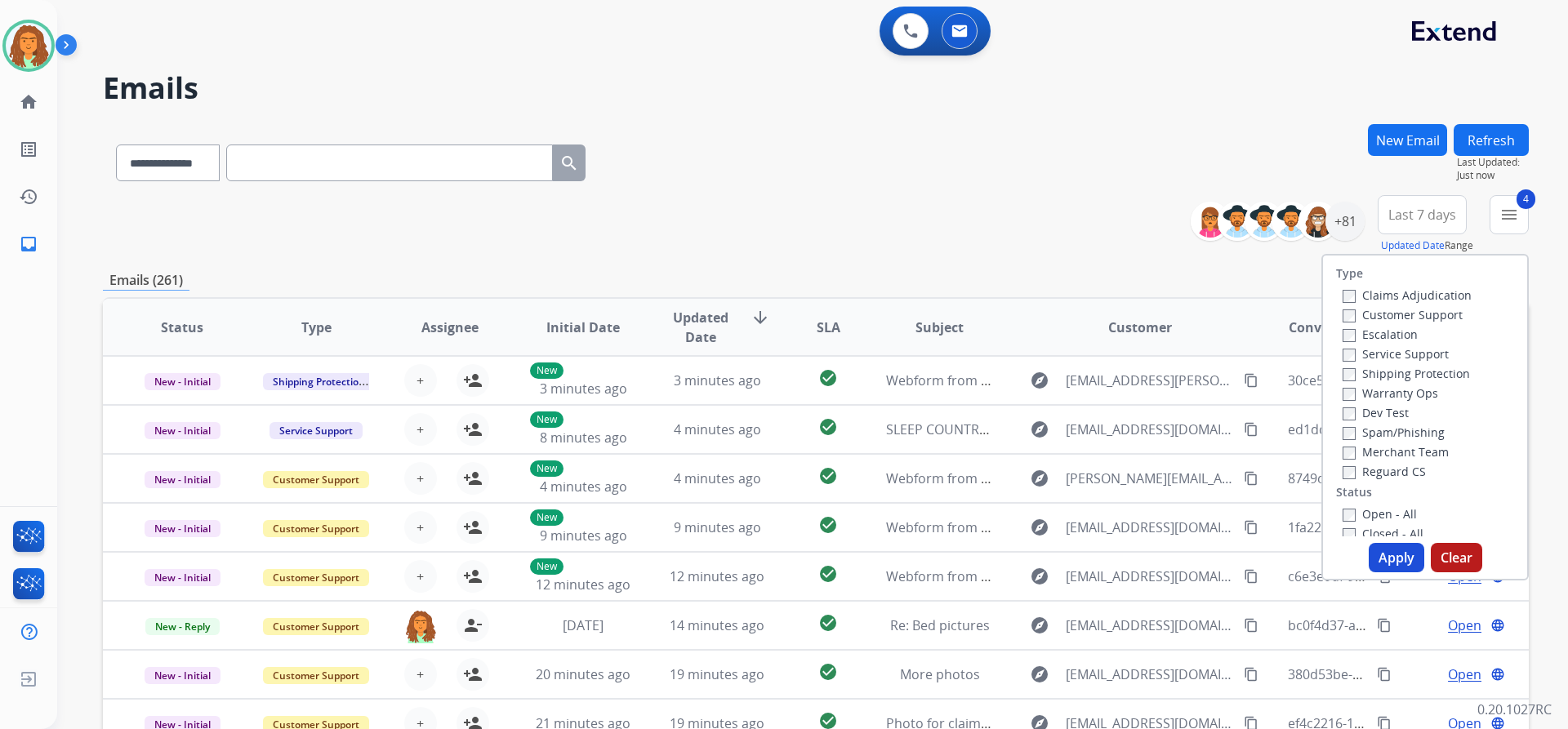
click at [1389, 555] on button "Apply" at bounding box center [1396, 557] width 56 height 30
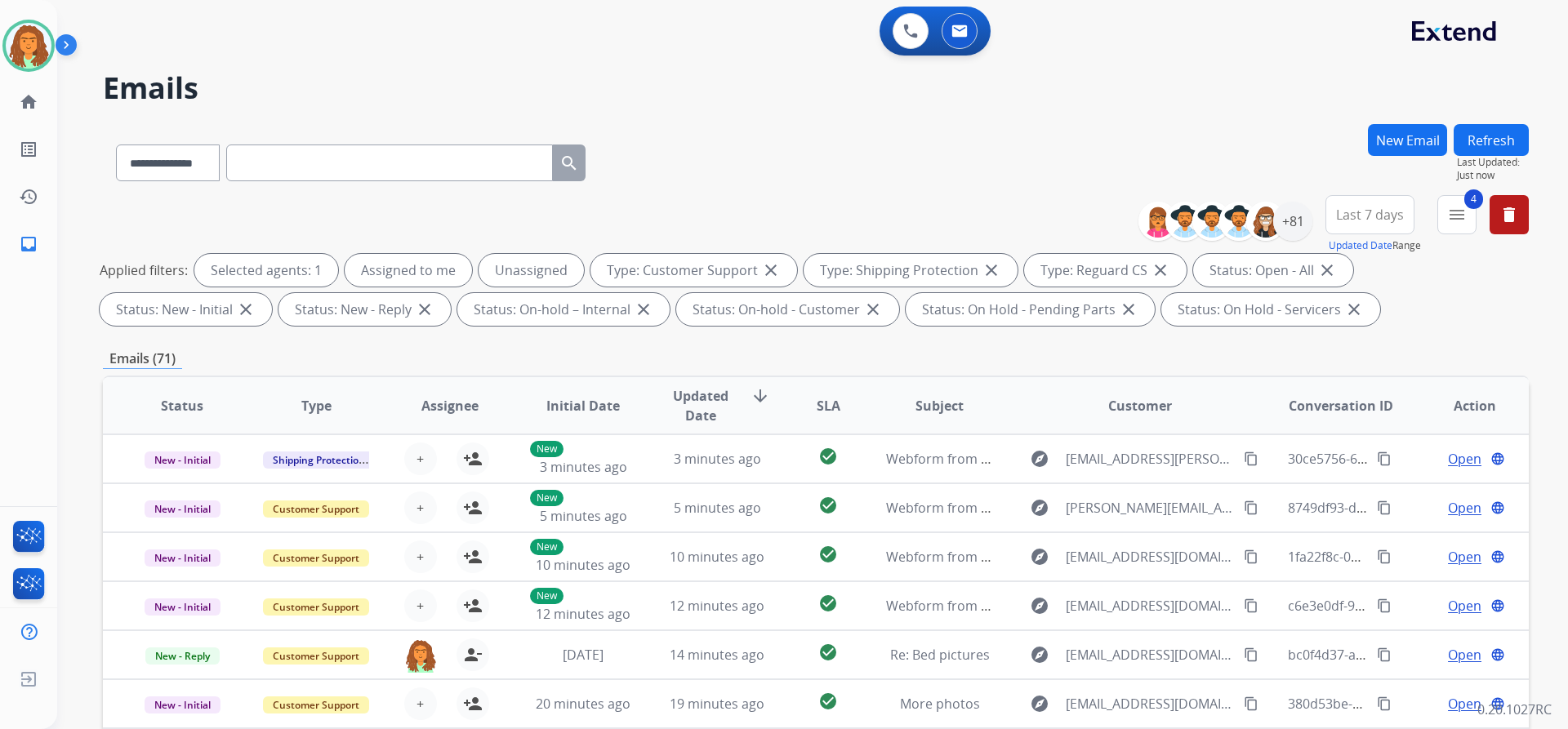
click at [1355, 212] on span "Last 7 days" at bounding box center [1370, 214] width 68 height 6
click at [1371, 417] on div "Last 90 days" at bounding box center [1364, 413] width 90 height 24
click at [1260, 334] on div "**********" at bounding box center [815, 565] width 1426 height 883
click at [1286, 214] on div "+81" at bounding box center [1292, 221] width 39 height 39
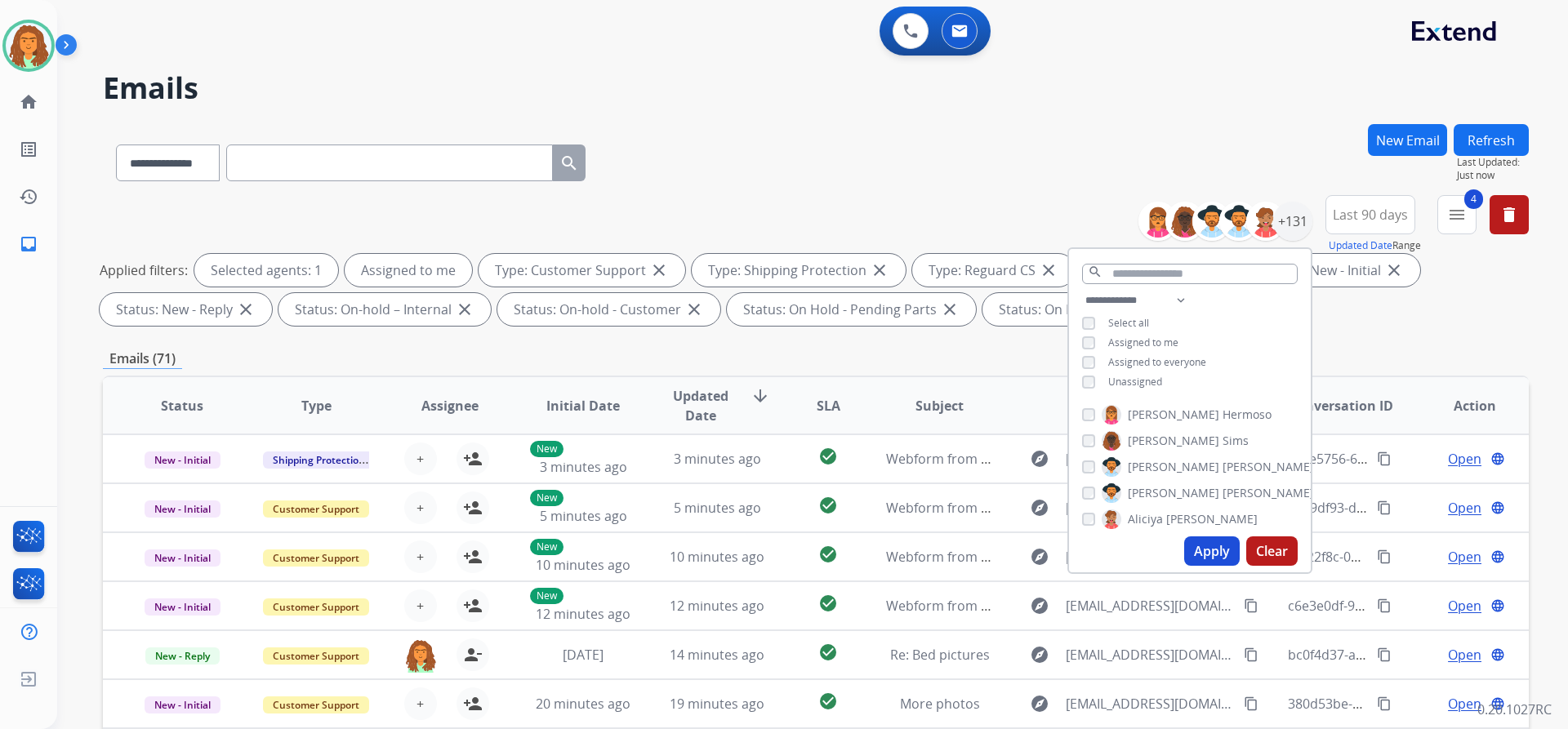
click at [1212, 544] on button "Apply" at bounding box center [1212, 551] width 56 height 30
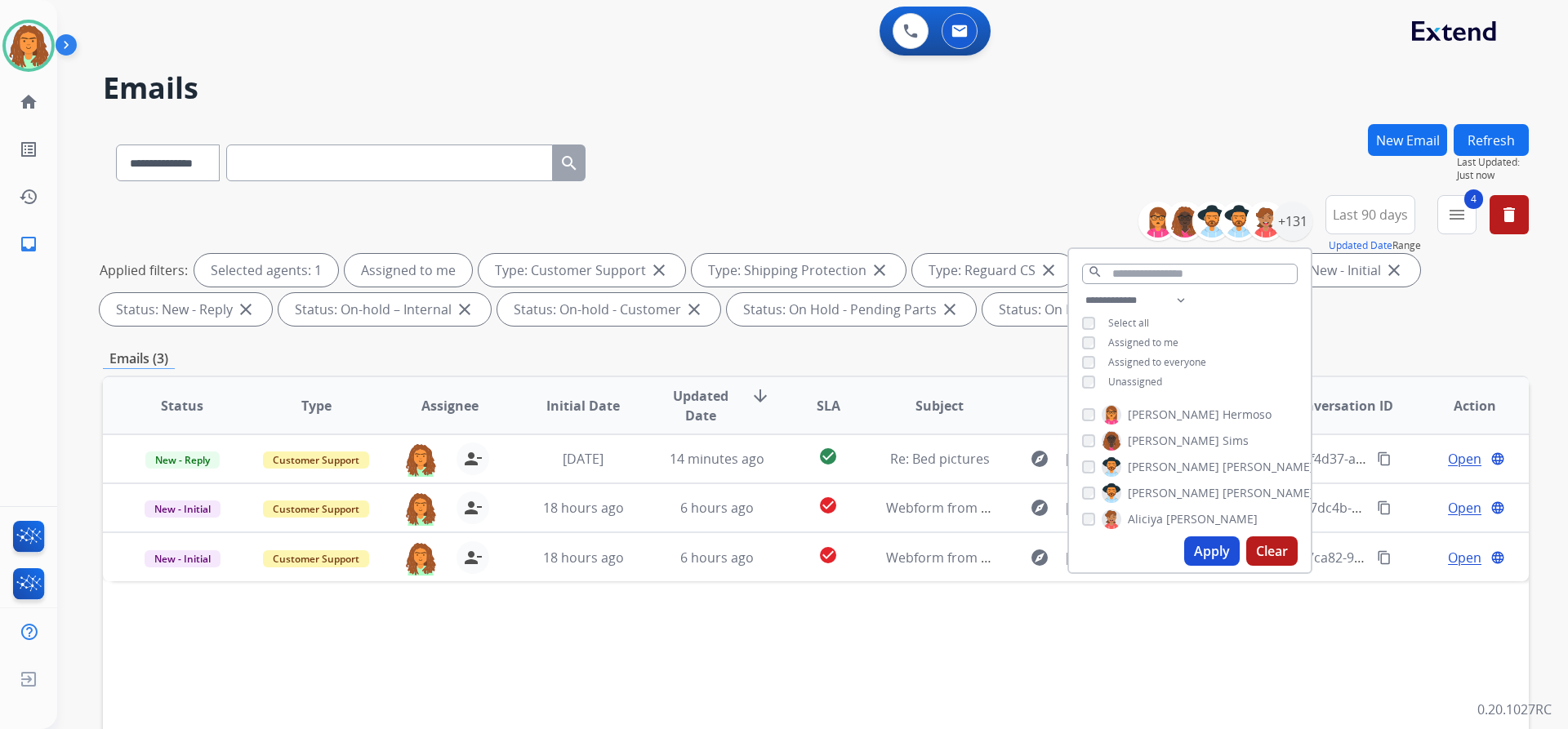
click at [1371, 320] on div "Applied filters: Selected agents: 1 Assigned to me Type: Customer Support close…" at bounding box center [812, 290] width 1426 height 71
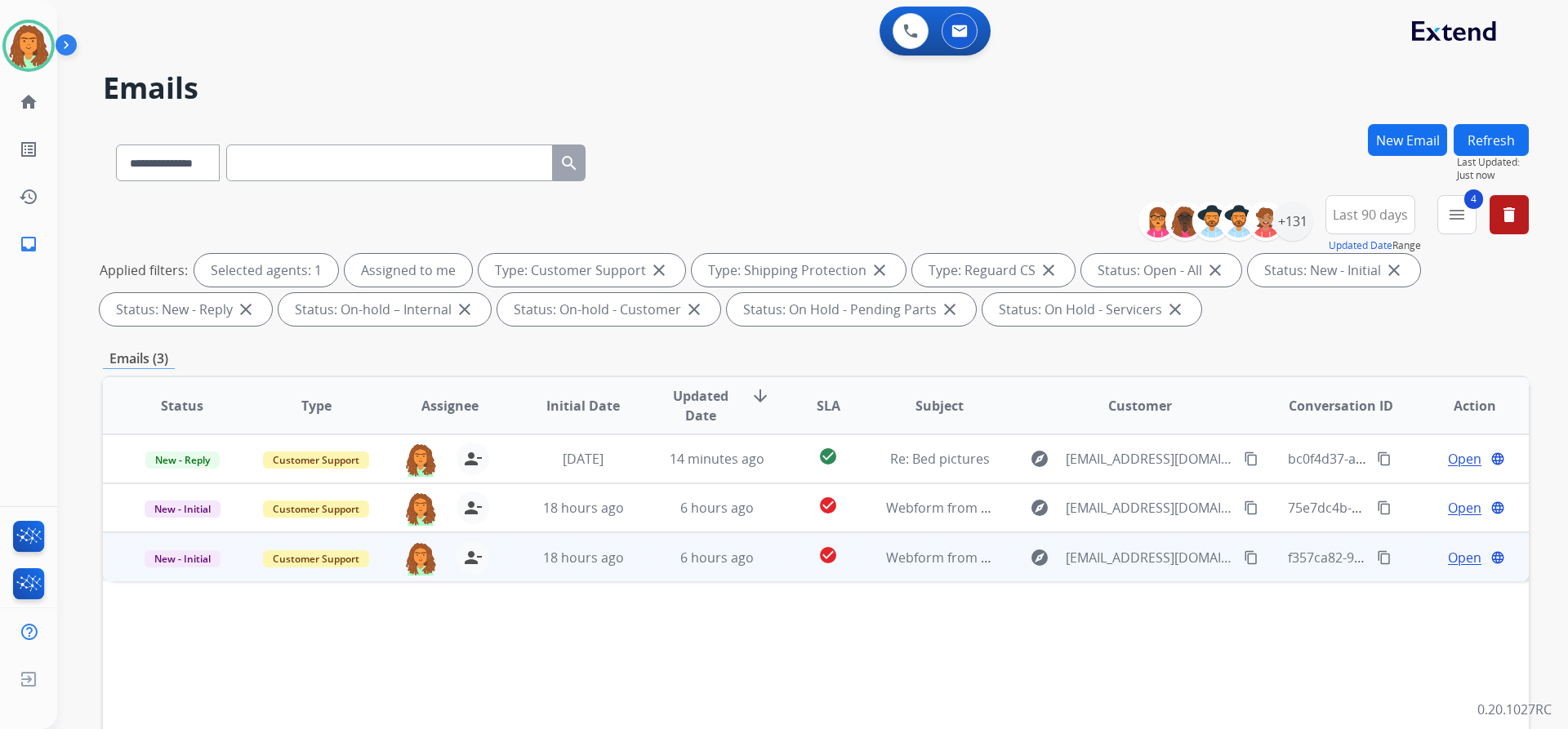
click at [771, 559] on td "check_circle" at bounding box center [815, 557] width 89 height 49
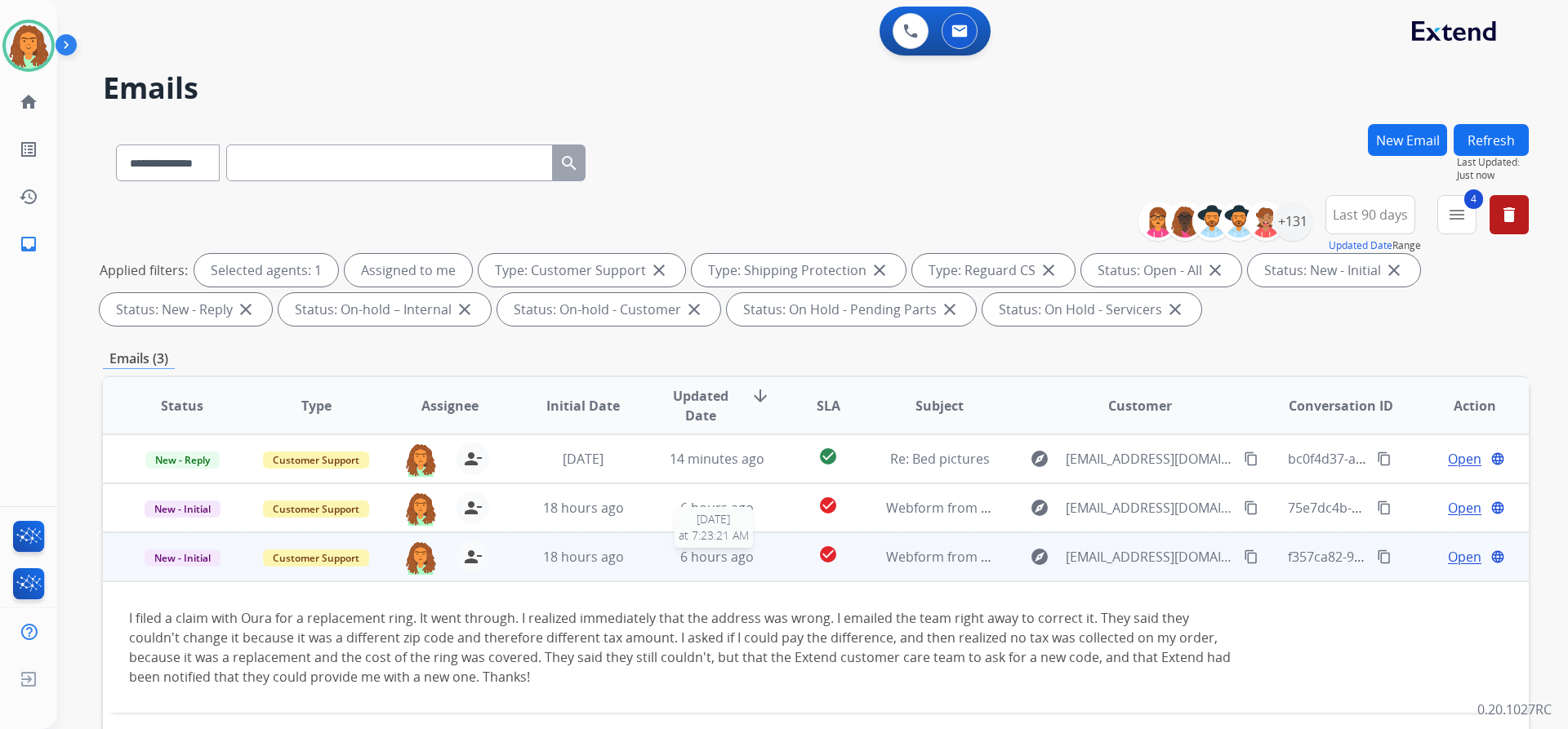
click at [759, 559] on div "6 hours ago" at bounding box center [717, 557] width 107 height 19
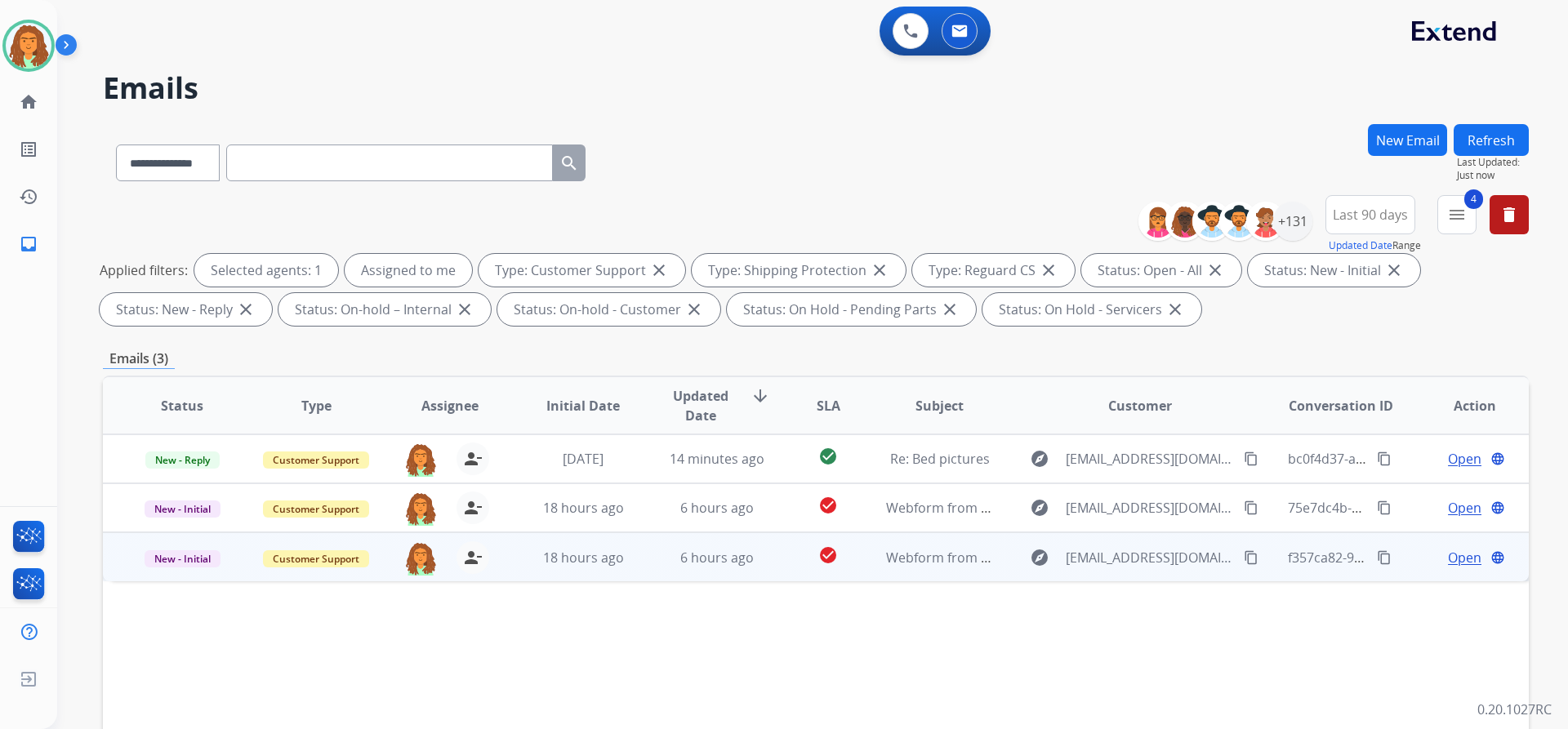
click at [746, 569] on td "6 hours ago" at bounding box center [705, 557] width 134 height 49
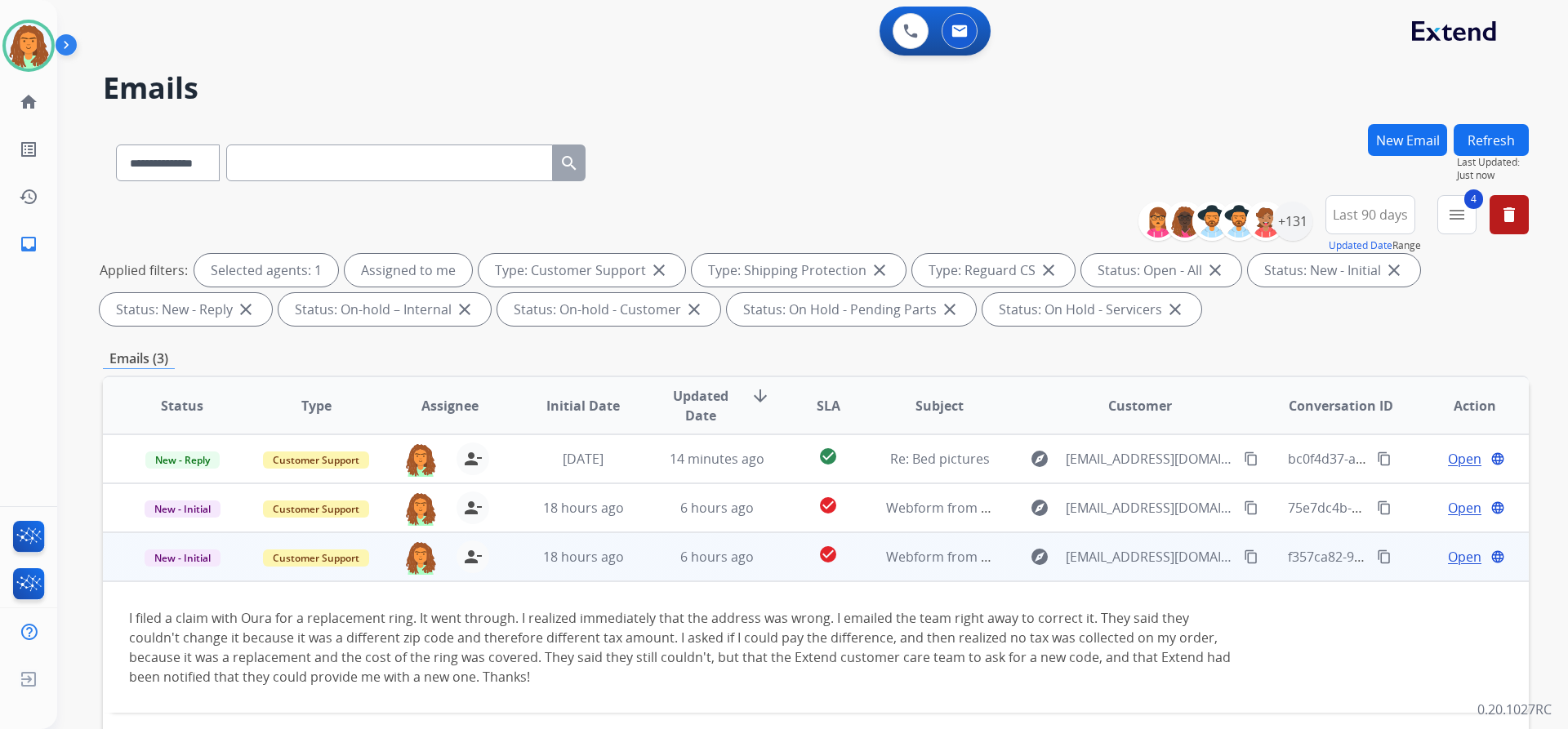
scroll to position [163, 0]
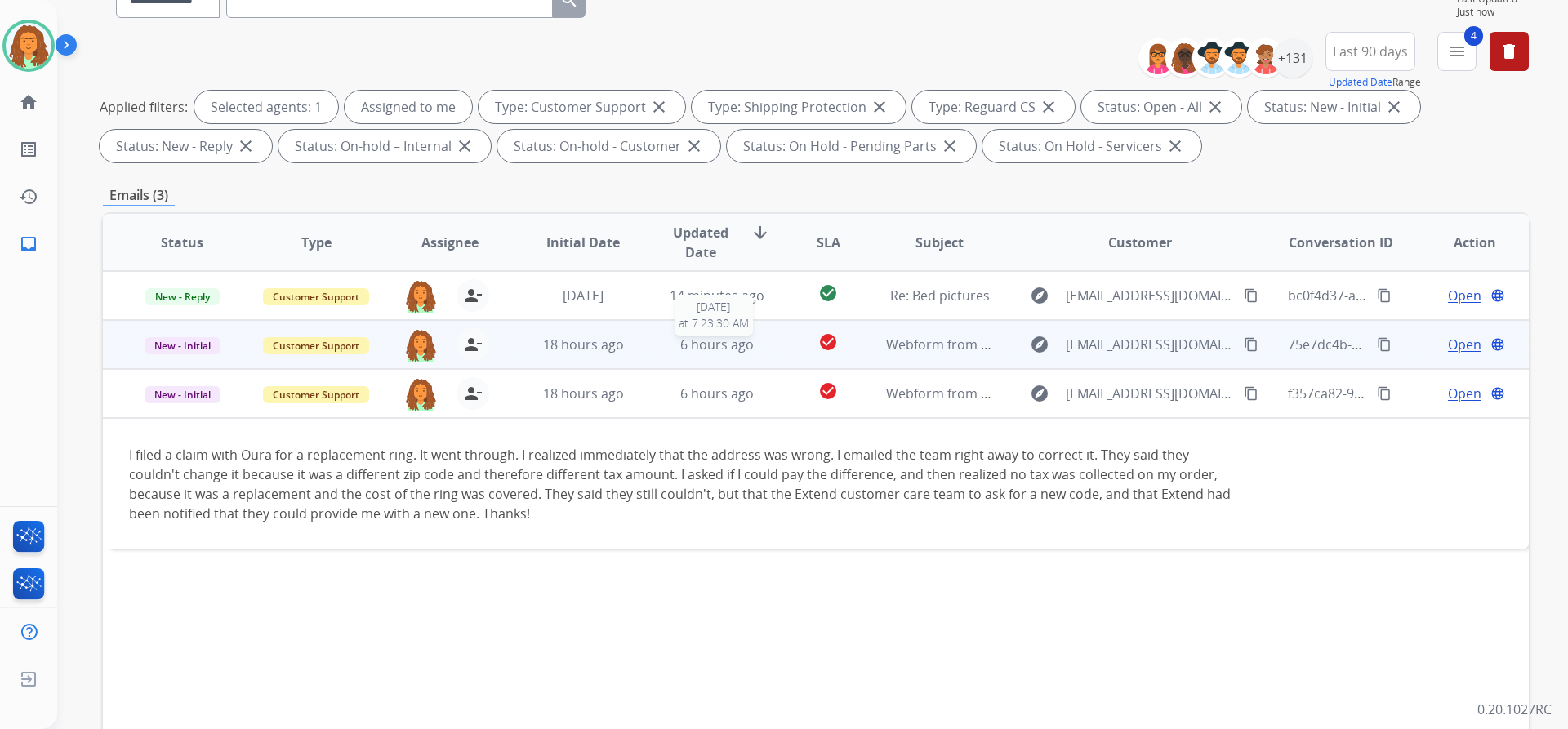
click at [759, 353] on div "6 hours ago" at bounding box center [717, 344] width 107 height 19
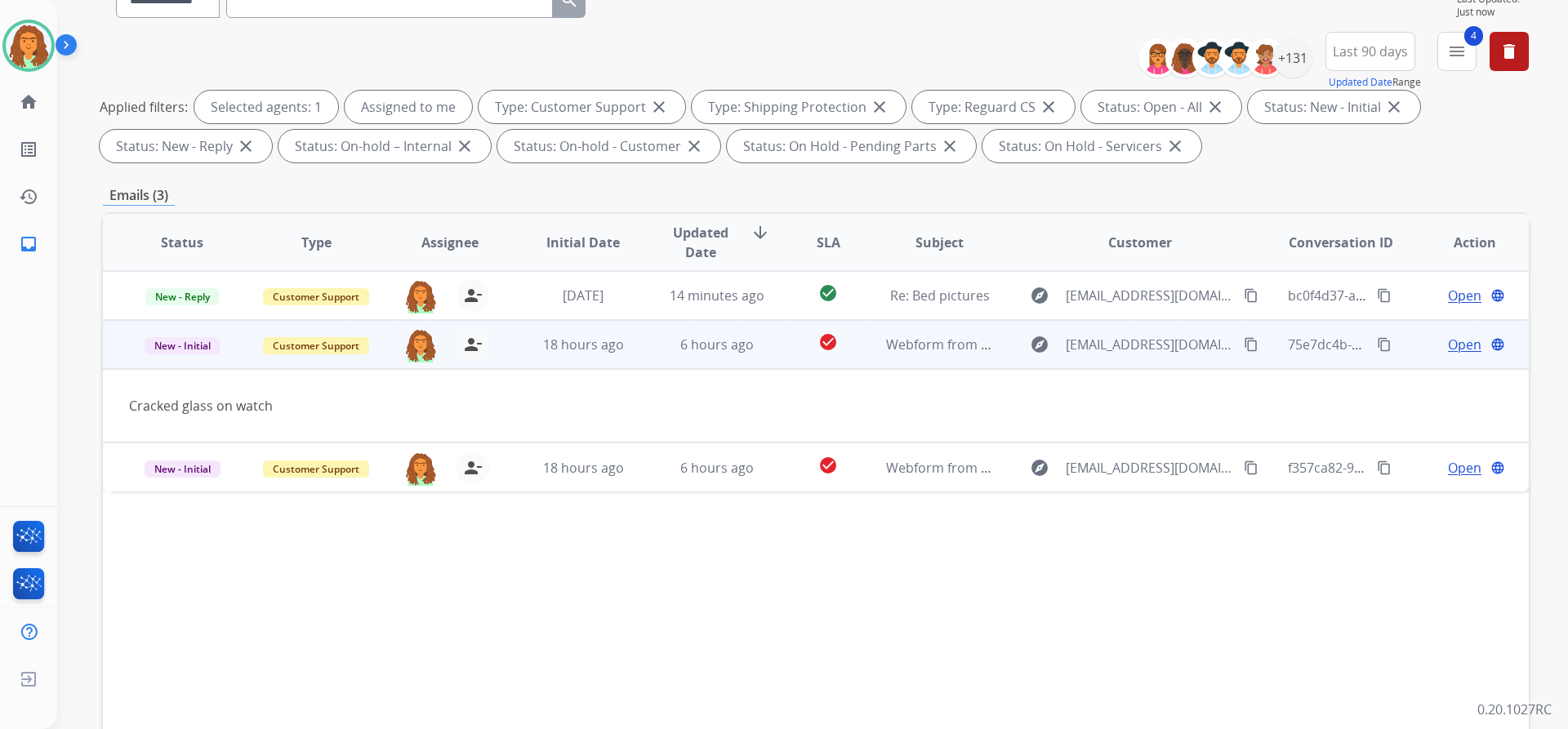
click at [1244, 341] on mat-icon "content_copy" at bounding box center [1251, 344] width 15 height 15
click at [1449, 349] on span "Open" at bounding box center [1464, 344] width 33 height 19
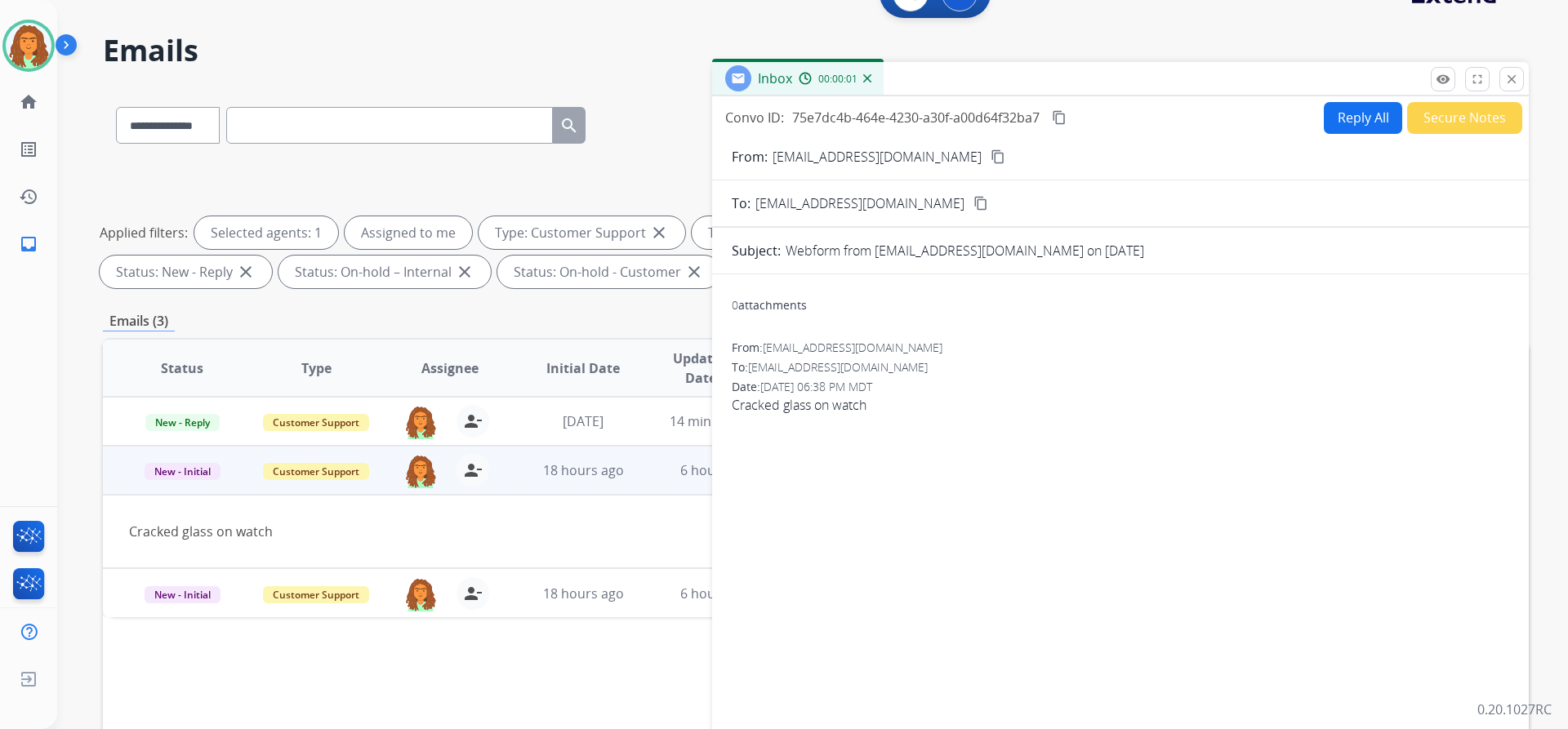
scroll to position [0, 0]
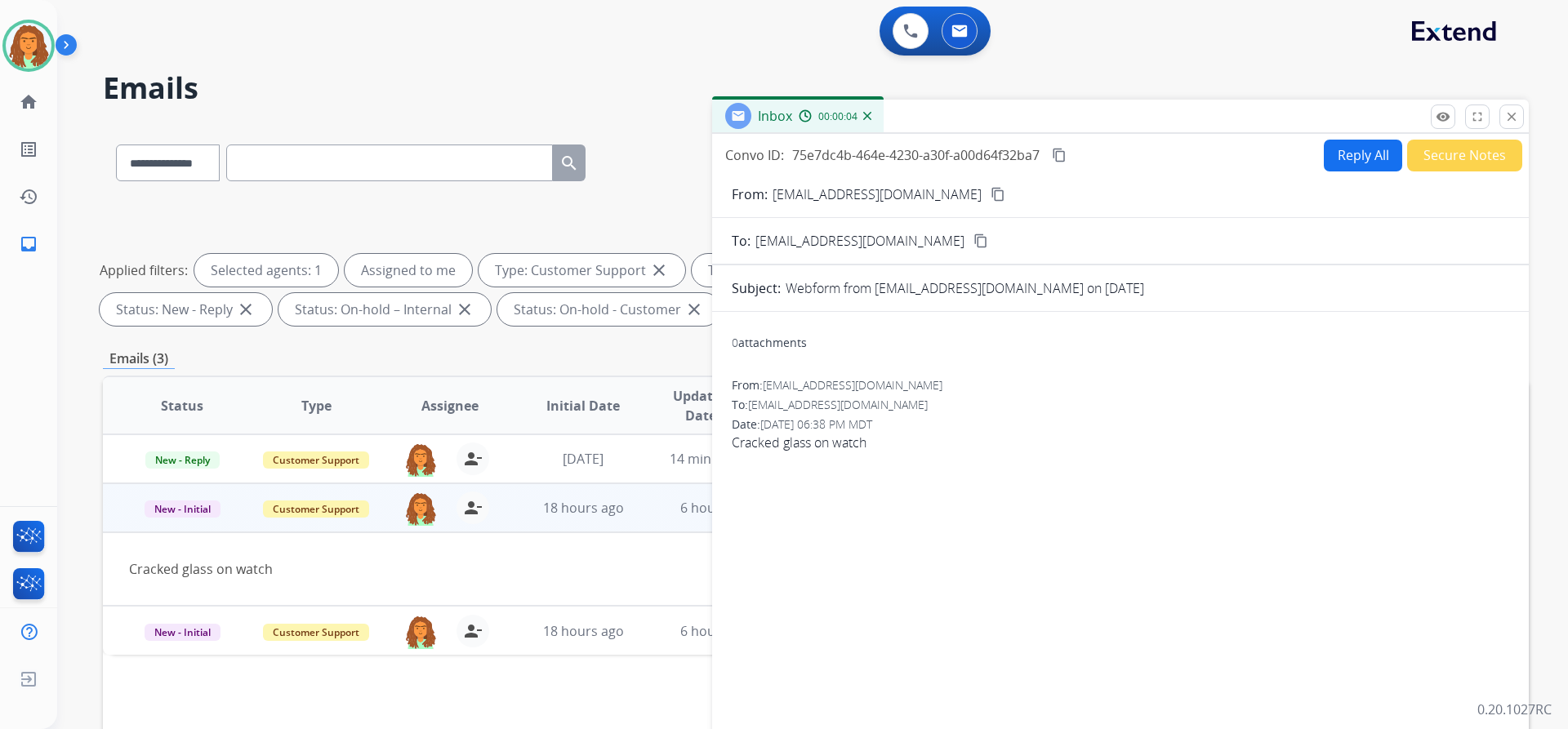
click at [1339, 152] on button "Reply All" at bounding box center [1363, 155] width 78 height 32
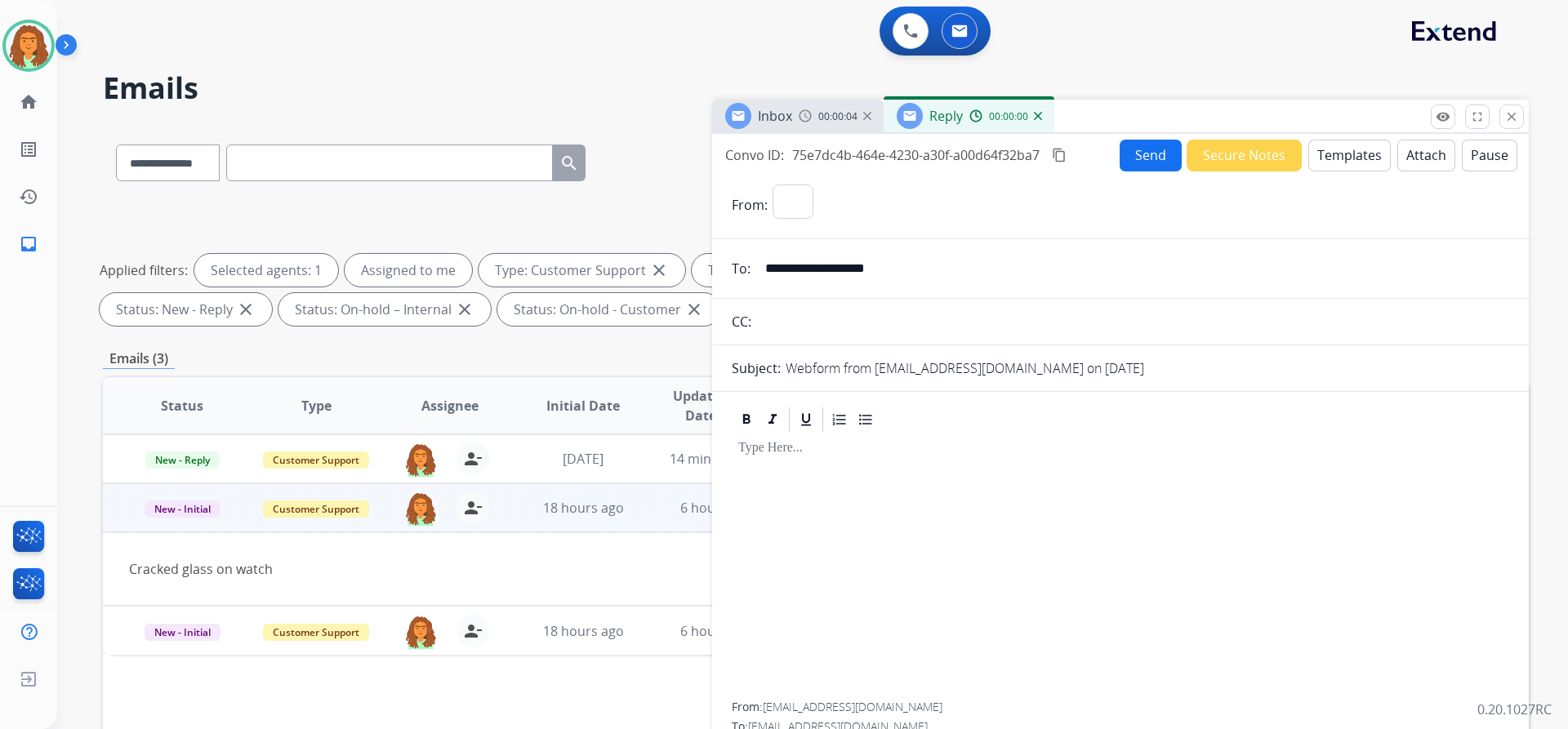
select select "**********"
click at [1337, 155] on button "Templates" at bounding box center [1349, 155] width 83 height 32
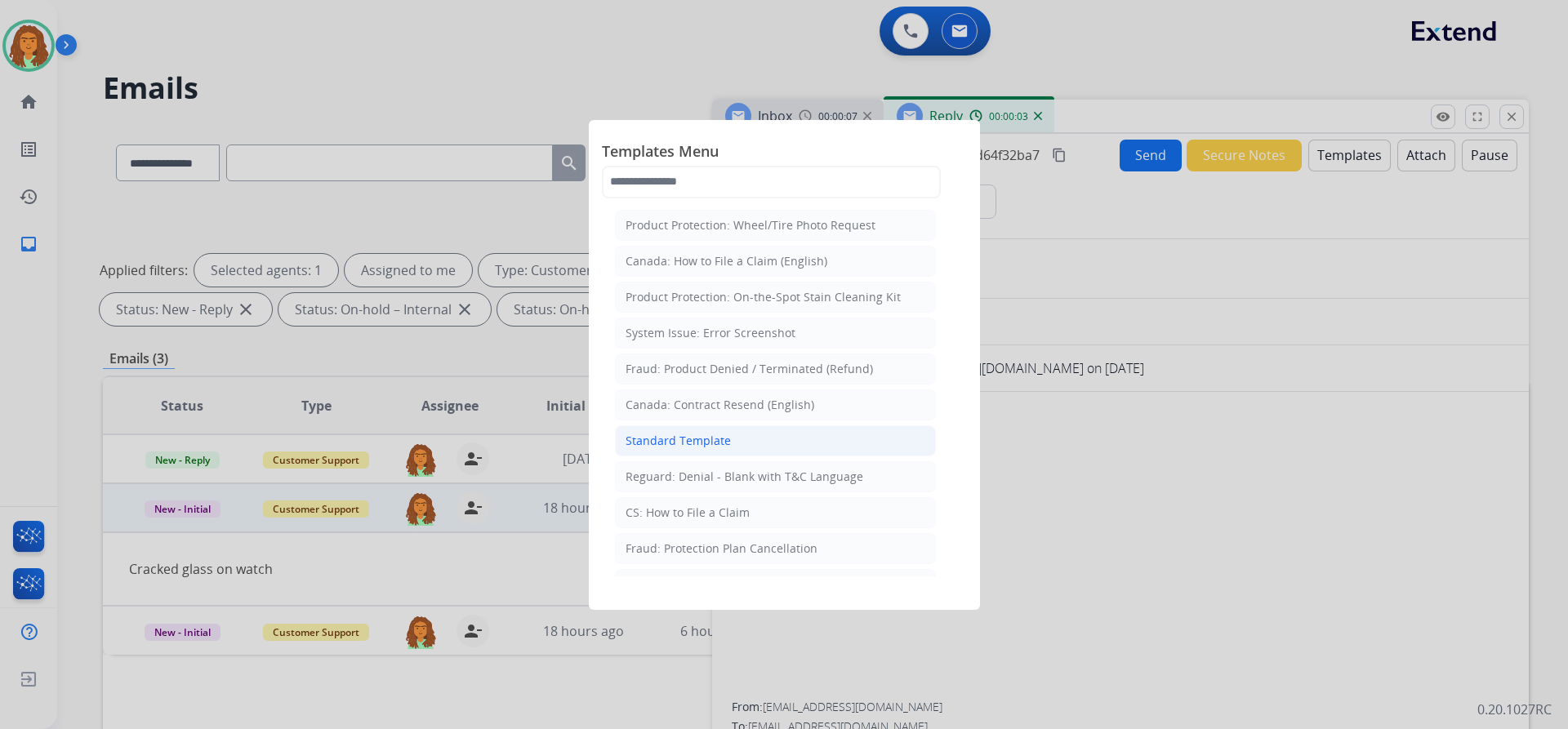
click at [695, 434] on div "Standard Template" at bounding box center [678, 441] width 105 height 17
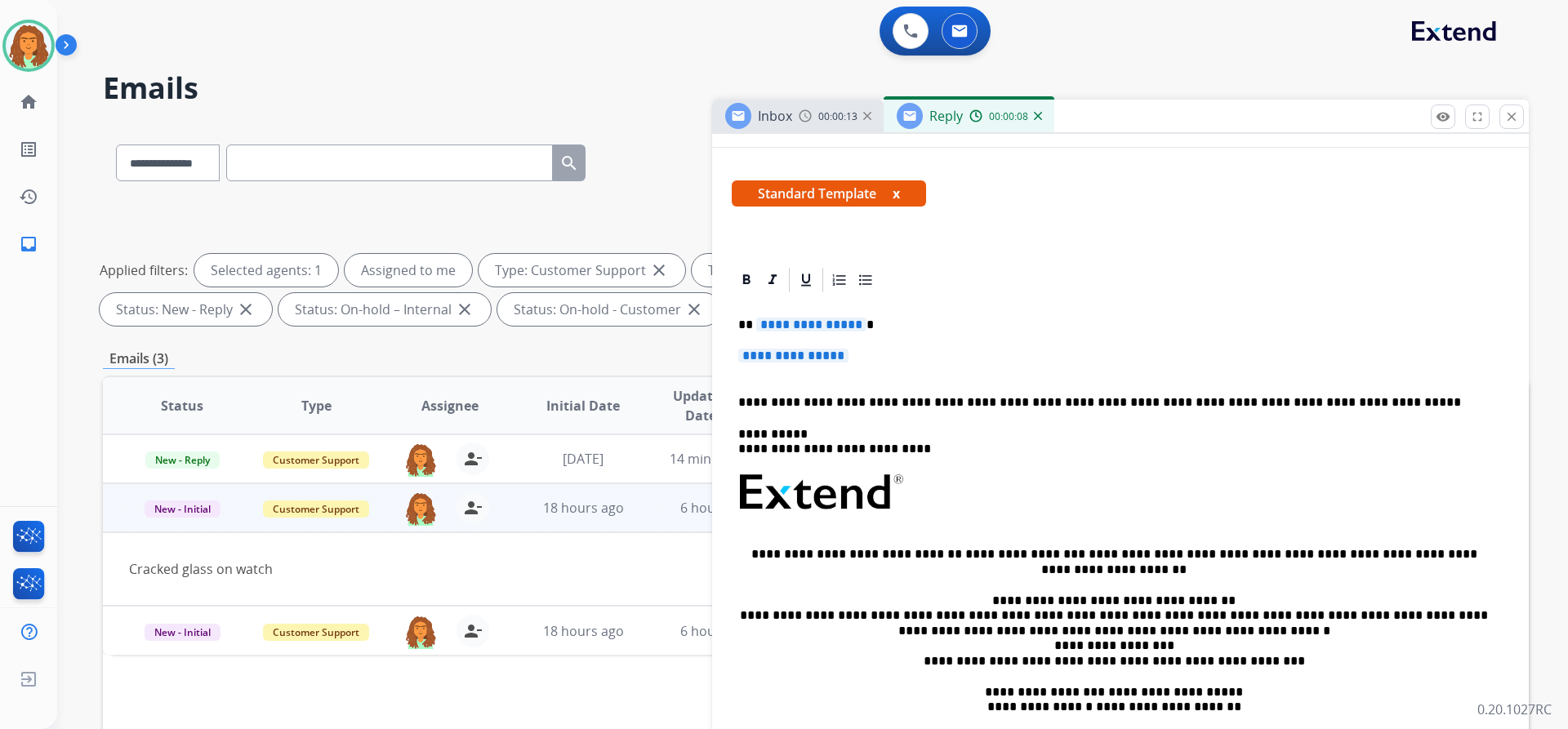
scroll to position [245, 0]
click at [855, 326] on span "**********" at bounding box center [811, 323] width 111 height 14
click at [767, 354] on span "**********" at bounding box center [793, 354] width 111 height 14
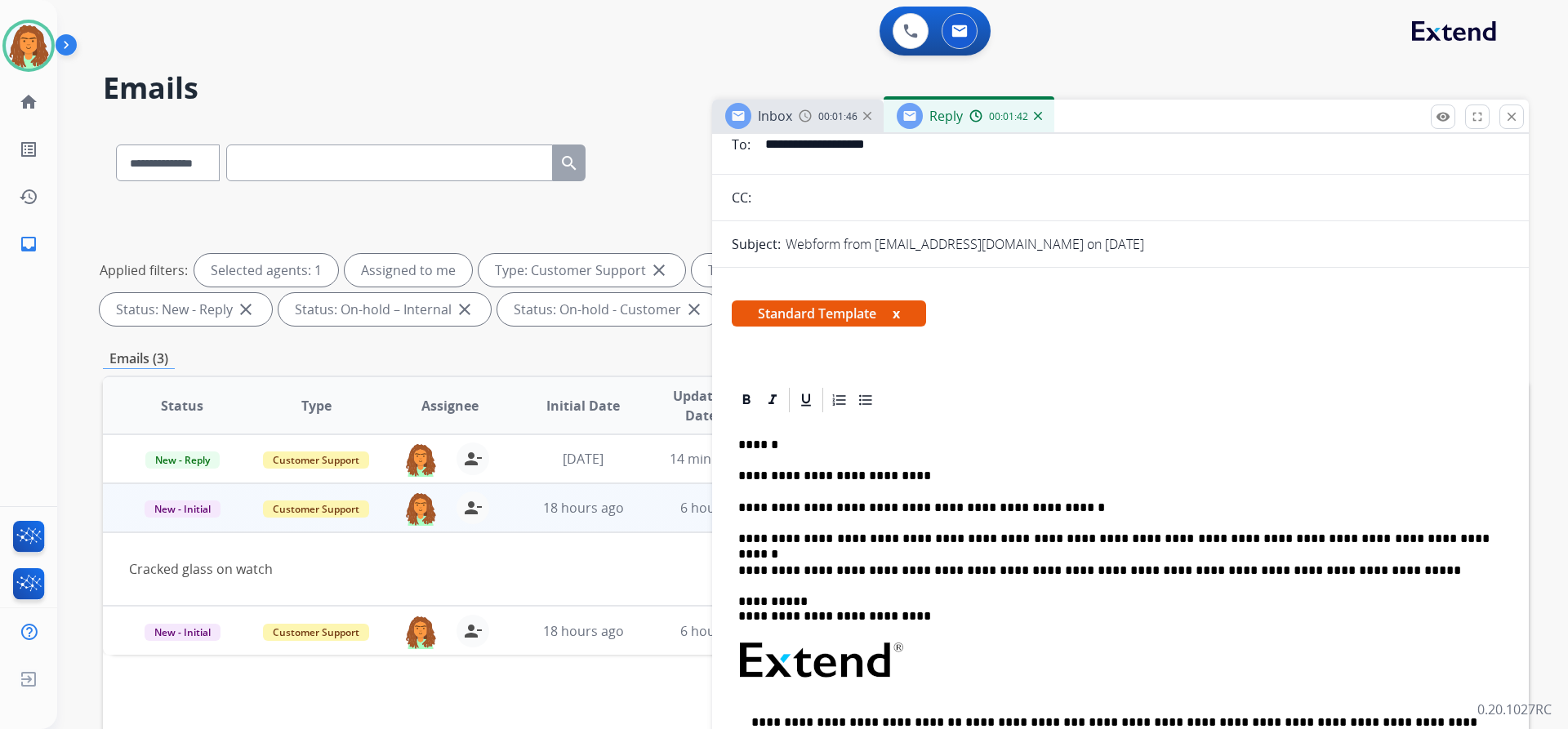
scroll to position [0, 0]
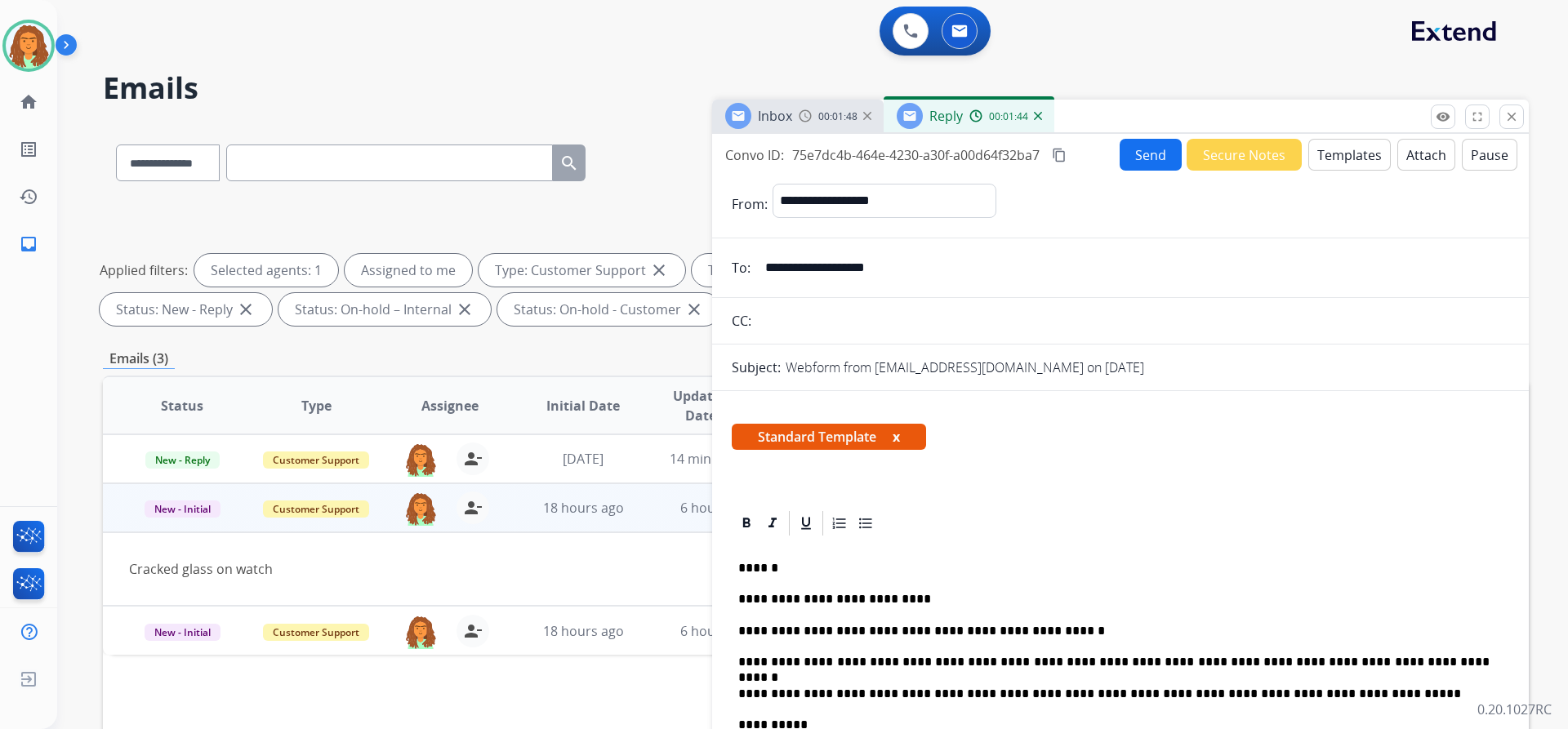
click at [1059, 154] on mat-icon "content_copy" at bounding box center [1058, 155] width 15 height 15
click at [1146, 158] on button "Send" at bounding box center [1150, 154] width 62 height 32
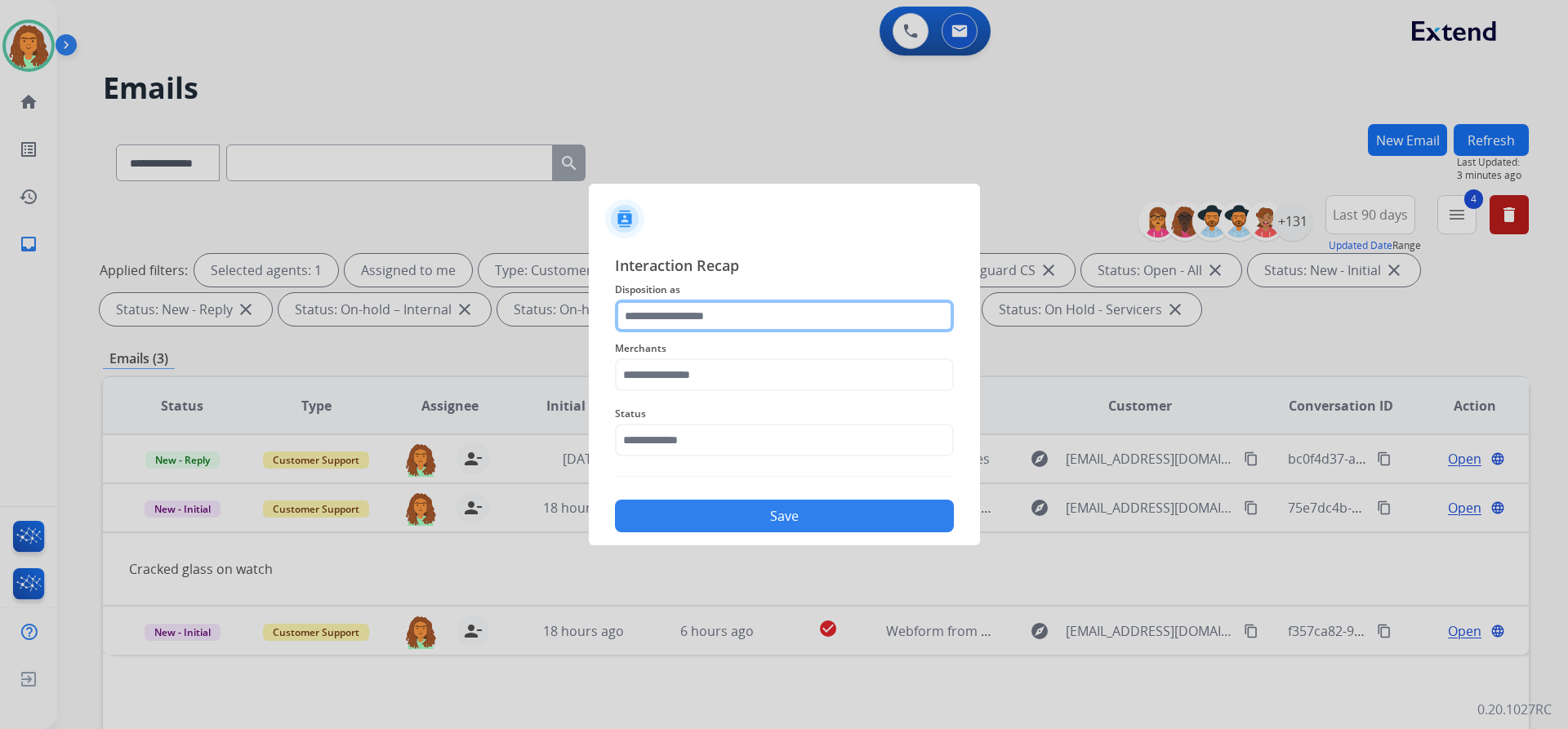
click at [671, 318] on input "text" at bounding box center [784, 315] width 339 height 32
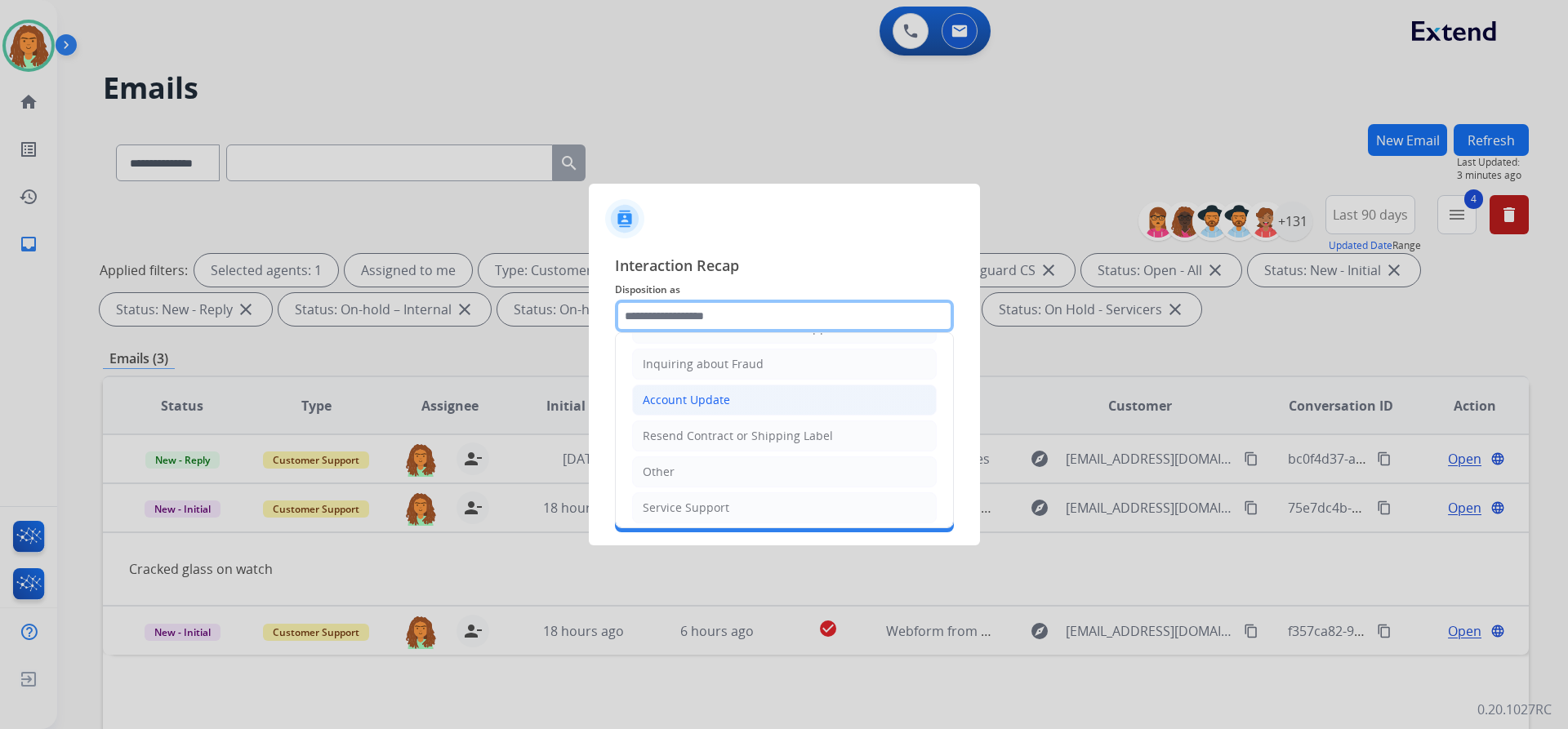
scroll to position [254, 0]
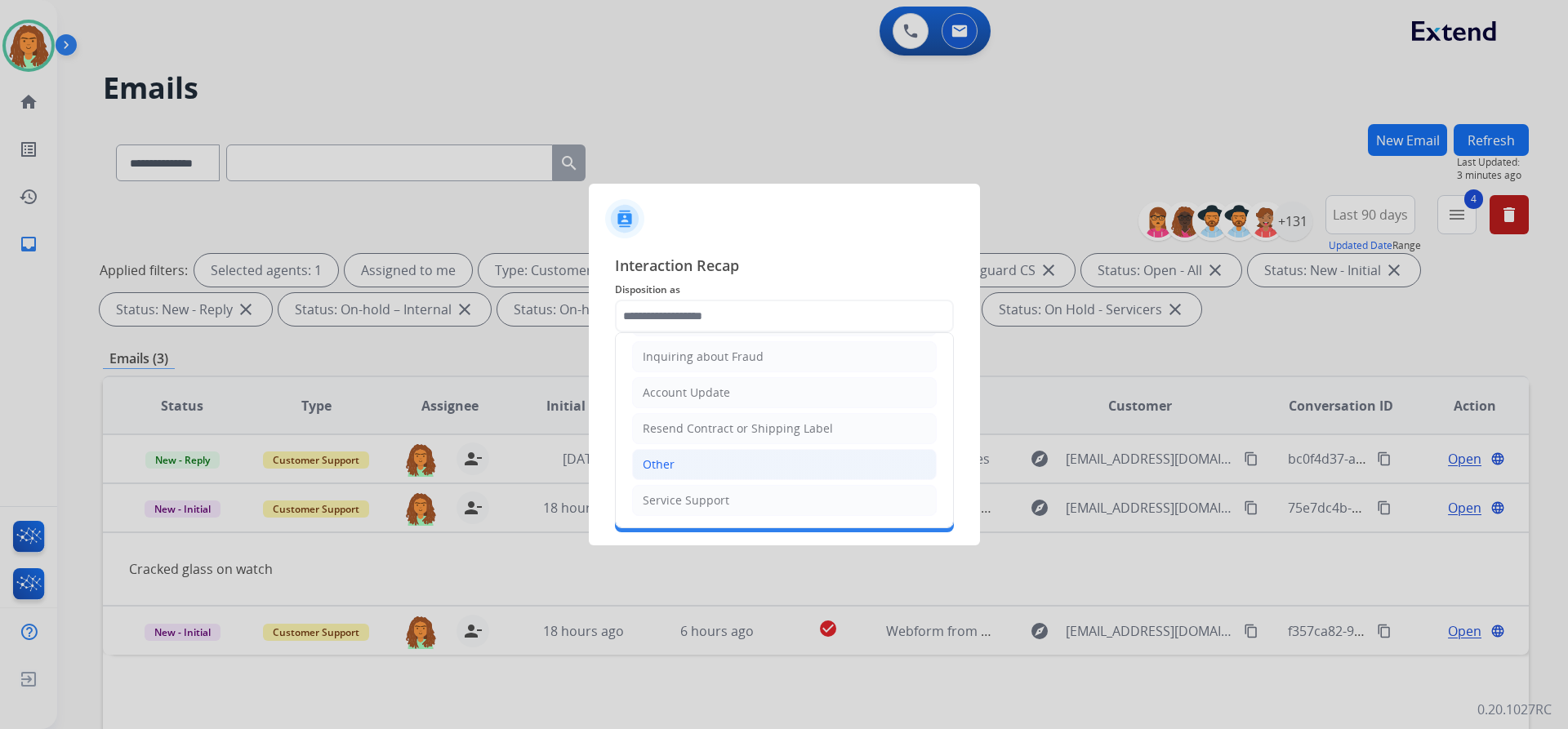
click at [686, 463] on li "Other" at bounding box center [785, 465] width 305 height 31
type input "*****"
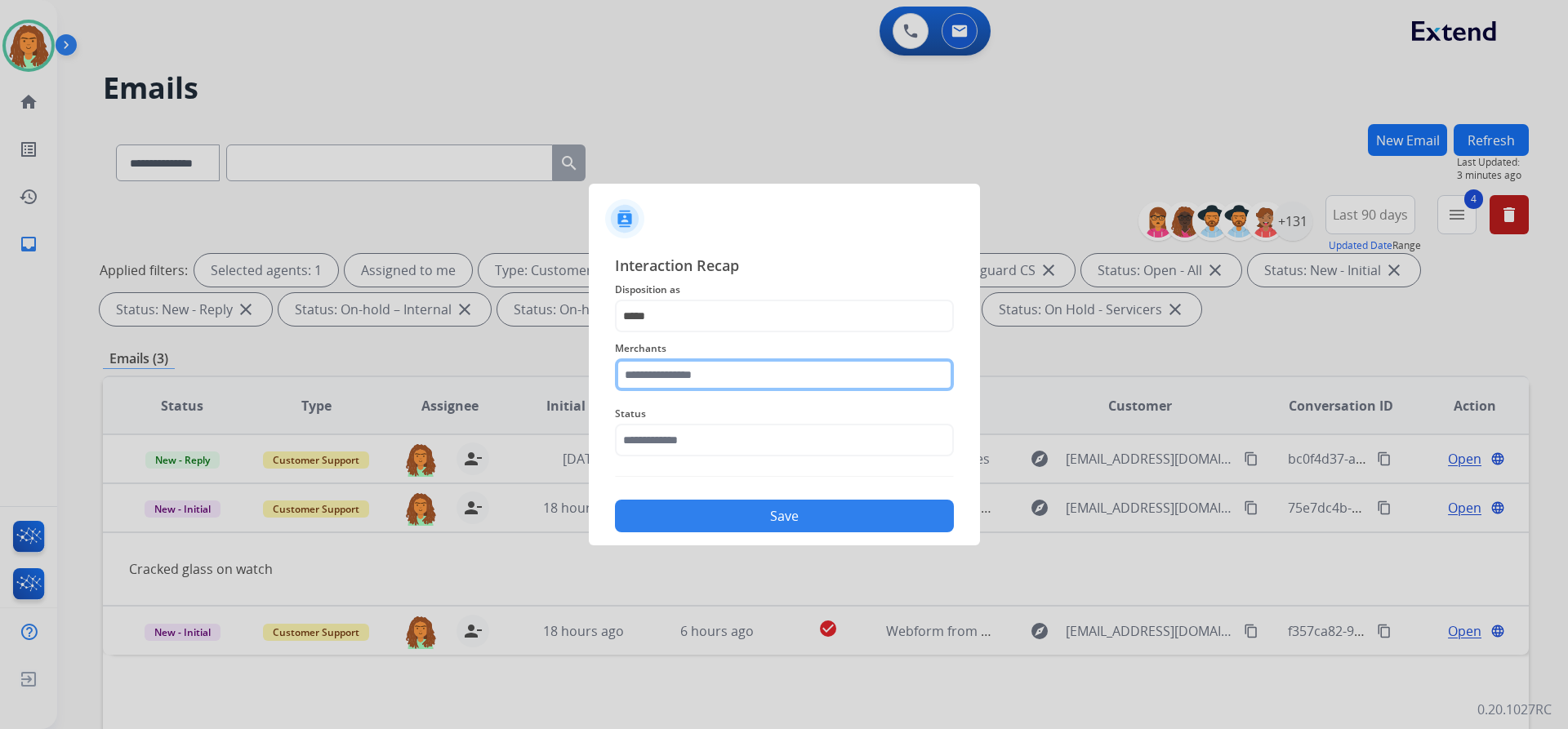
click at [682, 375] on input "text" at bounding box center [784, 375] width 339 height 32
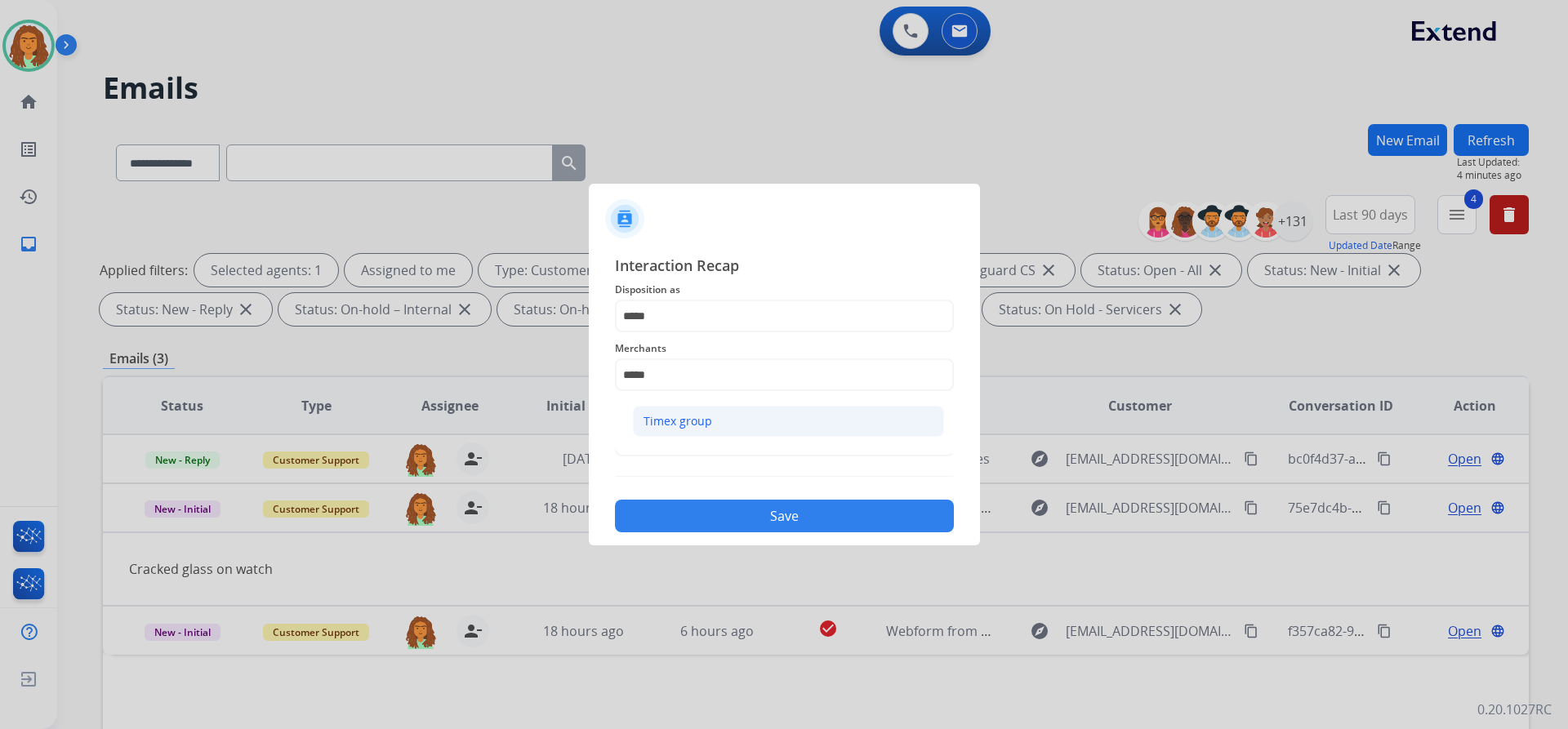
click at [699, 418] on div "Timex group" at bounding box center [678, 421] width 69 height 17
type input "**********"
click at [673, 437] on input "text" at bounding box center [784, 440] width 339 height 32
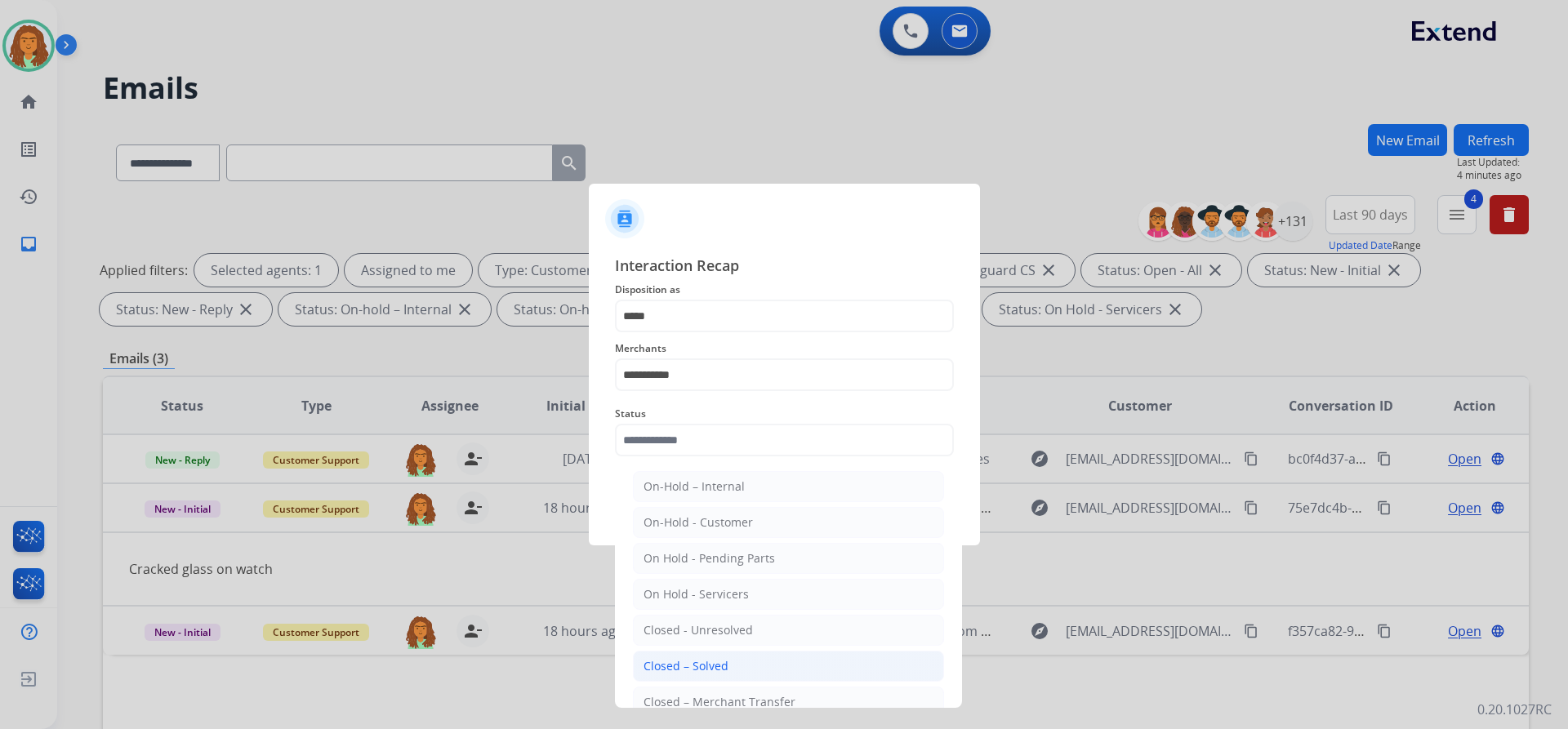
click at [684, 667] on div "Closed – Solved" at bounding box center [686, 666] width 84 height 17
type input "**********"
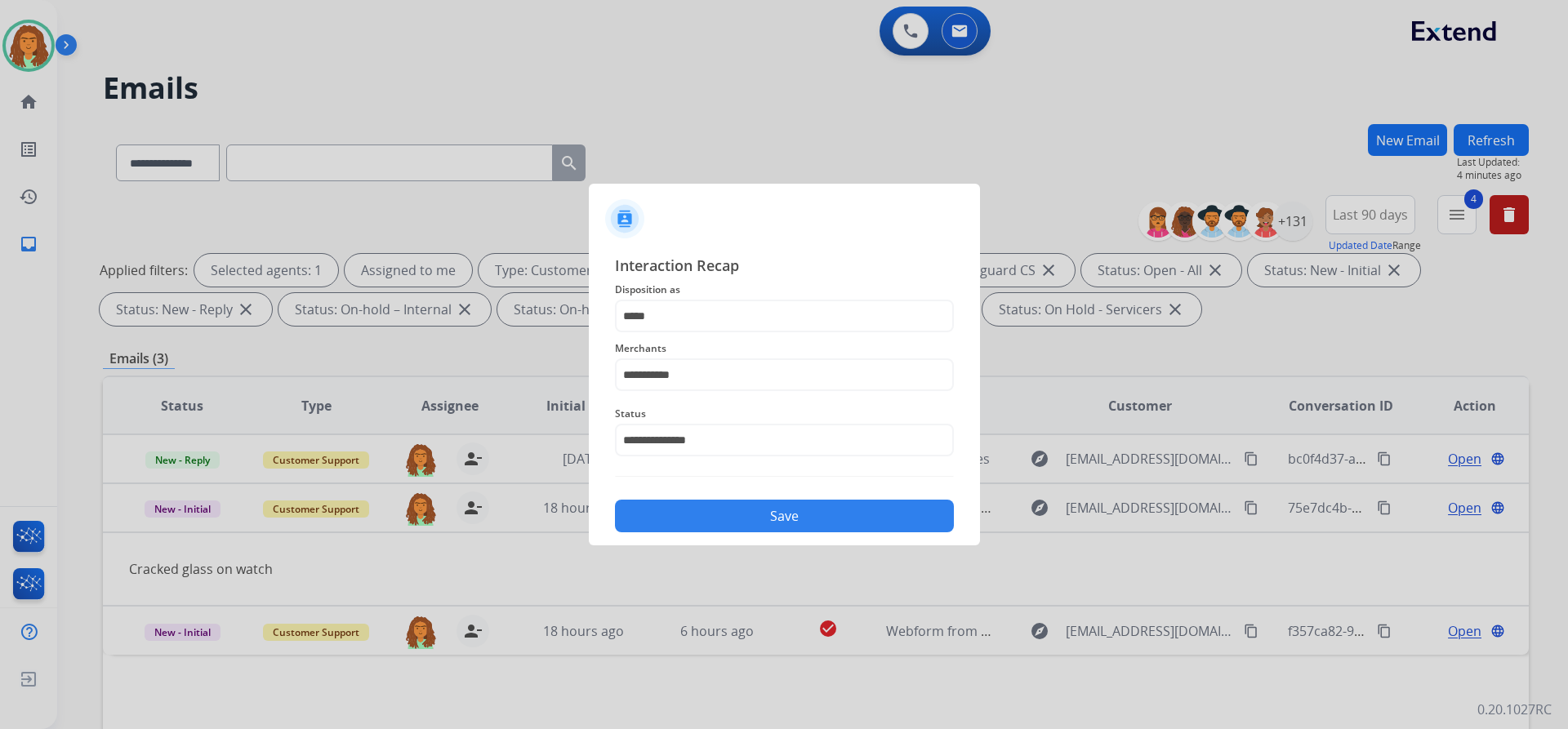
click at [769, 513] on button "Save" at bounding box center [784, 516] width 339 height 32
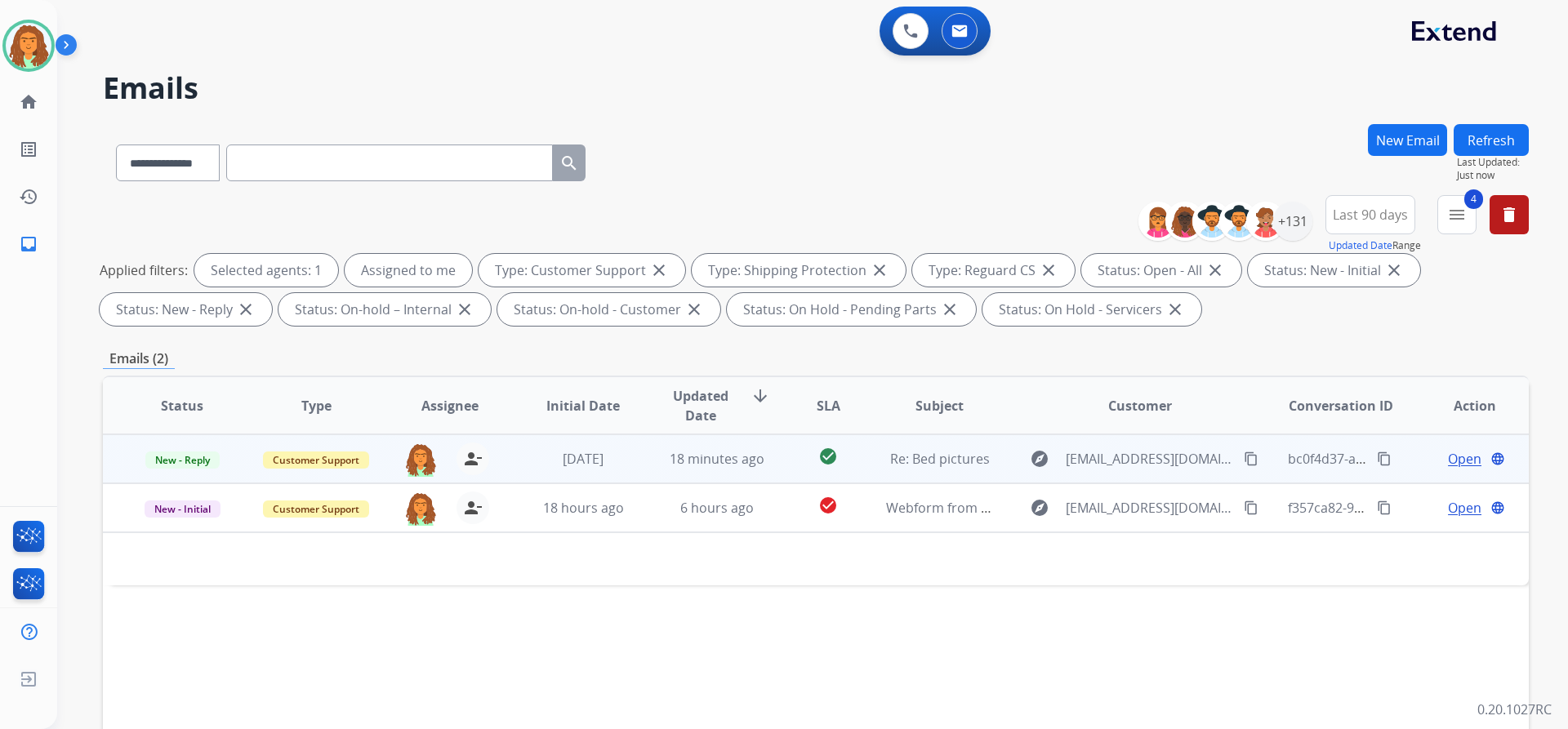
click at [666, 470] on td "18 minutes ago" at bounding box center [705, 459] width 134 height 49
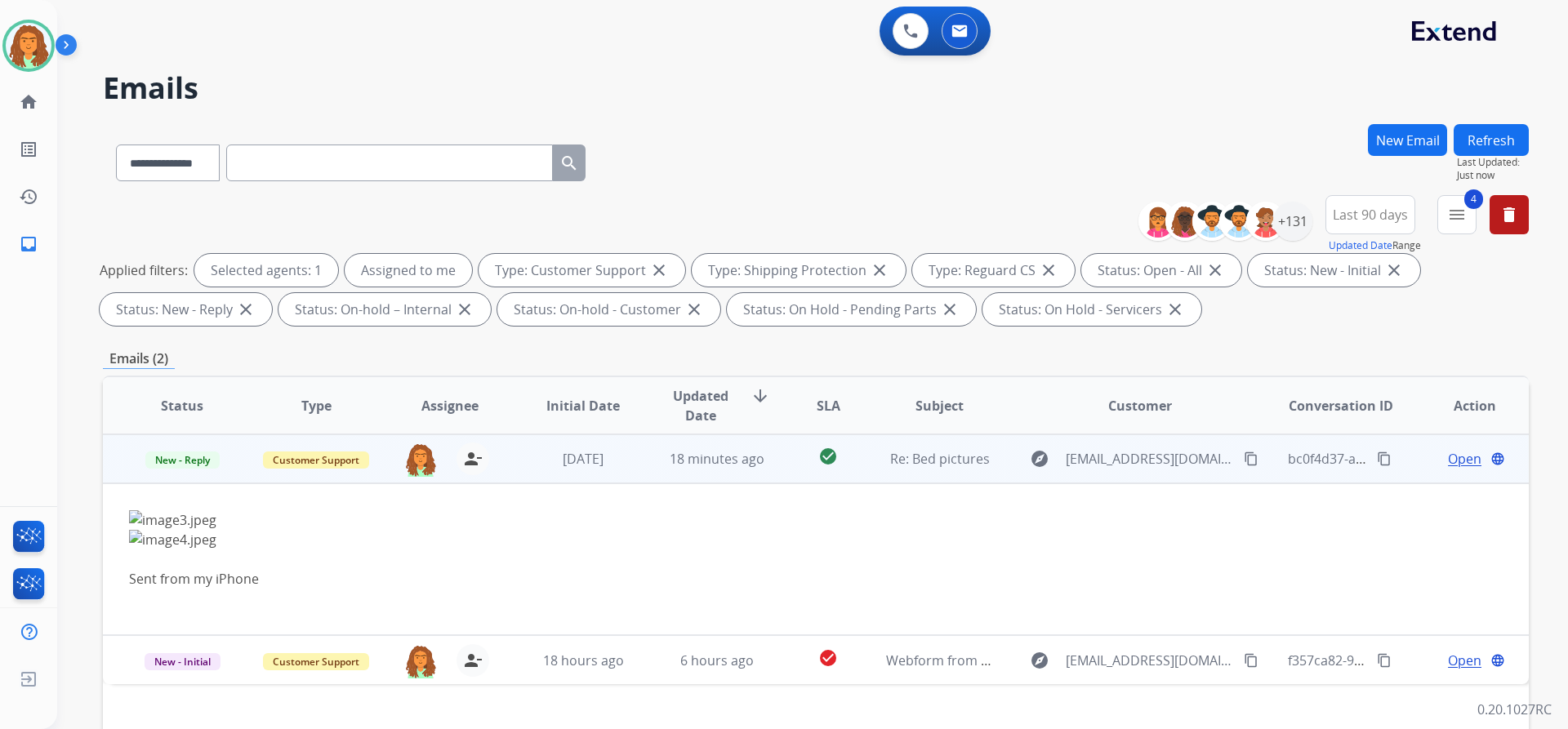
click at [693, 471] on td "18 minutes ago" at bounding box center [705, 459] width 134 height 49
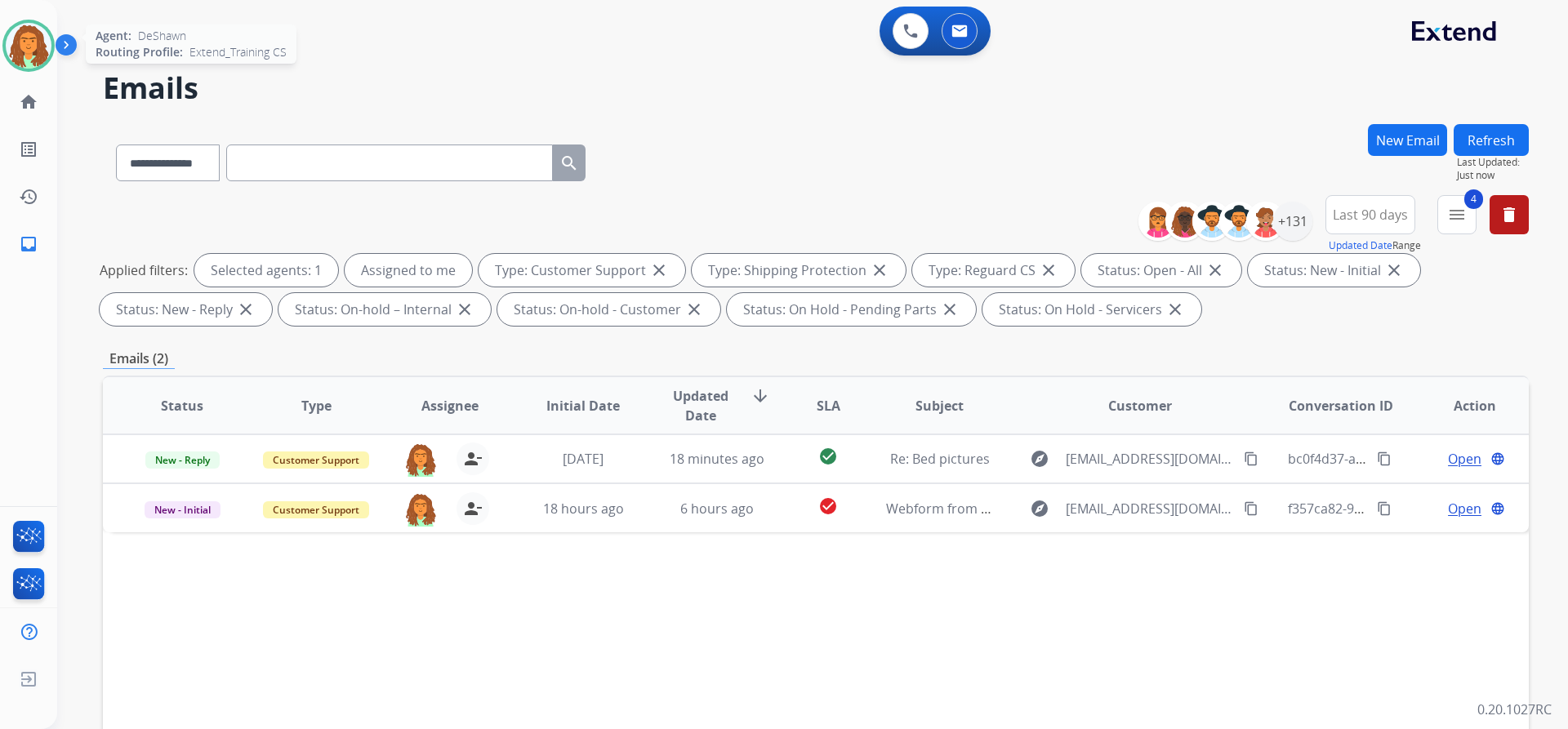
click at [39, 48] on img at bounding box center [29, 45] width 45 height 45
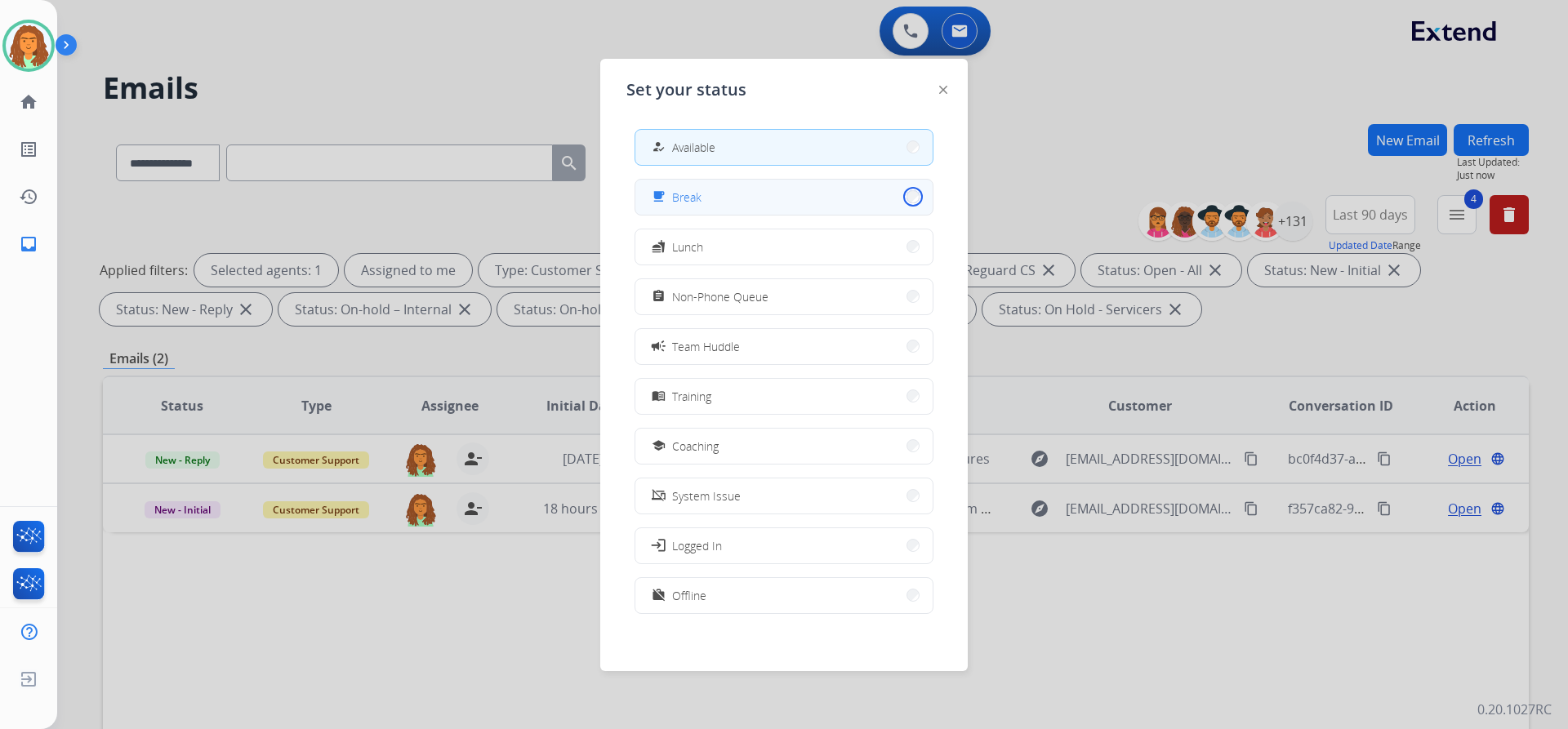
click at [902, 199] on button "free_breakfast Break" at bounding box center [783, 197] width 297 height 35
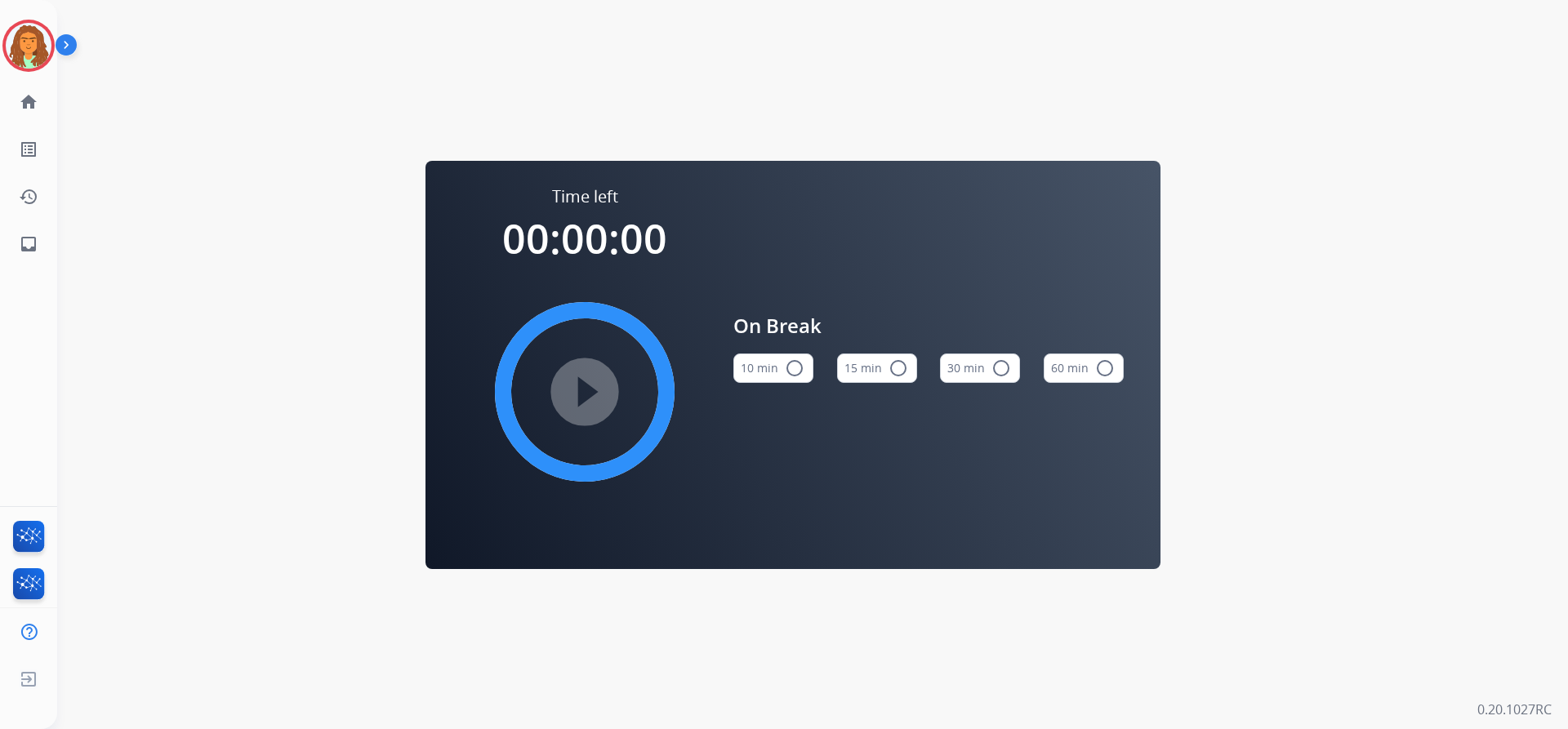
click at [798, 363] on mat-icon "radio_button_unchecked" at bounding box center [794, 368] width 19 height 19
click at [585, 382] on mat-icon "play_circle_filled" at bounding box center [585, 392] width 19 height 19
click at [34, 37] on img at bounding box center [29, 45] width 45 height 45
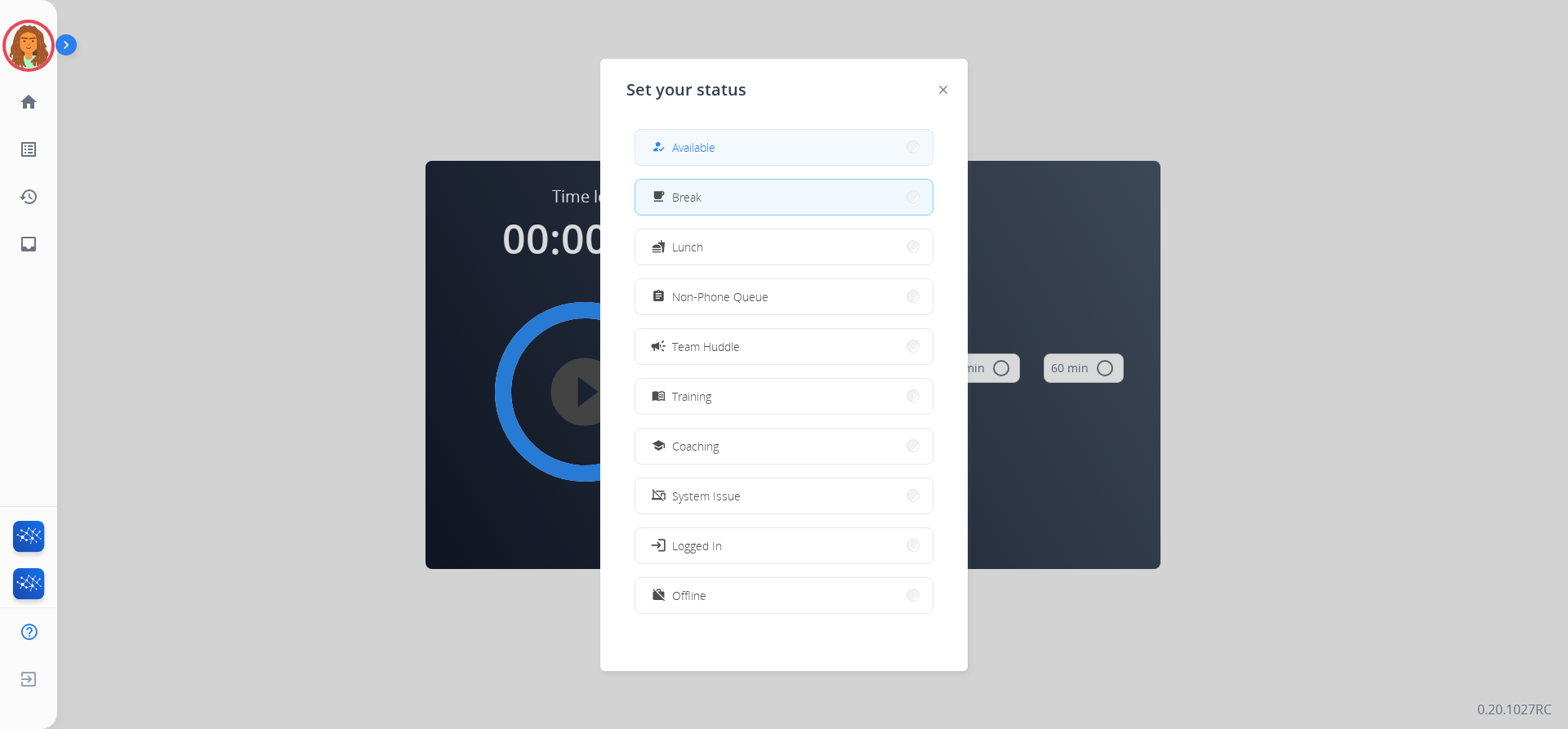
click at [684, 145] on span "Available" at bounding box center [694, 147] width 44 height 17
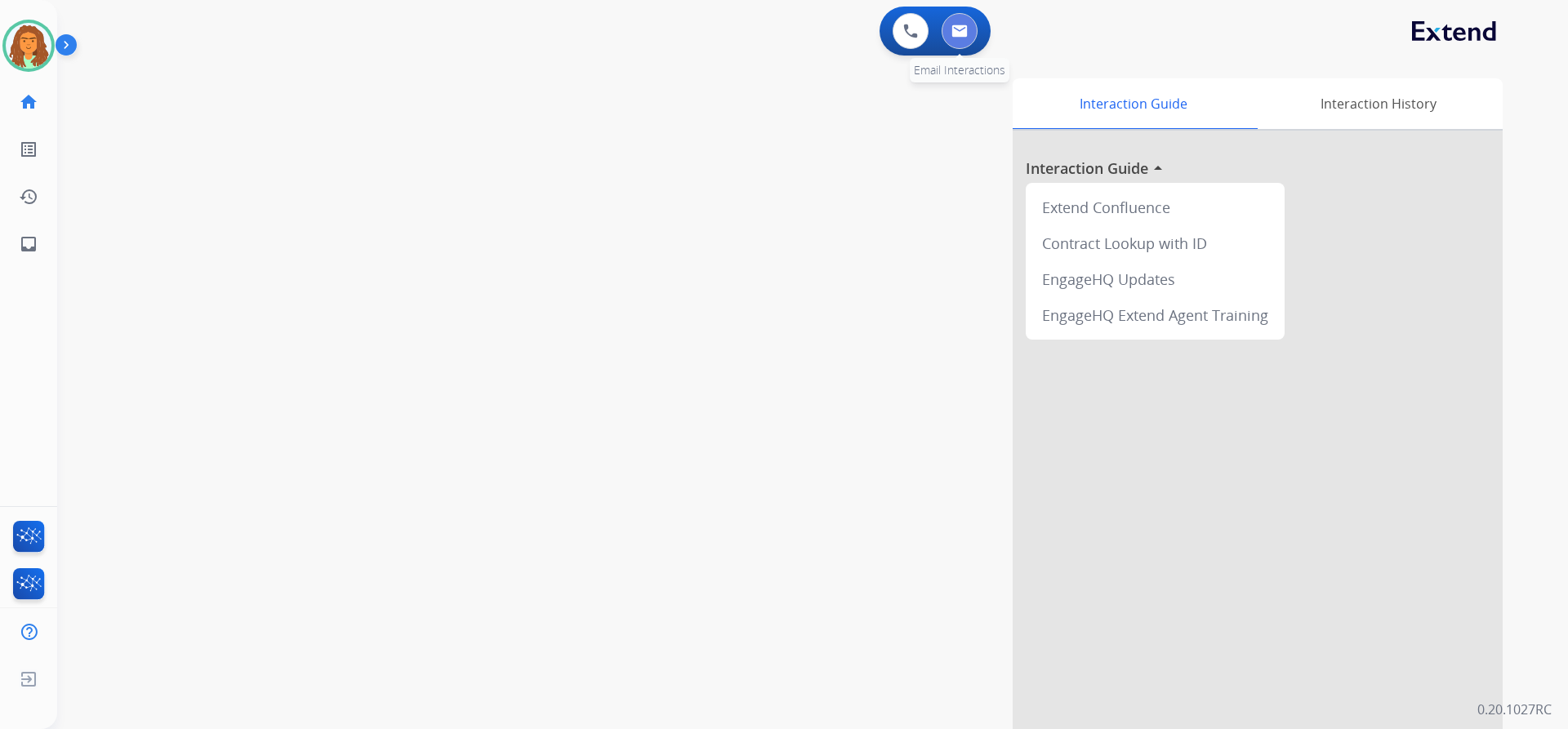
click at [959, 27] on img at bounding box center [959, 30] width 17 height 13
select select "**********"
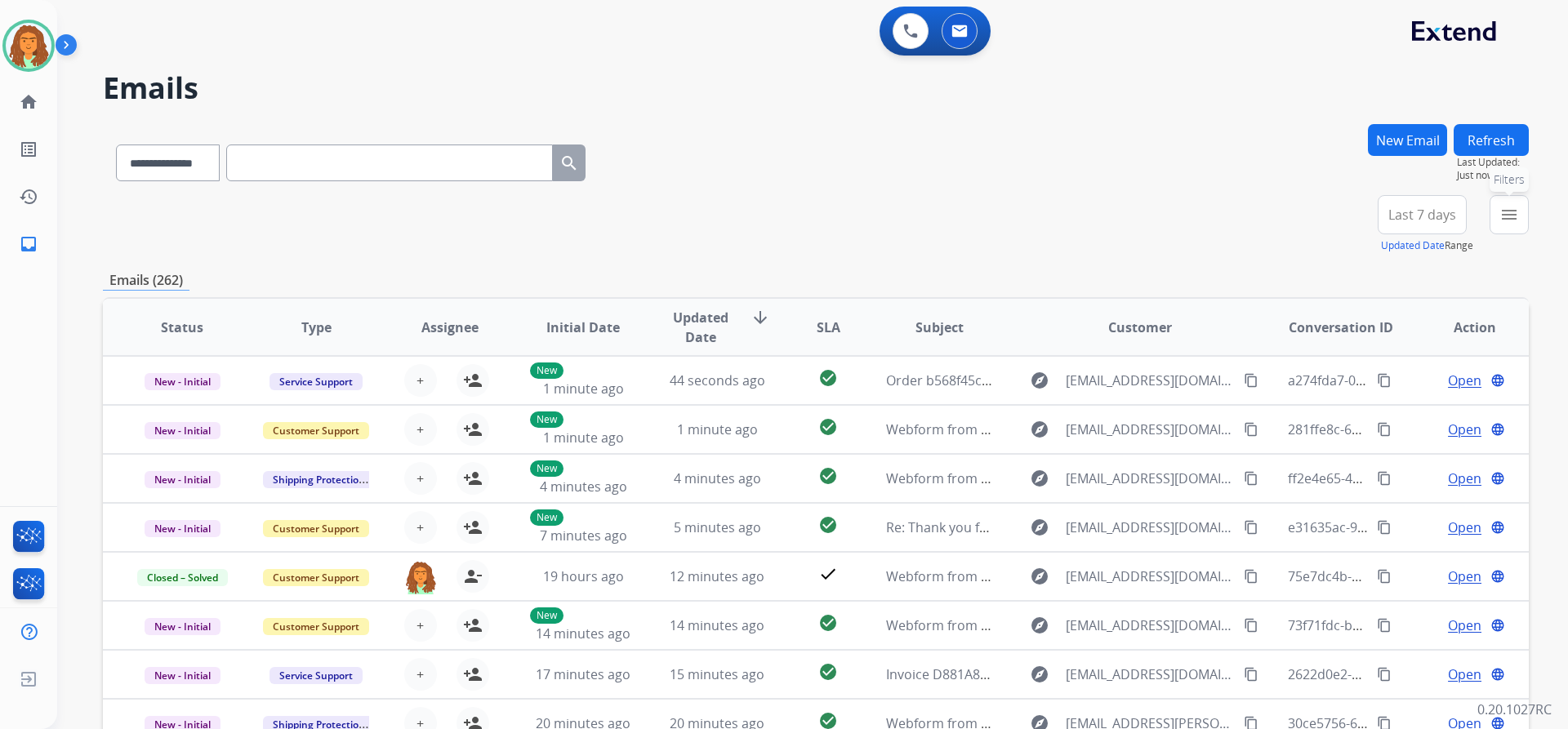
click at [1503, 215] on mat-icon "menu" at bounding box center [1509, 214] width 19 height 19
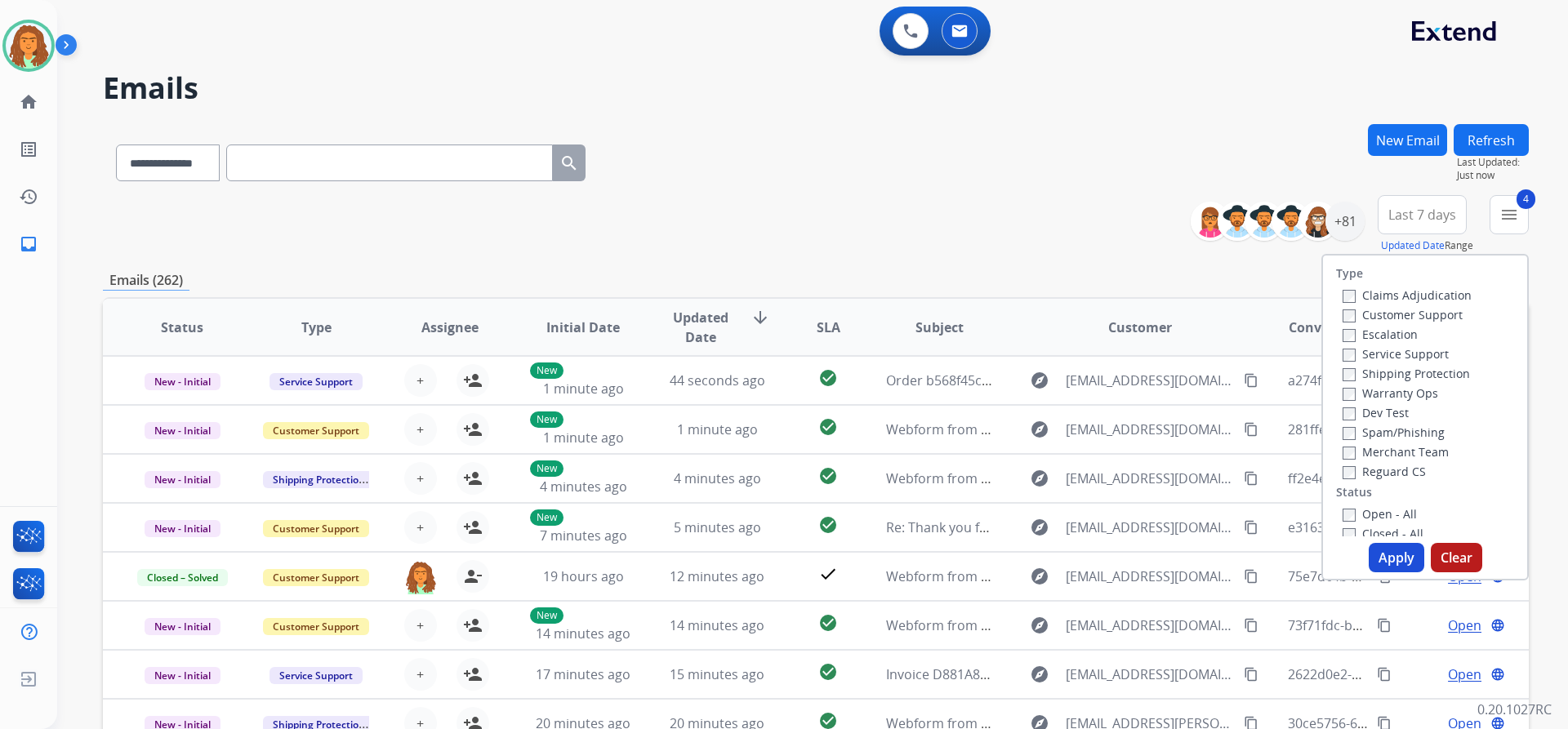
click at [1385, 554] on button "Apply" at bounding box center [1396, 557] width 56 height 30
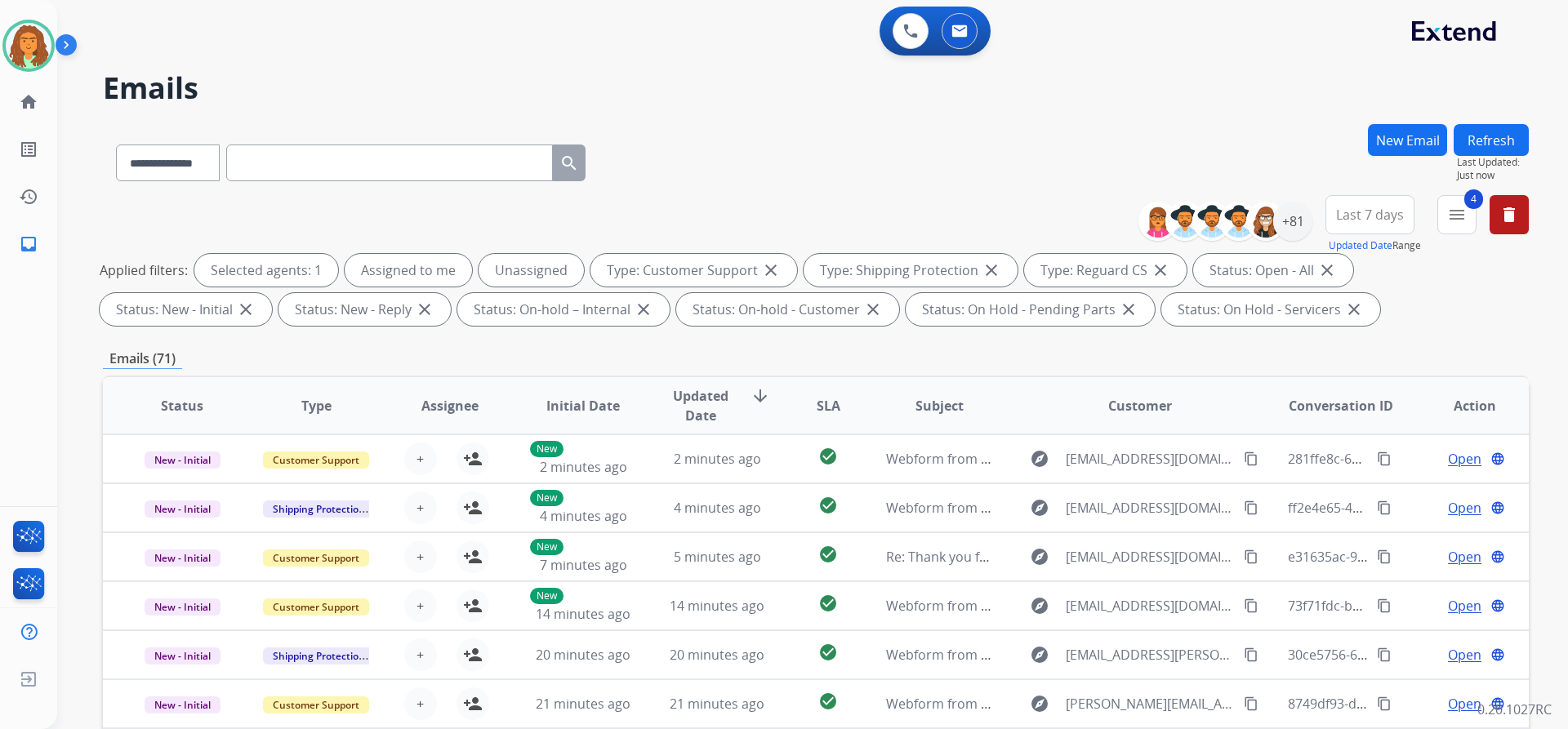
click at [1388, 214] on span "Last 7 days" at bounding box center [1370, 214] width 68 height 6
click at [1338, 411] on div "Last 90 days" at bounding box center [1364, 413] width 90 height 24
click at [1246, 324] on div "Applied filters: Selected agents: 1 Assigned to me Unassigned Type: Customer Su…" at bounding box center [812, 290] width 1426 height 71
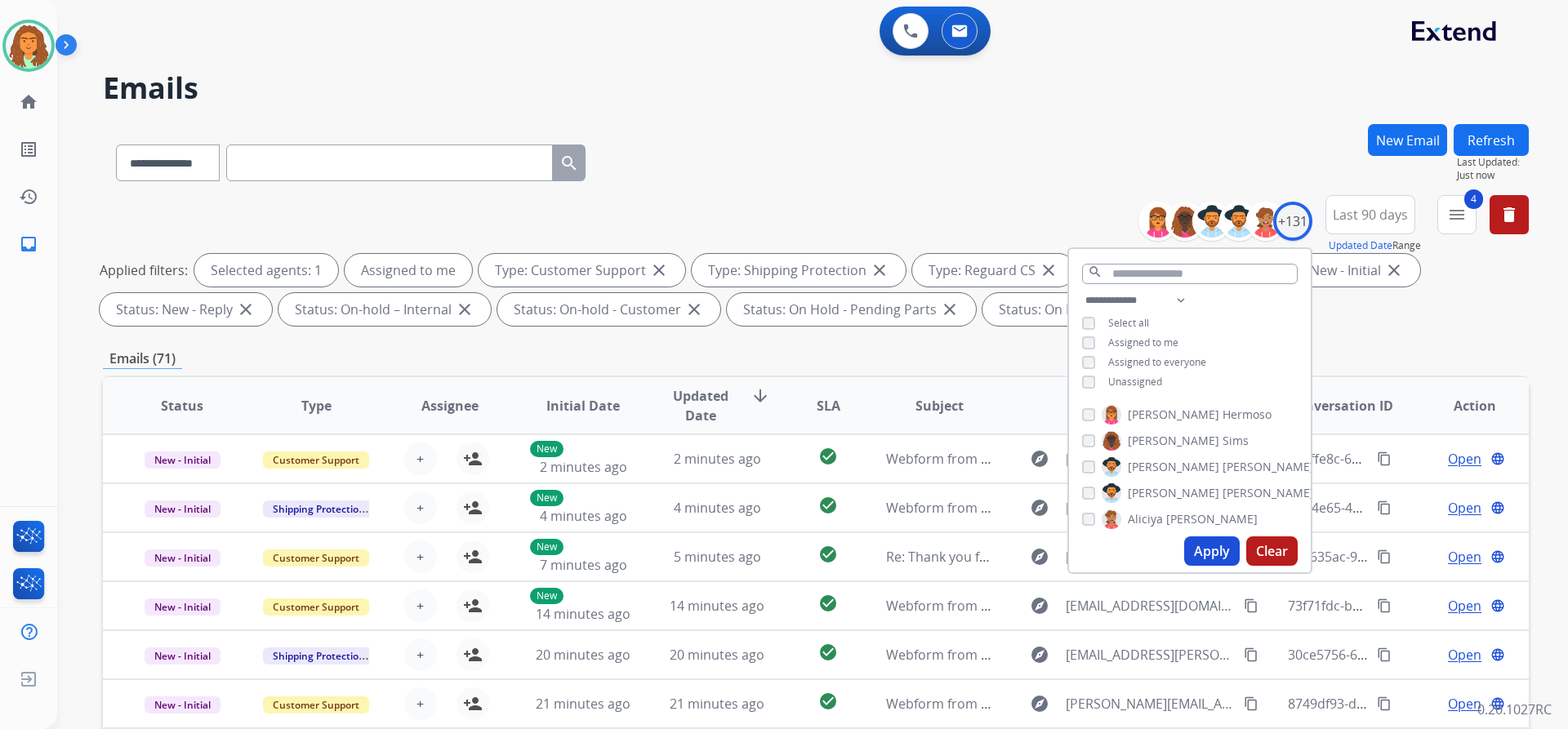
click at [1207, 545] on button "Apply" at bounding box center [1212, 551] width 56 height 30
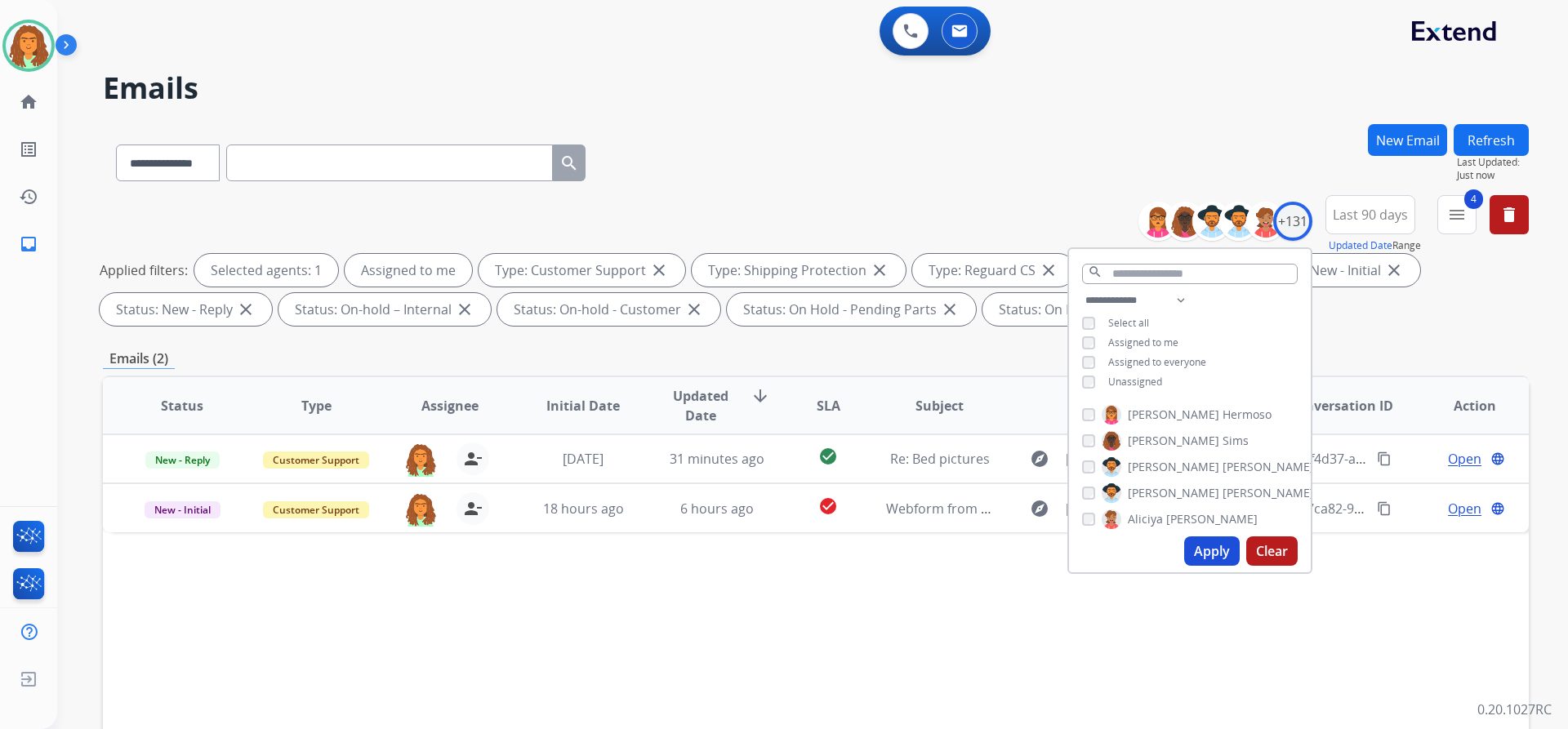
click at [1360, 331] on div "**********" at bounding box center [815, 263] width 1426 height 137
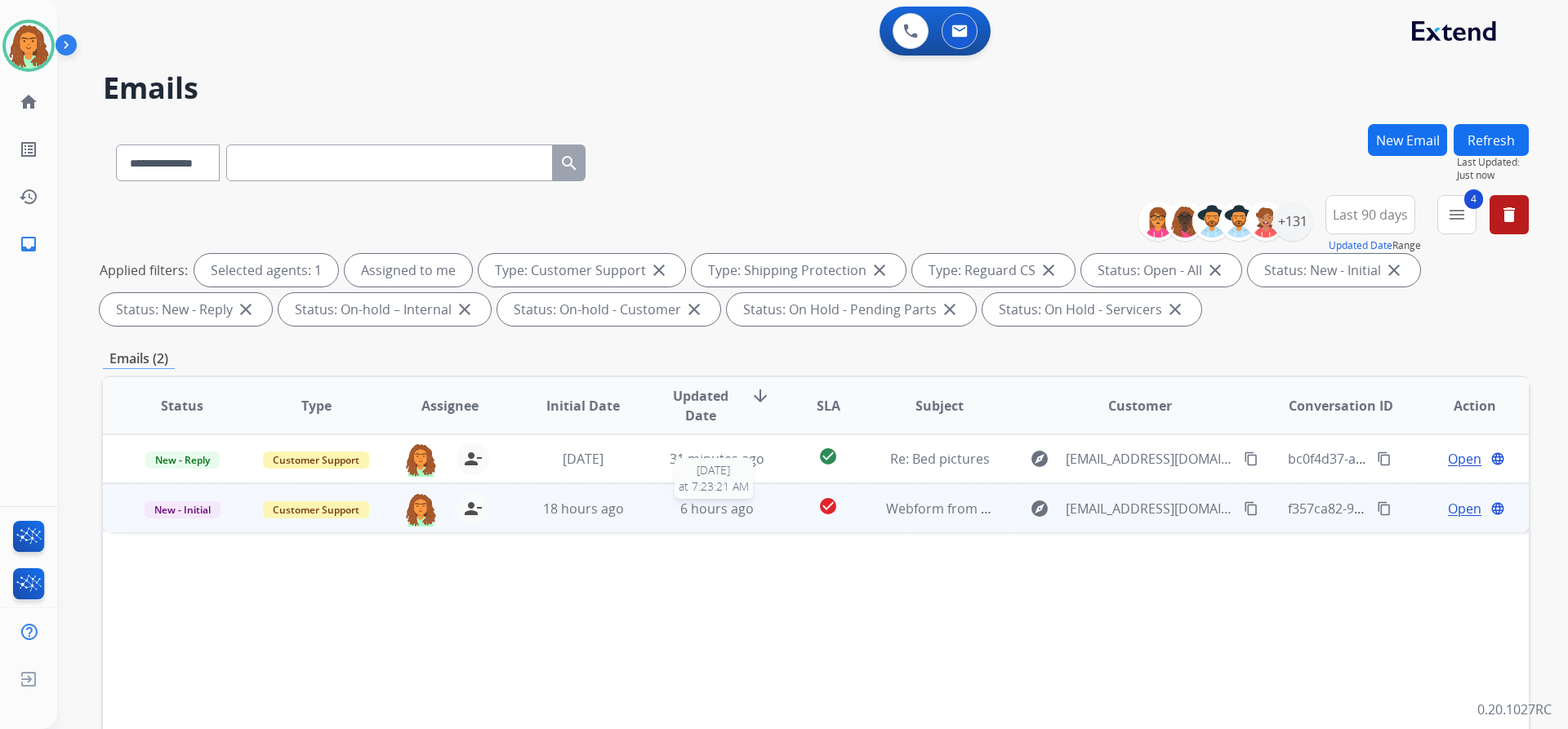
click at [751, 511] on div "6 hours ago" at bounding box center [717, 509] width 107 height 19
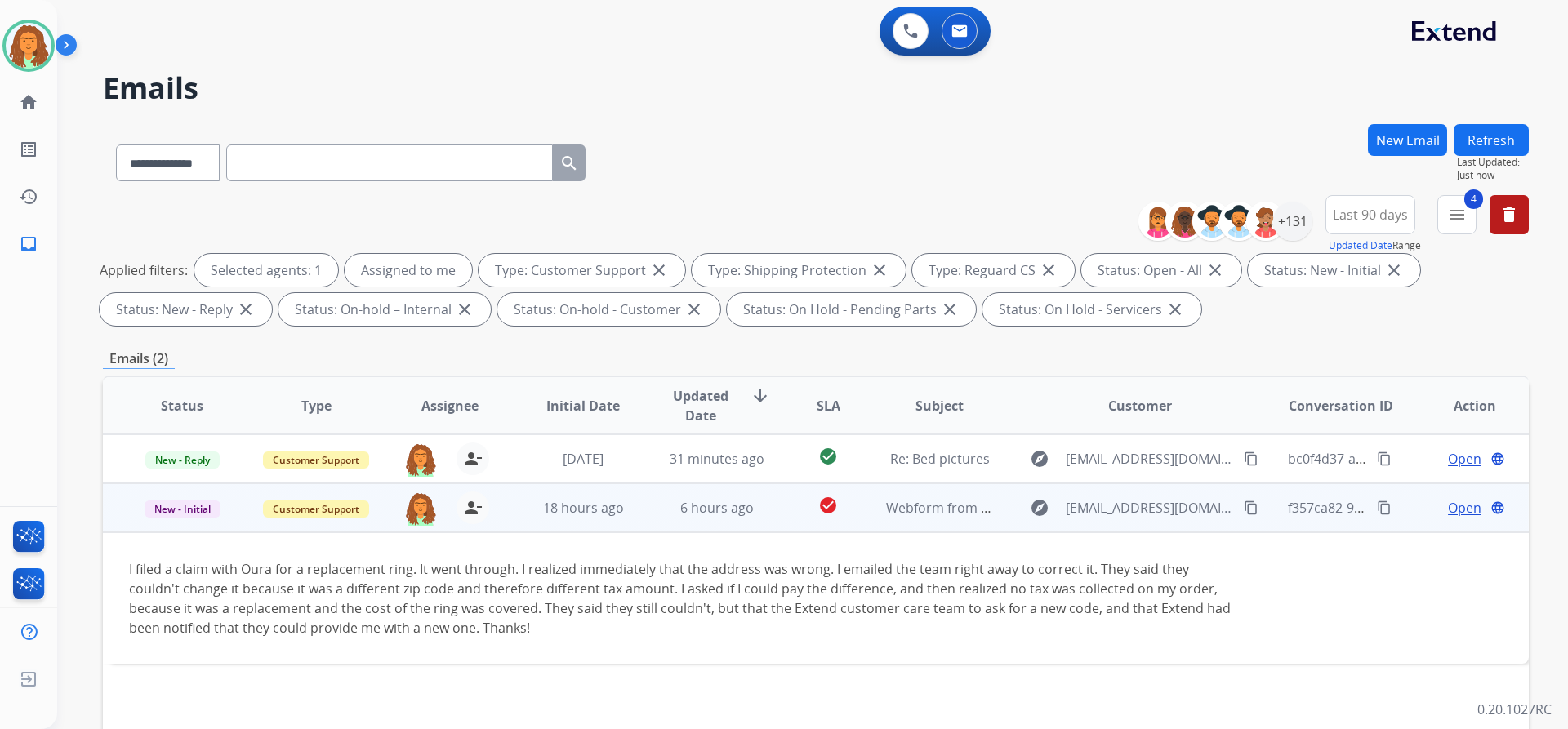
click at [1244, 505] on mat-icon "content_copy" at bounding box center [1251, 508] width 15 height 15
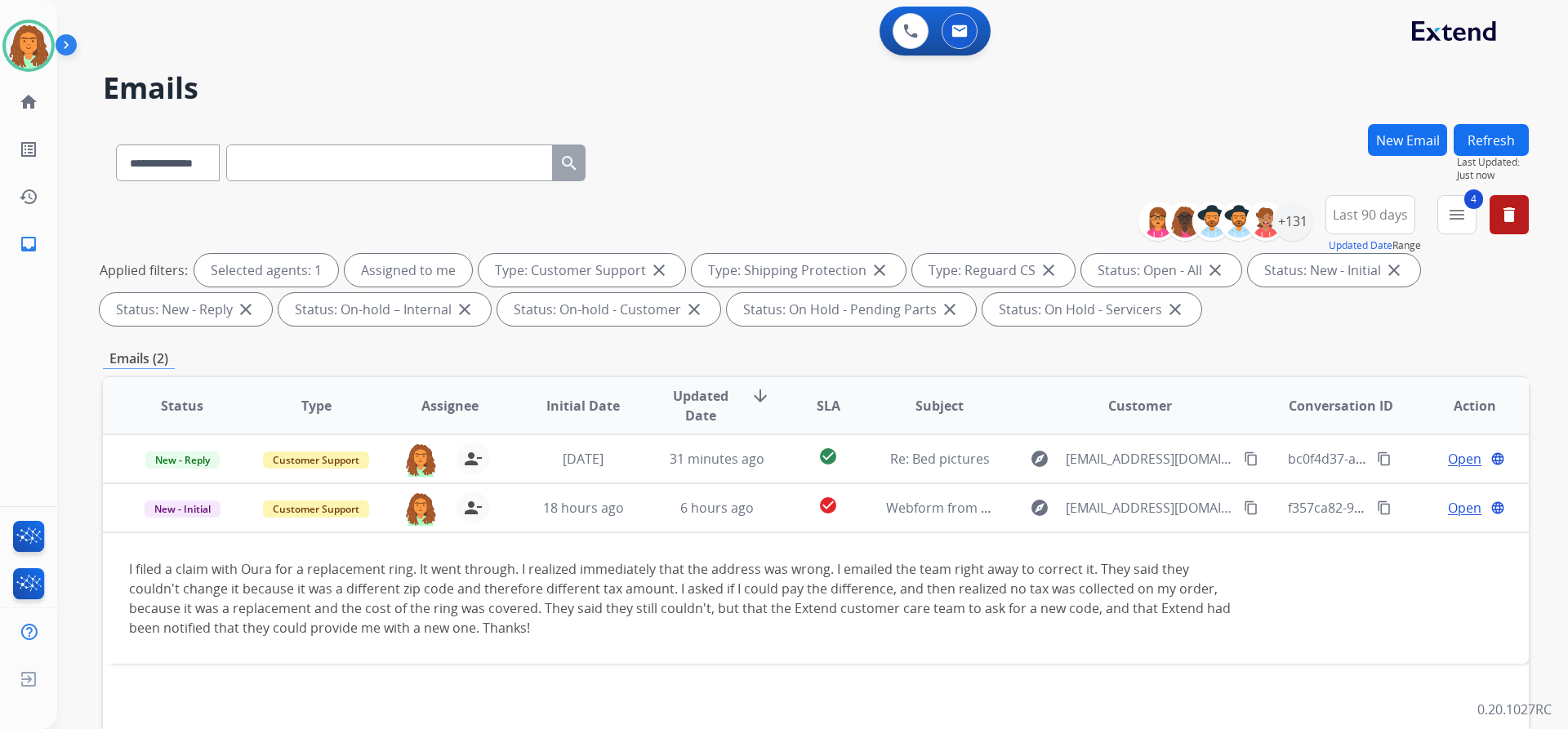
click at [22, 419] on div "DeShawn Available Edit Avatar Agent: DeShawn Routing Profile: Extend_Training C…" at bounding box center [29, 364] width 57 height 729
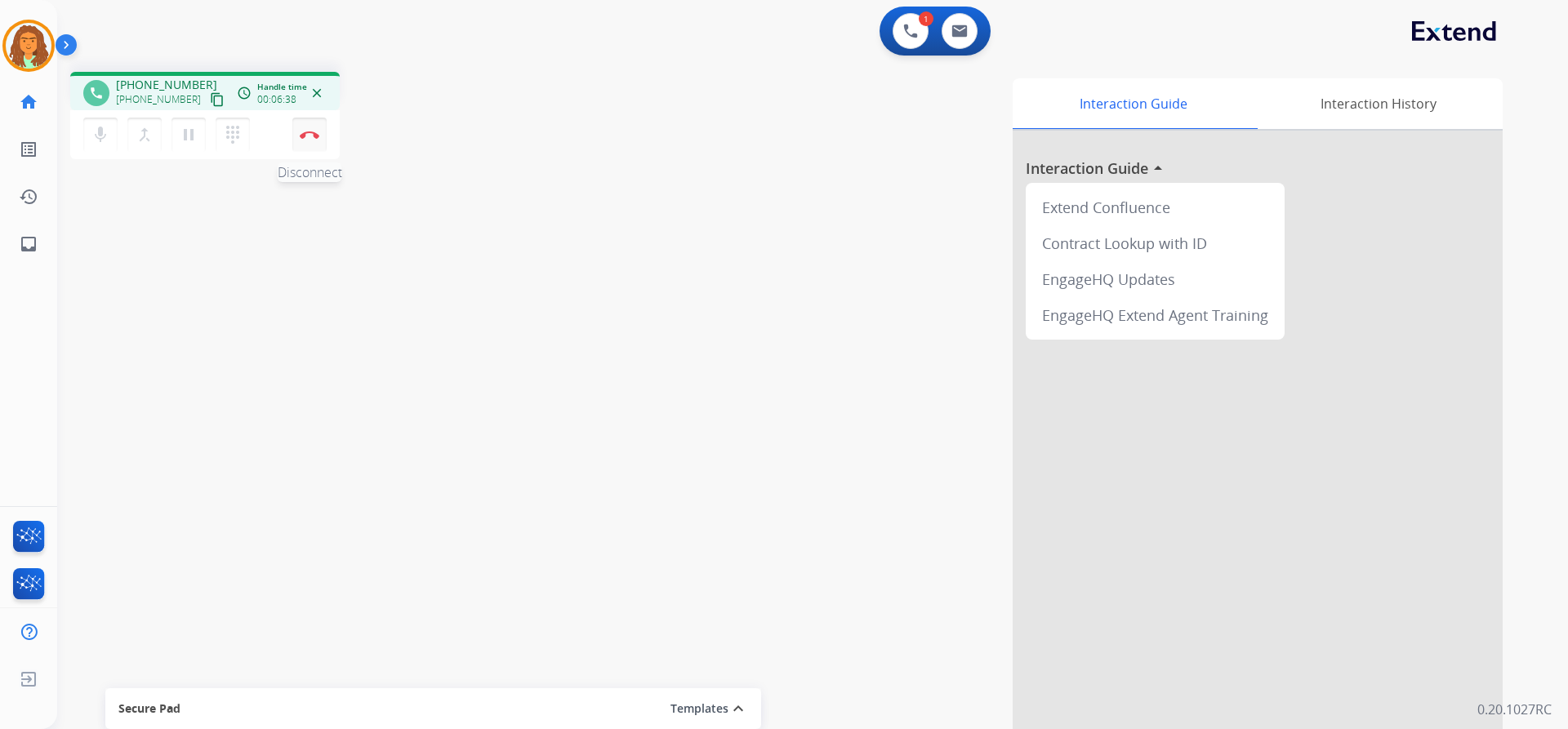
click at [308, 137] on img at bounding box center [309, 134] width 19 height 8
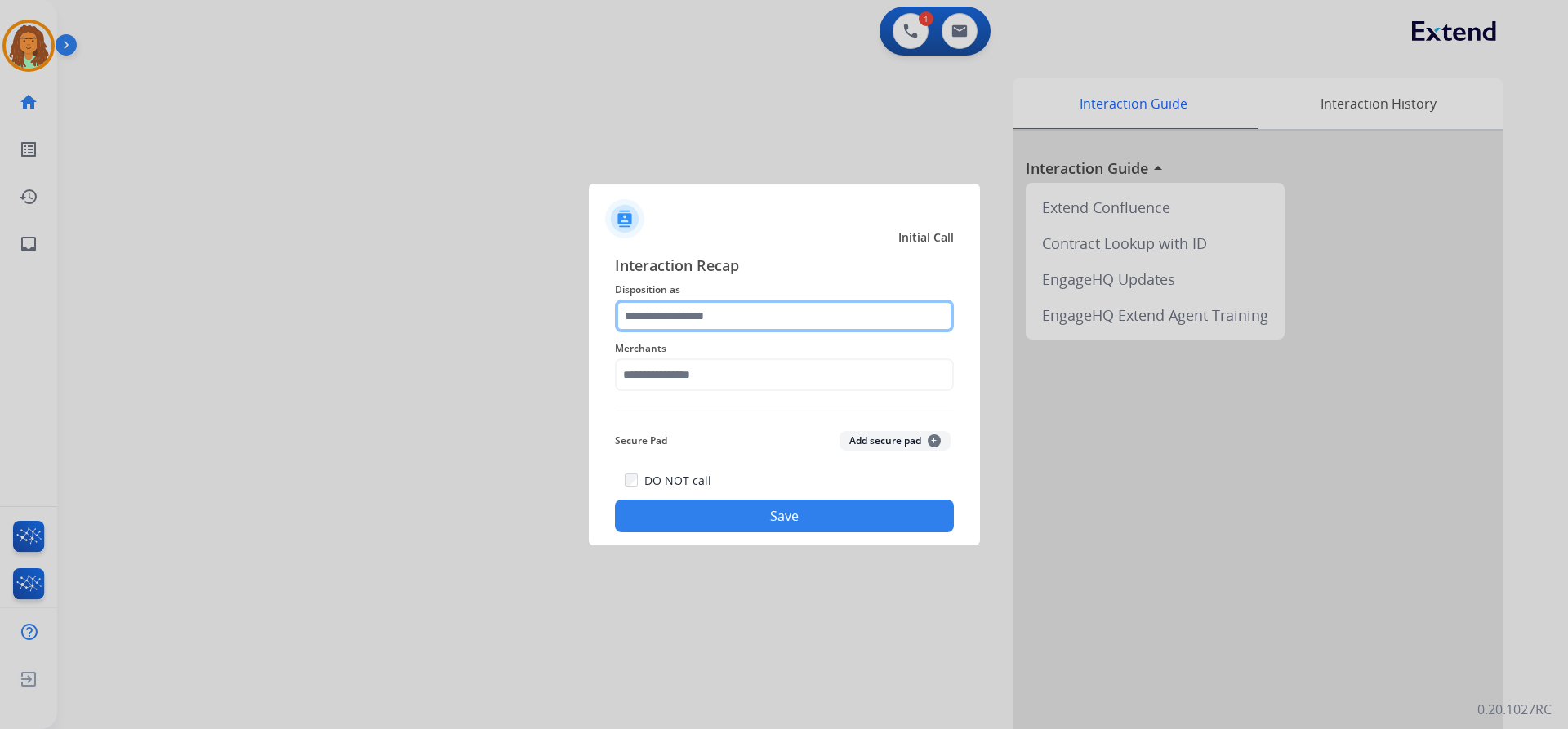
click at [667, 320] on input "text" at bounding box center [784, 315] width 339 height 32
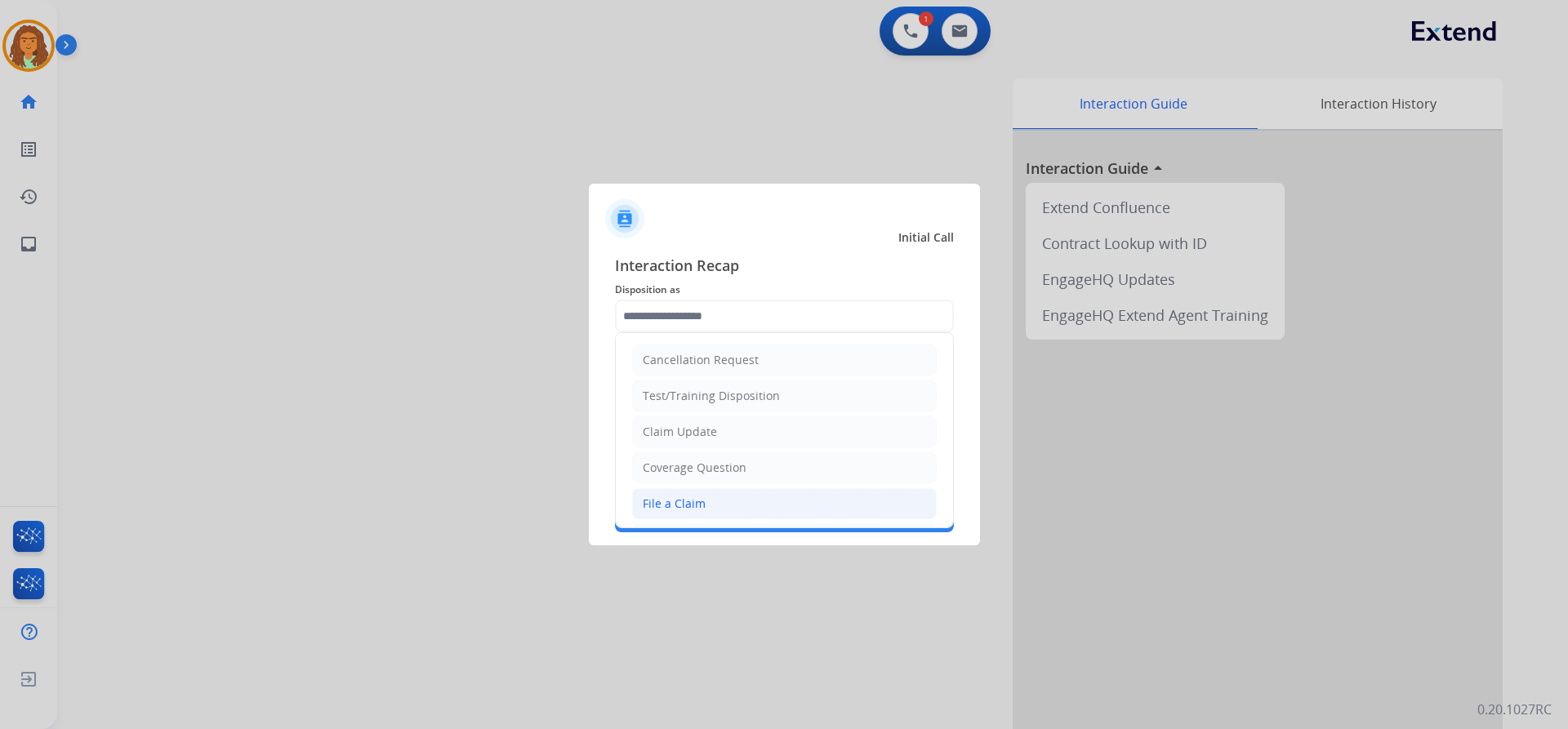
click at [678, 503] on div "File a Claim" at bounding box center [674, 503] width 63 height 17
type input "**********"
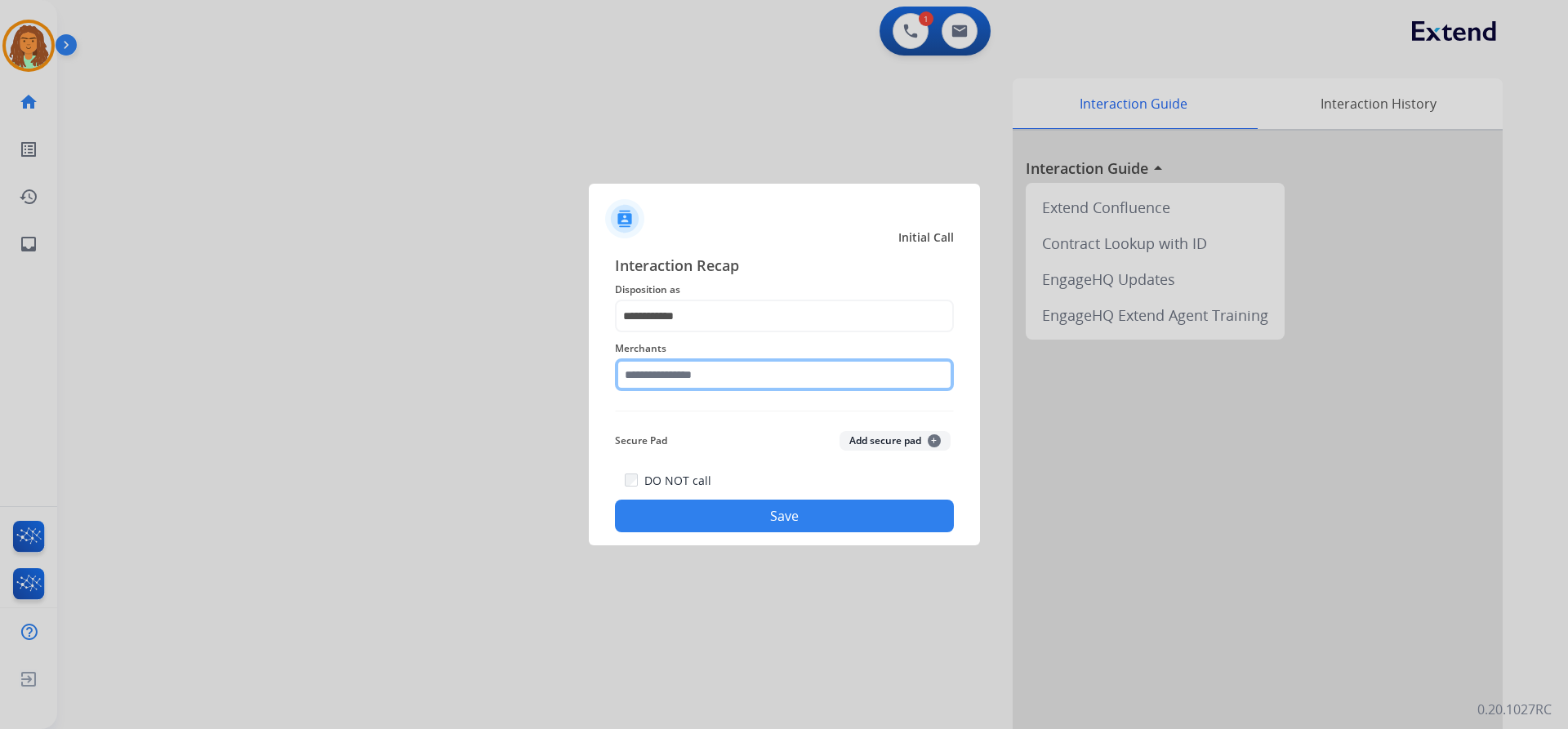
click at [686, 371] on input "text" at bounding box center [784, 375] width 339 height 32
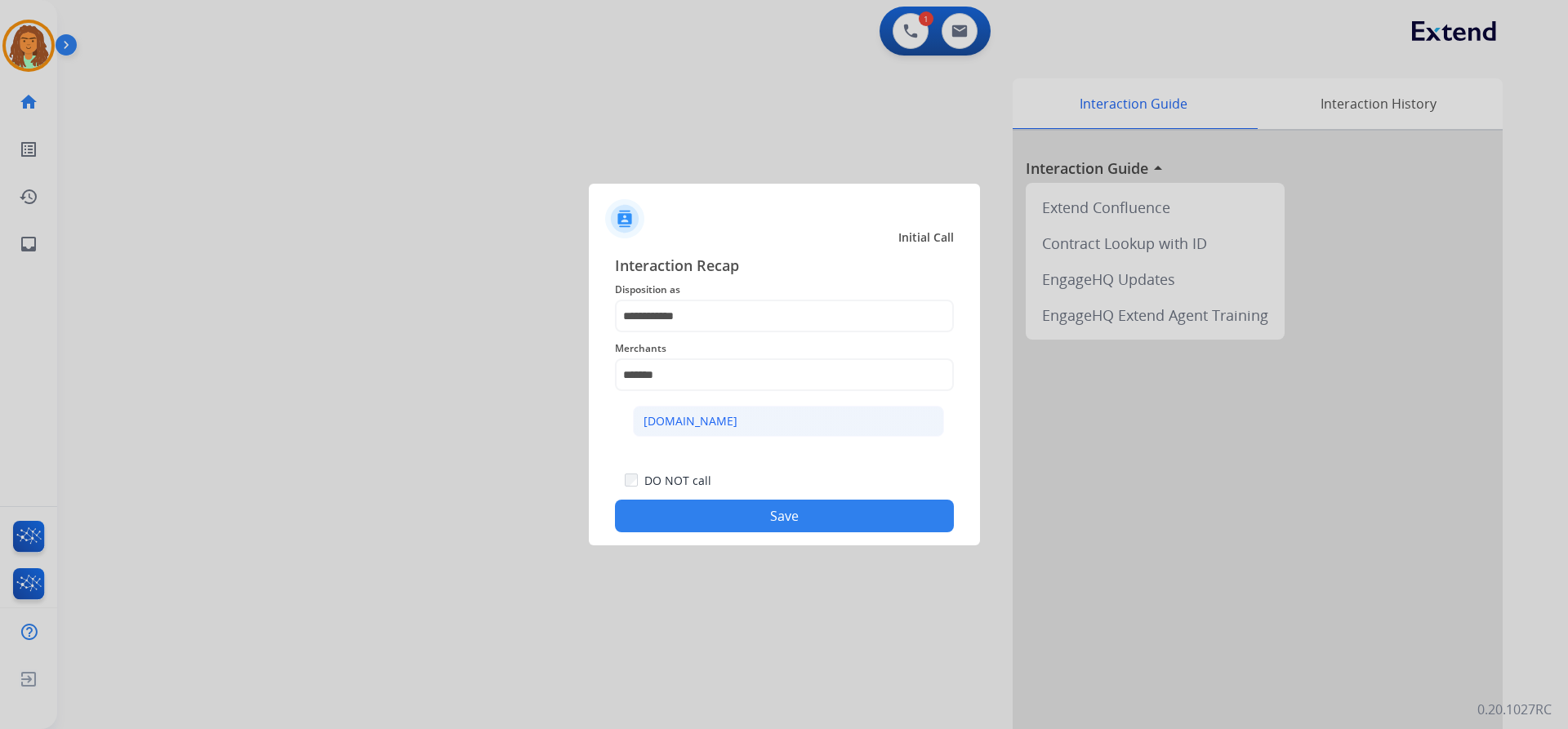
click at [676, 421] on div "Carparts.com" at bounding box center [691, 421] width 94 height 17
type input "**********"
click at [741, 518] on button "Save" at bounding box center [784, 516] width 339 height 32
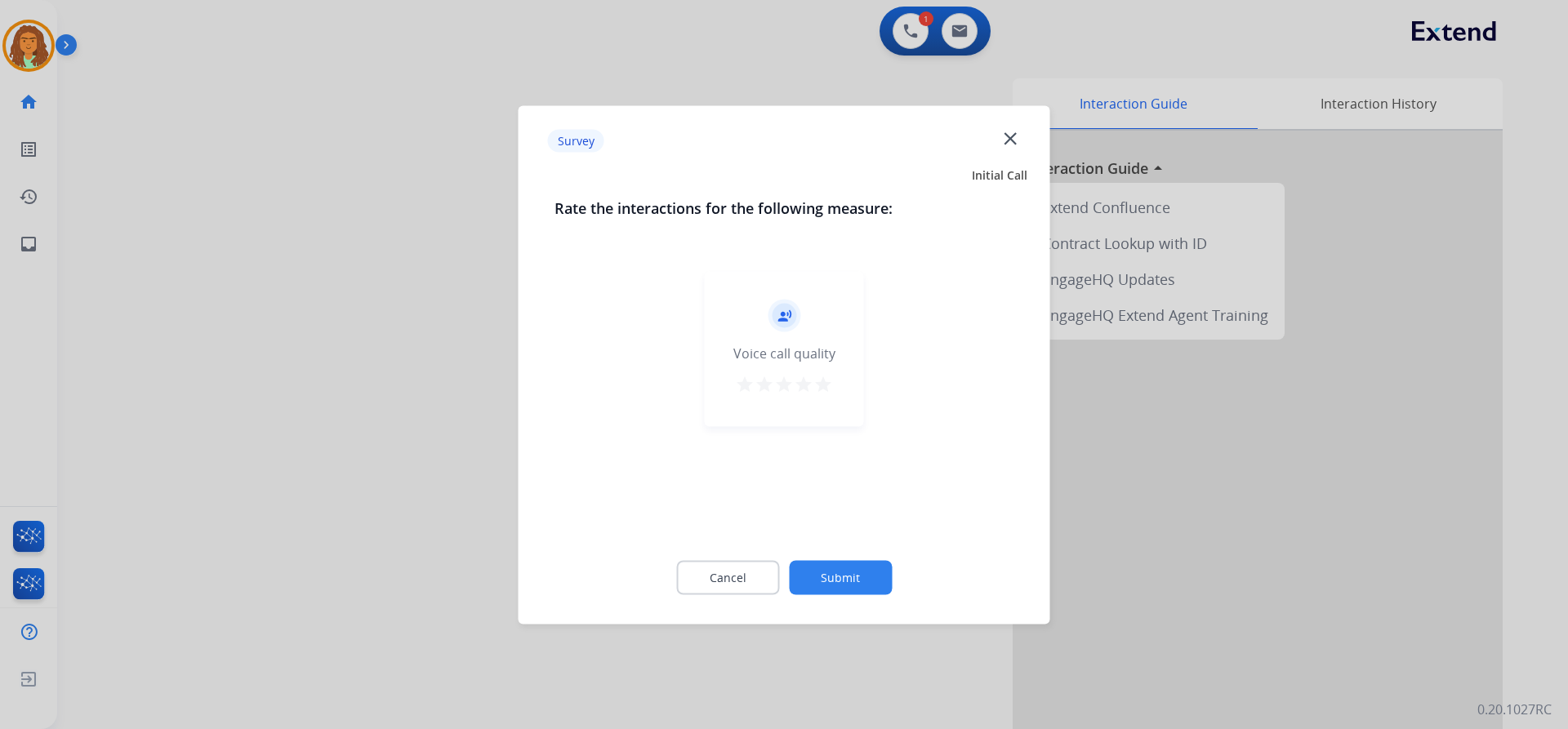
click at [820, 383] on mat-icon "star" at bounding box center [823, 383] width 19 height 19
click at [838, 576] on button "Submit" at bounding box center [841, 577] width 103 height 34
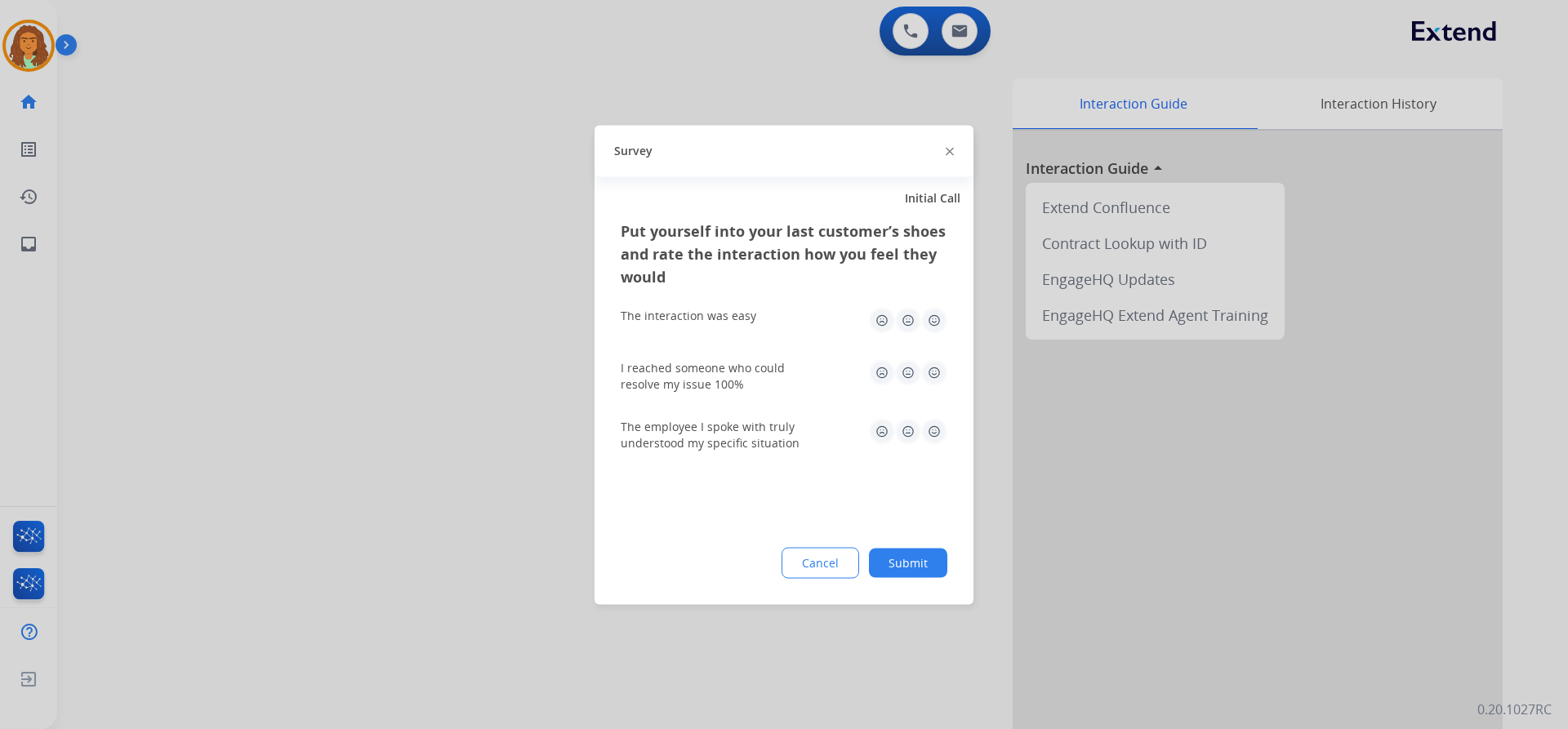
click at [935, 316] on img at bounding box center [934, 320] width 26 height 26
click at [933, 364] on img at bounding box center [934, 372] width 26 height 26
click at [936, 431] on img at bounding box center [934, 431] width 26 height 26
click at [911, 565] on button "Submit" at bounding box center [908, 563] width 78 height 30
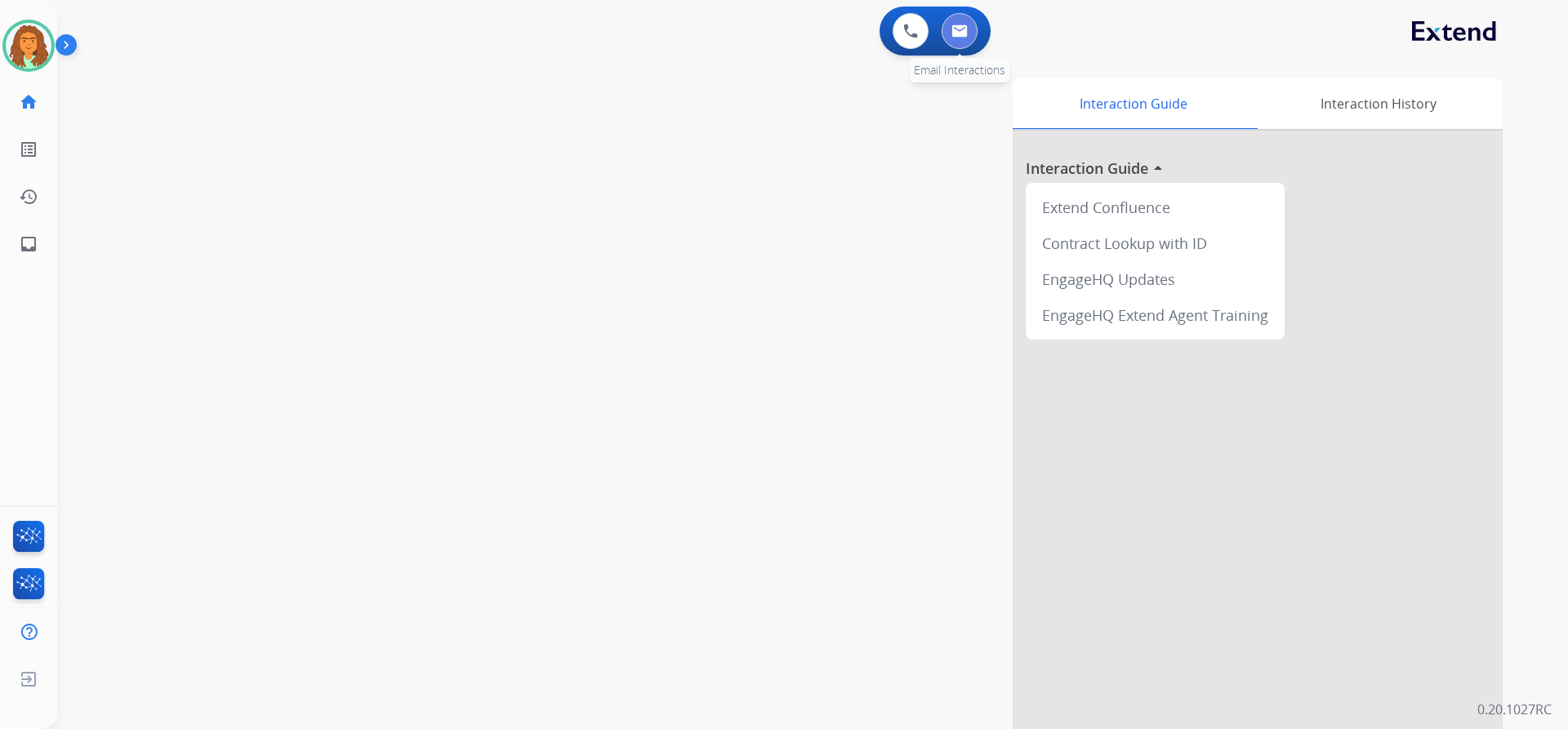
click at [962, 27] on img at bounding box center [959, 30] width 17 height 13
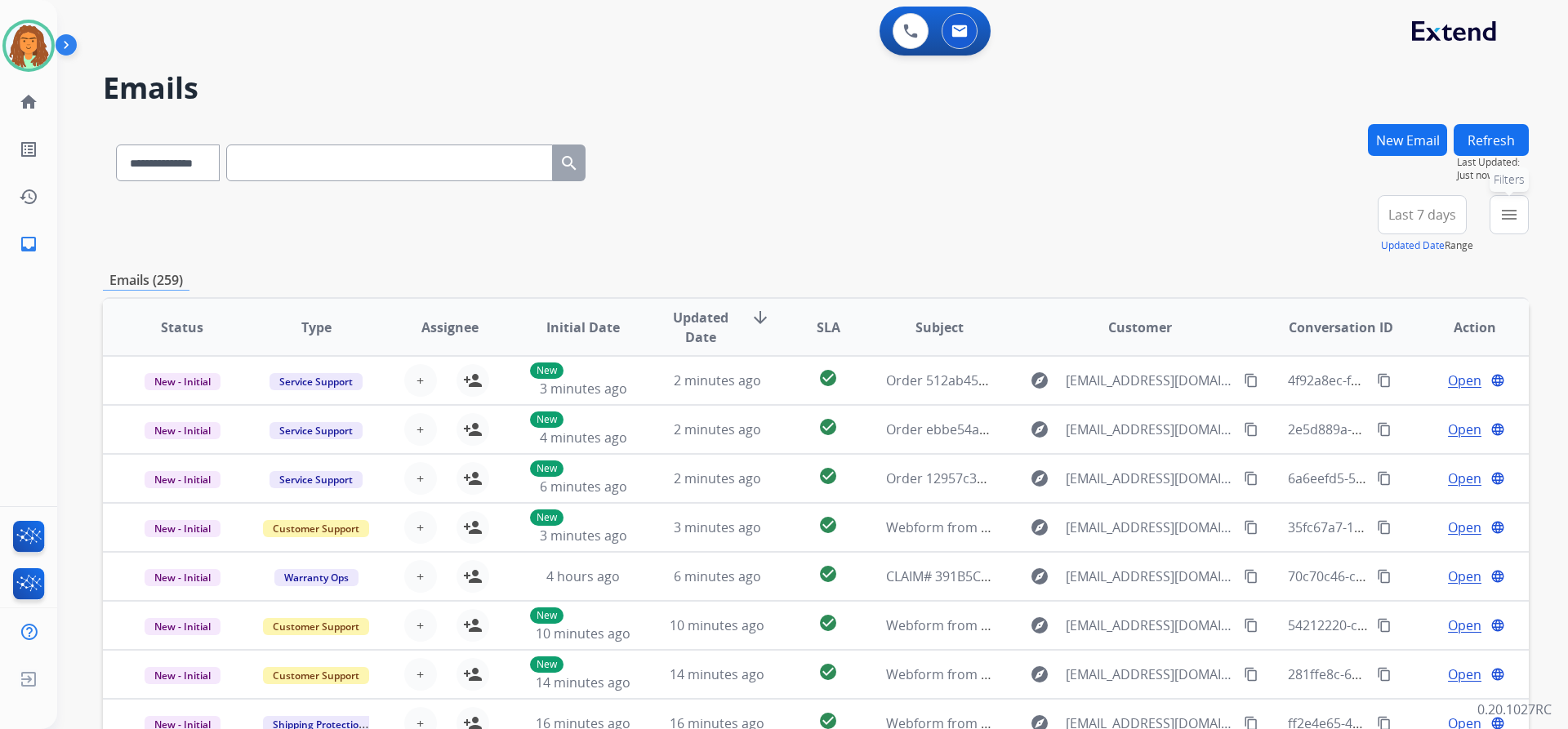
click at [1518, 209] on mat-icon "menu" at bounding box center [1509, 214] width 19 height 19
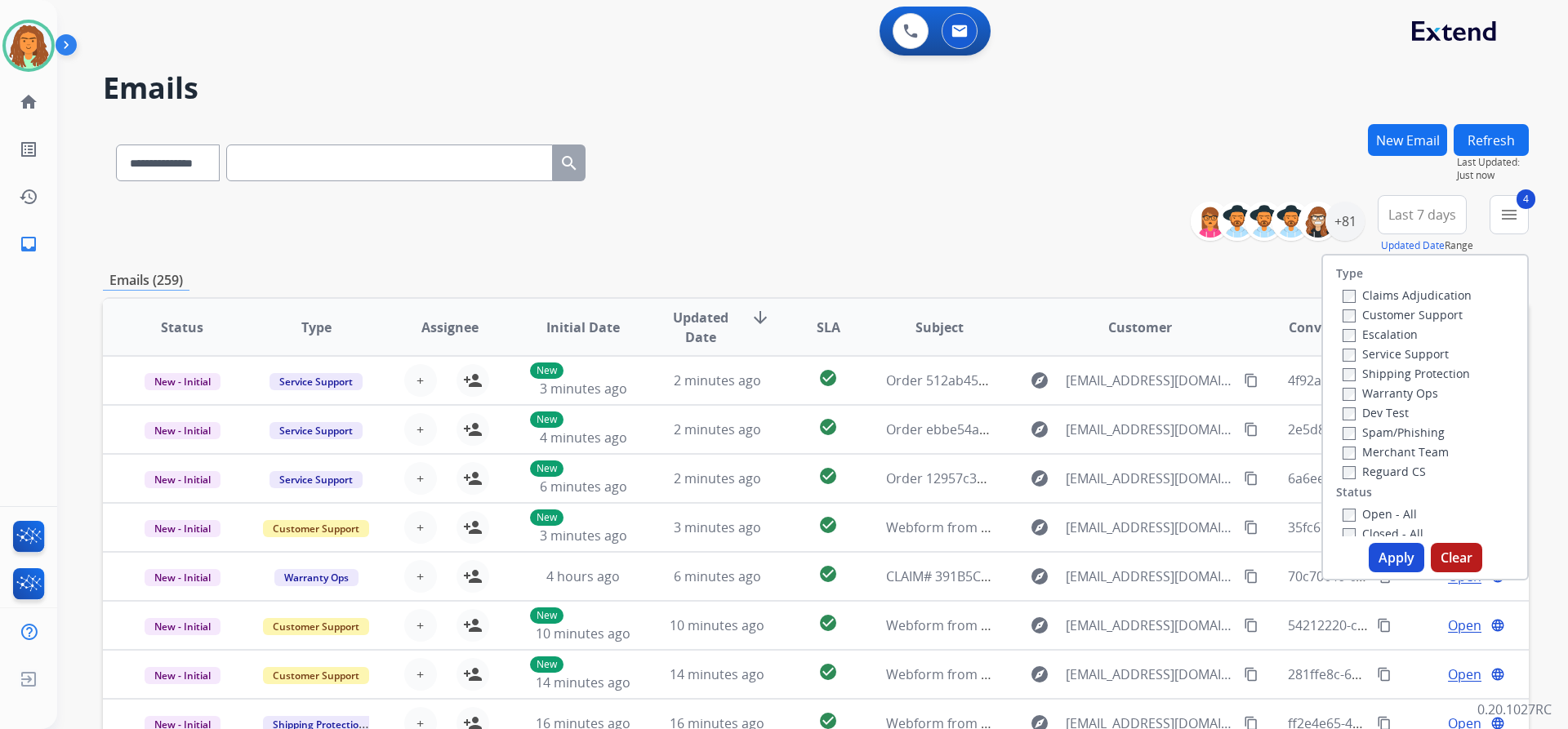
click at [1381, 558] on button "Apply" at bounding box center [1396, 557] width 56 height 30
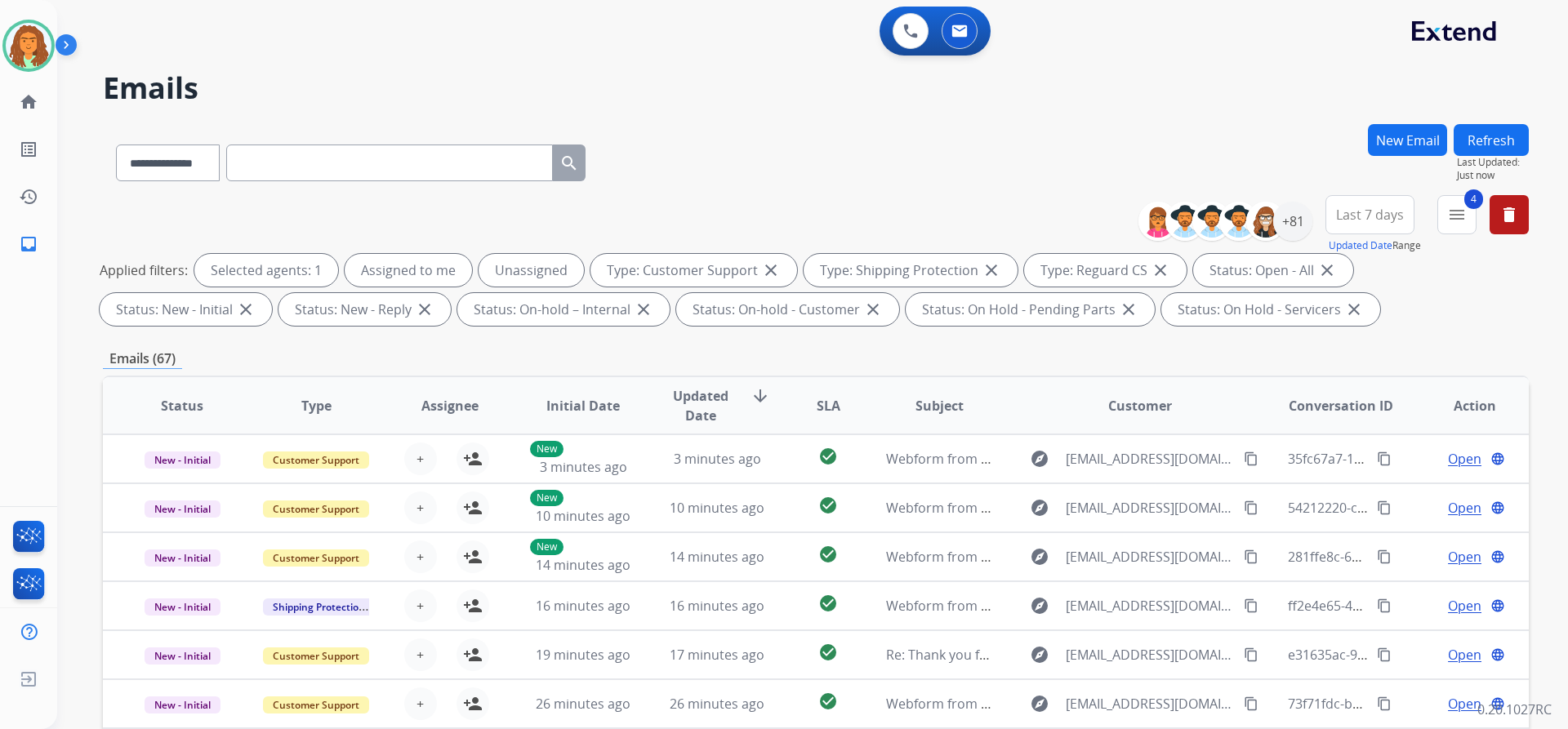
click at [1373, 216] on span "Last 7 days" at bounding box center [1370, 214] width 68 height 6
click at [1348, 411] on div "Last 90 days" at bounding box center [1364, 413] width 90 height 24
click at [1251, 349] on div "Emails (67)" at bounding box center [815, 358] width 1426 height 20
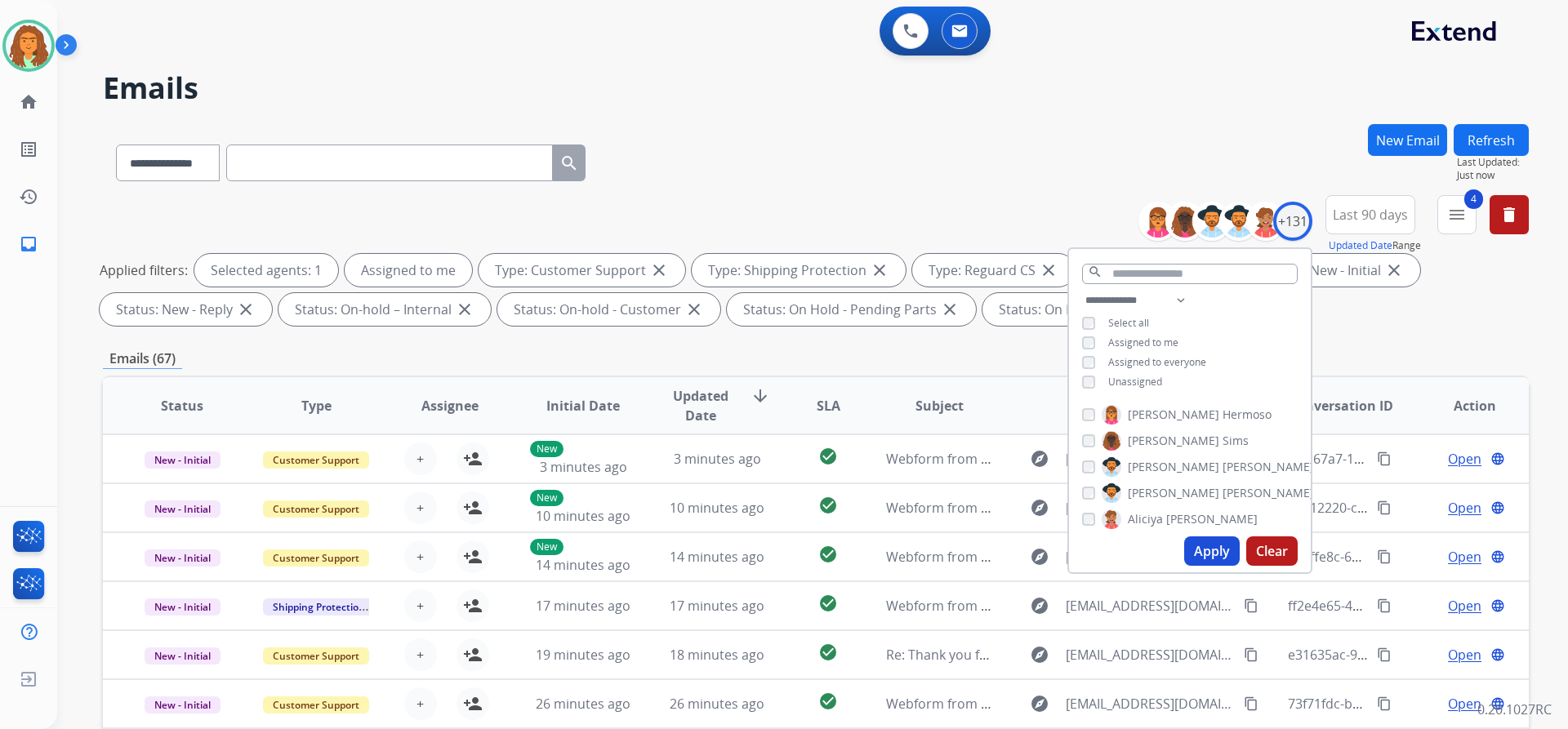
drag, startPoint x: 1214, startPoint y: 546, endPoint x: 1214, endPoint y: 525, distance: 21.0
click at [1213, 546] on button "Apply" at bounding box center [1212, 551] width 56 height 30
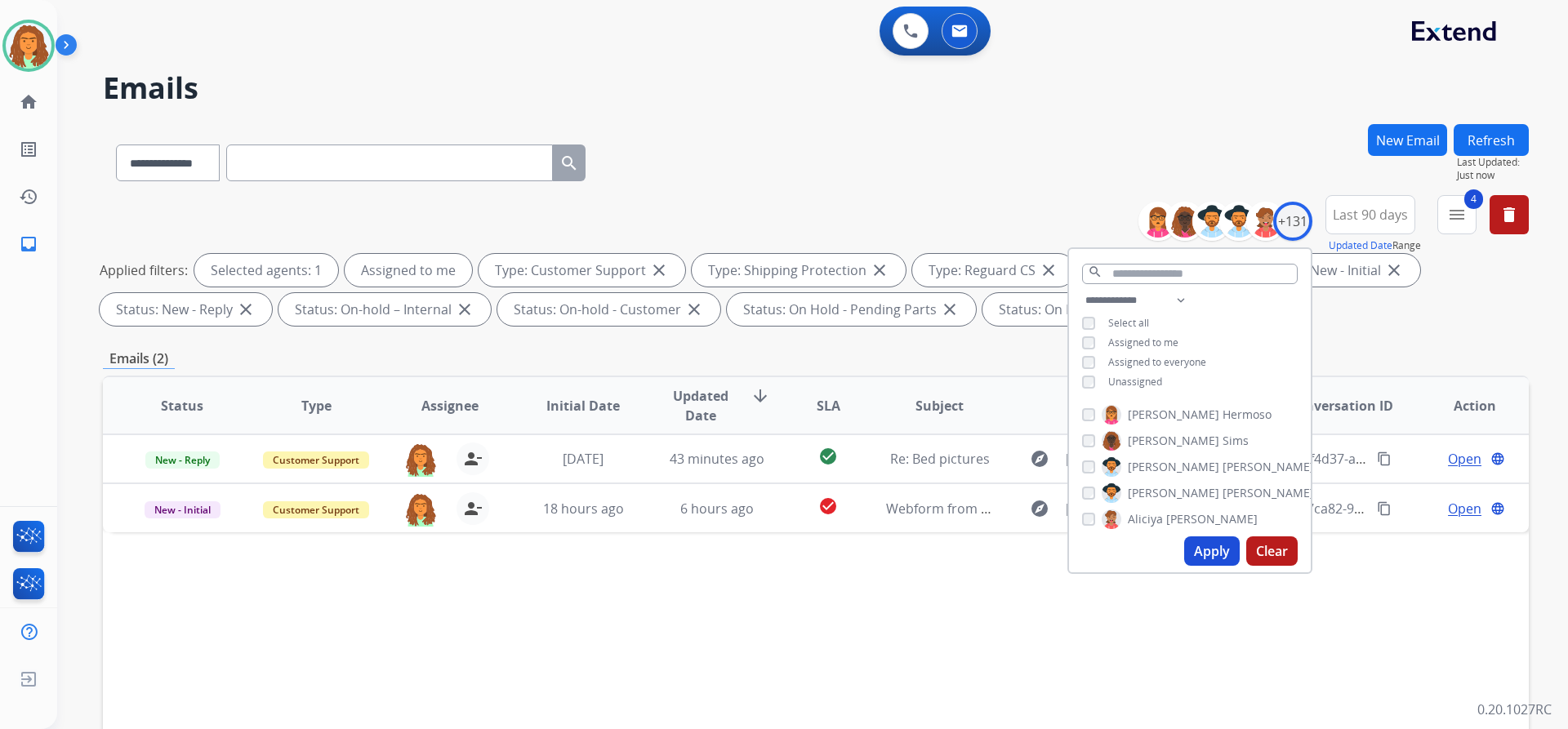
click at [1335, 327] on div "**********" at bounding box center [815, 263] width 1426 height 137
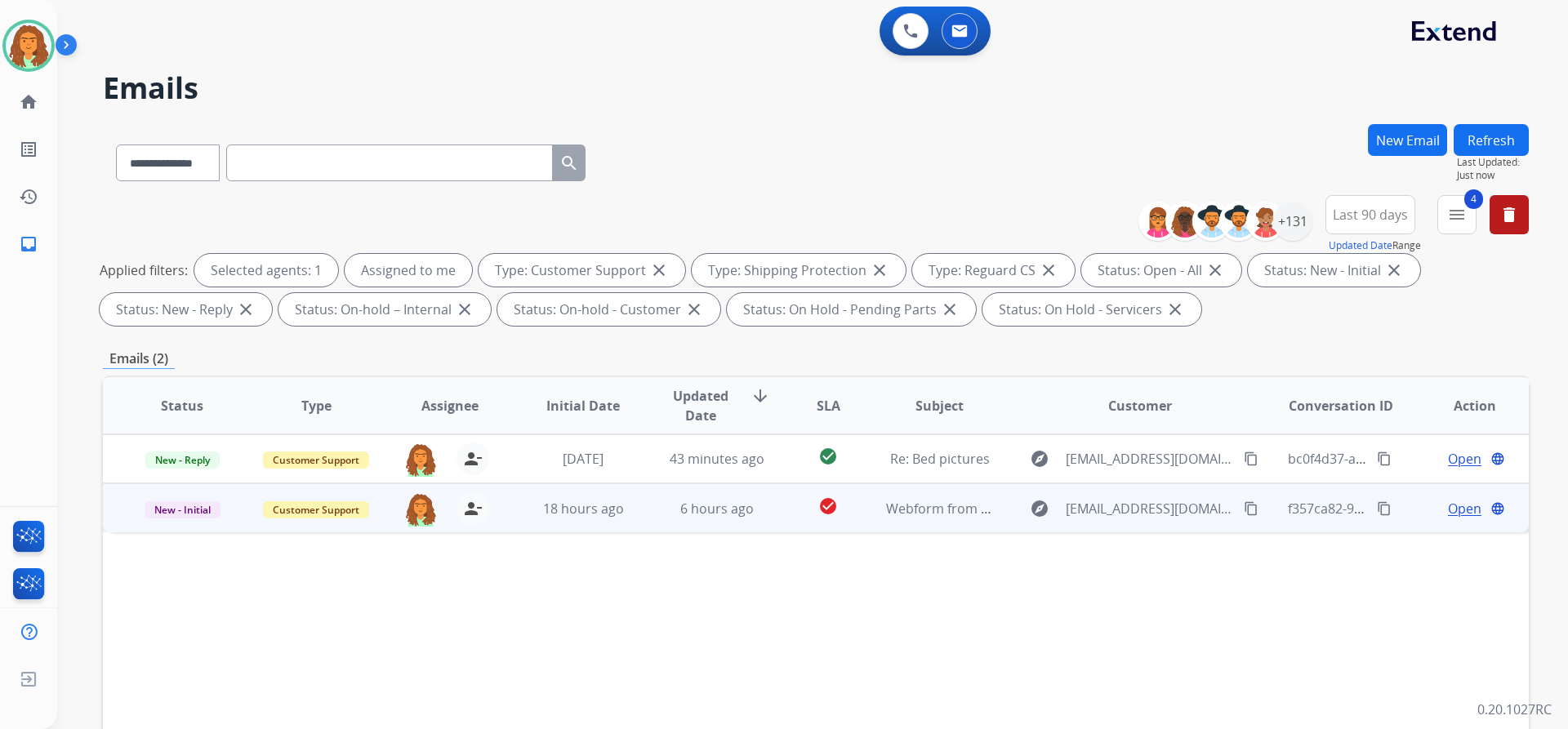
click at [1451, 506] on span "Open" at bounding box center [1464, 509] width 33 height 19
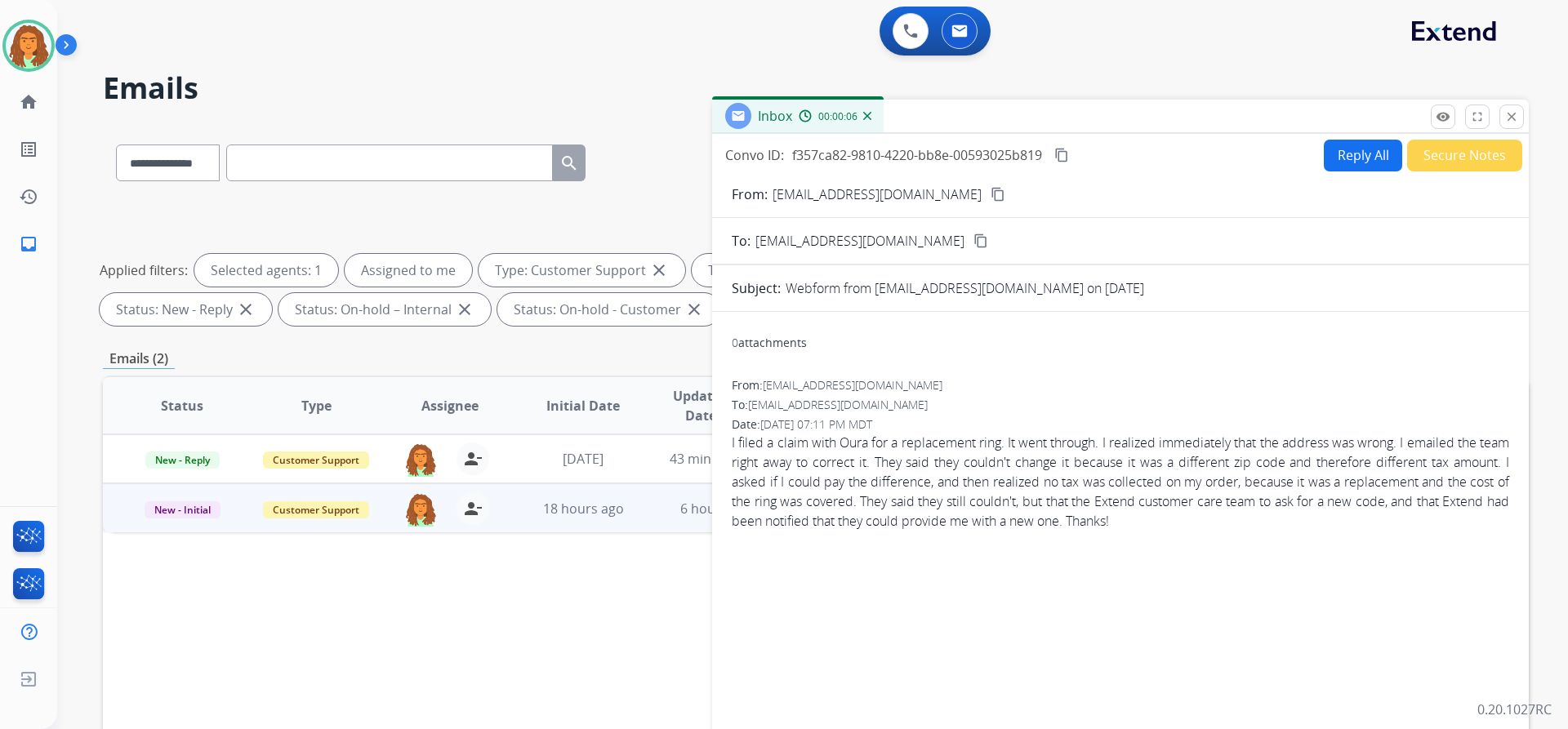
click at [1332, 159] on button "Reply All" at bounding box center [1363, 155] width 78 height 32
select select "**********"
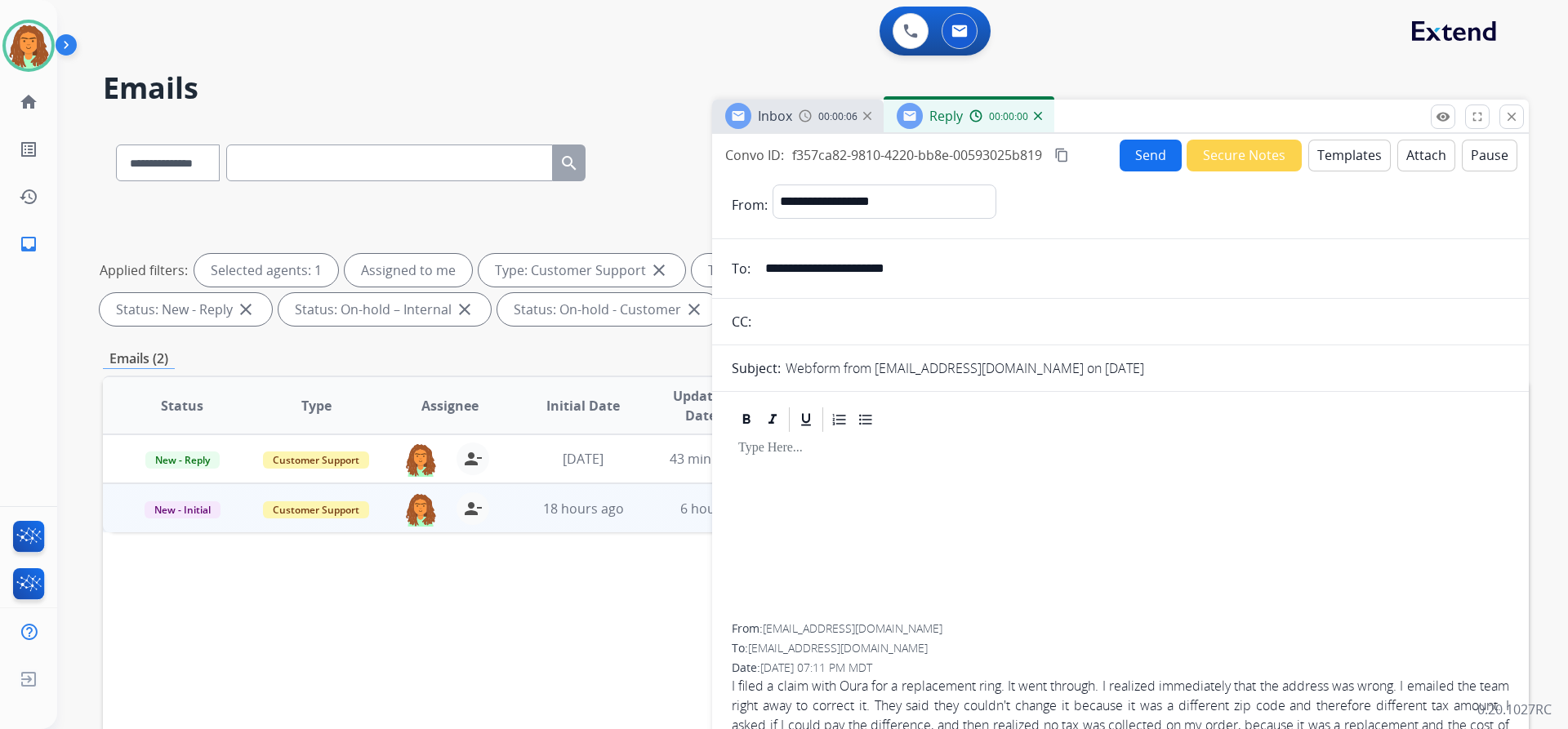
click at [1332, 159] on button "Templates" at bounding box center [1349, 155] width 83 height 32
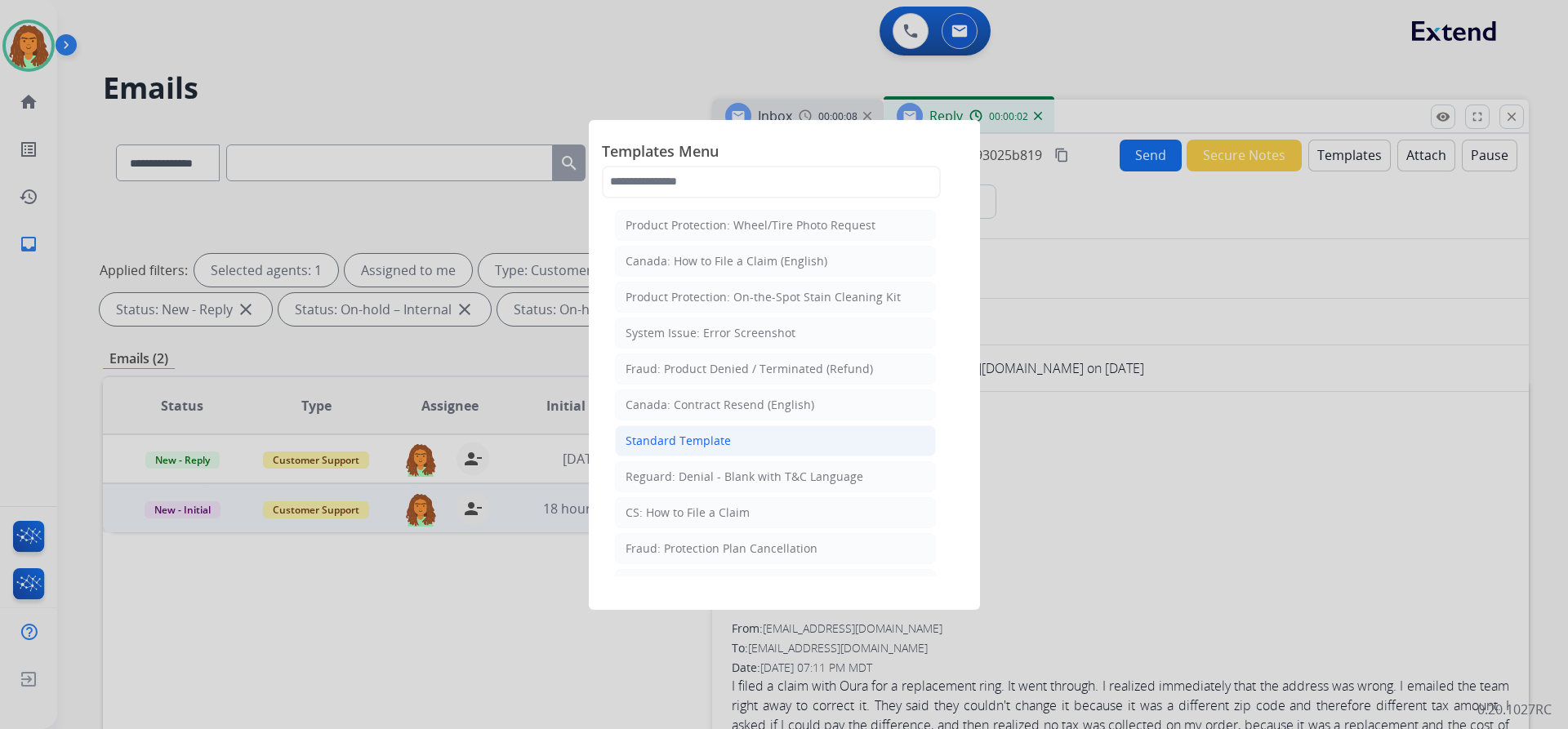
click at [666, 433] on div "Standard Template" at bounding box center [678, 441] width 105 height 17
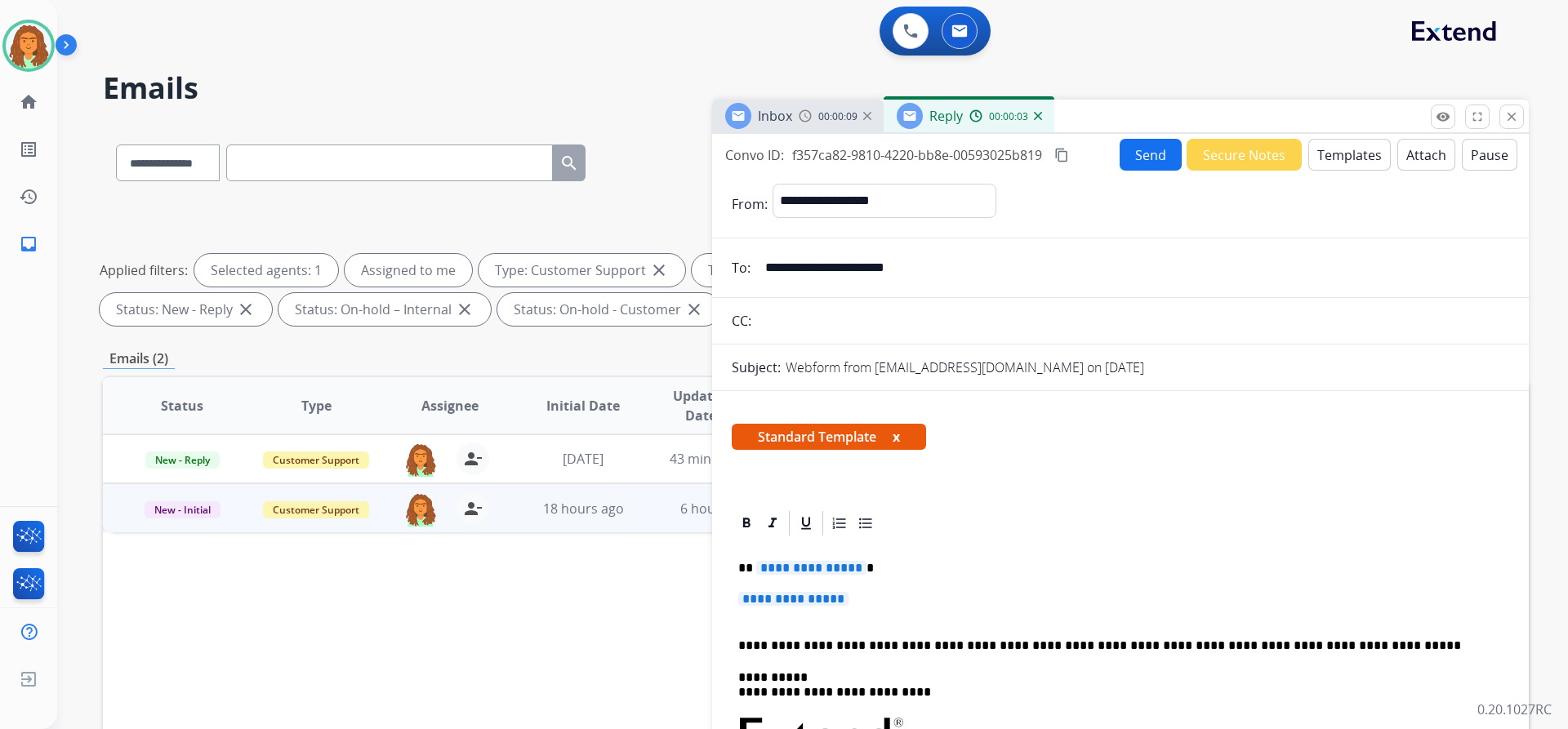
click at [854, 568] on span "**********" at bounding box center [811, 568] width 111 height 14
click at [755, 600] on span "**********" at bounding box center [793, 599] width 111 height 14
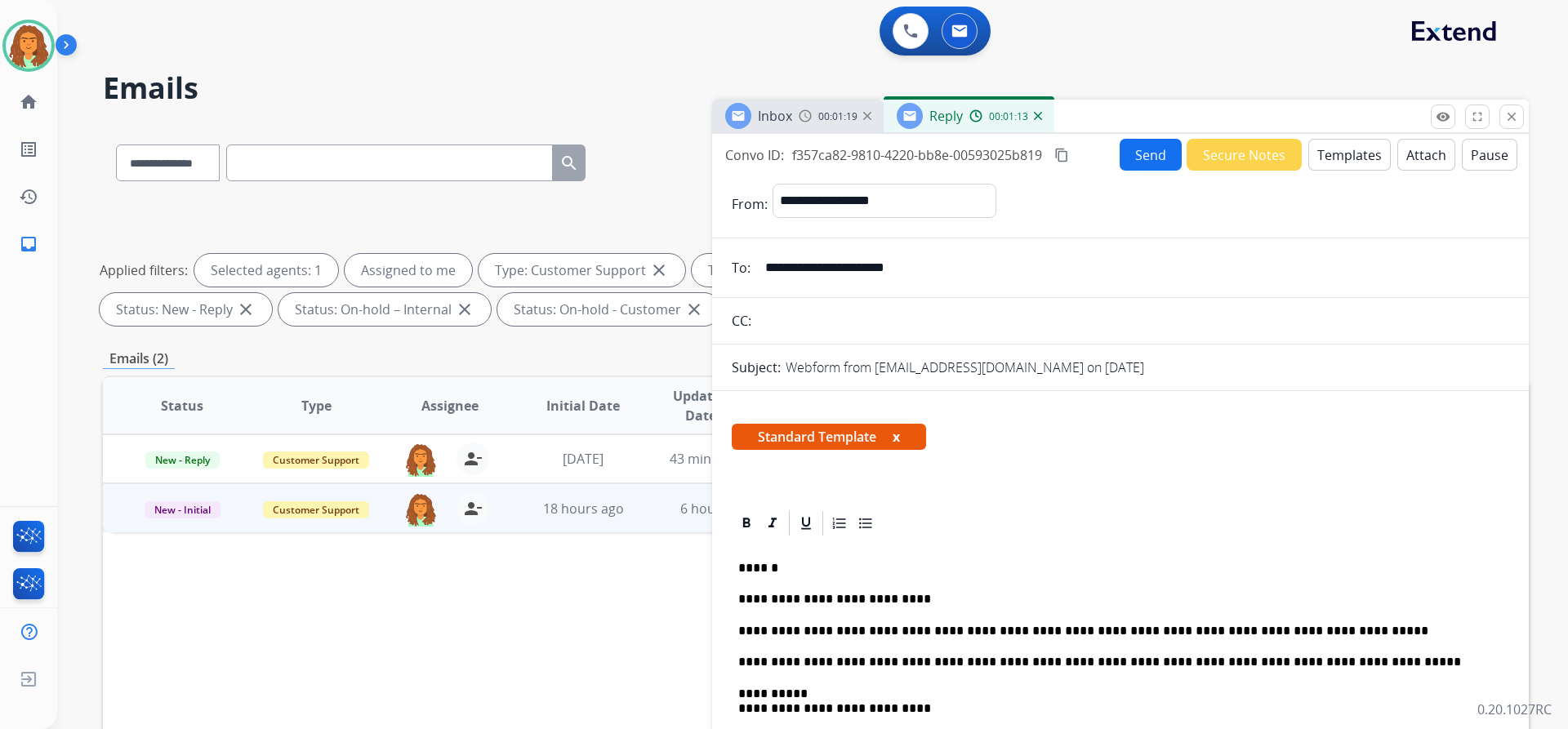
click at [1064, 158] on mat-icon "content_copy" at bounding box center [1061, 155] width 15 height 15
click at [1132, 158] on button "Send" at bounding box center [1150, 154] width 62 height 32
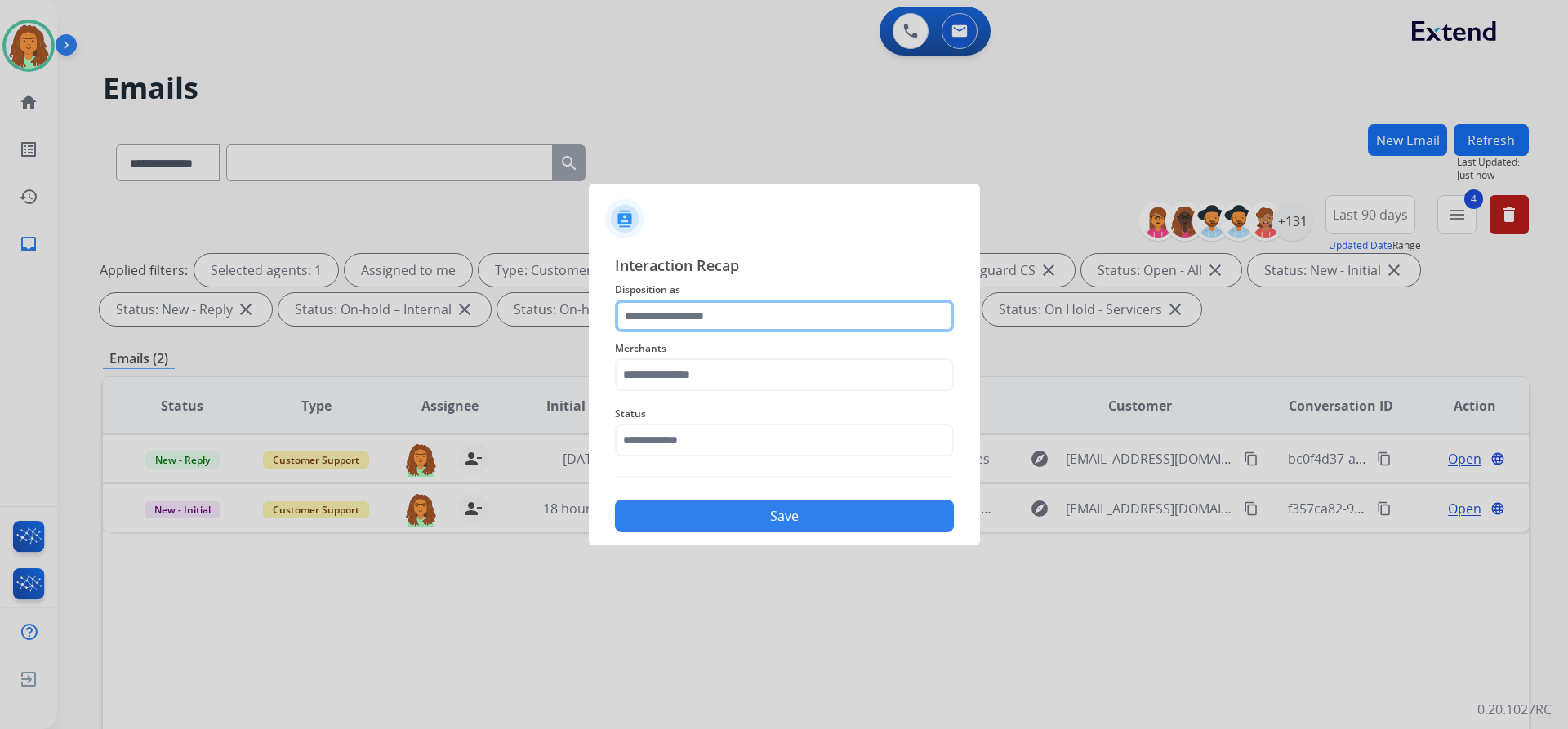
click at [632, 319] on input "text" at bounding box center [784, 315] width 339 height 32
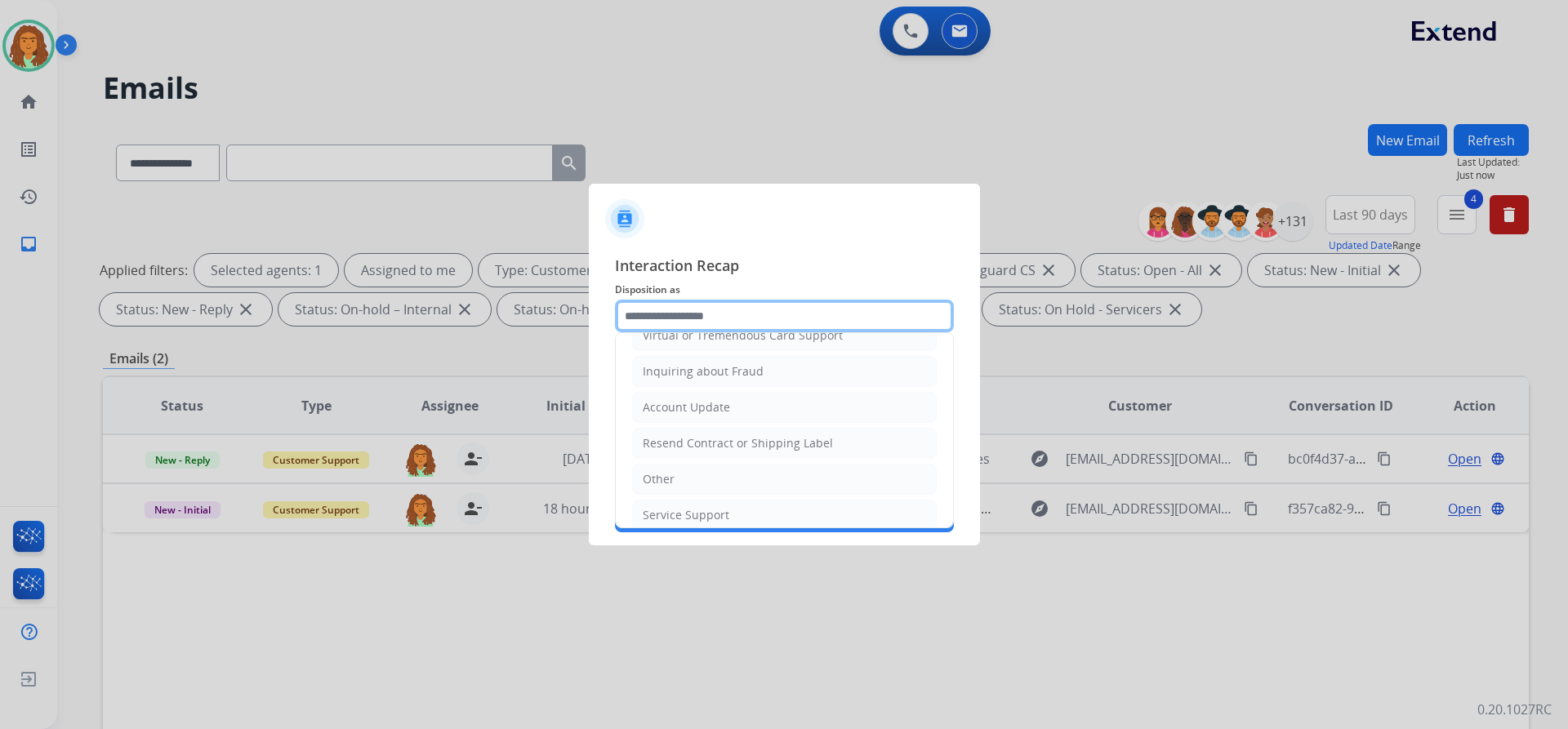
scroll to position [254, 0]
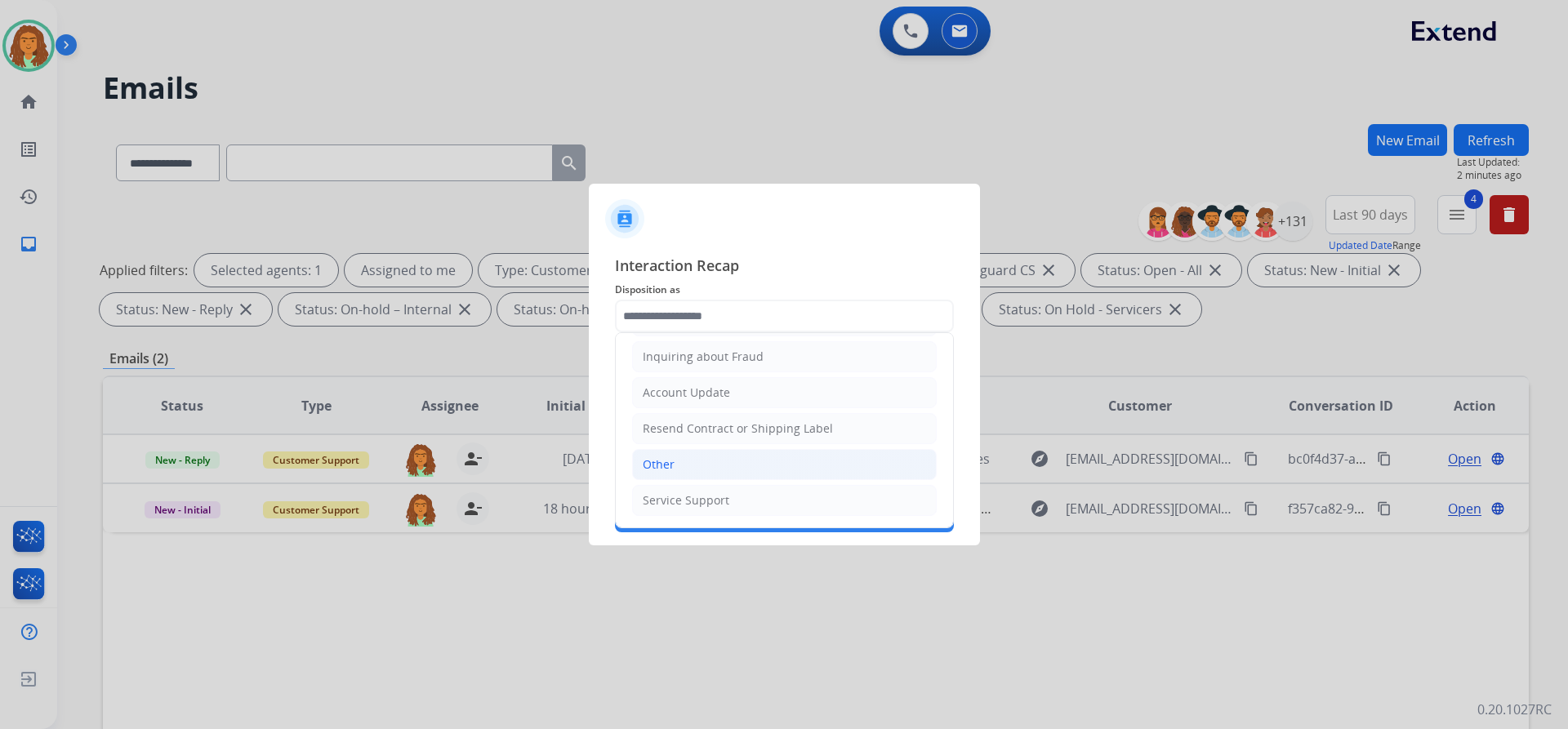
click at [668, 463] on div "Other" at bounding box center [659, 464] width 32 height 17
type input "*****"
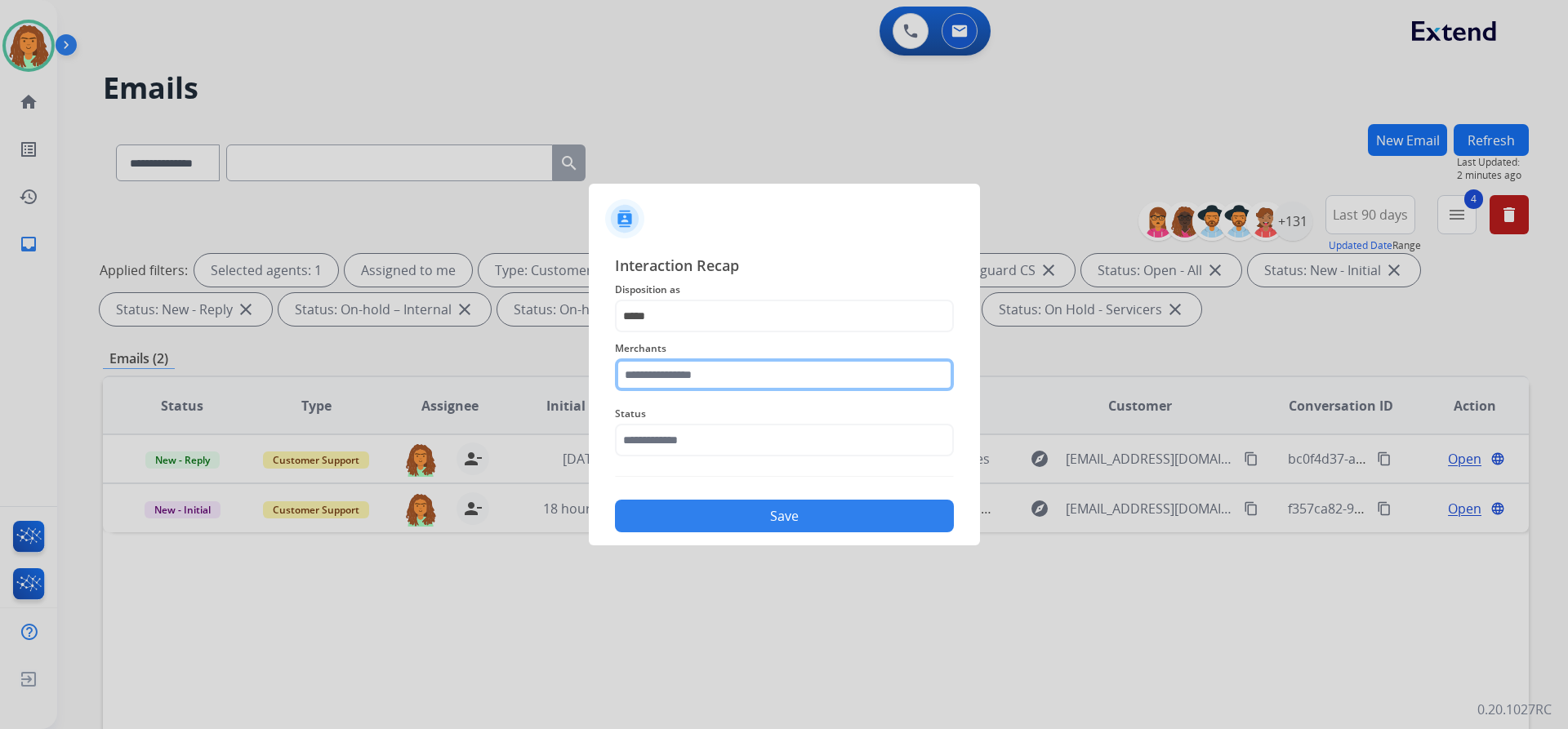
click at [659, 380] on input "text" at bounding box center [784, 375] width 339 height 32
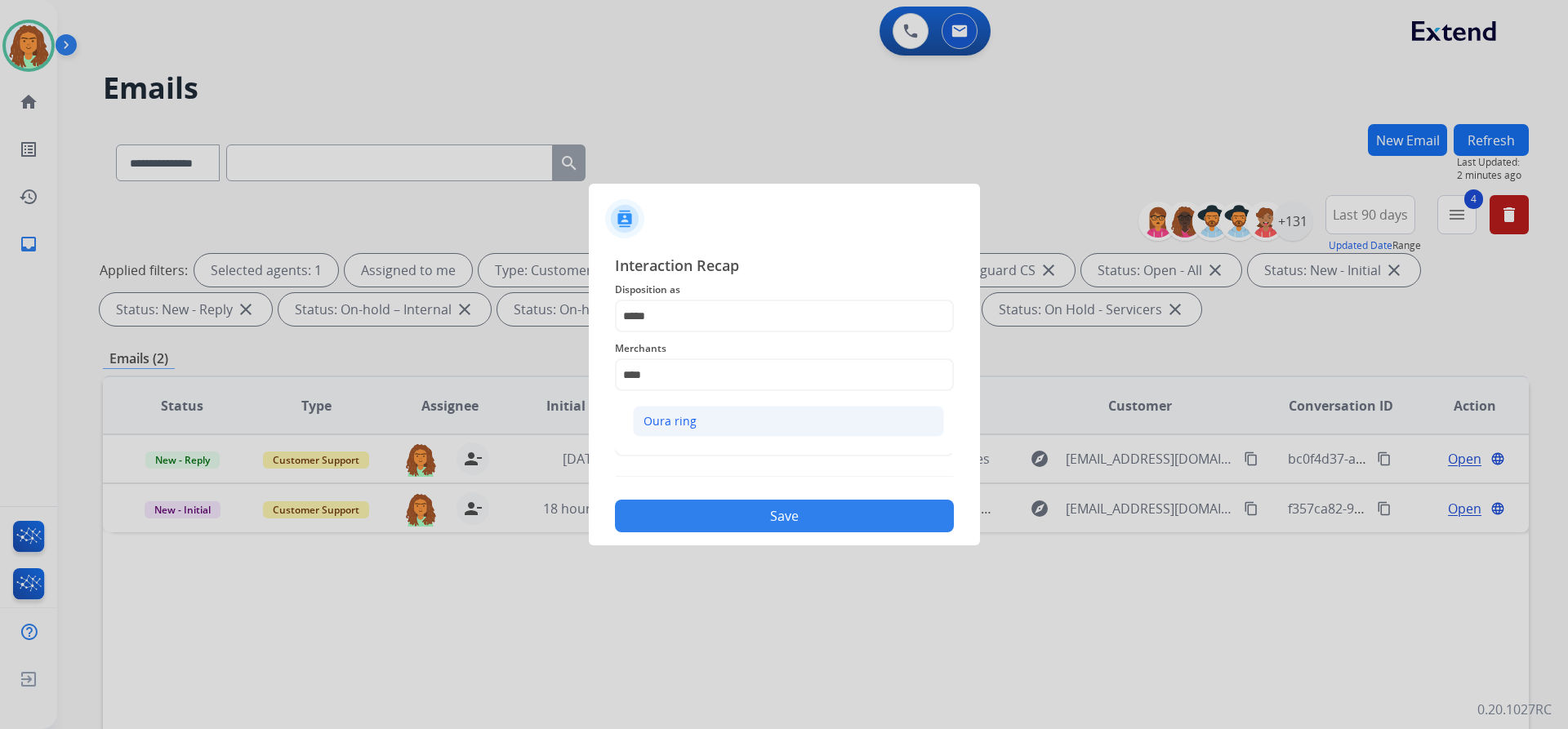
click at [659, 419] on div "Oura ring" at bounding box center [670, 421] width 53 height 17
type input "*********"
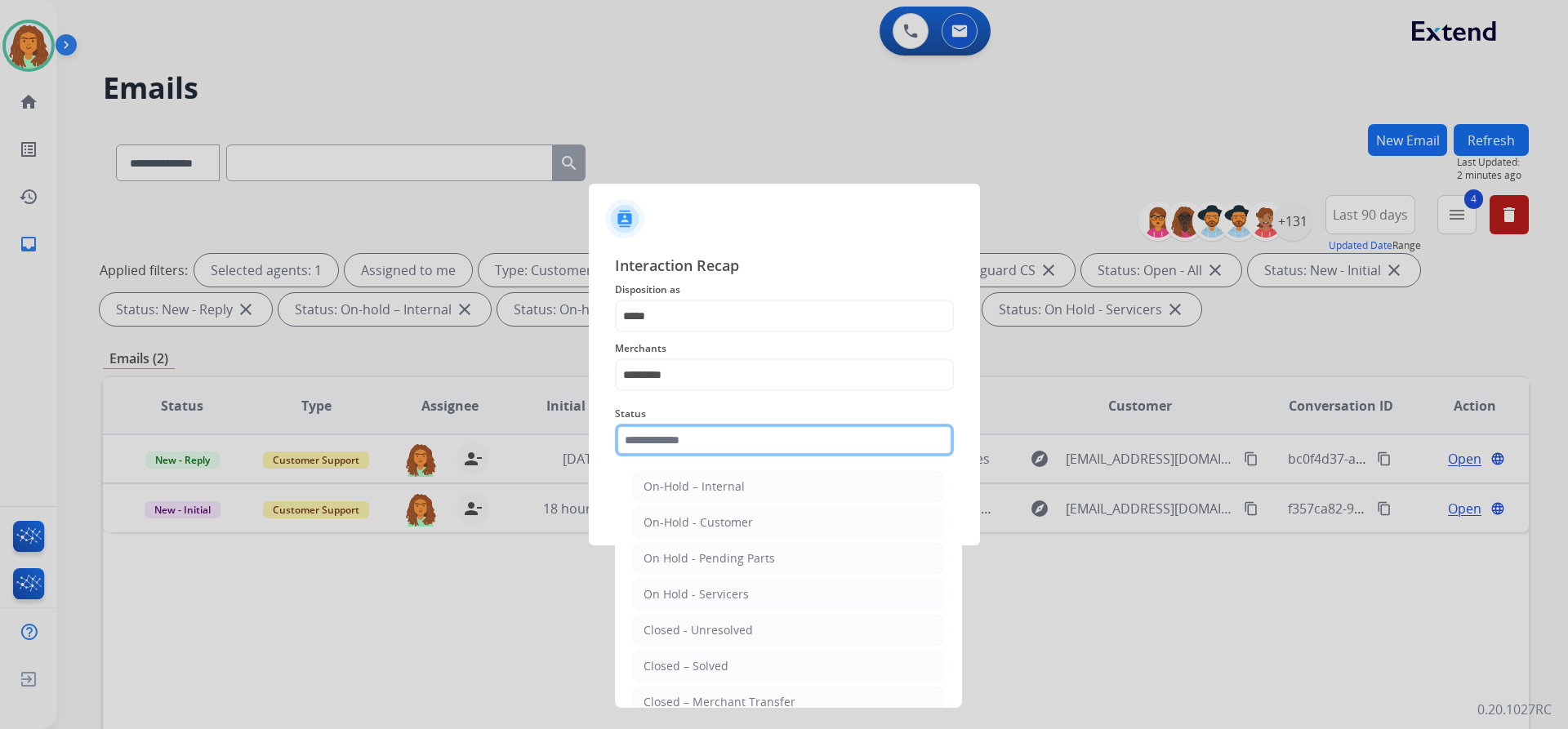
click at [663, 435] on input "text" at bounding box center [784, 440] width 339 height 32
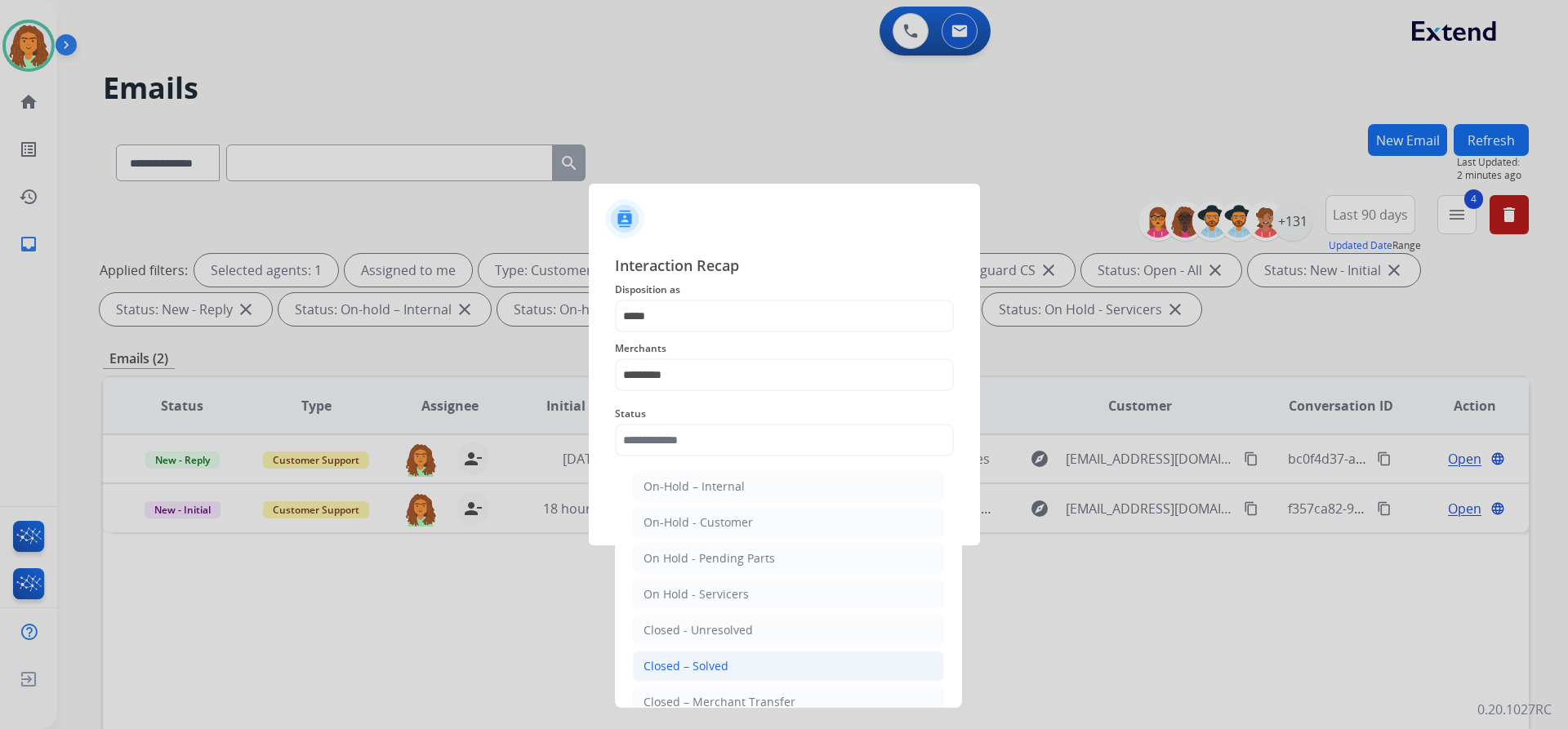
click at [693, 662] on div "Closed – Solved" at bounding box center [686, 666] width 84 height 17
type input "**********"
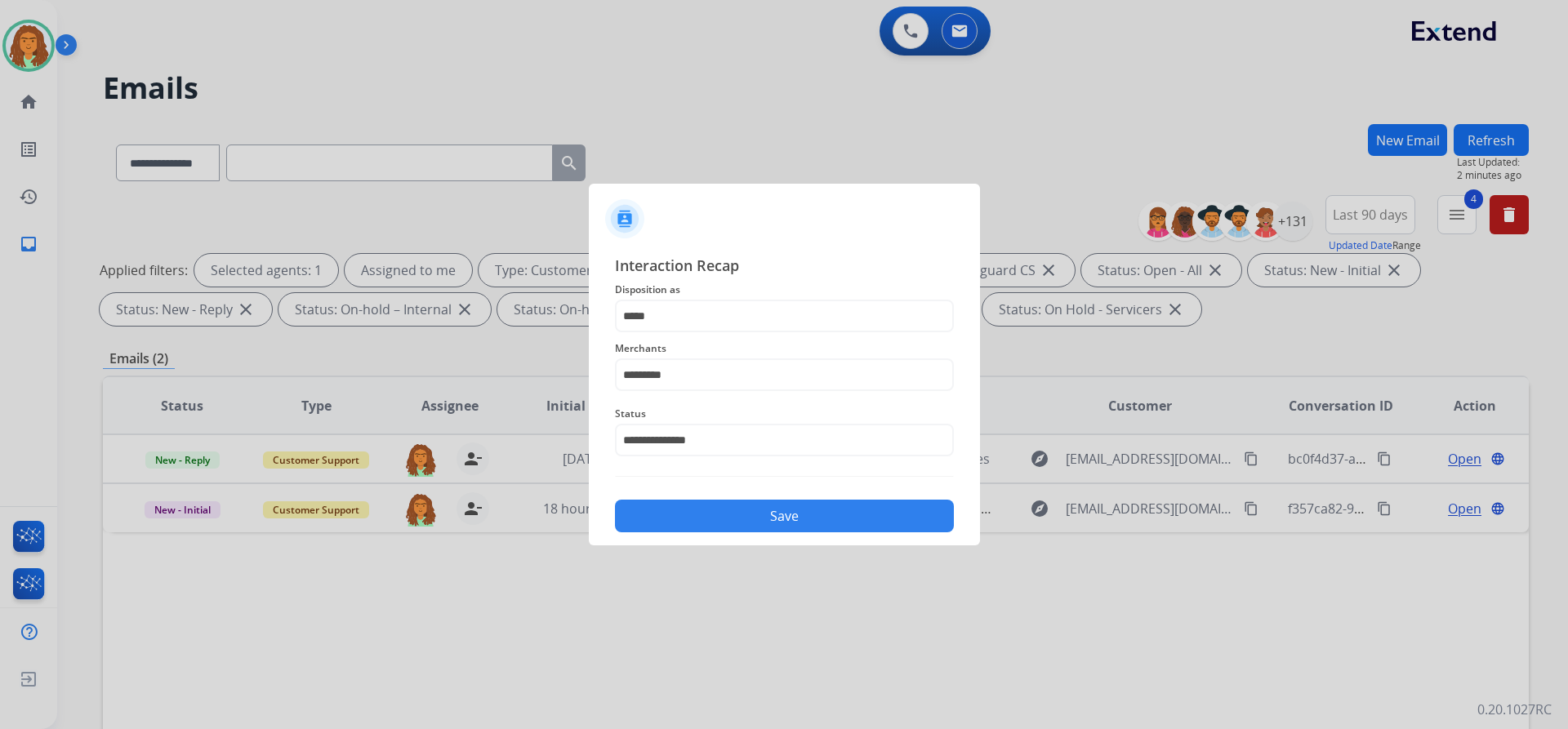
click at [744, 517] on button "Save" at bounding box center [784, 516] width 339 height 32
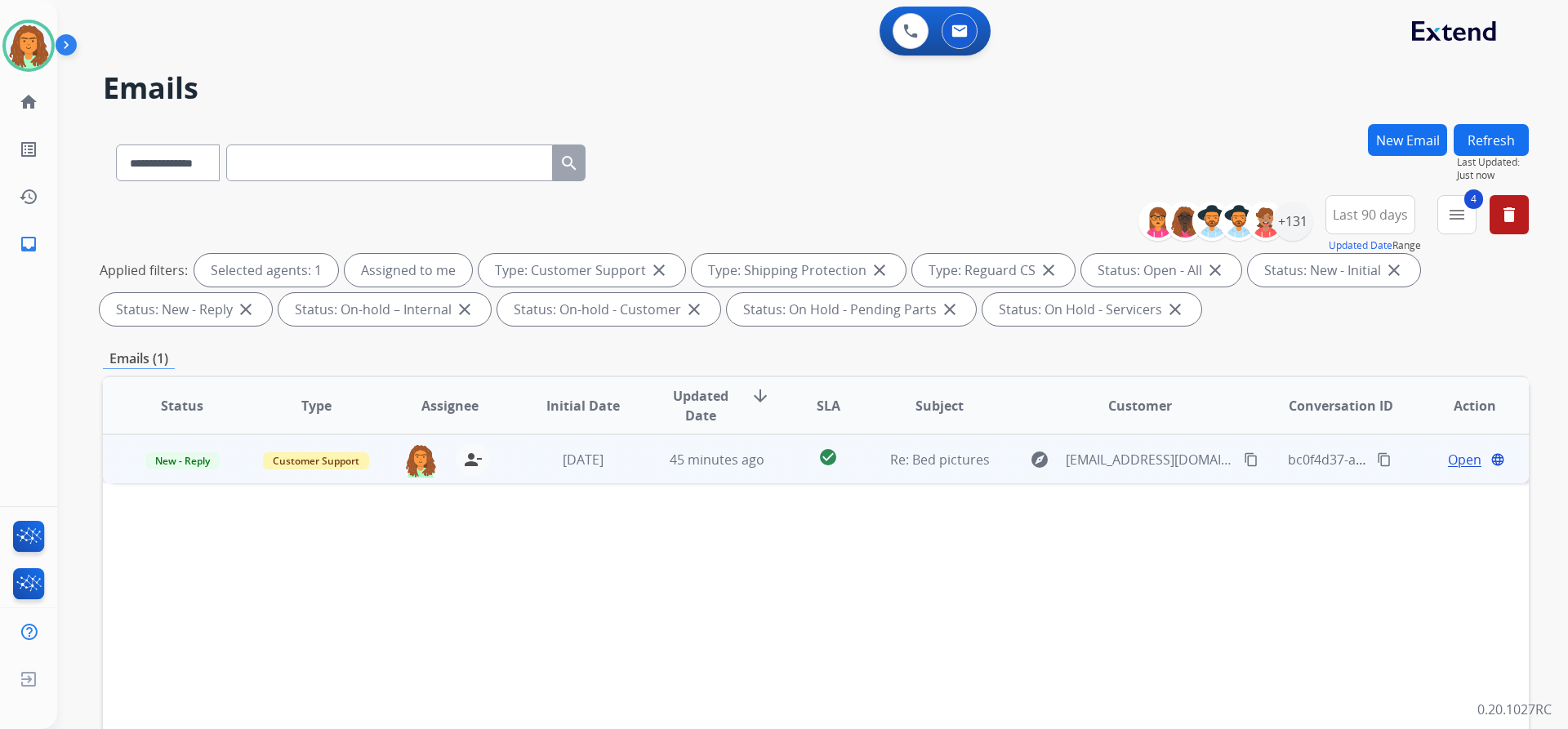
click at [1448, 458] on span "Open" at bounding box center [1464, 460] width 33 height 19
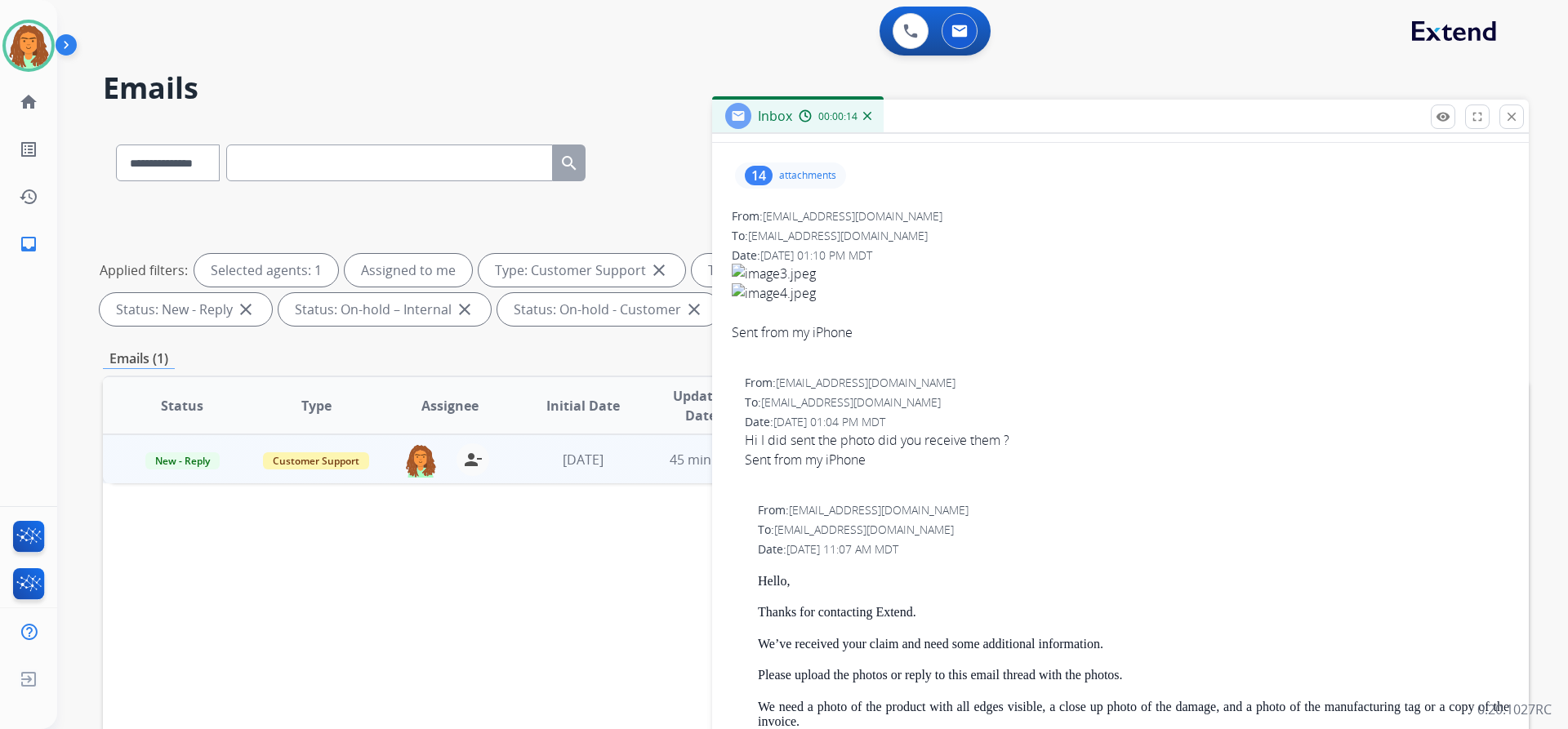
scroll to position [0, 0]
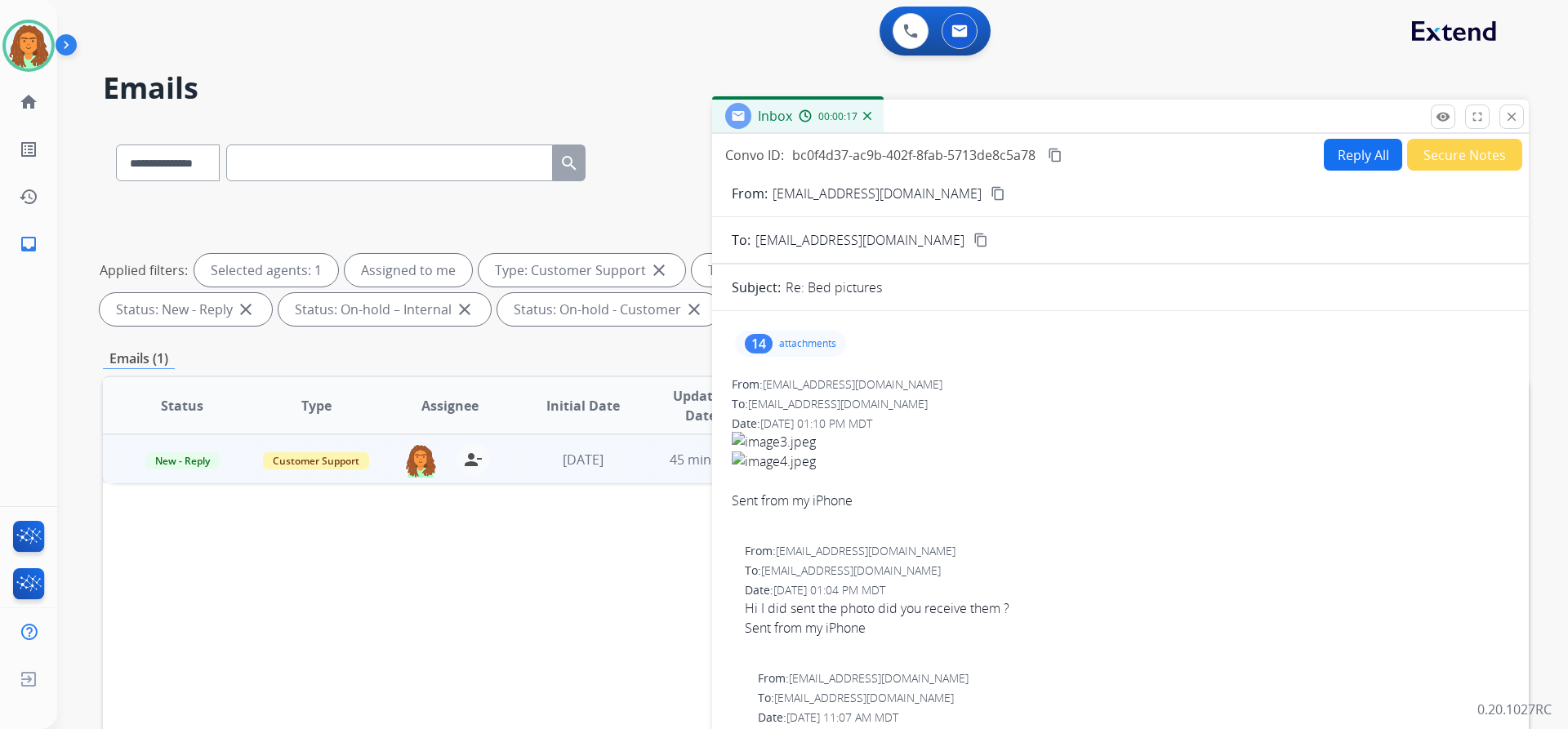
click at [768, 342] on div "14" at bounding box center [759, 343] width 28 height 19
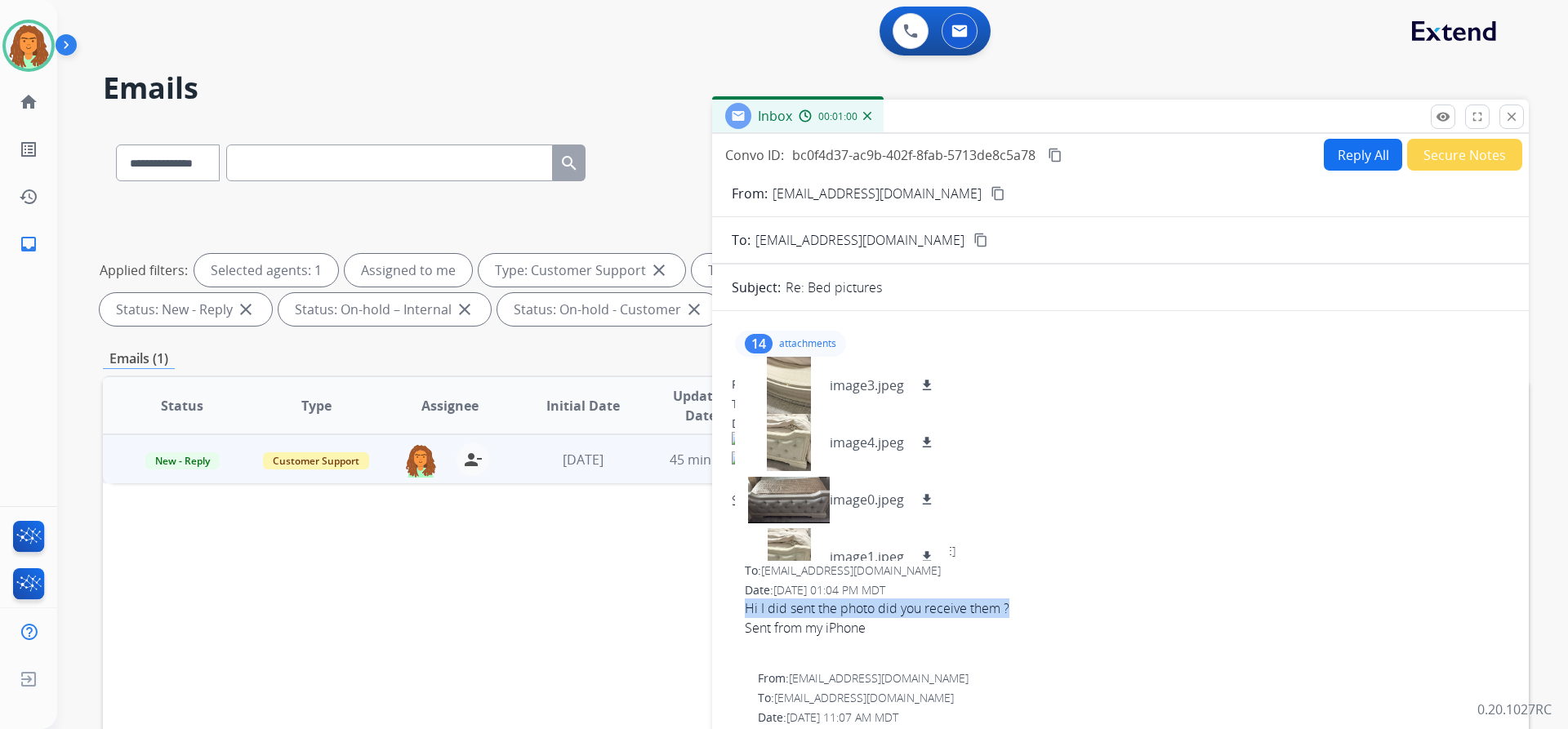
drag, startPoint x: 1014, startPoint y: 601, endPoint x: 741, endPoint y: 608, distance: 273.1
click at [741, 608] on div "From: greissy10@icloud.com To: support@extend.com Date: 09/12/2025 - 01:04 PM M…" at bounding box center [1120, 599] width 777 height 114
copy span "Hi I did sent the photo did you receive them ?"
click at [780, 340] on p "attachments" at bounding box center [808, 343] width 57 height 13
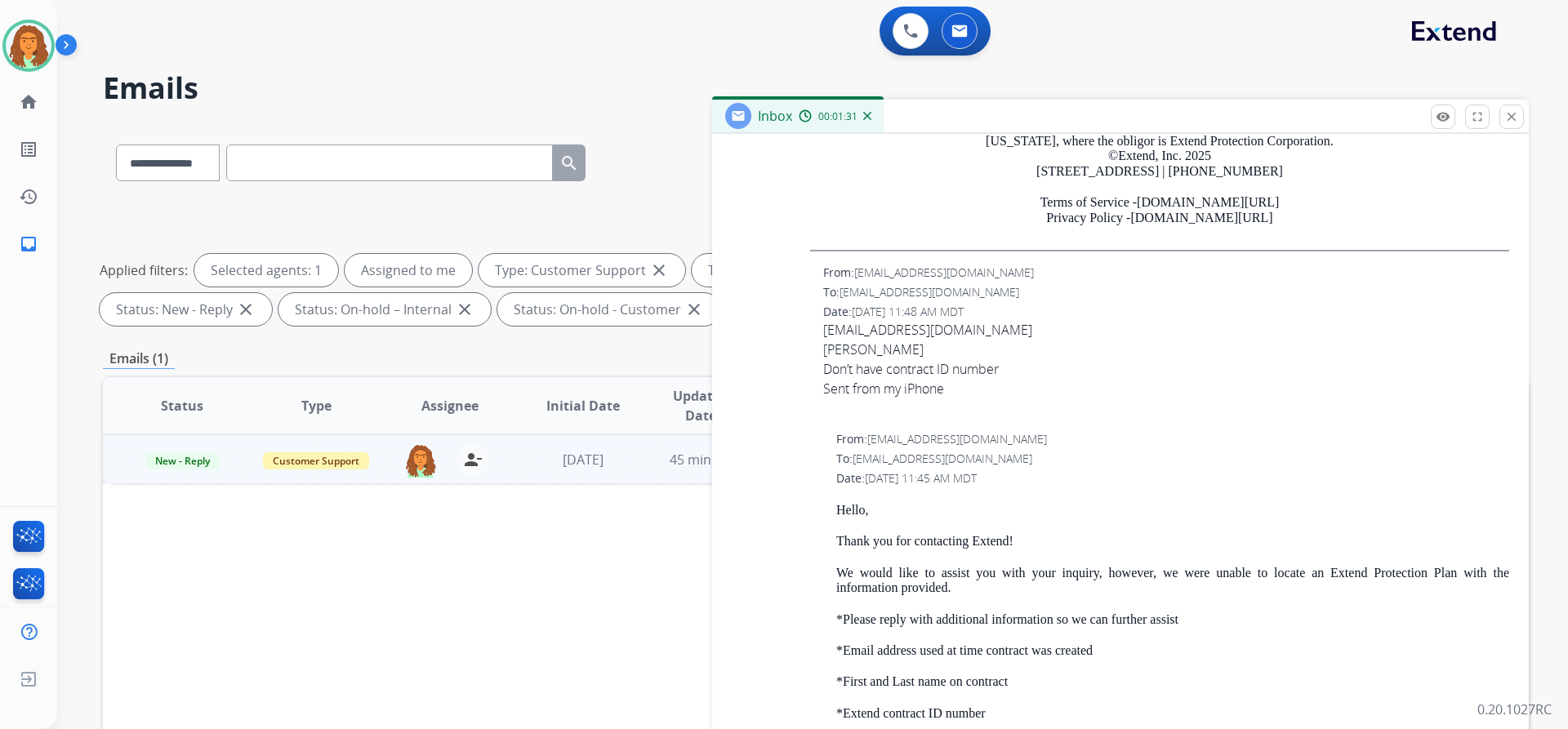
scroll to position [2368, 0]
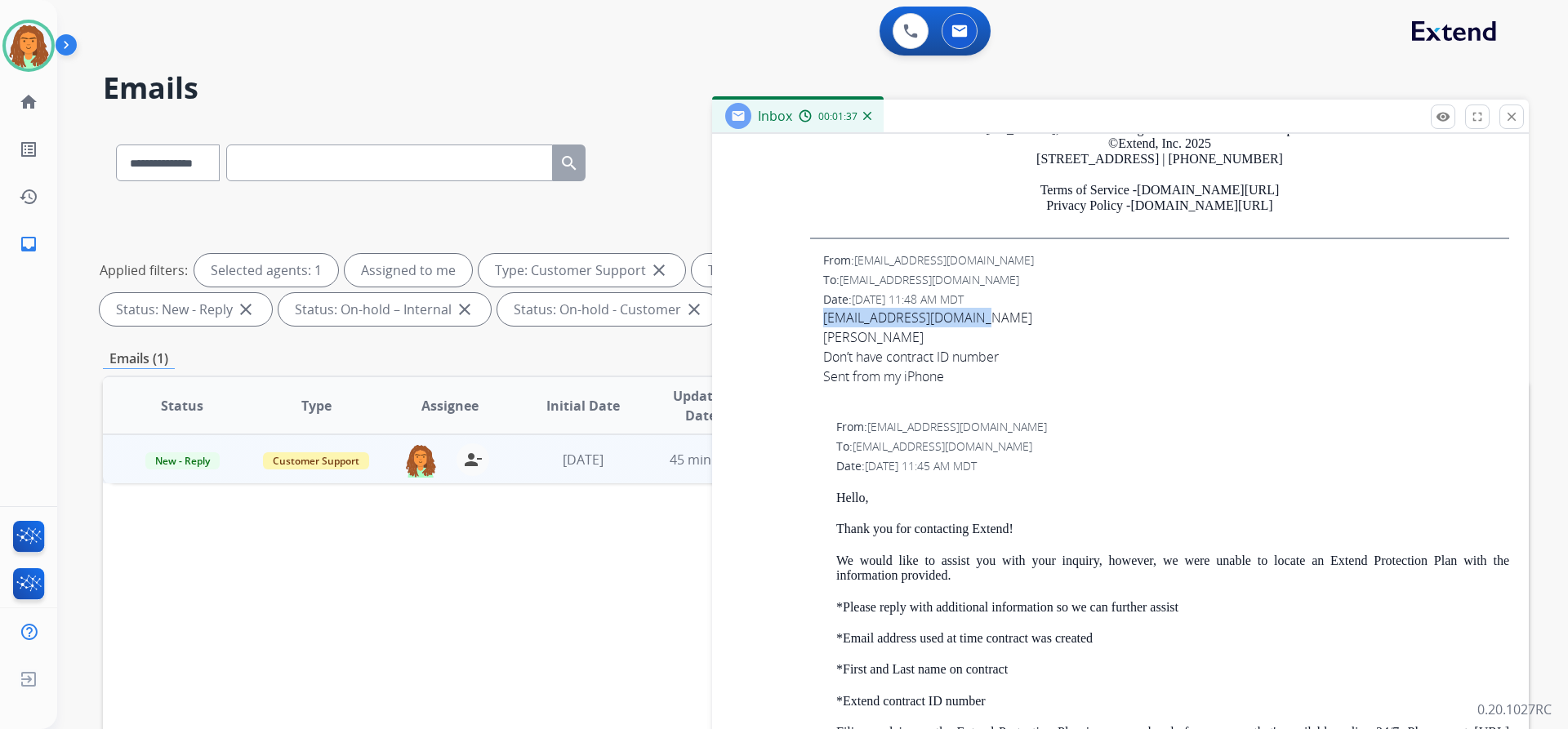
drag, startPoint x: 972, startPoint y: 319, endPoint x: 814, endPoint y: 319, distance: 158.0
click at [814, 319] on div "From: greissy10@icloud.com To: support@extend.com Date: 09/06/2025 - 11:48 AM M…" at bounding box center [1120, 329] width 777 height 153
copy span "Greissyvila17@gmail.com"
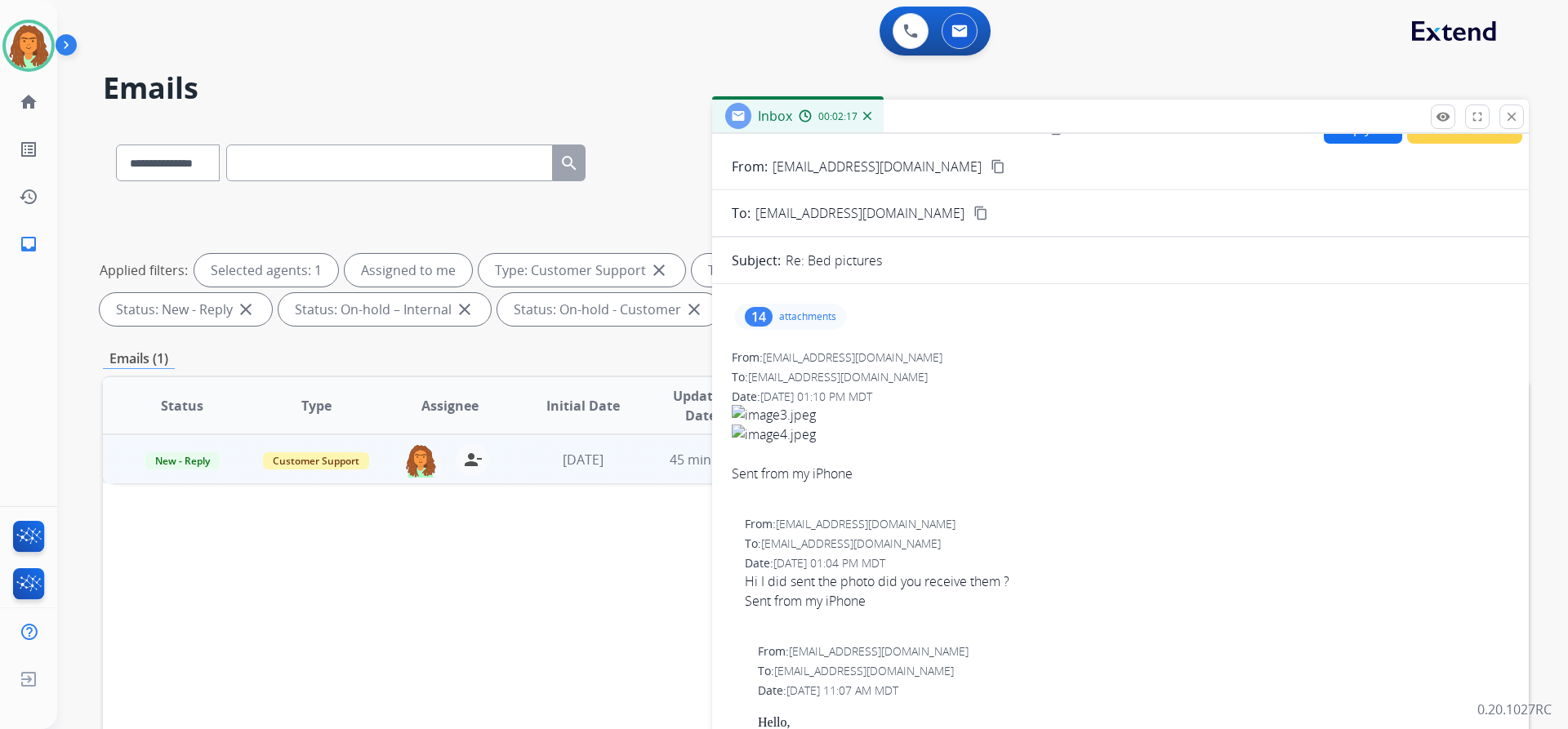
scroll to position [0, 0]
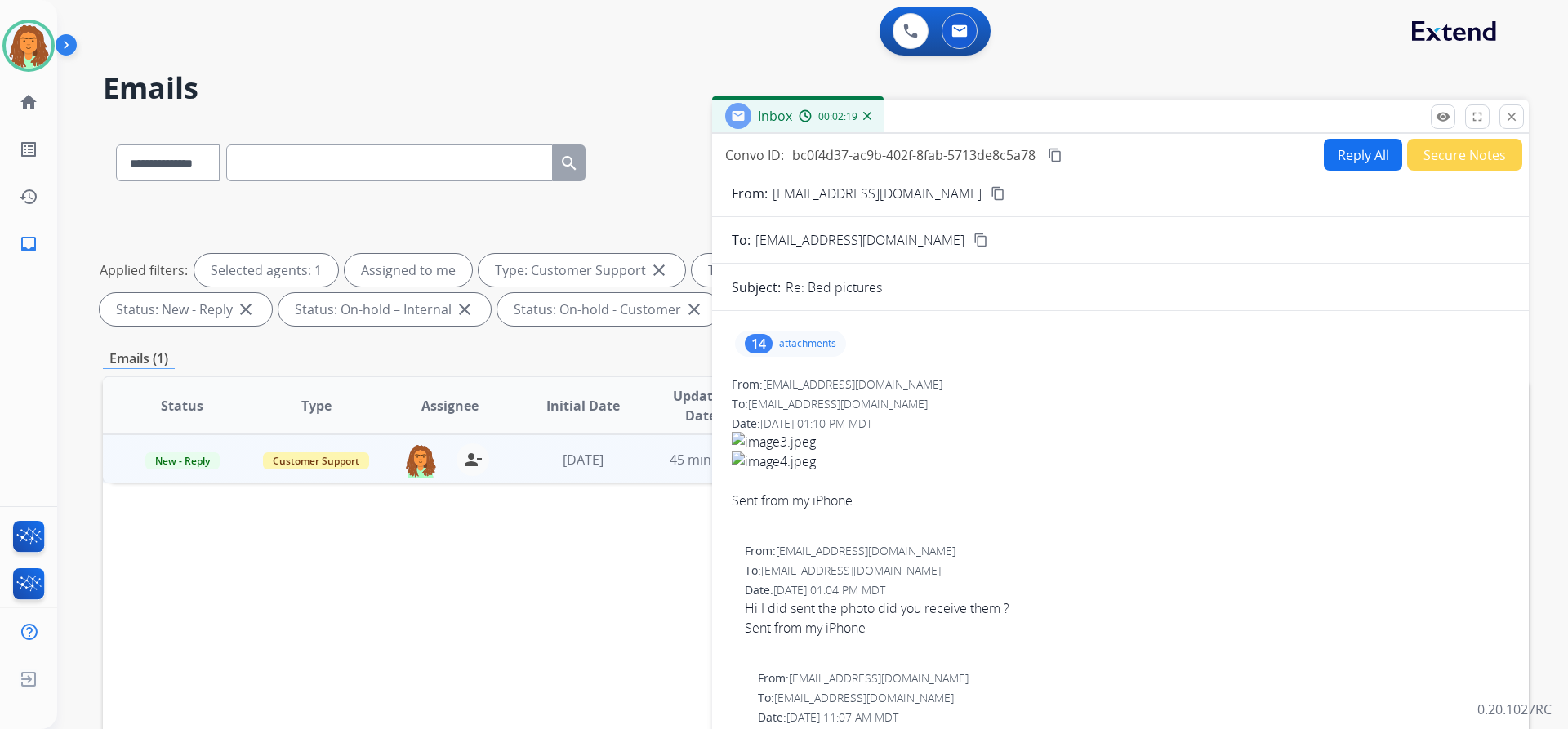
click at [762, 341] on div "14" at bounding box center [759, 343] width 28 height 19
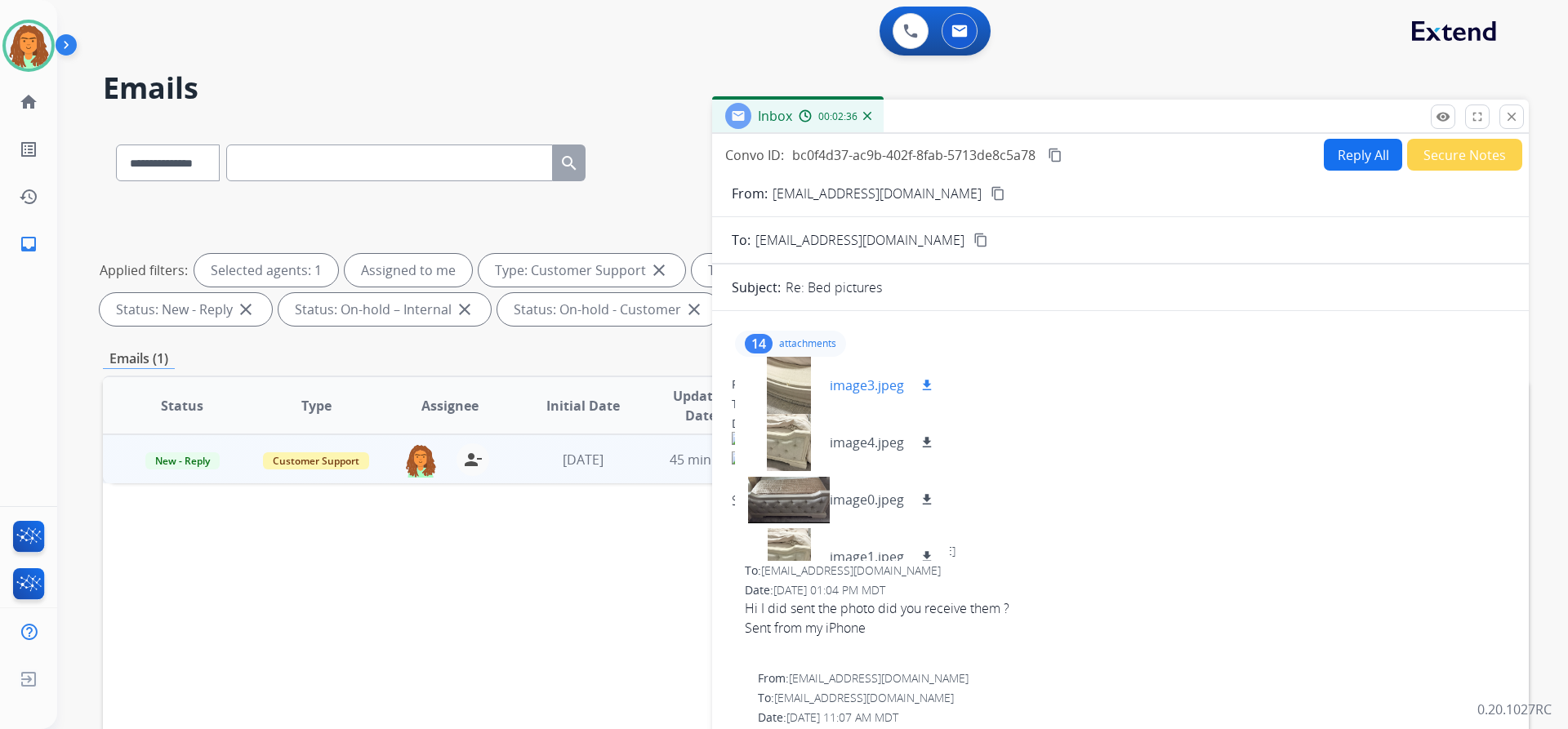
click at [789, 375] on div at bounding box center [789, 386] width 82 height 57
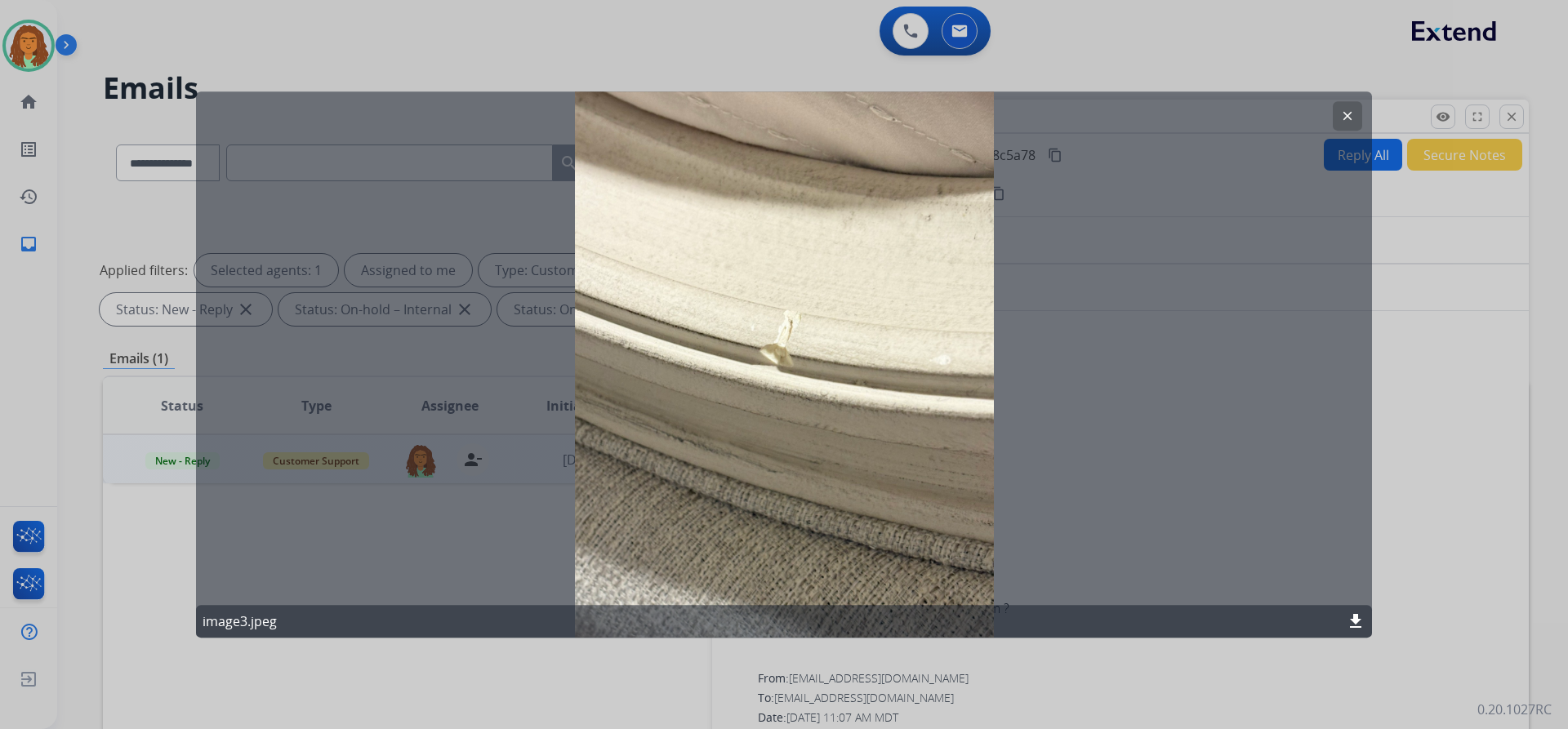
click at [1344, 118] on mat-icon "clear" at bounding box center [1347, 116] width 15 height 15
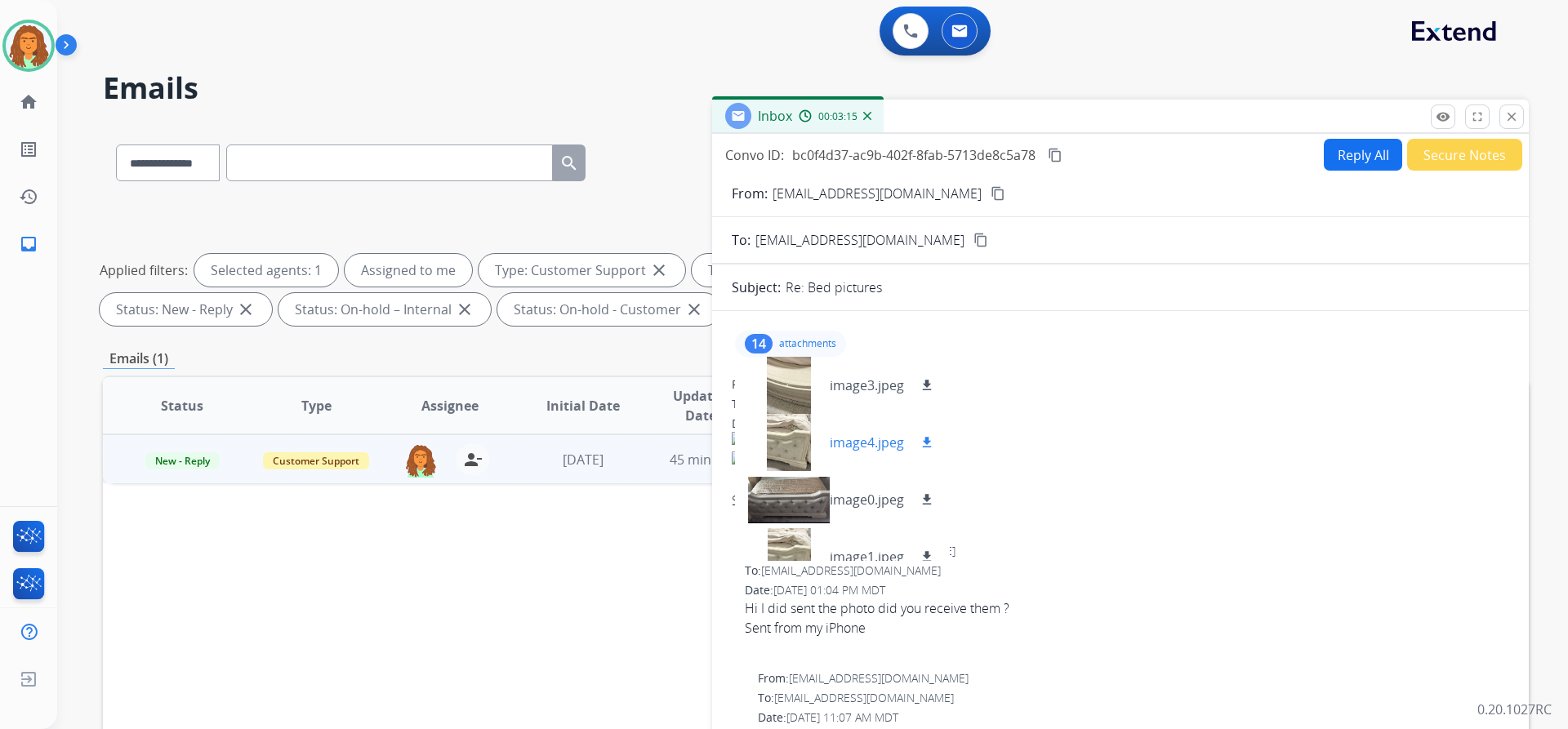
click at [790, 432] on div at bounding box center [789, 442] width 82 height 57
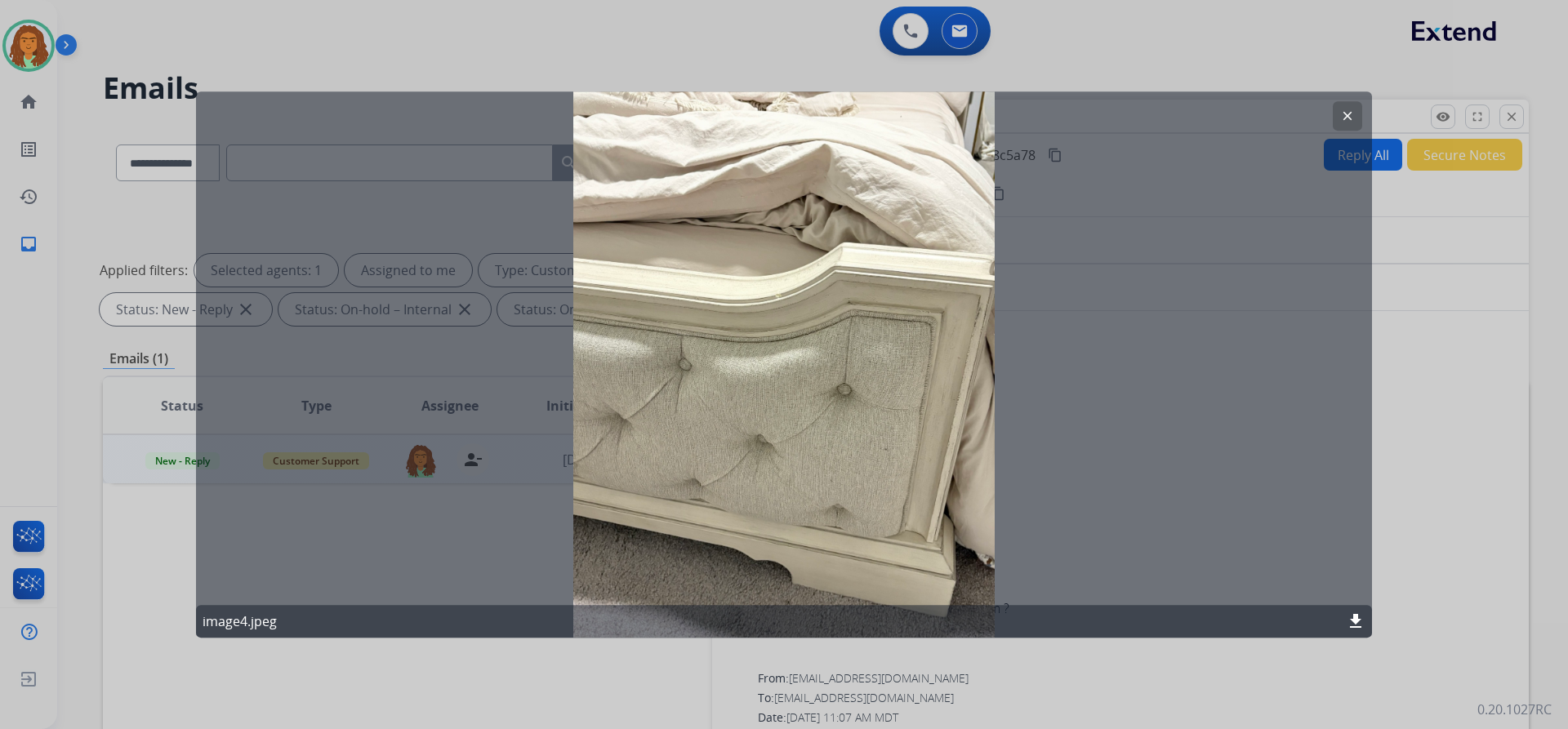
click at [1345, 112] on mat-icon "clear" at bounding box center [1347, 116] width 15 height 15
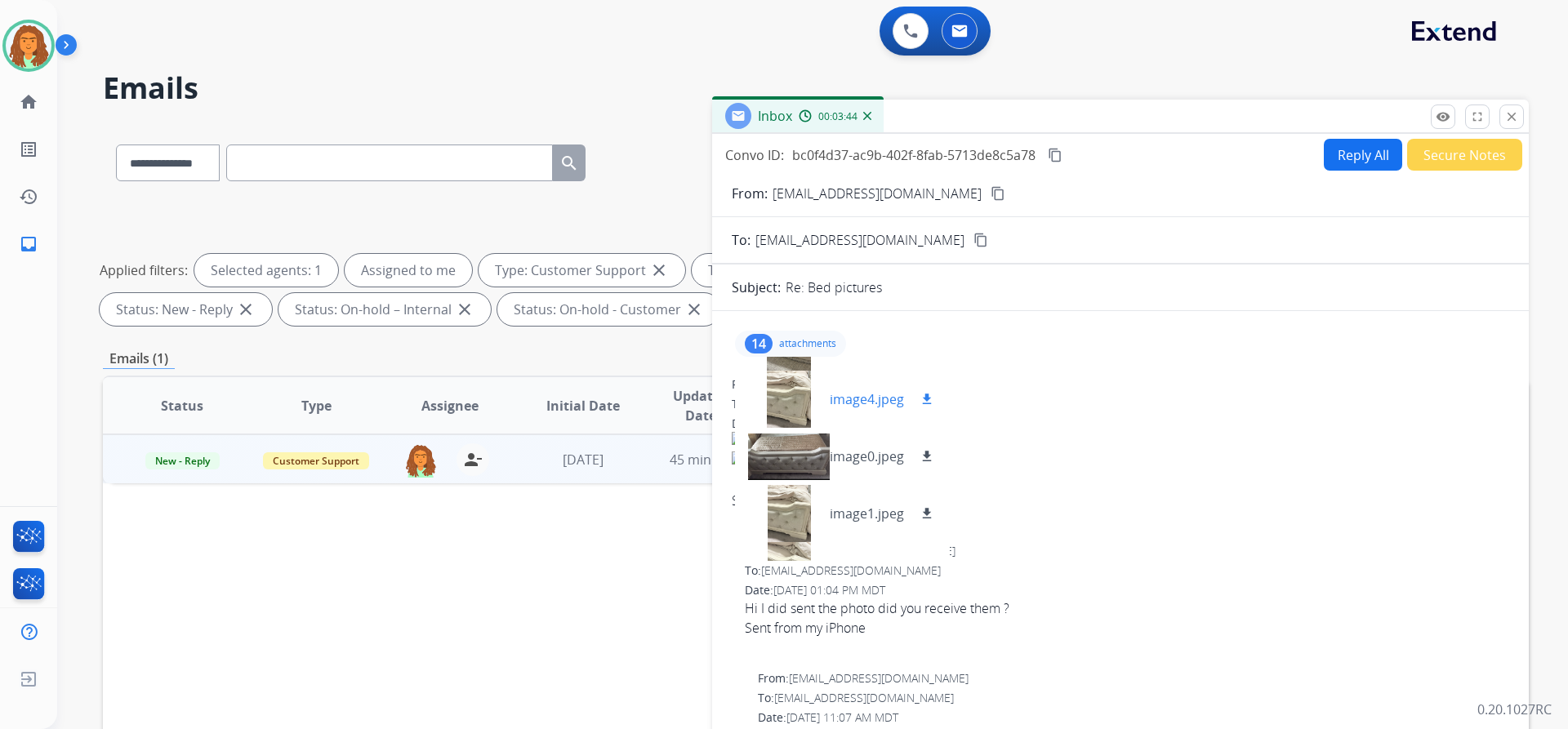
scroll to position [82, 0]
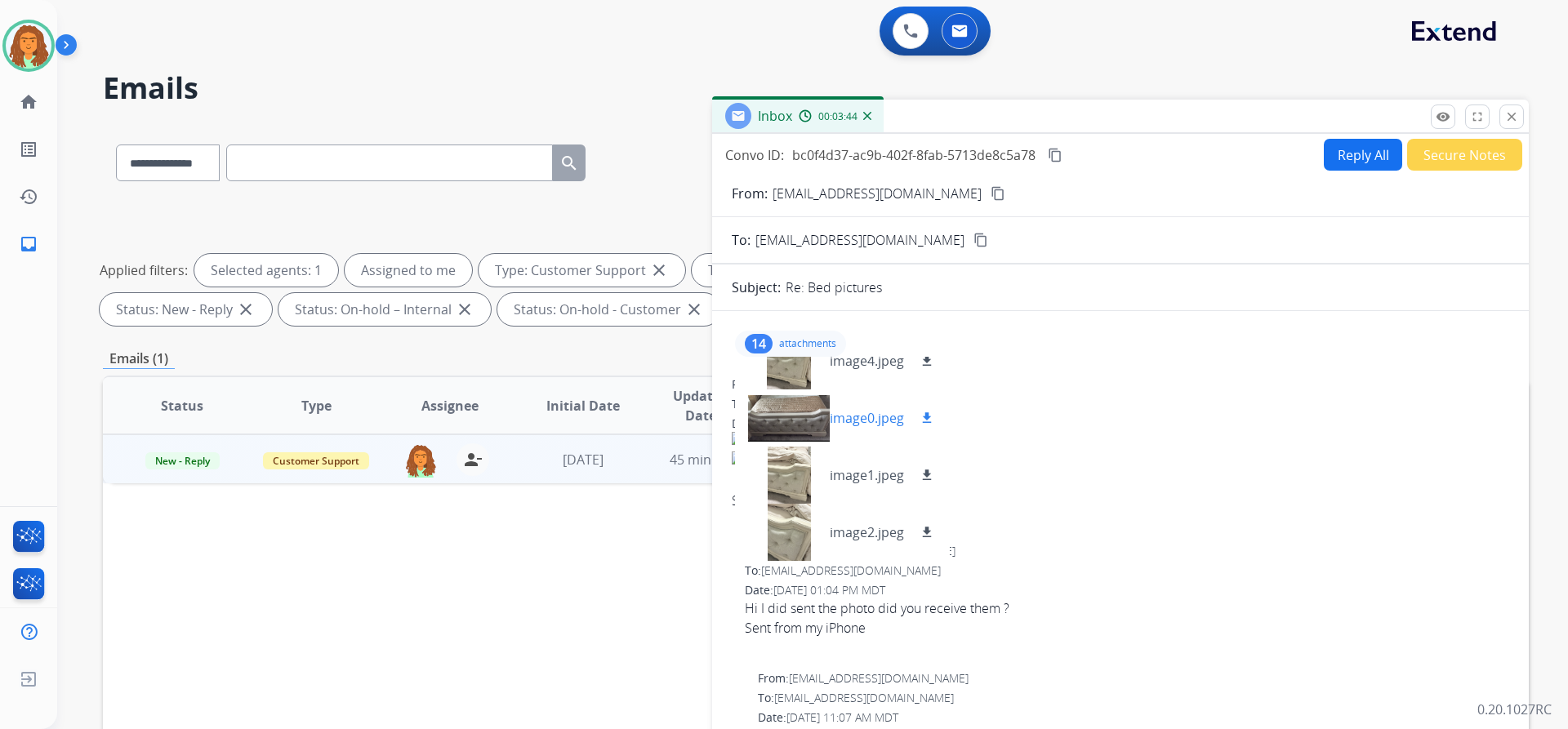
click at [779, 411] on div at bounding box center [789, 418] width 82 height 57
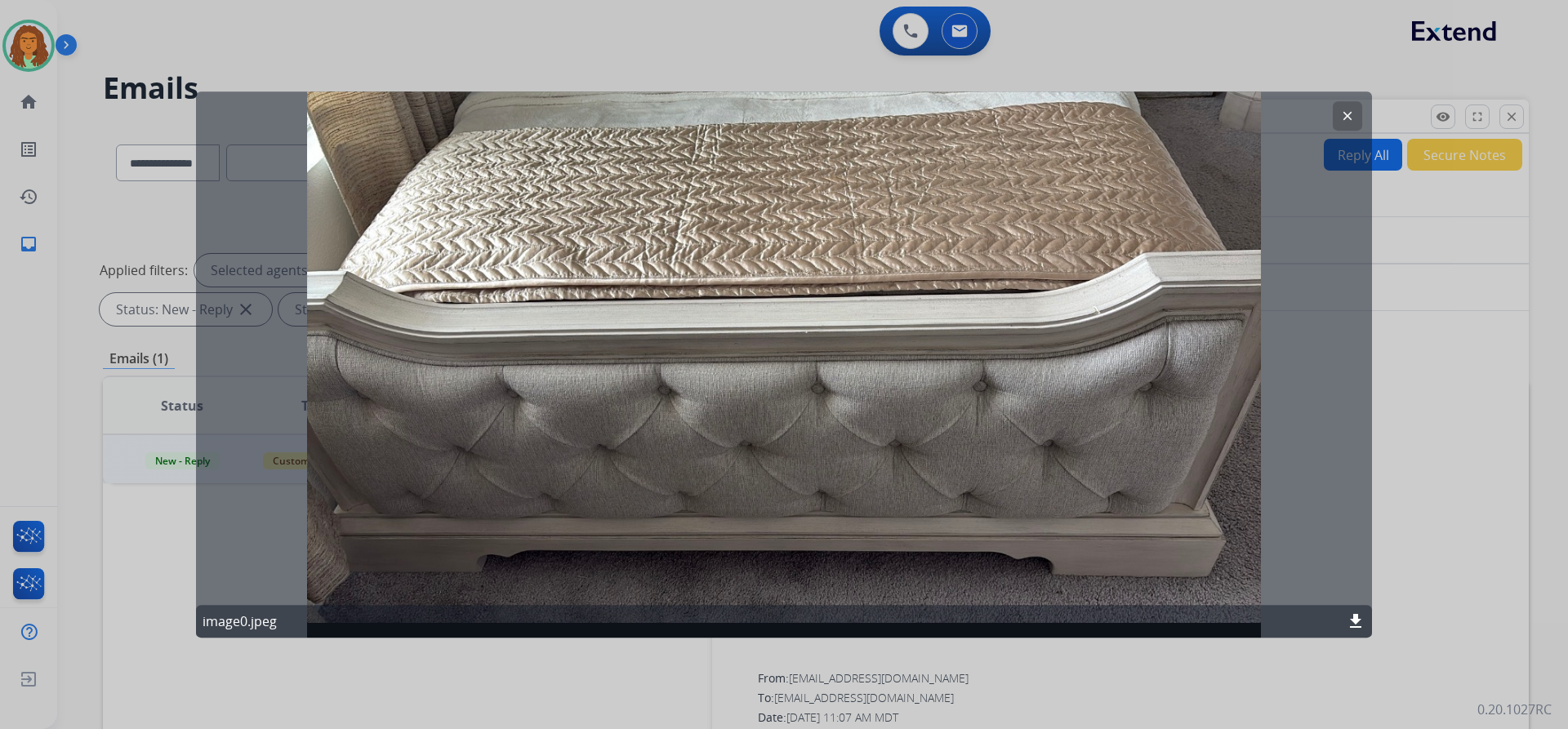
click at [1351, 112] on mat-icon "clear" at bounding box center [1347, 116] width 15 height 15
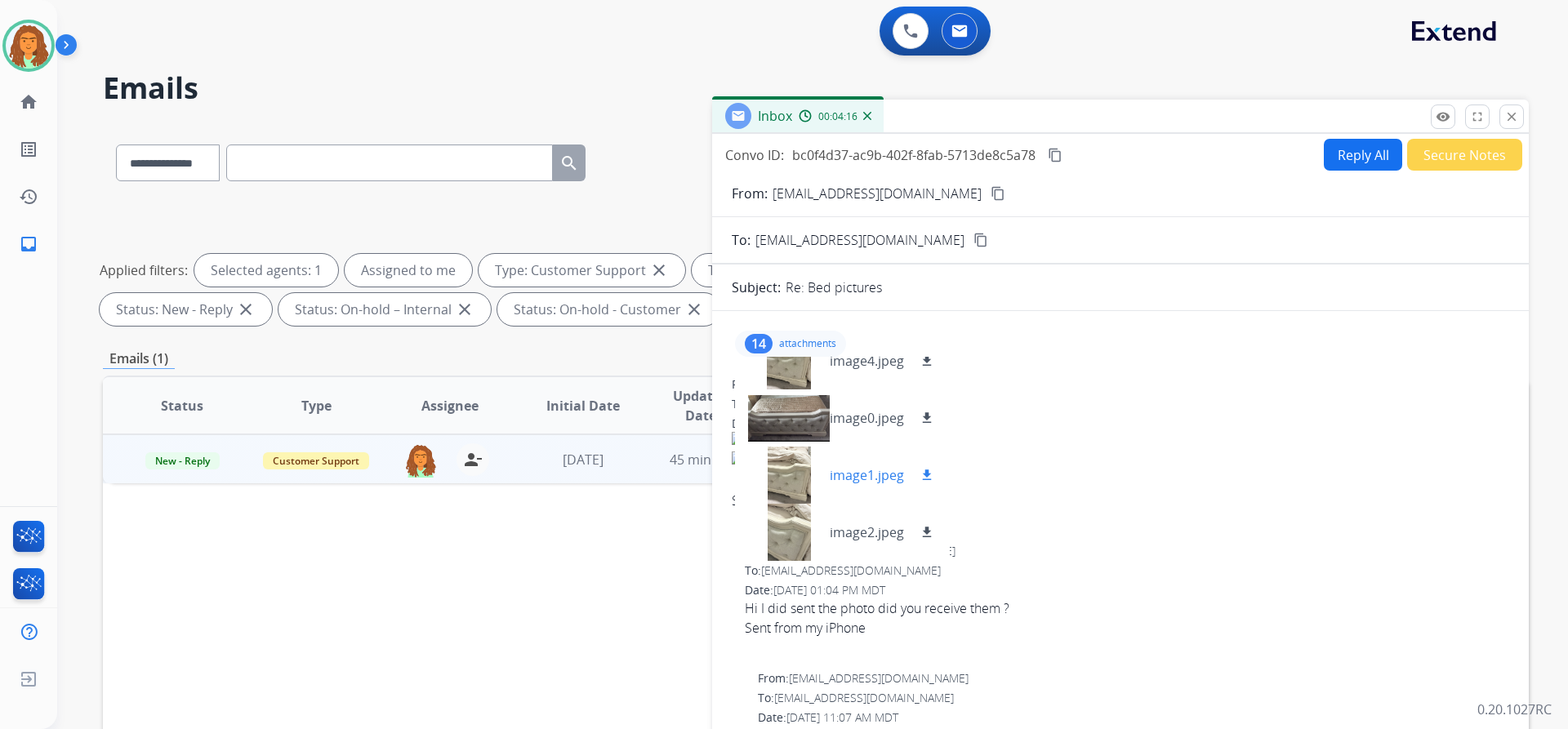
click at [792, 477] on div at bounding box center [789, 476] width 82 height 57
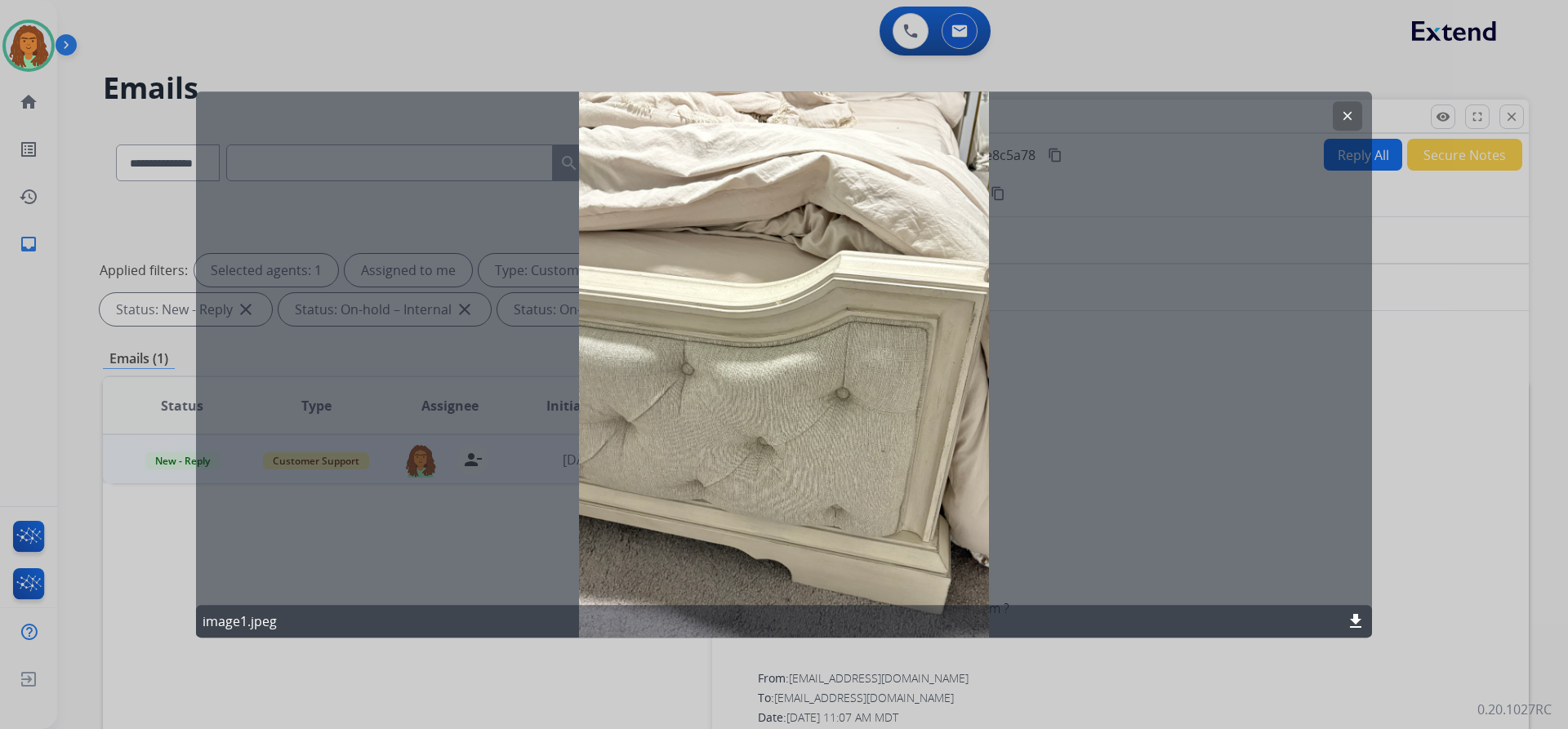
click at [1348, 118] on mat-icon "clear" at bounding box center [1347, 116] width 15 height 15
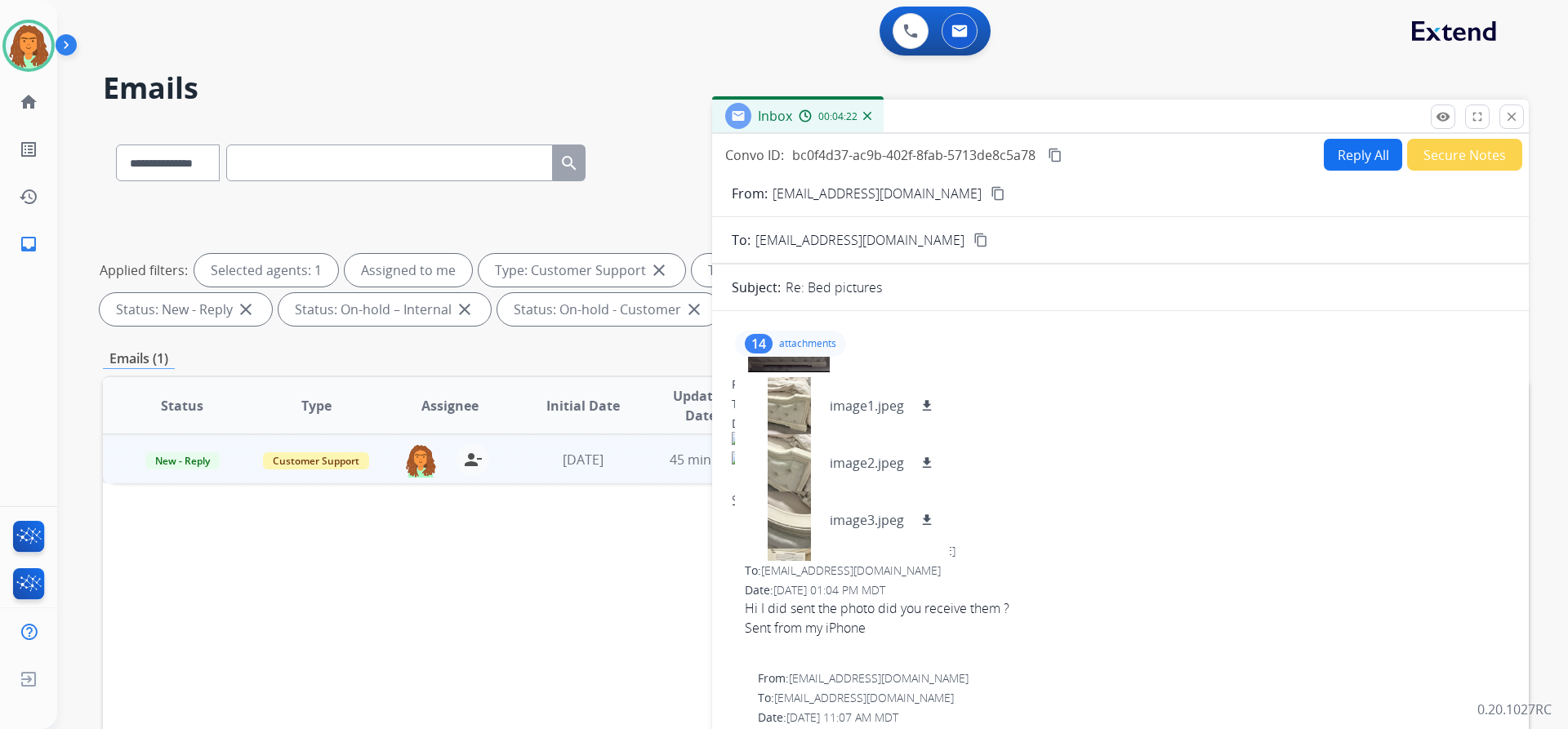
scroll to position [153, 0]
click at [793, 462] on div at bounding box center [789, 461] width 82 height 57
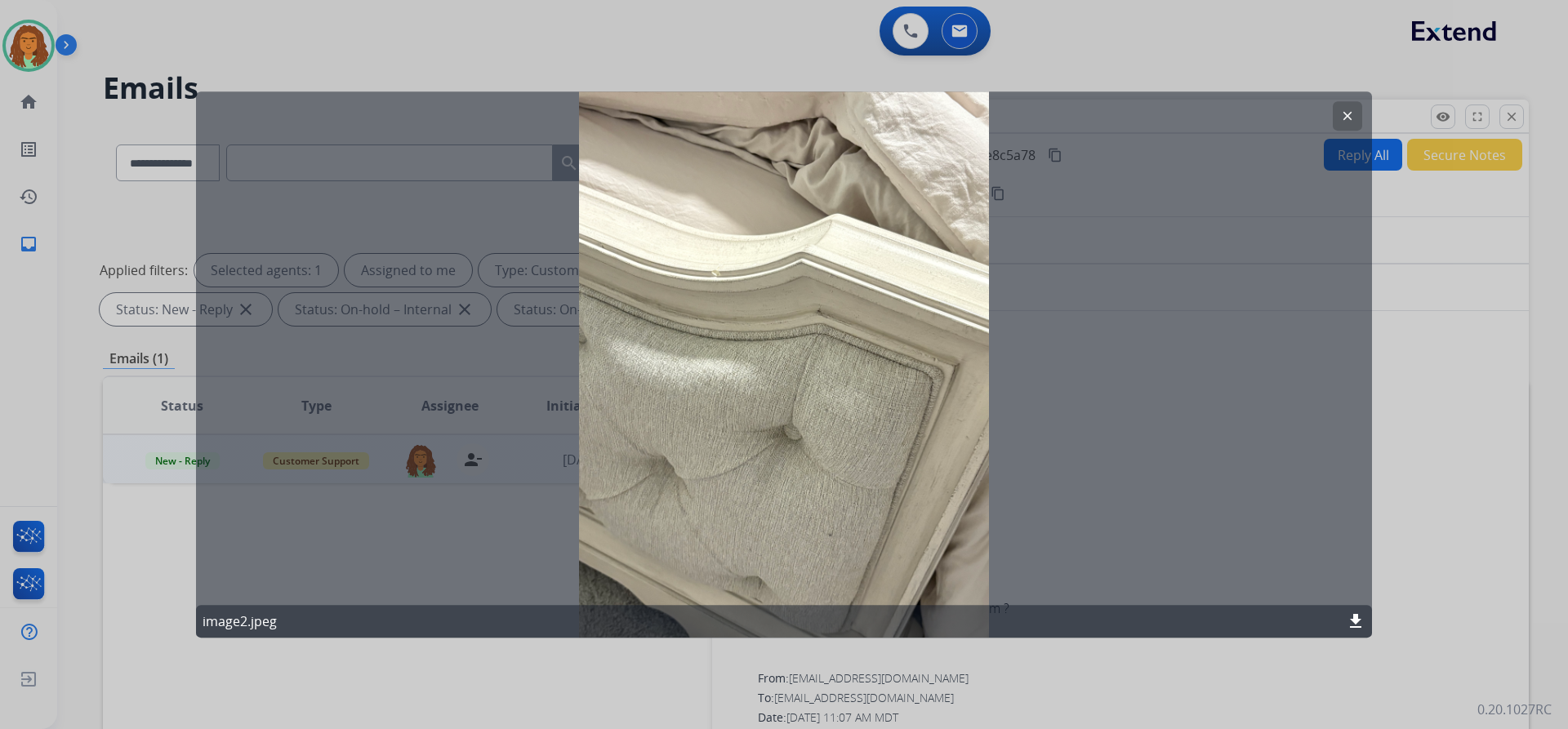
click at [1351, 111] on mat-icon "clear" at bounding box center [1347, 116] width 15 height 15
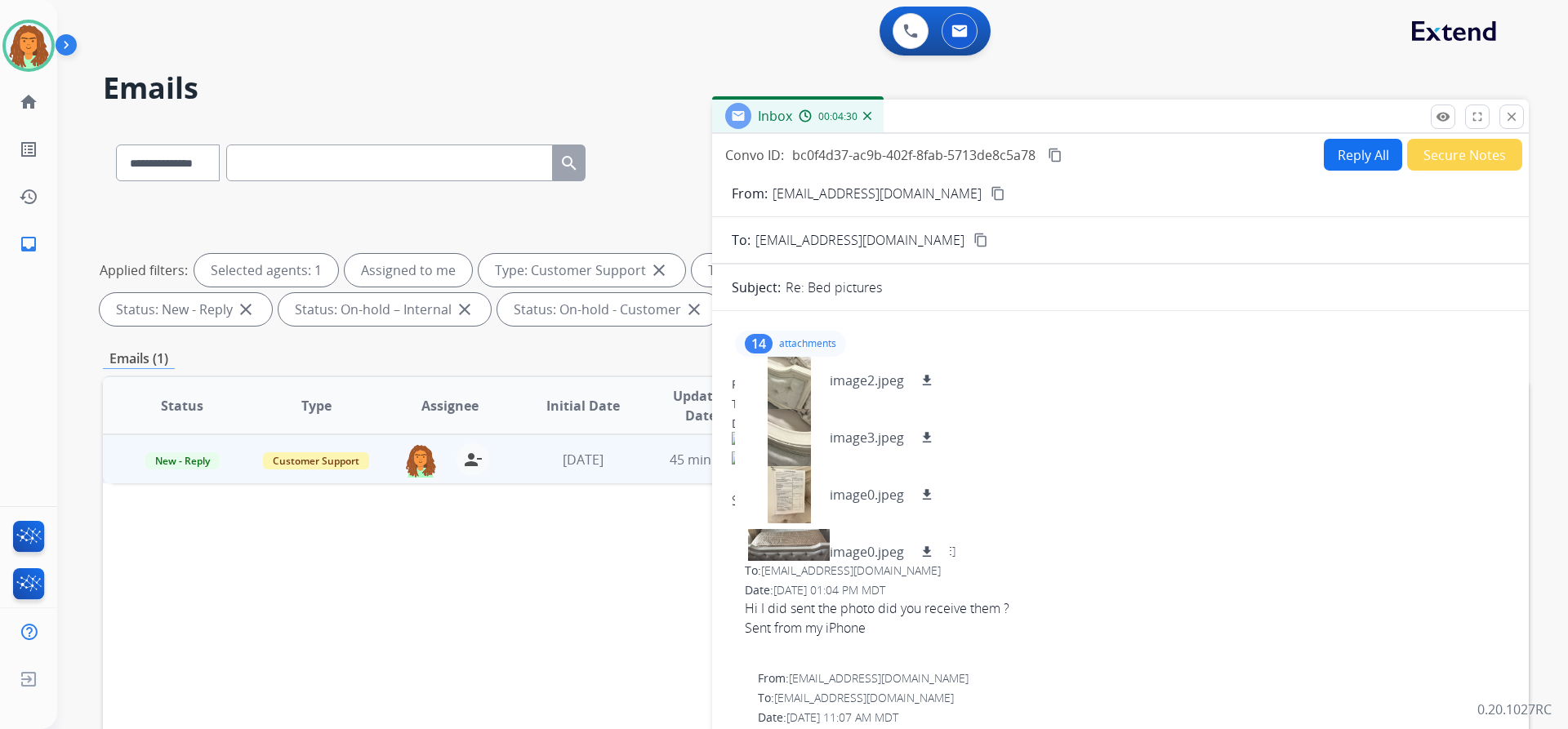
scroll to position [238, 0]
click at [792, 436] on div at bounding box center [789, 434] width 82 height 57
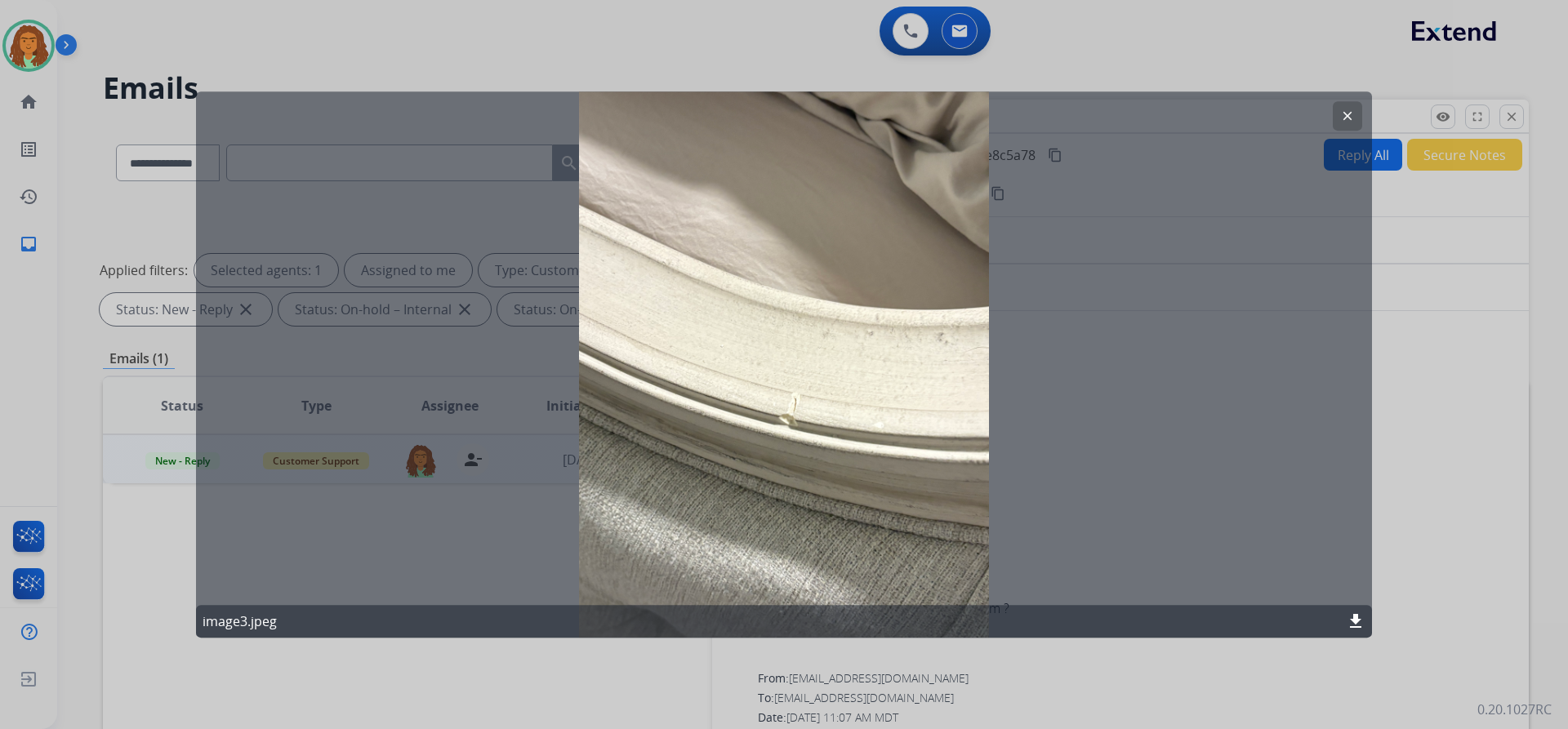
click at [1341, 111] on mat-icon "clear" at bounding box center [1347, 116] width 15 height 15
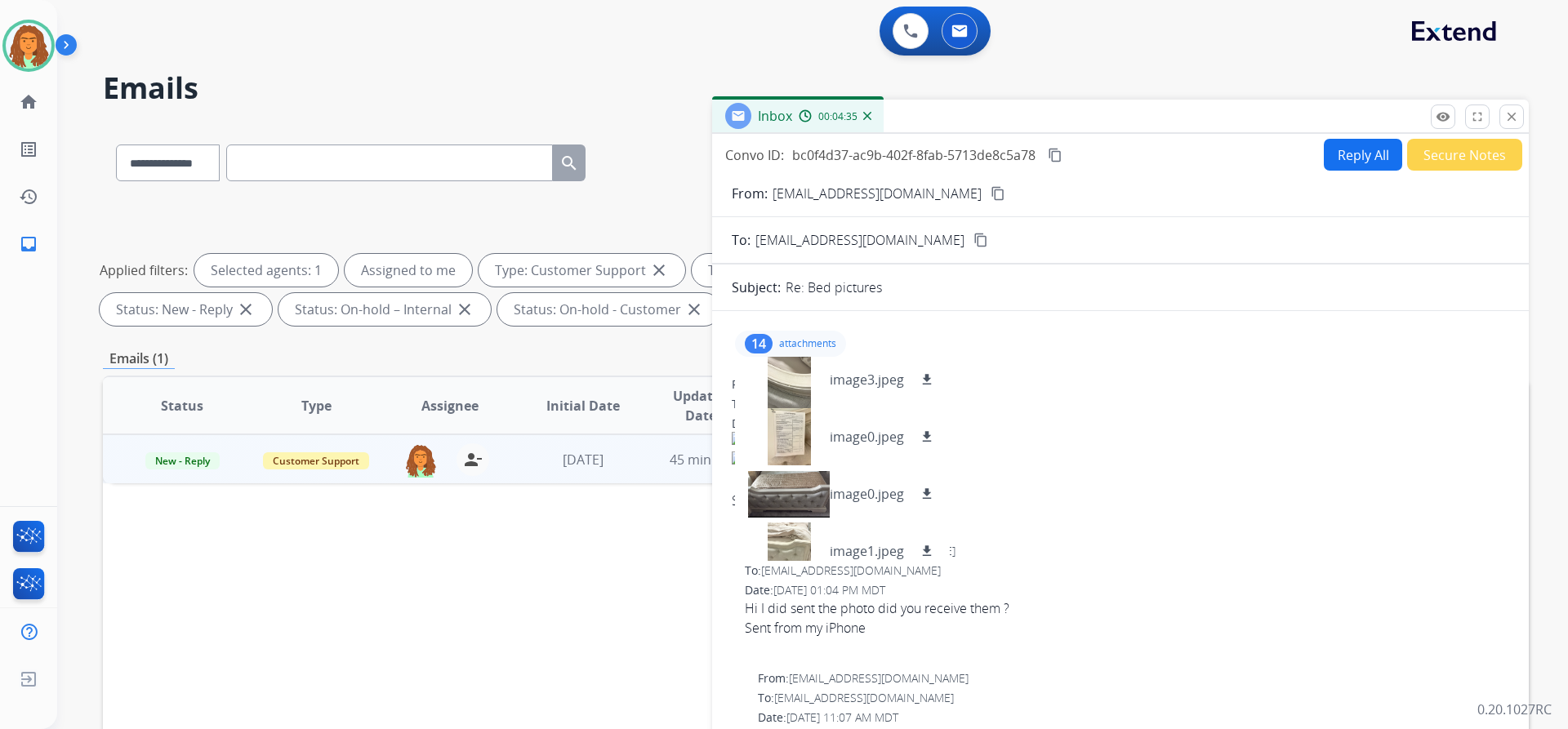
scroll to position [311, 0]
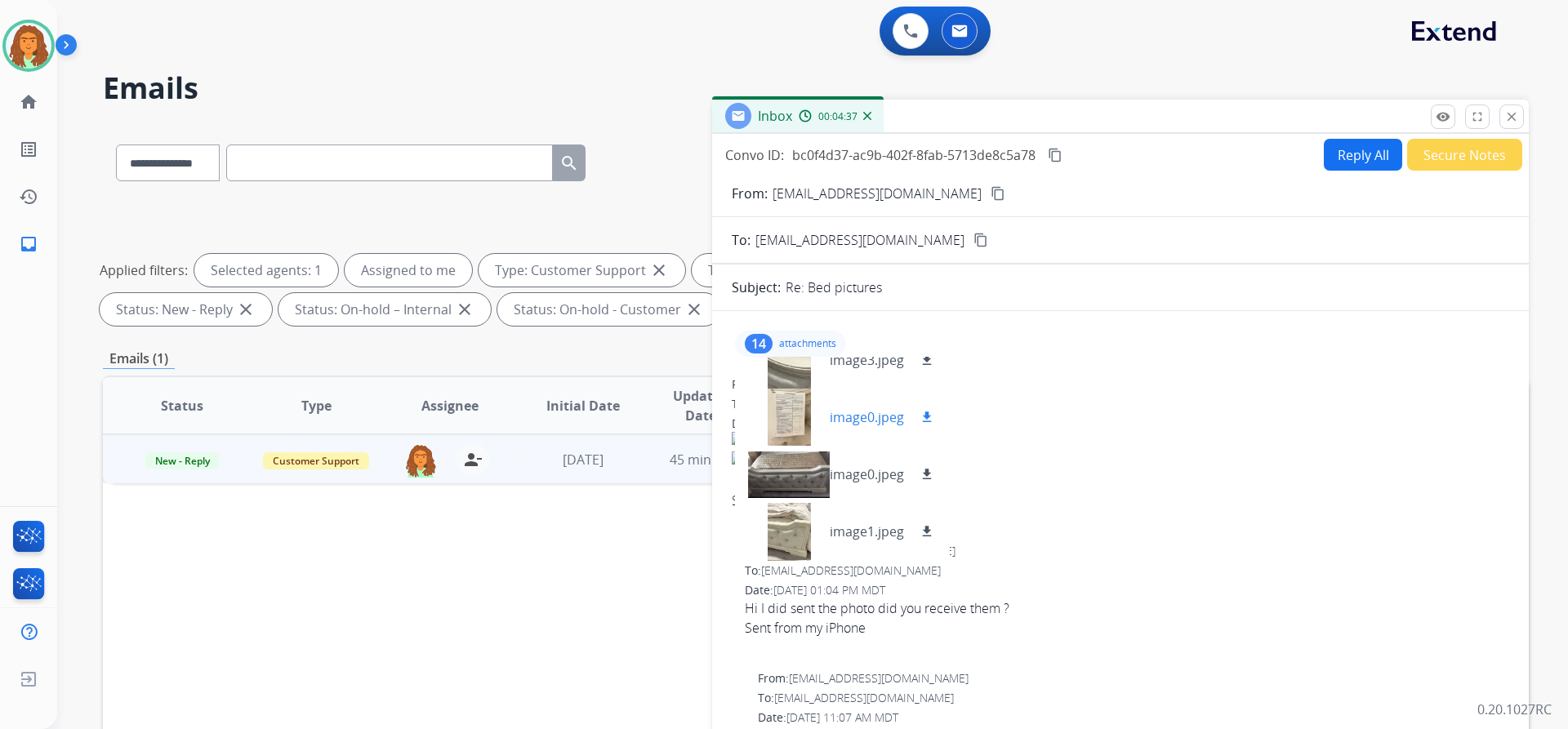
click at [788, 409] on div at bounding box center [789, 417] width 82 height 57
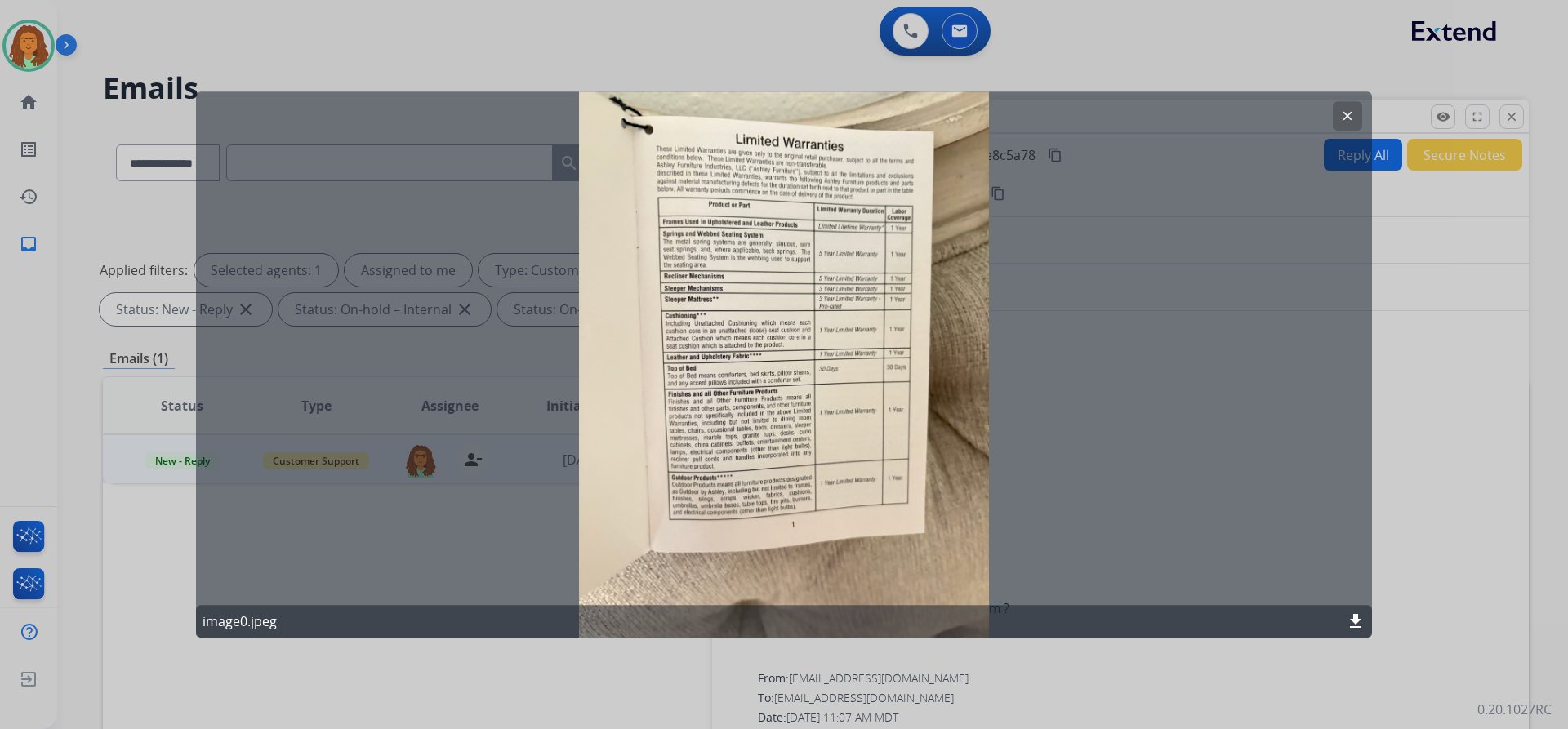
click at [1342, 119] on mat-icon "clear" at bounding box center [1347, 116] width 15 height 15
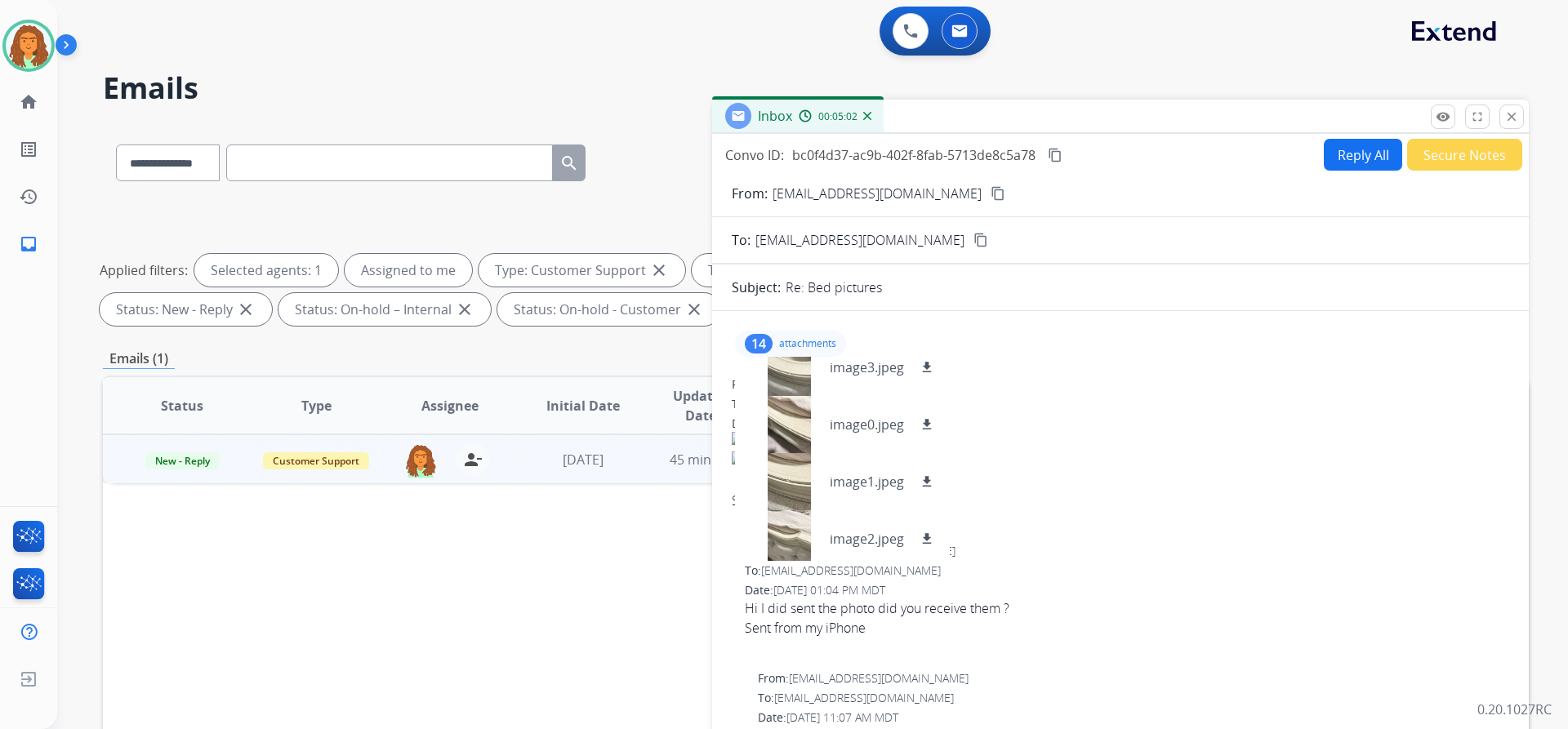
scroll to position [596, 0]
click at [791, 370] on div at bounding box center [789, 361] width 82 height 57
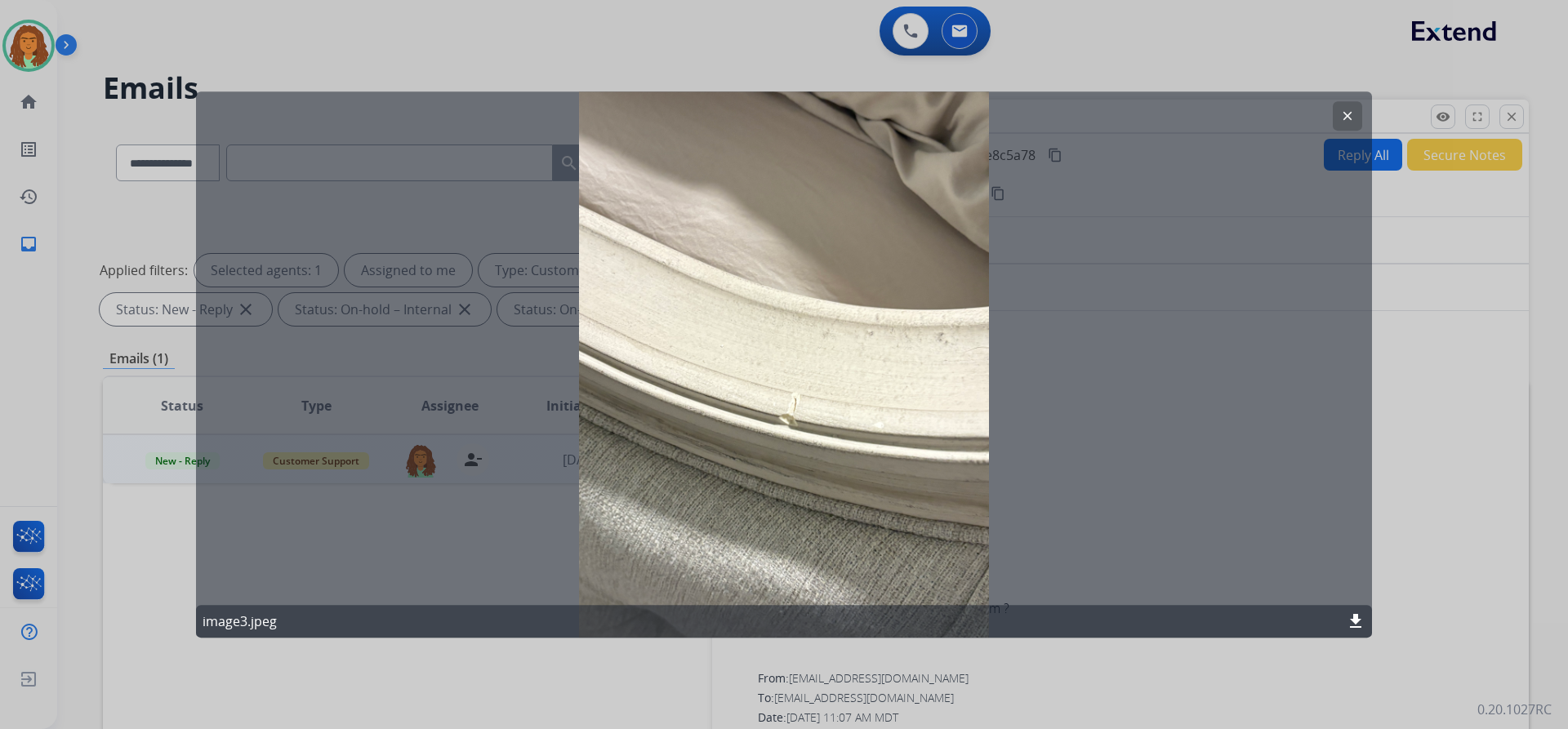
click at [1343, 114] on mat-icon "clear" at bounding box center [1347, 116] width 15 height 15
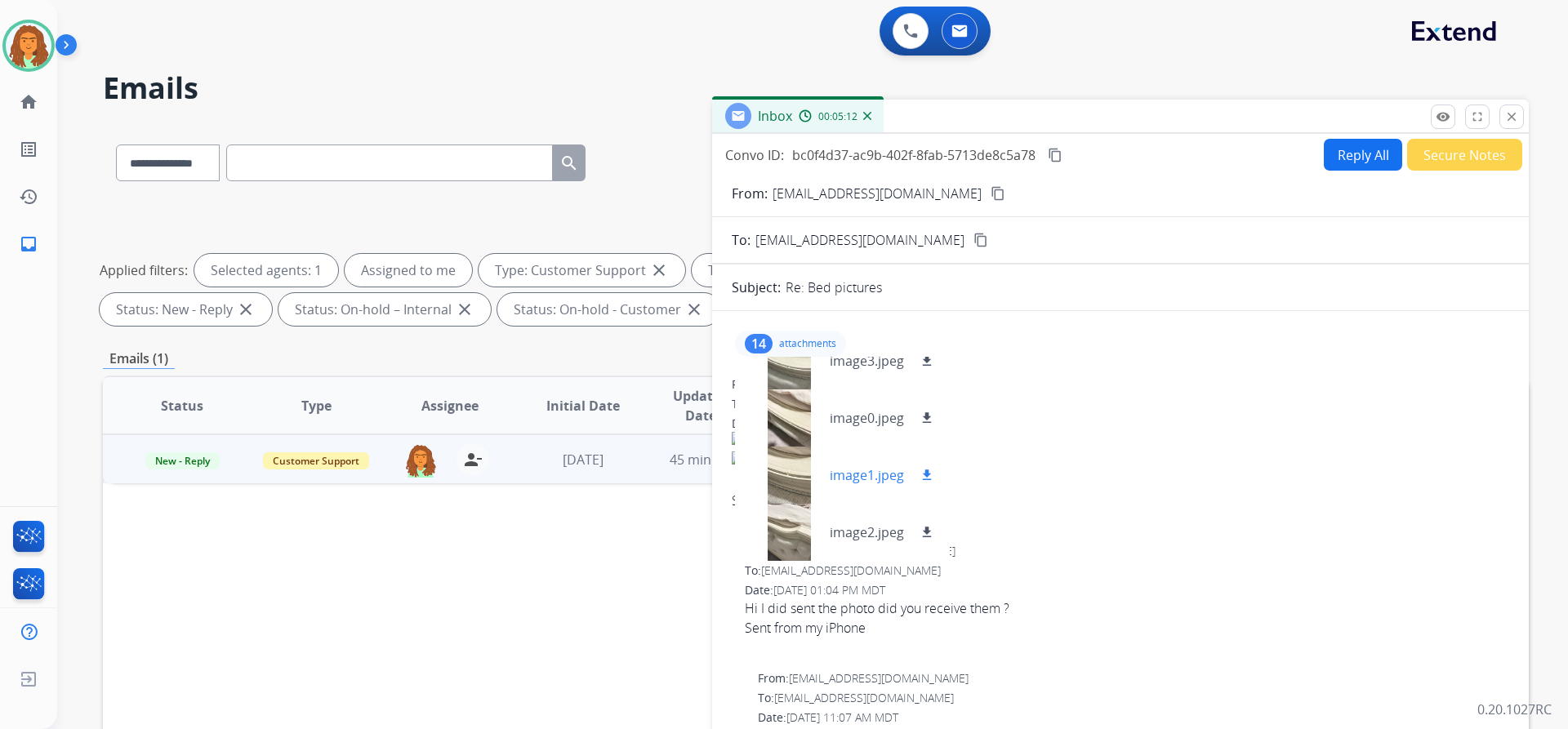
click at [791, 461] on div at bounding box center [789, 476] width 82 height 57
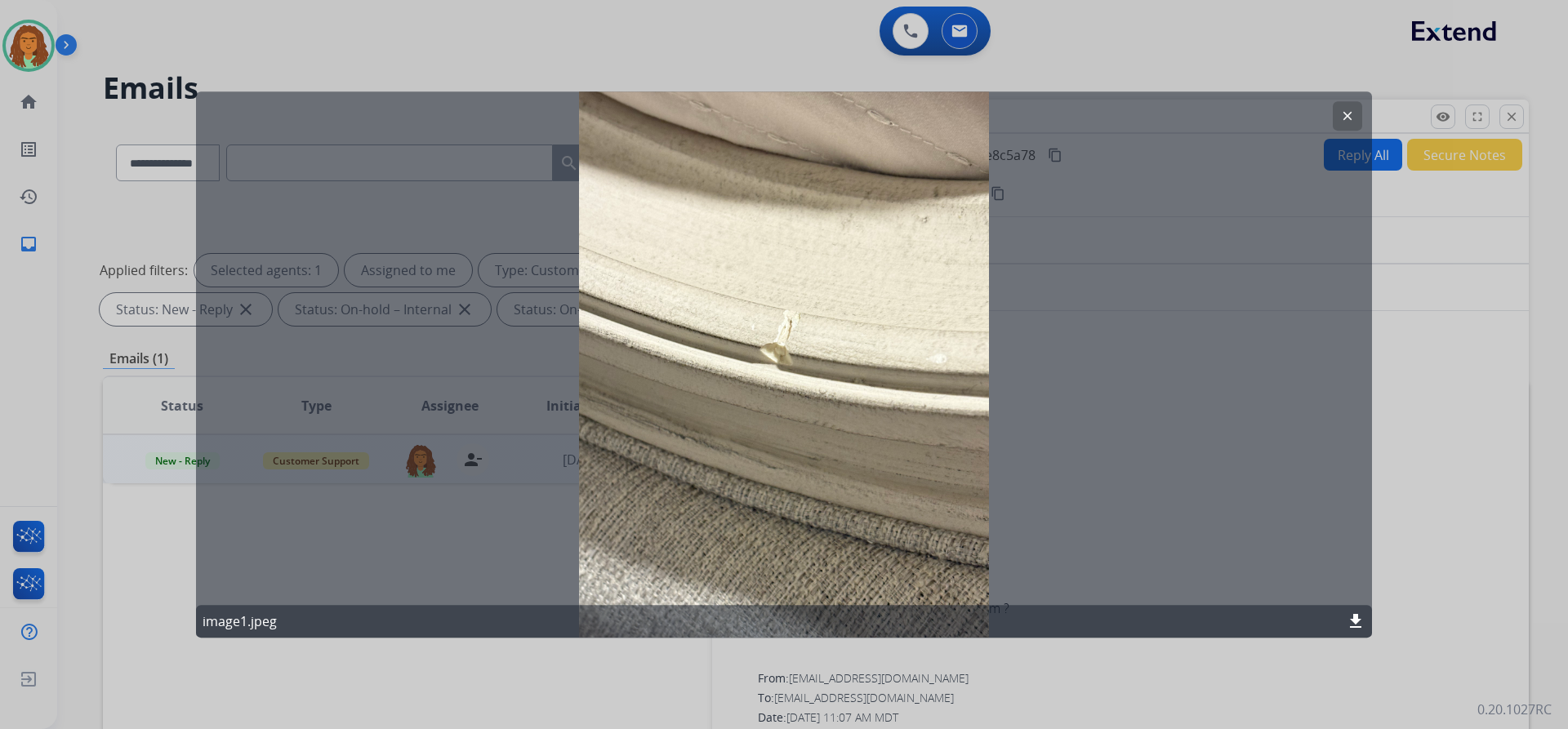
click at [1345, 118] on mat-icon "clear" at bounding box center [1347, 116] width 15 height 15
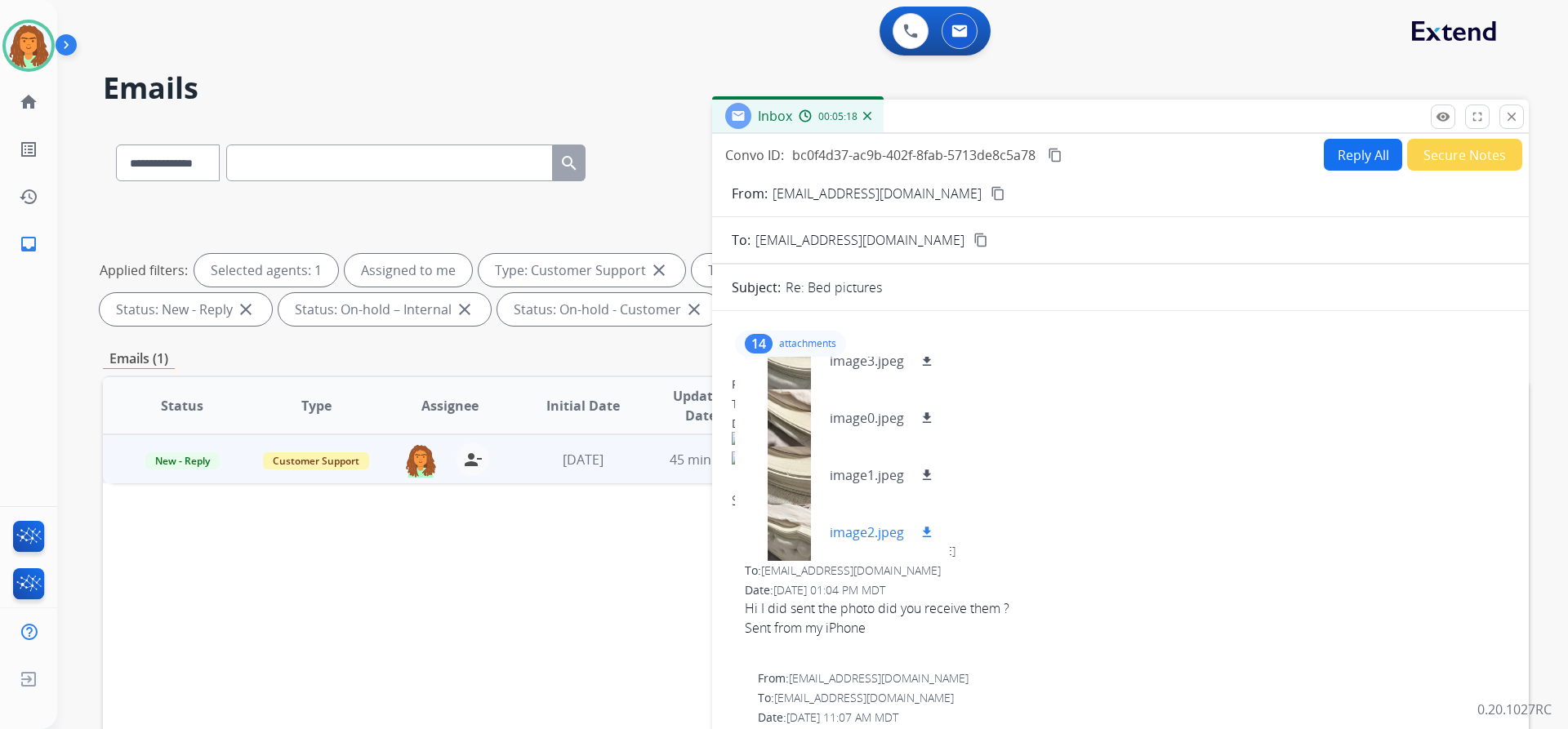
click at [792, 529] on div at bounding box center [789, 532] width 82 height 57
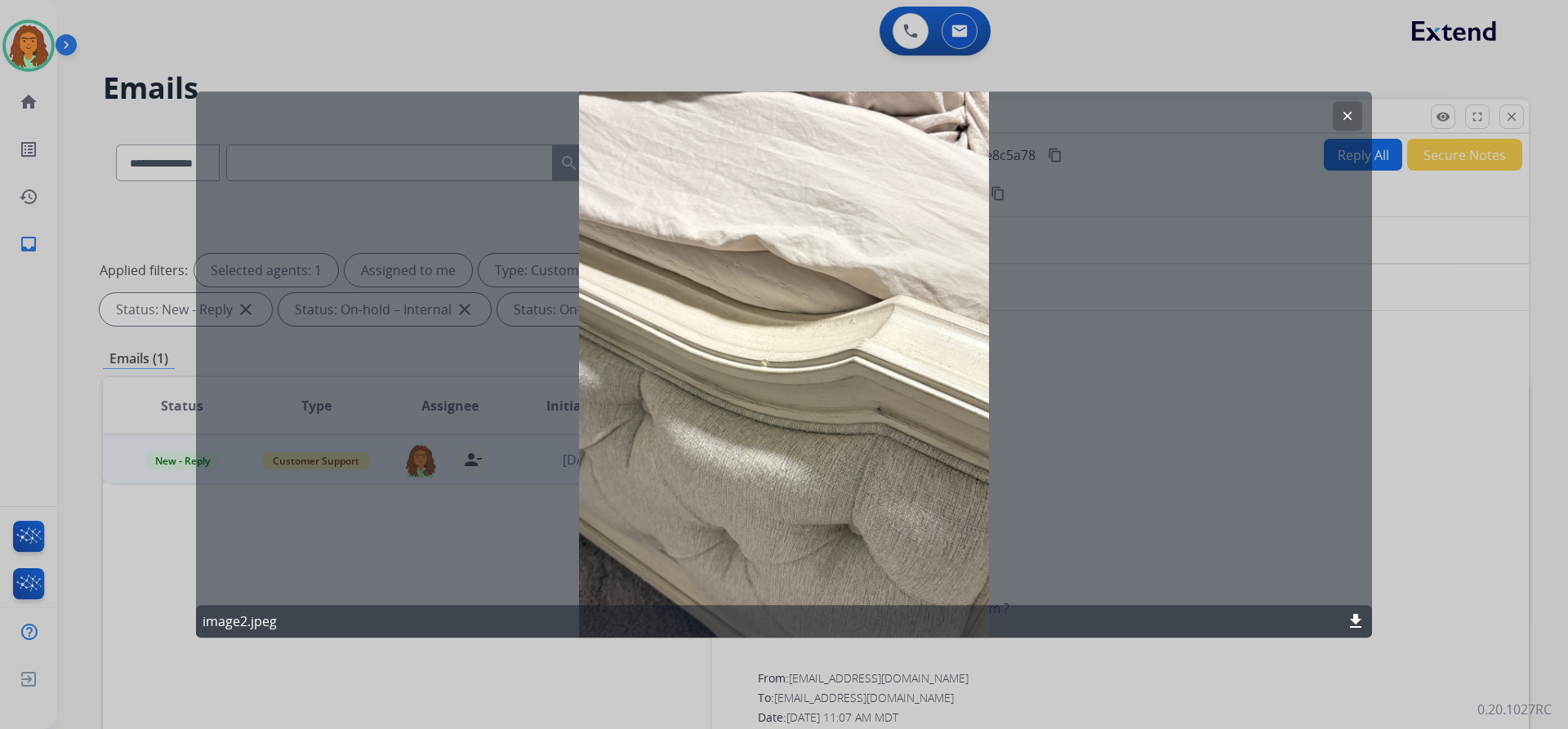
click at [1349, 116] on mat-icon "clear" at bounding box center [1347, 116] width 15 height 15
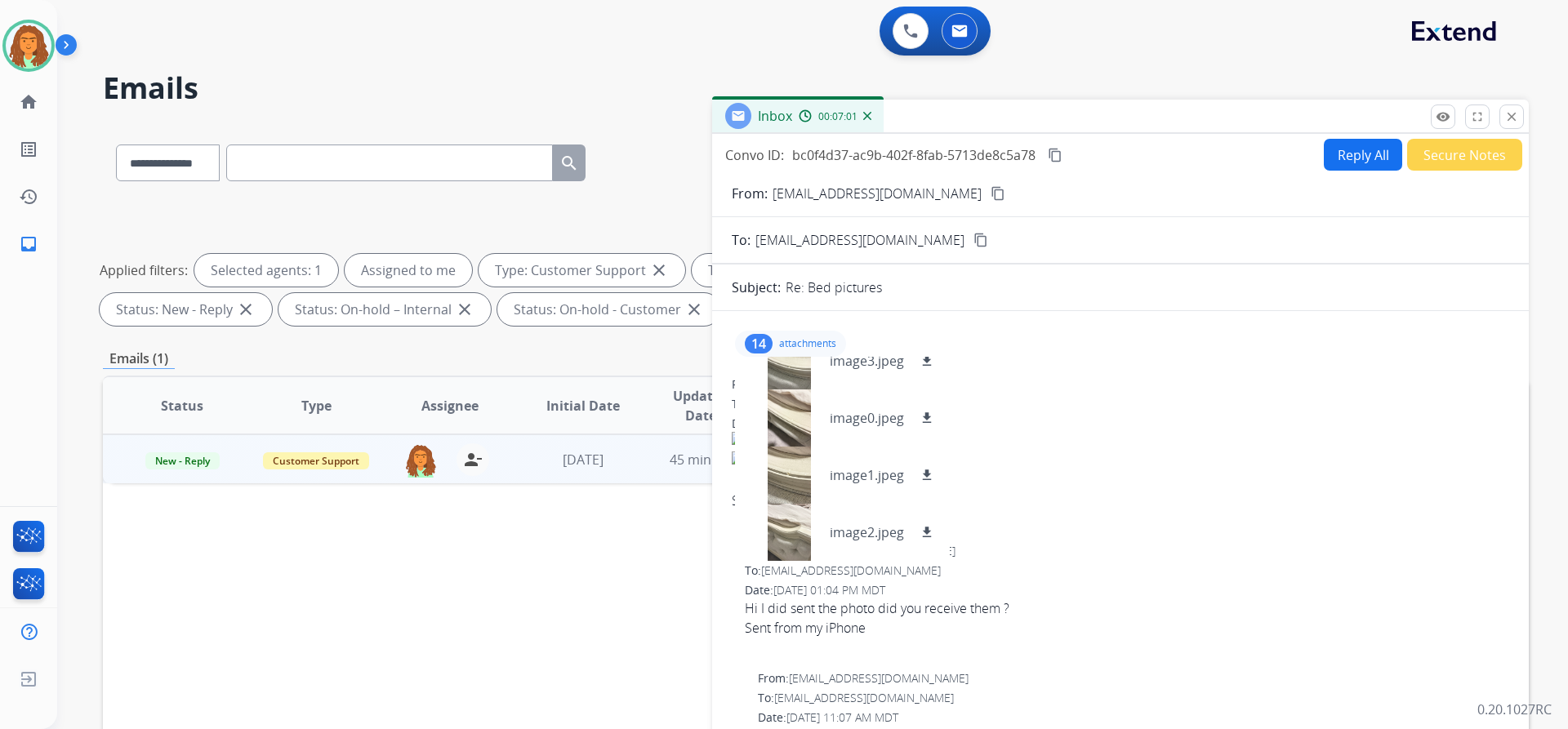
drag, startPoint x: 799, startPoint y: 341, endPoint x: 810, endPoint y: 341, distance: 11.0
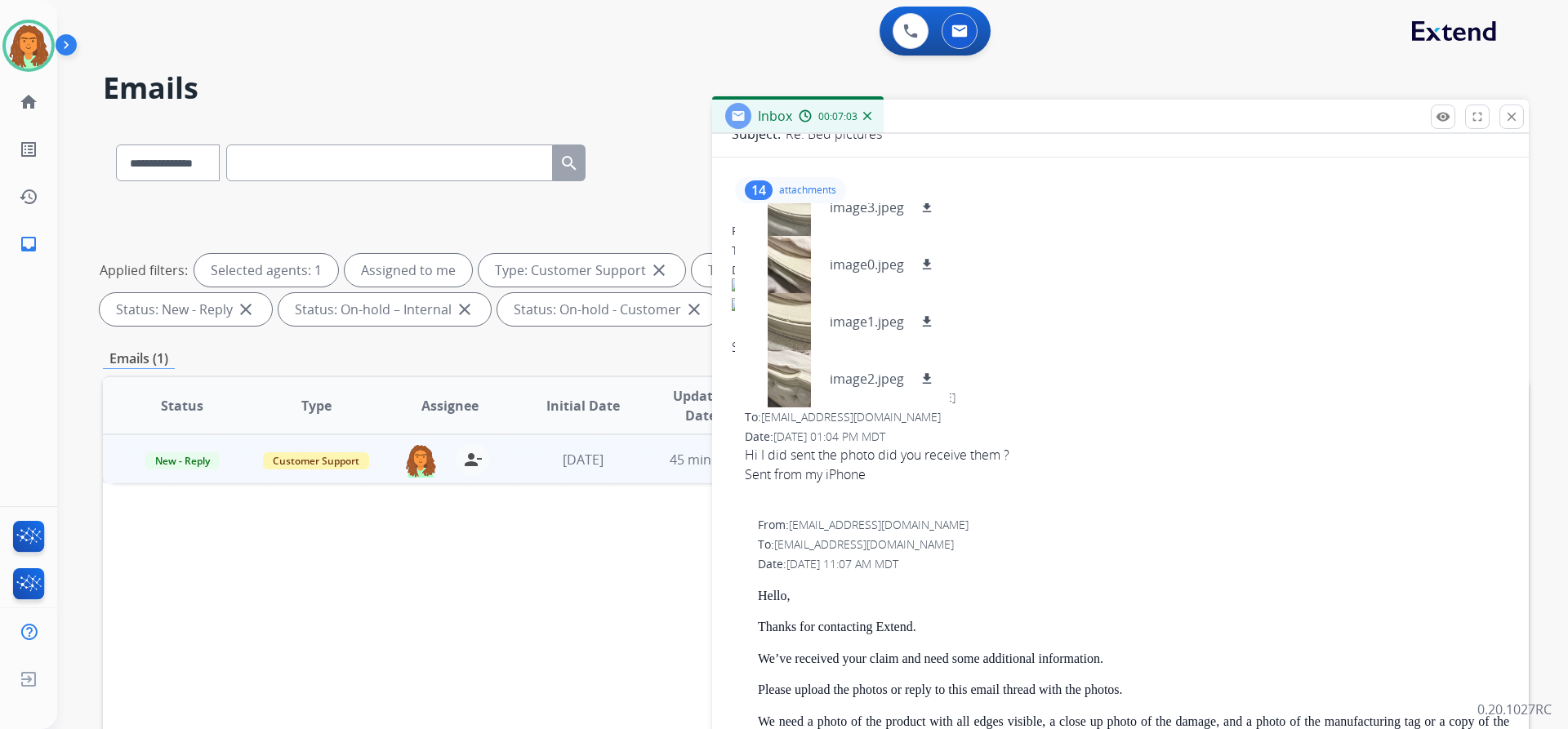
scroll to position [0, 0]
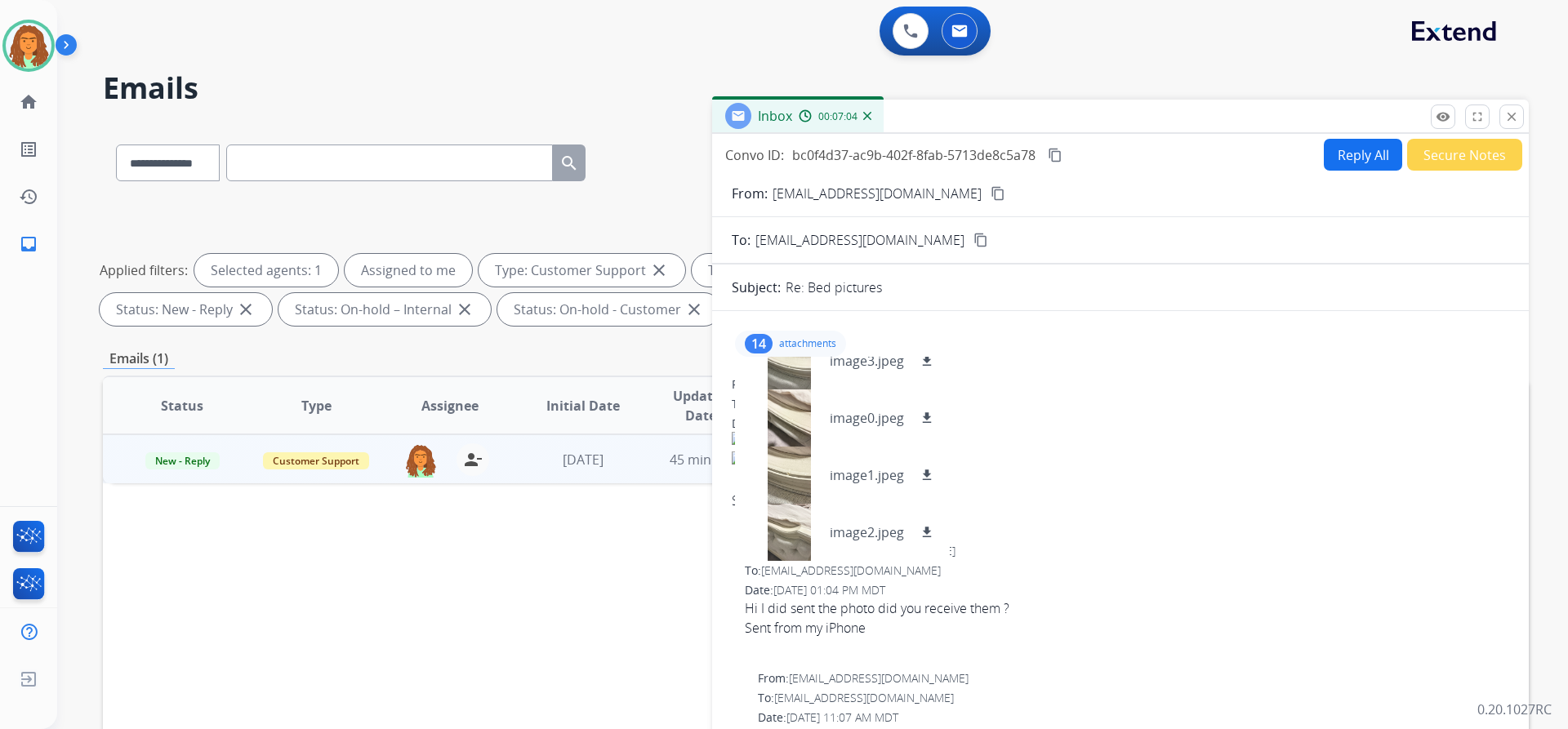
click at [1330, 159] on button "Reply All" at bounding box center [1363, 154] width 78 height 32
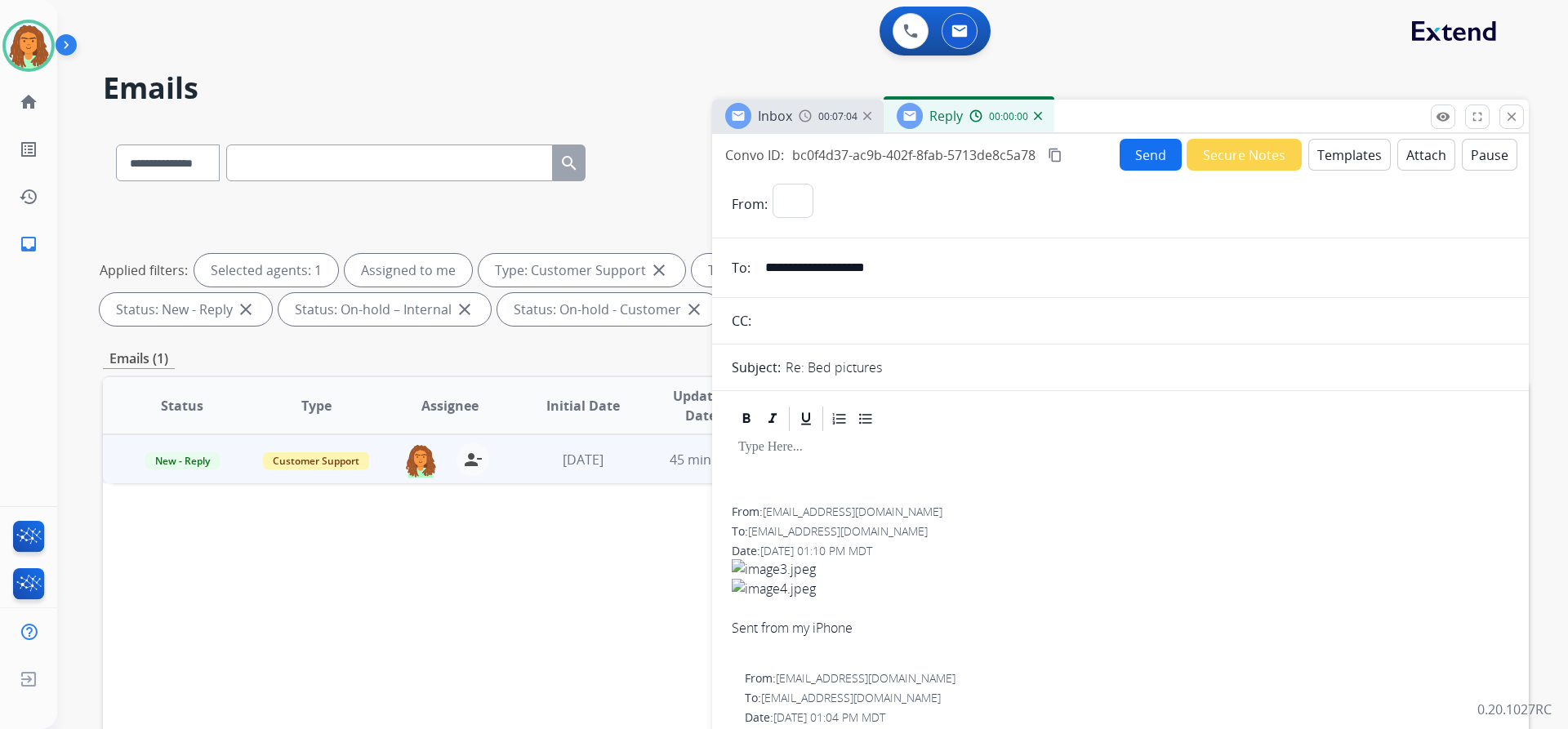
select select "**********"
click at [1344, 163] on button "Templates" at bounding box center [1349, 154] width 83 height 32
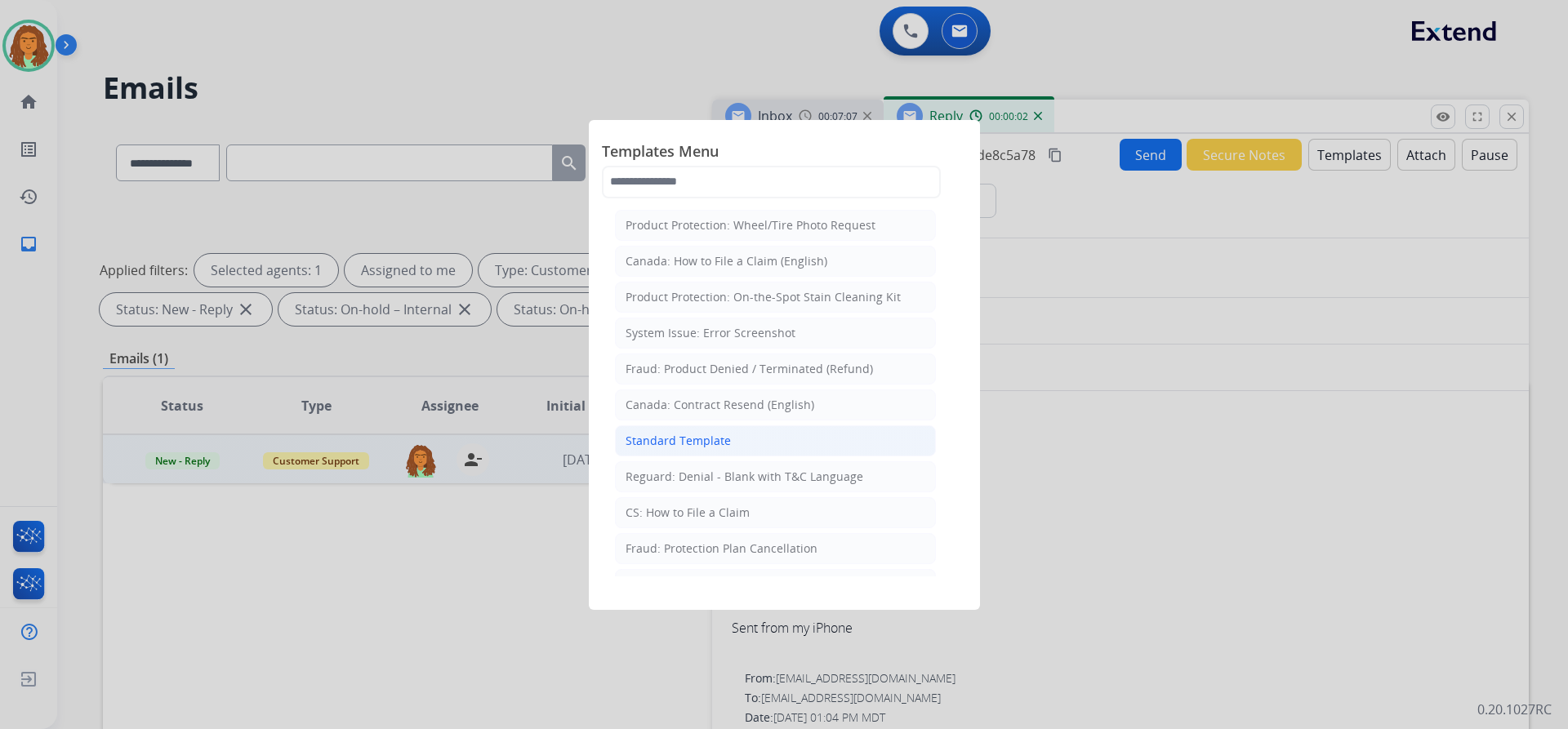
click at [711, 437] on div "Standard Template" at bounding box center [678, 441] width 105 height 17
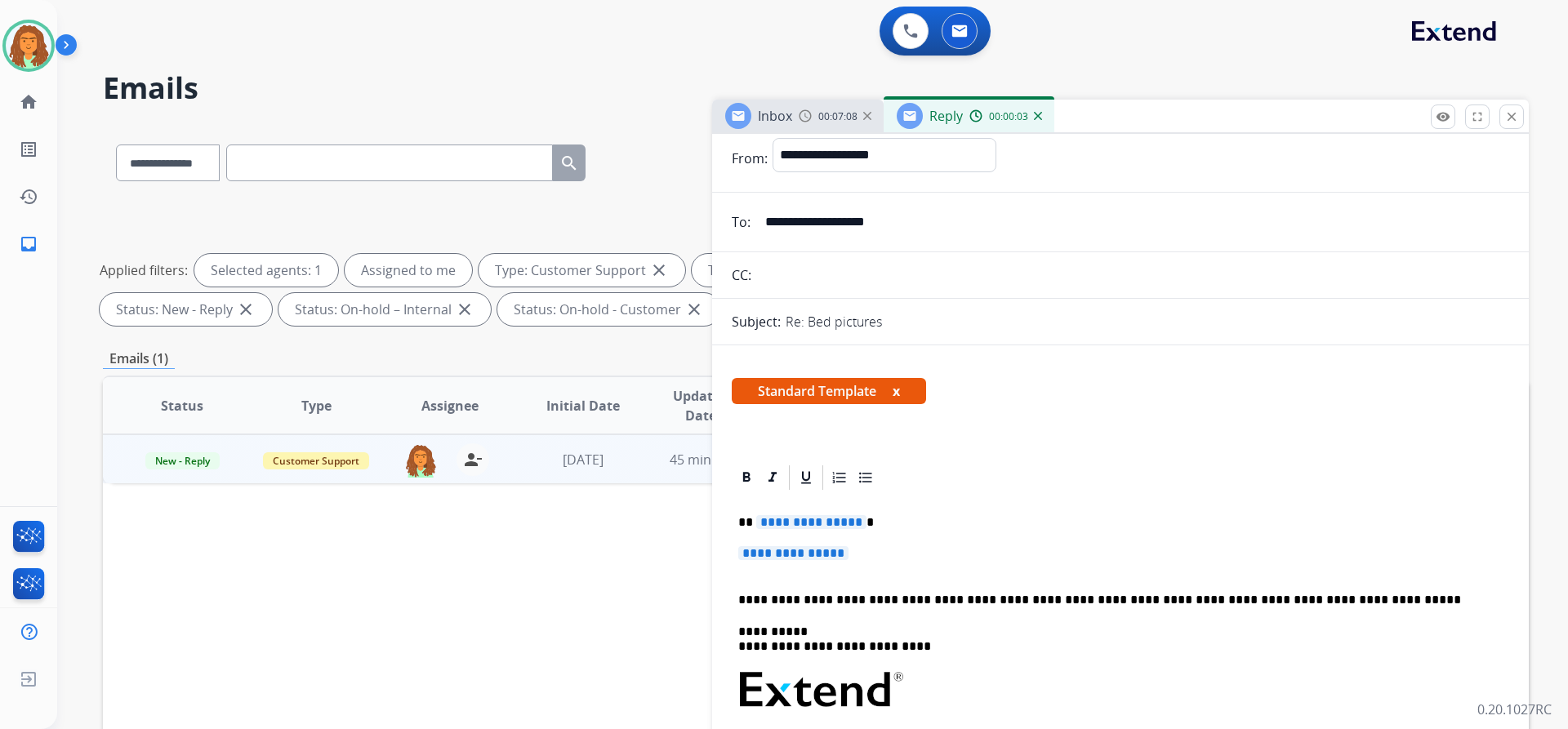
scroll to position [82, 0]
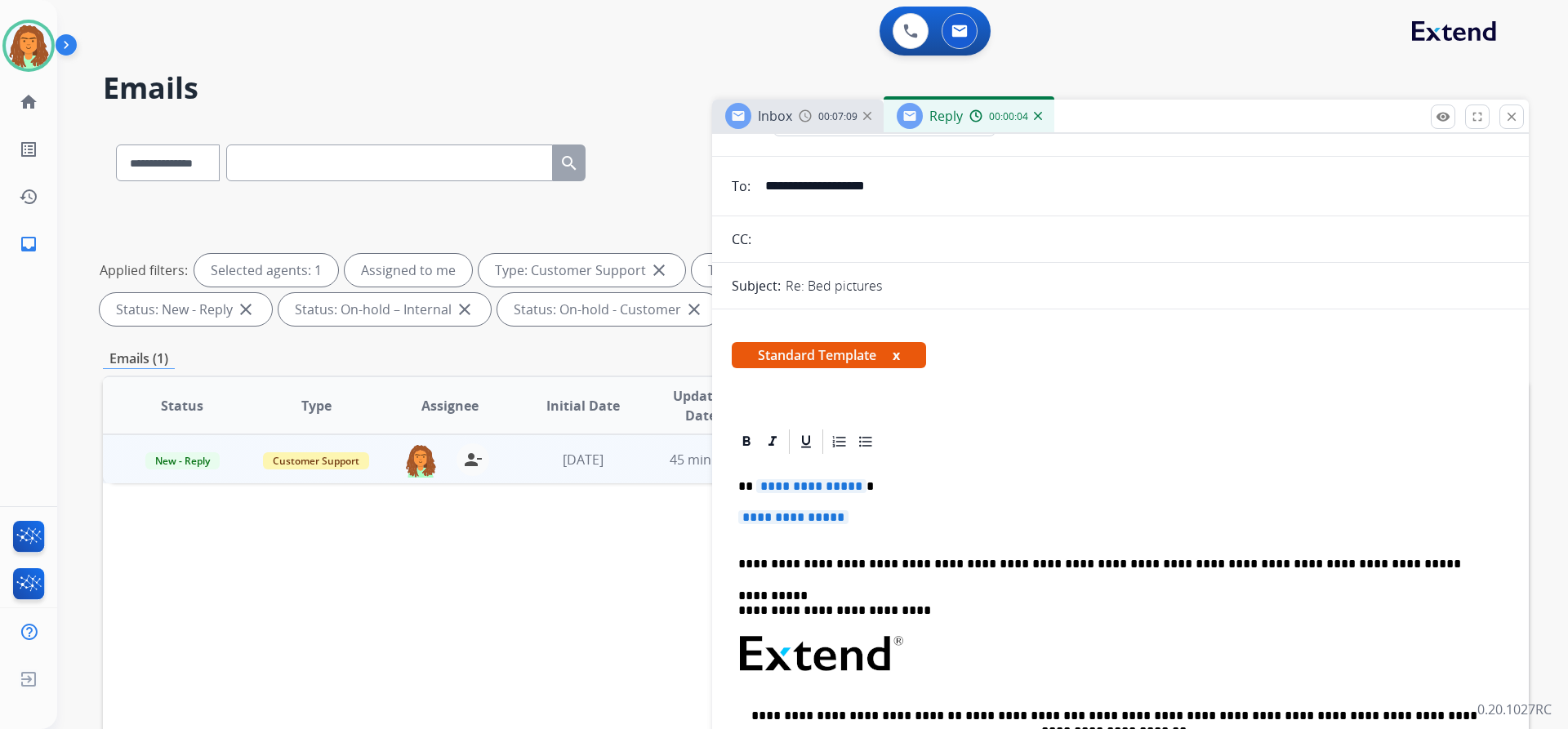
click at [853, 484] on span "**********" at bounding box center [811, 486] width 111 height 14
click at [748, 516] on span "**********" at bounding box center [793, 517] width 111 height 14
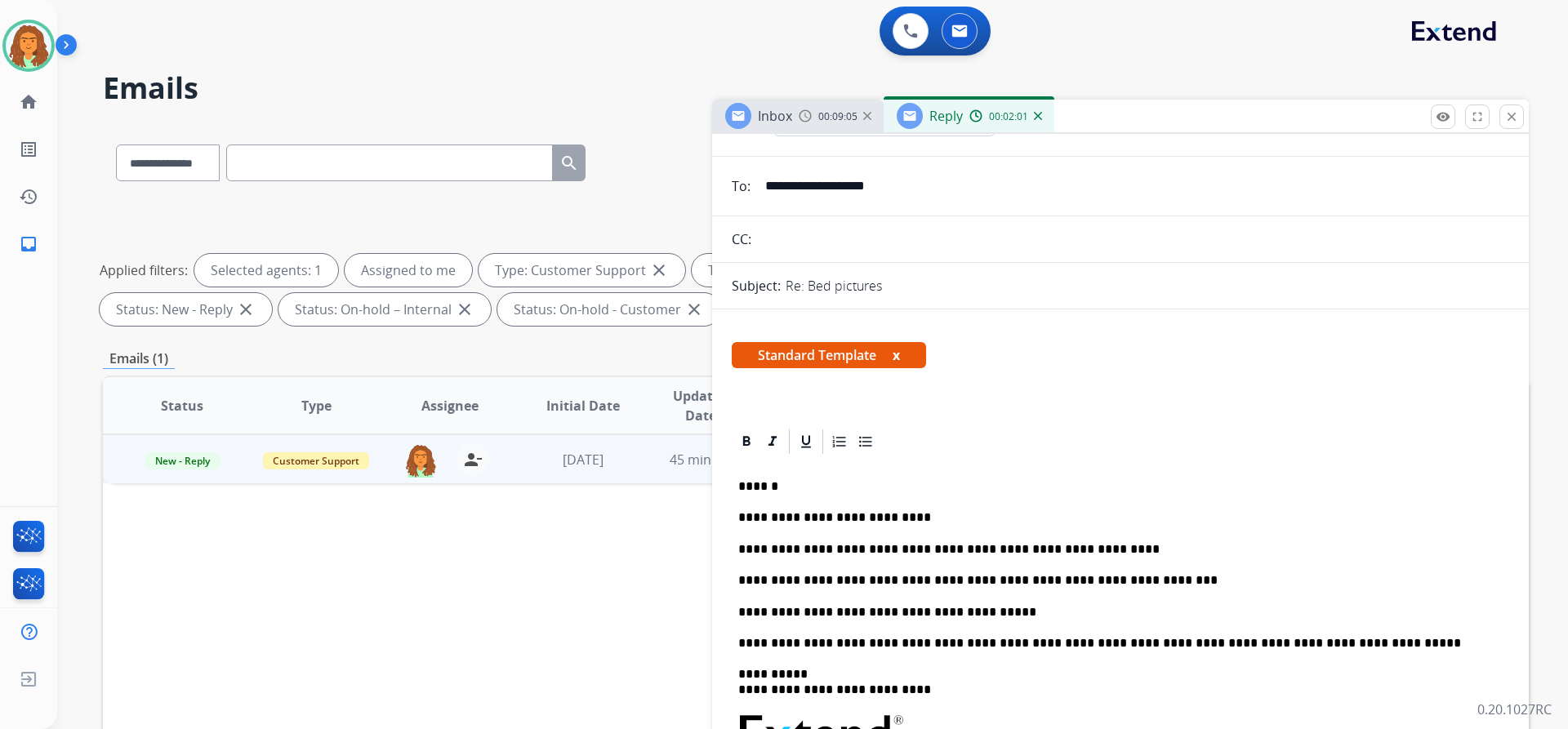
click at [975, 612] on p "**********" at bounding box center [1113, 612] width 751 height 15
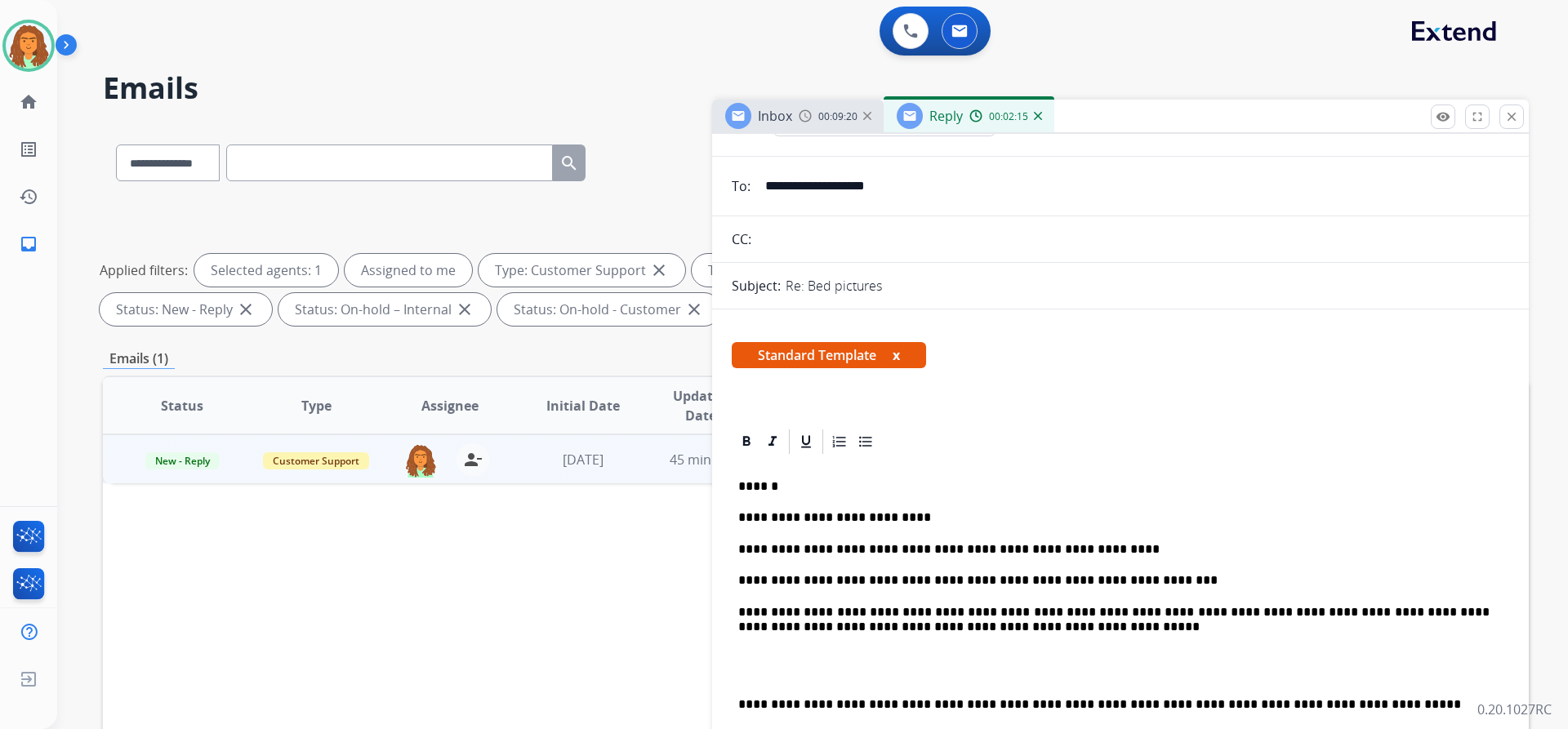
click at [983, 611] on p "**********" at bounding box center [1113, 620] width 751 height 30
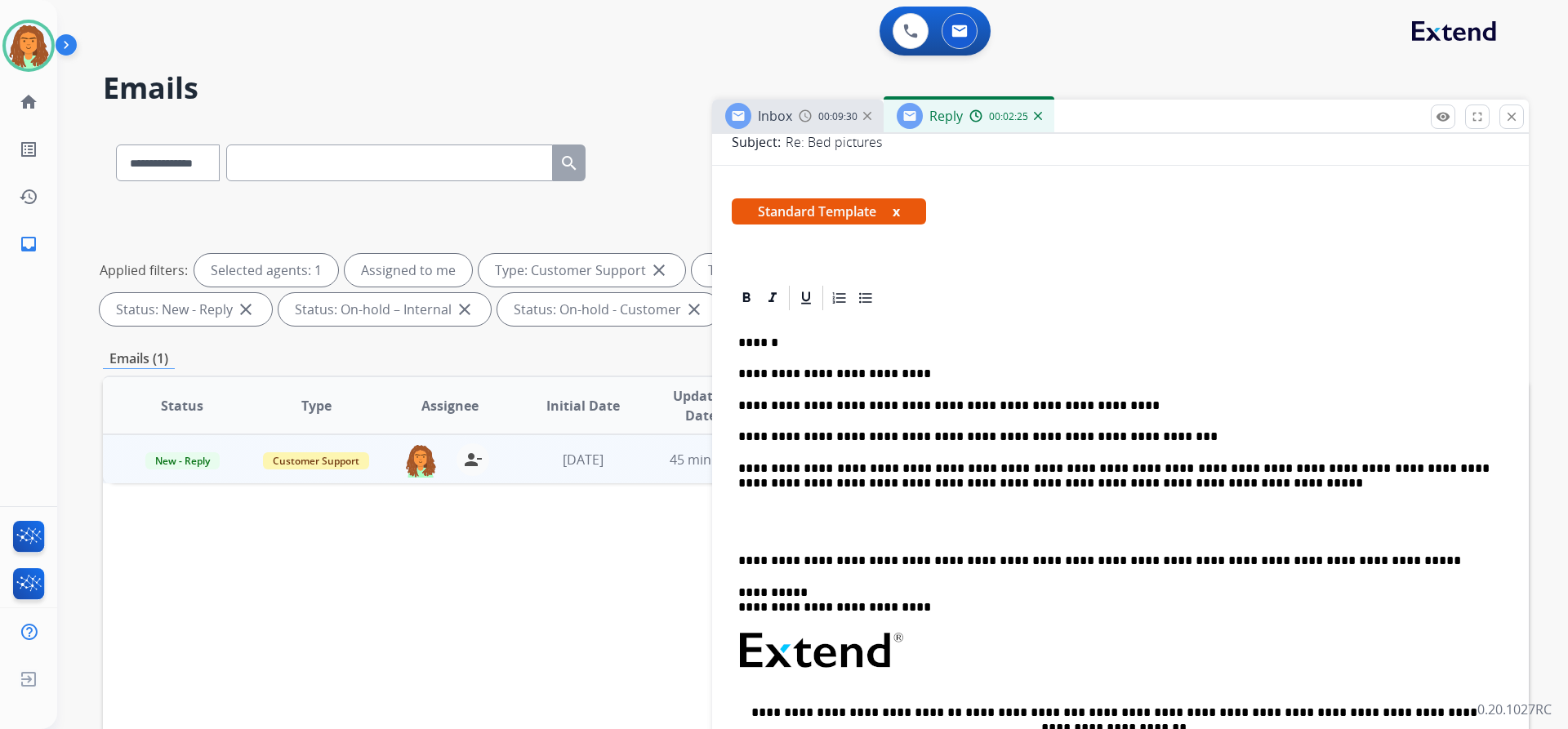
scroll to position [327, 0]
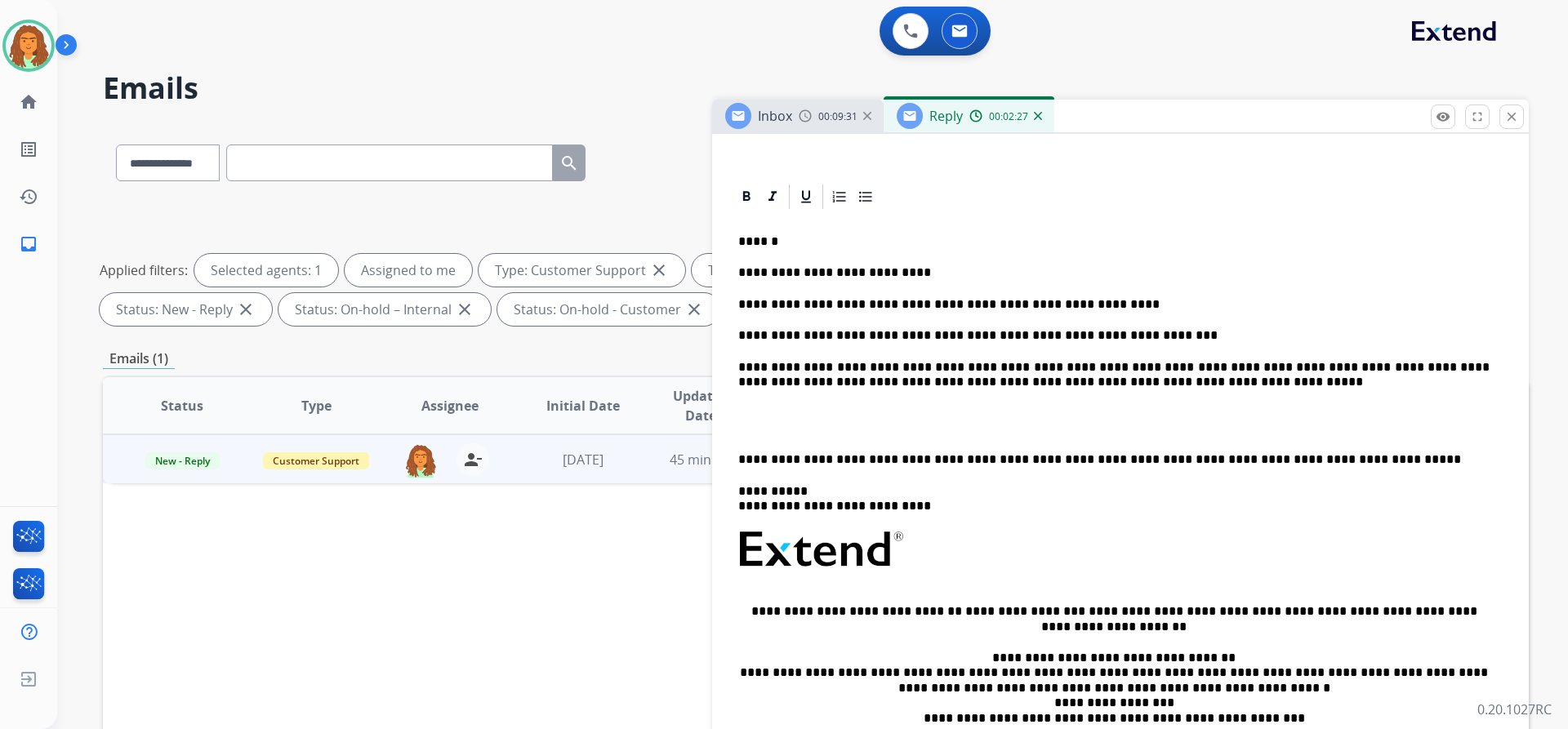
click at [735, 456] on div "**********" at bounding box center [1120, 518] width 777 height 613
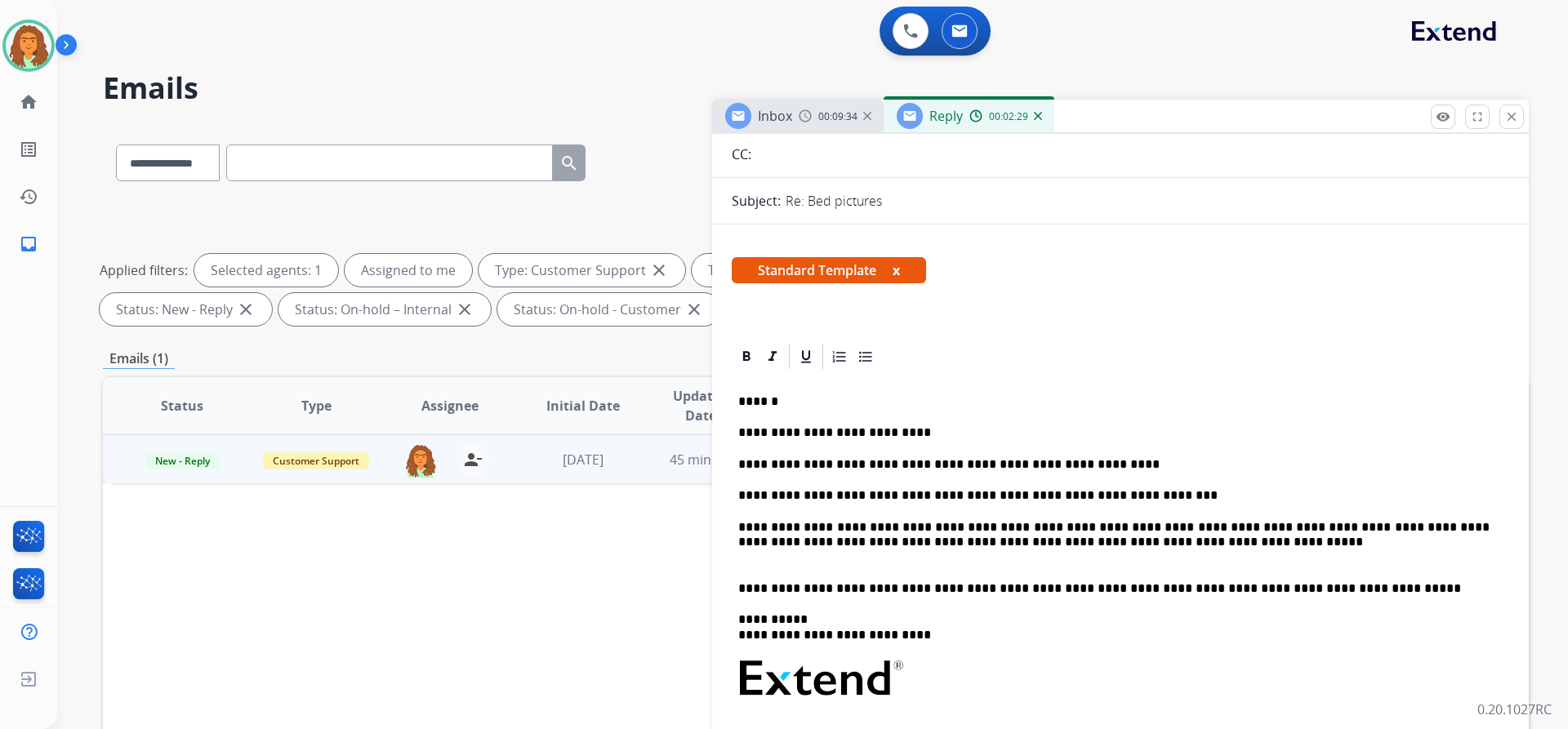
scroll to position [0, 0]
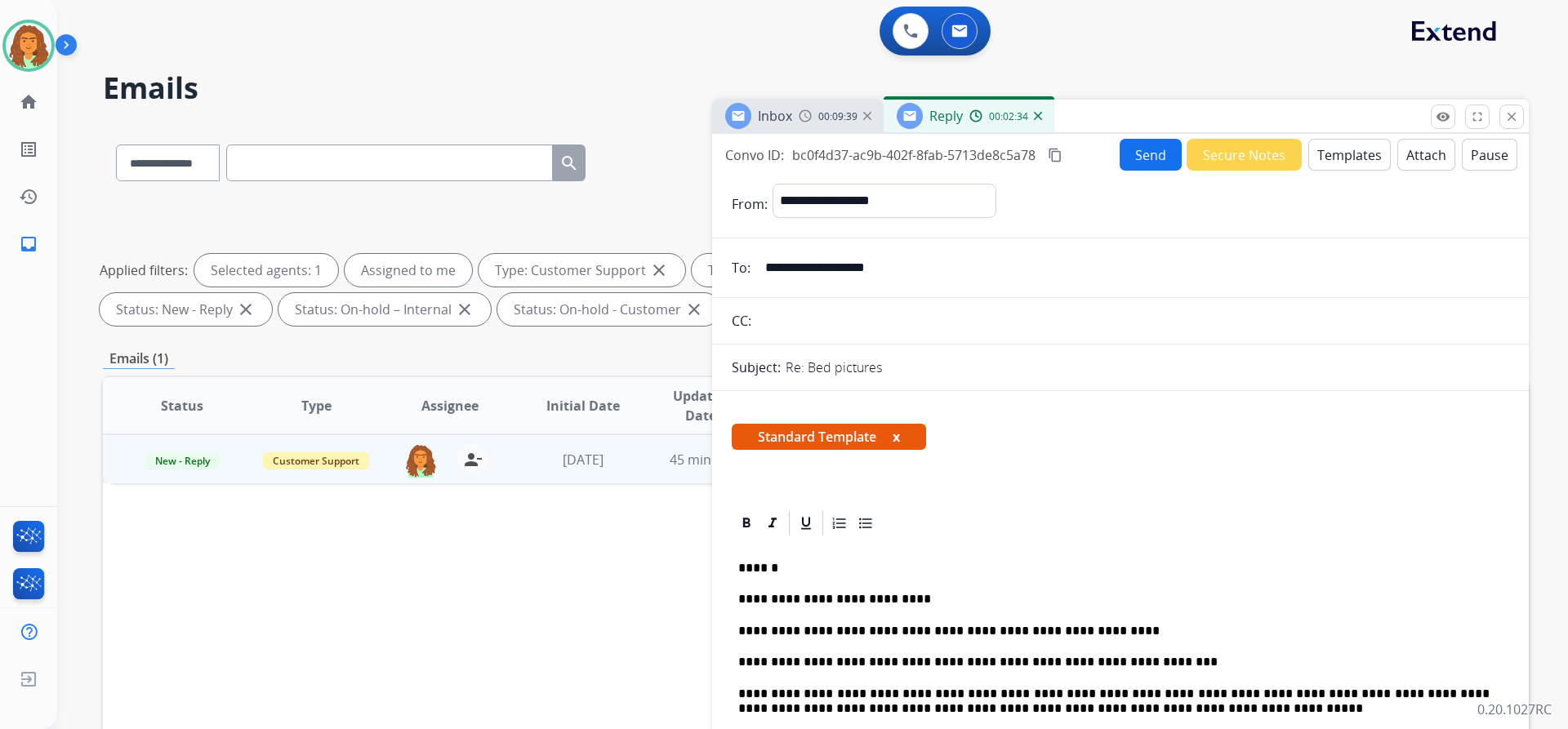
click at [1058, 156] on mat-icon "content_copy" at bounding box center [1055, 155] width 15 height 15
click at [1146, 157] on button "Send" at bounding box center [1150, 154] width 62 height 32
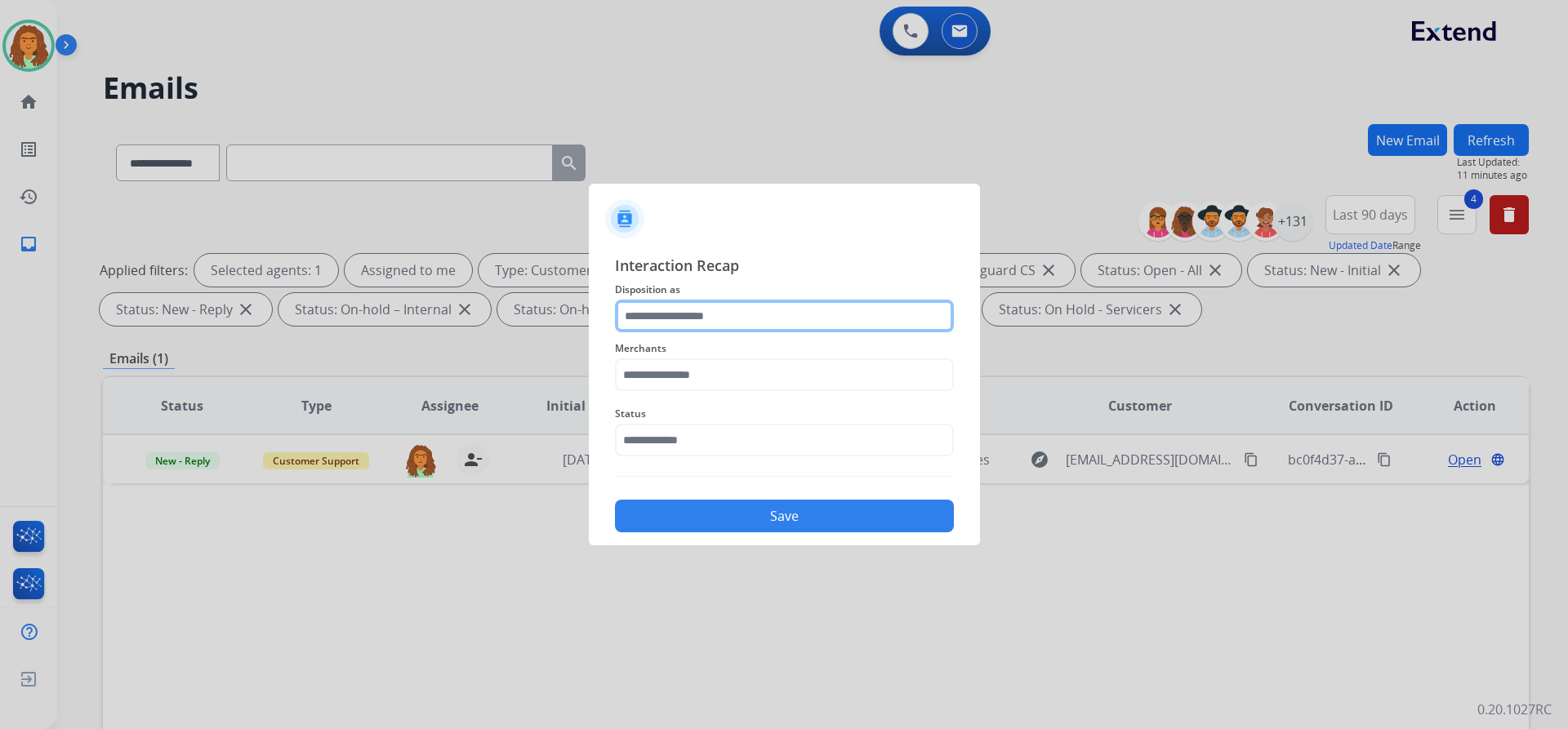
click at [647, 315] on input "text" at bounding box center [784, 315] width 339 height 32
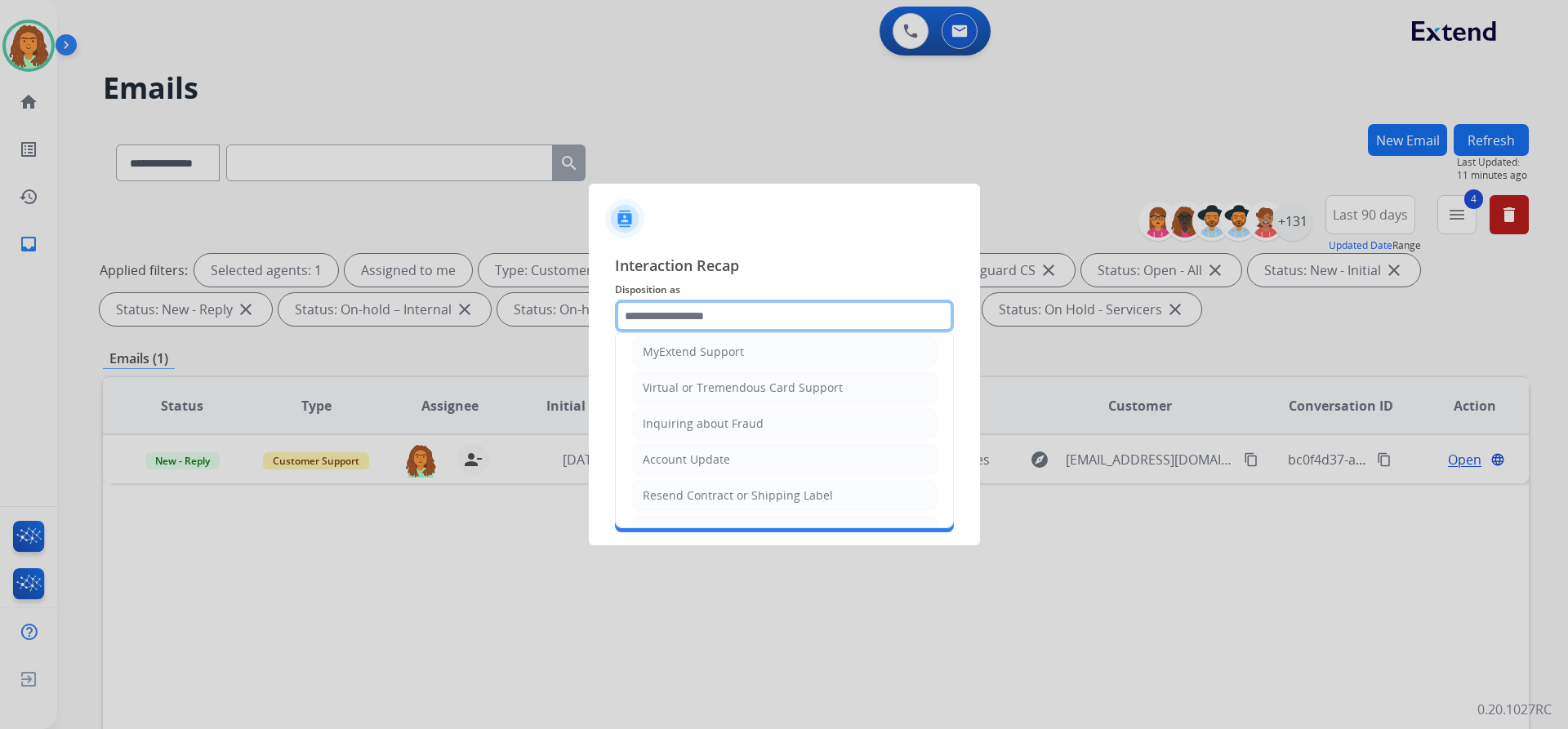
scroll to position [254, 0]
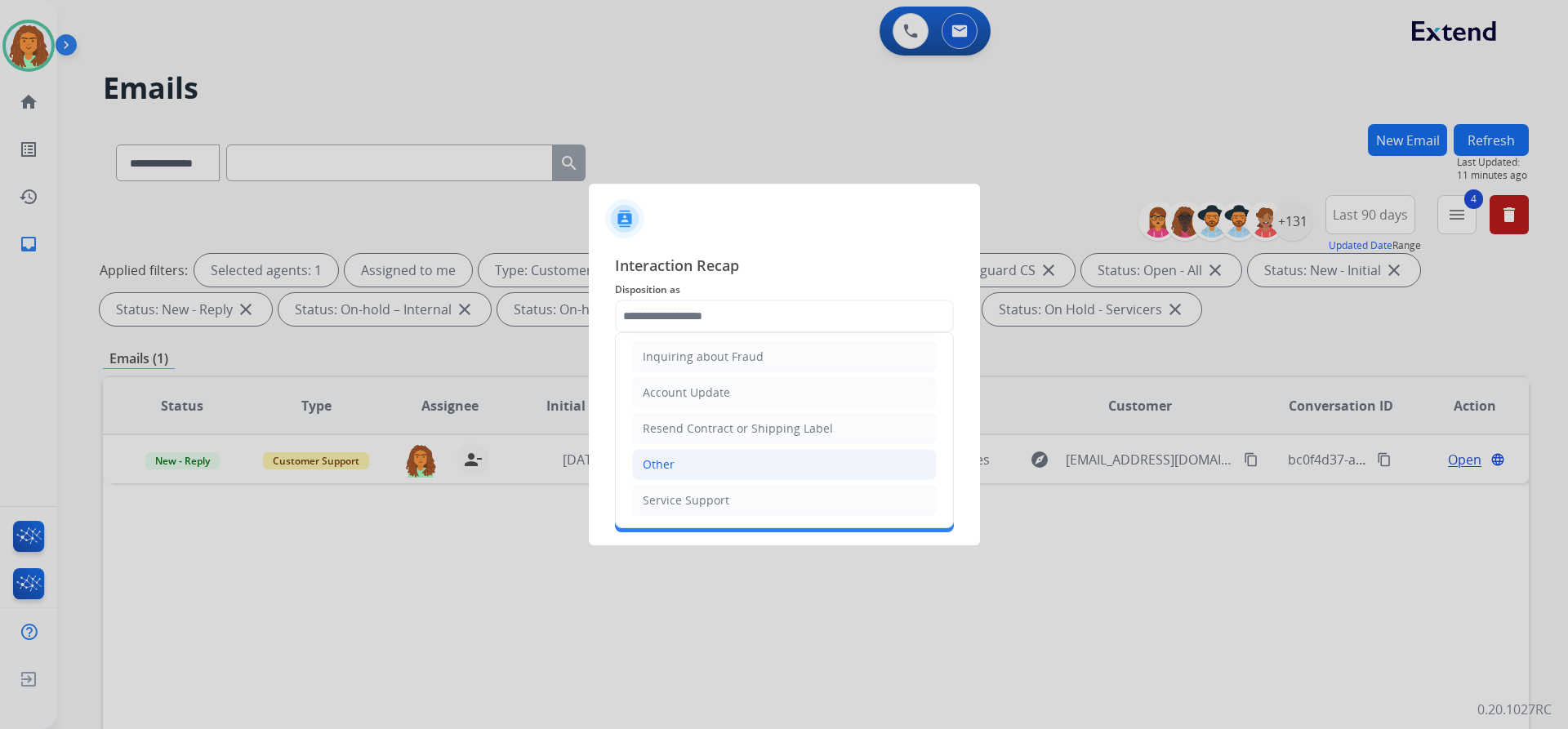
click at [672, 466] on div "Other" at bounding box center [659, 464] width 32 height 17
type input "*****"
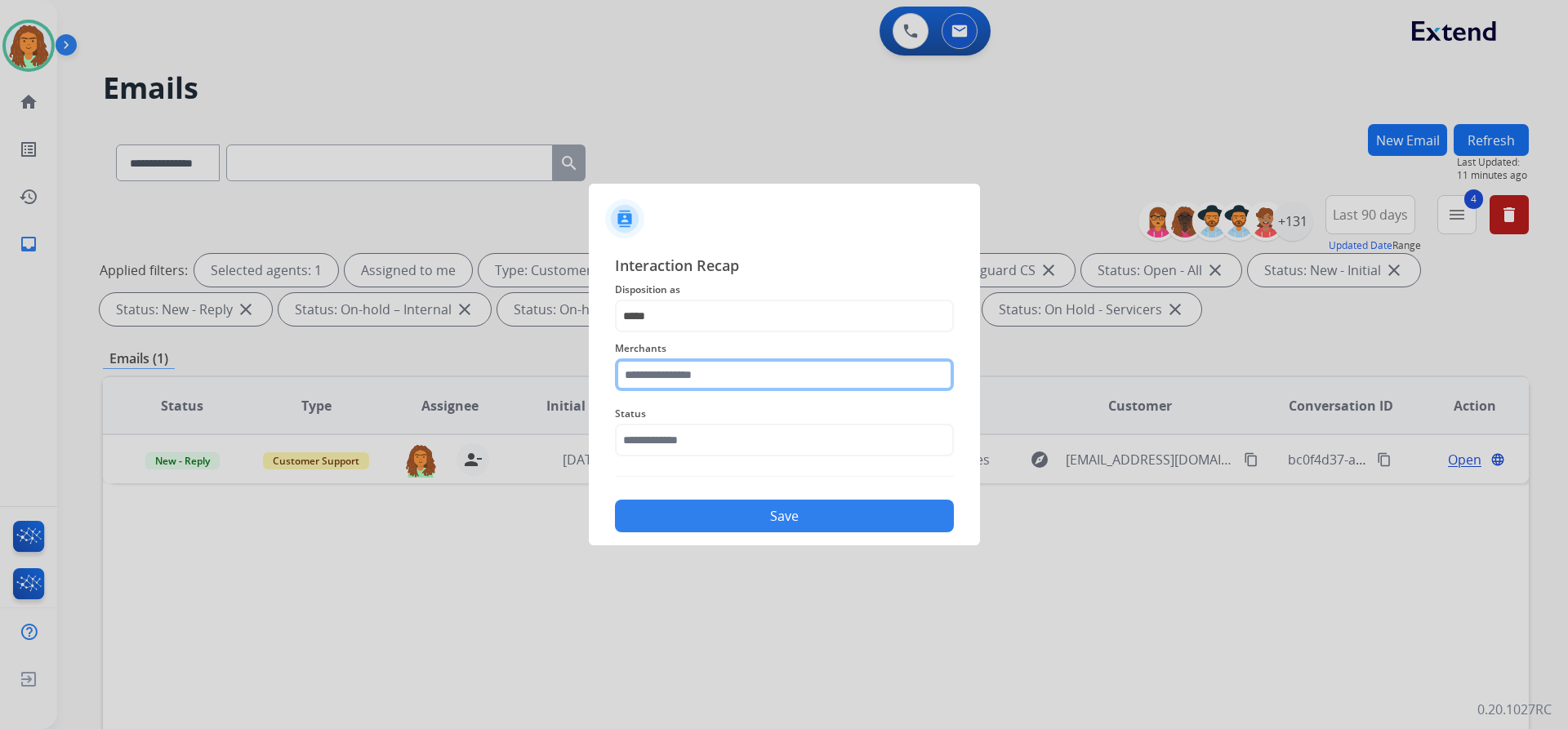
click at [672, 375] on input "text" at bounding box center [784, 375] width 339 height 32
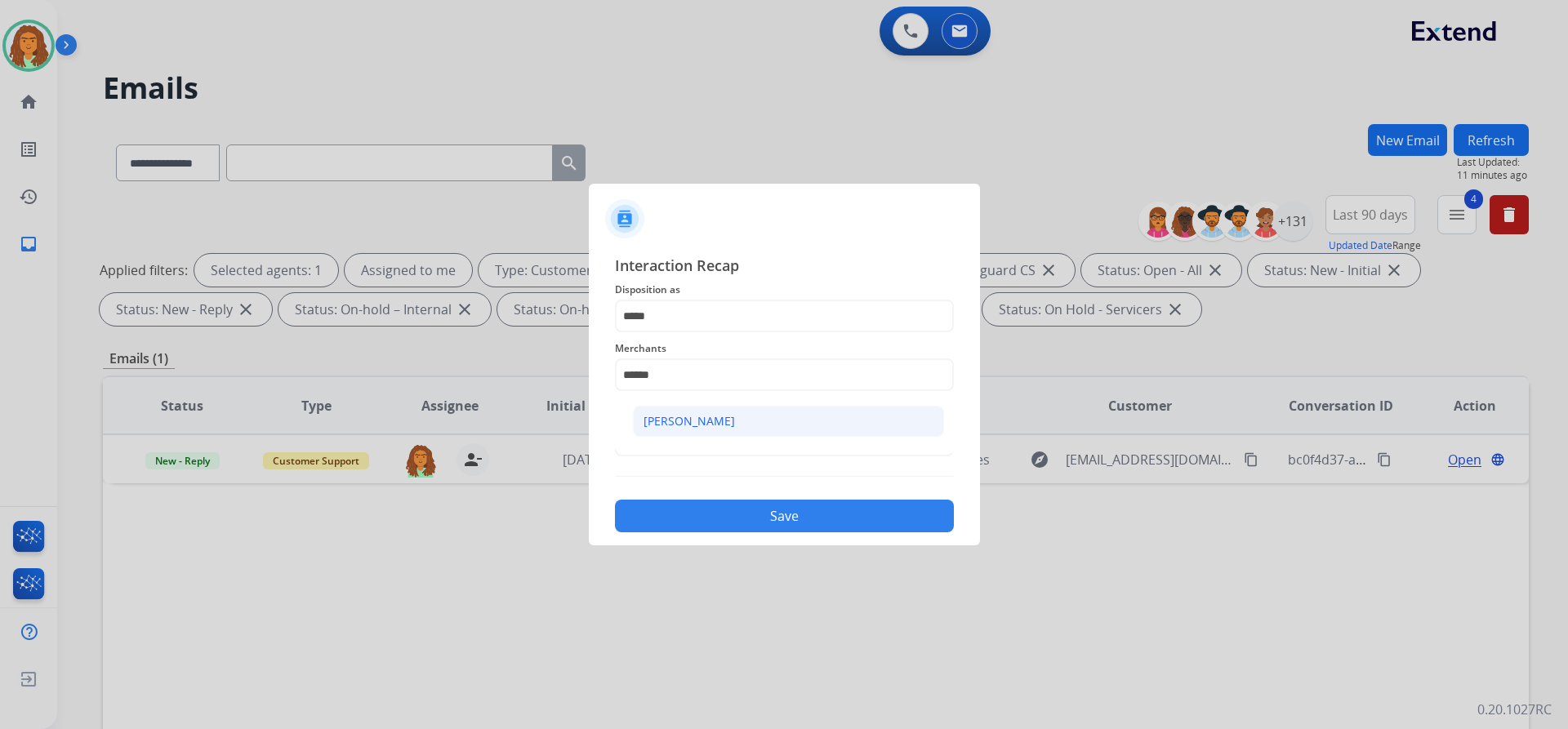
click at [690, 419] on div "Ashley - Reguard" at bounding box center [689, 421] width 91 height 17
type input "**********"
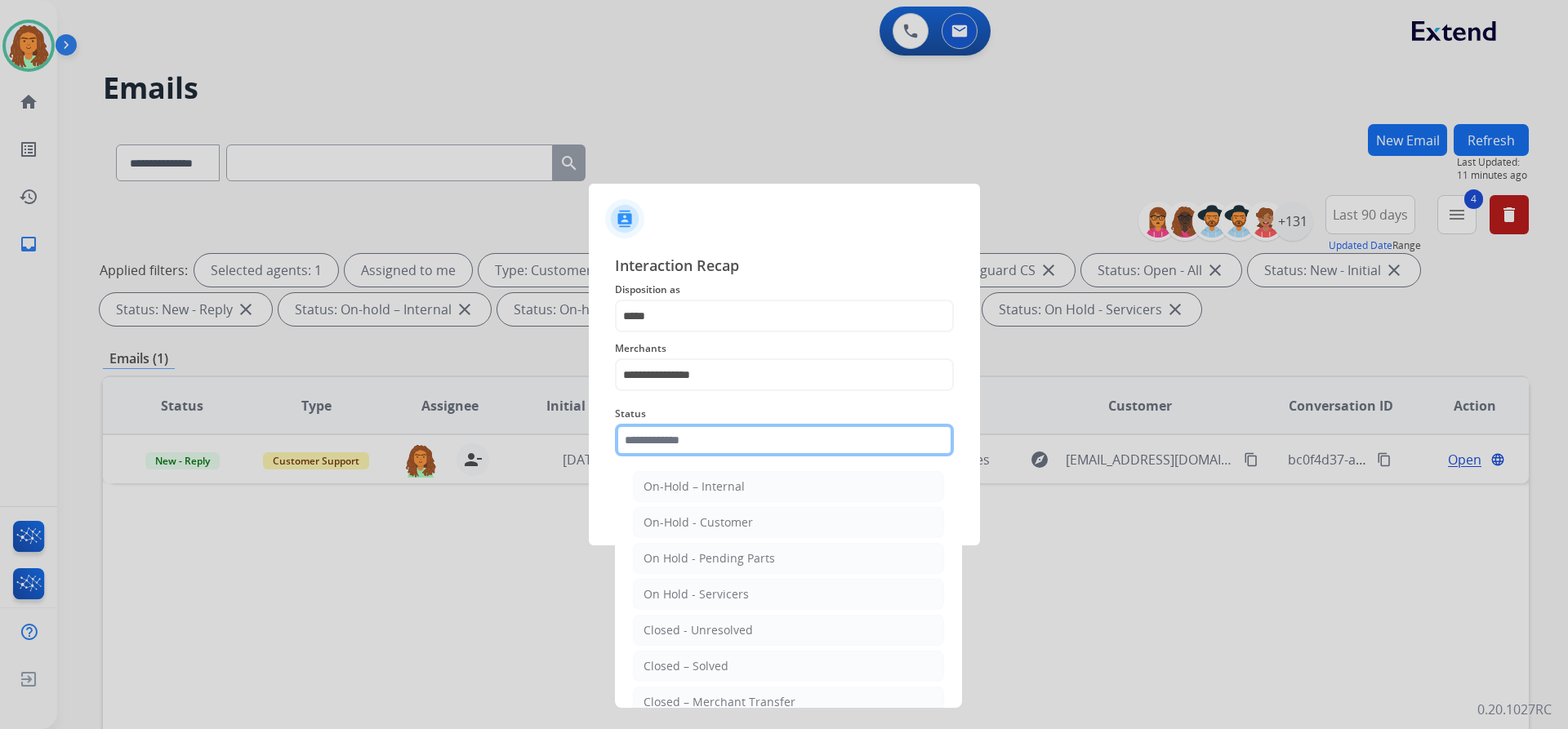
click at [705, 444] on input "text" at bounding box center [784, 440] width 339 height 32
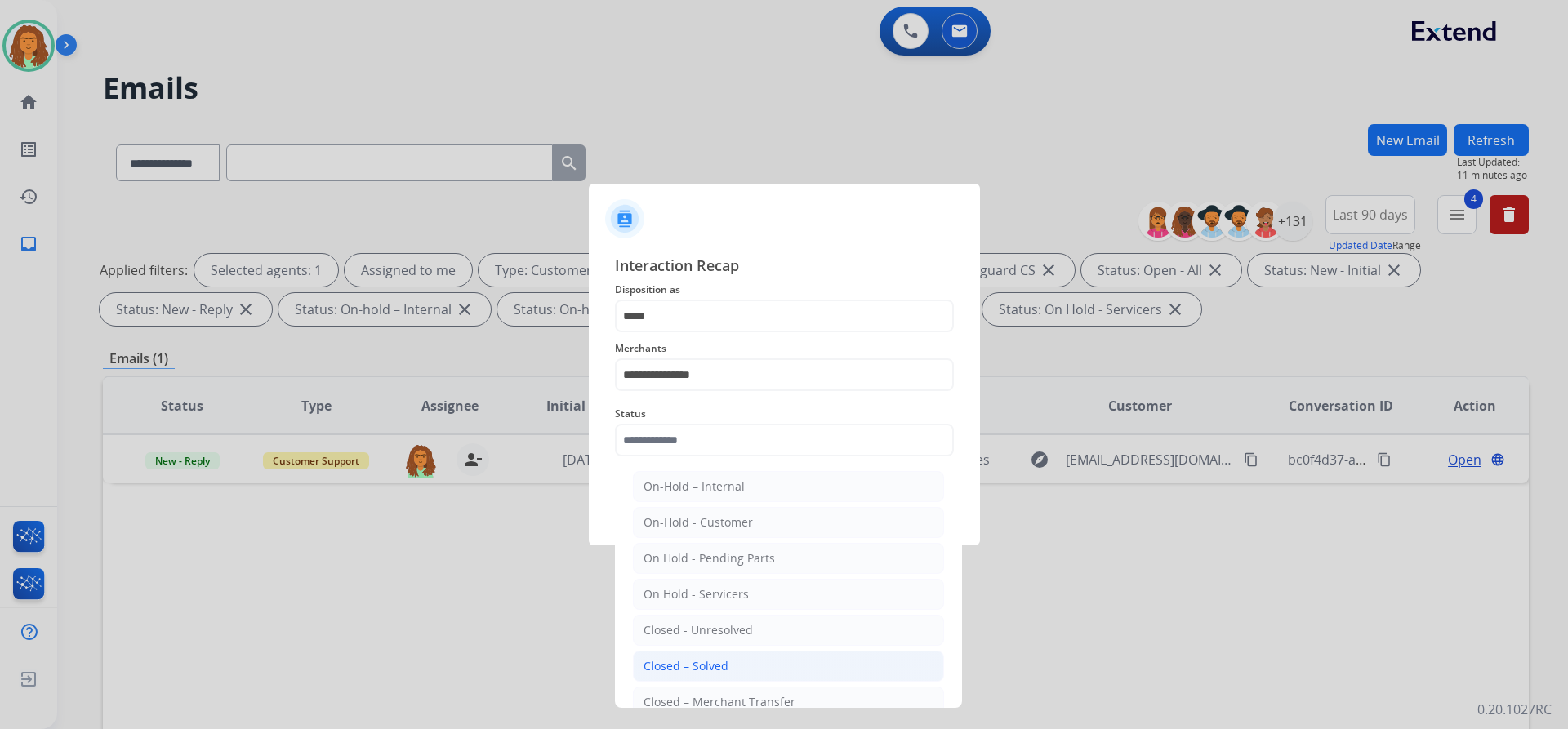
click at [691, 666] on div "Closed – Solved" at bounding box center [686, 666] width 84 height 17
type input "**********"
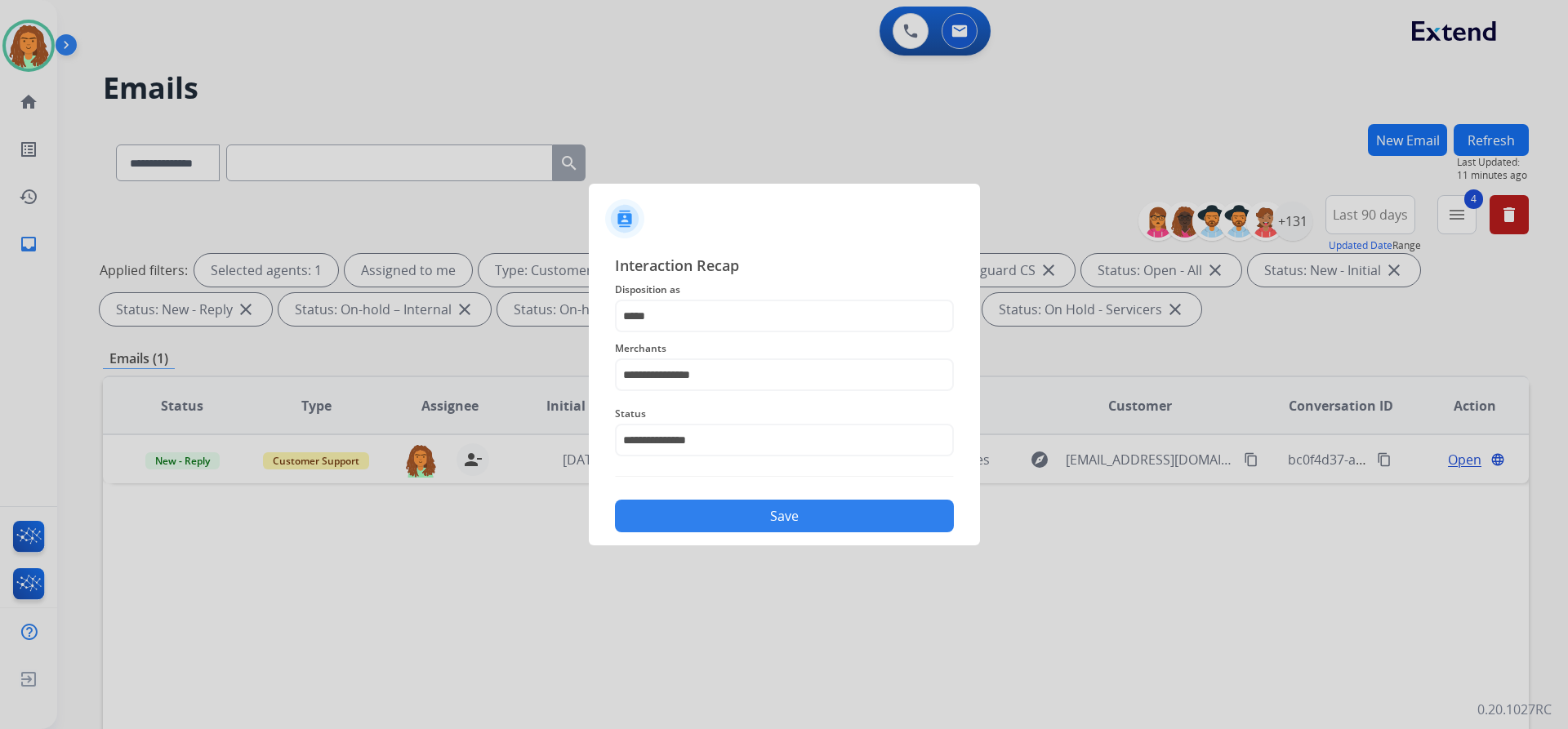
click at [754, 511] on button "Save" at bounding box center [784, 516] width 339 height 32
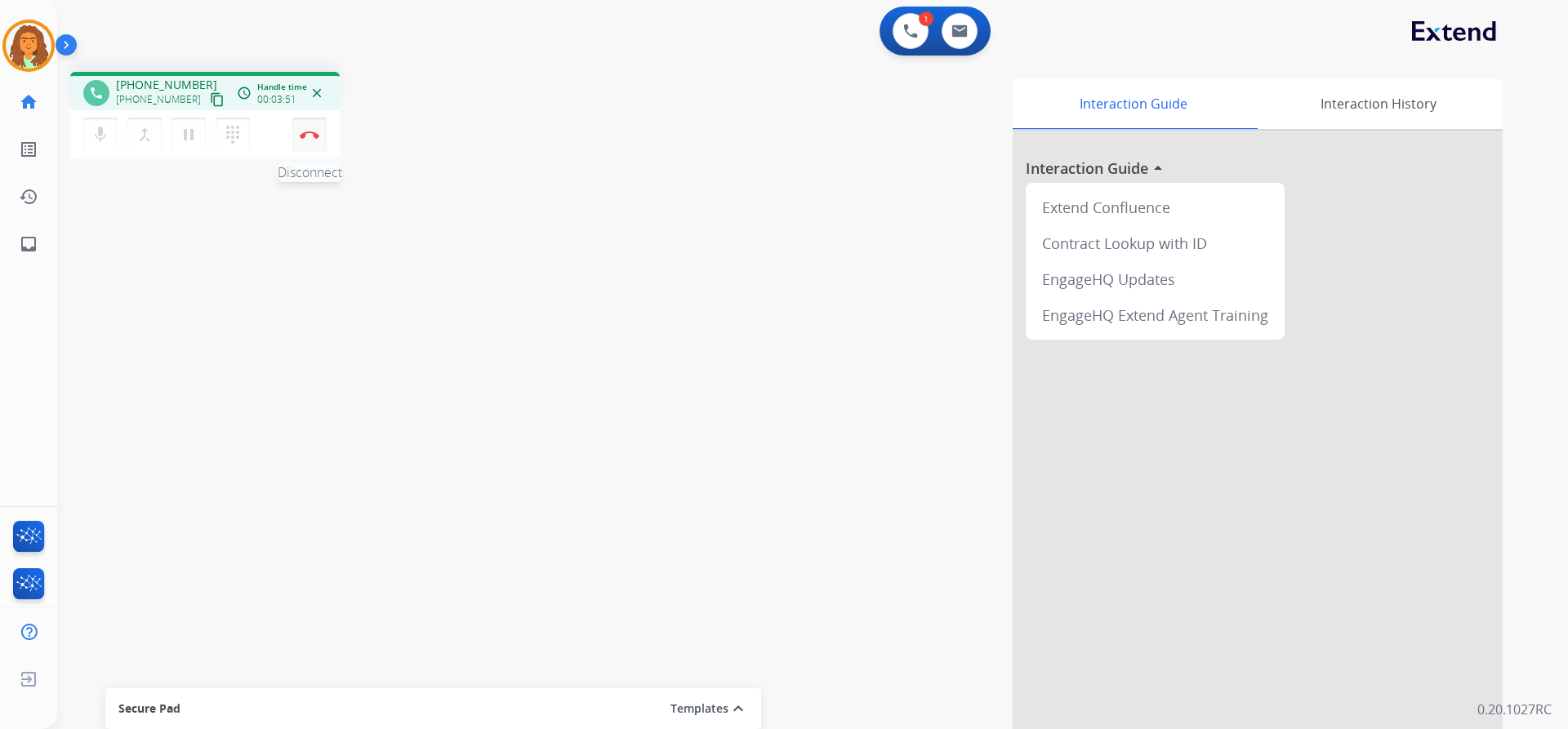
click at [312, 135] on img at bounding box center [309, 134] width 19 height 8
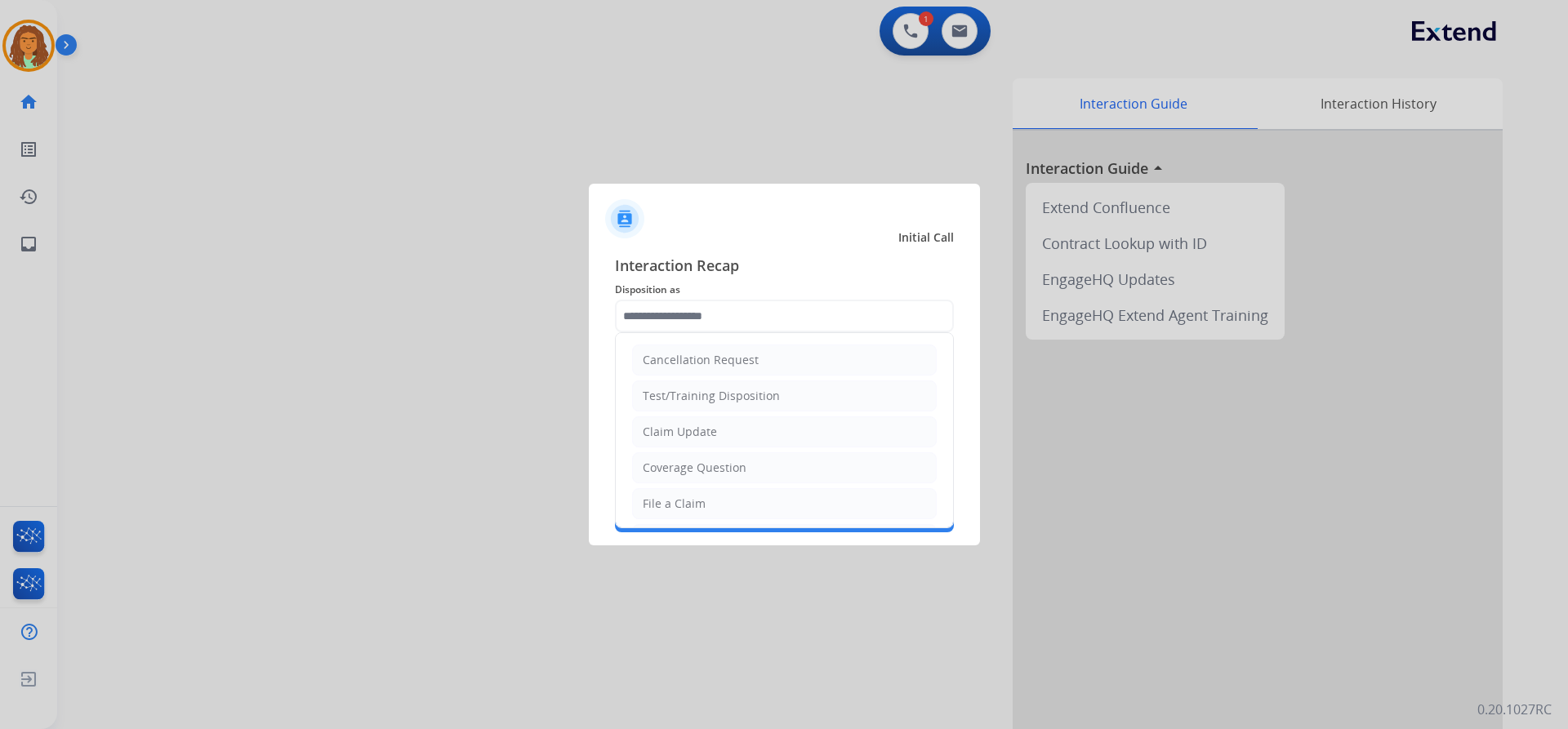
click at [666, 307] on input "text" at bounding box center [784, 315] width 339 height 32
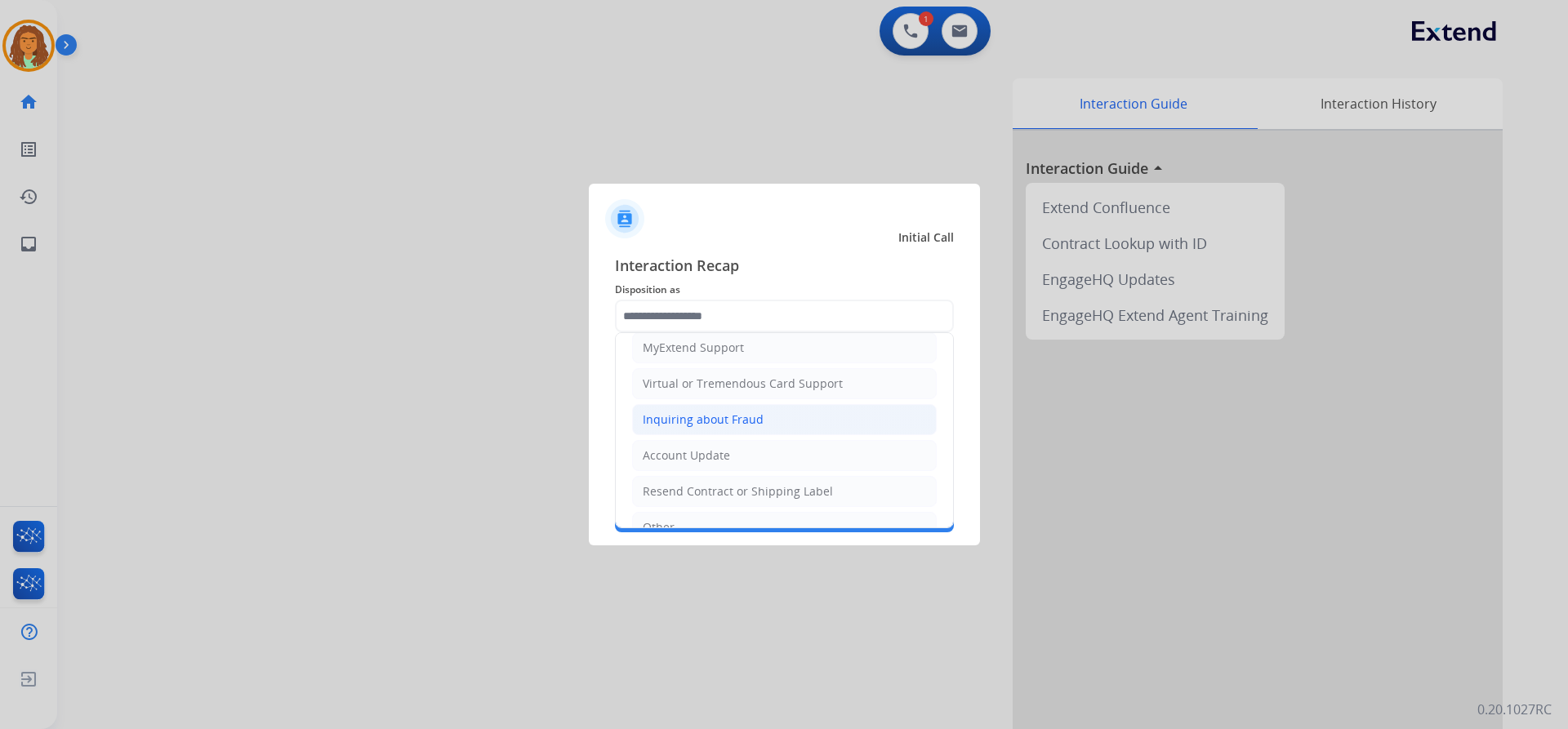
scroll to position [82, 0]
click at [710, 345] on div "Claim Update" at bounding box center [679, 350] width 74 height 17
type input "**********"
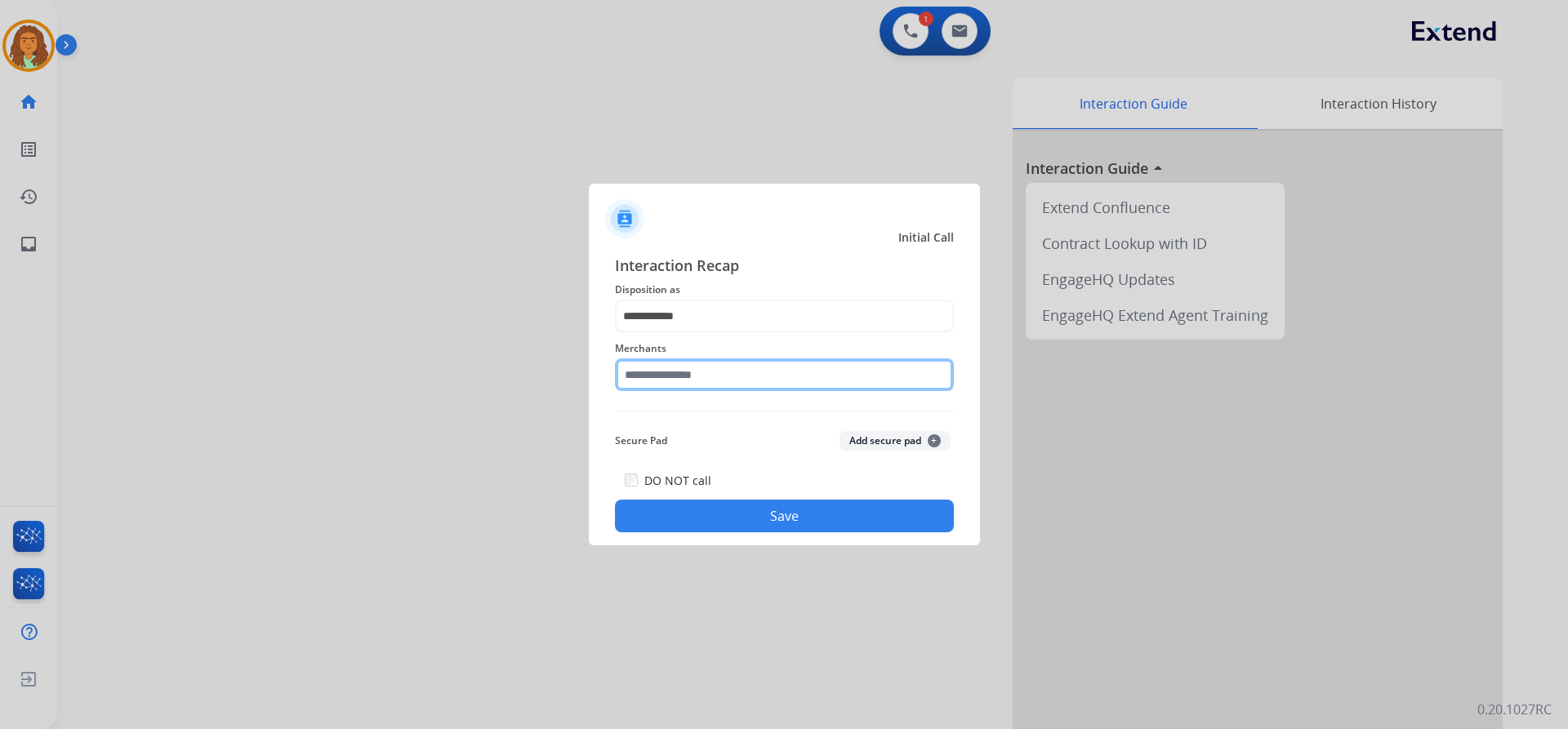
click at [715, 375] on input "text" at bounding box center [784, 375] width 339 height 32
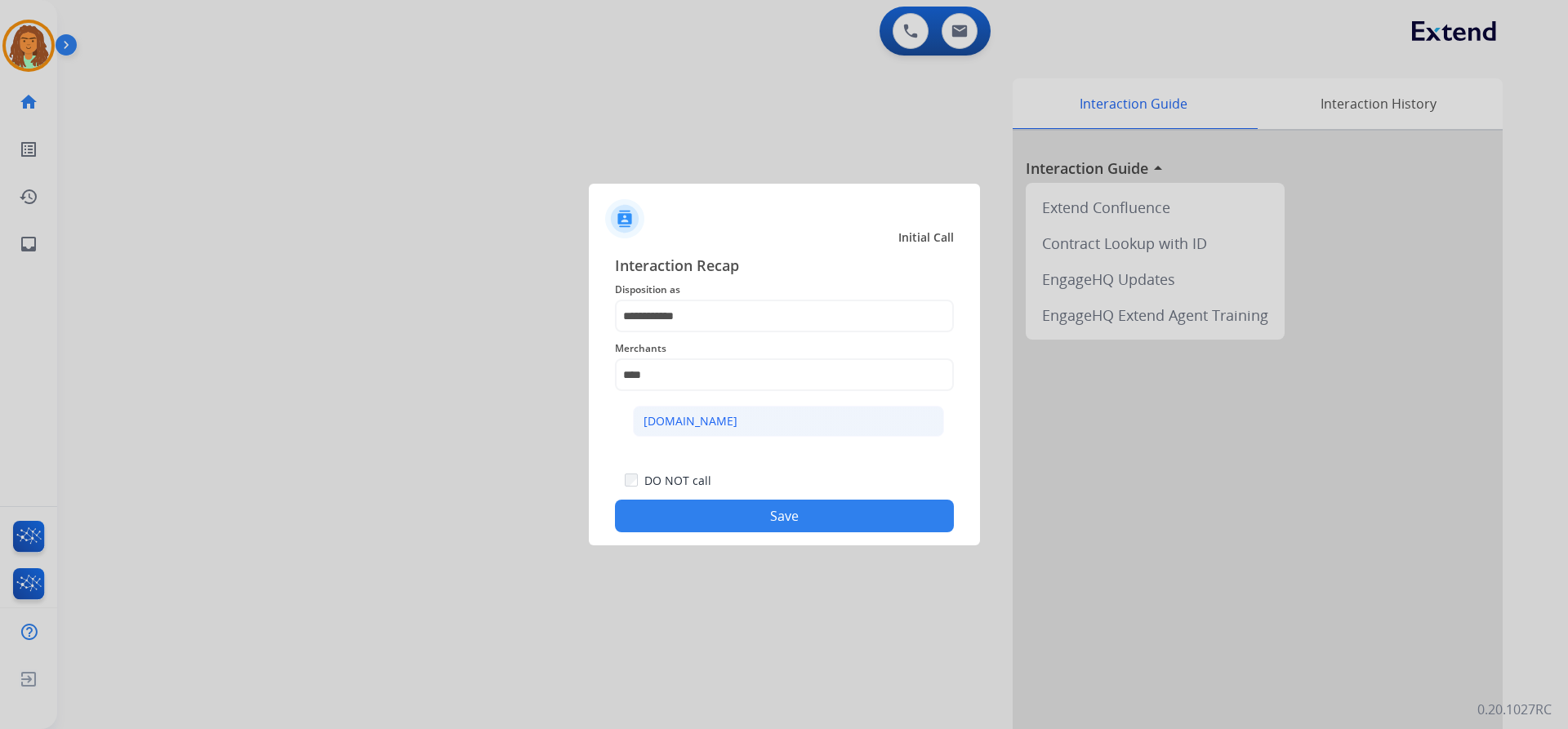
click at [699, 418] on div "Carparts.com" at bounding box center [691, 421] width 94 height 17
type input "**********"
click at [741, 508] on button "Save" at bounding box center [784, 516] width 339 height 32
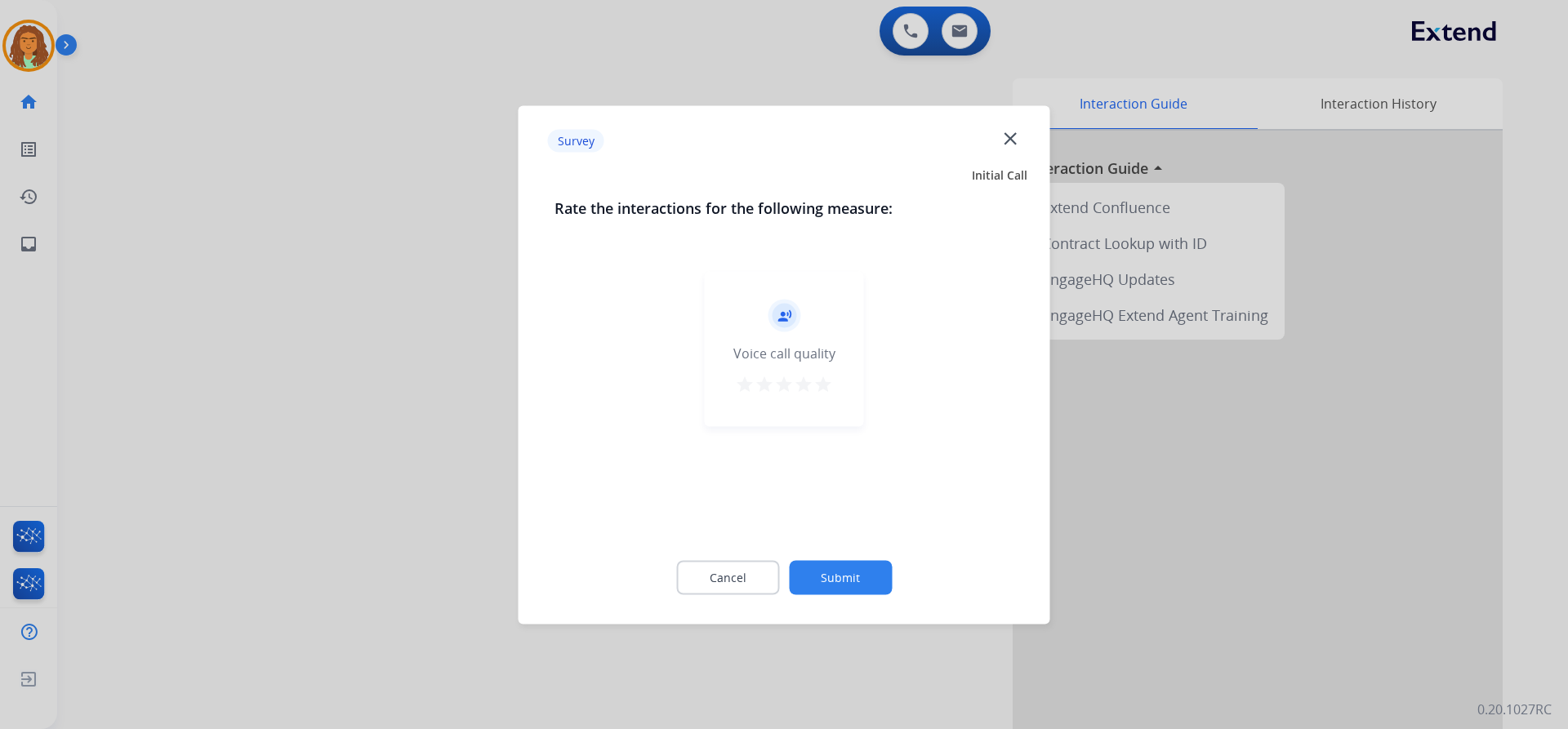
click at [837, 384] on div "record_voice_over Voice call quality star star star star star" at bounding box center [784, 348] width 159 height 155
click at [825, 375] on mat-icon "star" at bounding box center [823, 383] width 19 height 19
click at [848, 575] on button "Submit" at bounding box center [841, 577] width 103 height 34
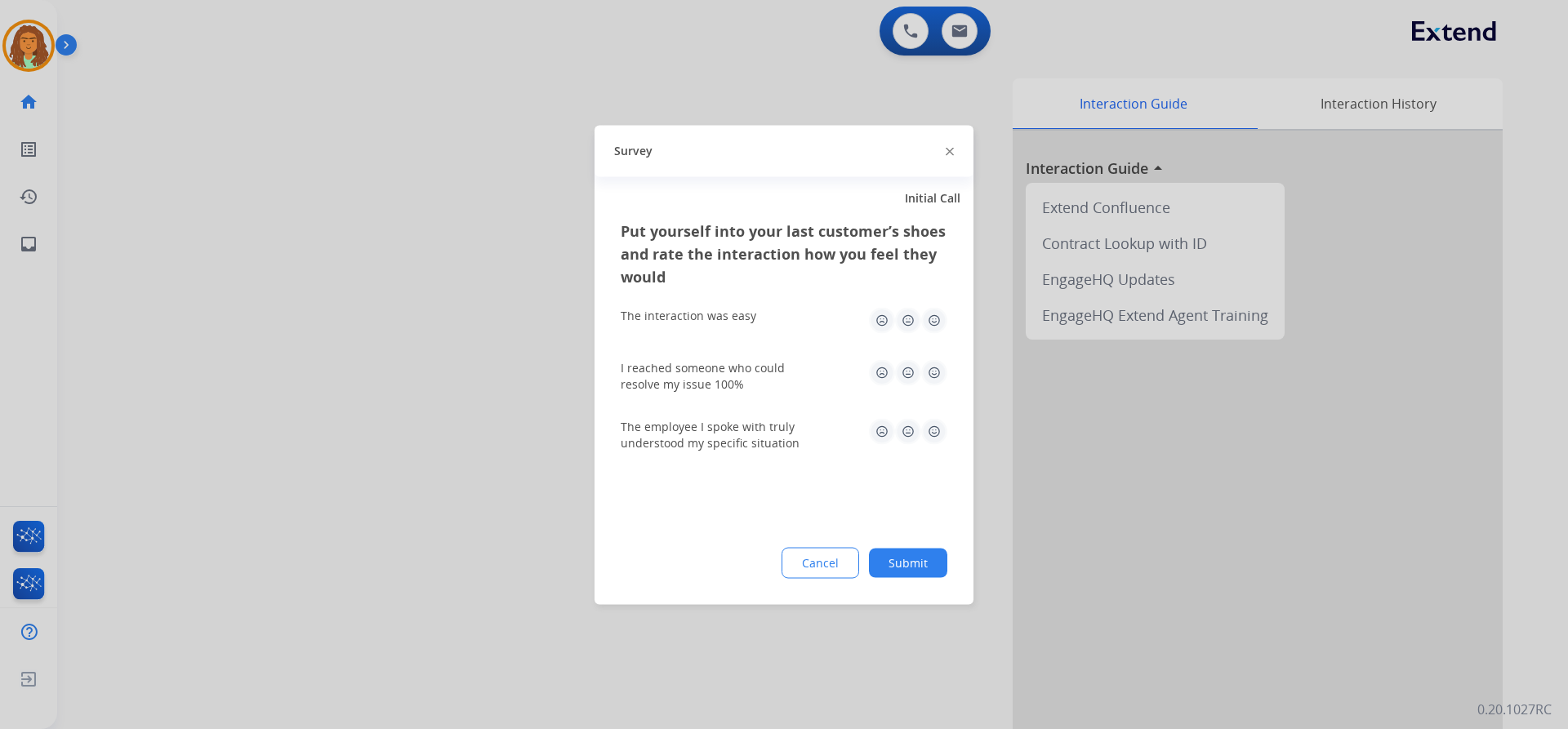
click at [929, 314] on img at bounding box center [934, 320] width 26 height 26
click at [930, 370] on img at bounding box center [934, 372] width 26 height 26
click at [938, 429] on img at bounding box center [934, 431] width 26 height 26
click at [917, 550] on button "Submit" at bounding box center [908, 563] width 78 height 30
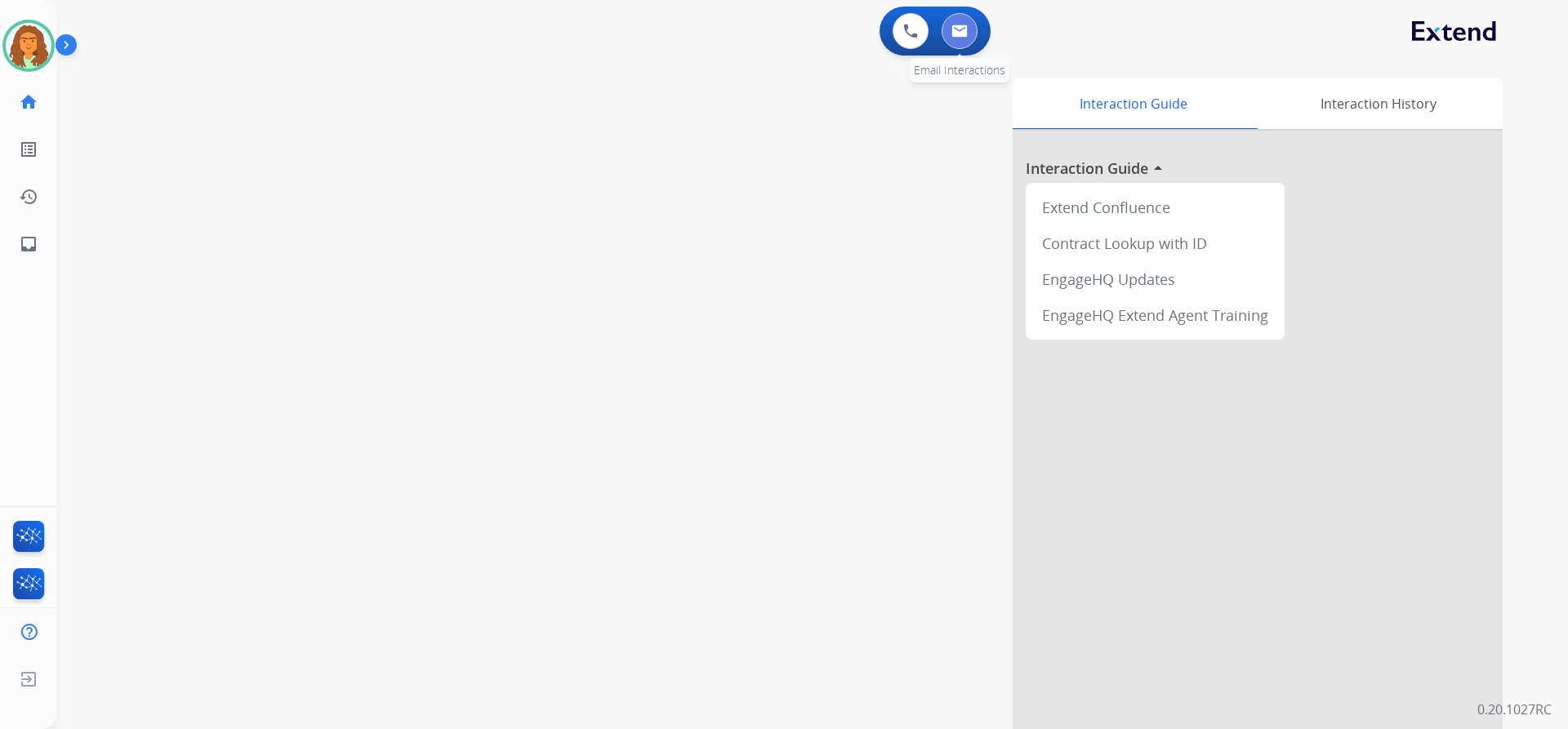
click at [961, 30] on img at bounding box center [959, 30] width 17 height 13
select select "**********"
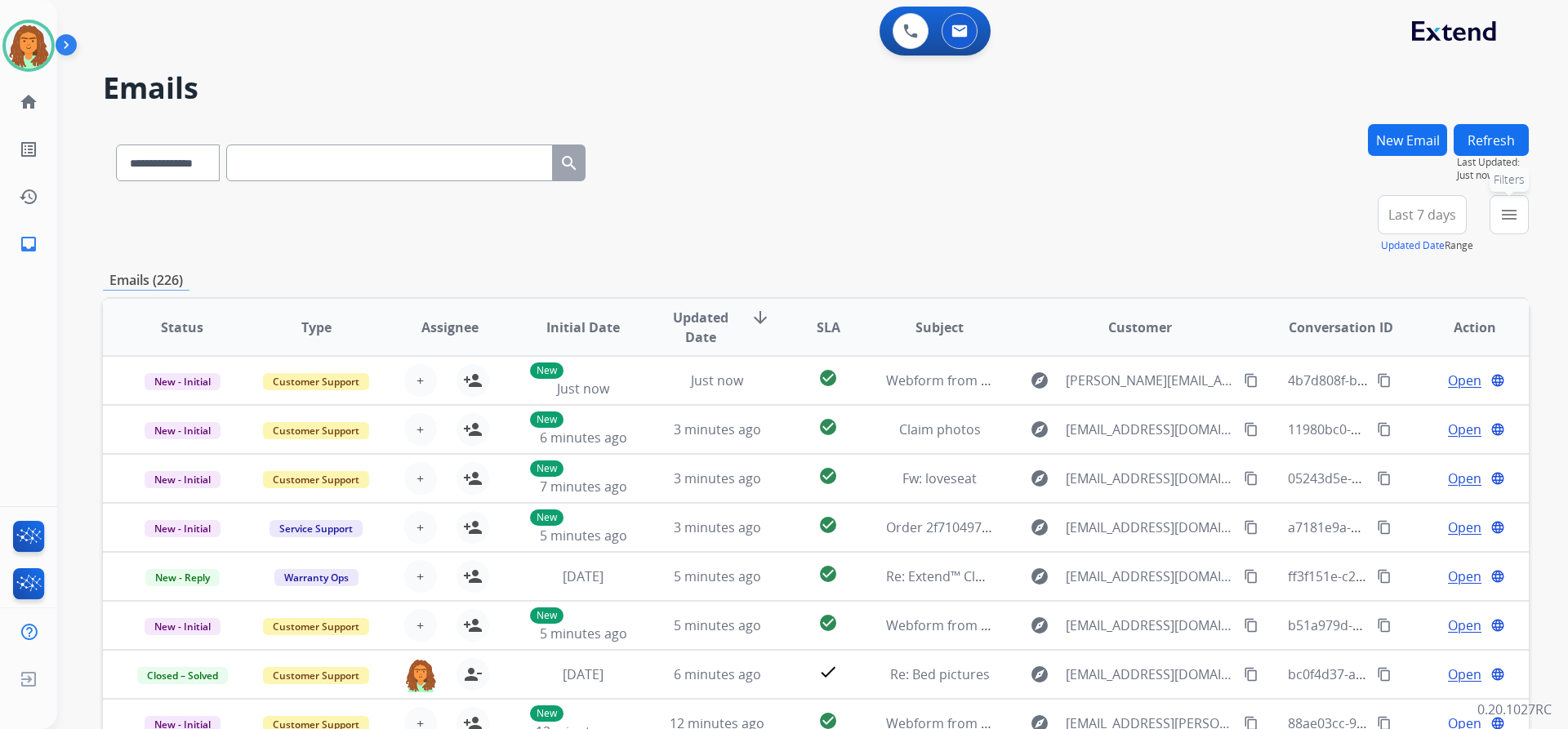
click at [1500, 219] on mat-icon "menu" at bounding box center [1509, 214] width 19 height 19
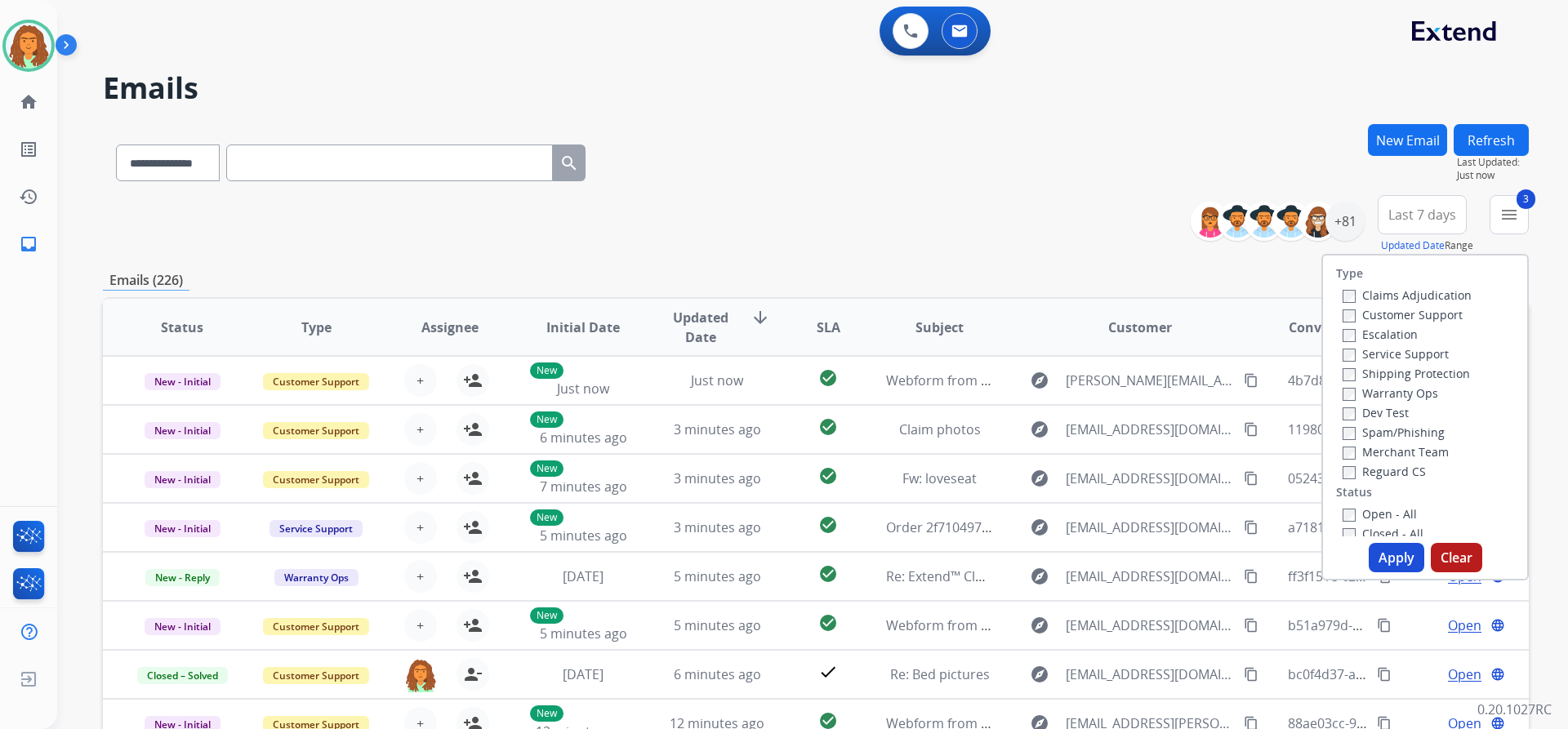
click at [1347, 519] on label "Open - All" at bounding box center [1379, 514] width 74 height 16
click at [1392, 555] on button "Apply" at bounding box center [1396, 557] width 56 height 30
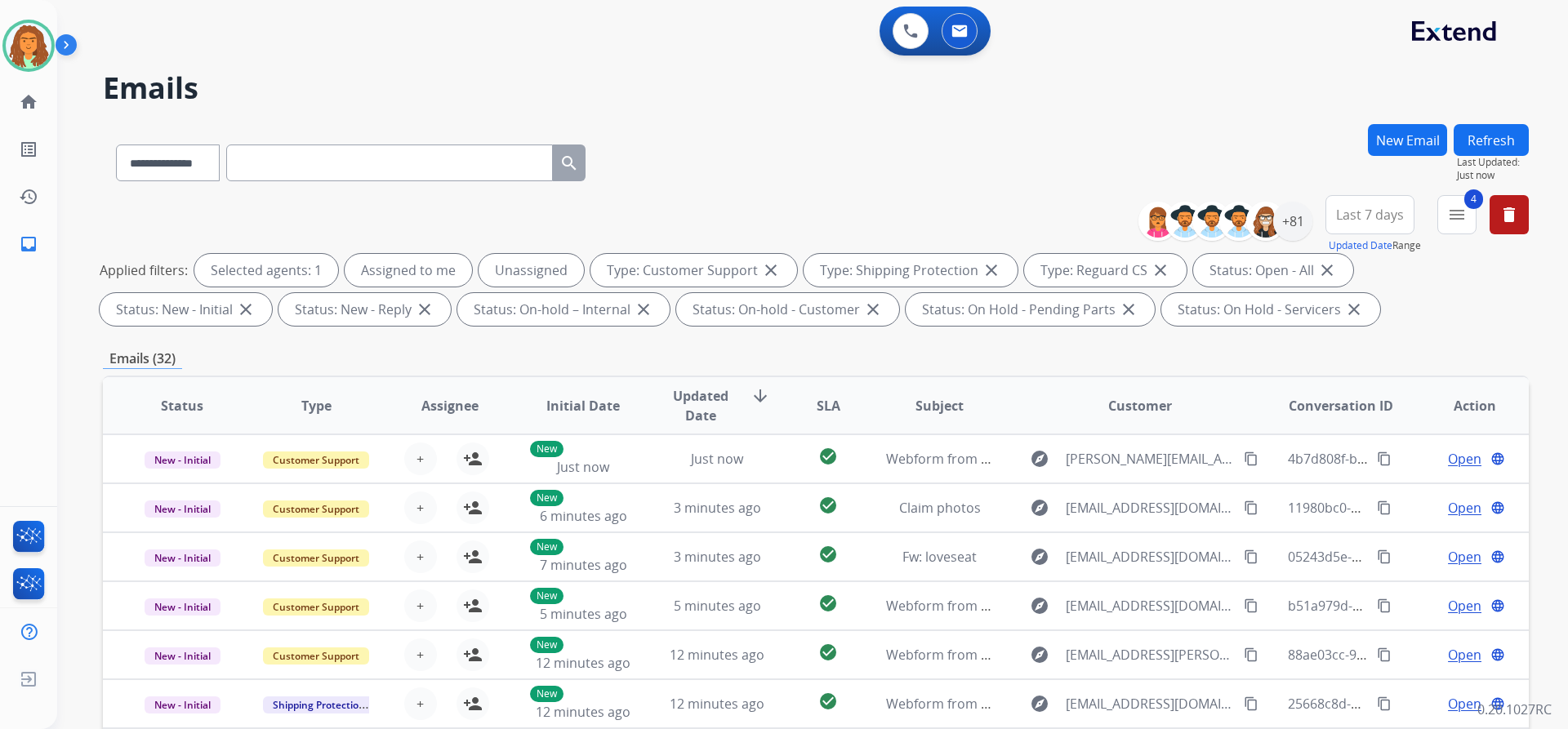
click at [1383, 212] on span "Last 7 days" at bounding box center [1370, 214] width 68 height 6
click at [1353, 411] on div "Last 90 days" at bounding box center [1364, 413] width 90 height 24
click at [1245, 336] on div "**********" at bounding box center [815, 565] width 1426 height 883
click at [1300, 220] on div "+131" at bounding box center [1292, 221] width 39 height 39
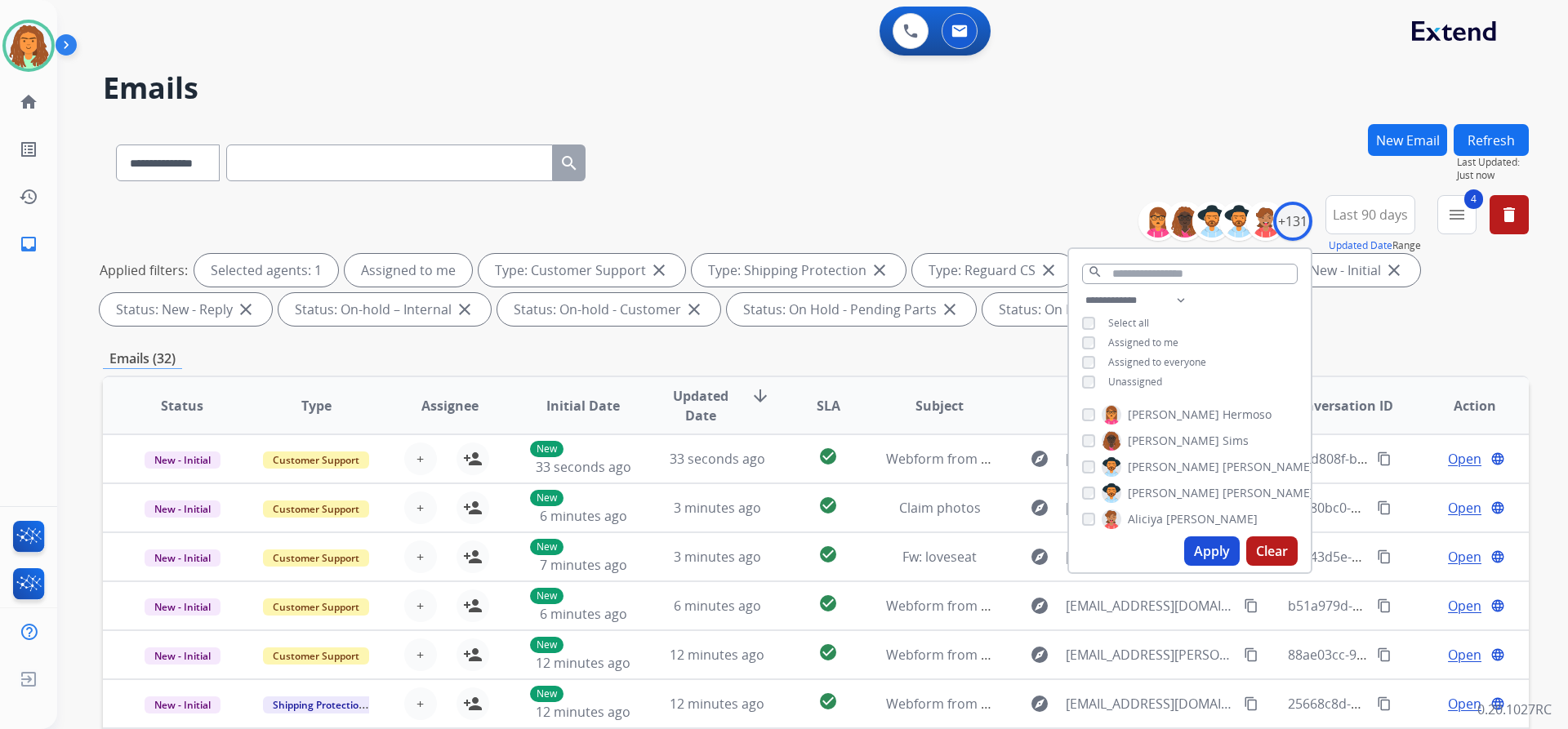
click at [1209, 555] on button "Apply" at bounding box center [1212, 551] width 56 height 30
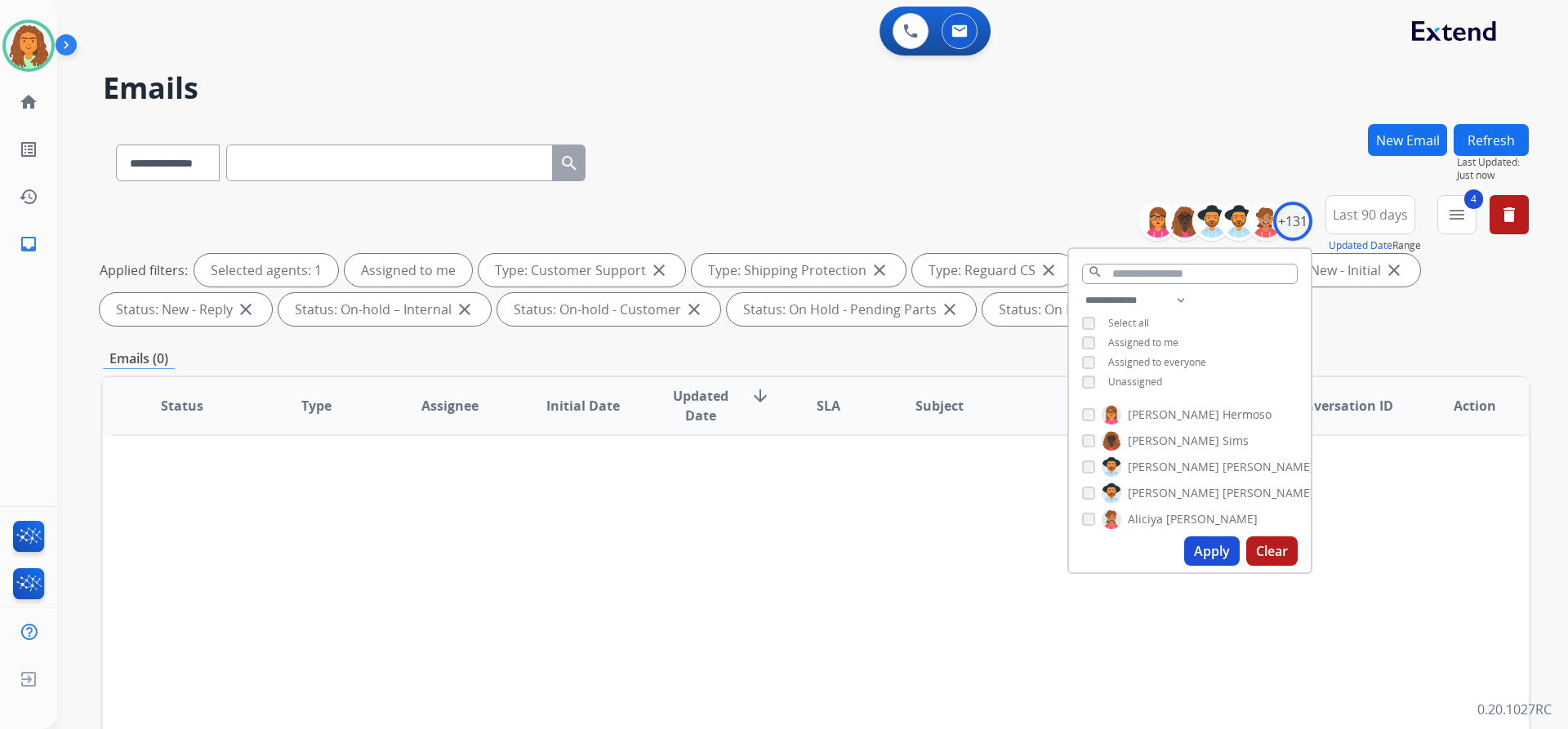
click at [983, 362] on div "Emails (0)" at bounding box center [815, 358] width 1426 height 20
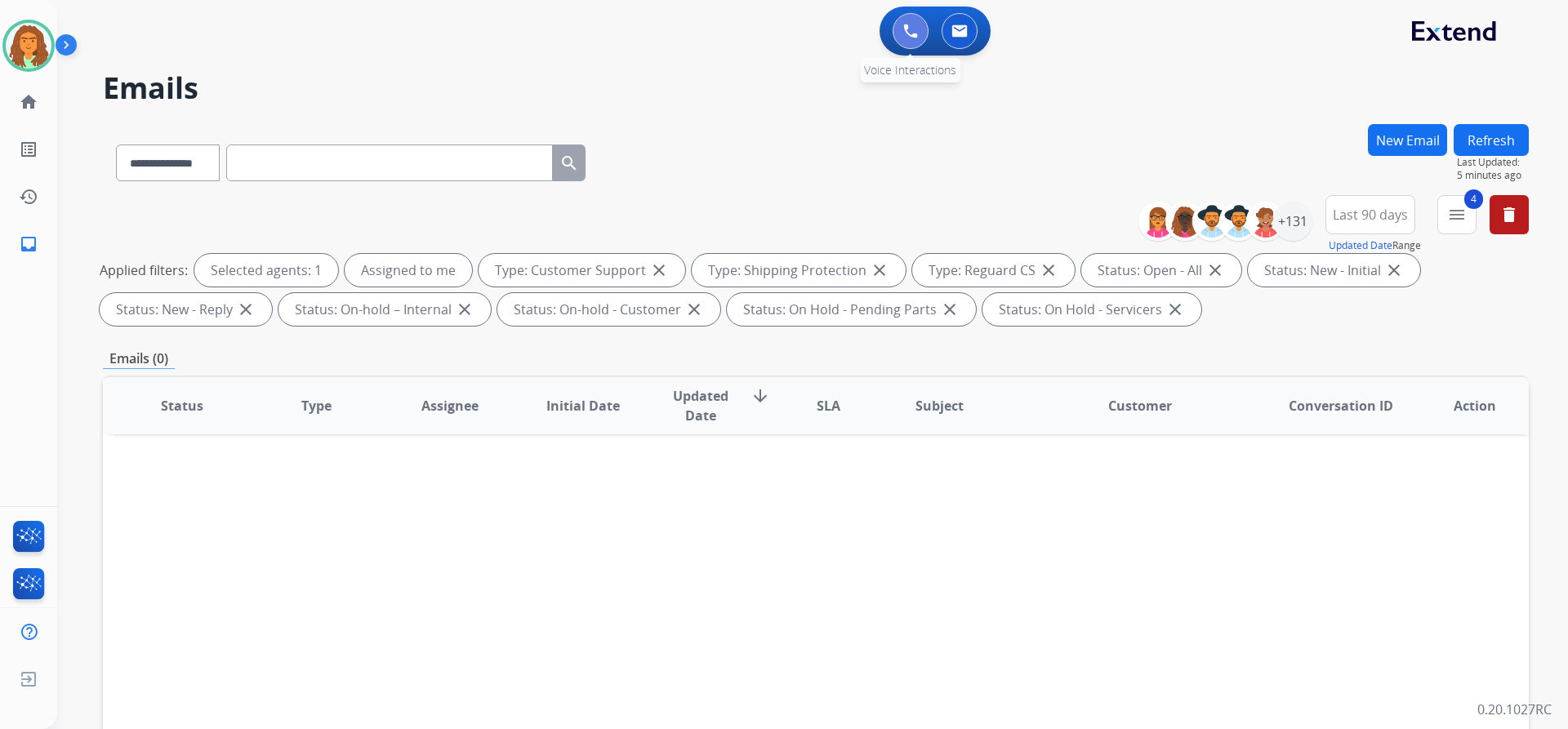
click at [896, 30] on button at bounding box center [910, 30] width 36 height 36
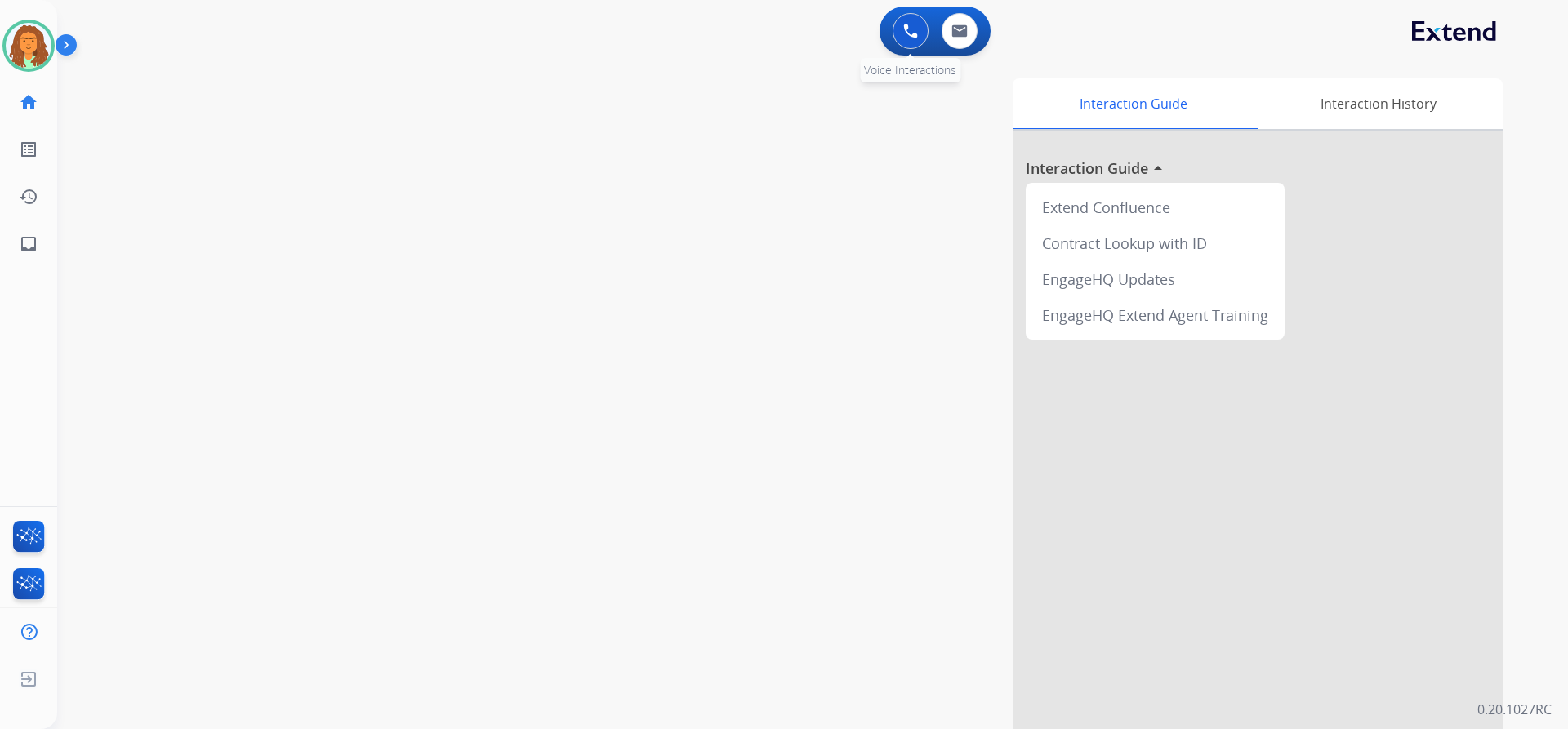
click at [904, 34] on img at bounding box center [910, 30] width 15 height 15
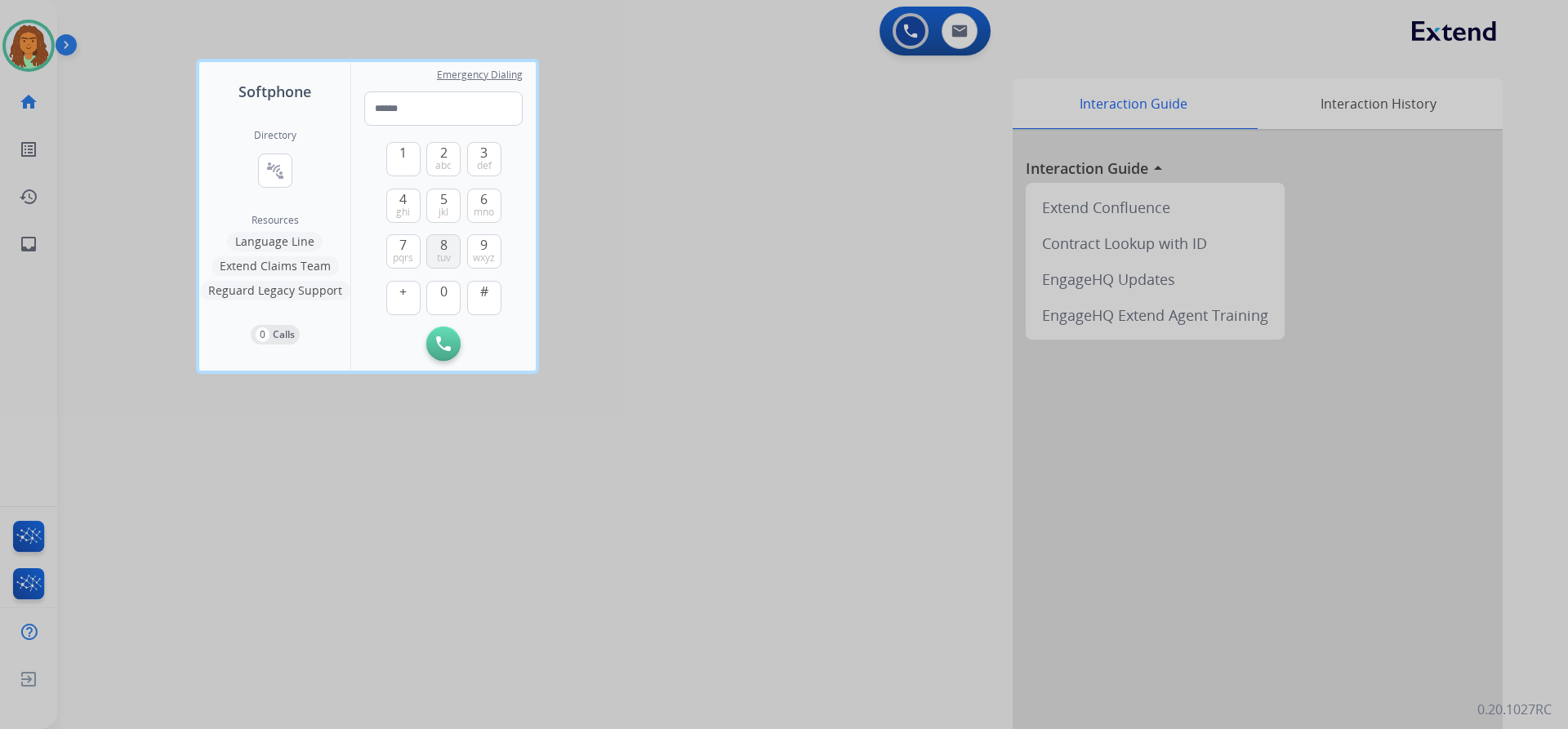
click at [443, 246] on span "8" at bounding box center [443, 245] width 7 height 19
click at [437, 295] on button "0" at bounding box center [443, 297] width 34 height 34
click at [440, 294] on span "0" at bounding box center [443, 291] width 7 height 19
click at [406, 206] on span "ghi" at bounding box center [403, 212] width 14 height 13
click at [398, 245] on button "7 pqrs" at bounding box center [402, 251] width 34 height 34
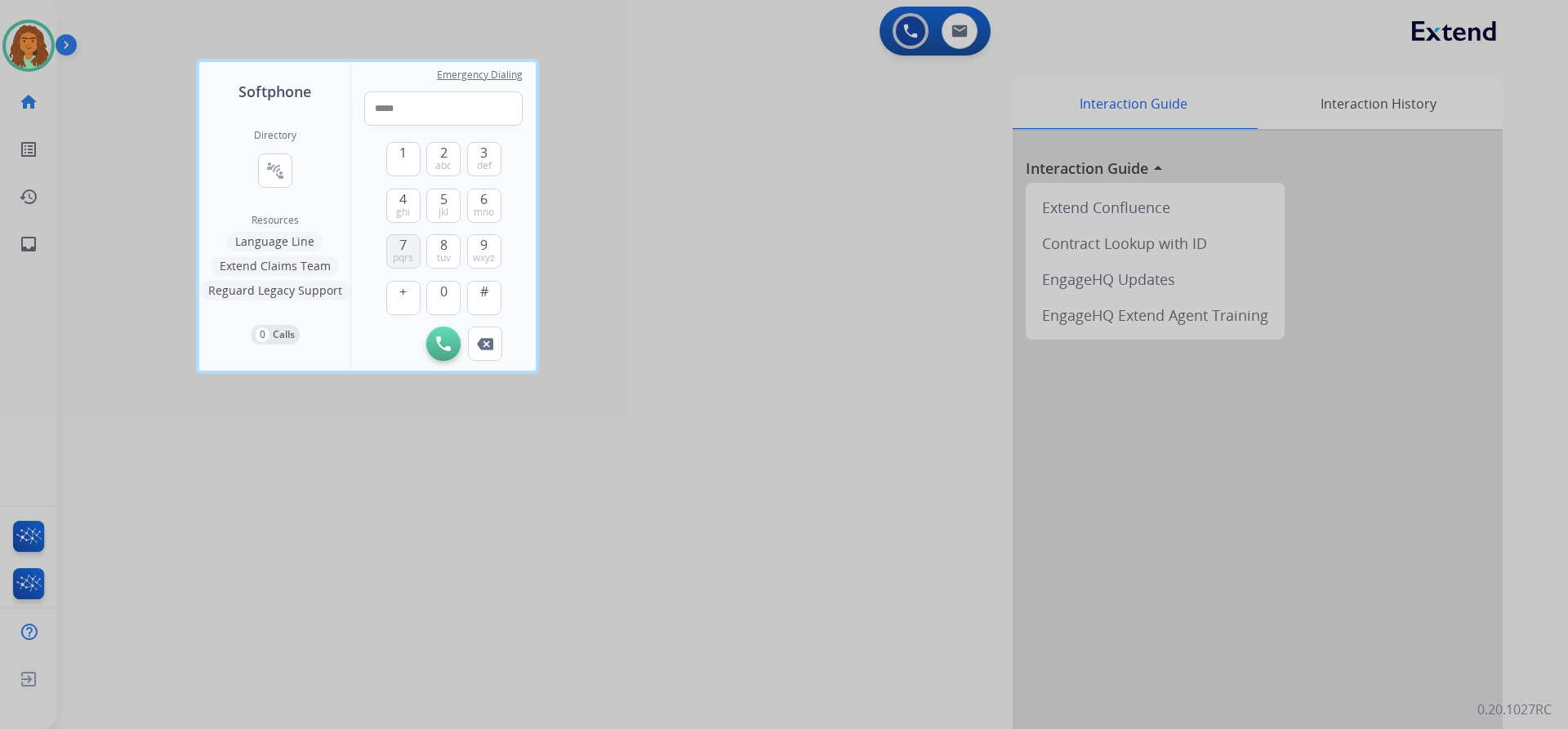
click at [398, 245] on button "7 pqrs" at bounding box center [402, 251] width 34 height 34
click at [440, 293] on span "0" at bounding box center [443, 291] width 7 height 19
click at [482, 253] on span "wxyz" at bounding box center [483, 258] width 22 height 13
click at [398, 242] on button "7 pqrs" at bounding box center [402, 251] width 34 height 34
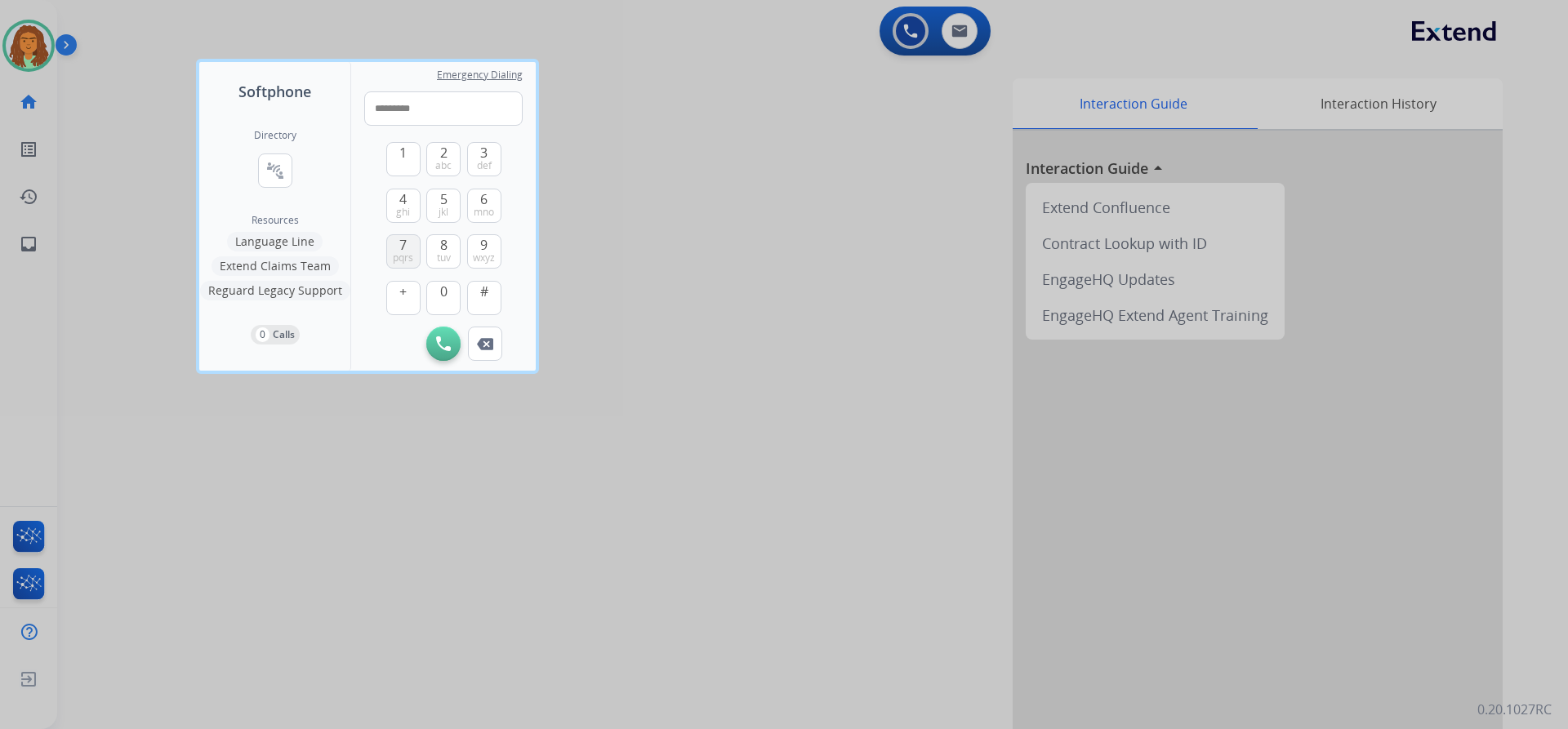
type input "**********"
click at [439, 338] on img at bounding box center [443, 343] width 15 height 15
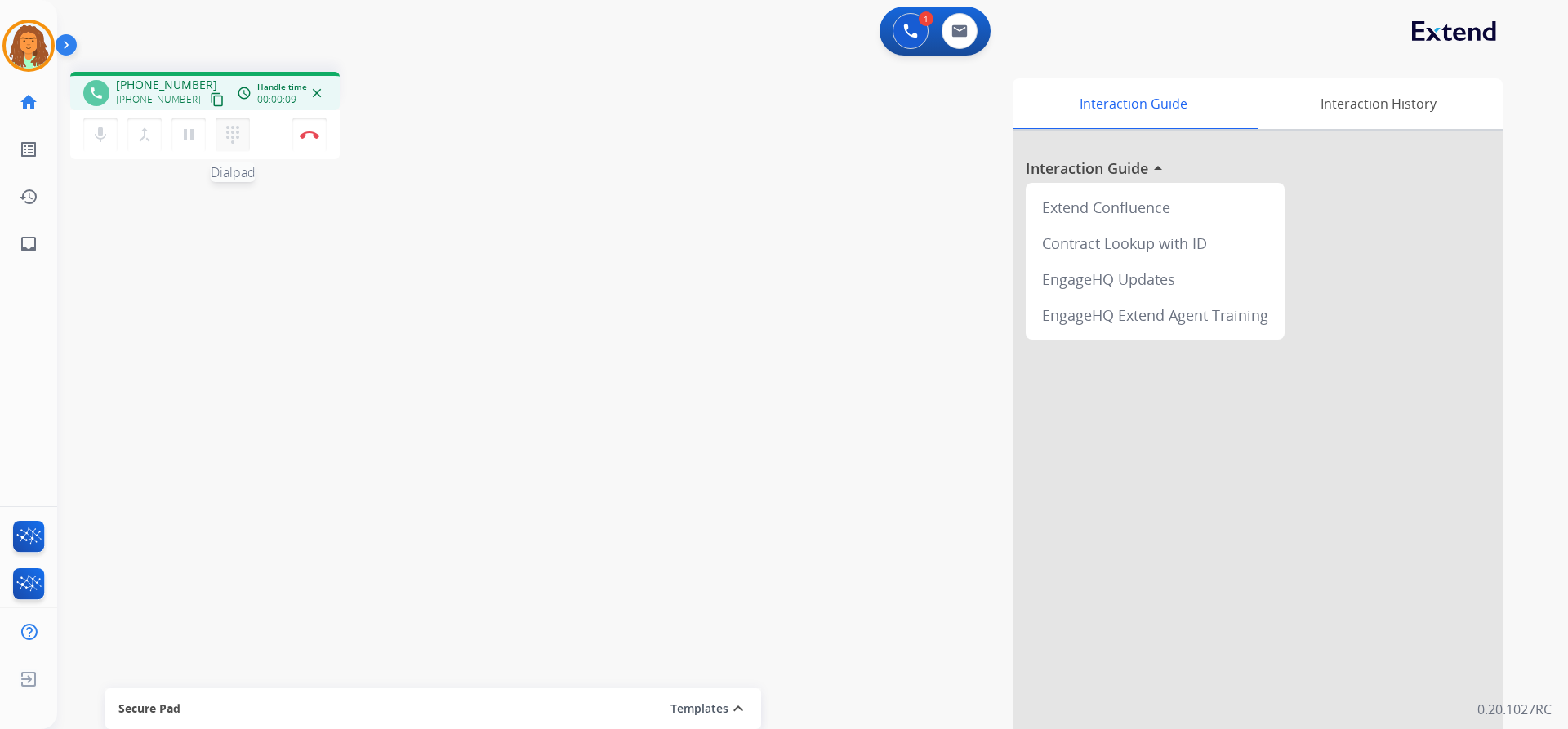
click at [233, 138] on mat-icon "dialpad" at bounding box center [233, 134] width 19 height 19
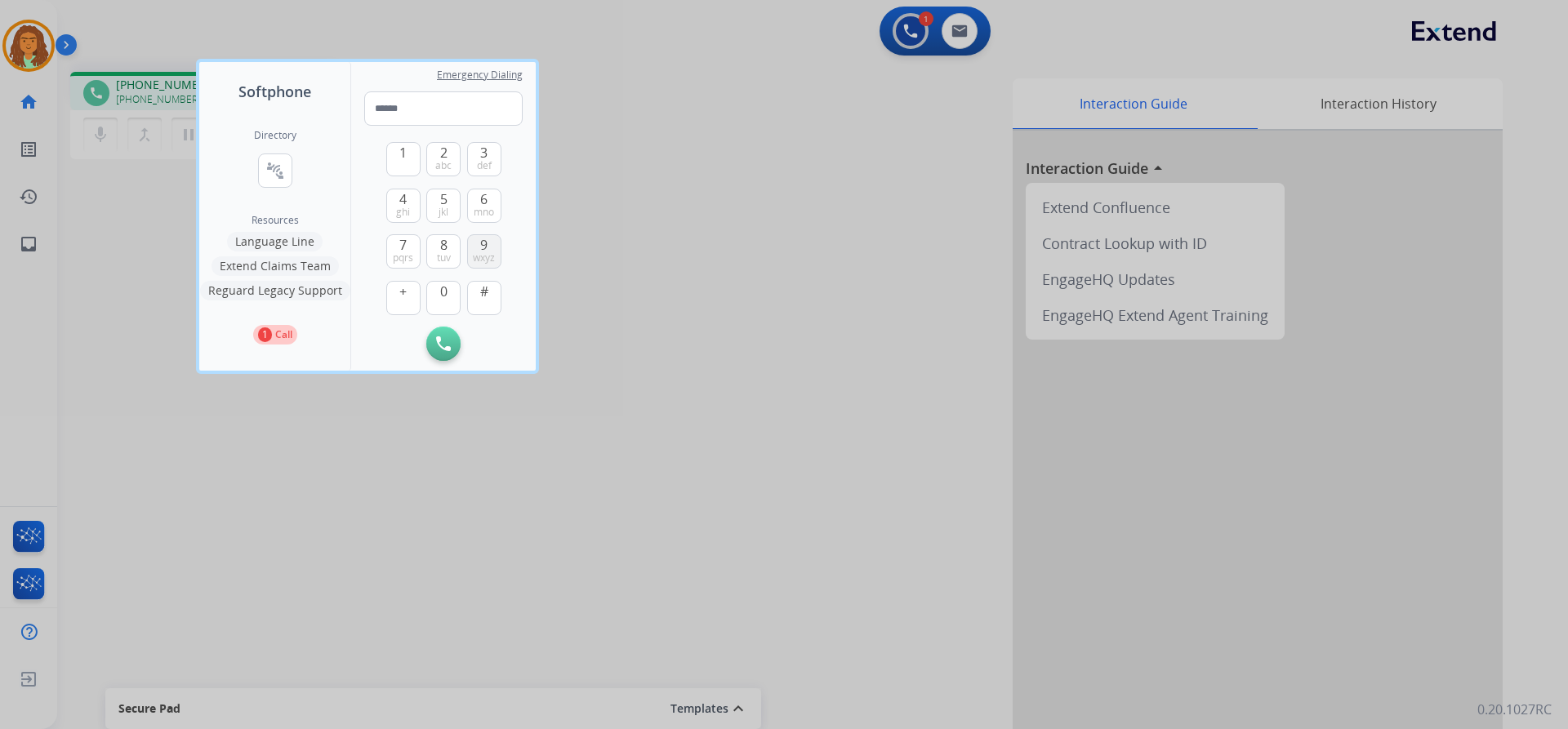
click at [478, 253] on span "wxyz" at bounding box center [483, 258] width 22 height 13
click at [481, 162] on span "def" at bounding box center [483, 165] width 15 height 13
click at [438, 290] on button "0" at bounding box center [443, 297] width 34 height 34
click at [485, 189] on button "6 mno" at bounding box center [483, 206] width 34 height 34
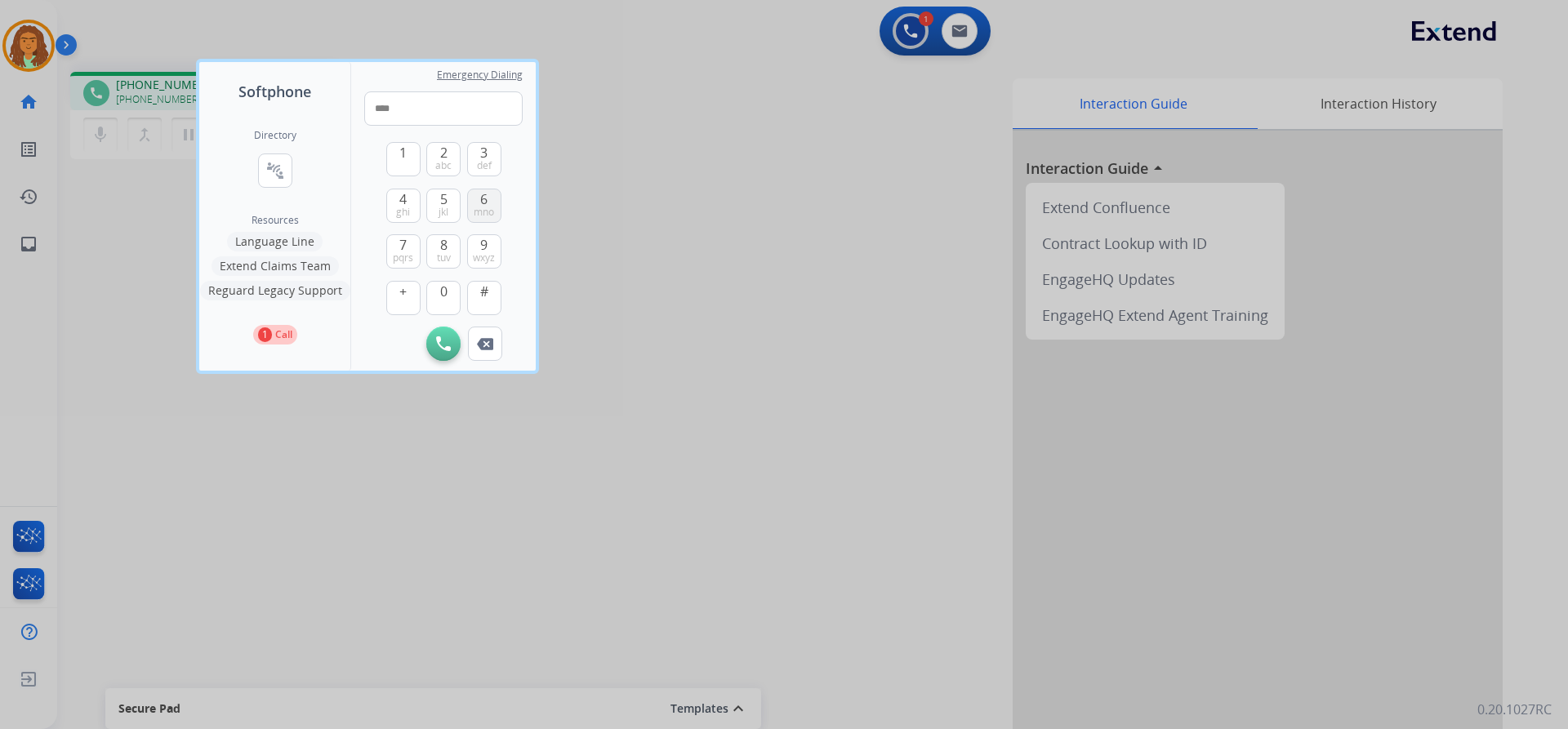
type input "*****"
click at [742, 333] on div at bounding box center [784, 364] width 1568 height 729
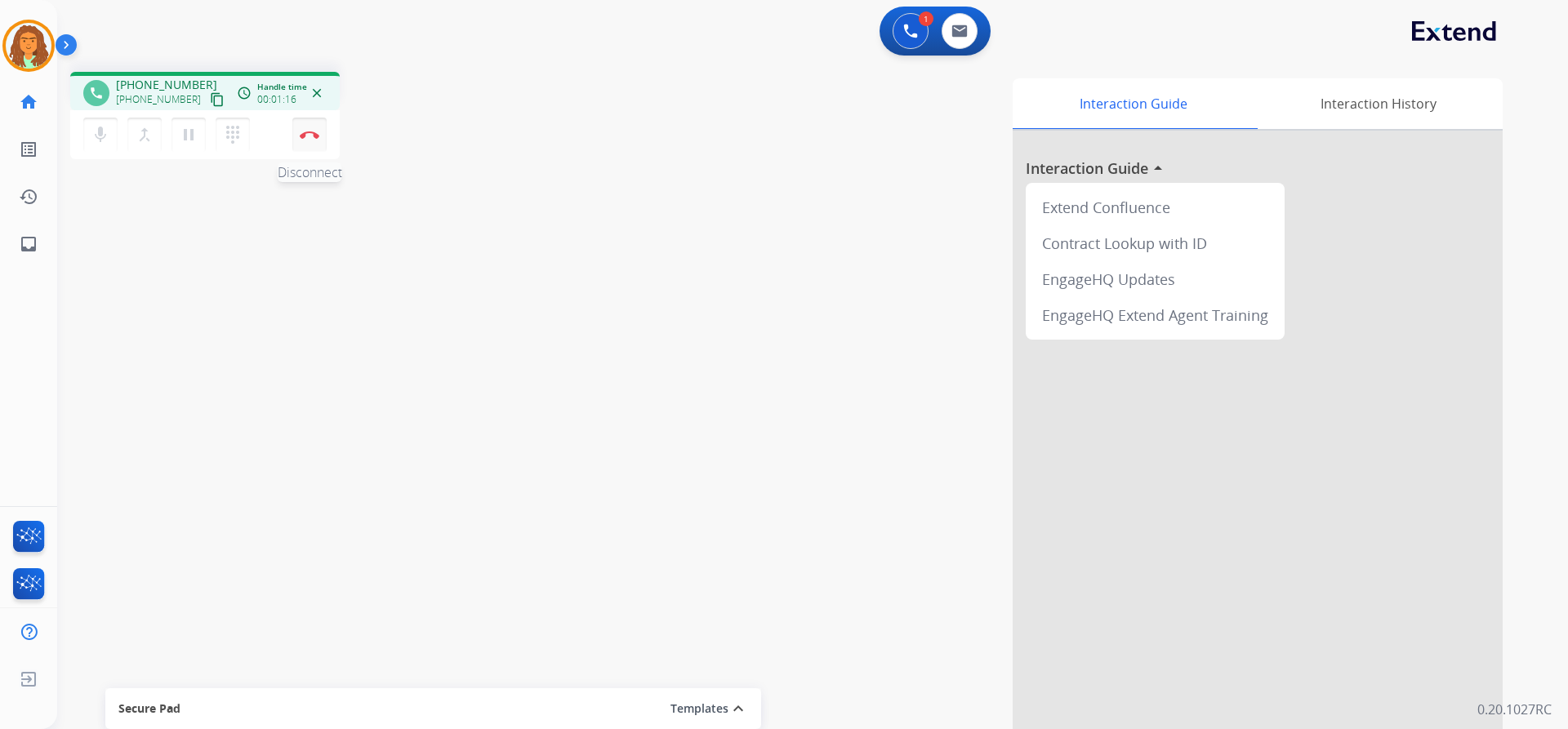
click at [308, 131] on img at bounding box center [309, 134] width 19 height 8
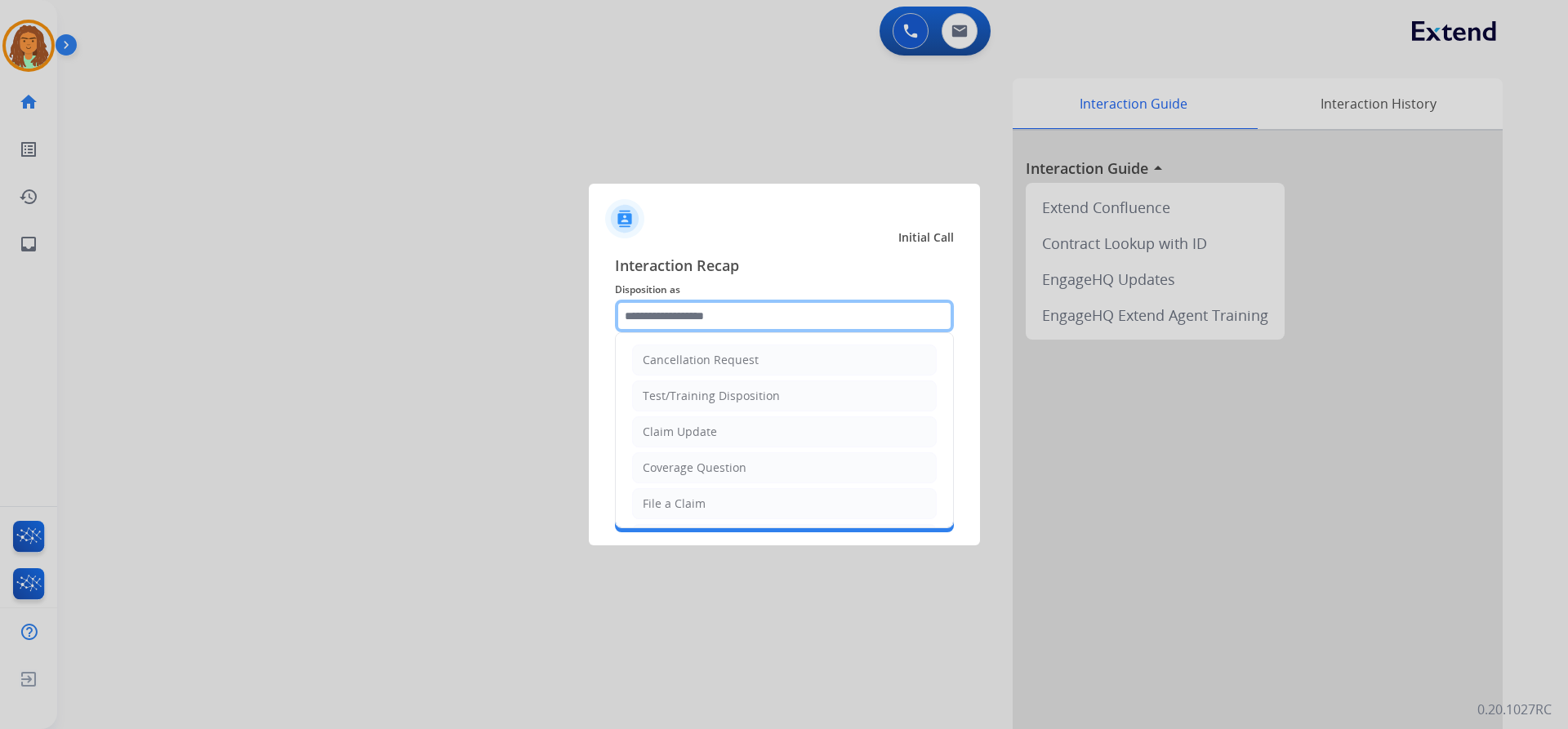
click at [659, 317] on input "text" at bounding box center [784, 315] width 339 height 32
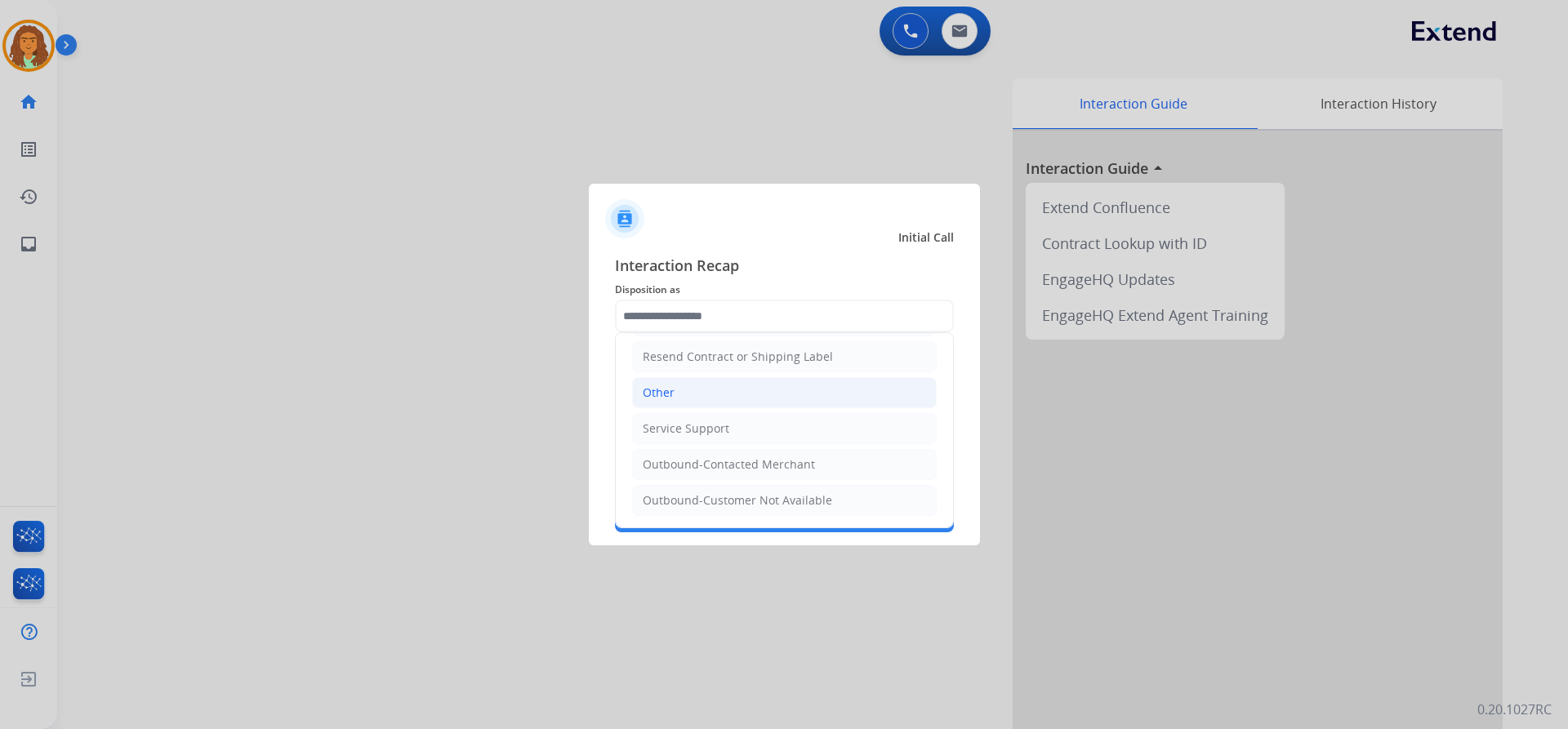
click at [676, 388] on li "Other" at bounding box center [785, 393] width 305 height 31
type input "*****"
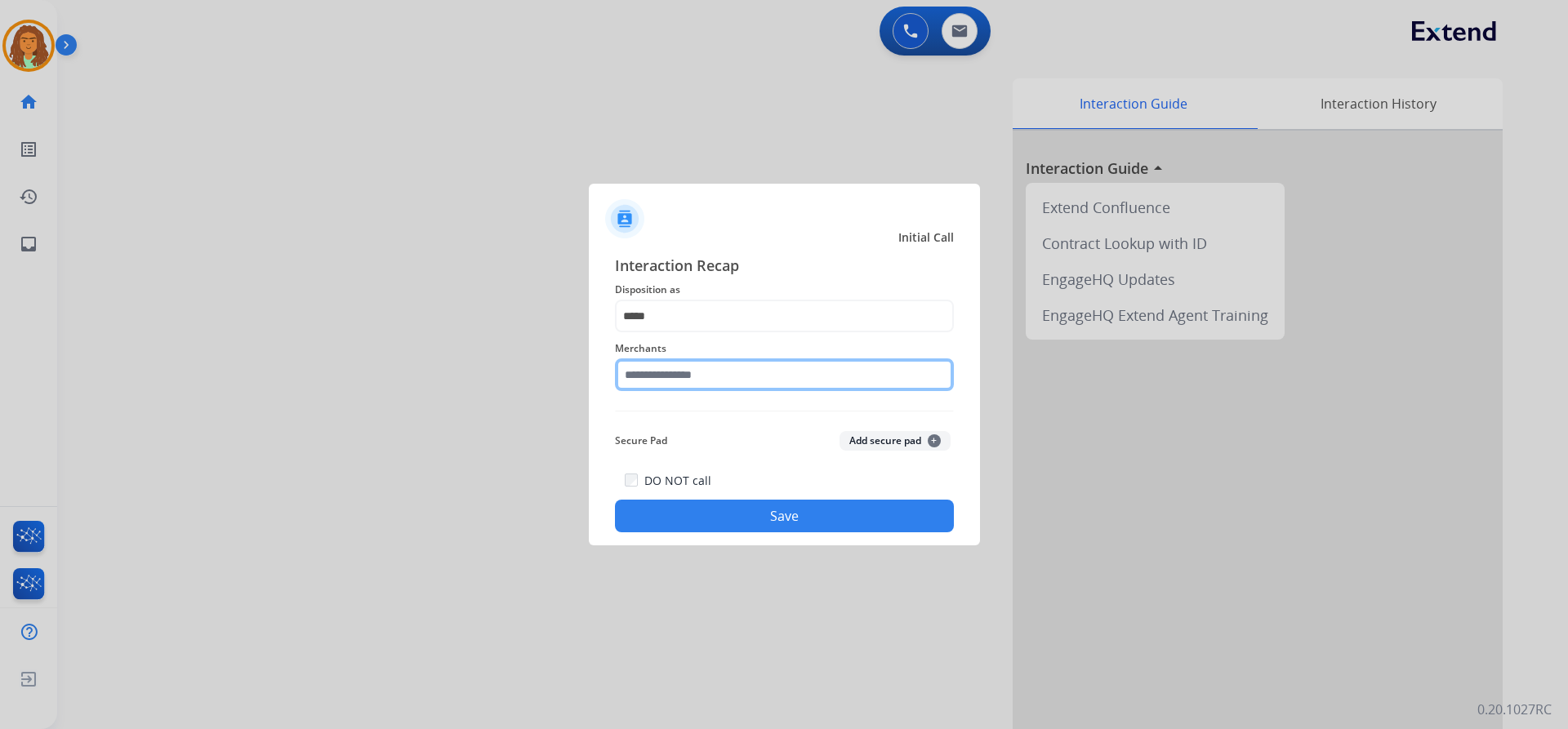
click at [710, 375] on input "text" at bounding box center [784, 375] width 339 height 32
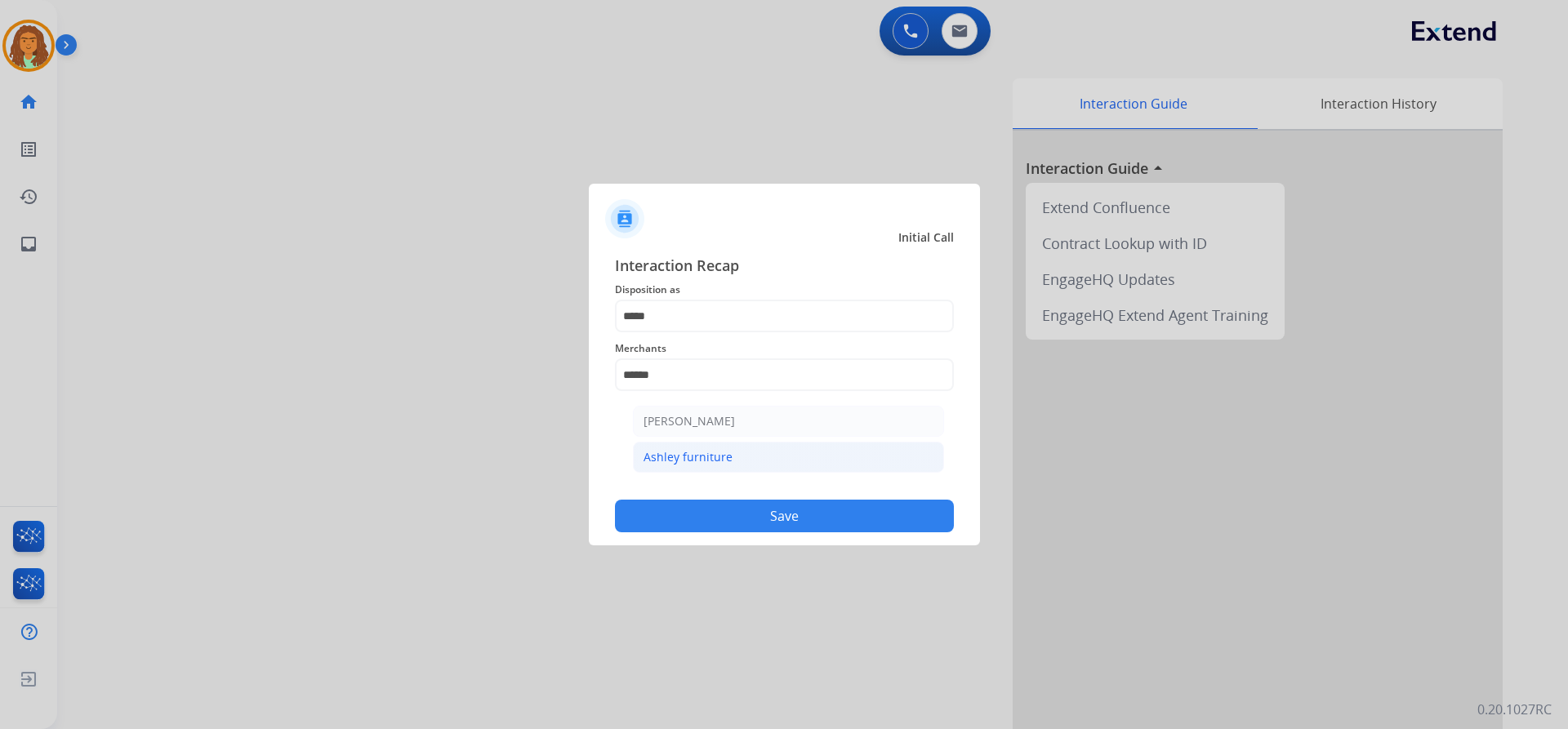
click at [723, 458] on div "Ashley furniture" at bounding box center [688, 457] width 89 height 17
type input "**********"
click at [767, 510] on button "Save" at bounding box center [784, 516] width 339 height 32
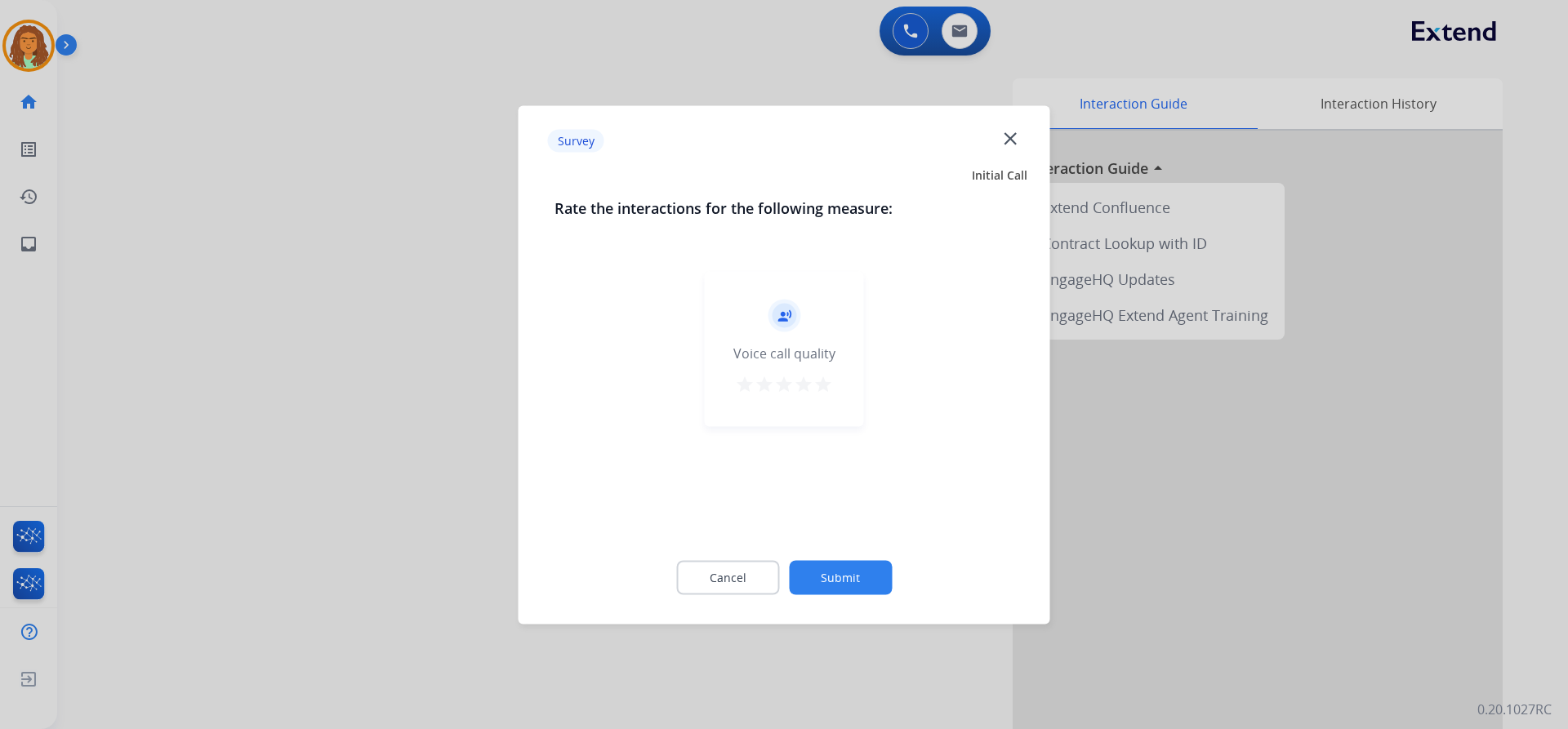
click at [826, 382] on mat-icon "star" at bounding box center [823, 383] width 19 height 19
click at [861, 576] on button "Submit" at bounding box center [841, 577] width 103 height 34
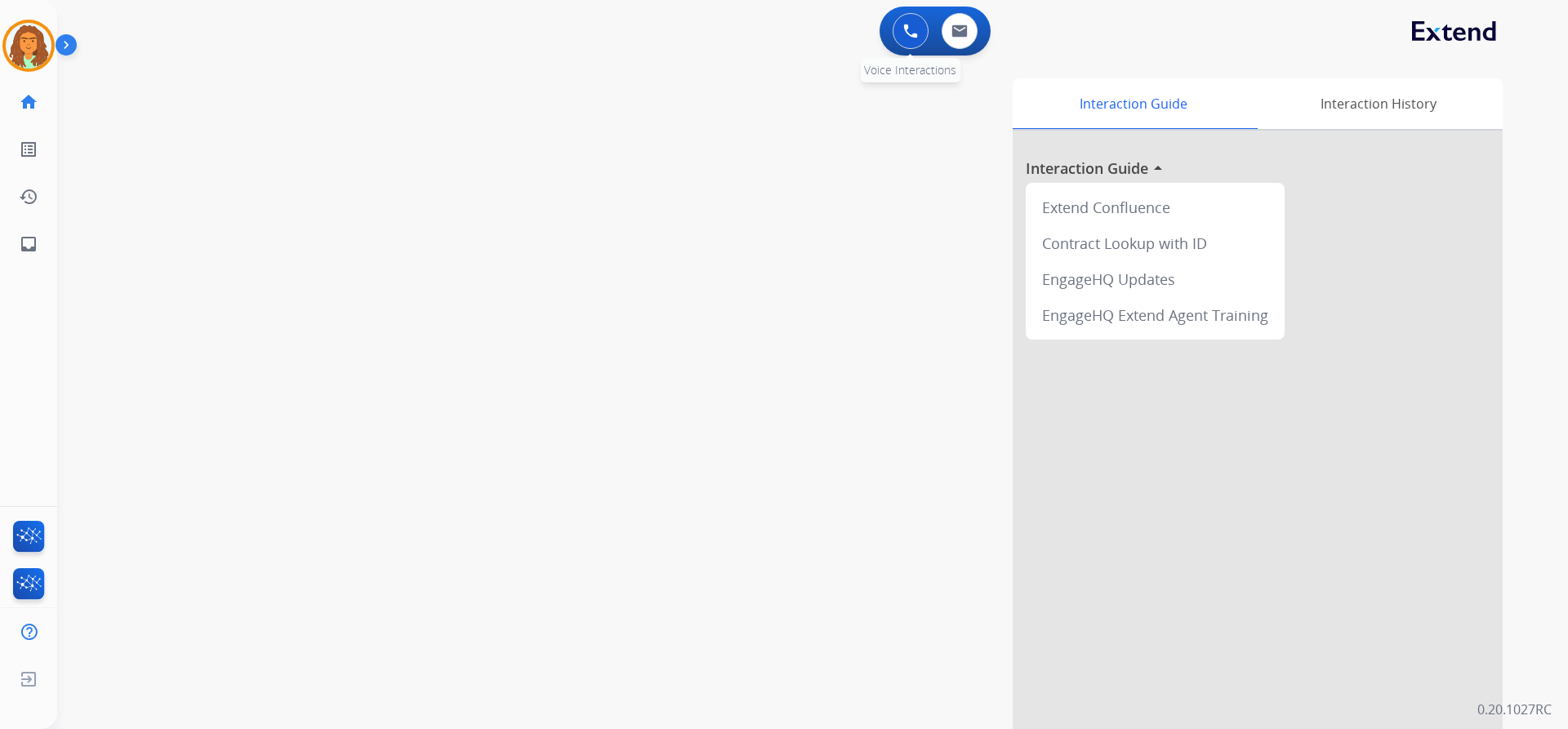
click at [917, 37] on button at bounding box center [910, 30] width 36 height 36
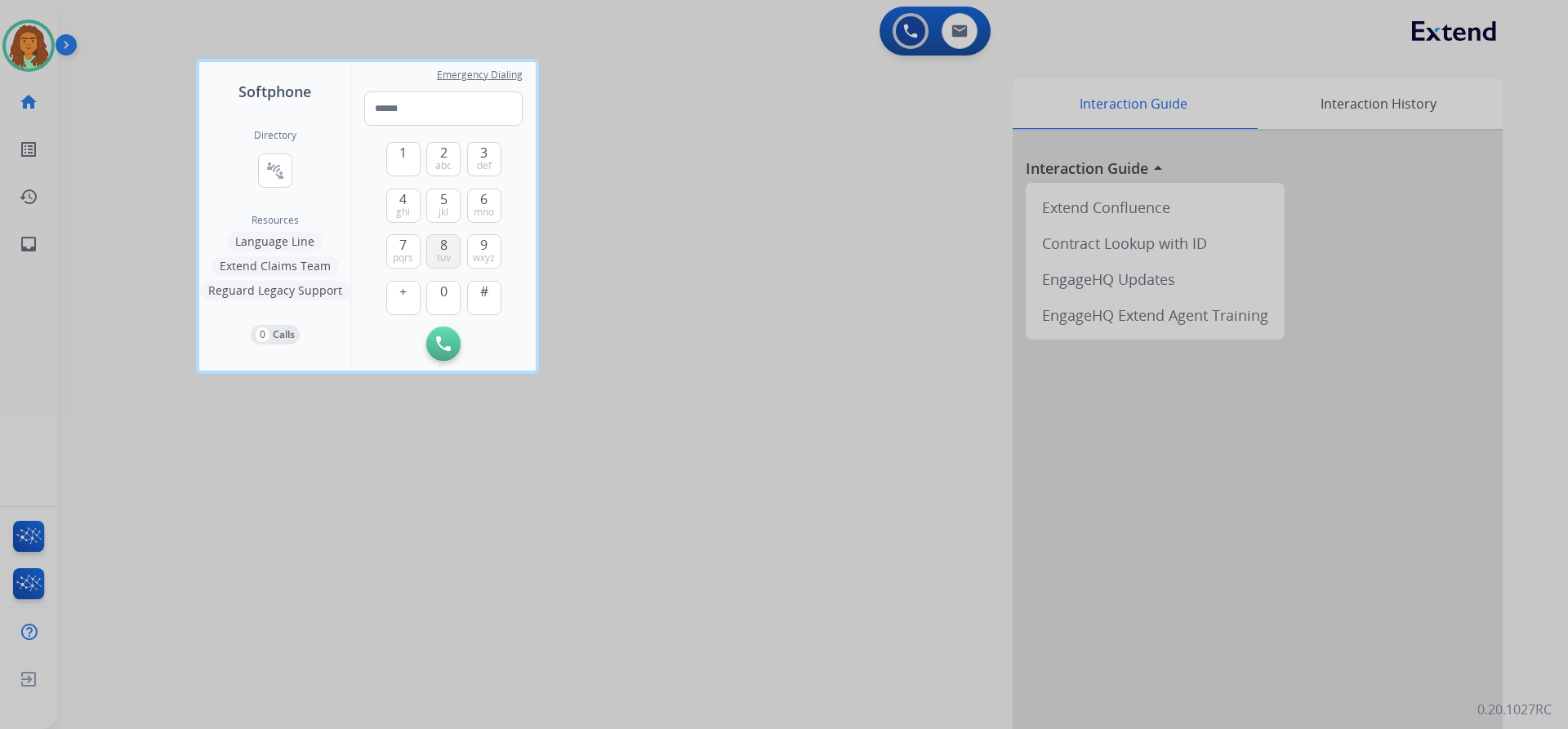
click at [445, 242] on span "8" at bounding box center [443, 245] width 7 height 19
click at [443, 294] on span "0" at bounding box center [443, 291] width 7 height 19
click at [406, 202] on span "4" at bounding box center [402, 199] width 7 height 19
click at [402, 240] on span "7" at bounding box center [402, 245] width 7 height 19
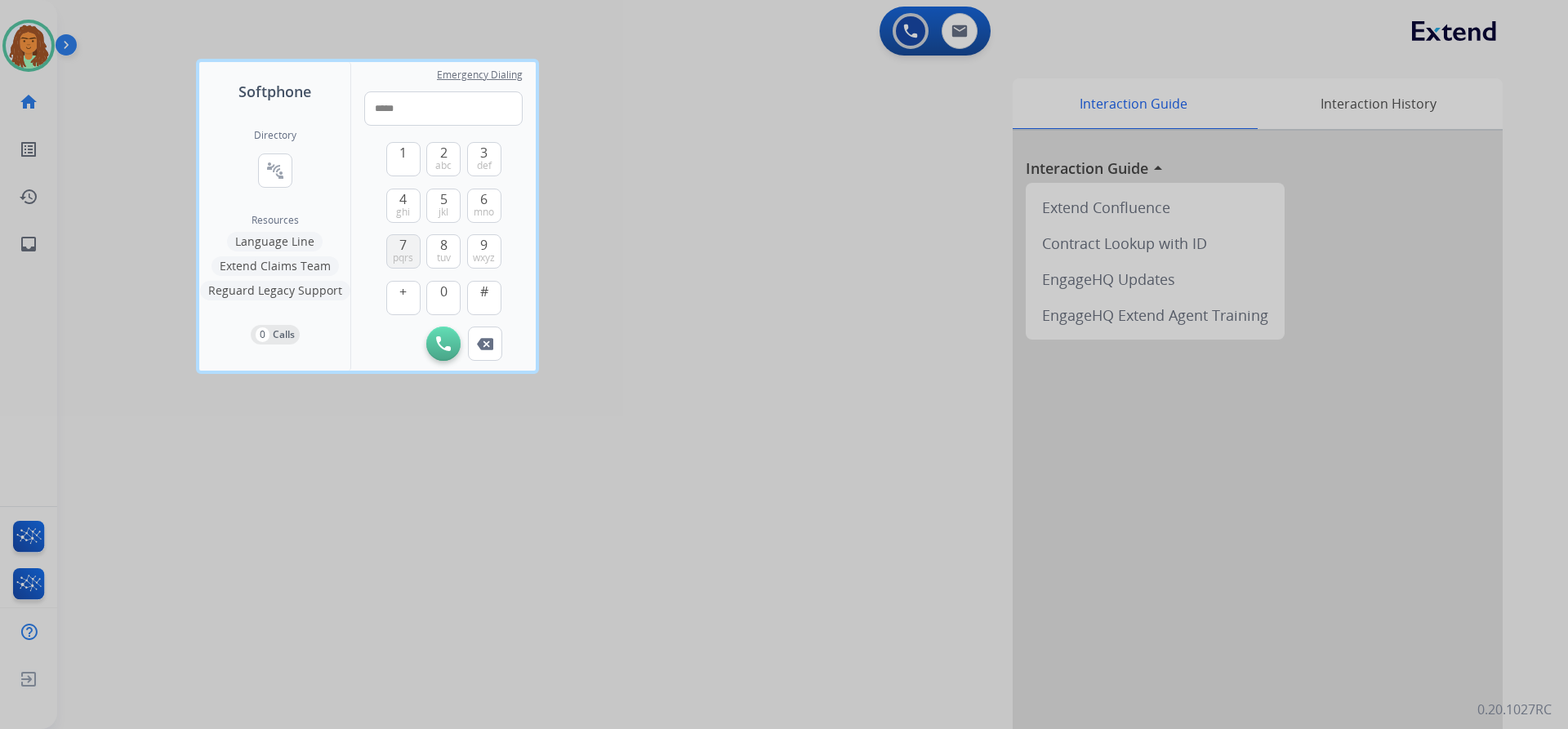
click at [402, 240] on span "7" at bounding box center [402, 245] width 7 height 19
click at [441, 294] on span "0" at bounding box center [443, 291] width 7 height 19
click at [479, 254] on span "wxyz" at bounding box center [483, 258] width 22 height 13
click at [405, 252] on span "pqrs" at bounding box center [402, 258] width 20 height 13
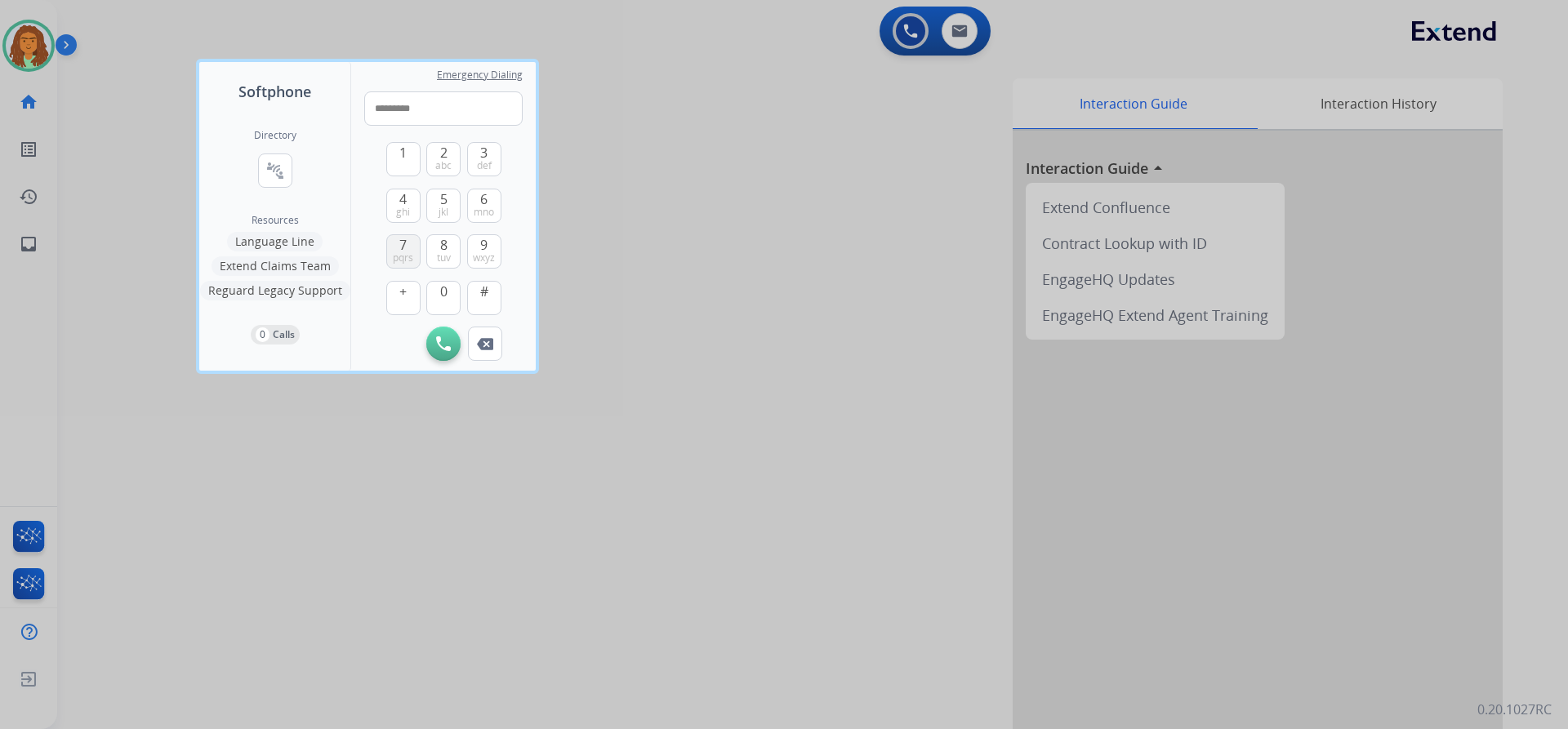
type input "**********"
click at [445, 339] on img at bounding box center [443, 343] width 15 height 15
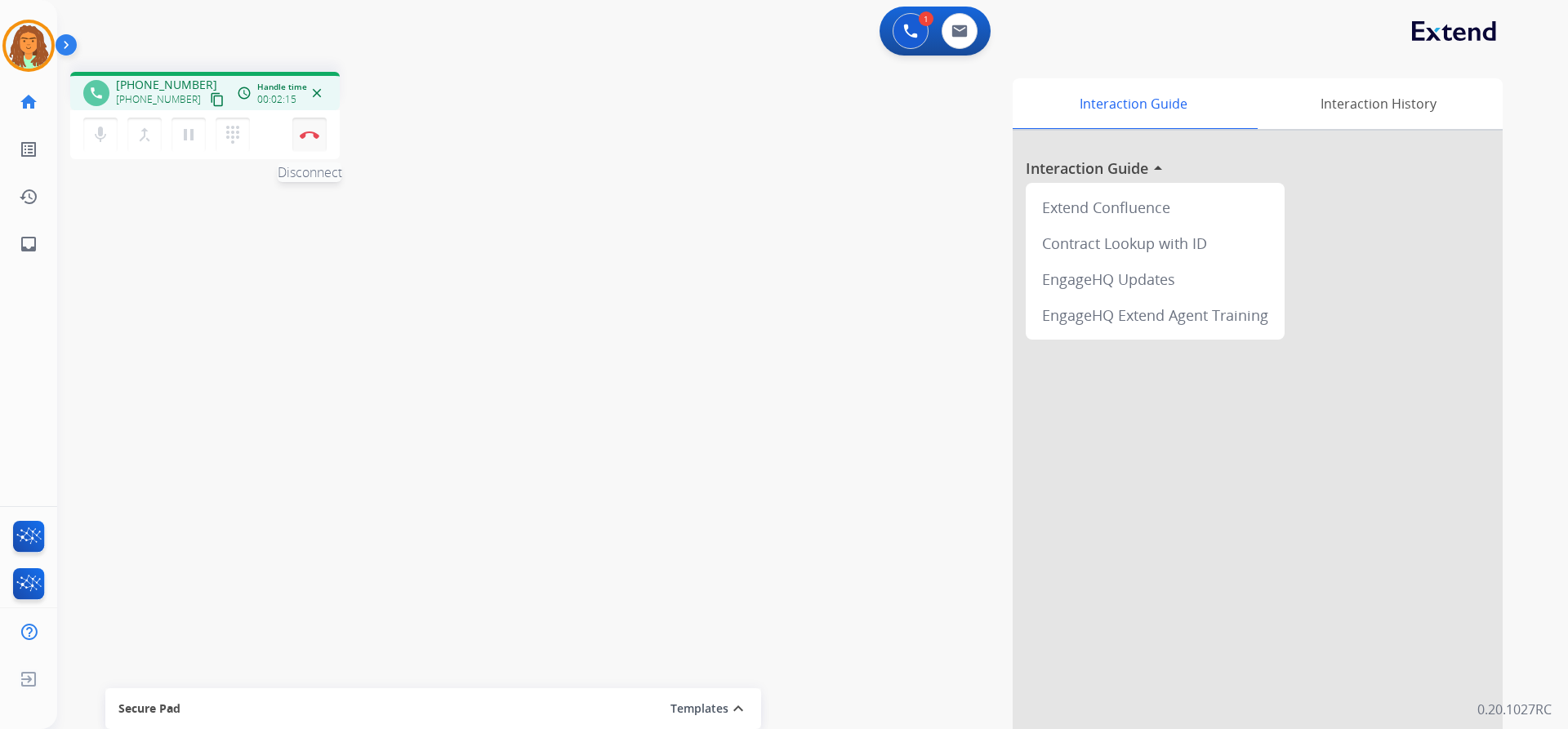
click at [310, 135] on img at bounding box center [309, 134] width 19 height 8
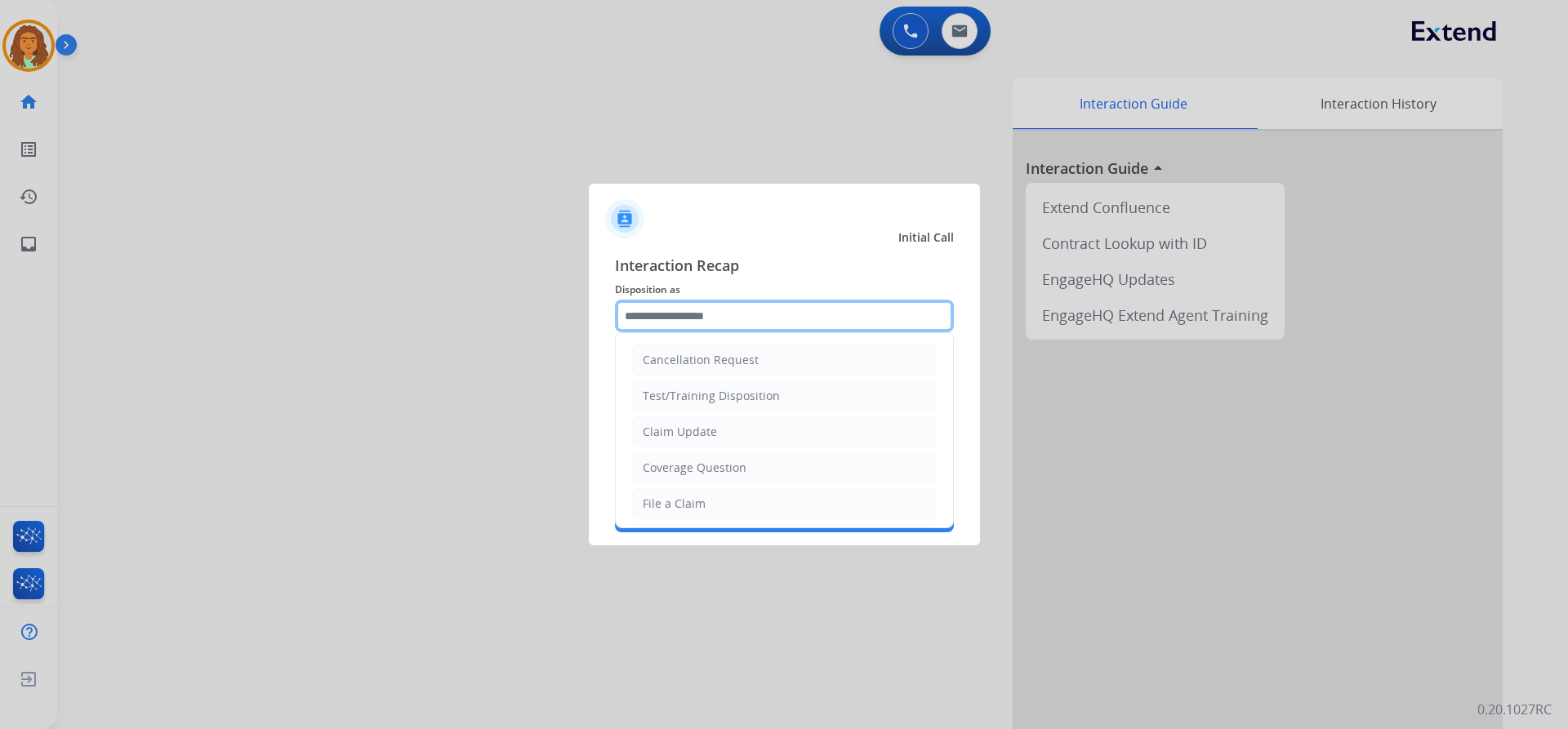
click at [706, 325] on input "text" at bounding box center [784, 315] width 339 height 32
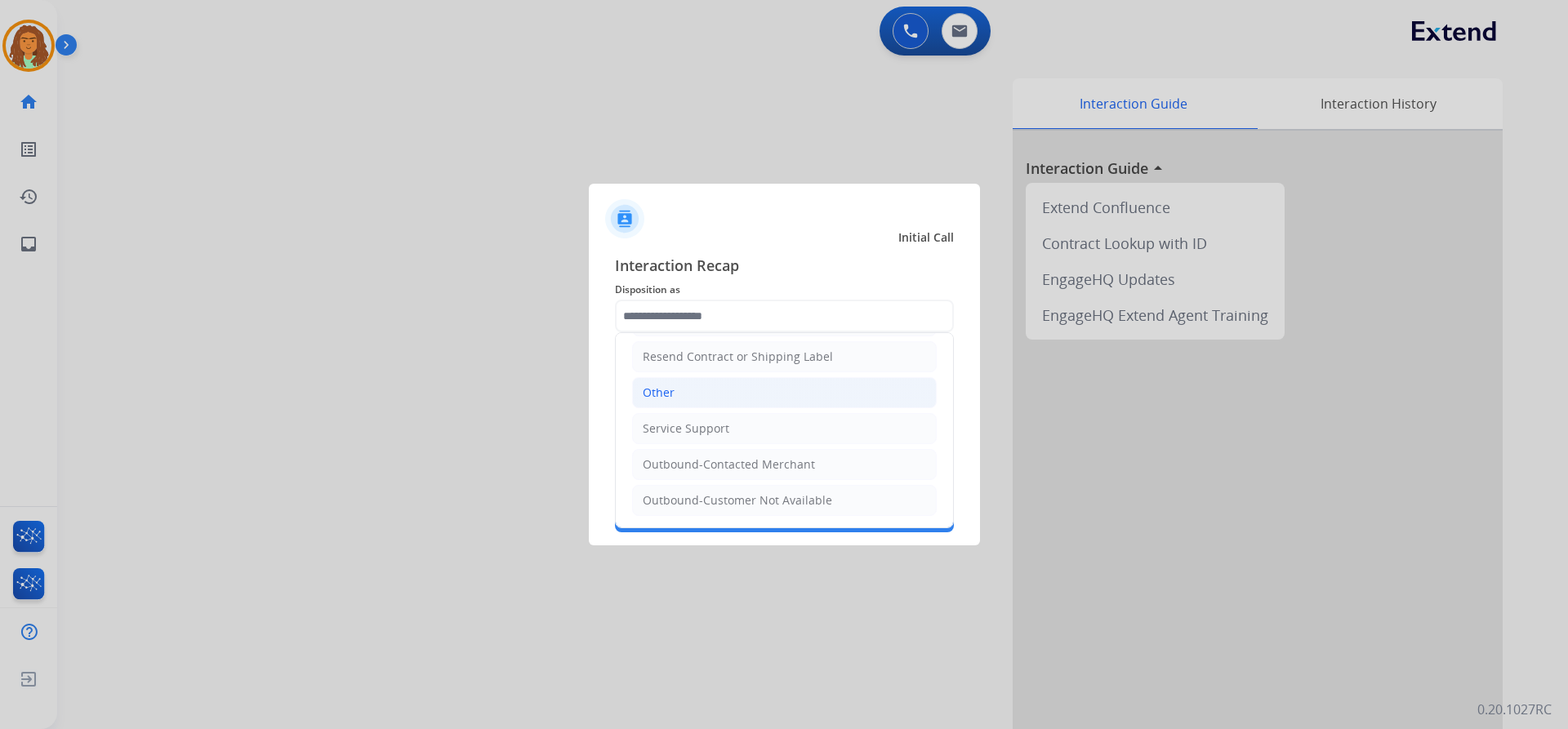
click at [663, 387] on div "Other" at bounding box center [659, 393] width 32 height 17
type input "*****"
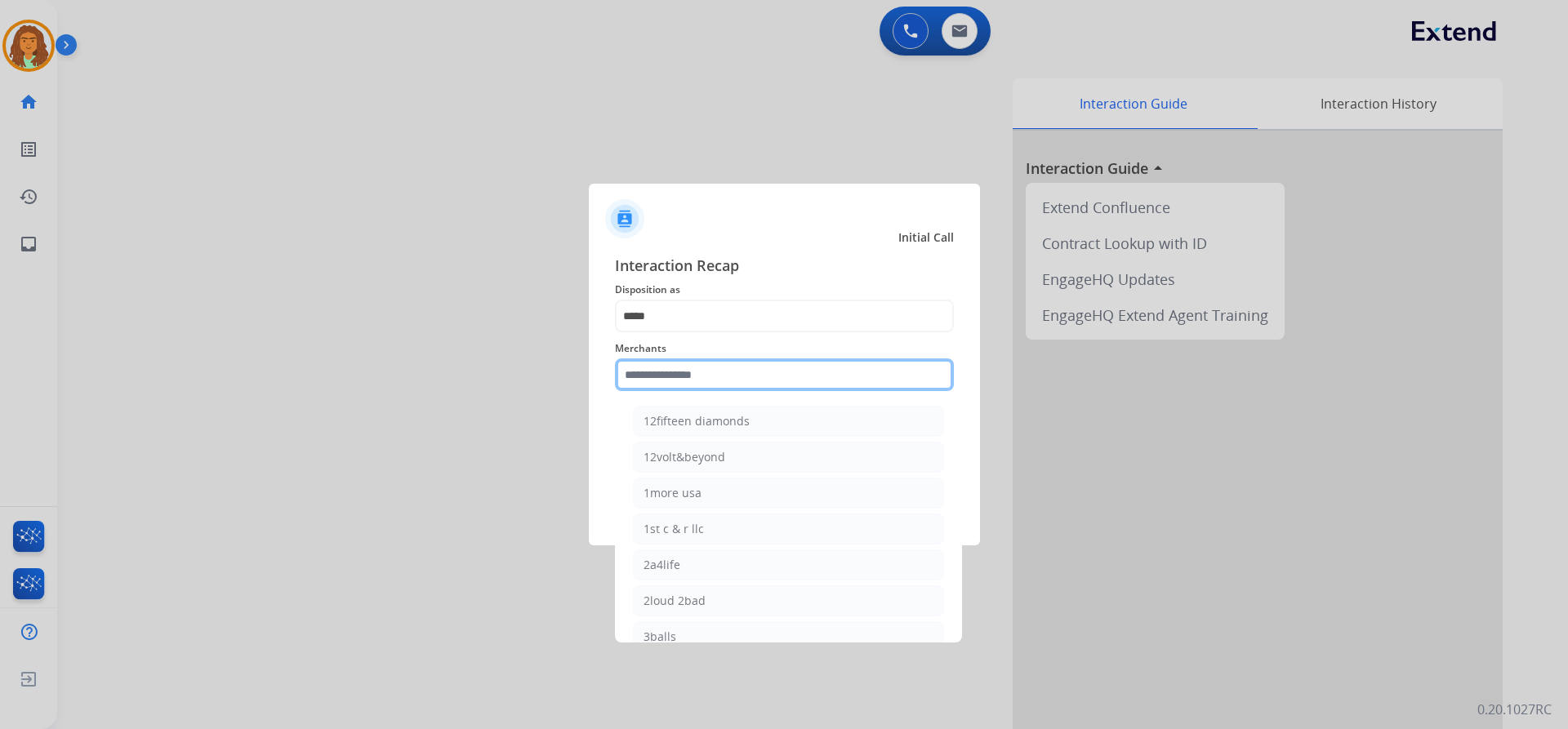
click at [649, 372] on input "text" at bounding box center [784, 375] width 339 height 32
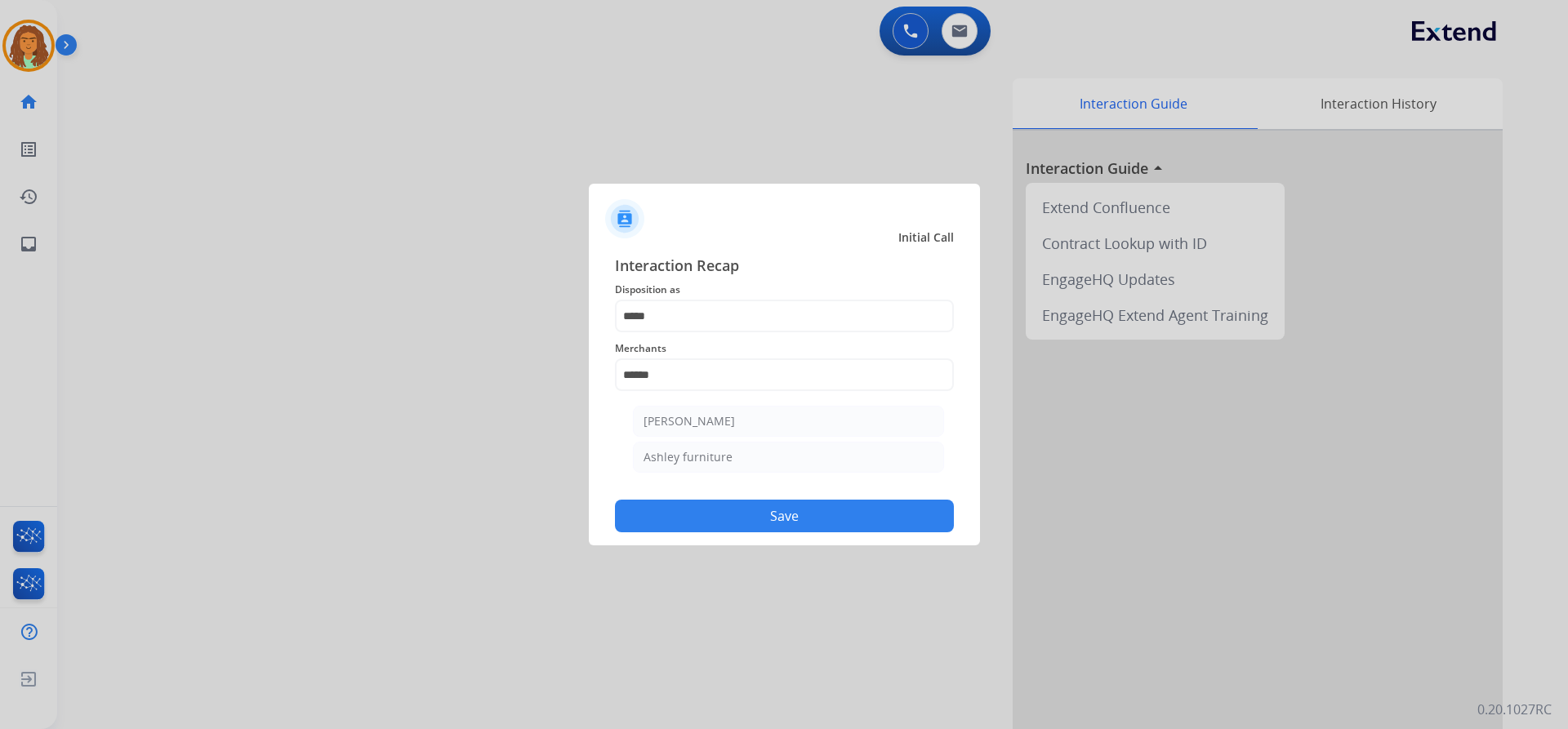
click at [725, 457] on div "Ashley furniture" at bounding box center [688, 457] width 89 height 17
type input "**********"
click at [774, 513] on button "Save" at bounding box center [784, 516] width 339 height 32
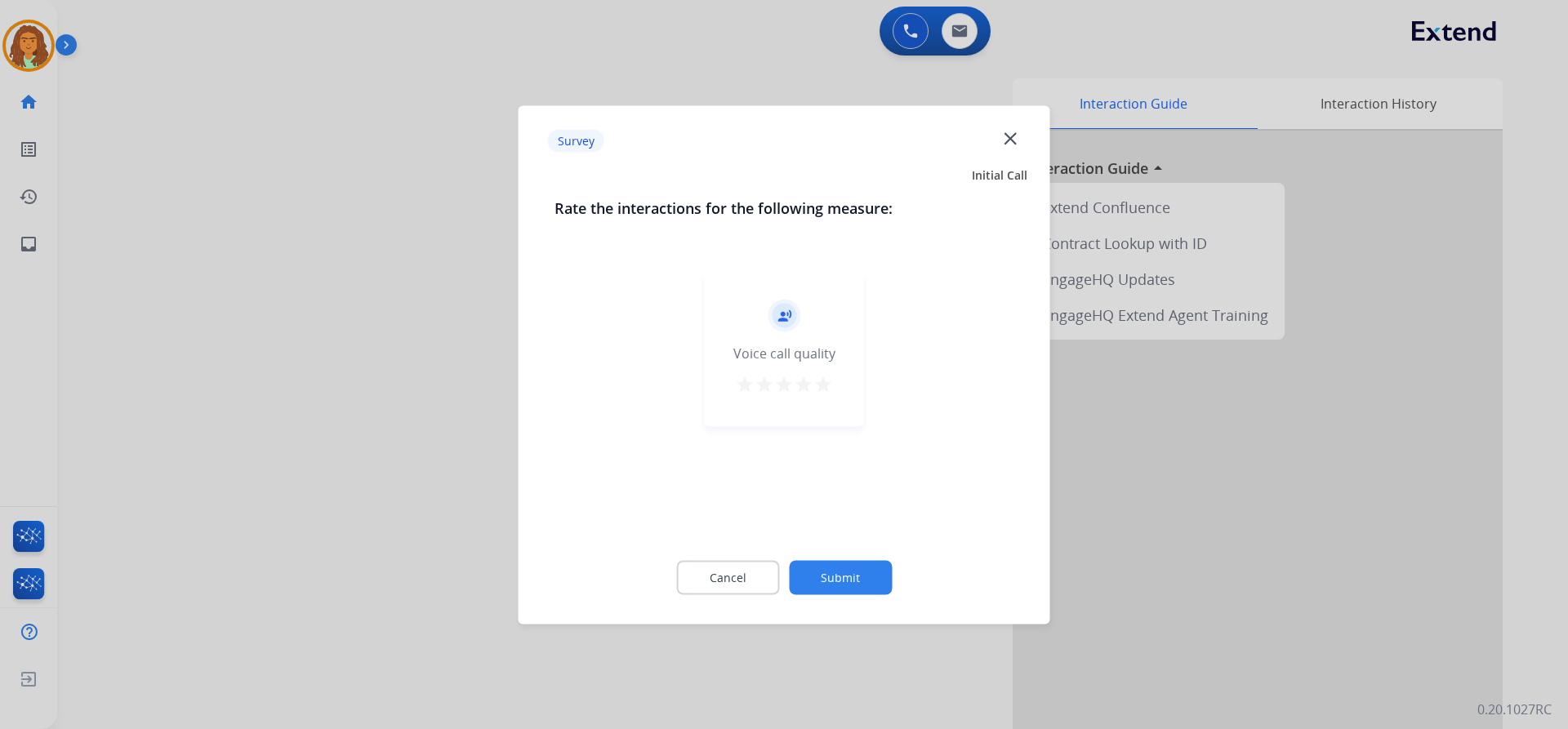
click at [825, 392] on mat-icon "star" at bounding box center [823, 383] width 19 height 19
click at [851, 574] on button "Submit" at bounding box center [841, 577] width 103 height 34
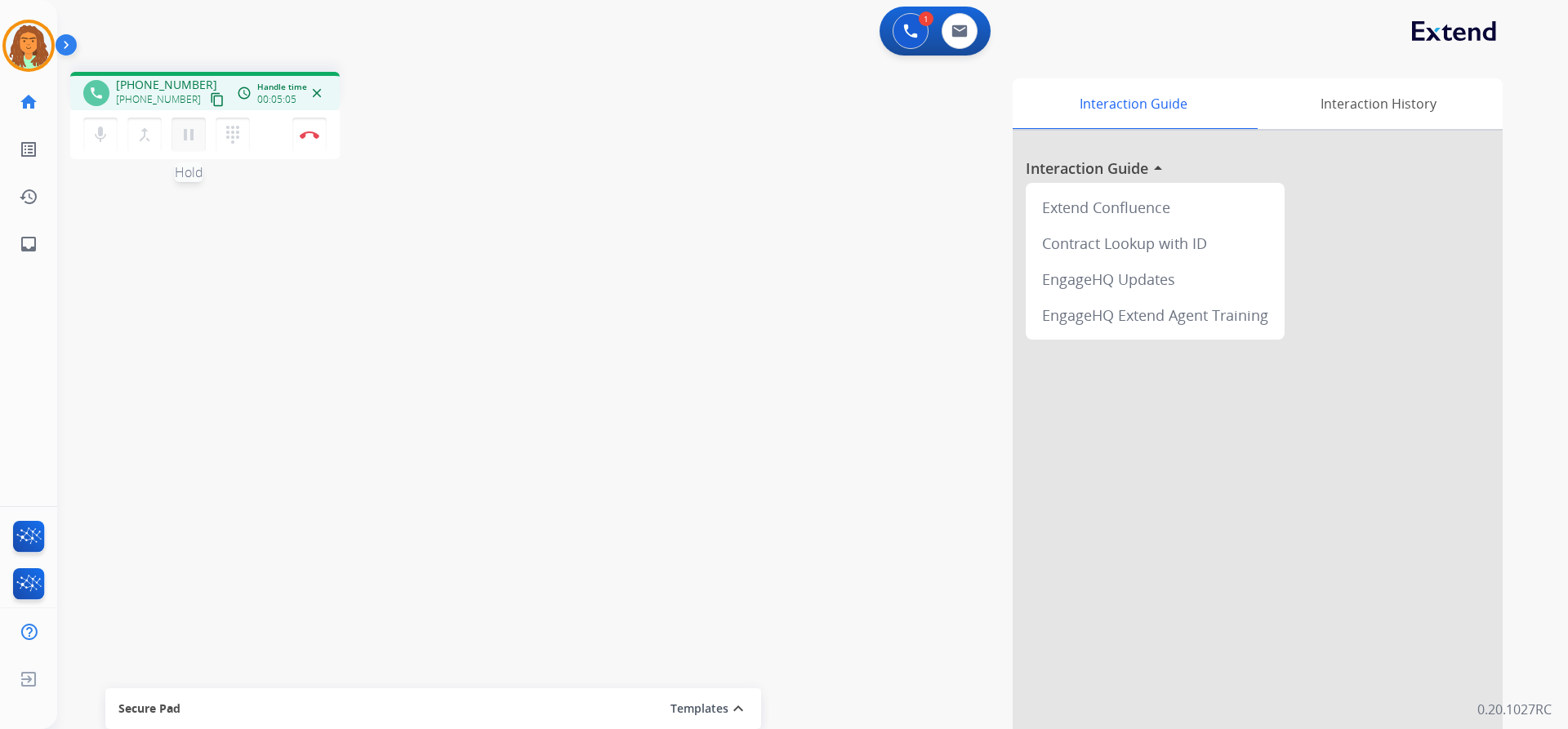
click at [190, 136] on mat-icon "pause" at bounding box center [188, 134] width 19 height 19
click at [185, 138] on mat-icon "play_arrow" at bounding box center [188, 134] width 19 height 19
click at [306, 133] on img at bounding box center [309, 134] width 19 height 8
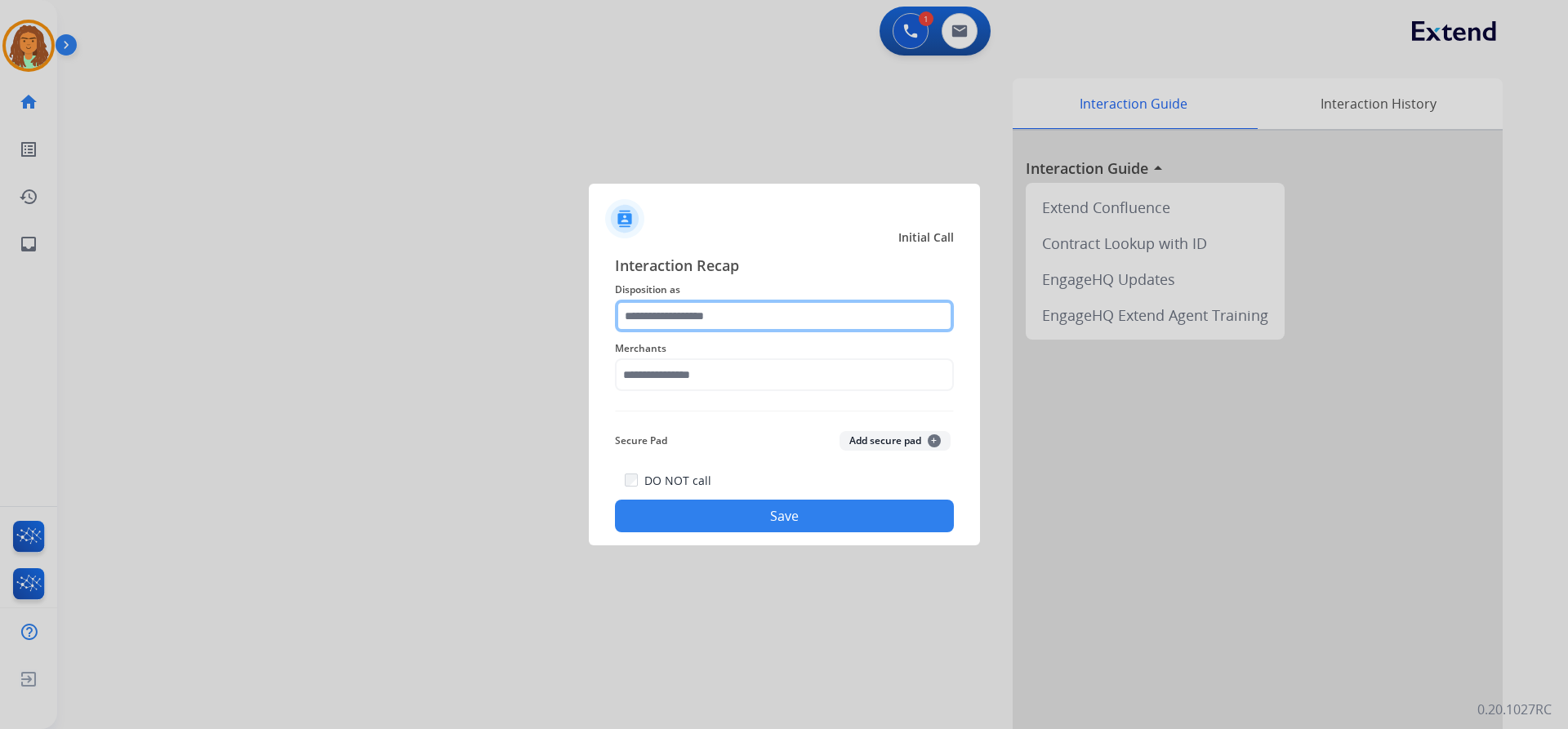
click at [692, 311] on input "text" at bounding box center [784, 315] width 339 height 32
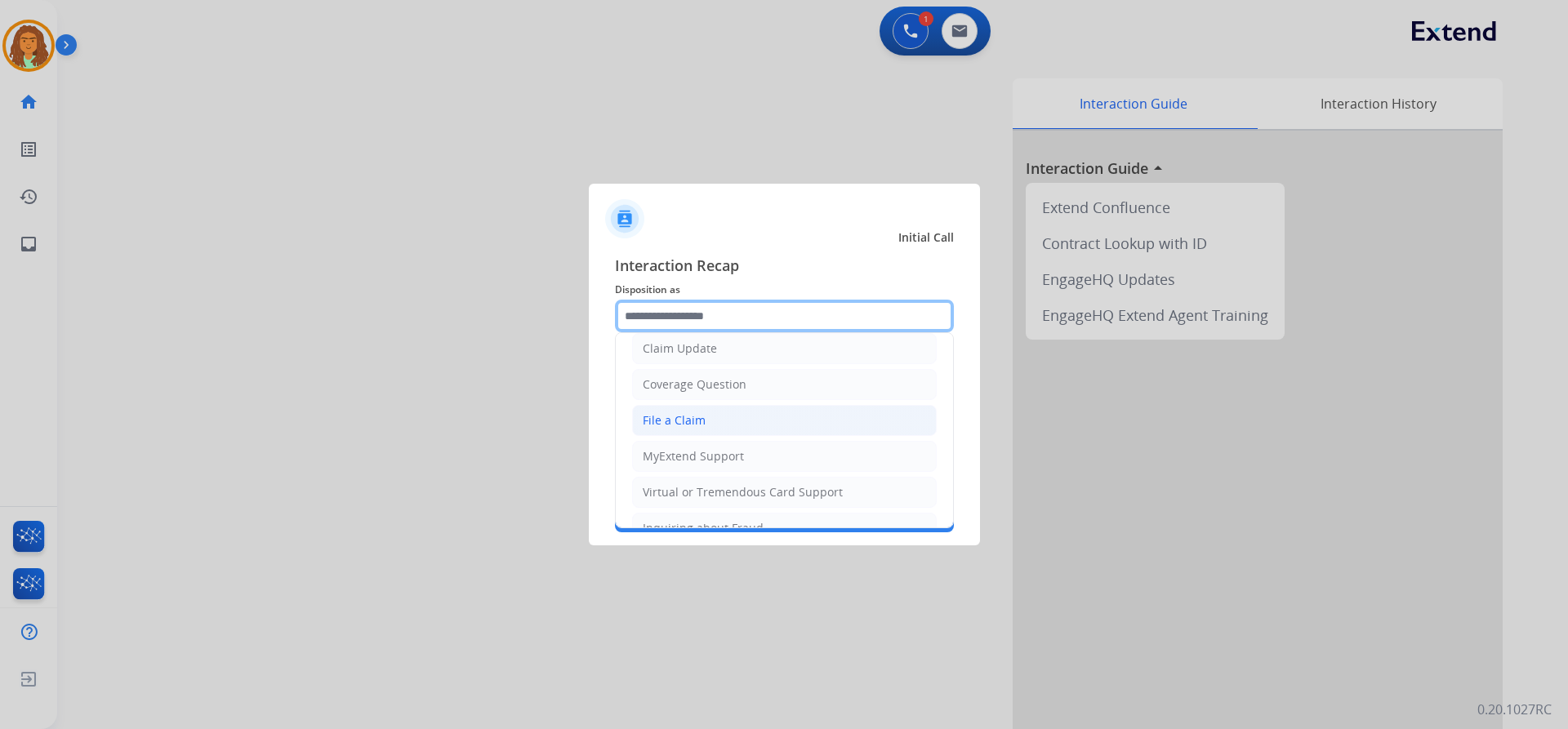
scroll to position [82, 0]
click at [684, 415] on div "File a Claim" at bounding box center [674, 422] width 63 height 17
type input "**********"
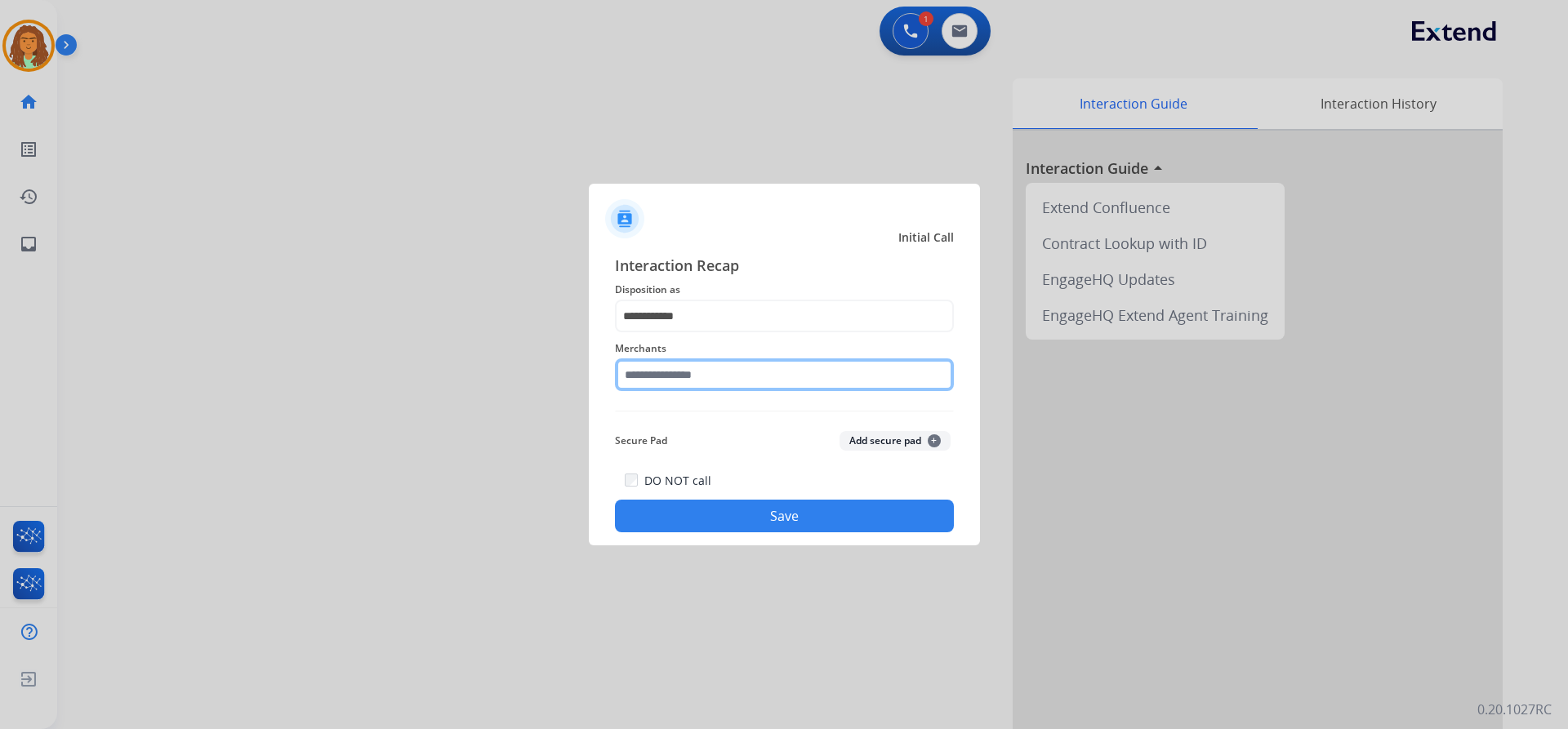
click at [706, 366] on input "text" at bounding box center [784, 375] width 339 height 32
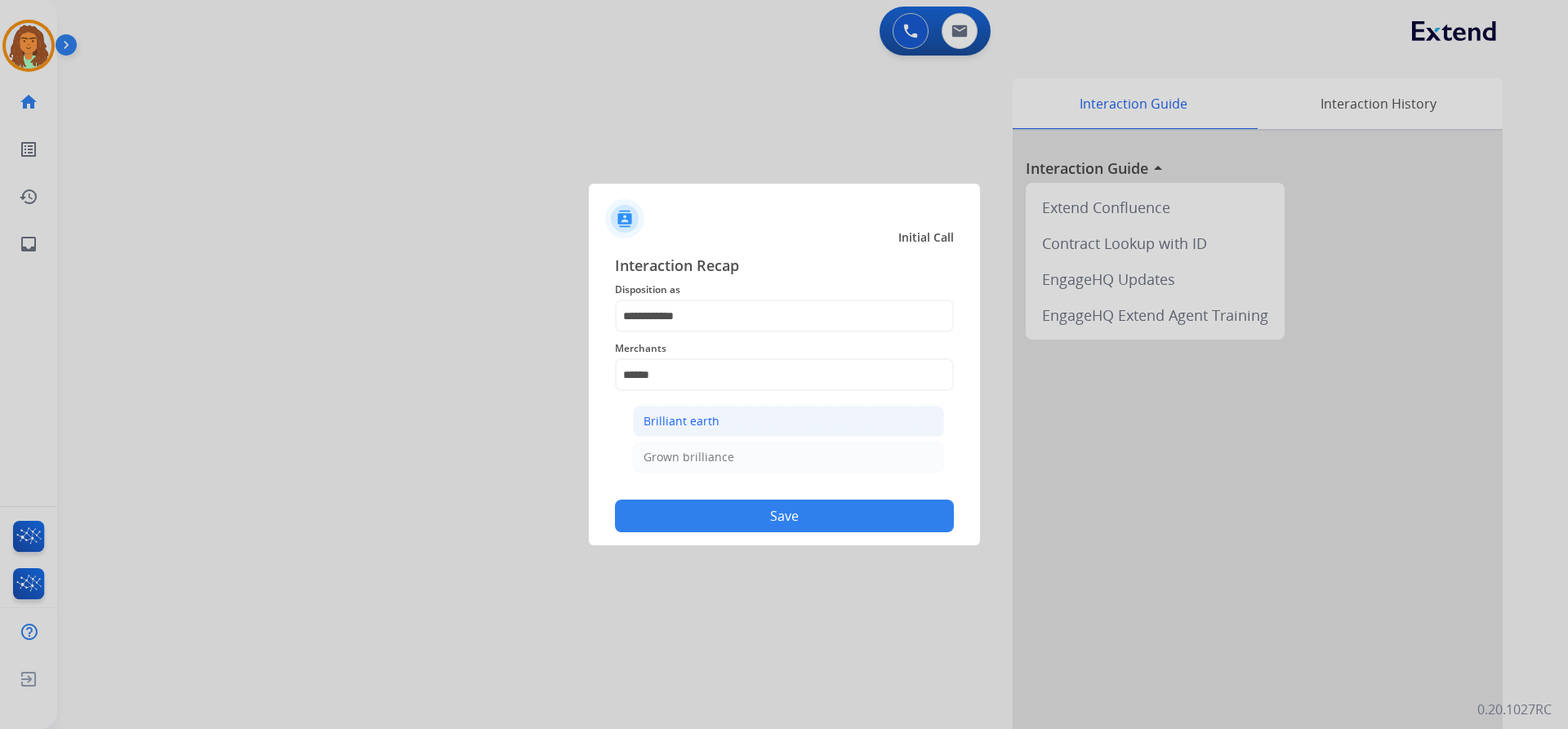
click at [701, 415] on div "Brilliant earth" at bounding box center [681, 421] width 76 height 17
type input "**********"
click at [792, 516] on button "Save" at bounding box center [784, 516] width 339 height 32
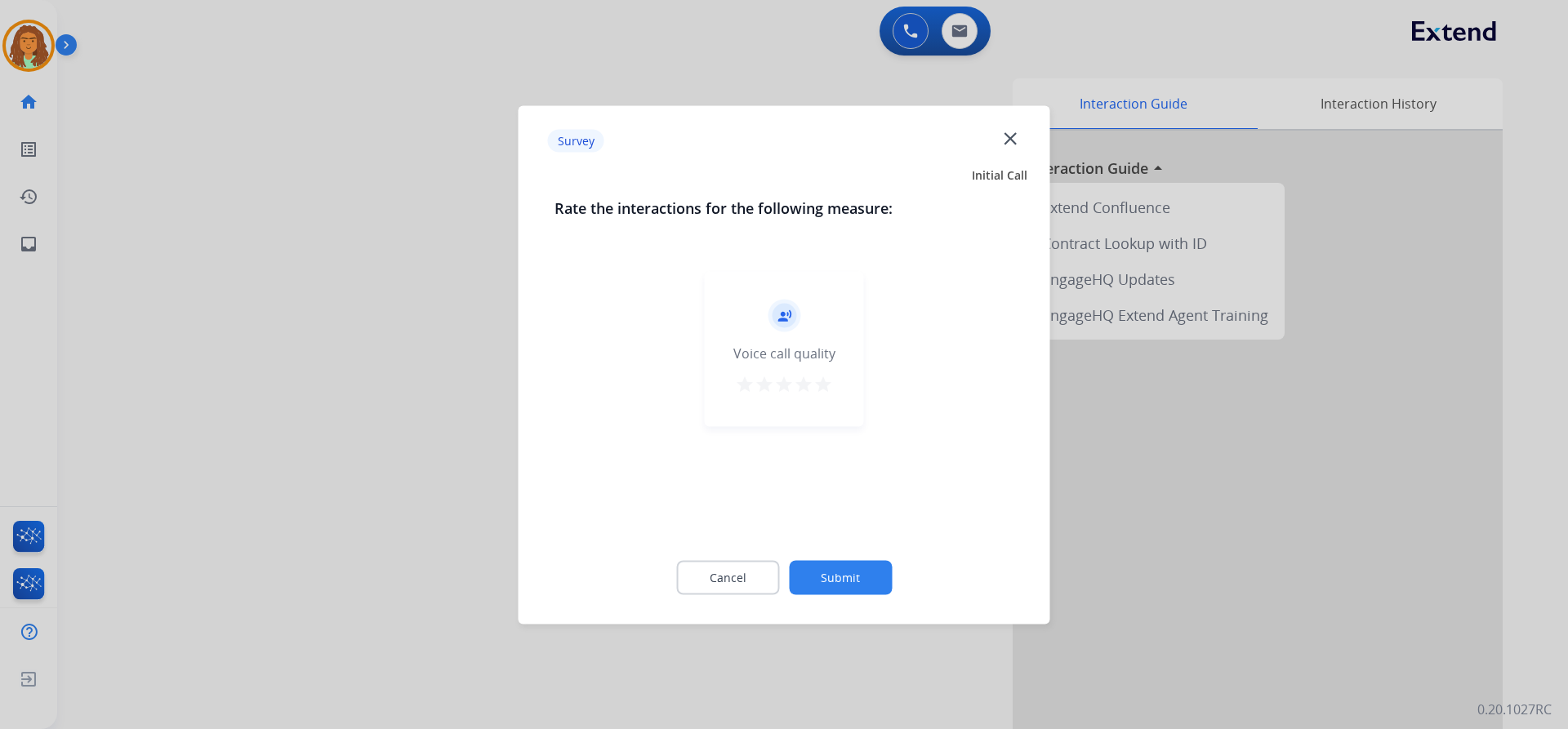
click at [824, 383] on mat-icon "star" at bounding box center [823, 383] width 19 height 19
click at [839, 570] on button "Submit" at bounding box center [841, 577] width 103 height 34
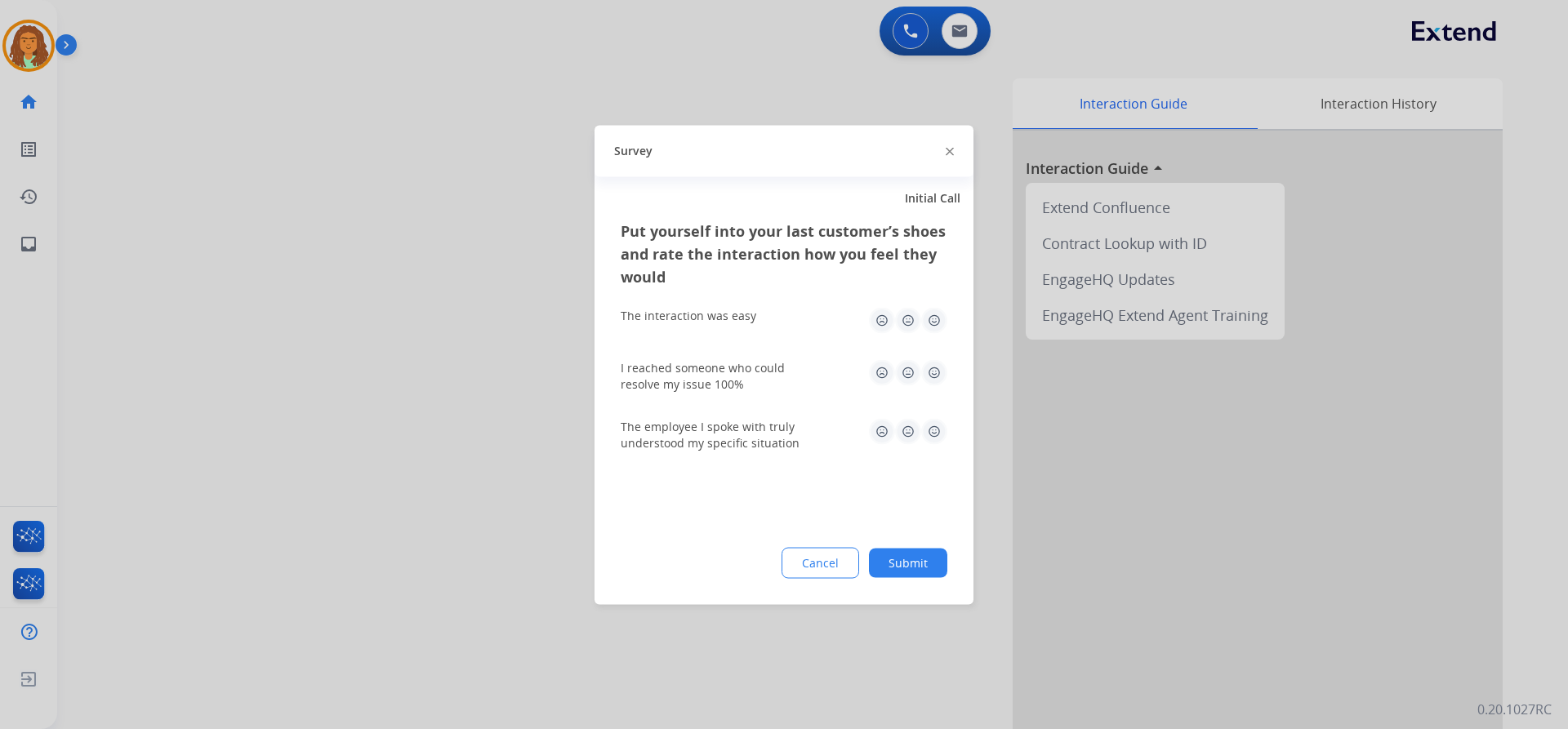
click at [936, 320] on img at bounding box center [934, 320] width 26 height 26
click at [938, 375] on img at bounding box center [934, 372] width 26 height 26
click at [933, 432] on img at bounding box center [934, 431] width 26 height 26
click at [931, 568] on button "Submit" at bounding box center [908, 563] width 78 height 30
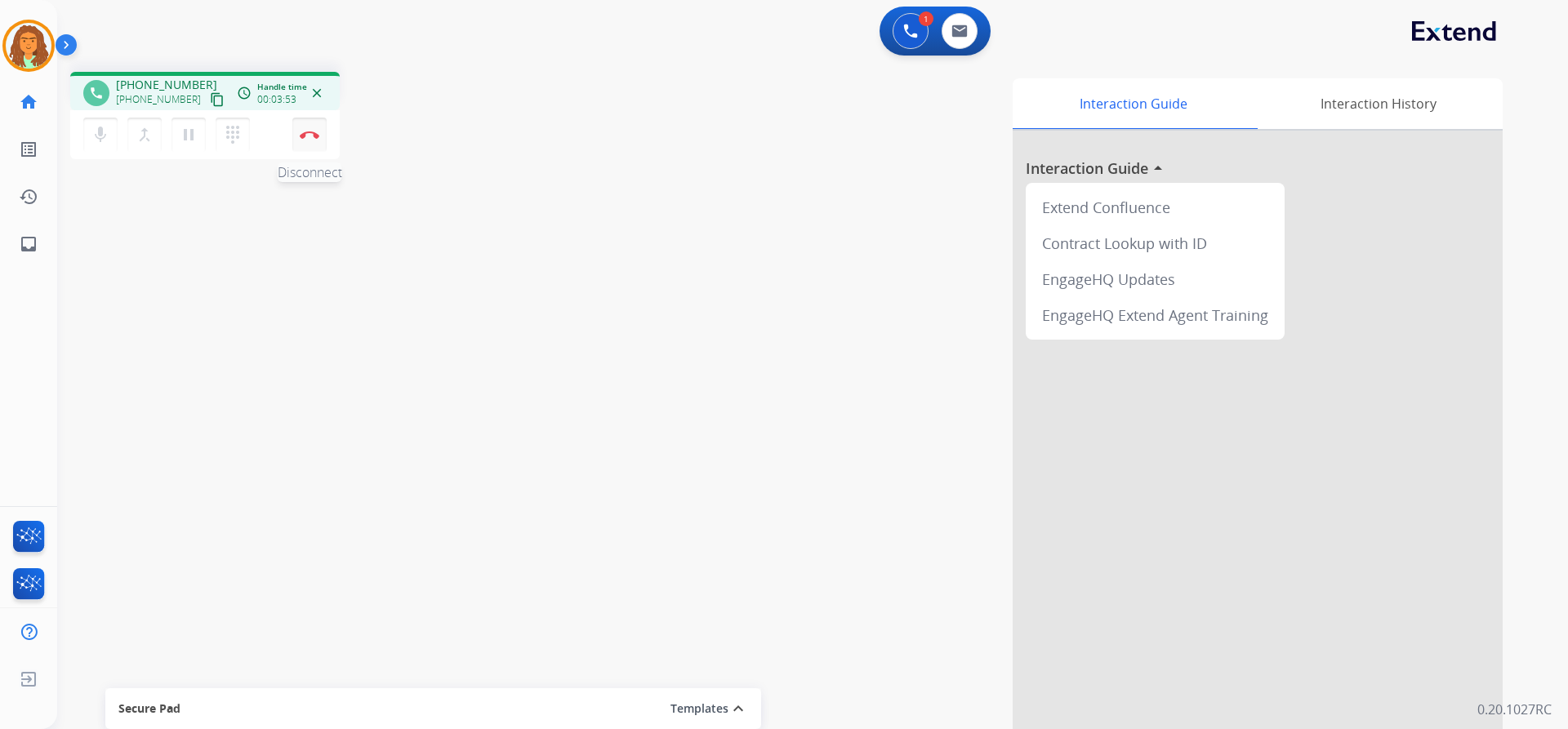
click at [308, 138] on img at bounding box center [309, 134] width 19 height 8
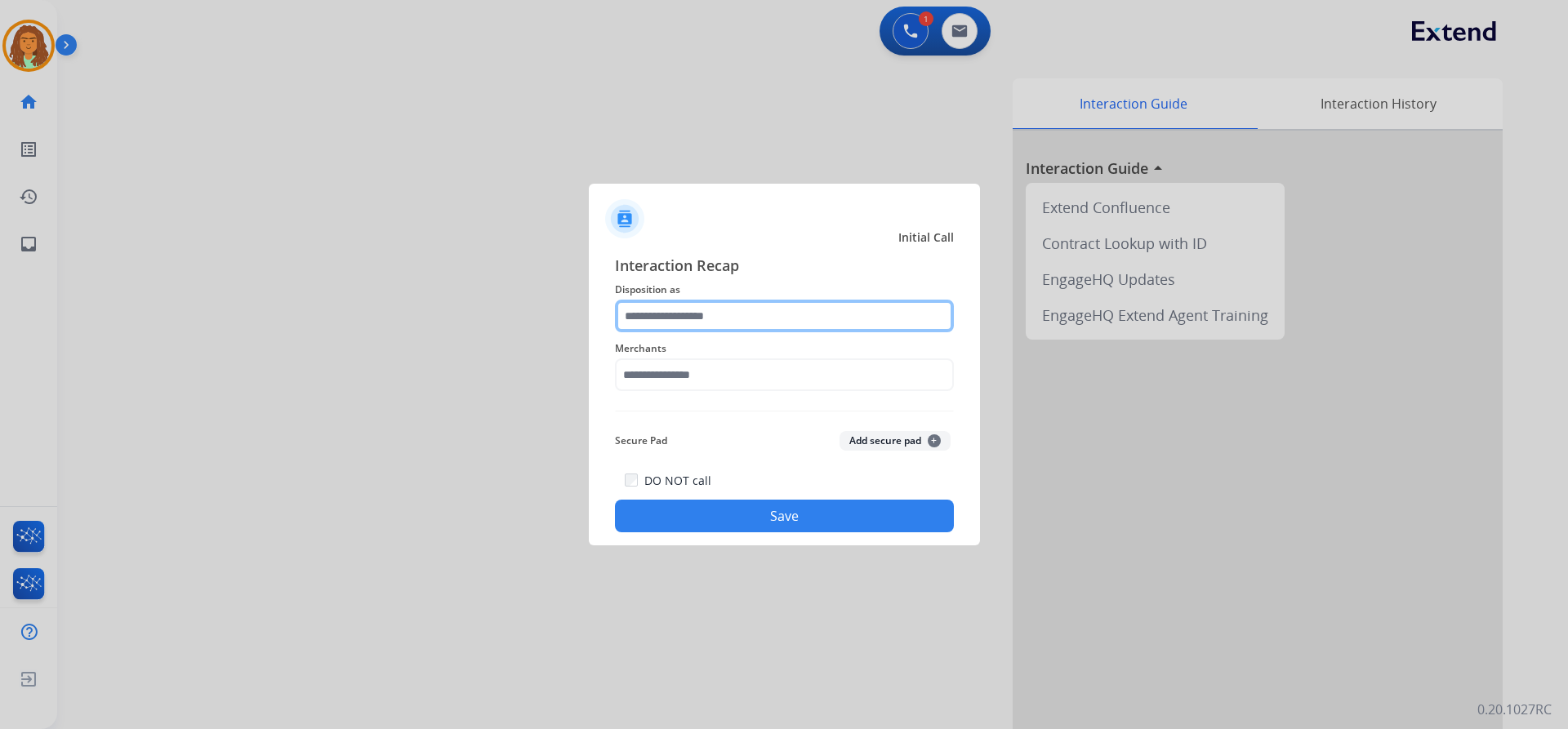
click at [672, 317] on input "text" at bounding box center [784, 315] width 339 height 32
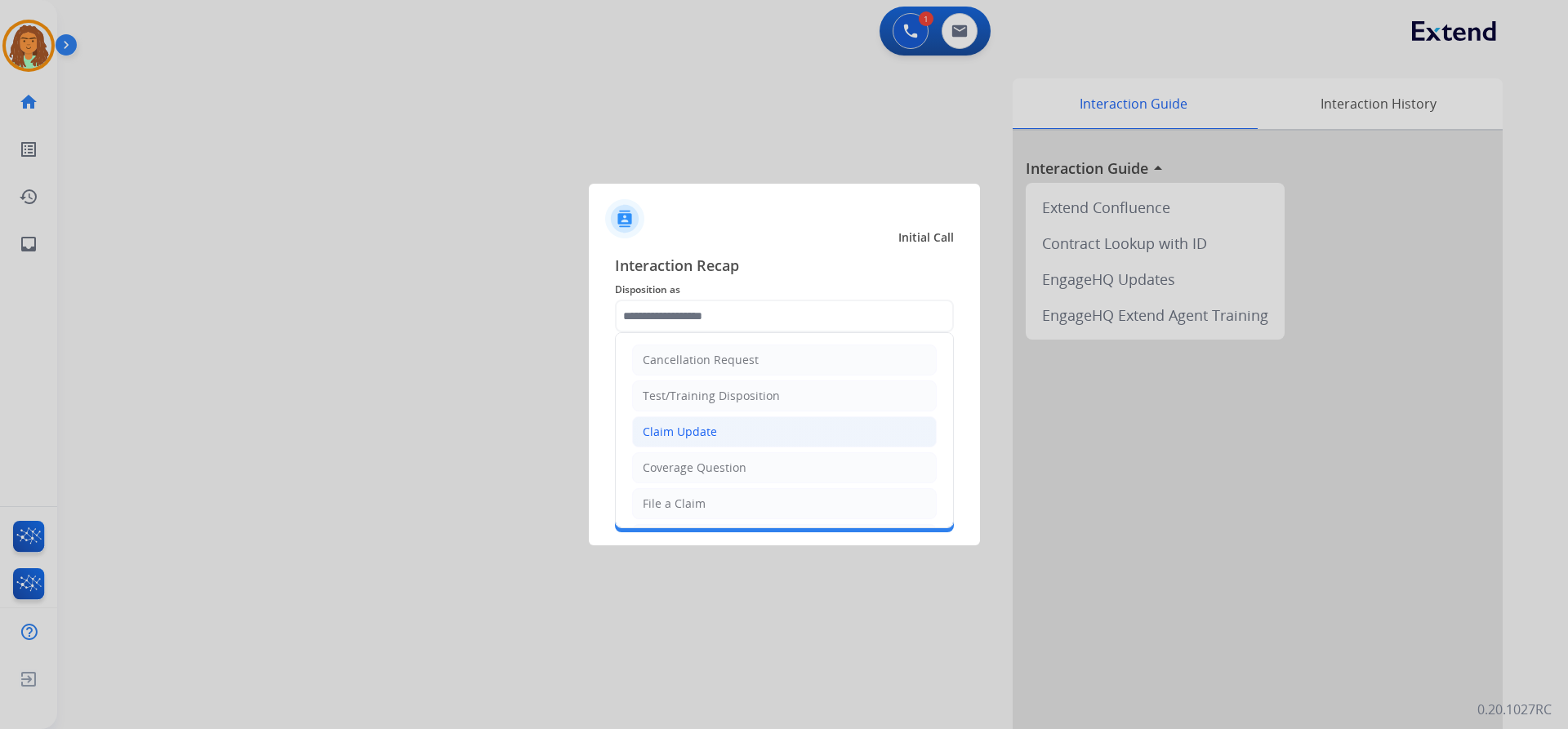
click at [699, 439] on div "Claim Update" at bounding box center [679, 432] width 74 height 17
type input "**********"
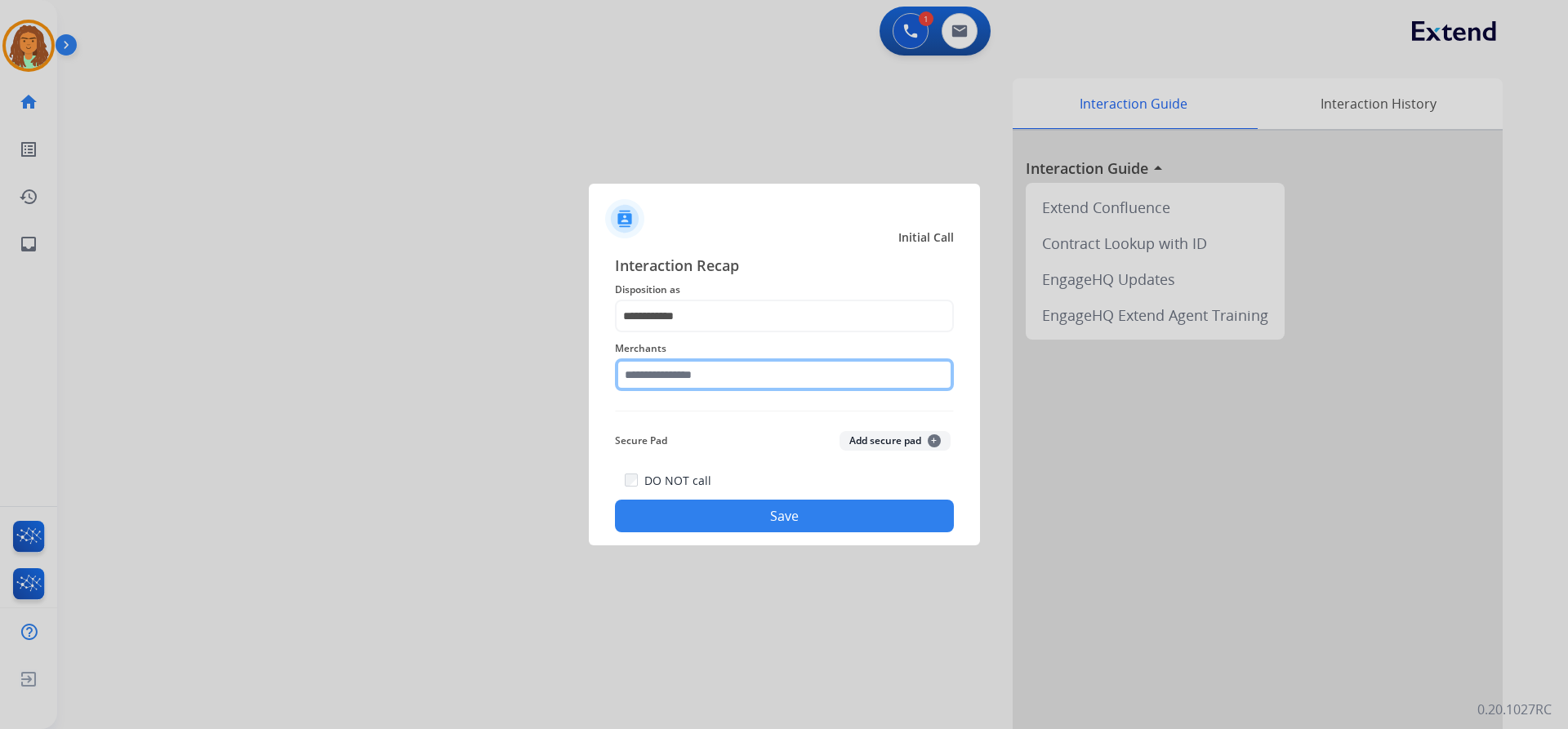
click at [686, 381] on input "text" at bounding box center [784, 375] width 339 height 32
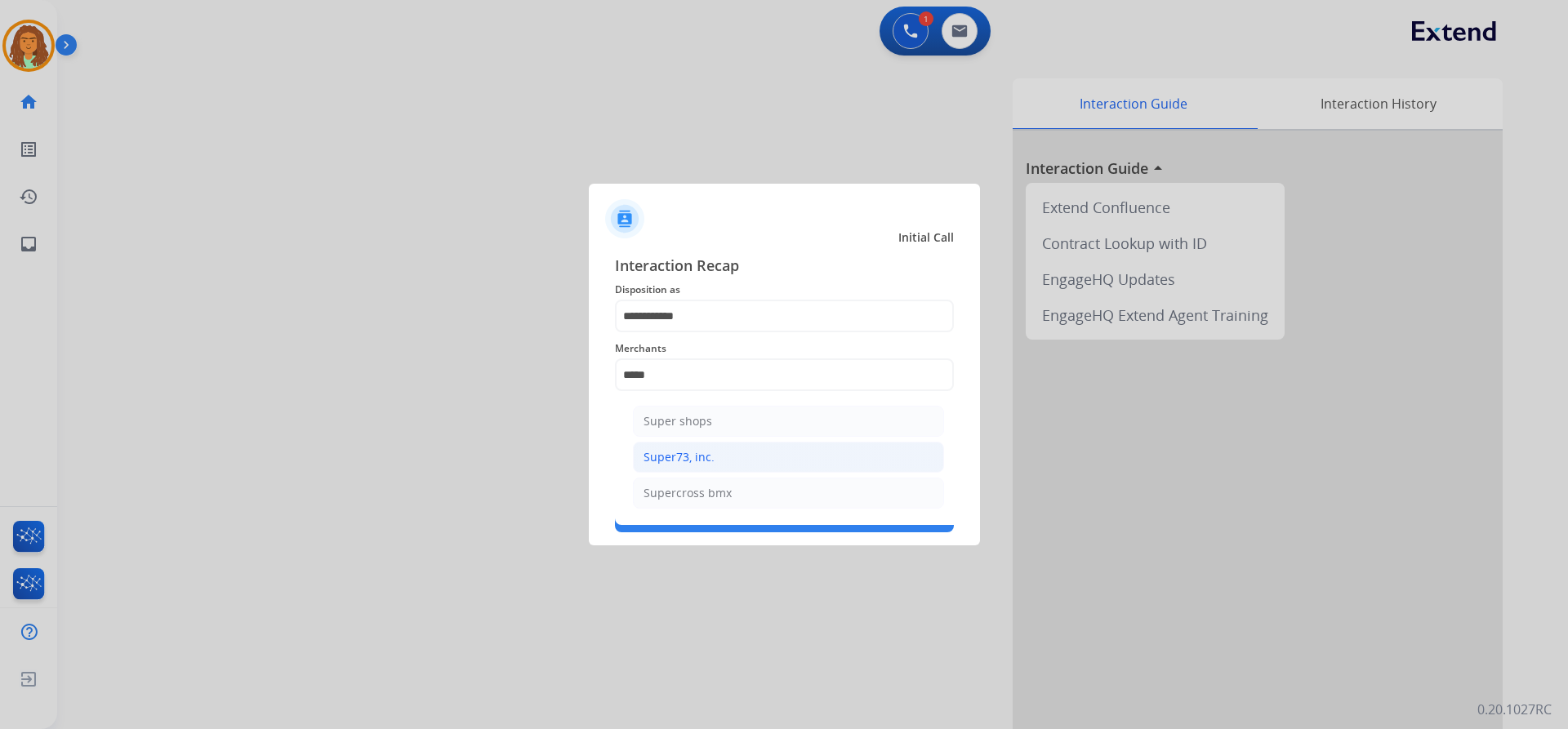
click at [676, 455] on div "Super73, inc." at bounding box center [679, 457] width 71 height 17
type input "**********"
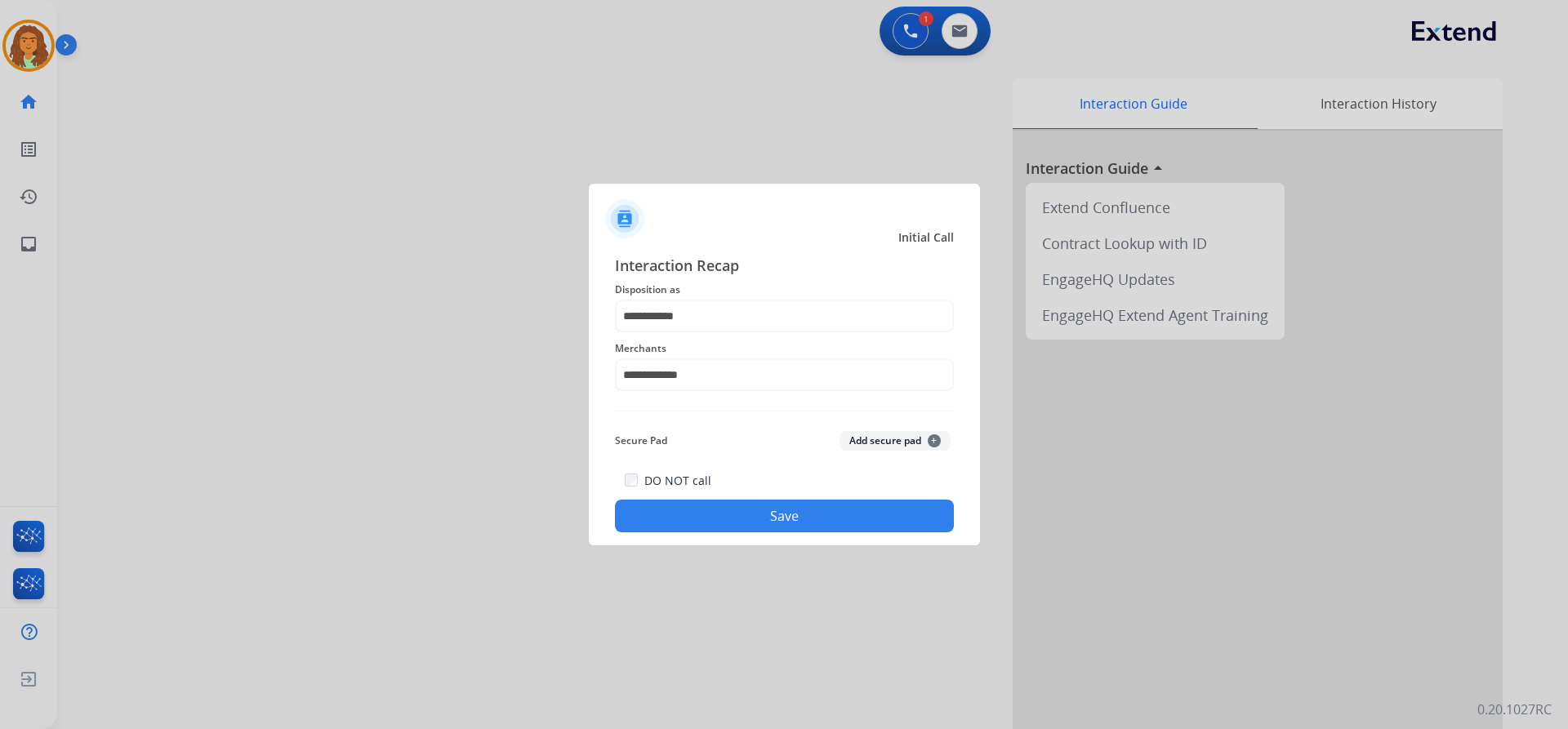
click at [756, 515] on button "Save" at bounding box center [784, 516] width 339 height 32
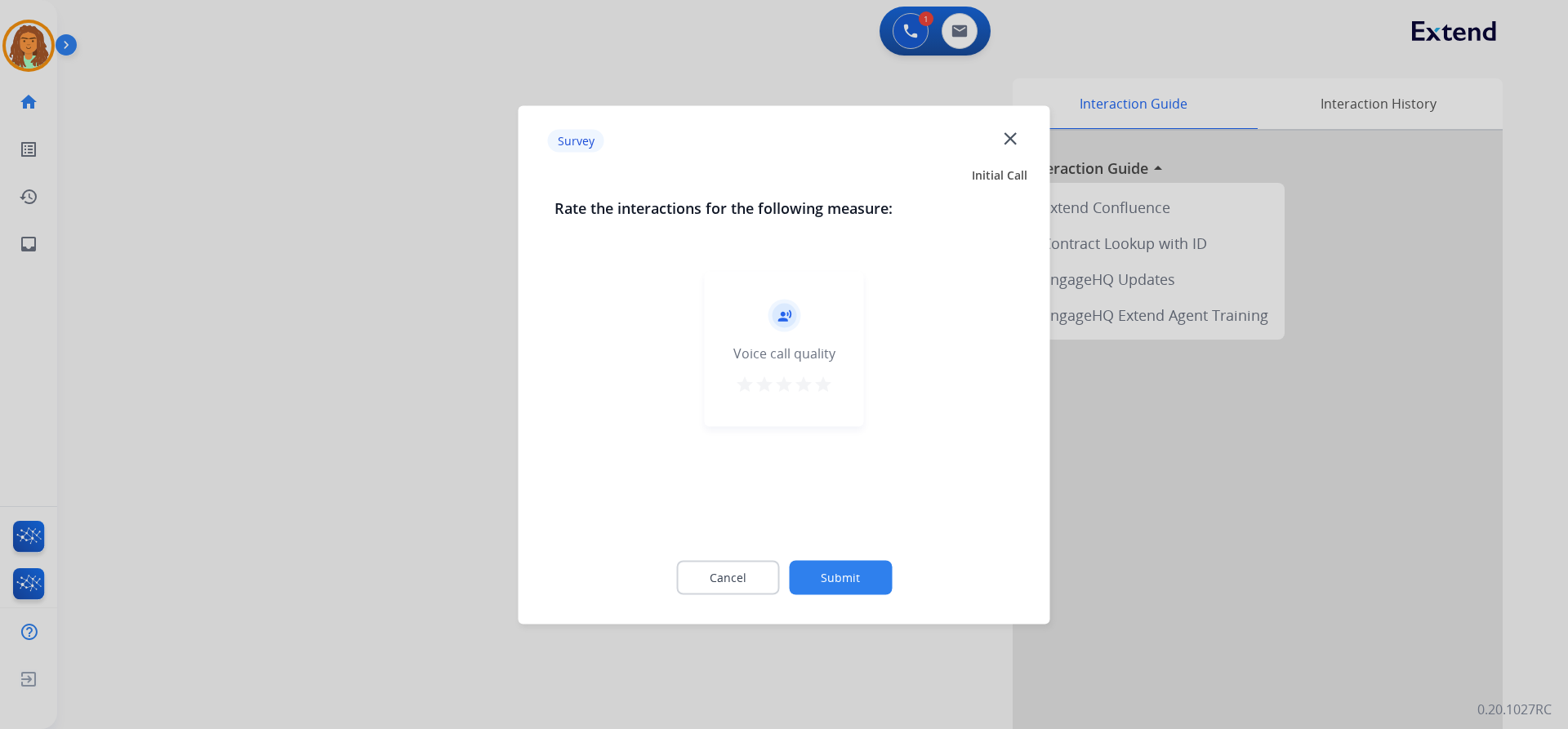
click at [822, 384] on mat-icon "star" at bounding box center [823, 383] width 19 height 19
click at [841, 579] on button "Submit" at bounding box center [841, 577] width 103 height 34
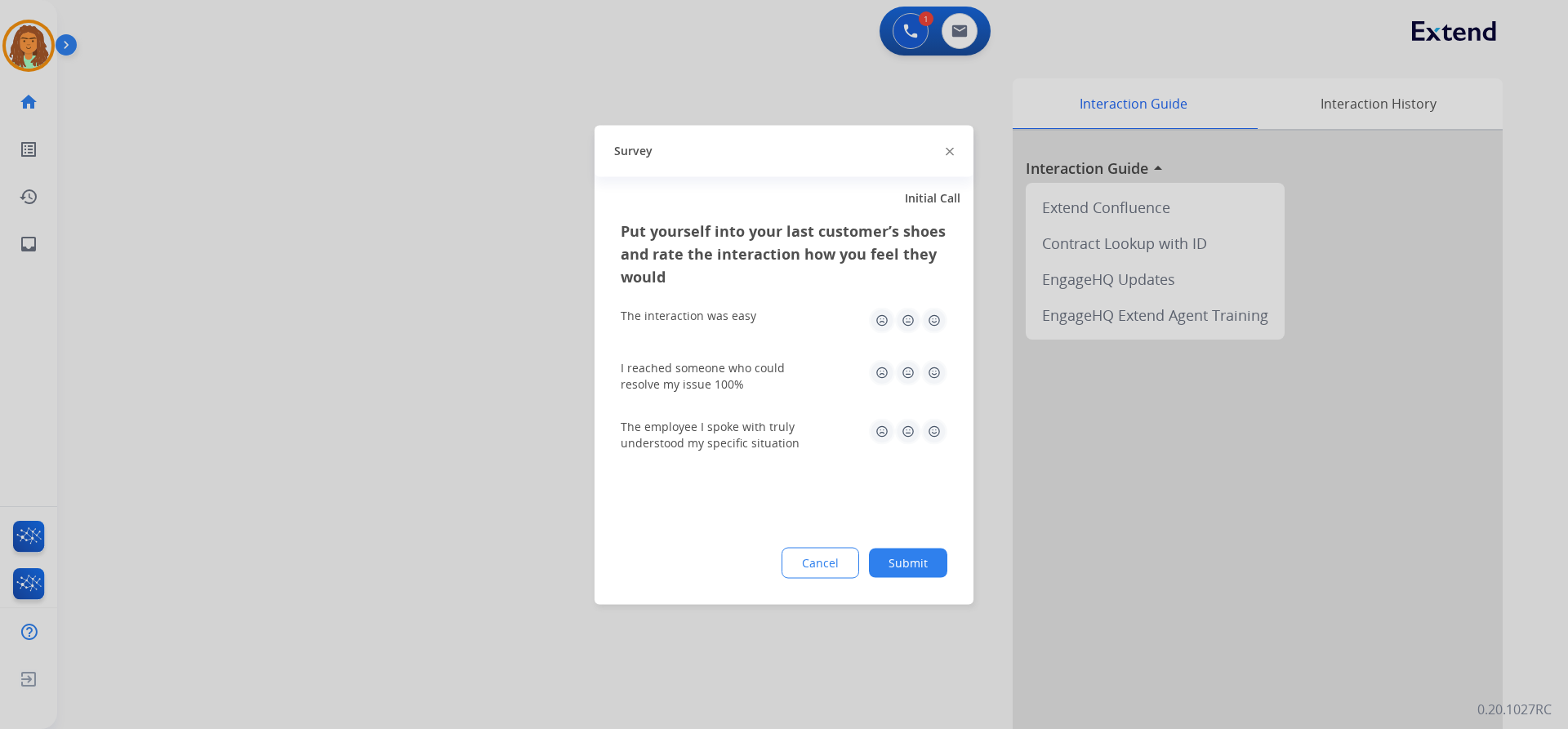
click at [937, 314] on img at bounding box center [934, 320] width 26 height 26
click at [935, 373] on img at bounding box center [934, 372] width 26 height 26
click at [939, 418] on img at bounding box center [934, 431] width 26 height 26
click at [914, 559] on button "Submit" at bounding box center [908, 563] width 78 height 30
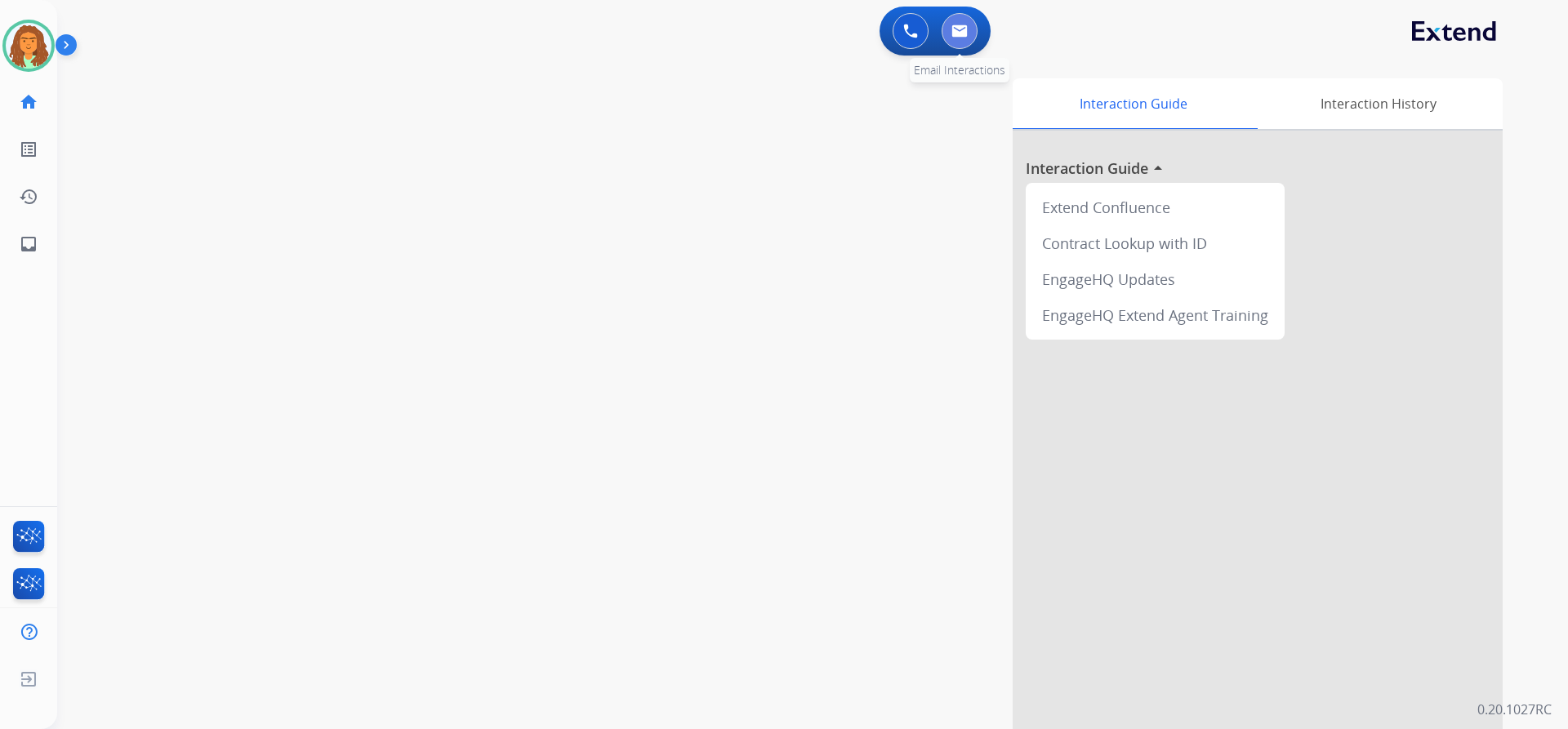
click at [961, 33] on img at bounding box center [959, 30] width 17 height 13
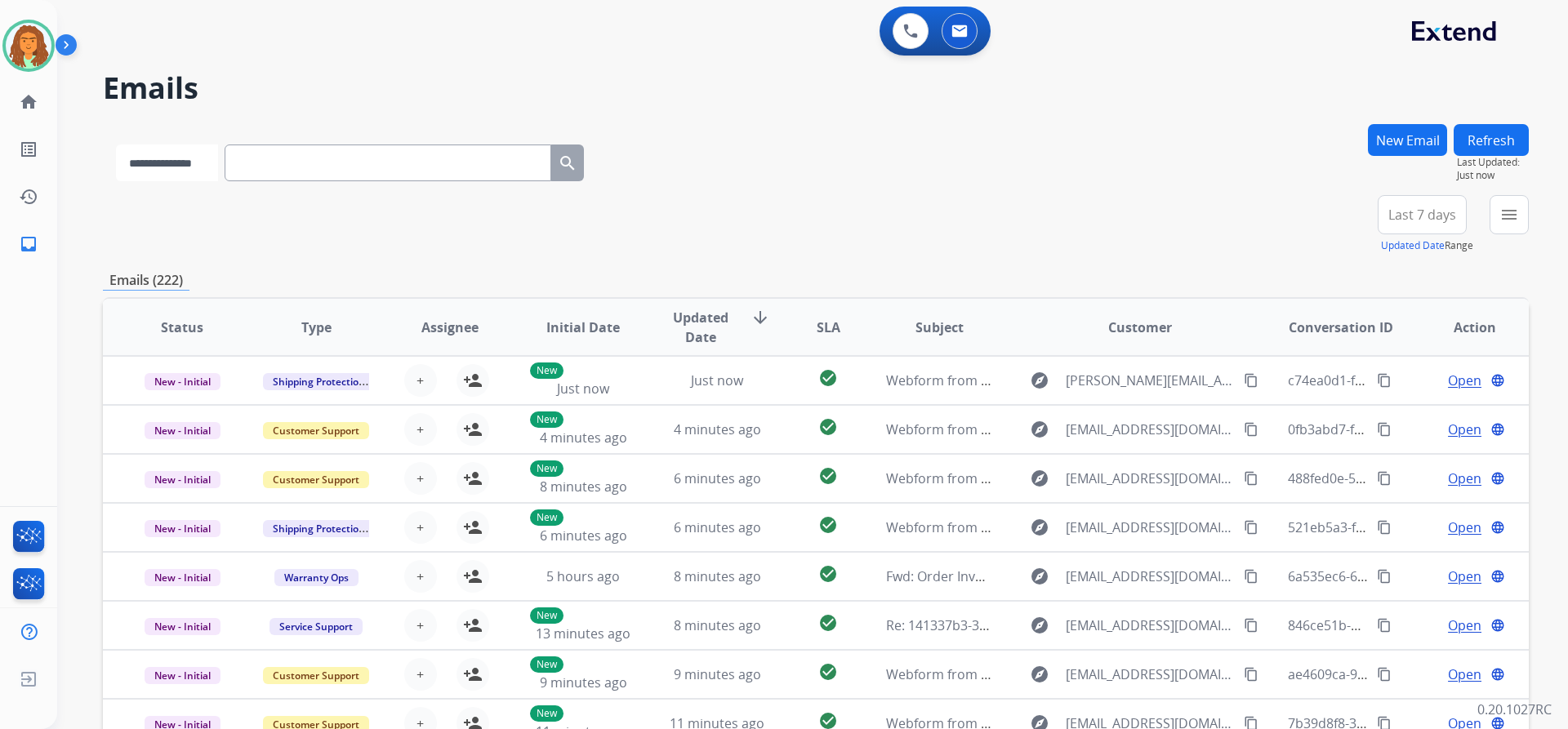
click at [218, 158] on select "**********" at bounding box center [166, 163] width 102 height 37
select select "**********"
click at [116, 145] on select "**********" at bounding box center [166, 163] width 102 height 37
click at [256, 163] on input "text" at bounding box center [389, 163] width 327 height 37
paste input "**********"
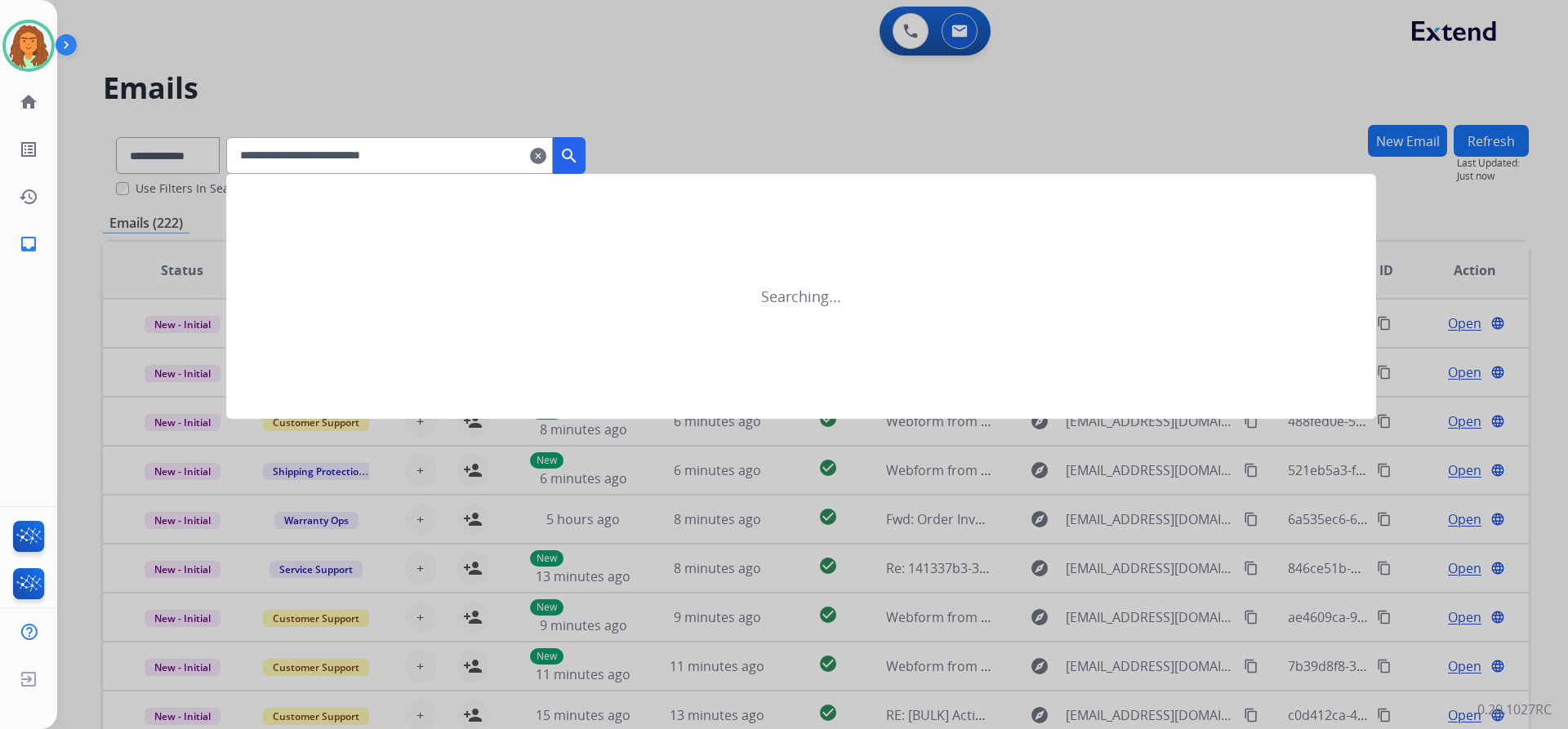
type input "**********"
click at [579, 148] on mat-icon "search" at bounding box center [569, 156] width 19 height 19
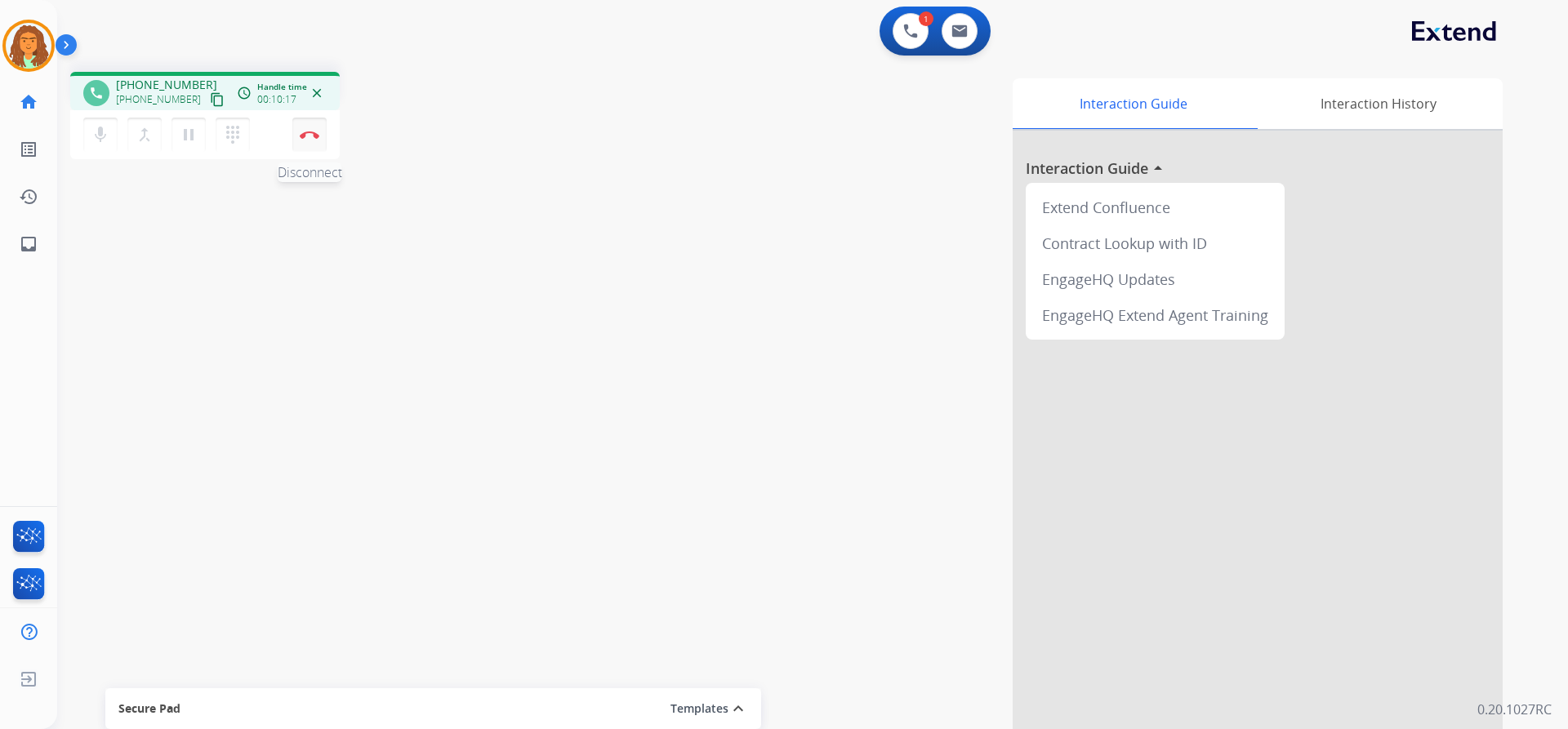
click at [309, 135] on img at bounding box center [309, 134] width 19 height 8
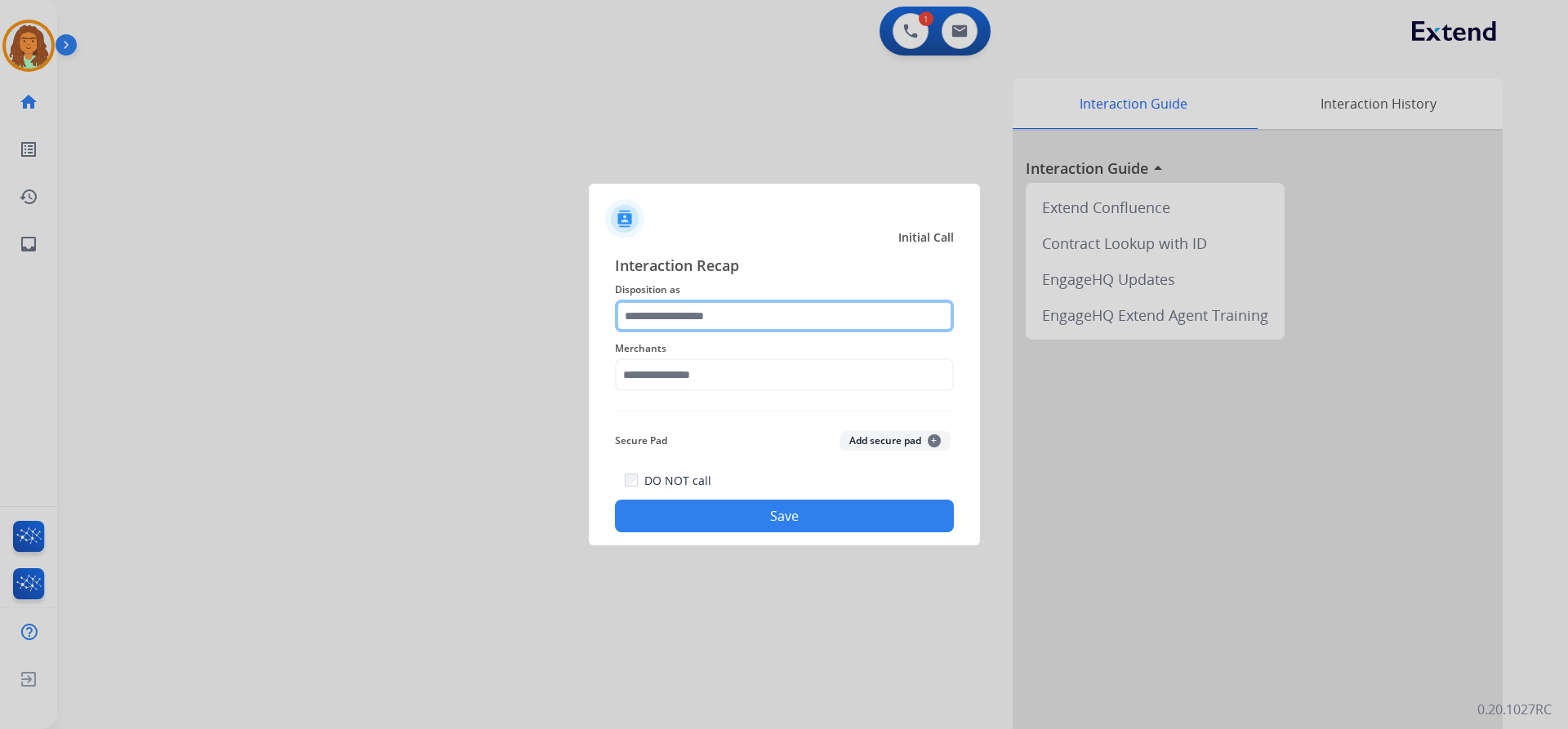
click at [668, 314] on input "text" at bounding box center [784, 315] width 339 height 32
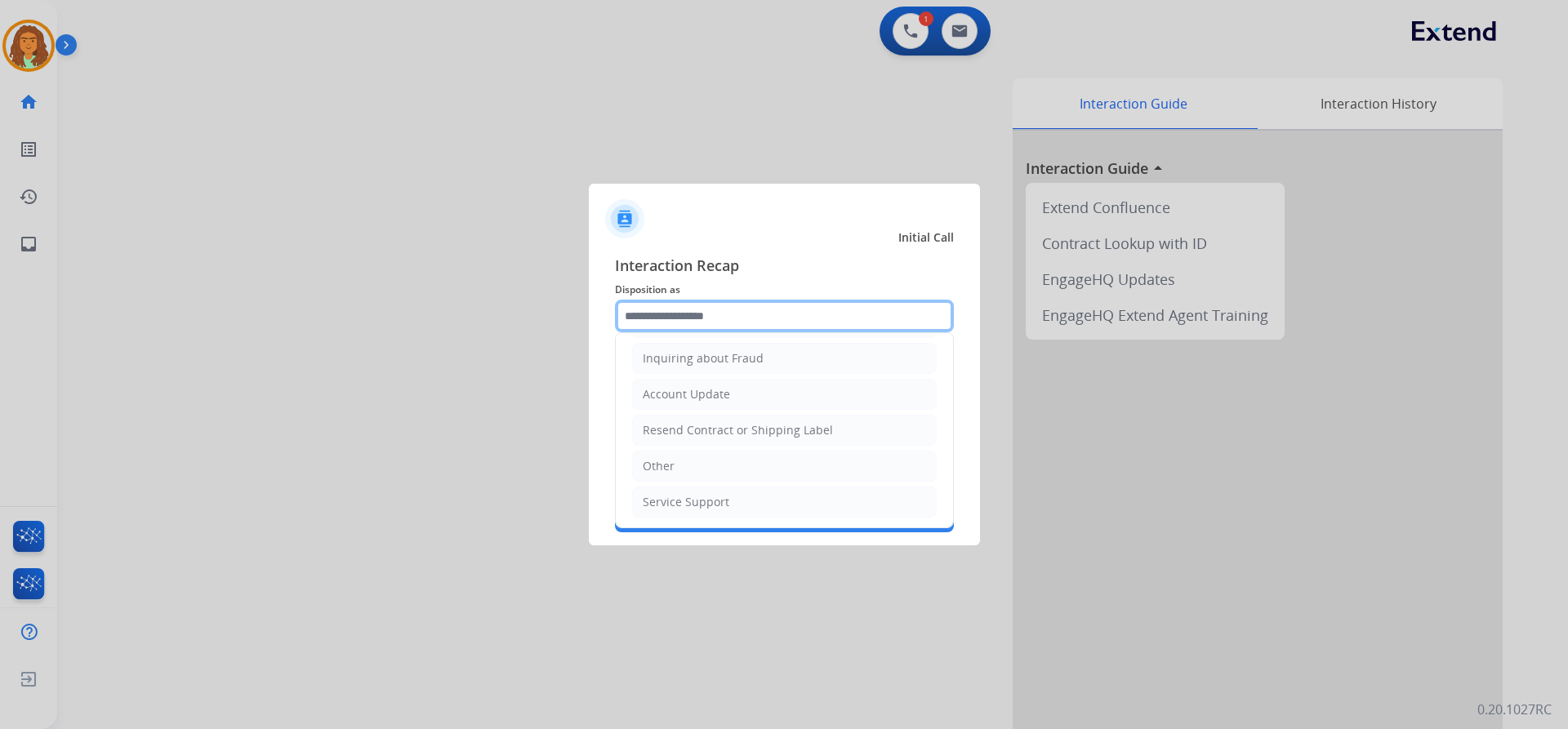
scroll to position [254, 0]
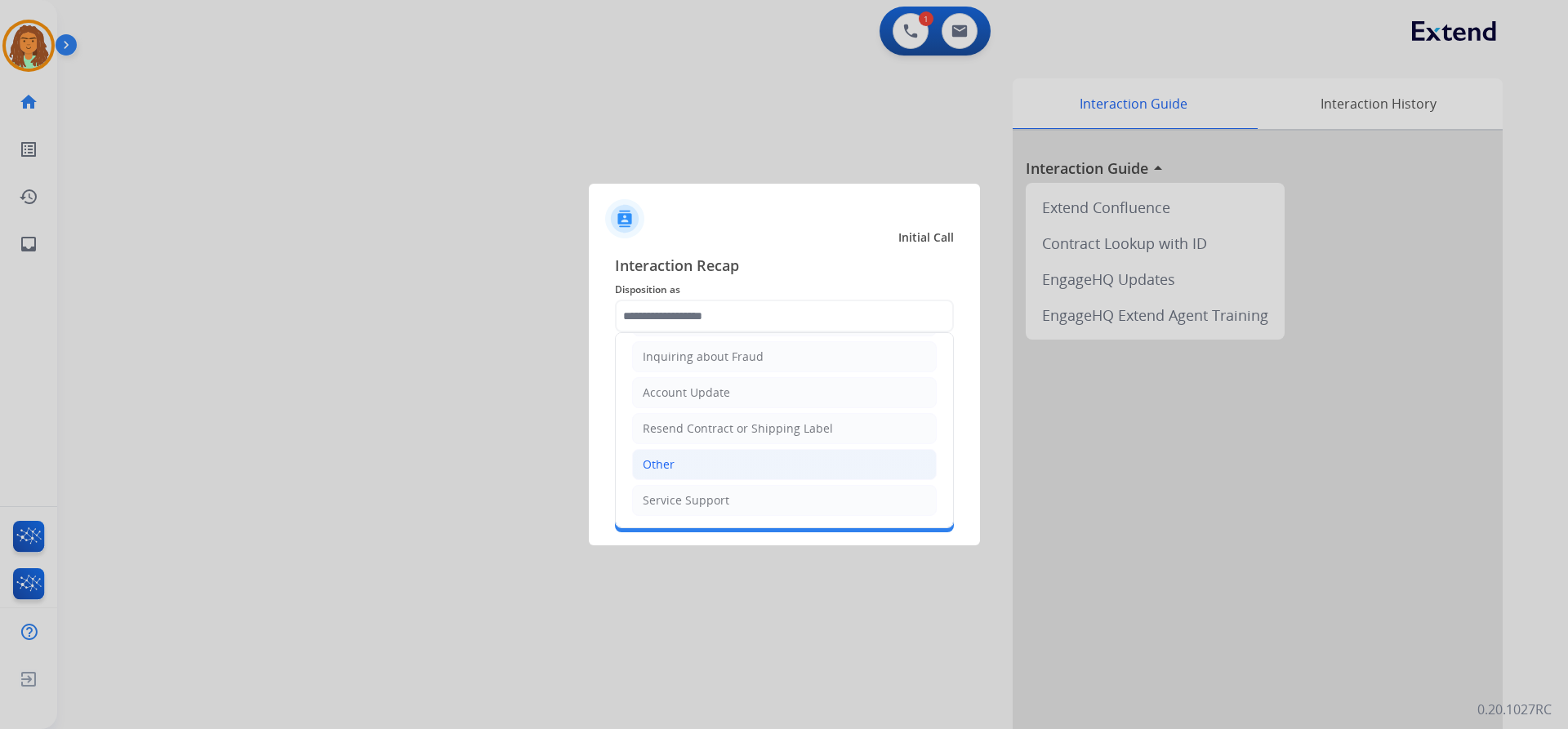
click at [670, 466] on div "Other" at bounding box center [659, 464] width 32 height 17
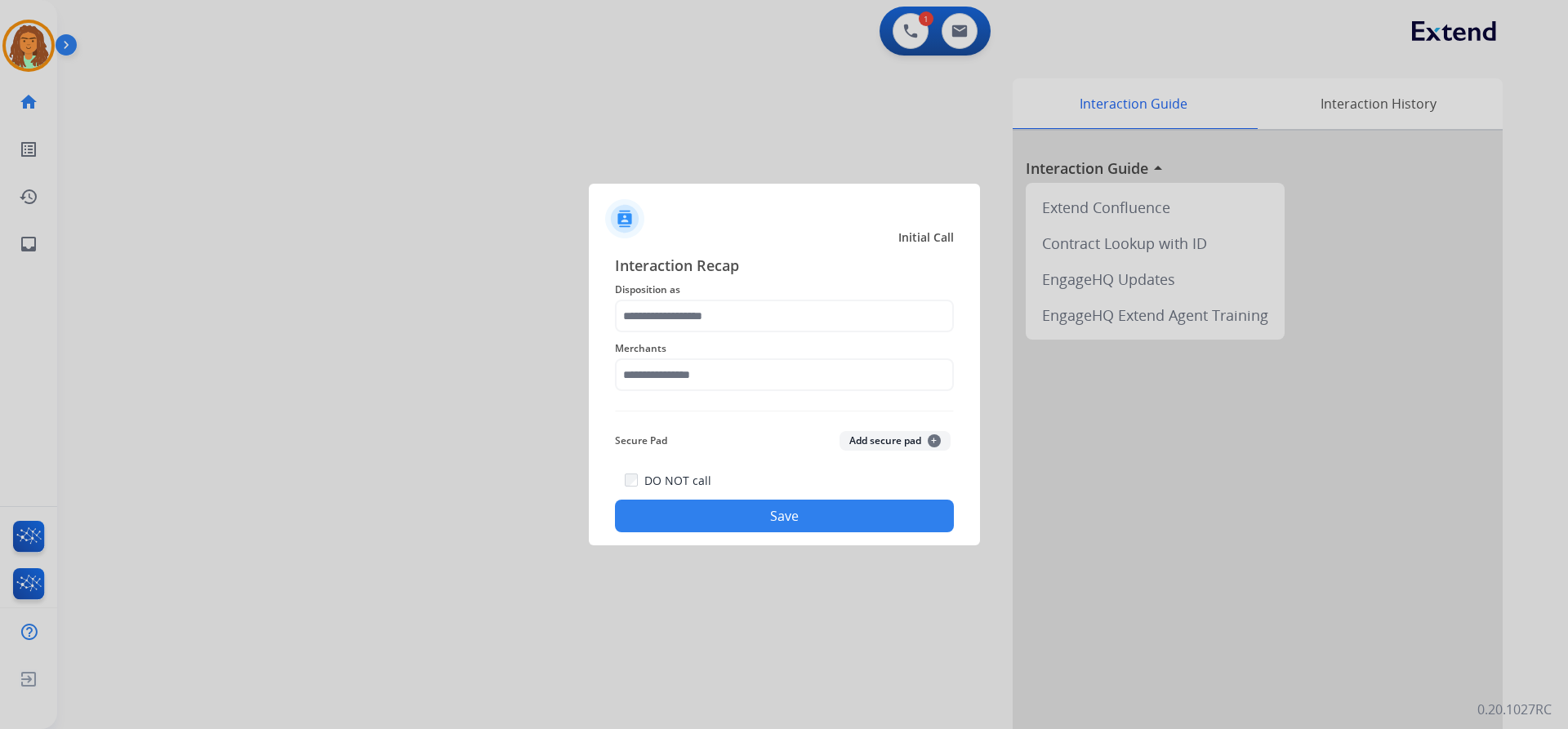
type input "*****"
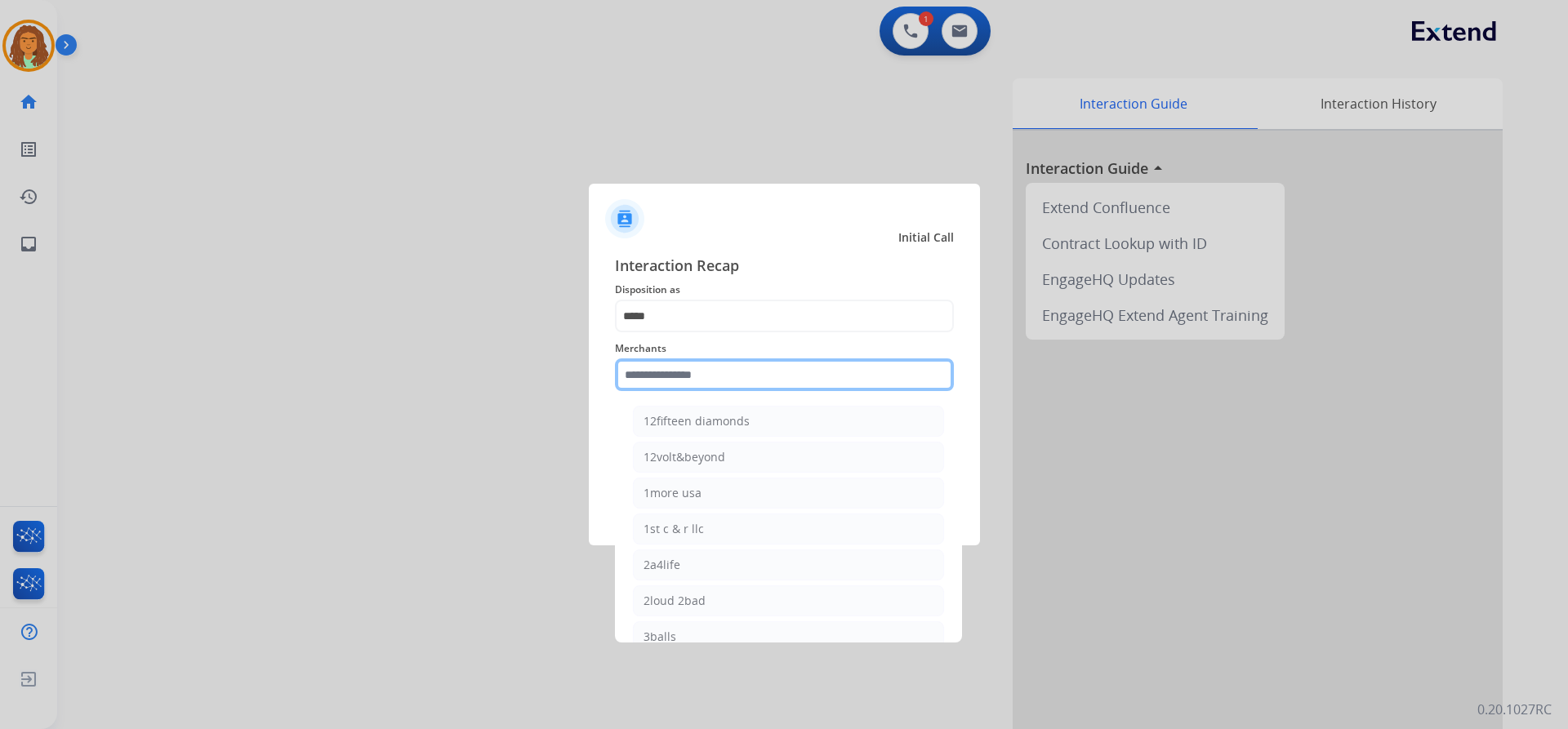
click at [690, 375] on input "text" at bounding box center [784, 375] width 339 height 32
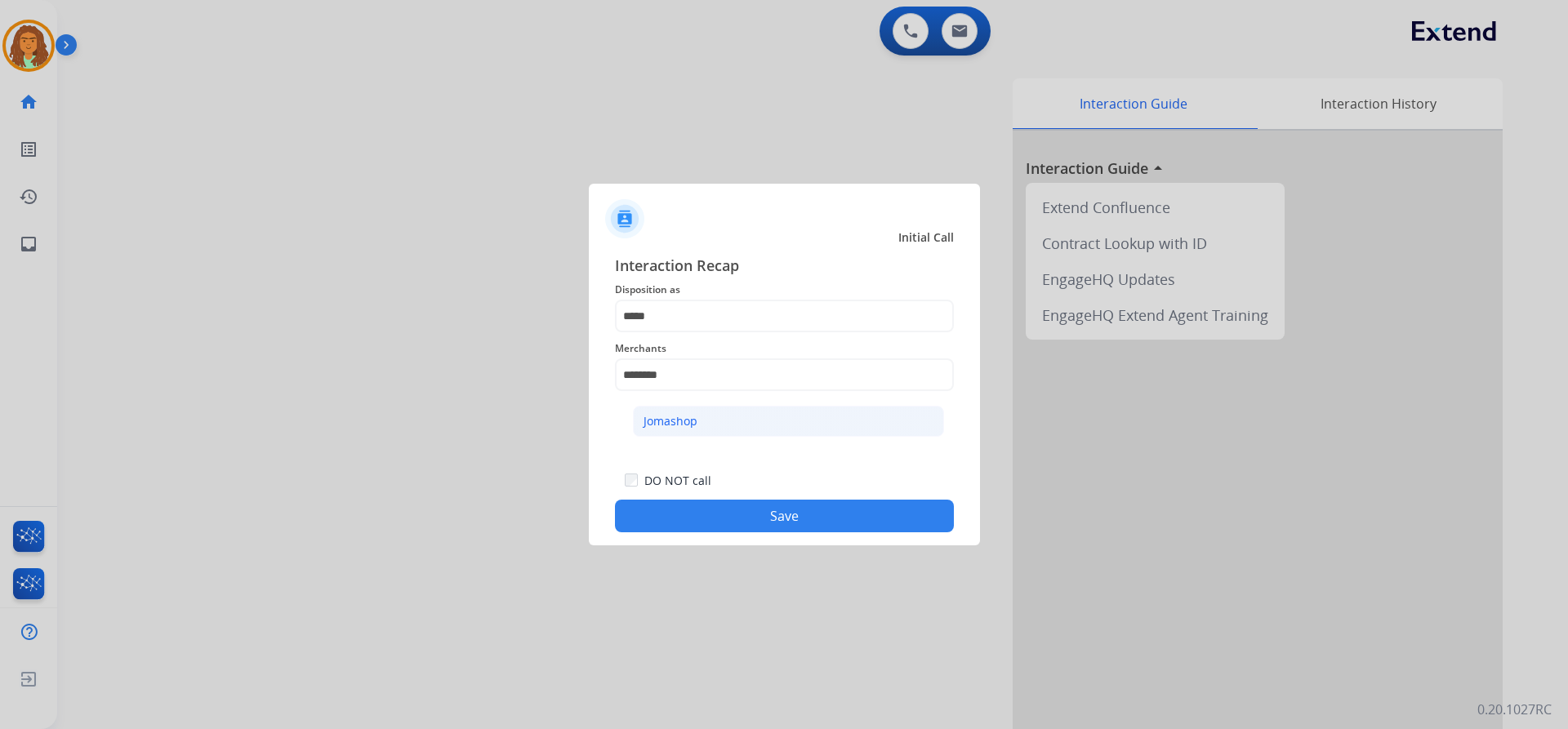
click at [683, 423] on div "Jomashop" at bounding box center [671, 421] width 54 height 17
type input "********"
click at [774, 516] on button "Save" at bounding box center [784, 516] width 339 height 32
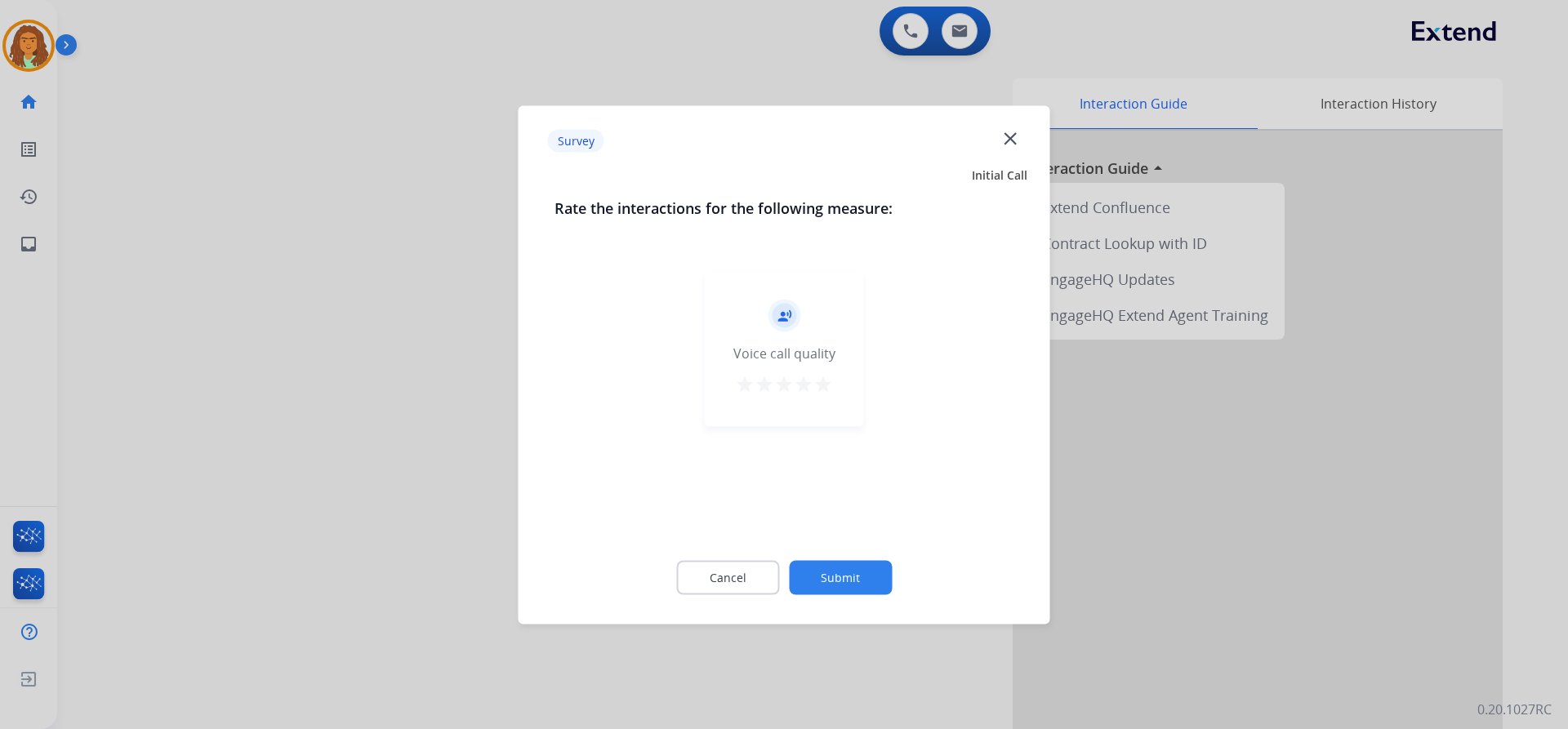
drag, startPoint x: 825, startPoint y: 385, endPoint x: 857, endPoint y: 463, distance: 84.3
click at [826, 386] on mat-icon "star" at bounding box center [823, 383] width 19 height 19
click at [855, 574] on button "Submit" at bounding box center [841, 577] width 103 height 34
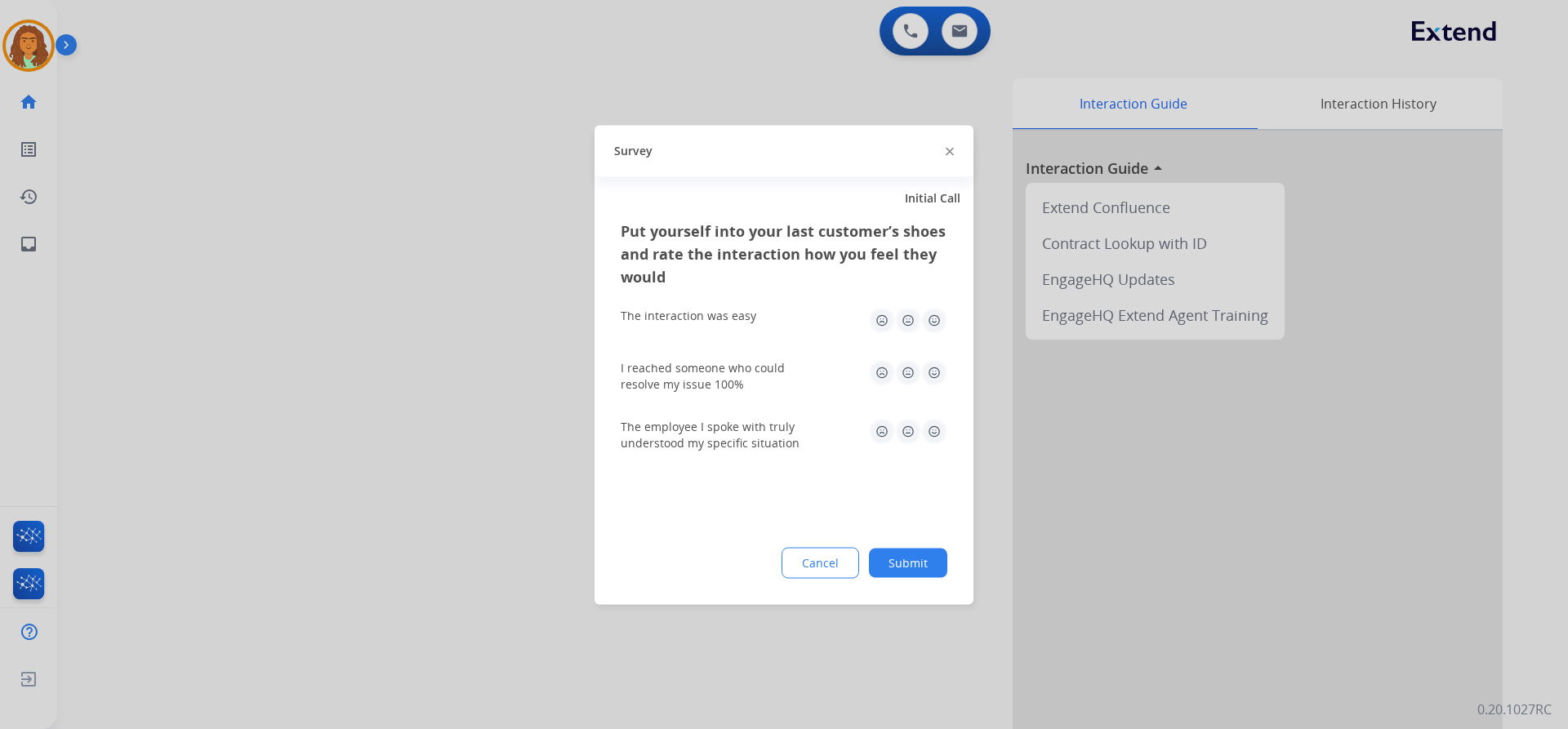
click at [935, 320] on img at bounding box center [934, 320] width 26 height 26
click at [937, 369] on img at bounding box center [934, 372] width 26 height 26
click at [925, 429] on img at bounding box center [934, 431] width 26 height 26
click at [914, 565] on button "Submit" at bounding box center [908, 563] width 78 height 30
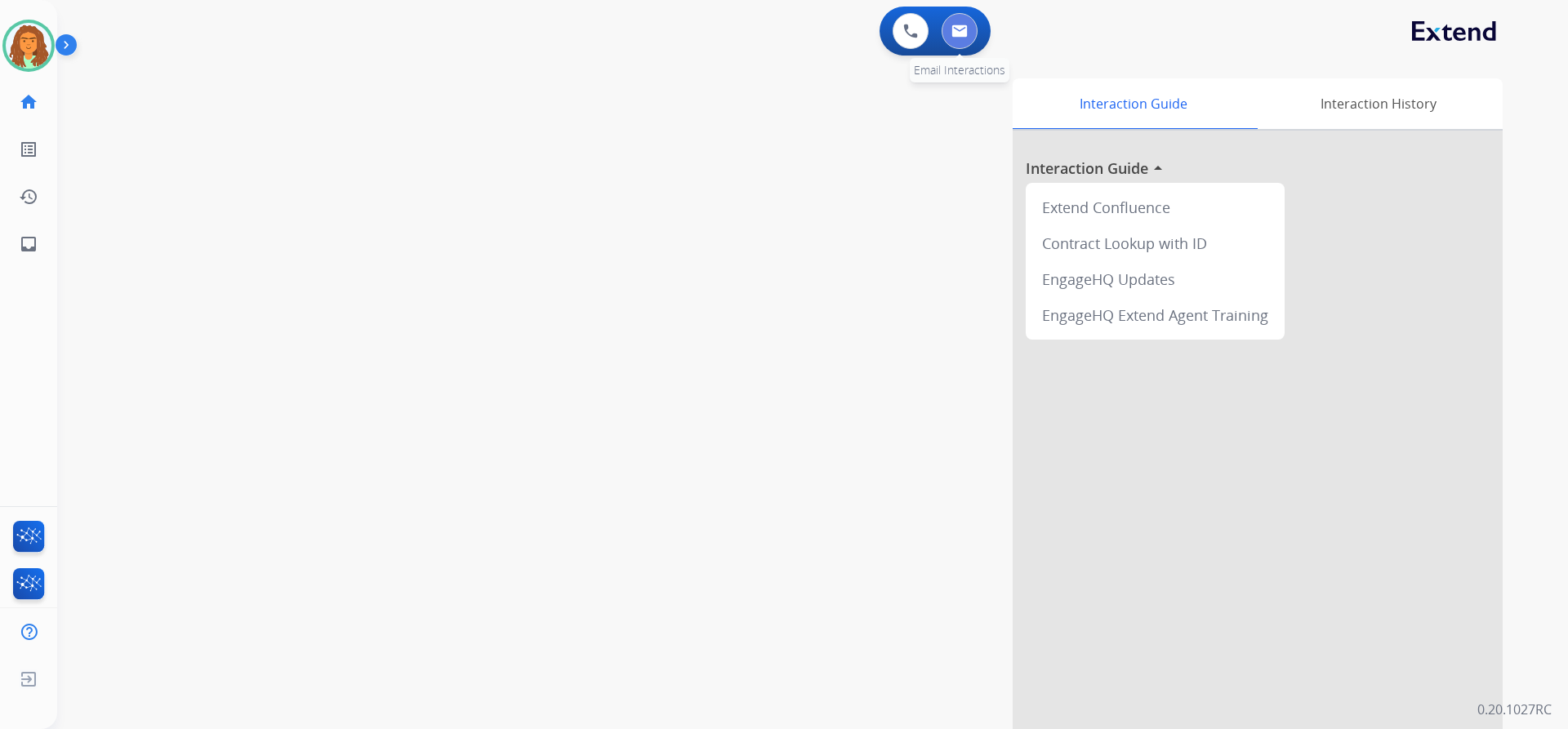
click at [956, 29] on img at bounding box center [959, 30] width 17 height 13
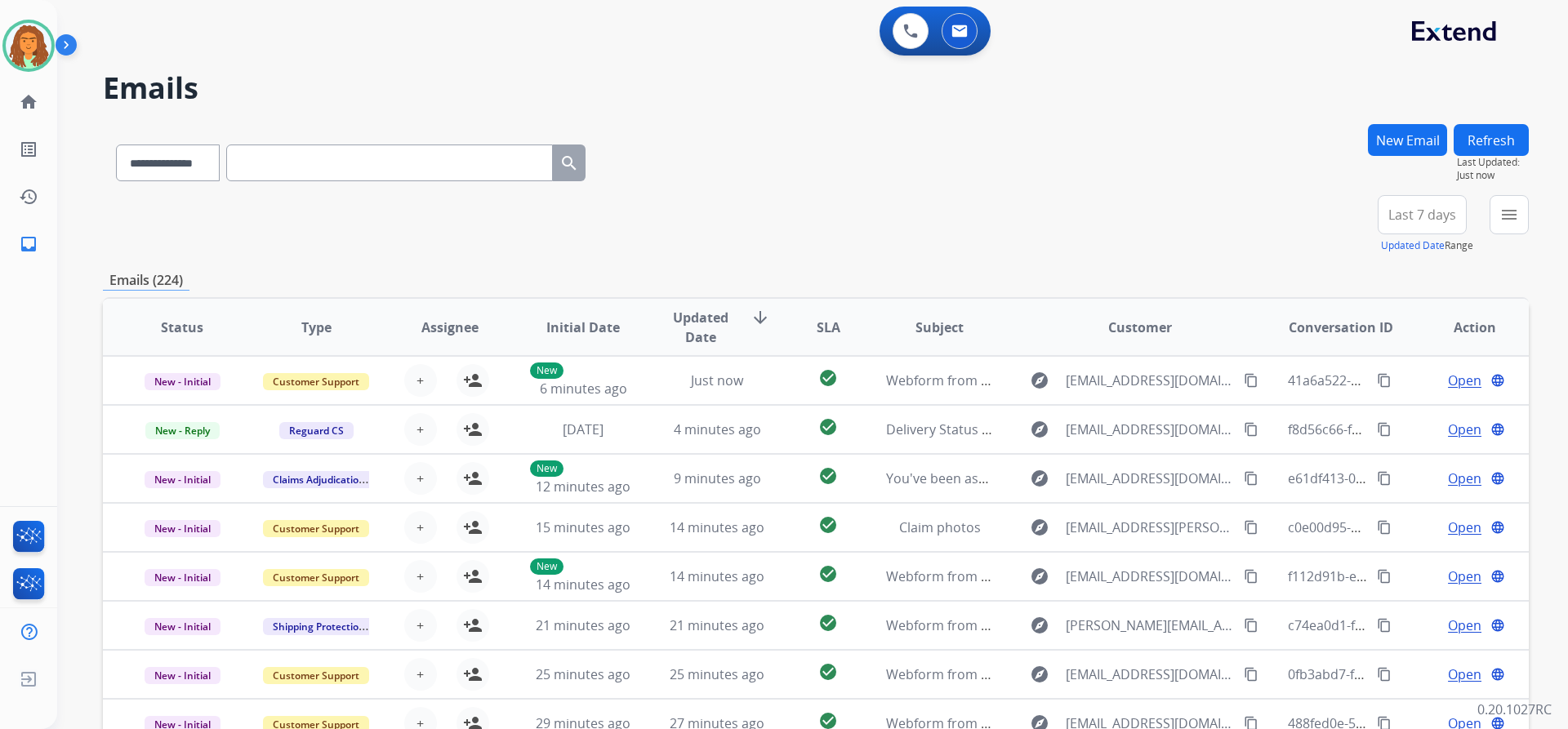
click at [1391, 145] on button "New Email" at bounding box center [1407, 139] width 79 height 32
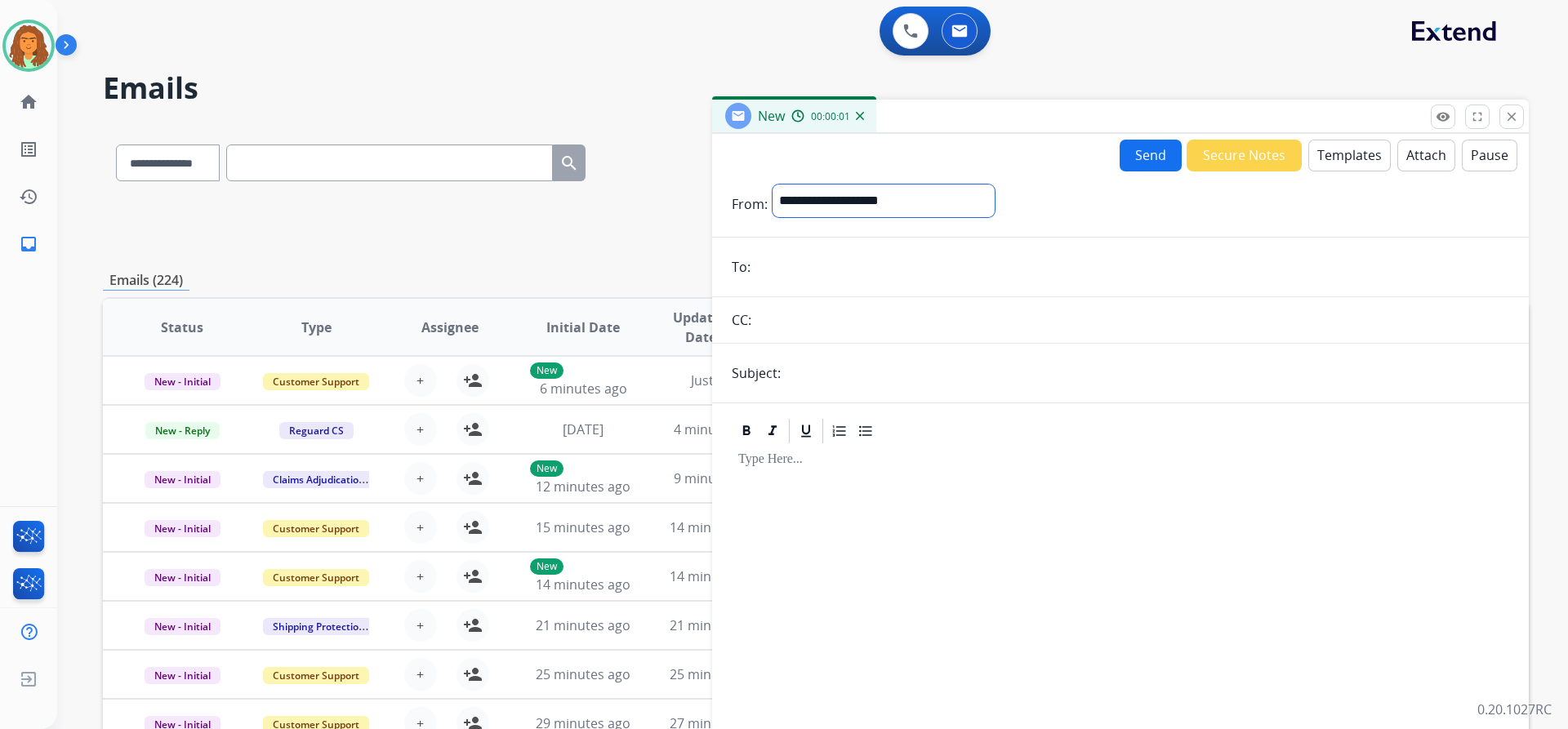
click at [907, 204] on select "**********" at bounding box center [883, 200] width 222 height 32
select select "**********"
click at [773, 185] on select "**********" at bounding box center [883, 200] width 222 height 32
click at [776, 280] on input "email" at bounding box center [1132, 268] width 754 height 32
paste input "**********"
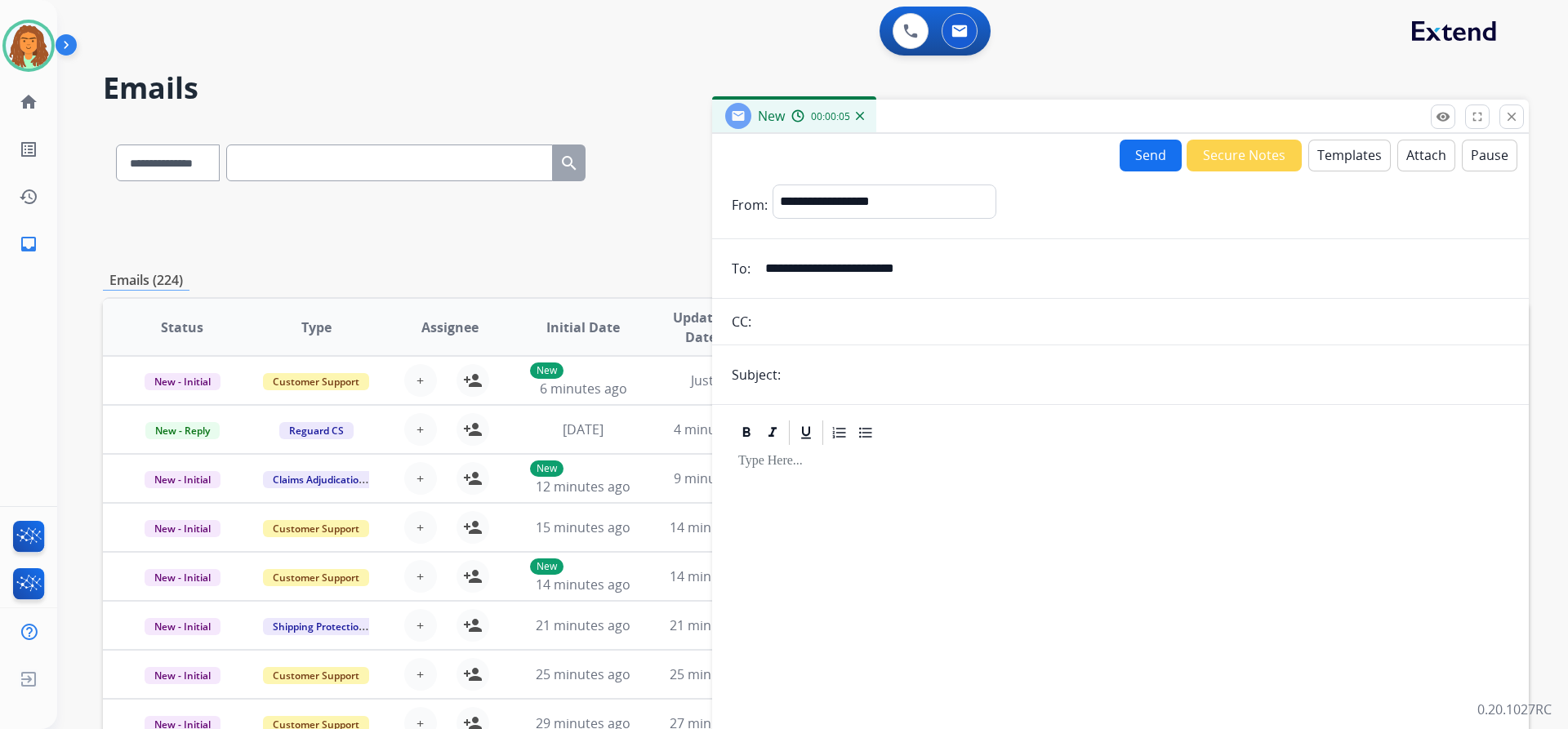
type input "**********"
click at [800, 377] on input "text" at bounding box center [1147, 375] width 724 height 32
type input "**********"
click at [789, 459] on p at bounding box center [1119, 461] width 764 height 15
click at [1330, 151] on button "Templates" at bounding box center [1349, 155] width 83 height 32
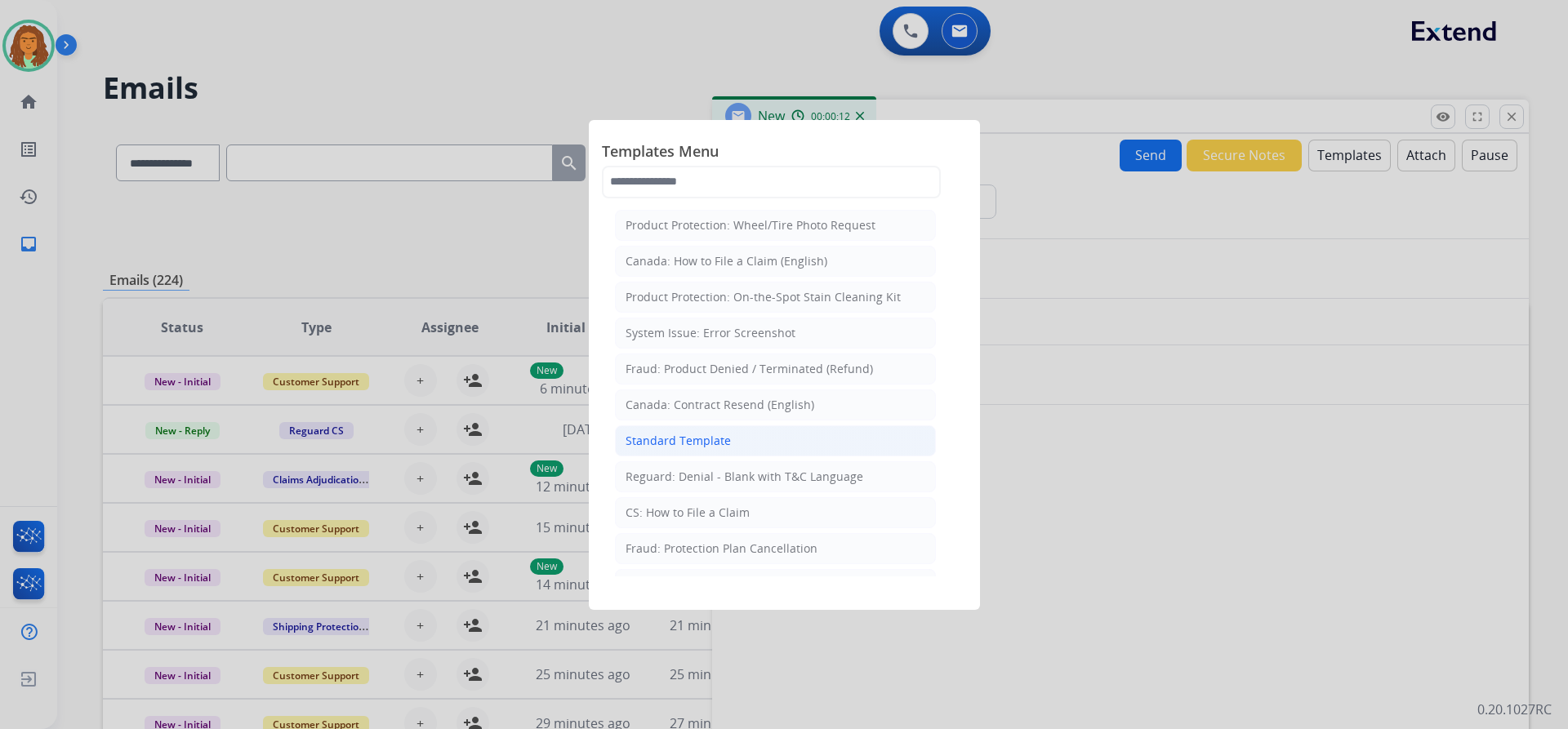
click at [671, 441] on div "Standard Template" at bounding box center [678, 441] width 105 height 17
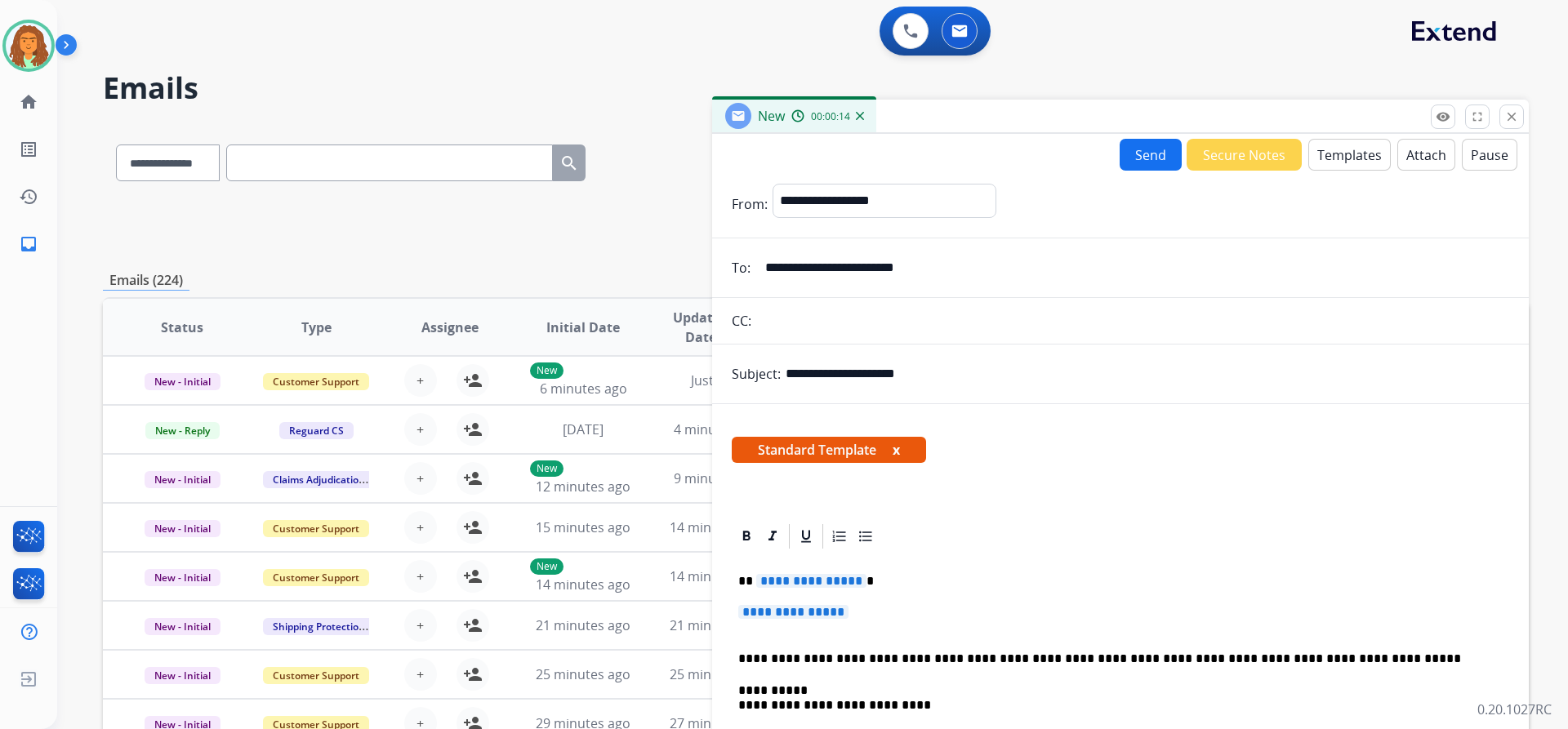
click at [855, 584] on span "**********" at bounding box center [811, 581] width 111 height 14
click at [787, 614] on span "**********" at bounding box center [793, 612] width 111 height 14
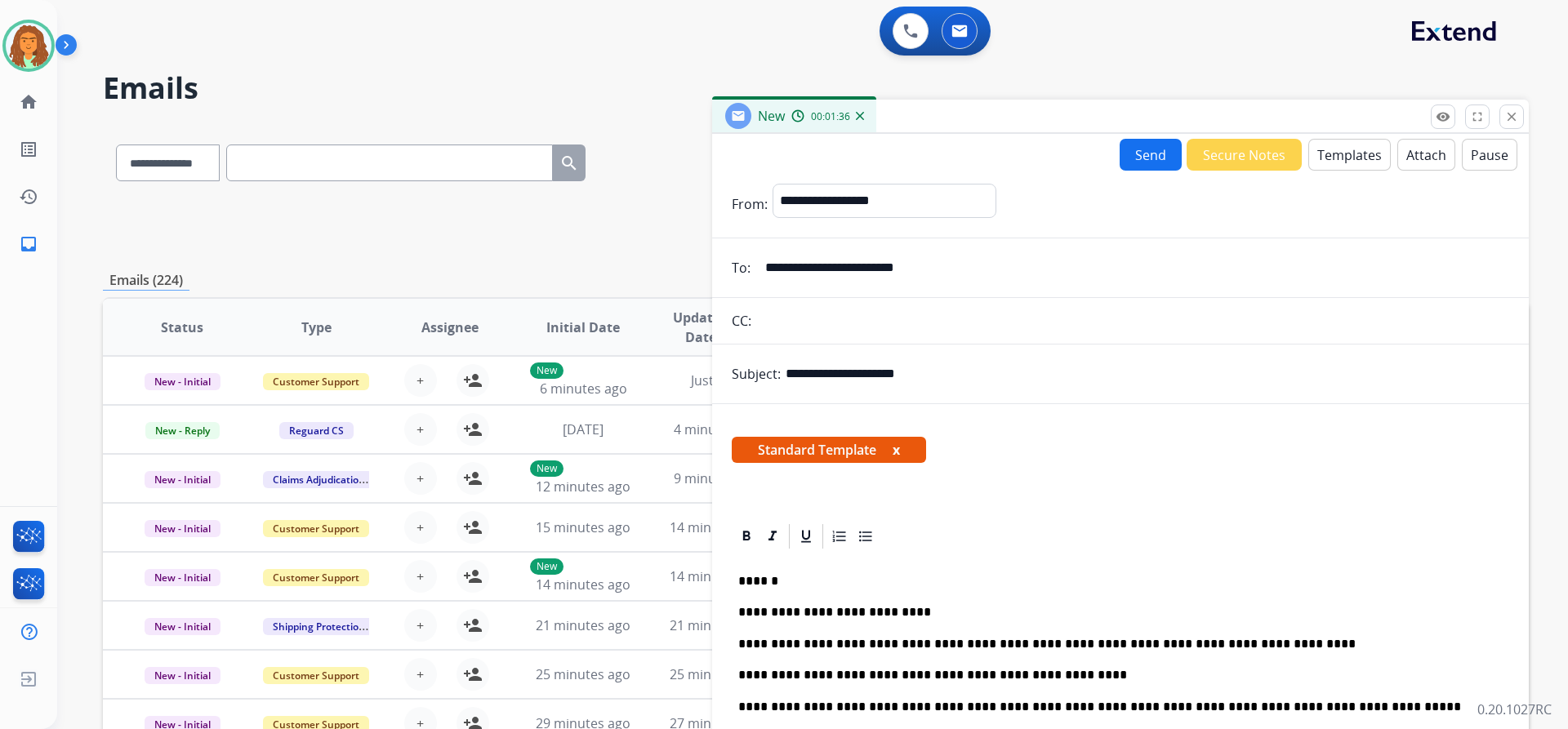
click at [1132, 157] on button "Send" at bounding box center [1150, 154] width 62 height 32
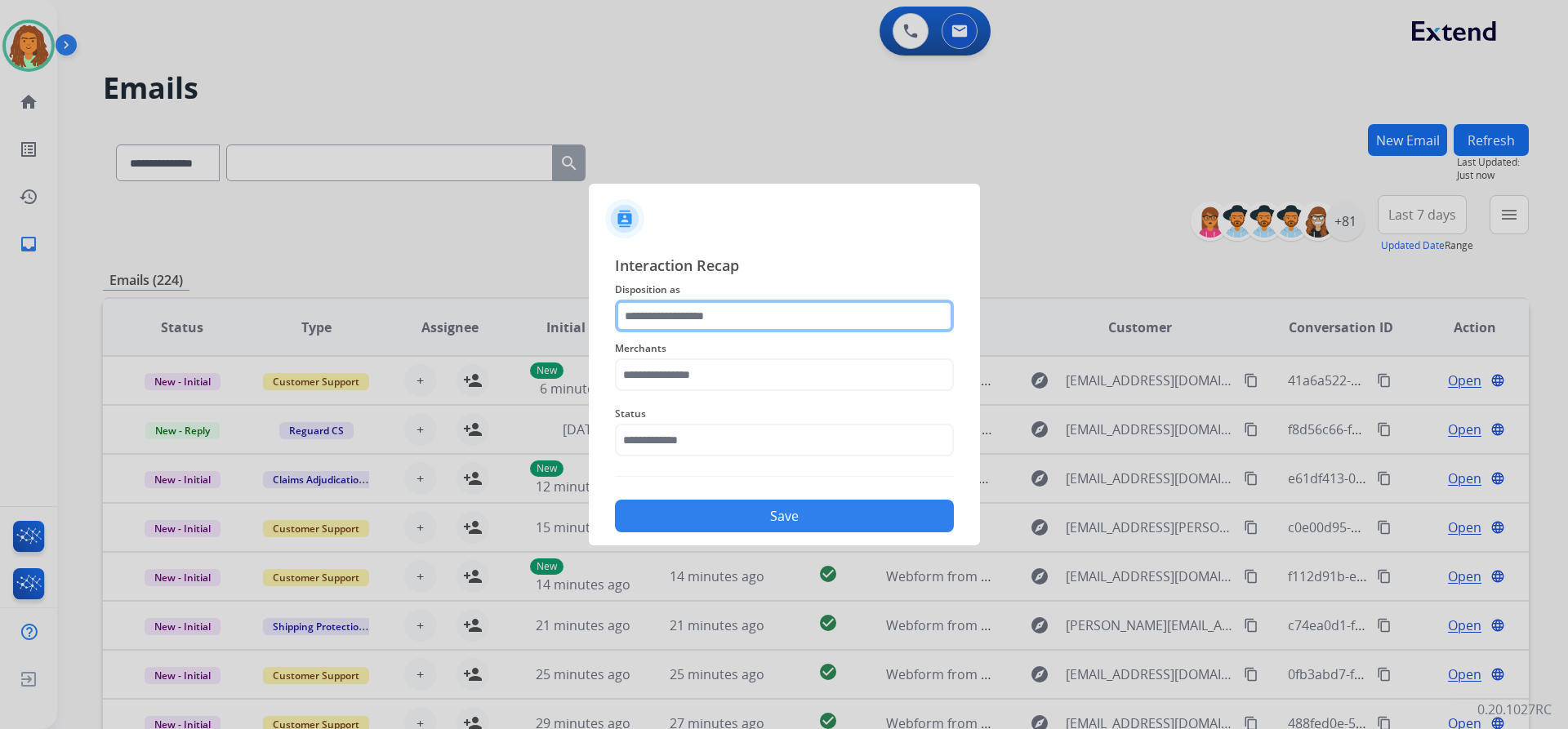
click at [703, 307] on input "text" at bounding box center [784, 315] width 339 height 32
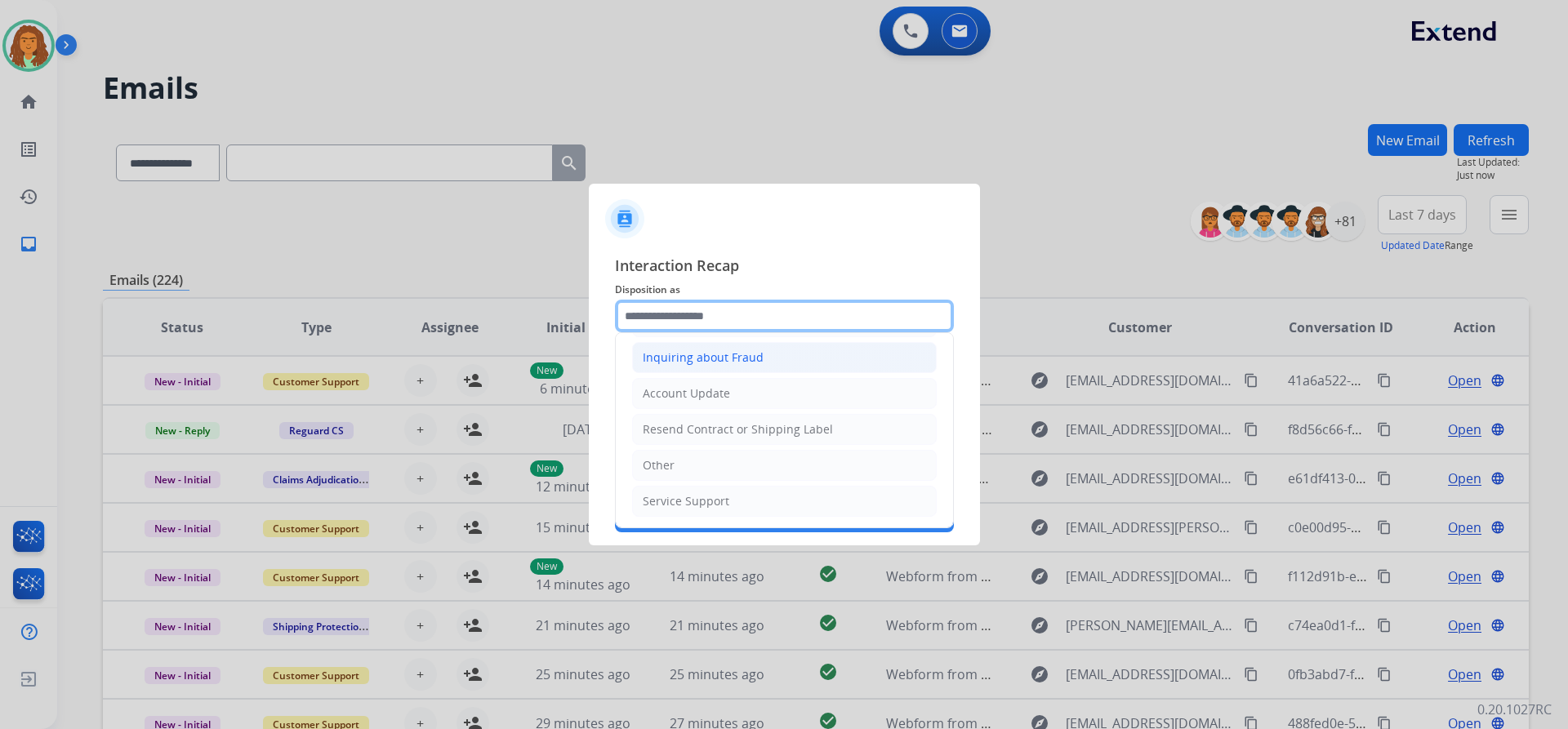
scroll to position [254, 0]
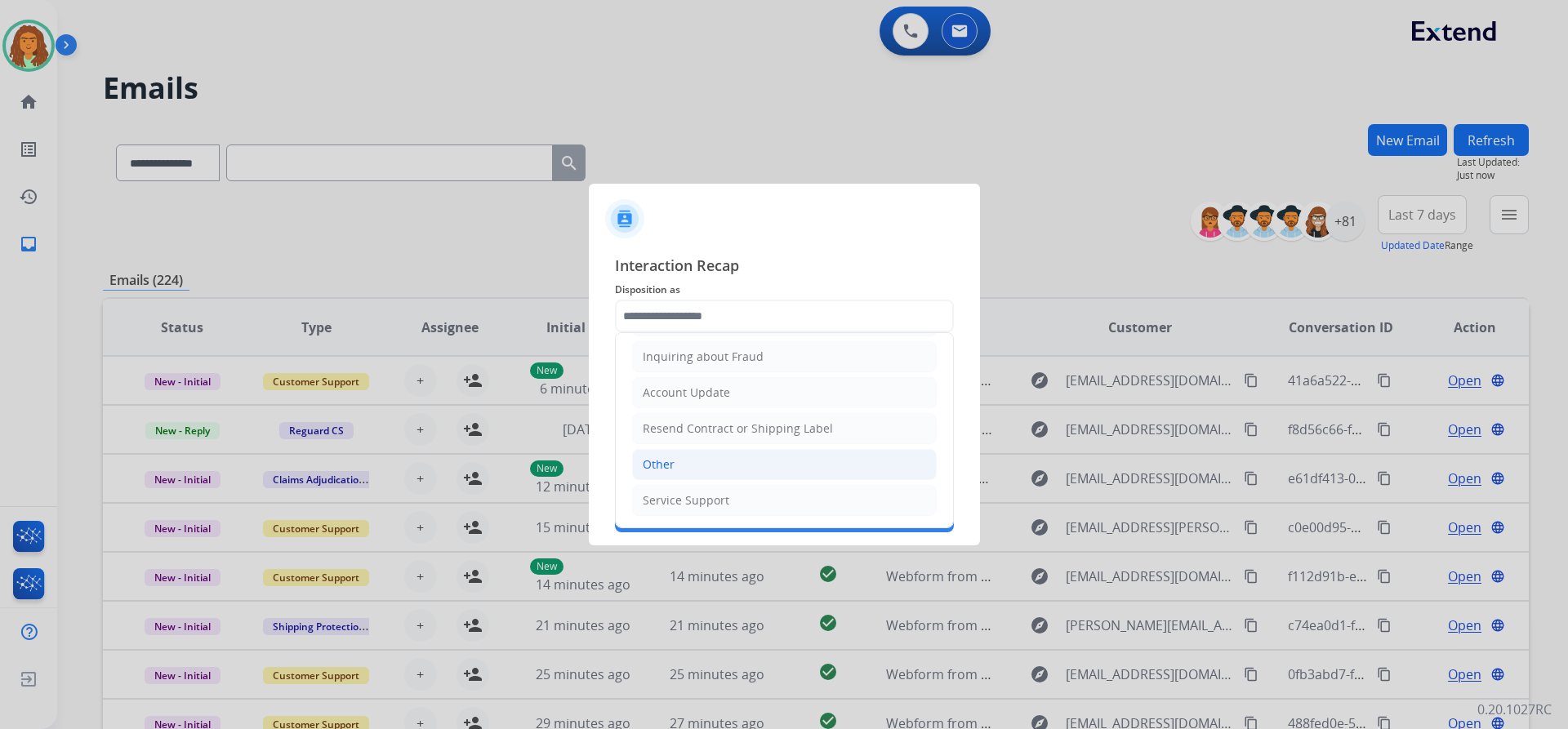
click at [659, 462] on div "Other" at bounding box center [659, 464] width 32 height 17
type input "*****"
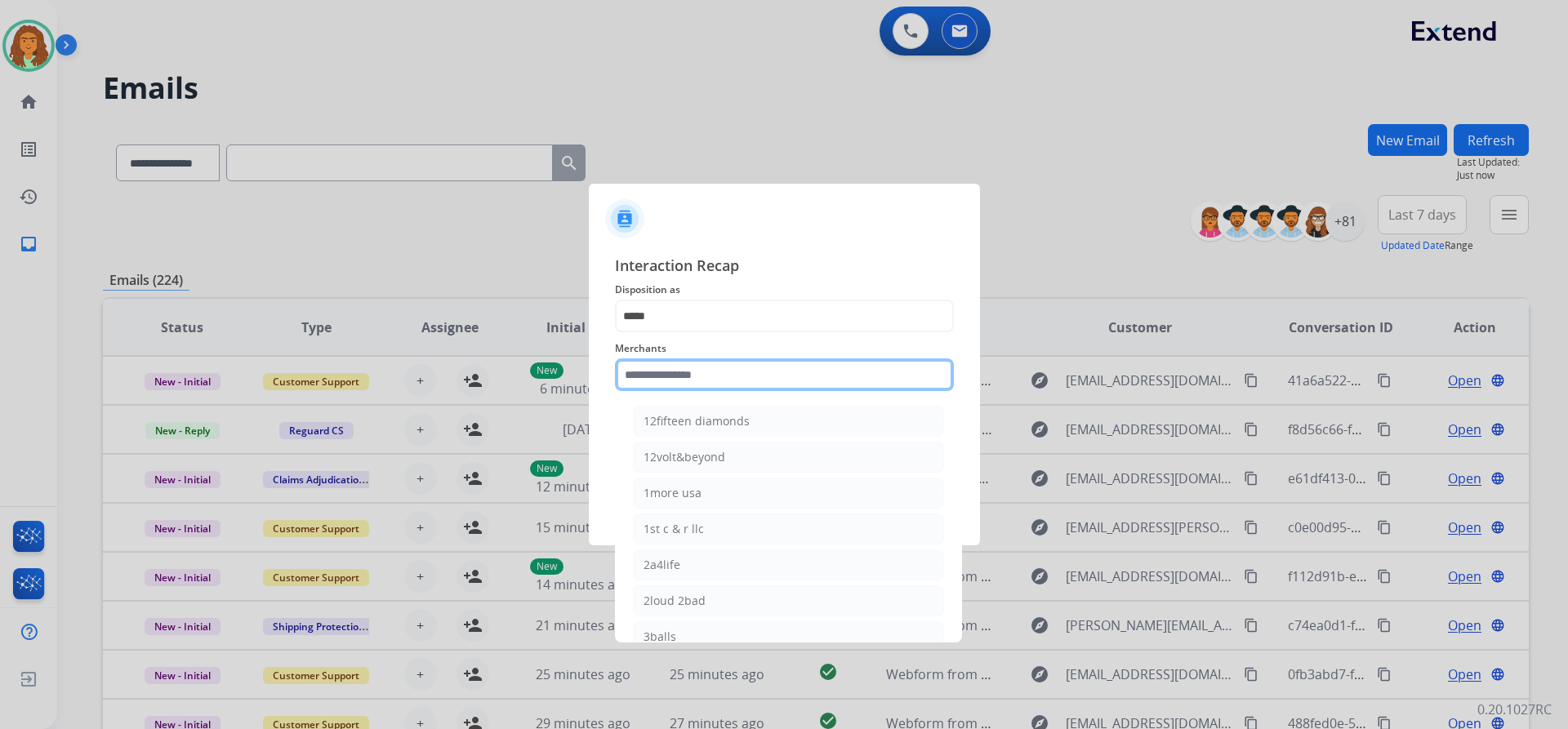
click at [672, 375] on input "text" at bounding box center [784, 375] width 339 height 32
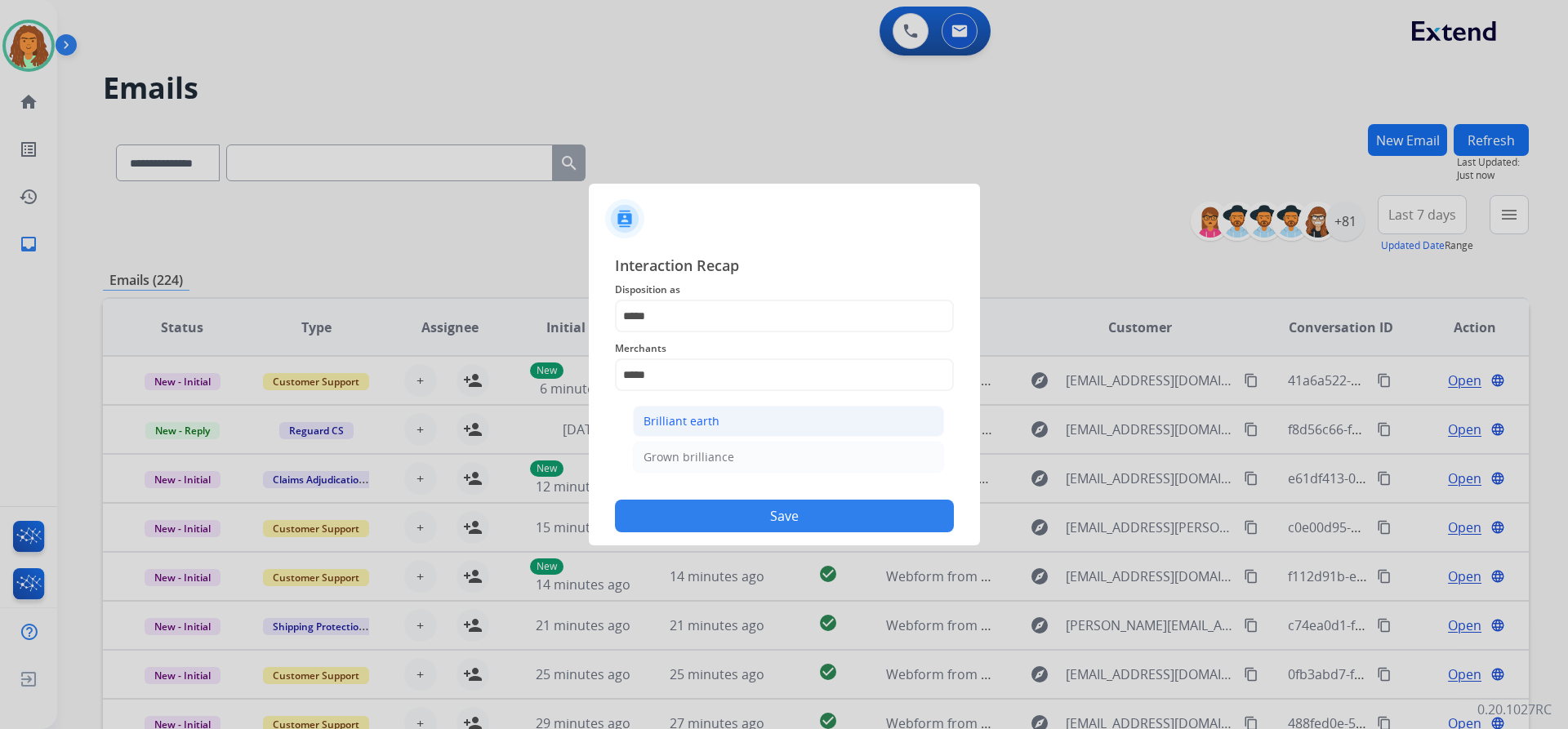
click at [692, 416] on div "Brilliant earth" at bounding box center [681, 421] width 76 height 17
type input "**********"
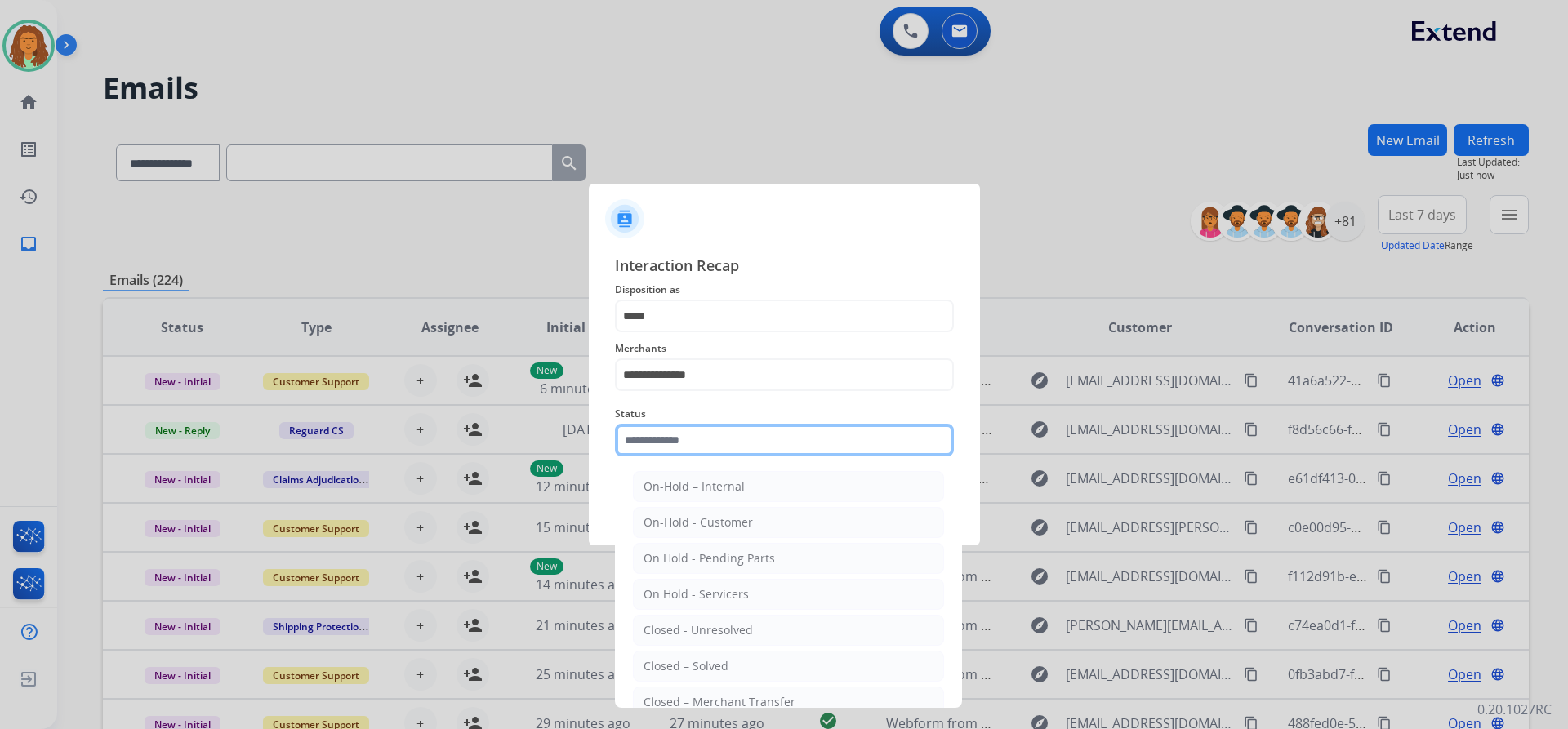
click at [670, 436] on input "text" at bounding box center [784, 440] width 339 height 32
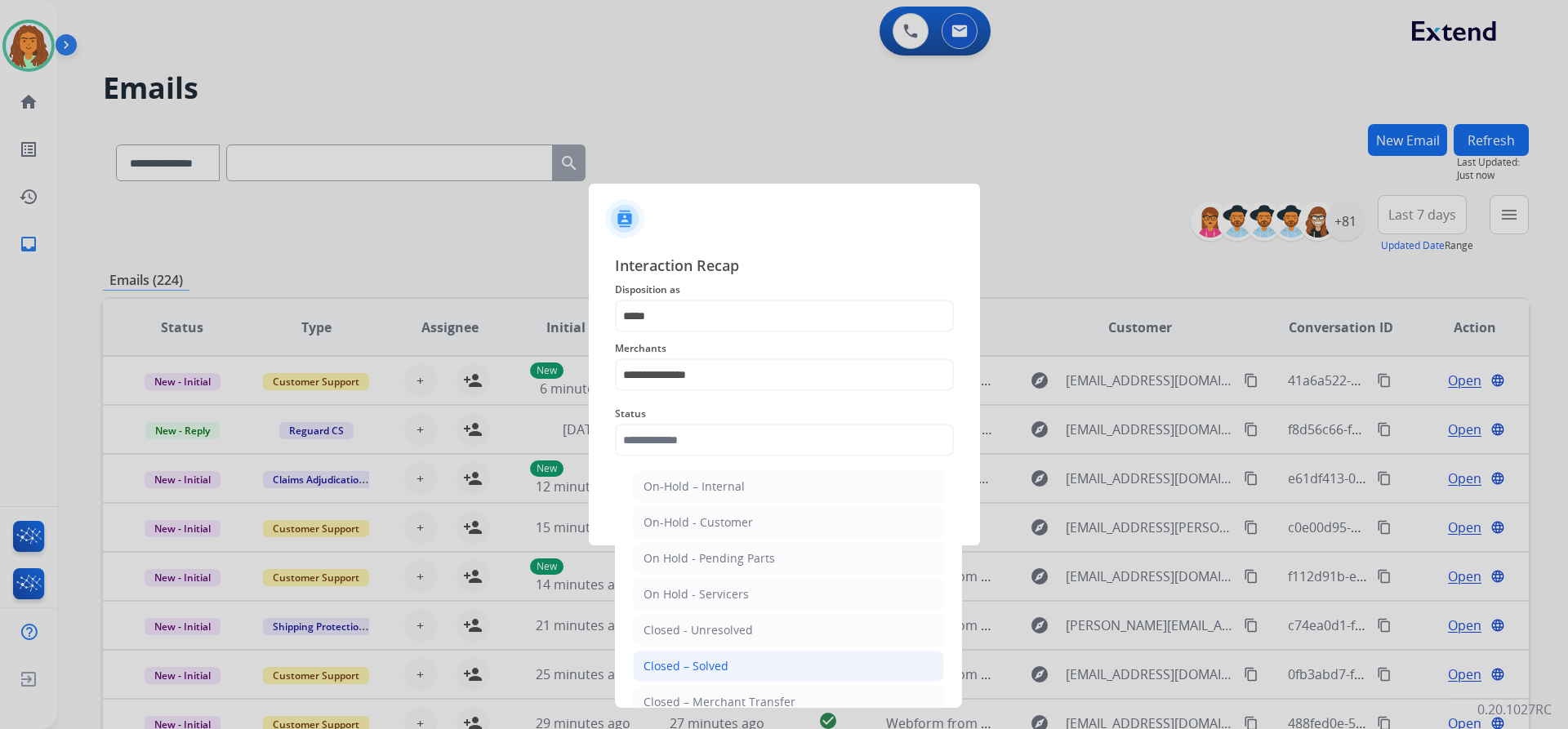
click at [697, 658] on div "Closed – Solved" at bounding box center [686, 666] width 84 height 17
type input "**********"
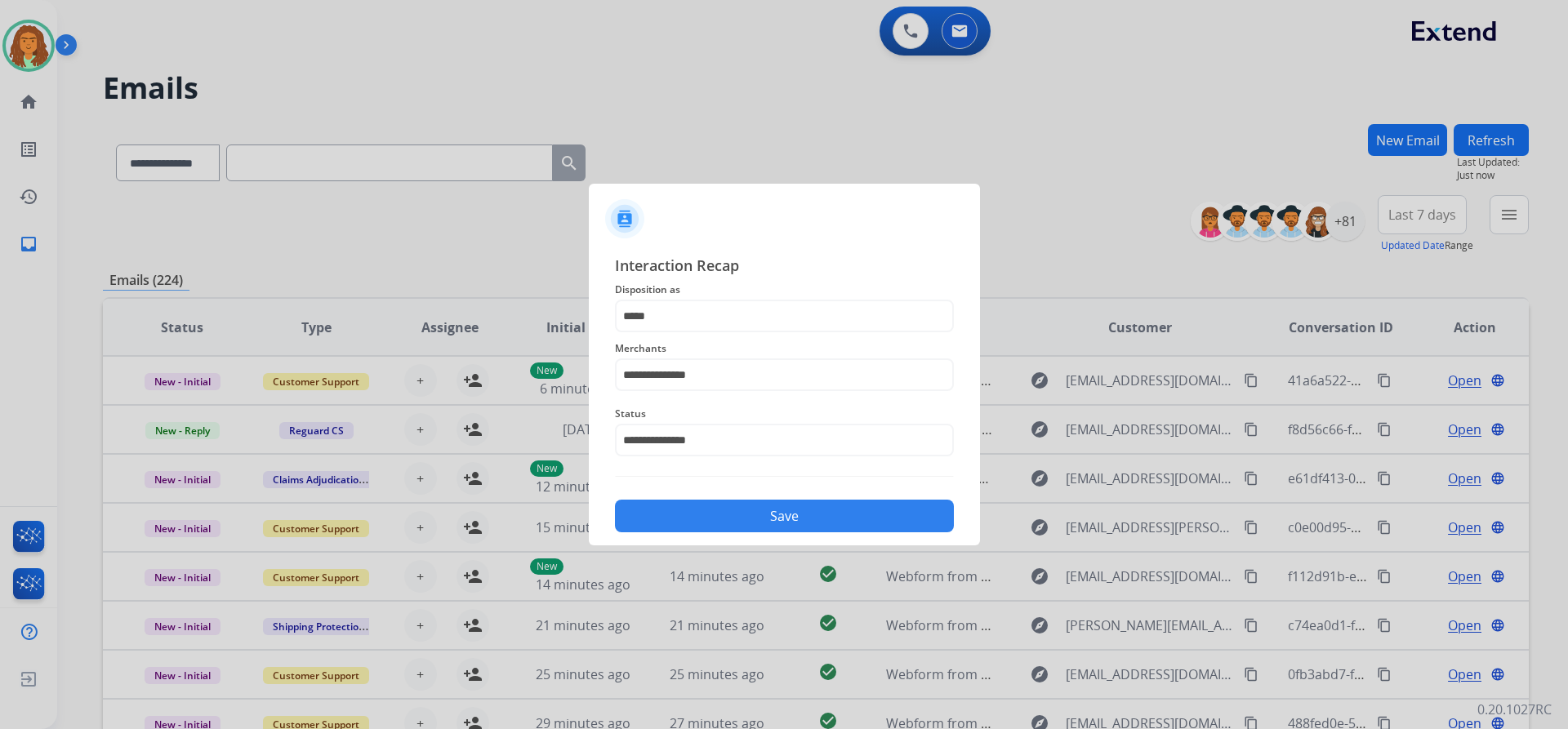
click at [735, 516] on button "Save" at bounding box center [784, 516] width 339 height 32
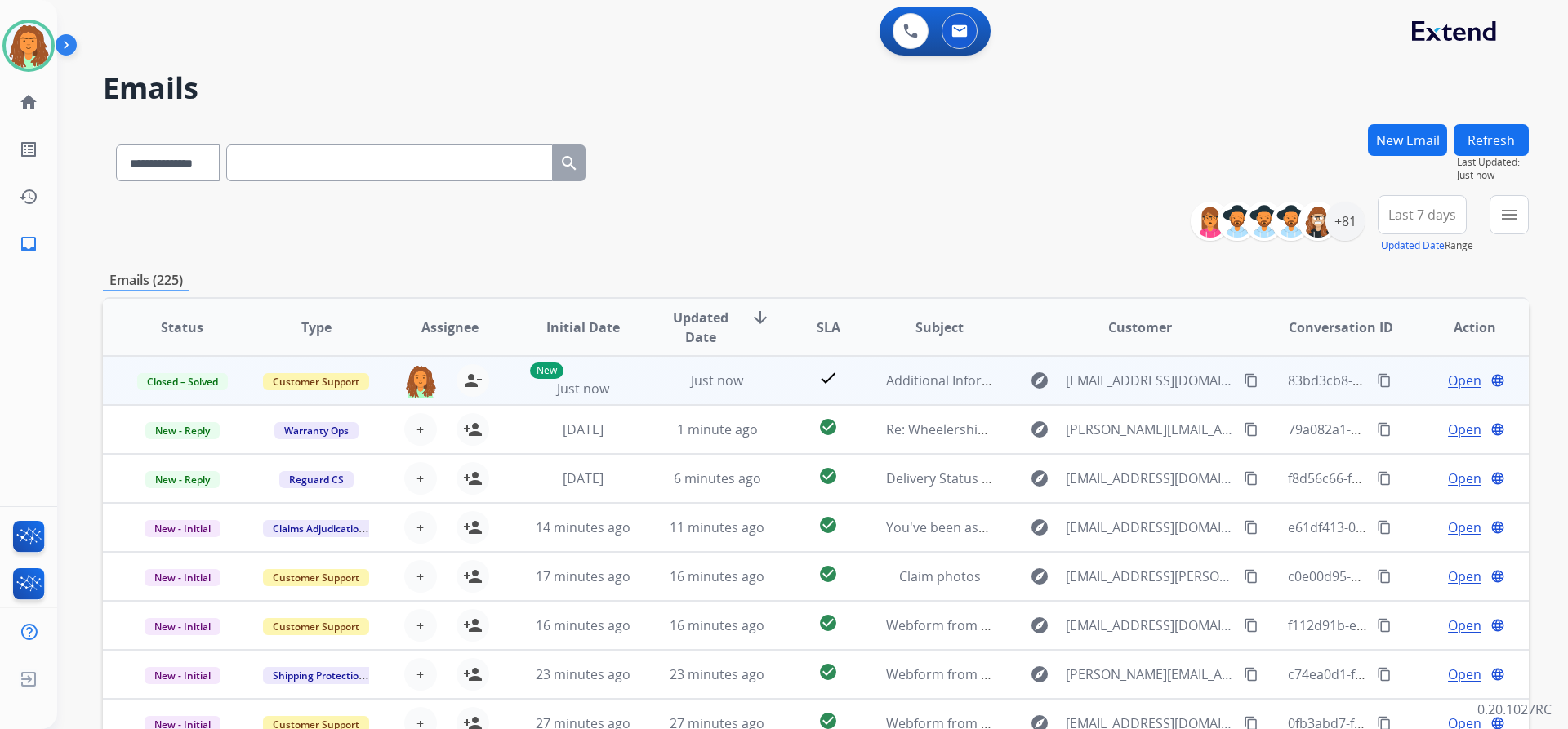
click at [1377, 379] on mat-icon "content_copy" at bounding box center [1384, 380] width 15 height 15
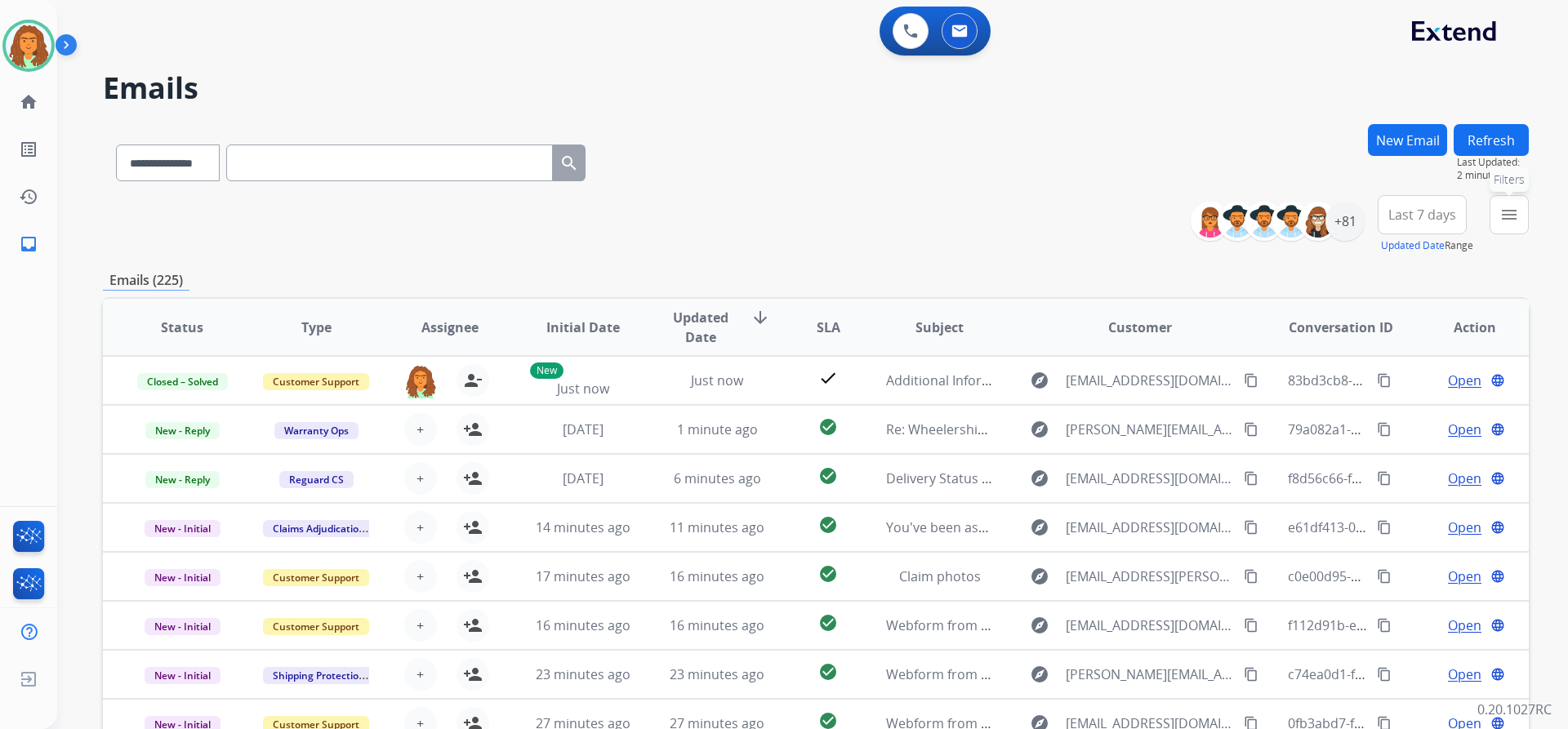
click at [1498, 219] on button "menu Filters" at bounding box center [1509, 214] width 39 height 39
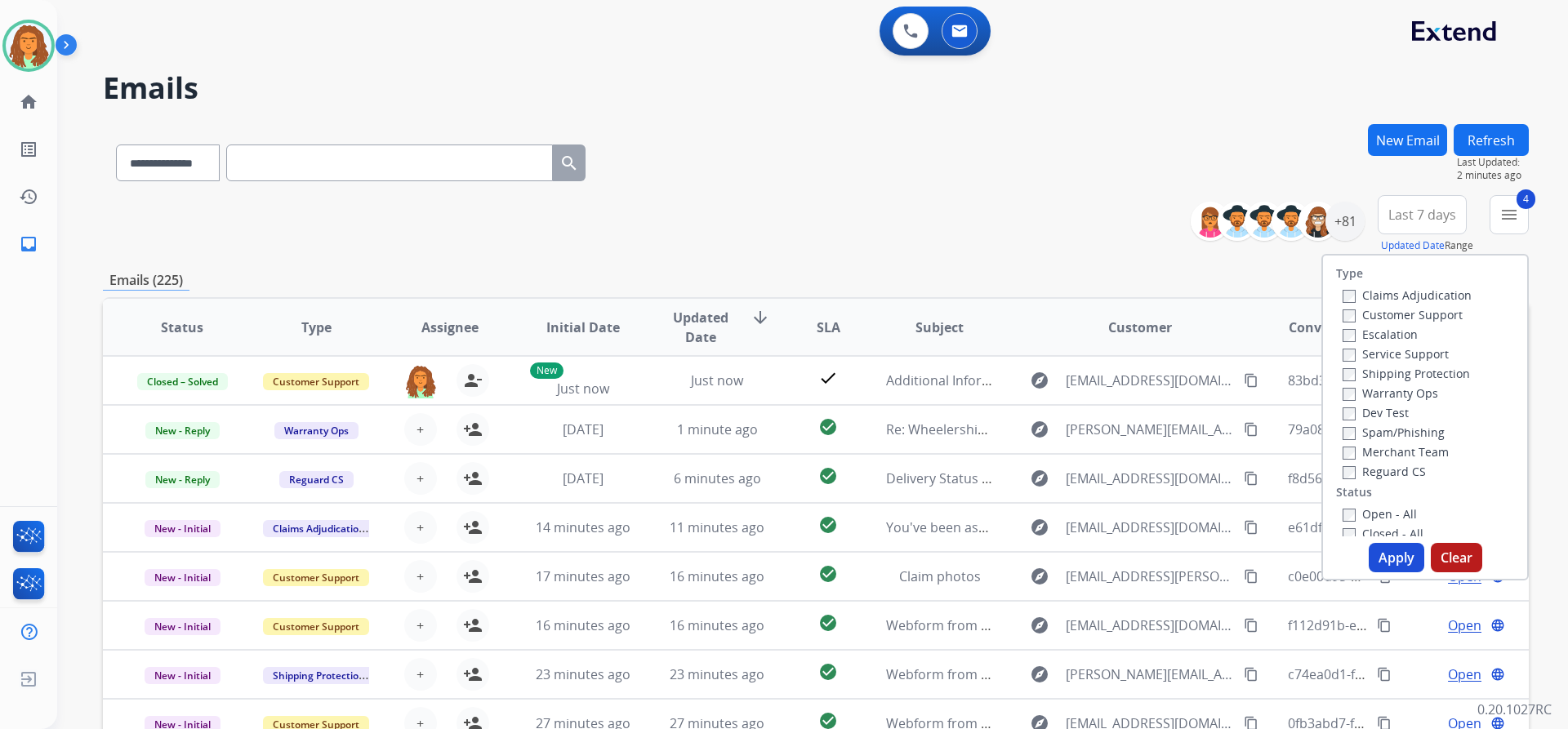
click at [1389, 558] on button "Apply" at bounding box center [1396, 557] width 56 height 30
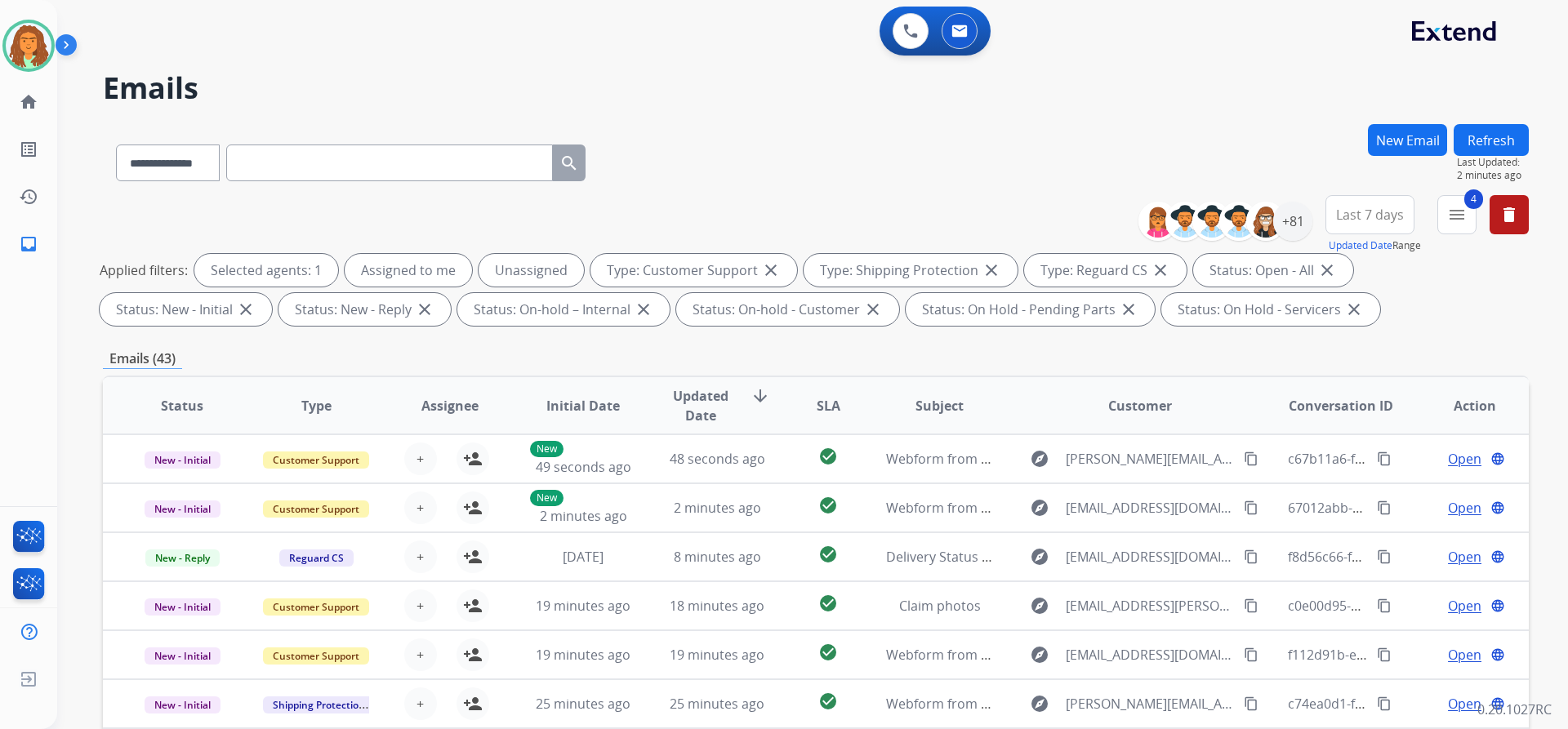
click at [1353, 212] on span "Last 7 days" at bounding box center [1370, 214] width 68 height 6
click at [1353, 415] on div "Last 90 days" at bounding box center [1364, 413] width 90 height 24
click at [1287, 225] on div "+81" at bounding box center [1292, 221] width 39 height 39
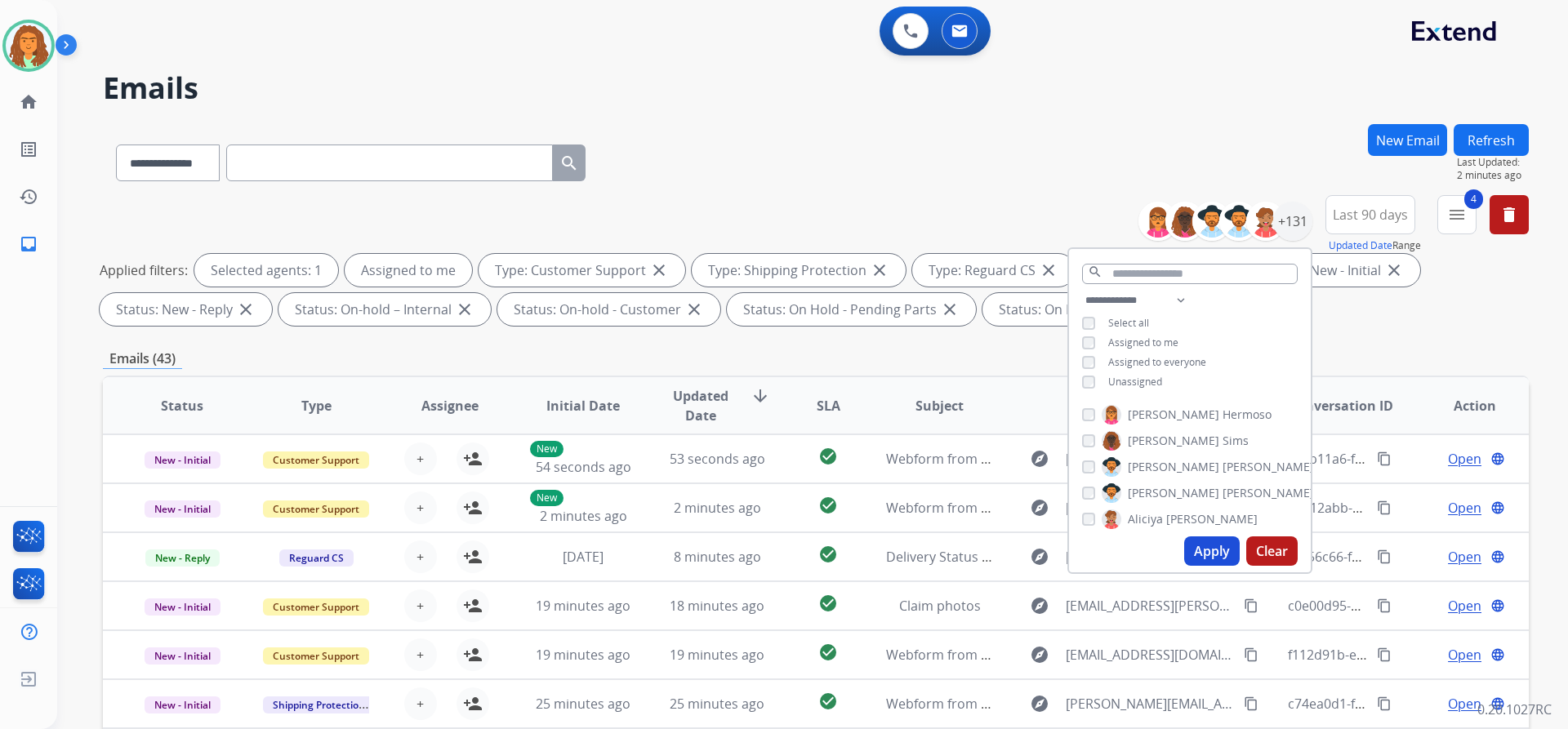
click at [1206, 547] on button "Apply" at bounding box center [1212, 551] width 56 height 30
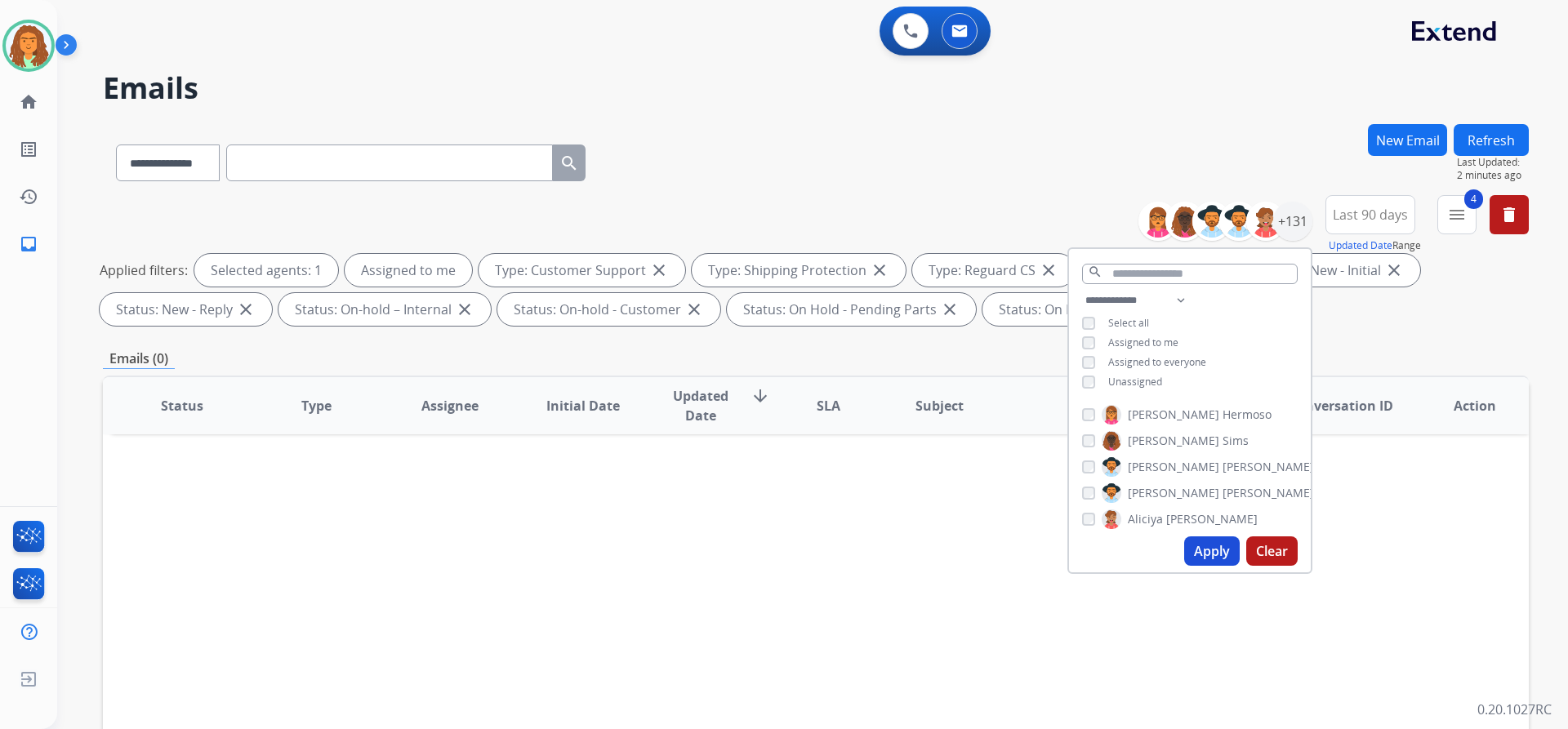
click at [963, 350] on div "Emails (0)" at bounding box center [815, 358] width 1426 height 20
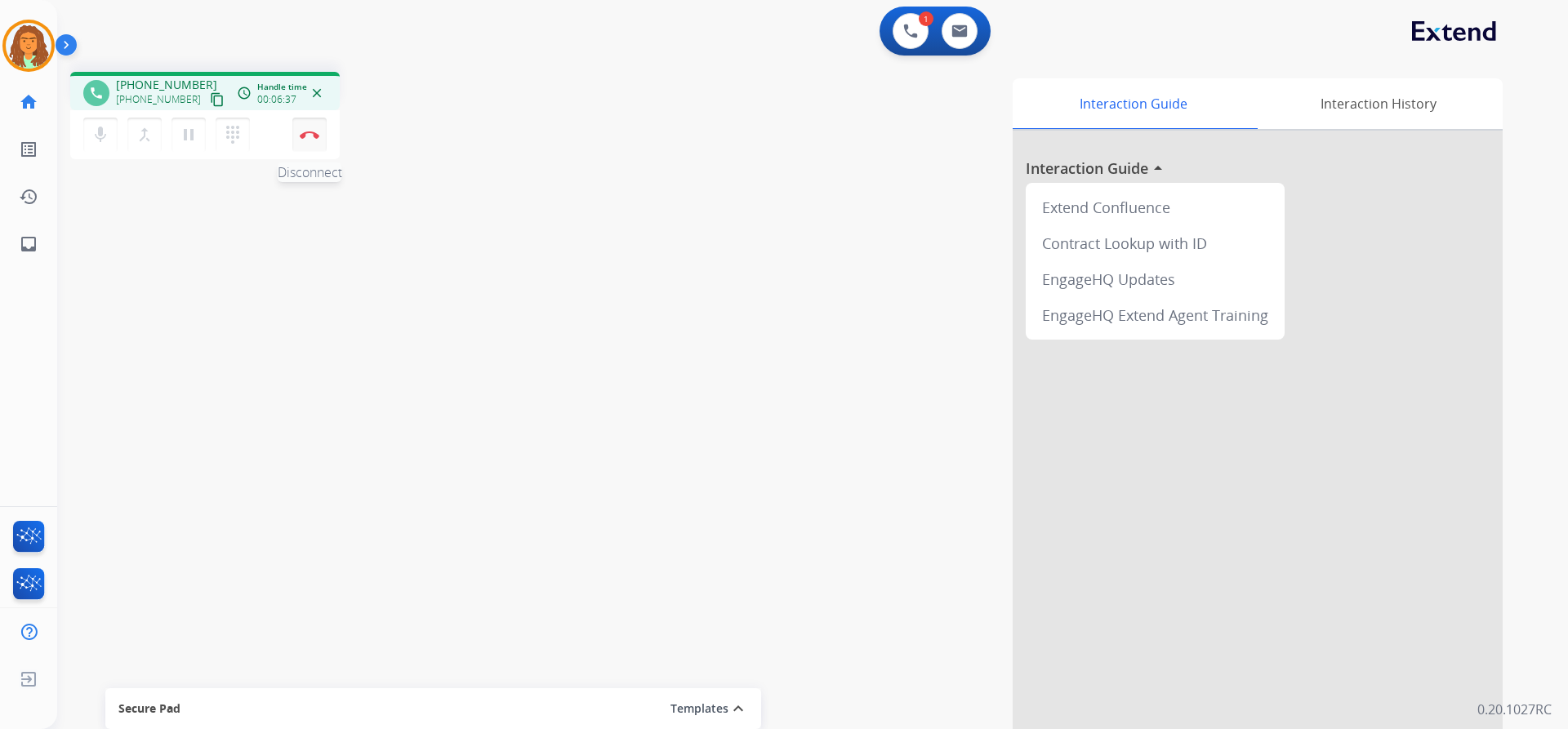
click at [309, 138] on button "Disconnect" at bounding box center [309, 134] width 34 height 34
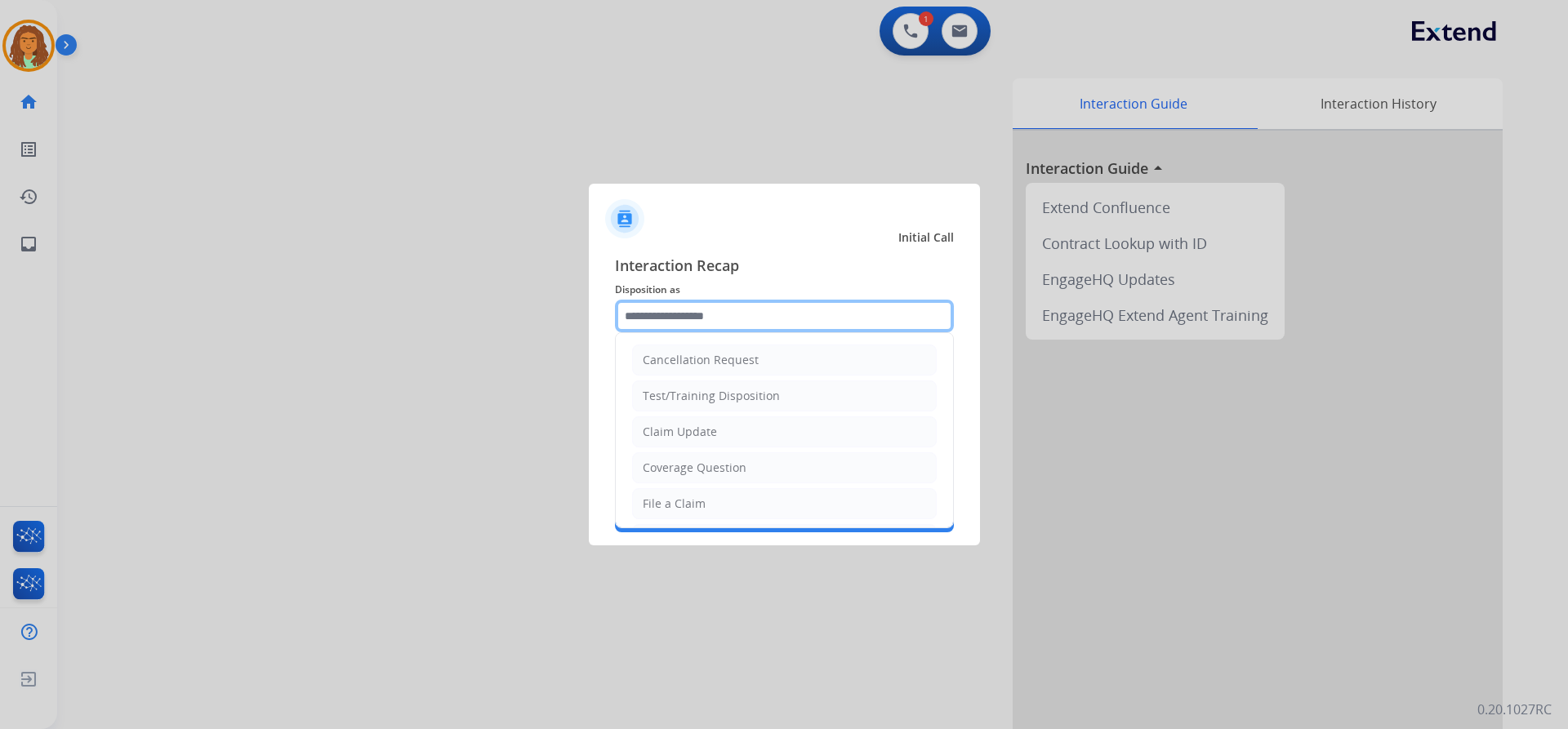
click at [712, 315] on input "text" at bounding box center [784, 315] width 339 height 32
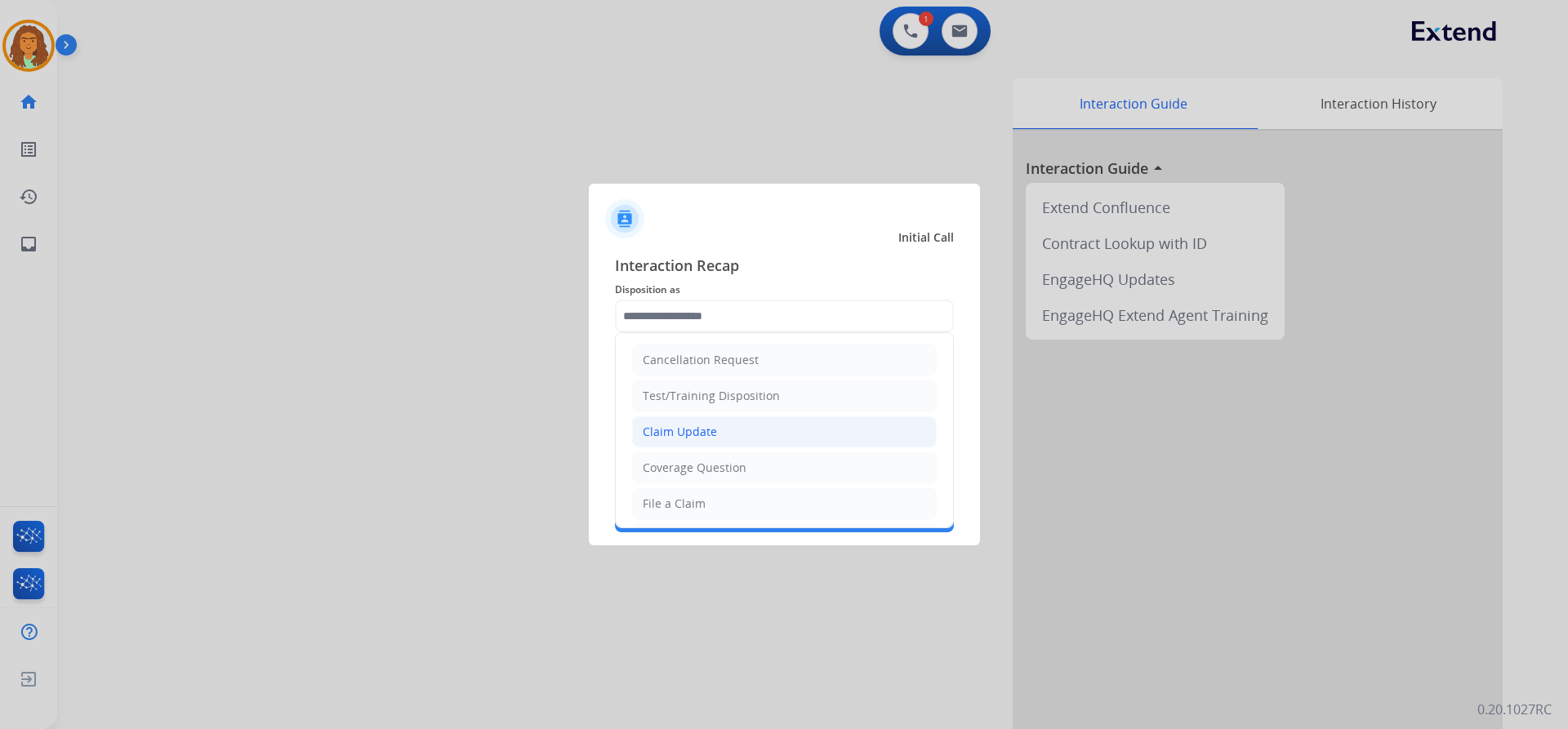
click at [692, 434] on div "Claim Update" at bounding box center [679, 432] width 74 height 17
type input "**********"
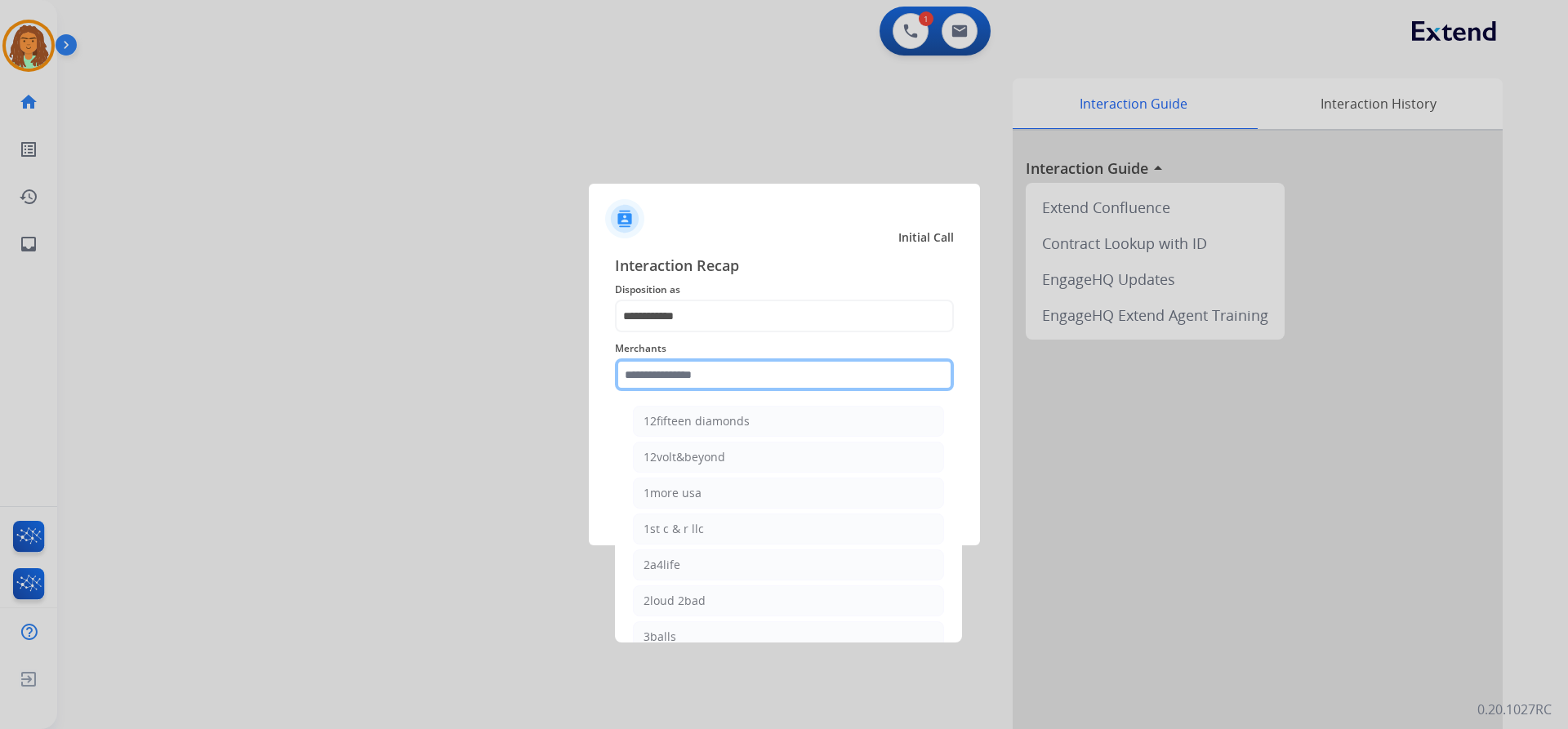
click at [659, 379] on input "text" at bounding box center [784, 375] width 339 height 32
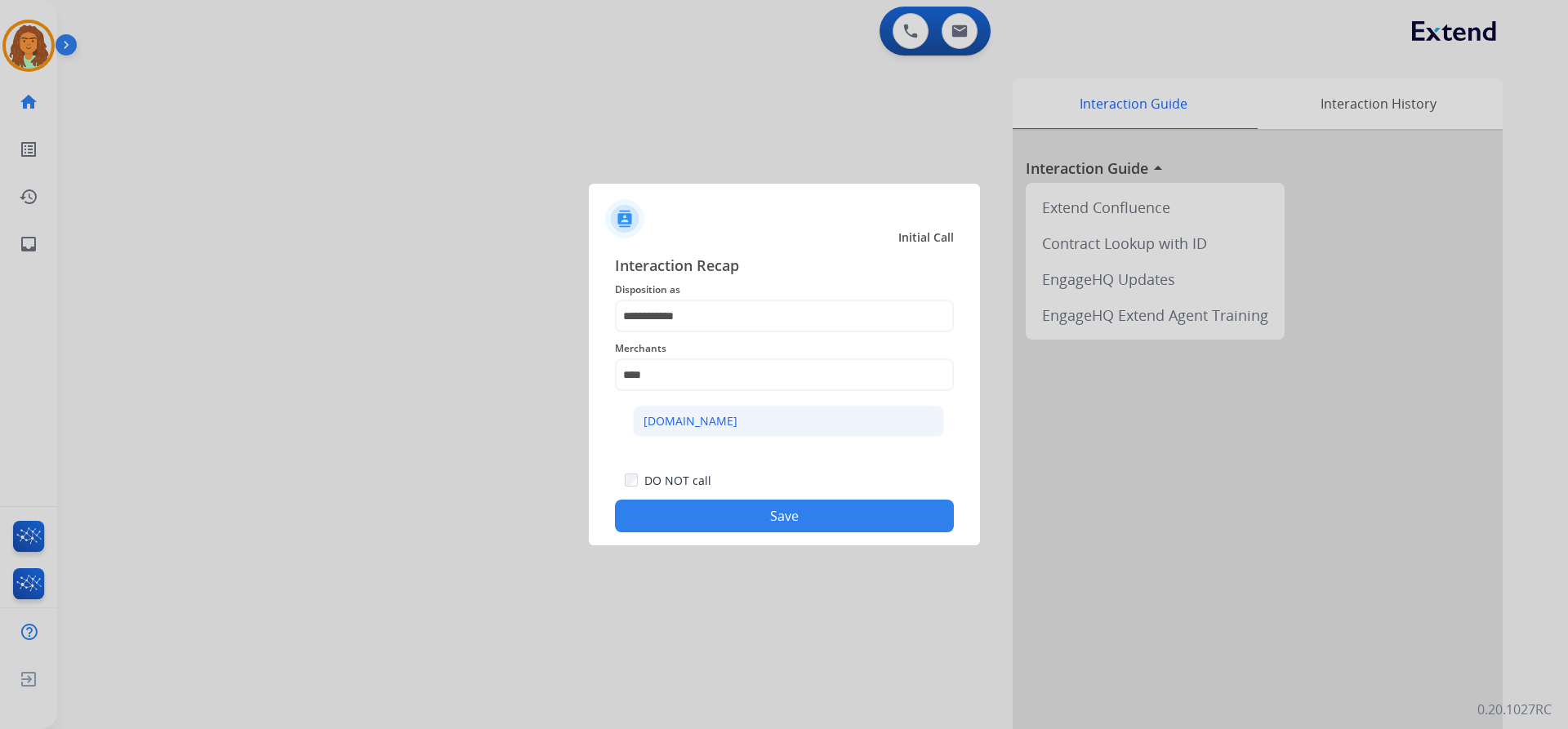
click at [672, 412] on li "[DOMAIN_NAME]" at bounding box center [788, 422] width 311 height 31
type input "**********"
click at [760, 514] on button "Save" at bounding box center [784, 516] width 339 height 32
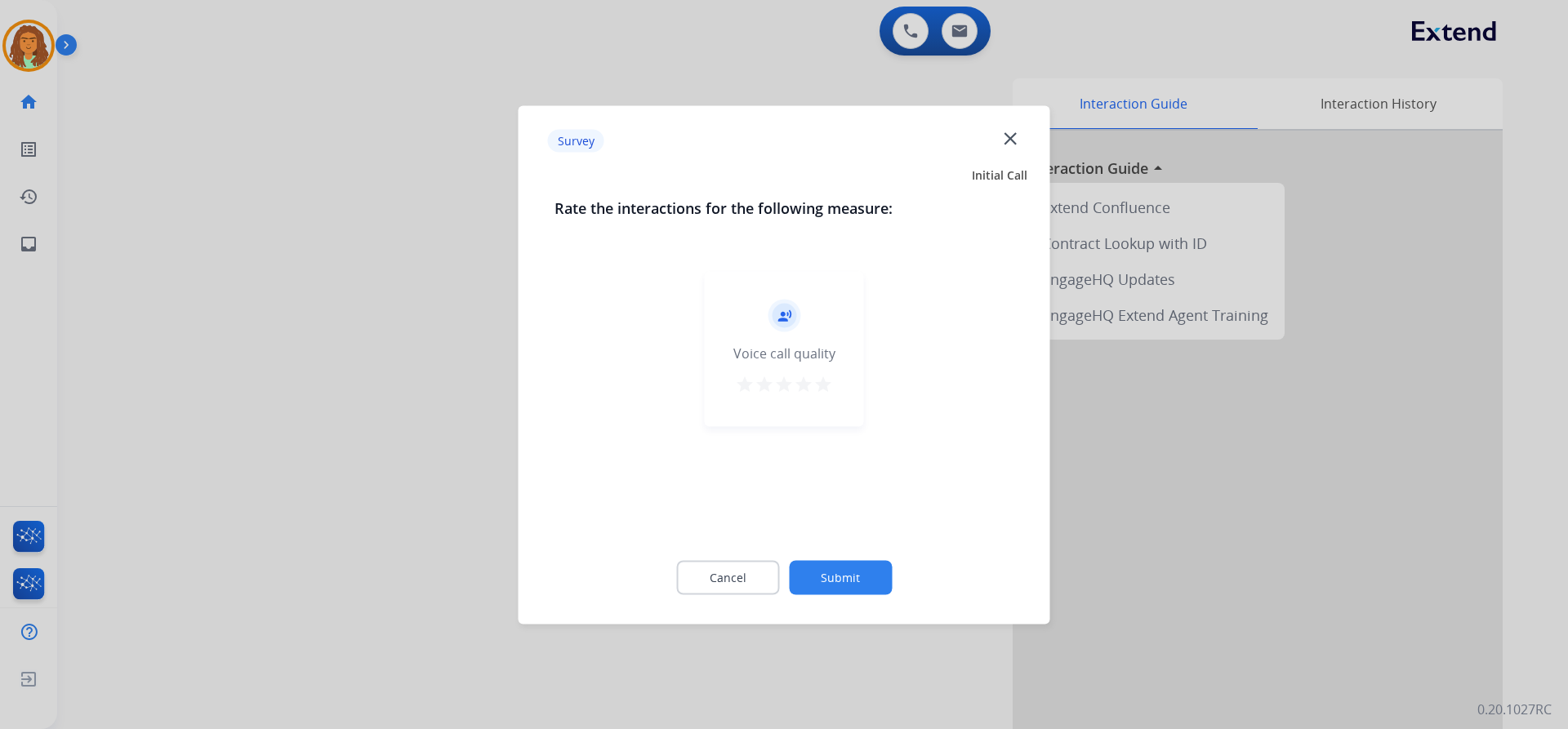
drag, startPoint x: 824, startPoint y: 386, endPoint x: 848, endPoint y: 454, distance: 72.1
click at [824, 387] on mat-icon "star" at bounding box center [823, 383] width 19 height 19
click at [858, 567] on button "Submit" at bounding box center [841, 577] width 103 height 34
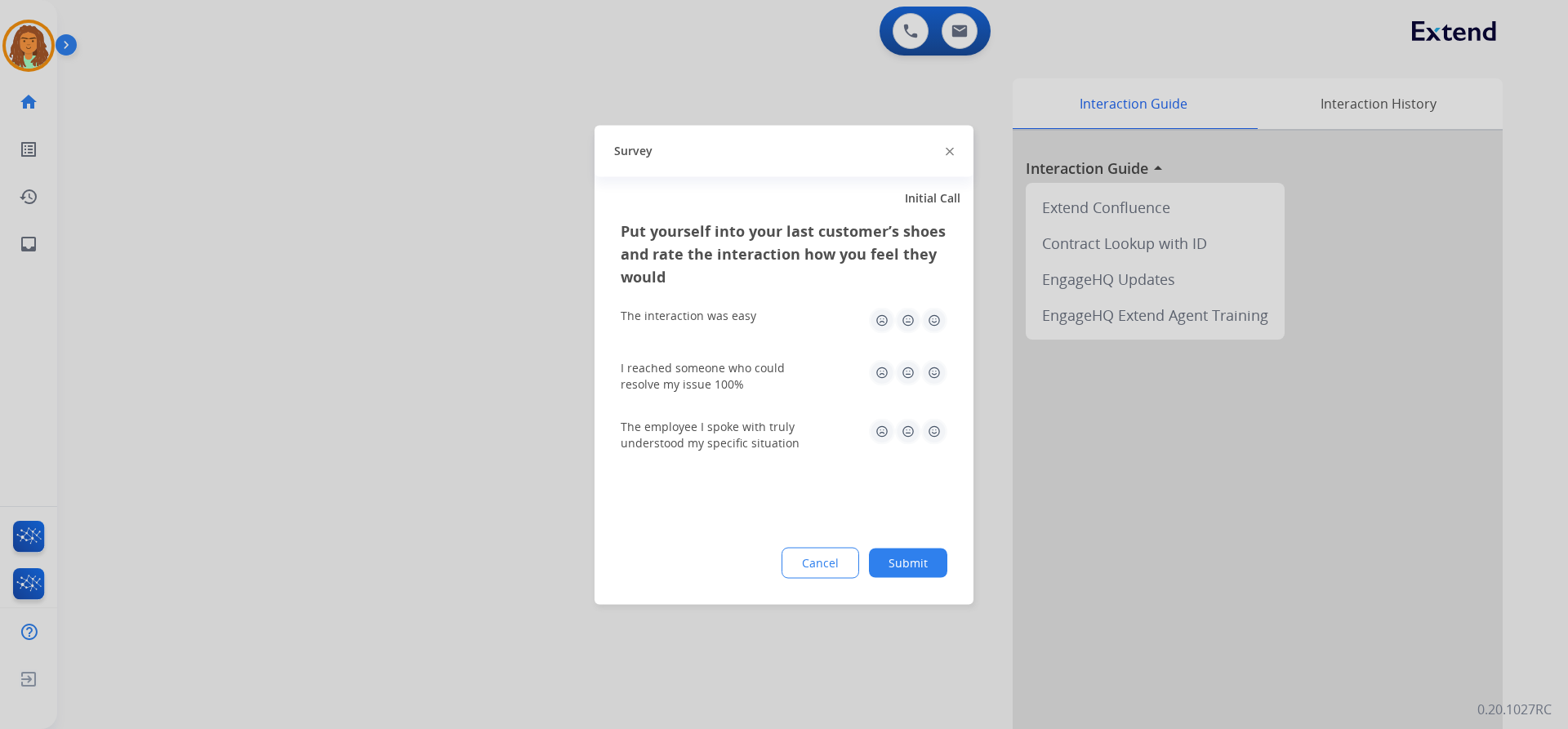
click at [935, 320] on img at bounding box center [934, 320] width 26 height 26
click at [936, 378] on img at bounding box center [934, 372] width 26 height 26
click at [940, 432] on img at bounding box center [934, 431] width 26 height 26
click at [923, 559] on button "Submit" at bounding box center [908, 563] width 78 height 30
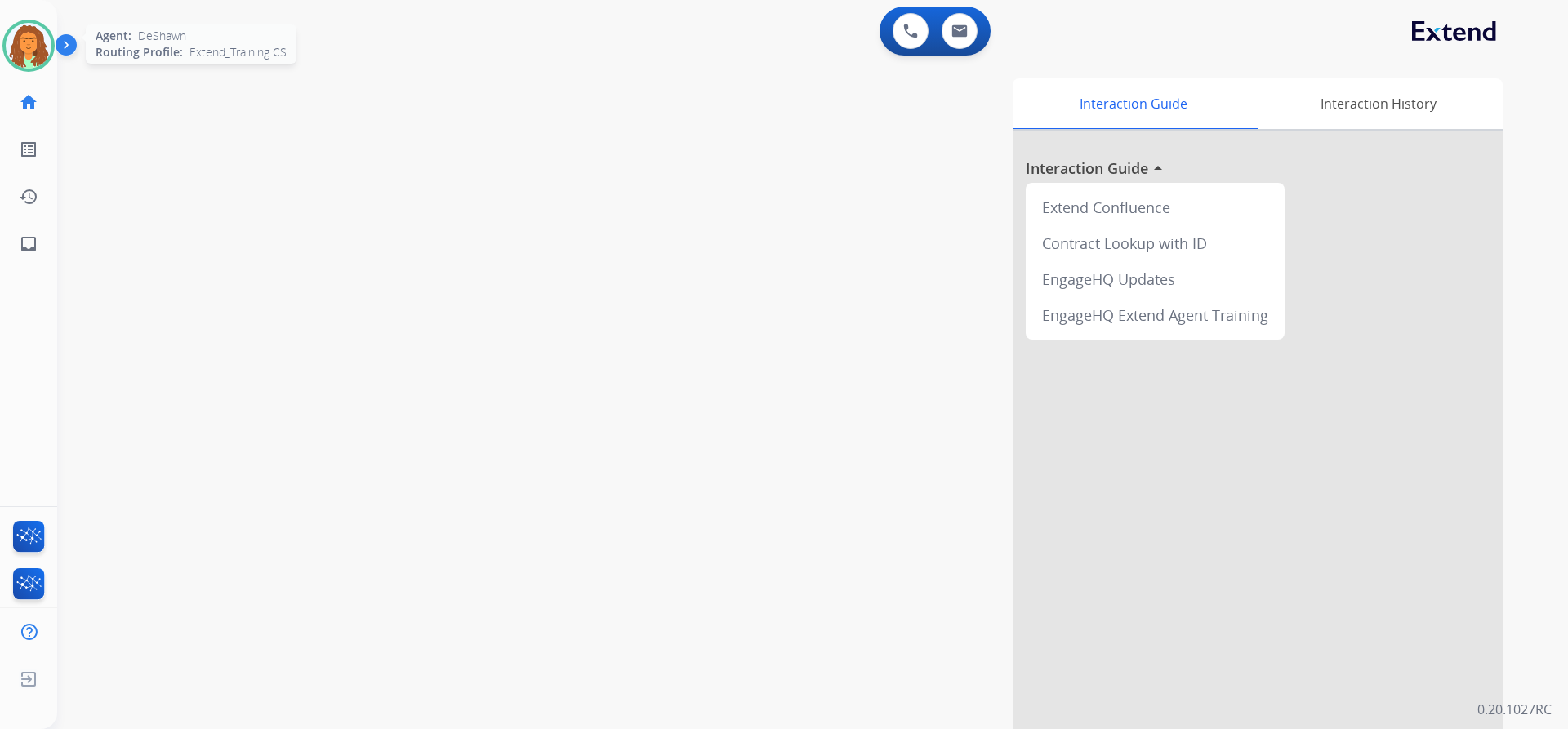
click at [45, 45] on img at bounding box center [29, 45] width 45 height 45
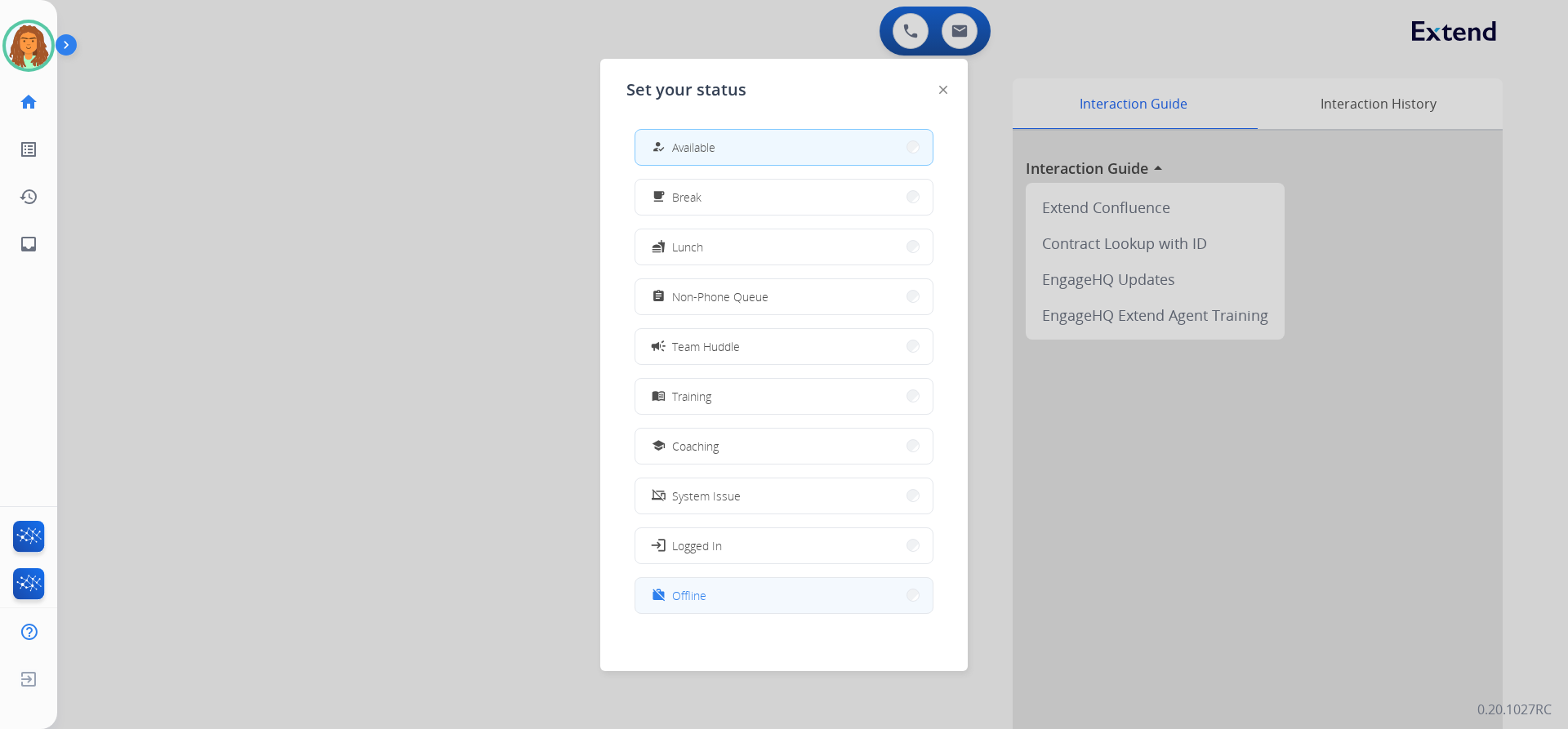
click at [694, 600] on span "Offline" at bounding box center [689, 596] width 34 height 17
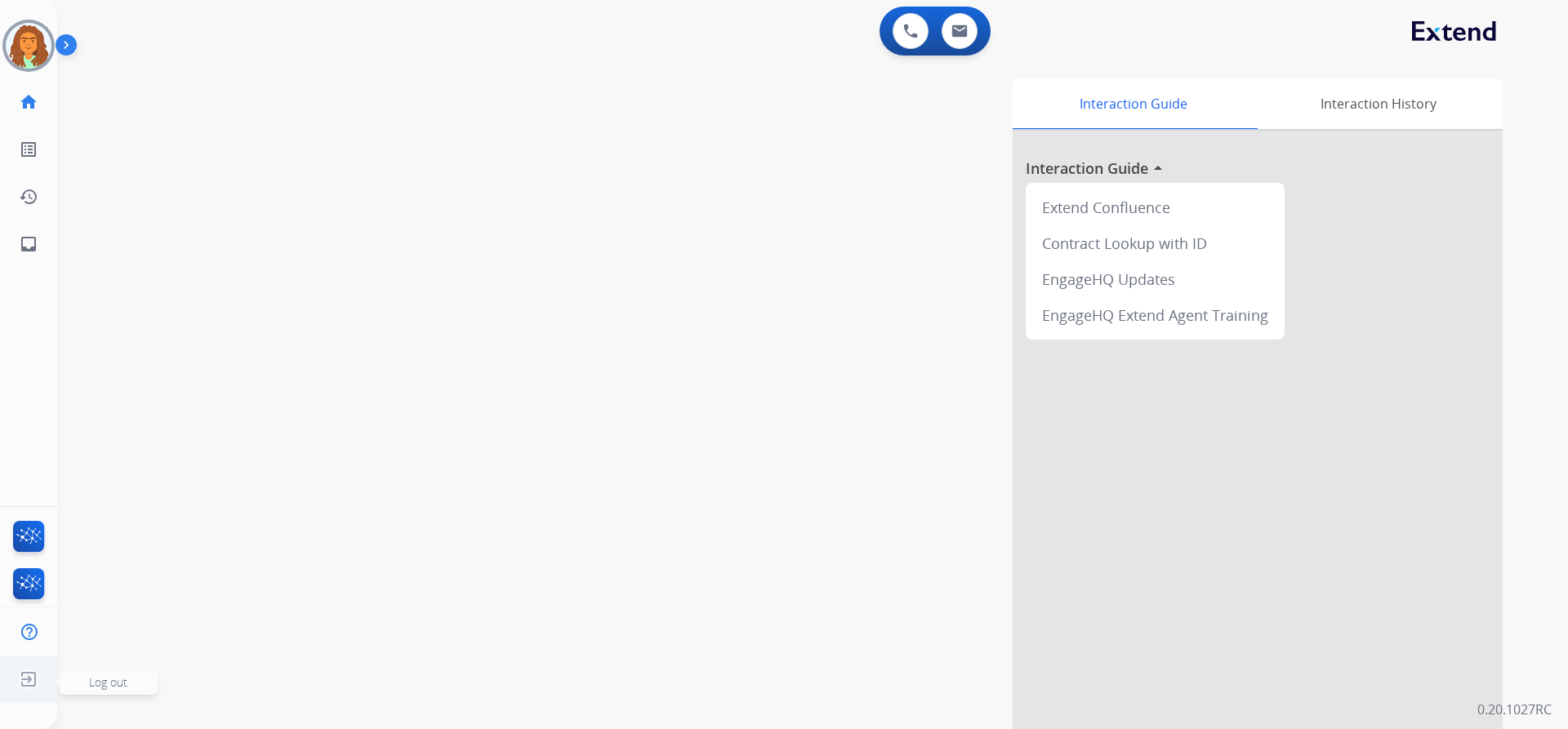
click at [23, 677] on img at bounding box center [29, 679] width 30 height 31
click at [105, 685] on span "Log out" at bounding box center [108, 682] width 38 height 16
click at [113, 677] on span "Log out" at bounding box center [108, 682] width 38 height 16
